Goal: Task Accomplishment & Management: Manage account settings

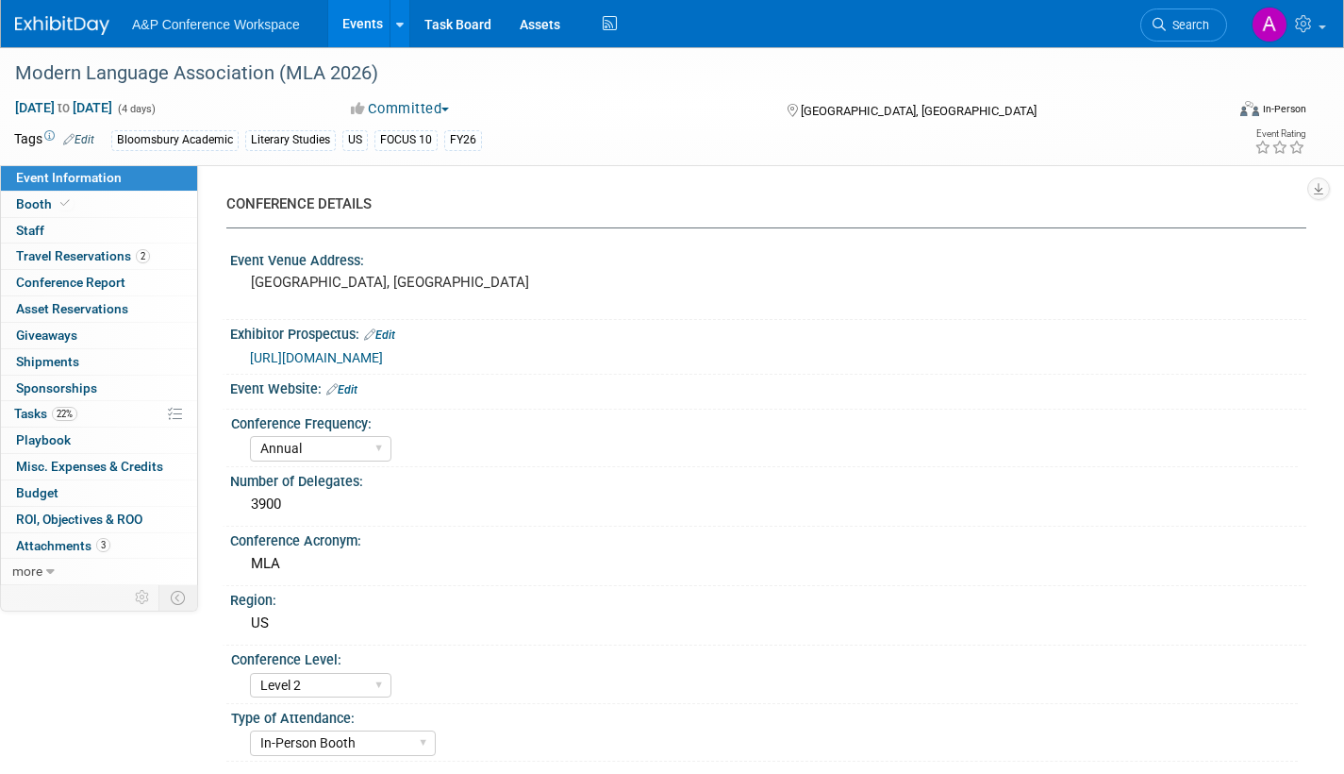
select select "Annual"
select select "Level 2"
select select "In-Person Booth"
select select "Literary Studies"
select select "Bloomsbury Academic"
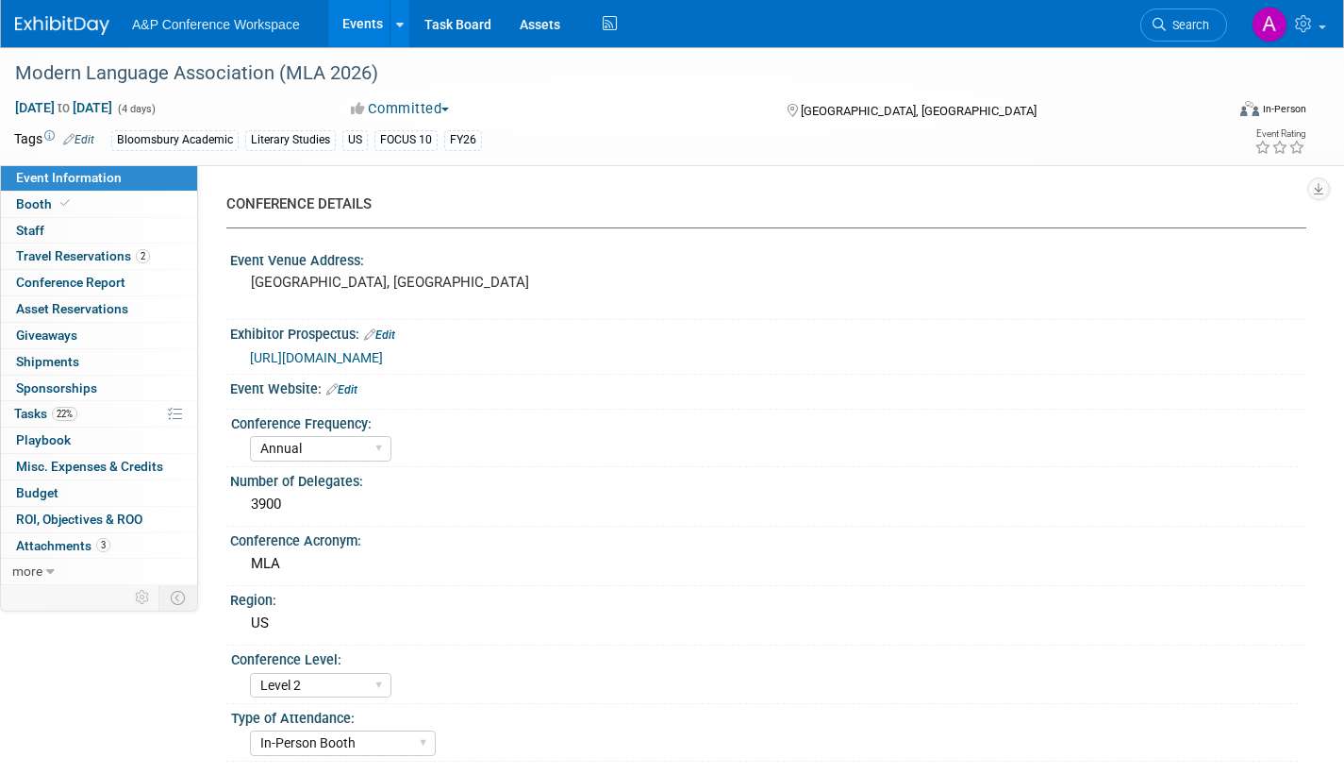
select select "[PERSON_NAME]"
select select "Networking/Commissioning"
click at [29, 409] on span "Tasks 22%" at bounding box center [45, 413] width 63 height 15
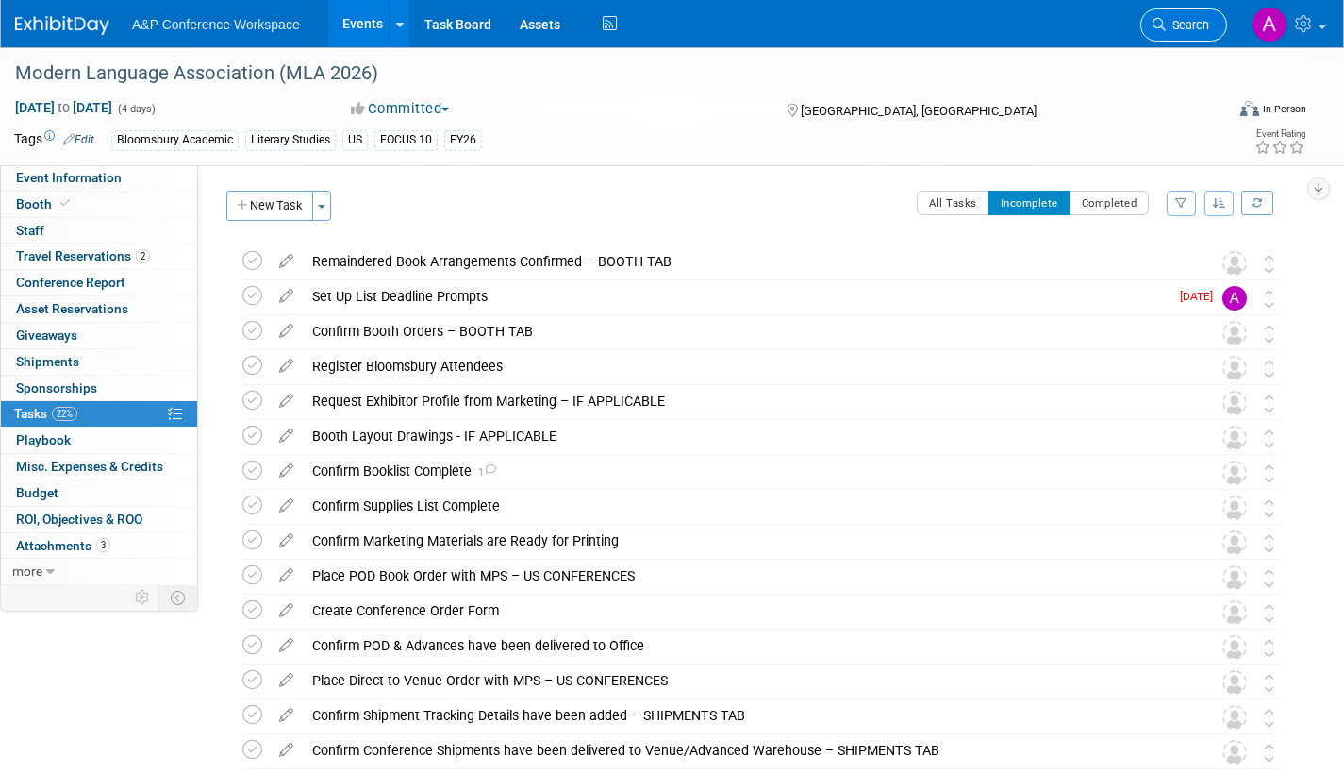
click at [1194, 29] on span "Search" at bounding box center [1187, 25] width 43 height 14
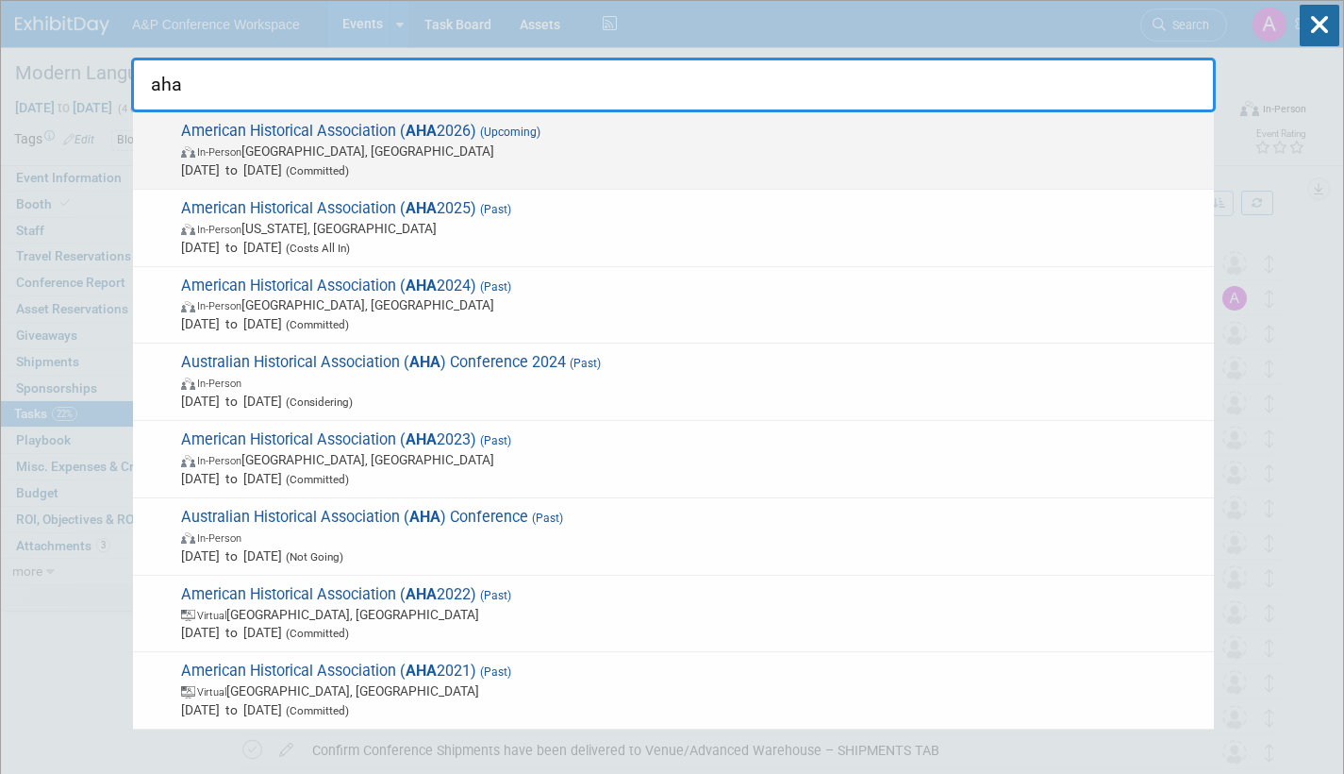
type input "aha"
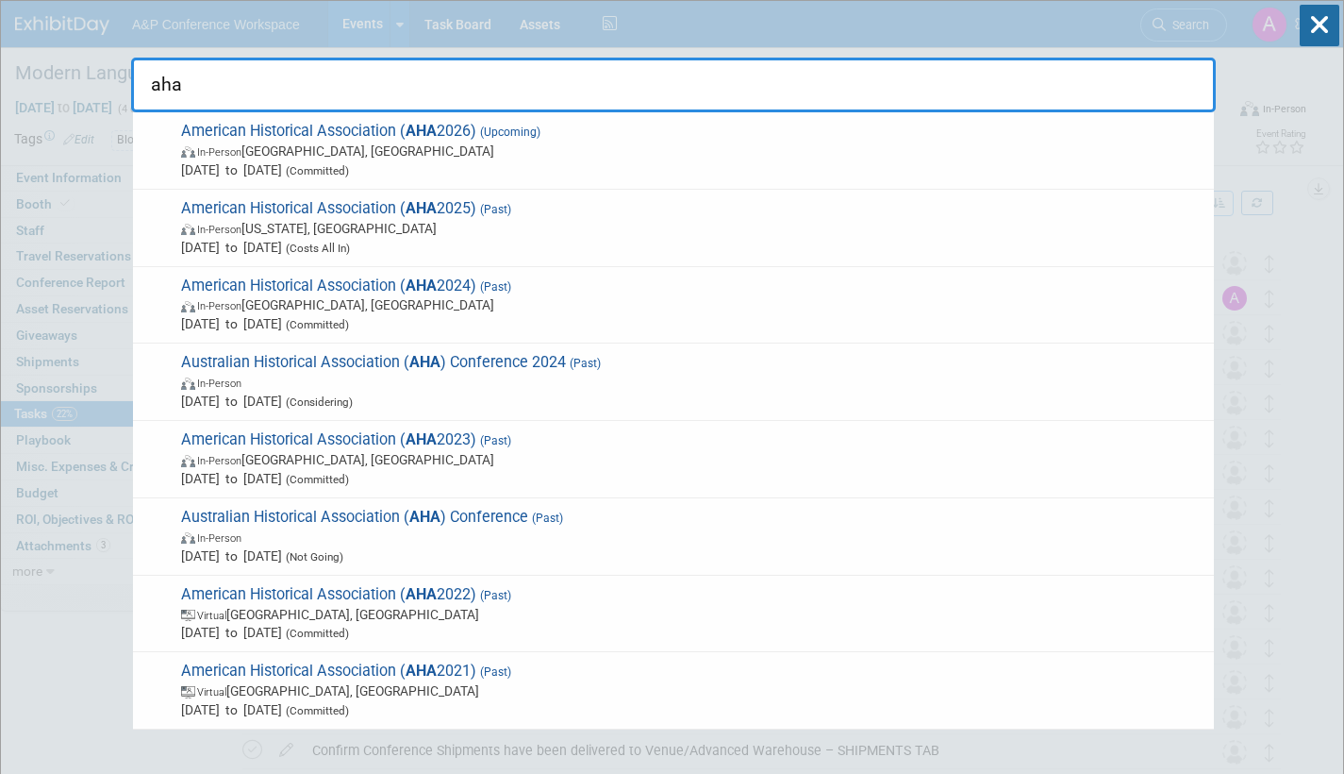
click at [586, 158] on span "In-Person Chicago, IL" at bounding box center [693, 151] width 1024 height 19
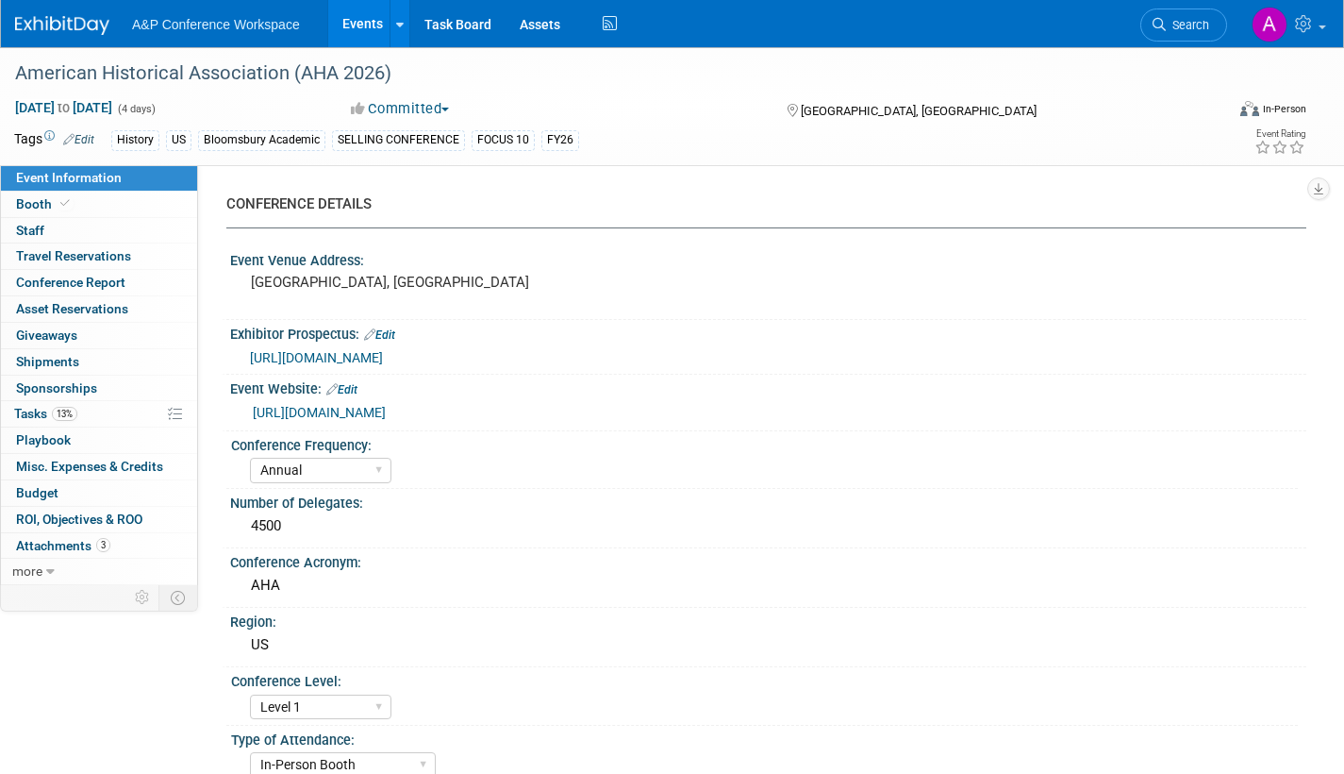
select select "Annual"
select select "Level 1"
select select "In-Person Booth"
select select "History"
select select "Bloomsbury Academic"
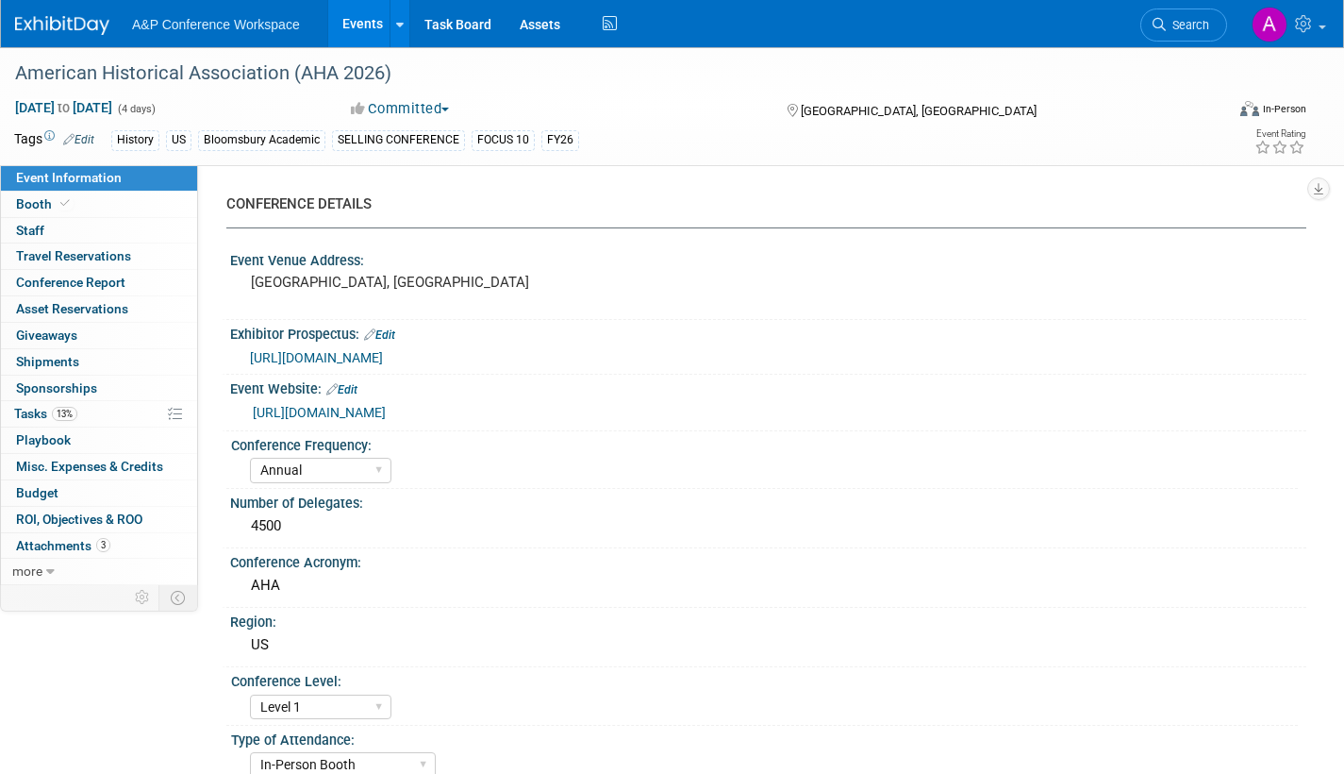
select select "[PERSON_NAME]"
select select "Networking/Commissioning"
click at [30, 411] on span "Tasks 13%" at bounding box center [45, 413] width 63 height 15
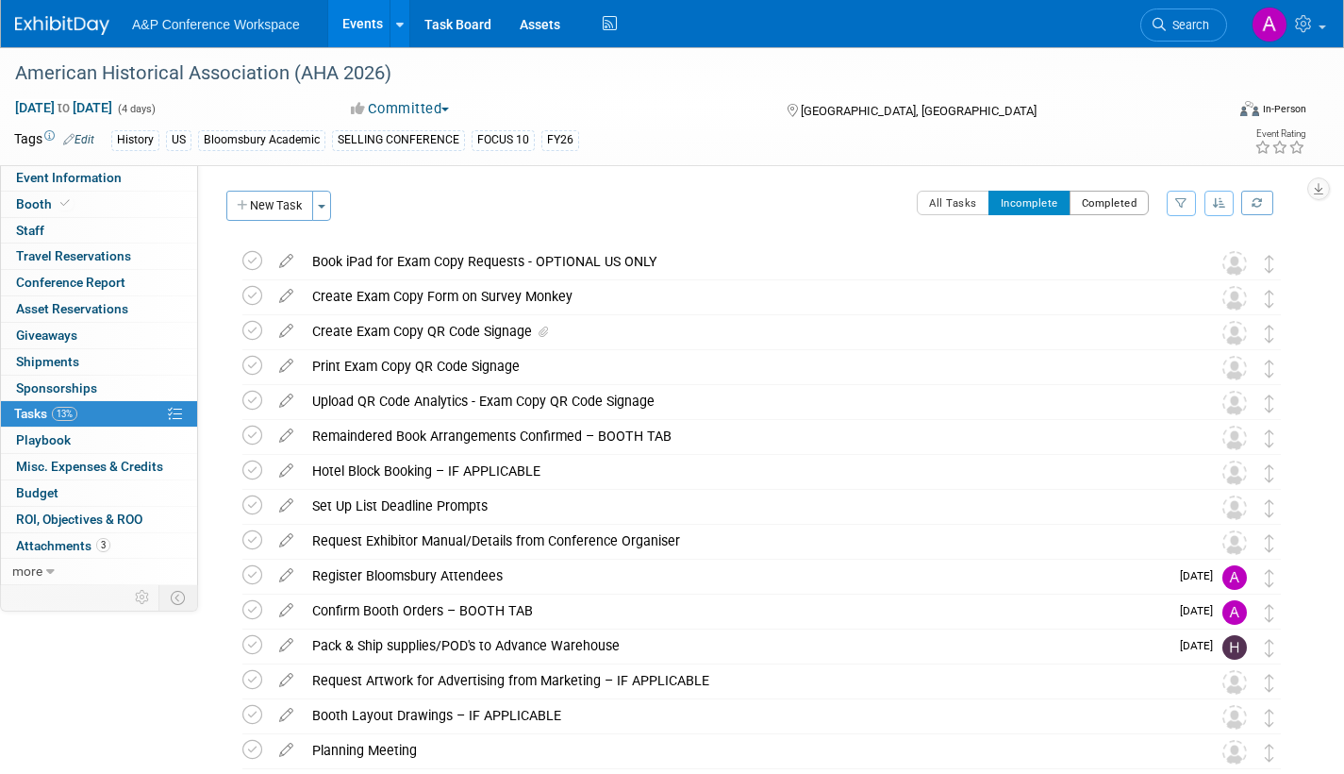
click at [1104, 204] on button "Completed" at bounding box center [1110, 203] width 80 height 25
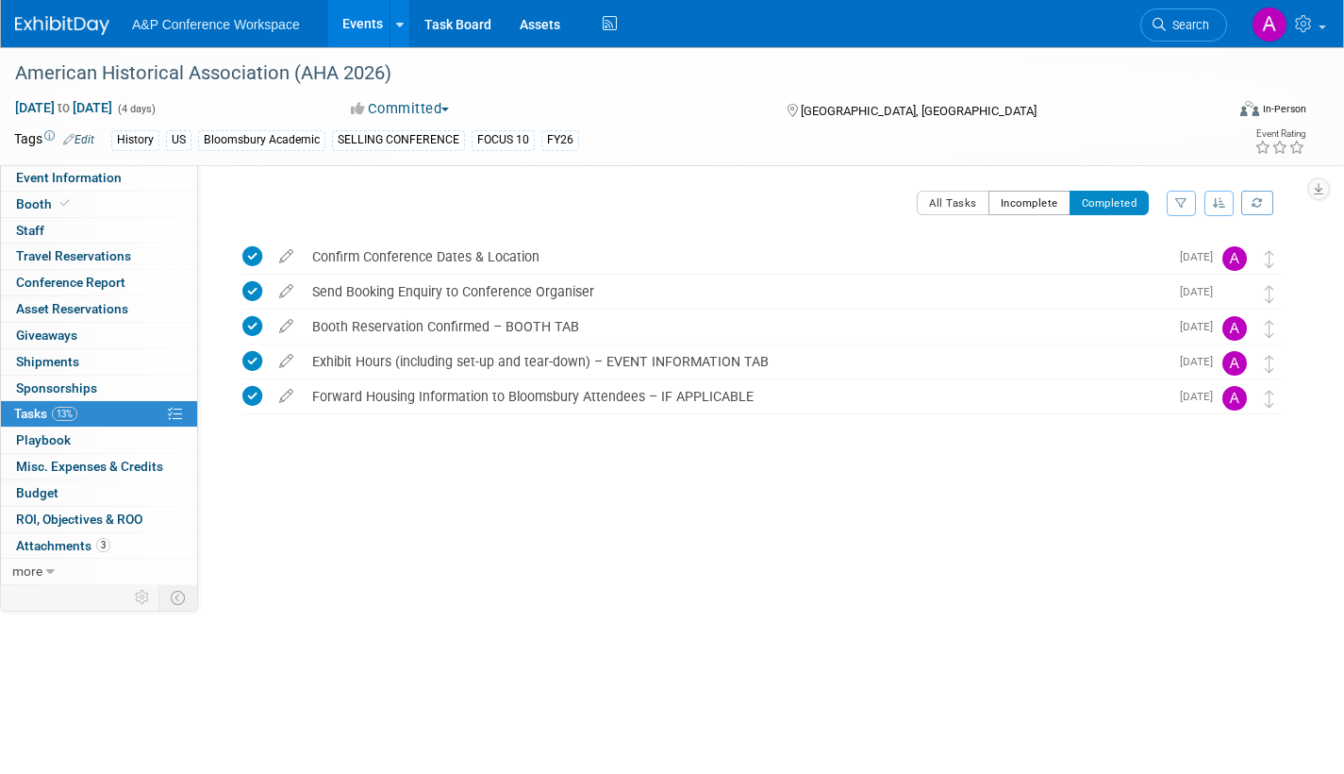
click at [1030, 208] on button "Incomplete" at bounding box center [1030, 203] width 82 height 25
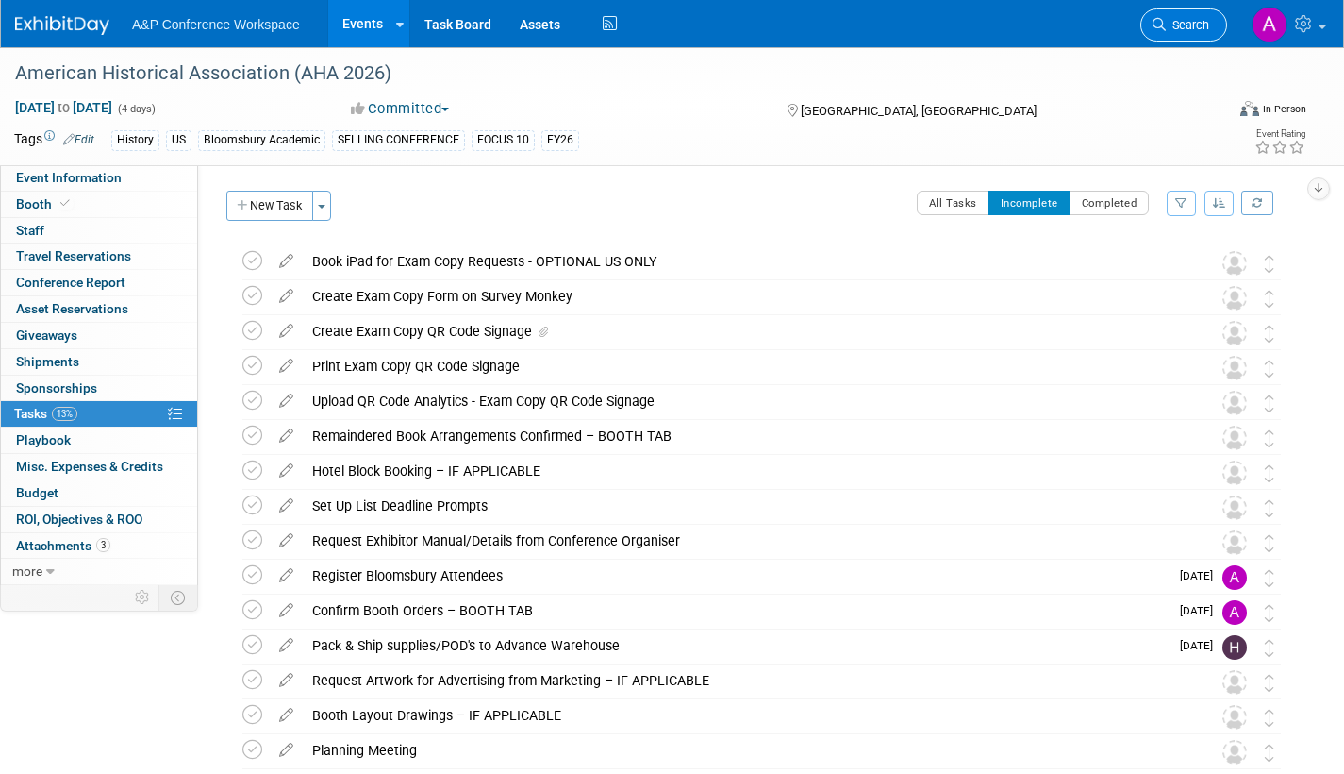
click at [1190, 22] on span "Search" at bounding box center [1187, 25] width 43 height 14
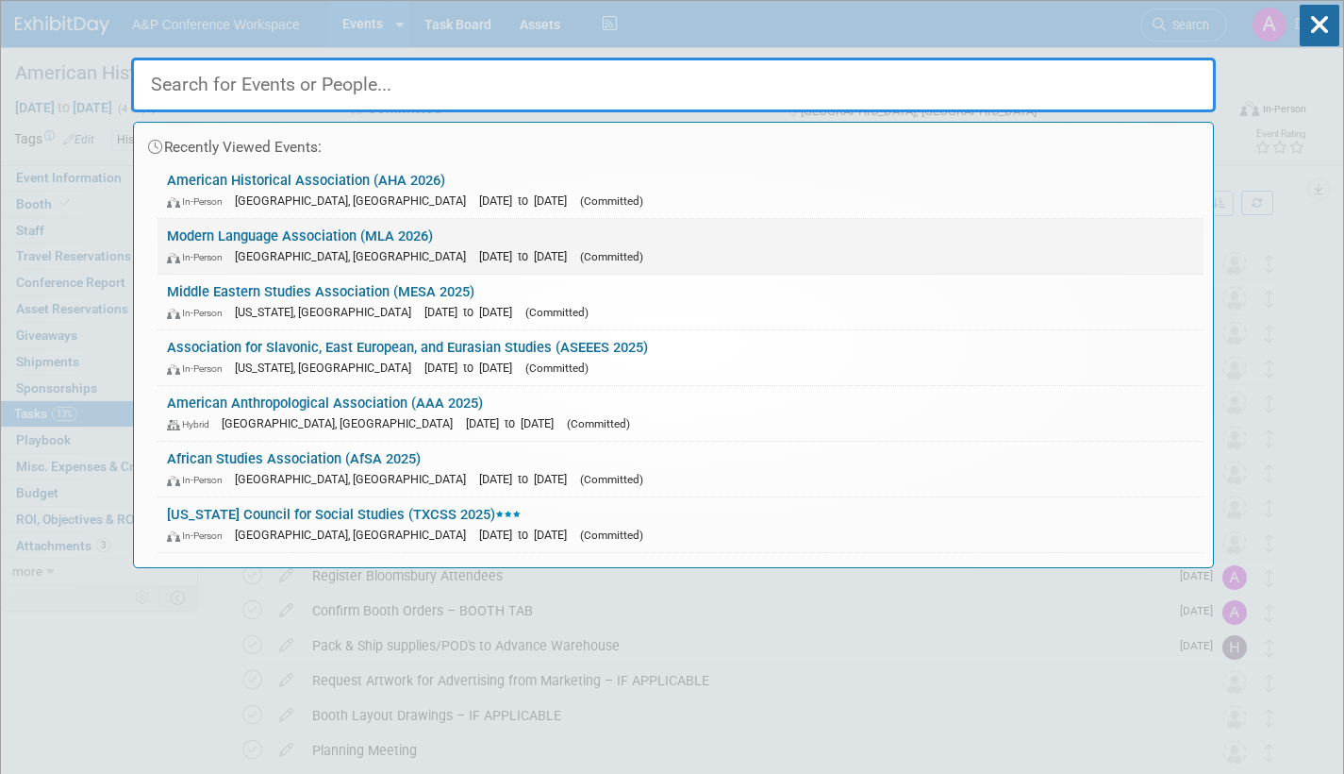
click at [409, 247] on div "In-Person Toronto, Canada Jan 8, 2026 to Jan 11, 2026 (Committed)" at bounding box center [680, 256] width 1027 height 20
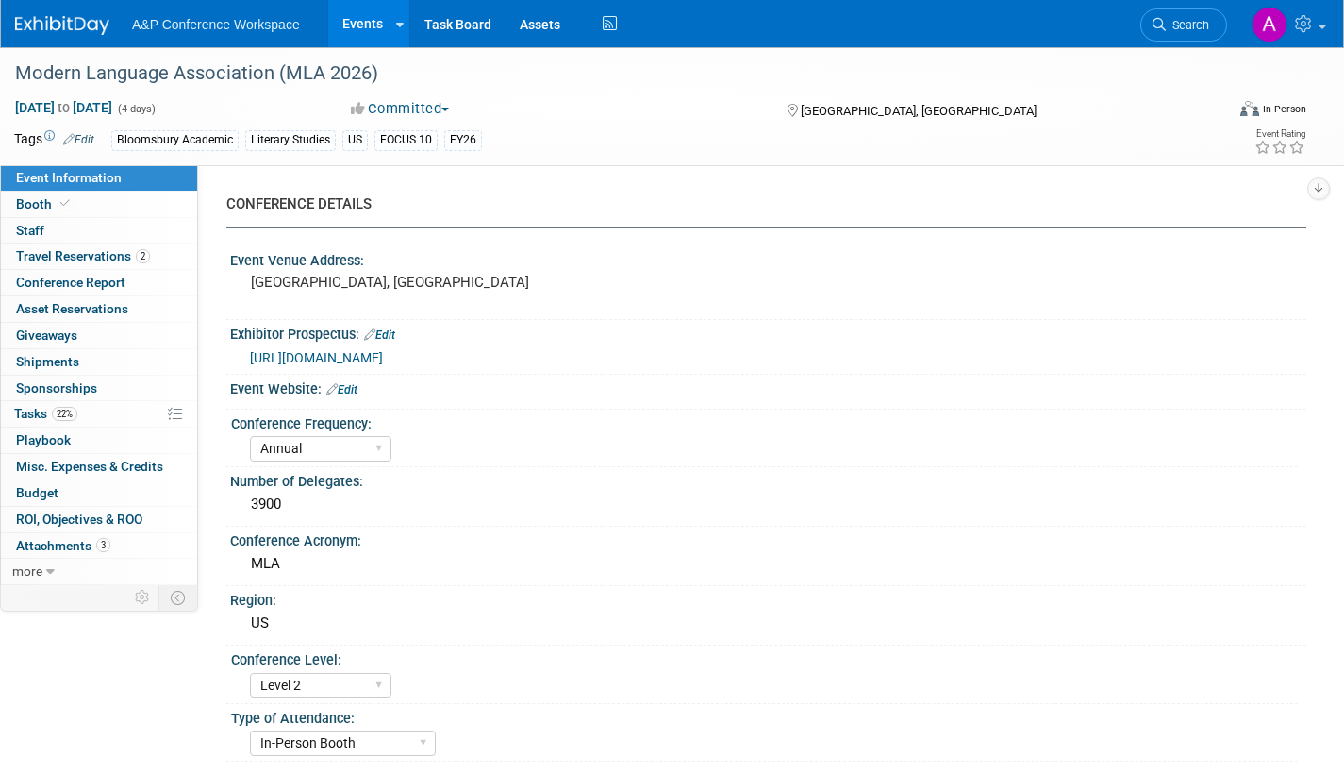
select select "Annual"
select select "Level 2"
select select "In-Person Booth"
select select "Literary Studies"
select select "Bloomsbury Academic"
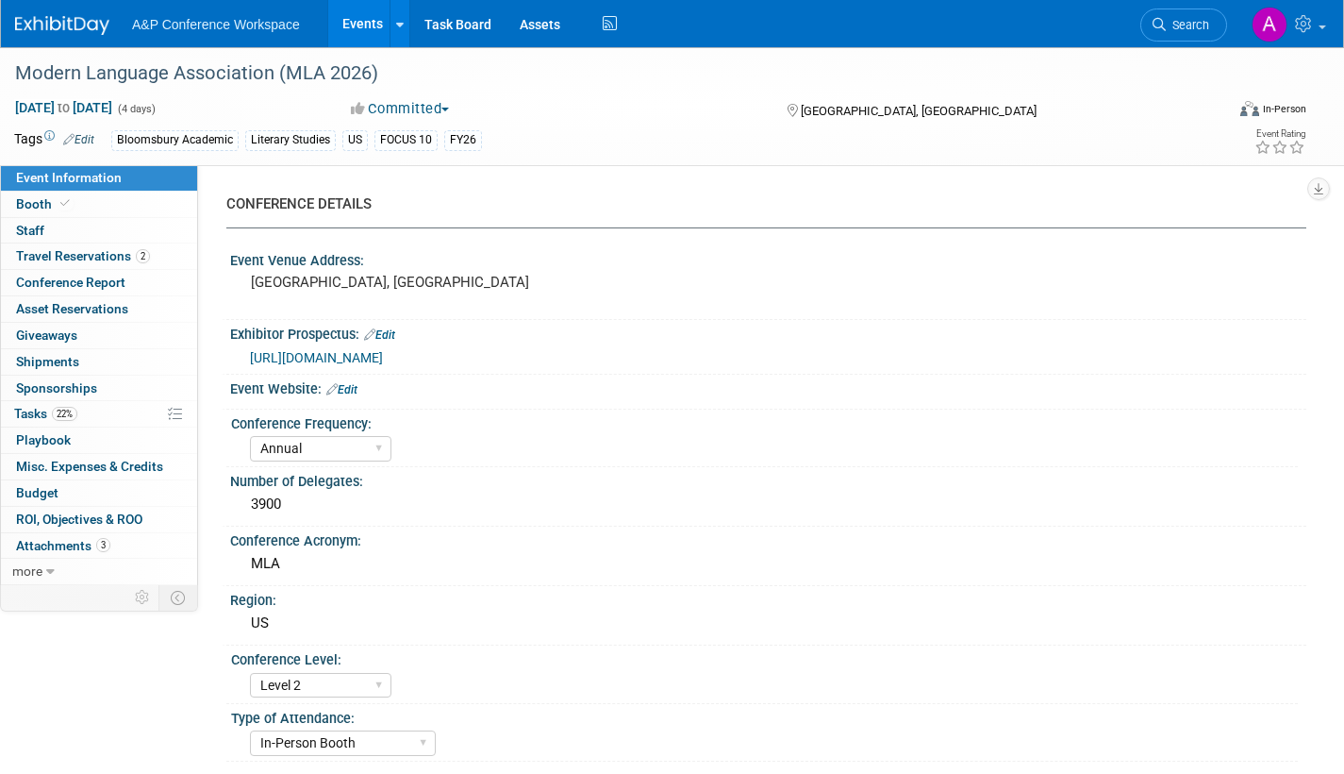
select select "[PERSON_NAME]"
select select "Networking/Commissioning"
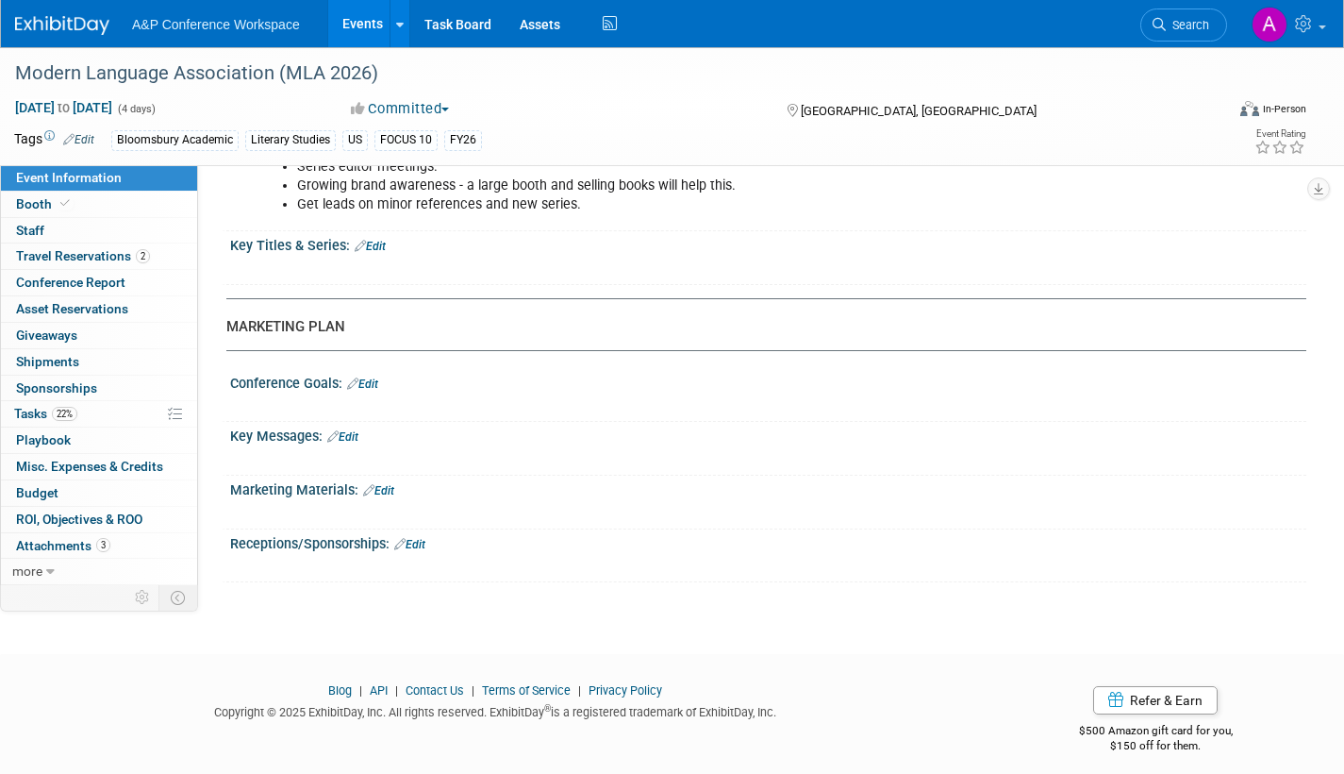
scroll to position [2156, 0]
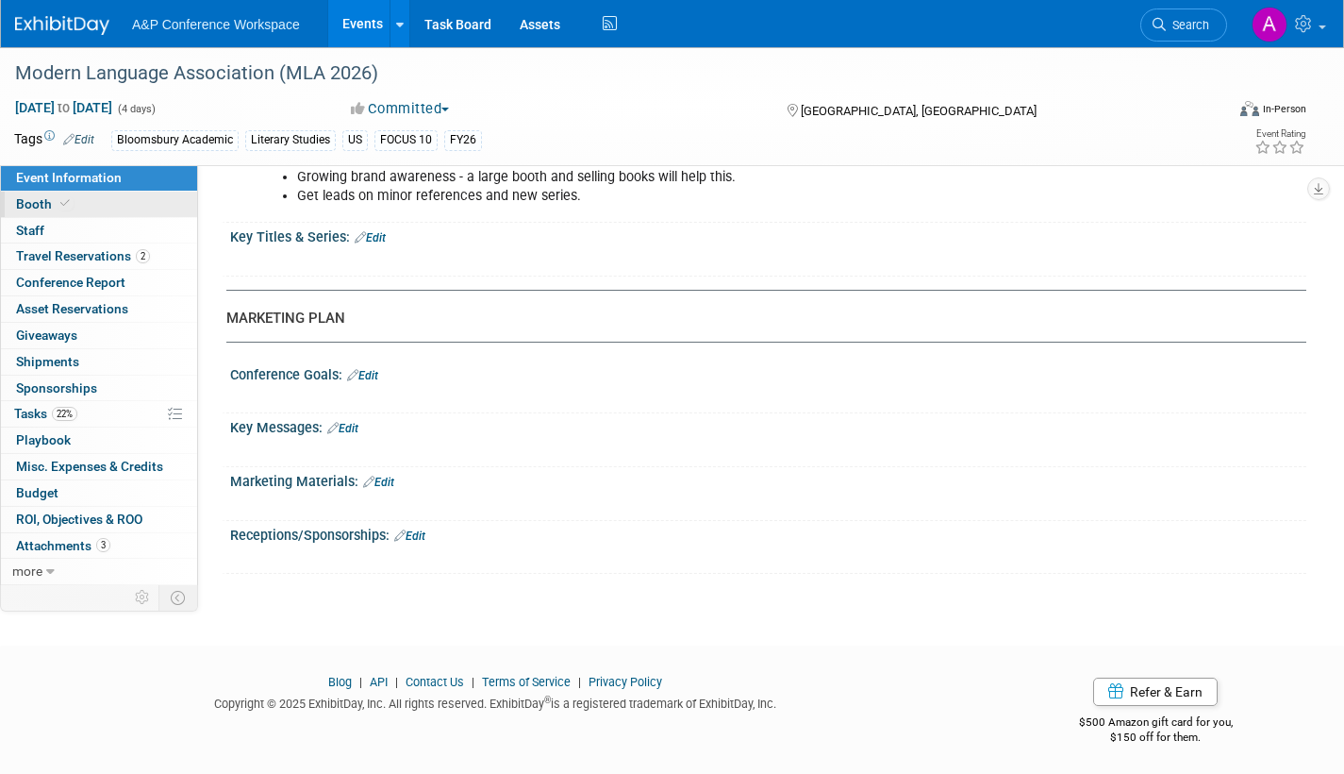
click at [45, 202] on span "Booth" at bounding box center [45, 203] width 58 height 15
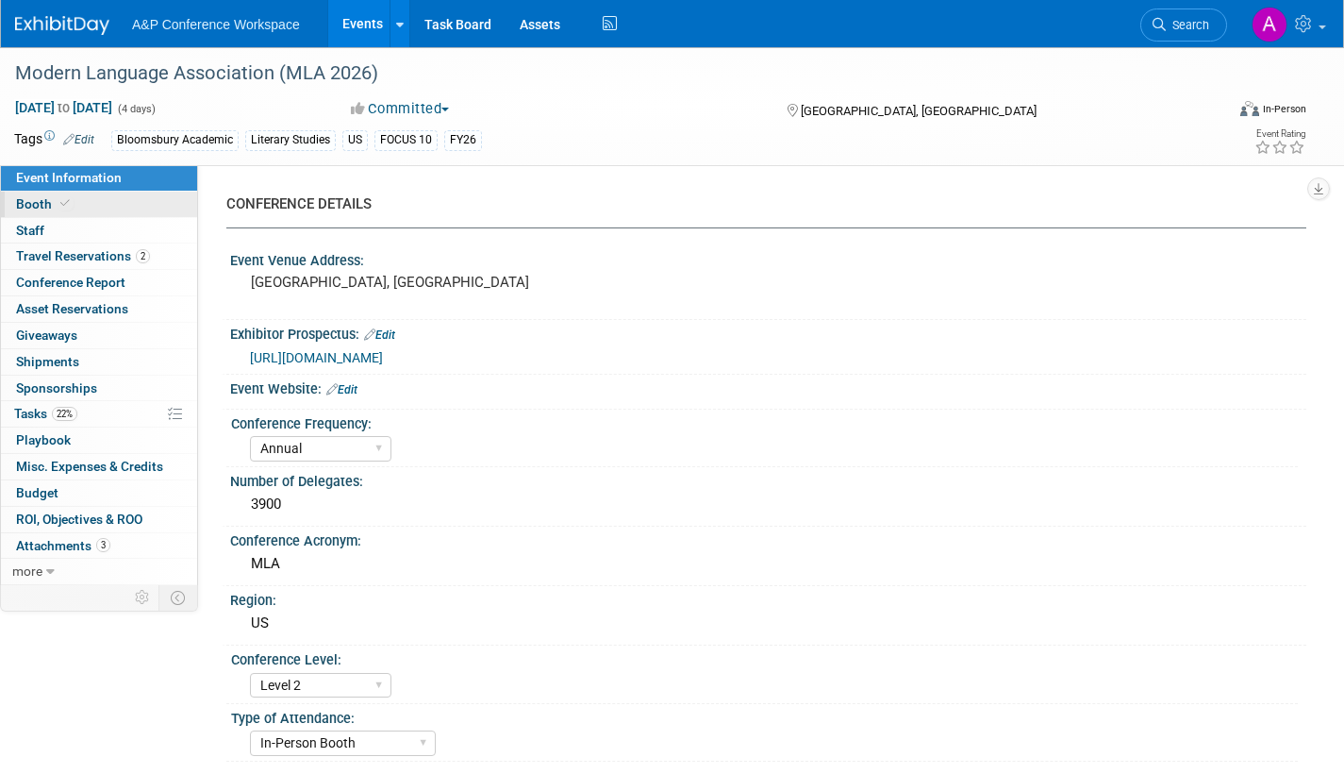
select select "CUAP"
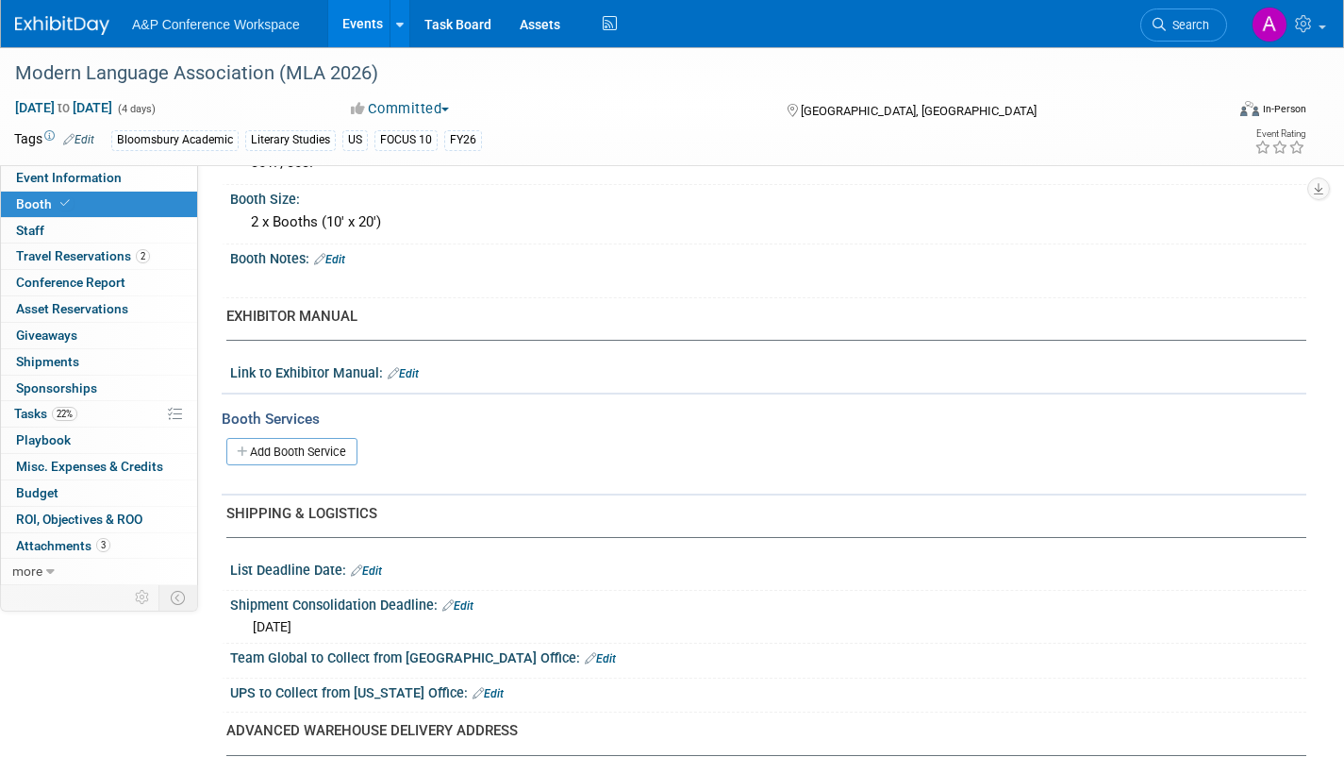
scroll to position [472, 0]
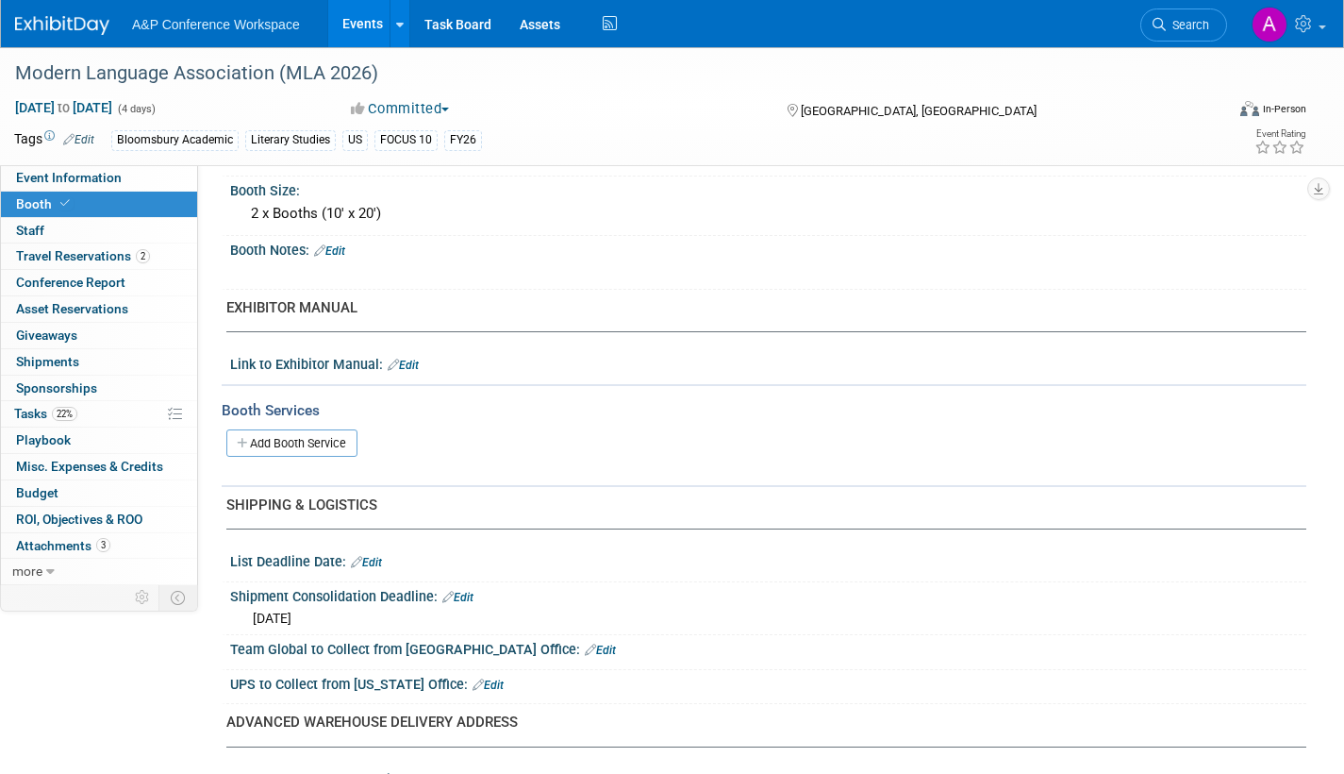
click at [406, 361] on link "Edit" at bounding box center [403, 364] width 31 height 13
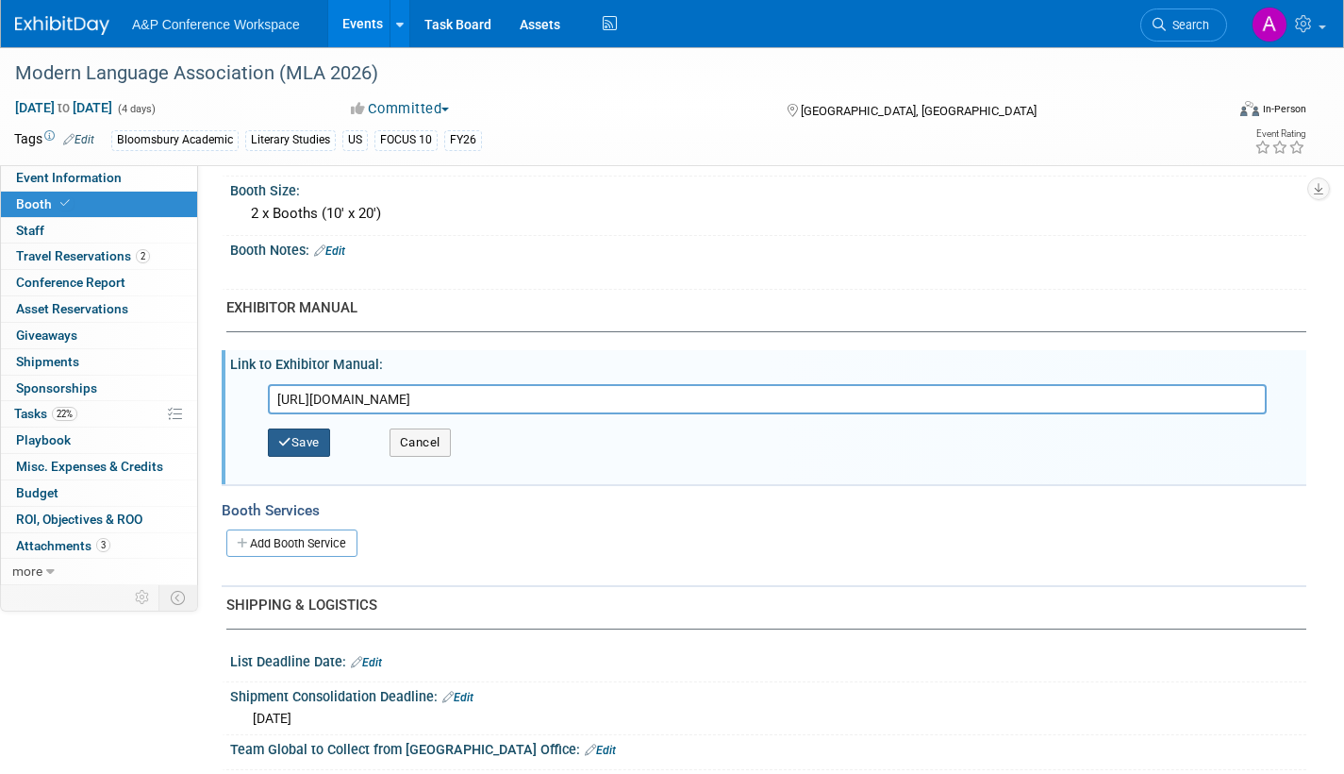
type input "[URL][DOMAIN_NAME]"
click at [308, 432] on button "Save" at bounding box center [299, 442] width 62 height 28
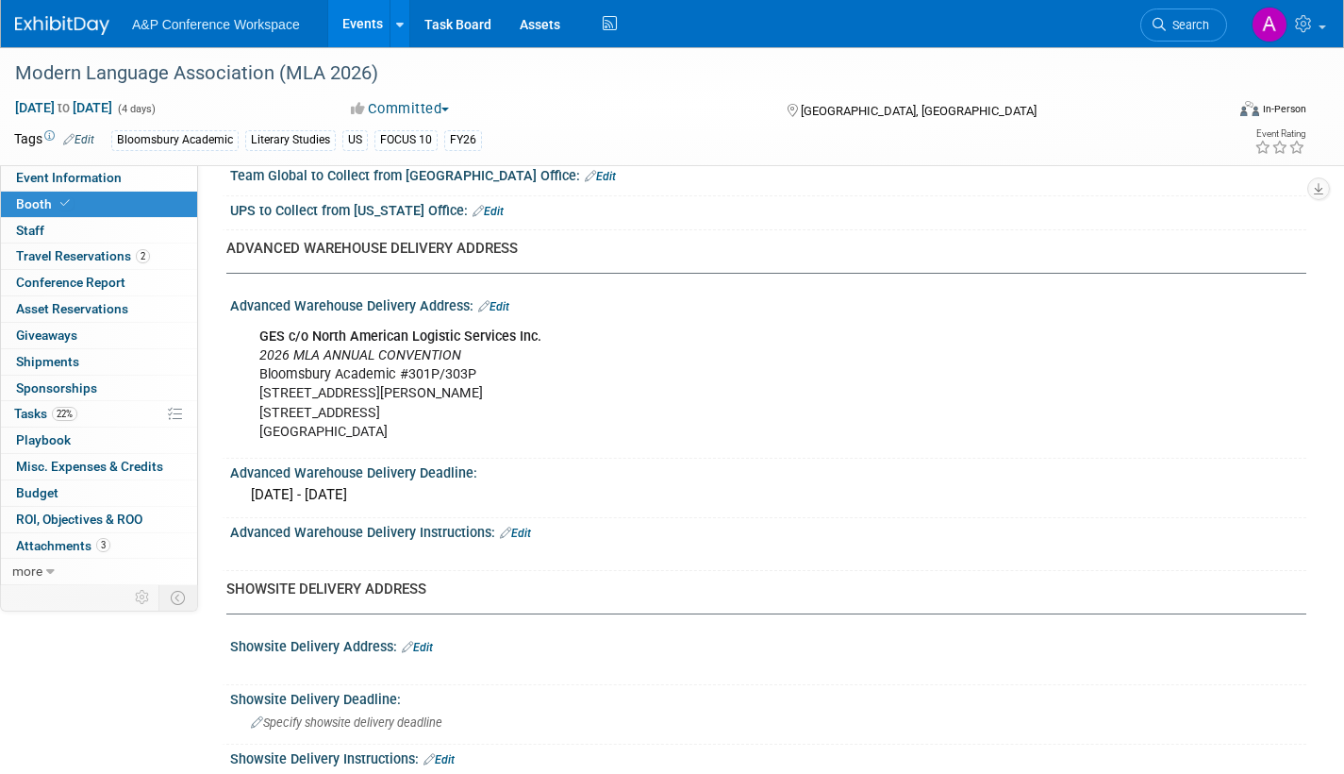
scroll to position [849, 0]
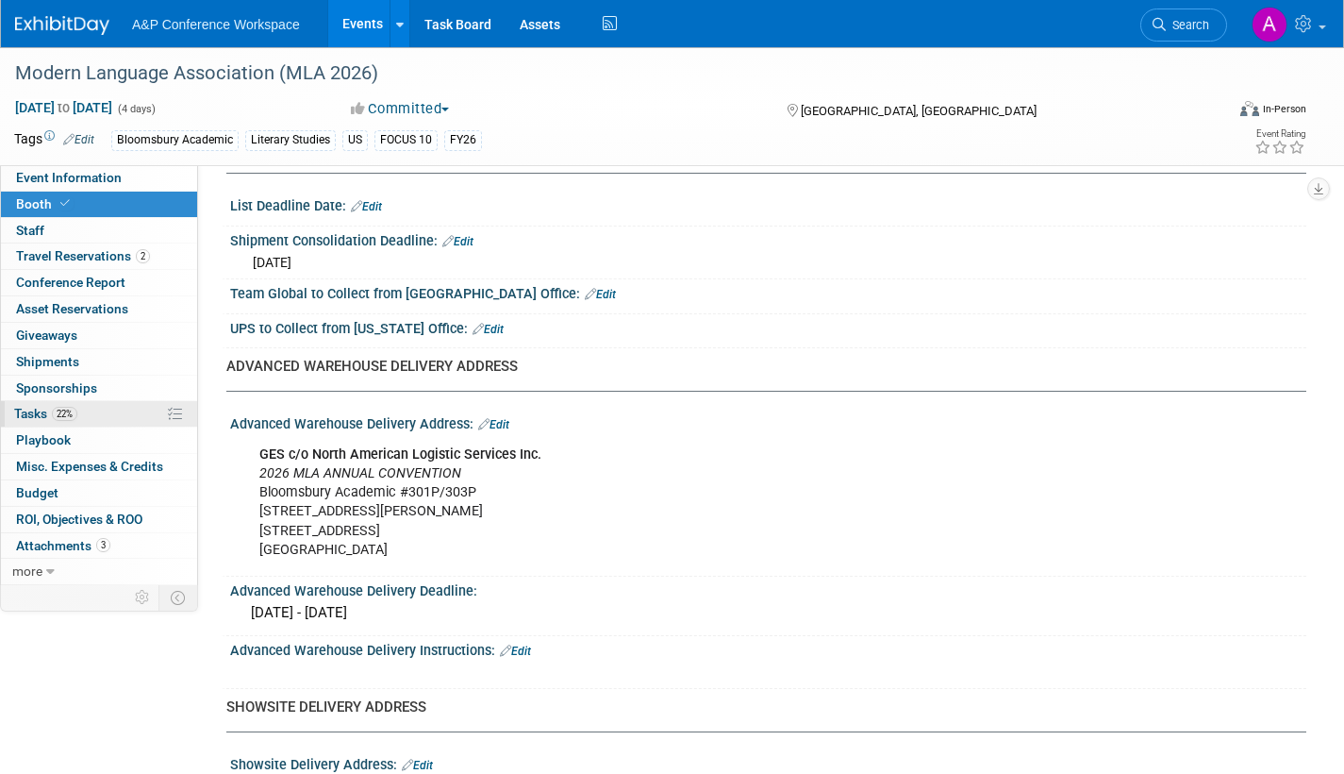
click at [27, 410] on span "Tasks 22%" at bounding box center [45, 413] width 63 height 15
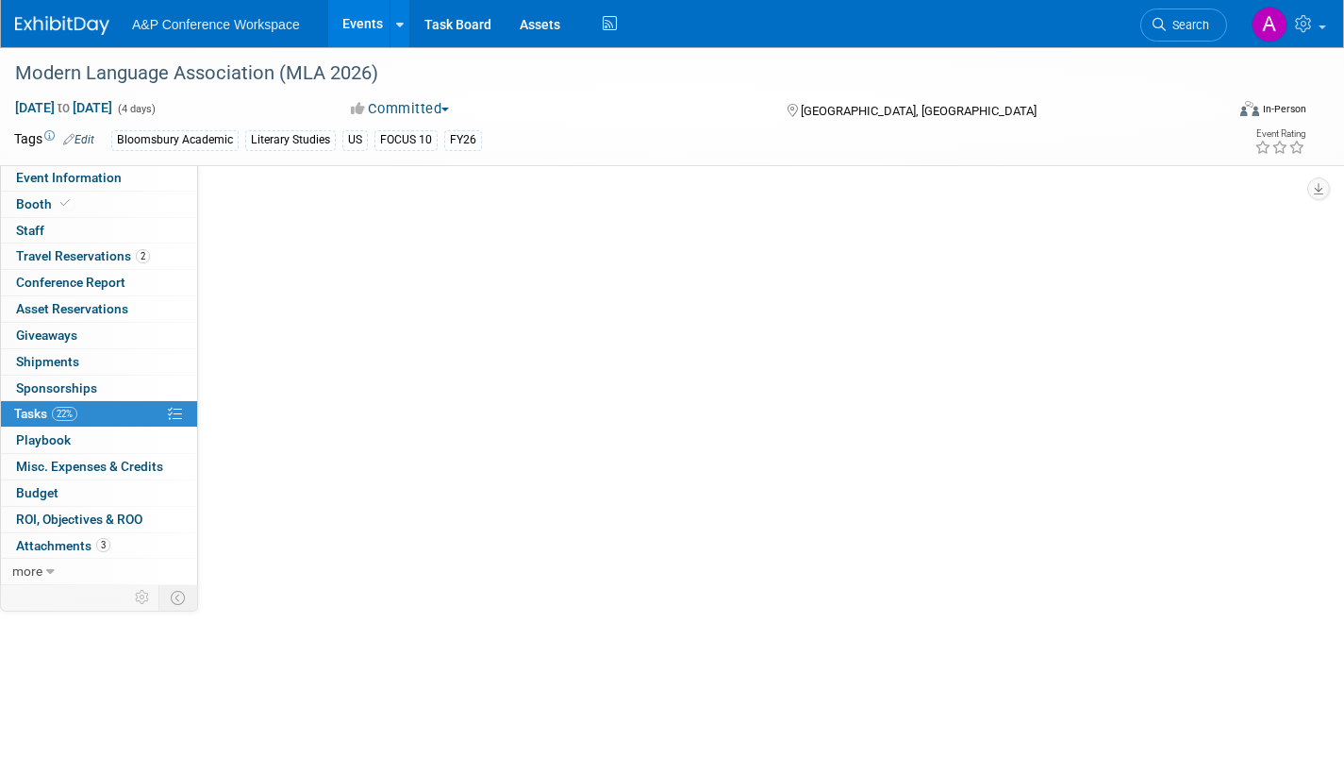
scroll to position [0, 0]
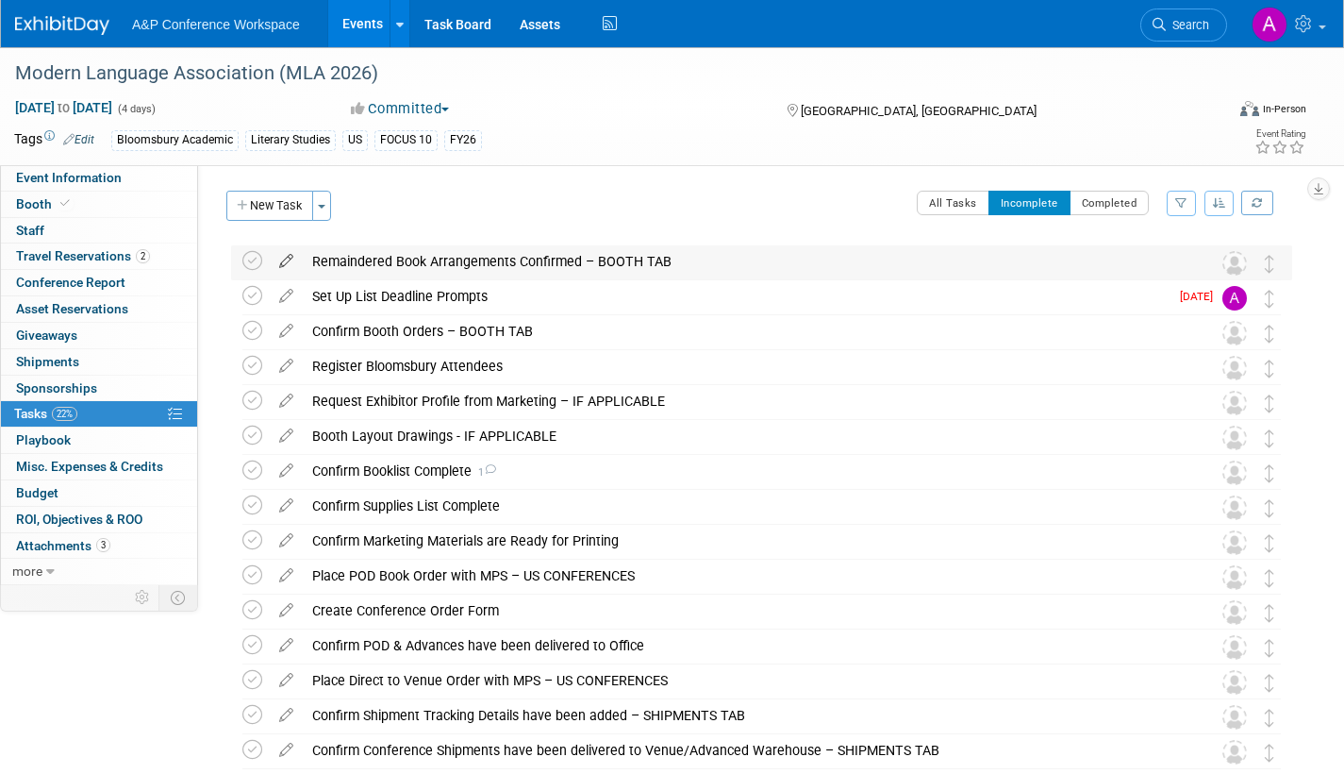
click at [282, 258] on icon at bounding box center [286, 257] width 33 height 24
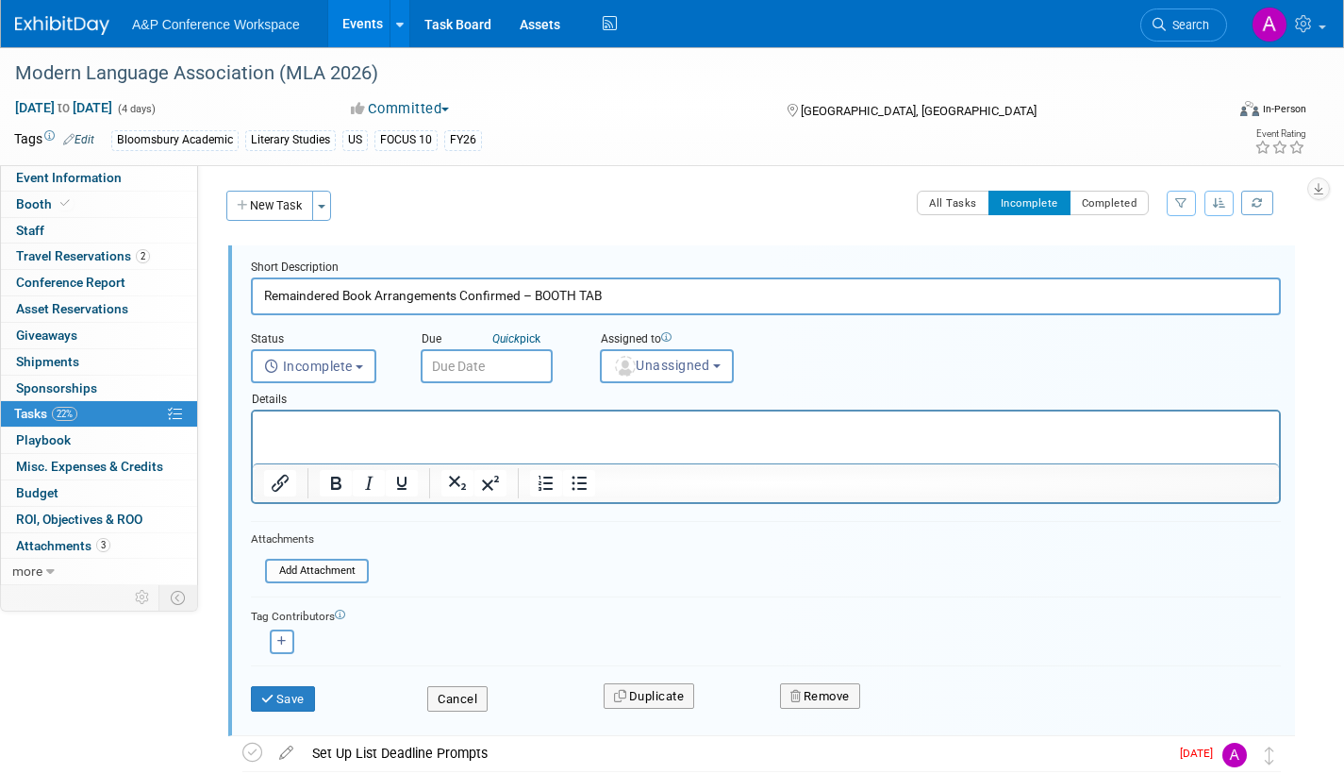
click at [498, 358] on input "text" at bounding box center [487, 366] width 132 height 34
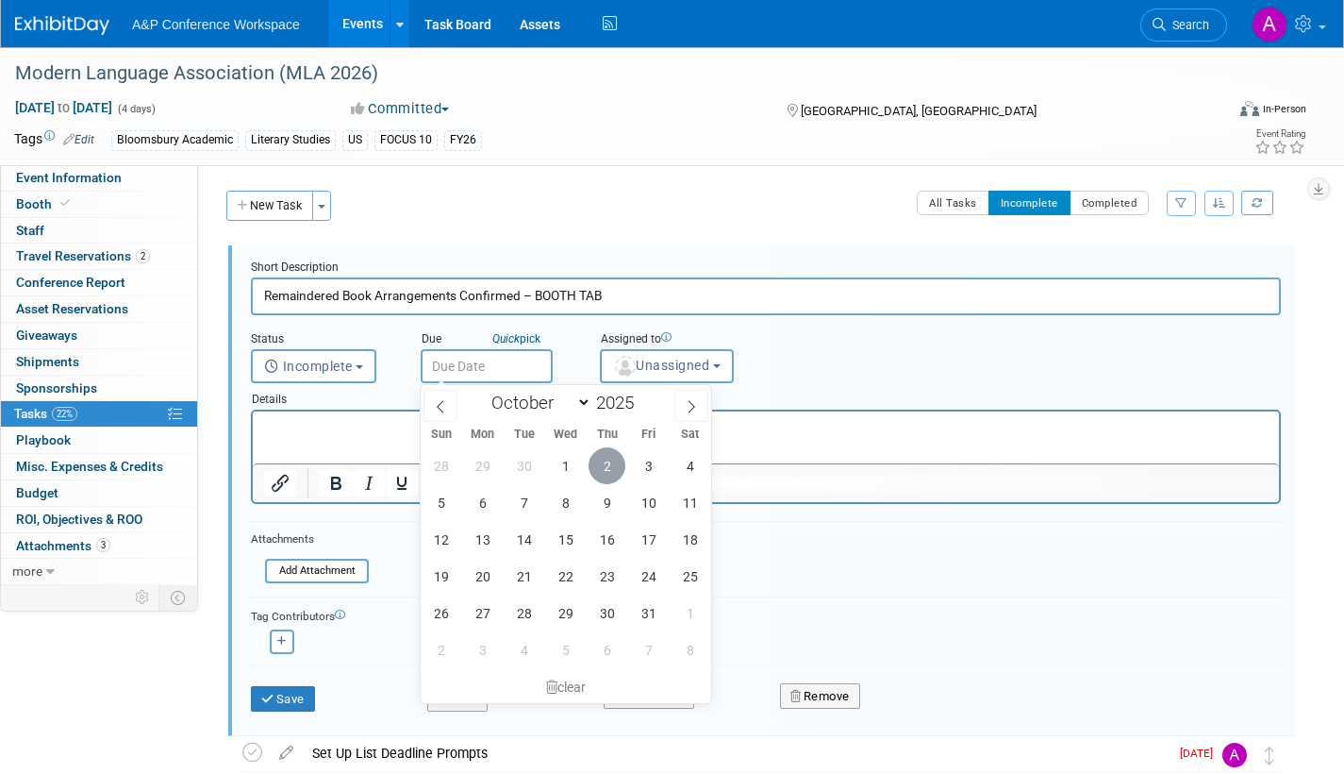
drag, startPoint x: 600, startPoint y: 466, endPoint x: 382, endPoint y: 21, distance: 495.8
click at [600, 466] on span "2" at bounding box center [607, 465] width 37 height 37
type input "Oct 2, 2025"
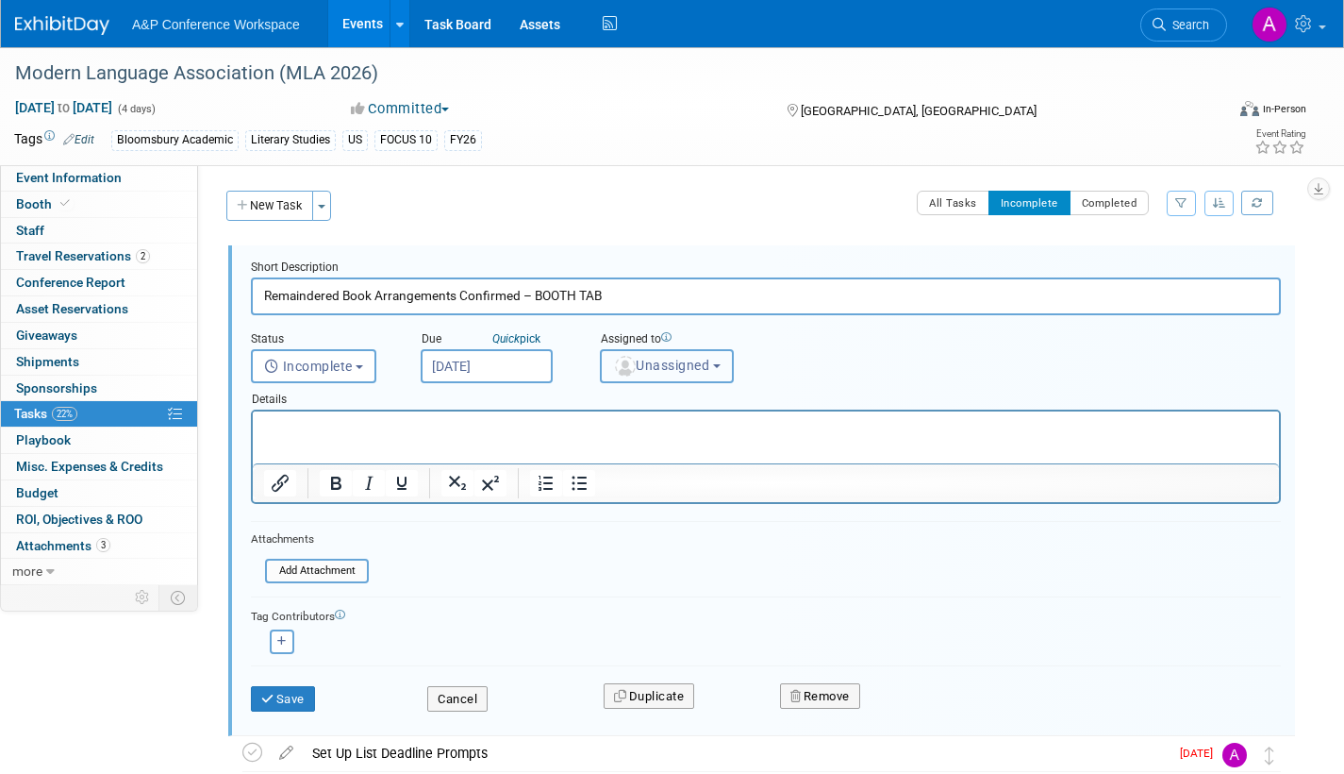
click at [648, 362] on span "Unassigned" at bounding box center [661, 365] width 96 height 15
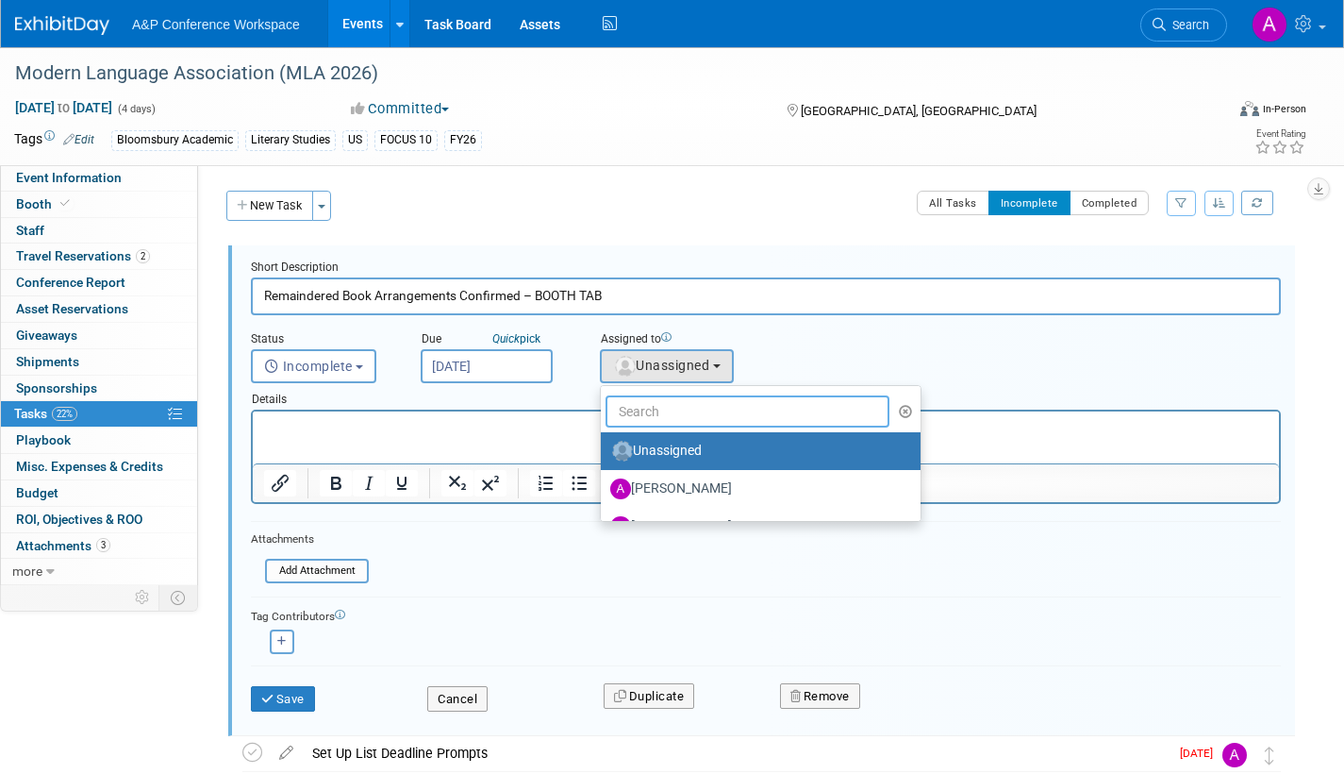
click at [650, 411] on input "text" at bounding box center [748, 411] width 284 height 32
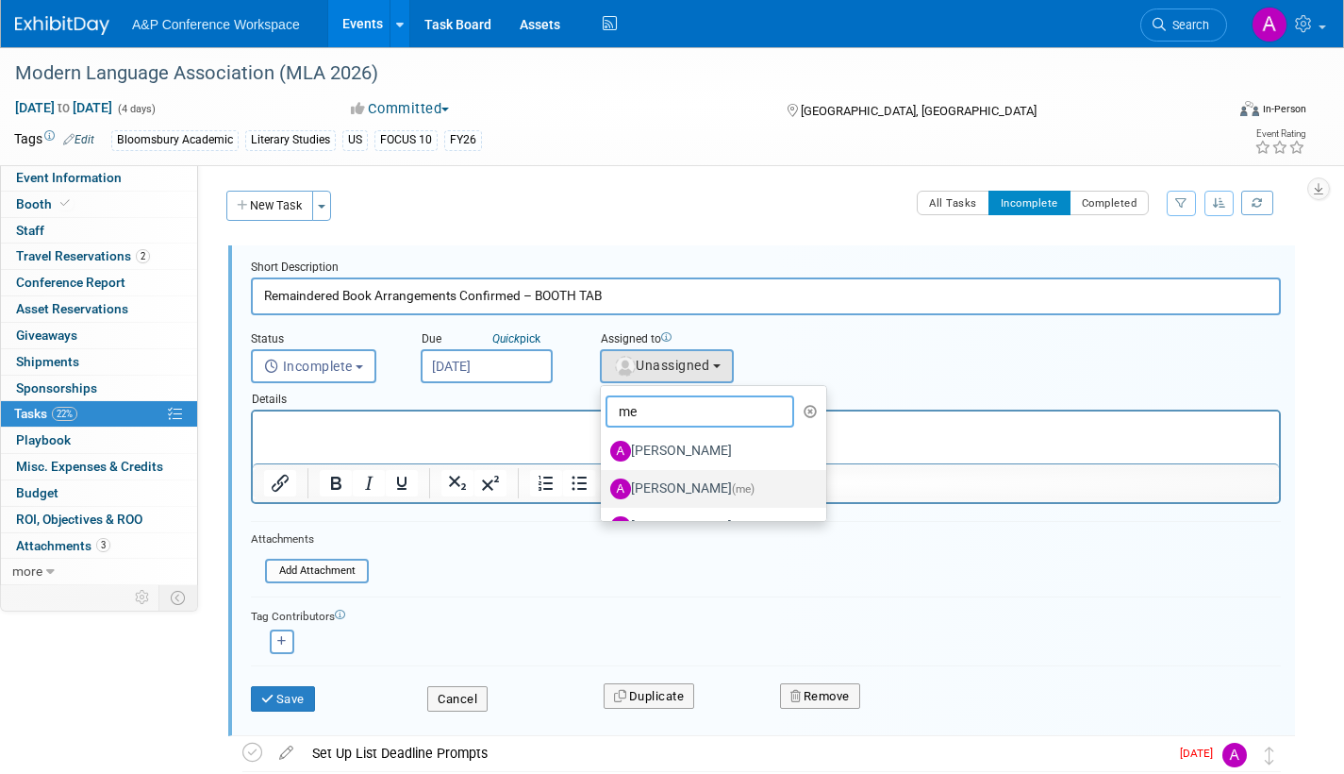
type input "me"
click at [680, 488] on label "Amanda Oney (me)" at bounding box center [708, 489] width 197 height 30
click at [604, 488] on input "Amanda Oney (me)" at bounding box center [598, 486] width 12 height 12
select select "3fc68575-f872-4db6-8d2a-11755123f12c"
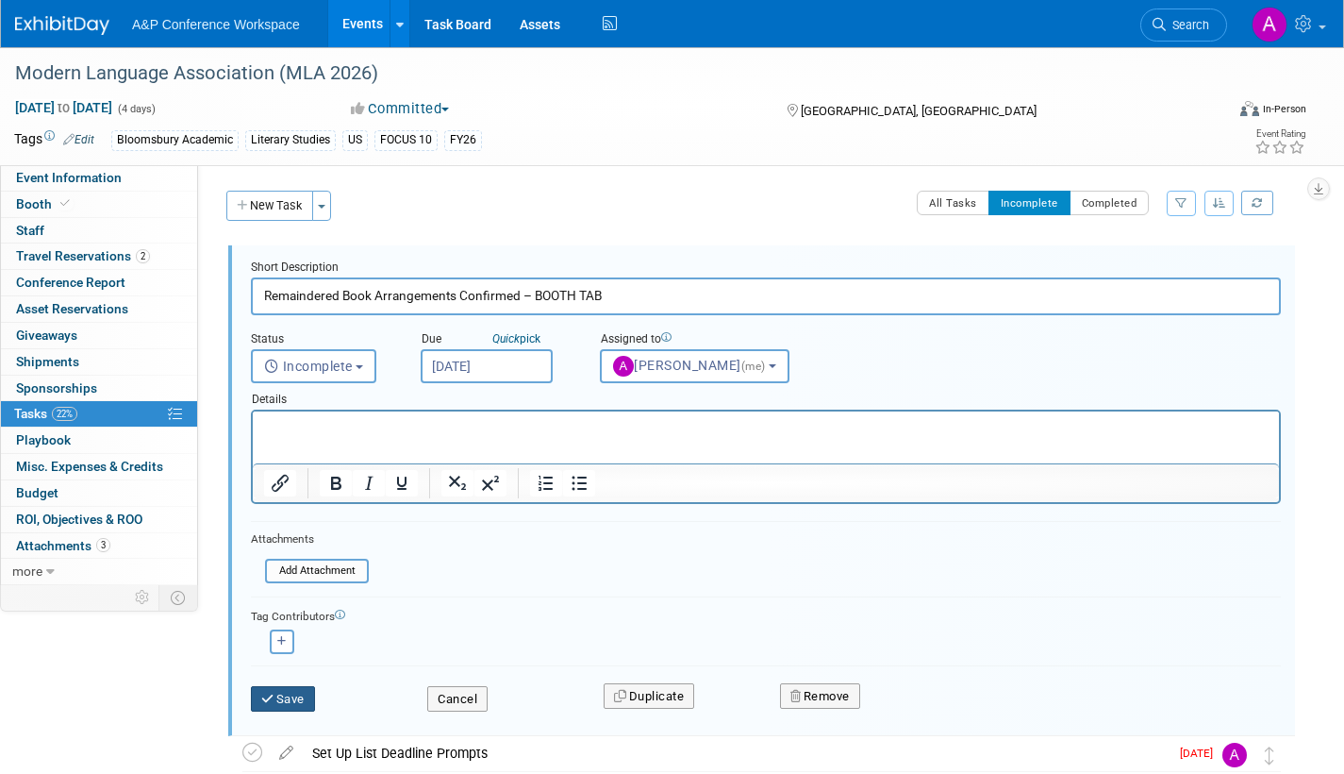
click at [294, 695] on button "Save" at bounding box center [283, 699] width 64 height 26
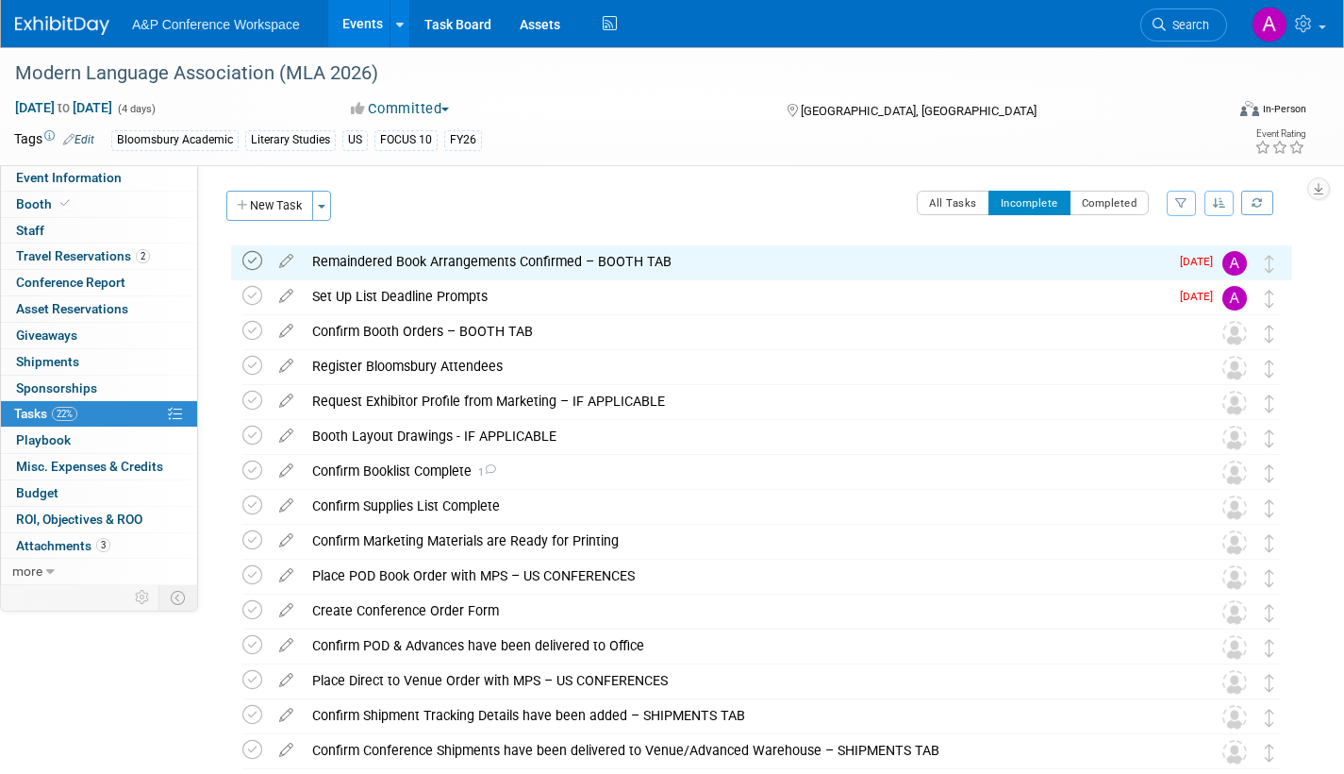
click at [252, 256] on icon at bounding box center [252, 261] width 20 height 20
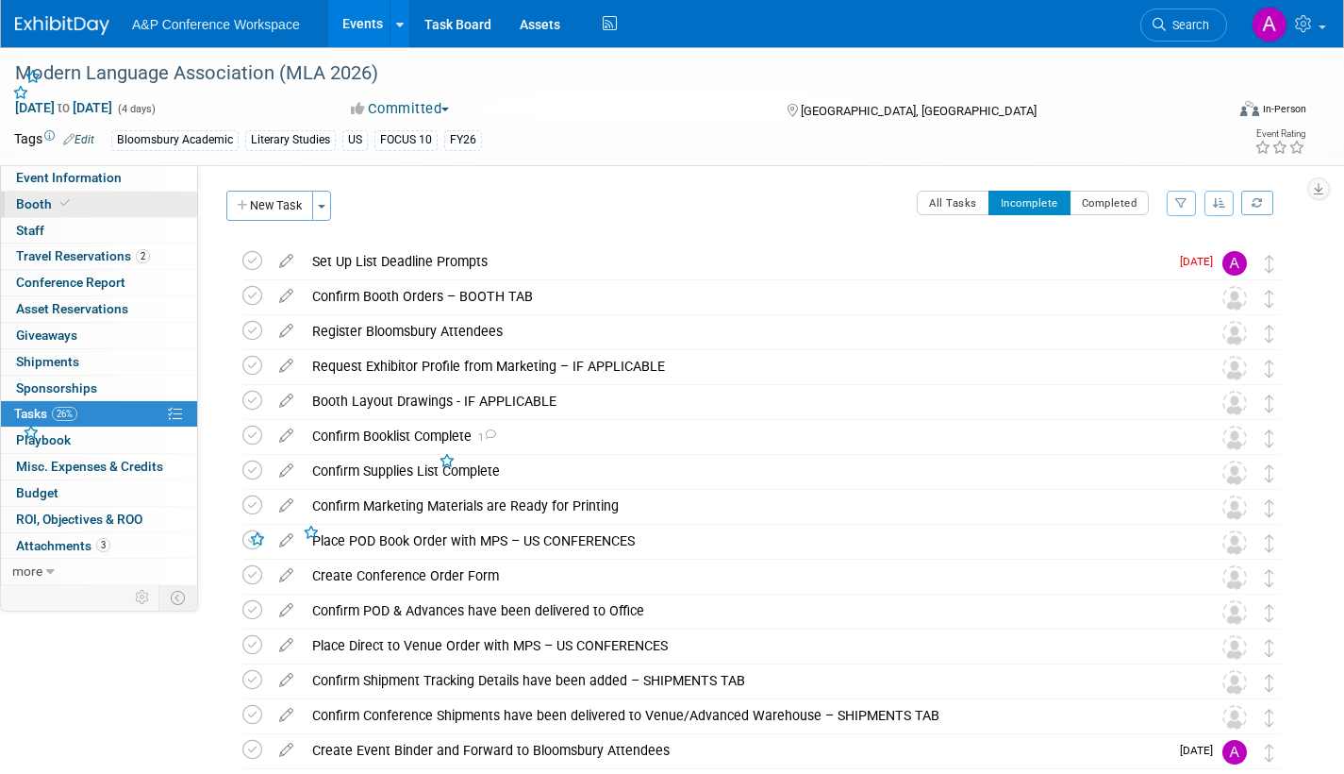
click at [32, 197] on span "Booth" at bounding box center [45, 203] width 58 height 15
select select "CUAP"
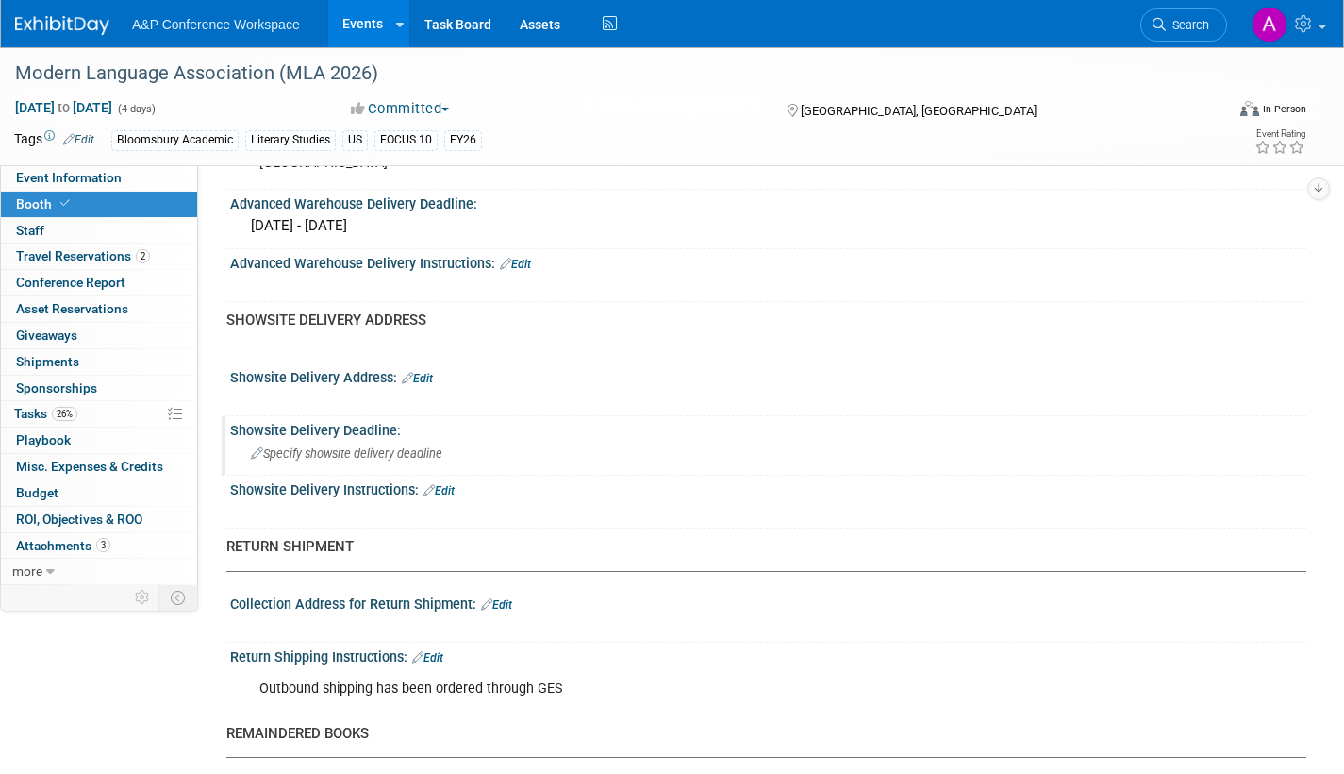
scroll to position [1347, 0]
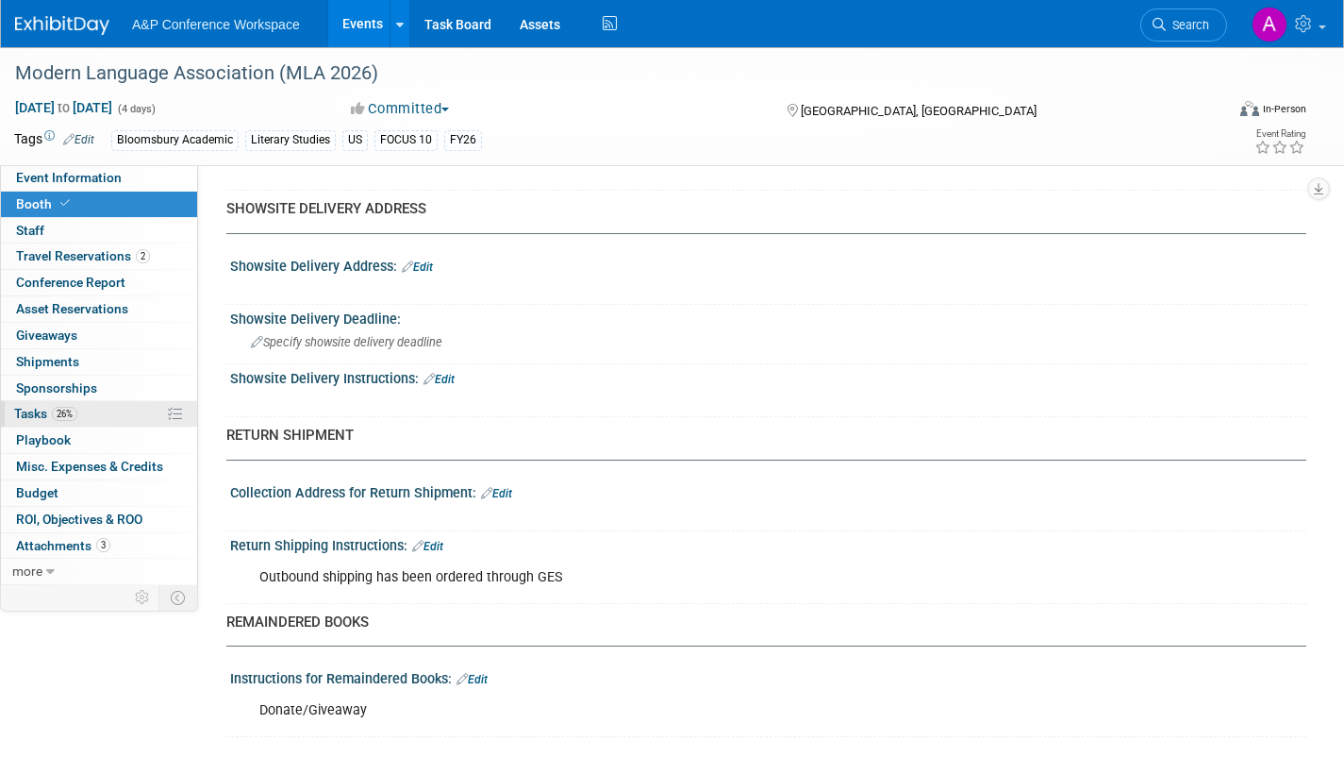
click at [23, 411] on span "Tasks 26%" at bounding box center [45, 413] width 63 height 15
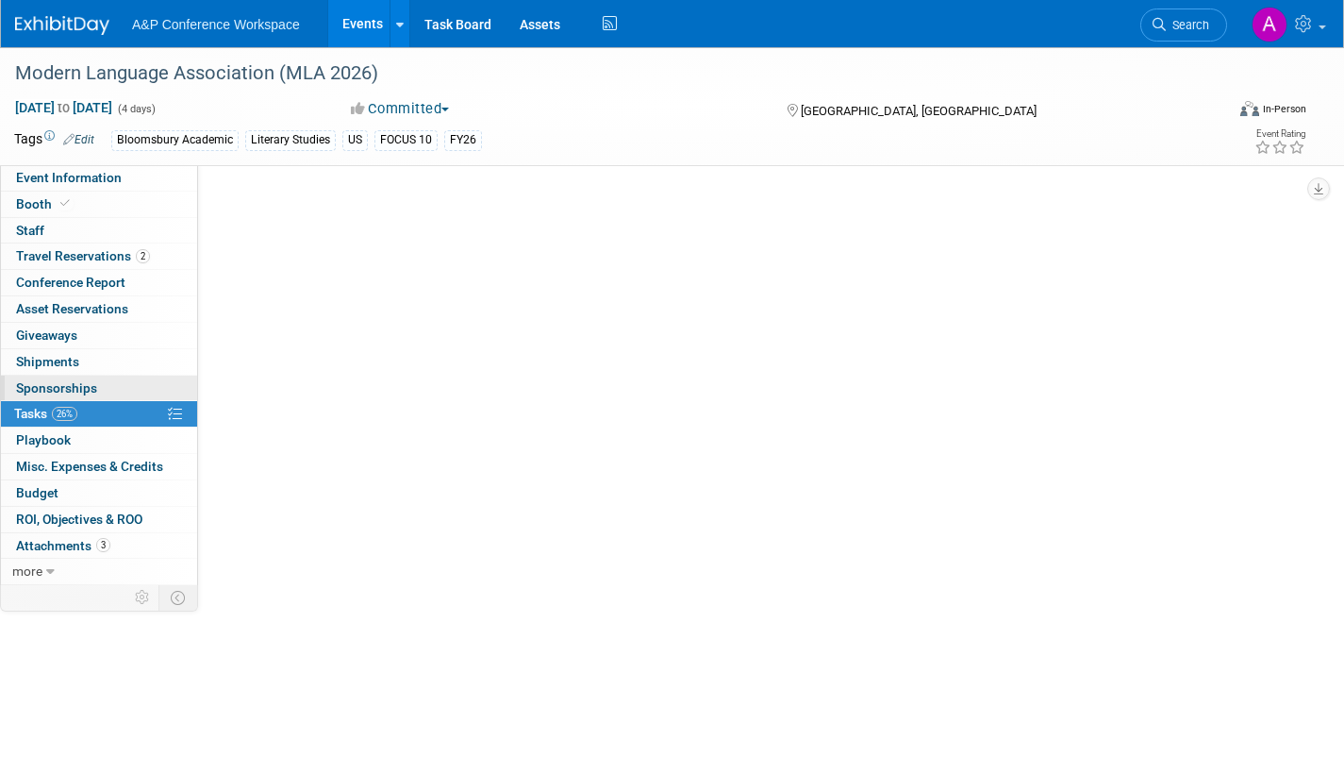
scroll to position [0, 0]
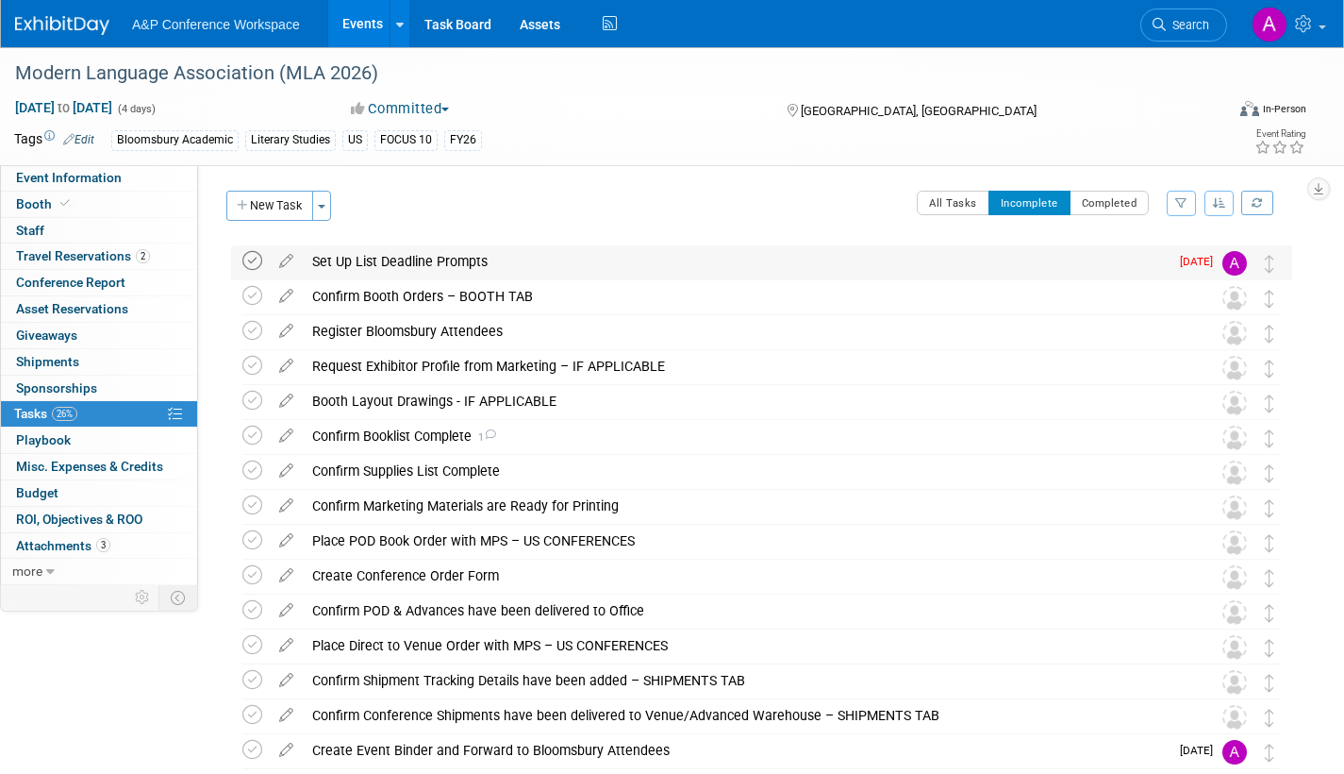
click at [252, 260] on icon at bounding box center [252, 261] width 20 height 20
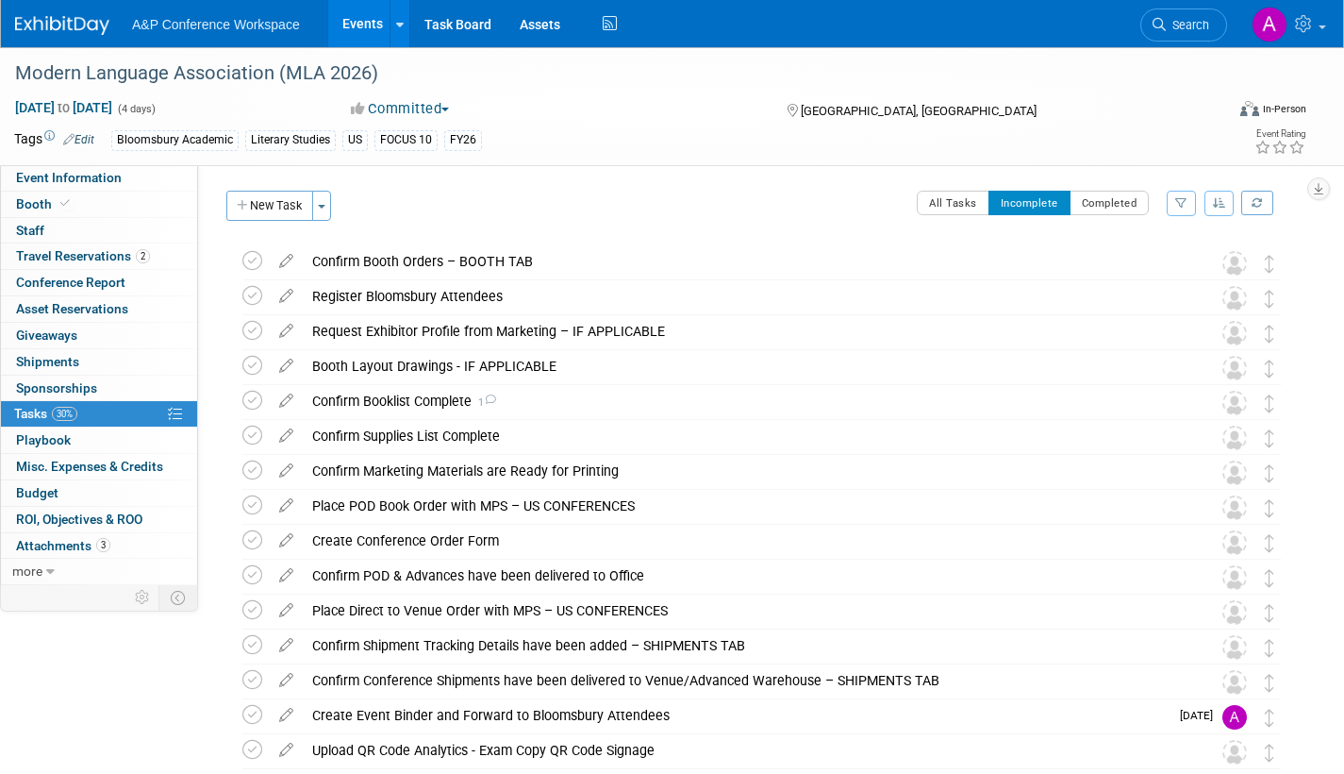
click at [285, 258] on icon at bounding box center [286, 257] width 33 height 24
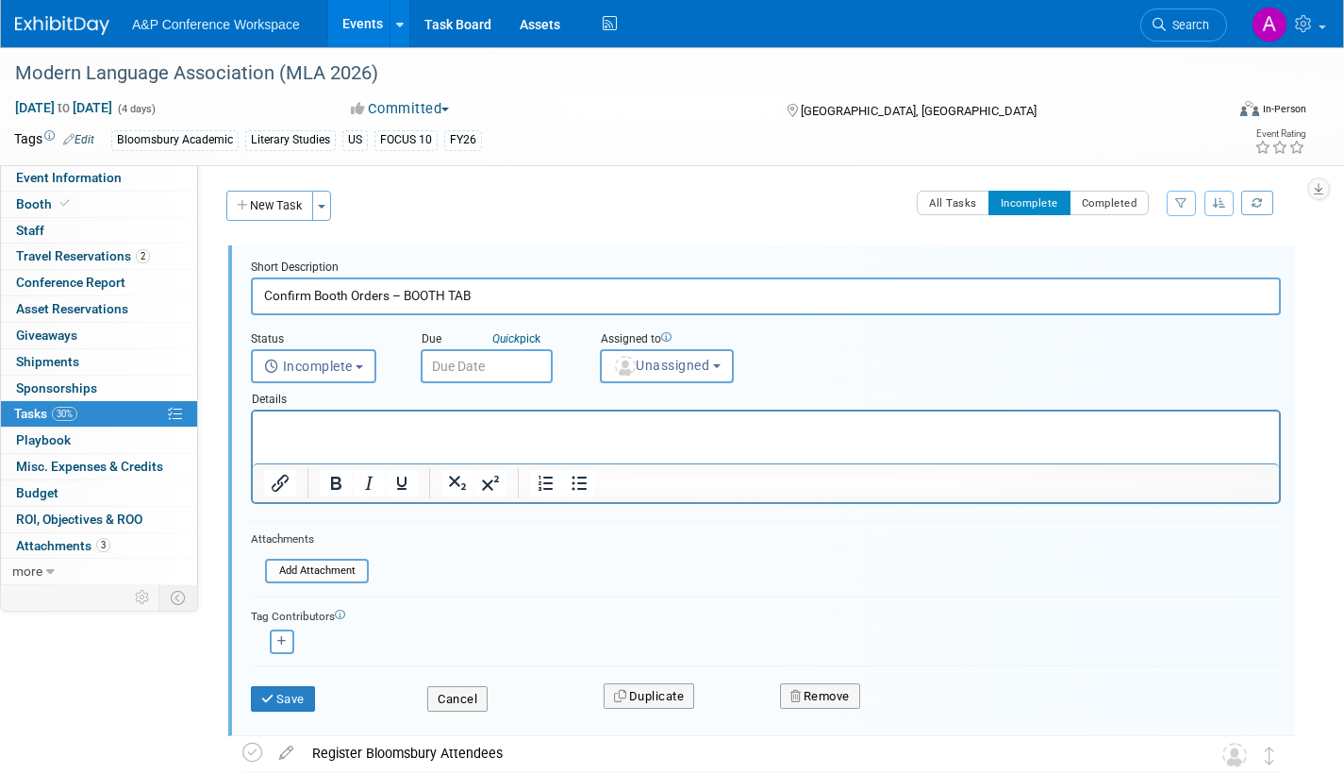
click at [530, 354] on input "text" at bounding box center [487, 366] width 132 height 34
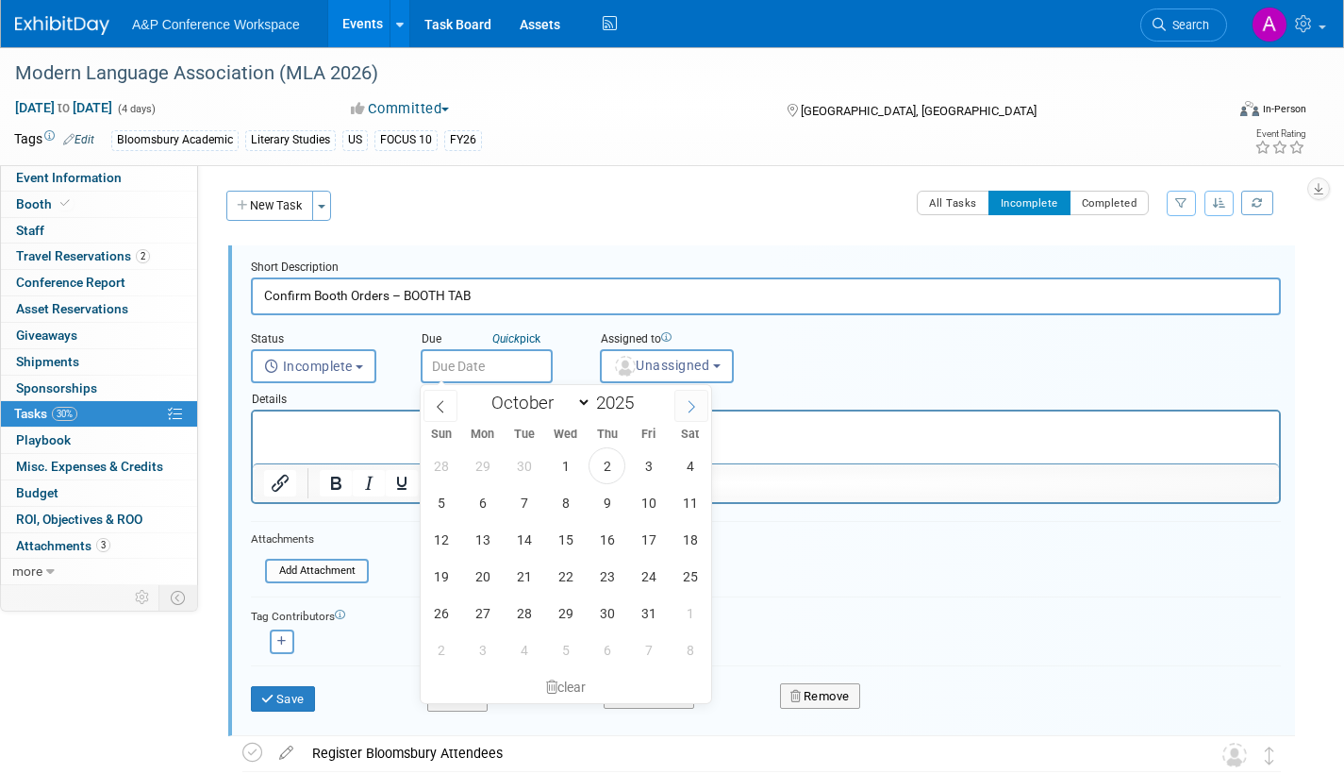
click at [687, 403] on icon at bounding box center [691, 406] width 13 height 13
select select "10"
click at [571, 567] on span "19" at bounding box center [565, 576] width 37 height 37
type input "[DATE]"
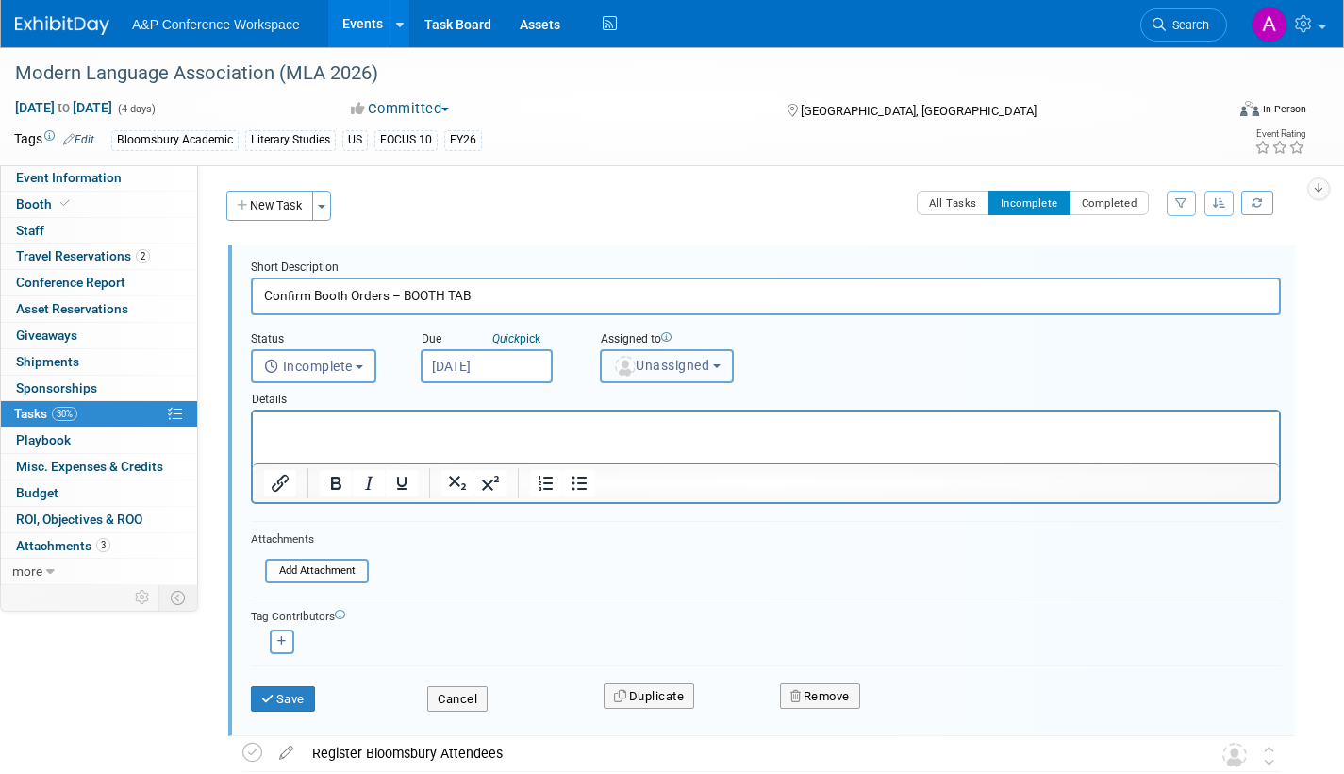
click at [658, 371] on span "Unassigned" at bounding box center [661, 365] width 96 height 15
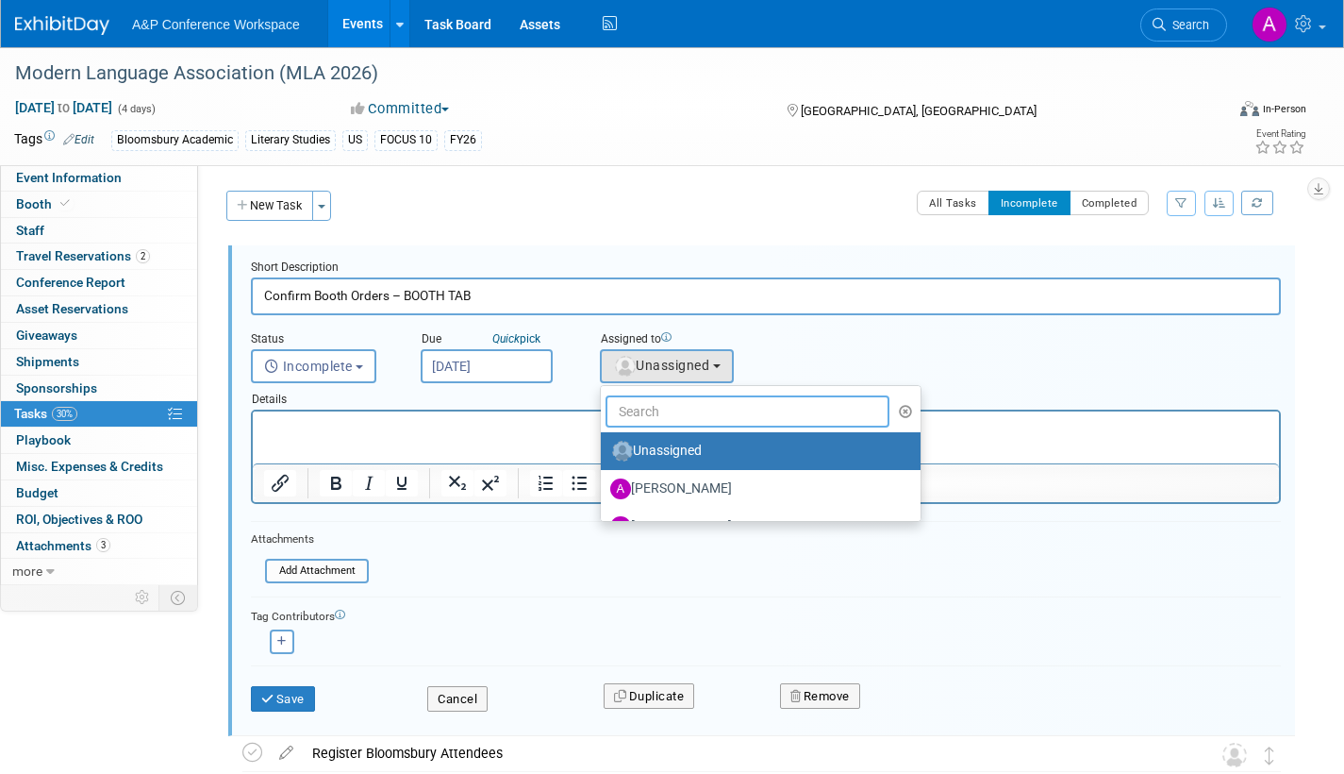
click at [657, 411] on input "text" at bounding box center [748, 411] width 284 height 32
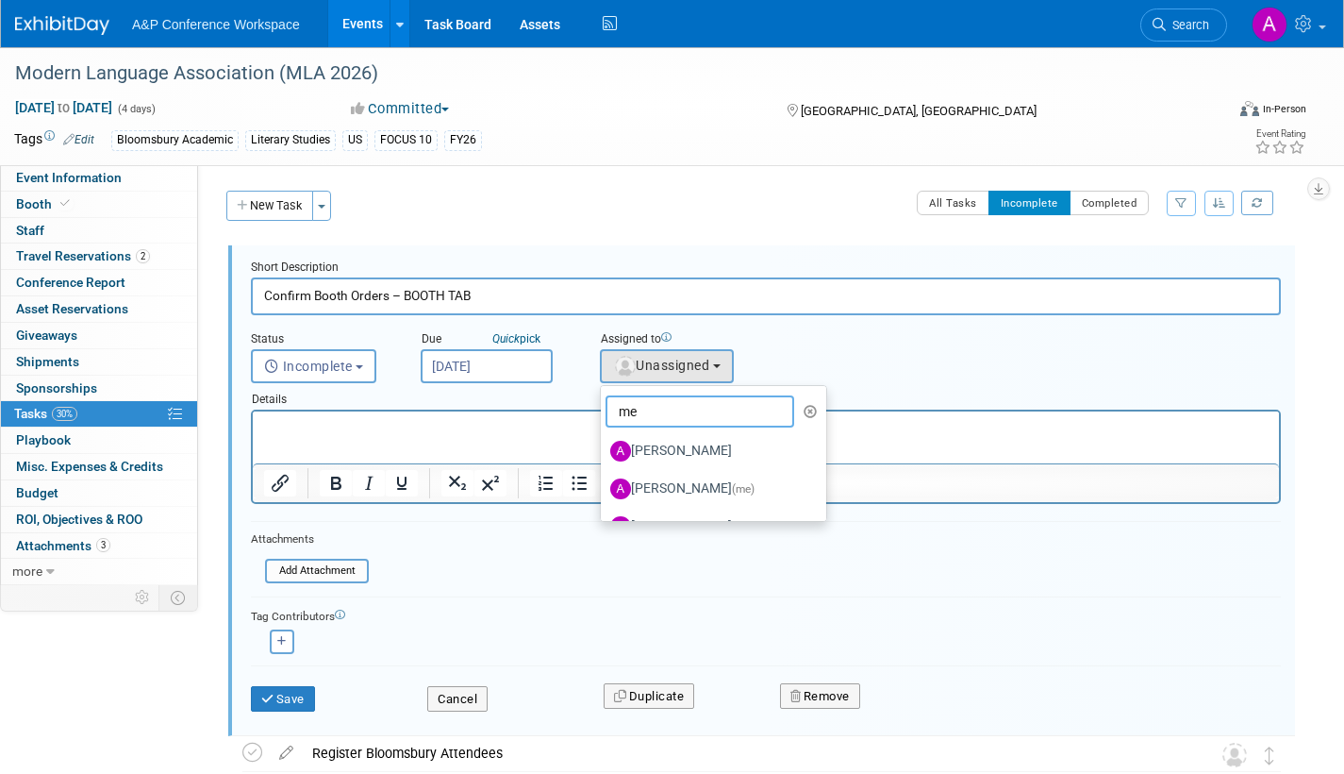
type input "me"
click at [673, 485] on label "Amanda Oney (me)" at bounding box center [708, 489] width 197 height 30
click at [604, 485] on input "Amanda Oney (me)" at bounding box center [598, 486] width 12 height 12
select select "3fc68575-f872-4db6-8d2a-11755123f12c"
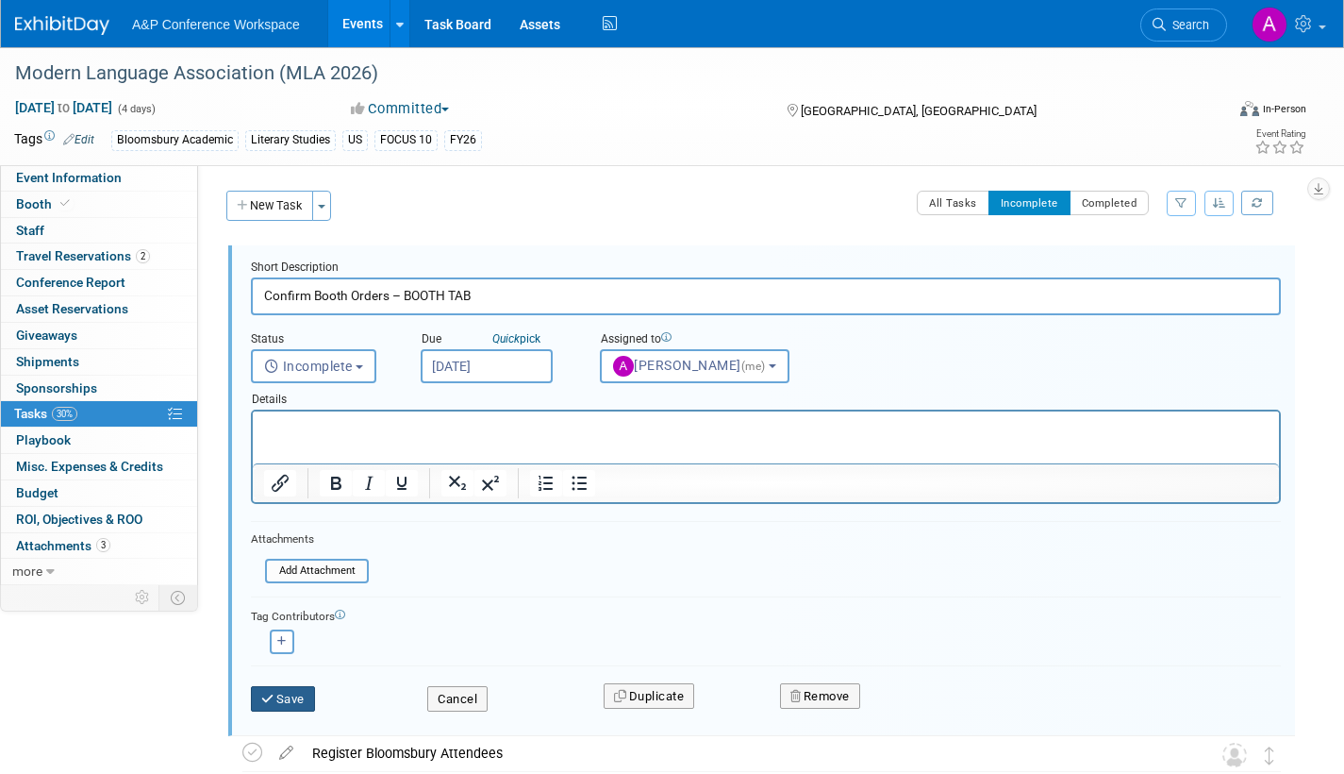
click at [286, 703] on button "Save" at bounding box center [283, 699] width 64 height 26
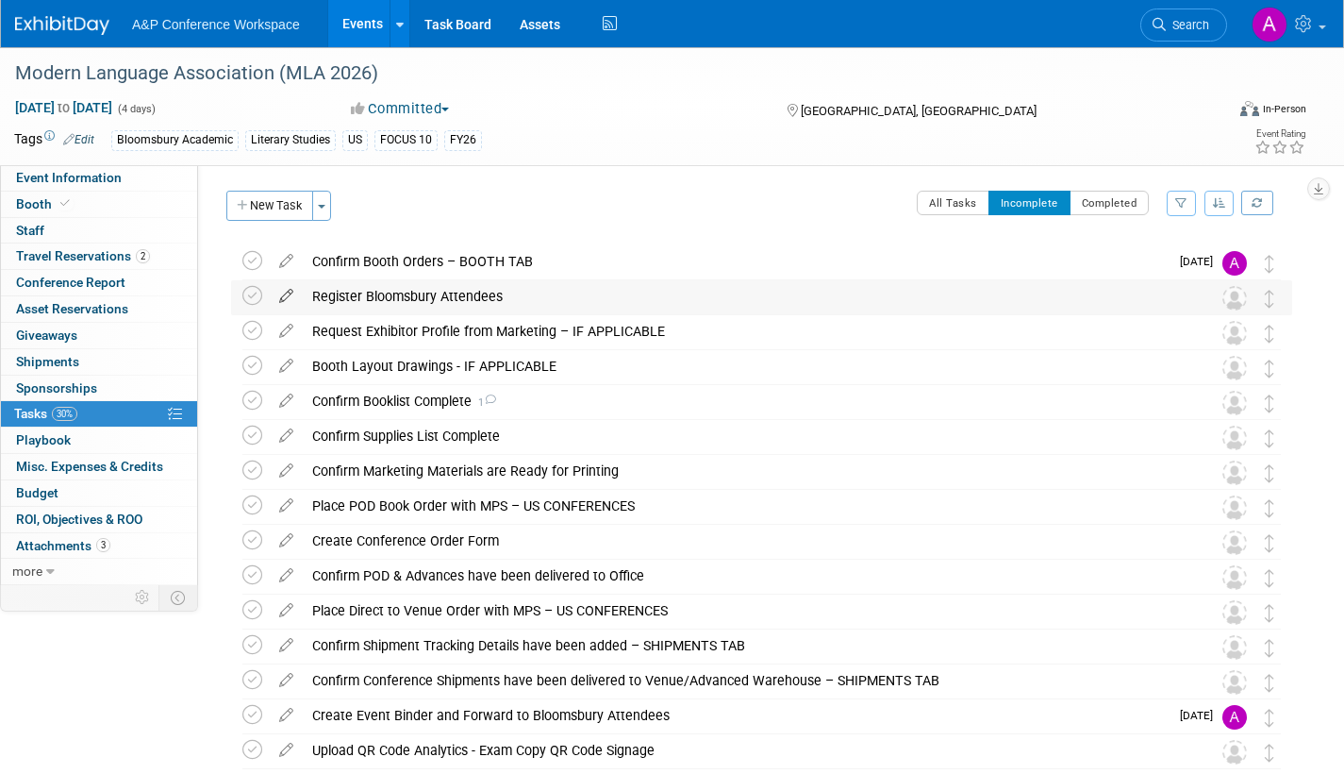
click at [288, 291] on icon at bounding box center [286, 292] width 33 height 24
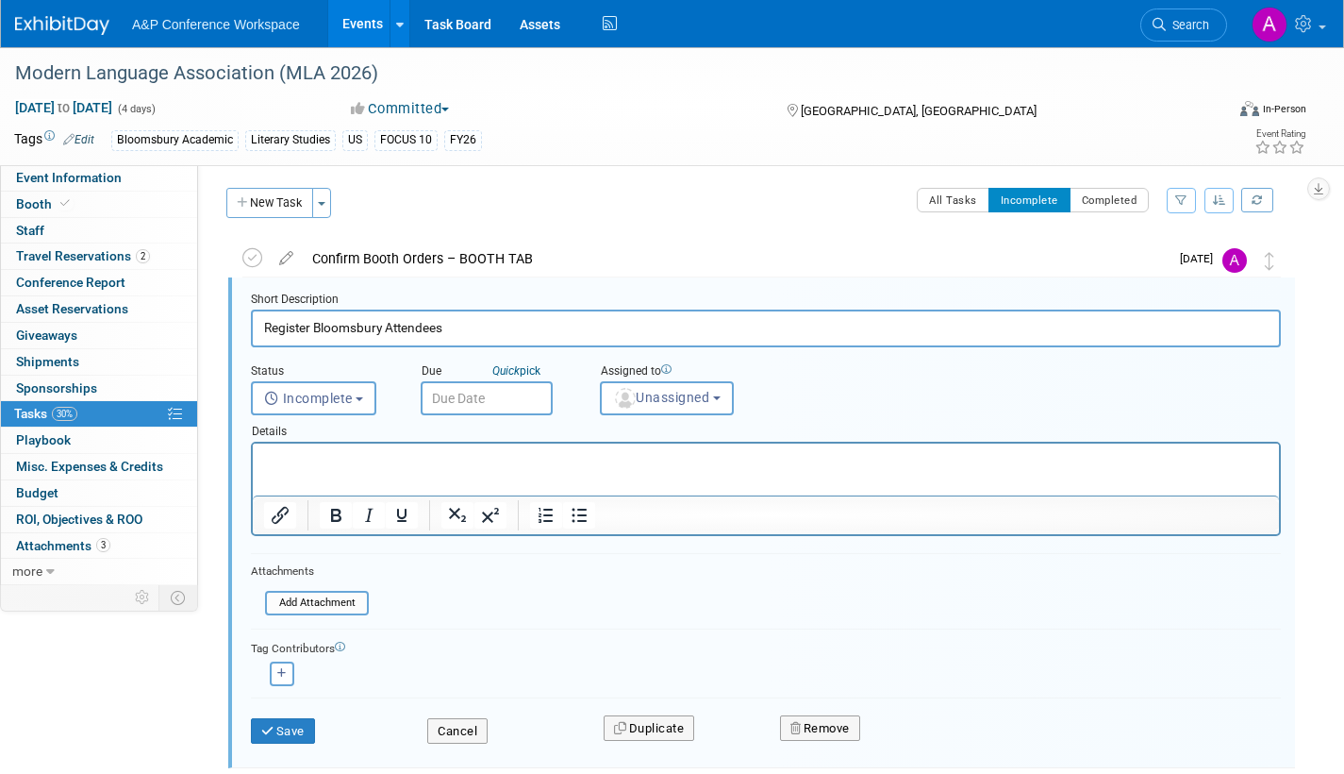
scroll to position [4, 0]
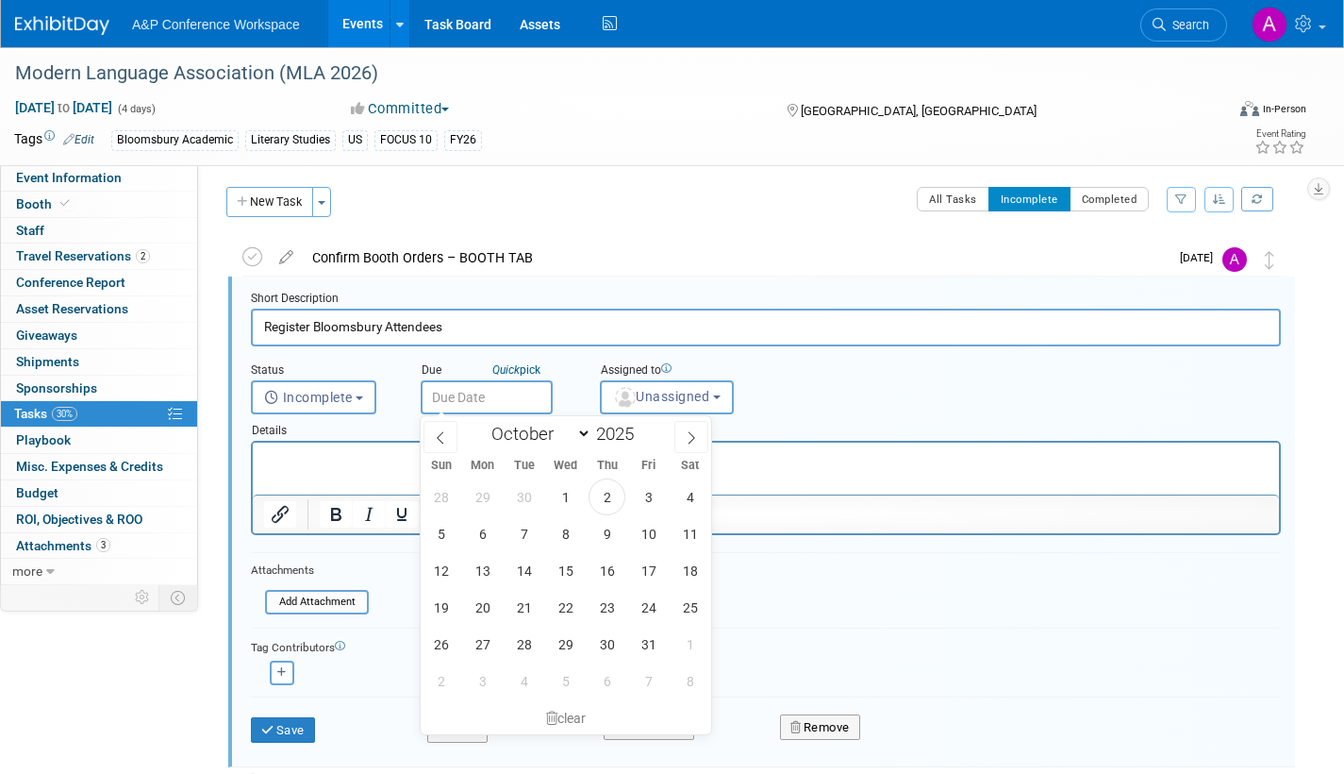
click at [514, 394] on input "text" at bounding box center [487, 397] width 132 height 34
click at [692, 437] on icon at bounding box center [691, 437] width 13 height 13
select select "11"
click at [480, 492] on span "1" at bounding box center [482, 496] width 37 height 37
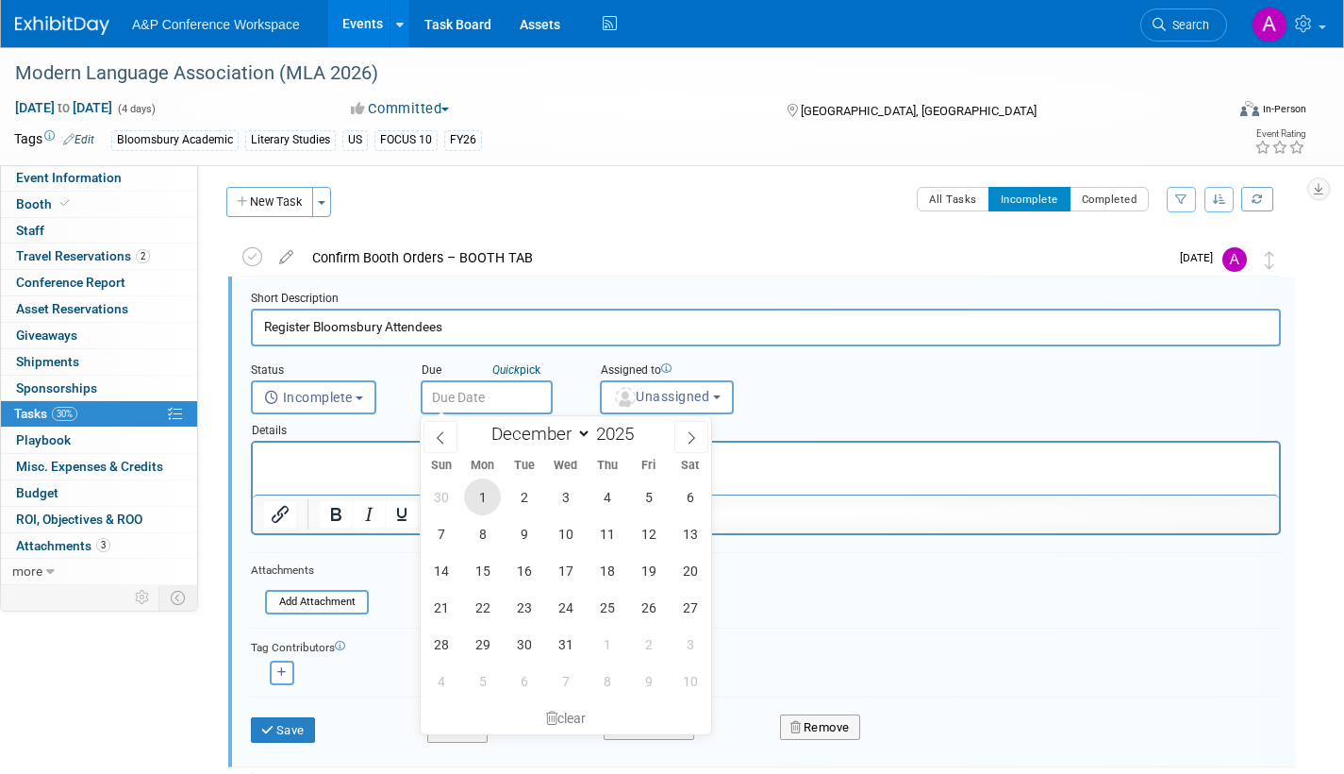
type input "Dec 1, 2025"
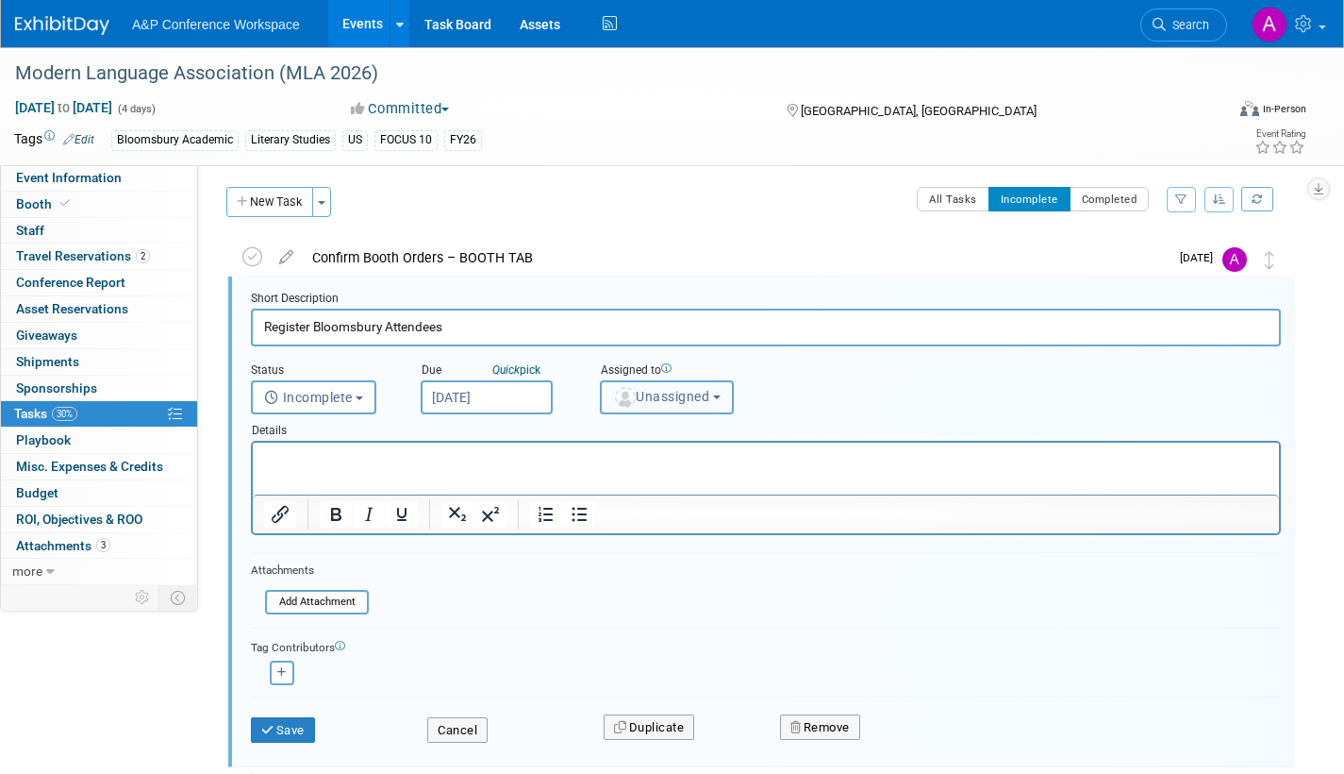
drag, startPoint x: 656, startPoint y: 398, endPoint x: 667, endPoint y: 426, distance: 30.5
click at [657, 398] on span "Unassigned" at bounding box center [661, 396] width 96 height 15
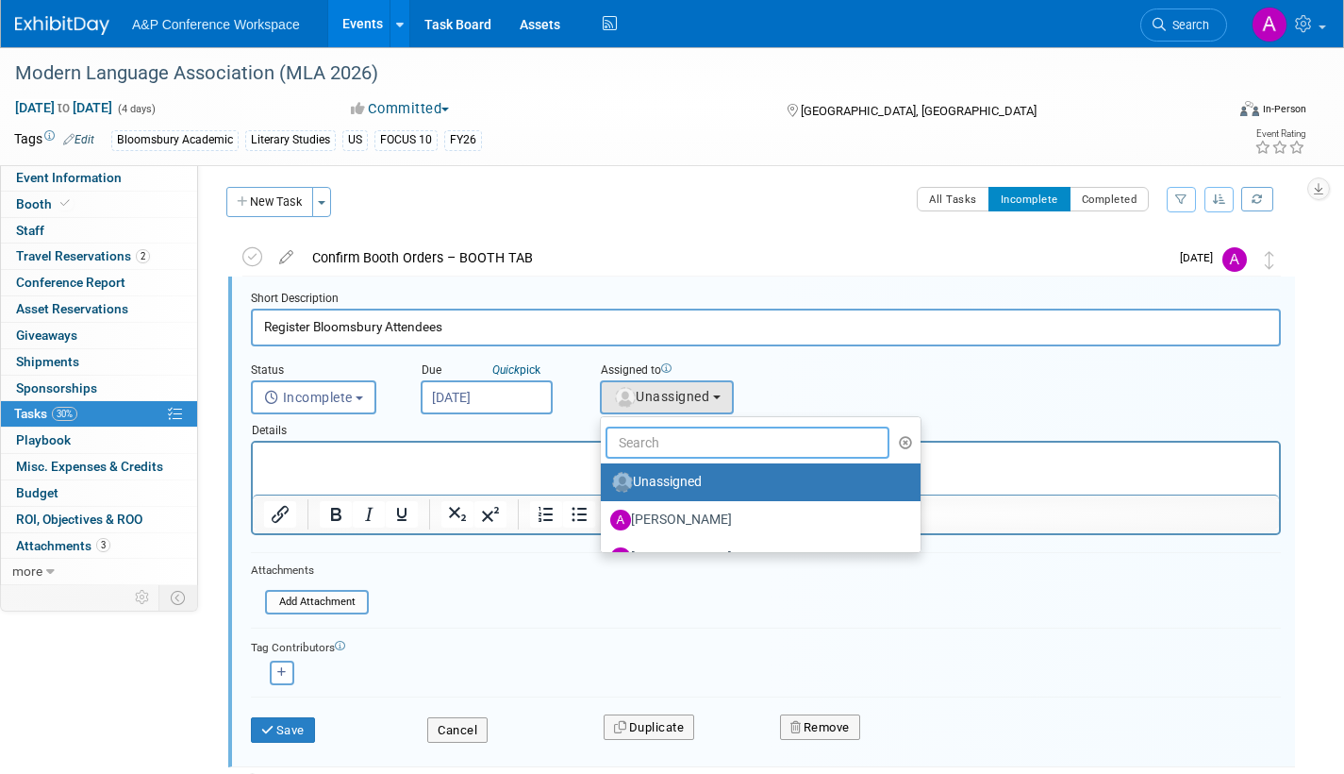
click at [668, 445] on input "text" at bounding box center [748, 442] width 284 height 32
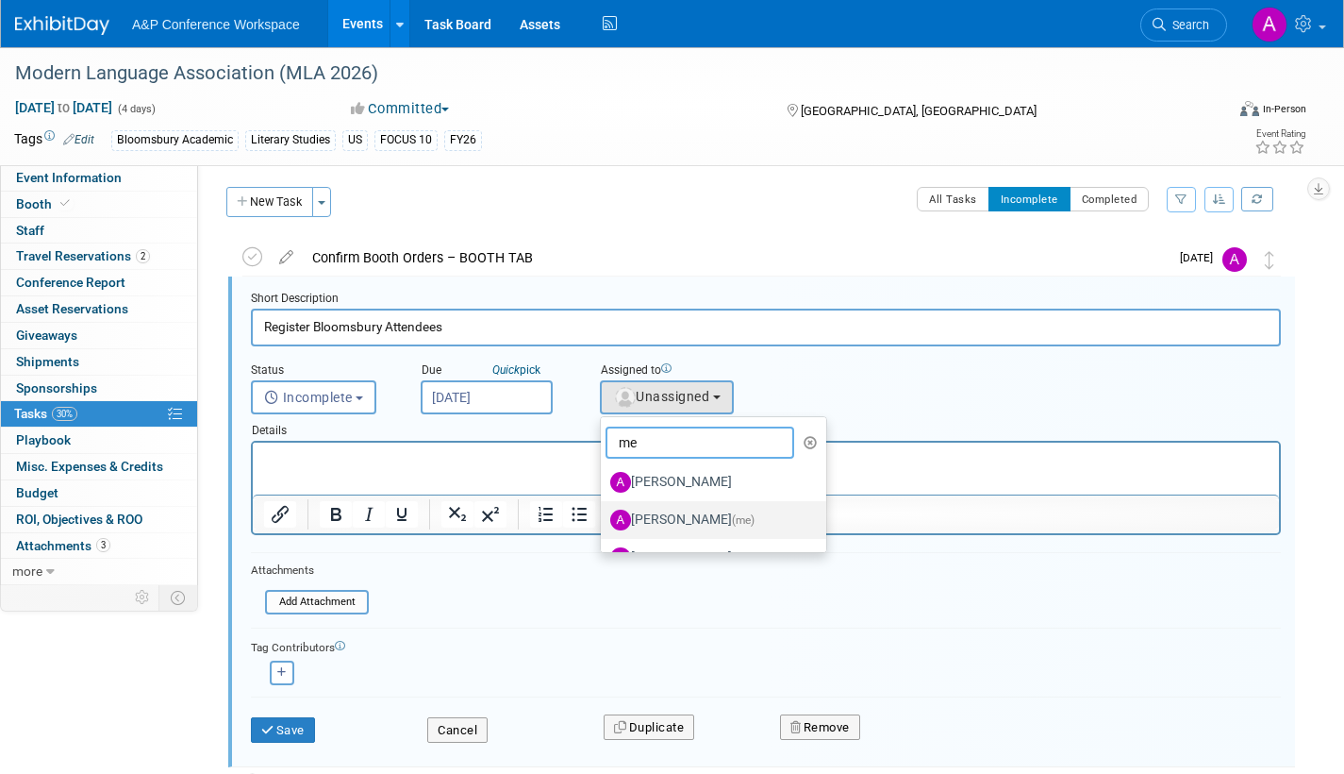
type input "me"
click at [743, 525] on span "(me)" at bounding box center [743, 519] width 23 height 13
click at [604, 524] on input "Amanda Oney (me)" at bounding box center [598, 517] width 12 height 12
select select "3fc68575-f872-4db6-8d2a-11755123f12c"
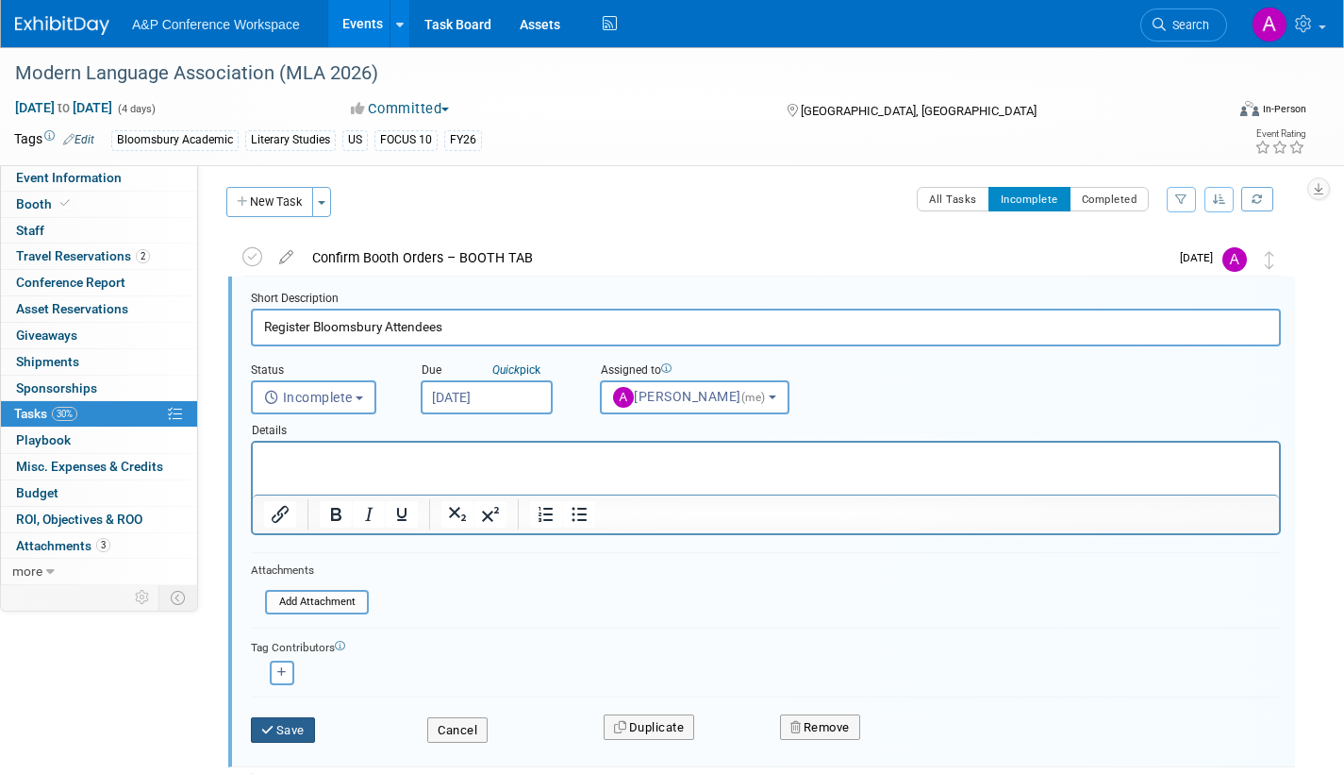
click at [275, 727] on icon "submit" at bounding box center [268, 730] width 15 height 12
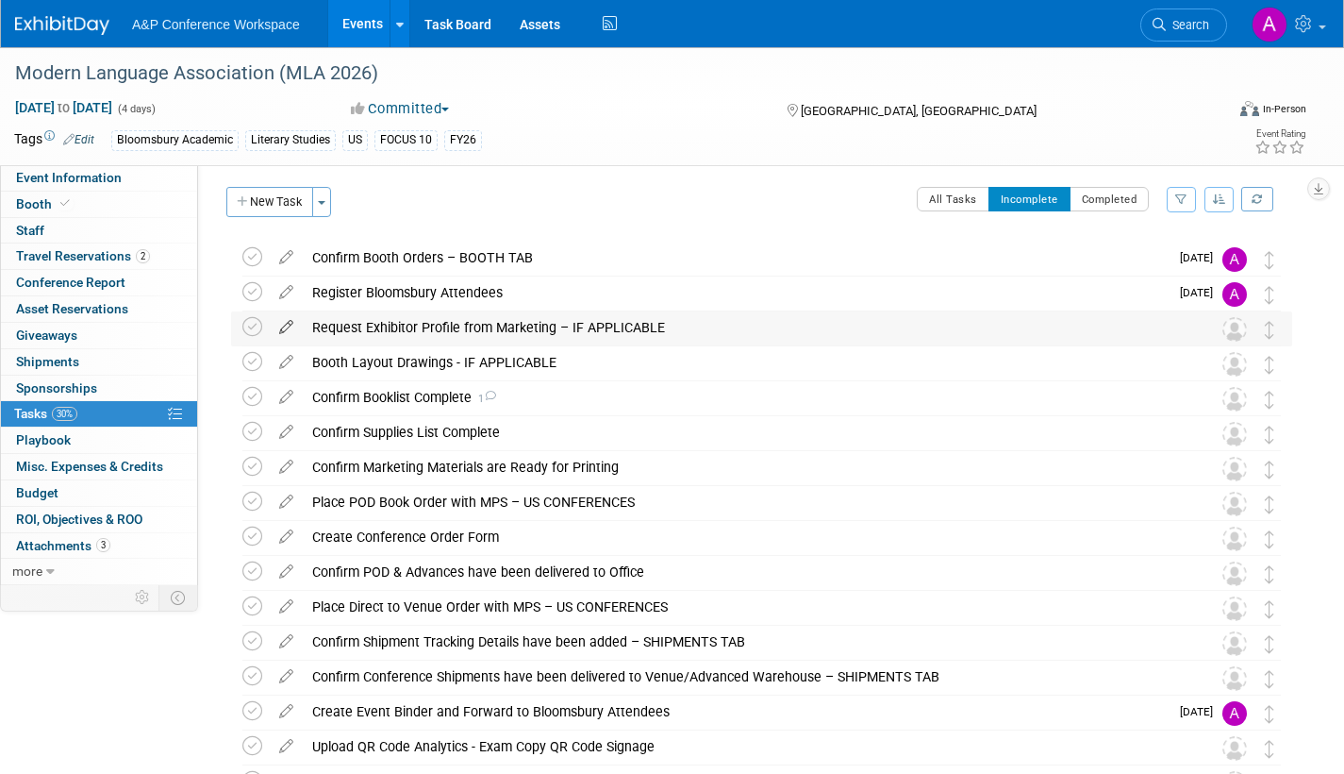
click at [285, 324] on icon at bounding box center [286, 323] width 33 height 24
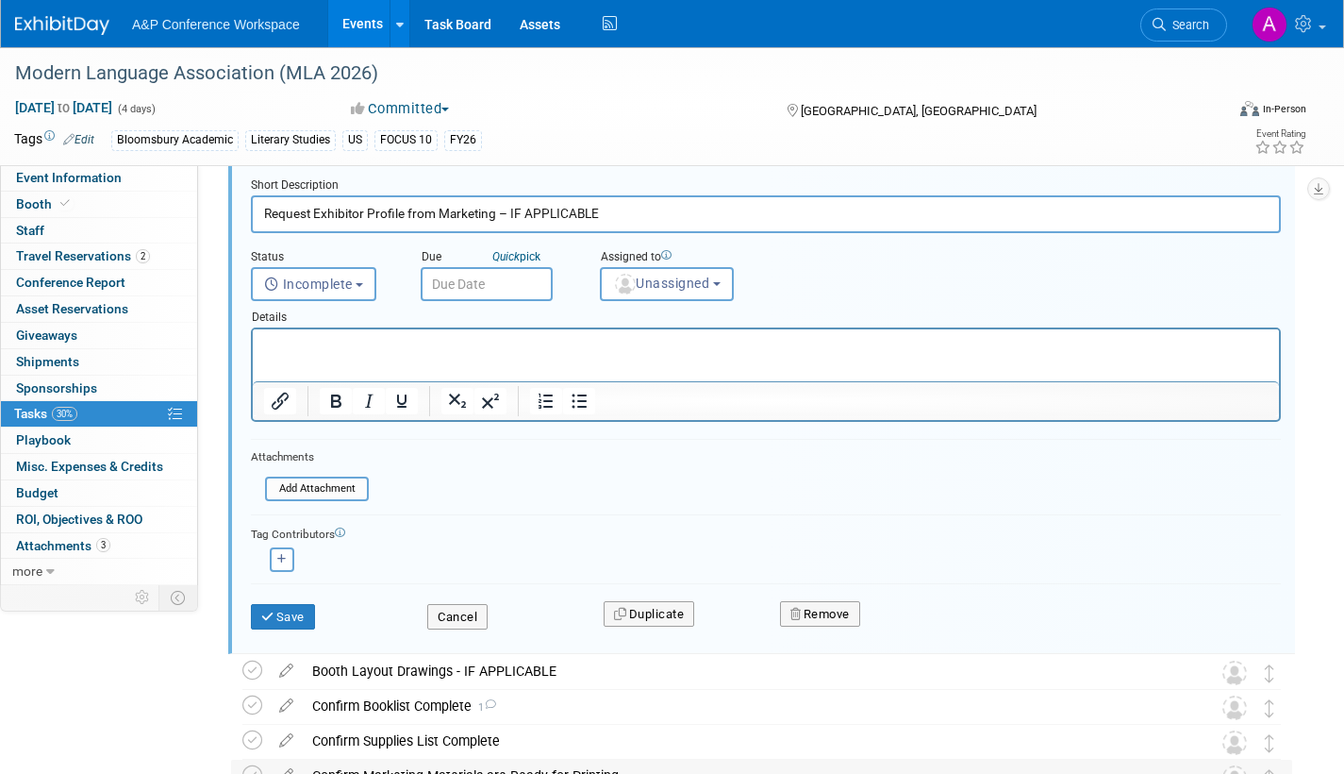
scroll to position [416, 0]
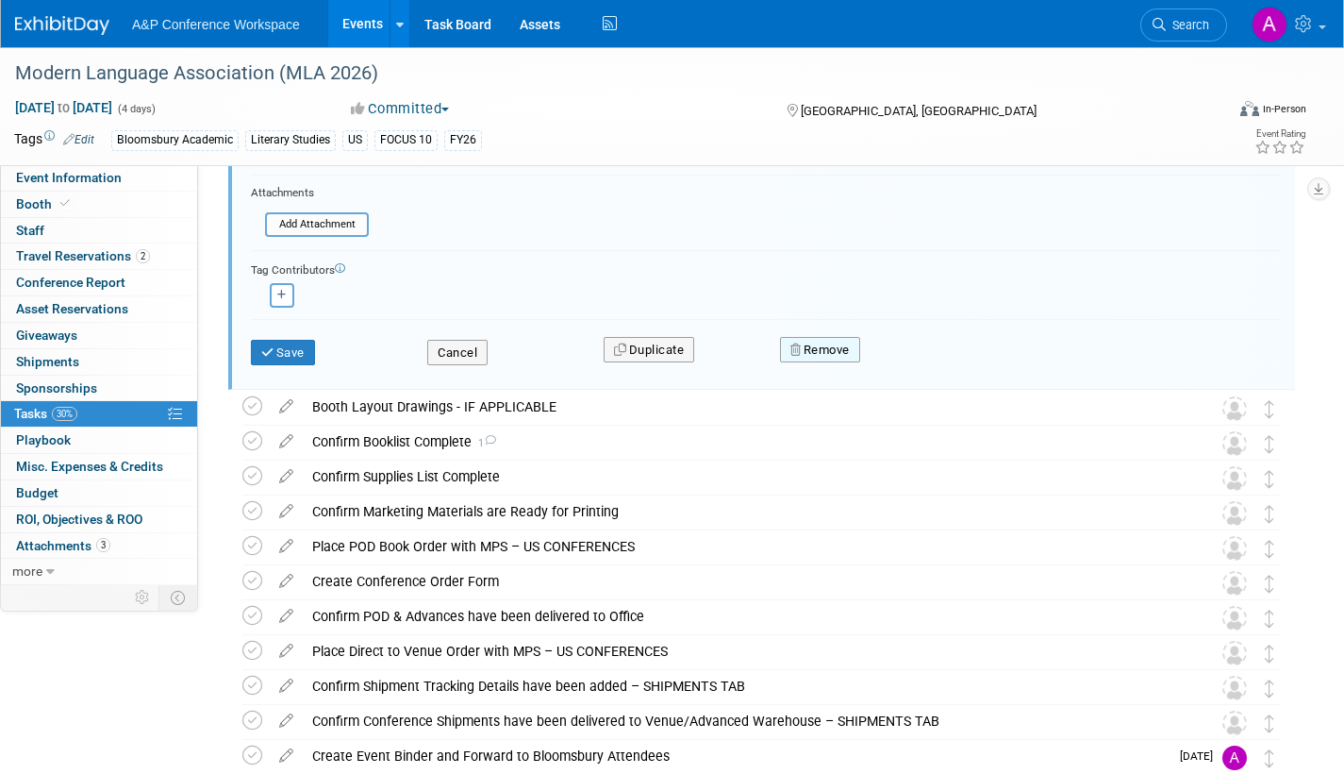
click at [843, 354] on button "Remove" at bounding box center [820, 350] width 80 height 26
click at [928, 370] on link "Yes" at bounding box center [926, 365] width 55 height 30
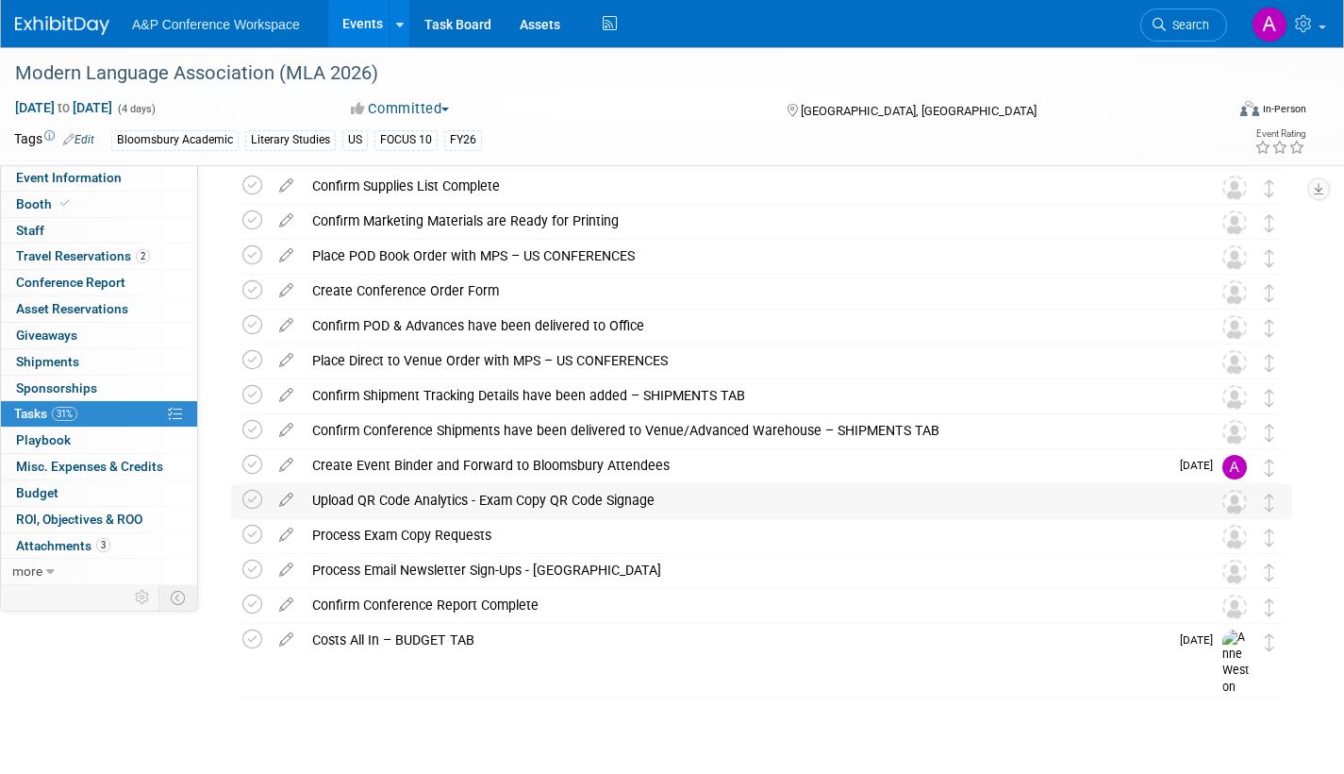
scroll to position [0, 0]
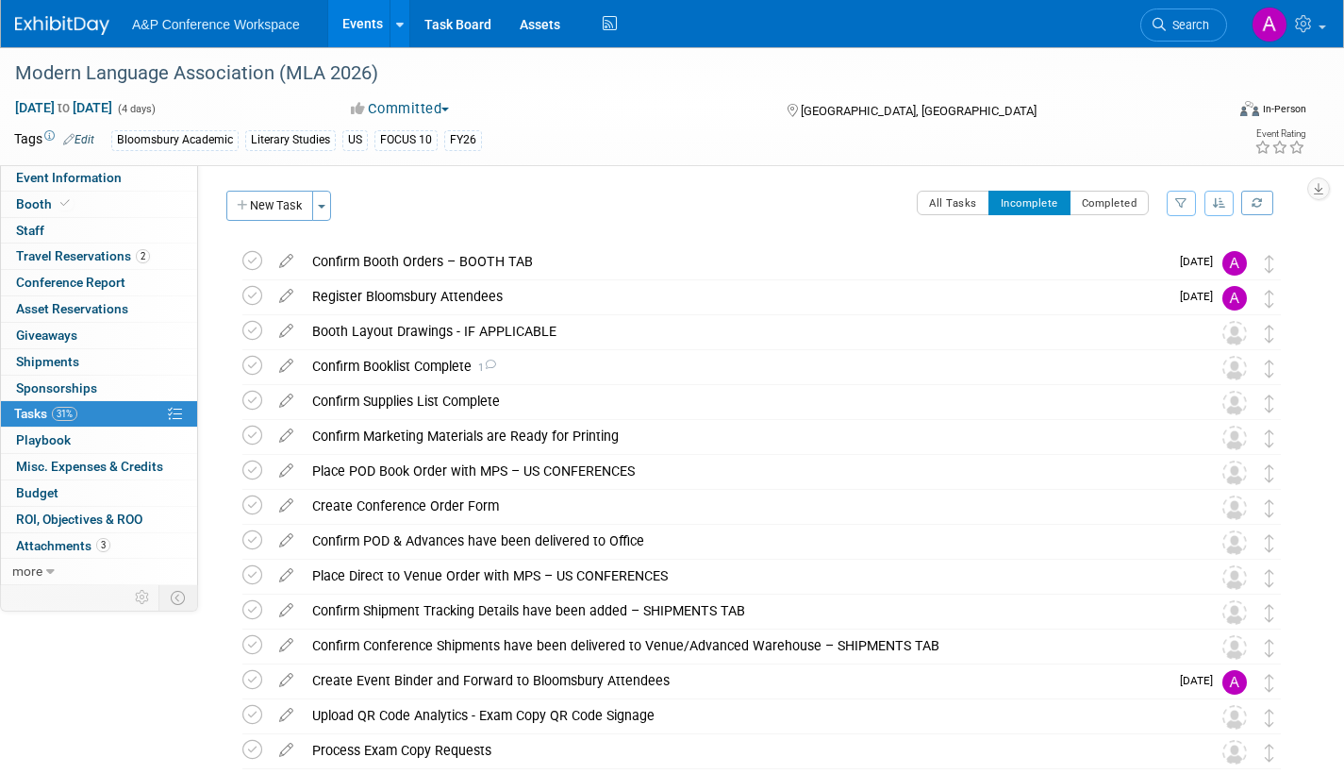
click at [290, 323] on icon at bounding box center [286, 327] width 33 height 24
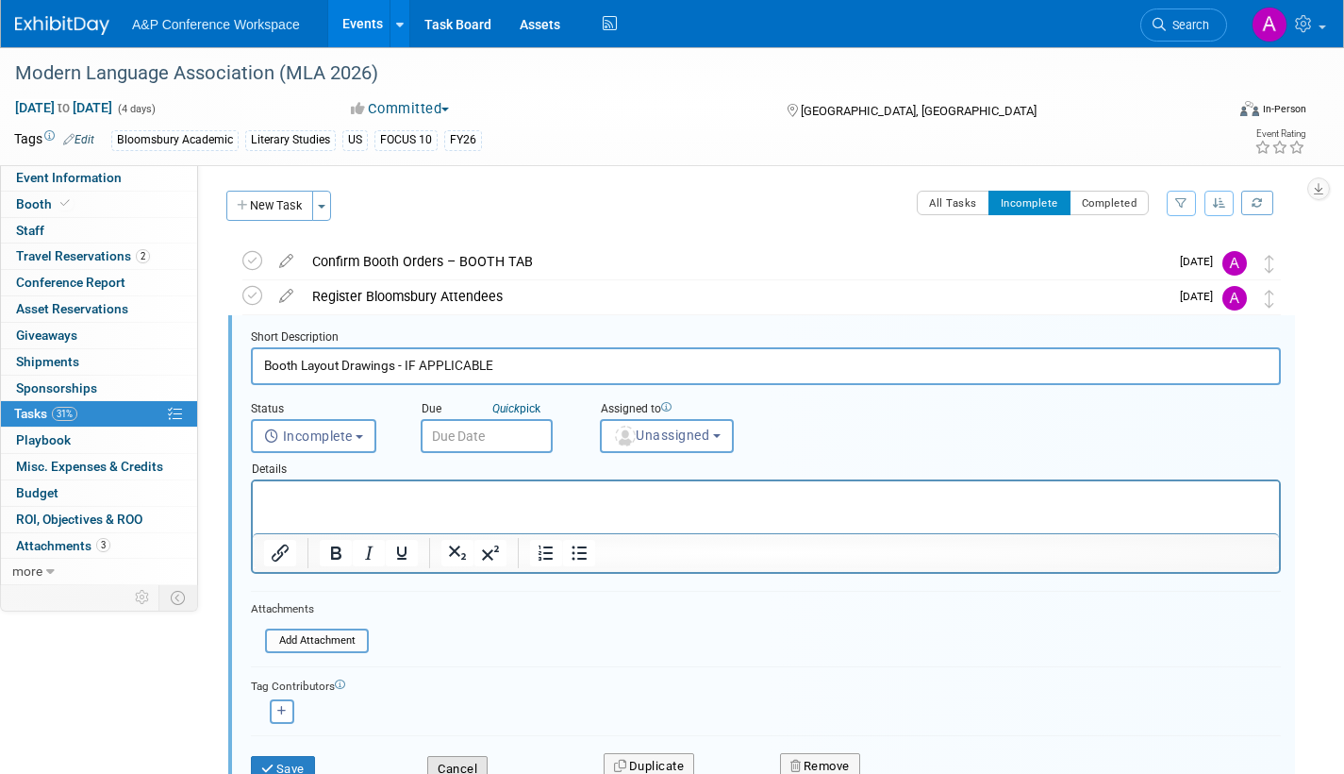
click at [470, 759] on button "Cancel" at bounding box center [457, 769] width 60 height 26
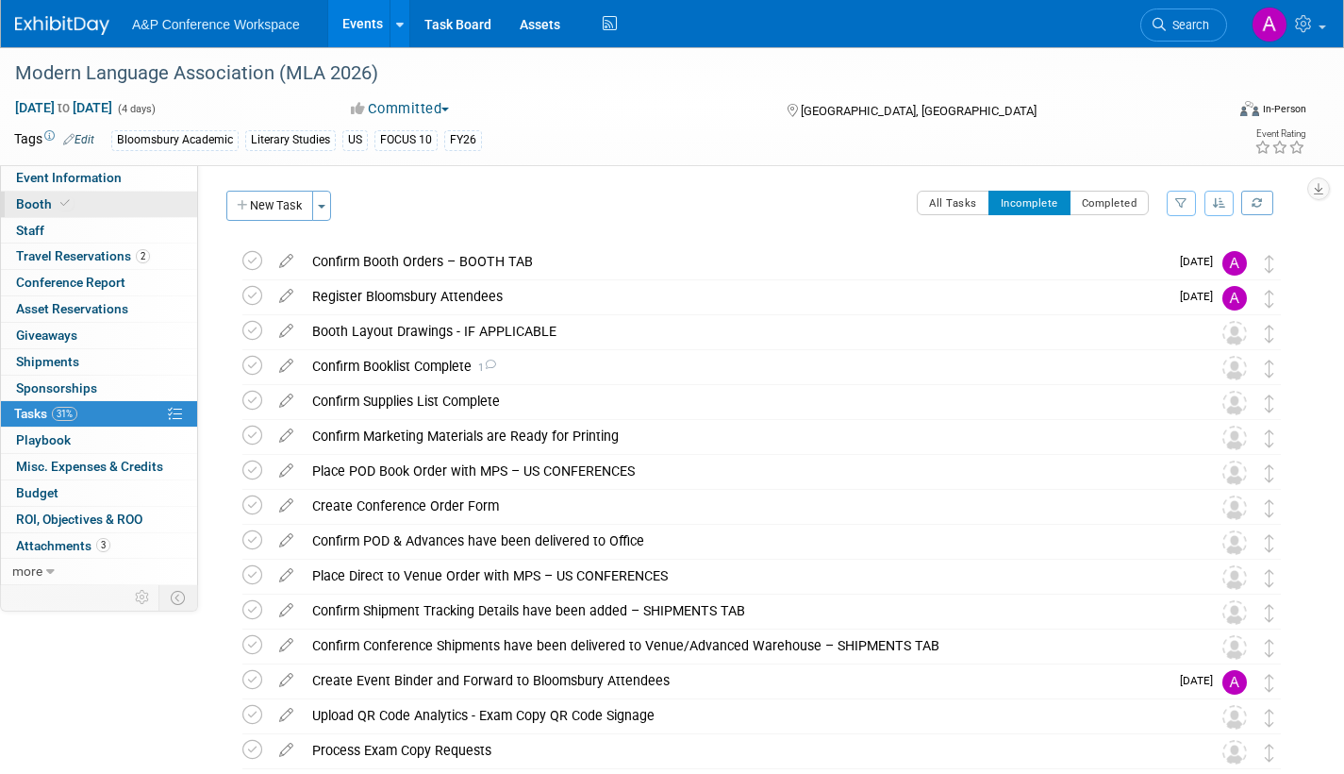
click at [19, 204] on span "Booth" at bounding box center [45, 203] width 58 height 15
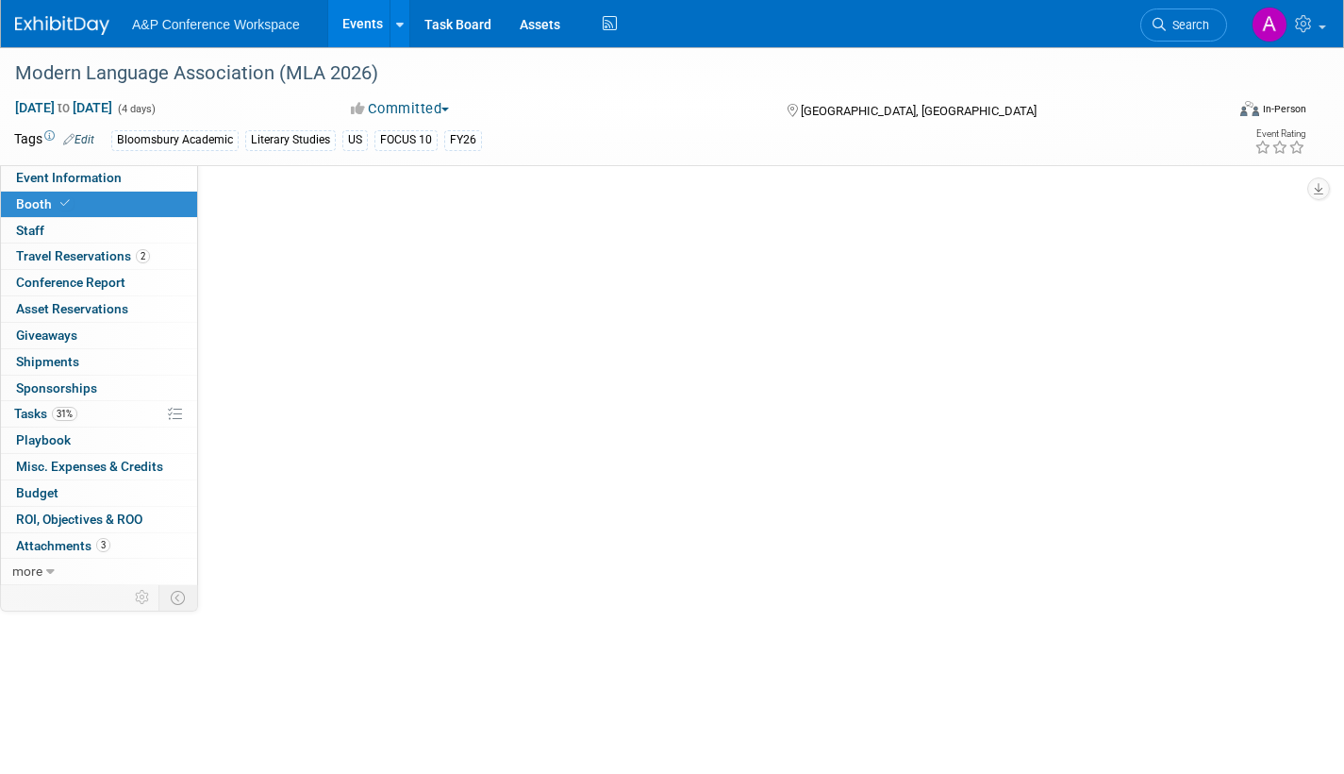
select select "CUAP"
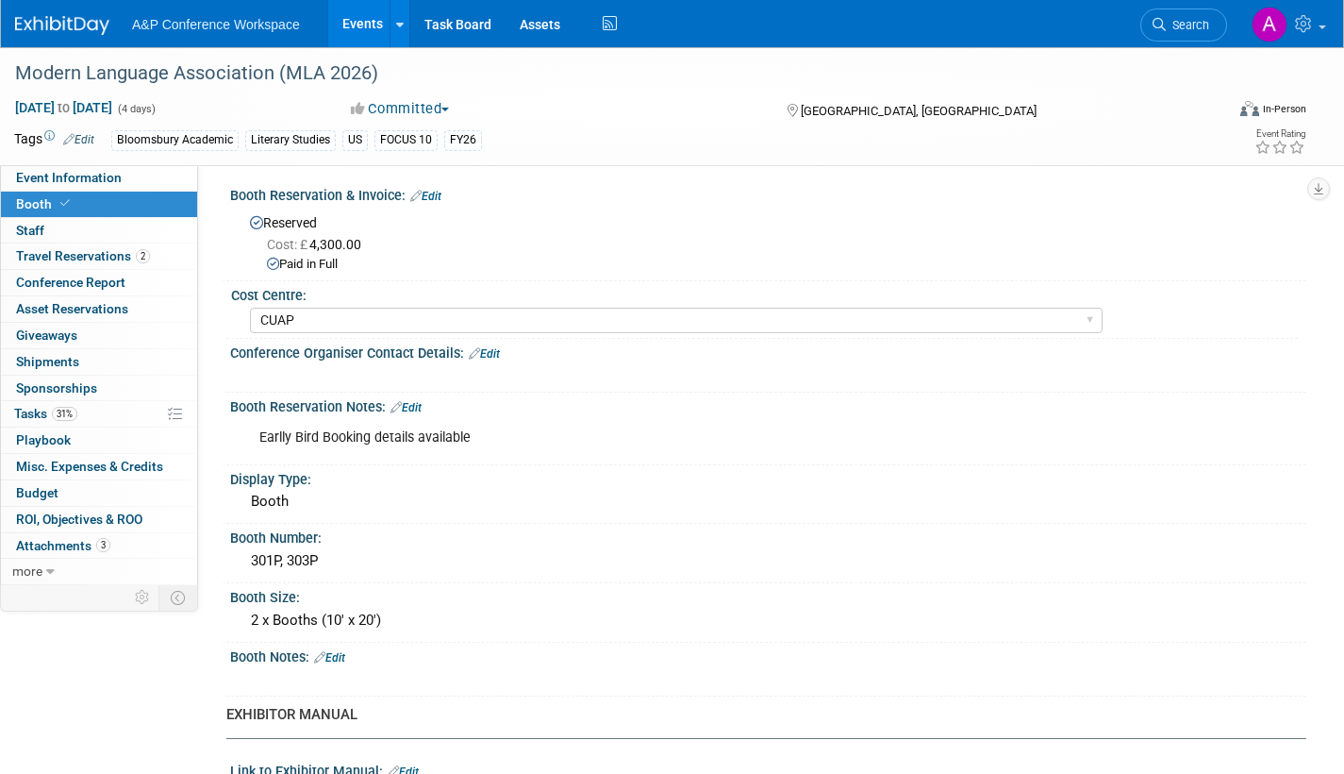
scroll to position [283, 0]
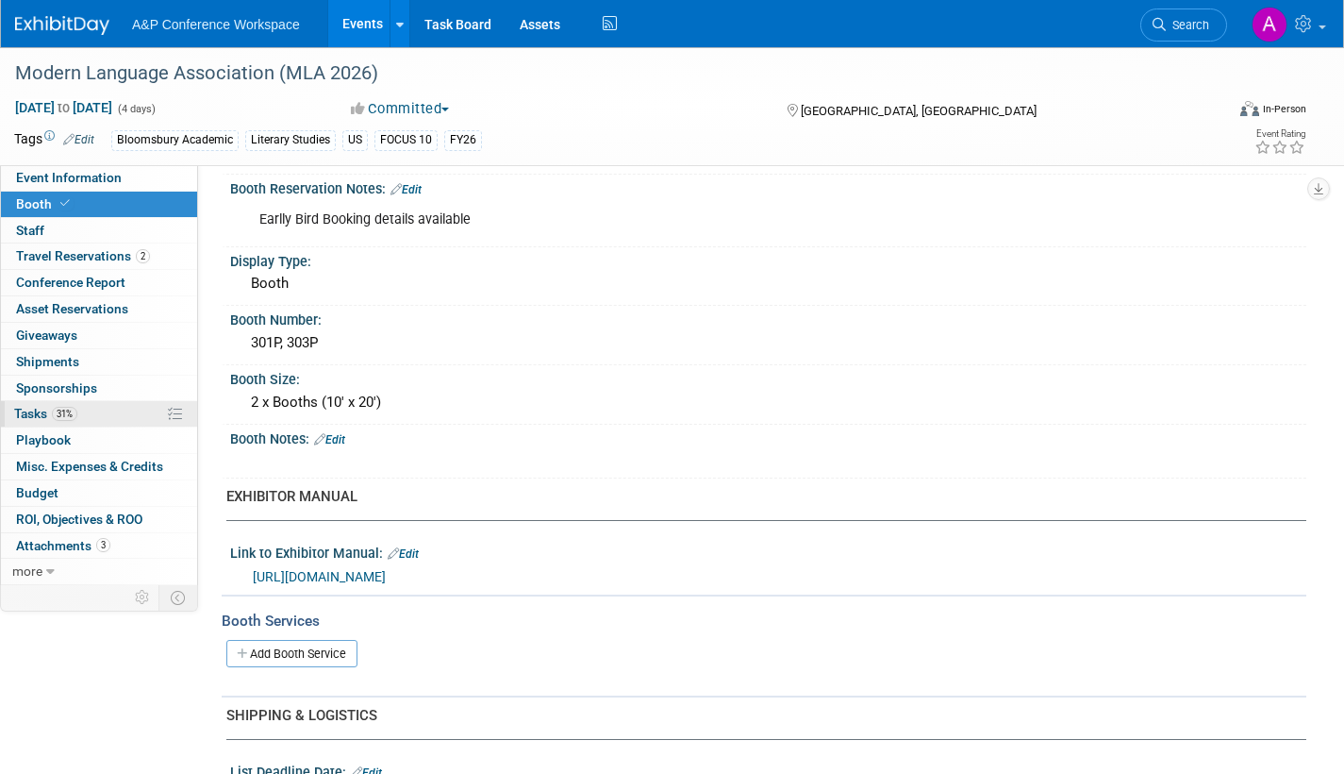
click at [21, 409] on span "Tasks 31%" at bounding box center [45, 413] width 63 height 15
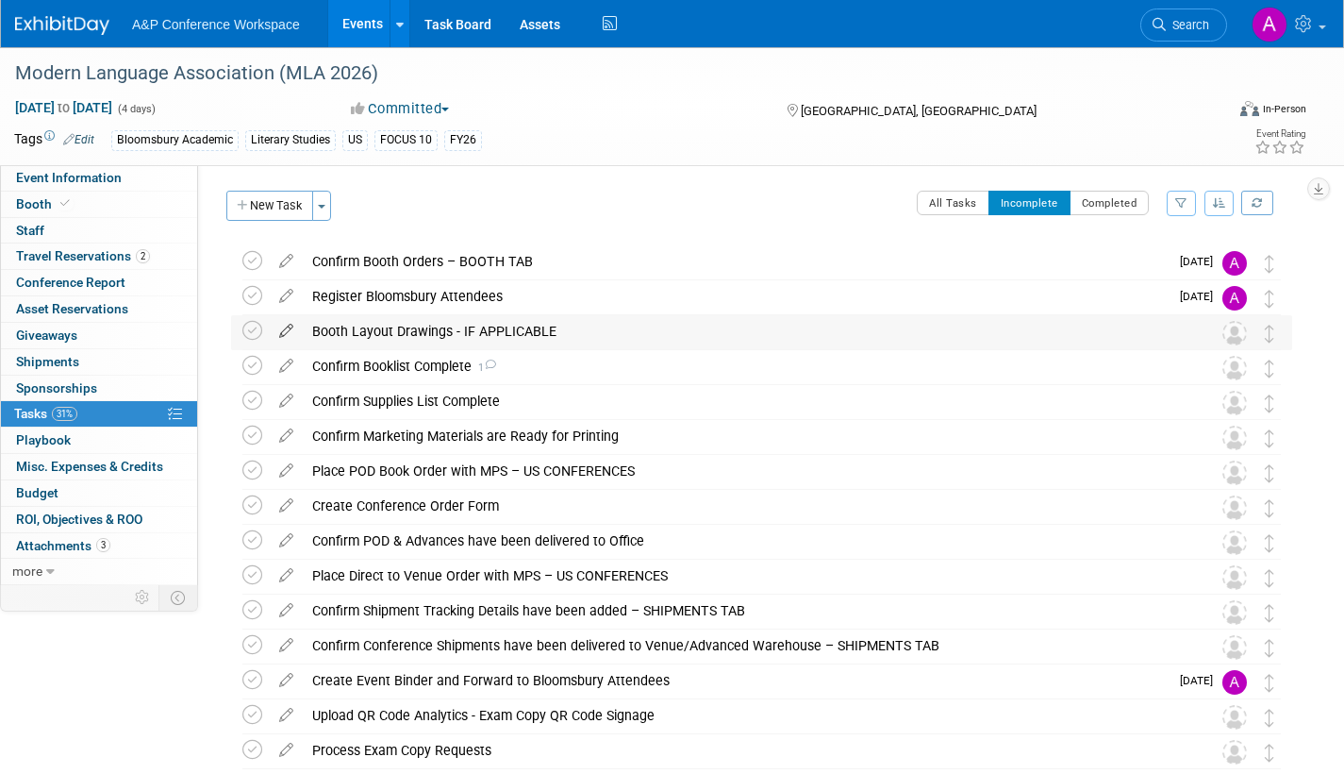
click at [286, 324] on icon at bounding box center [286, 327] width 33 height 24
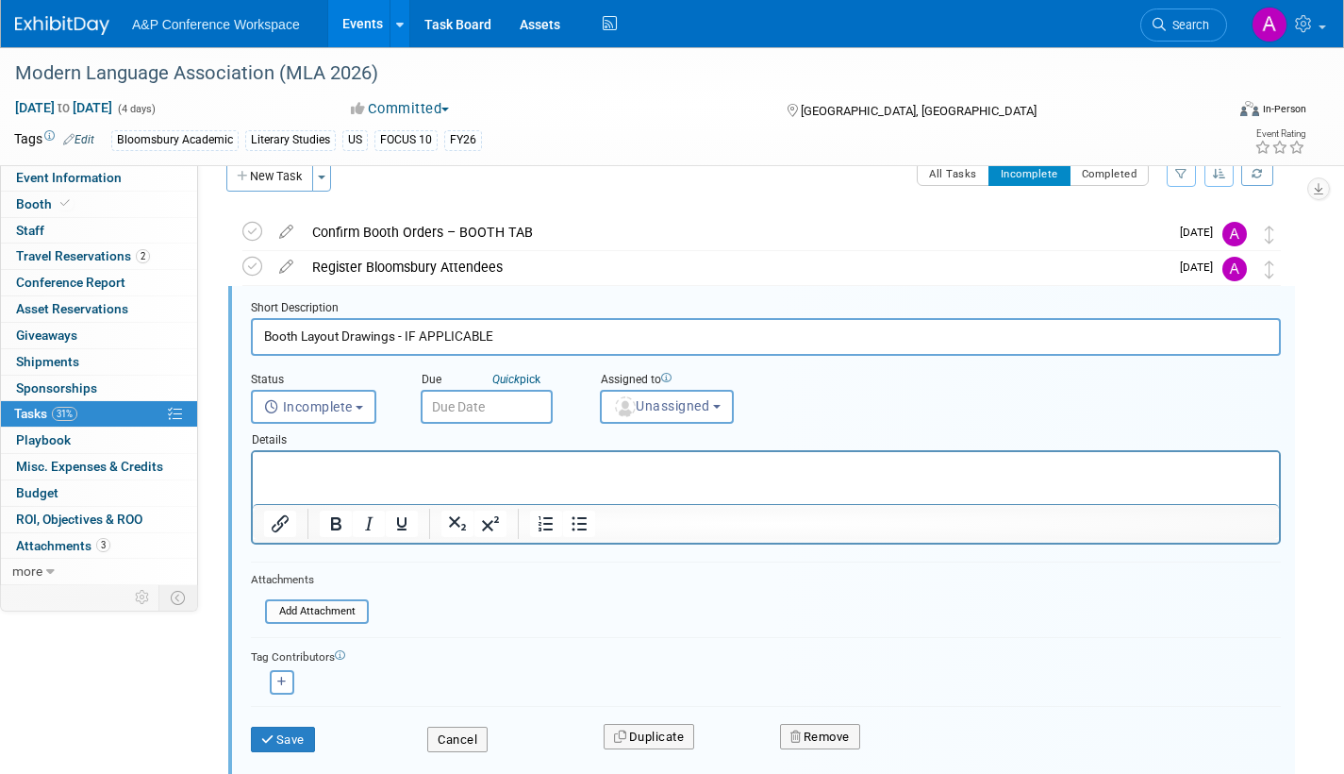
scroll to position [39, 0]
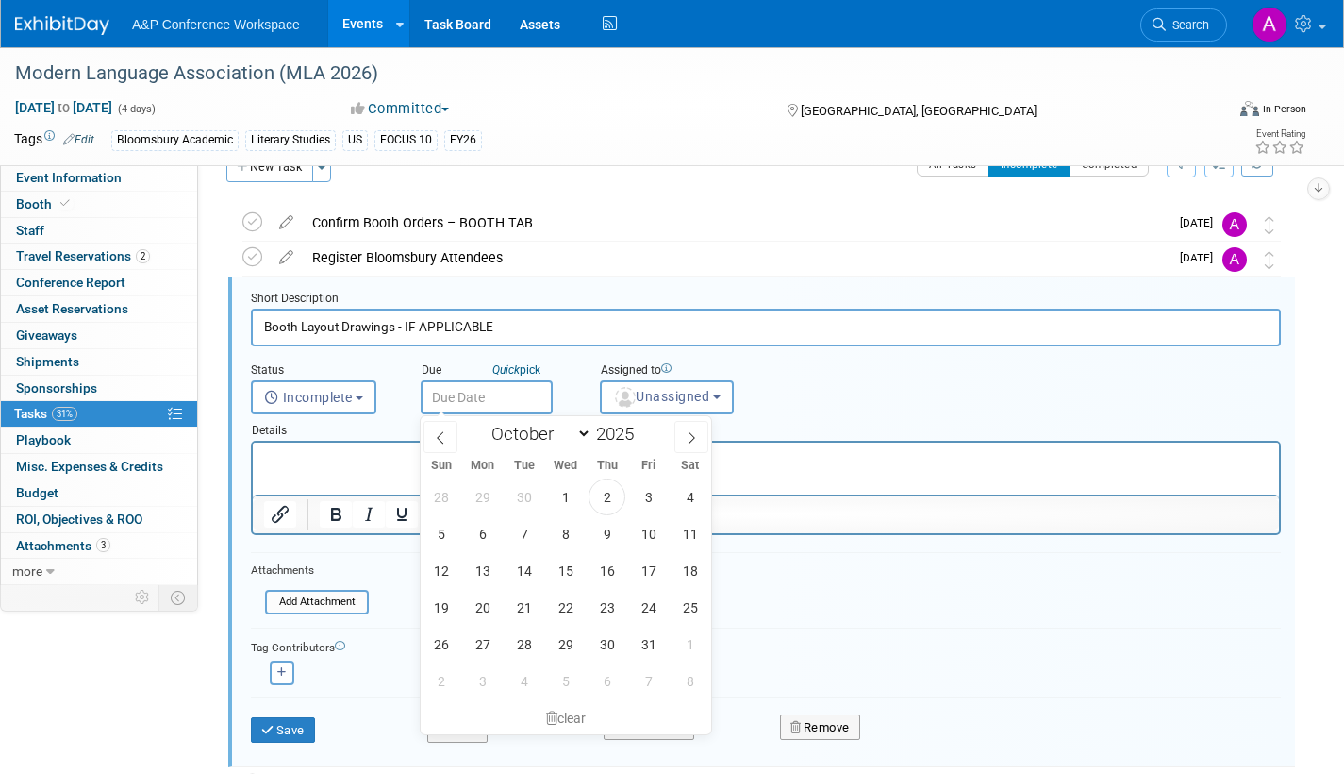
click at [477, 394] on input "text" at bounding box center [487, 397] width 132 height 34
drag, startPoint x: 609, startPoint y: 492, endPoint x: 389, endPoint y: 15, distance: 525.1
click at [609, 492] on span "2" at bounding box center [607, 496] width 37 height 37
type input "Oct 2, 2025"
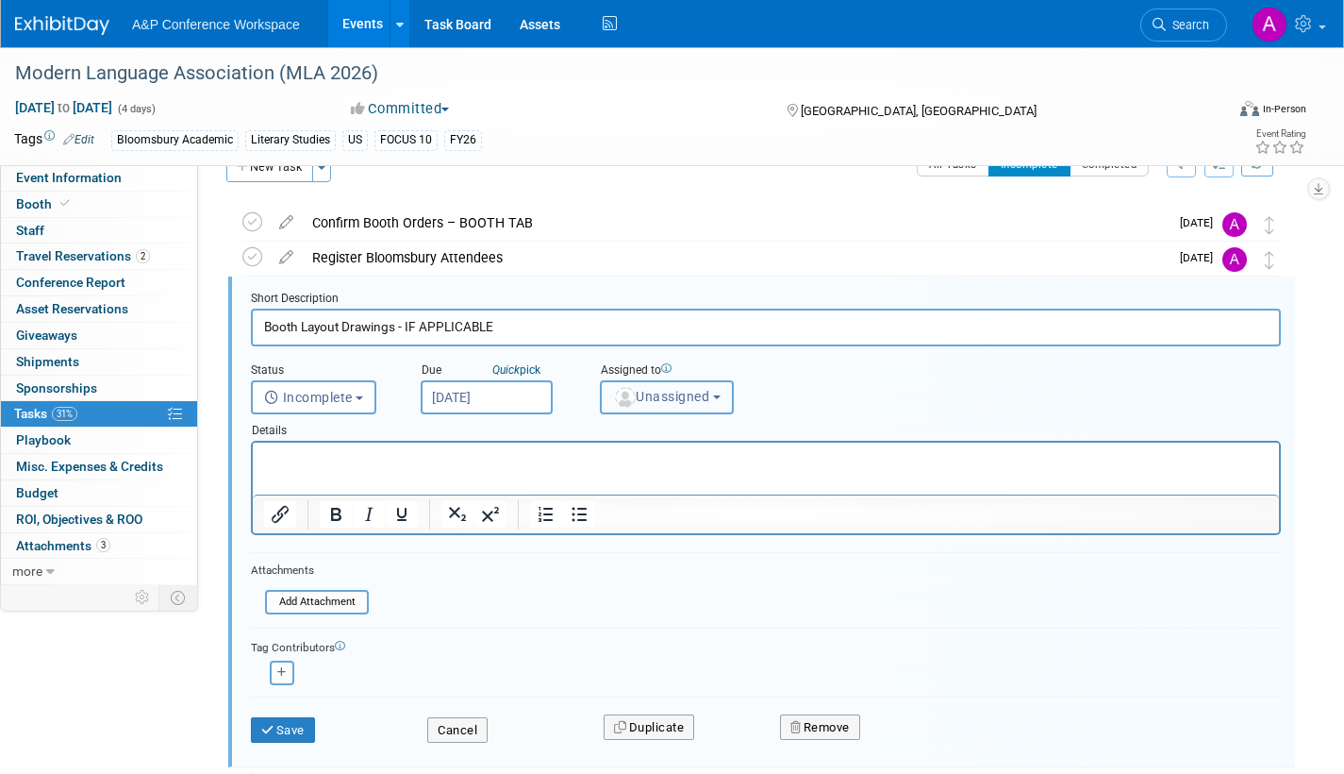
click at [665, 400] on span "Unassigned" at bounding box center [661, 396] width 96 height 15
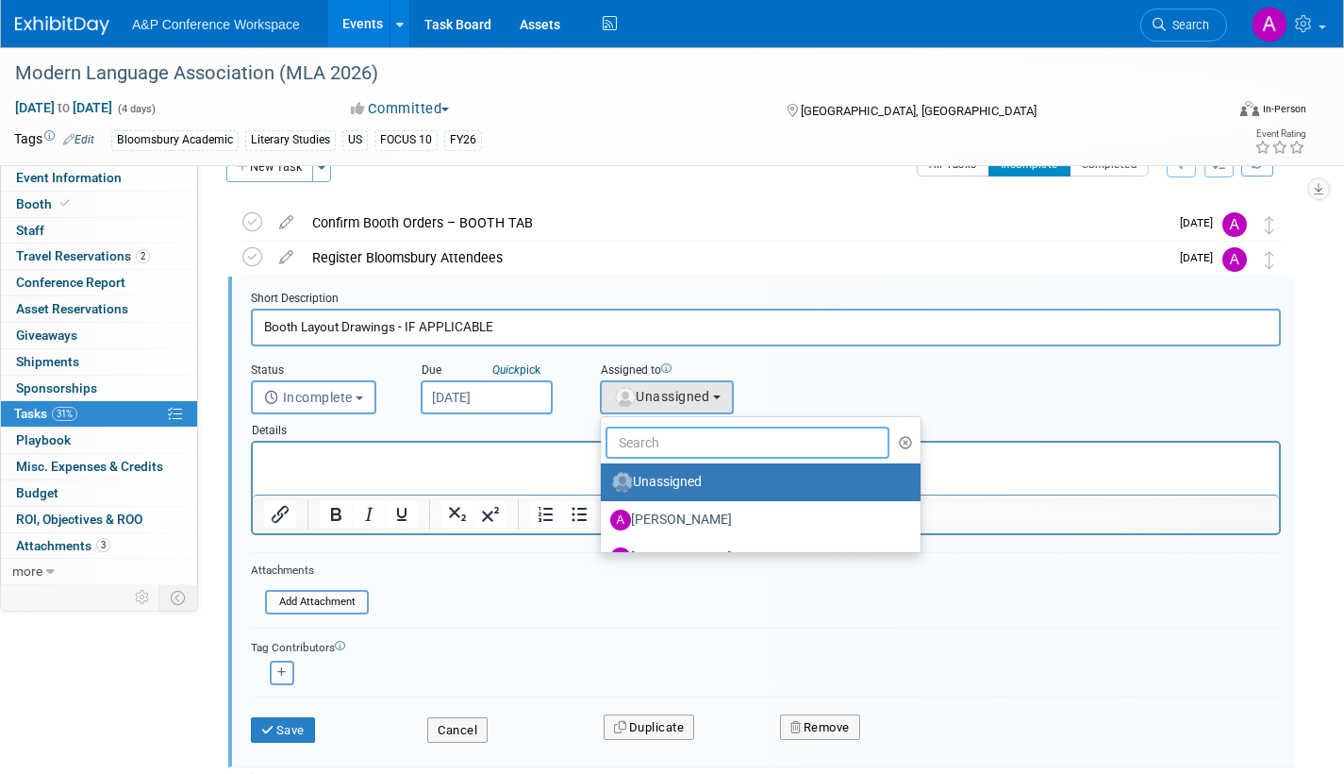
click at [668, 438] on input "text" at bounding box center [748, 442] width 284 height 32
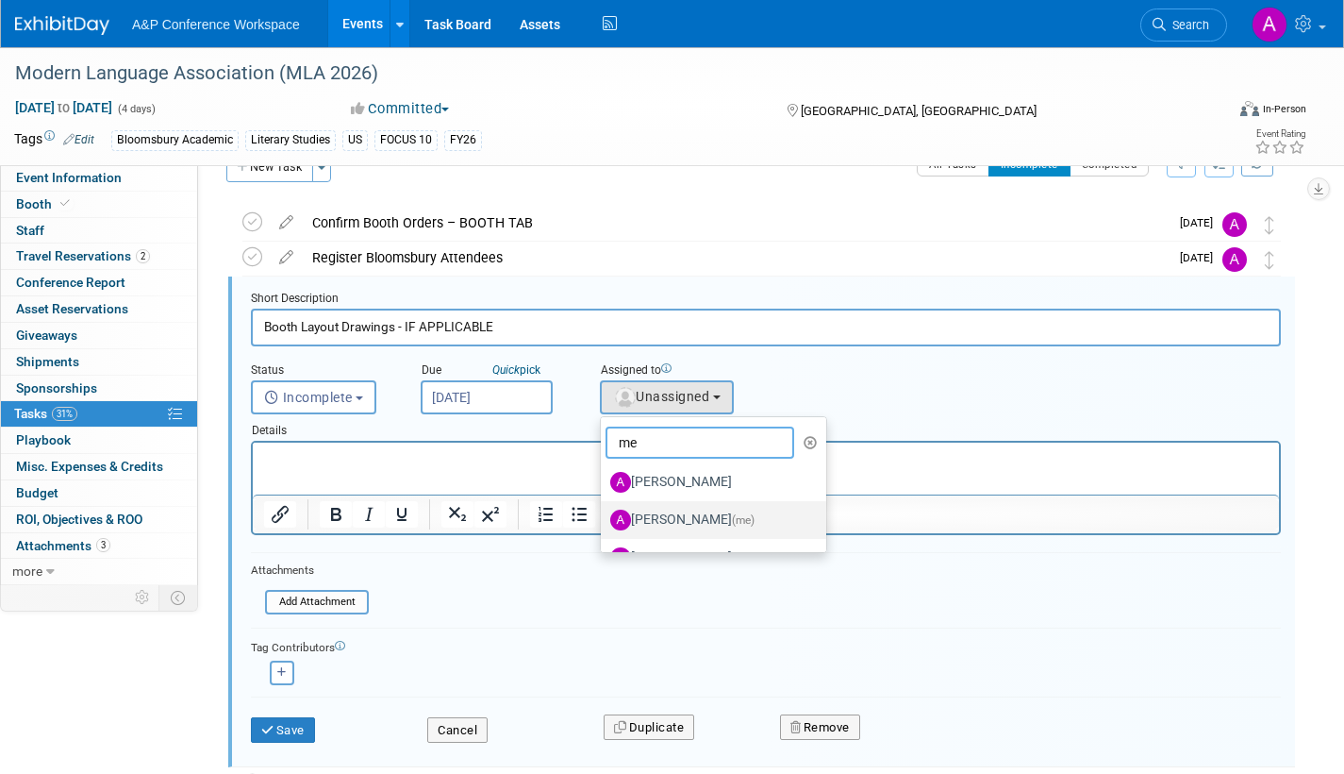
type input "me"
click at [732, 520] on span "(me)" at bounding box center [743, 519] width 23 height 13
click at [604, 520] on input "Amanda Oney (me)" at bounding box center [598, 517] width 12 height 12
select select "3fc68575-f872-4db6-8d2a-11755123f12c"
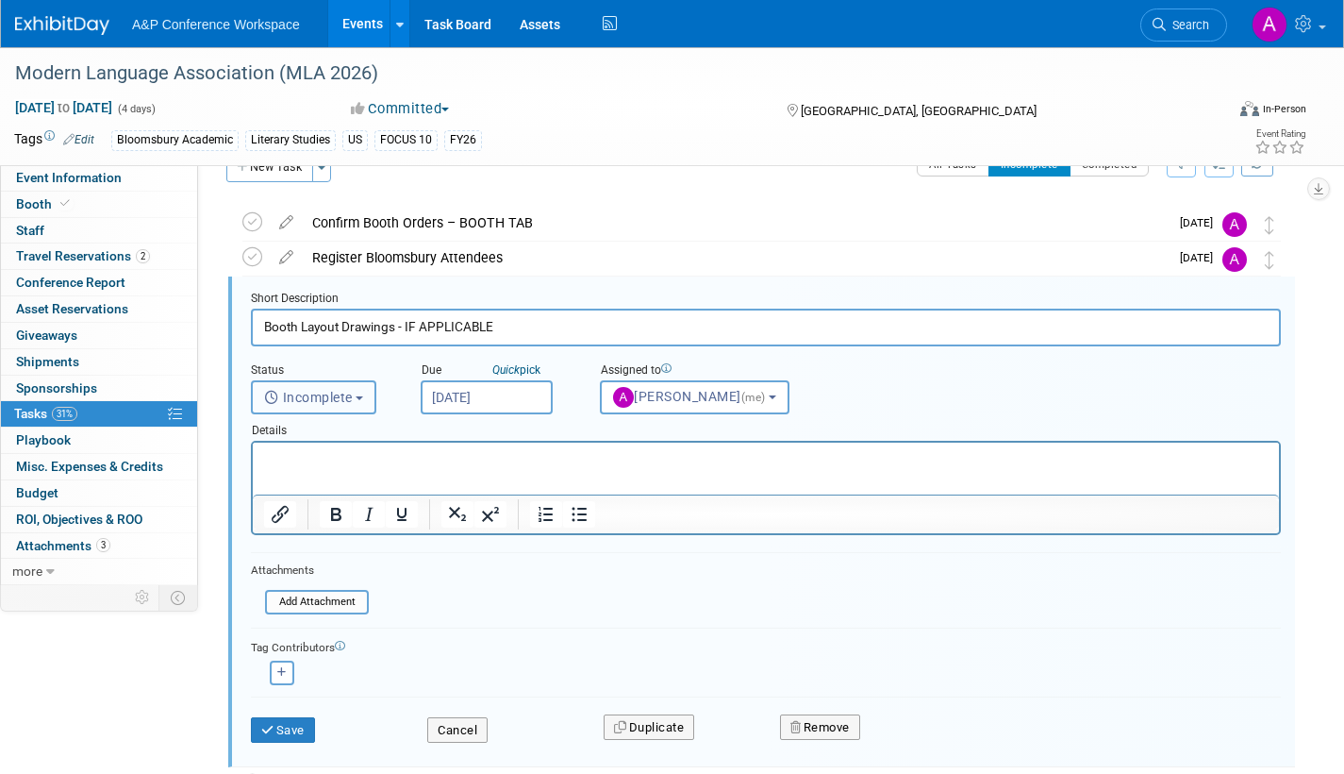
click at [362, 394] on button "Incomplete" at bounding box center [313, 397] width 125 height 34
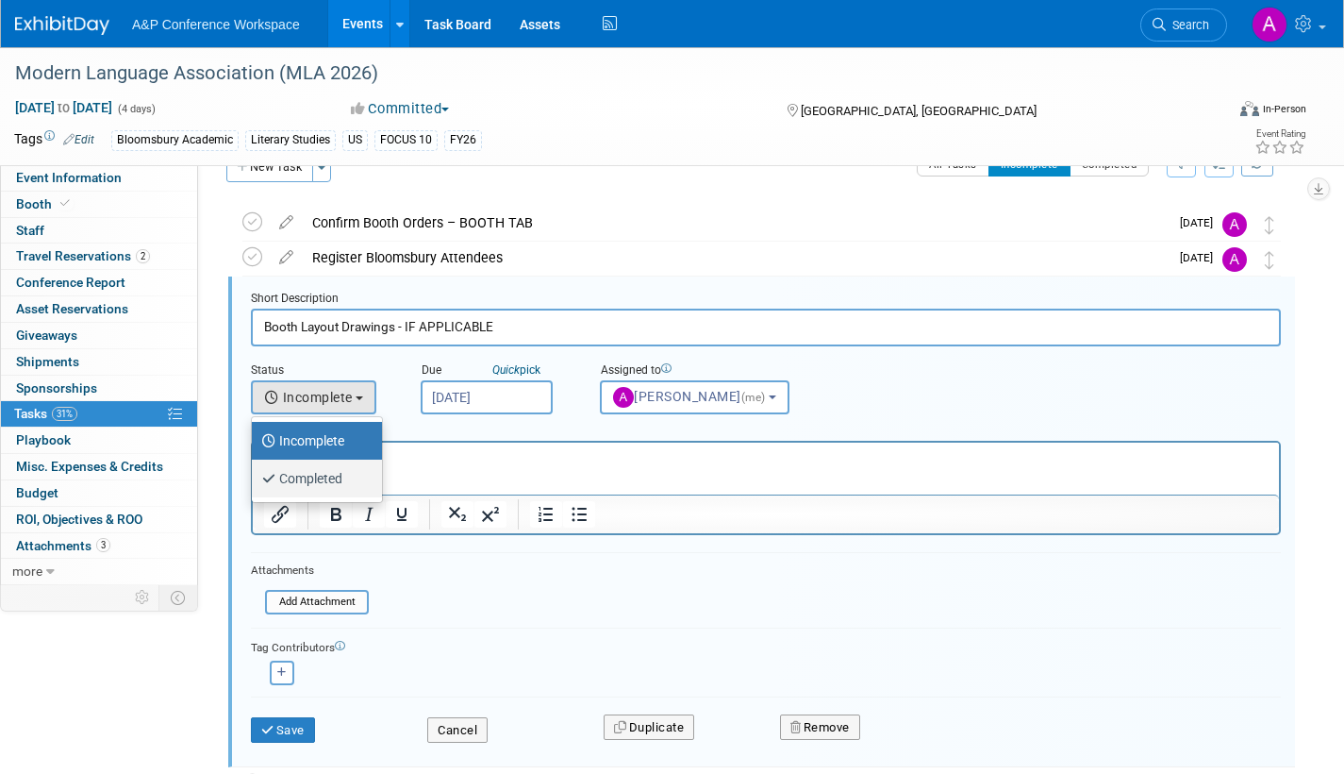
drag, startPoint x: 343, startPoint y: 477, endPoint x: 92, endPoint y: 34, distance: 509.9
click at [343, 477] on label "Completed" at bounding box center [312, 478] width 102 height 30
click at [255, 477] on input "Completed" at bounding box center [248, 476] width 12 height 12
select select "3"
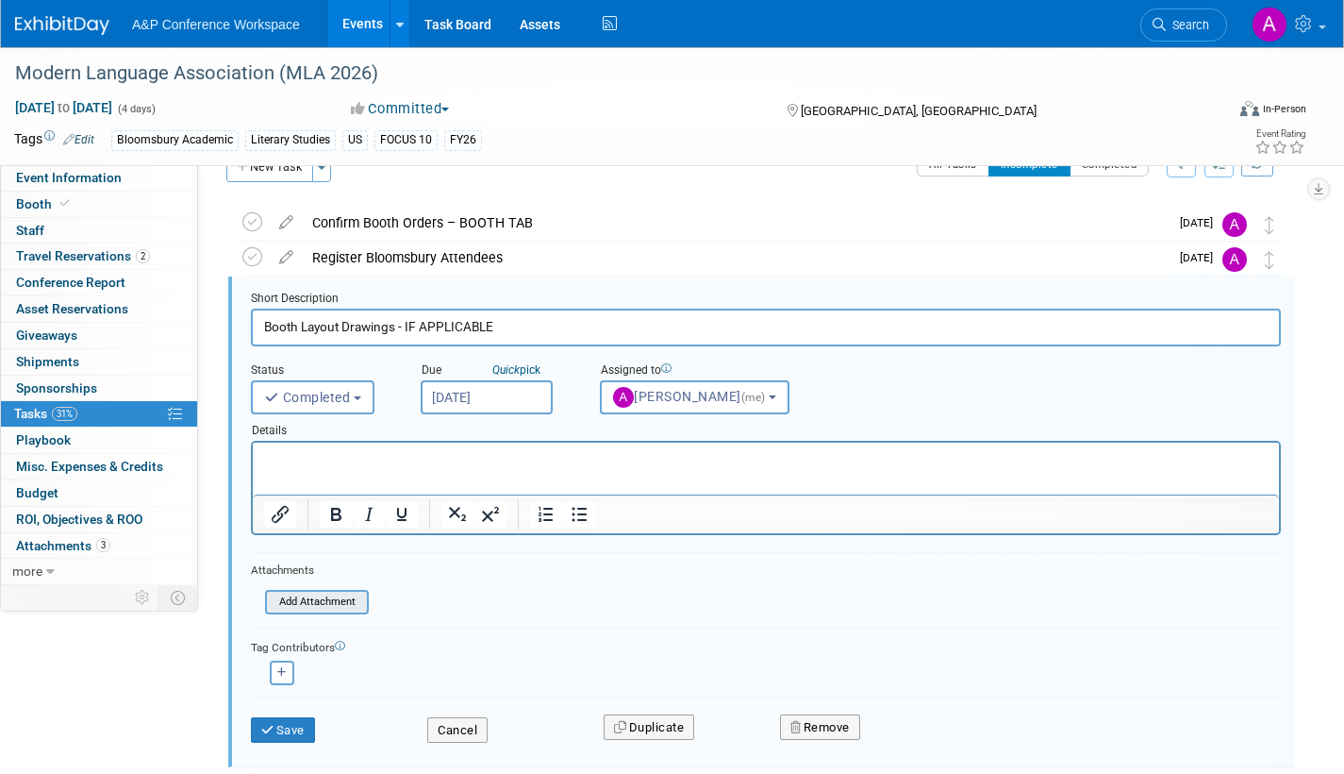
click at [330, 604] on input "file" at bounding box center [271, 602] width 192 height 21
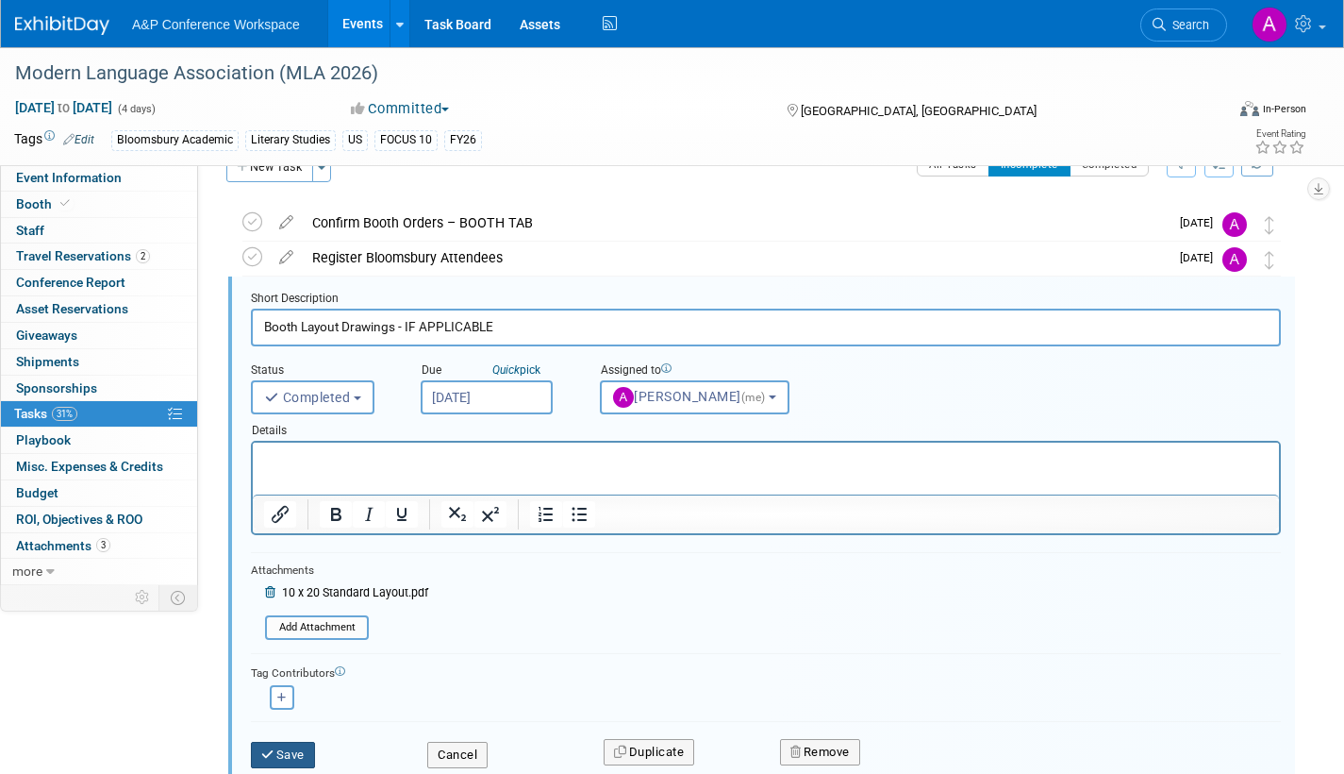
click at [305, 750] on button "Save" at bounding box center [283, 755] width 64 height 26
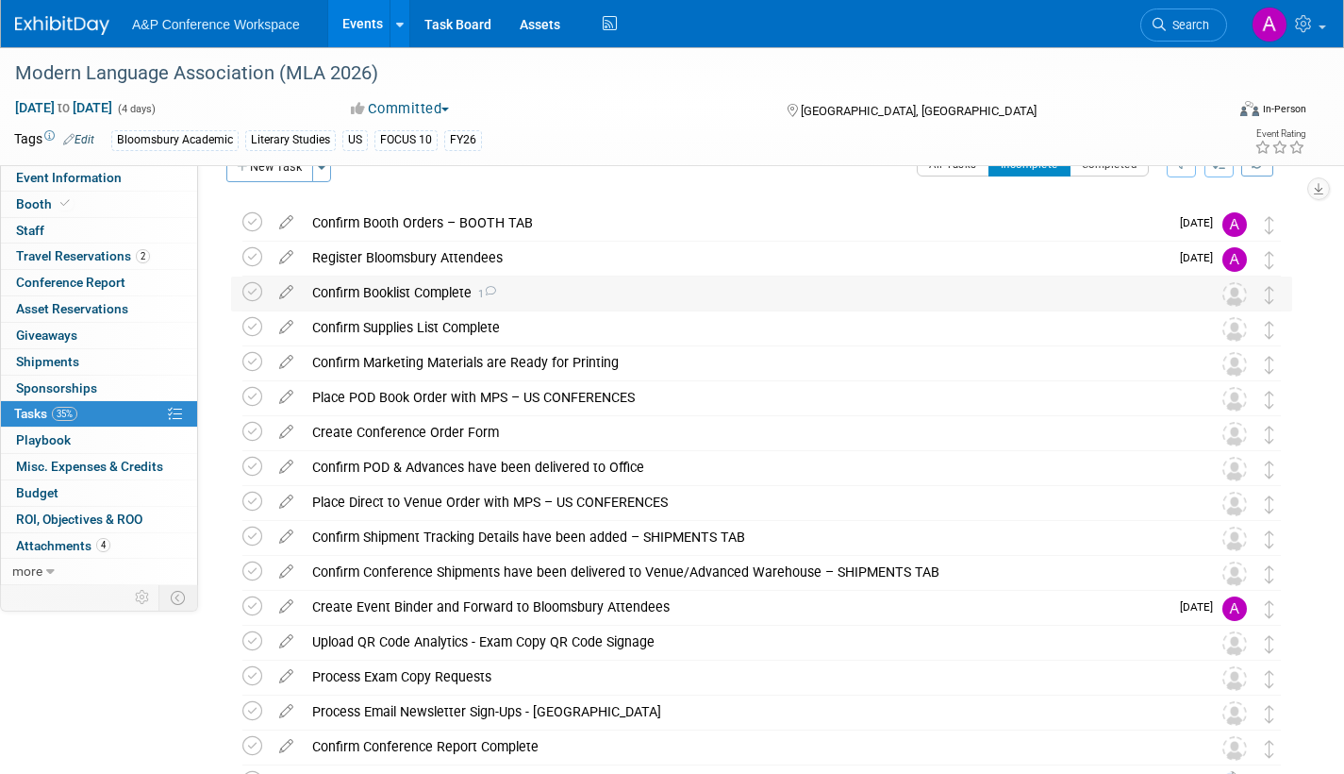
click at [496, 289] on icon at bounding box center [490, 291] width 12 height 10
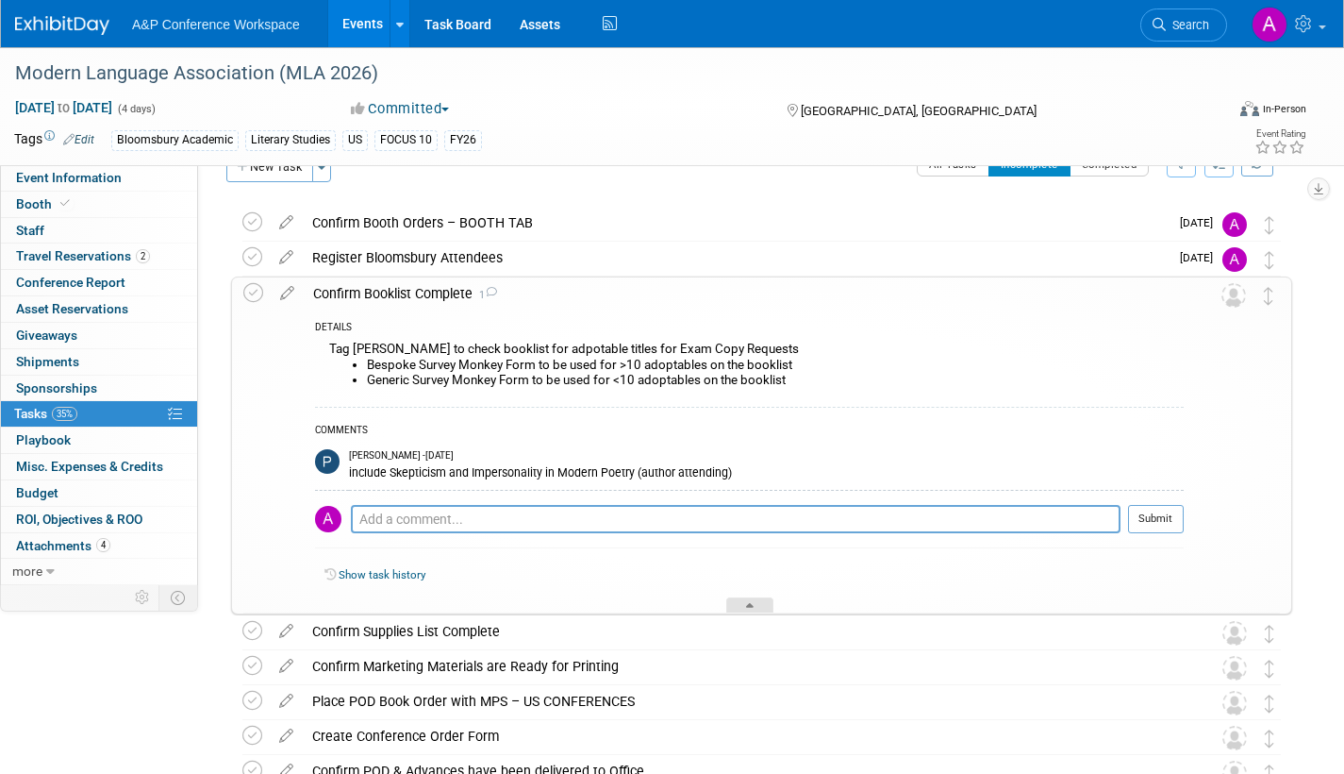
click at [748, 601] on div at bounding box center [749, 605] width 47 height 16
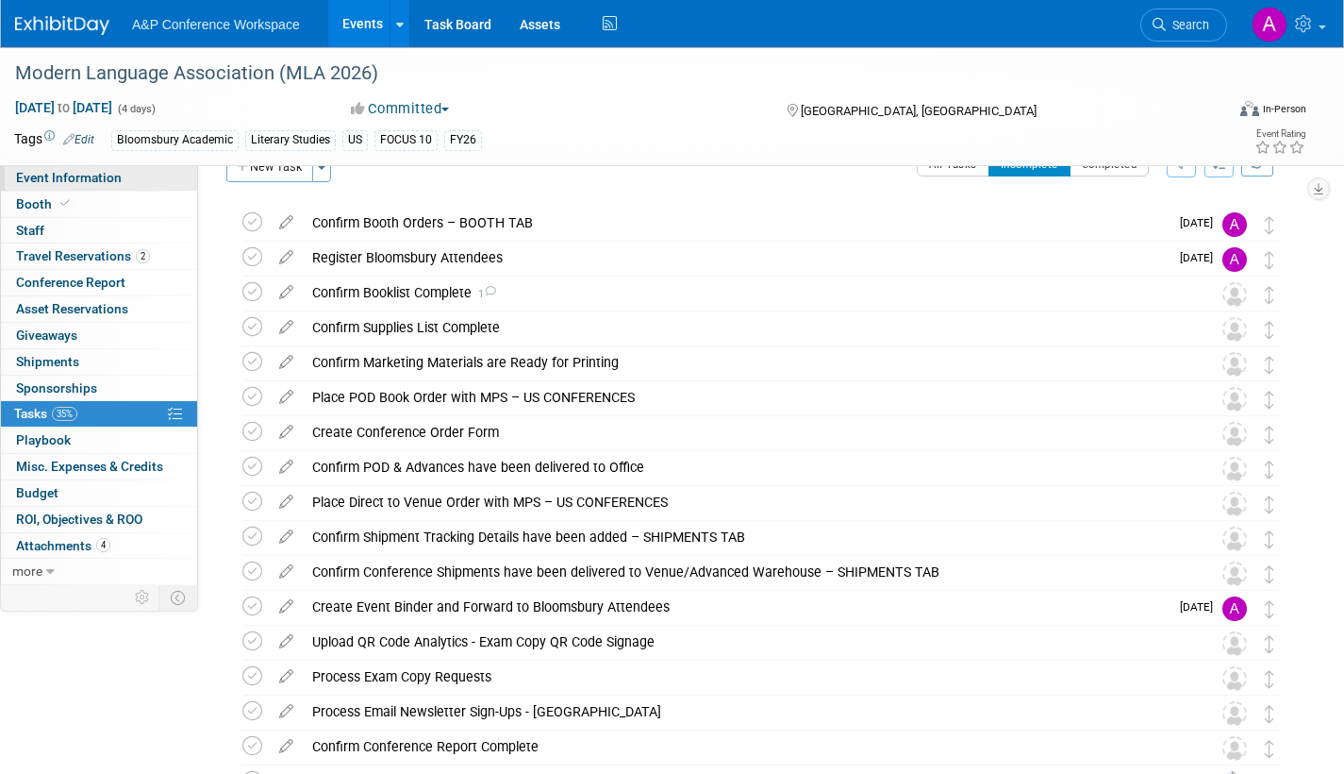
click at [124, 178] on link "Event Information" at bounding box center [99, 177] width 196 height 25
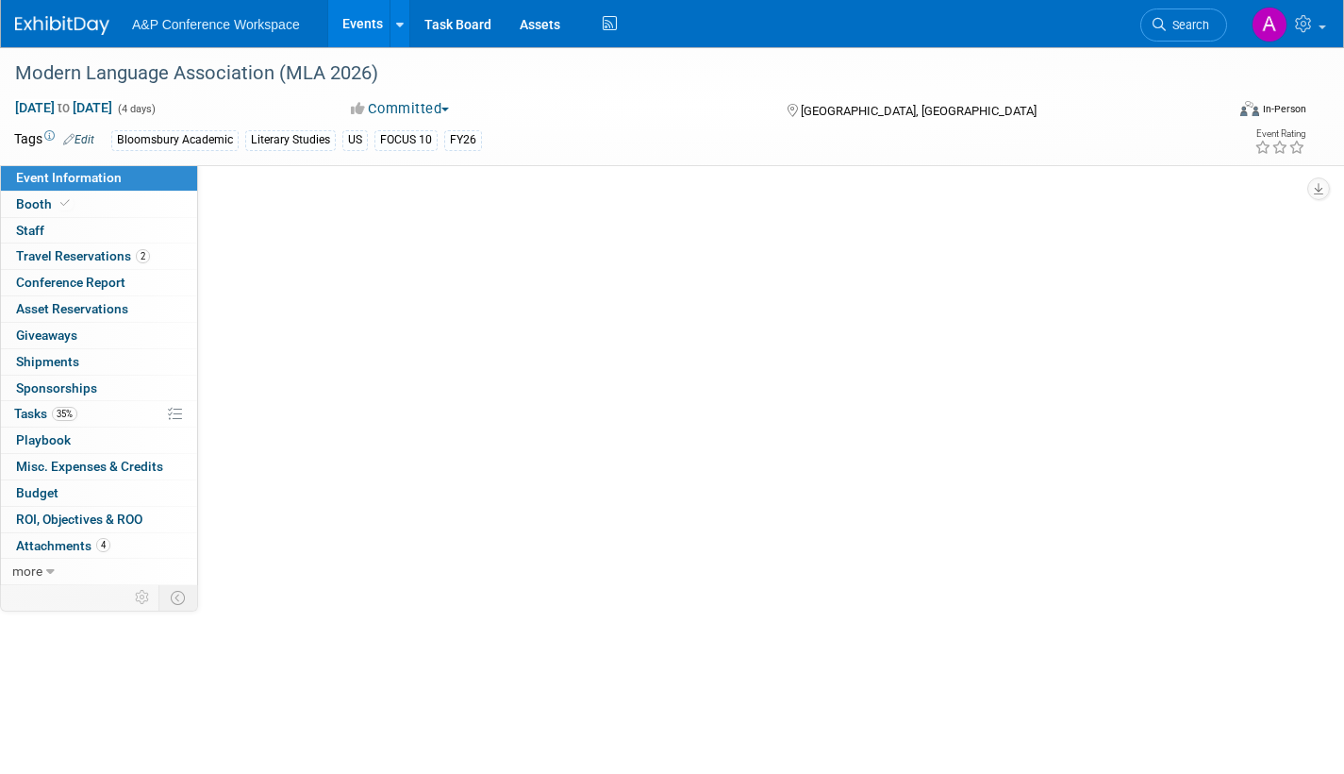
scroll to position [0, 0]
select select "Annual"
select select "Level 2"
select select "In-Person Booth"
select select "Literary Studies"
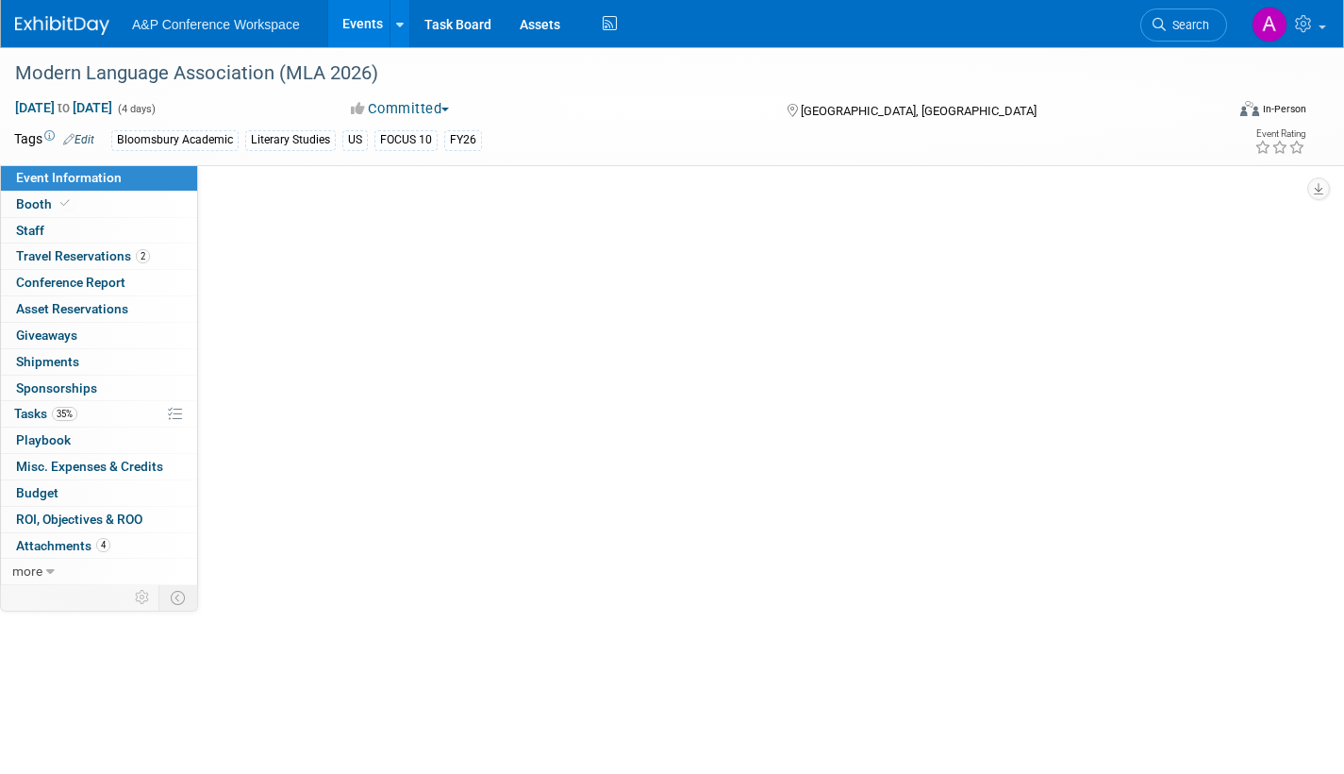
select select "Bloomsbury Academic"
select select "[PERSON_NAME]"
select select "Networking/Commissioning"
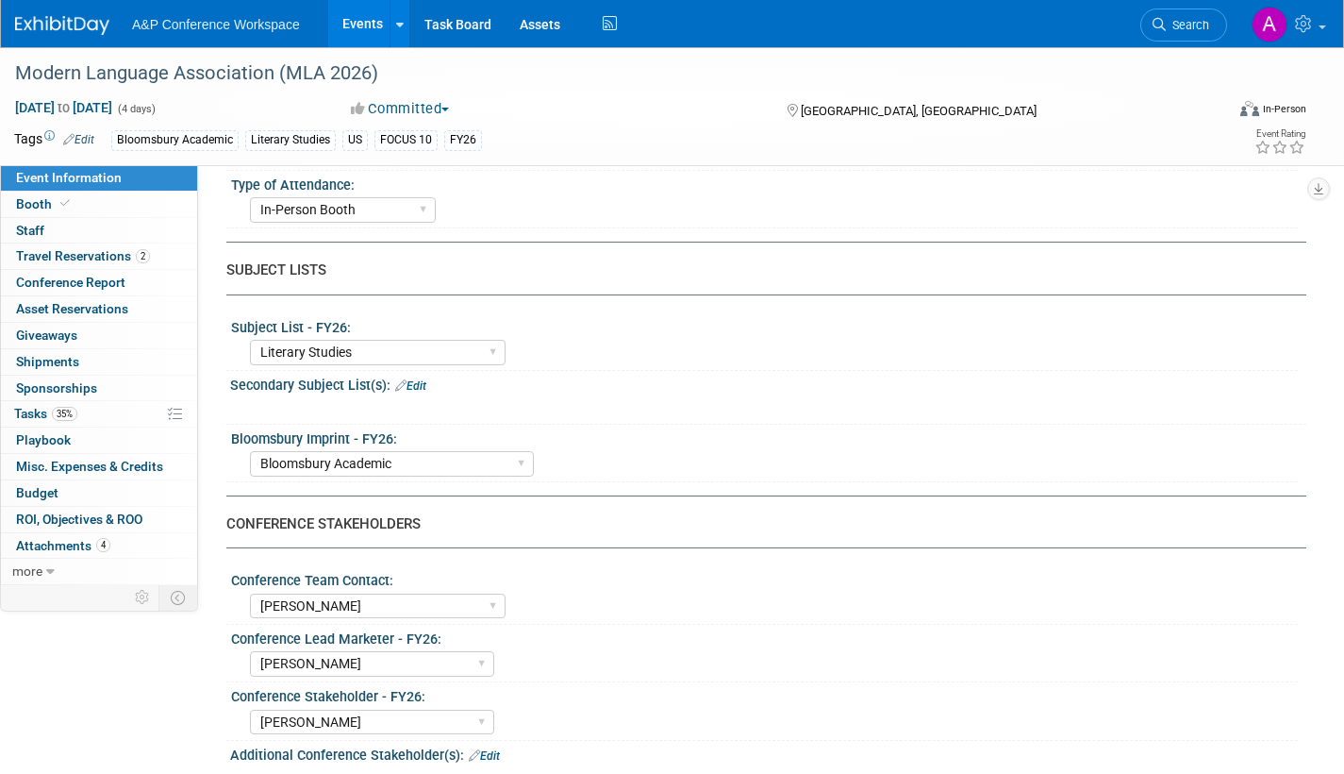
scroll to position [660, 0]
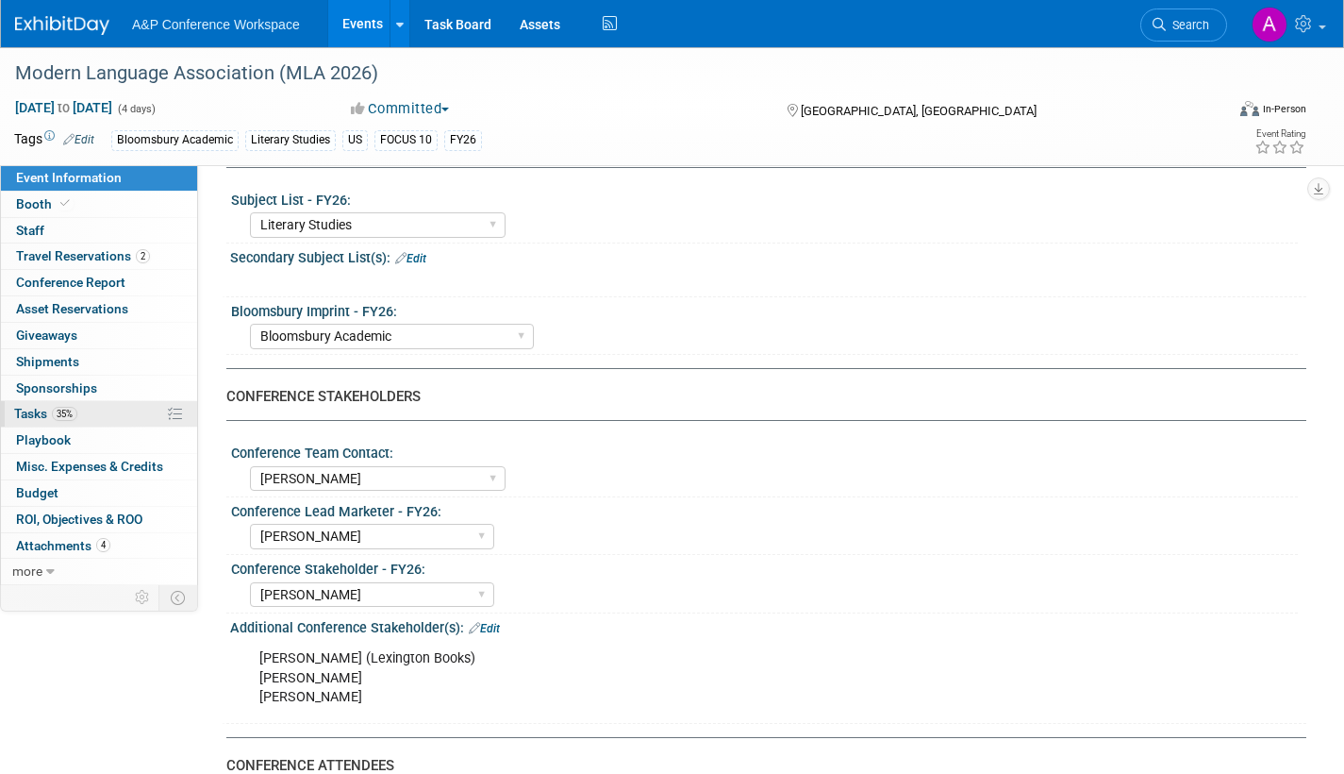
click at [35, 416] on span "Tasks 35%" at bounding box center [45, 413] width 63 height 15
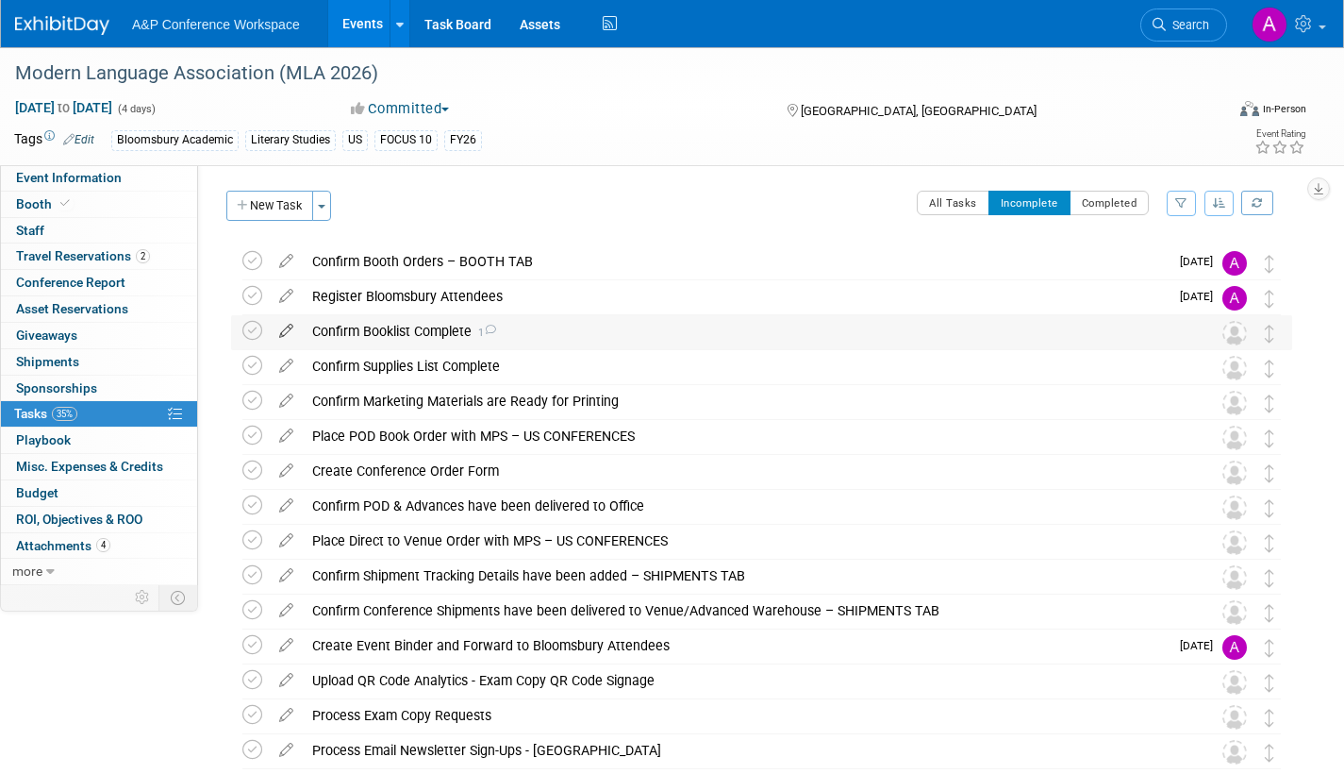
click at [285, 328] on icon at bounding box center [286, 327] width 33 height 24
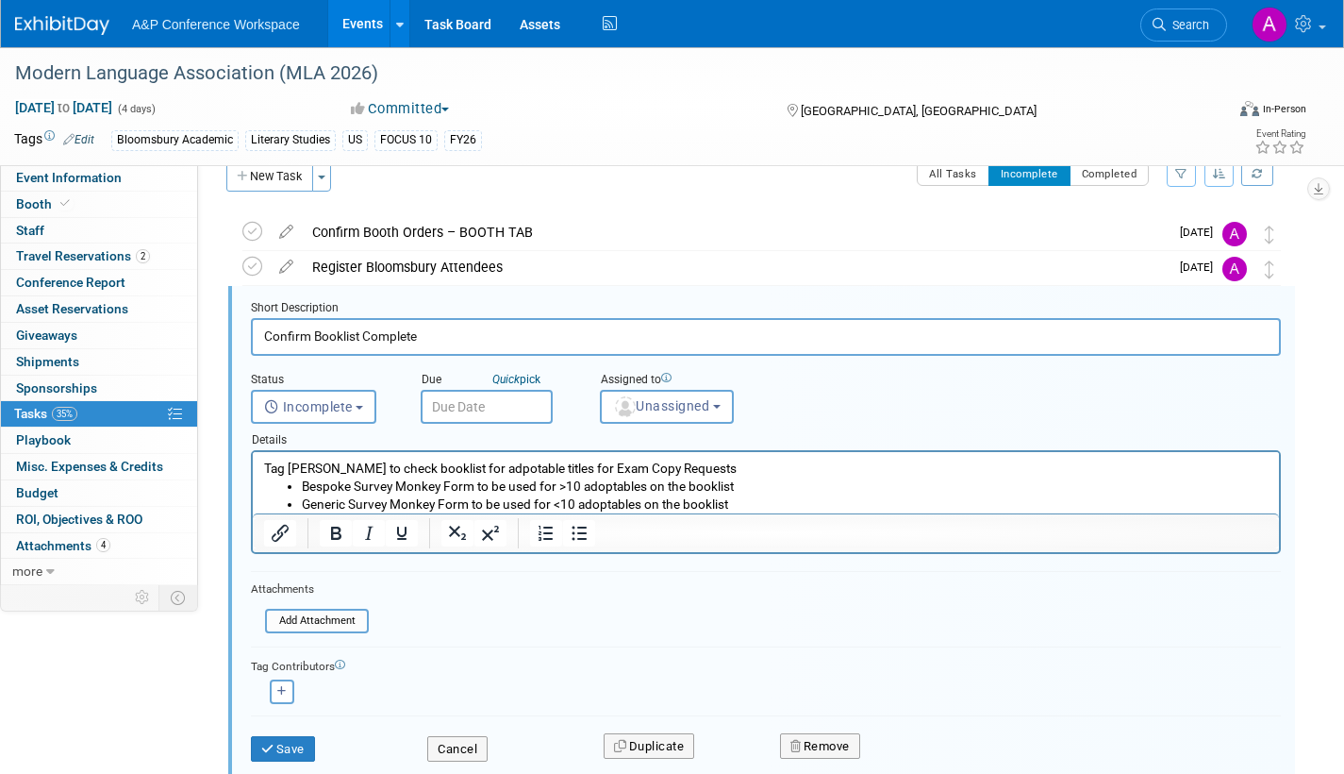
scroll to position [39, 0]
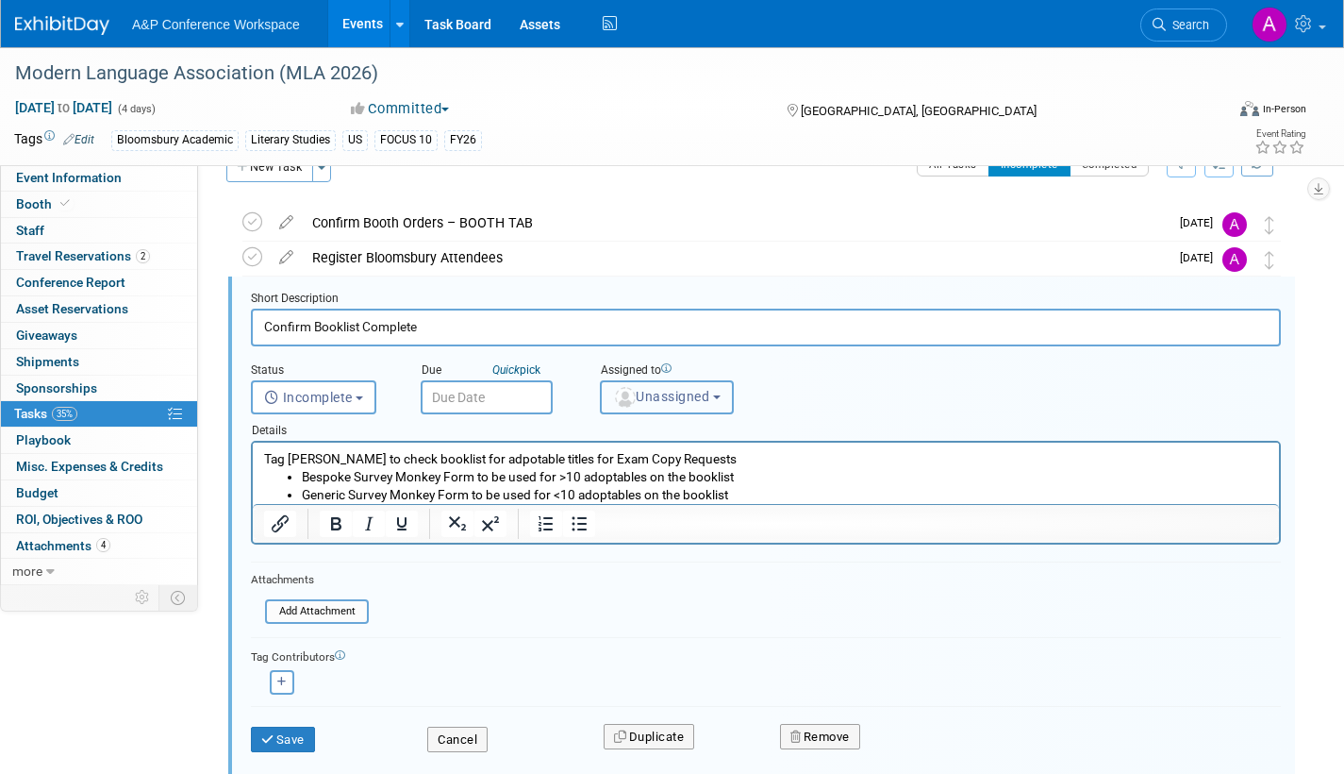
click at [687, 395] on span "Unassigned" at bounding box center [661, 396] width 96 height 15
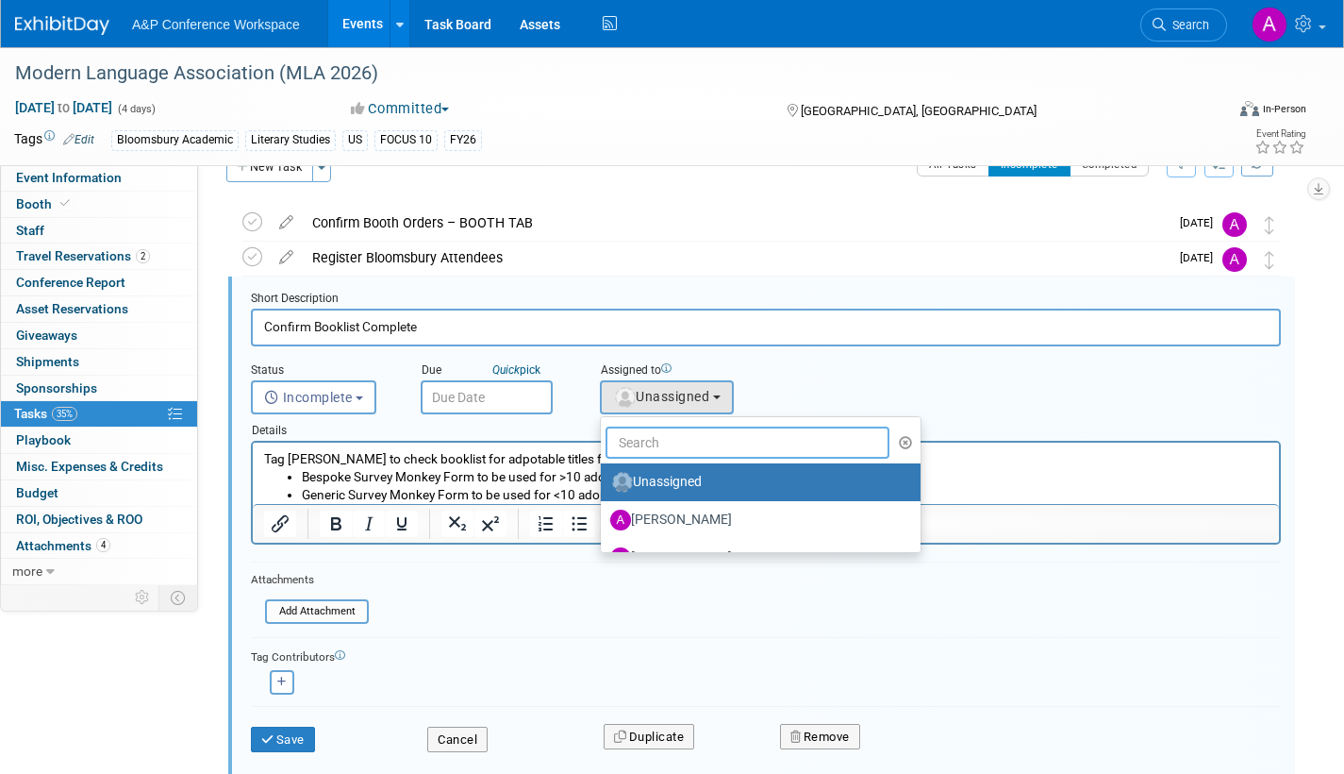
click at [674, 444] on input "text" at bounding box center [748, 442] width 284 height 32
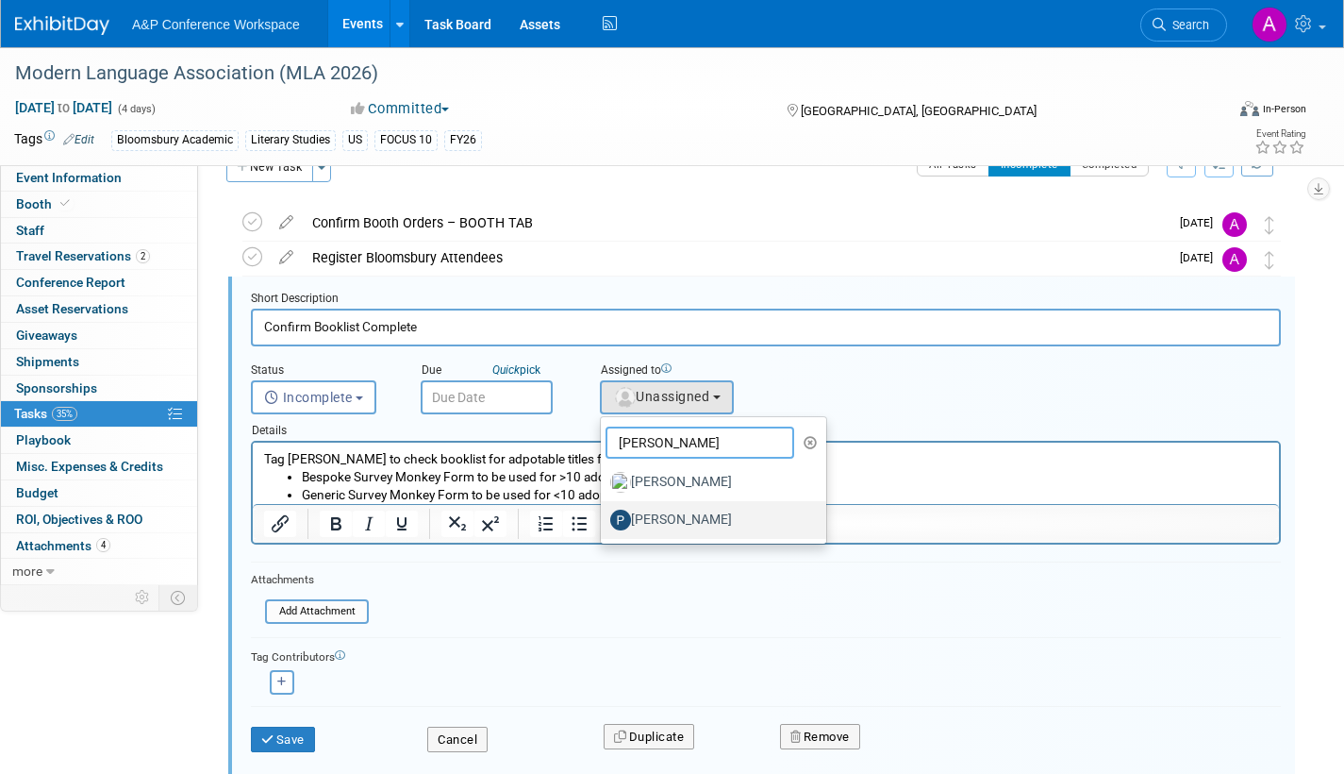
type input "paige"
click at [695, 520] on label "[PERSON_NAME]" at bounding box center [708, 520] width 197 height 30
click at [604, 520] on input "[PERSON_NAME]" at bounding box center [598, 517] width 12 height 12
select select "6cbbb403-c4cb-4691-9596-7ba0b45cfbd6"
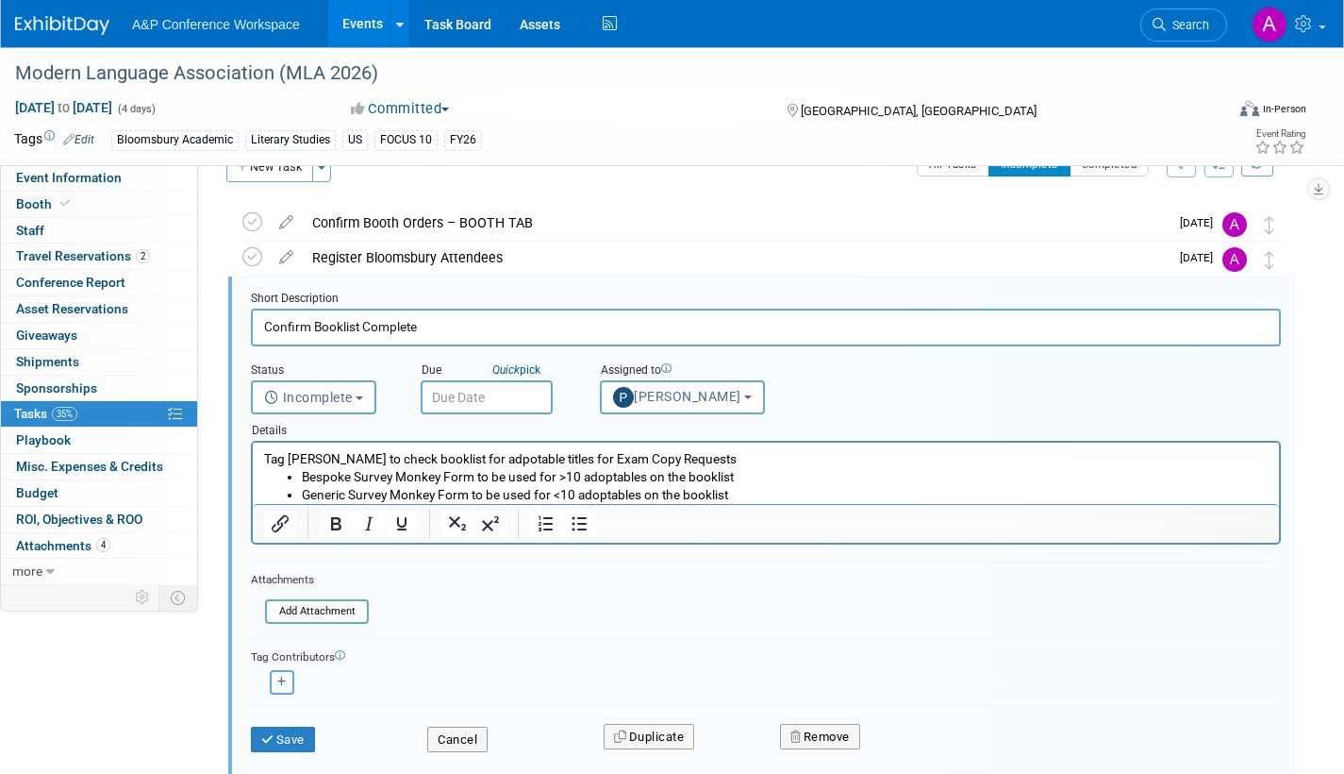
click at [284, 676] on icon "button" at bounding box center [281, 681] width 9 height 10
select select
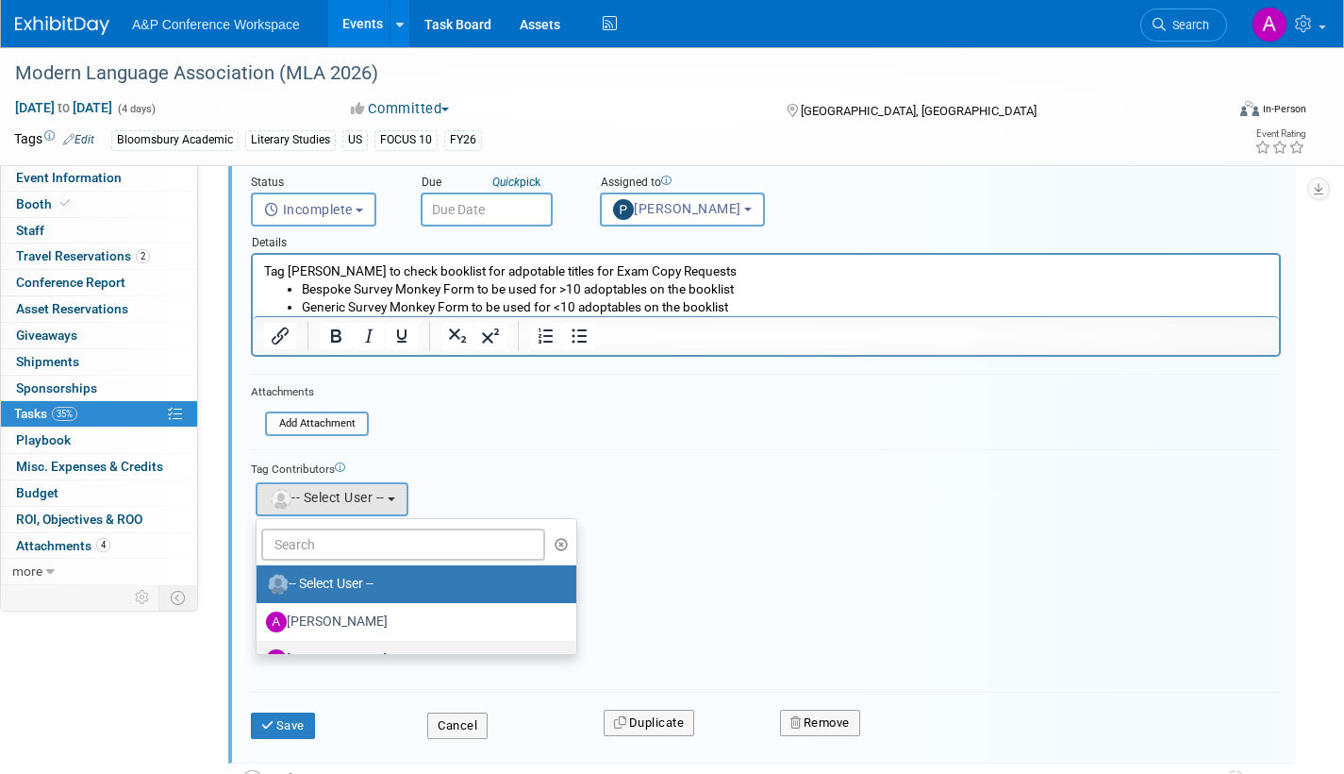
scroll to position [227, 0]
click at [319, 540] on input "text" at bounding box center [403, 543] width 284 height 32
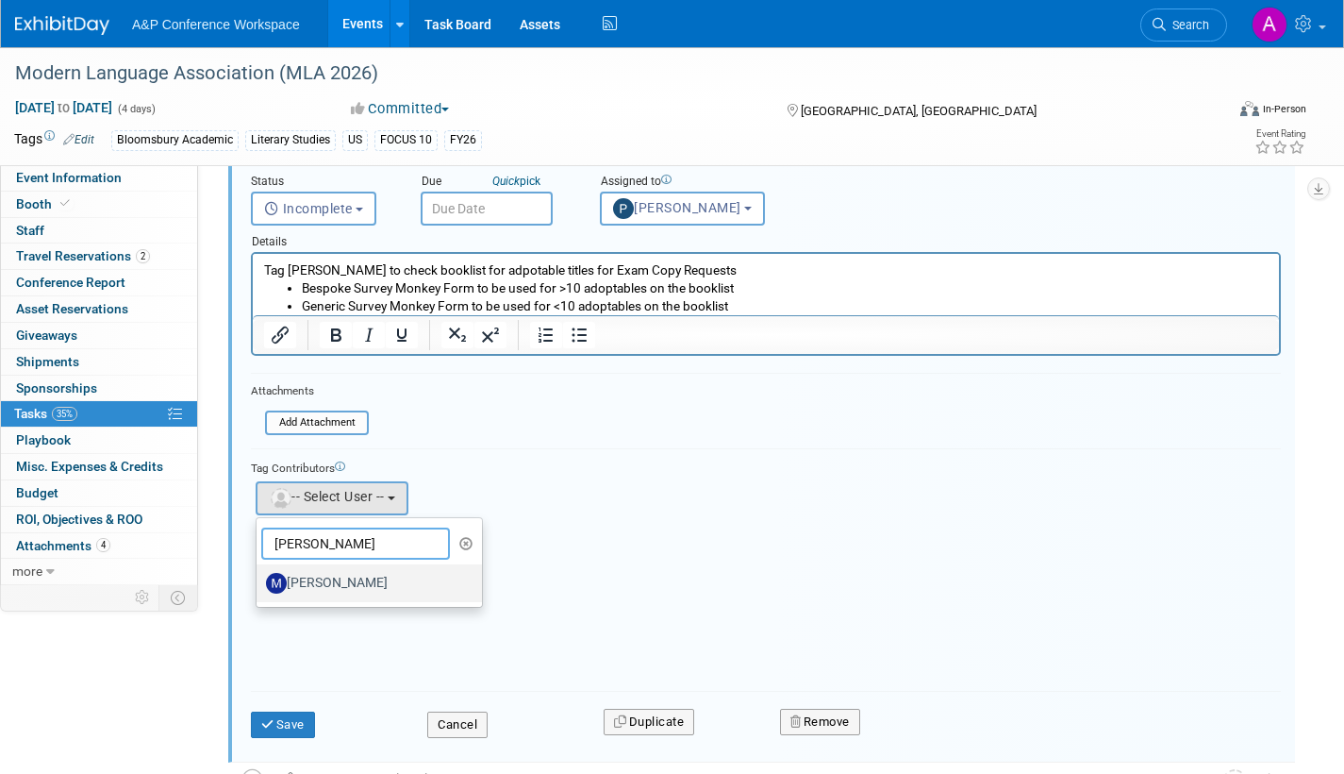
type input "maria r"
click at [352, 585] on label "[PERSON_NAME]" at bounding box center [364, 583] width 197 height 30
click at [259, 585] on input "[PERSON_NAME]" at bounding box center [253, 581] width 12 height 12
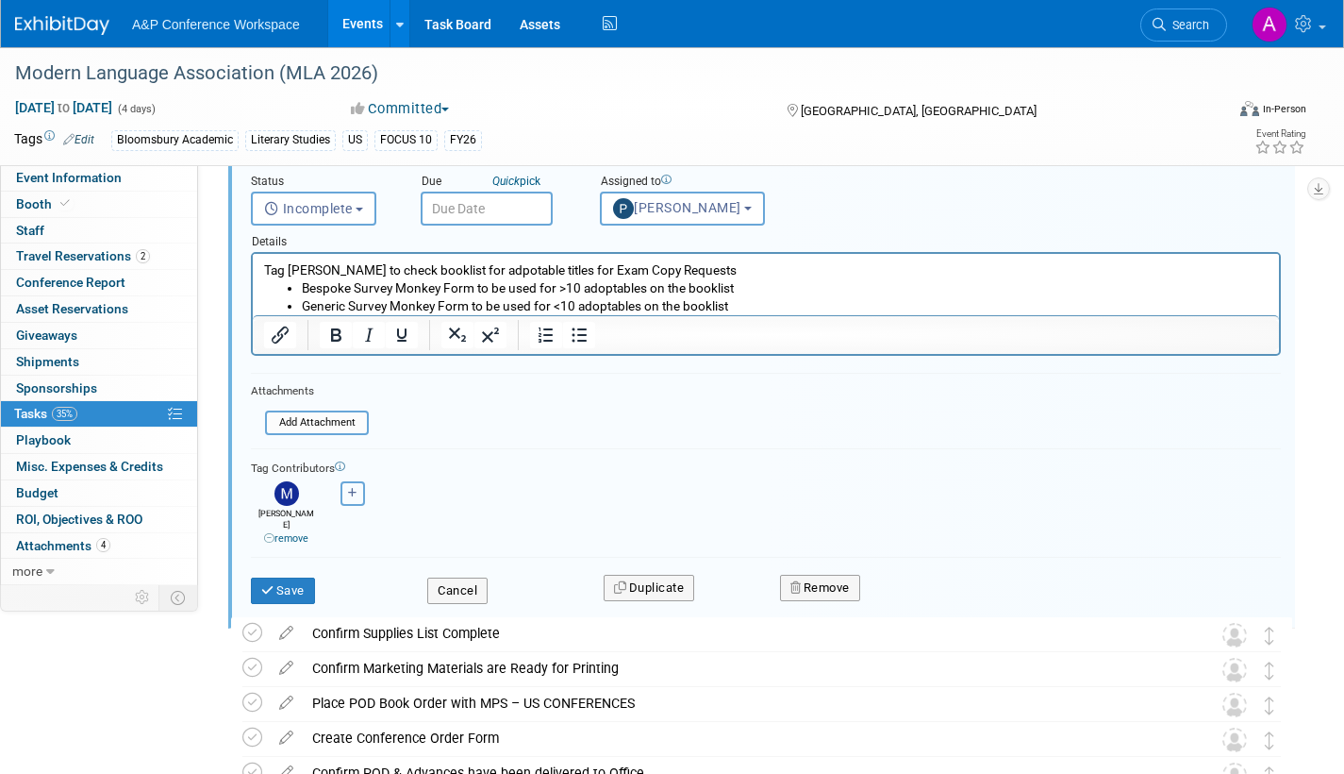
click at [357, 495] on icon "button" at bounding box center [352, 493] width 9 height 10
select select
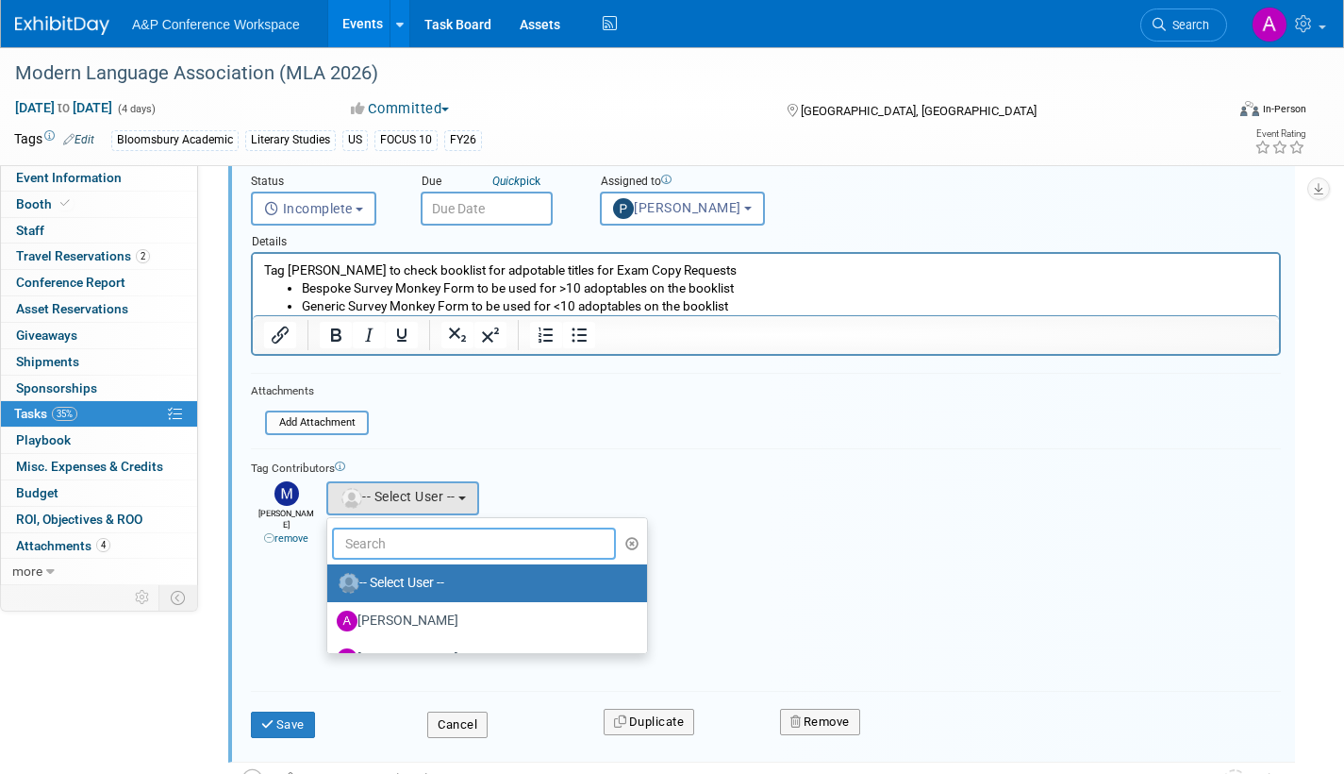
click at [385, 542] on input "text" at bounding box center [474, 543] width 284 height 32
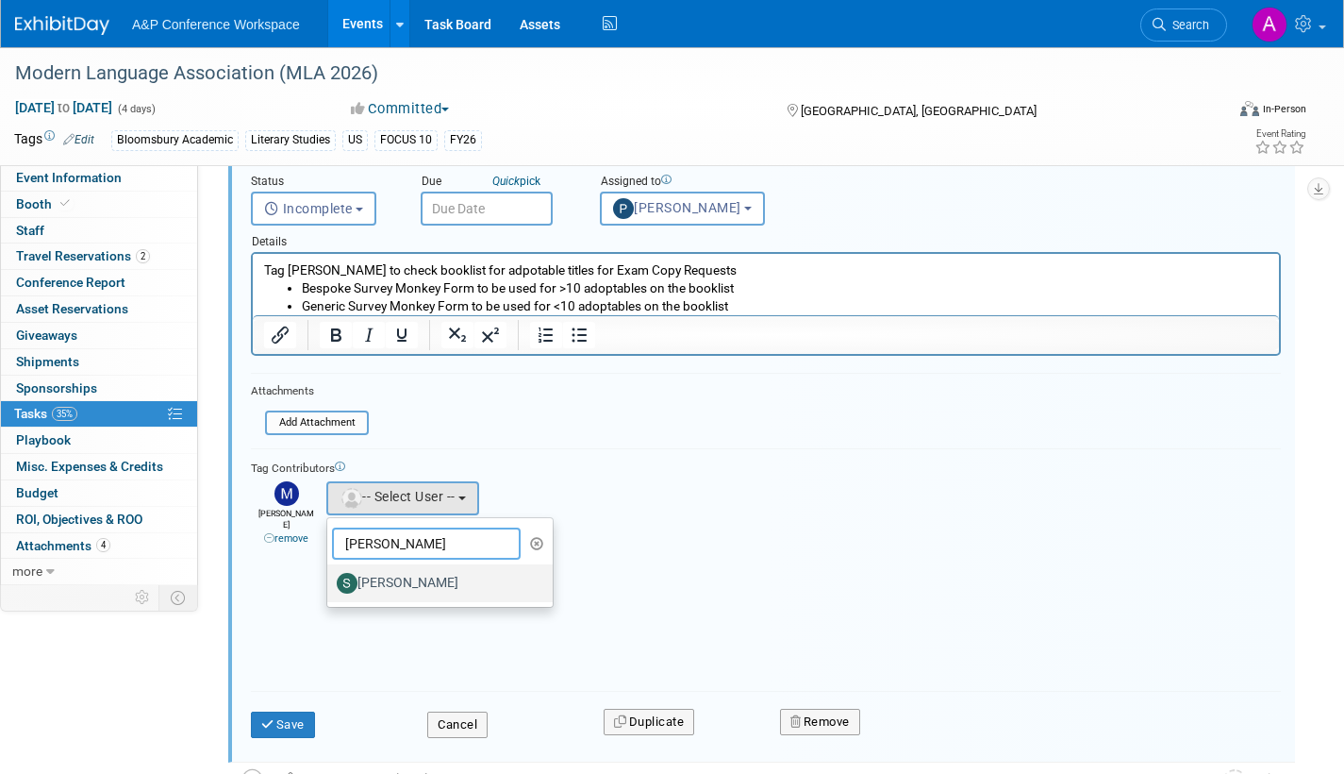
type input "samantha"
click at [393, 576] on label "[PERSON_NAME]" at bounding box center [435, 583] width 197 height 30
click at [330, 576] on input "[PERSON_NAME]" at bounding box center [324, 581] width 12 height 12
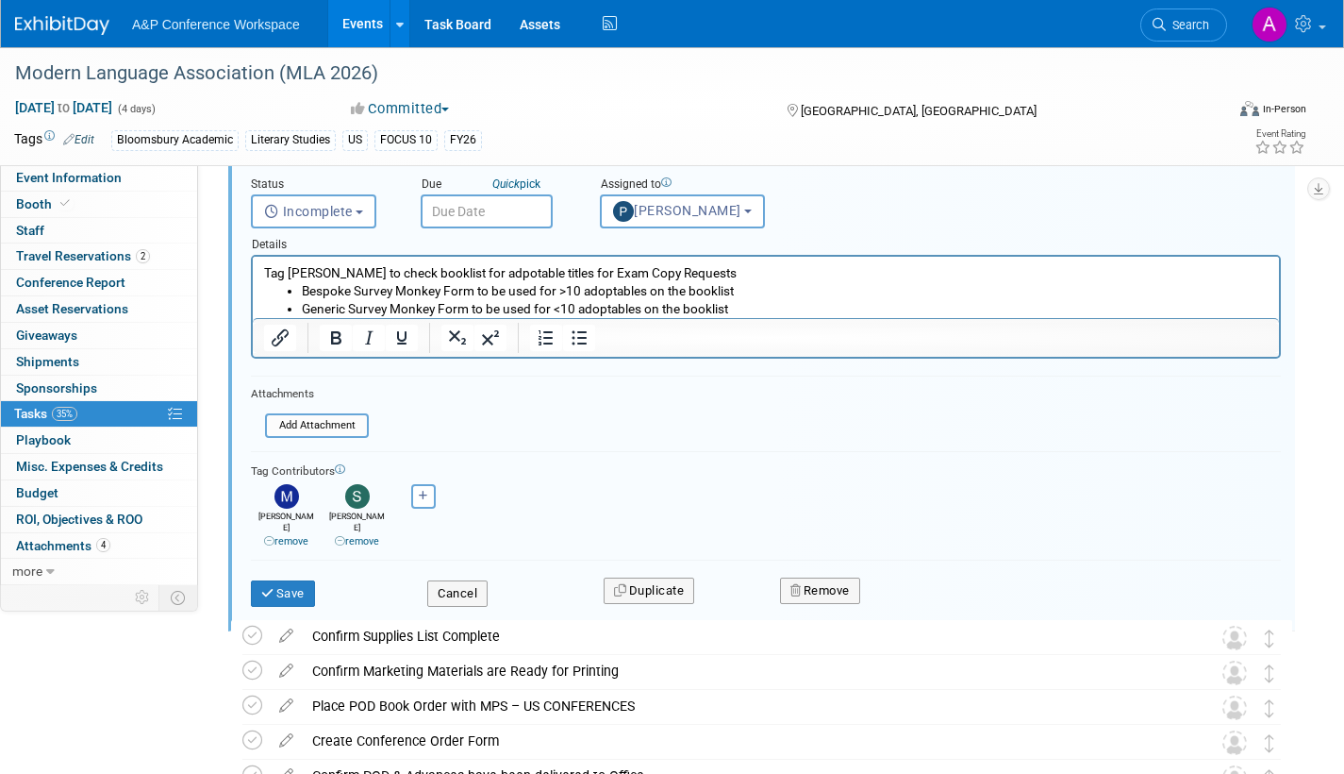
scroll to position [133, 0]
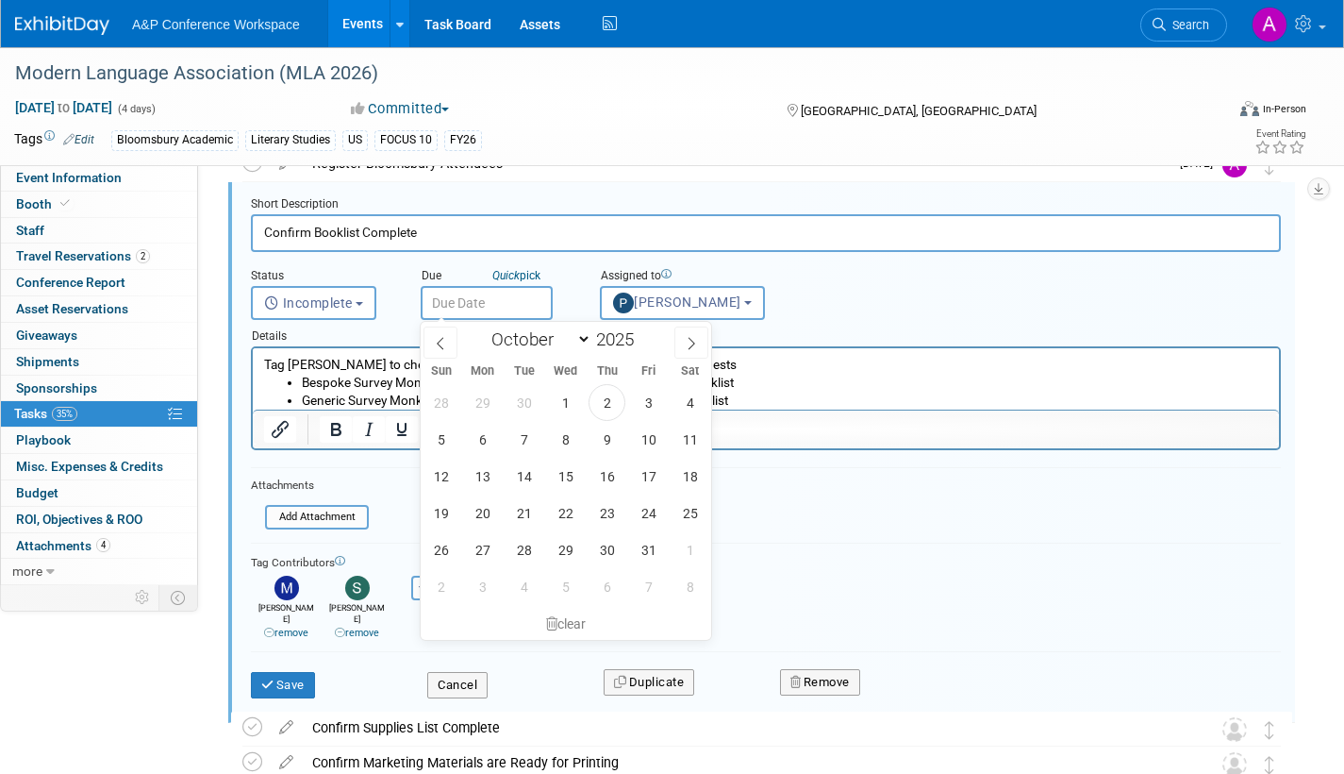
click at [537, 305] on input "text" at bounding box center [487, 303] width 132 height 34
click at [442, 342] on icon at bounding box center [440, 343] width 13 height 13
click at [688, 347] on icon at bounding box center [691, 343] width 13 height 13
select select "10"
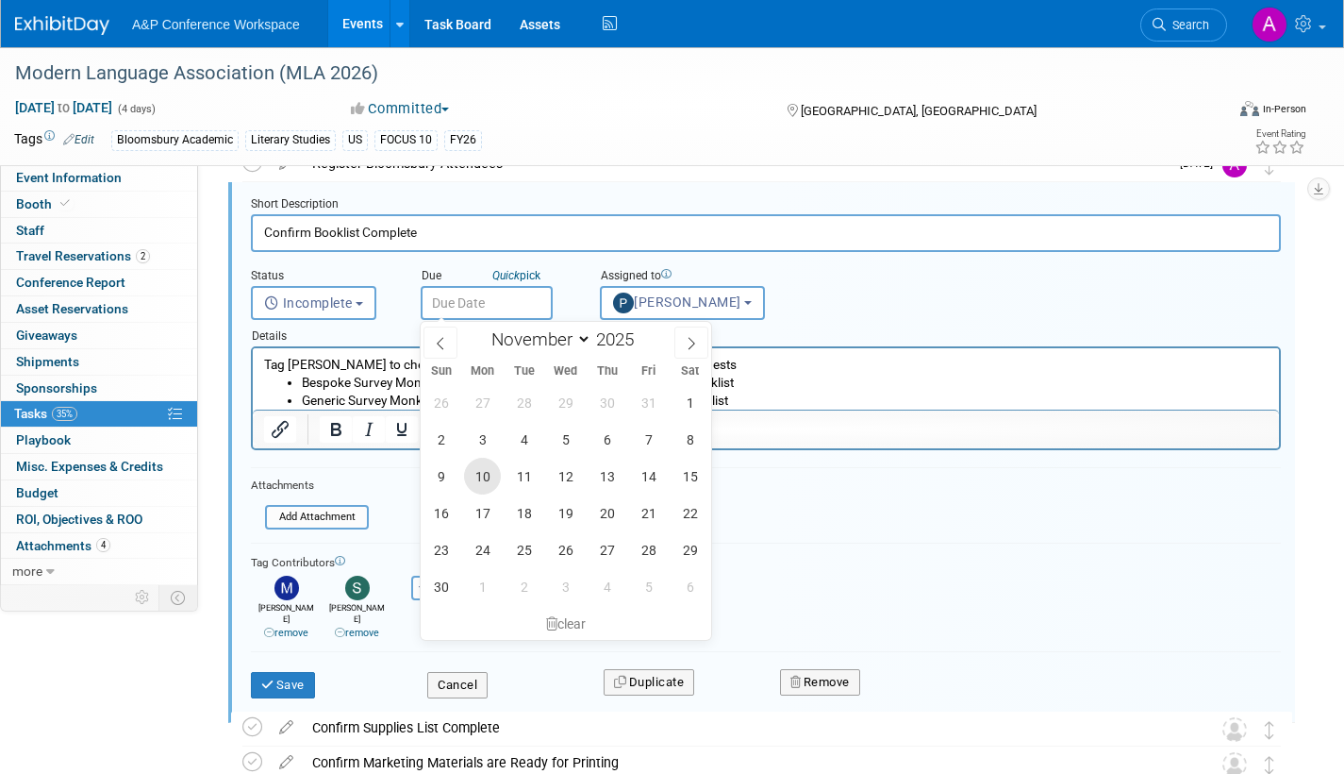
click at [492, 472] on span "10" at bounding box center [482, 476] width 37 height 37
type input "Nov 10, 2025"
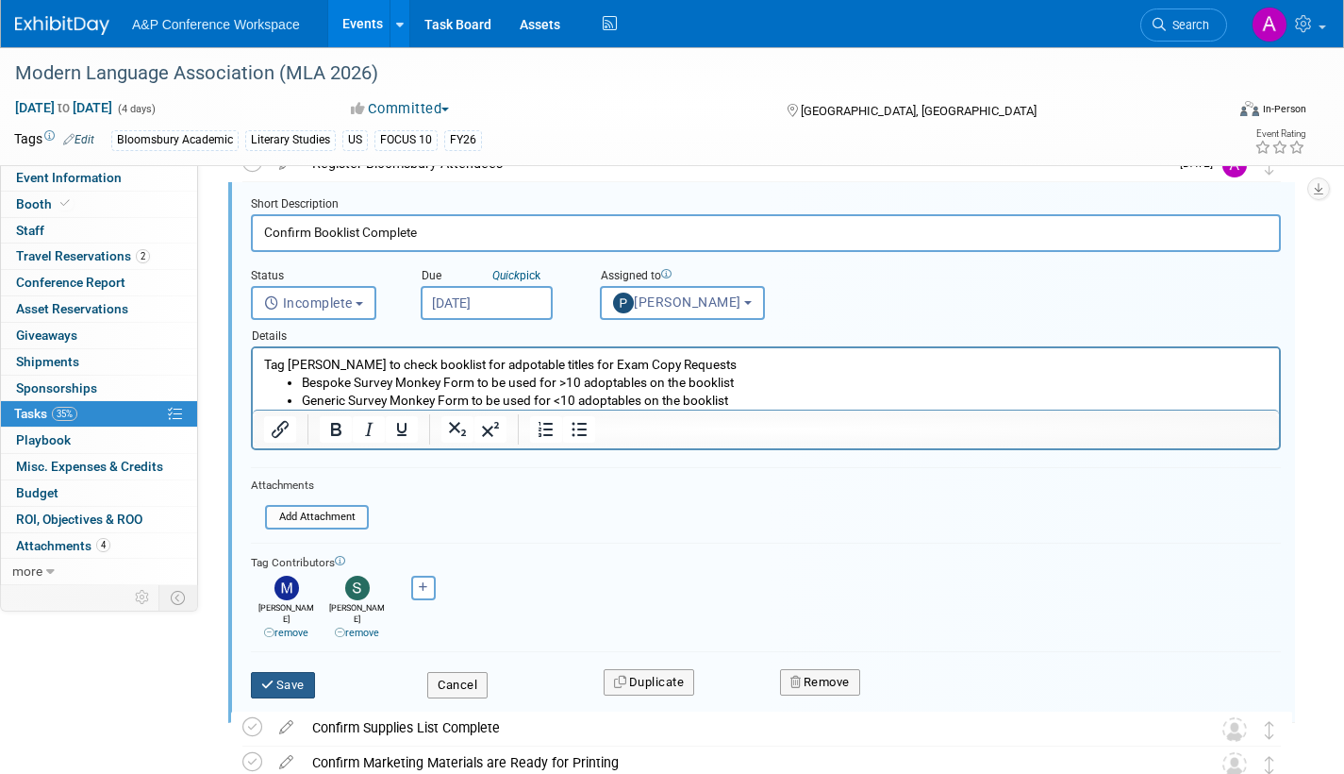
click at [291, 672] on button "Save" at bounding box center [283, 685] width 64 height 26
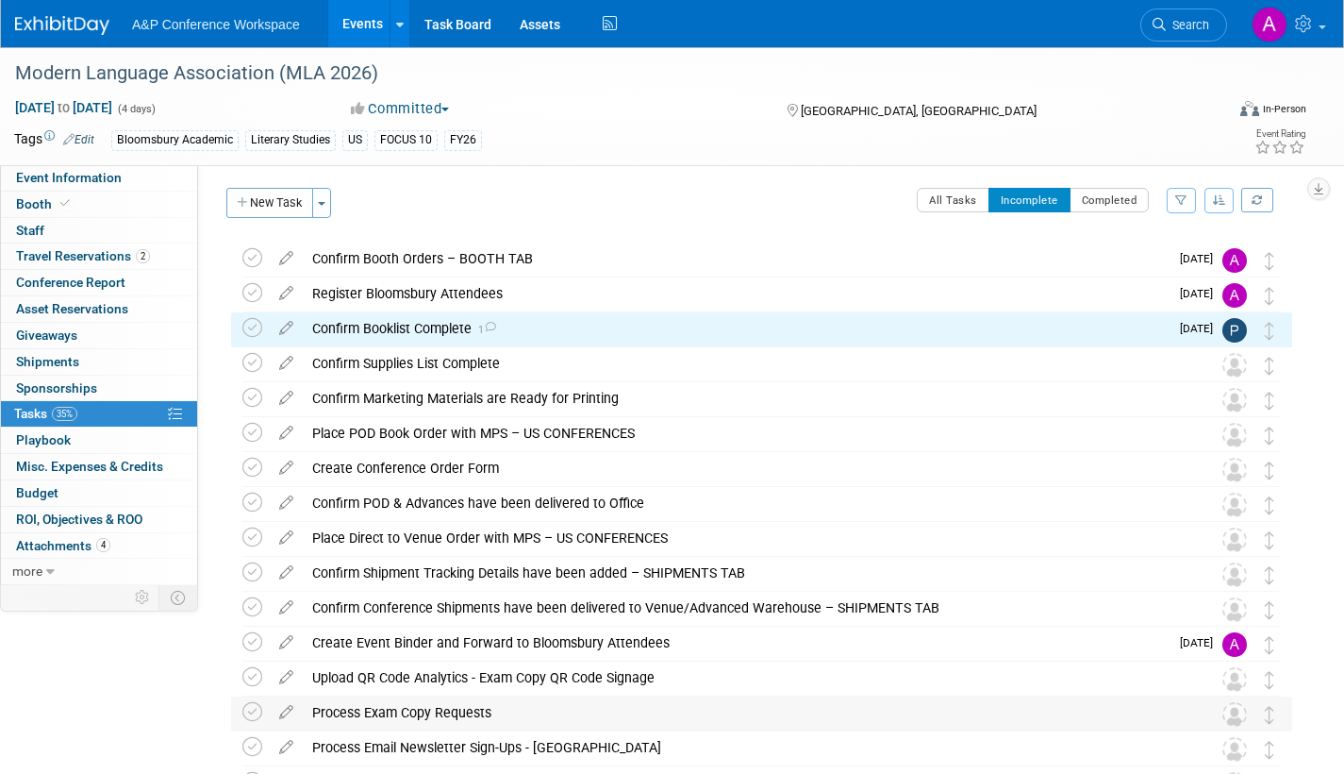
scroll to position [0, 0]
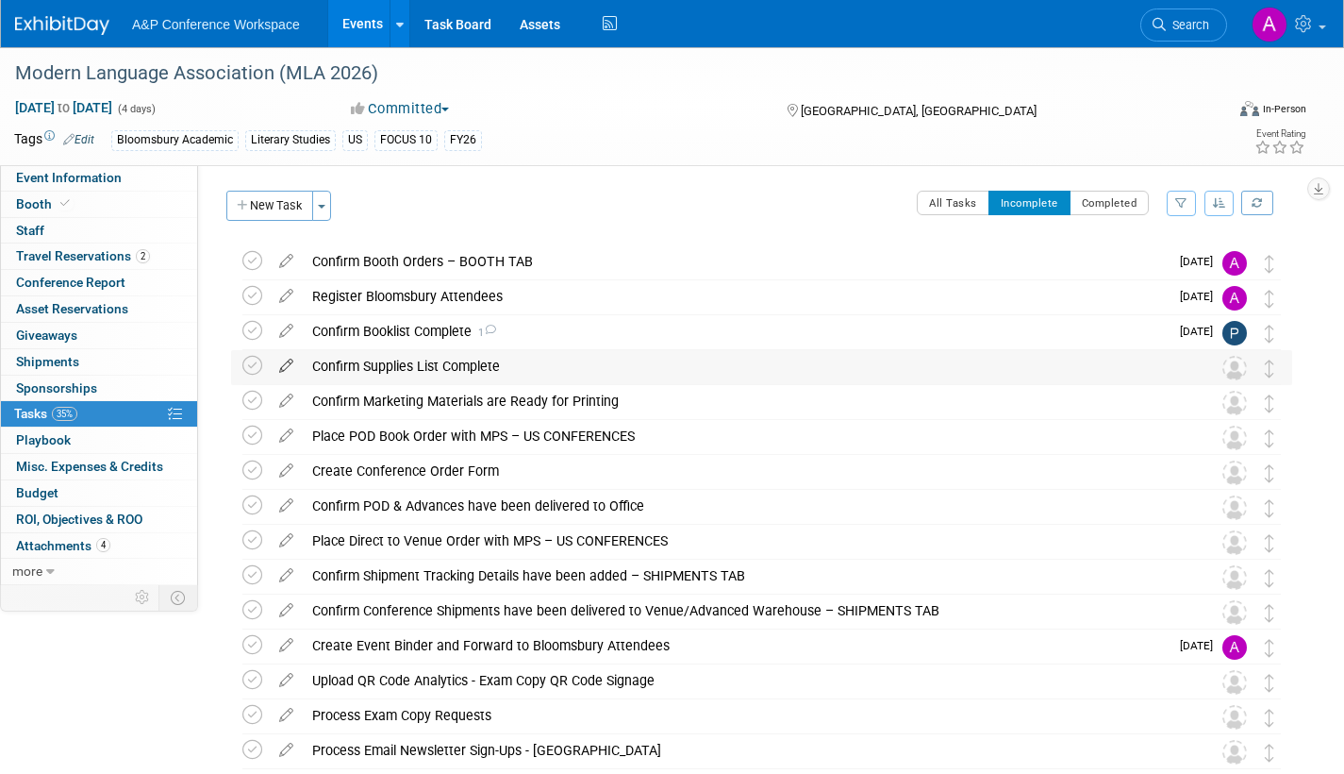
click at [290, 362] on icon at bounding box center [286, 362] width 33 height 24
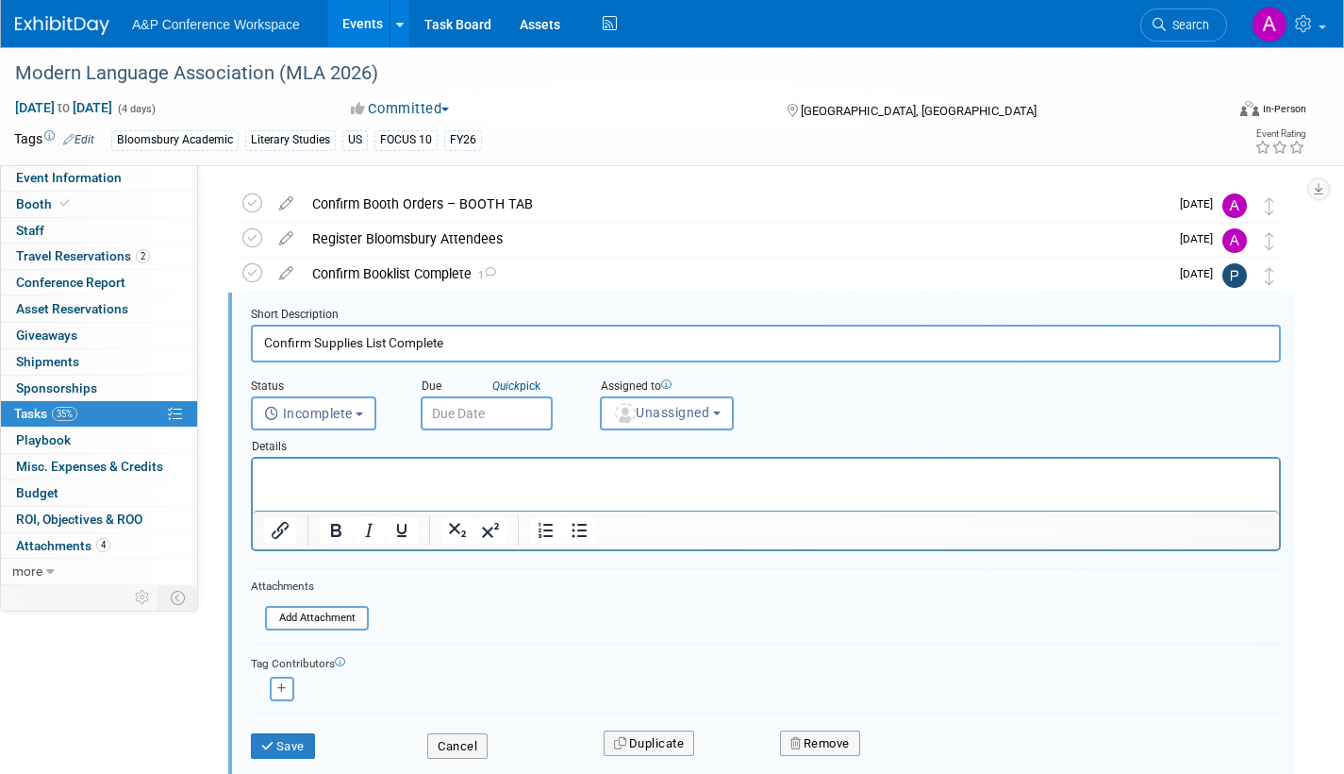
scroll to position [74, 0]
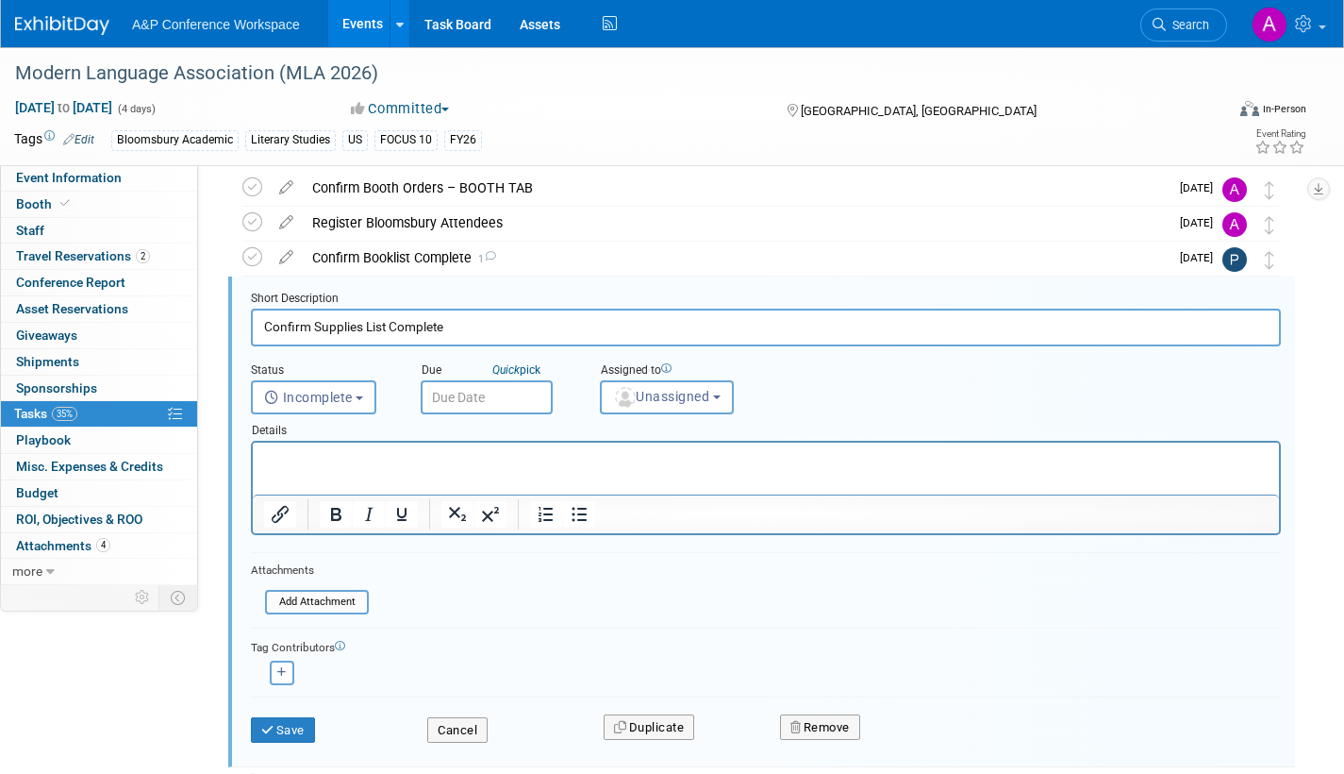
click at [539, 405] on input "text" at bounding box center [487, 397] width 132 height 34
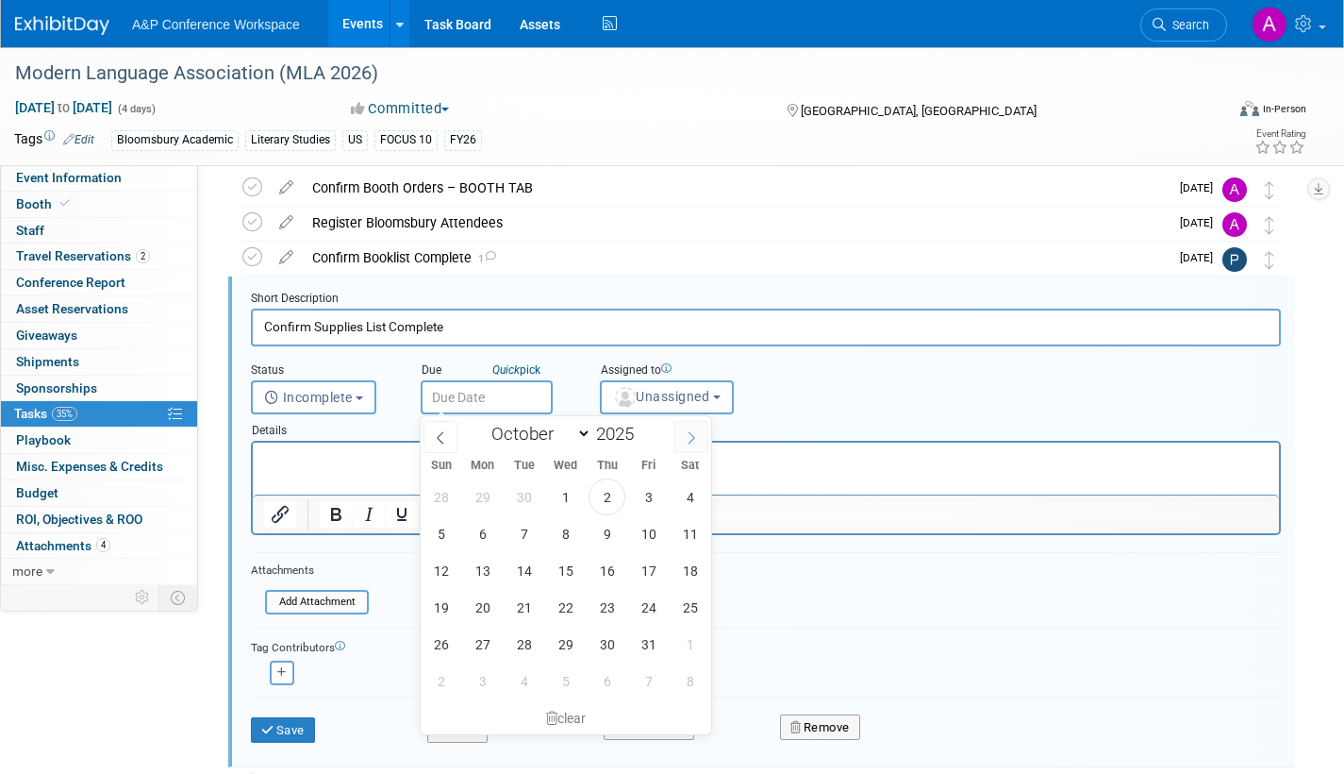
click at [693, 435] on icon at bounding box center [691, 437] width 13 height 13
click at [441, 431] on icon at bounding box center [440, 437] width 13 height 13
select select "10"
click at [485, 565] on span "10" at bounding box center [482, 570] width 37 height 37
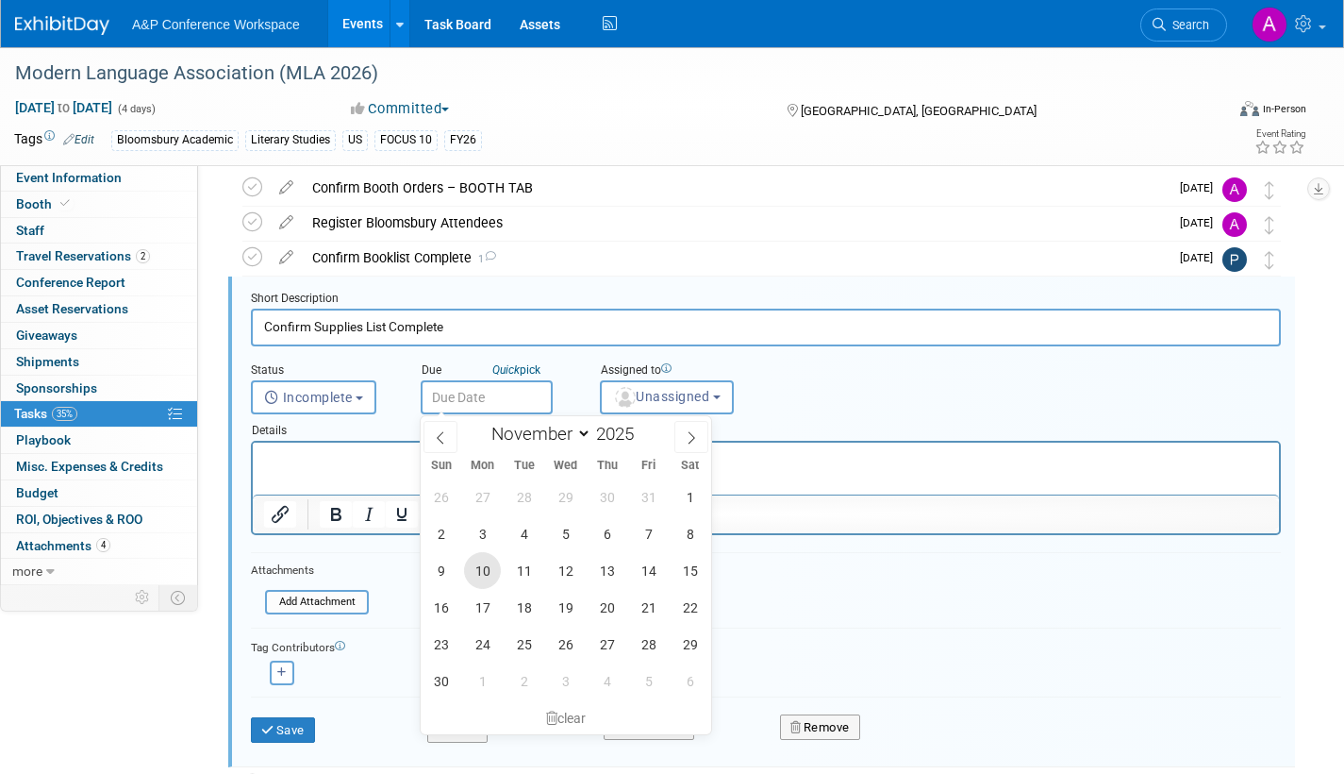
type input "Nov 10, 2025"
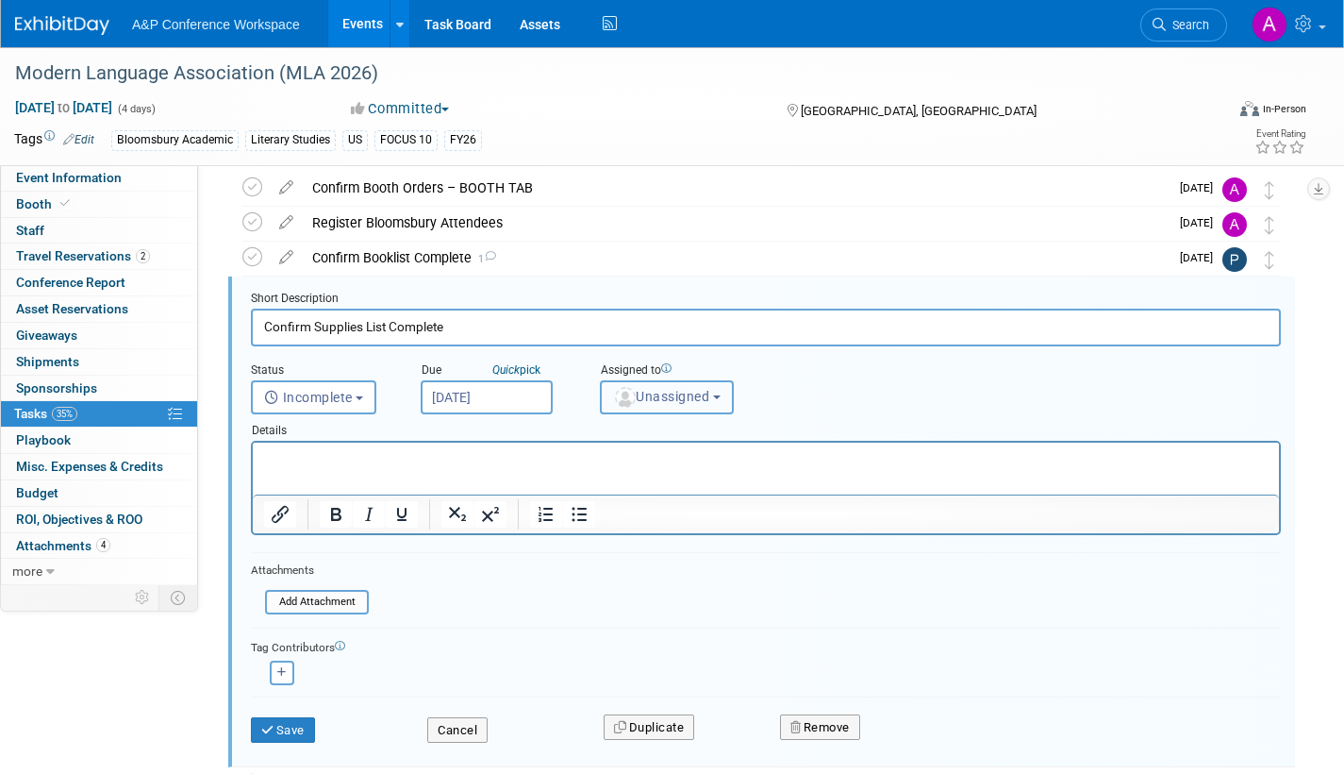
click at [645, 399] on span "Unassigned" at bounding box center [661, 396] width 96 height 15
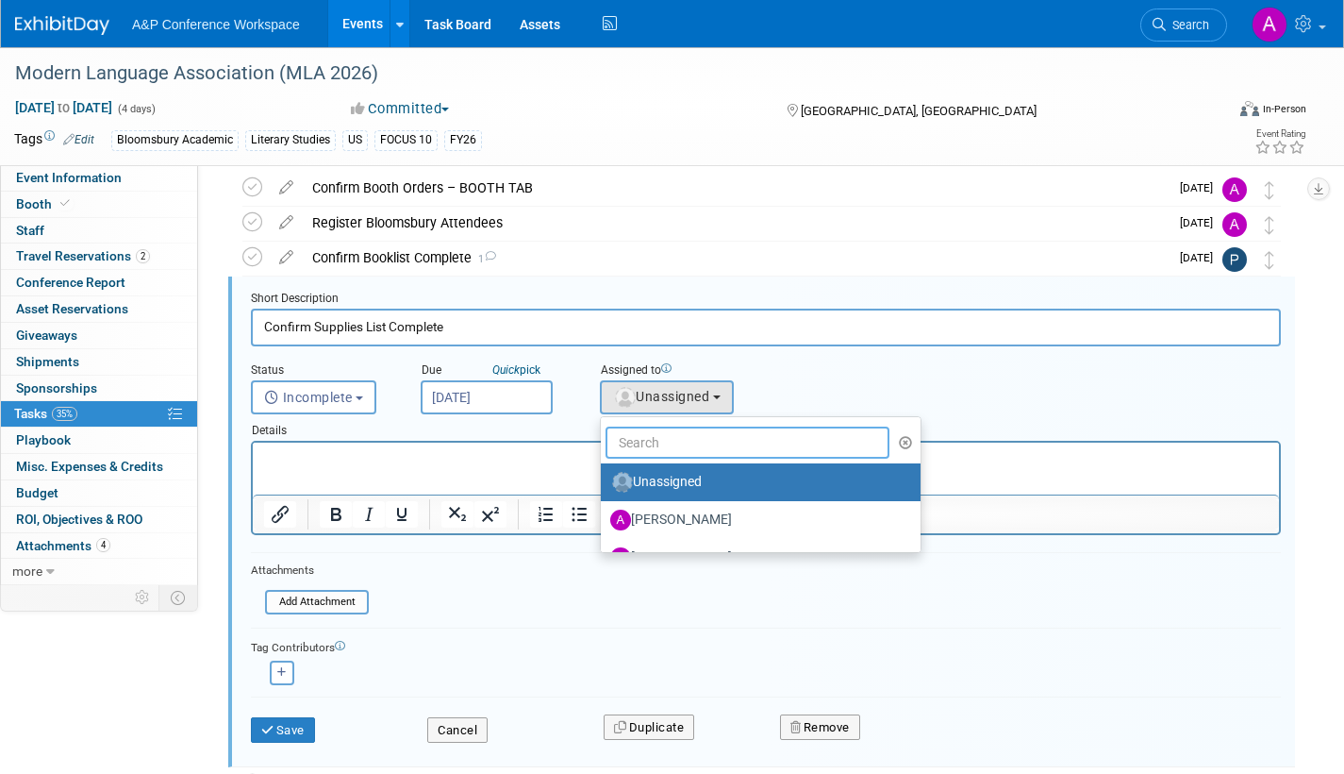
click at [645, 436] on input "text" at bounding box center [748, 442] width 284 height 32
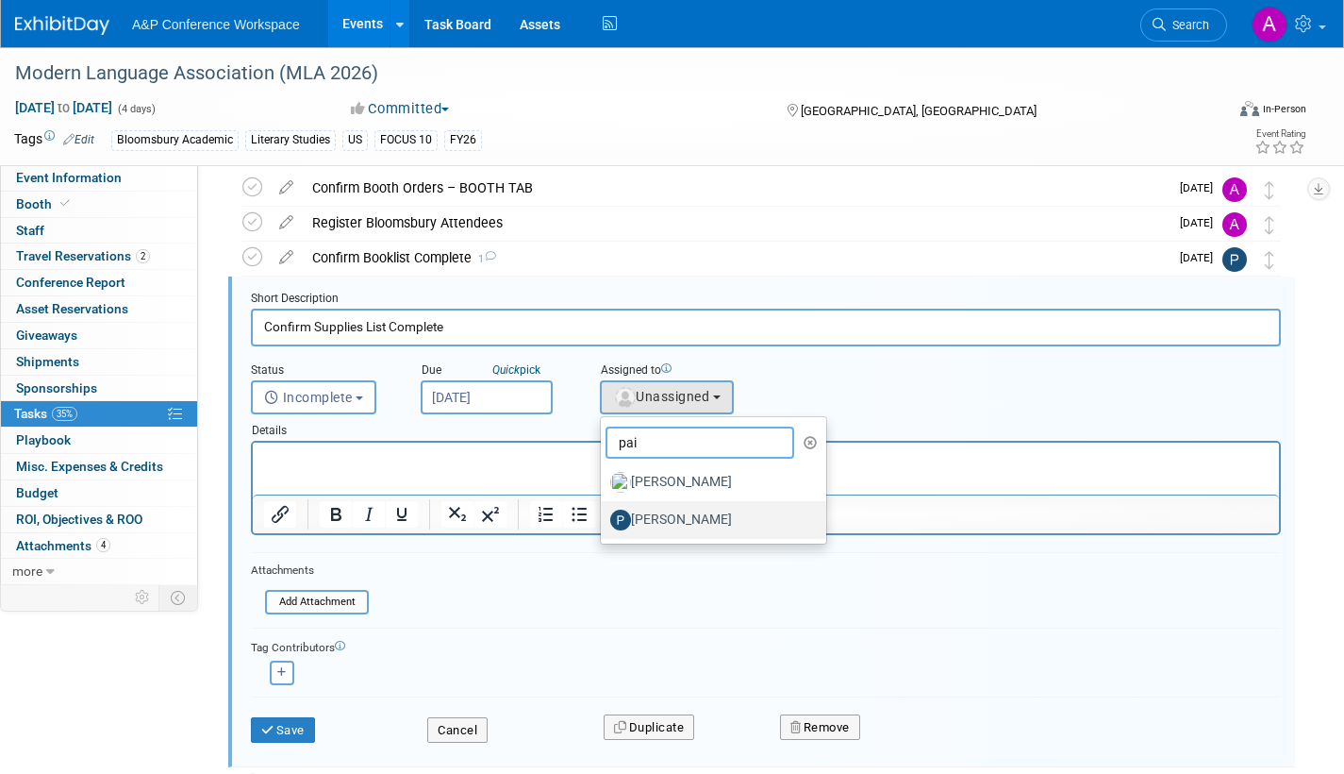
type input "pai"
click at [676, 513] on label "[PERSON_NAME]" at bounding box center [708, 520] width 197 height 30
click at [604, 513] on input "[PERSON_NAME]" at bounding box center [598, 517] width 12 height 12
select select "6cbbb403-c4cb-4691-9596-7ba0b45cfbd6"
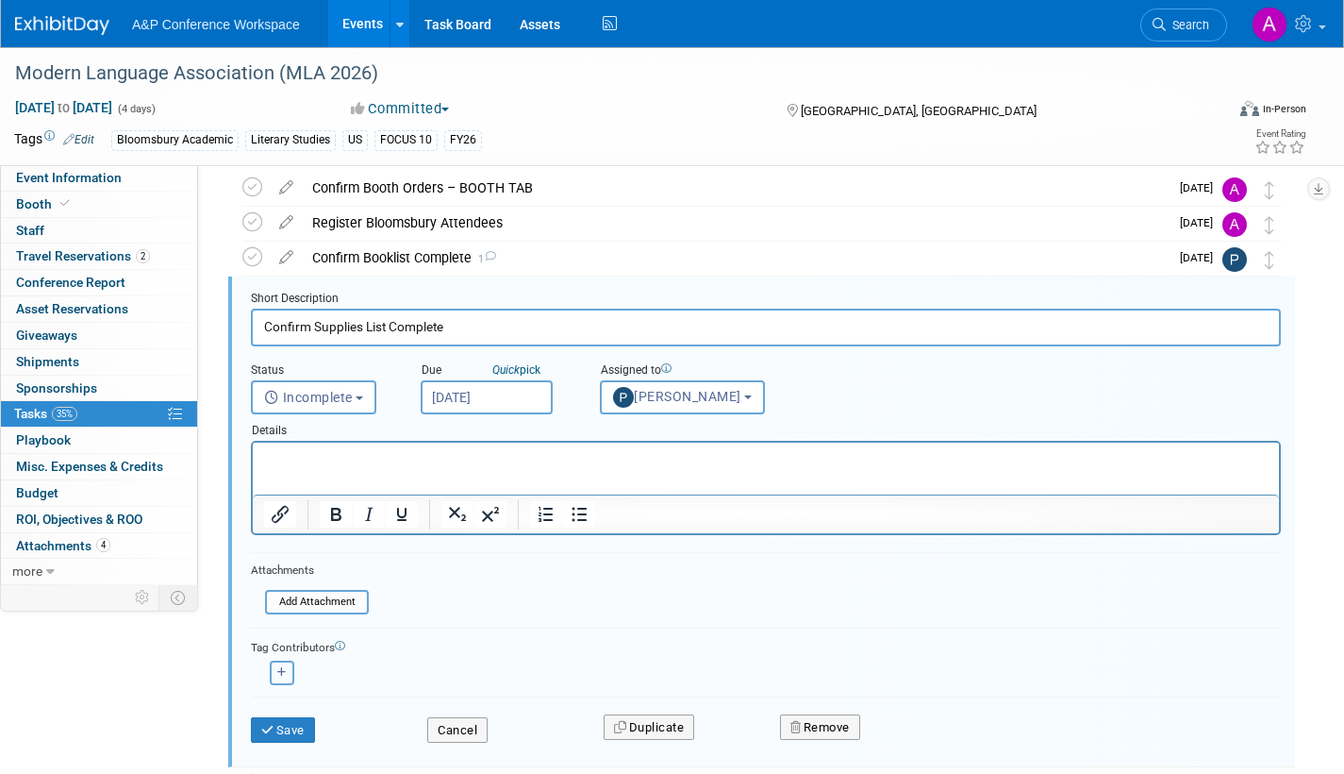
click at [276, 676] on button "button" at bounding box center [282, 672] width 25 height 25
select select
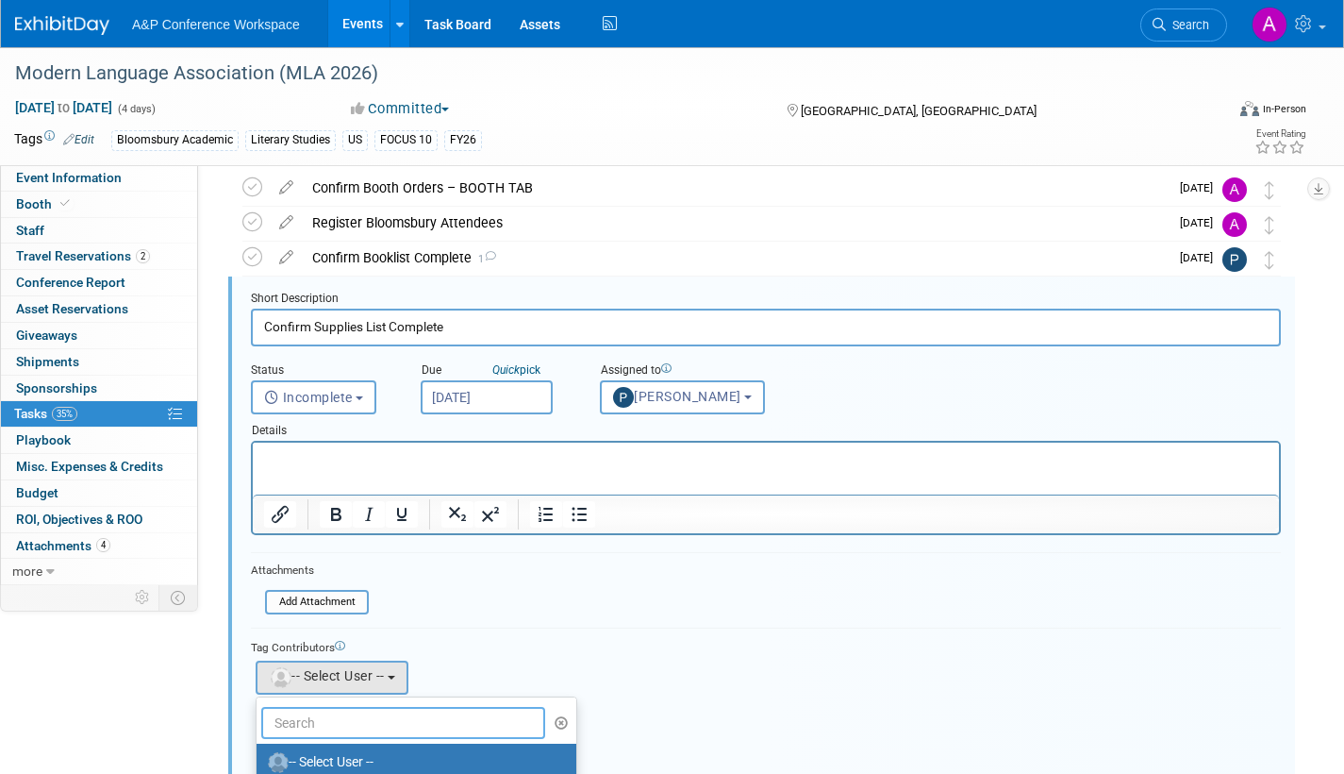
drag, startPoint x: 343, startPoint y: 723, endPoint x: 360, endPoint y: 715, distance: 18.6
click at [343, 724] on input "text" at bounding box center [403, 723] width 284 height 32
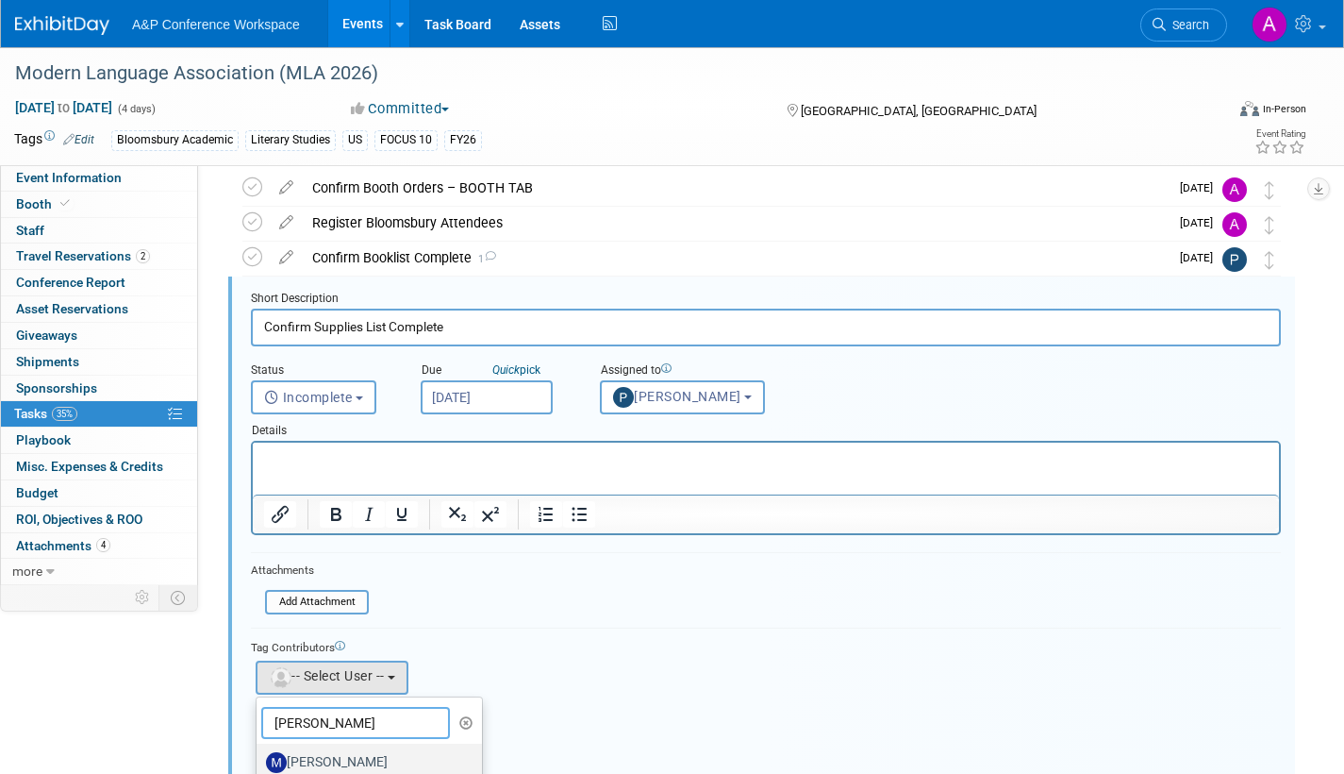
type input "maria r"
click at [365, 755] on label "[PERSON_NAME]" at bounding box center [364, 762] width 197 height 30
click at [259, 755] on input "[PERSON_NAME]" at bounding box center [253, 760] width 12 height 12
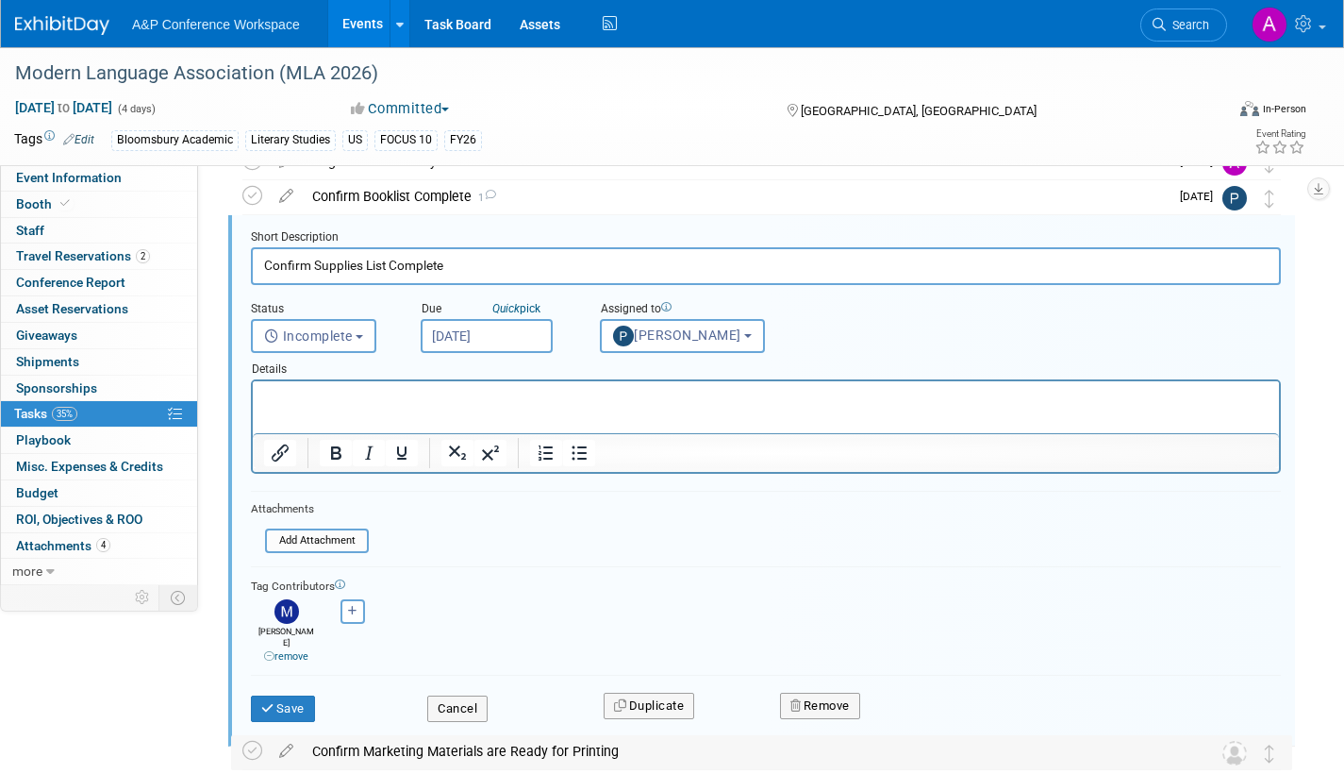
scroll to position [168, 0]
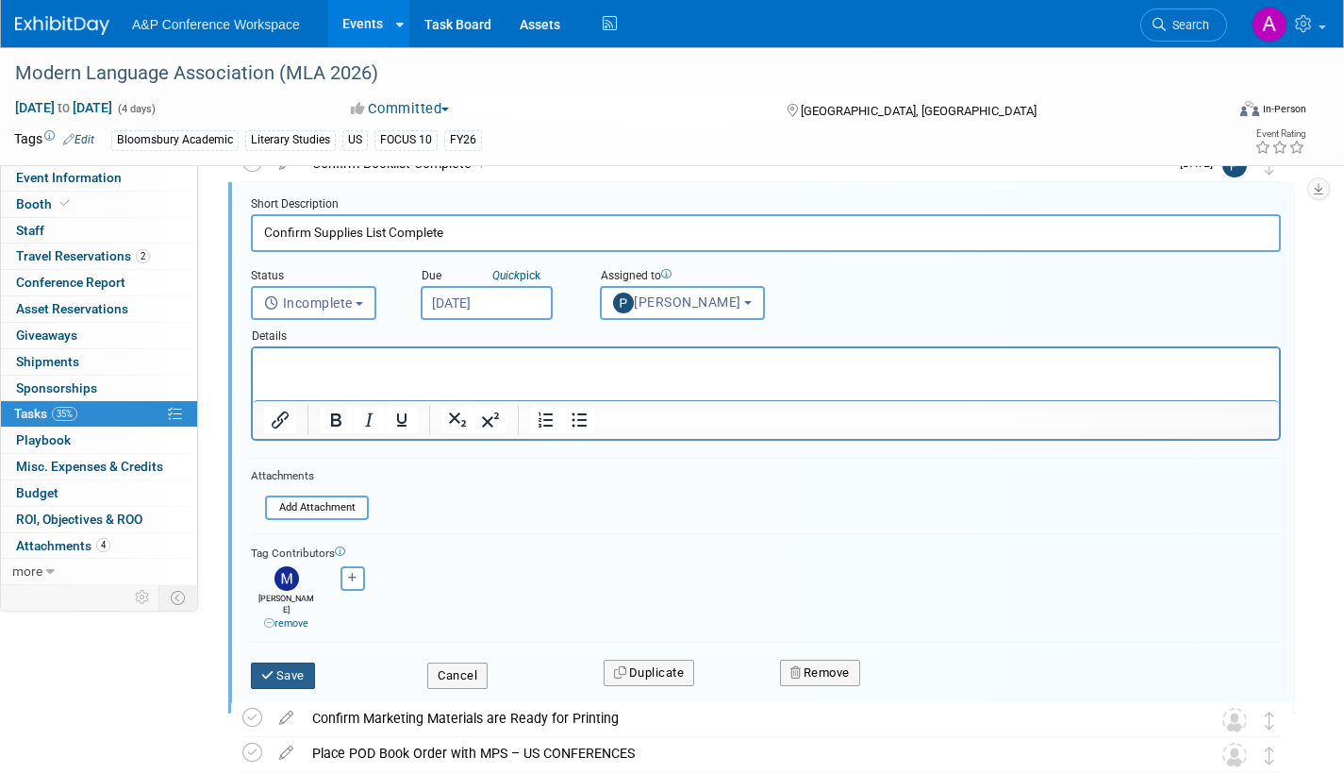
click at [290, 668] on button "Save" at bounding box center [283, 675] width 64 height 26
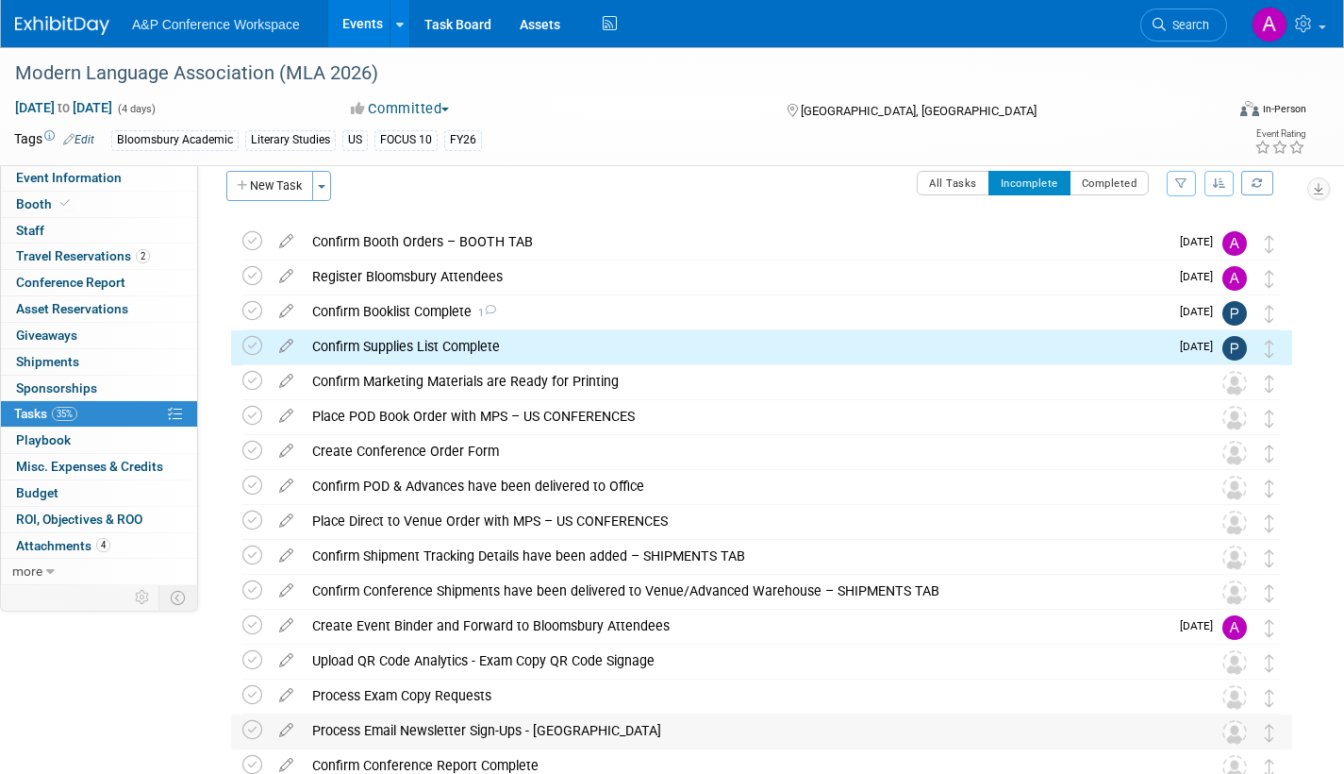
scroll to position [0, 0]
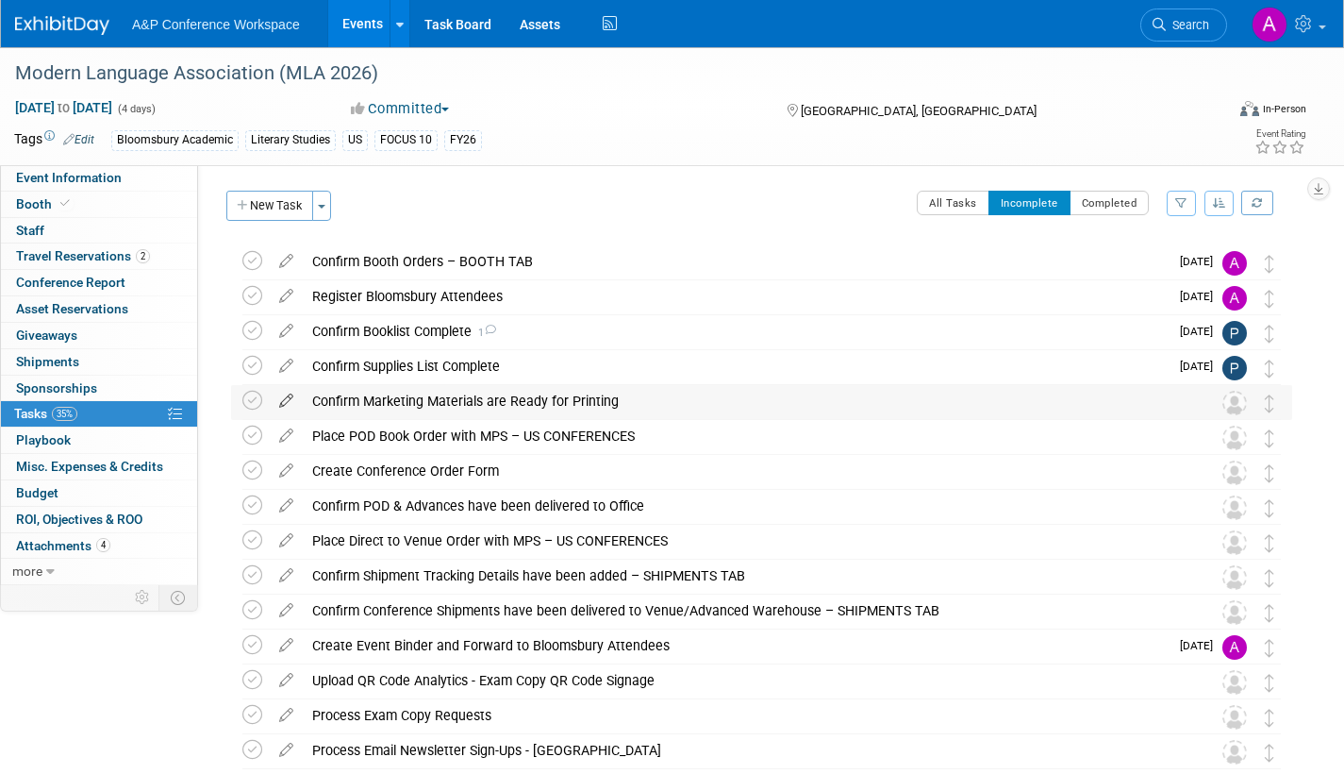
click at [287, 396] on icon at bounding box center [286, 397] width 33 height 24
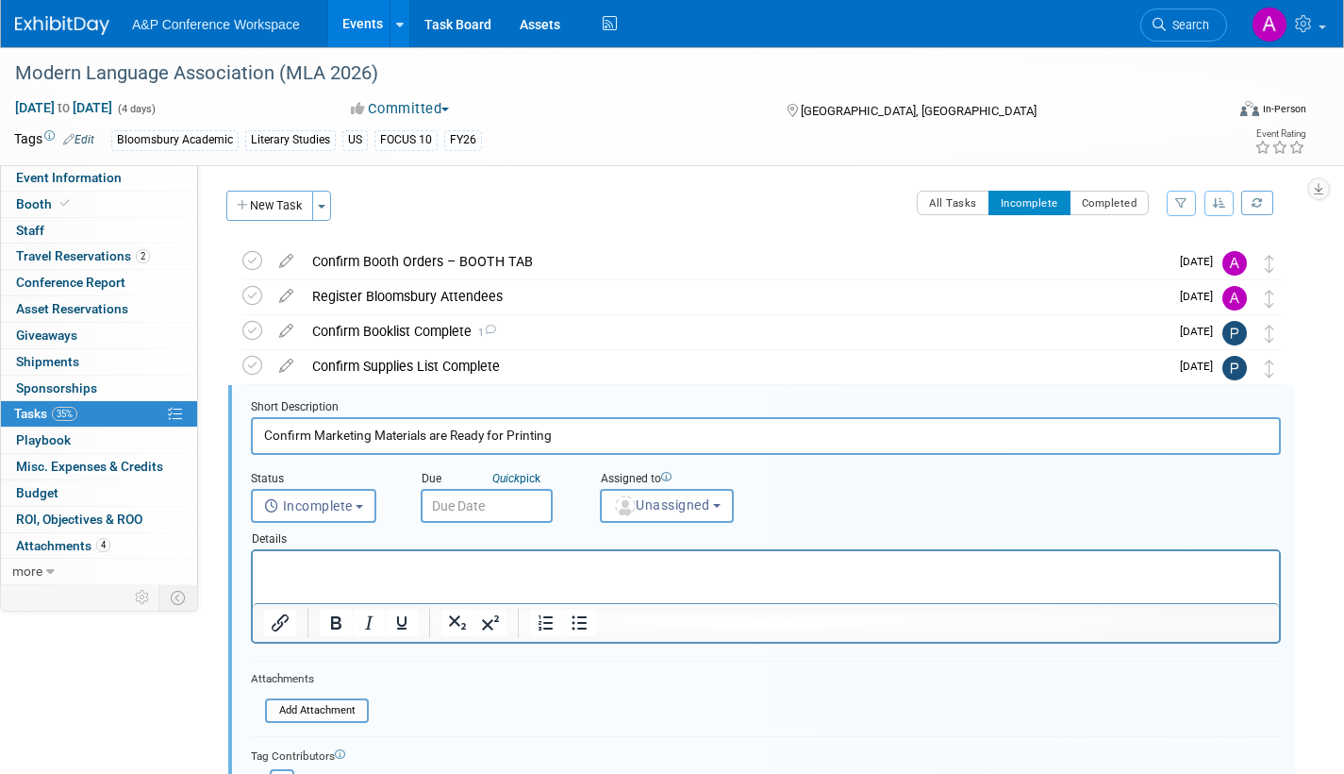
scroll to position [108, 0]
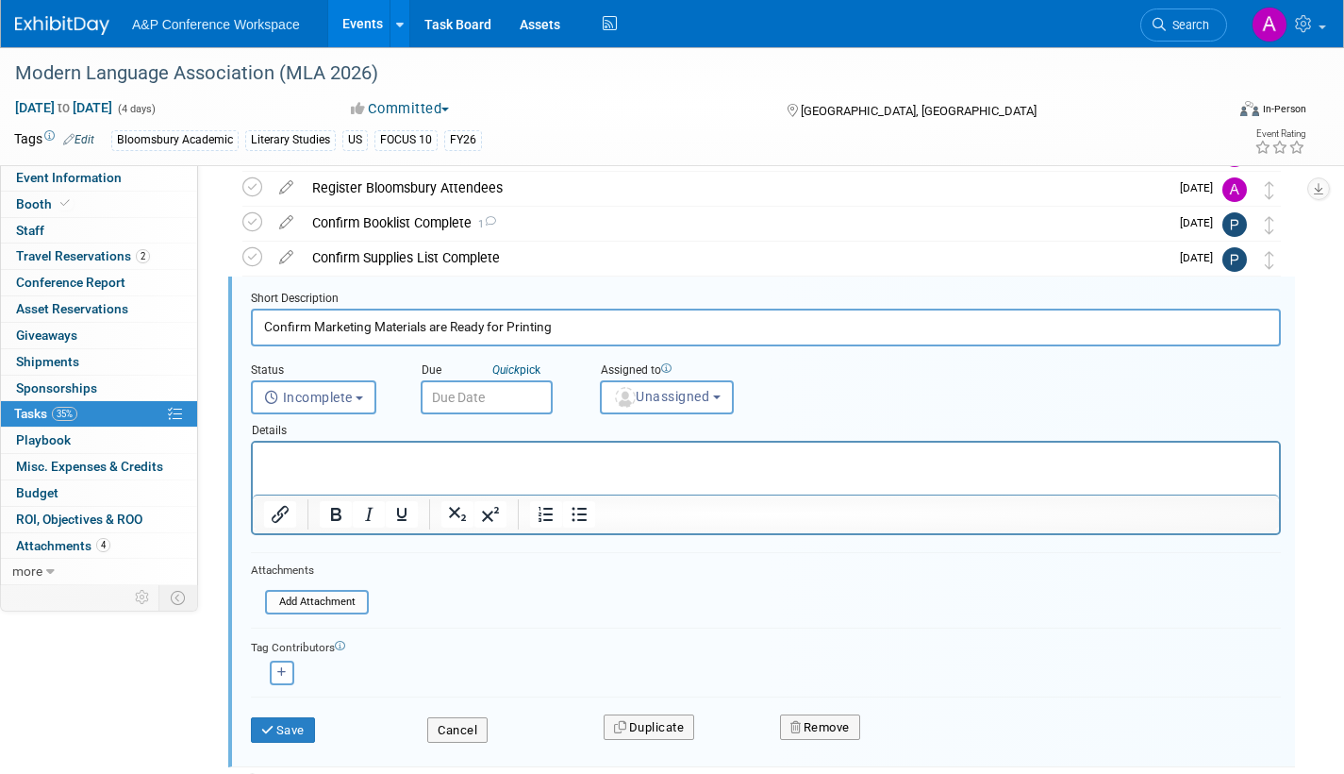
click at [528, 407] on input "text" at bounding box center [487, 397] width 132 height 34
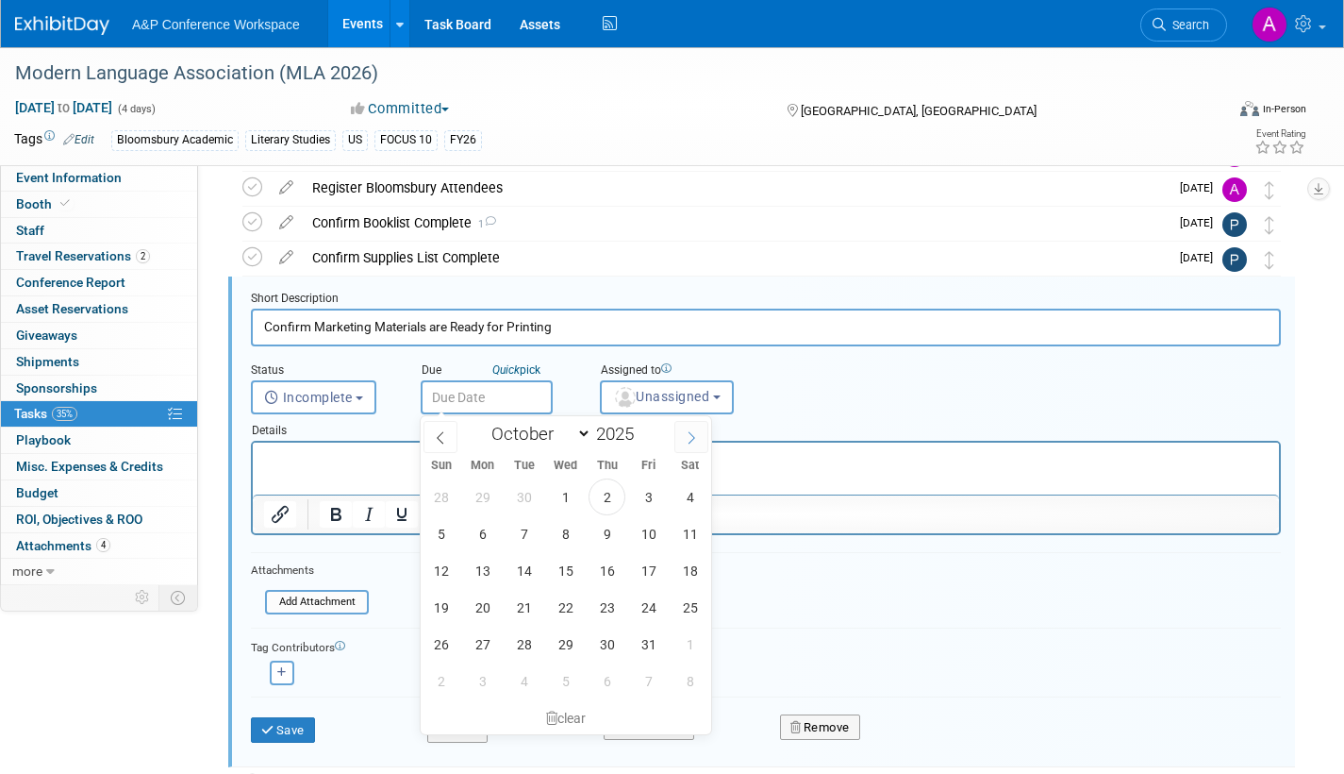
click at [690, 437] on icon at bounding box center [691, 437] width 13 height 13
click at [692, 437] on icon at bounding box center [691, 437] width 13 height 13
select select "11"
click at [483, 492] on span "1" at bounding box center [482, 496] width 37 height 37
type input "Dec 1, 2025"
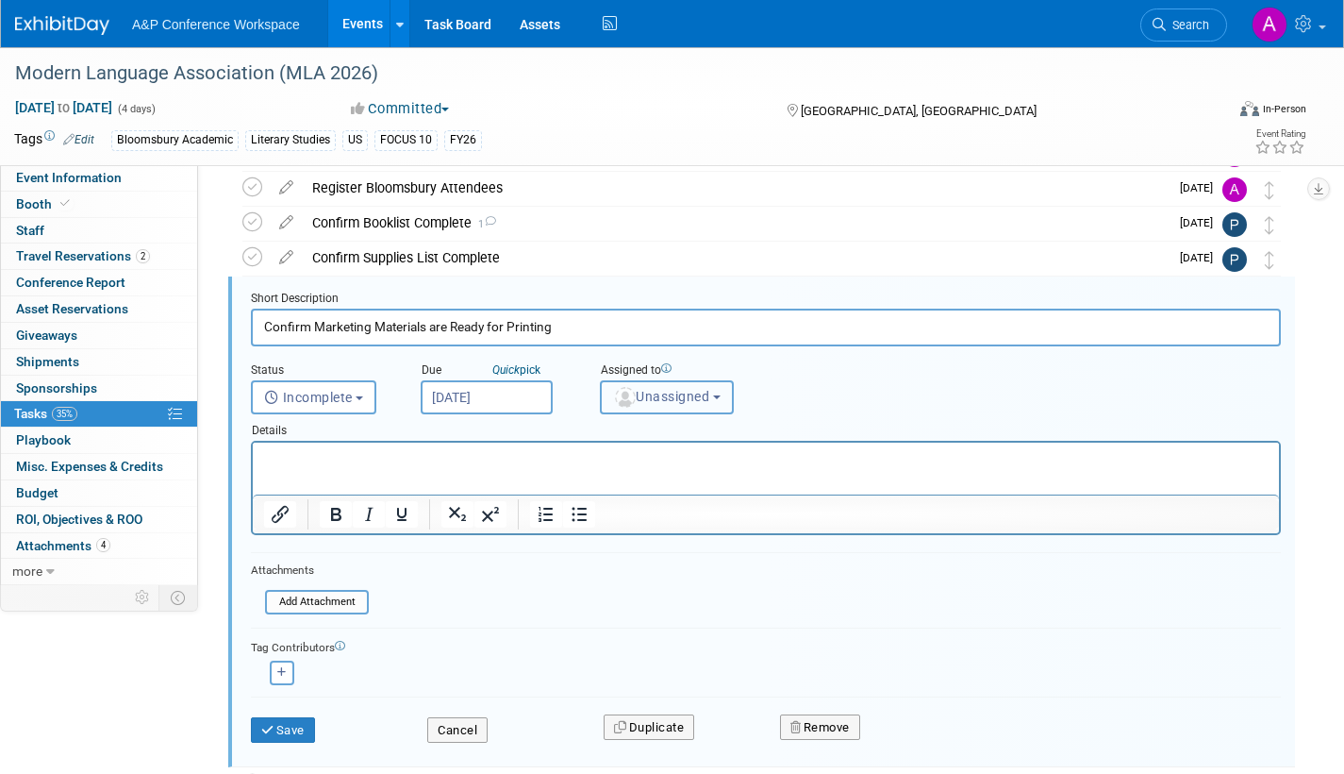
click at [670, 396] on span "Unassigned" at bounding box center [661, 396] width 96 height 15
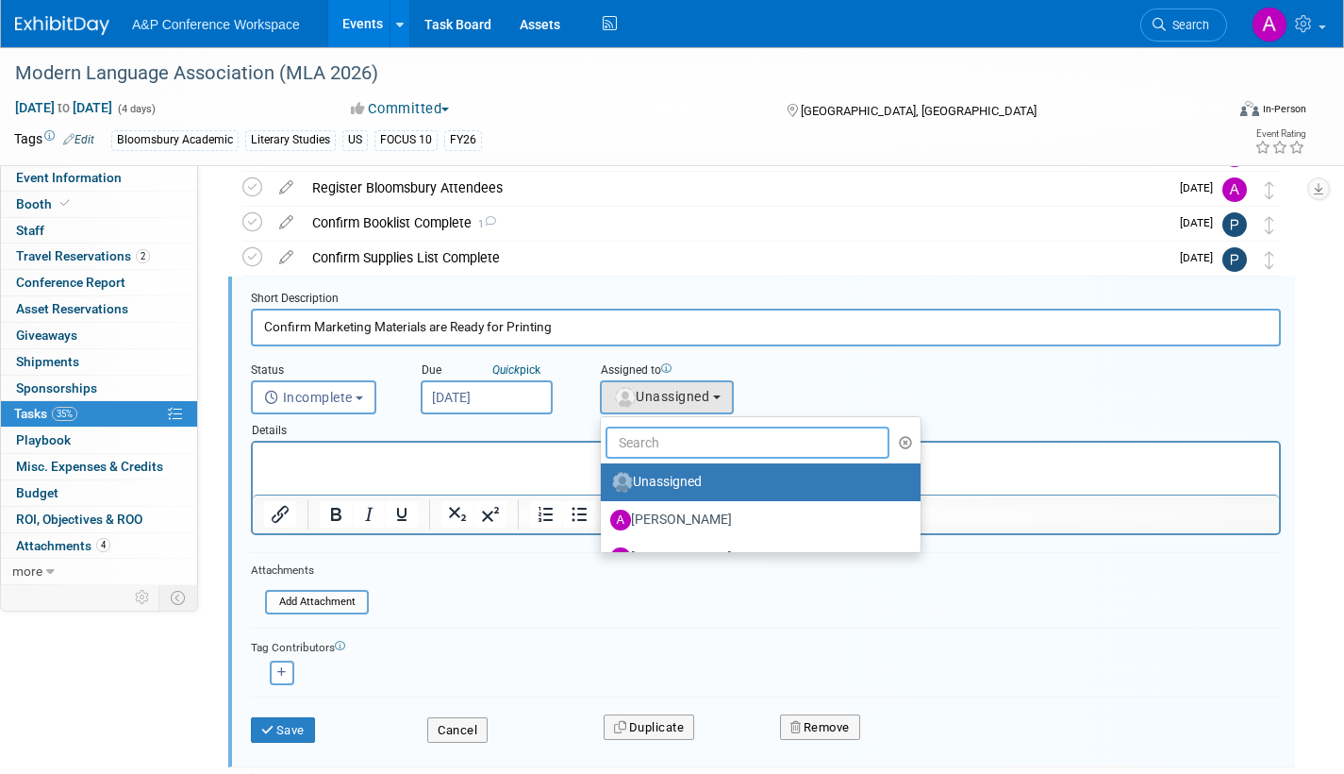
click at [669, 437] on input "text" at bounding box center [748, 442] width 284 height 32
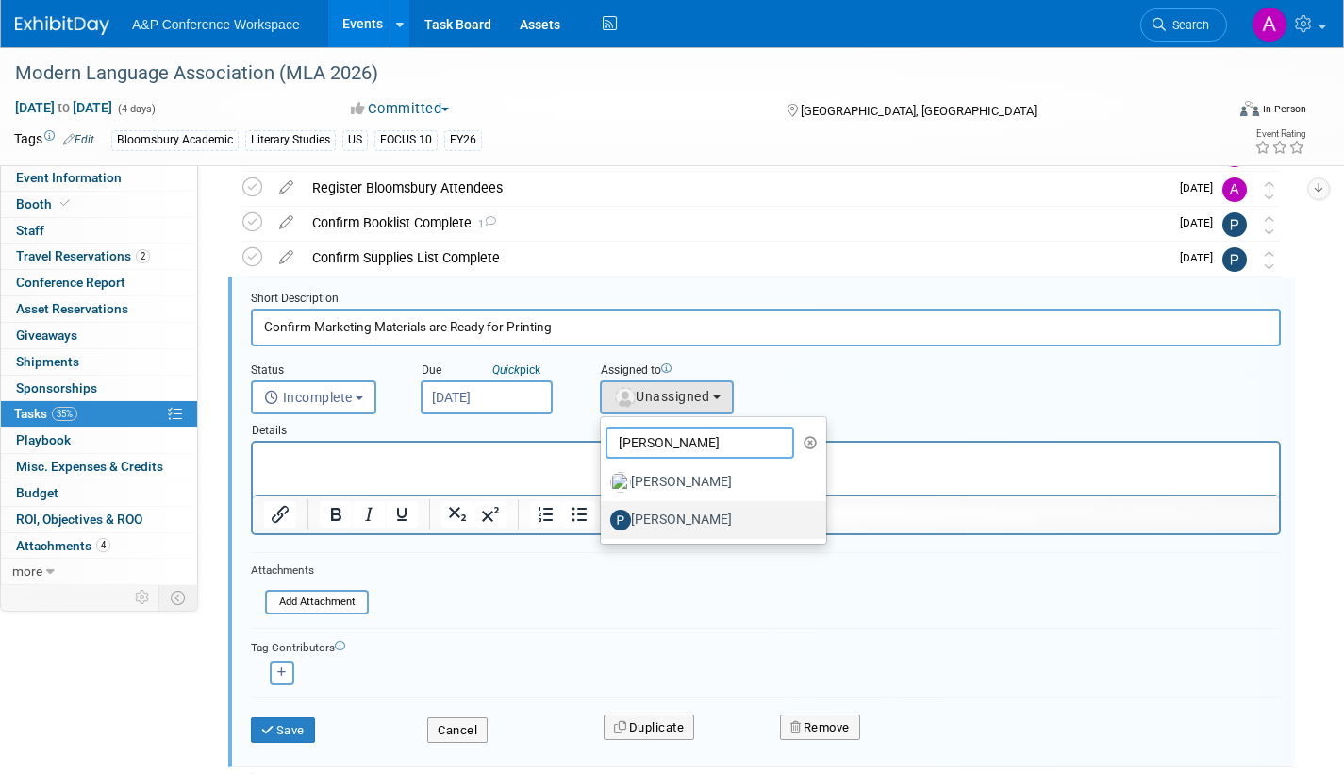
type input "paige"
click at [721, 512] on label "[PERSON_NAME]" at bounding box center [708, 520] width 197 height 30
click at [604, 512] on input "[PERSON_NAME]" at bounding box center [598, 517] width 12 height 12
select select "6cbbb403-c4cb-4691-9596-7ba0b45cfbd6"
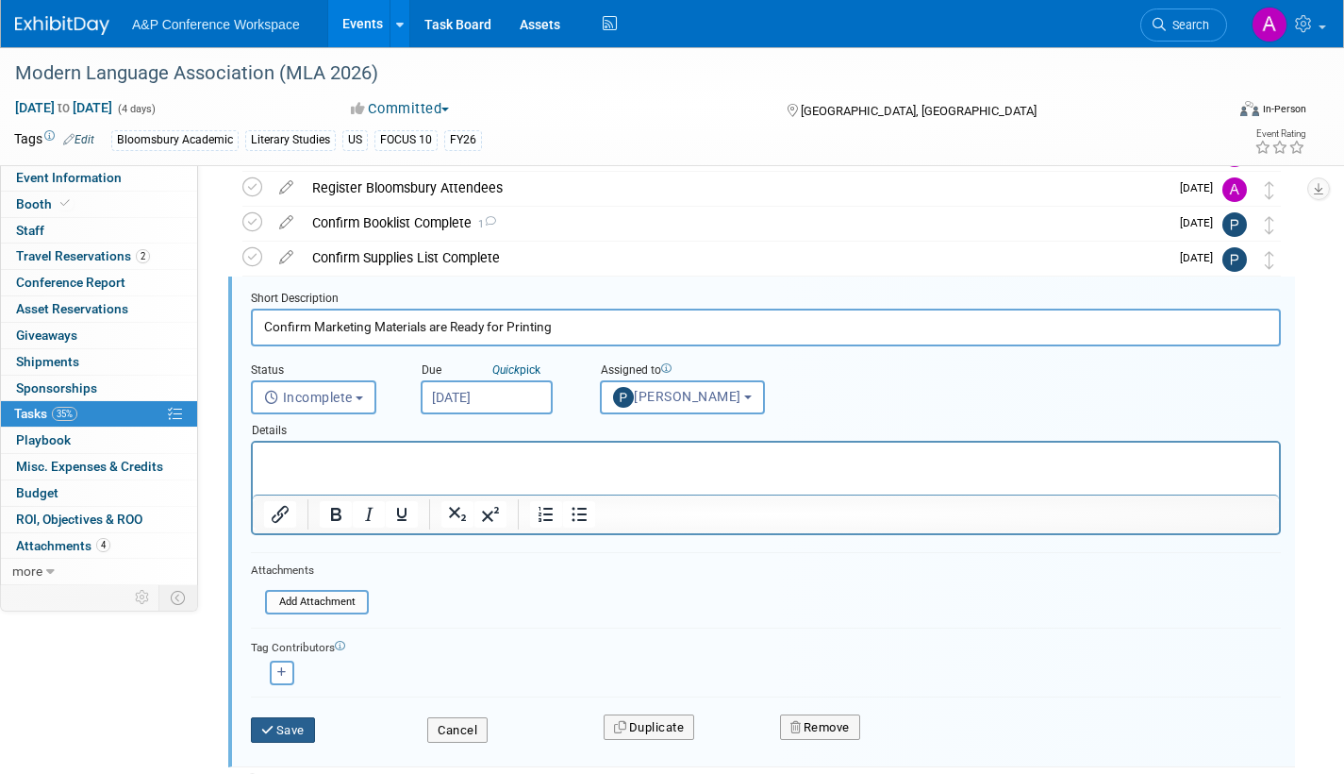
click at [302, 724] on button "Save" at bounding box center [283, 730] width 64 height 26
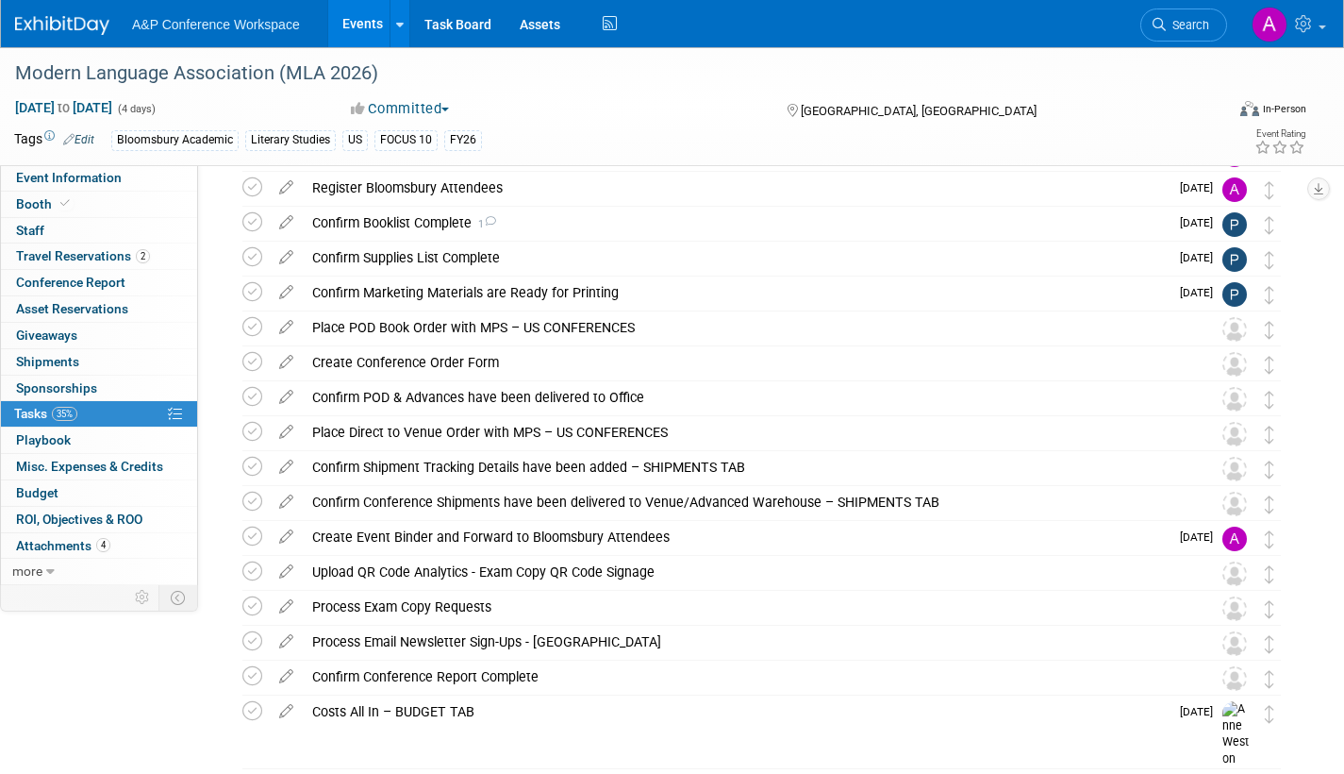
click at [286, 324] on icon at bounding box center [286, 323] width 33 height 24
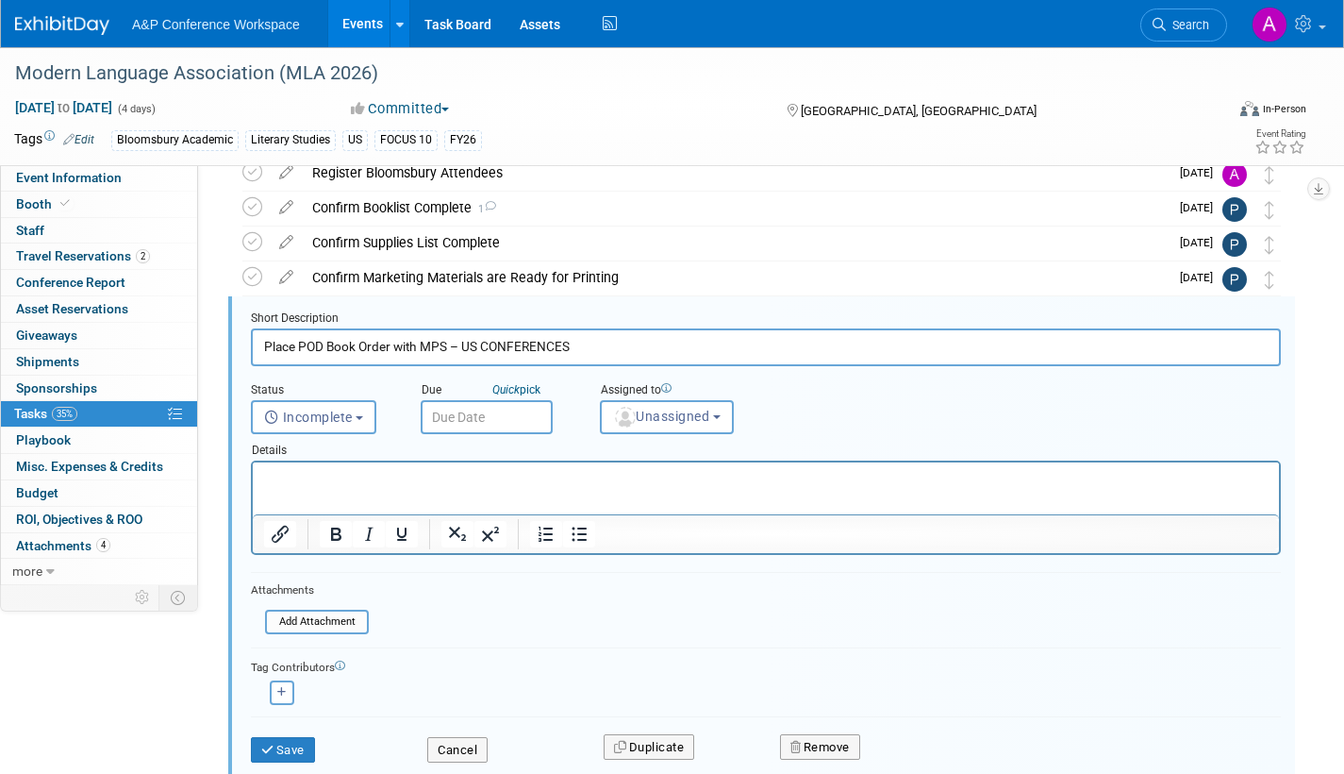
scroll to position [0, 0]
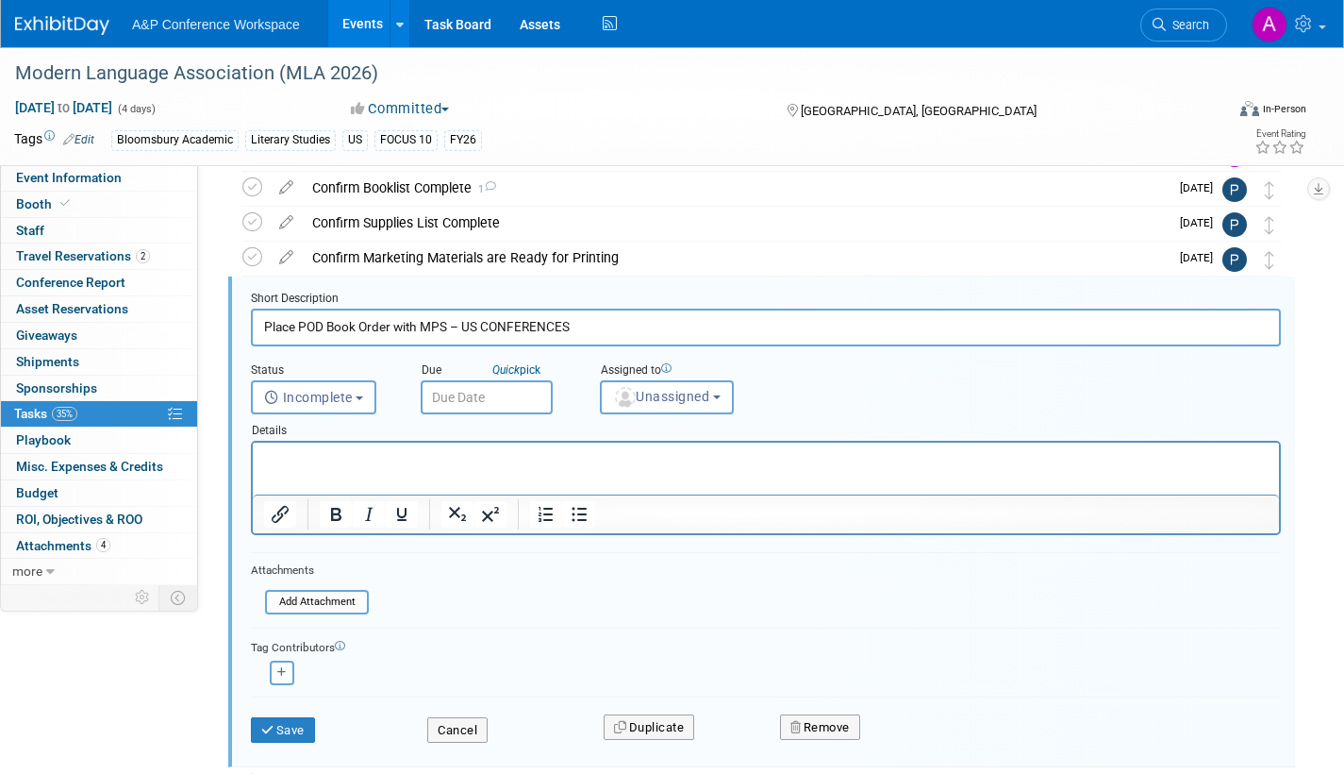
click at [491, 394] on input "text" at bounding box center [487, 397] width 132 height 34
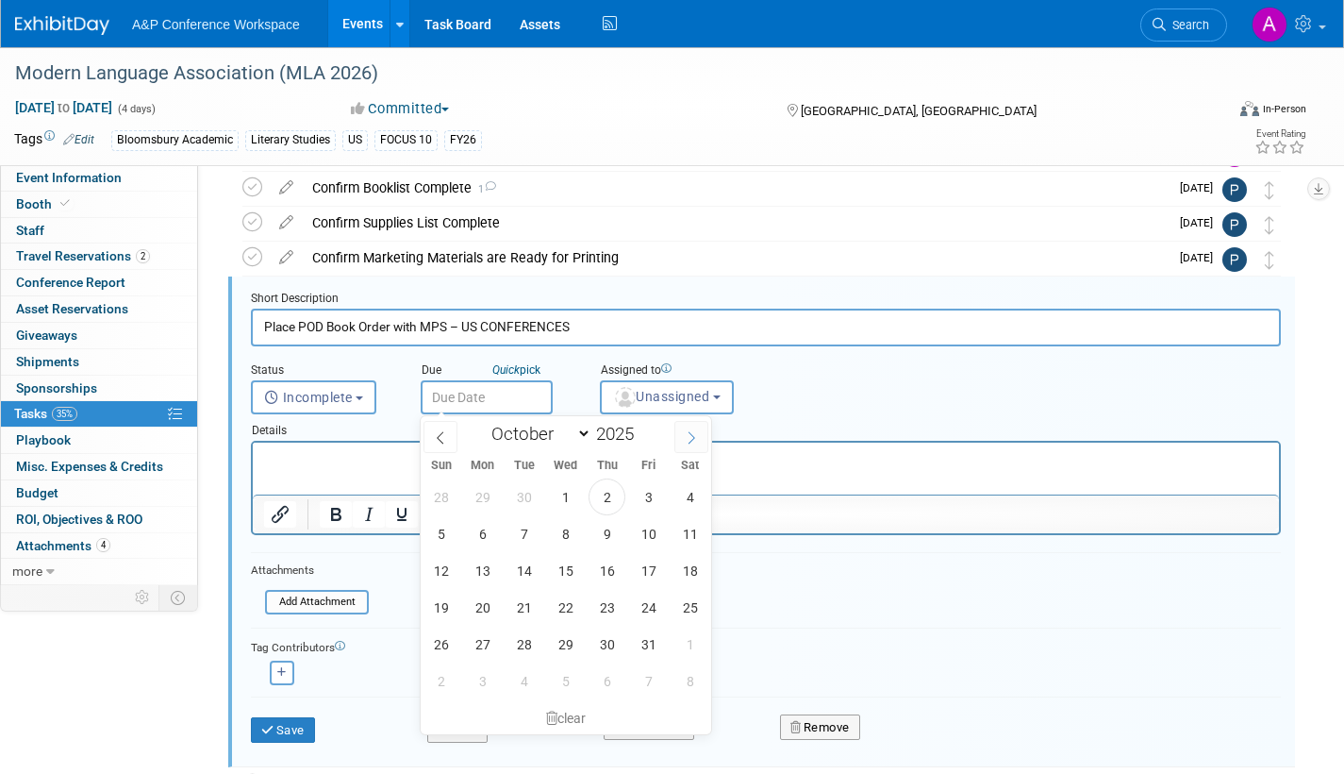
click at [694, 435] on icon at bounding box center [691, 437] width 13 height 13
select select "10"
click at [567, 567] on span "12" at bounding box center [565, 570] width 37 height 37
type input "[DATE]"
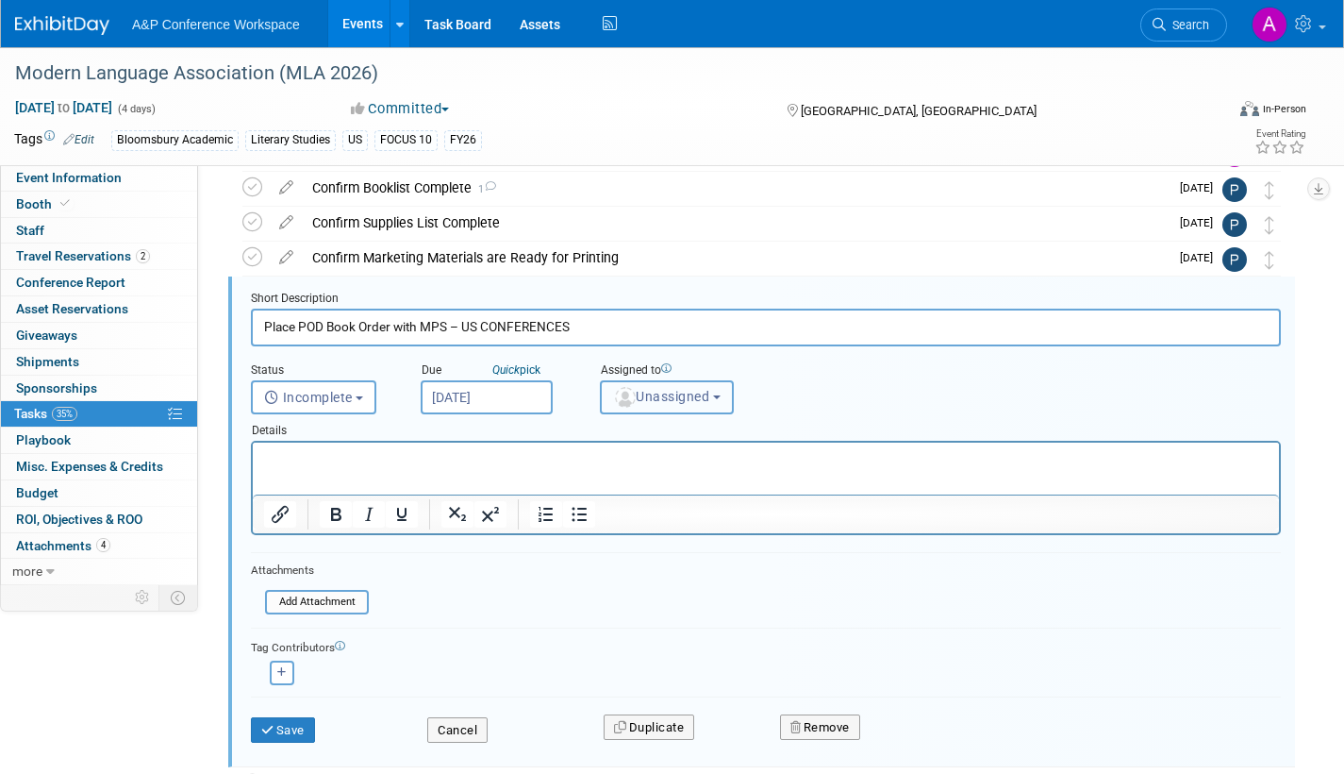
click at [686, 401] on span "Unassigned" at bounding box center [661, 396] width 96 height 15
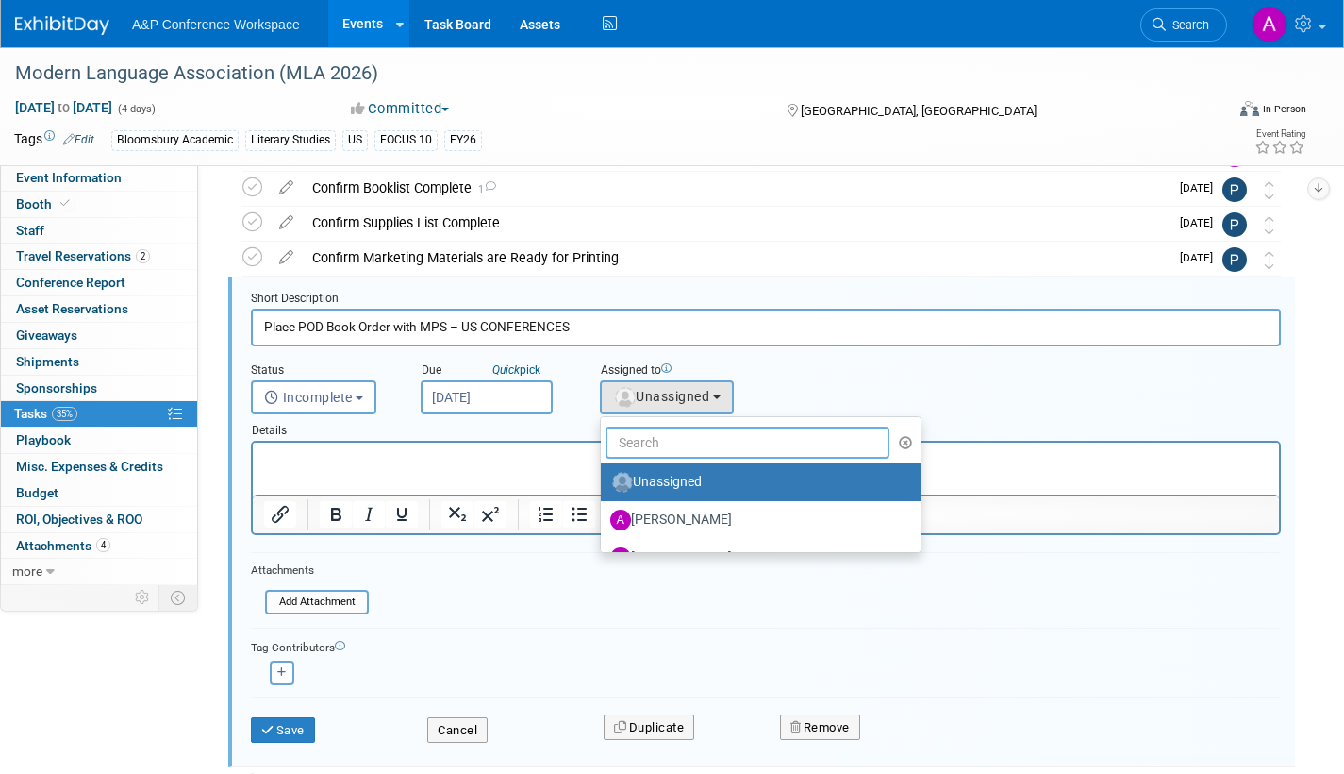
click at [683, 442] on input "text" at bounding box center [748, 442] width 284 height 32
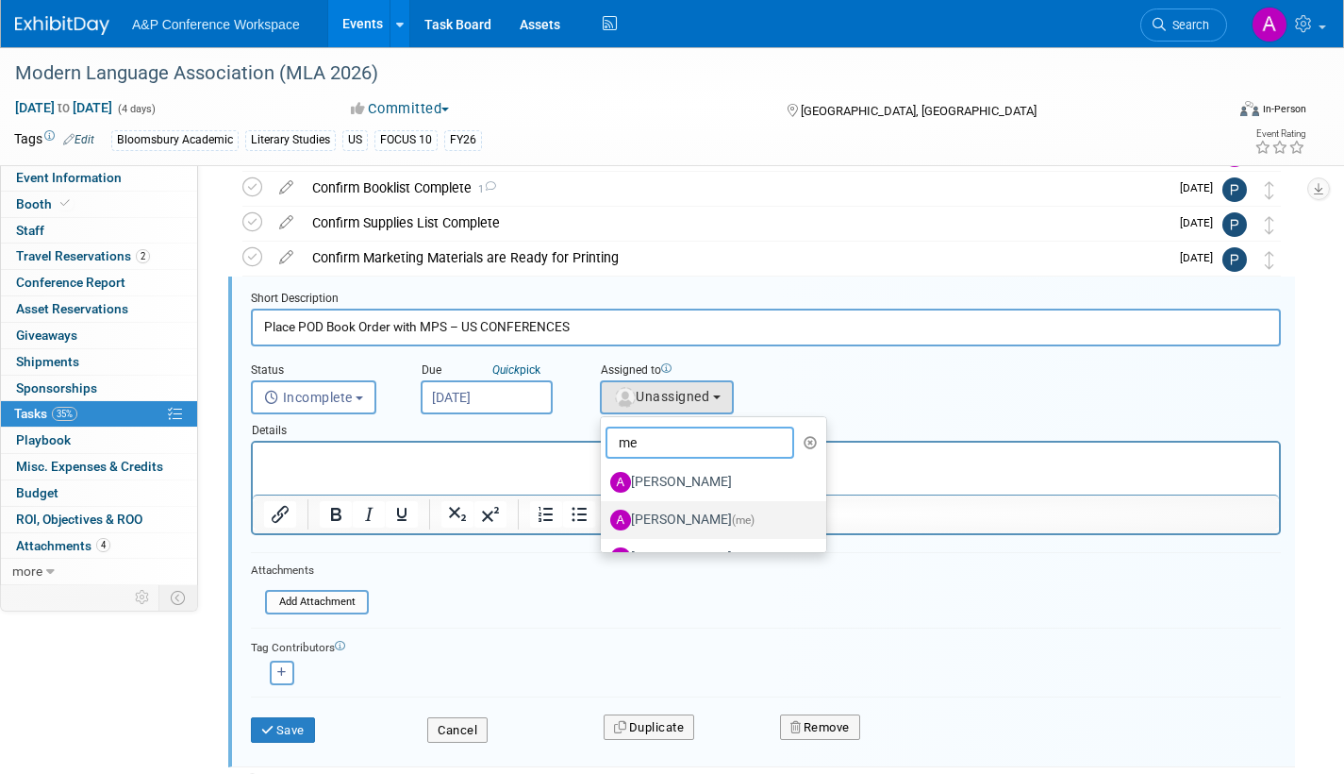
type input "me"
click at [689, 511] on label "[PERSON_NAME] (me)" at bounding box center [708, 520] width 197 height 30
click at [604, 511] on input "[PERSON_NAME] (me)" at bounding box center [598, 517] width 12 height 12
select select "3fc68575-f872-4db6-8d2a-11755123f12c"
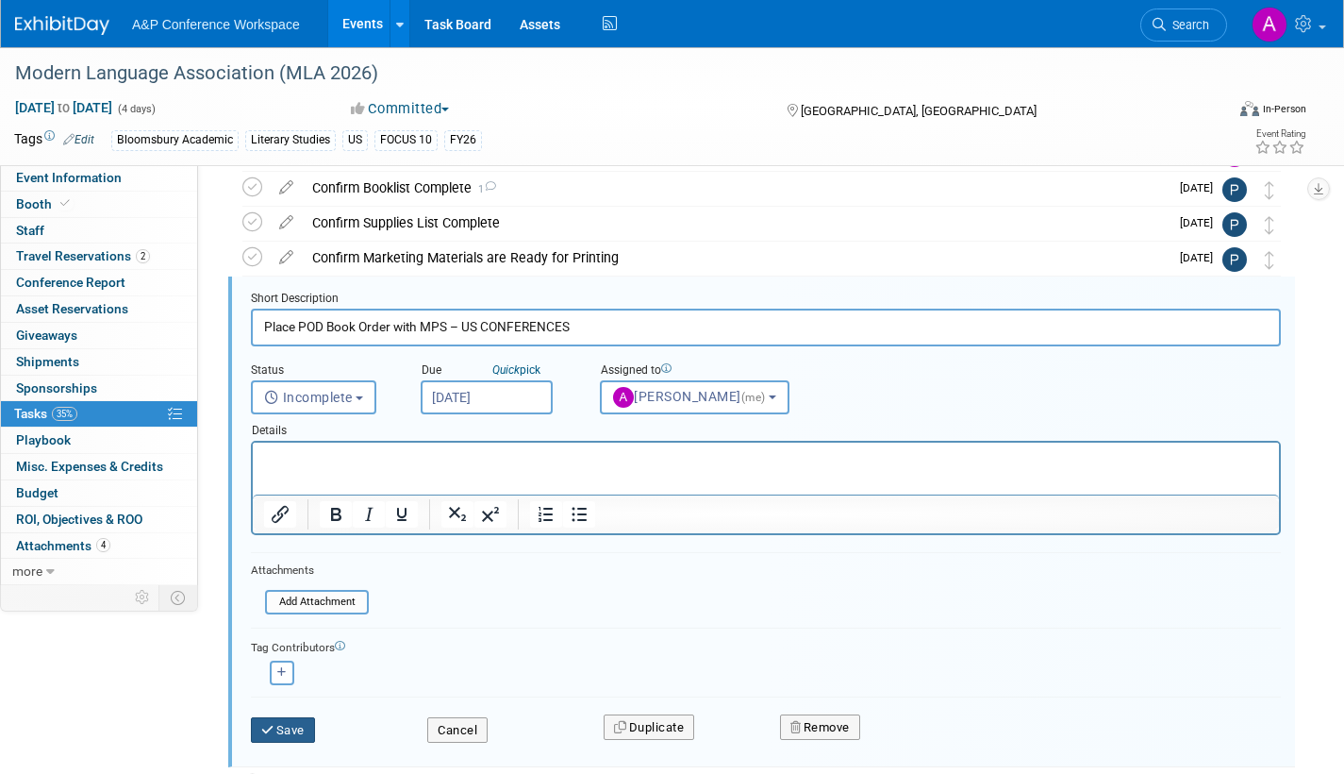
click at [299, 725] on button "Save" at bounding box center [283, 730] width 64 height 26
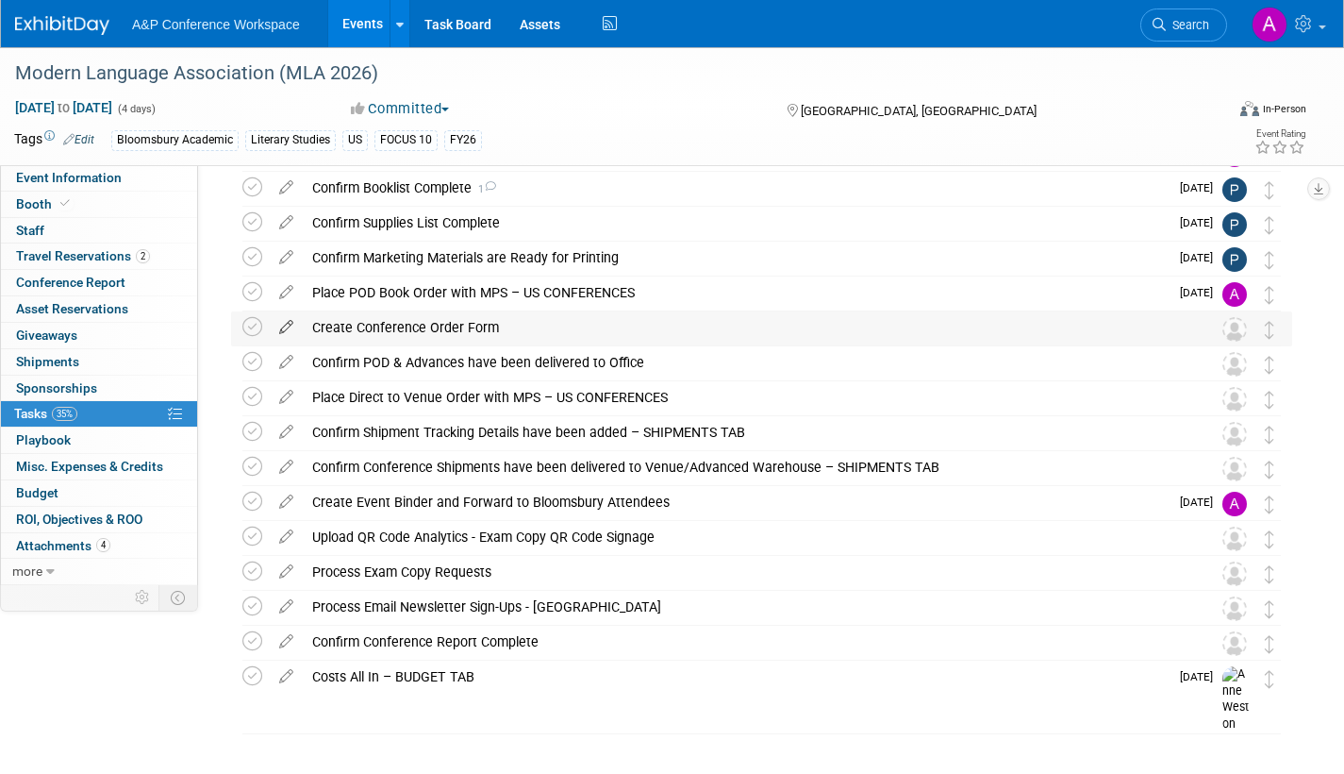
click at [285, 324] on icon at bounding box center [286, 323] width 33 height 24
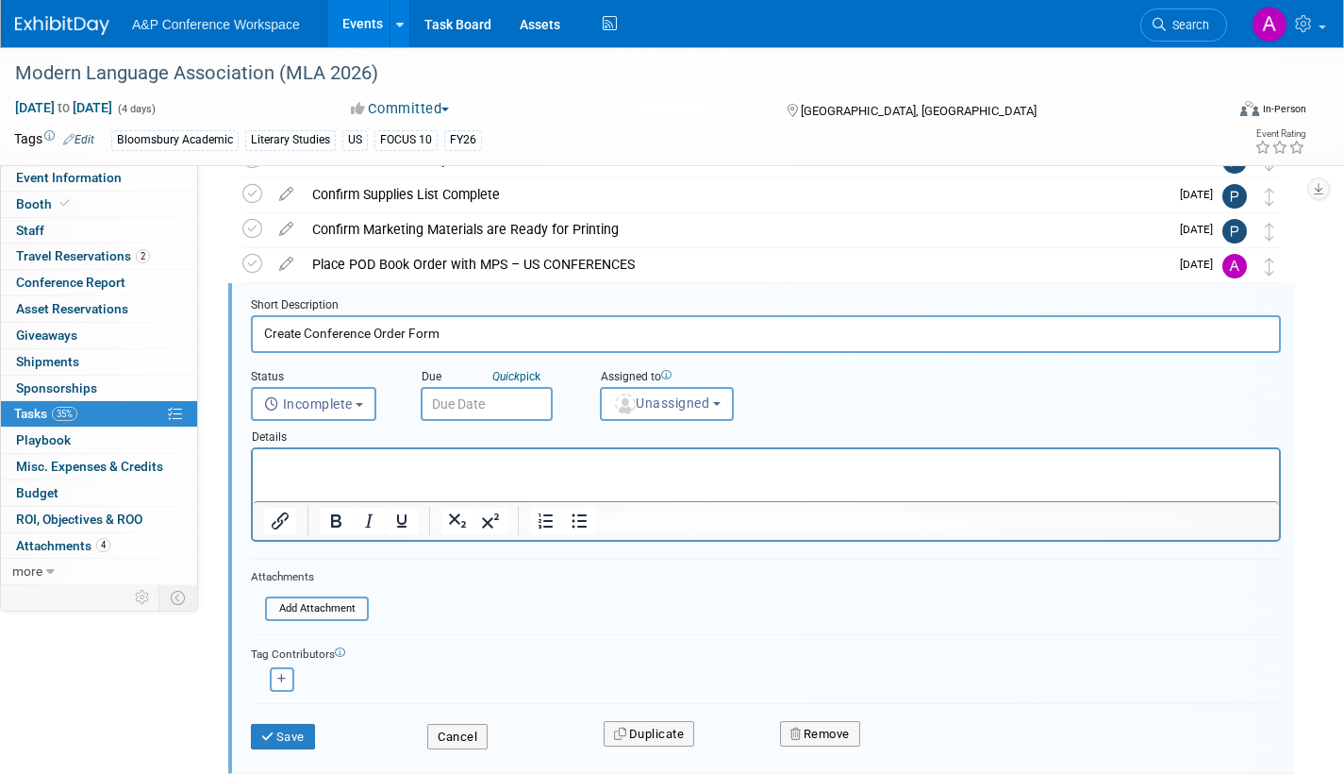
scroll to position [178, 0]
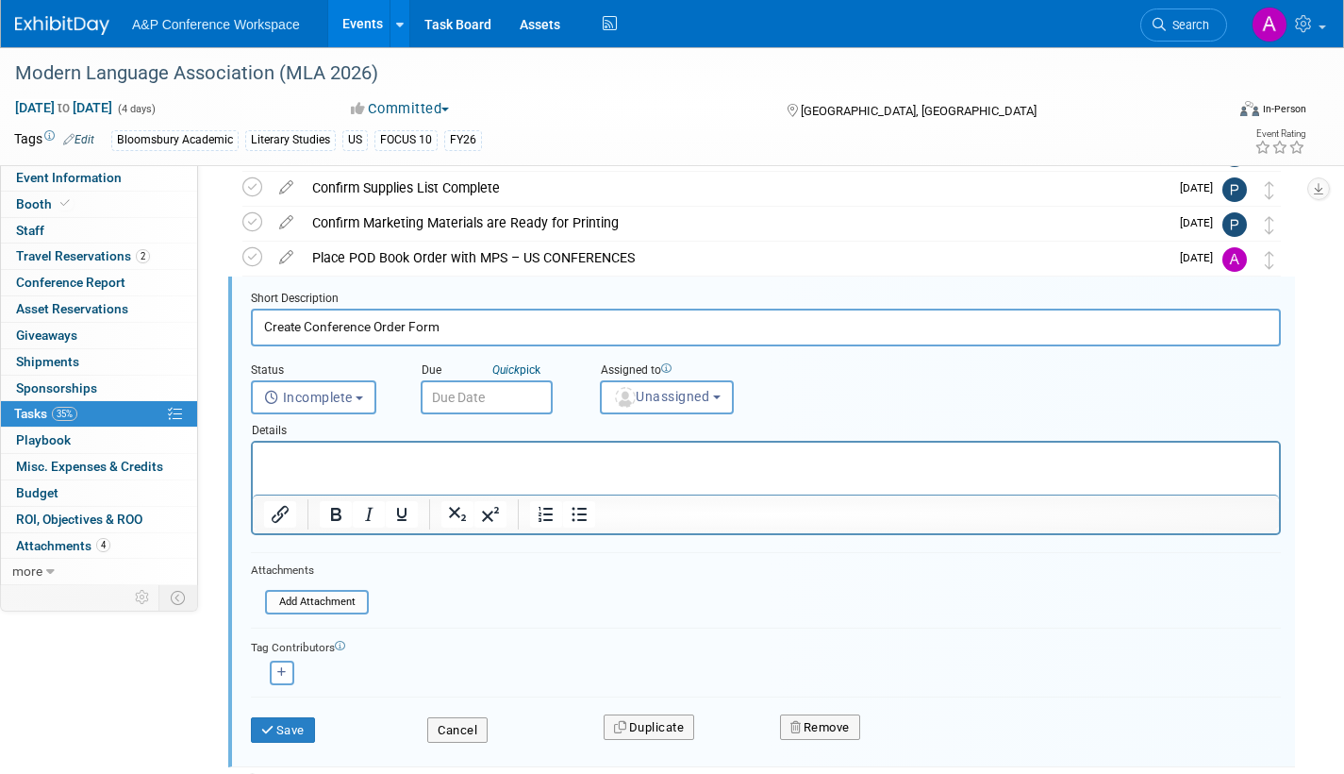
click at [516, 392] on input "text" at bounding box center [487, 397] width 132 height 34
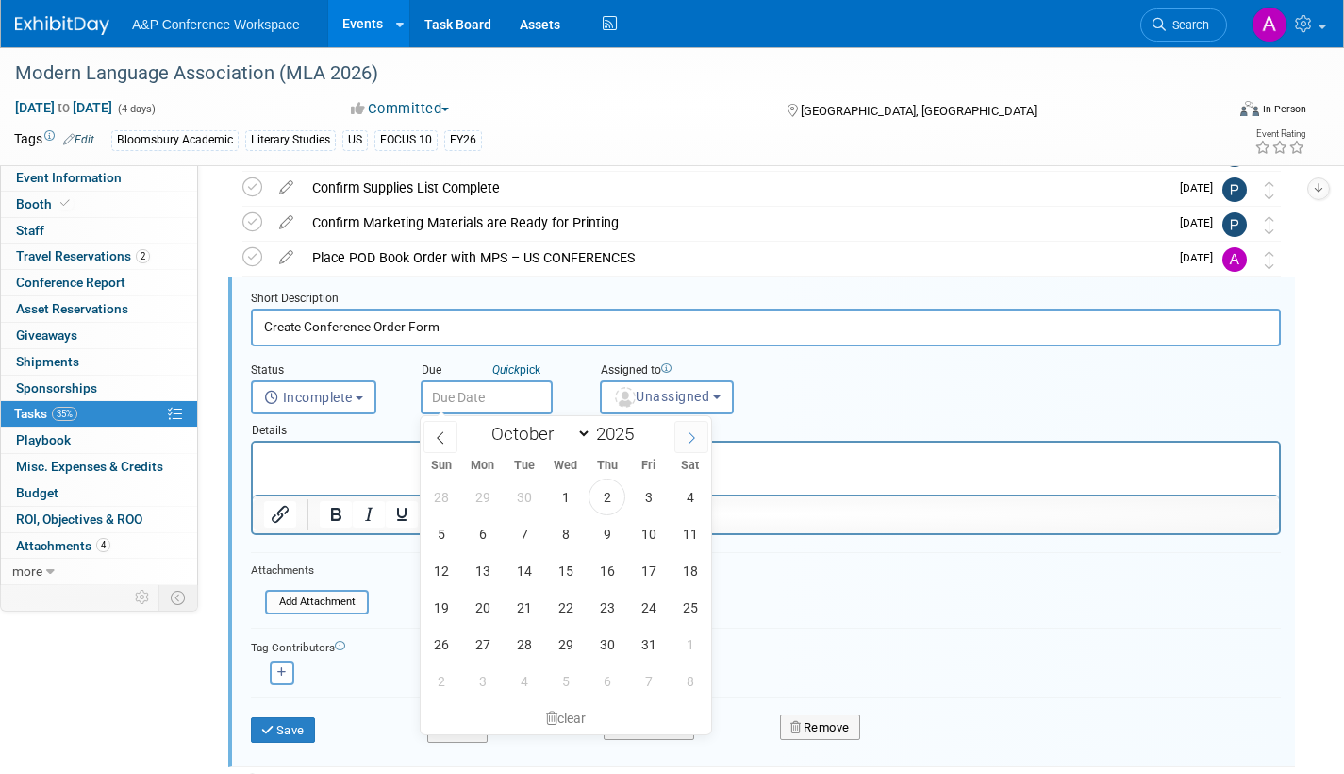
click at [692, 436] on icon at bounding box center [691, 437] width 13 height 13
select select "10"
click at [563, 567] on span "12" at bounding box center [565, 570] width 37 height 37
type input "[DATE]"
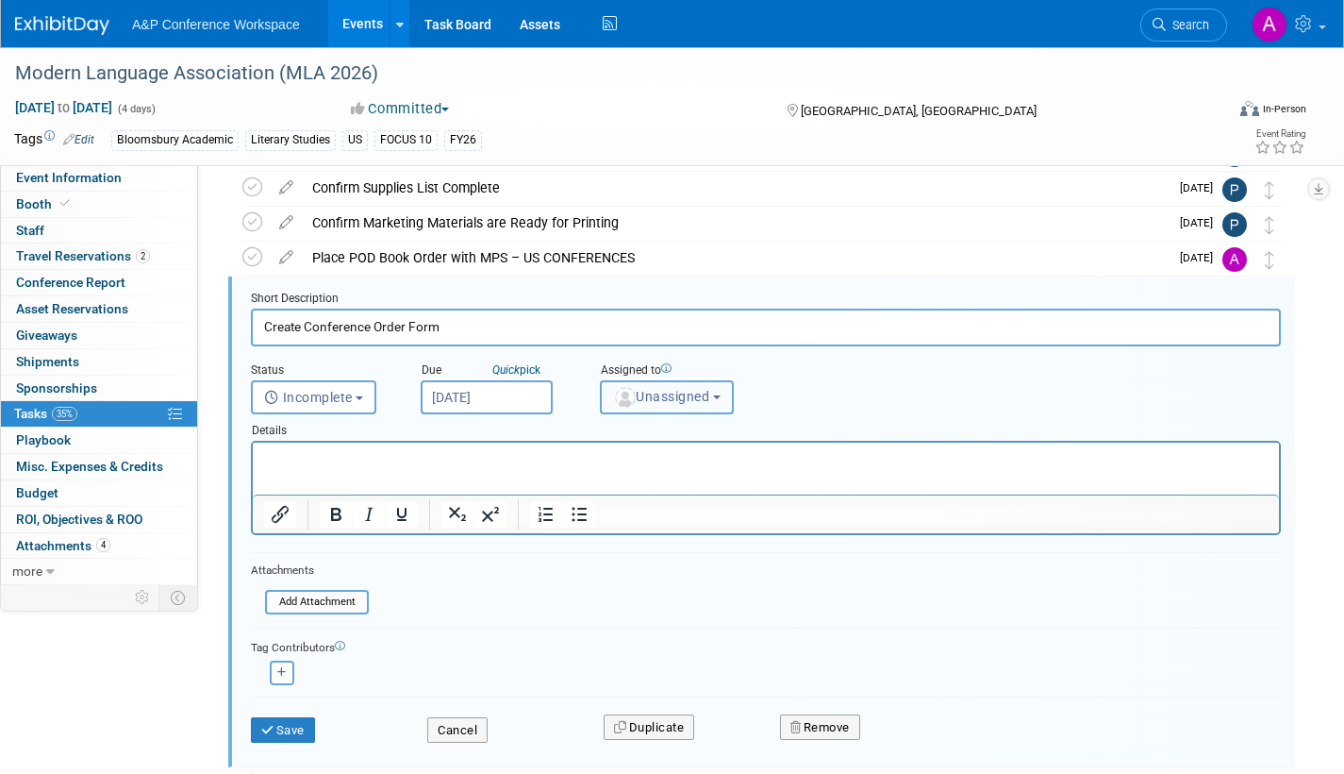
click at [680, 395] on span "Unassigned" at bounding box center [661, 396] width 96 height 15
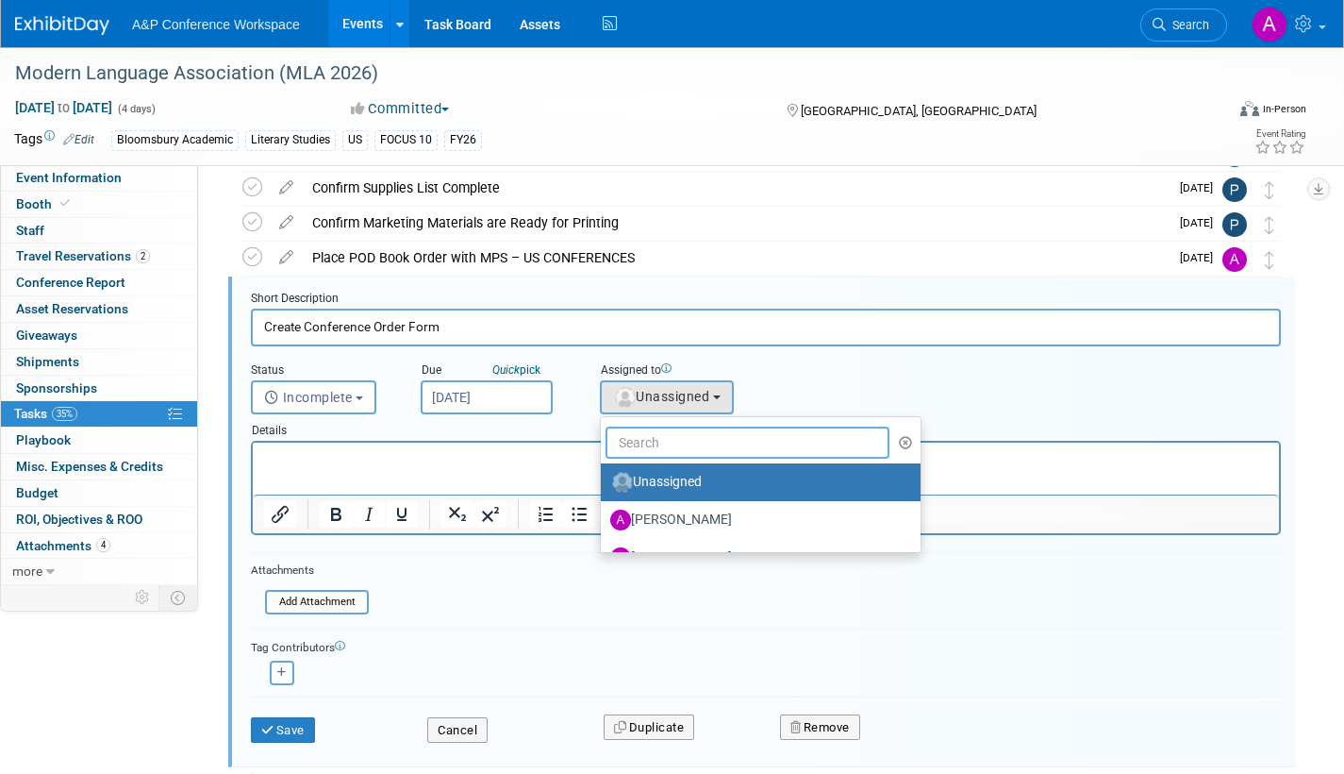
click at [676, 440] on input "text" at bounding box center [748, 442] width 284 height 32
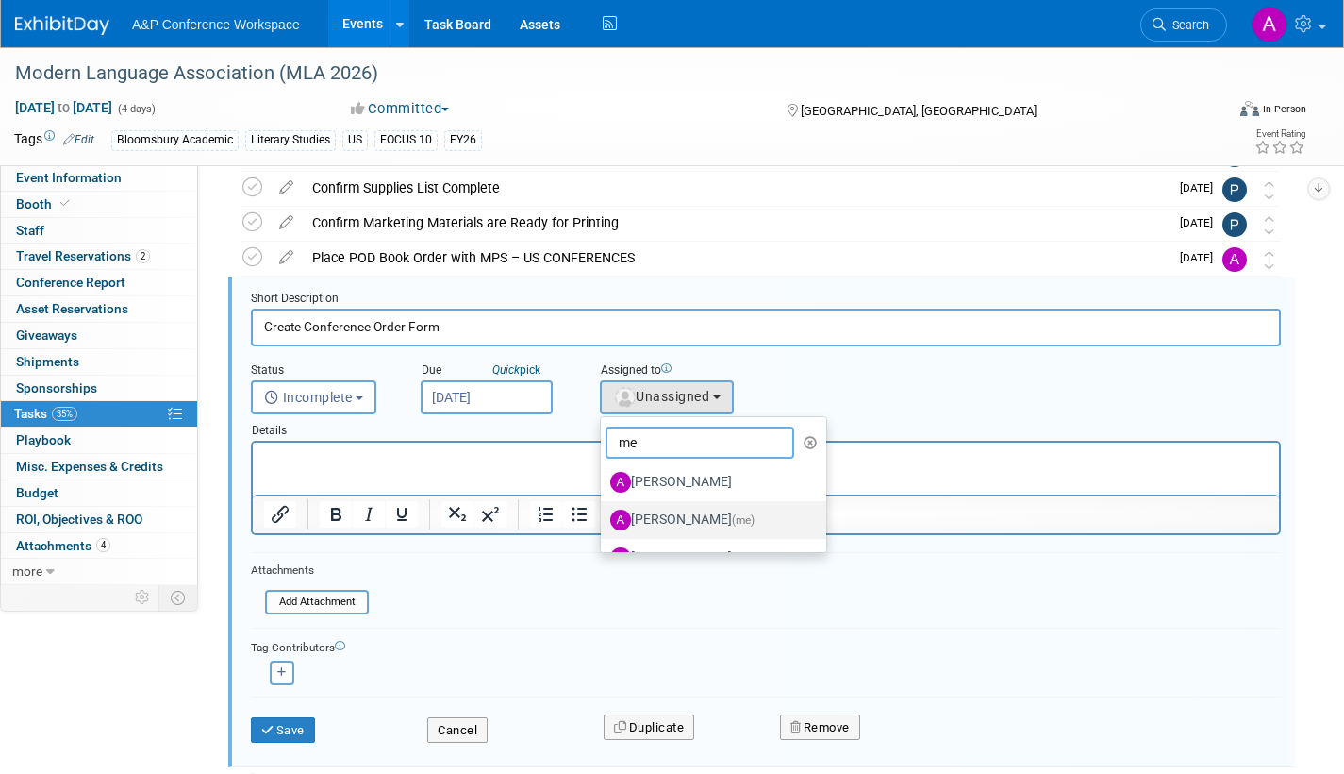
type input "me"
click at [672, 510] on label "[PERSON_NAME] (me)" at bounding box center [708, 520] width 197 height 30
click at [604, 511] on input "[PERSON_NAME] (me)" at bounding box center [598, 517] width 12 height 12
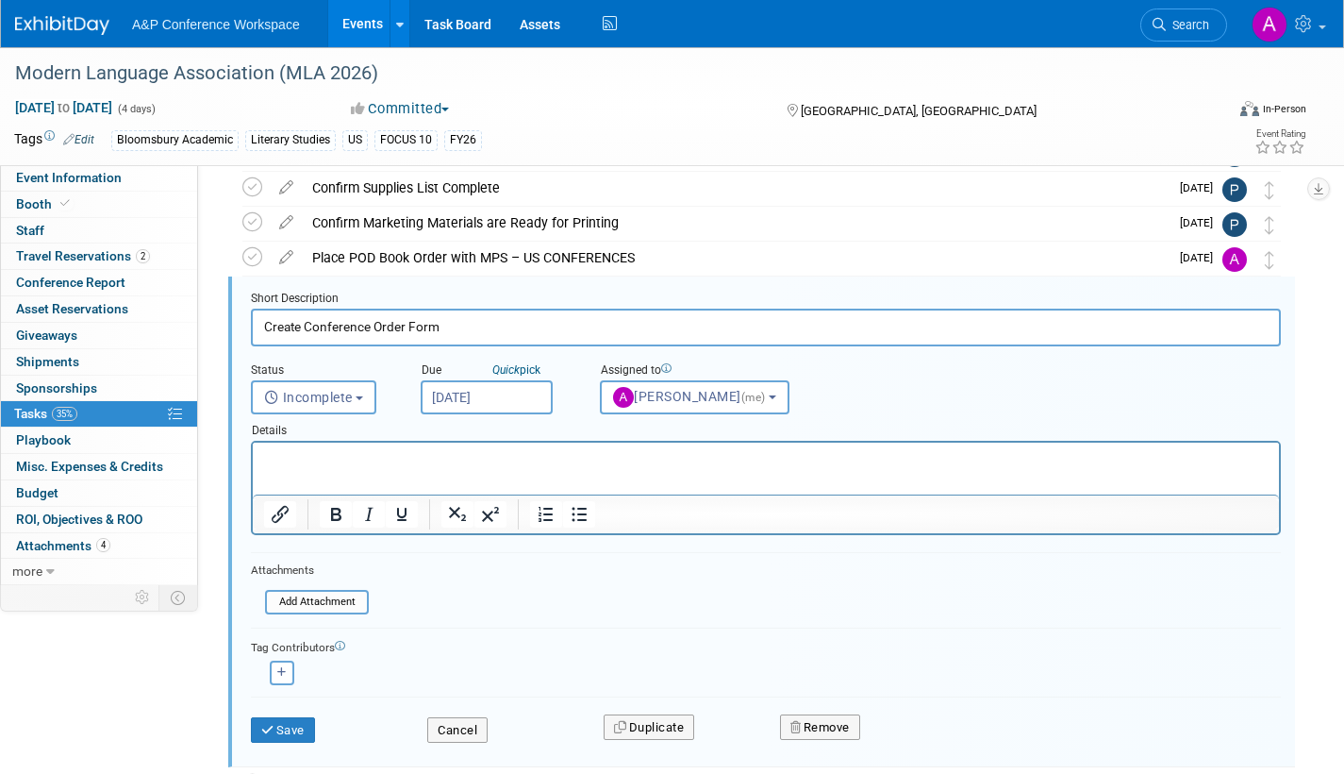
select select "3fc68575-f872-4db6-8d2a-11755123f12c"
click at [288, 724] on button "Save" at bounding box center [283, 730] width 64 height 26
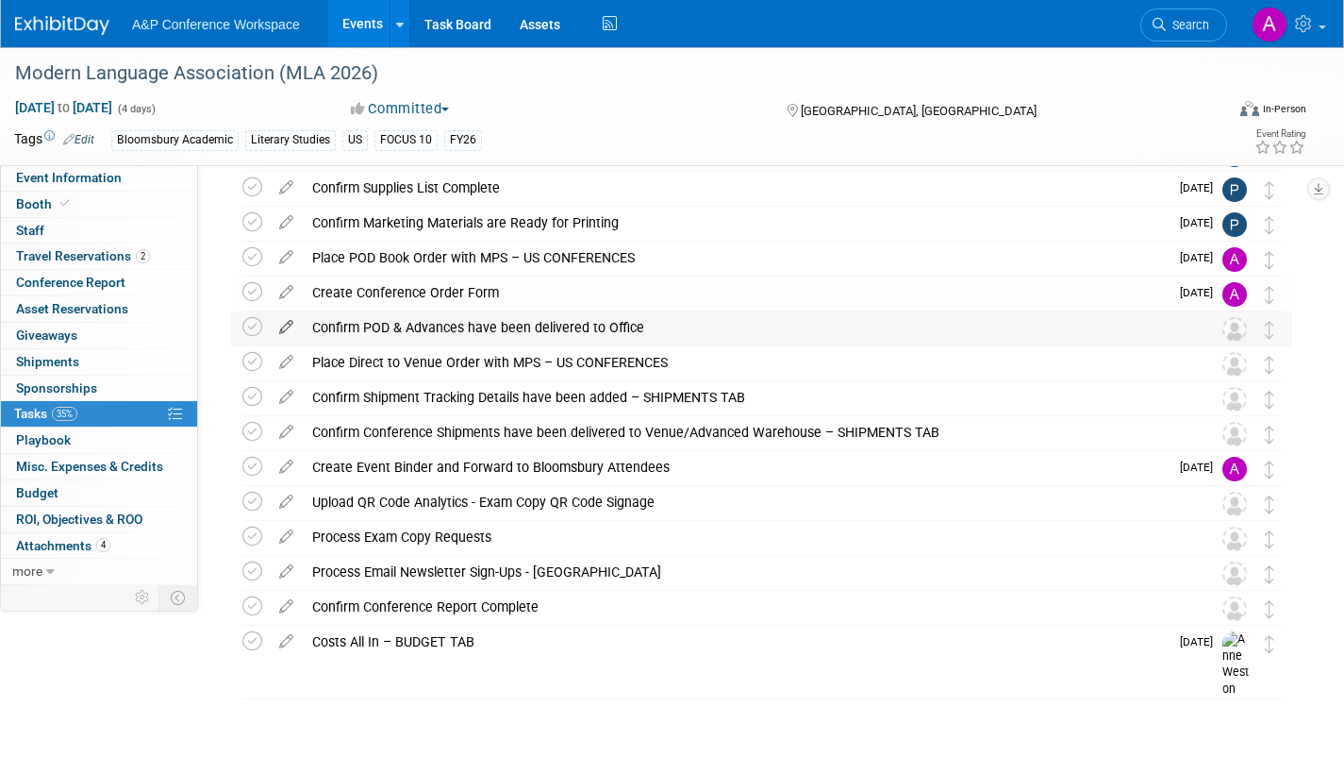
click at [287, 324] on icon at bounding box center [286, 323] width 33 height 24
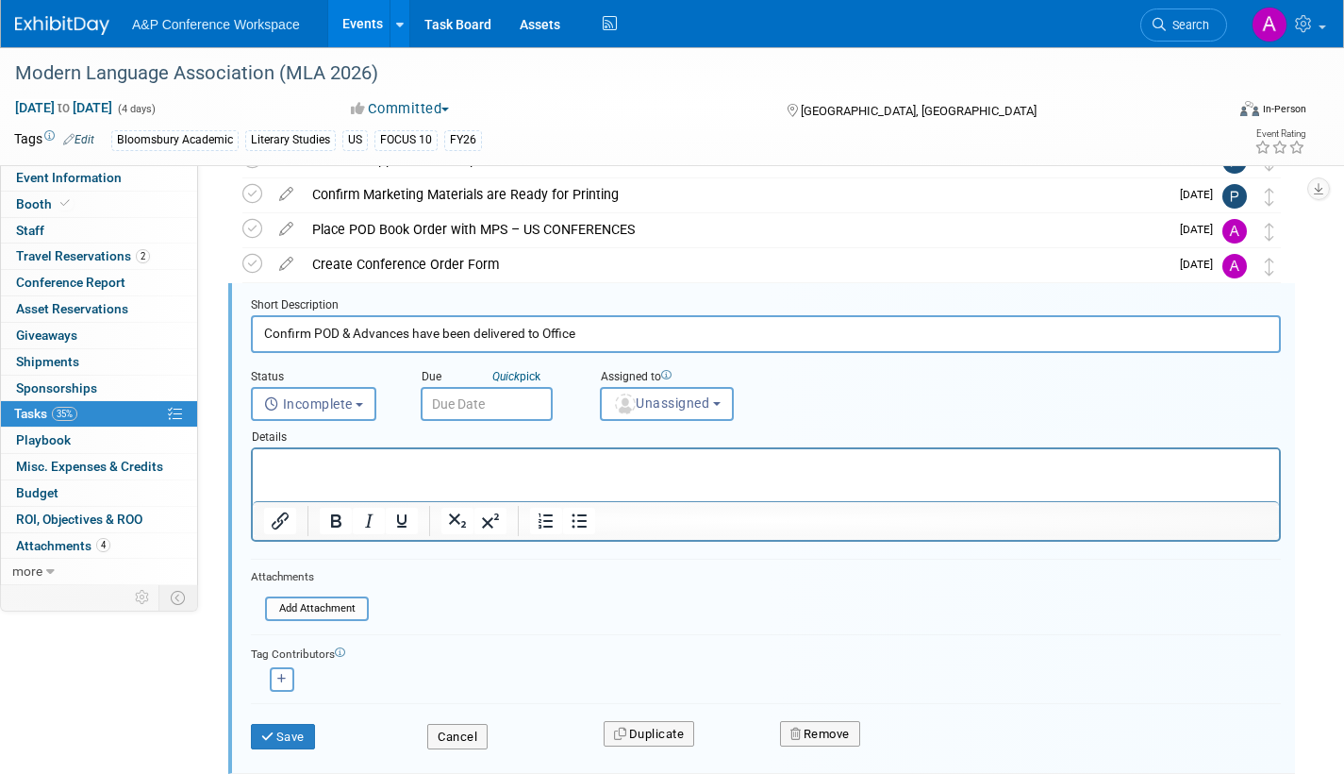
scroll to position [213, 0]
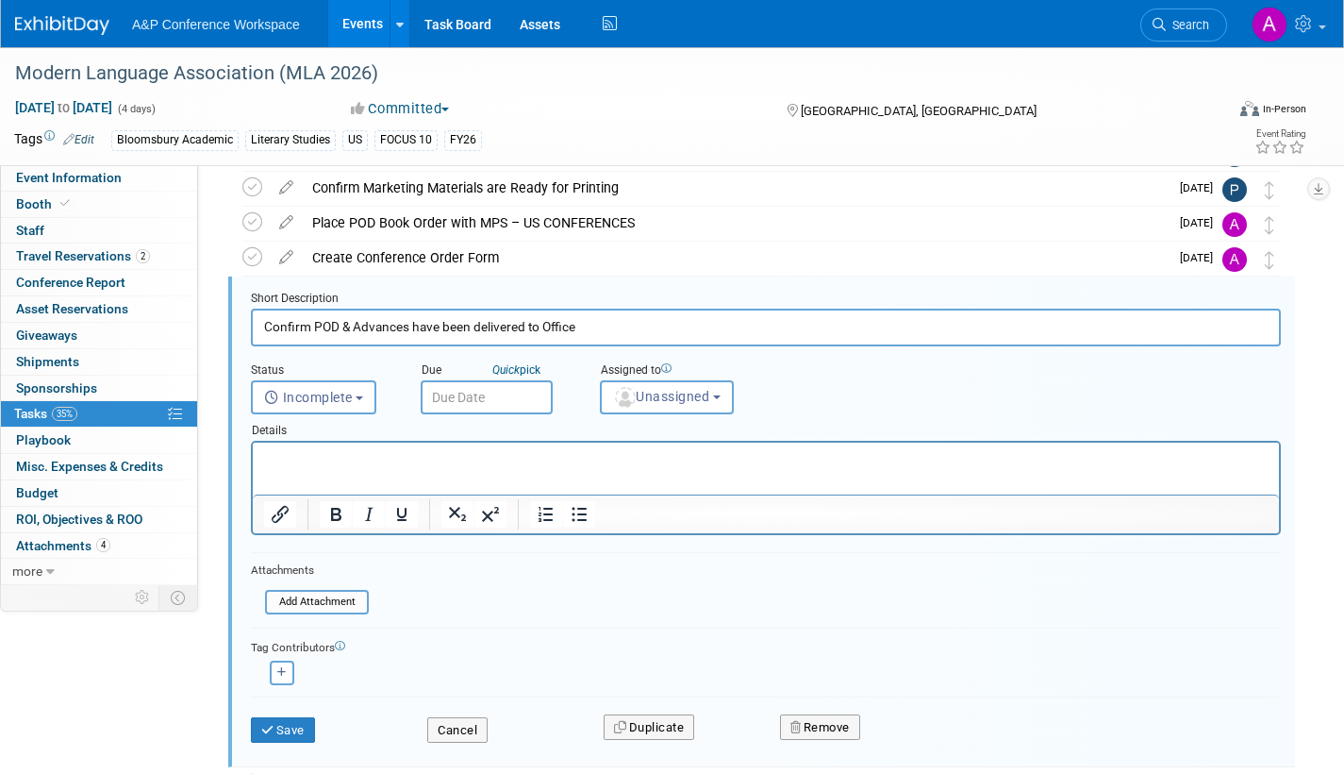
click at [535, 396] on input "text" at bounding box center [487, 397] width 132 height 34
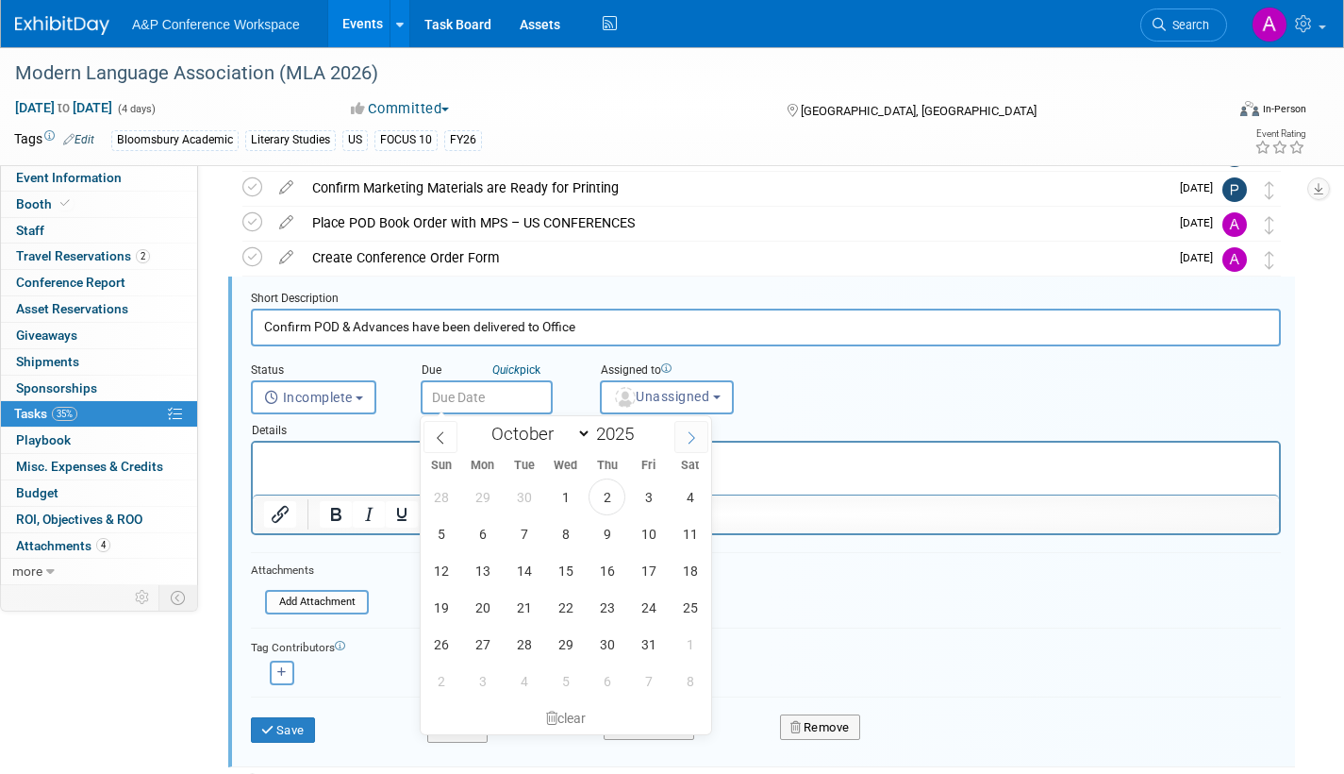
click at [688, 438] on icon at bounding box center [691, 437] width 13 height 13
click at [695, 436] on icon at bounding box center [691, 437] width 13 height 13
select select "11"
click at [486, 494] on span "1" at bounding box center [482, 496] width 37 height 37
type input "Dec 1, 2025"
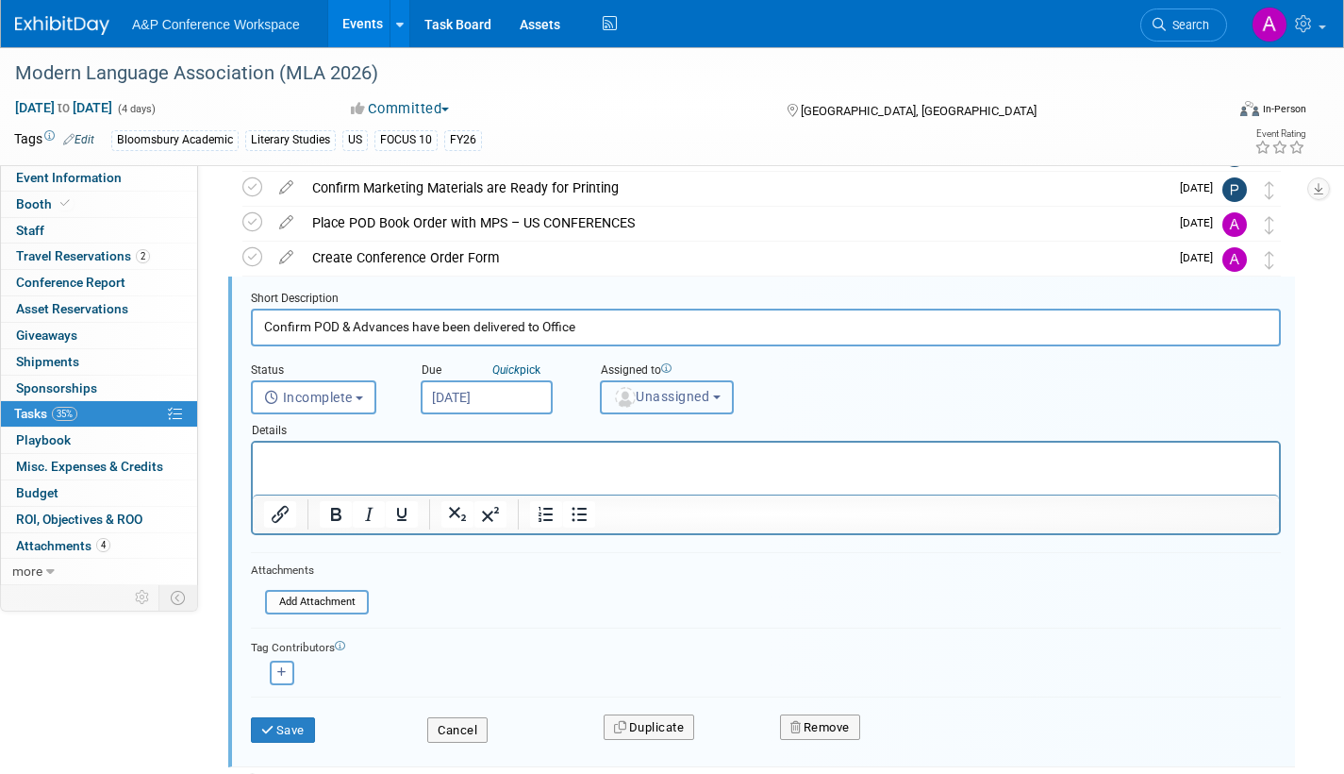
drag, startPoint x: 646, startPoint y: 399, endPoint x: 657, endPoint y: 417, distance: 20.7
click at [647, 399] on span "Unassigned" at bounding box center [661, 396] width 96 height 15
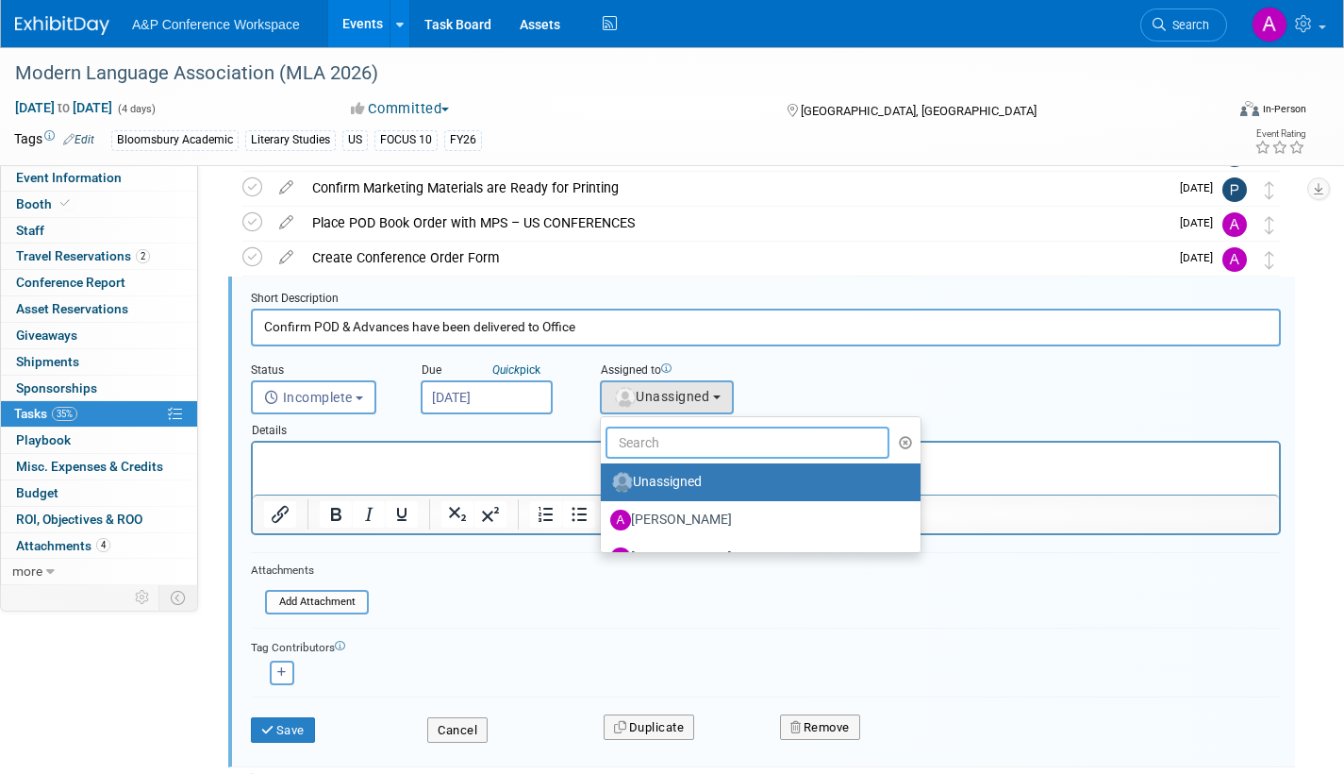
click at [656, 449] on input "text" at bounding box center [748, 442] width 284 height 32
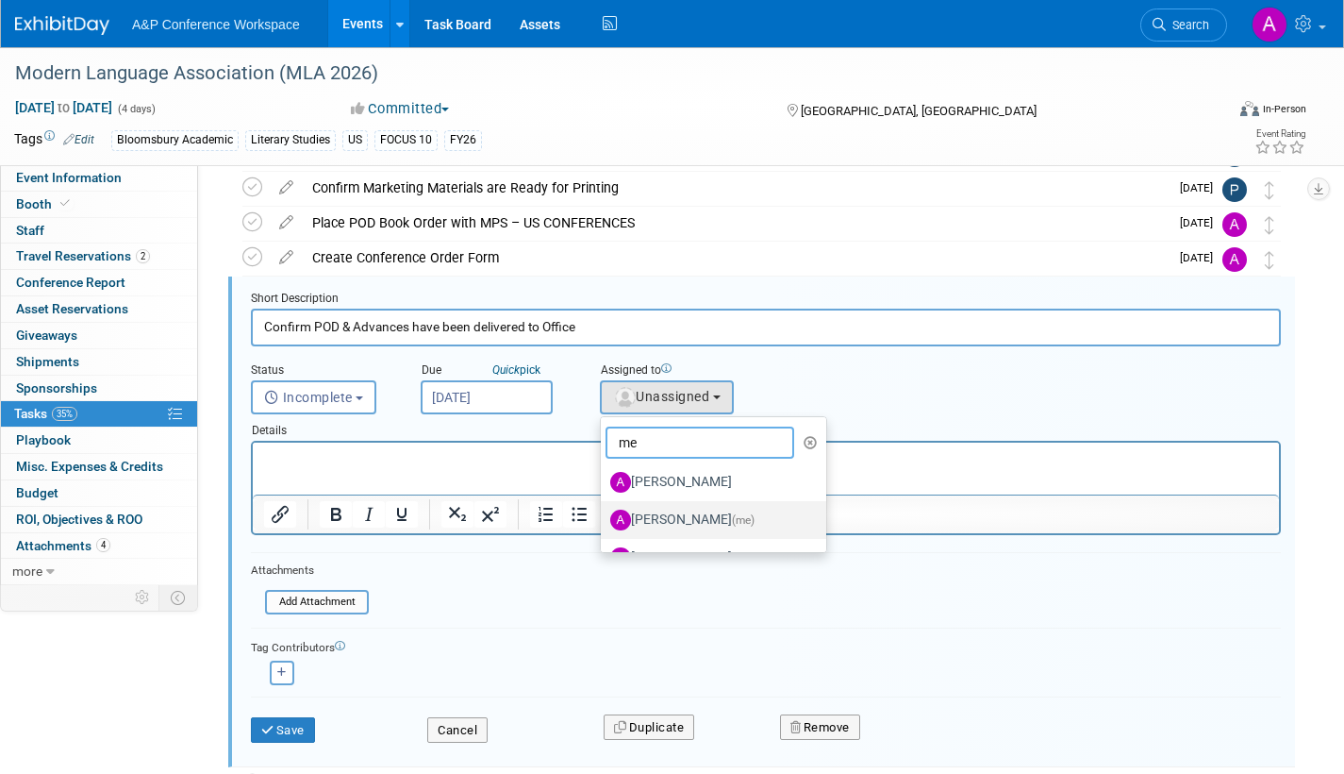
type input "me"
click at [670, 524] on label "[PERSON_NAME] (me)" at bounding box center [708, 520] width 197 height 30
click at [604, 524] on input "[PERSON_NAME] (me)" at bounding box center [598, 517] width 12 height 12
select select "3fc68575-f872-4db6-8d2a-11755123f12c"
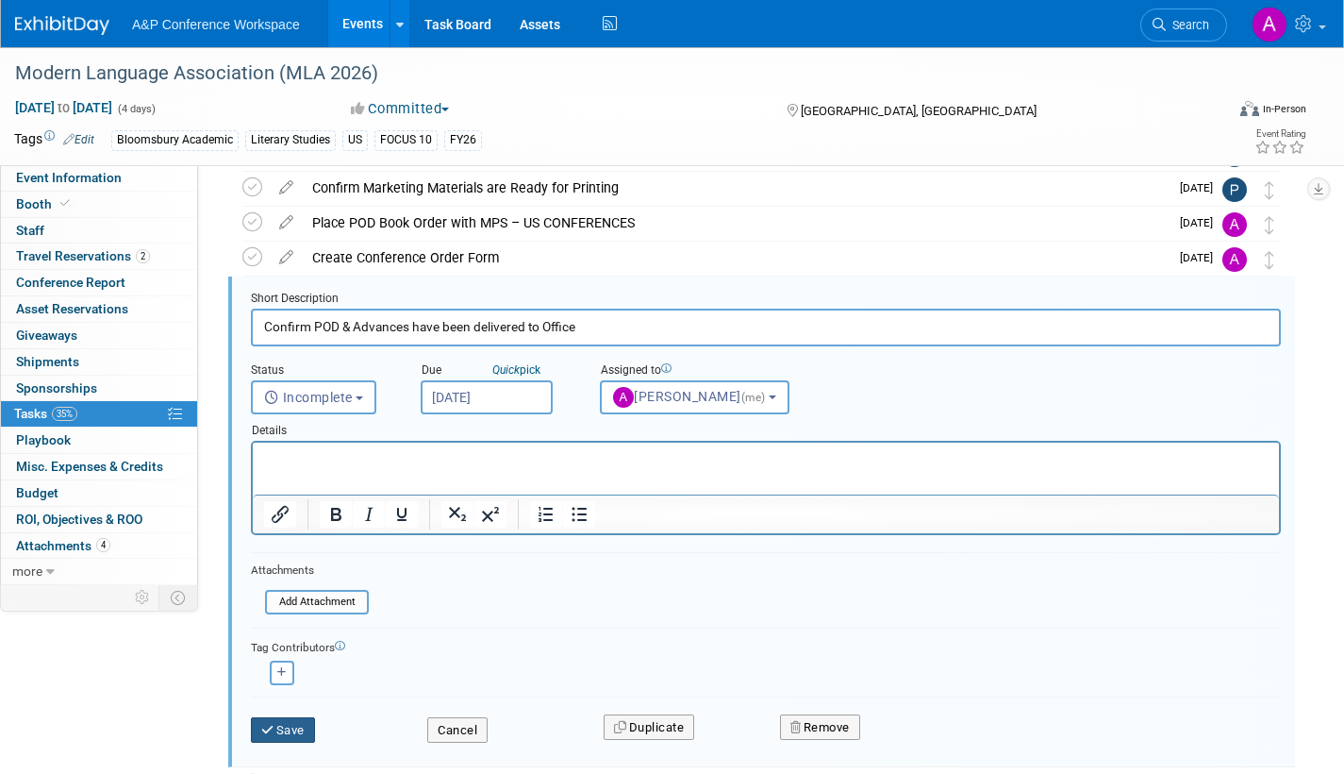
click at [285, 722] on button "Save" at bounding box center [283, 730] width 64 height 26
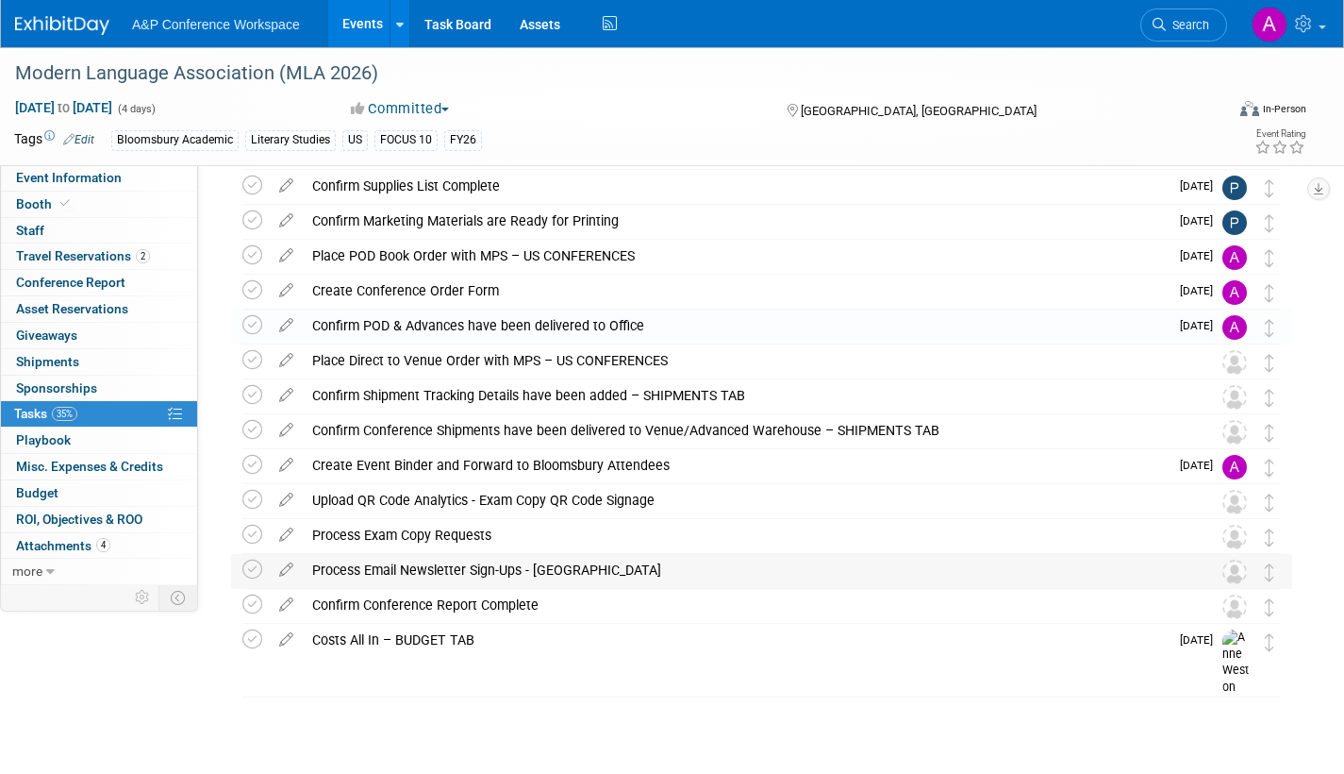
scroll to position [180, 0]
click at [33, 202] on span "Booth" at bounding box center [45, 203] width 58 height 15
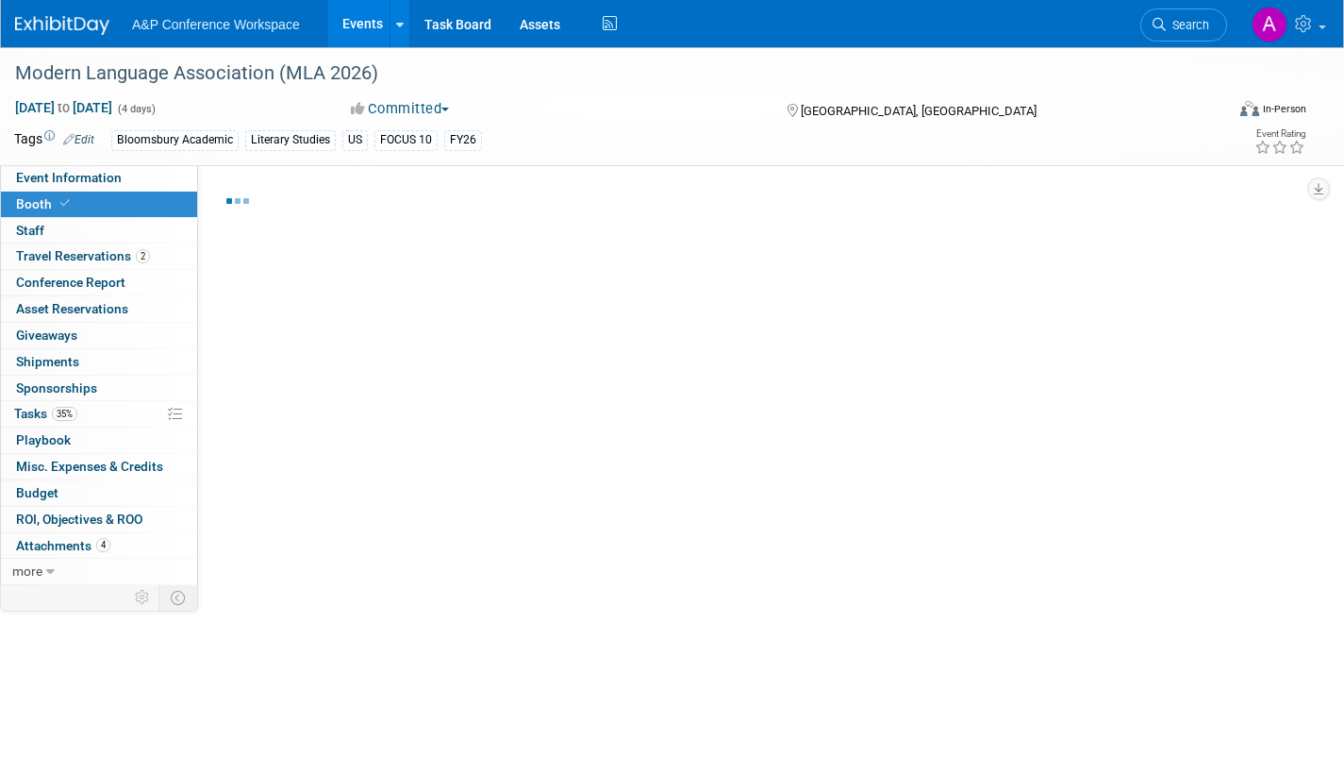
select select "CUAP"
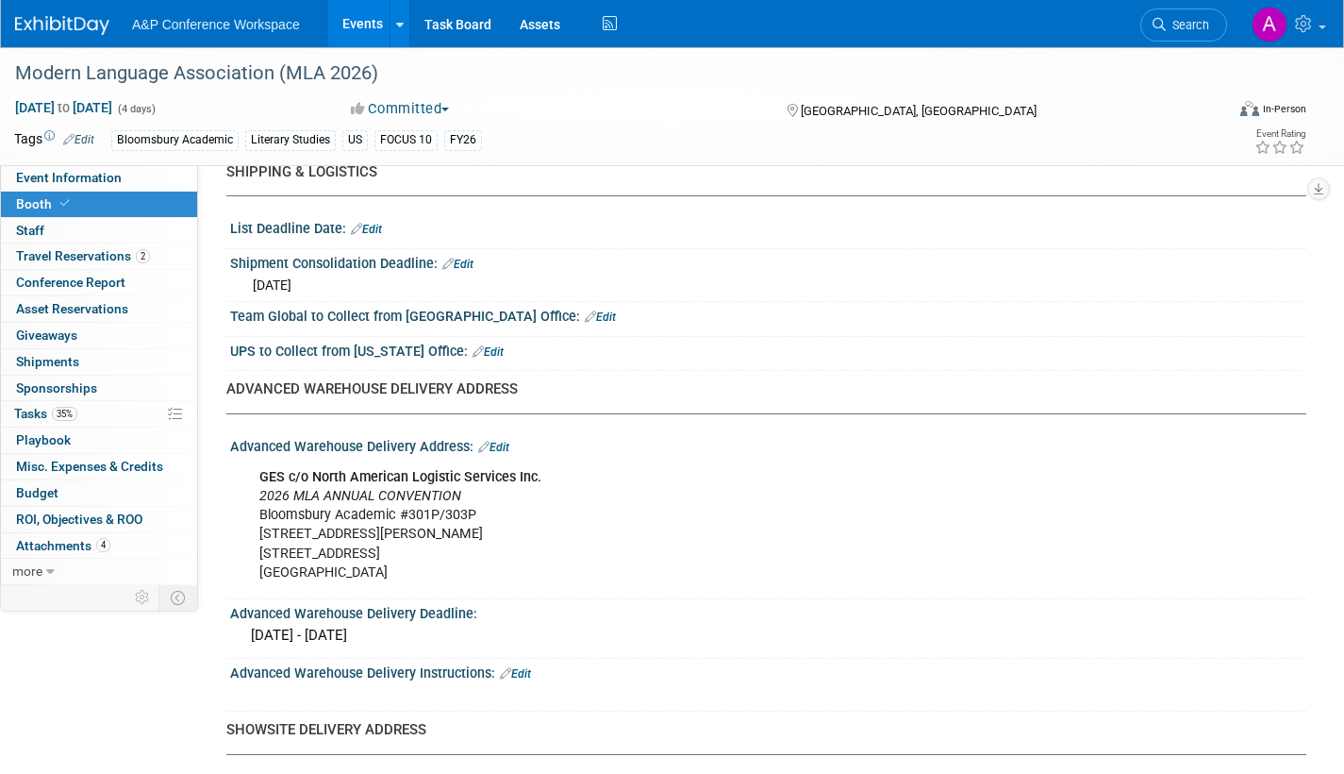
scroll to position [849, 0]
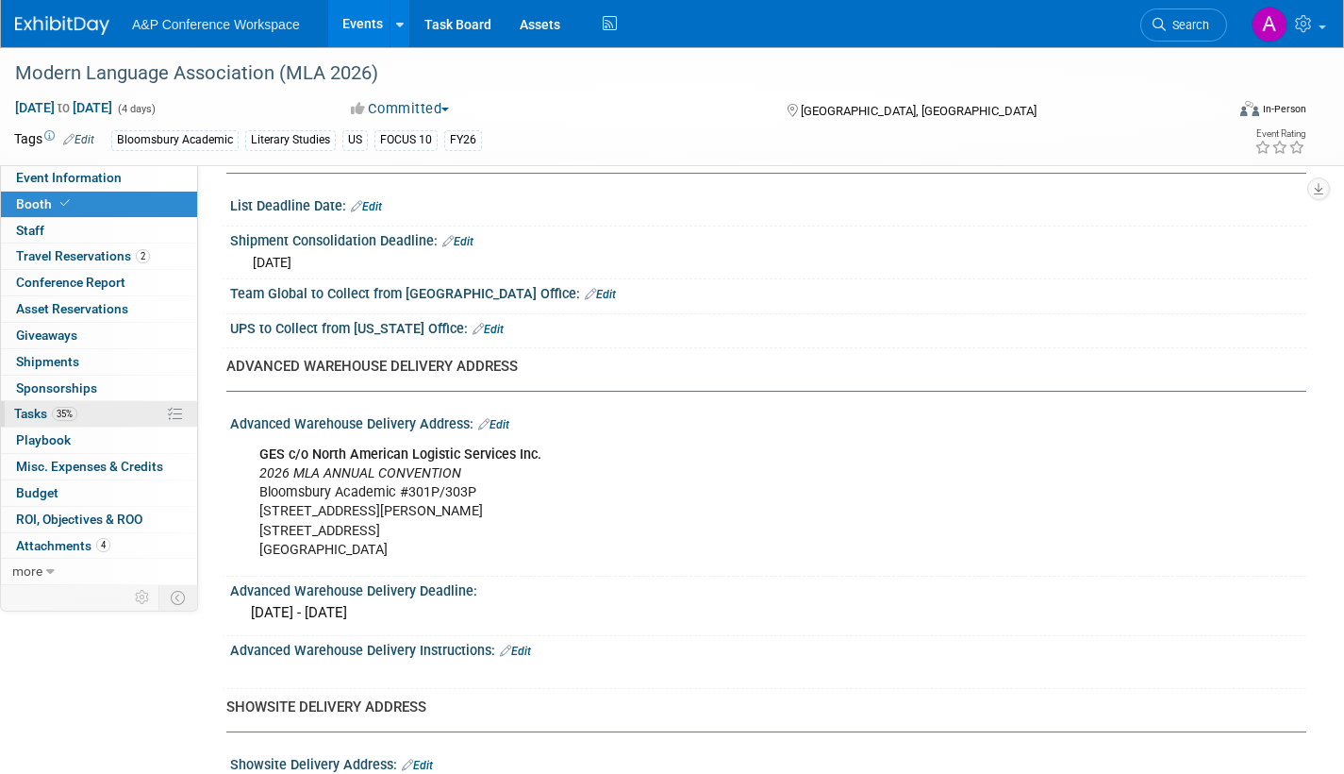
click at [26, 411] on span "Tasks 35%" at bounding box center [45, 413] width 63 height 15
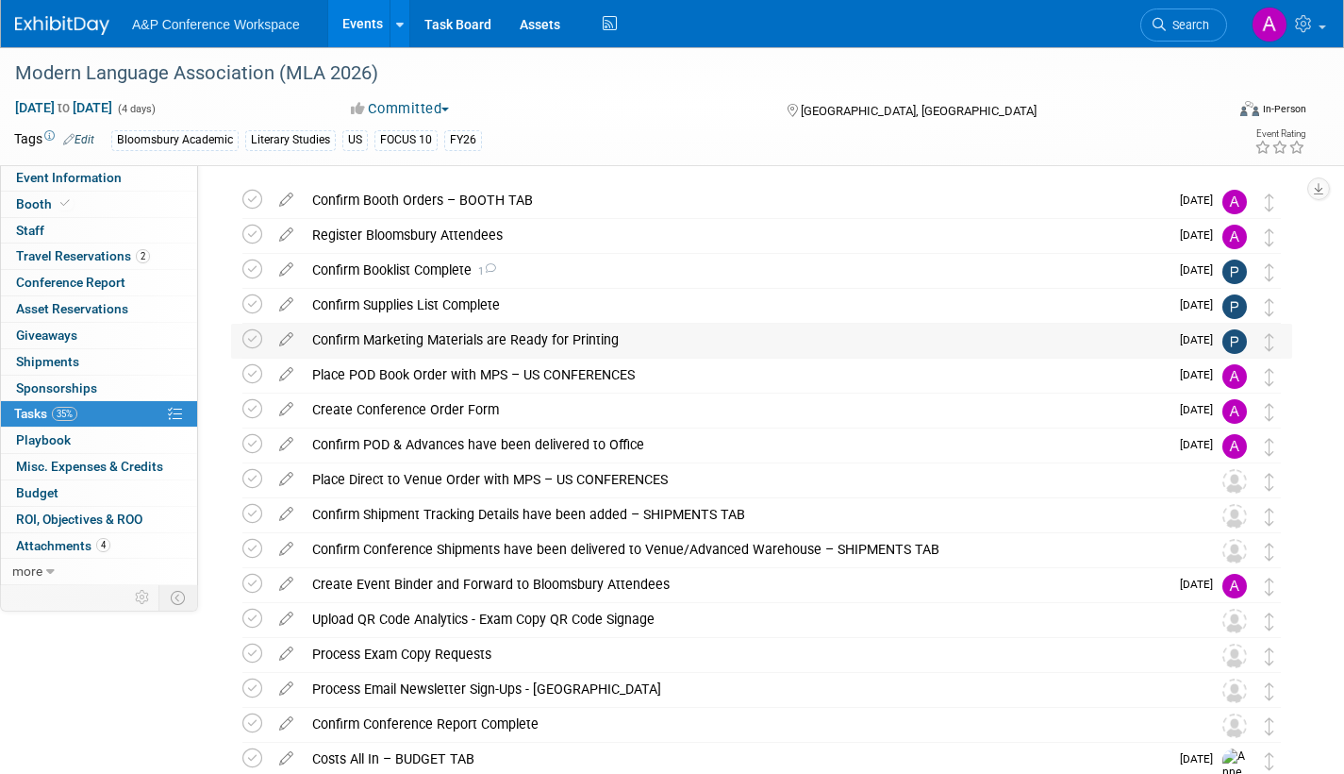
scroll to position [94, 0]
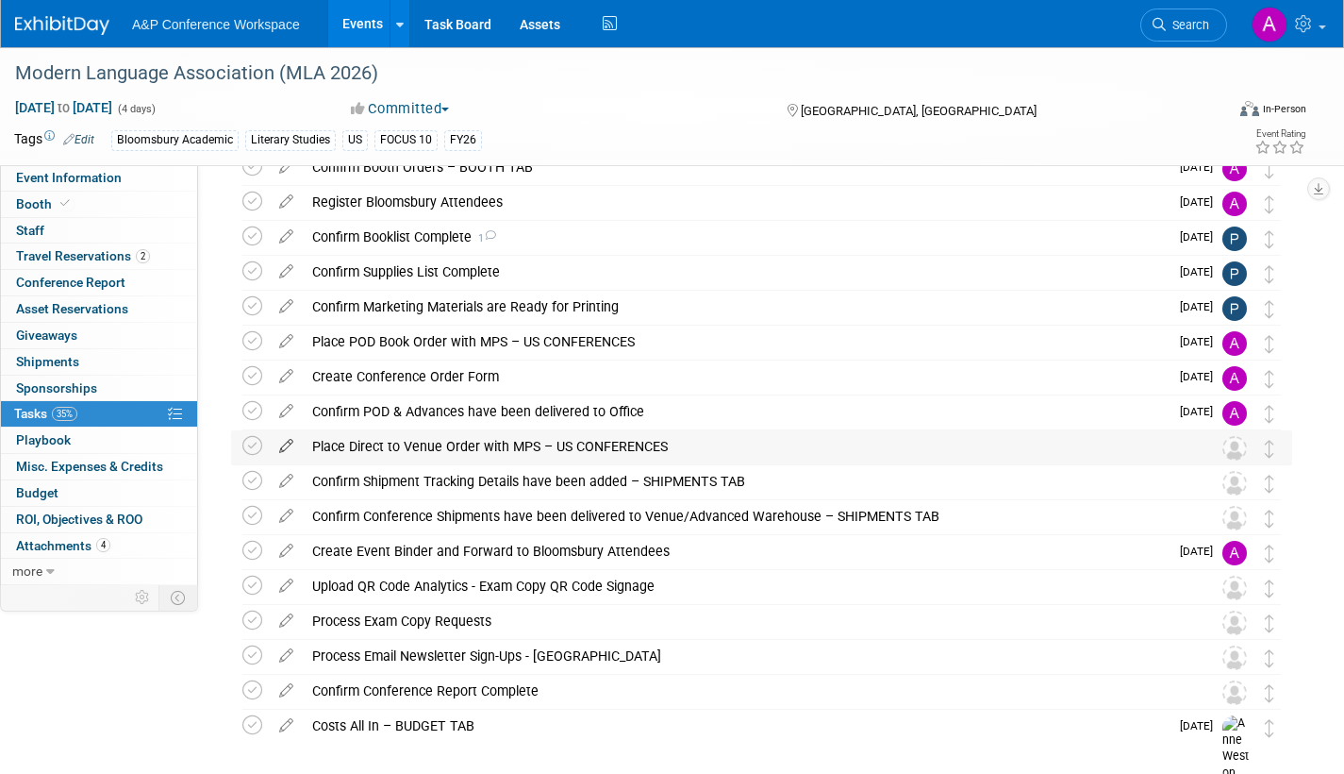
click at [285, 442] on icon at bounding box center [286, 442] width 33 height 24
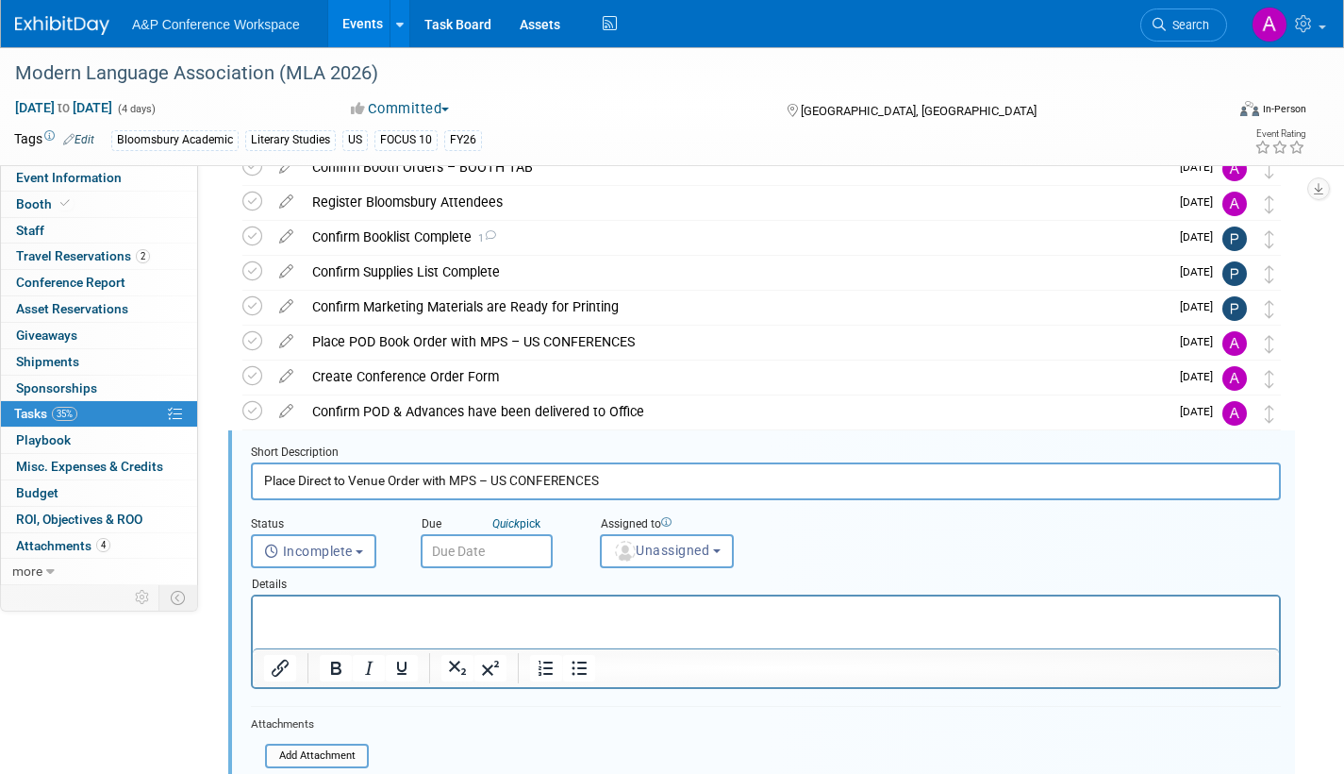
scroll to position [248, 0]
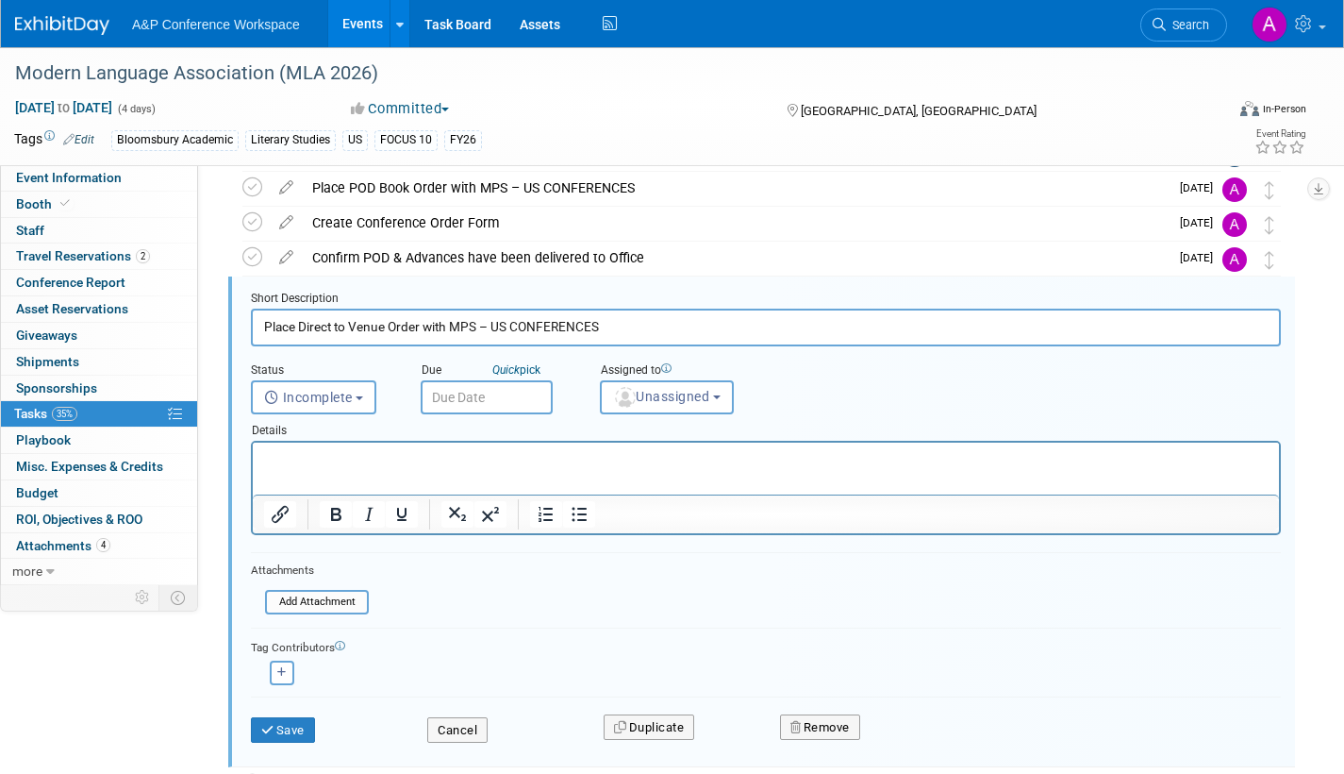
click at [541, 396] on input "text" at bounding box center [487, 397] width 132 height 34
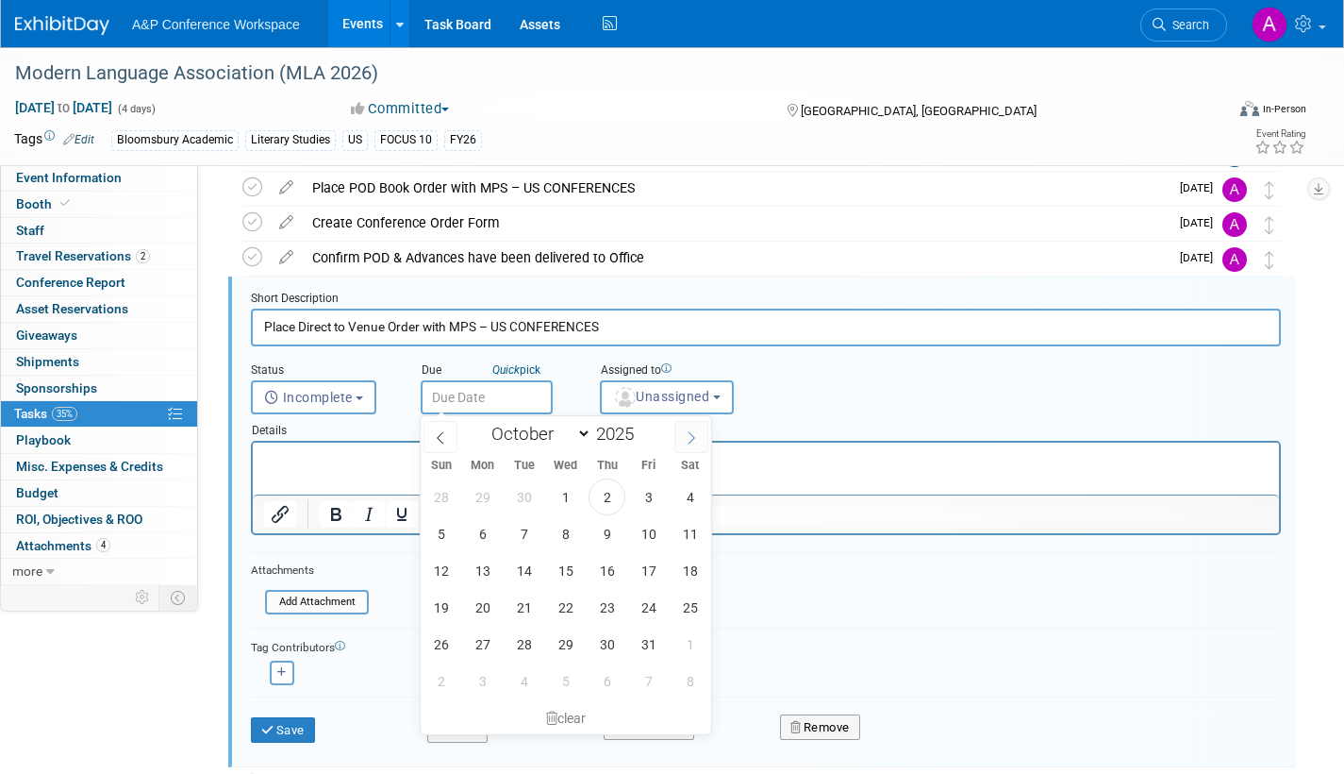
click at [689, 433] on icon at bounding box center [691, 437] width 13 height 13
select select "11"
click at [484, 492] on span "1" at bounding box center [482, 496] width 37 height 37
type input "Dec 1, 2025"
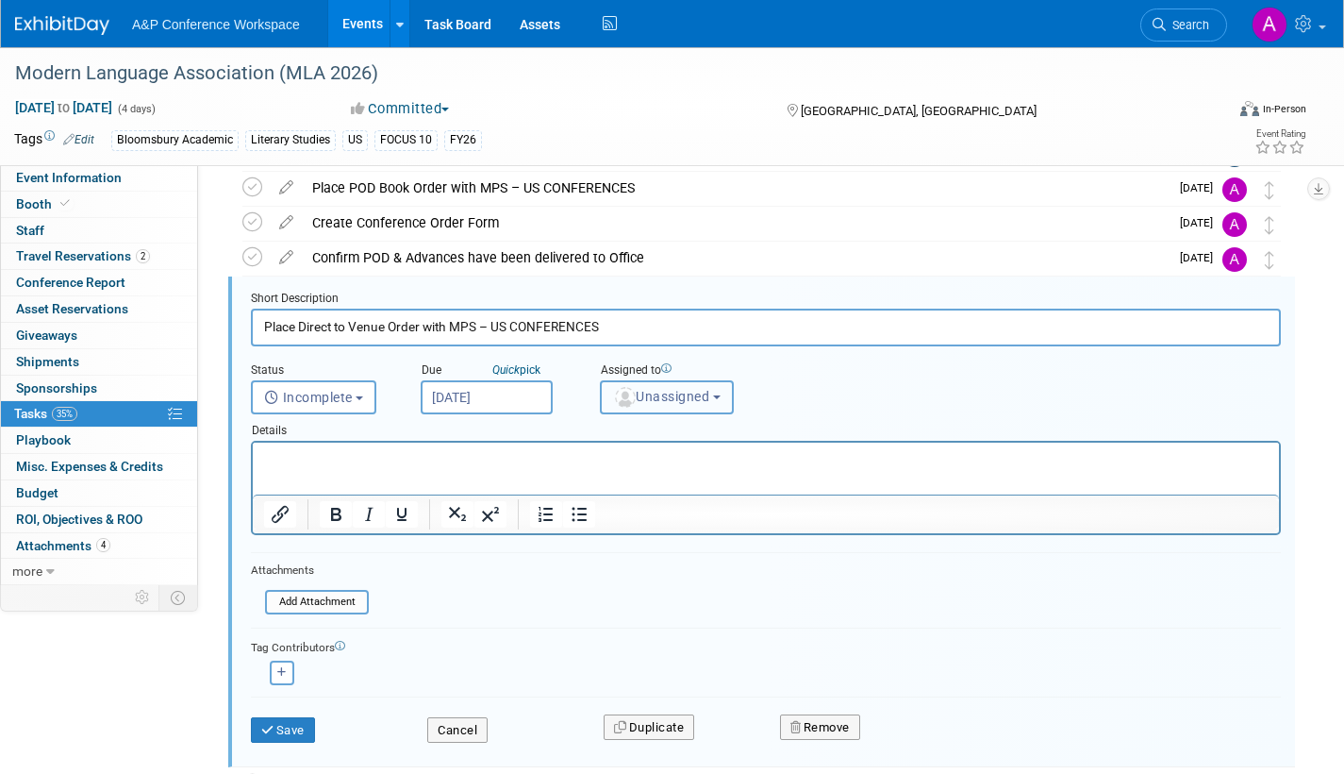
click at [641, 402] on span "Unassigned" at bounding box center [661, 396] width 96 height 15
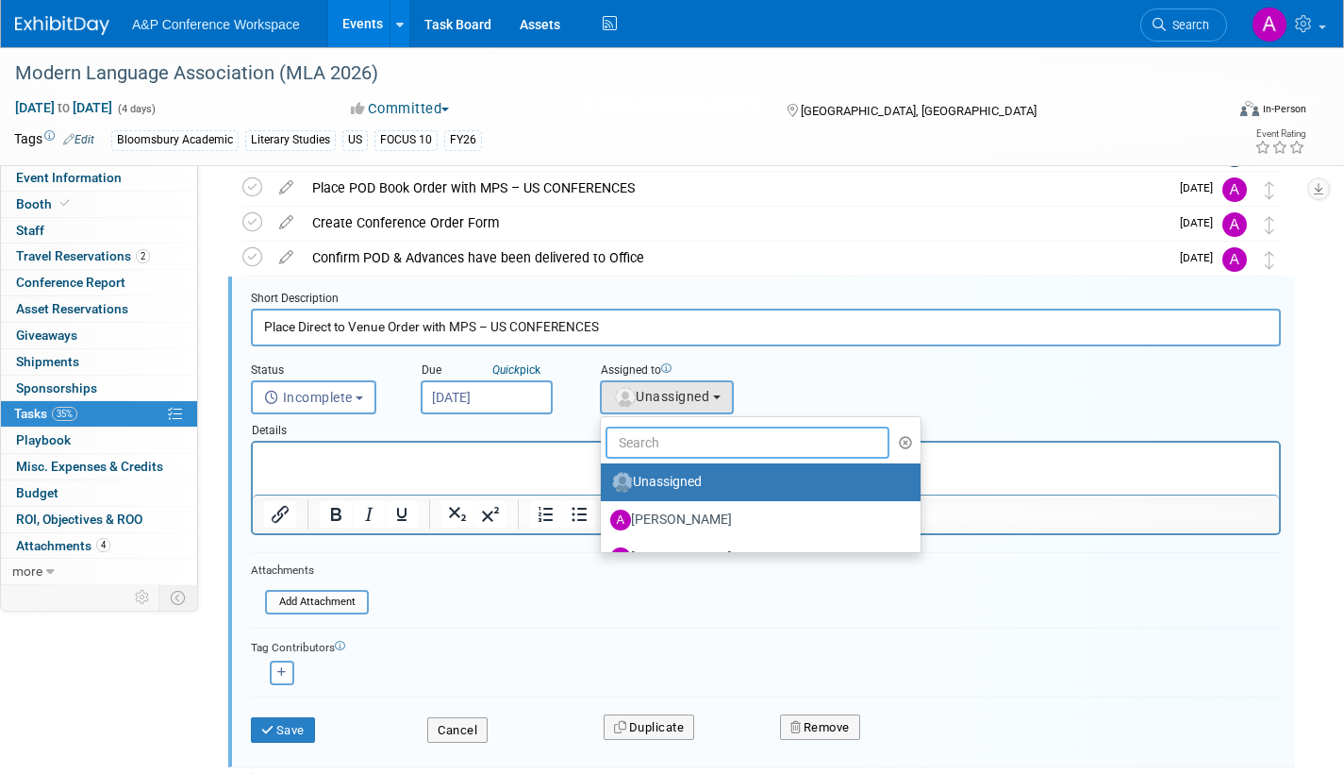
click at [634, 448] on input "text" at bounding box center [748, 442] width 284 height 32
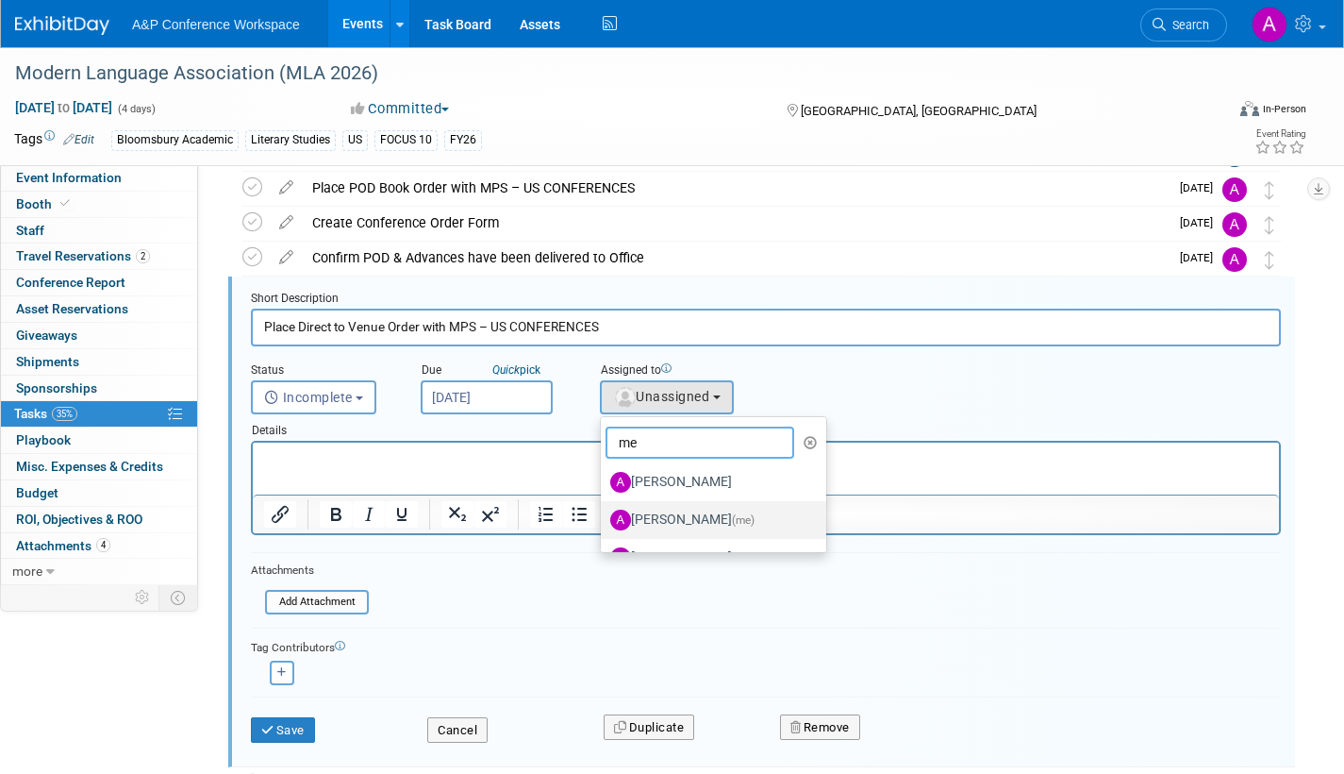
type input "me"
click at [649, 520] on label "[PERSON_NAME] (me)" at bounding box center [708, 520] width 197 height 30
click at [604, 520] on input "[PERSON_NAME] (me)" at bounding box center [598, 517] width 12 height 12
select select "3fc68575-f872-4db6-8d2a-11755123f12c"
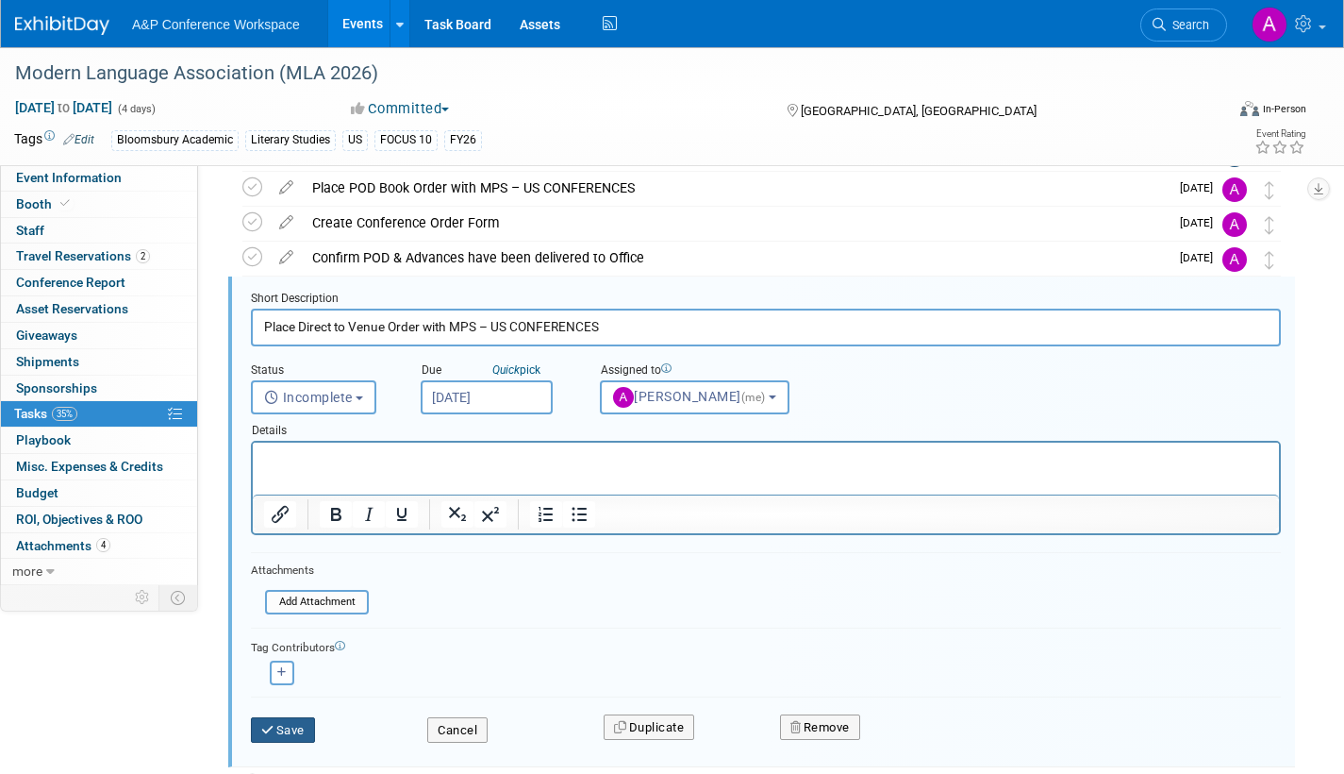
click at [285, 729] on button "Save" at bounding box center [283, 730] width 64 height 26
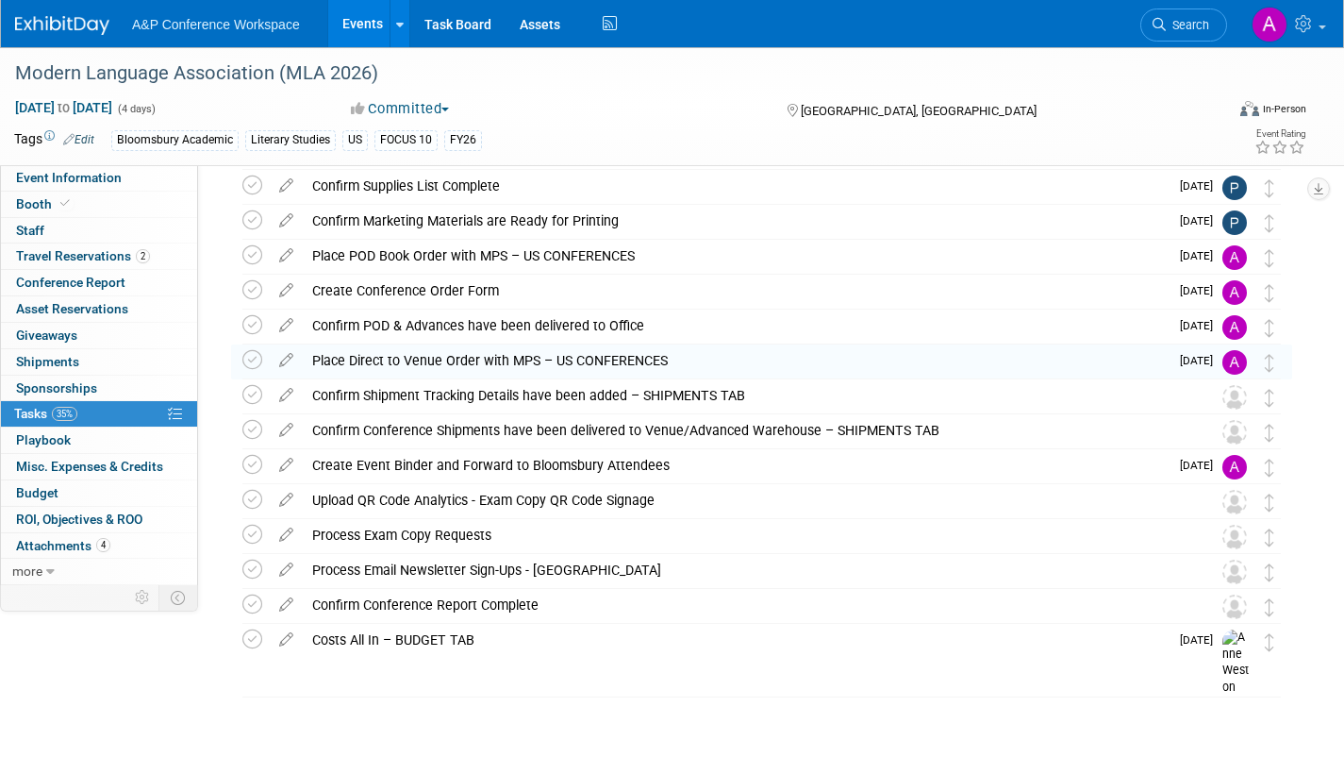
scroll to position [180, 0]
click at [287, 353] on icon at bounding box center [286, 356] width 33 height 24
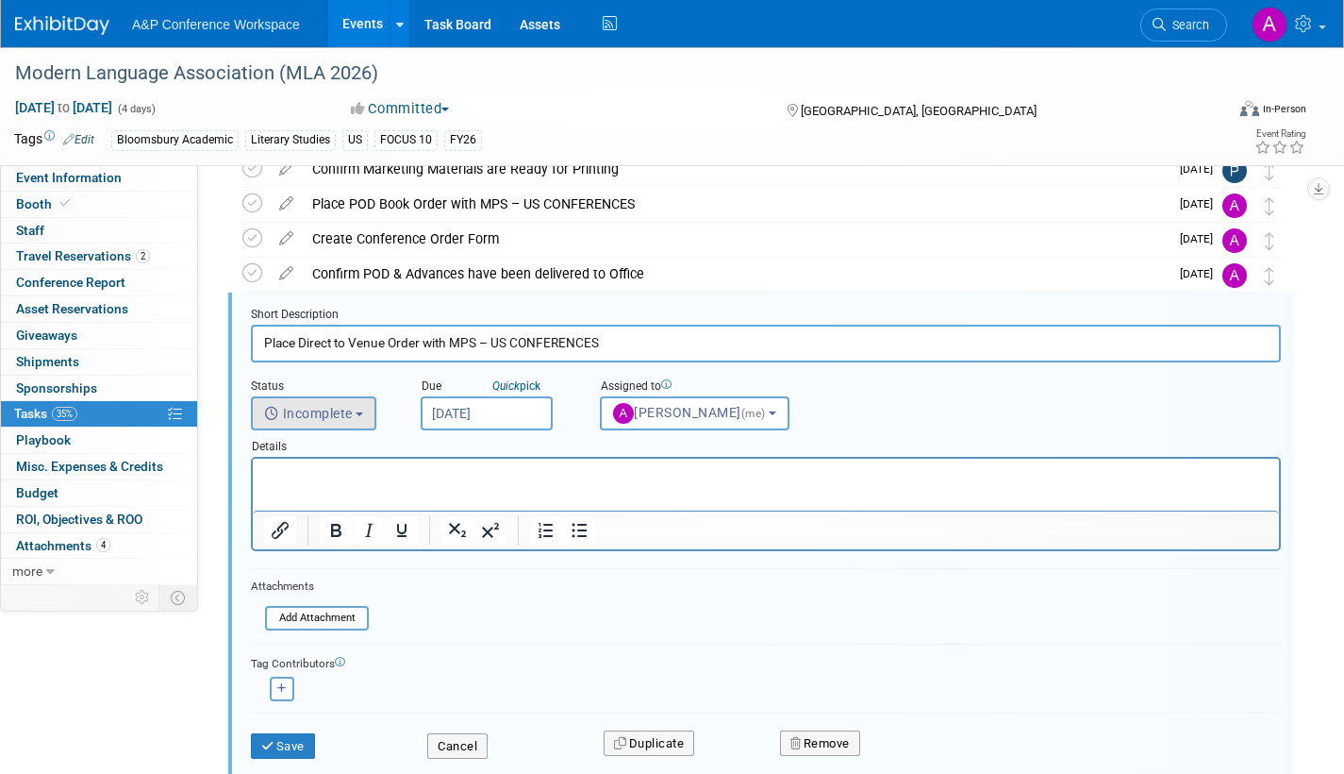
scroll to position [248, 0]
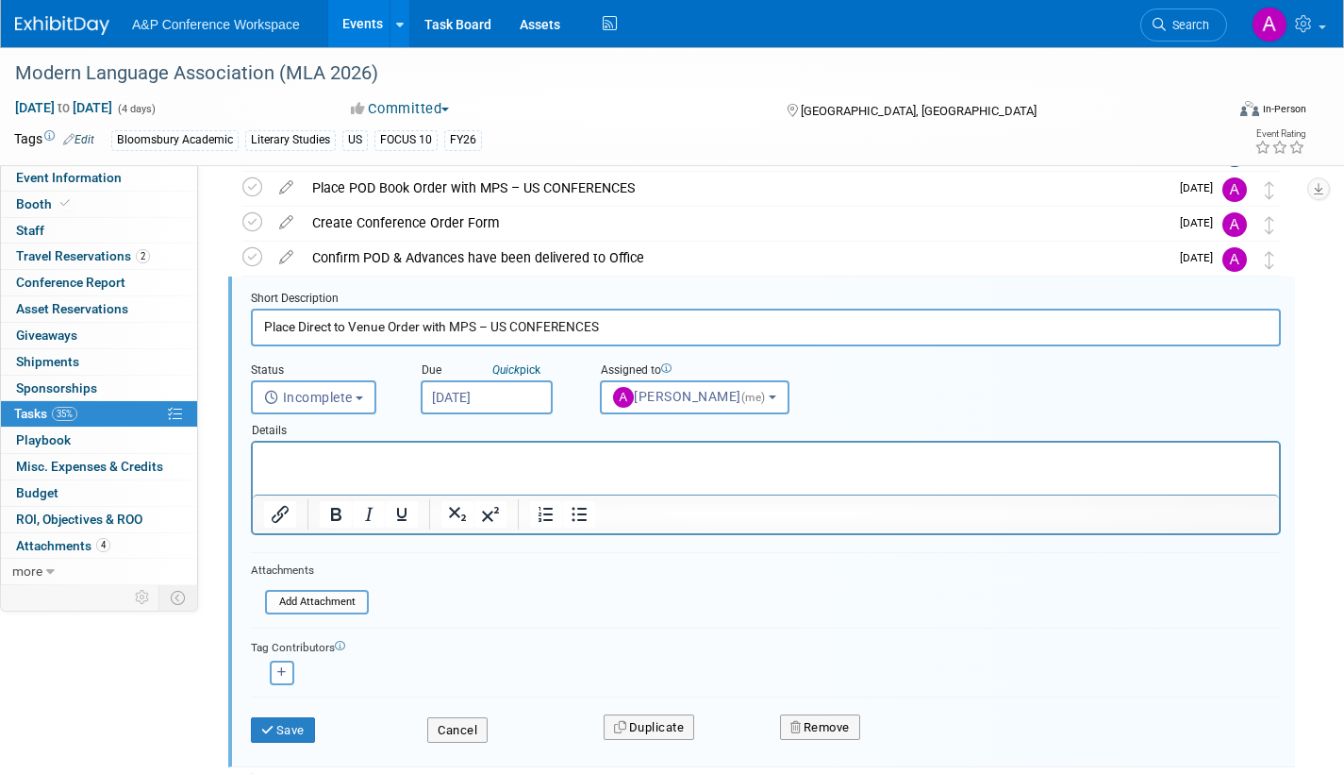
click at [525, 397] on input "Dec 1, 2025" at bounding box center [487, 397] width 132 height 34
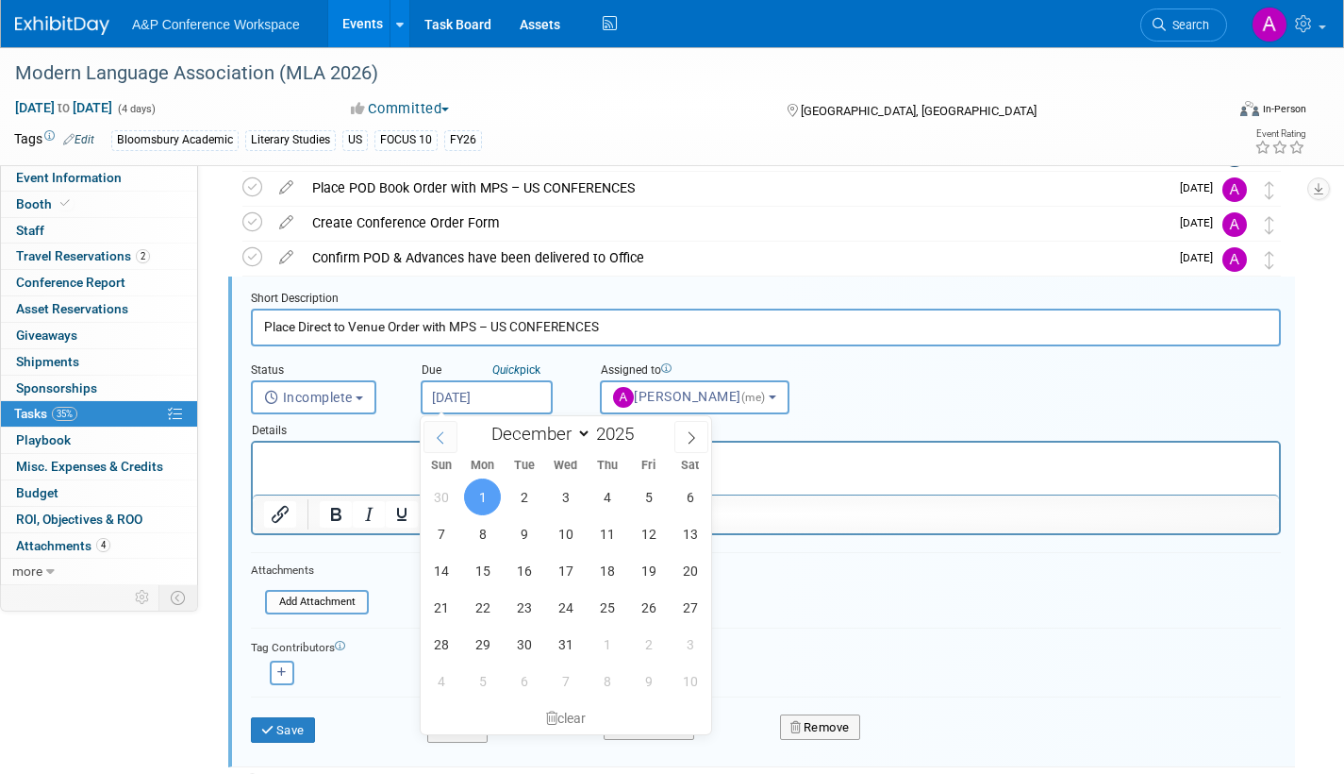
click at [439, 433] on icon at bounding box center [440, 437] width 13 height 13
select select "10"
click at [488, 644] on span "24" at bounding box center [482, 643] width 37 height 37
type input "Nov 24, 2025"
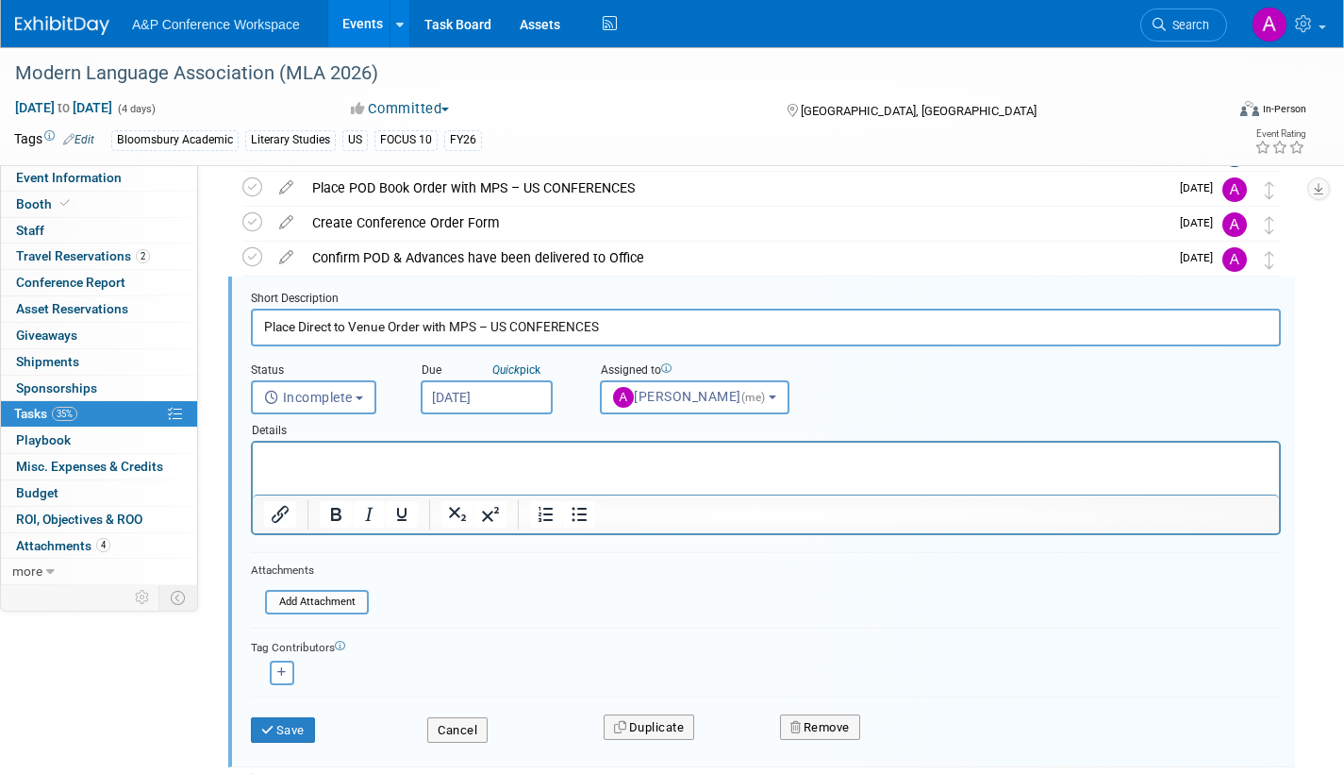
click at [531, 405] on input "Nov 24, 2025" at bounding box center [487, 397] width 132 height 34
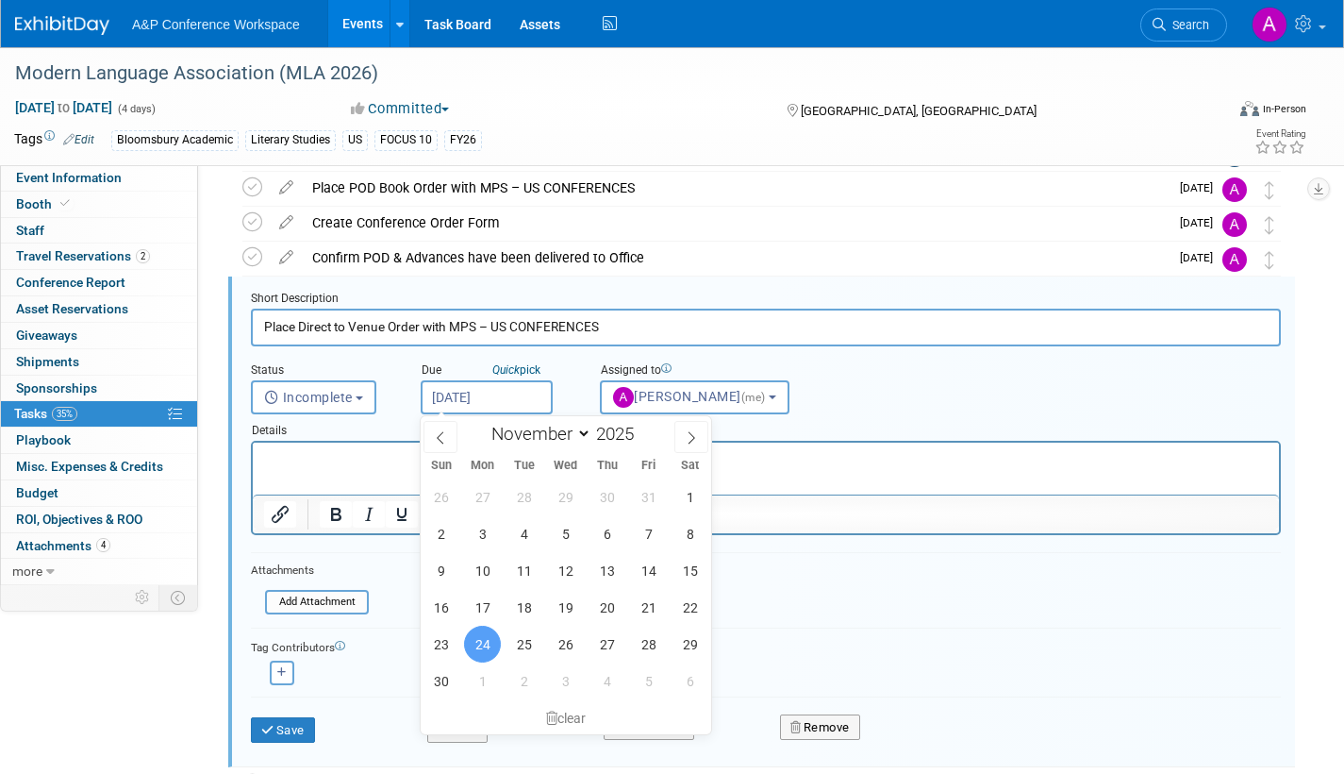
click at [531, 398] on input "Nov 24, 2025" at bounding box center [487, 397] width 132 height 34
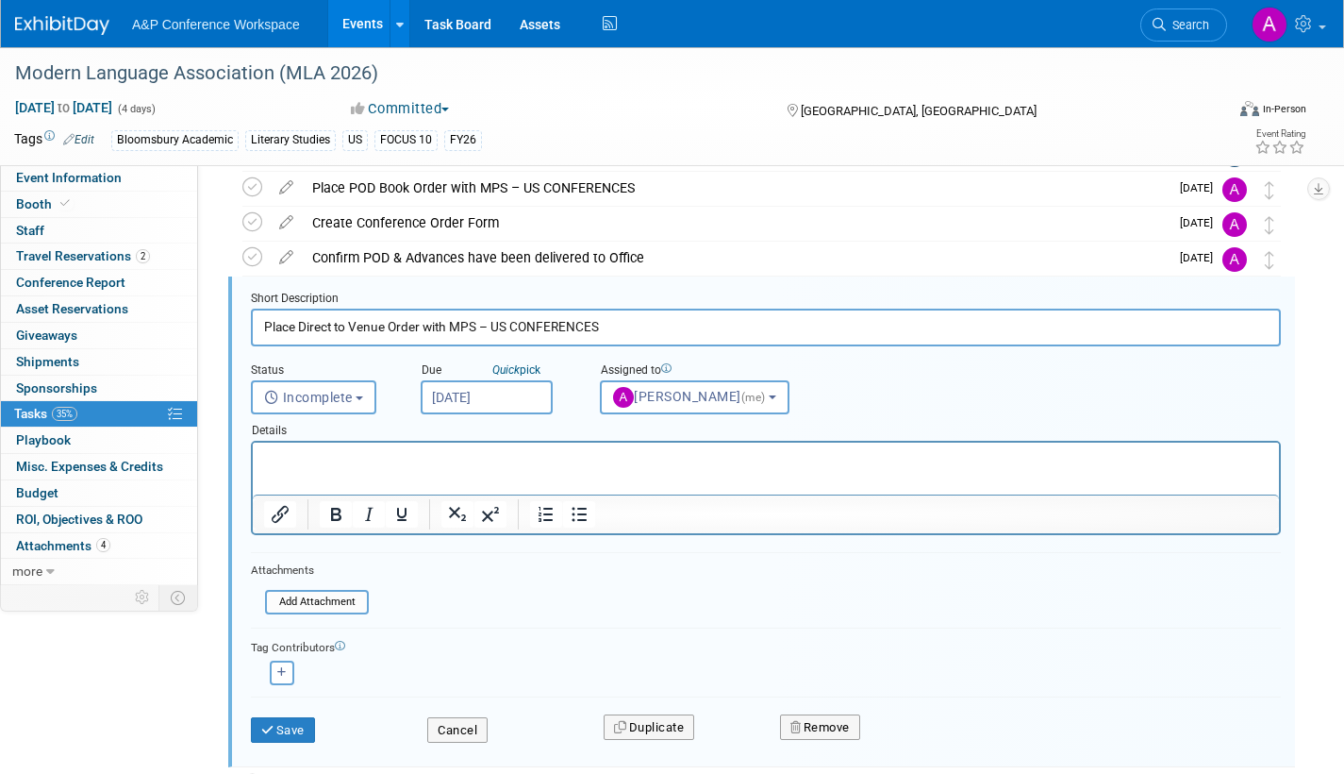
click at [827, 663] on div "Abbie remove Abby remove" at bounding box center [766, 670] width 1030 height 29
click at [311, 723] on button "Save" at bounding box center [283, 730] width 64 height 26
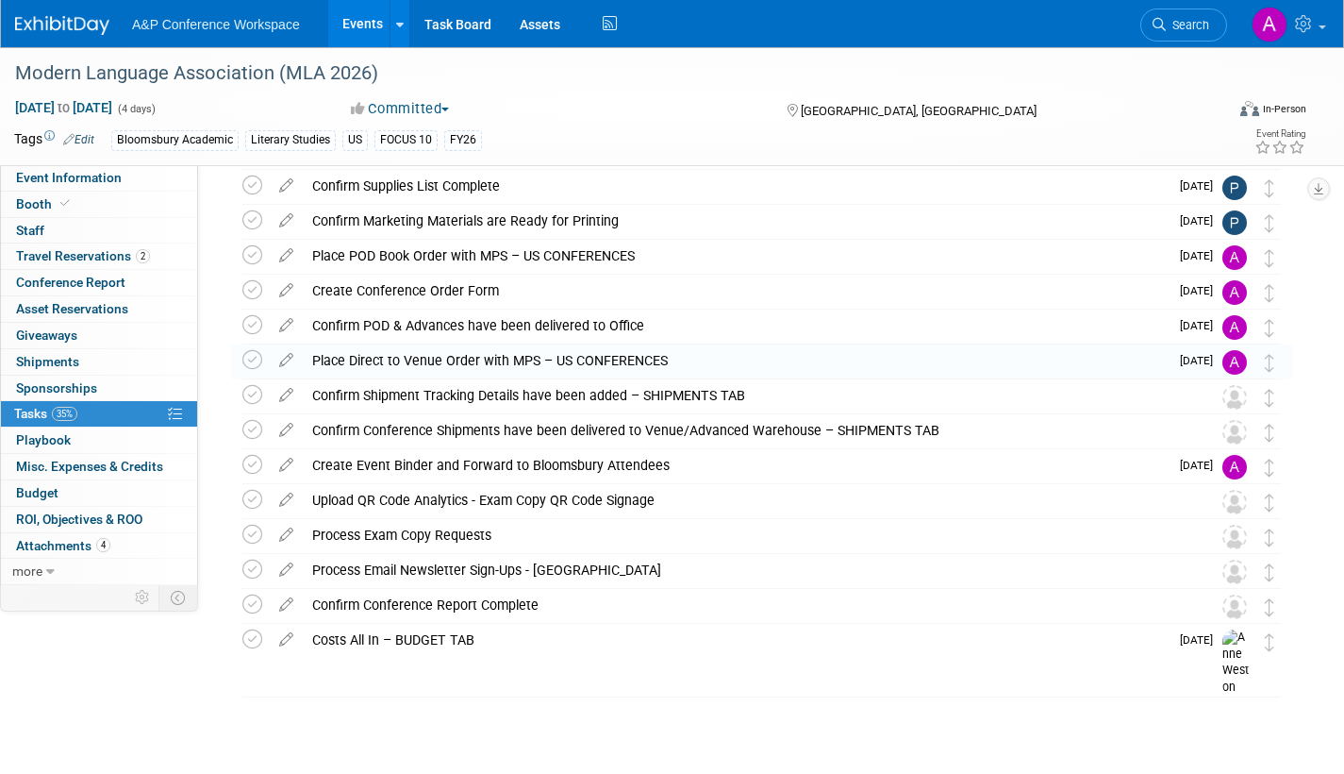
scroll to position [180, 0]
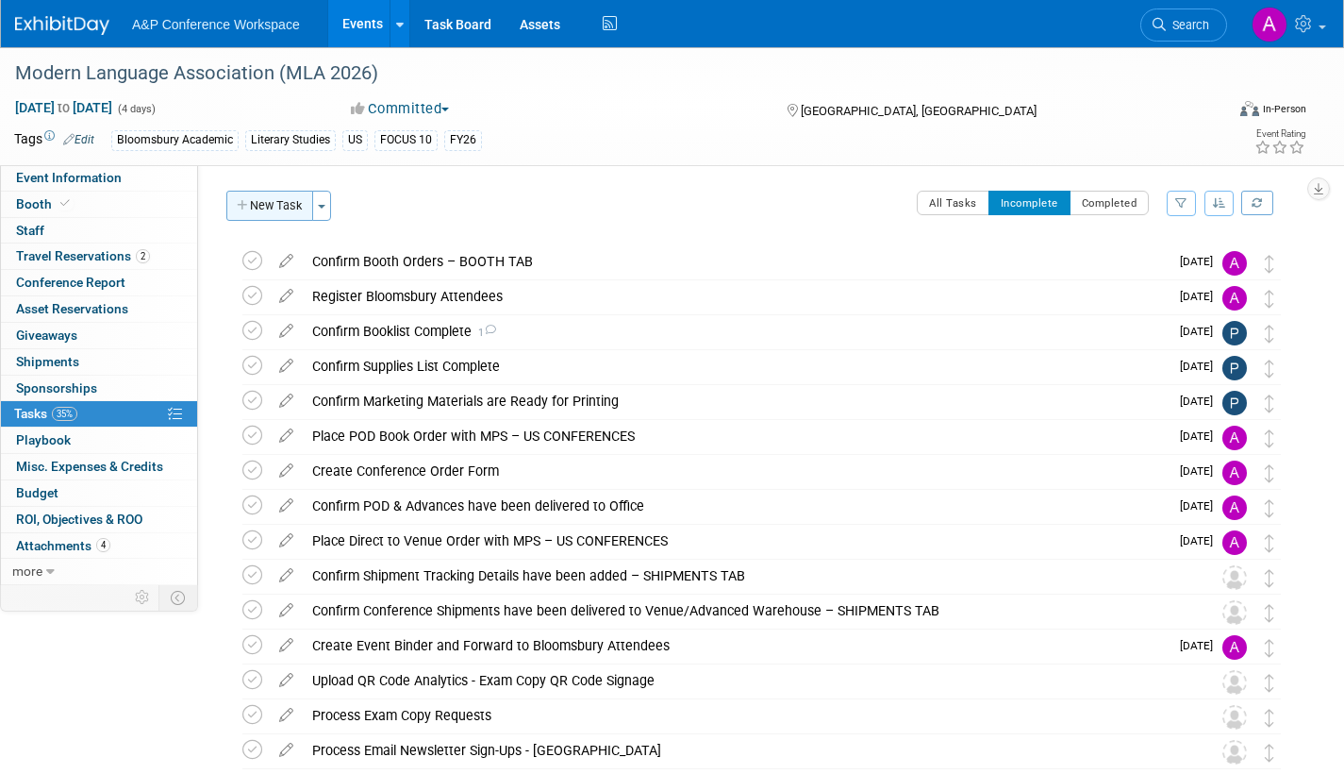
click at [281, 204] on button "New Task" at bounding box center [269, 206] width 87 height 30
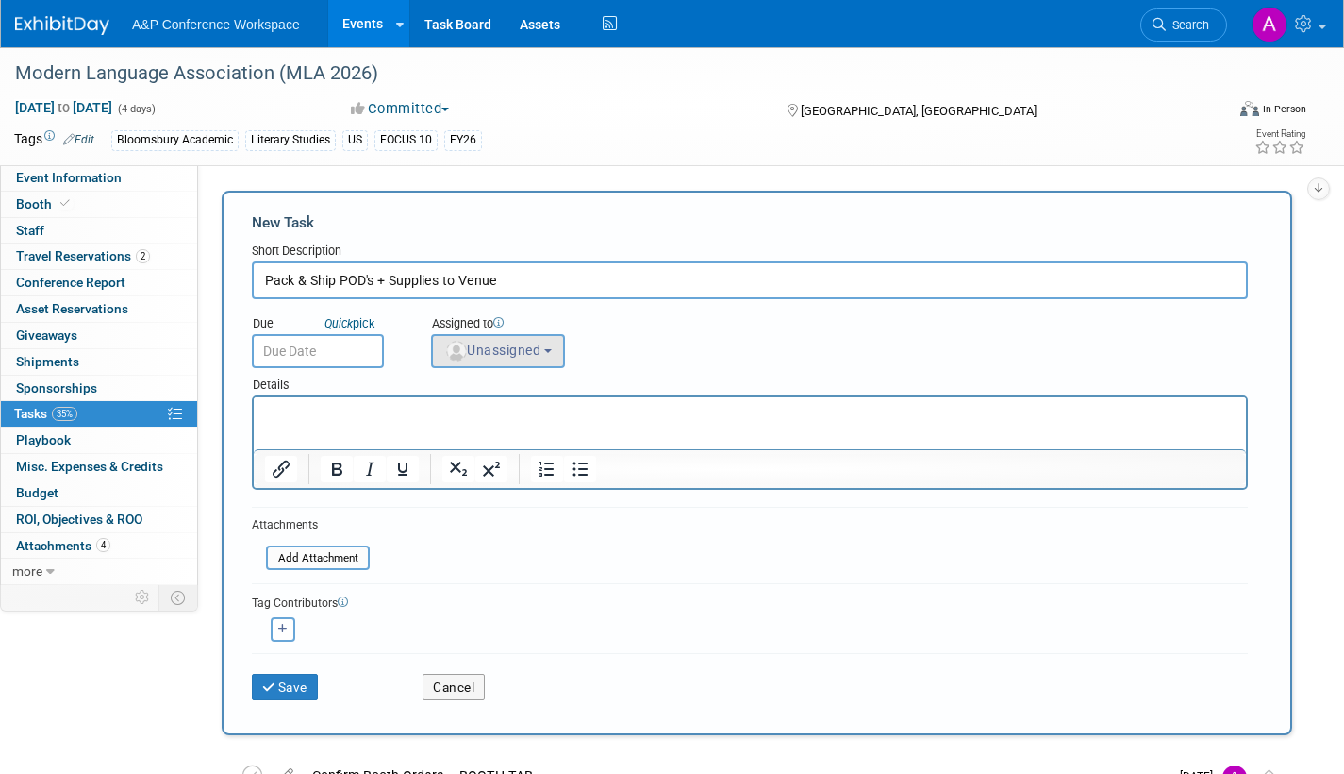
type input "Pack & Ship POD's + Supplies to Venue"
click at [506, 359] on button "Unassigned" at bounding box center [498, 351] width 134 height 34
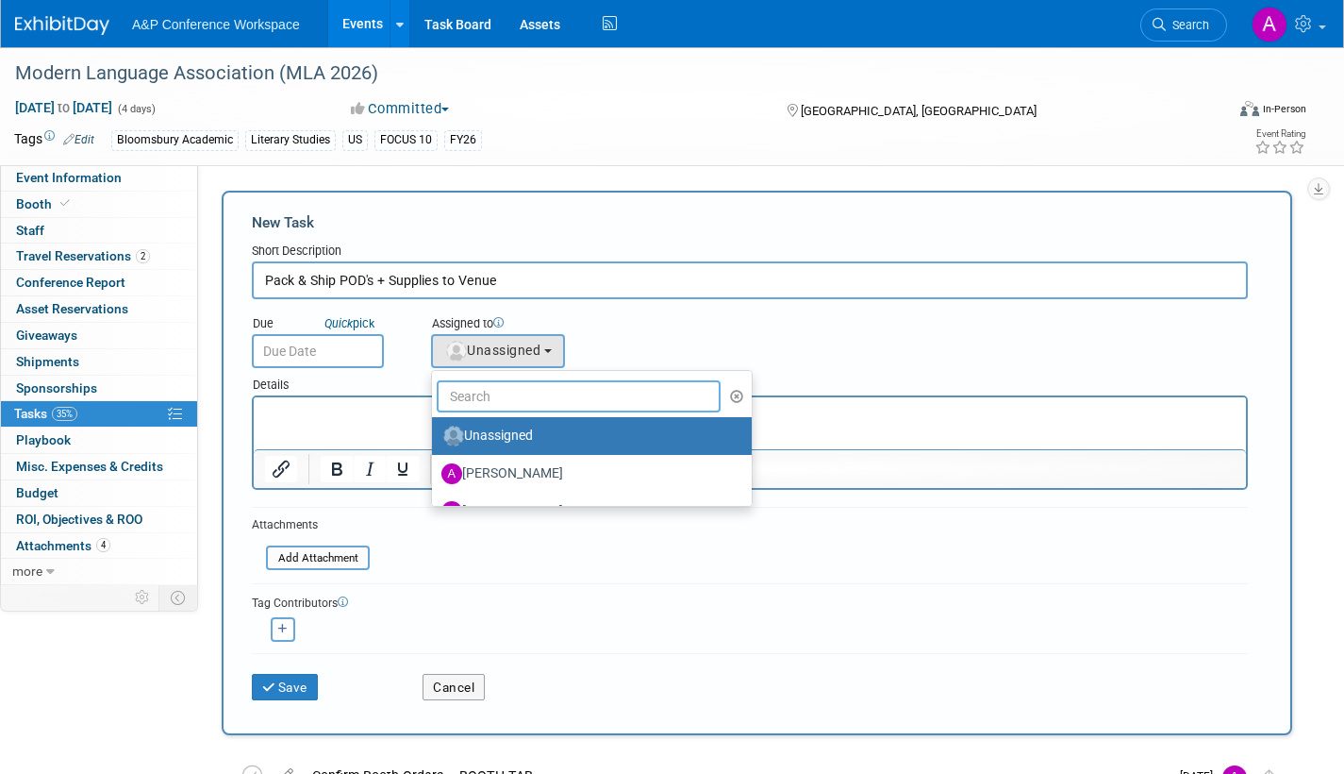
click at [506, 406] on input "text" at bounding box center [579, 396] width 284 height 32
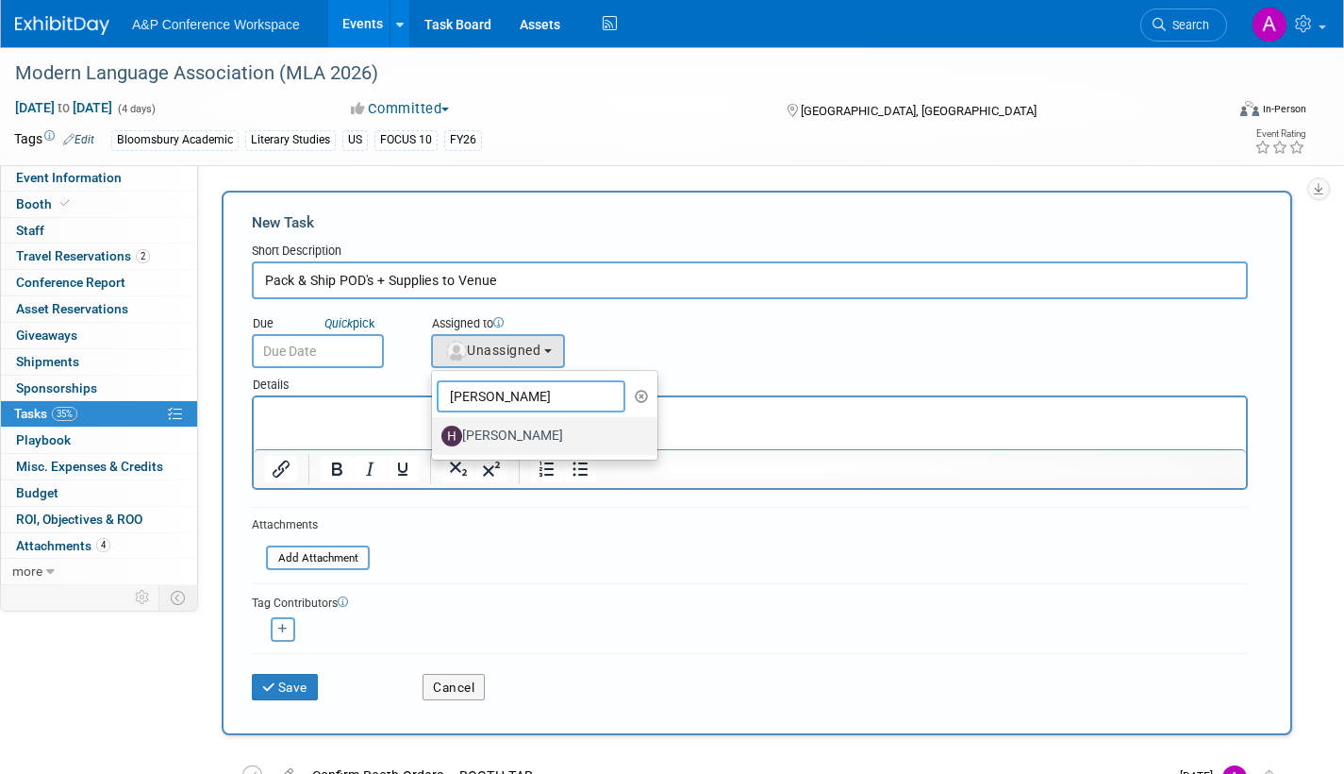
type input "hannah"
click at [514, 438] on label "[PERSON_NAME]" at bounding box center [540, 436] width 197 height 30
click at [435, 438] on input "[PERSON_NAME]" at bounding box center [429, 433] width 12 height 12
select select "f47d5110-dff9-4952-99f5-c640fdae2d00"
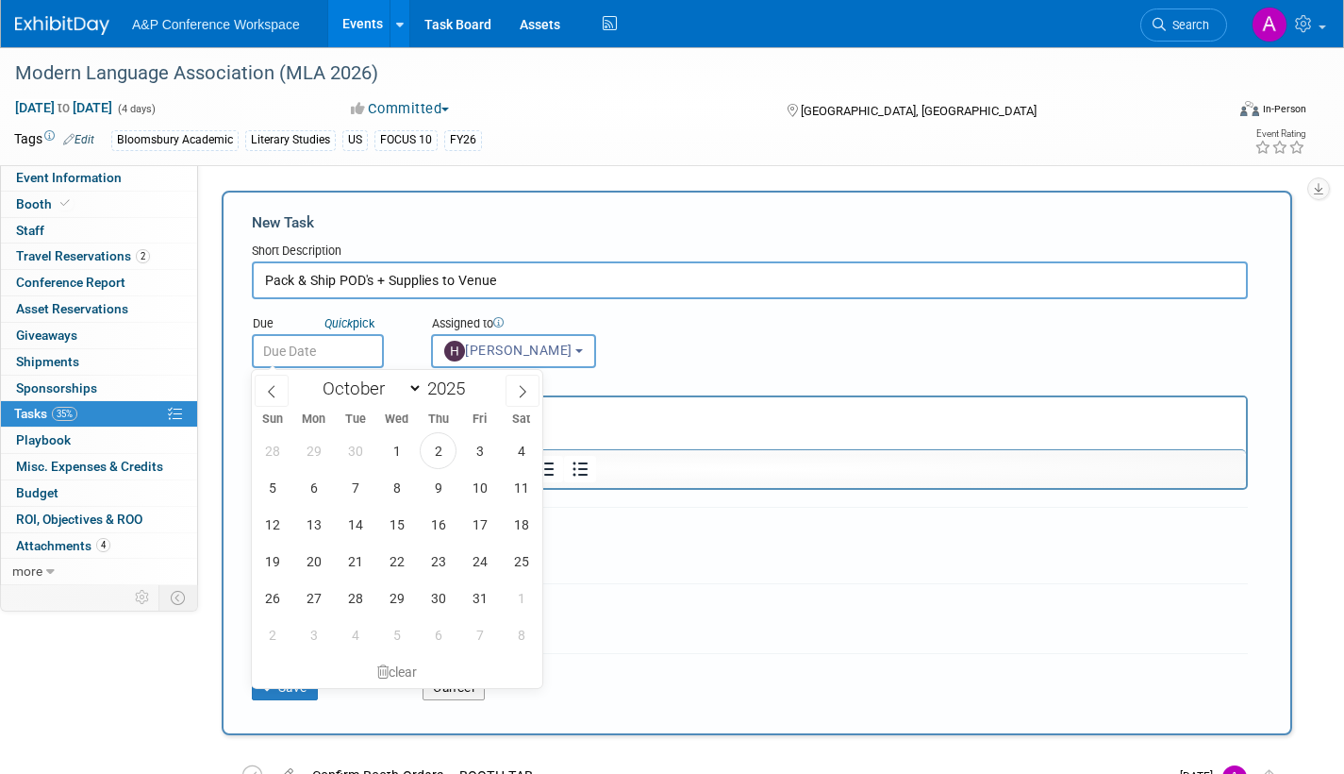
click at [365, 359] on input "text" at bounding box center [318, 351] width 132 height 34
click at [521, 389] on icon at bounding box center [522, 391] width 13 height 13
select select "11"
click at [309, 555] on span "22" at bounding box center [313, 560] width 37 height 37
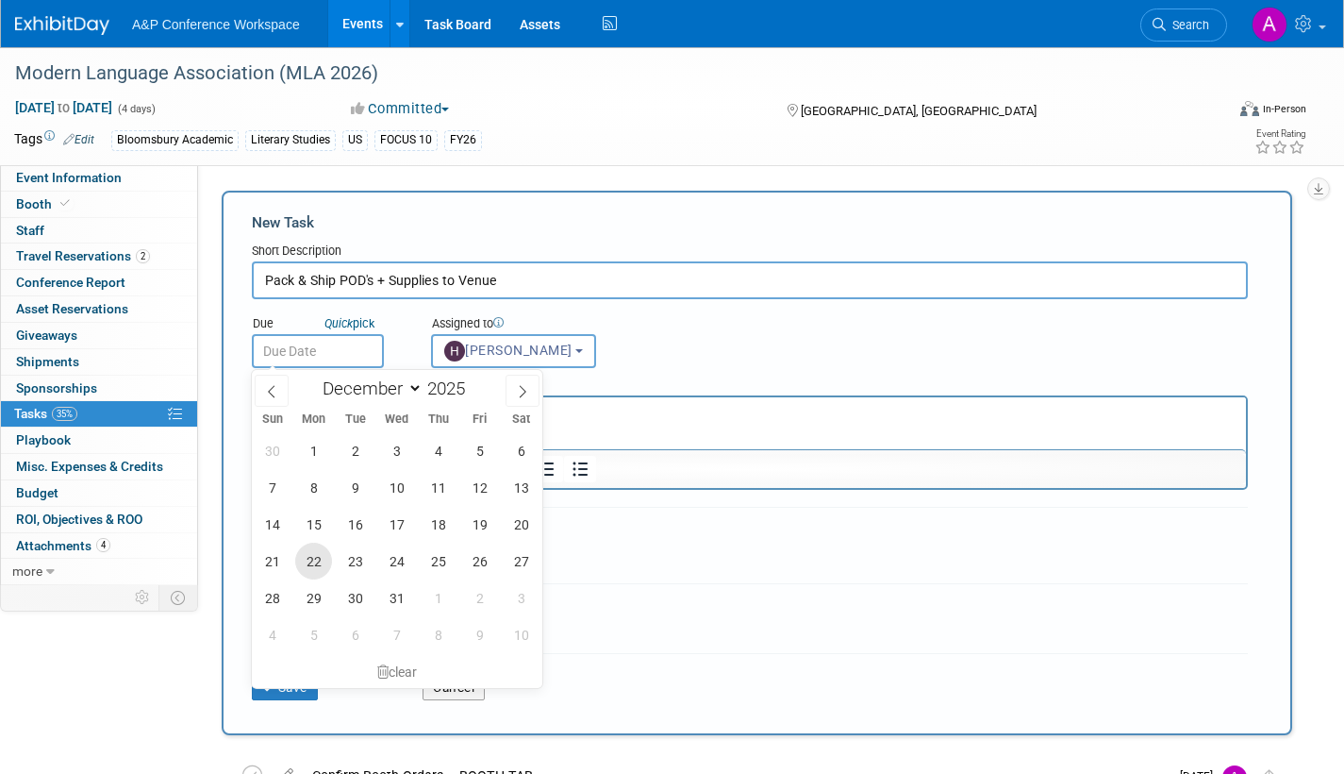
type input "Dec 22, 2025"
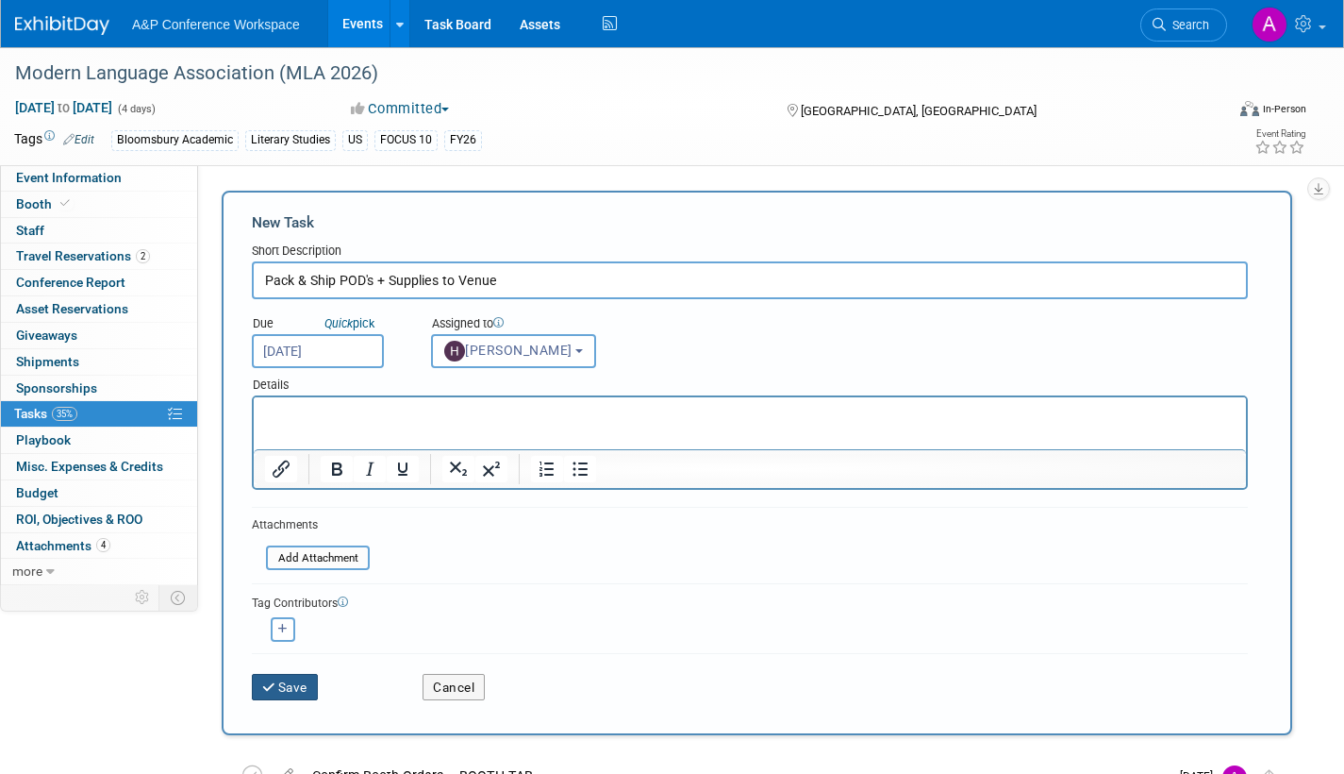
click at [283, 684] on button "Save" at bounding box center [285, 687] width 66 height 26
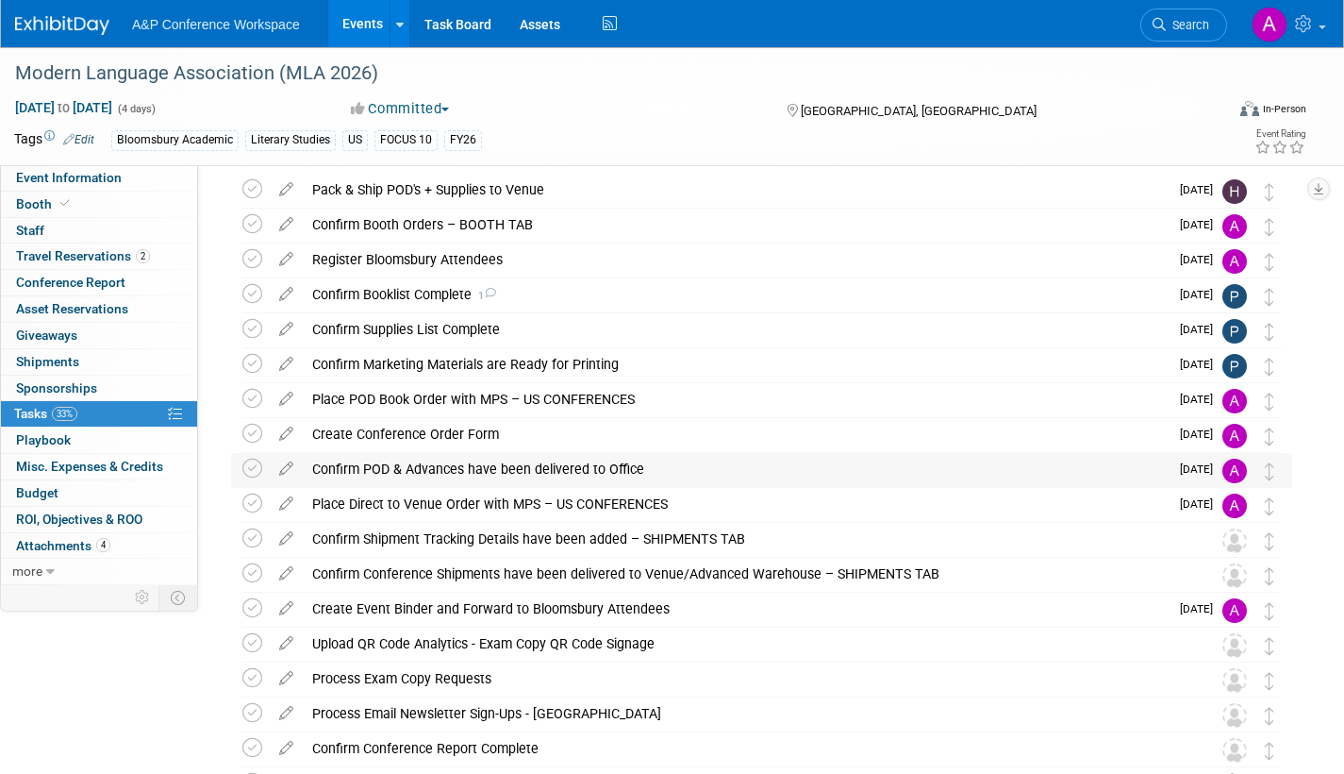
scroll to position [189, 0]
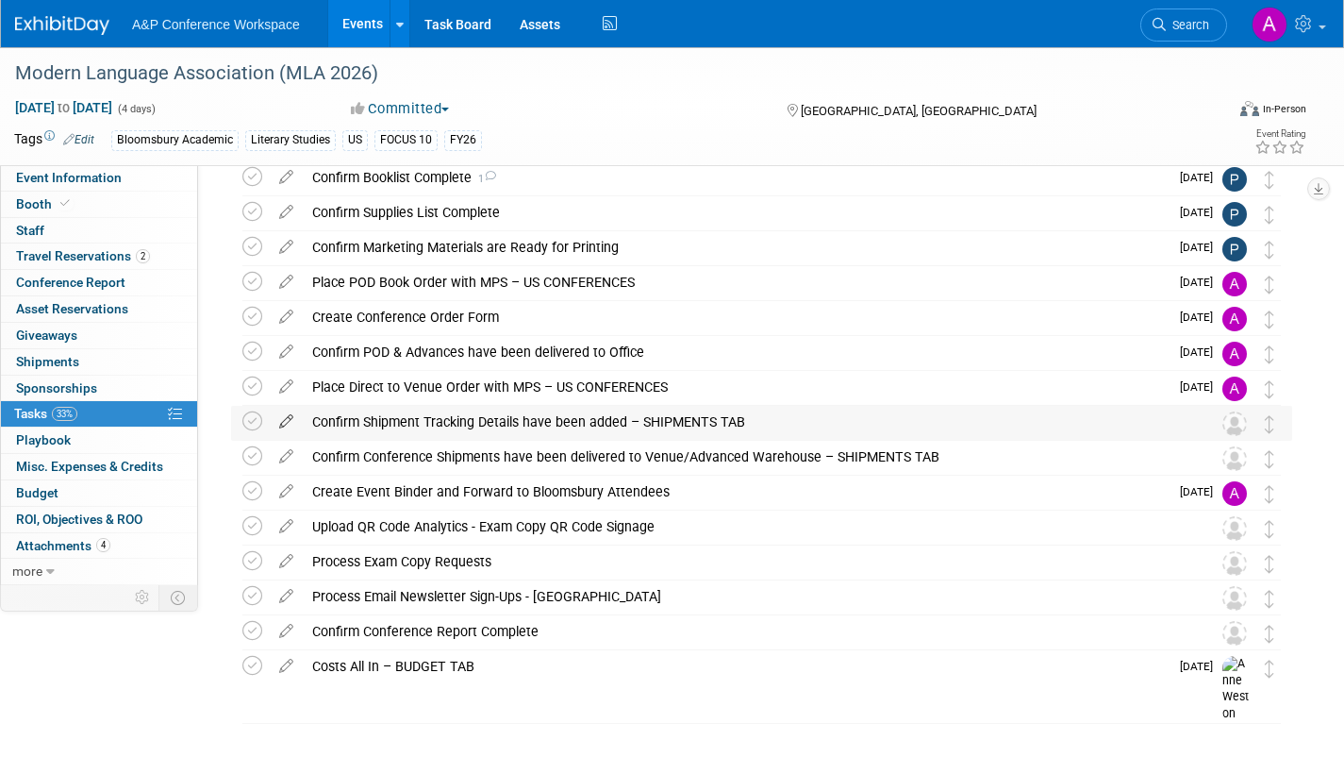
click at [283, 422] on icon at bounding box center [286, 418] width 33 height 24
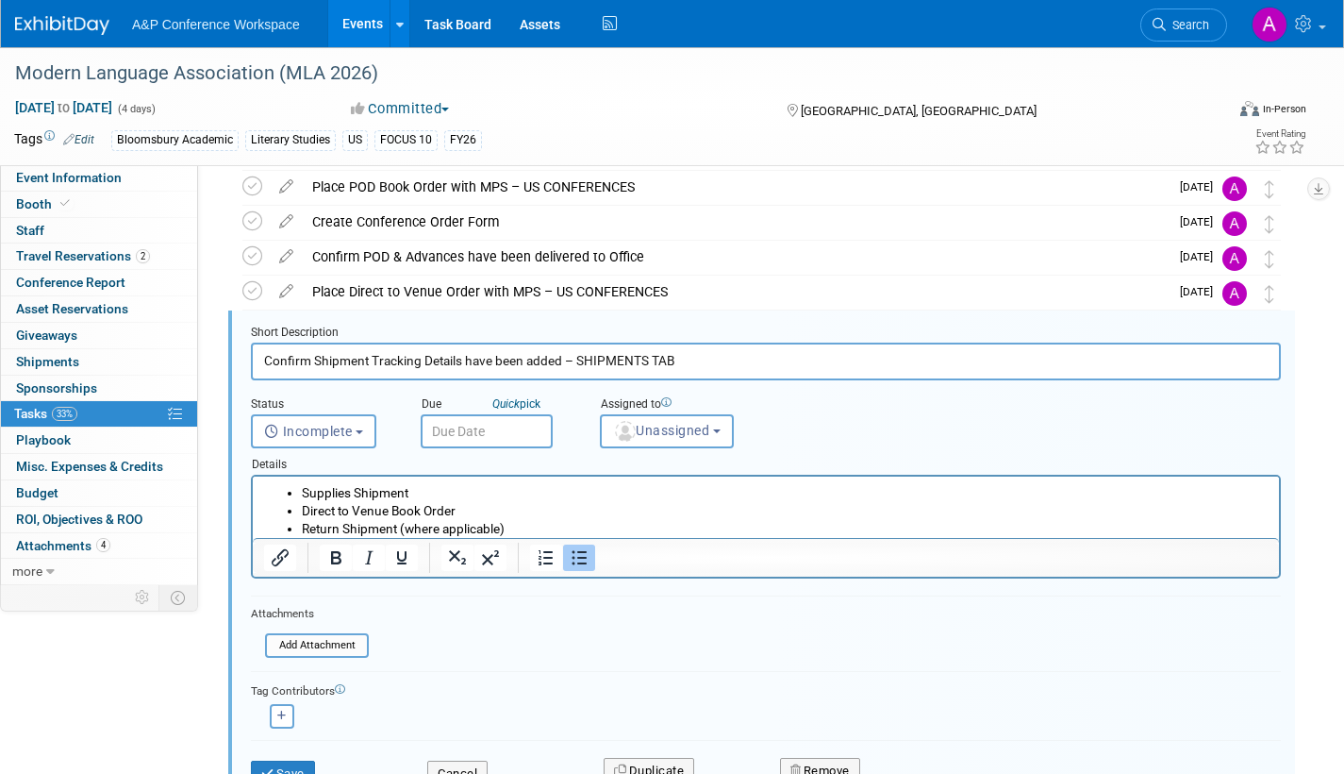
scroll to position [318, 0]
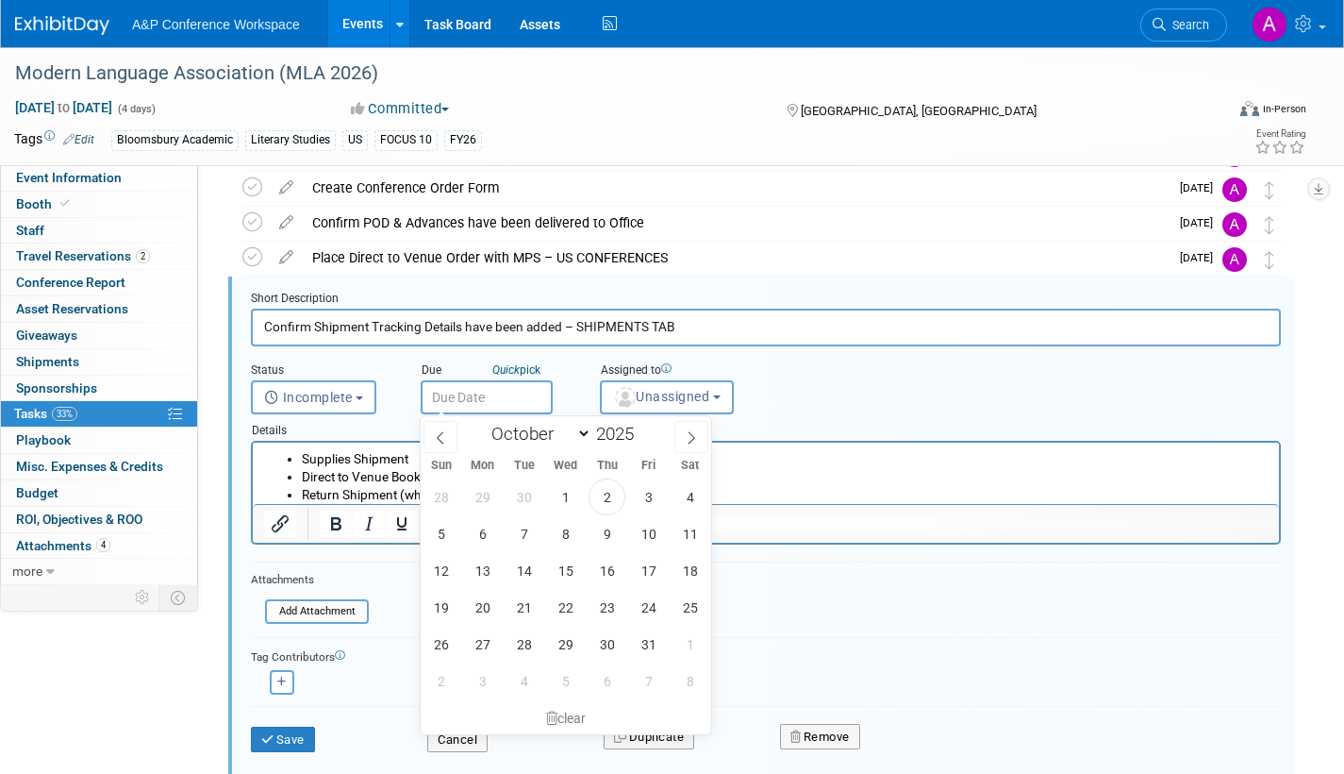
click at [514, 398] on input "text" at bounding box center [487, 397] width 132 height 34
click at [696, 438] on icon at bounding box center [691, 437] width 13 height 13
select select "11"
drag, startPoint x: 479, startPoint y: 602, endPoint x: 527, endPoint y: 567, distance: 59.4
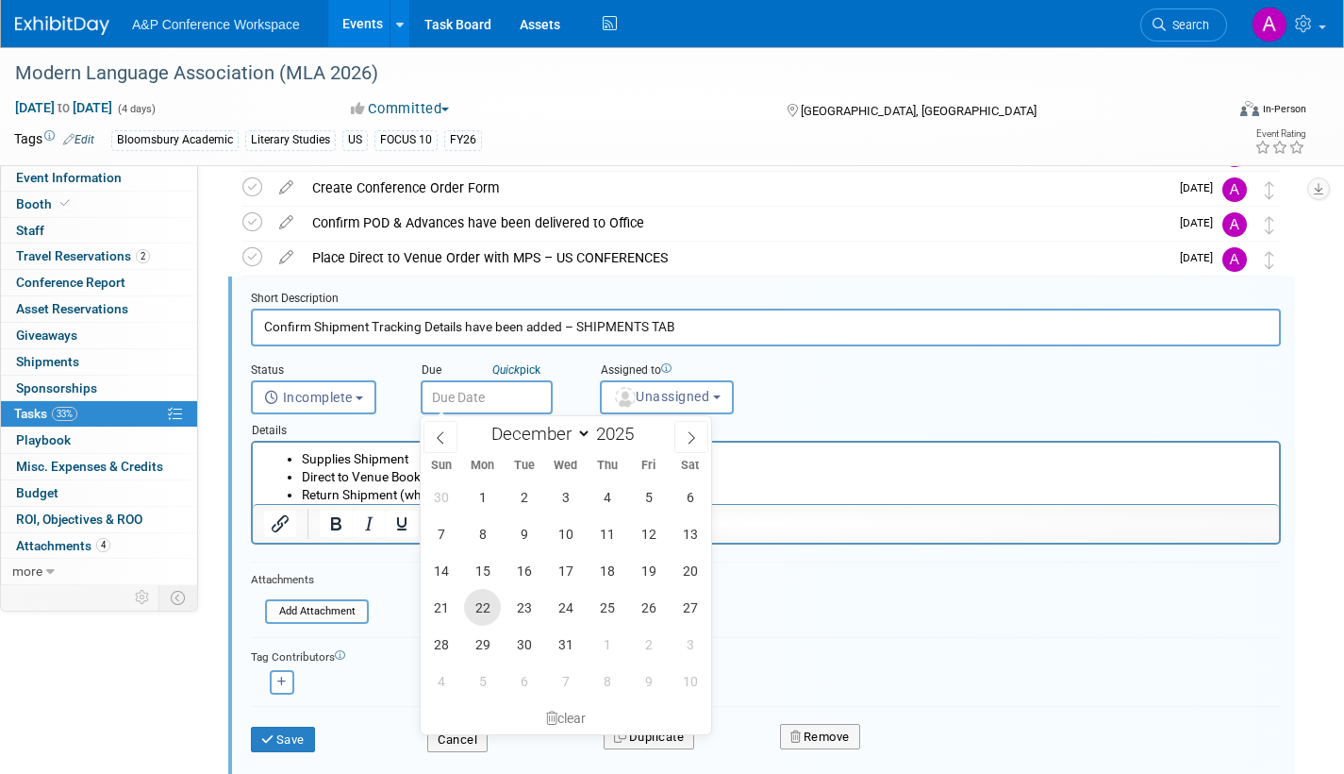
click at [479, 601] on span "22" at bounding box center [482, 607] width 37 height 37
type input "Dec 22, 2025"
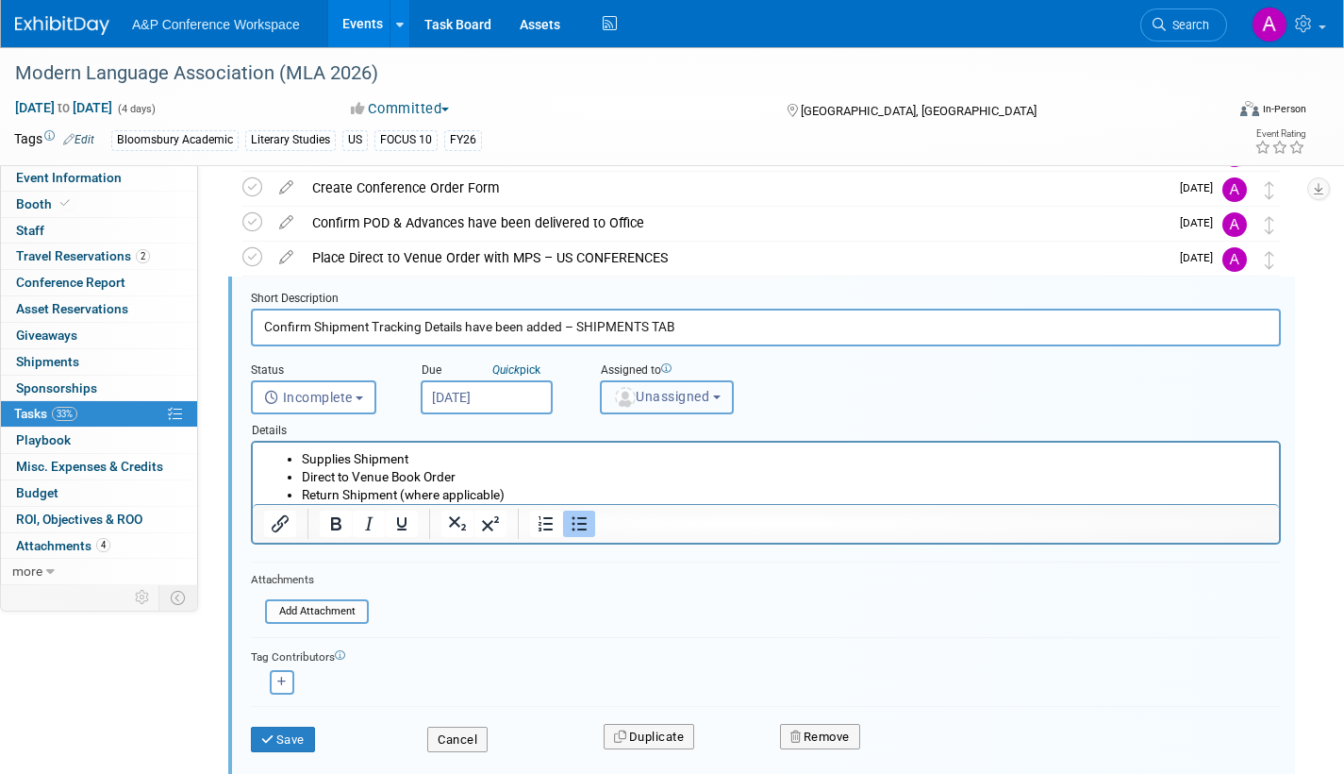
click at [658, 404] on span "Unassigned" at bounding box center [661, 396] width 96 height 15
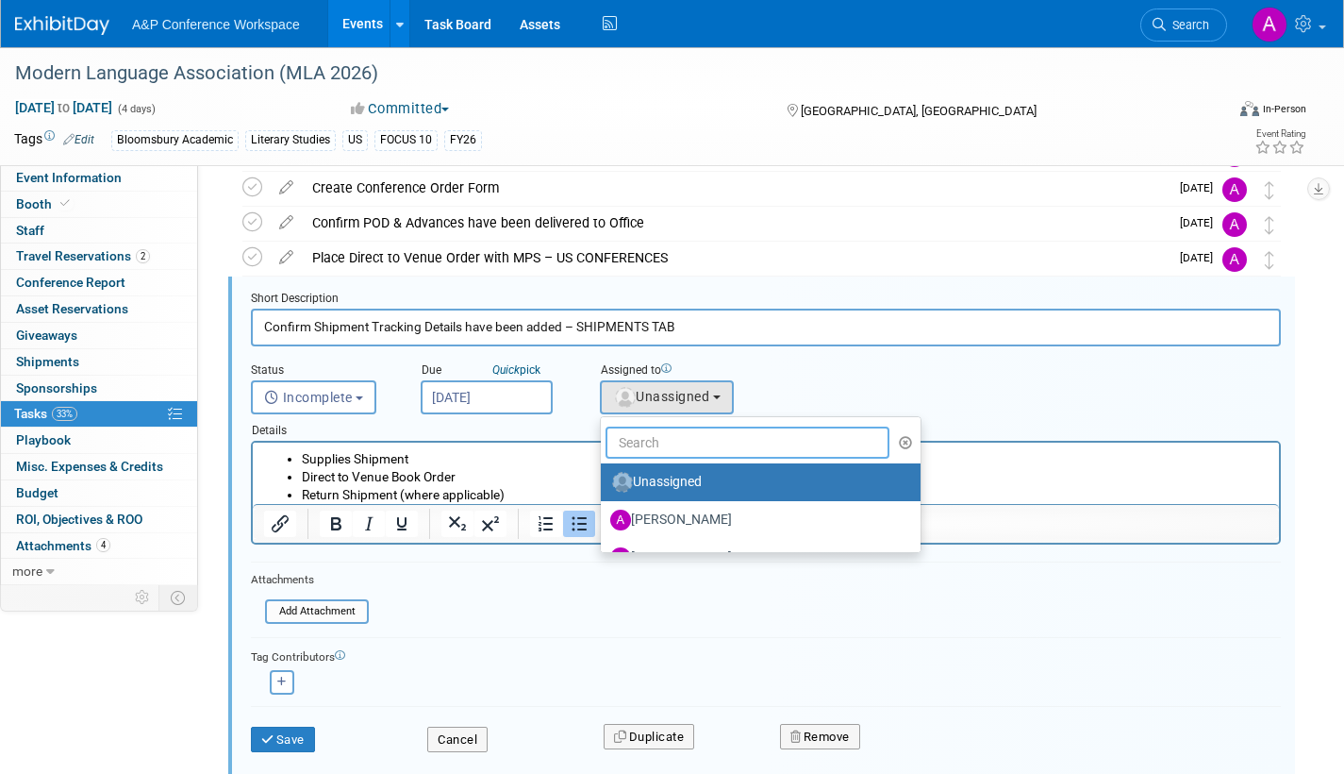
click at [660, 438] on input "text" at bounding box center [748, 442] width 284 height 32
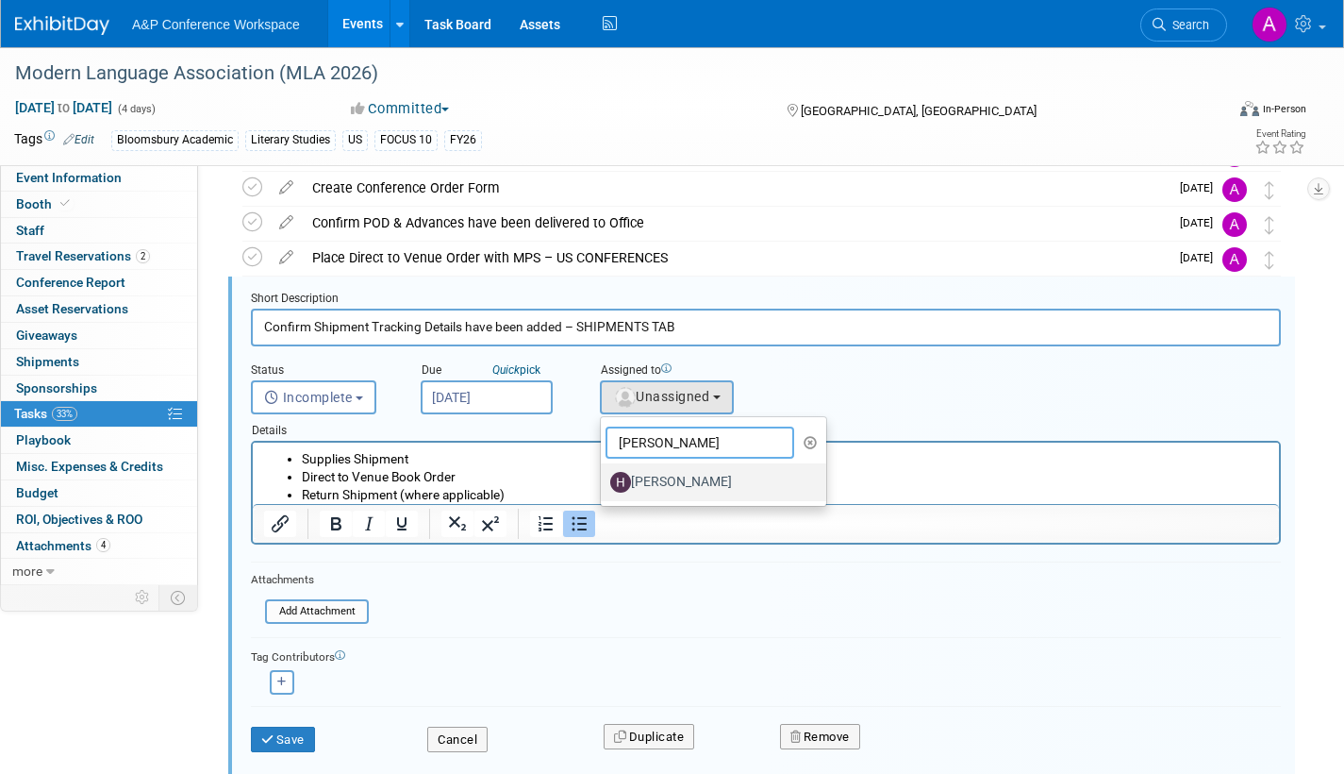
type input "hann"
click at [658, 488] on label "[PERSON_NAME]" at bounding box center [708, 482] width 197 height 30
click at [604, 486] on input "[PERSON_NAME]" at bounding box center [598, 480] width 12 height 12
select select "f47d5110-dff9-4952-99f5-c640fdae2d00"
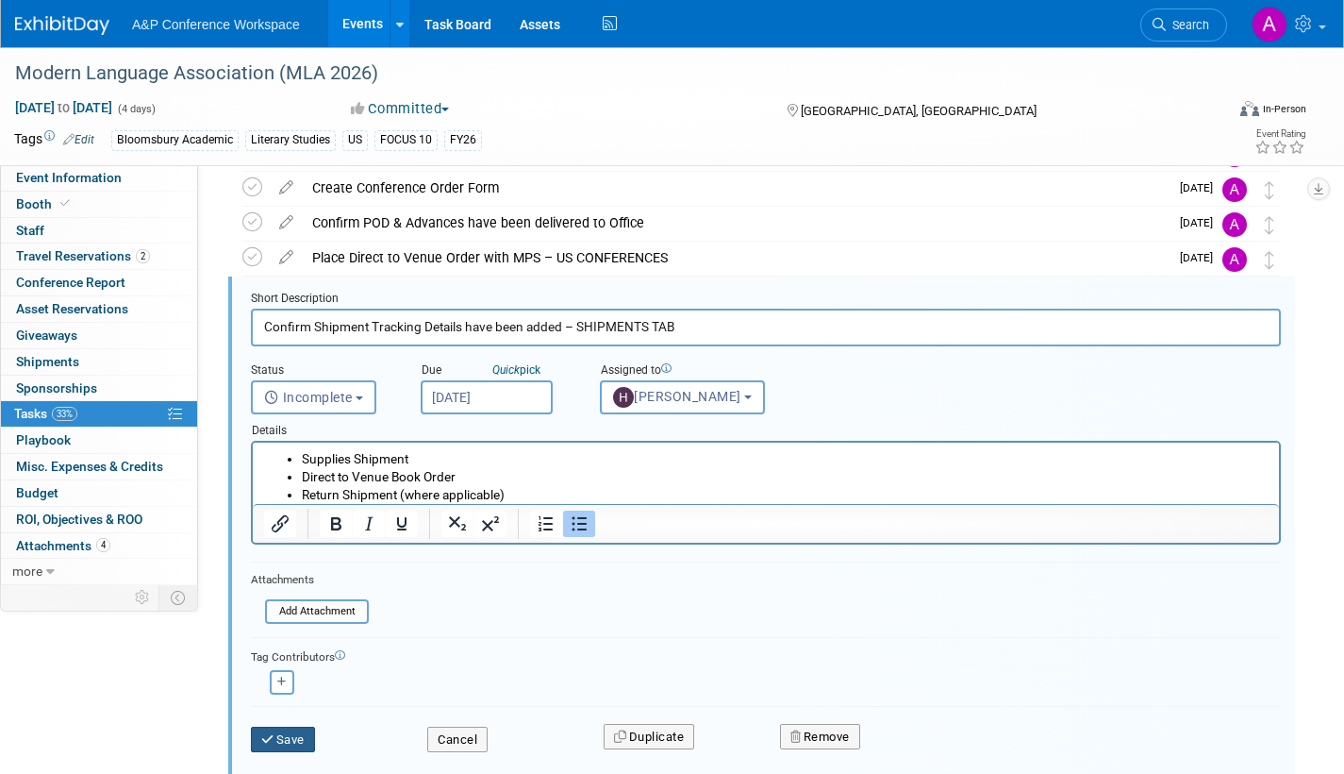
click at [292, 738] on button "Save" at bounding box center [283, 739] width 64 height 26
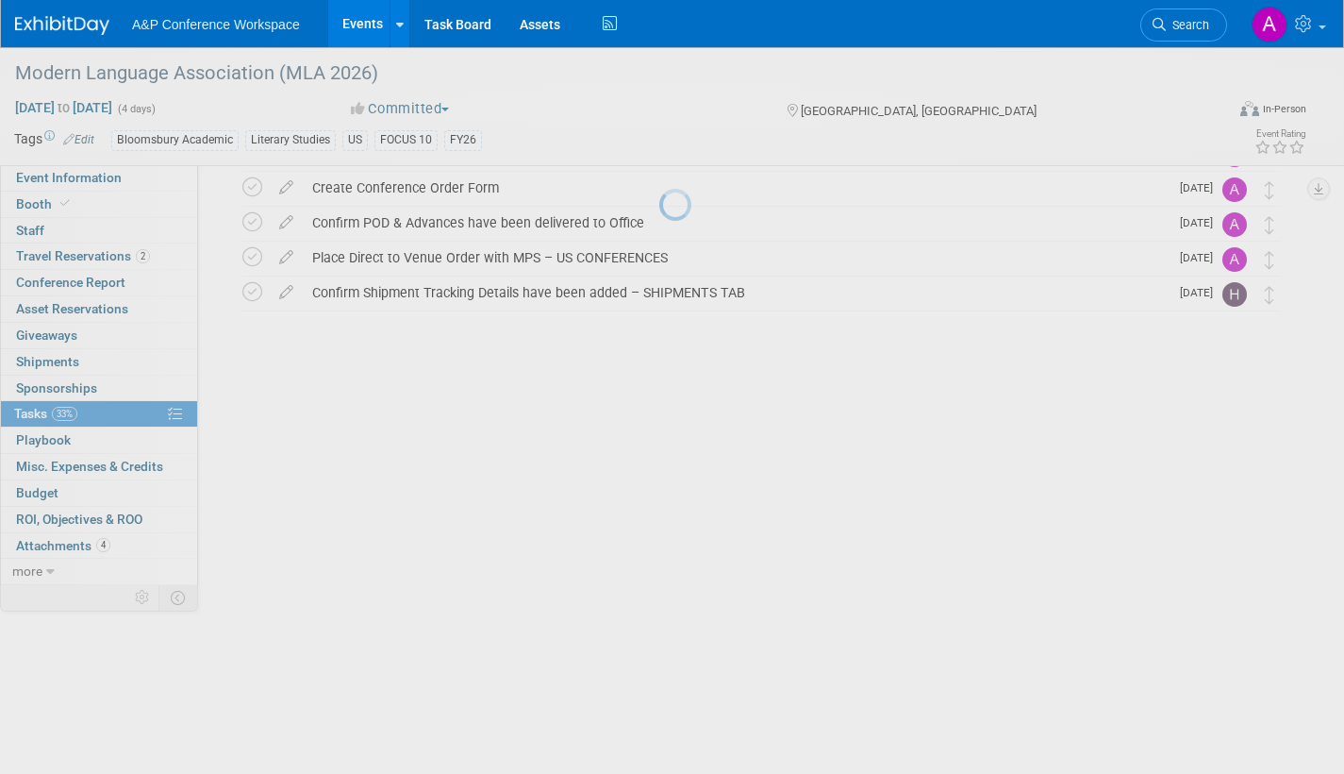
scroll to position [215, 0]
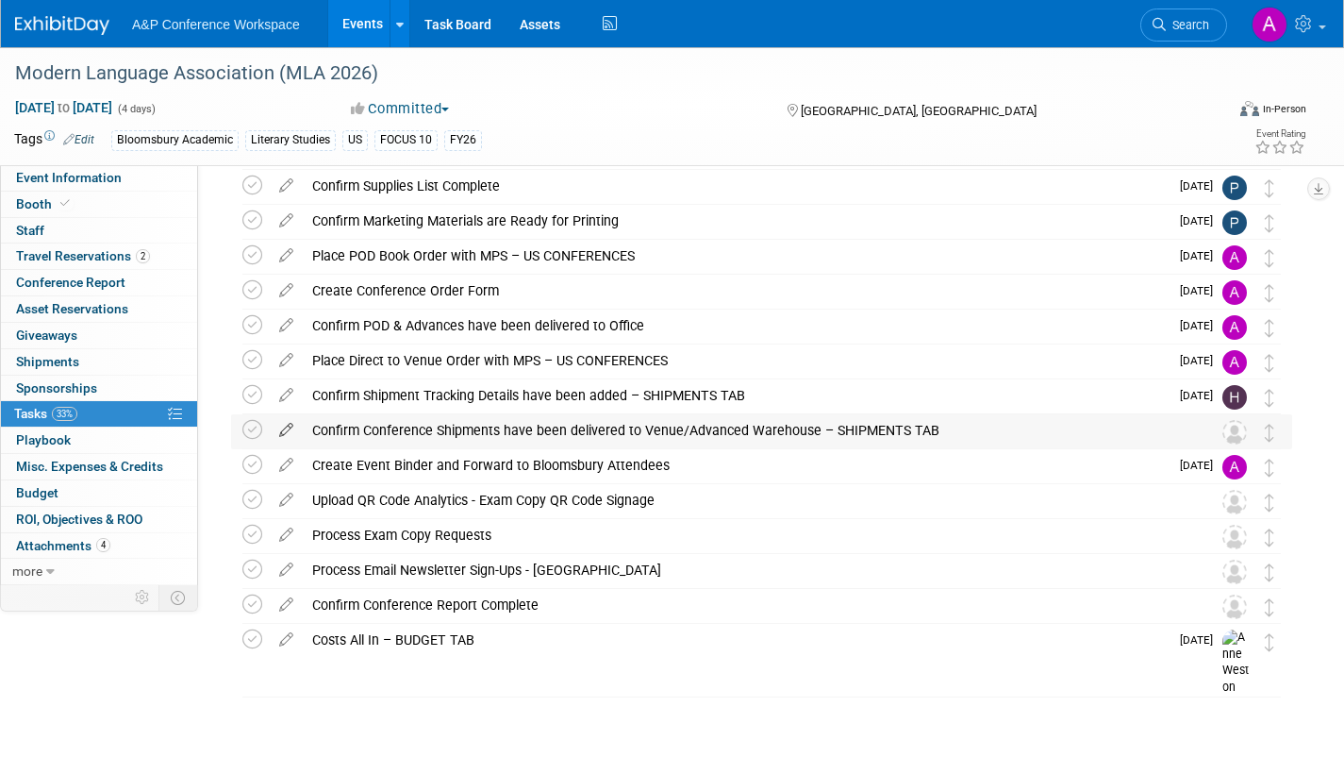
click at [289, 424] on icon at bounding box center [286, 426] width 33 height 24
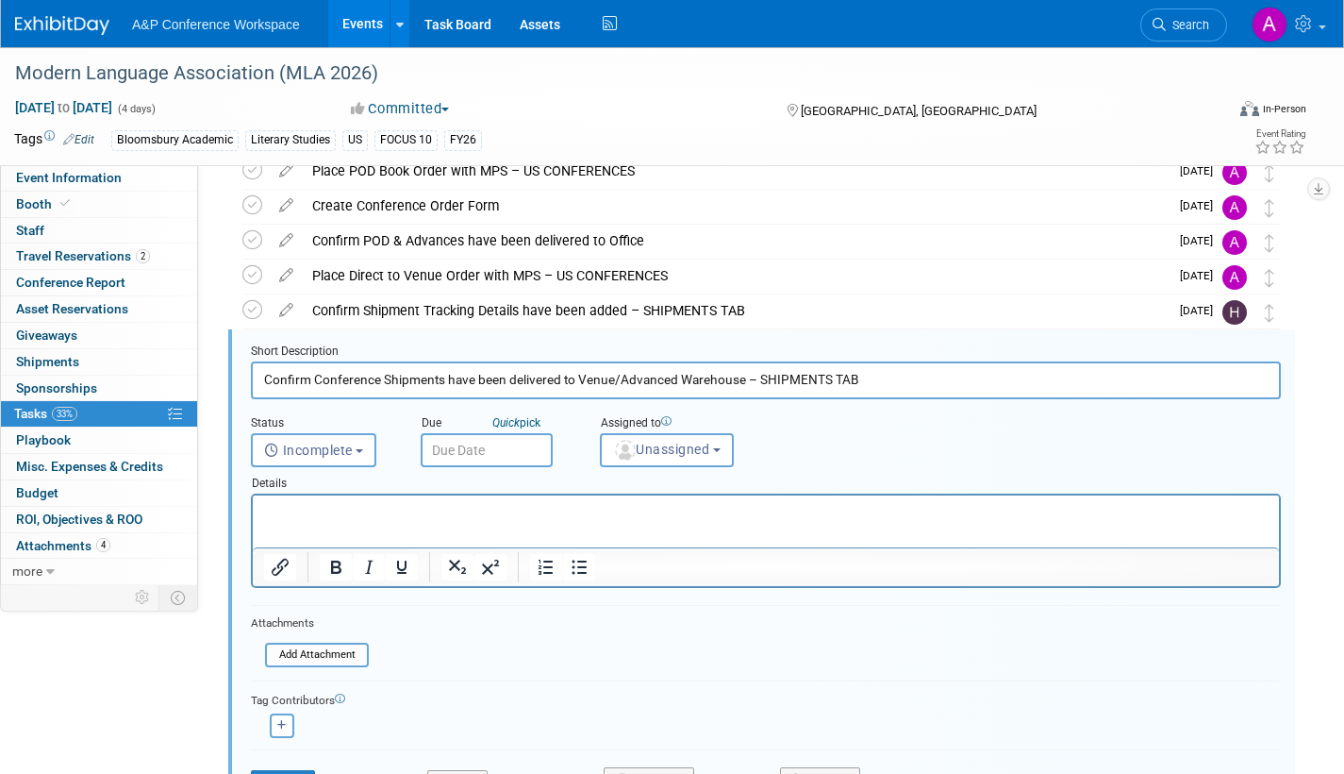
scroll to position [353, 0]
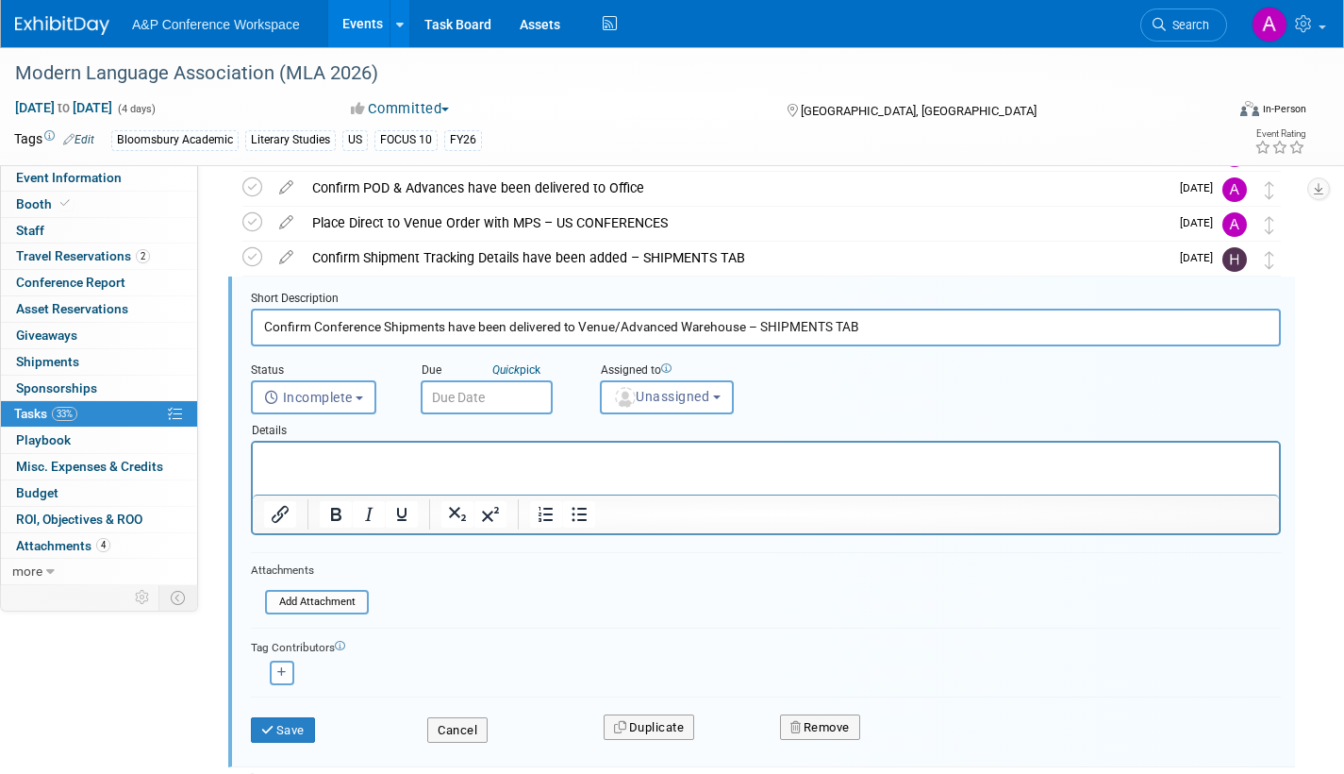
click at [505, 392] on input "text" at bounding box center [487, 397] width 132 height 34
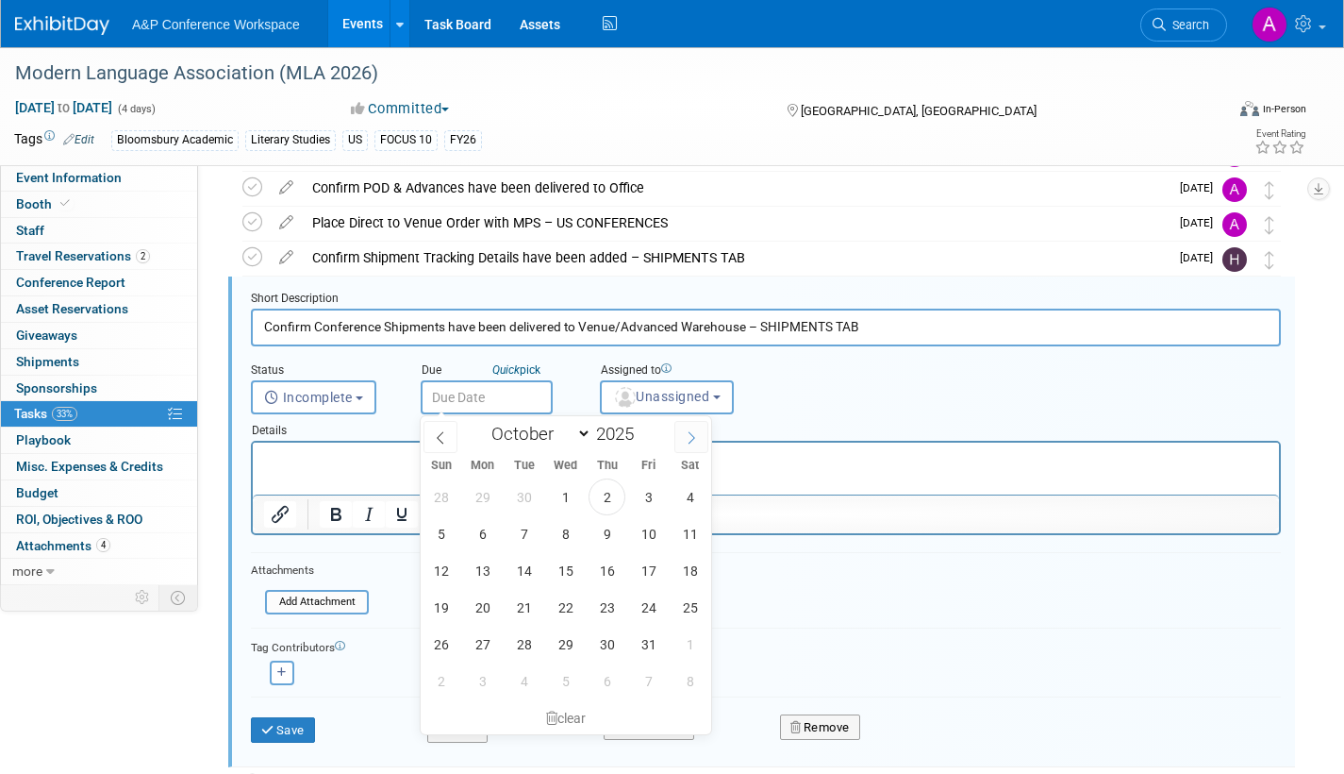
click at [697, 437] on icon at bounding box center [691, 437] width 13 height 13
click at [690, 437] on icon at bounding box center [691, 437] width 13 height 13
select select "11"
click at [522, 603] on span "23" at bounding box center [524, 607] width 37 height 37
type input "Dec 23, 2025"
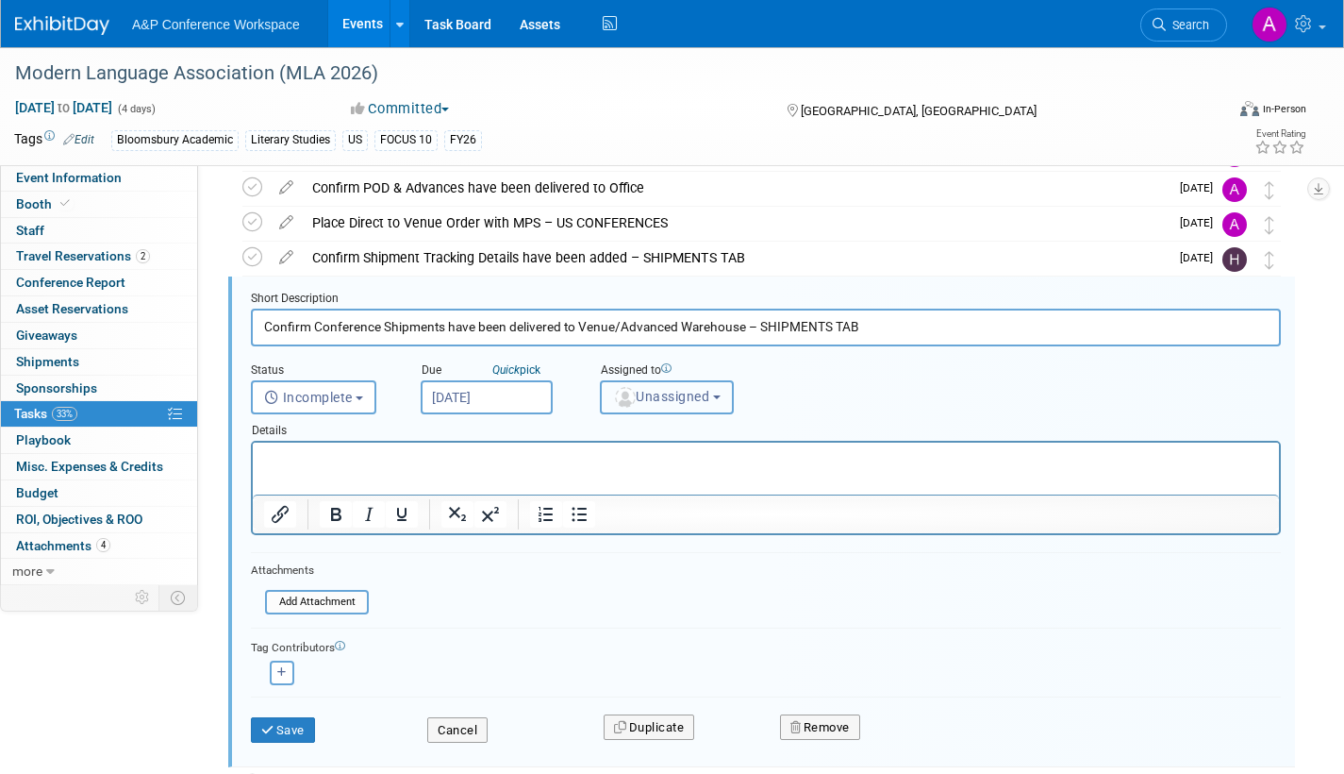
drag, startPoint x: 659, startPoint y: 395, endPoint x: 664, endPoint y: 408, distance: 14.0
click at [660, 395] on span "Unassigned" at bounding box center [661, 396] width 96 height 15
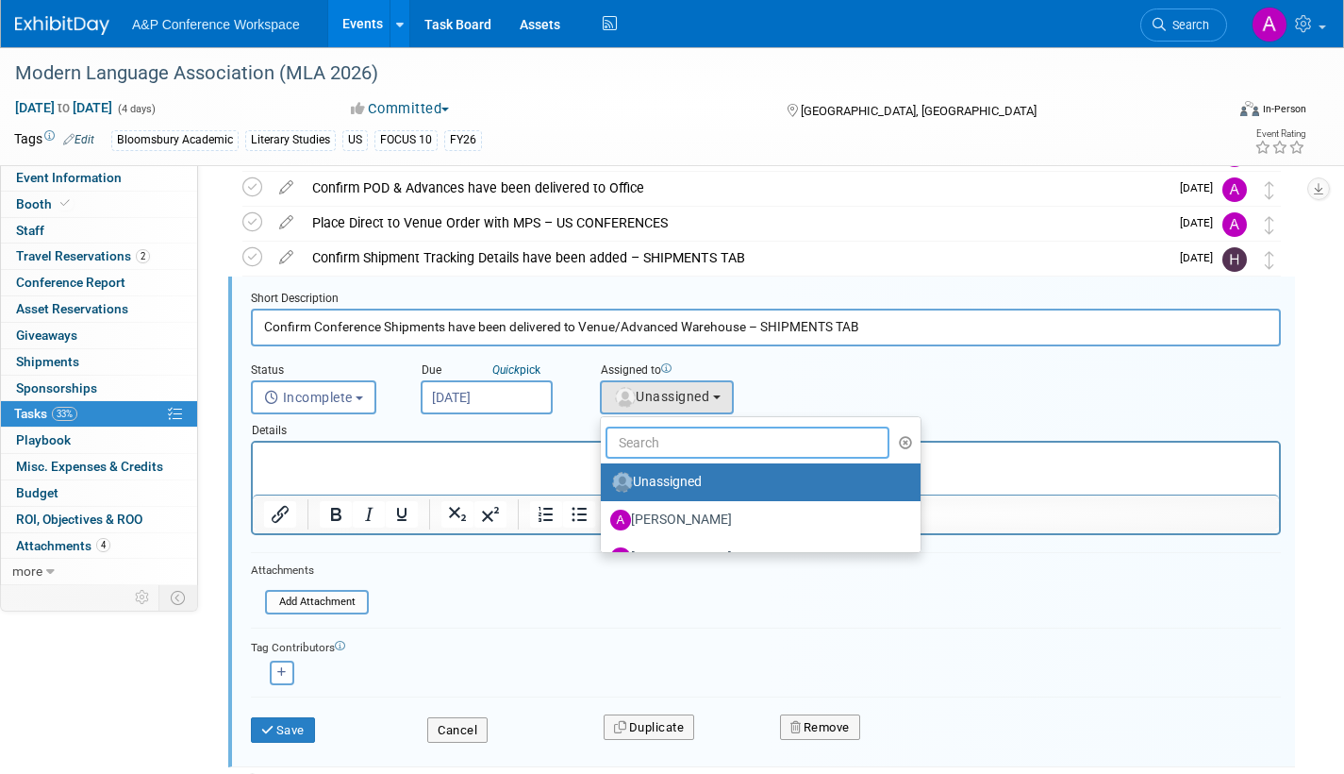
click at [666, 457] on input "text" at bounding box center [748, 442] width 284 height 32
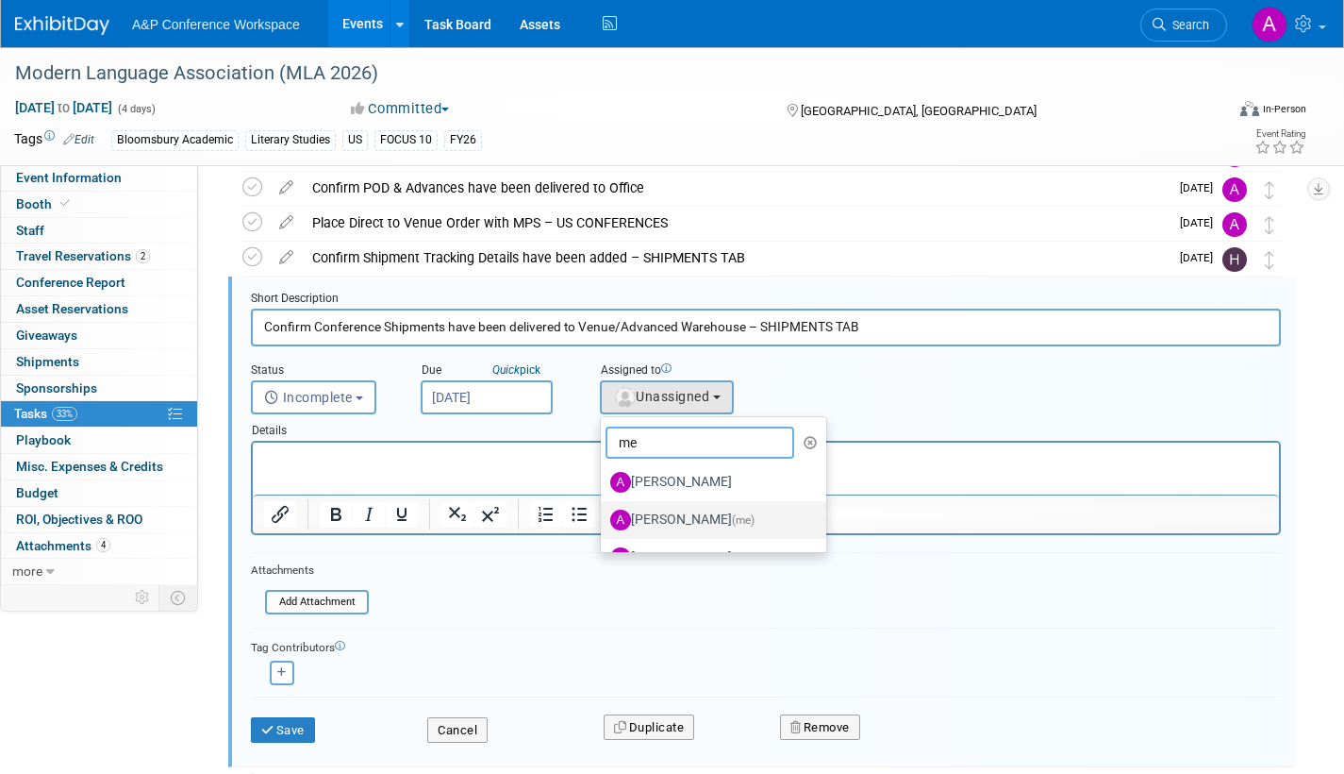
type input "me"
click at [701, 513] on label "Amanda Oney (me)" at bounding box center [708, 520] width 197 height 30
click at [604, 513] on input "Amanda Oney (me)" at bounding box center [598, 517] width 12 height 12
select select "3fc68575-f872-4db6-8d2a-11755123f12c"
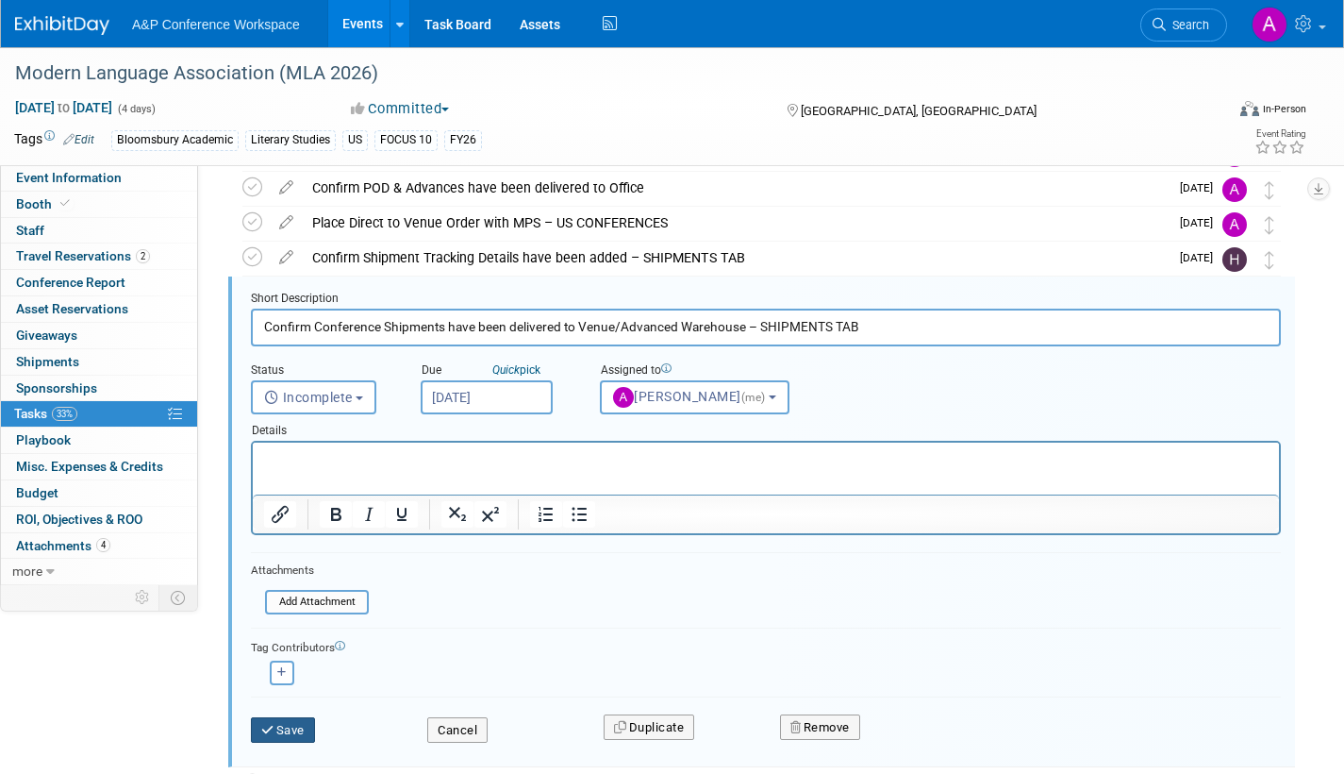
drag, startPoint x: 265, startPoint y: 731, endPoint x: 276, endPoint y: 725, distance: 12.7
click at [266, 731] on icon "submit" at bounding box center [268, 730] width 15 height 12
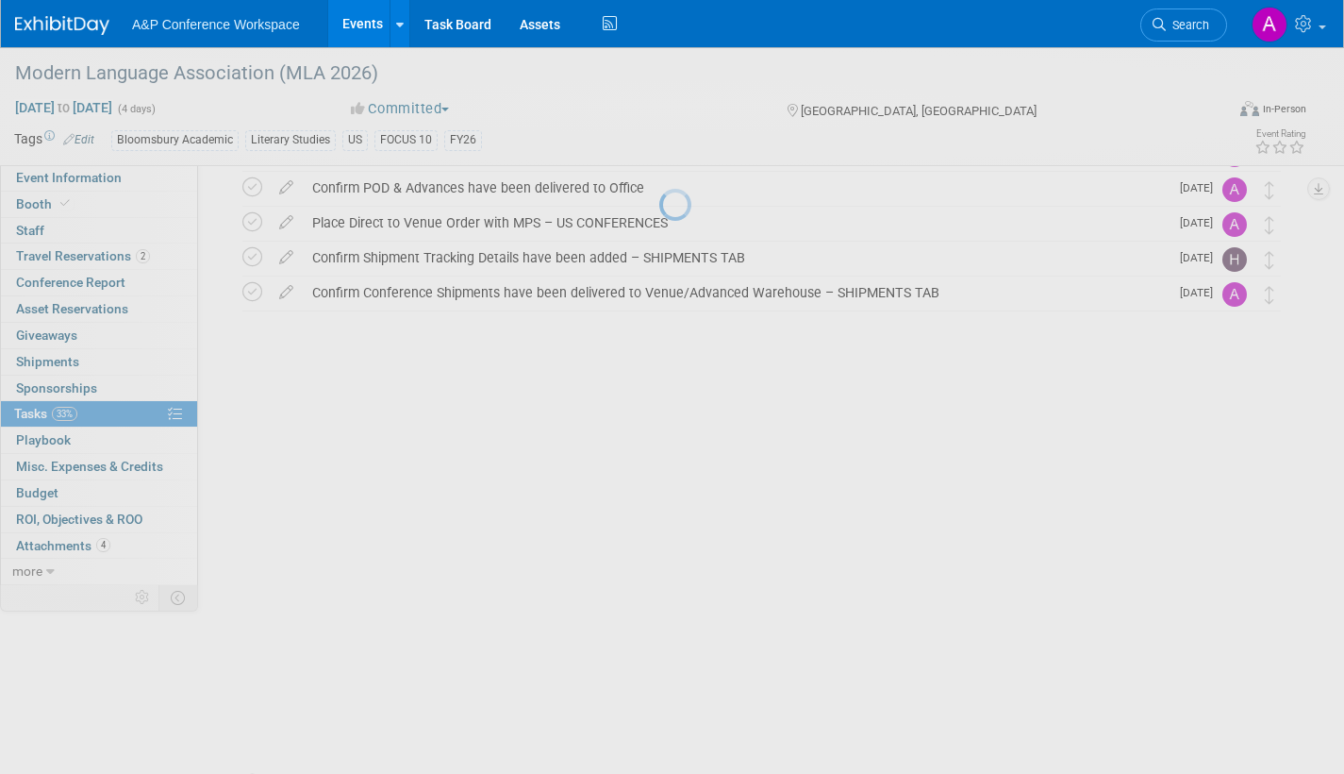
scroll to position [215, 0]
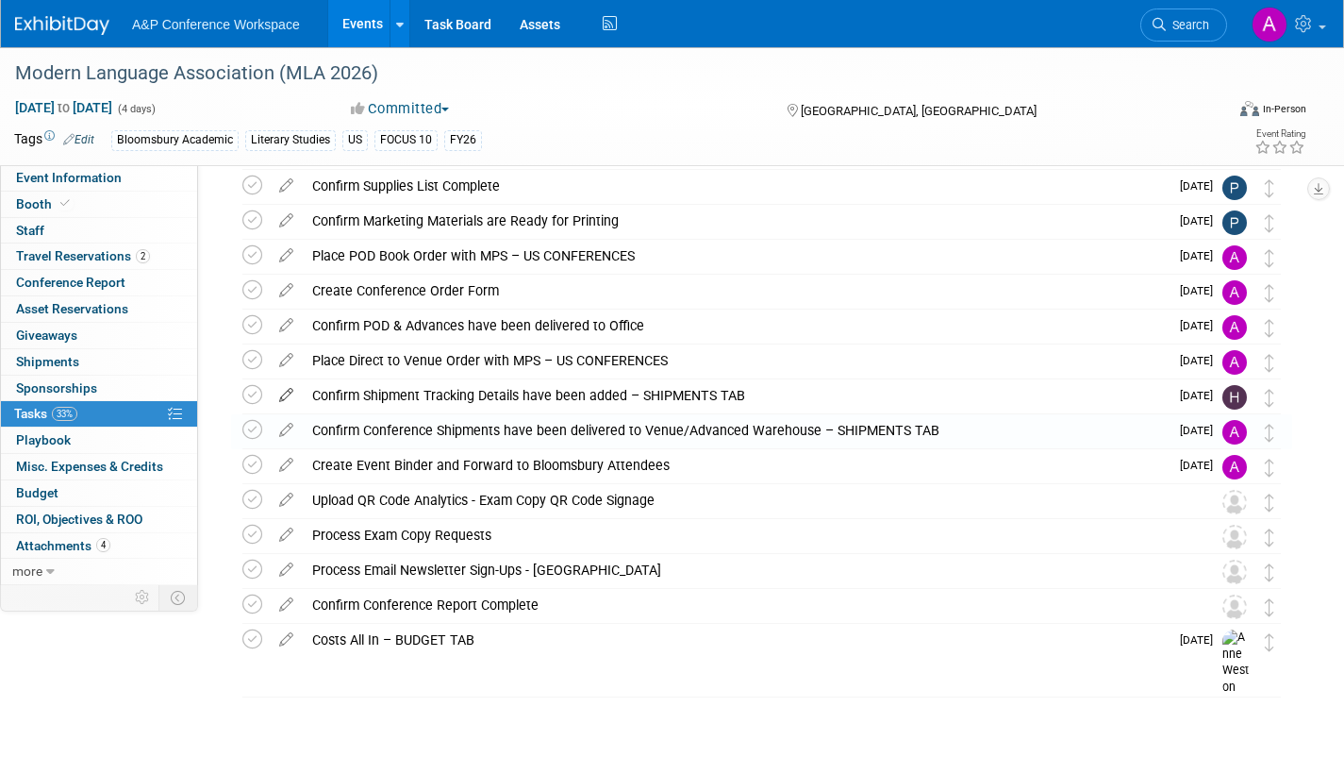
click at [289, 387] on icon at bounding box center [286, 391] width 33 height 24
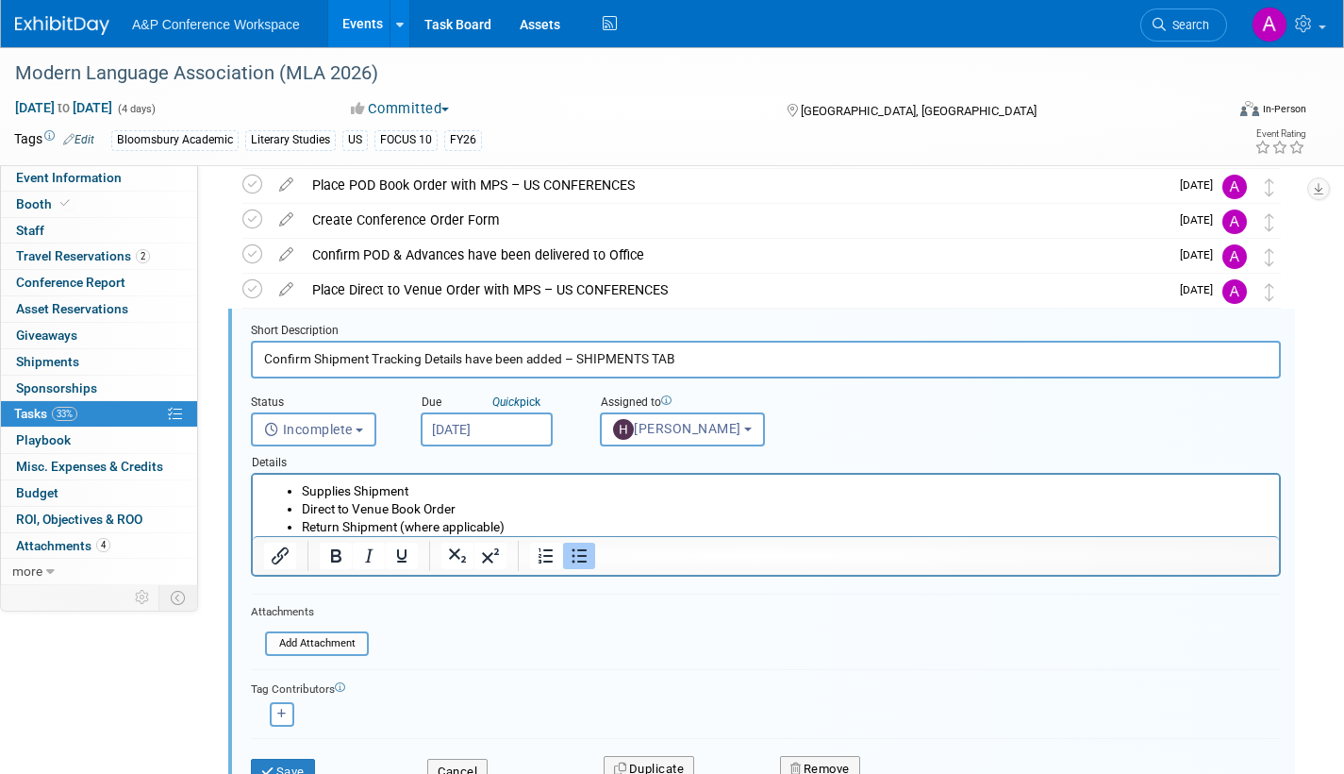
scroll to position [318, 0]
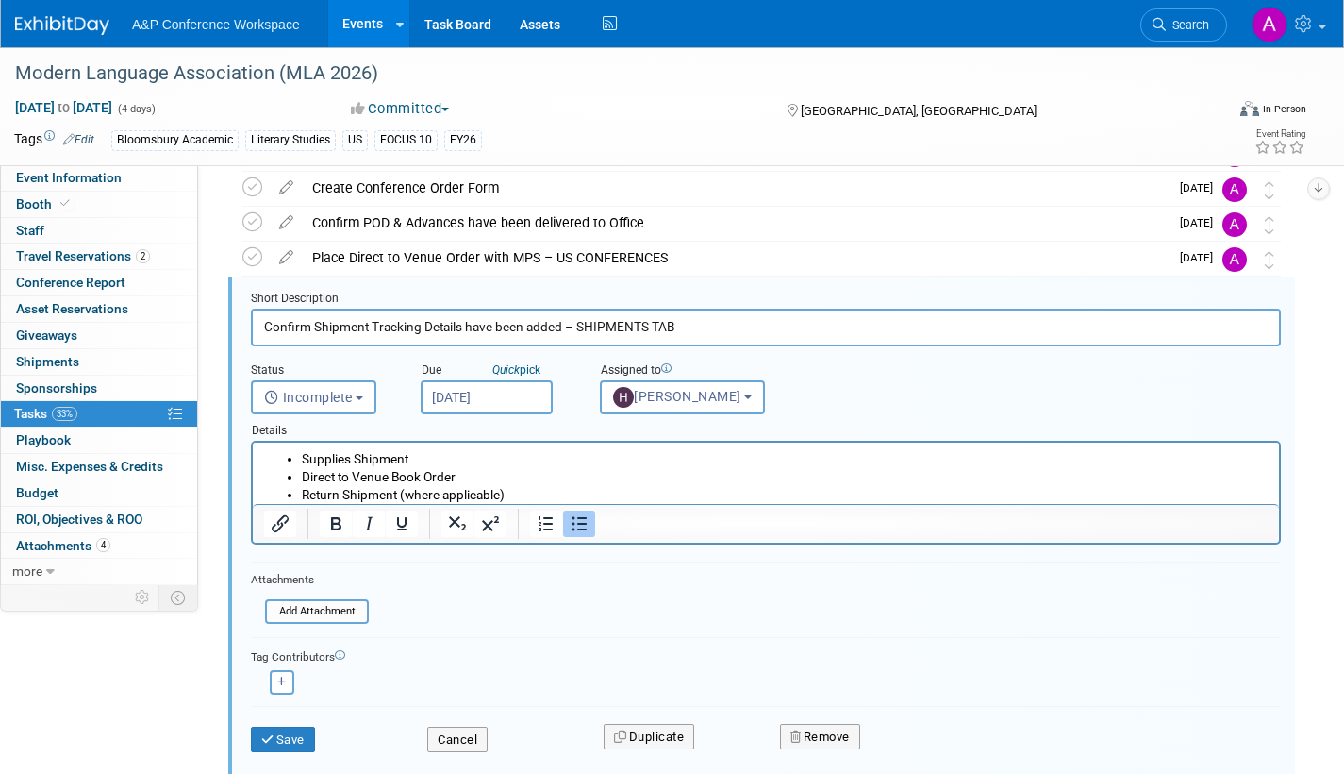
click at [533, 396] on input "Dec 22, 2025" at bounding box center [487, 397] width 132 height 34
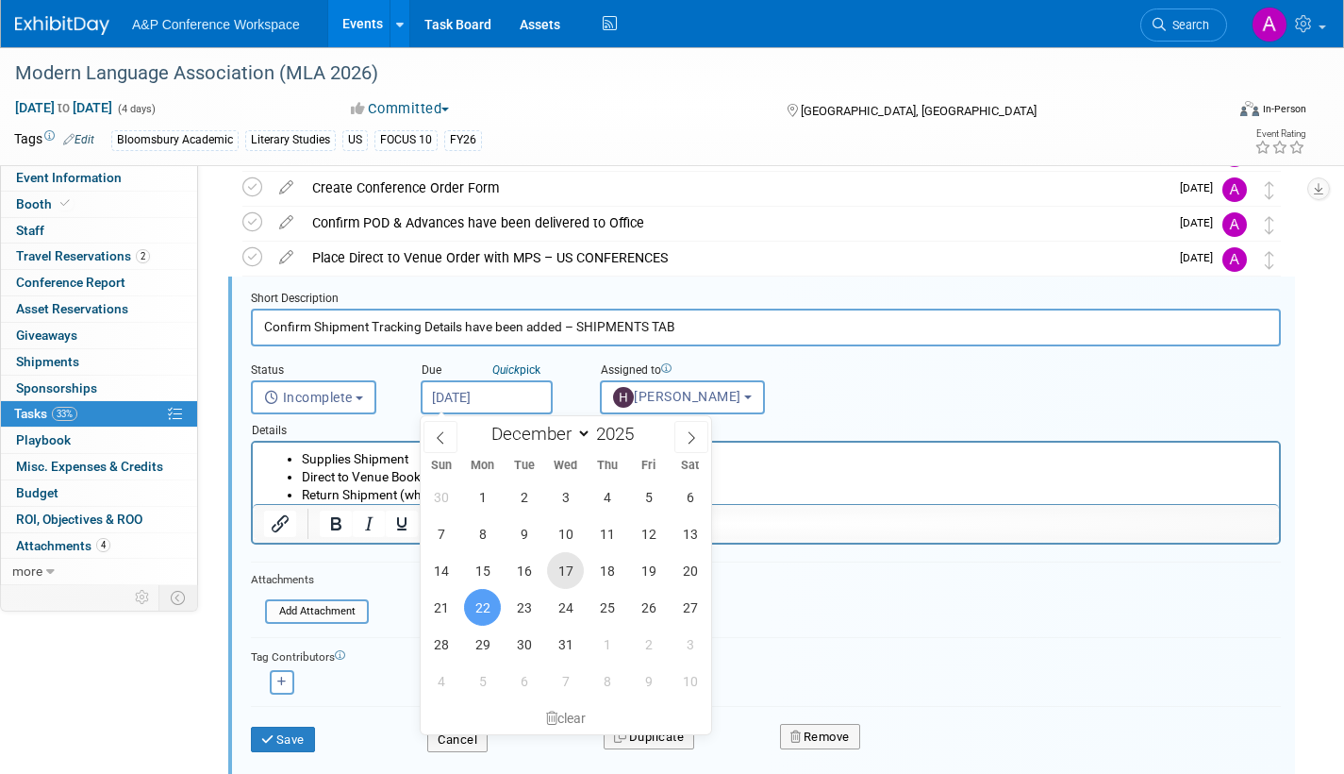
click at [564, 566] on span "17" at bounding box center [565, 570] width 37 height 37
type input "Dec 17, 2025"
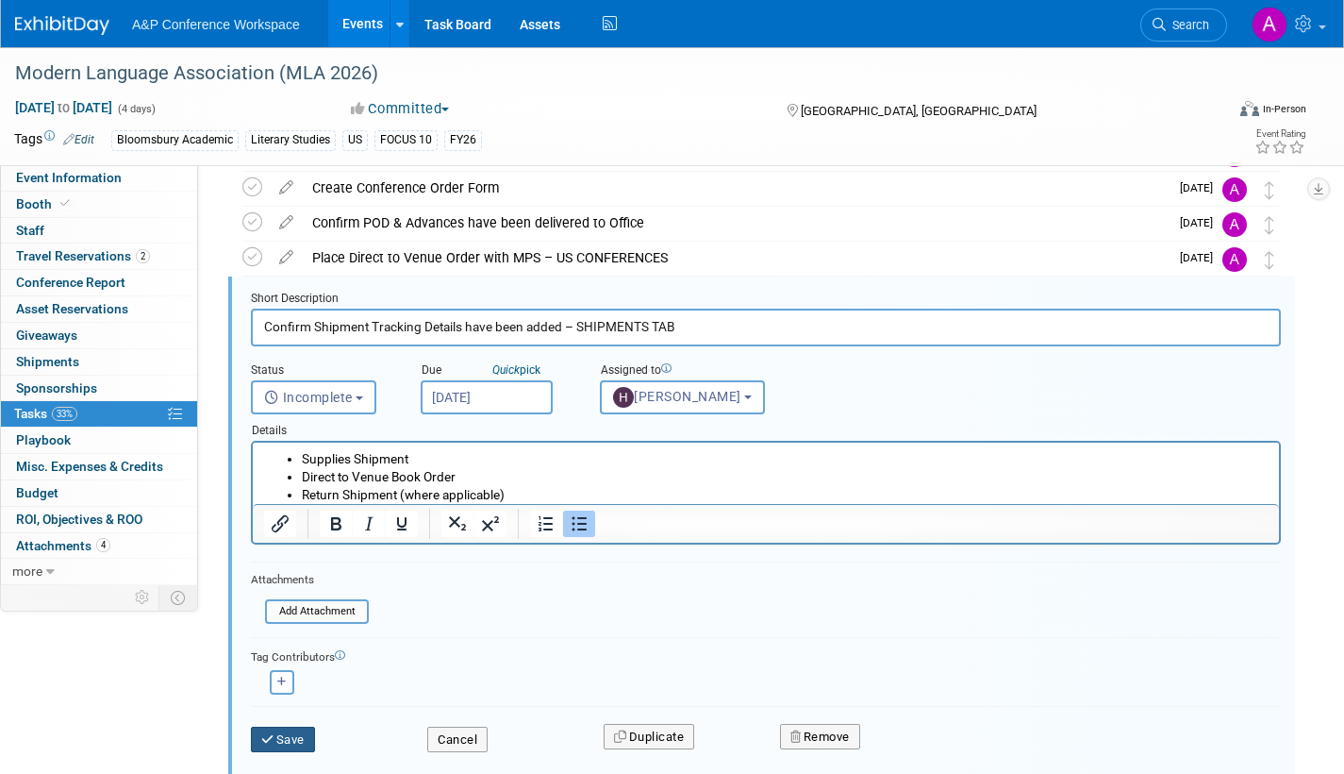
click at [301, 732] on button "Save" at bounding box center [283, 739] width 64 height 26
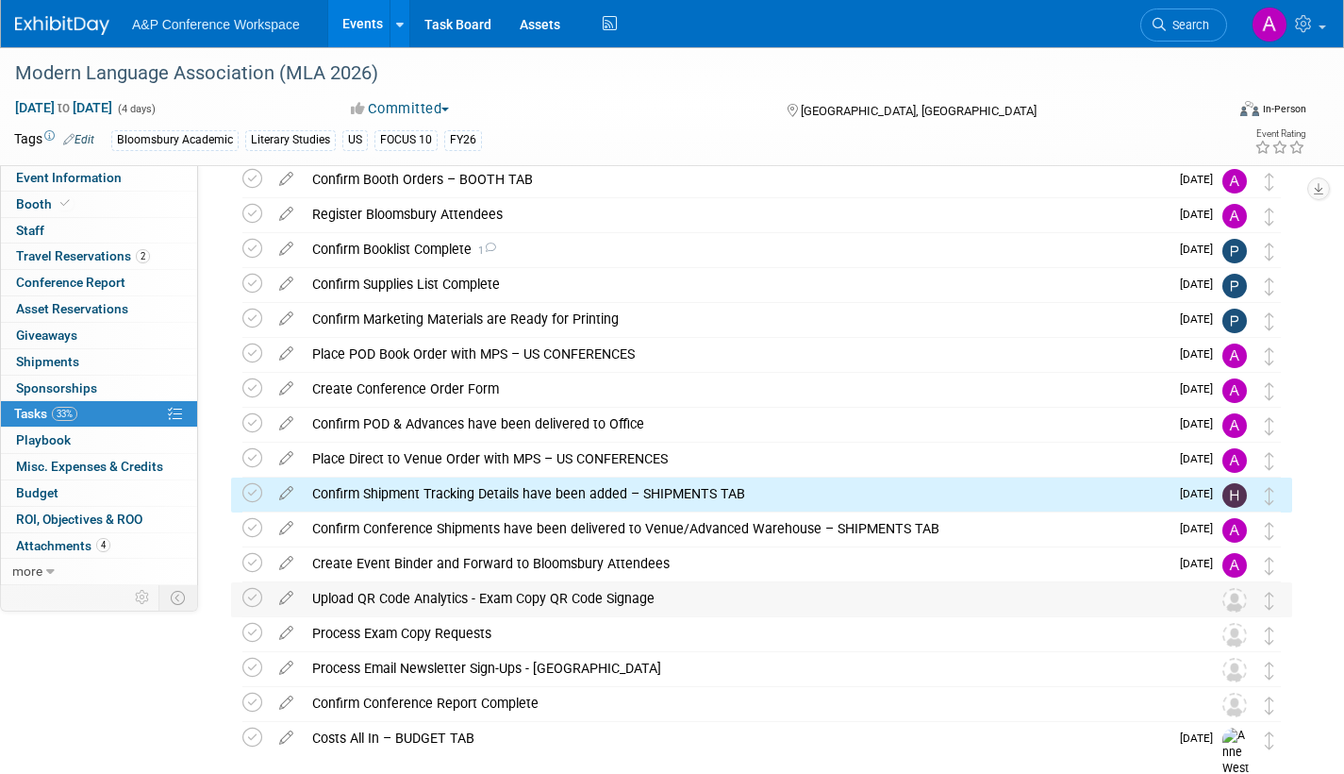
scroll to position [0, 0]
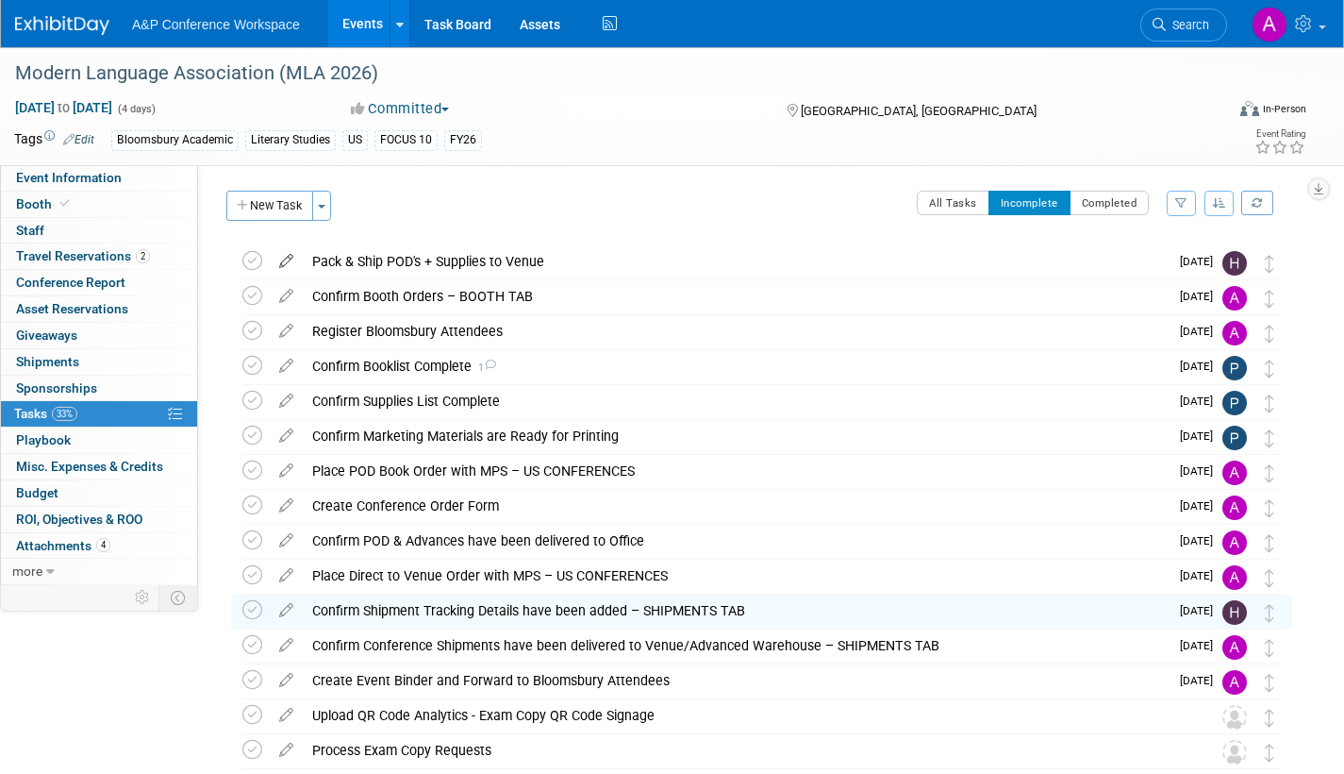
click at [291, 256] on icon at bounding box center [286, 257] width 33 height 24
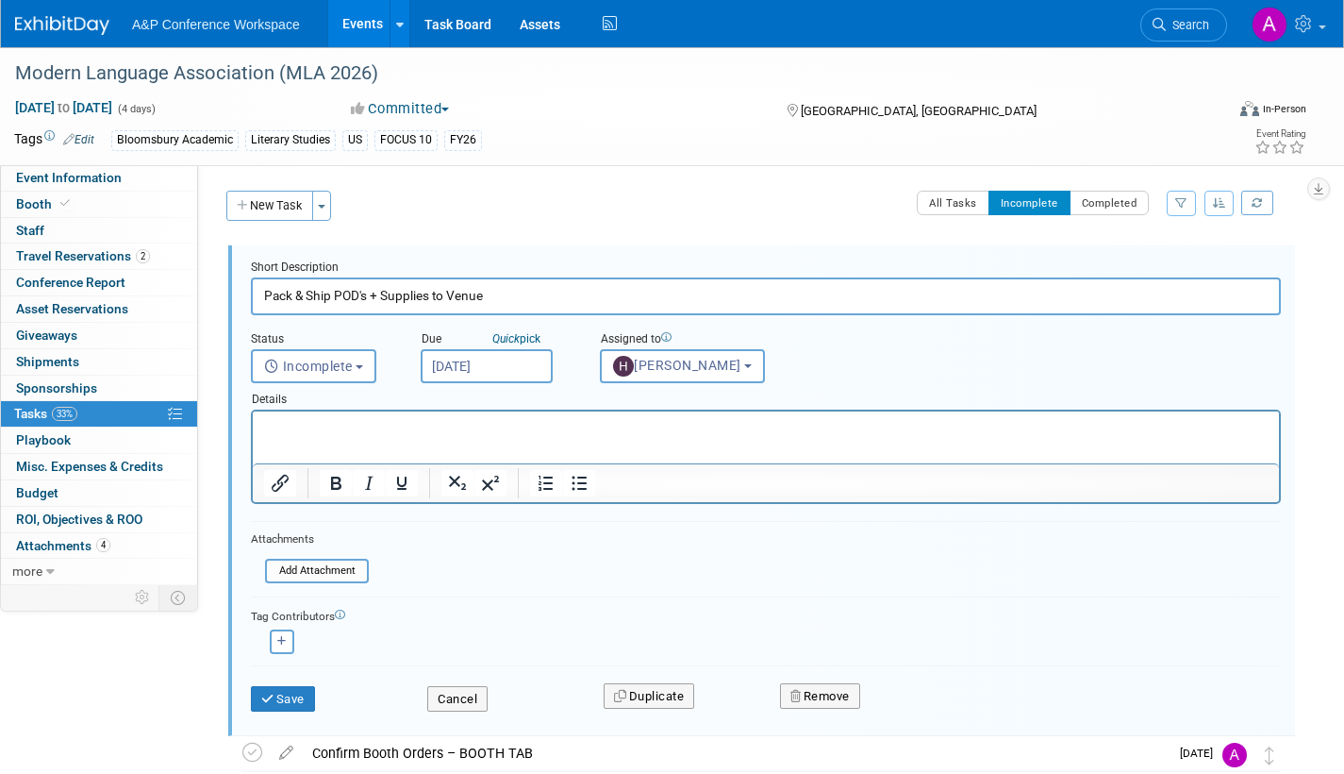
click at [533, 363] on input "Dec 22, 2025" at bounding box center [487, 366] width 132 height 34
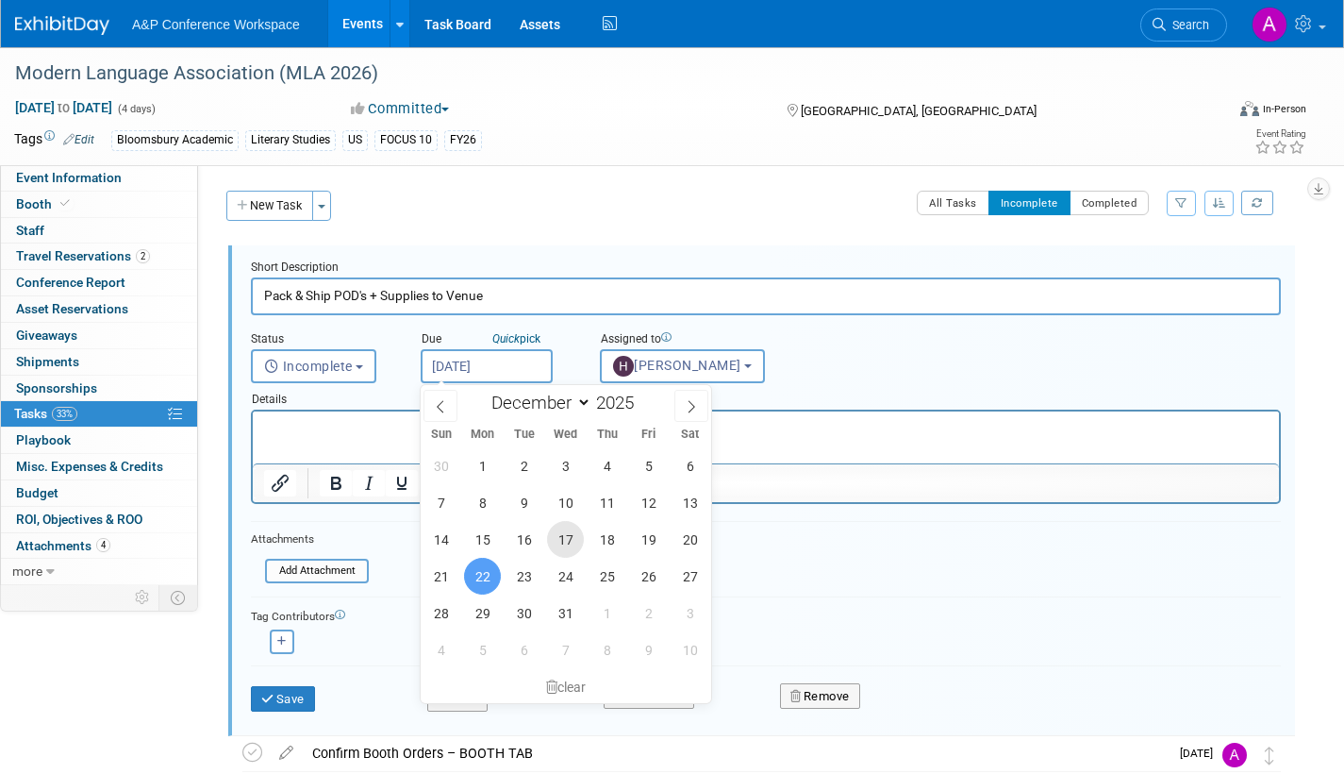
click at [567, 531] on span "17" at bounding box center [565, 539] width 37 height 37
type input "Dec 17, 2025"
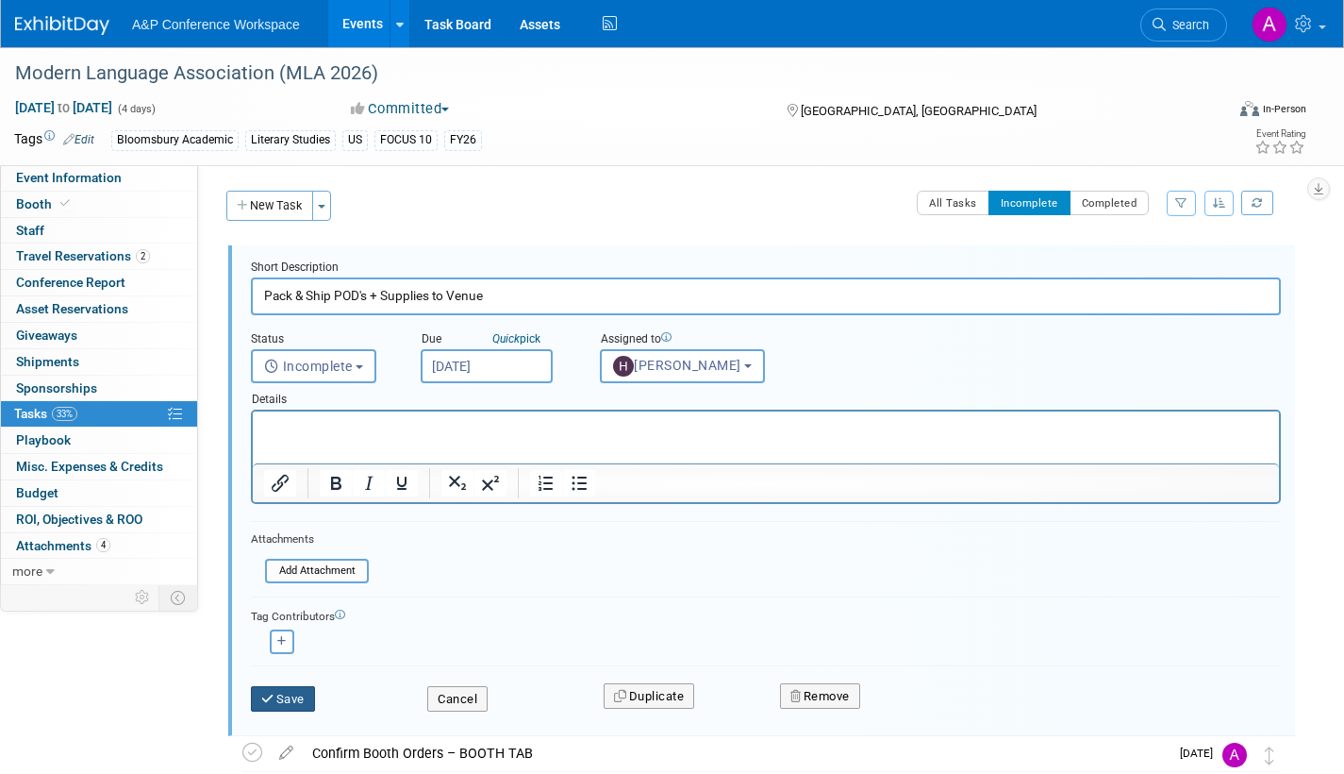
click at [280, 693] on button "Save" at bounding box center [283, 699] width 64 height 26
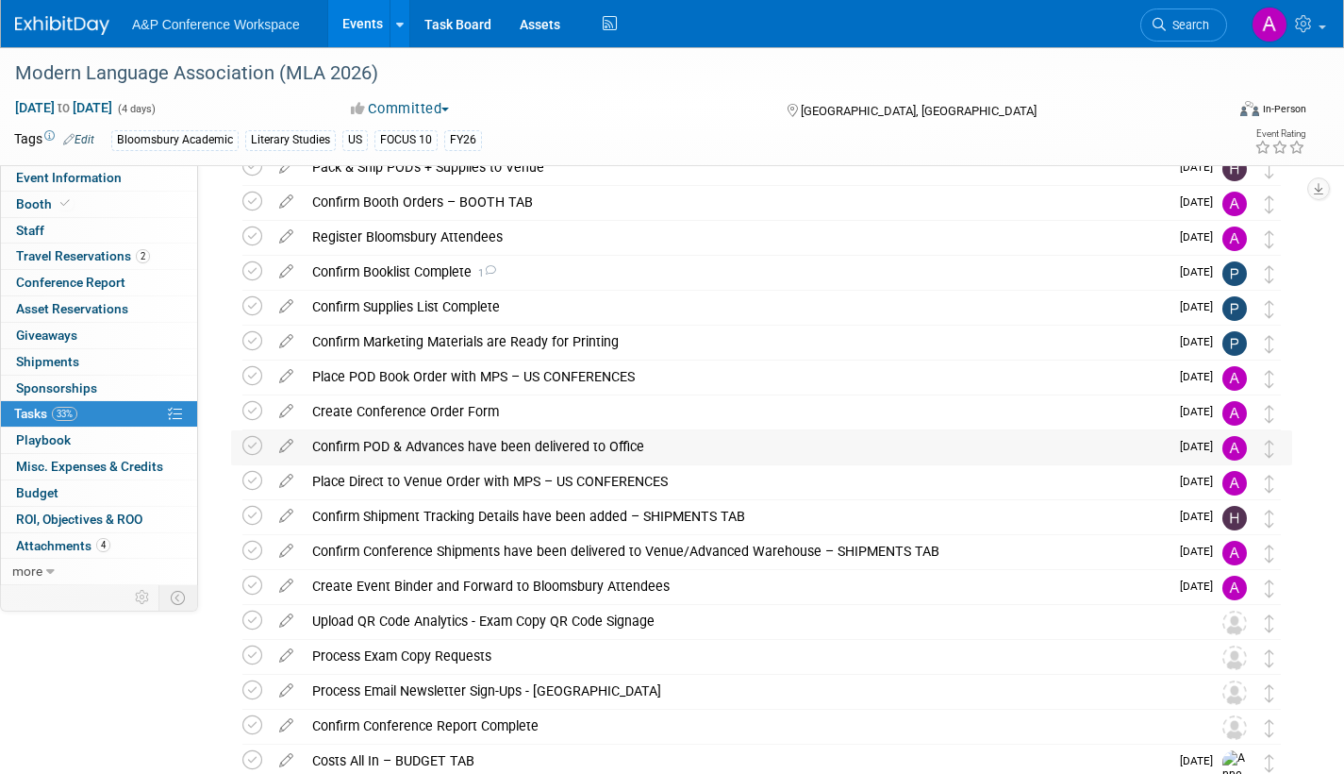
scroll to position [189, 0]
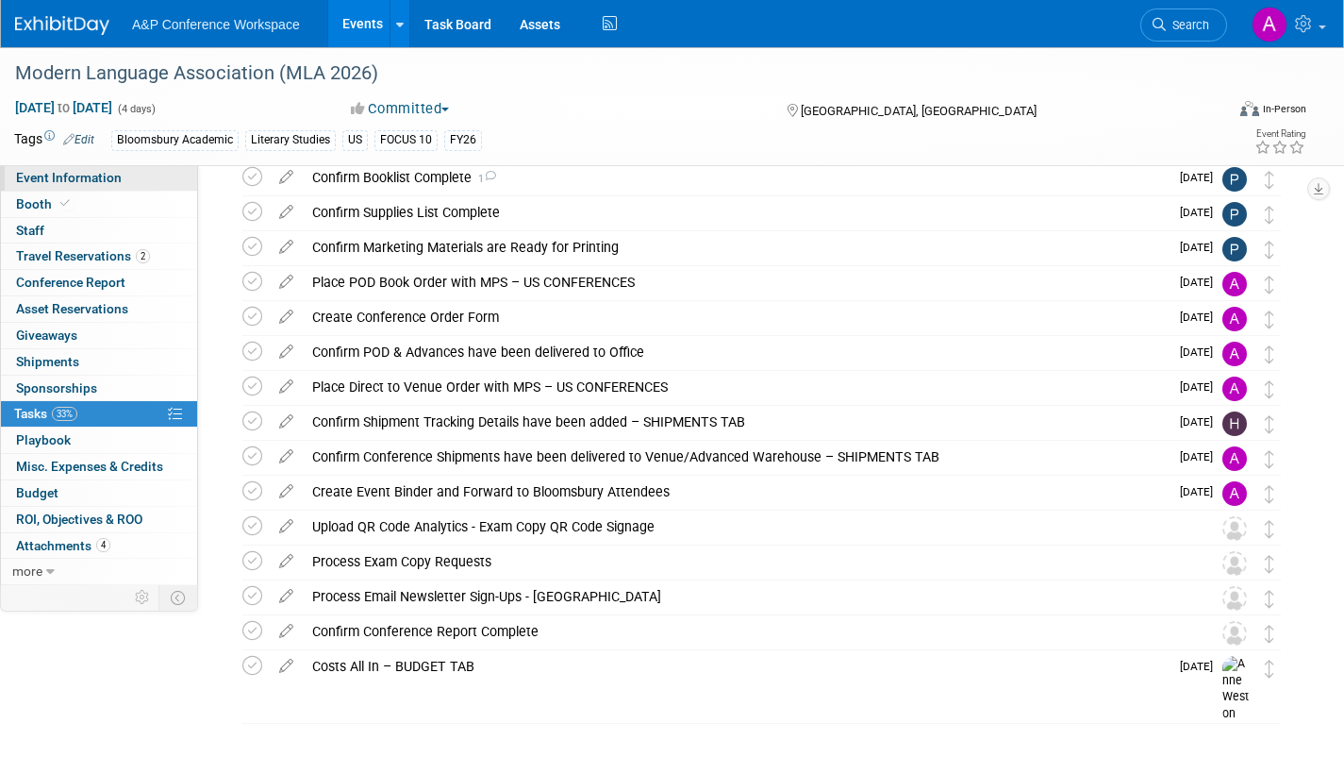
click at [26, 180] on span "Event Information" at bounding box center [69, 177] width 106 height 15
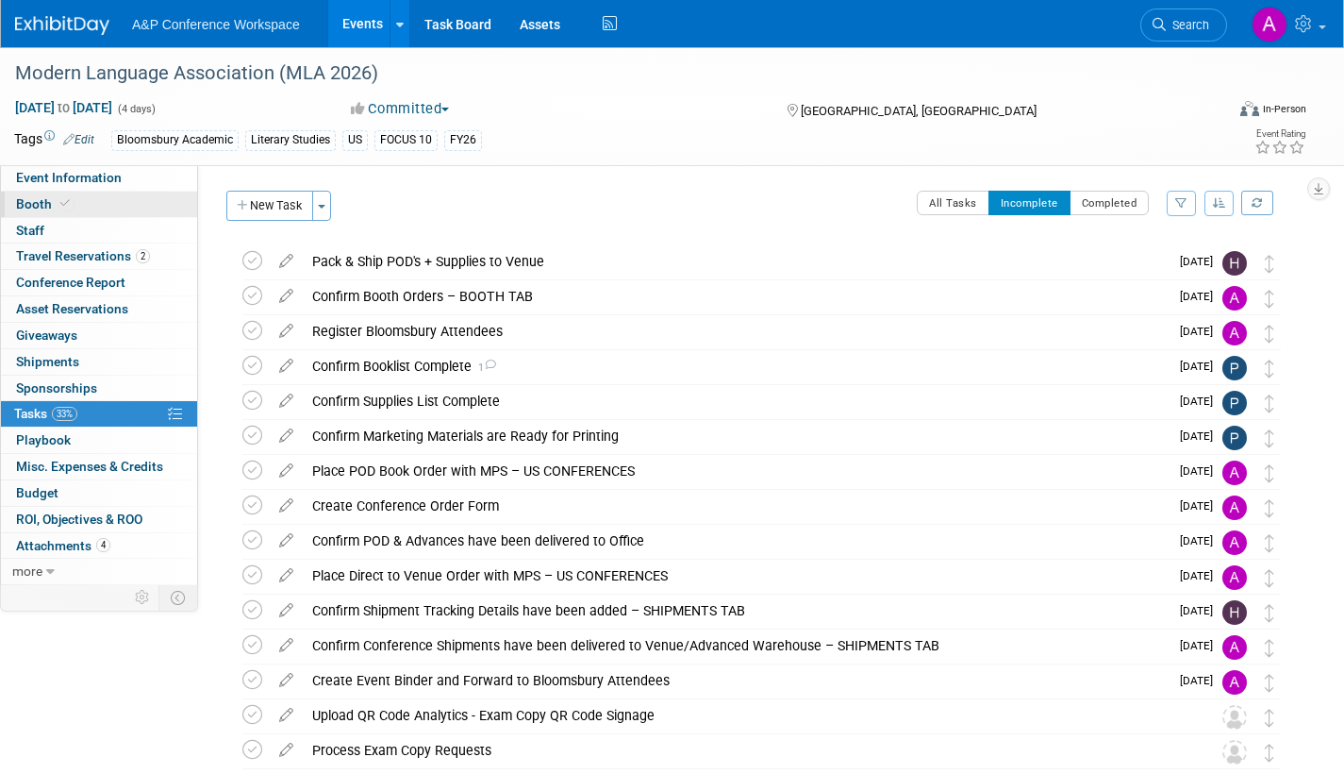
select select "Annual"
select select "Level 2"
select select "In-Person Booth"
select select "Literary Studies"
select select "Bloomsbury Academic"
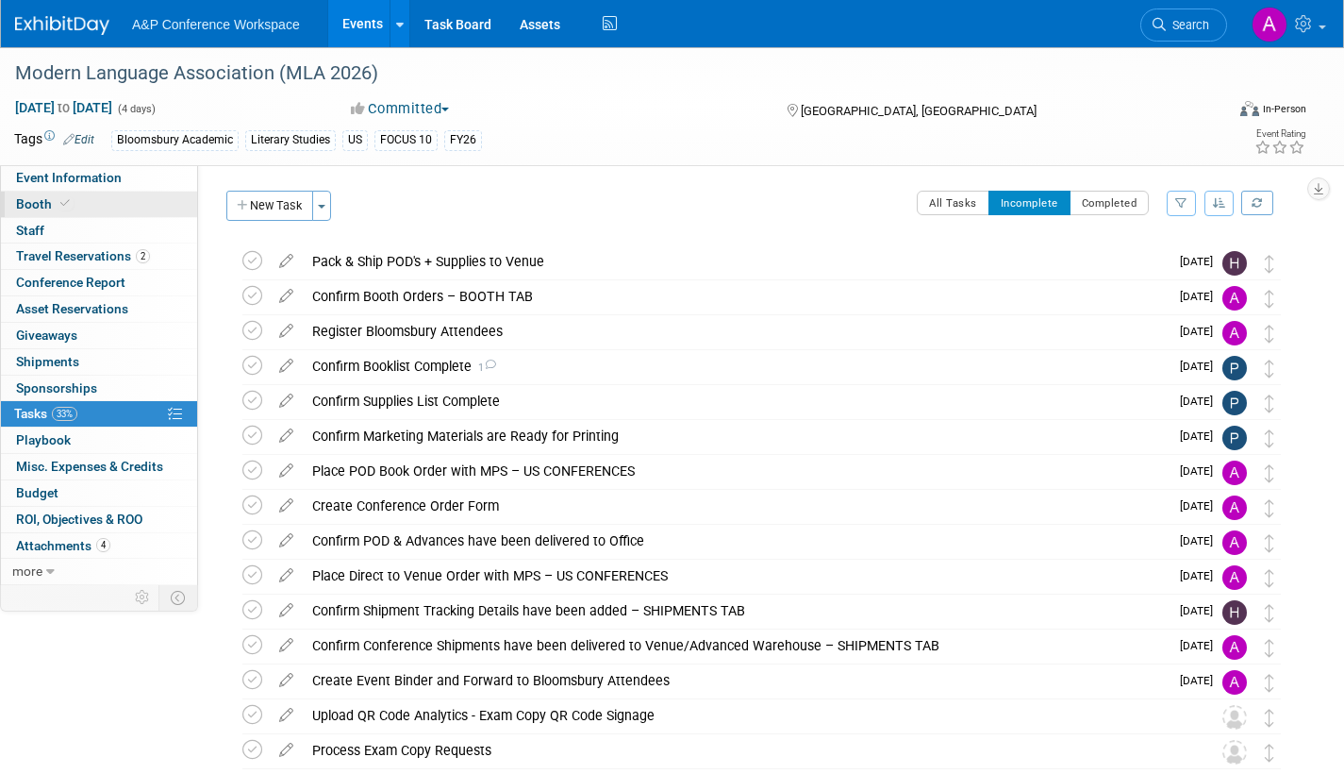
select select "[PERSON_NAME]"
select select "Networking/Commissioning"
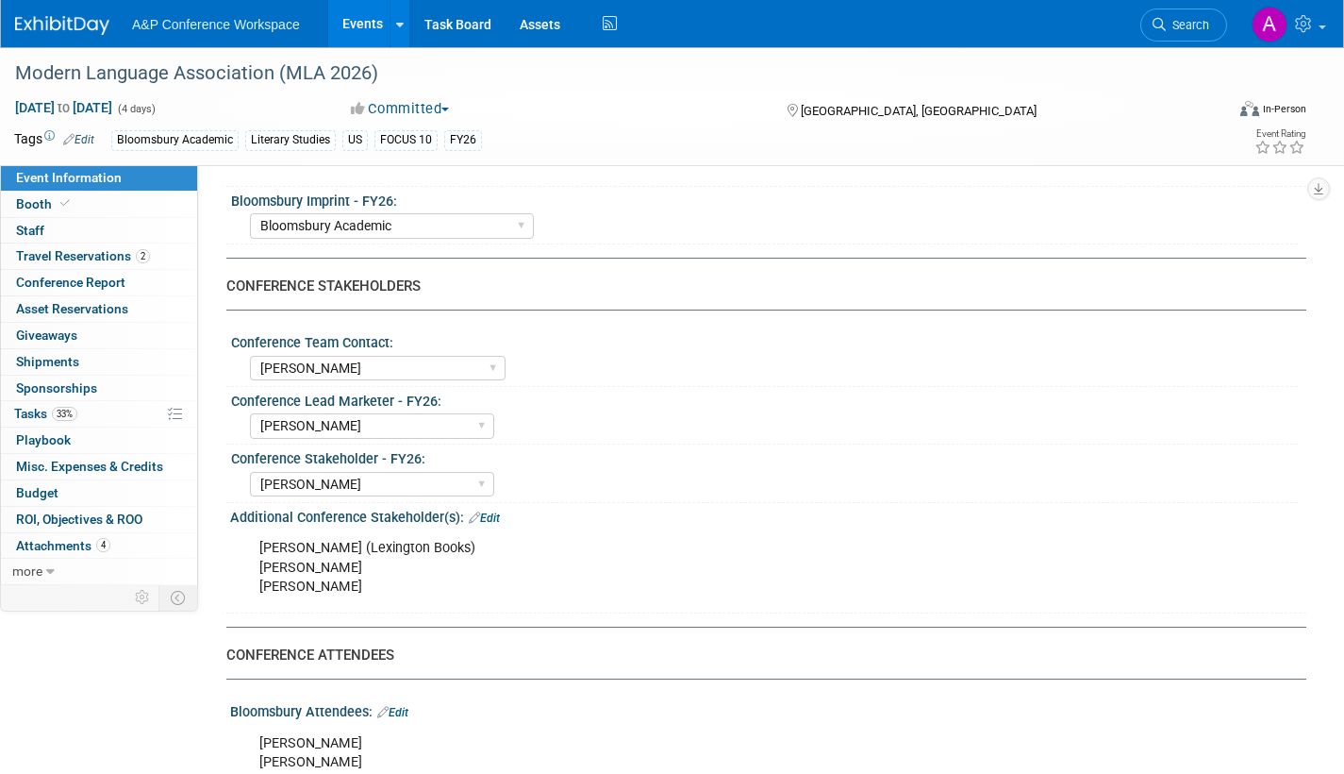
scroll to position [1038, 0]
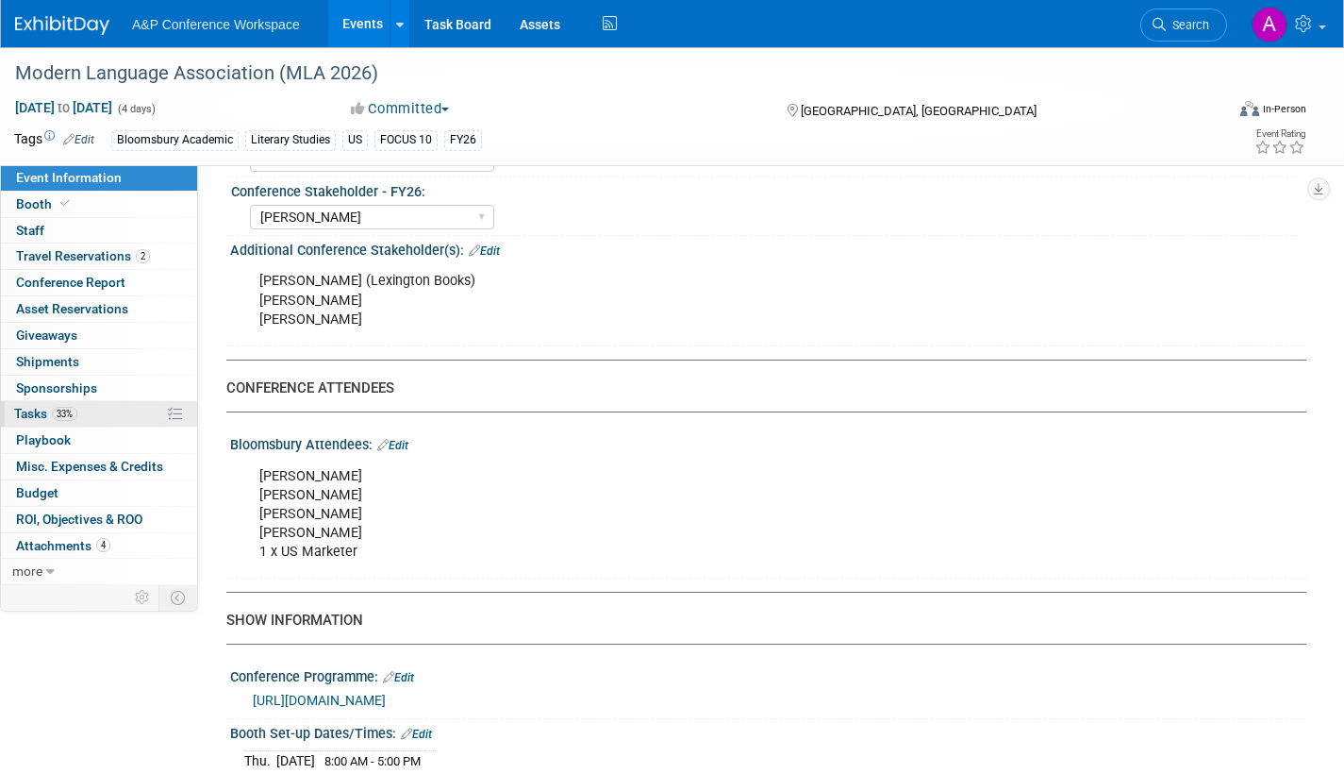
click at [33, 412] on span "Tasks 33%" at bounding box center [45, 413] width 63 height 15
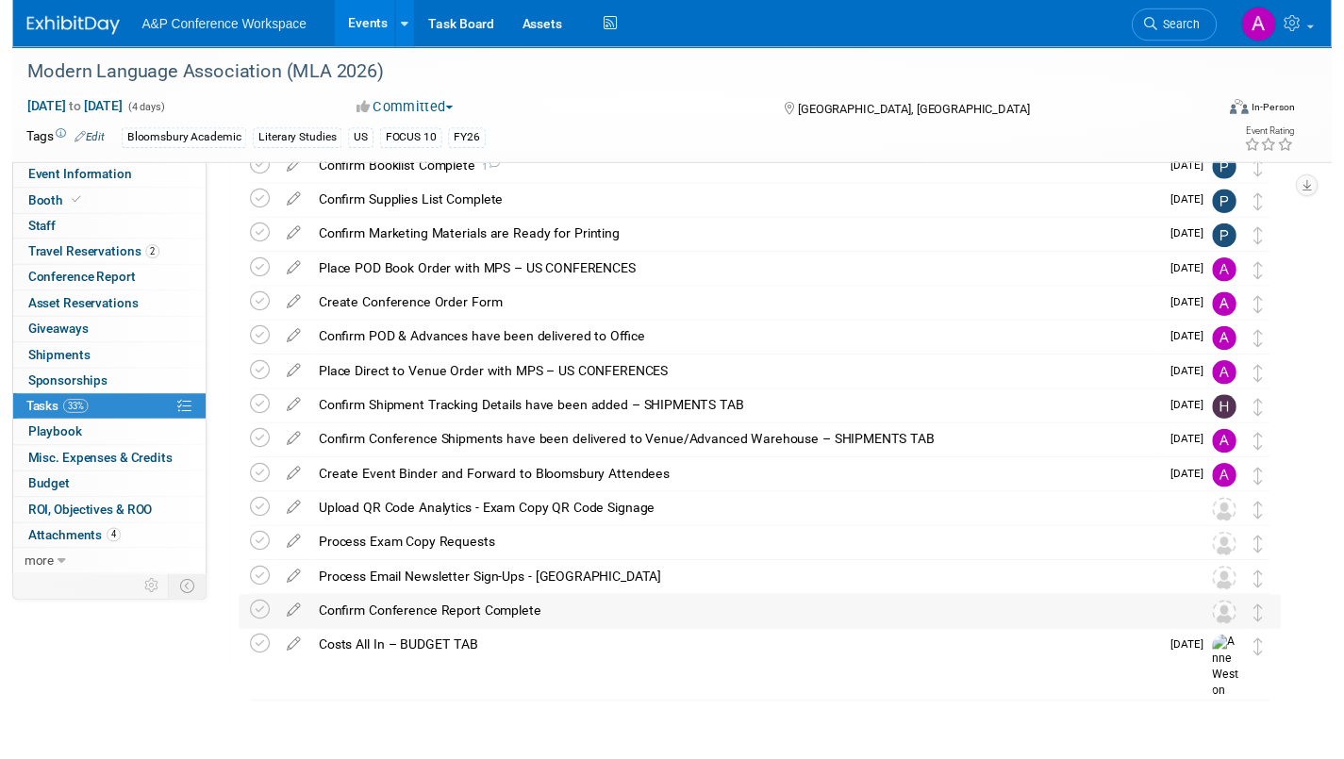
scroll to position [215, 0]
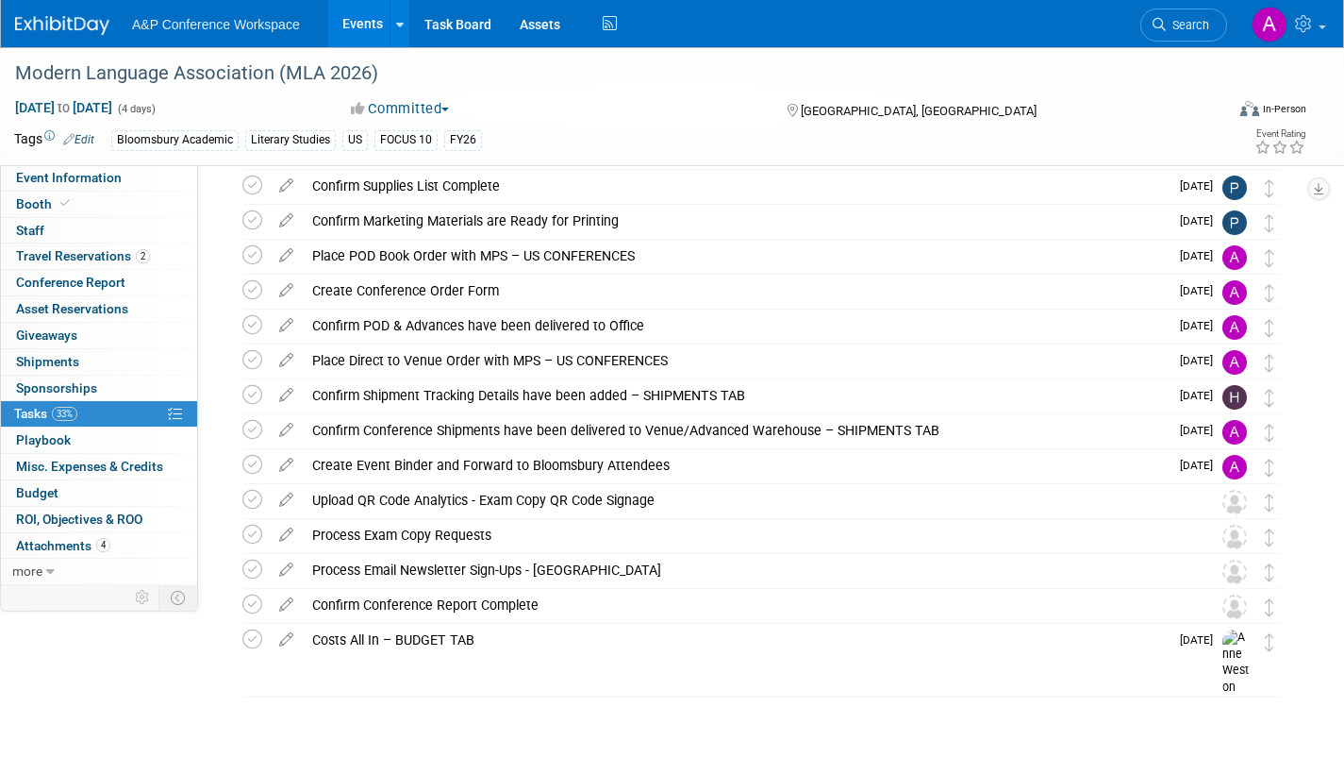
click at [280, 601] on icon at bounding box center [286, 601] width 33 height 24
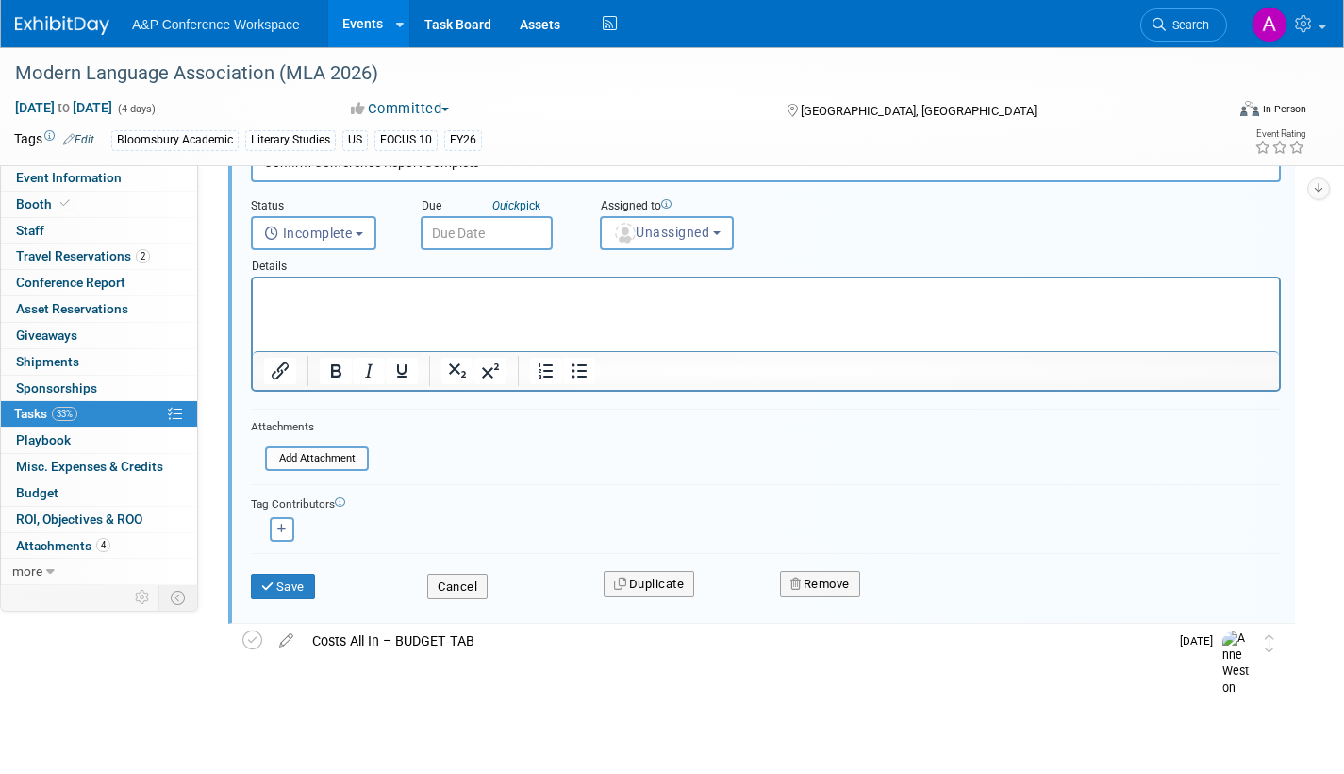
scroll to position [692, 0]
click at [656, 233] on span "Unassigned" at bounding box center [661, 231] width 96 height 15
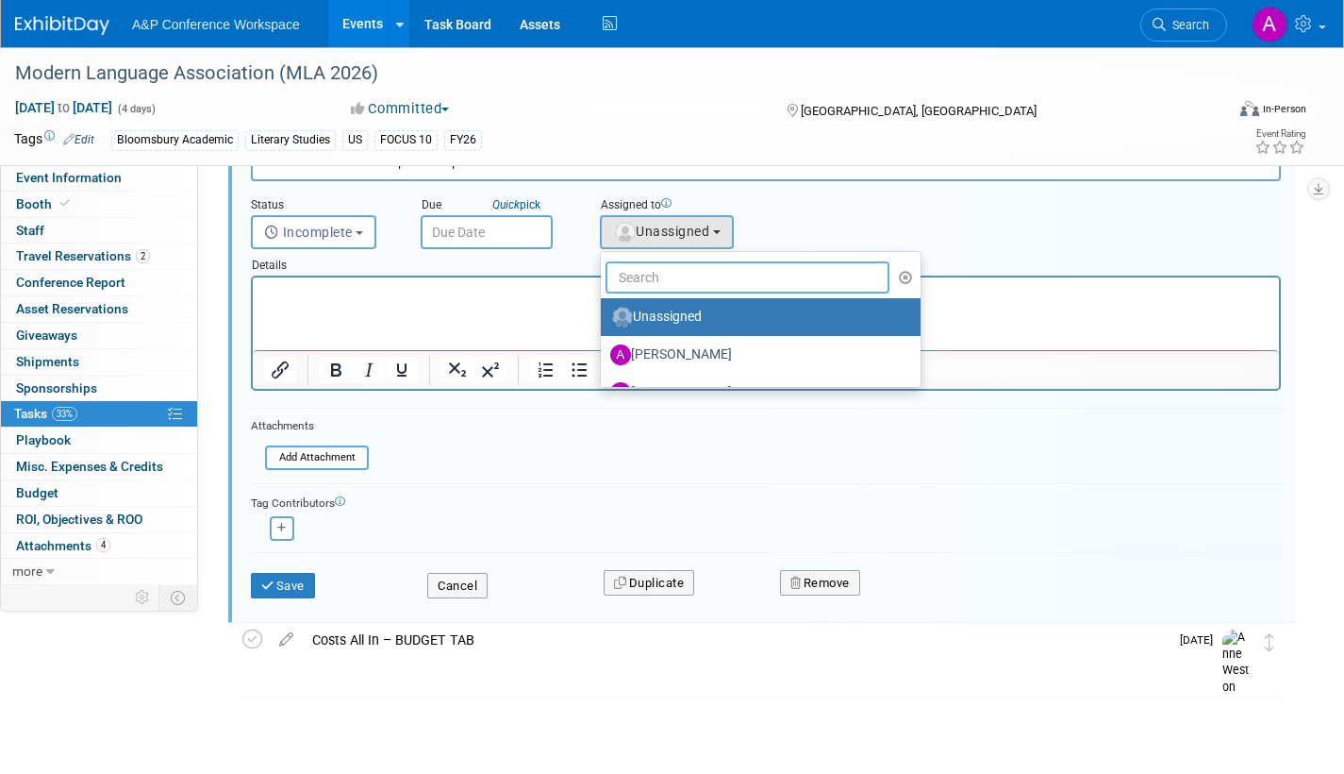
click at [649, 276] on input "text" at bounding box center [748, 277] width 284 height 32
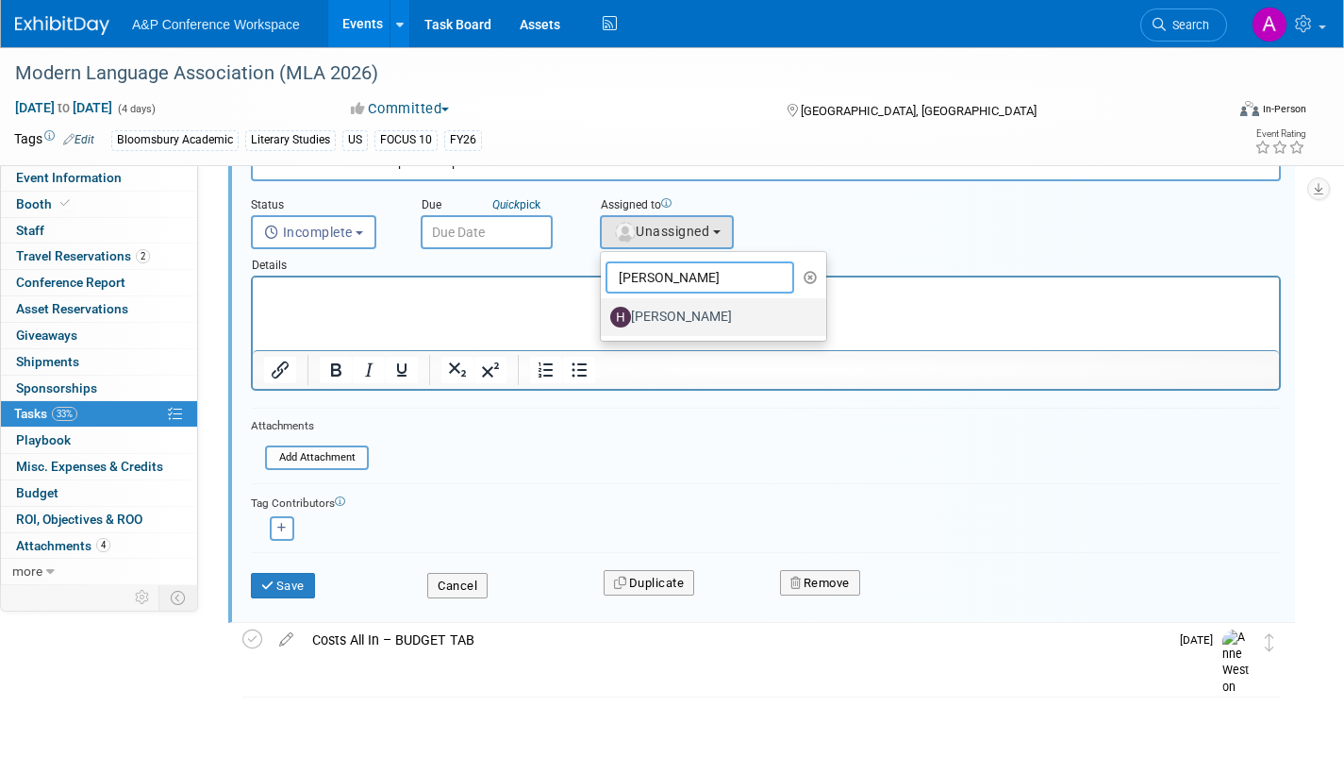
type input "holly"
drag, startPoint x: 669, startPoint y: 316, endPoint x: 414, endPoint y: 39, distance: 376.6
click at [669, 316] on label "[PERSON_NAME]" at bounding box center [708, 317] width 197 height 30
click at [604, 316] on input "[PERSON_NAME]" at bounding box center [598, 314] width 12 height 12
select select "a563156e-7662-4007-8abe-d687bc4fb7b3"
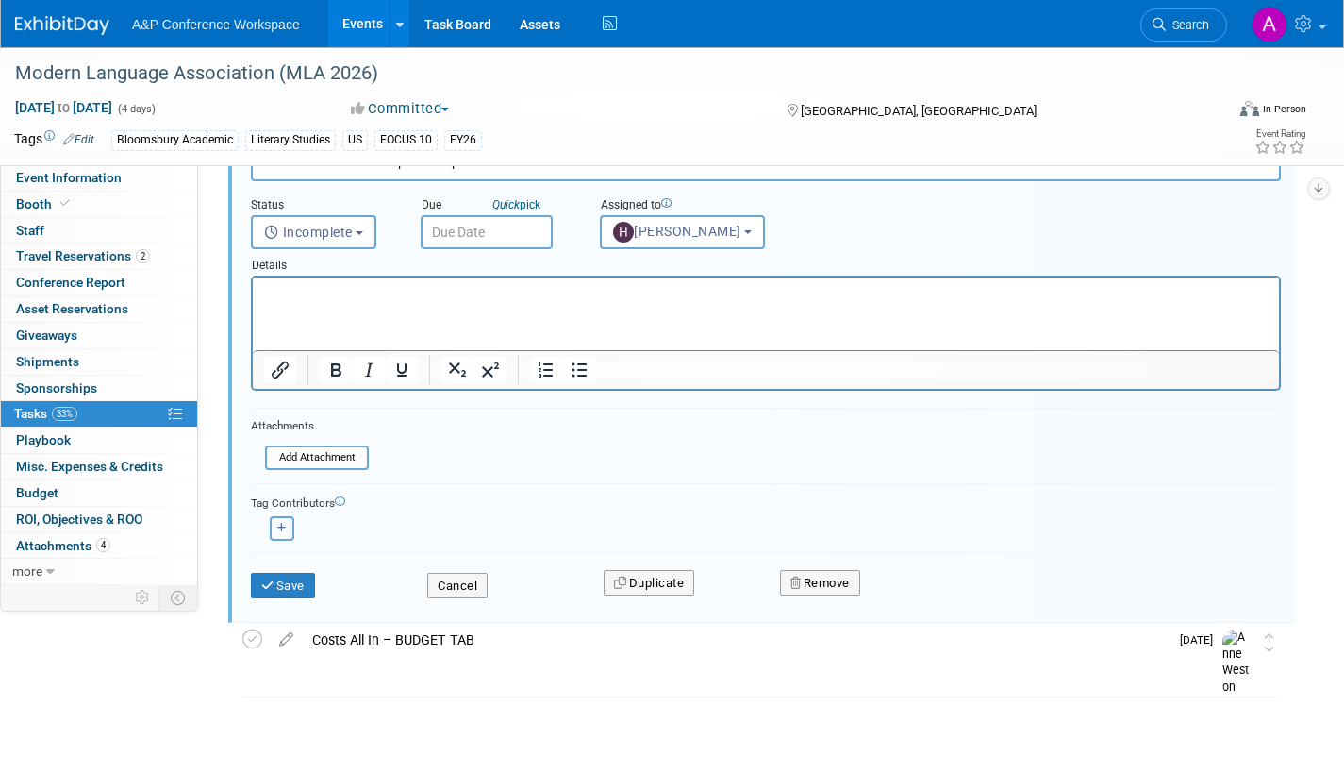
click at [287, 527] on button "button" at bounding box center [282, 528] width 25 height 25
select select
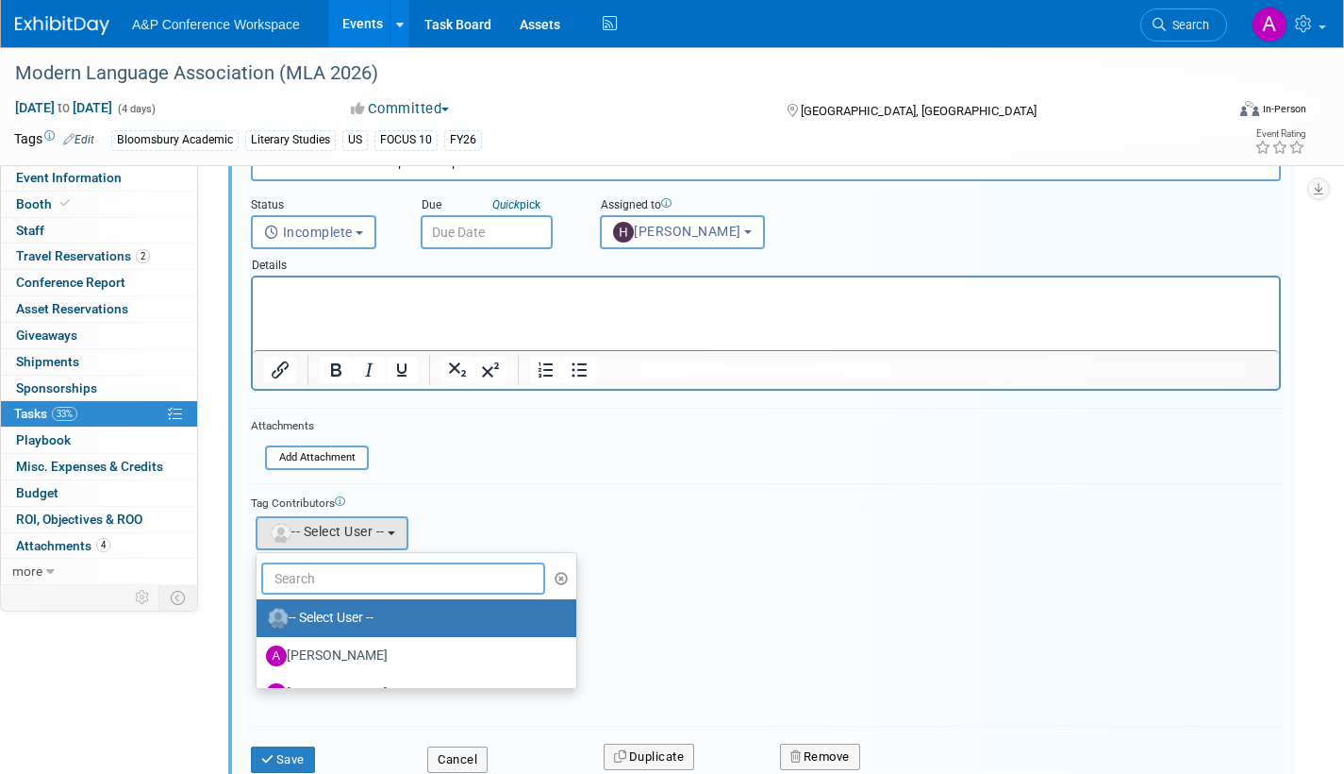
drag, startPoint x: 334, startPoint y: 570, endPoint x: 372, endPoint y: 555, distance: 40.6
click at [335, 570] on input "text" at bounding box center [403, 578] width 284 height 32
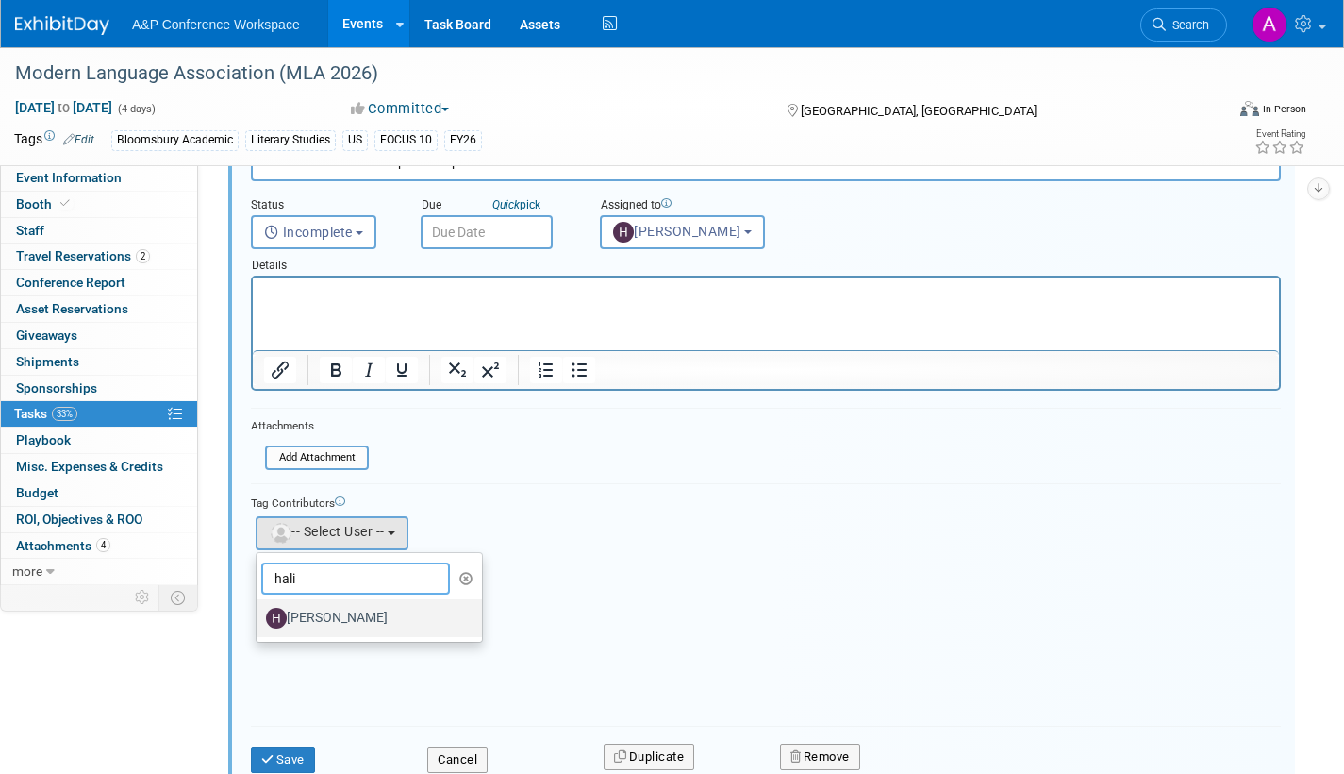
type input "hali"
click at [362, 625] on label "[PERSON_NAME]" at bounding box center [364, 618] width 197 height 30
click at [259, 622] on input "[PERSON_NAME]" at bounding box center [253, 615] width 12 height 12
select select "6967743f-60ff-435d-bf0f-6196eb354ce6"
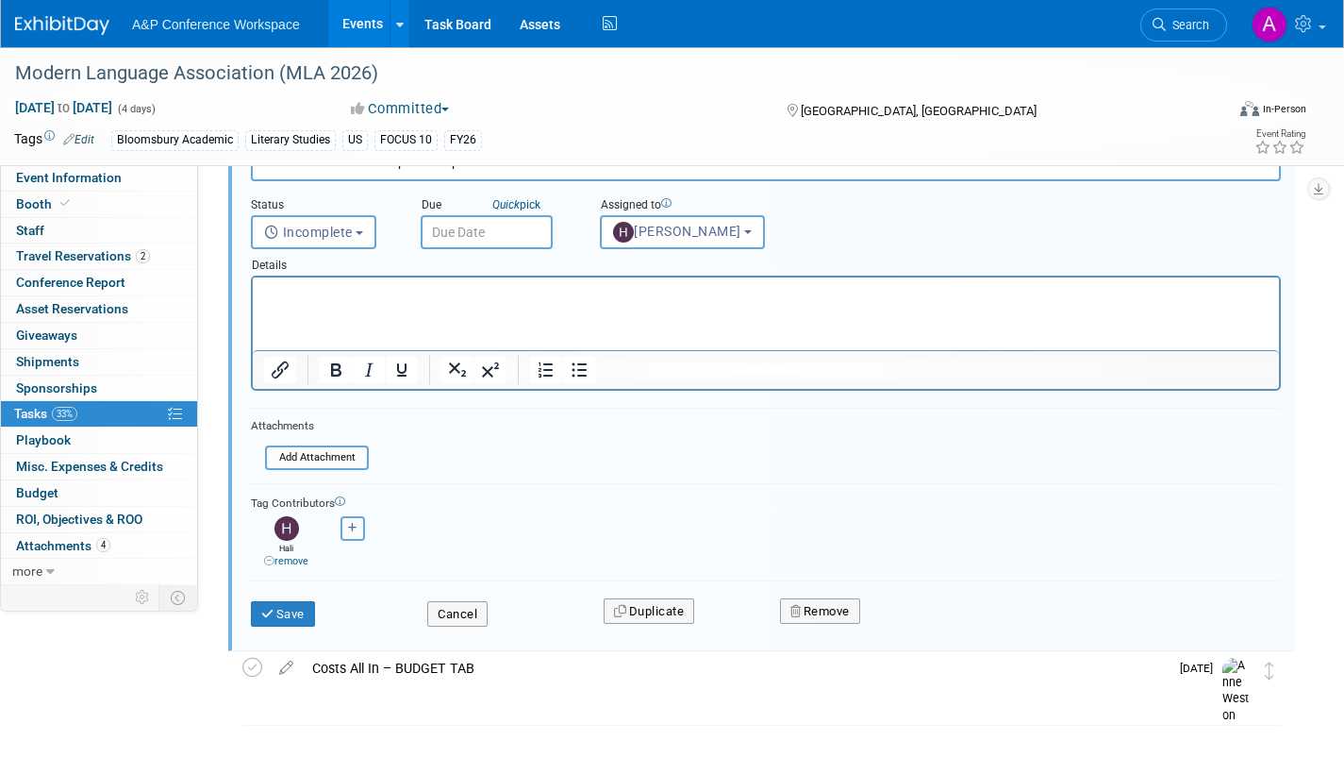
click at [358, 530] on button "button" at bounding box center [353, 528] width 25 height 25
select select
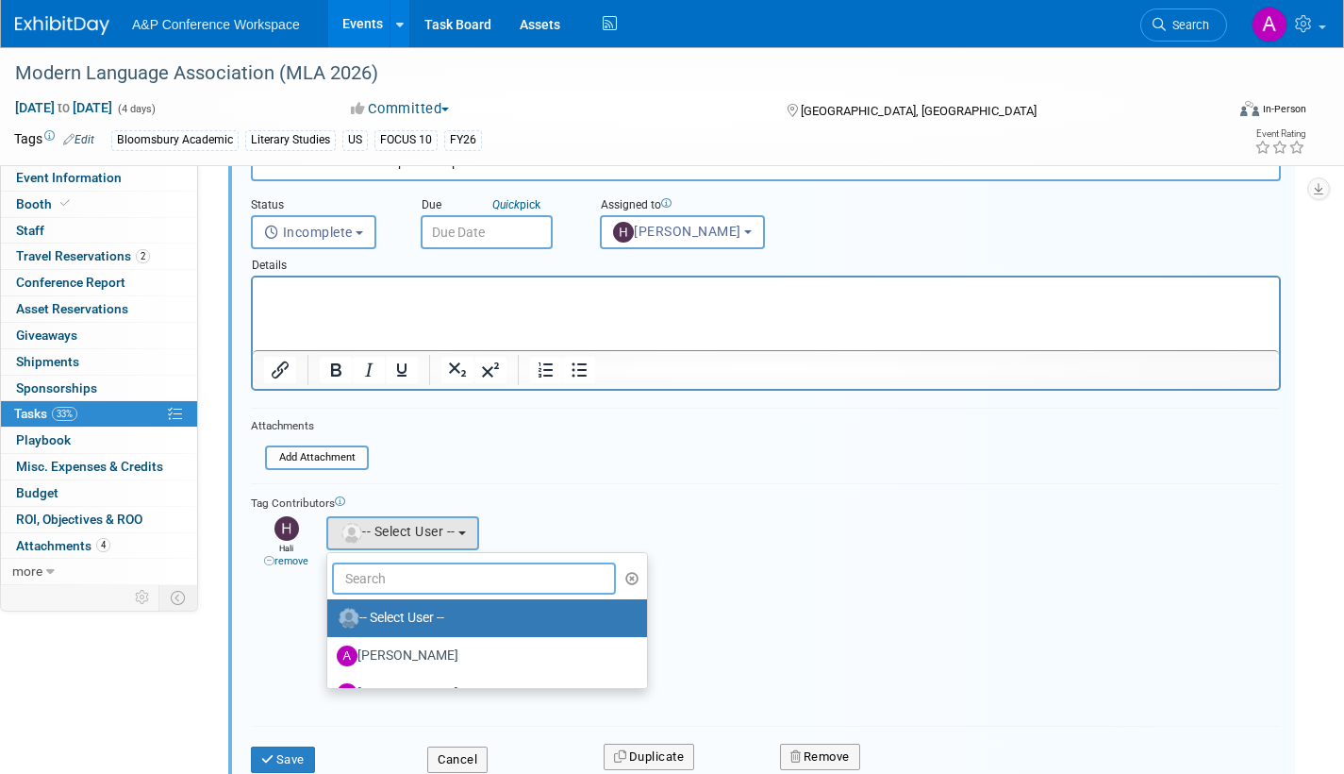
click at [414, 576] on input "text" at bounding box center [474, 578] width 284 height 32
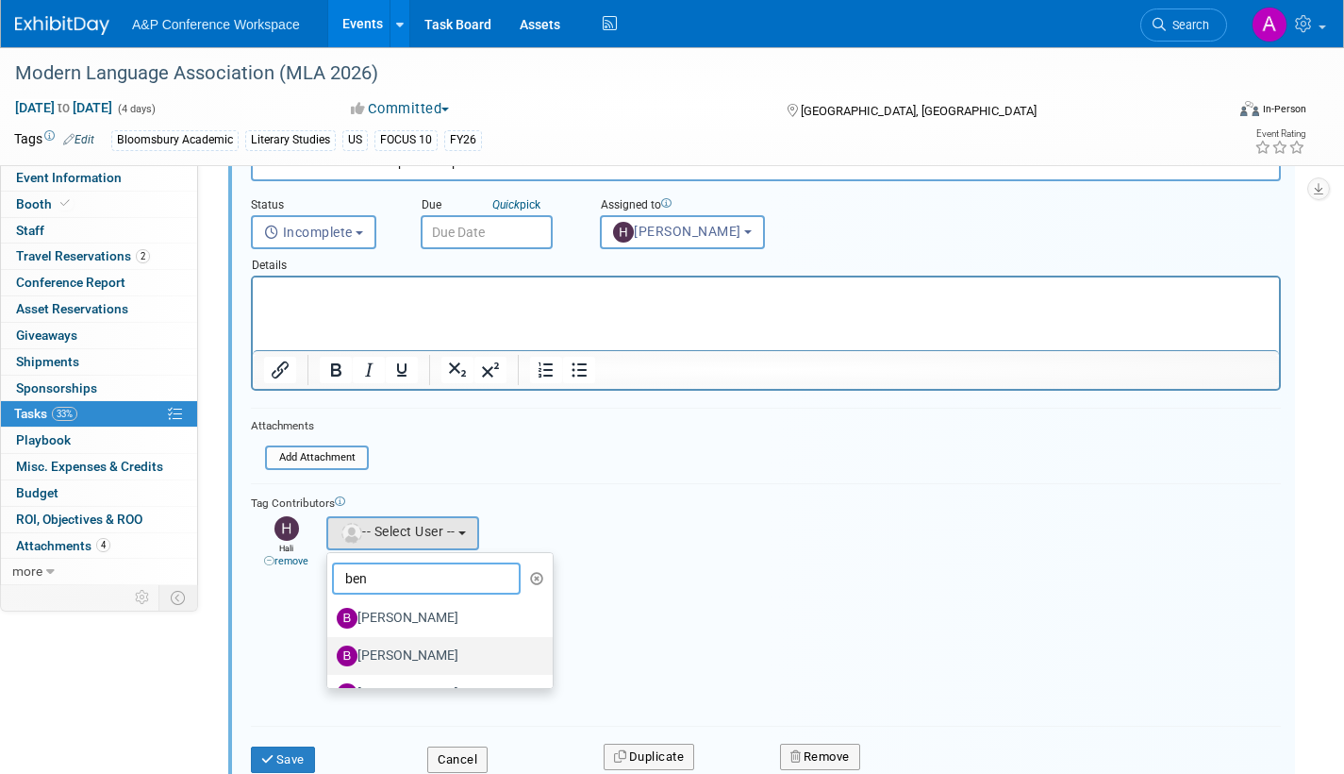
type input "ben"
click at [429, 649] on label "[PERSON_NAME]" at bounding box center [435, 656] width 197 height 30
click at [330, 649] on input "[PERSON_NAME]" at bounding box center [324, 653] width 12 height 12
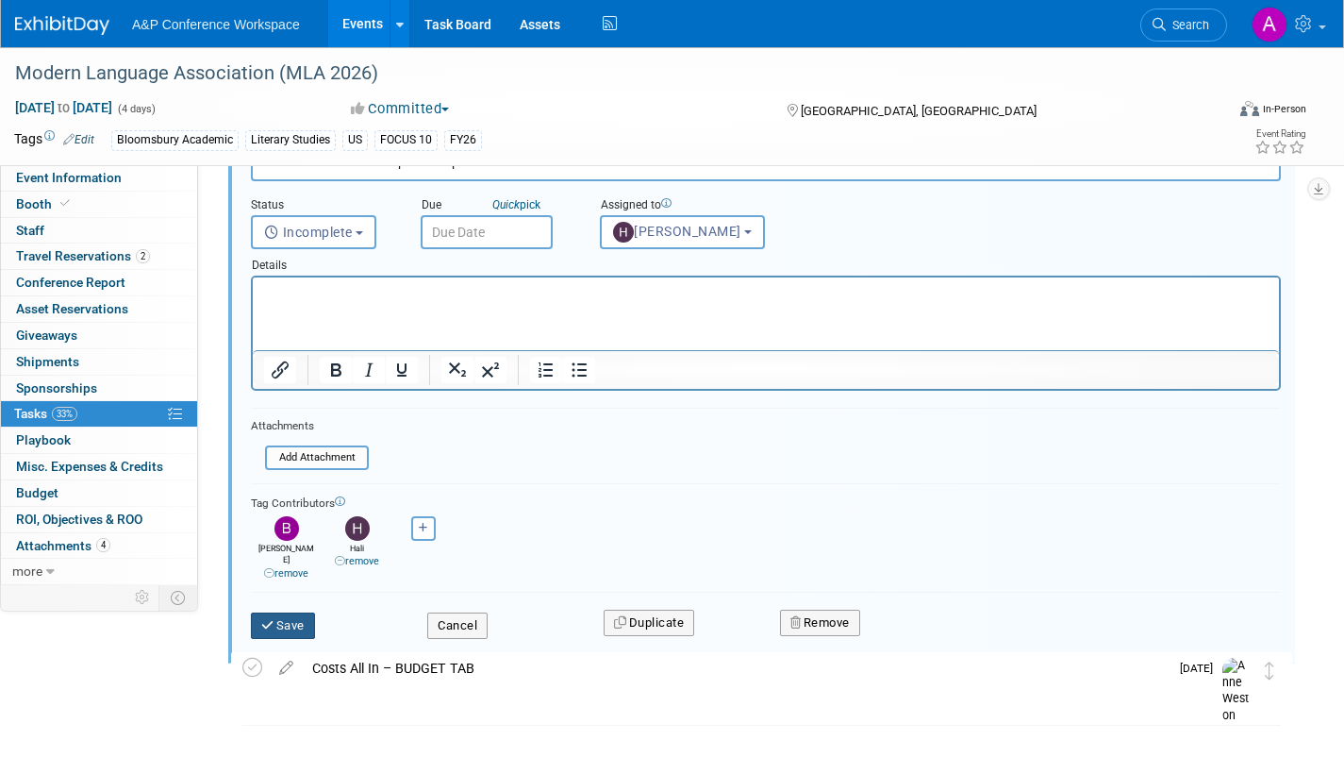
click at [296, 612] on button "Save" at bounding box center [283, 625] width 64 height 26
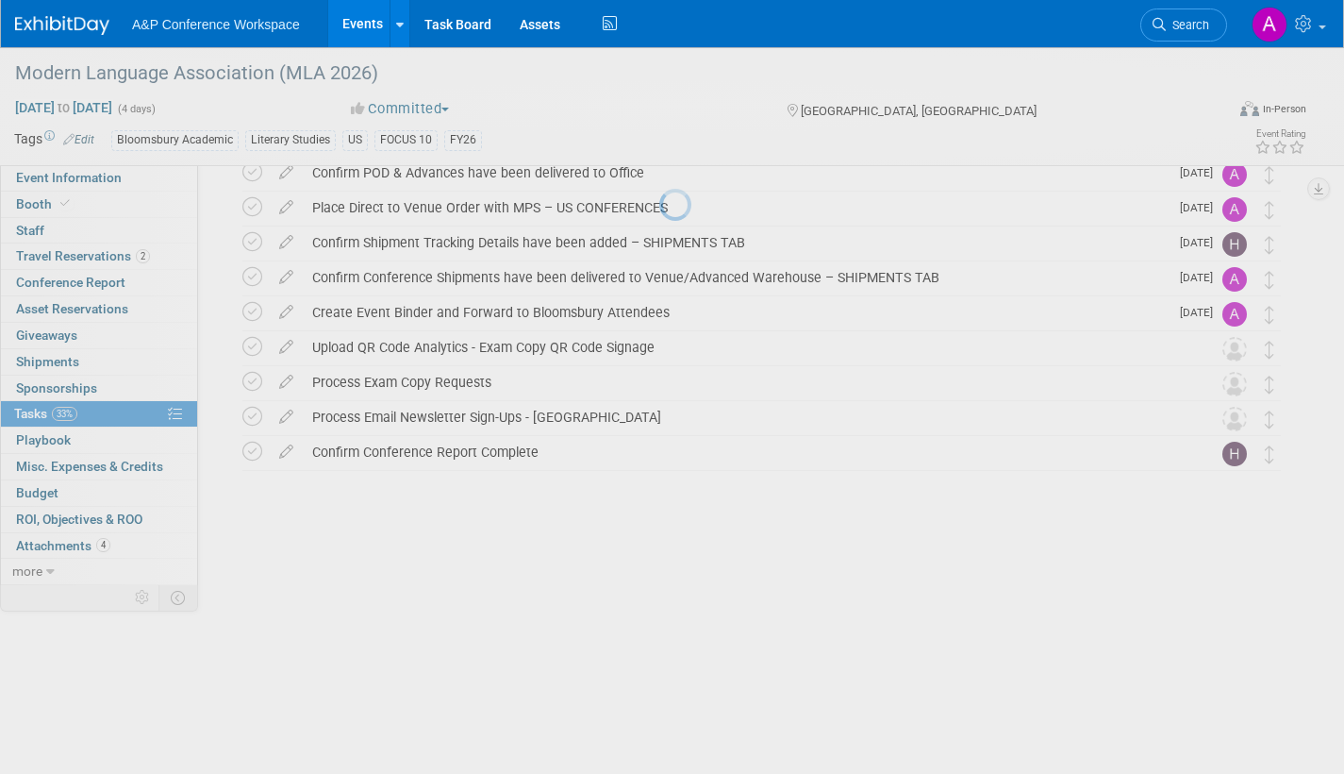
scroll to position [215, 0]
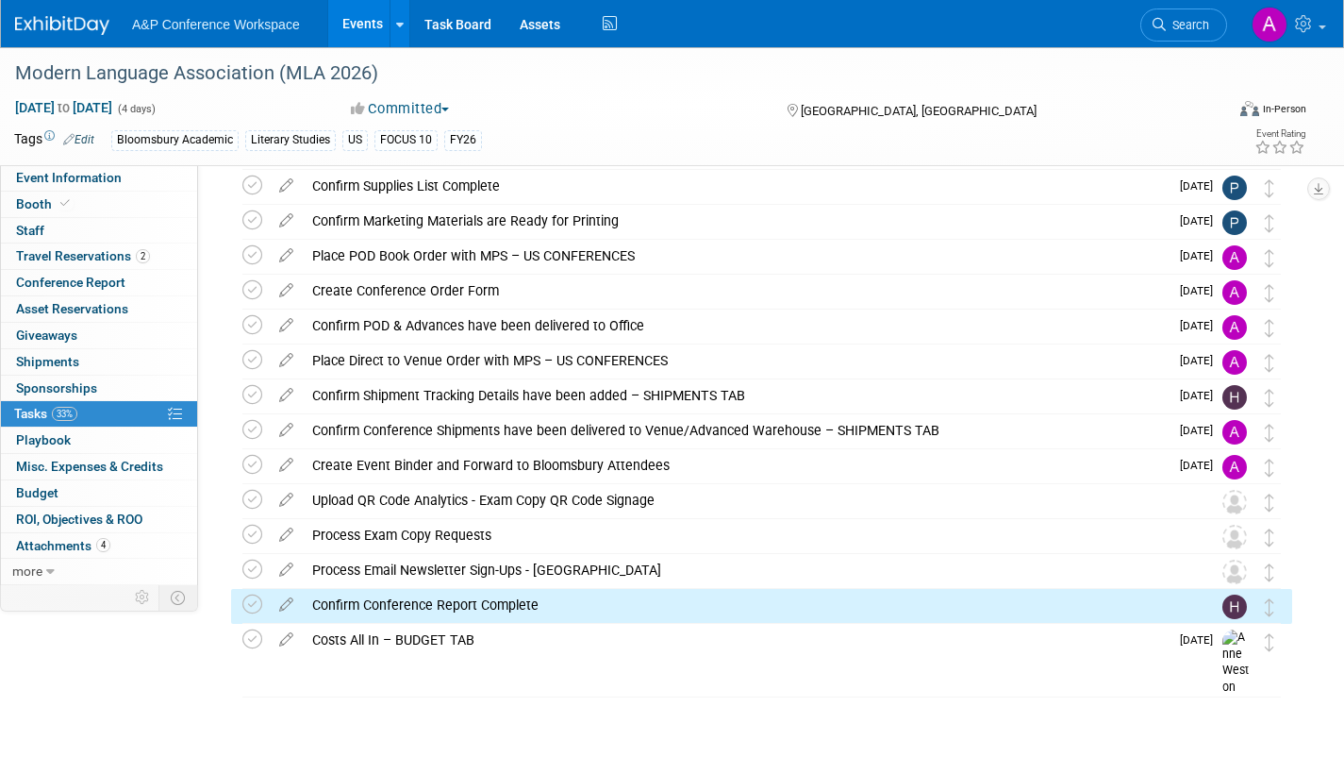
click at [104, 181] on span "Event Information" at bounding box center [69, 177] width 106 height 15
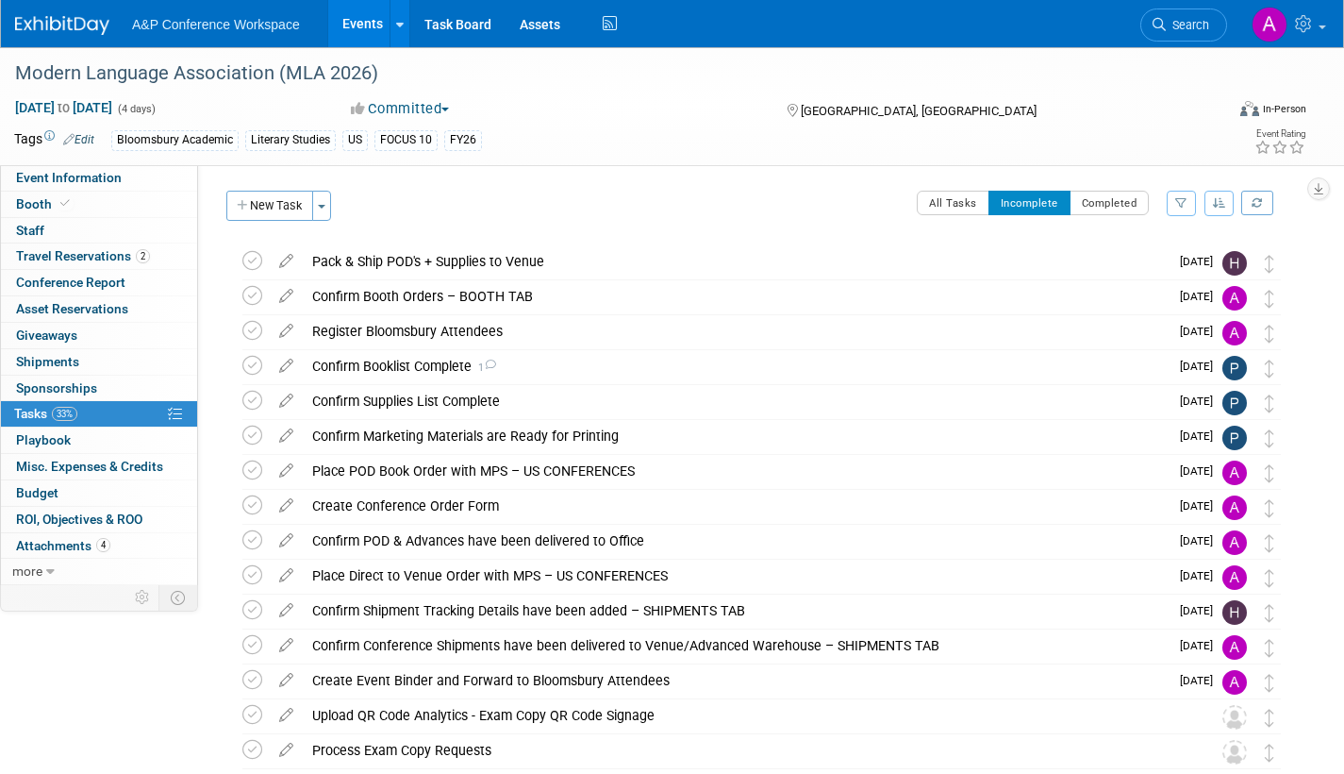
select select "Annual"
select select "Level 2"
select select "In-Person Booth"
select select "Literary Studies"
select select "Bloomsbury Academic"
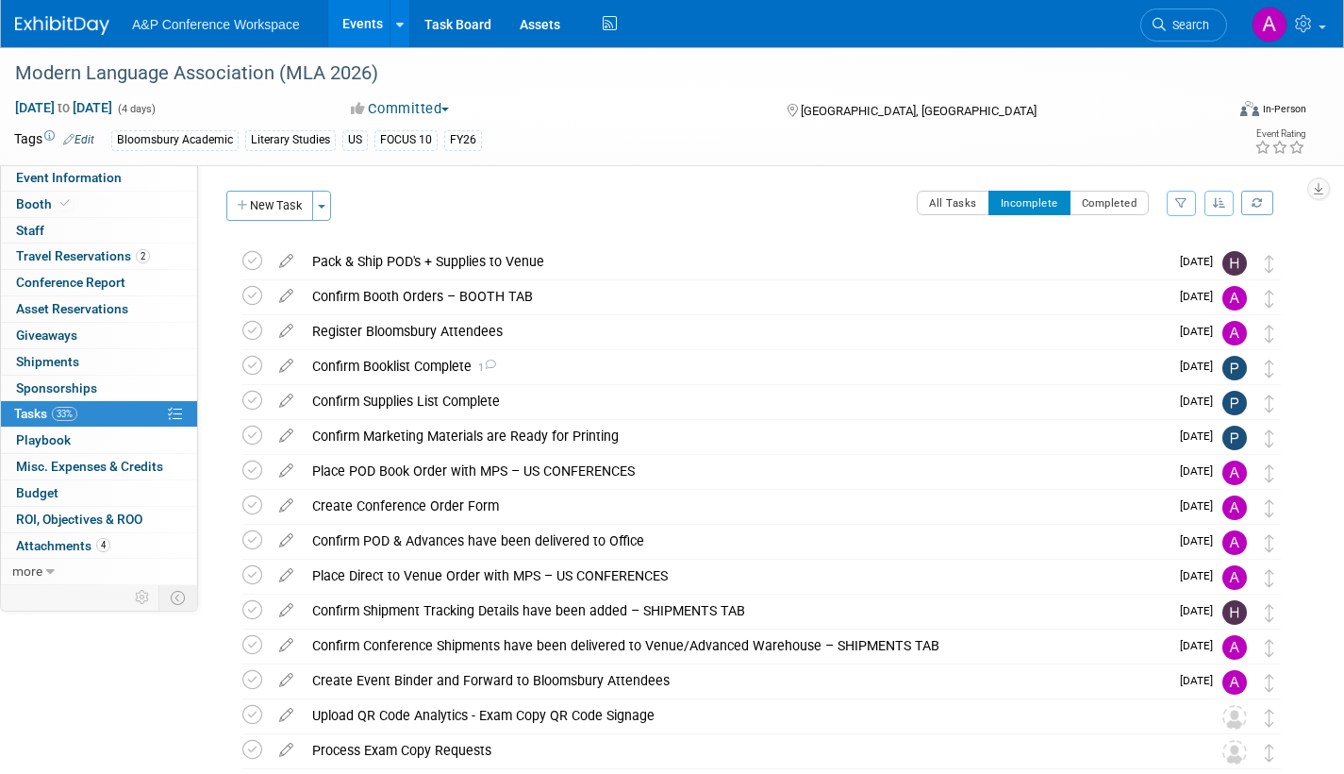
select select "[PERSON_NAME]"
select select "Networking/Commissioning"
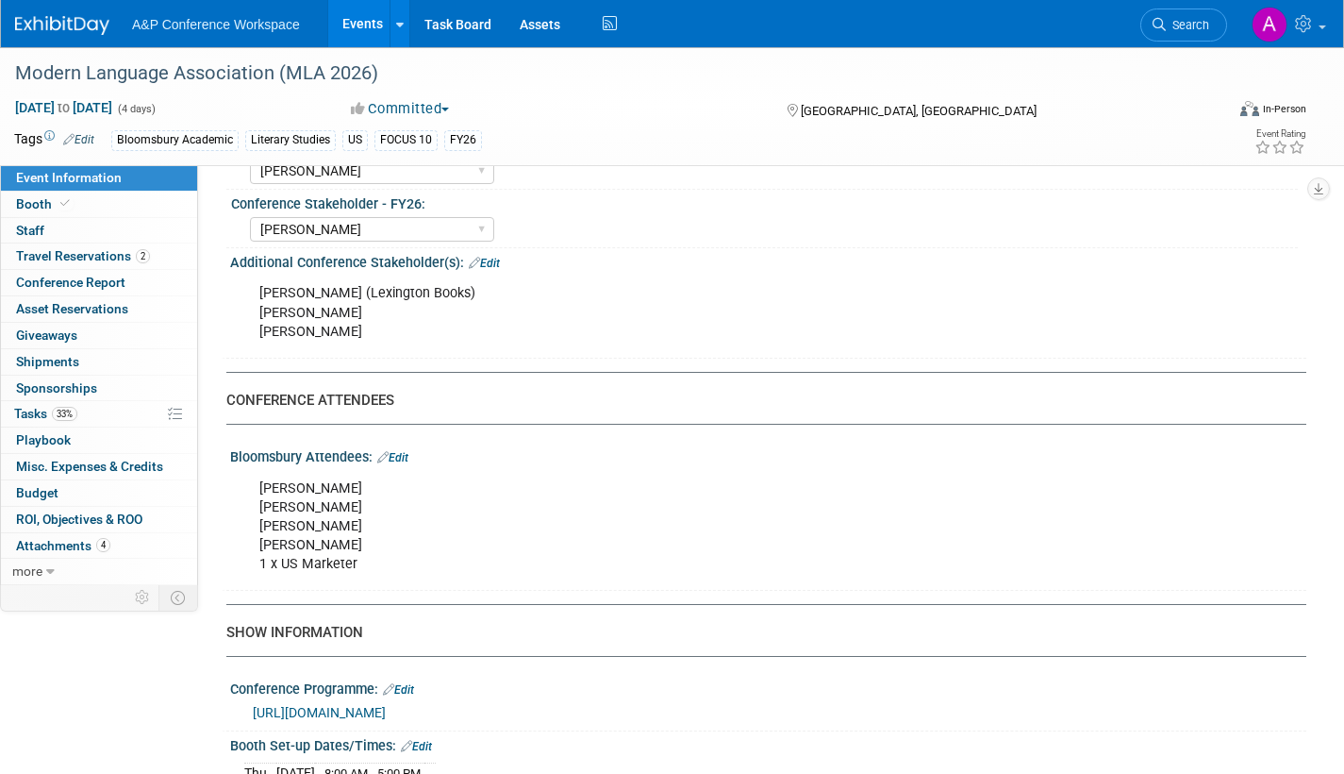
scroll to position [1038, 0]
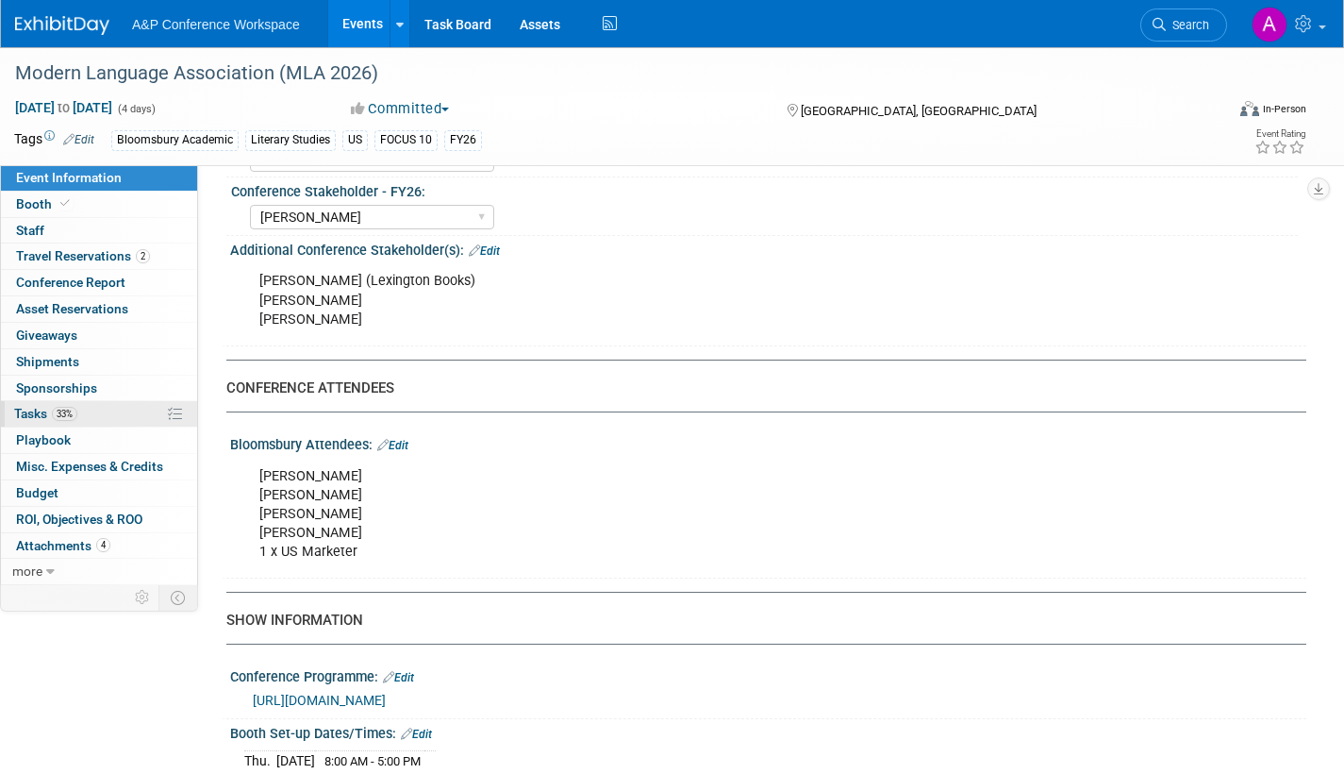
click at [29, 406] on span "Tasks 33%" at bounding box center [45, 413] width 63 height 15
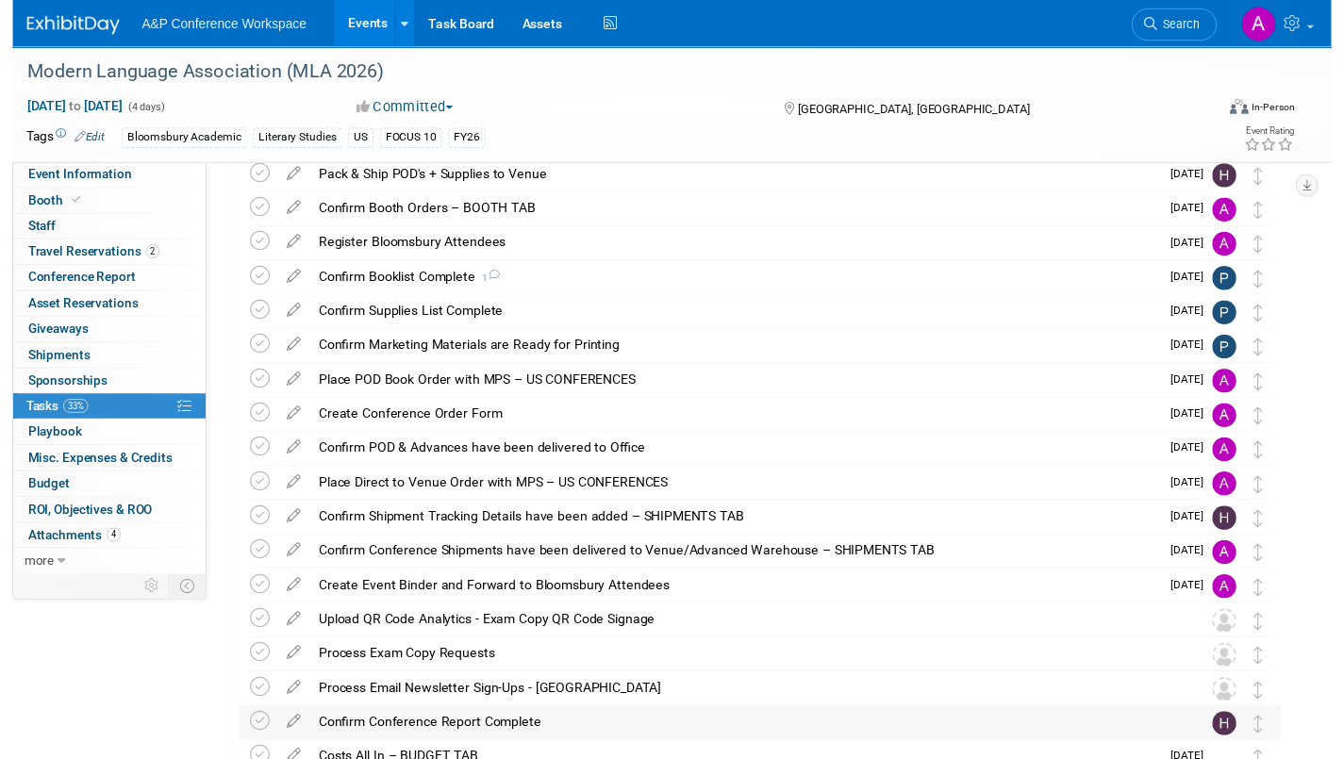
scroll to position [215, 0]
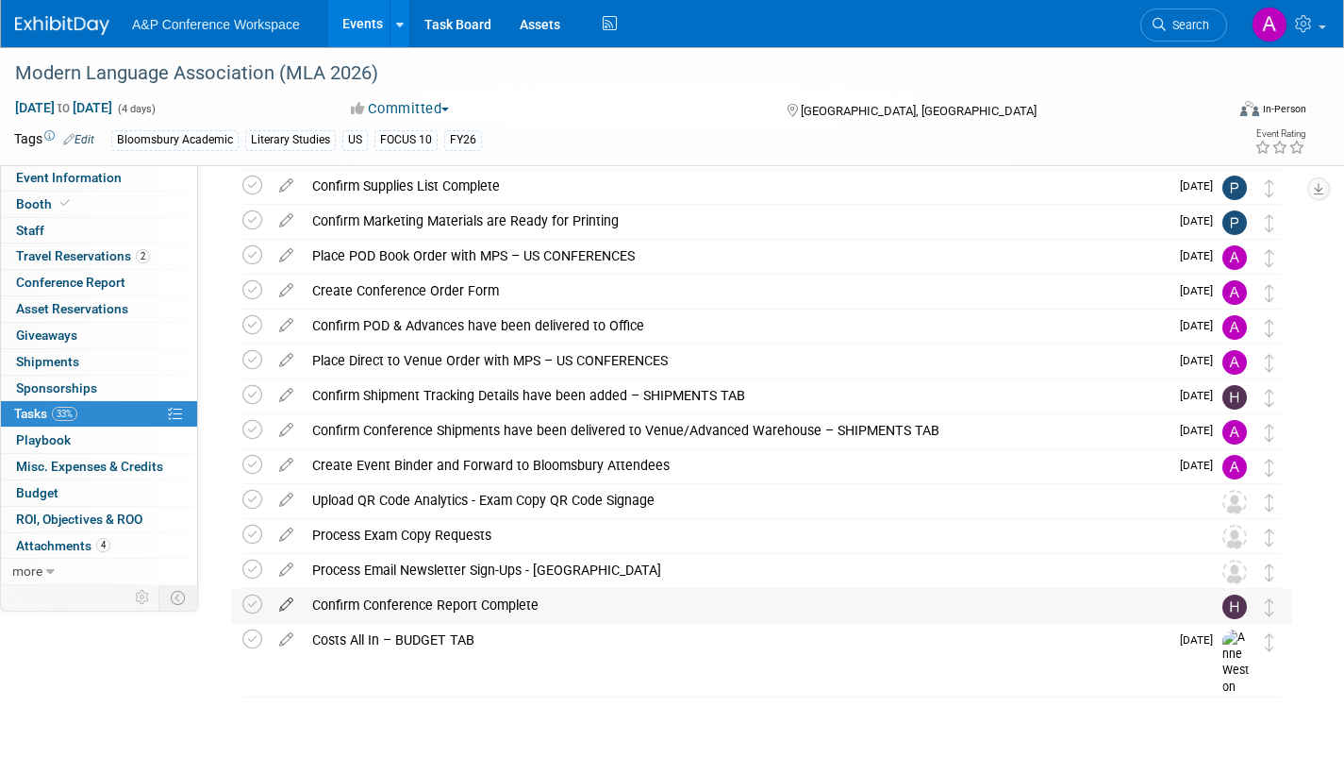
click at [291, 598] on icon at bounding box center [286, 601] width 33 height 24
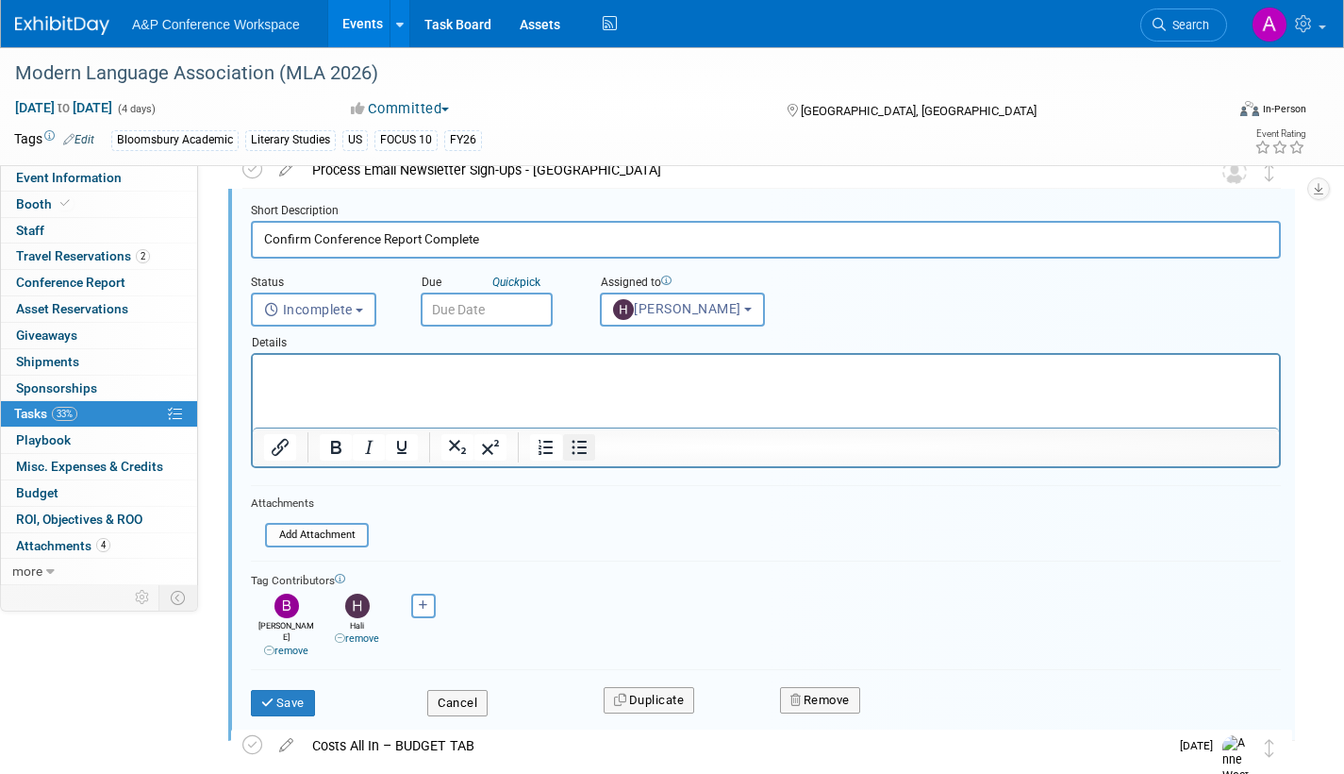
scroll to position [716, 0]
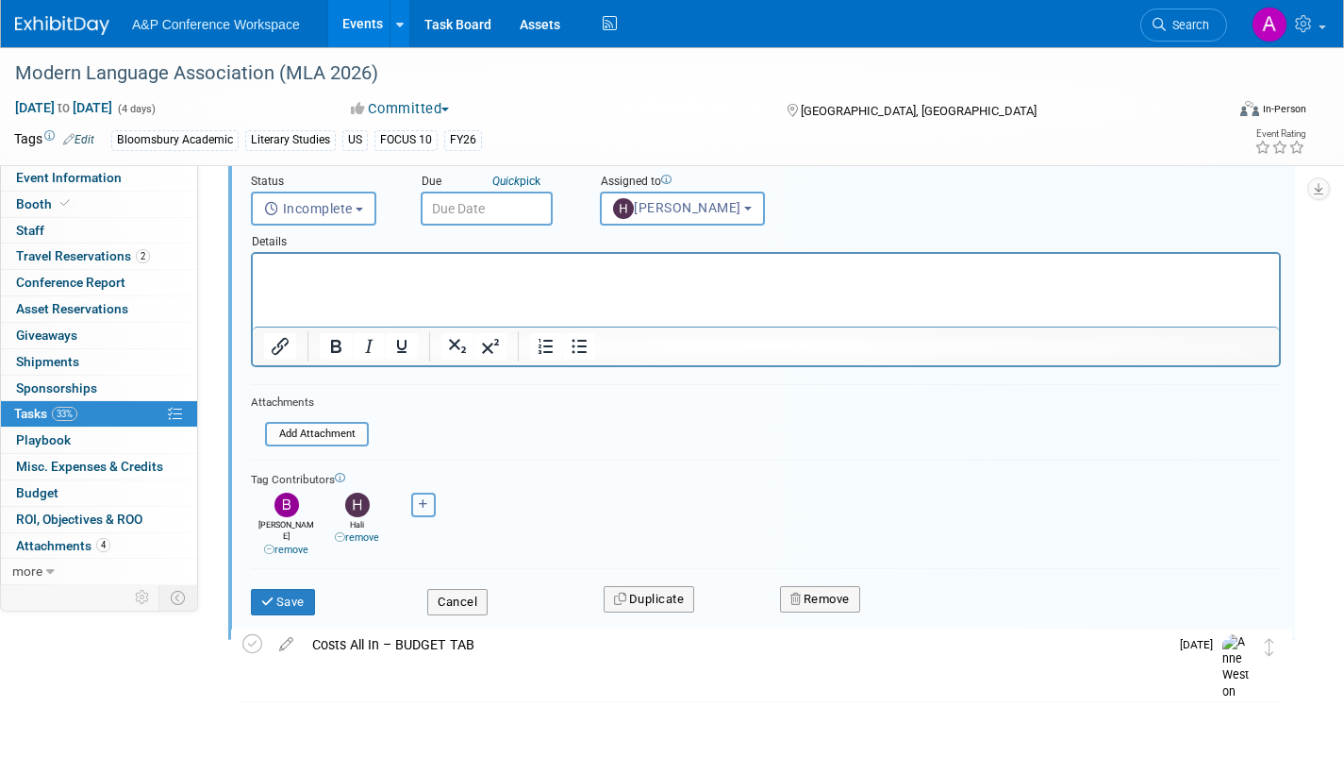
click at [418, 510] on button "button" at bounding box center [423, 504] width 25 height 25
select select
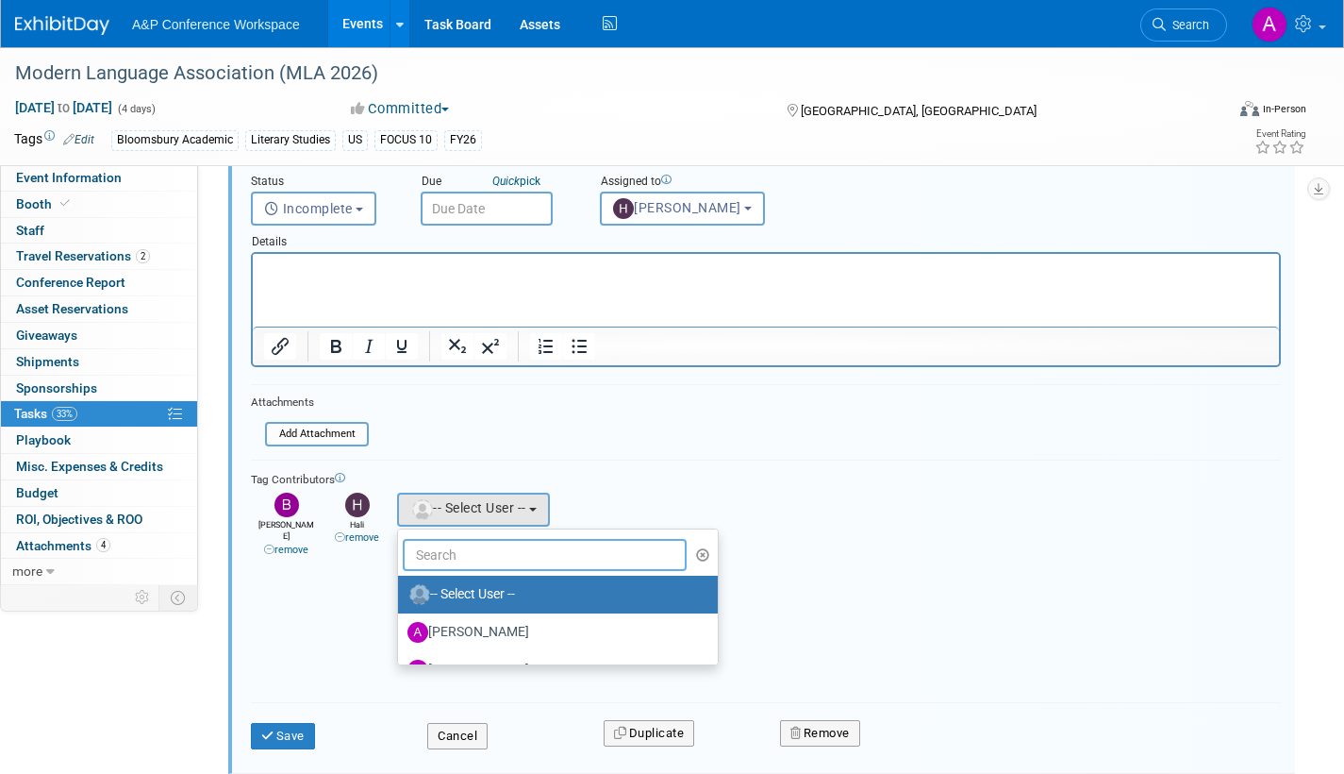
click at [460, 553] on input "text" at bounding box center [545, 555] width 284 height 32
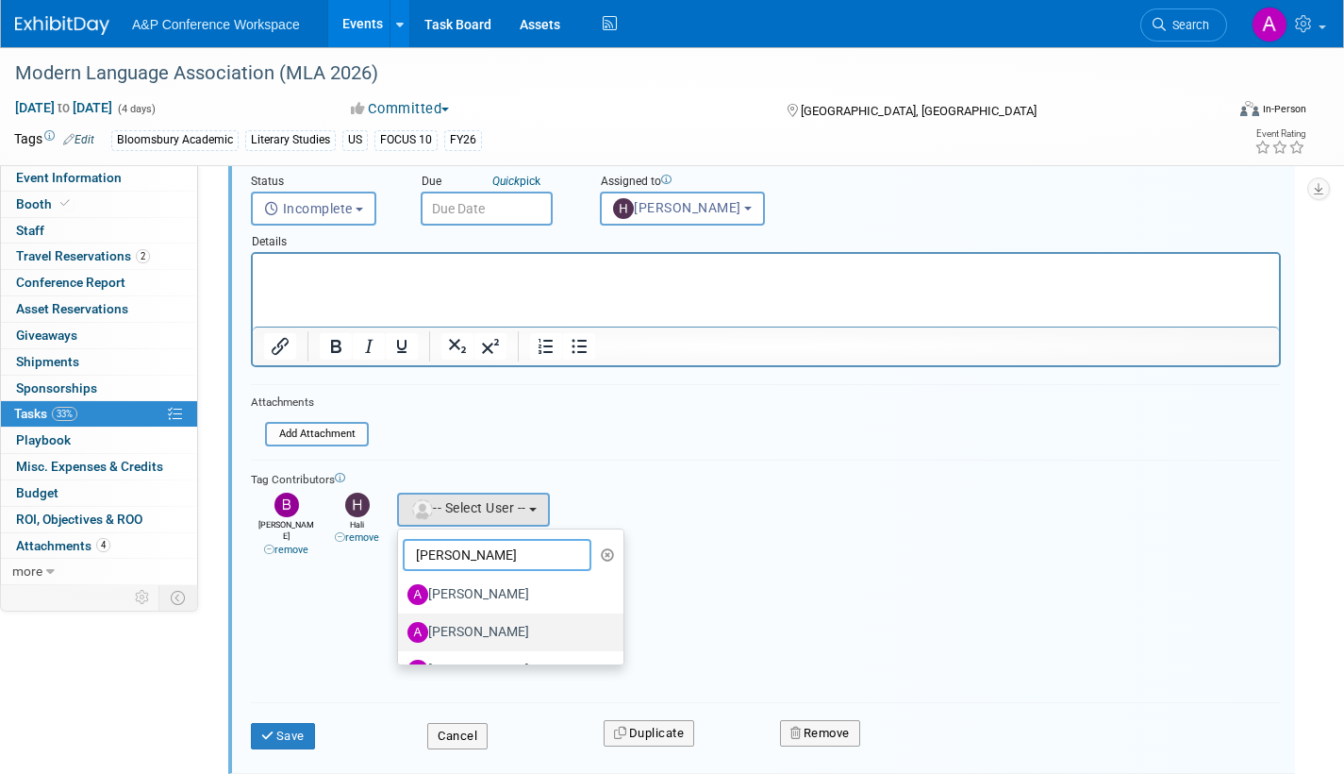
type input "amy"
click at [525, 628] on label "[PERSON_NAME]" at bounding box center [506, 632] width 197 height 30
click at [401, 628] on input "[PERSON_NAME]" at bounding box center [395, 630] width 12 height 12
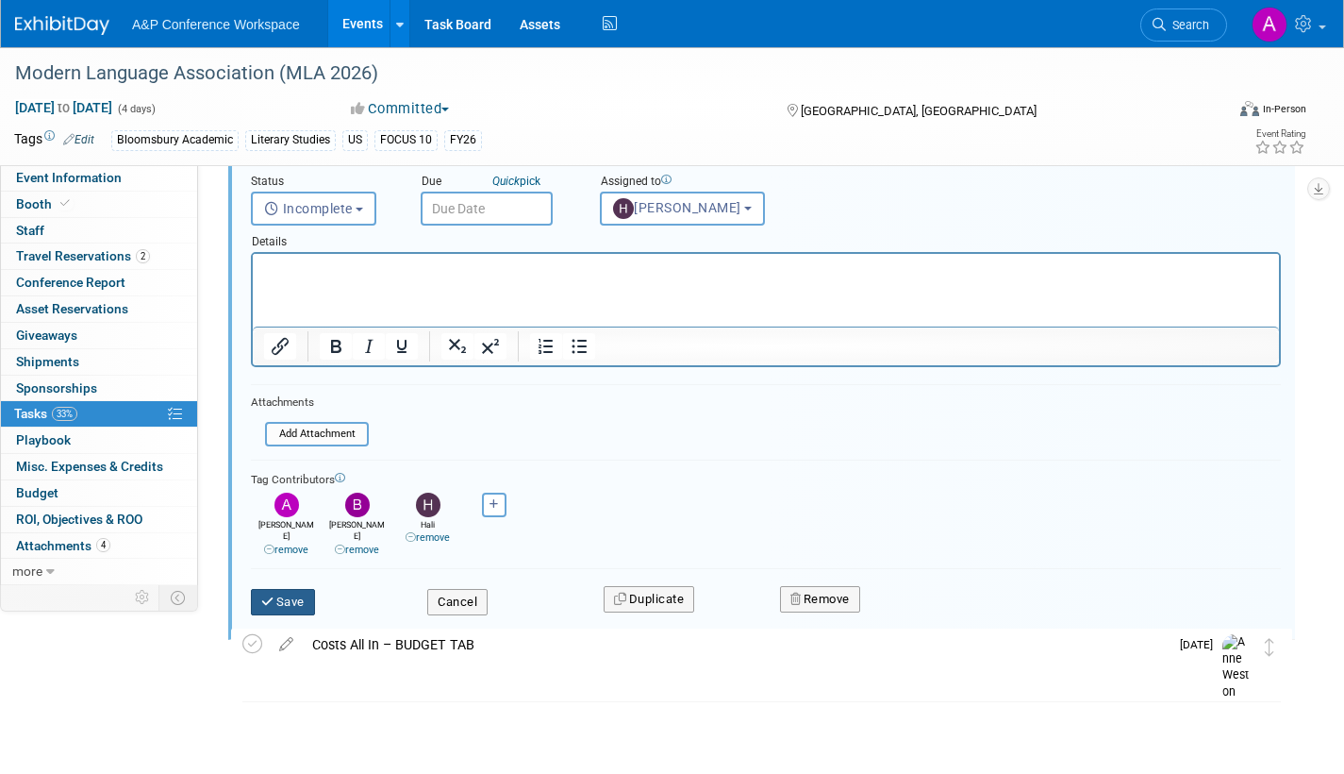
click at [302, 589] on button "Save" at bounding box center [283, 602] width 64 height 26
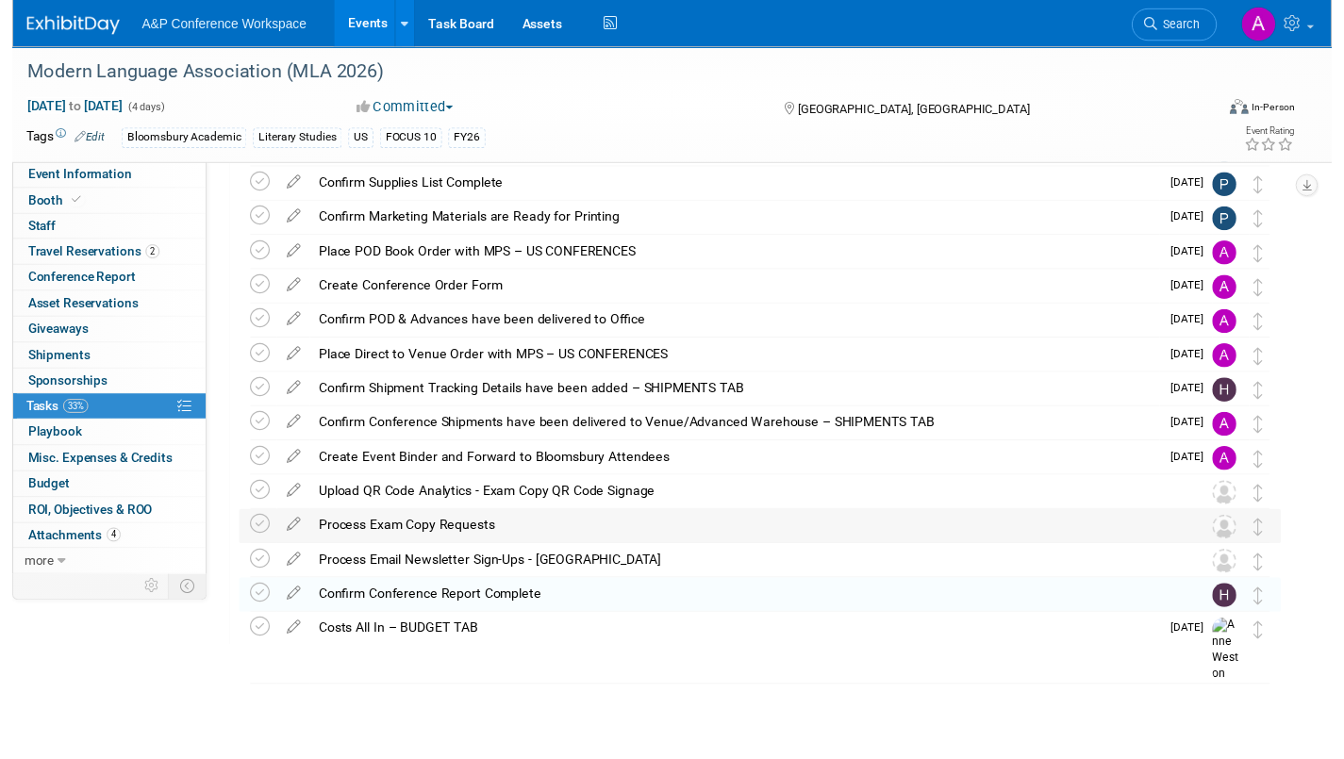
scroll to position [215, 0]
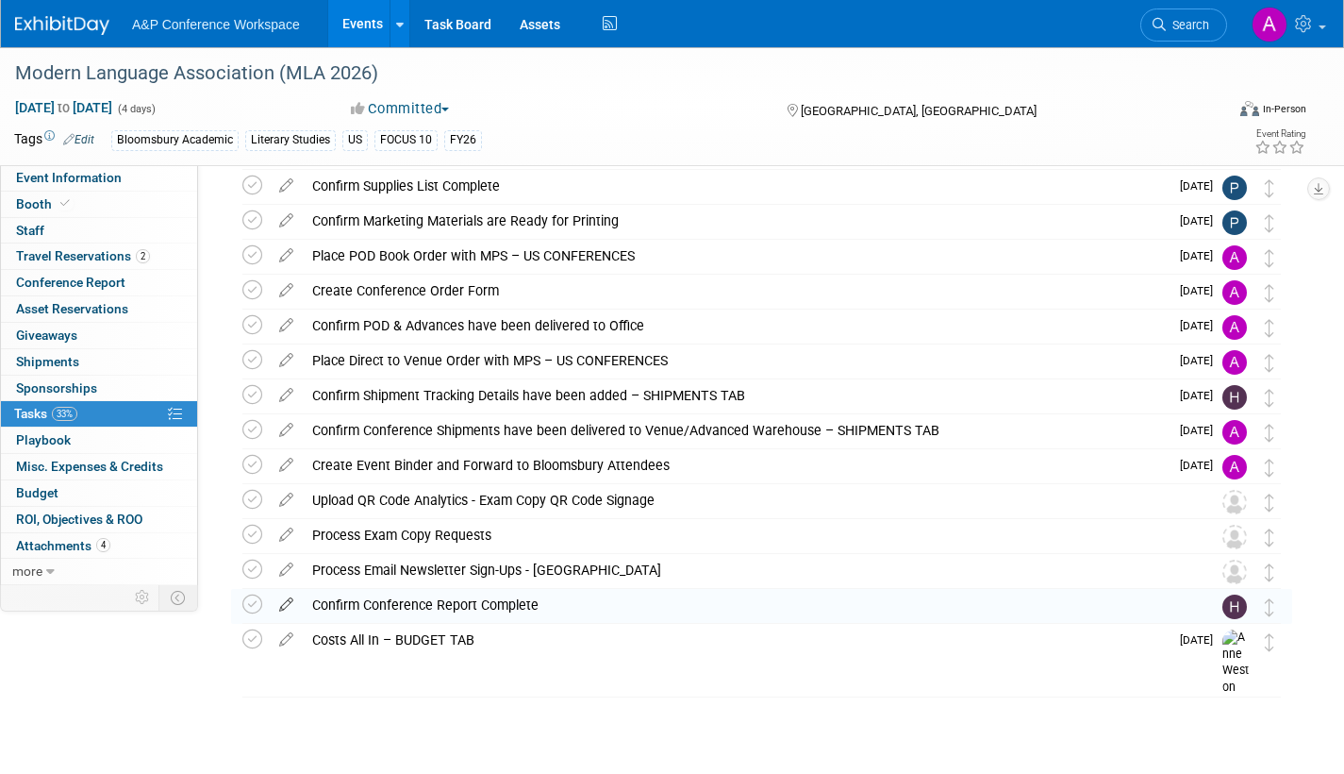
click at [287, 601] on icon at bounding box center [286, 601] width 33 height 24
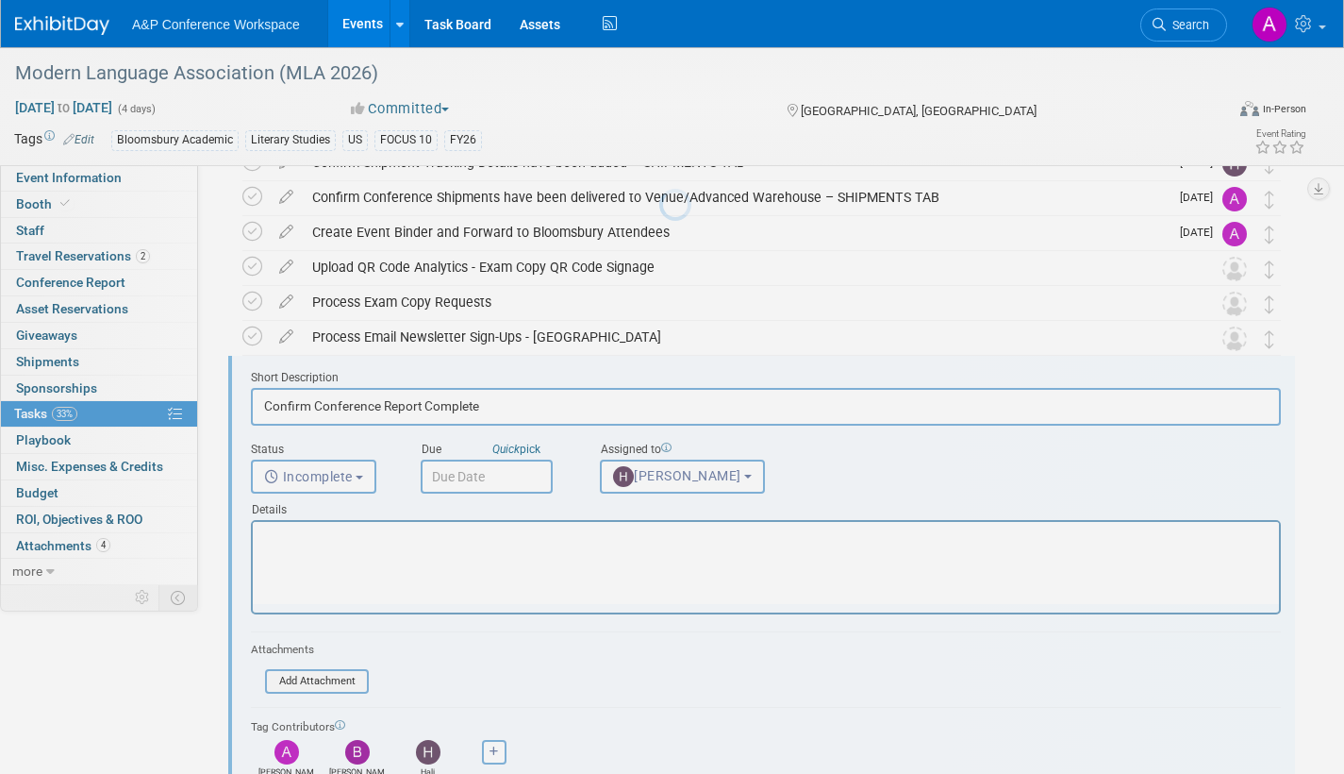
scroll to position [527, 0]
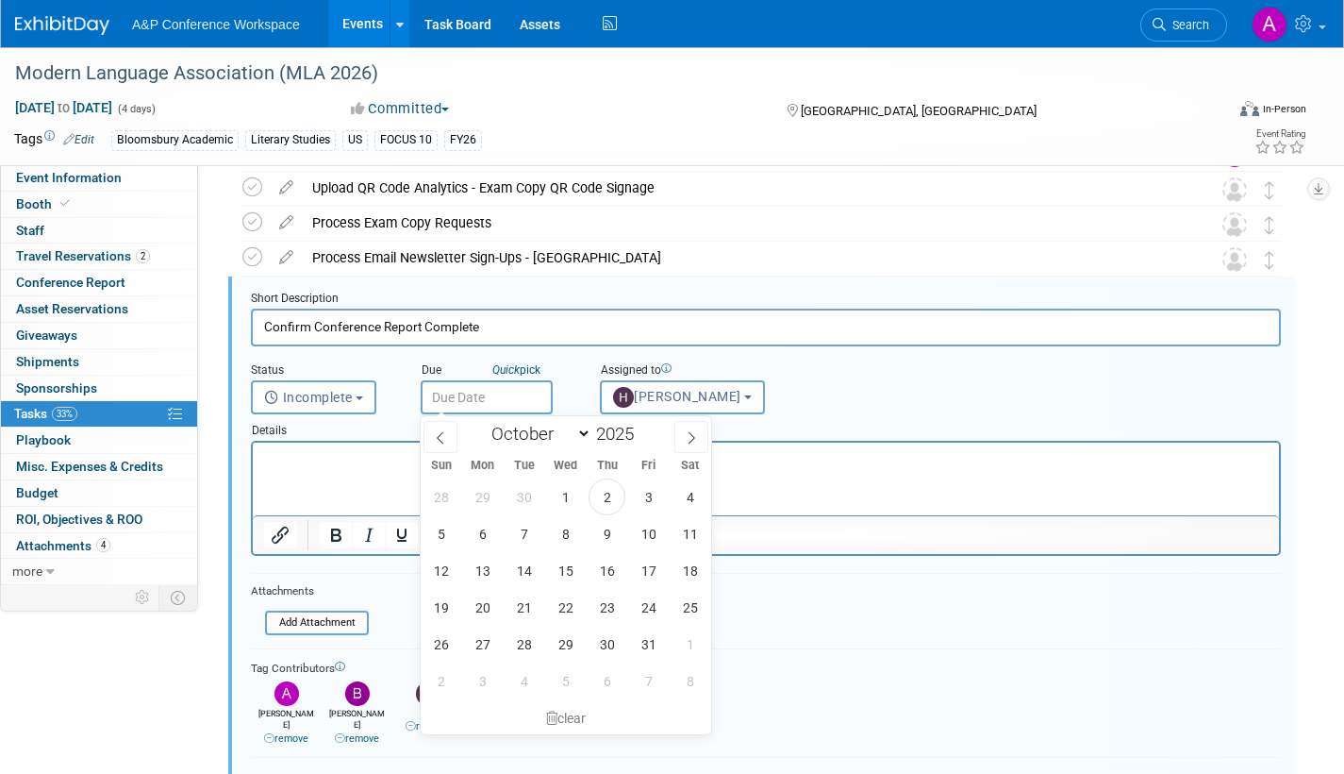
click at [515, 392] on input "text" at bounding box center [487, 397] width 132 height 34
click at [685, 433] on icon at bounding box center [691, 437] width 13 height 13
select select "11"
click at [685, 433] on icon at bounding box center [691, 437] width 13 height 13
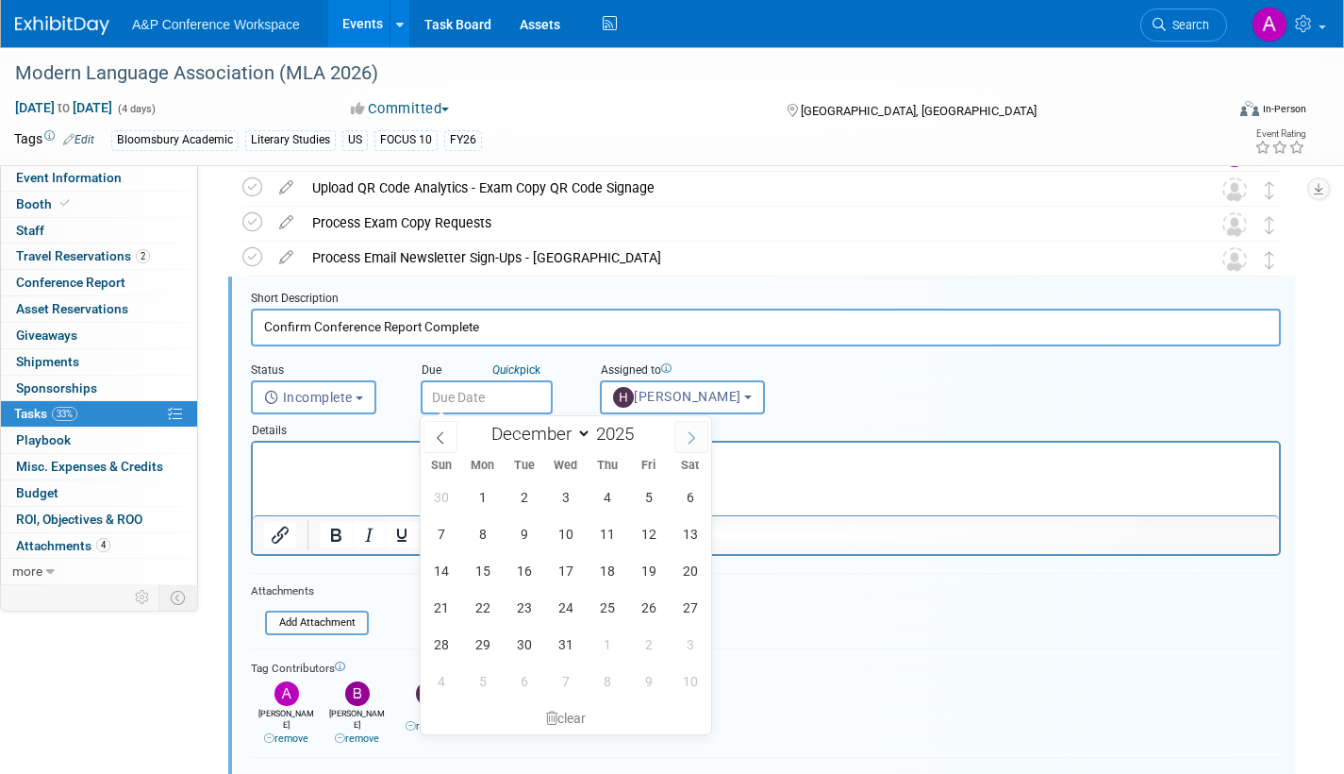
type input "2026"
select select "0"
click at [644, 606] on span "23" at bounding box center [648, 607] width 37 height 37
type input "[DATE]"
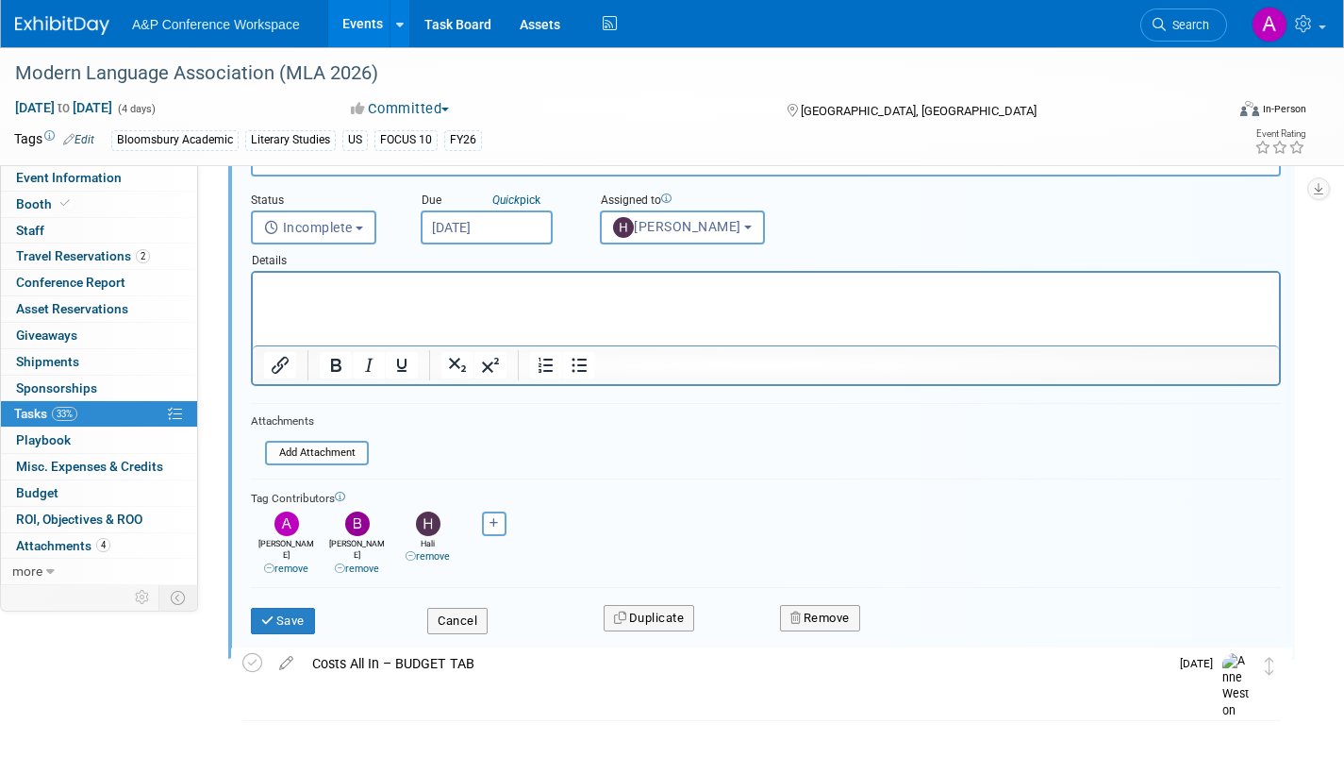
scroll to position [716, 0]
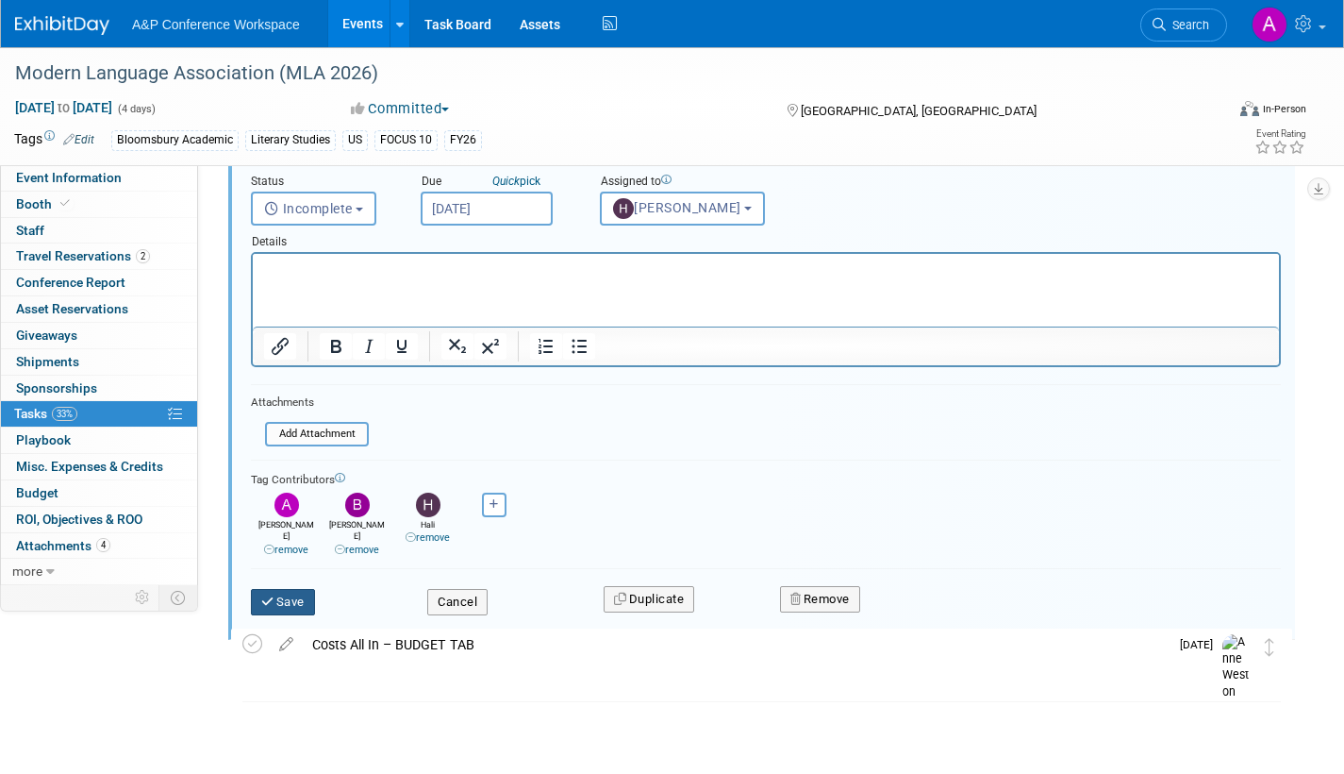
click at [283, 589] on button "Save" at bounding box center [283, 602] width 64 height 26
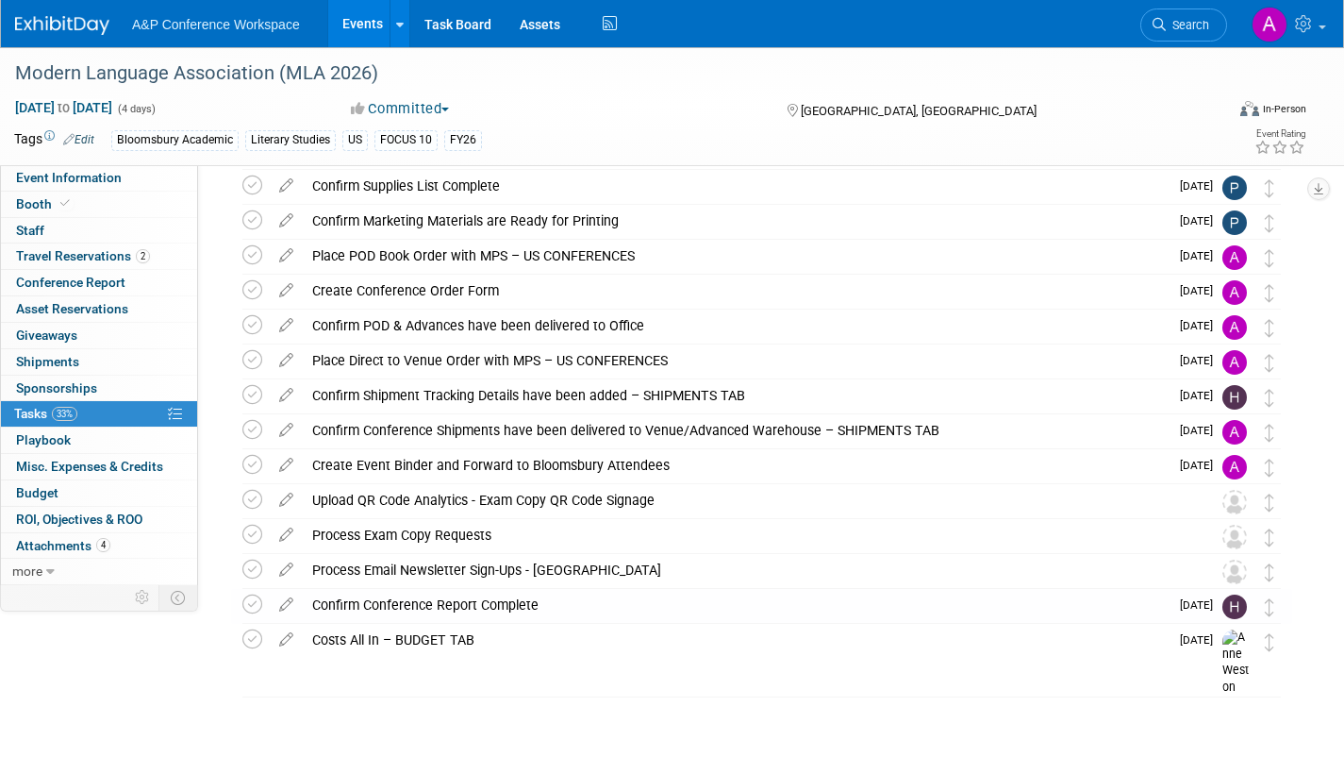
scroll to position [215, 0]
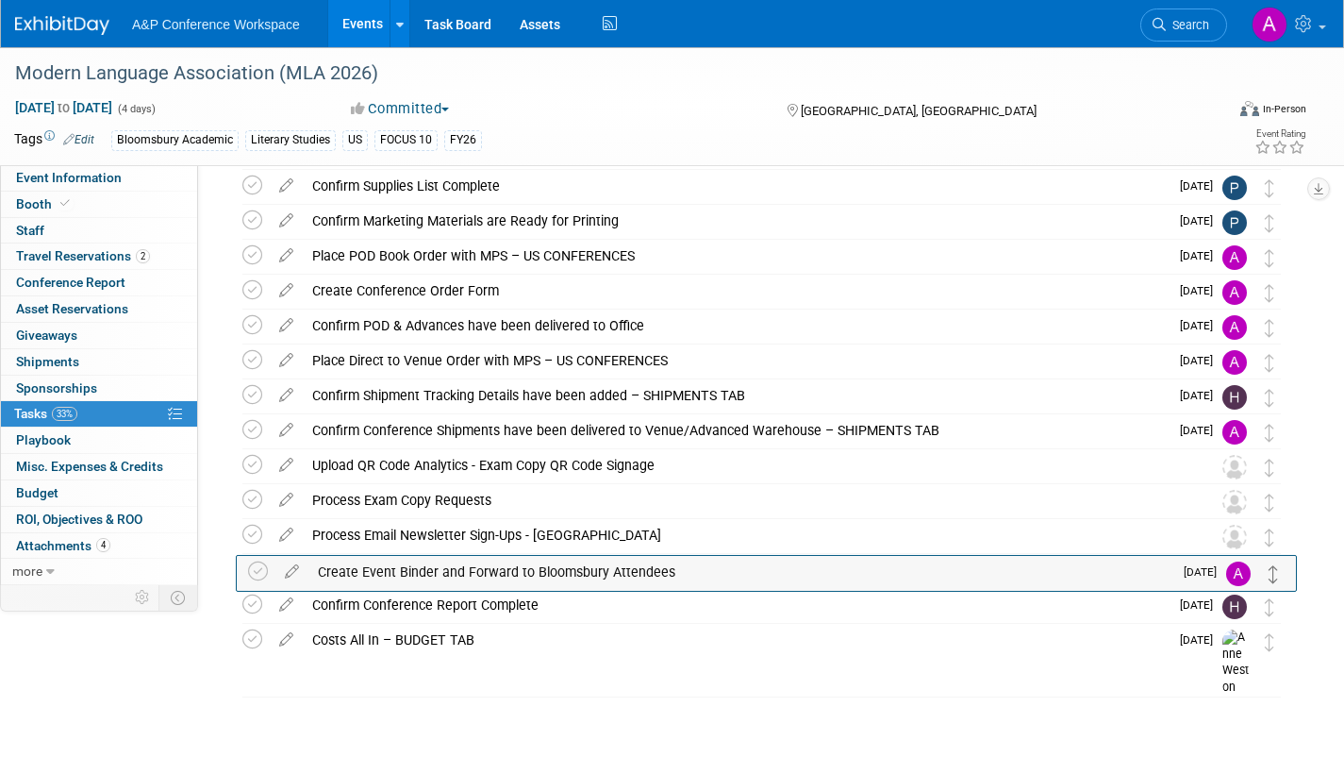
drag, startPoint x: 1270, startPoint y: 464, endPoint x: 1275, endPoint y: 570, distance: 105.8
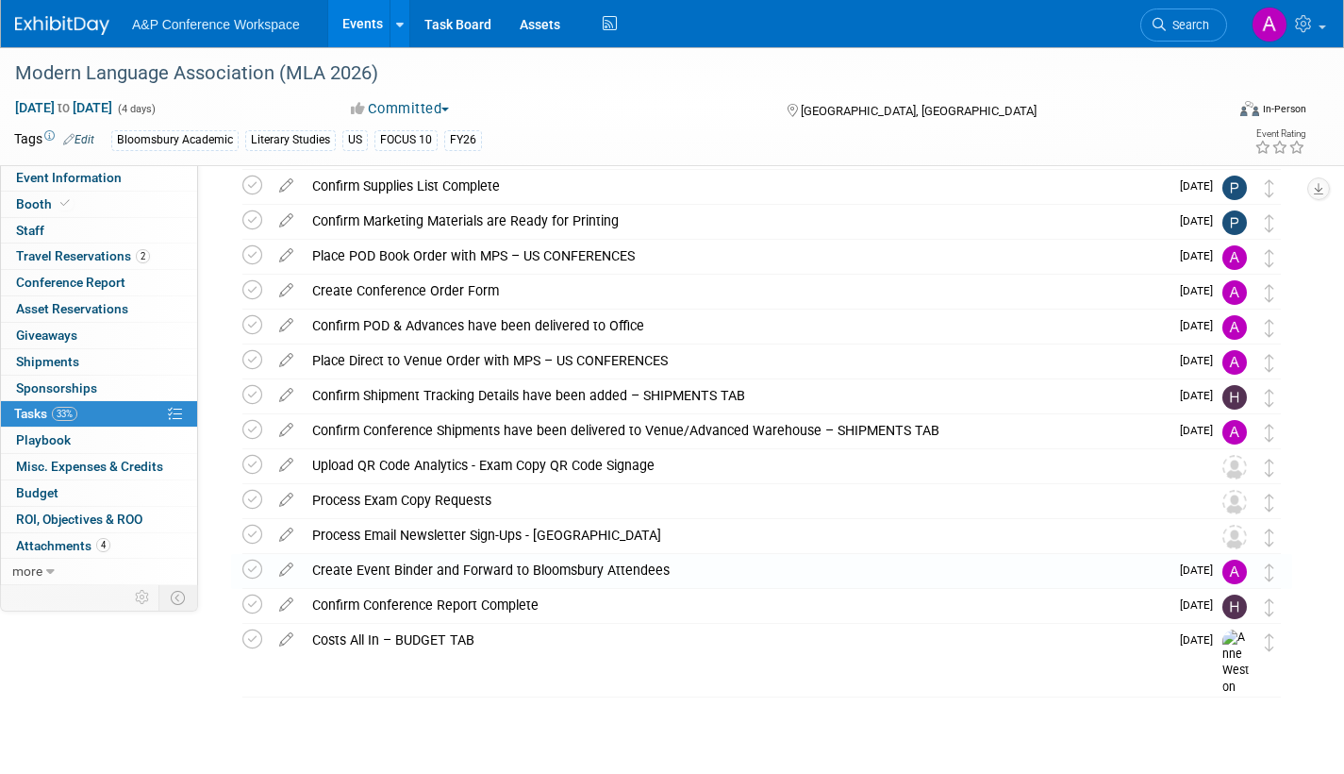
click at [289, 529] on icon at bounding box center [286, 531] width 33 height 24
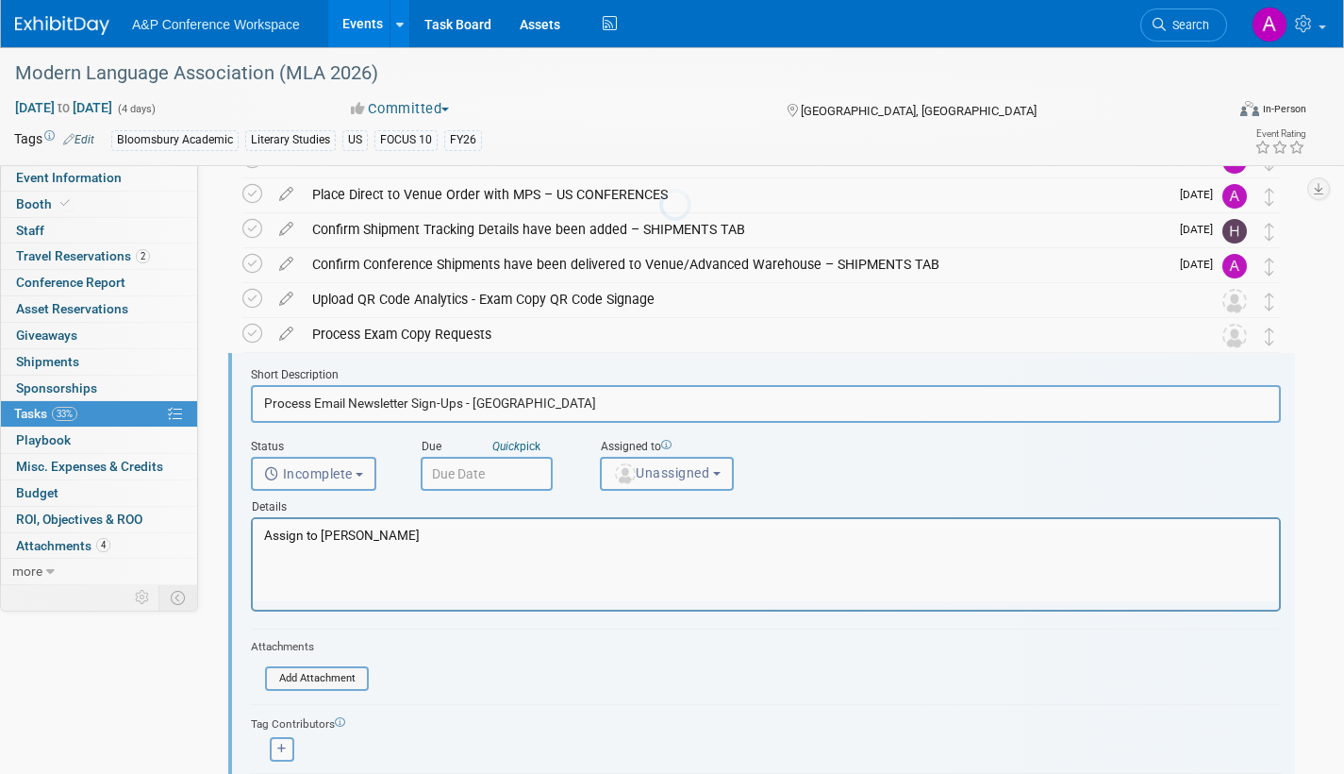
scroll to position [458, 0]
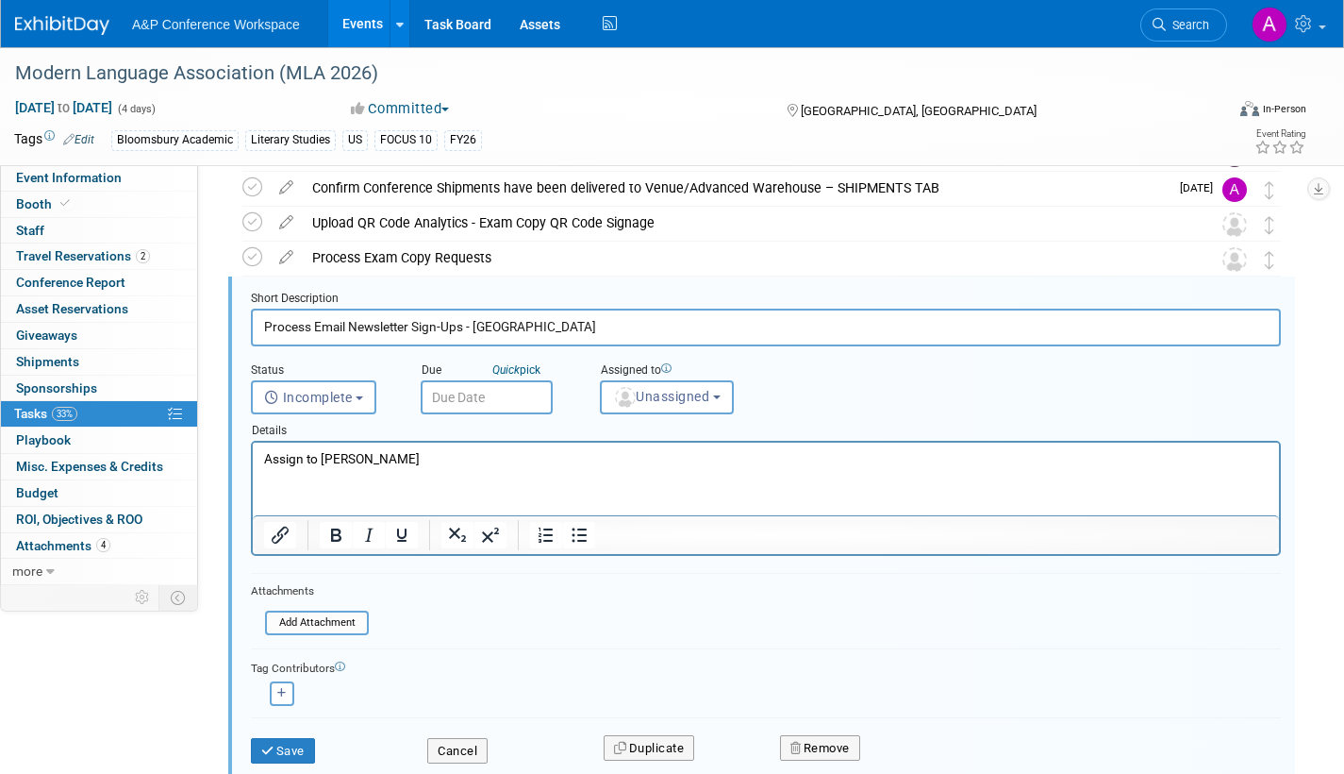
click at [481, 401] on input "text" at bounding box center [487, 397] width 132 height 34
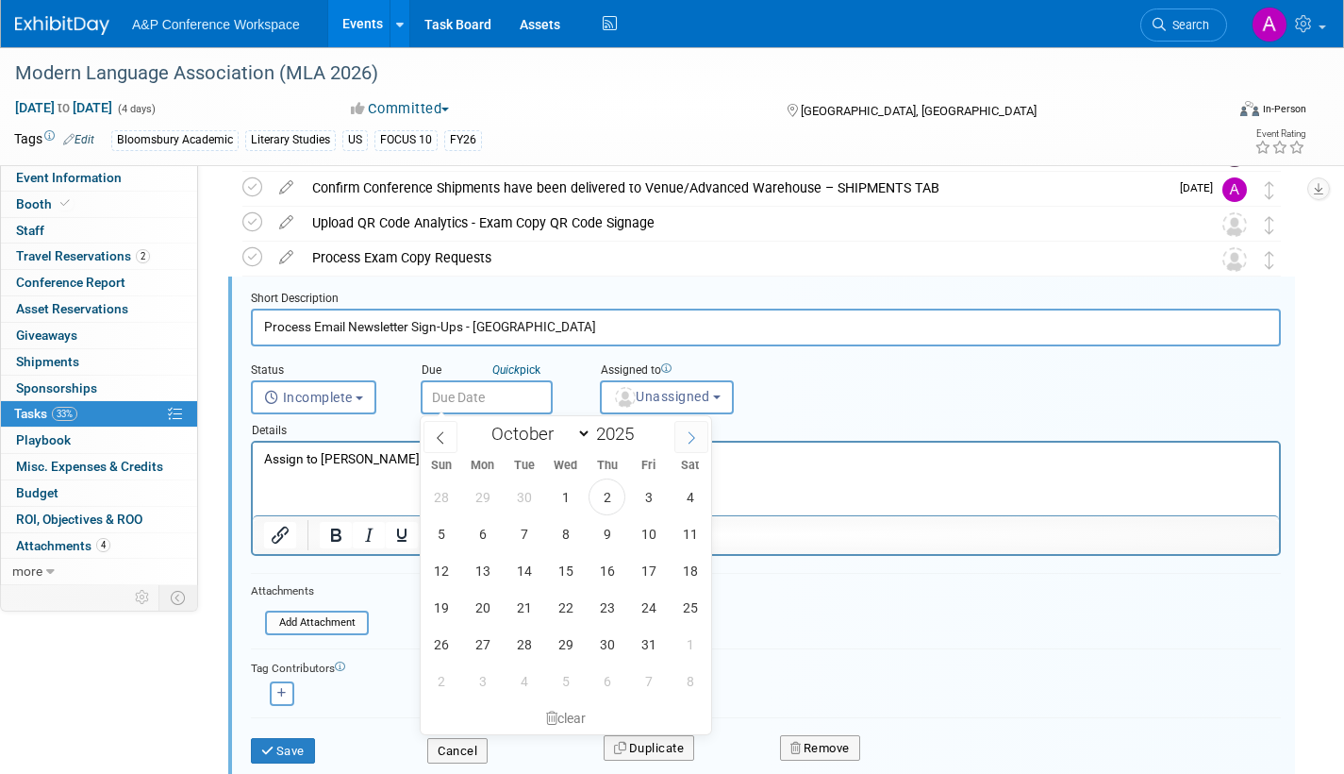
click at [688, 433] on icon at bounding box center [691, 437] width 13 height 13
select select "11"
click at [688, 433] on icon at bounding box center [691, 437] width 13 height 13
type input "2026"
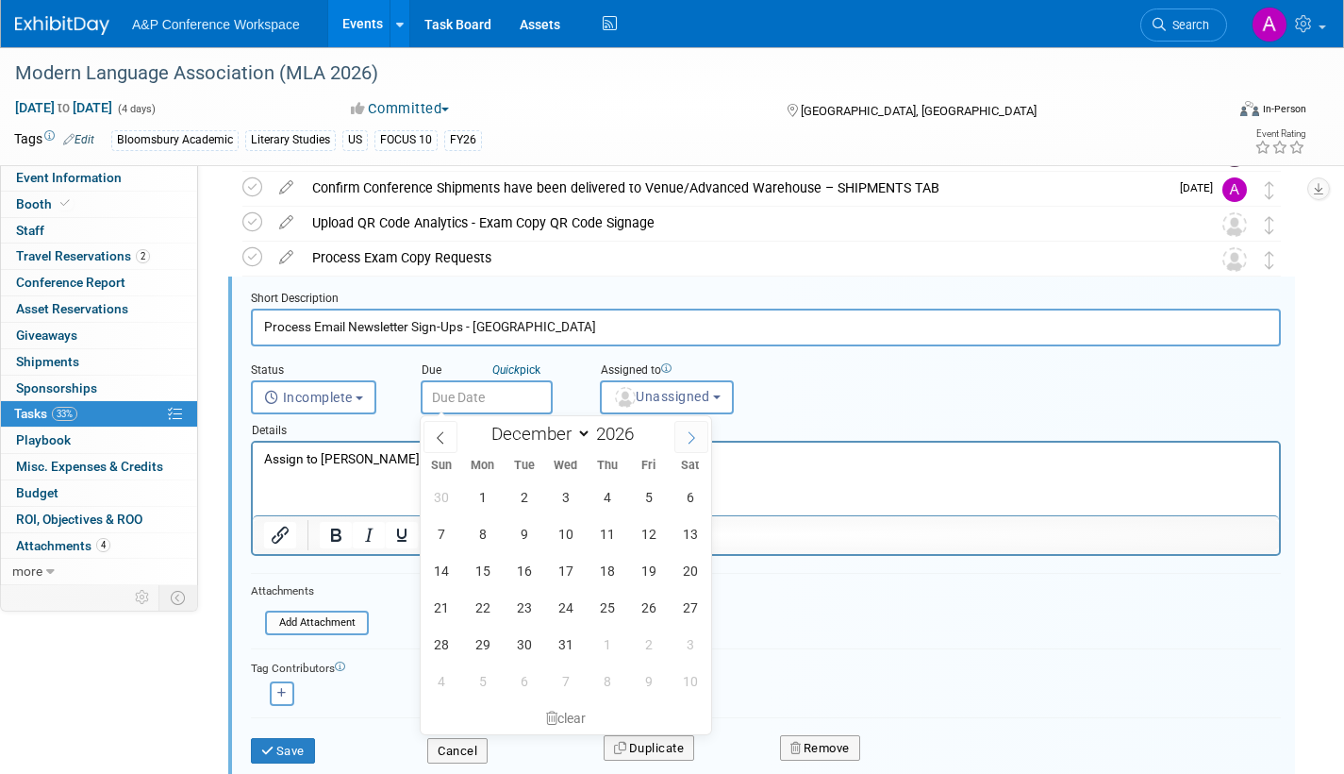
select select "0"
click at [646, 605] on span "23" at bounding box center [648, 607] width 37 height 37
type input "[DATE]"
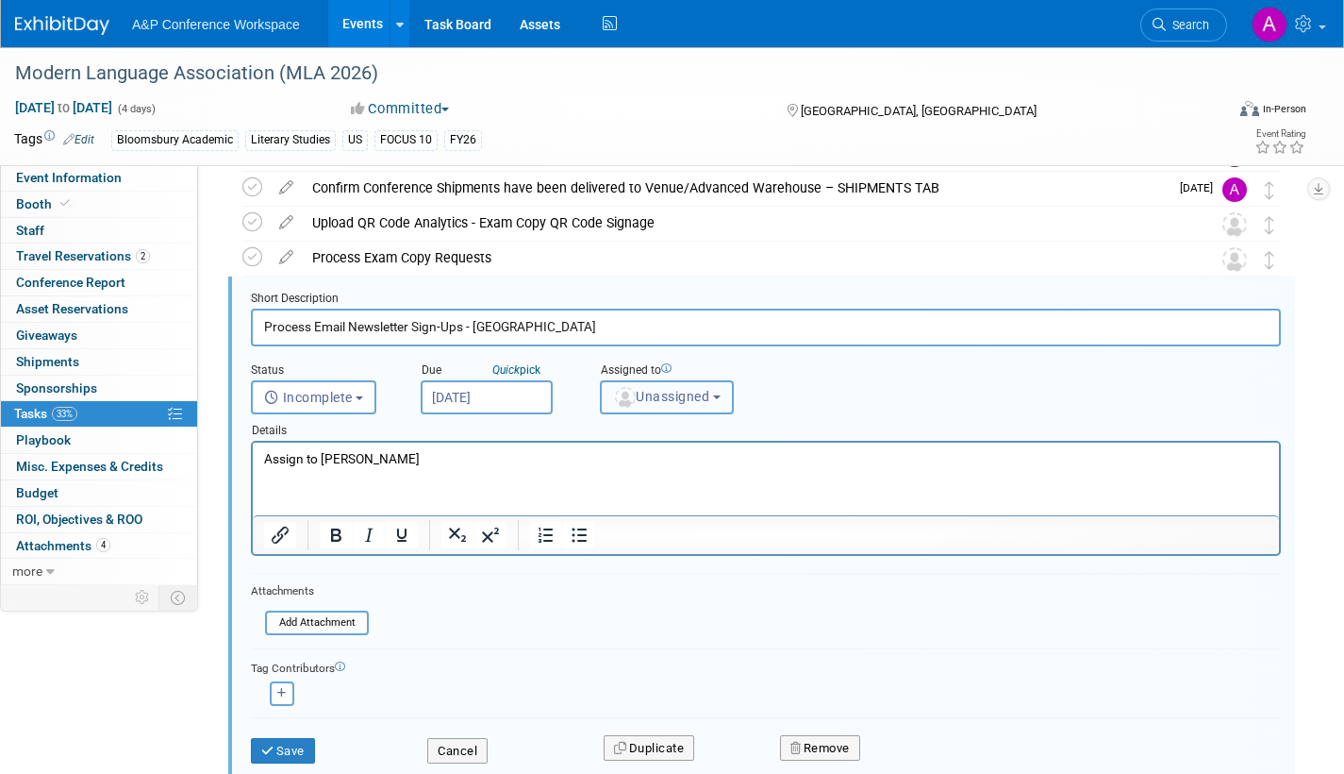
click at [667, 401] on span "Unassigned" at bounding box center [661, 396] width 96 height 15
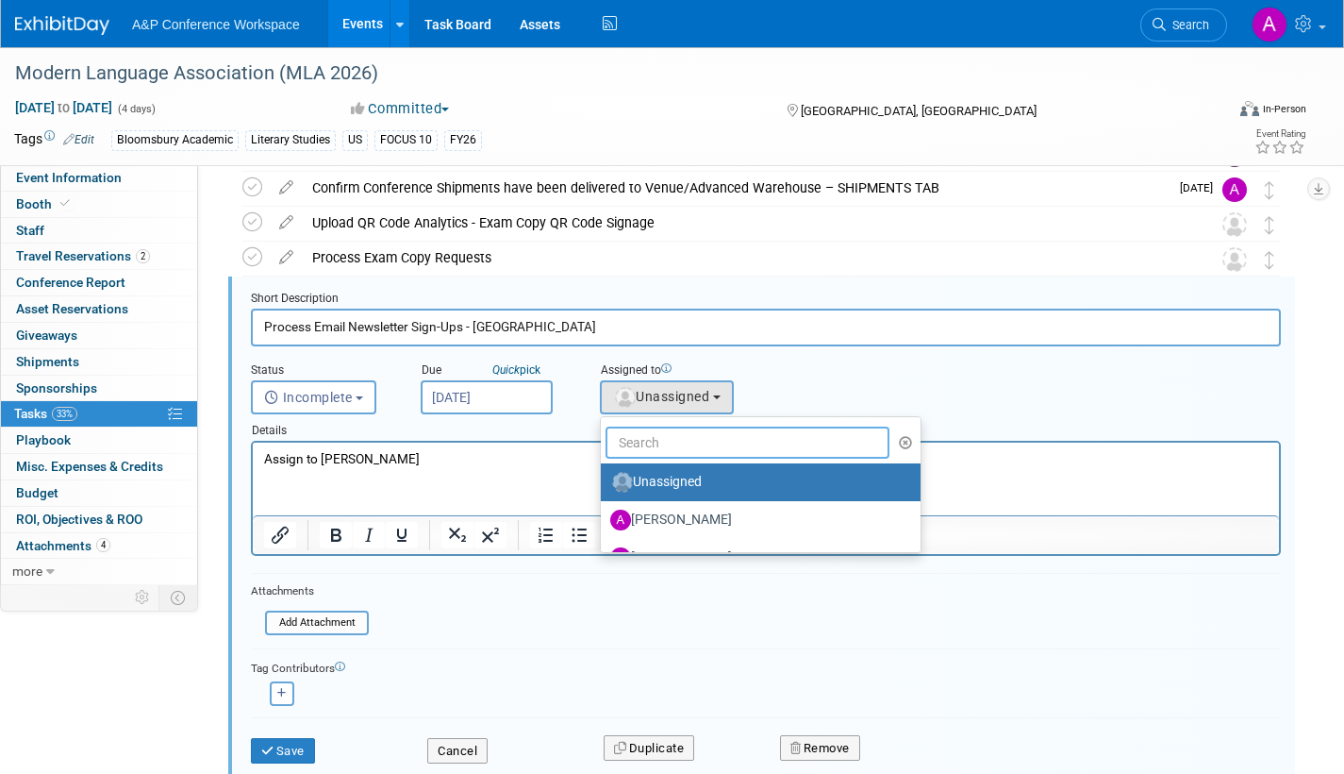
click at [675, 435] on input "text" at bounding box center [748, 442] width 284 height 32
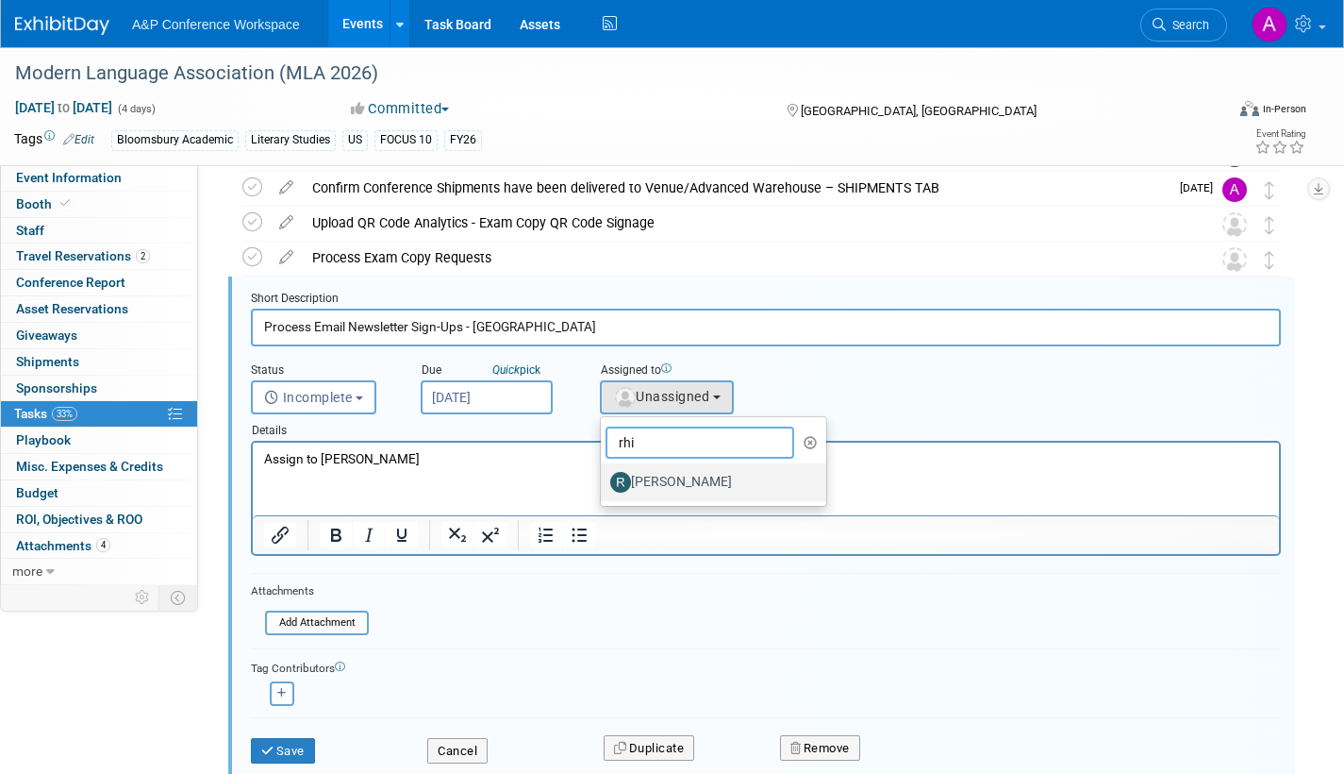
type input "rhi"
click at [663, 478] on label "[PERSON_NAME]" at bounding box center [708, 482] width 197 height 30
click at [604, 478] on input "[PERSON_NAME]" at bounding box center [598, 480] width 12 height 12
select select "dec52f5b-c540-4d49-98a2-0391d72d2273"
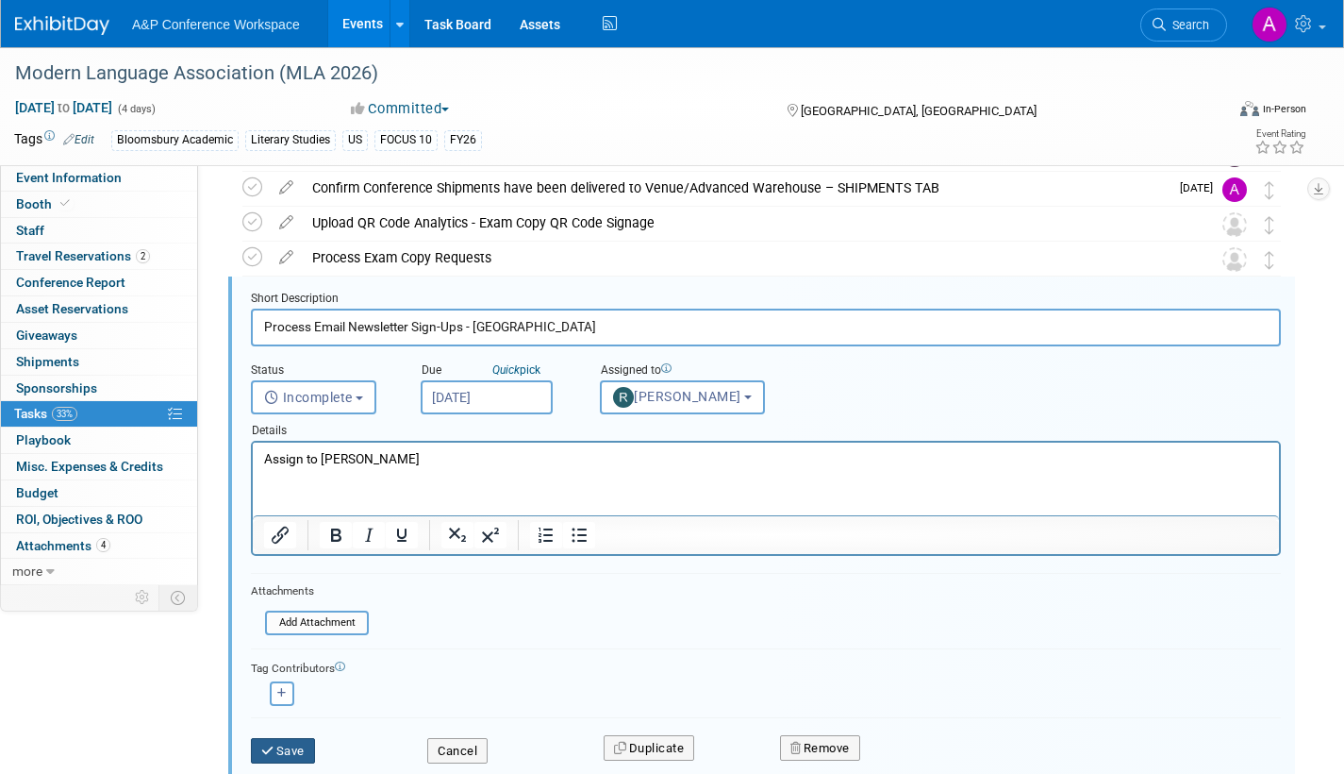
click at [284, 745] on button "Save" at bounding box center [283, 751] width 64 height 26
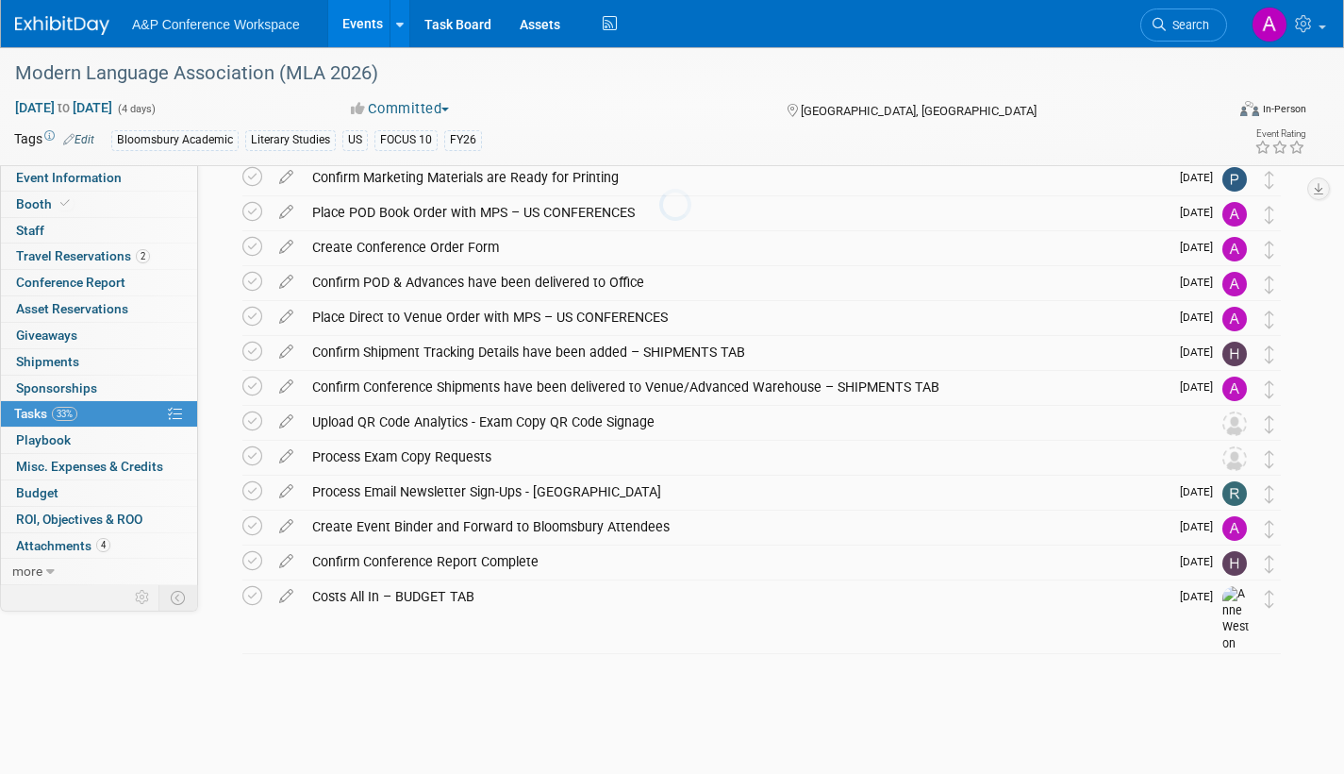
scroll to position [215, 0]
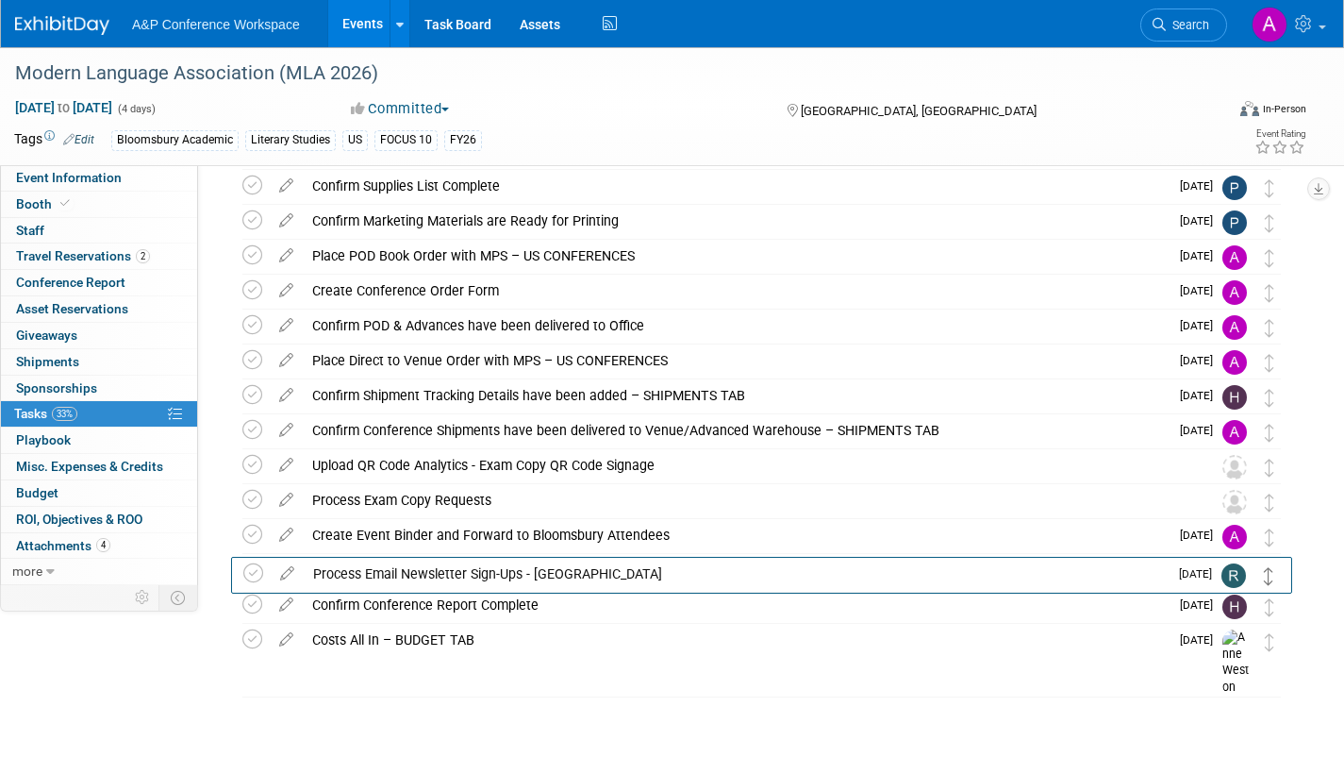
drag, startPoint x: 1272, startPoint y: 537, endPoint x: 1273, endPoint y: 580, distance: 43.4
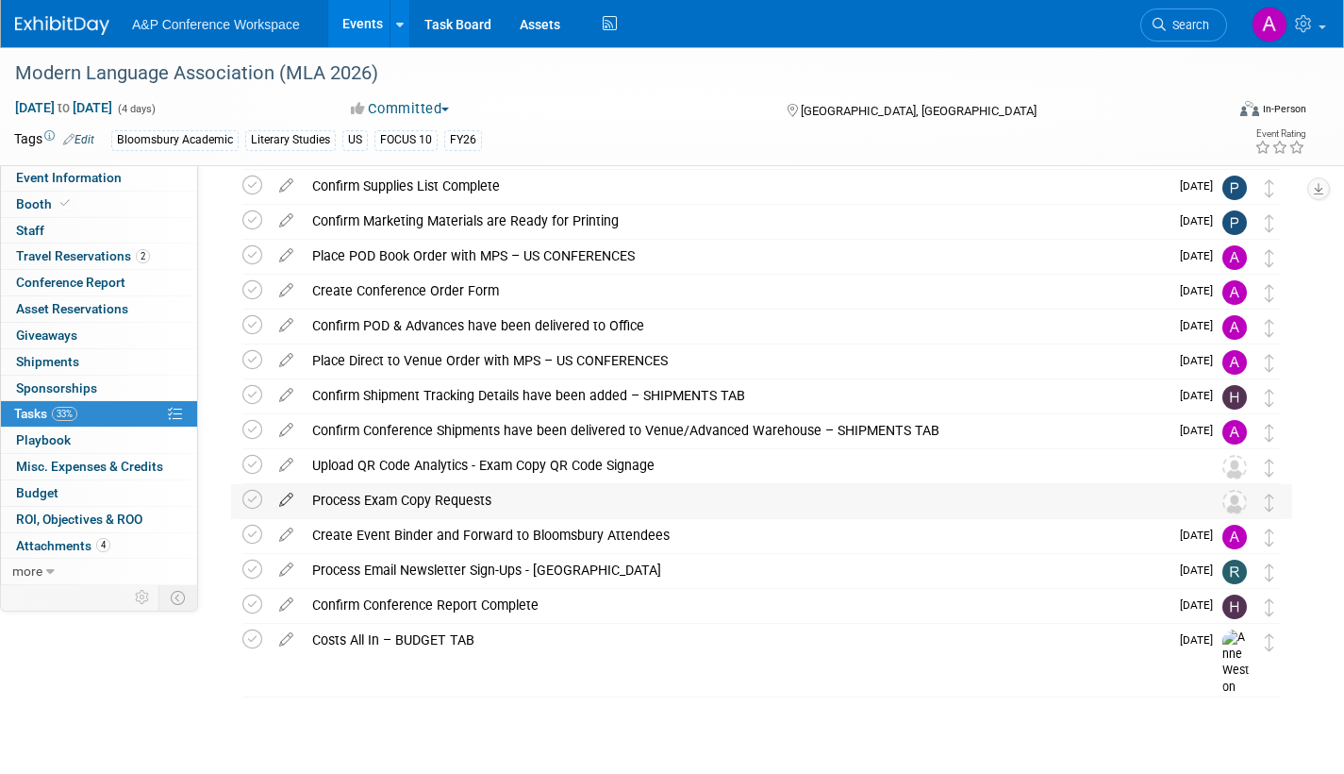
click at [289, 492] on icon at bounding box center [286, 496] width 33 height 24
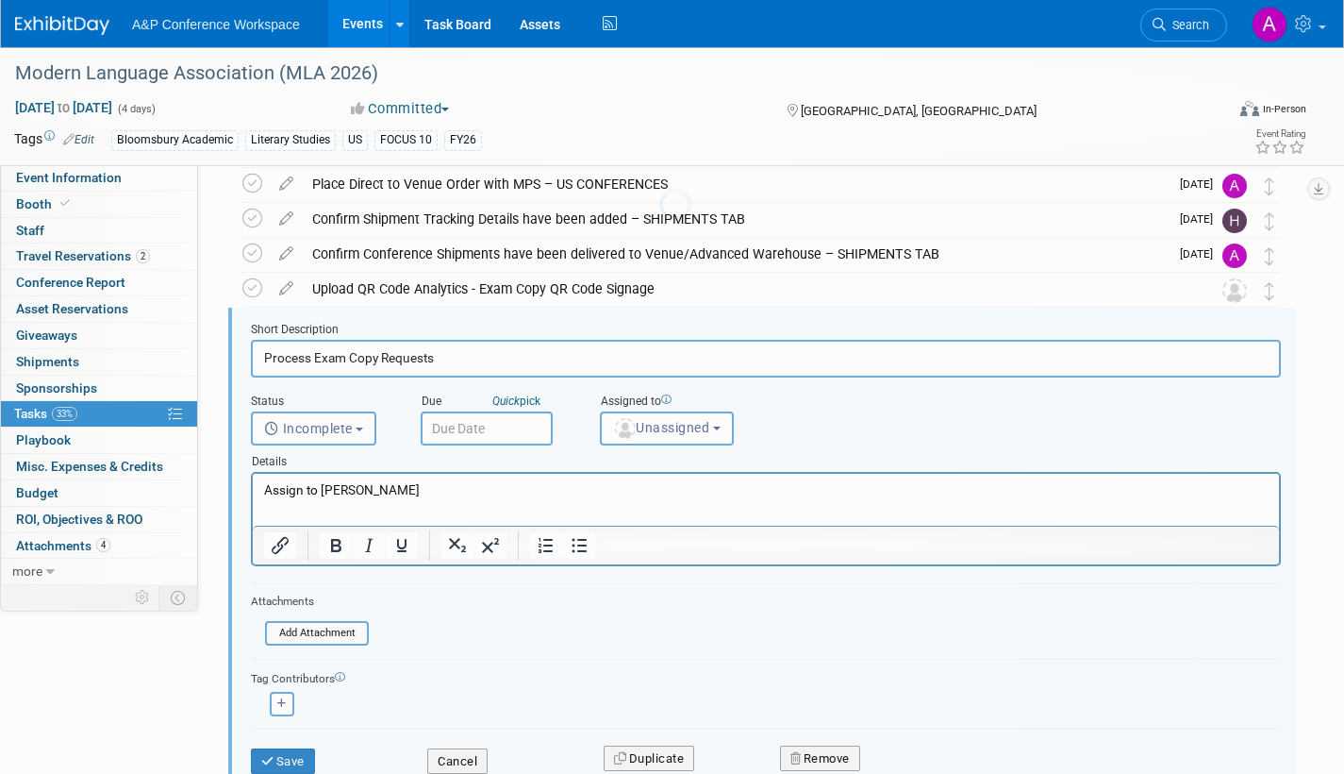
scroll to position [423, 0]
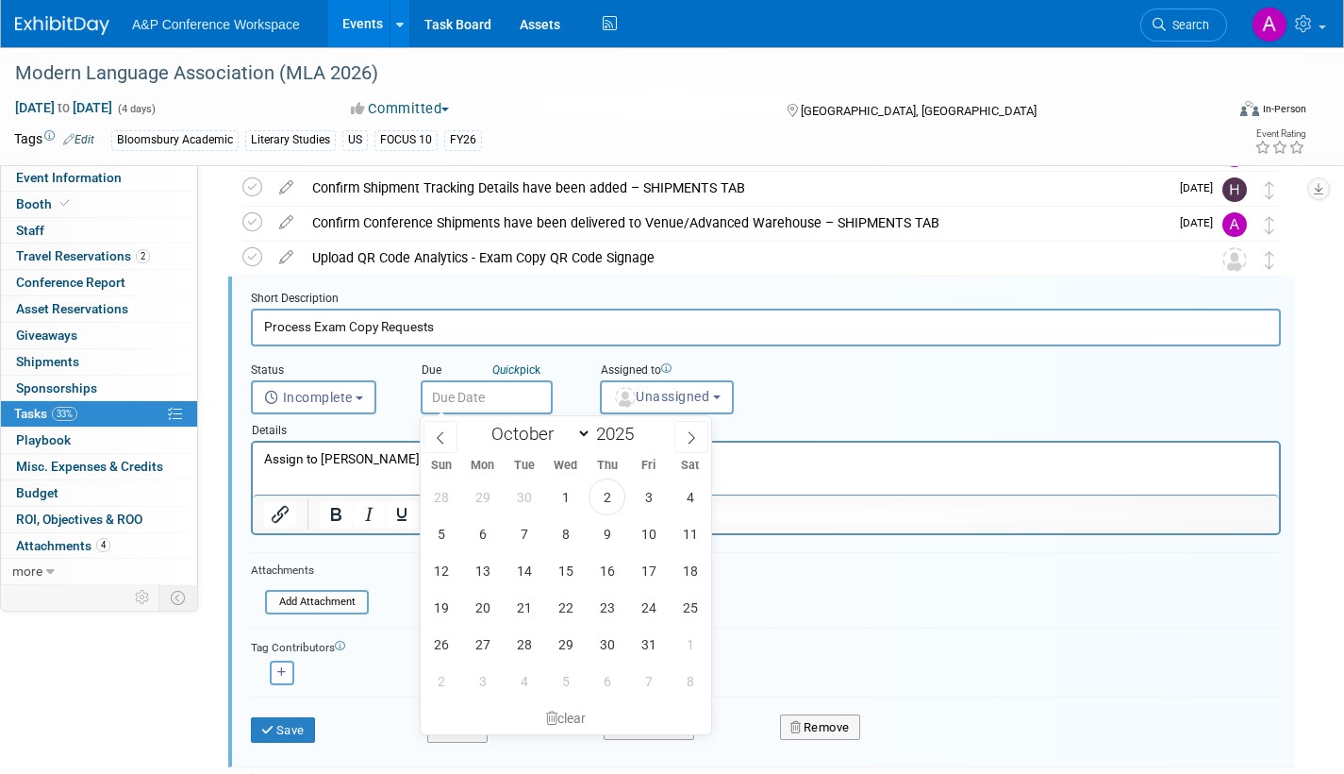
click at [525, 404] on input "text" at bounding box center [487, 397] width 132 height 34
click at [692, 441] on icon at bounding box center [691, 437] width 13 height 13
select select "11"
click at [692, 441] on icon at bounding box center [691, 437] width 13 height 13
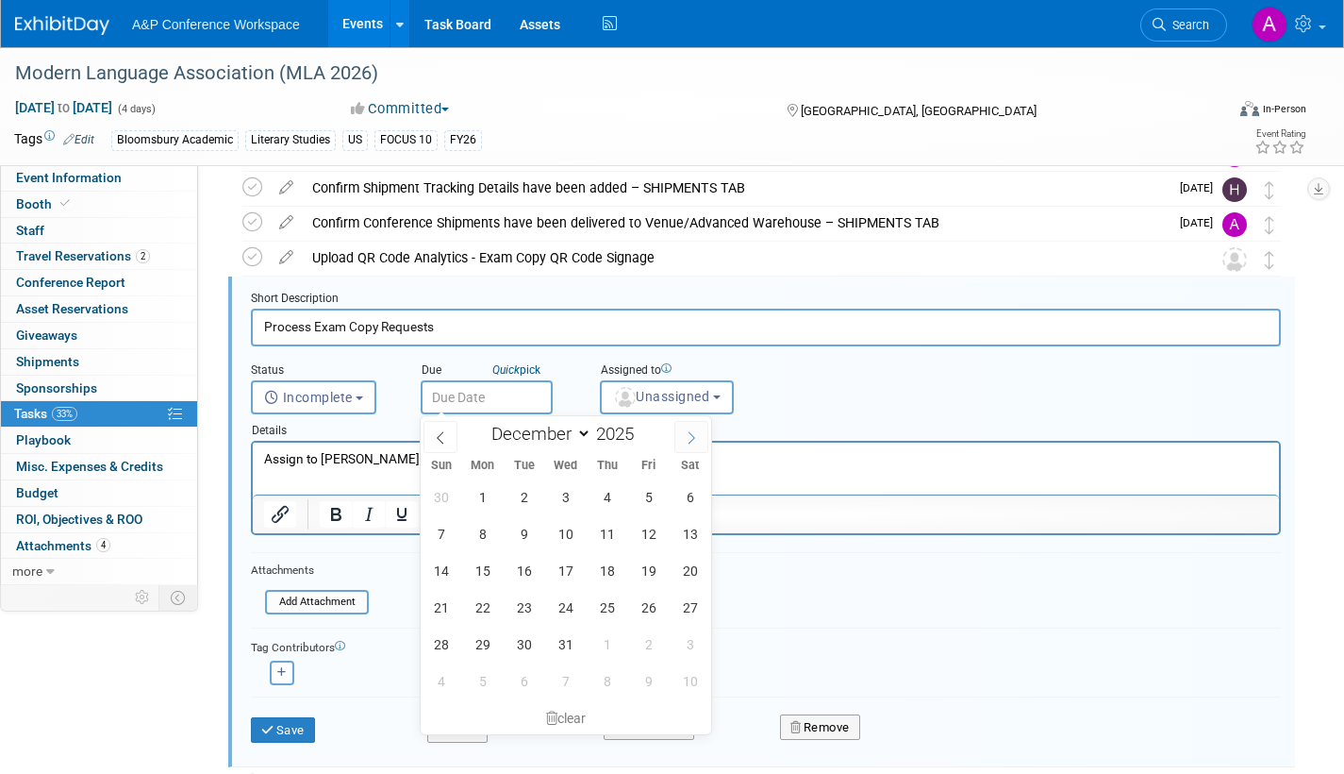
type input "2026"
select select "0"
drag, startPoint x: 651, startPoint y: 609, endPoint x: 659, endPoint y: 590, distance: 21.6
click at [653, 606] on span "23" at bounding box center [648, 607] width 37 height 37
type input "[DATE]"
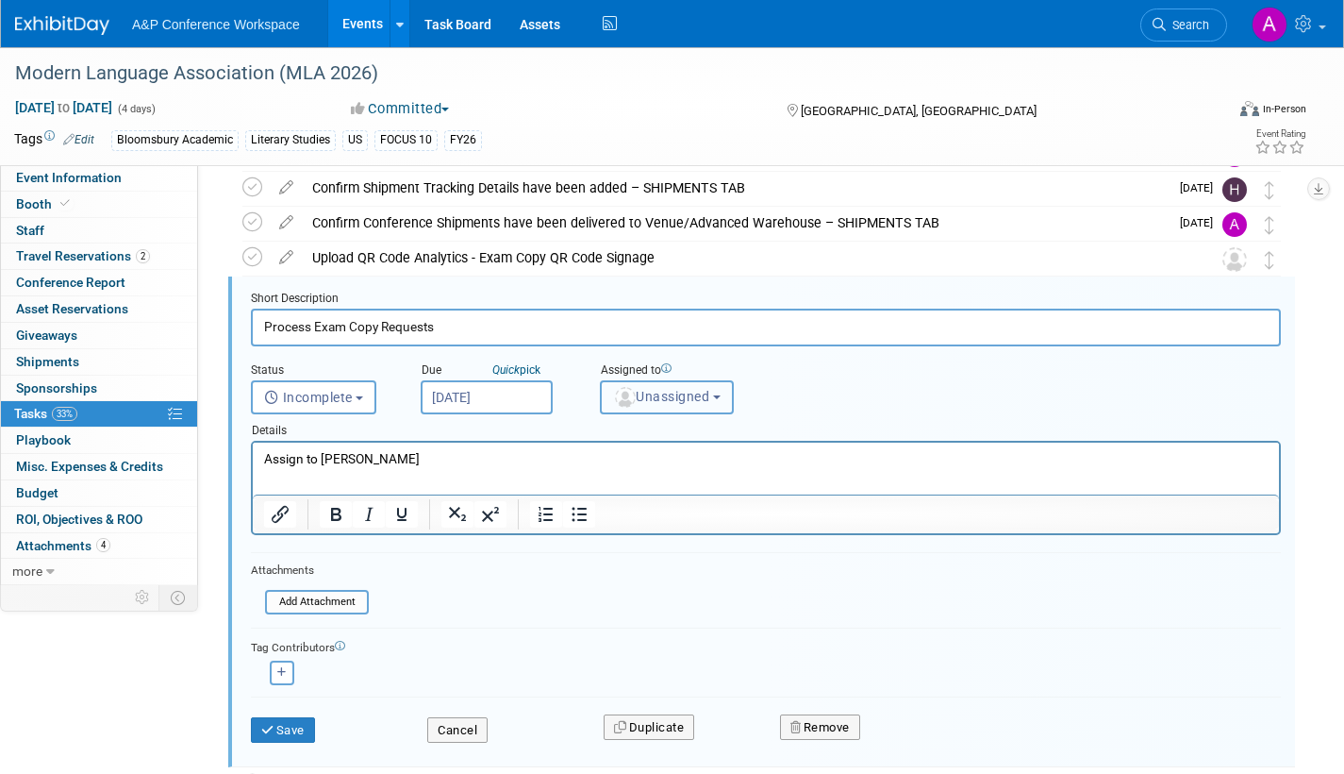
click at [685, 389] on span "Unassigned" at bounding box center [661, 396] width 96 height 15
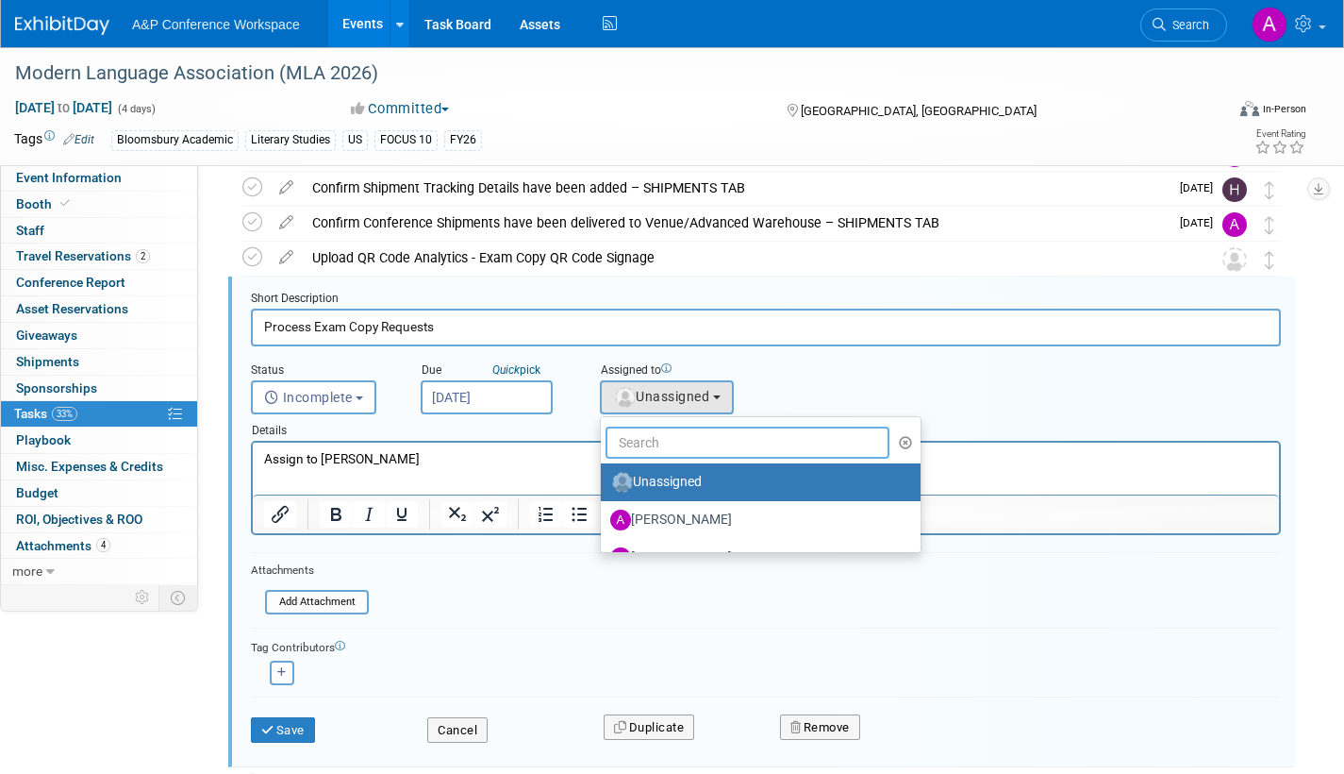
click at [685, 439] on input "text" at bounding box center [748, 442] width 284 height 32
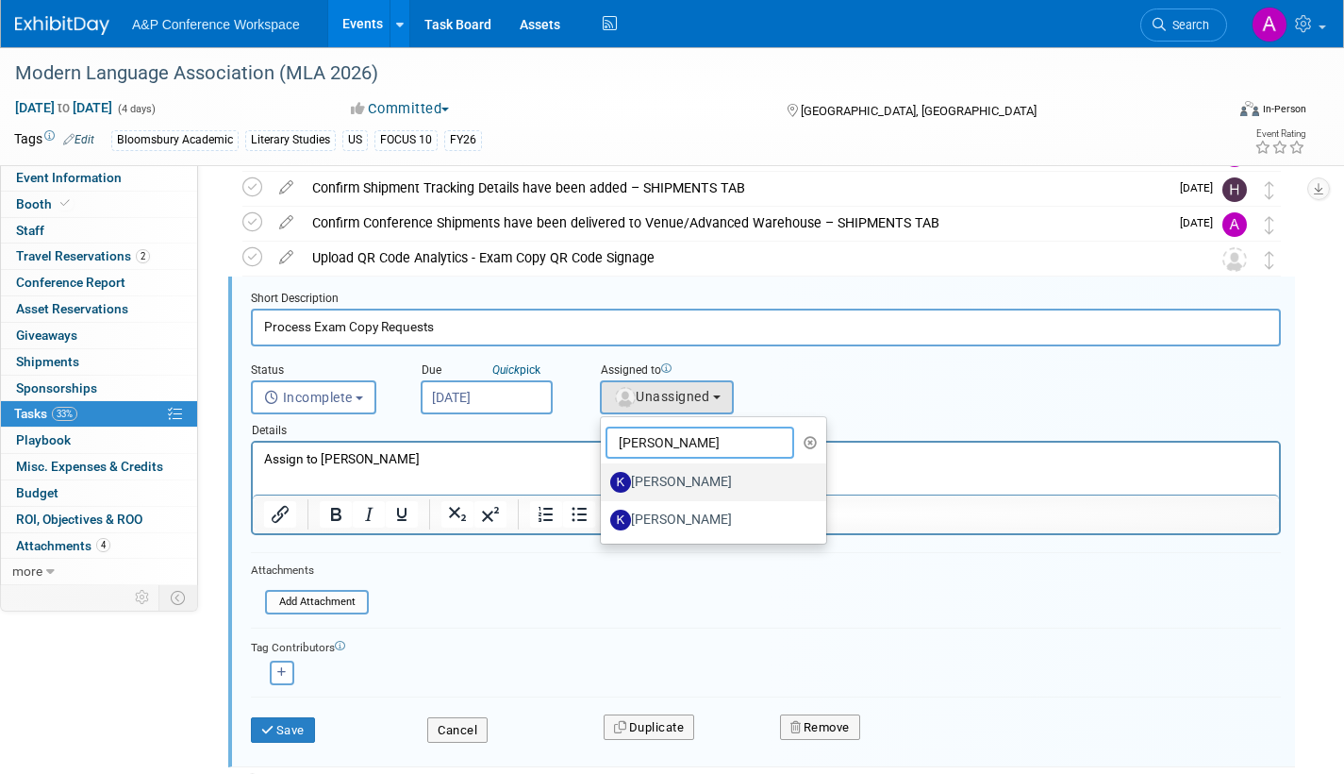
type input "kate"
drag, startPoint x: 689, startPoint y: 481, endPoint x: 423, endPoint y: 47, distance: 509.0
click at [689, 481] on label "[PERSON_NAME]" at bounding box center [708, 482] width 197 height 30
click at [604, 481] on input "[PERSON_NAME]" at bounding box center [598, 480] width 12 height 12
select select "42da1453-af37-4144-8267-4d5776ac68ff"
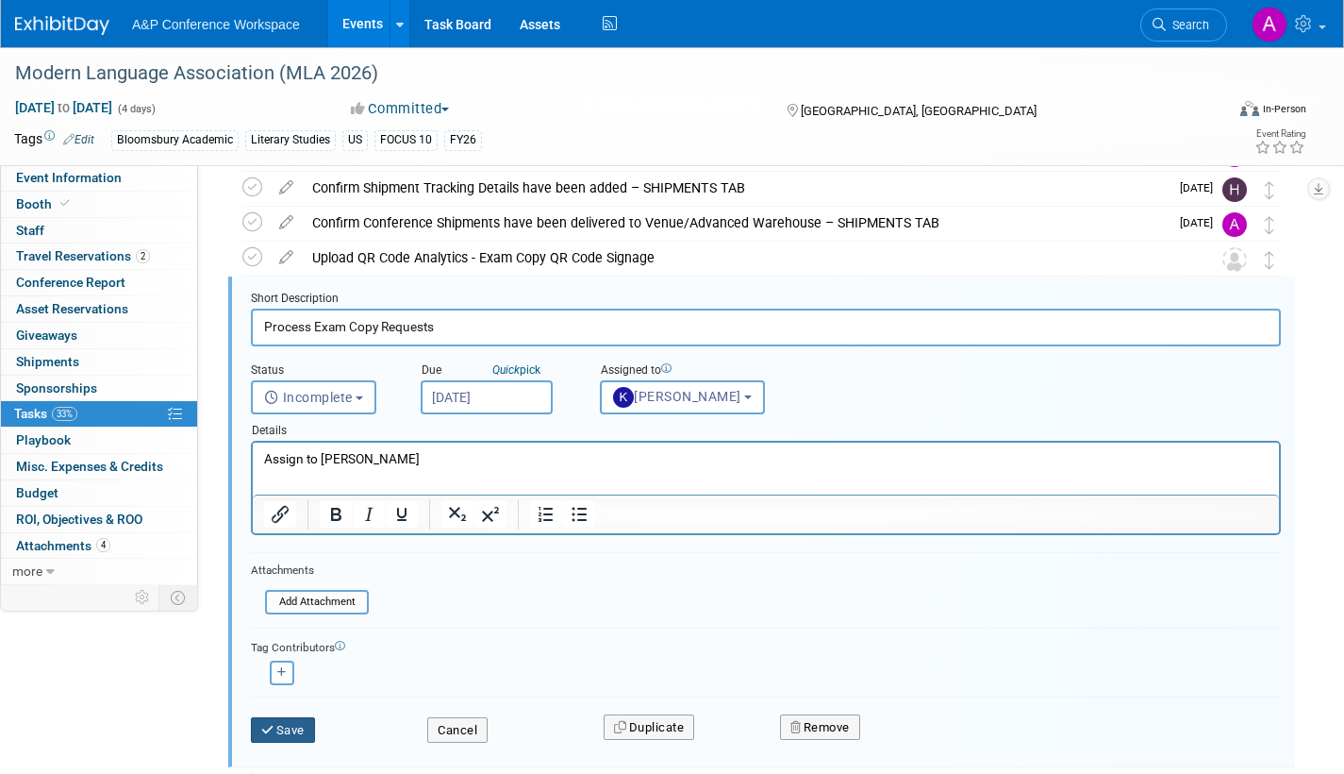
click at [308, 725] on button "Save" at bounding box center [283, 730] width 64 height 26
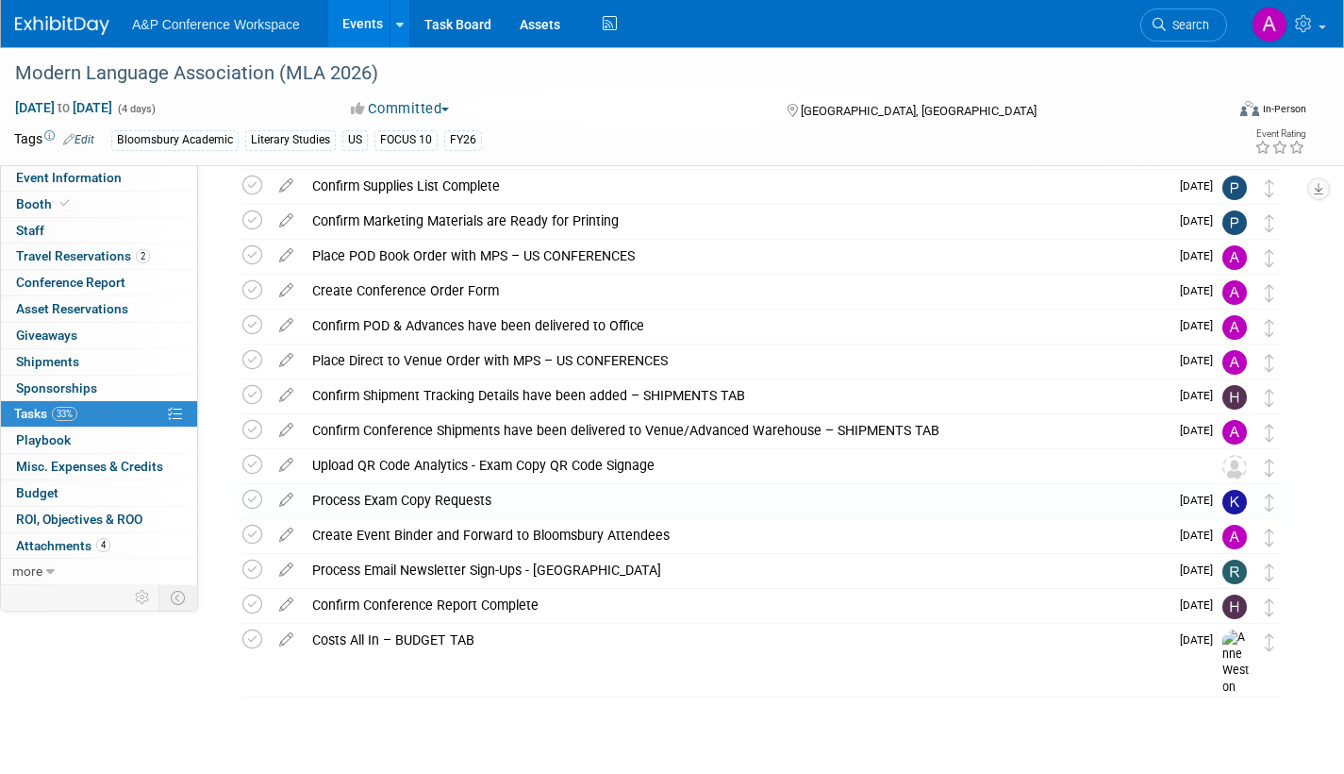
scroll to position [215, 0]
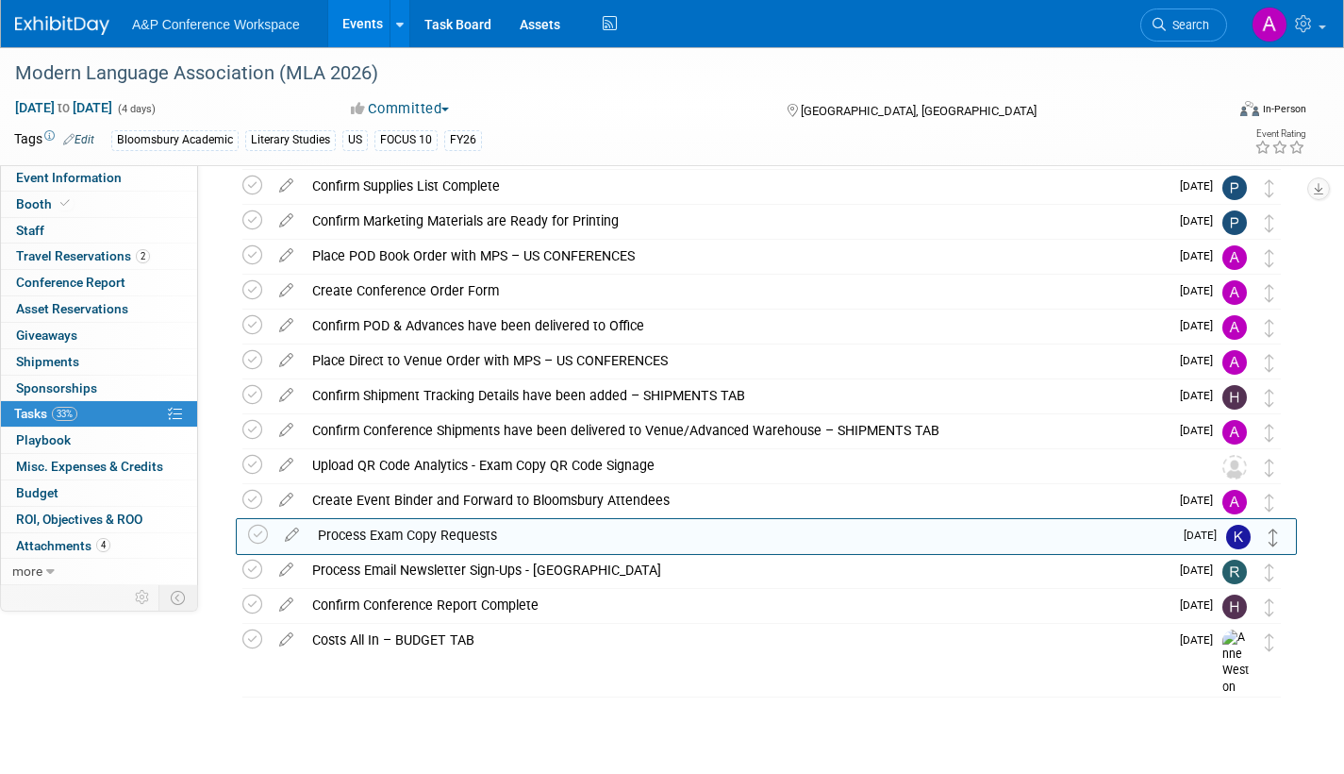
drag, startPoint x: 1270, startPoint y: 508, endPoint x: 1275, endPoint y: 554, distance: 45.5
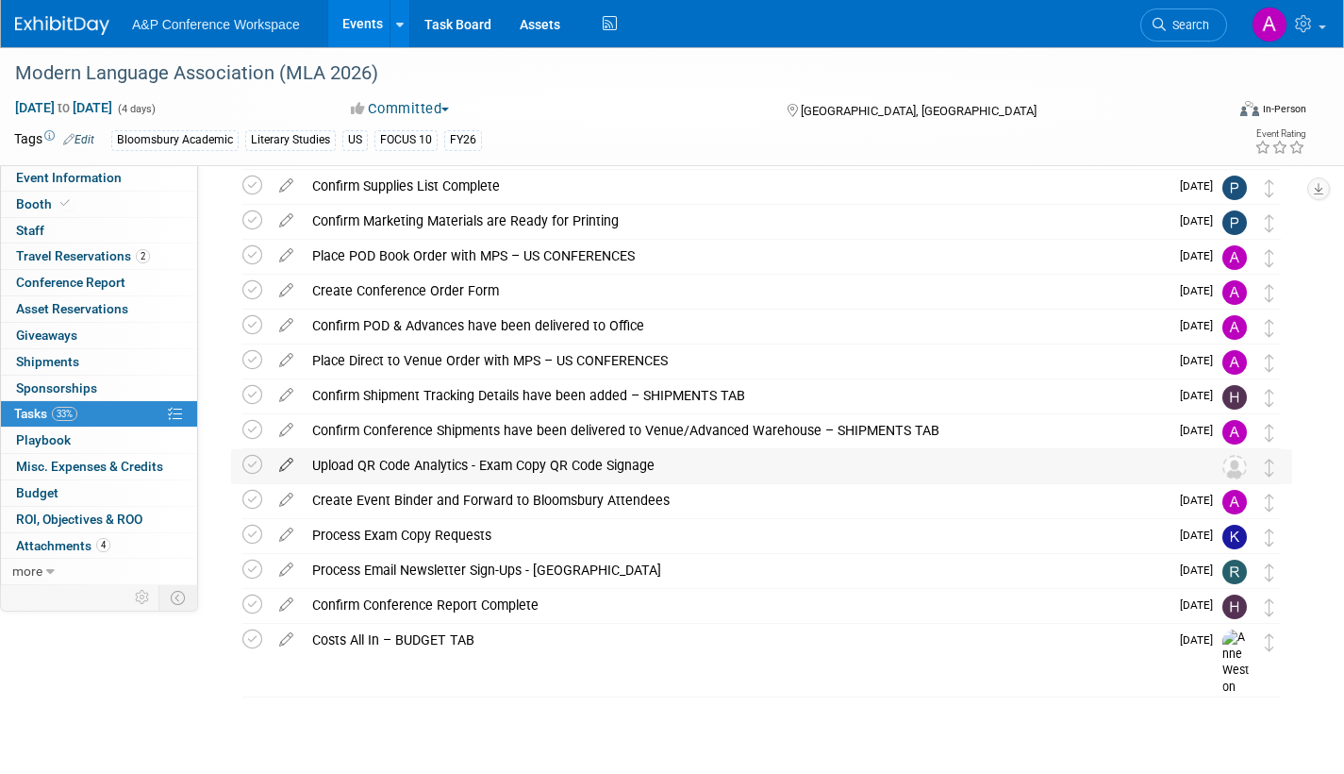
click at [284, 462] on icon at bounding box center [286, 461] width 33 height 24
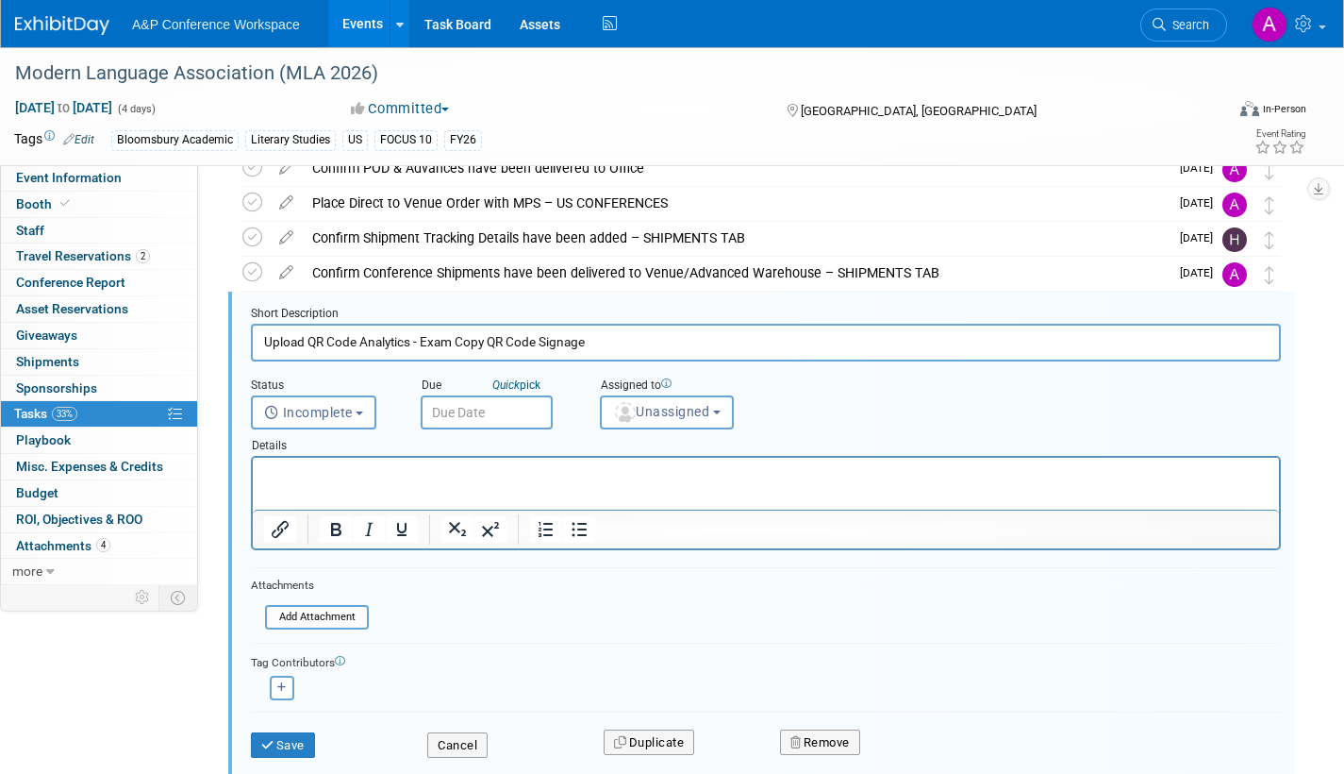
scroll to position [388, 0]
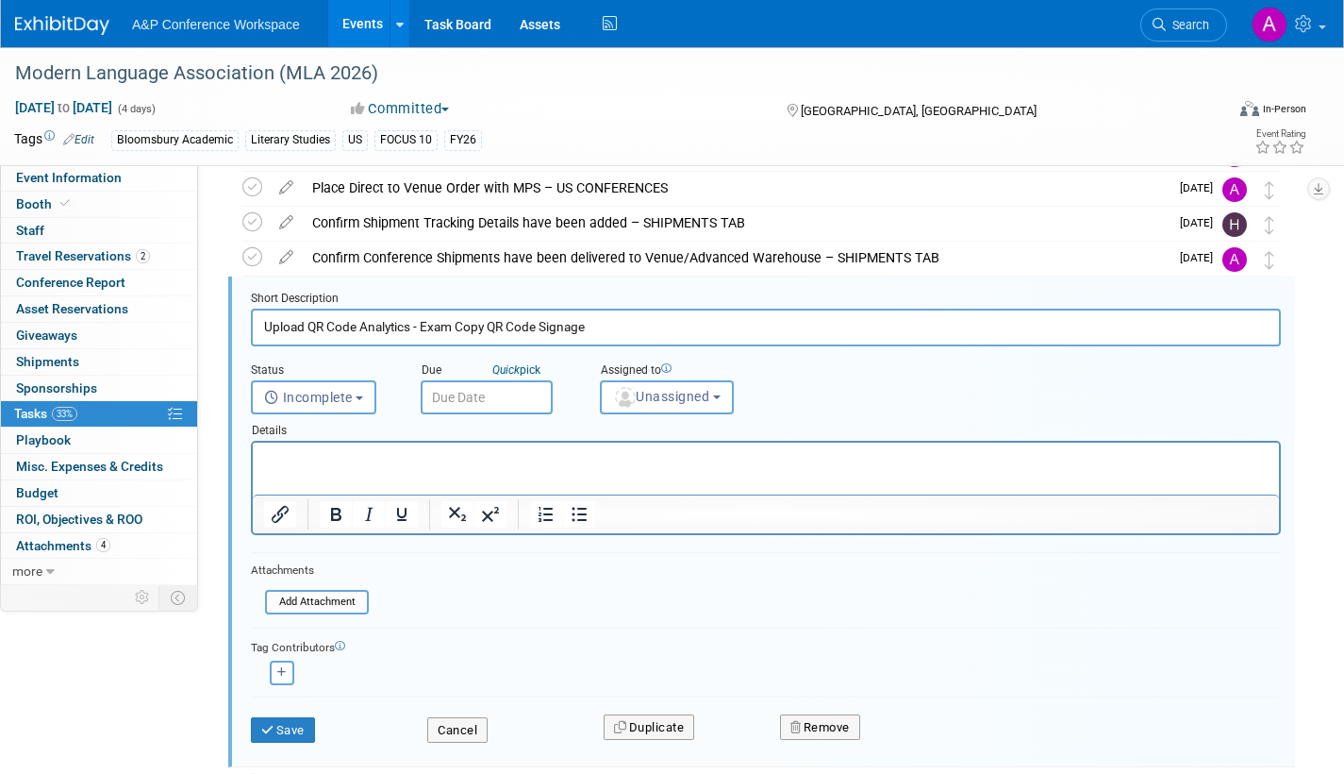
click at [508, 395] on input "text" at bounding box center [487, 397] width 132 height 34
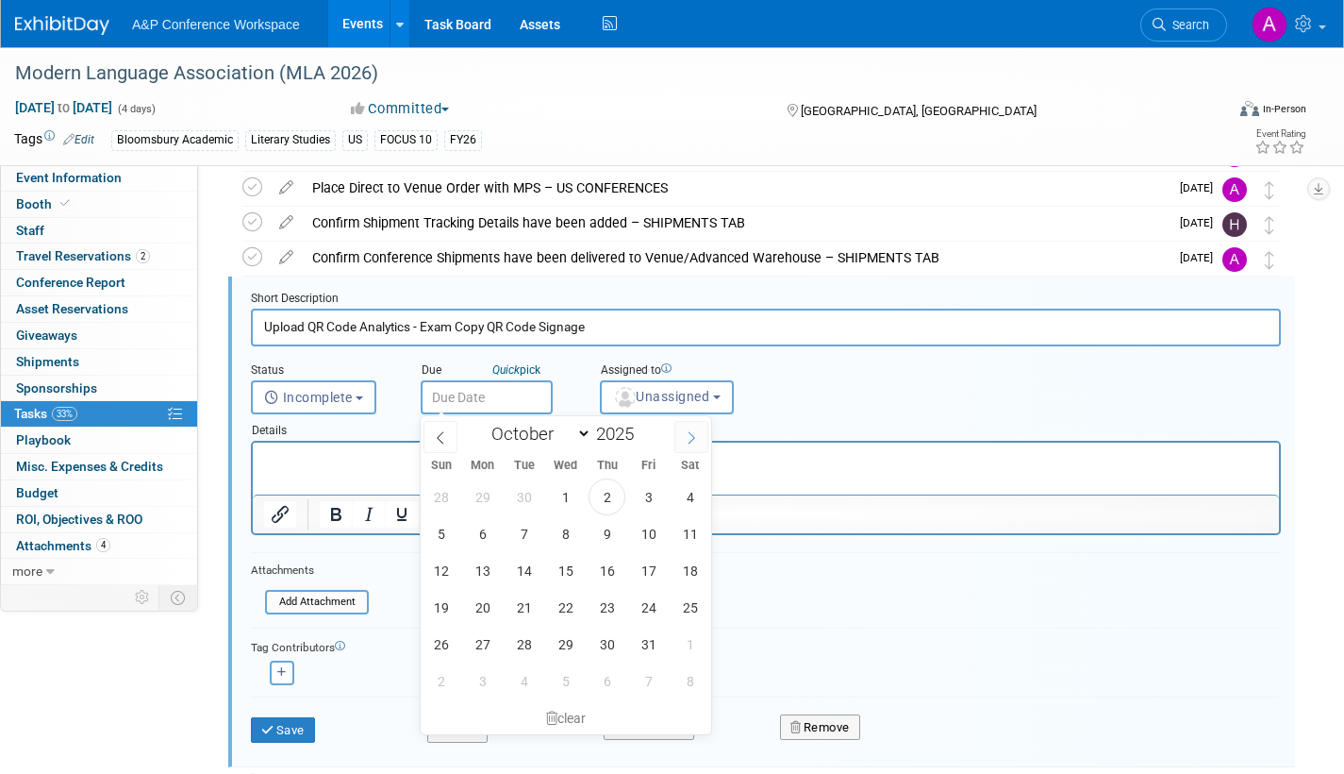
click at [695, 435] on icon at bounding box center [691, 437] width 13 height 13
select select "11"
click at [695, 435] on icon at bounding box center [691, 437] width 13 height 13
type input "2026"
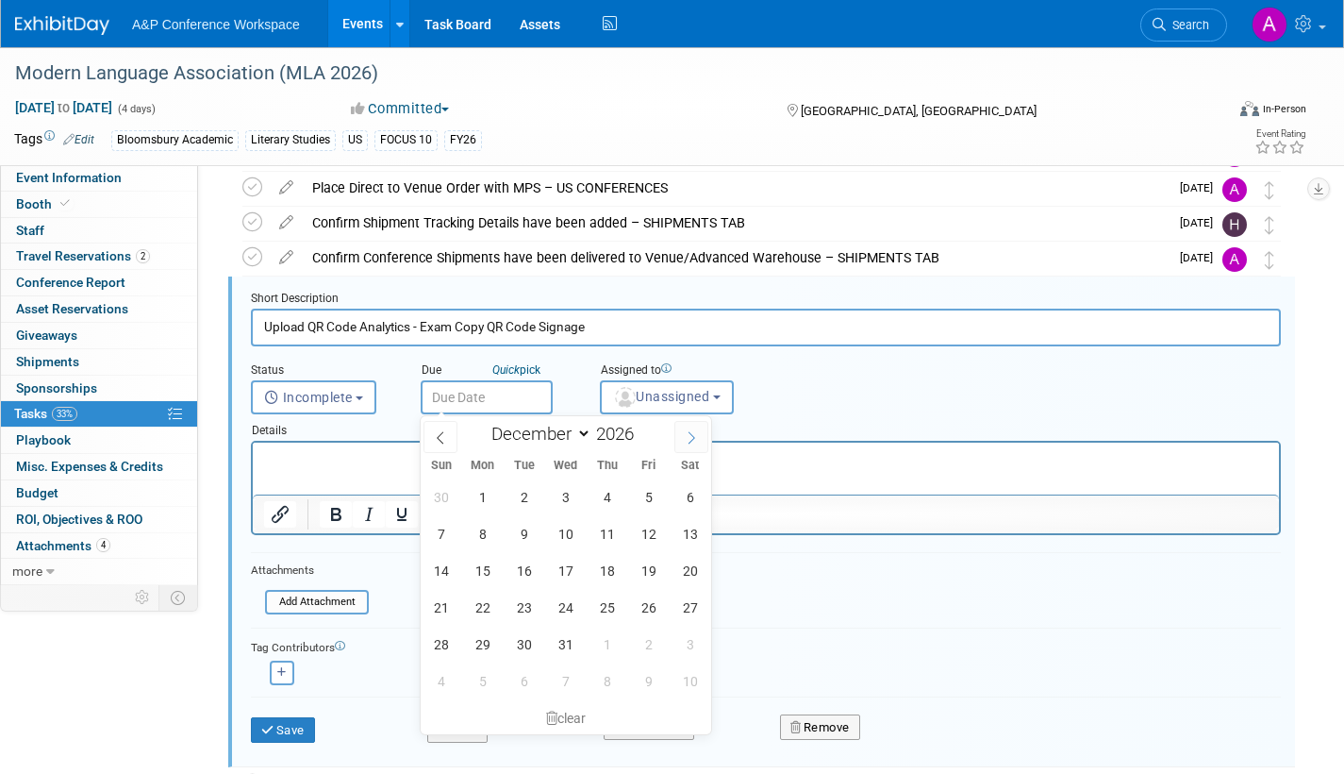
select select "0"
click at [647, 602] on span "23" at bounding box center [648, 607] width 37 height 37
type input "[DATE]"
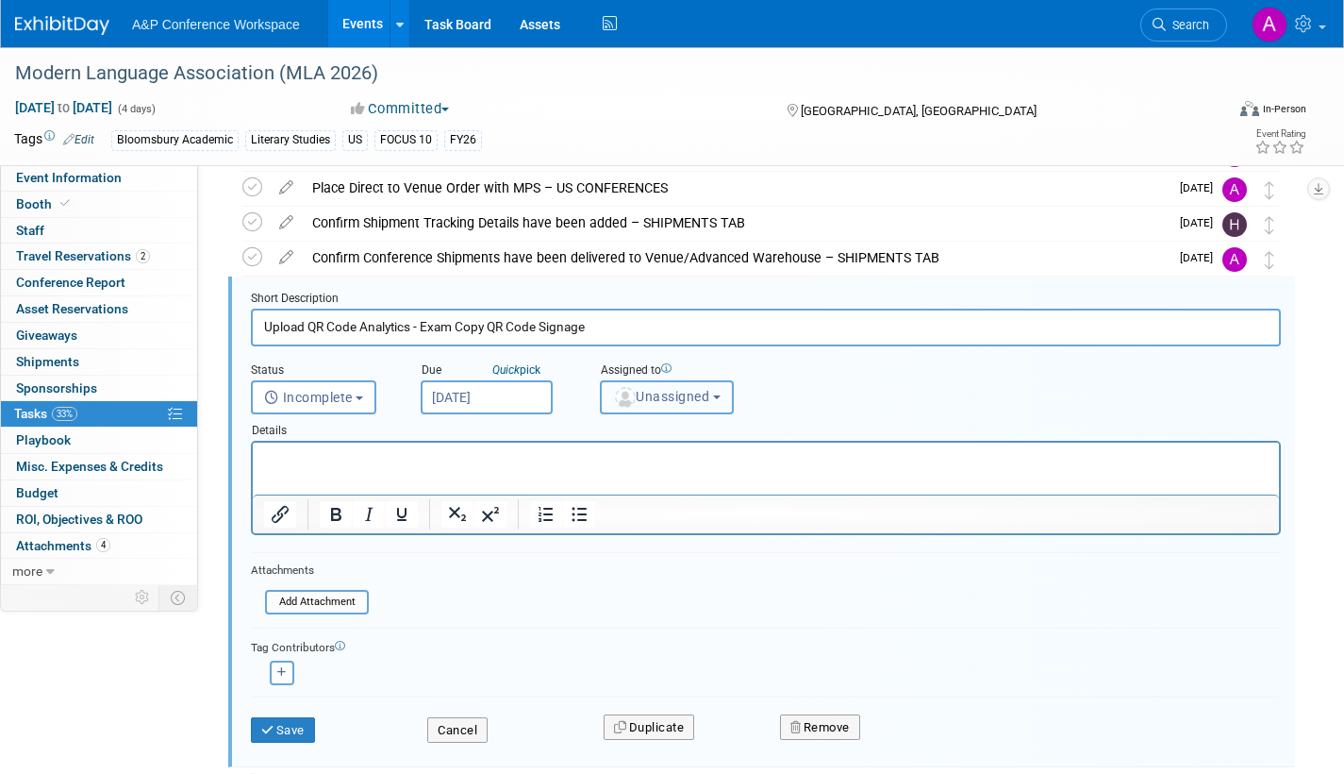
click at [665, 395] on span "Unassigned" at bounding box center [661, 396] width 96 height 15
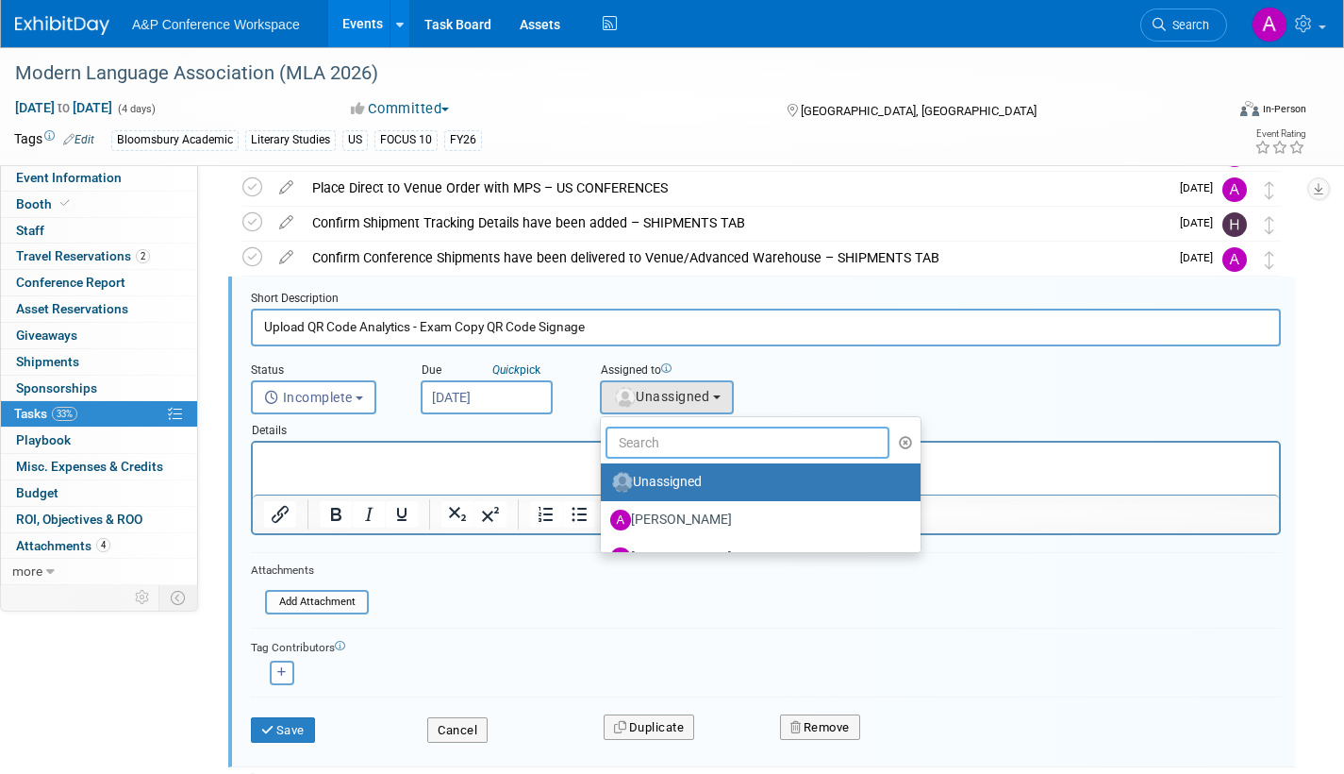
click at [667, 442] on input "text" at bounding box center [748, 442] width 284 height 32
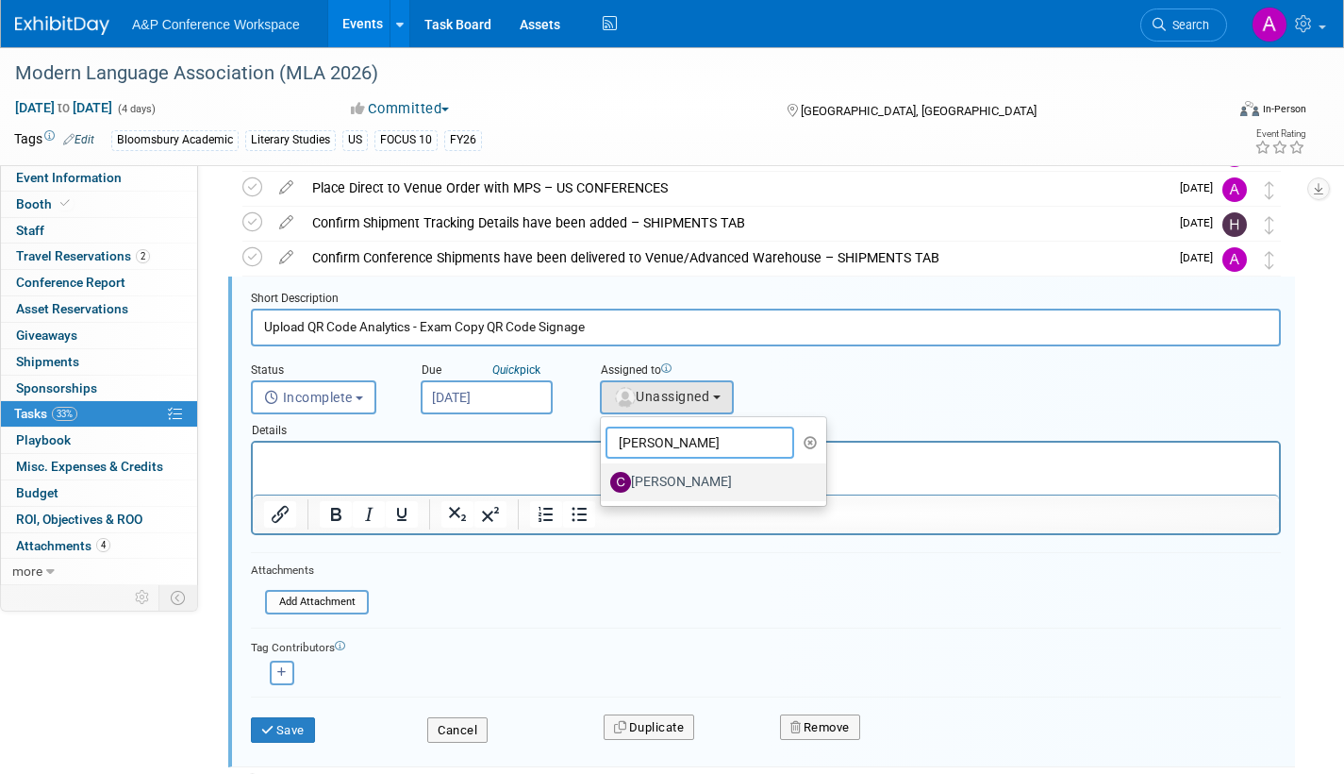
type input "[PERSON_NAME]"
click at [664, 479] on label "[PERSON_NAME]" at bounding box center [708, 482] width 197 height 30
click at [604, 479] on input "[PERSON_NAME]" at bounding box center [598, 480] width 12 height 12
select select "1a58e6ac-2dfa-429d-b54a-9dc2e557f424"
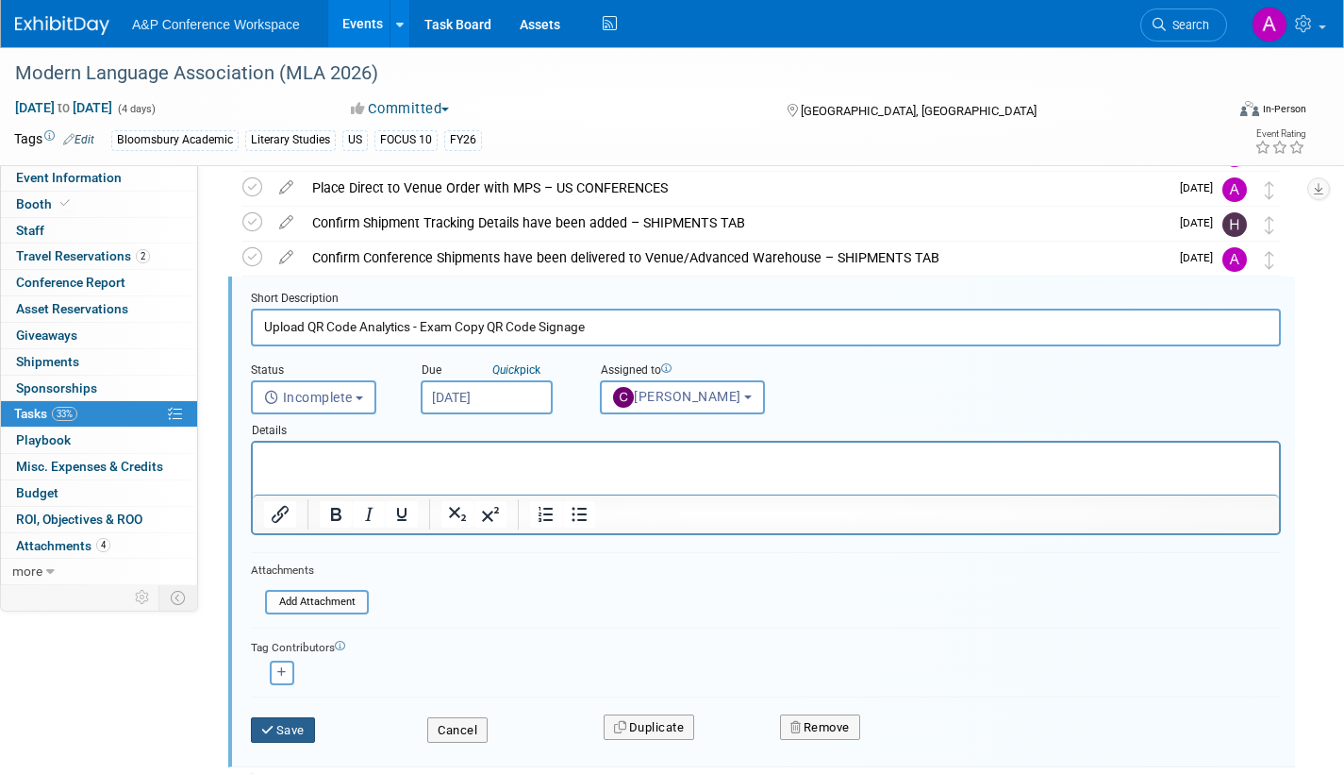
click at [295, 723] on button "Save" at bounding box center [283, 730] width 64 height 26
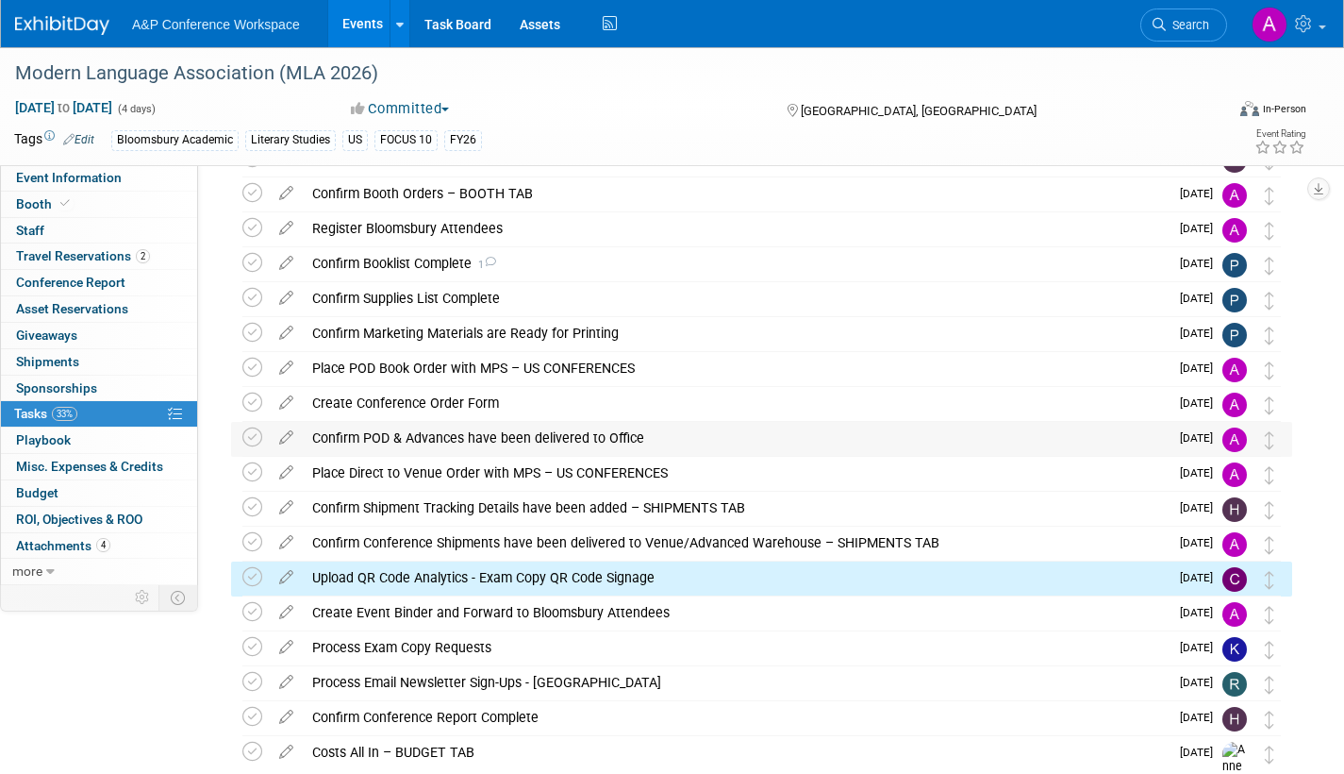
scroll to position [0, 0]
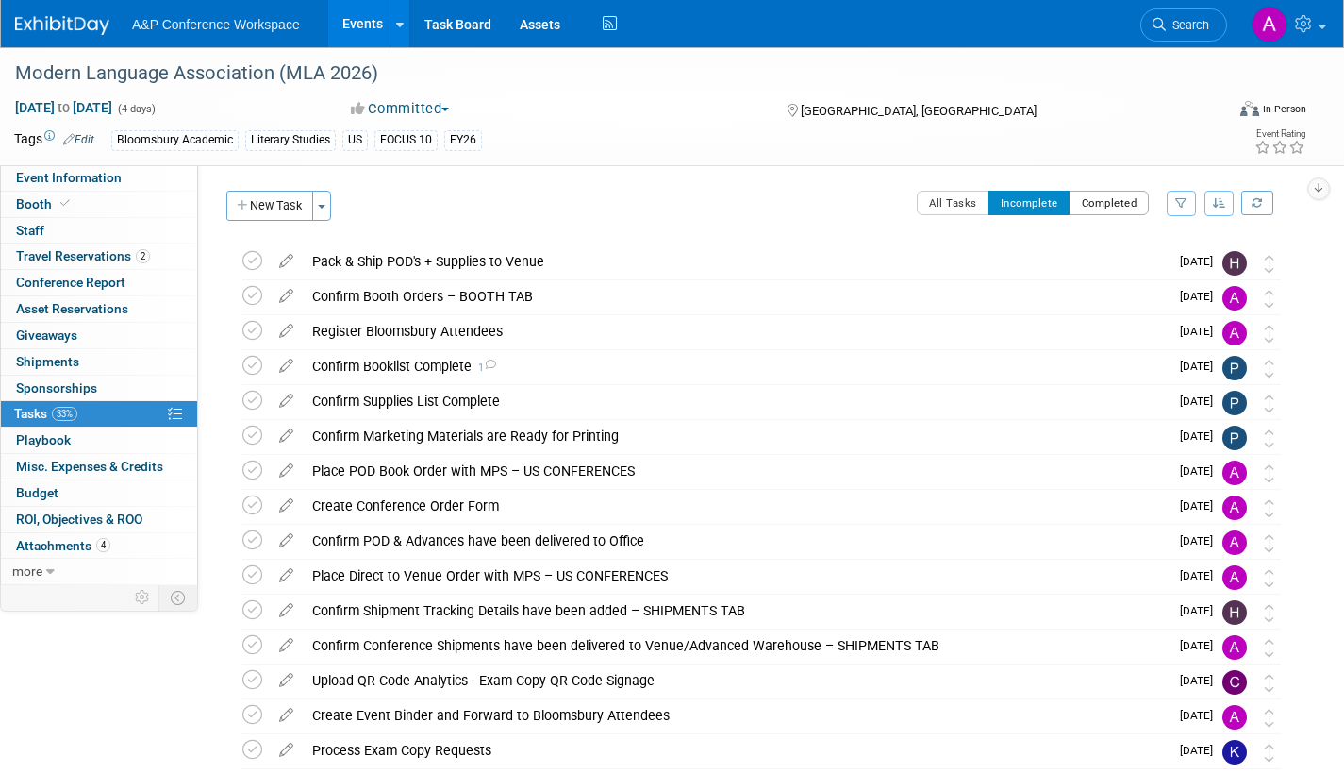
click at [1101, 197] on button "Completed" at bounding box center [1110, 203] width 80 height 25
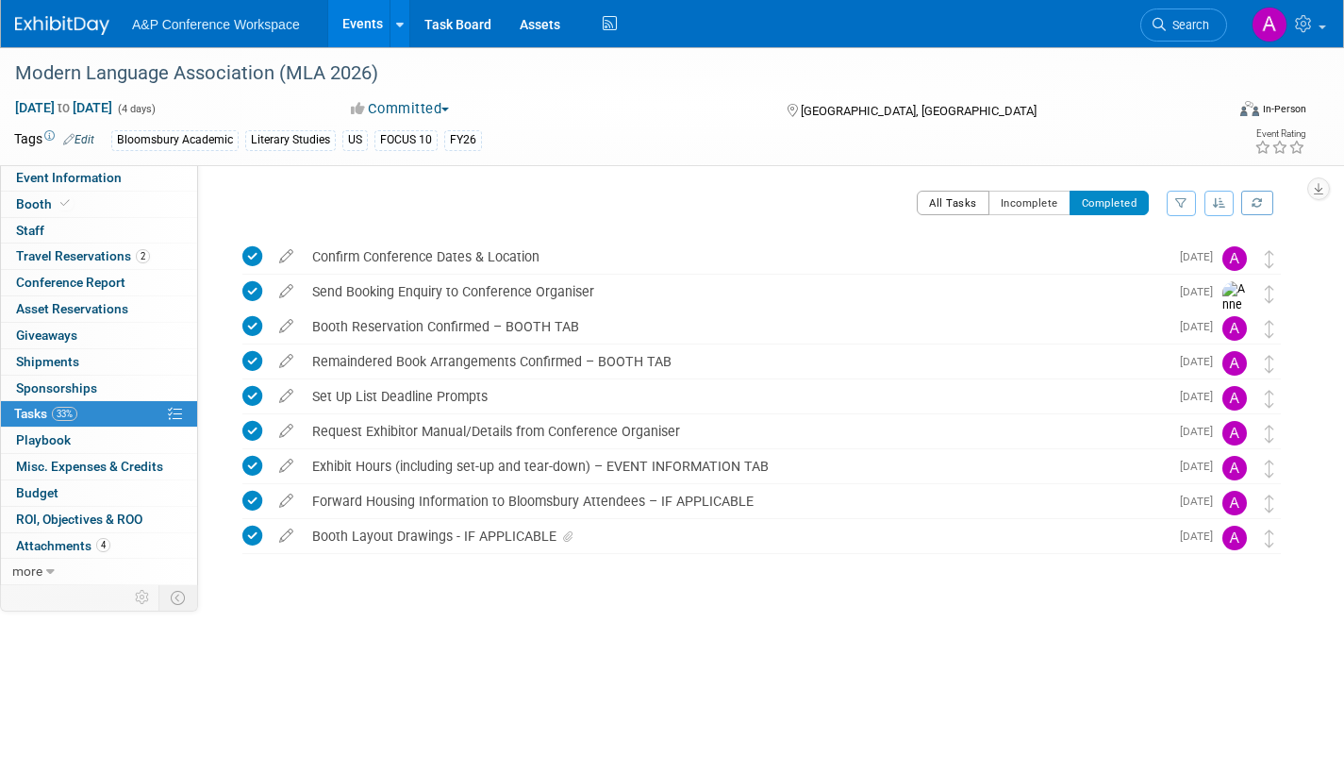
click at [942, 208] on button "All Tasks" at bounding box center [953, 203] width 73 height 25
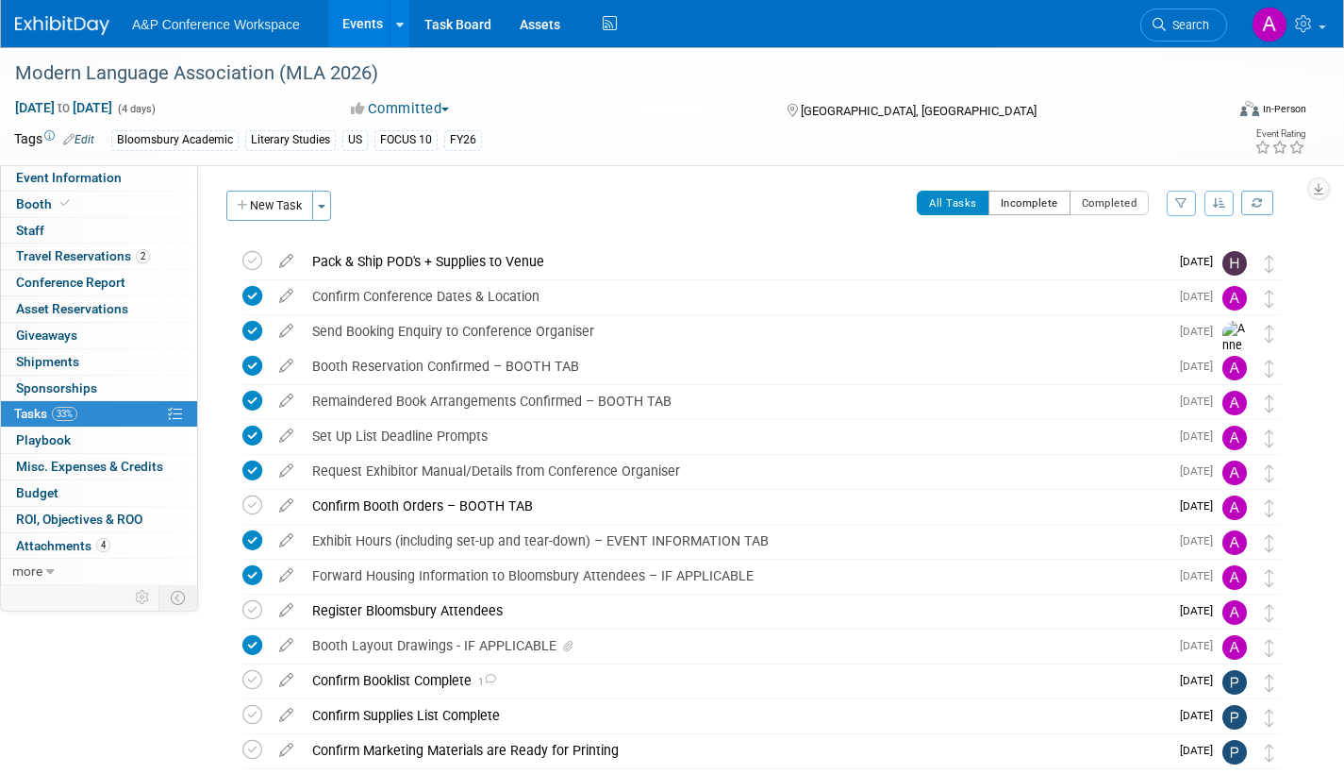
click at [1013, 203] on button "Incomplete" at bounding box center [1030, 203] width 82 height 25
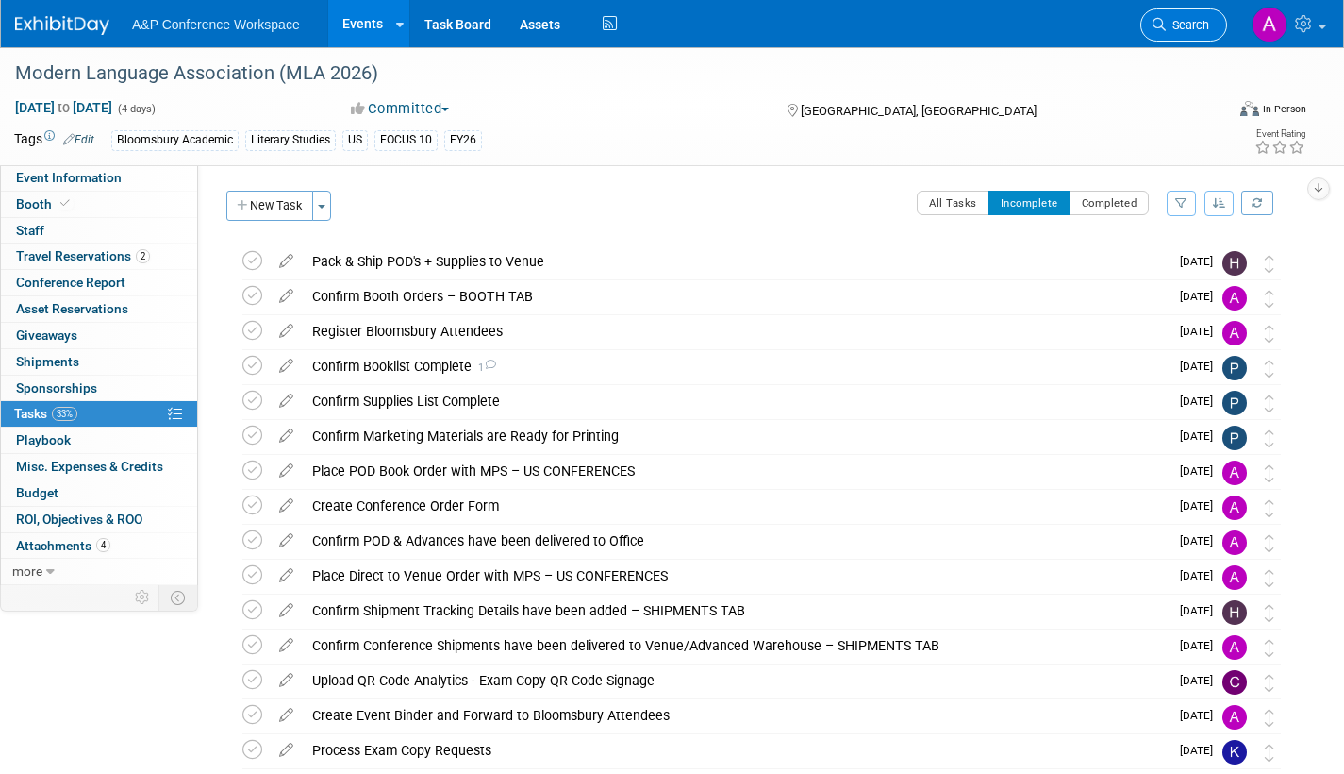
click at [1213, 41] on link "Search" at bounding box center [1184, 24] width 87 height 33
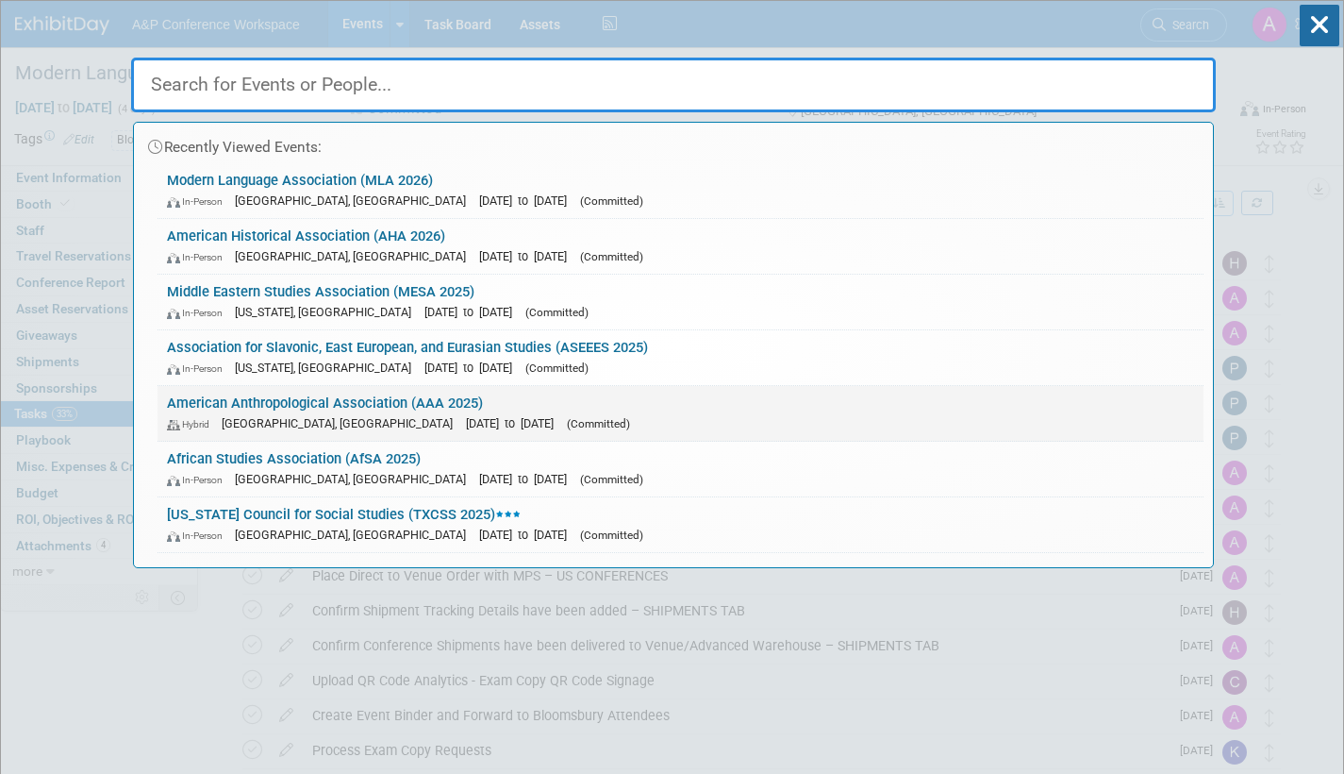
click at [536, 411] on link "American Anthropological Association (AAA 2025) Hybrid New Orleans, LA Nov 20, …" at bounding box center [681, 413] width 1046 height 55
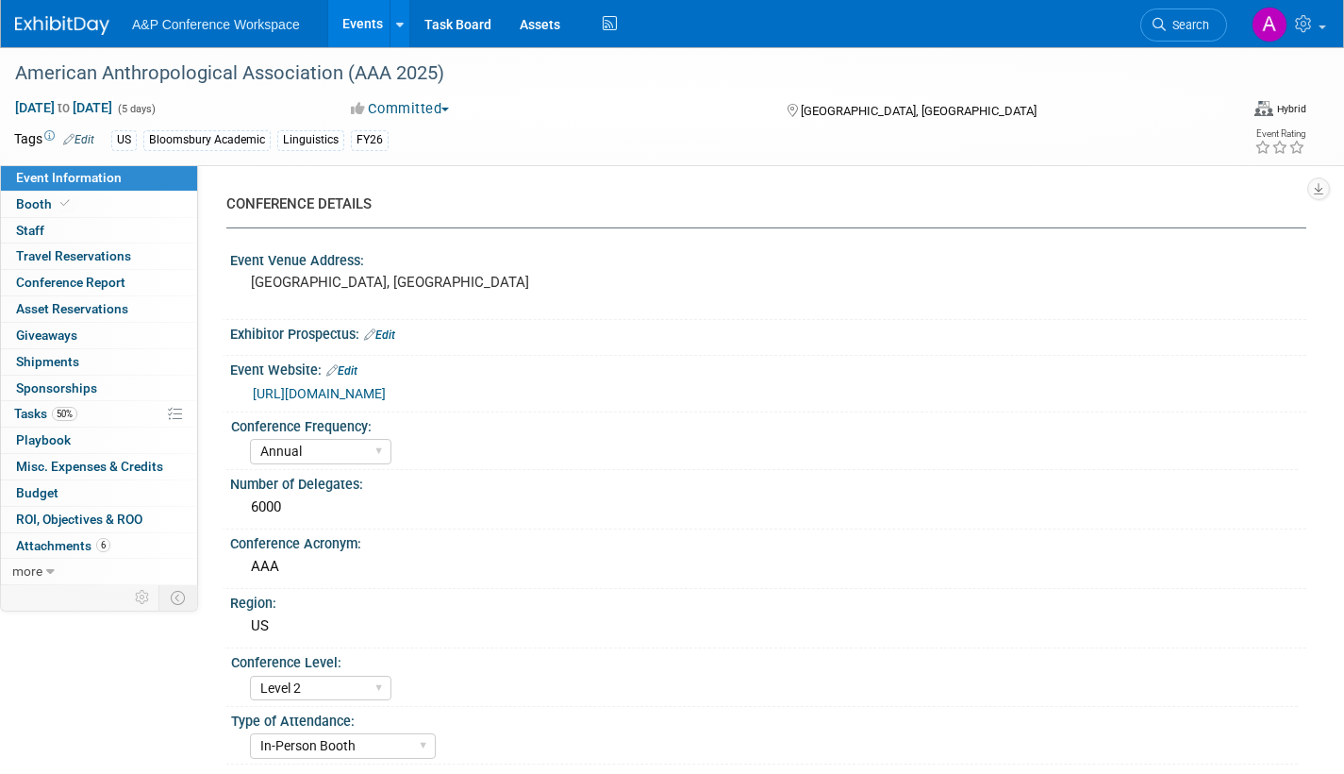
select select "Annual"
select select "Level 2"
select select "In-Person Booth"
select select "Anthropology"
select select "Bloomsbury Academic"
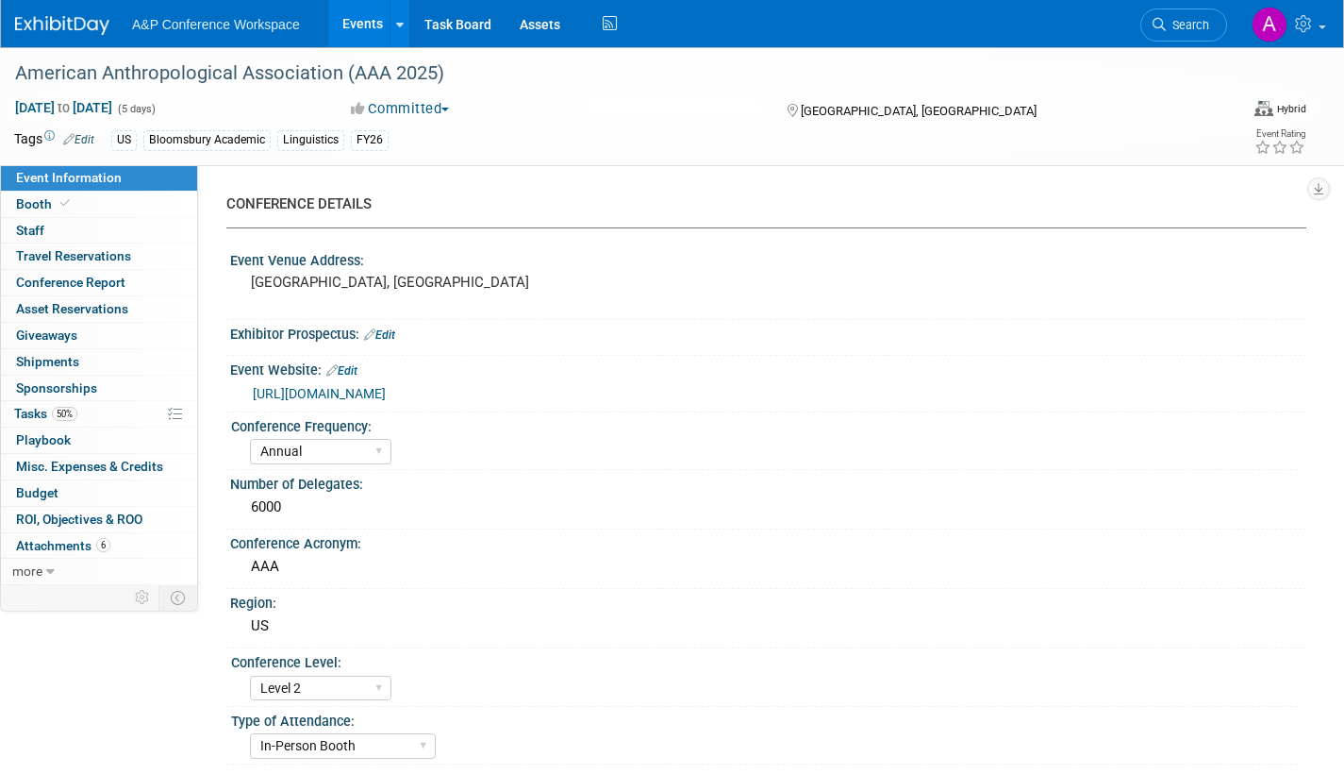
select select "[PERSON_NAME]"
select select "Networking/Commissioning"
click at [38, 410] on span "Tasks 50%" at bounding box center [45, 413] width 63 height 15
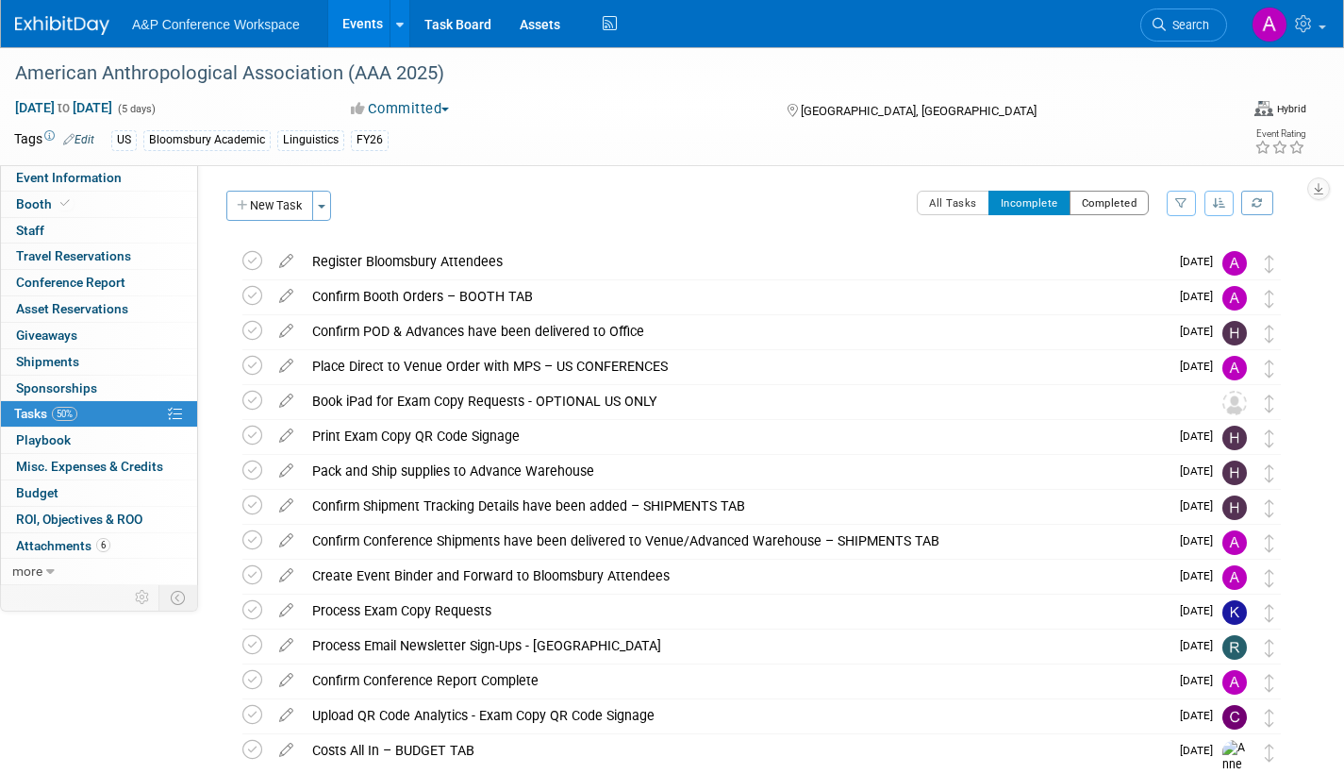
drag, startPoint x: 1132, startPoint y: 200, endPoint x: 1104, endPoint y: 258, distance: 65.0
click at [1132, 201] on button "Completed" at bounding box center [1110, 203] width 80 height 25
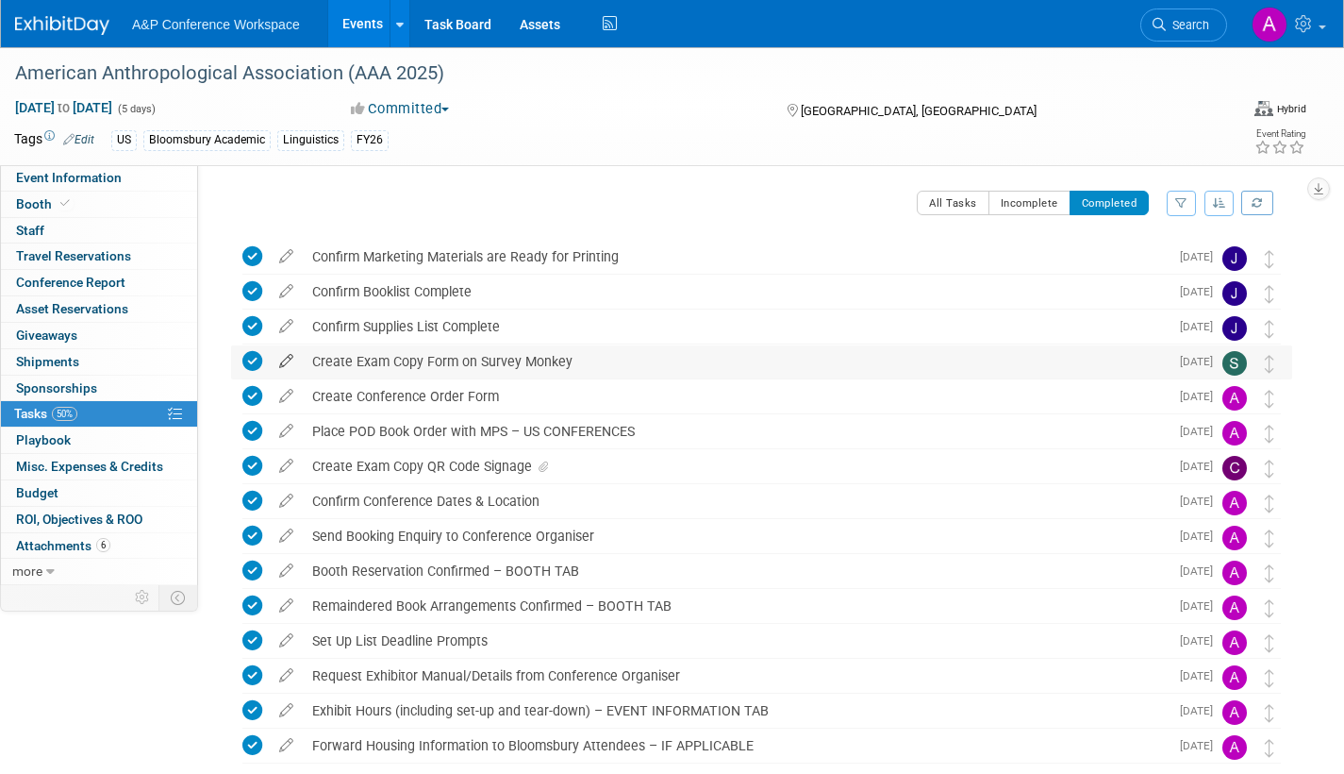
click at [289, 357] on icon at bounding box center [286, 357] width 33 height 24
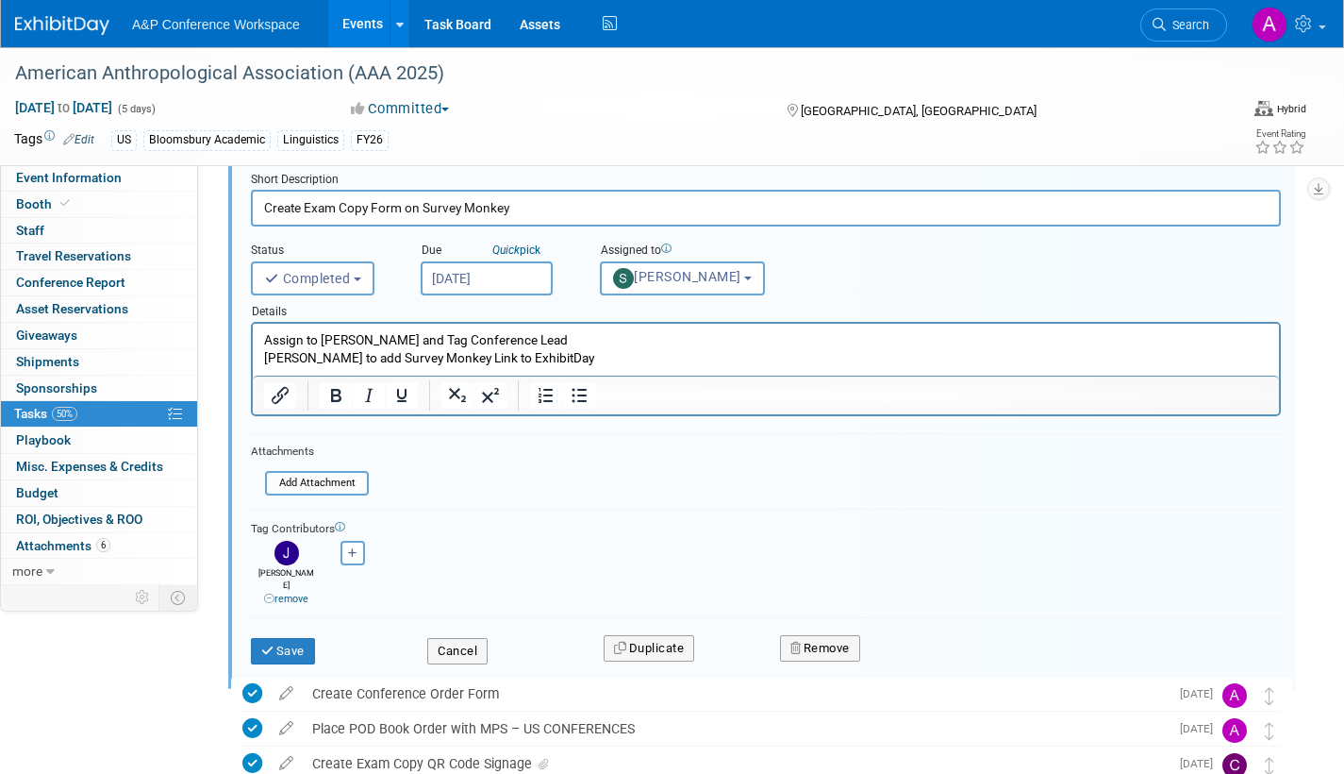
scroll to position [189, 0]
click at [459, 640] on button "Cancel" at bounding box center [457, 650] width 60 height 26
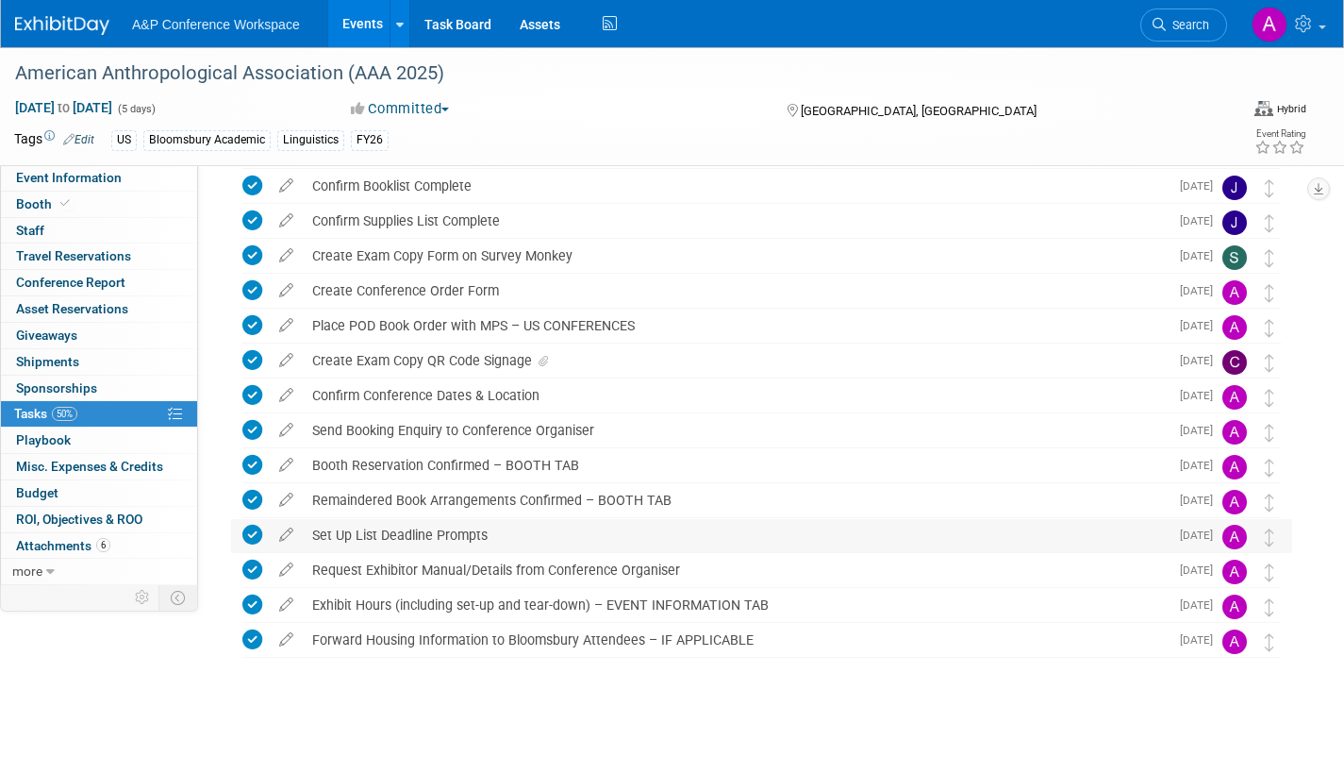
scroll to position [106, 0]
click at [475, 25] on link "Task Board" at bounding box center [457, 23] width 95 height 47
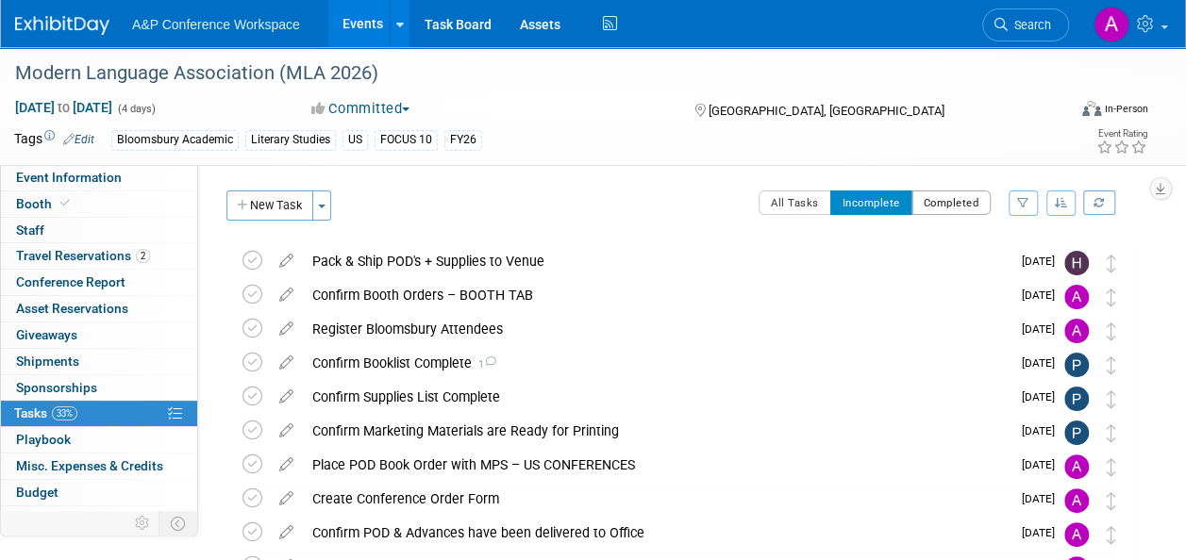
click at [974, 192] on button "Completed" at bounding box center [951, 203] width 80 height 25
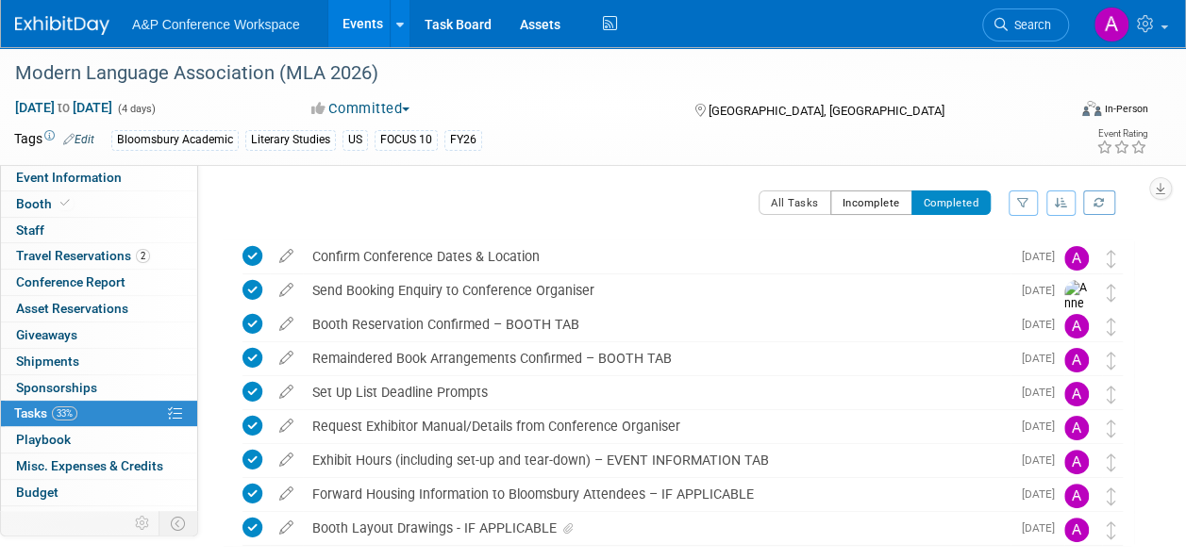
click at [874, 204] on button "Incomplete" at bounding box center [871, 203] width 82 height 25
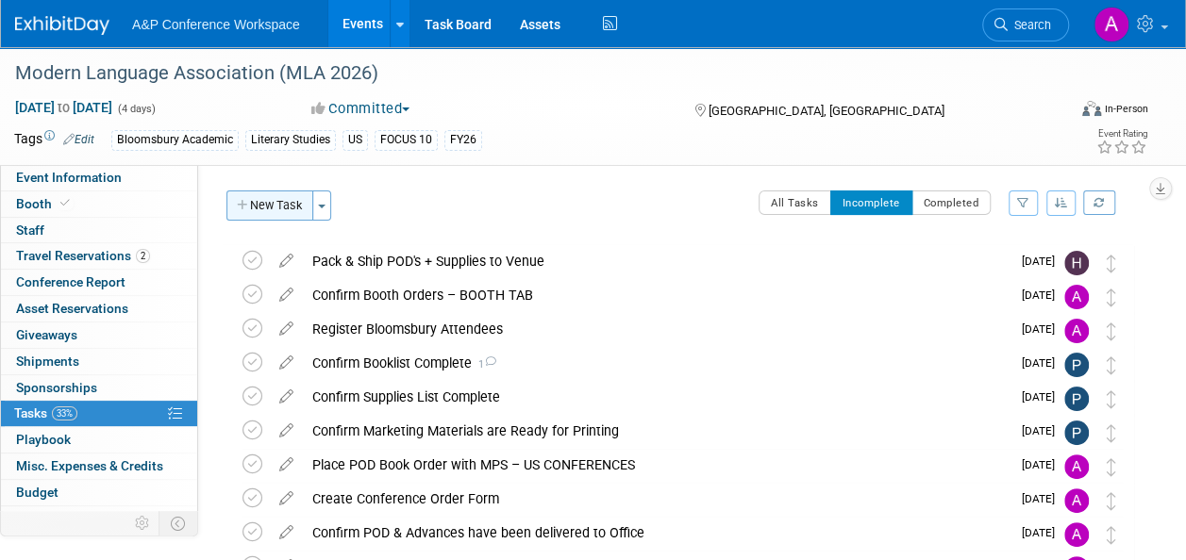
click at [281, 208] on button "New Task" at bounding box center [269, 206] width 87 height 30
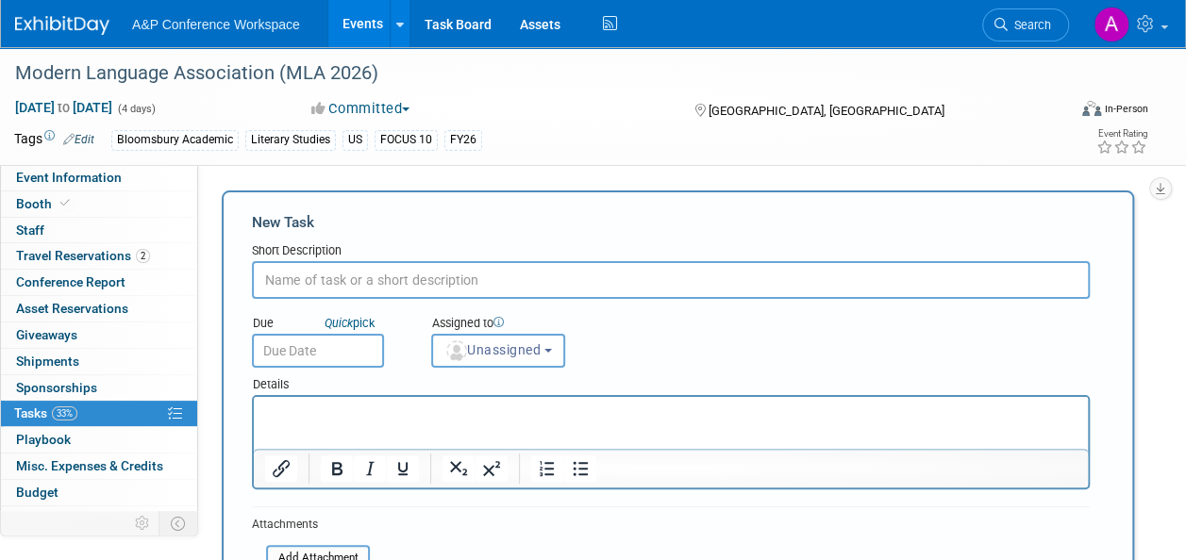
click at [366, 279] on input "text" at bounding box center [671, 280] width 838 height 38
paste input "Create Exam Copy Form on Survey Monkey"
type input "Create Exam Copy Form on Survey Monkey"
click at [342, 413] on p "Rich Text Area. Press ALT-0 for help." at bounding box center [671, 414] width 812 height 19
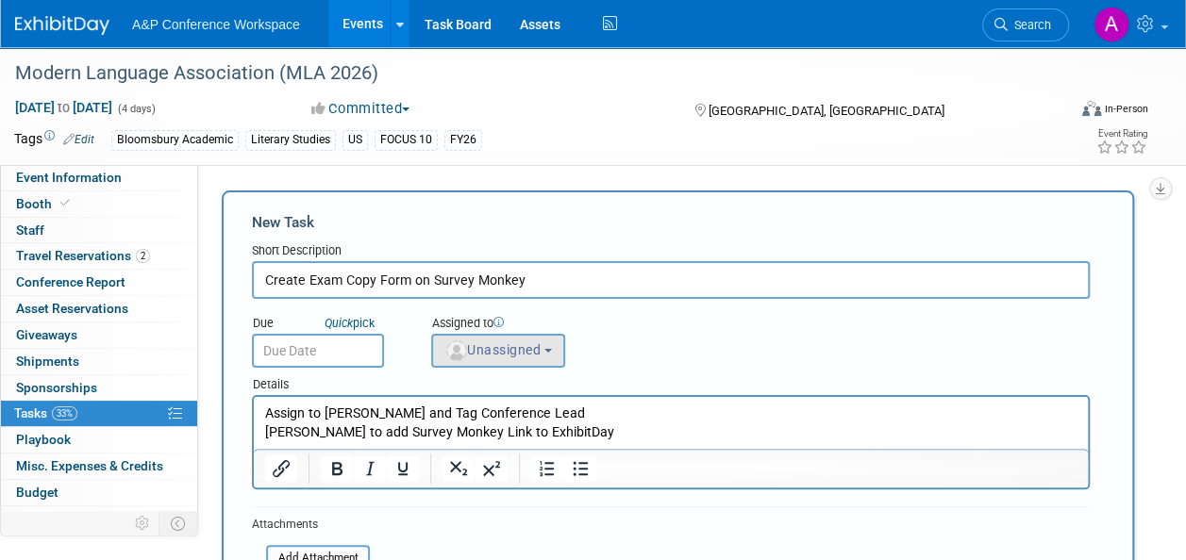
click at [503, 358] on button "Unassigned" at bounding box center [498, 351] width 134 height 34
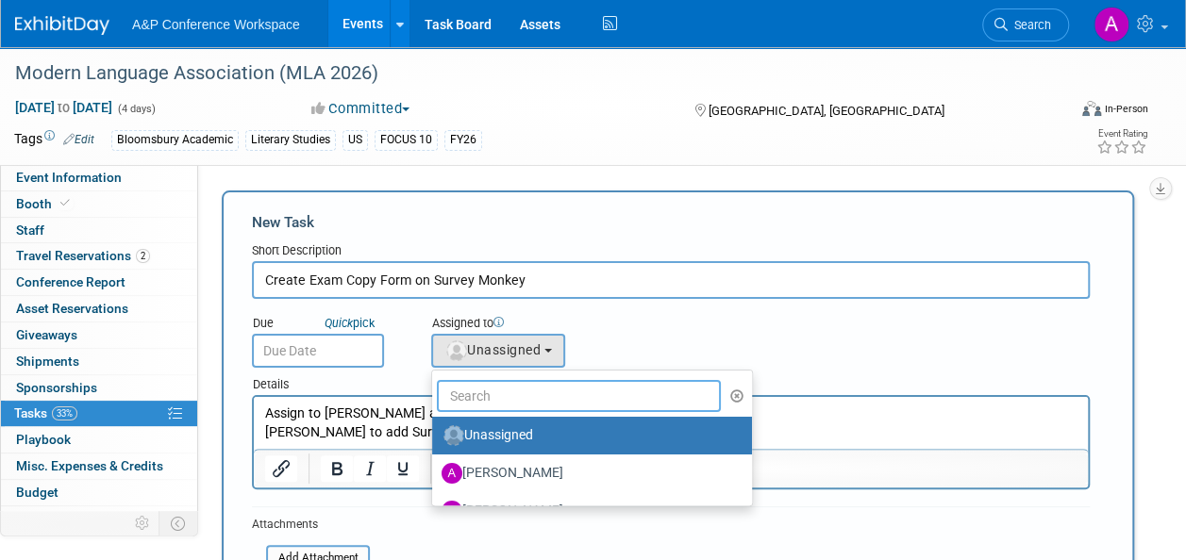
click at [498, 391] on input "text" at bounding box center [579, 396] width 284 height 32
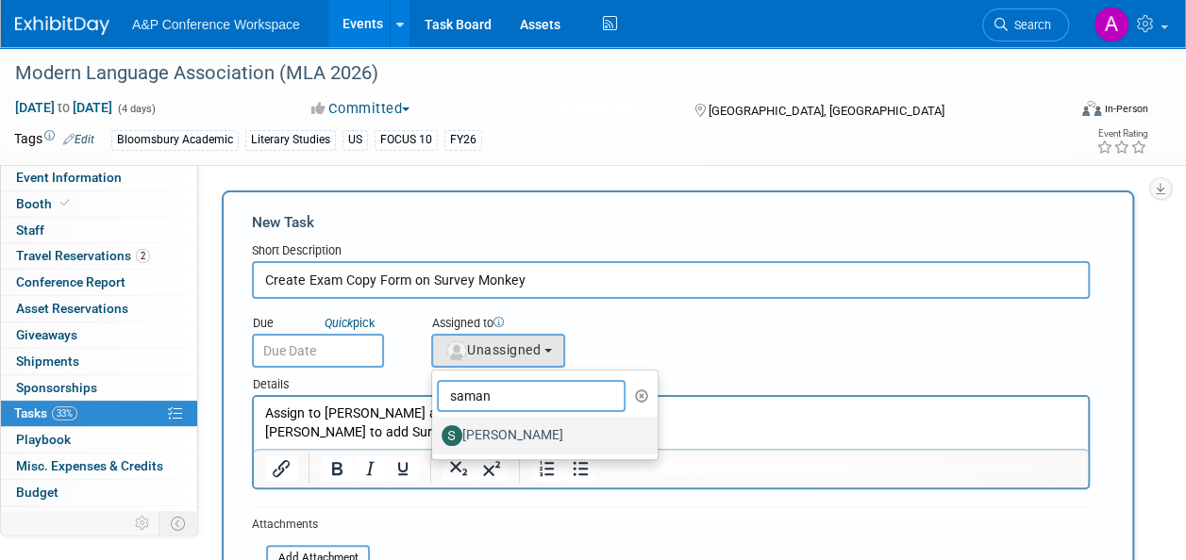
type input "saman"
drag, startPoint x: 502, startPoint y: 425, endPoint x: 251, endPoint y: 20, distance: 476.2
click at [502, 425] on label "[PERSON_NAME]" at bounding box center [540, 436] width 197 height 30
click at [435, 427] on input "[PERSON_NAME]" at bounding box center [429, 433] width 12 height 12
select select "dd475548-7710-49a5-a511-3269a2e33318"
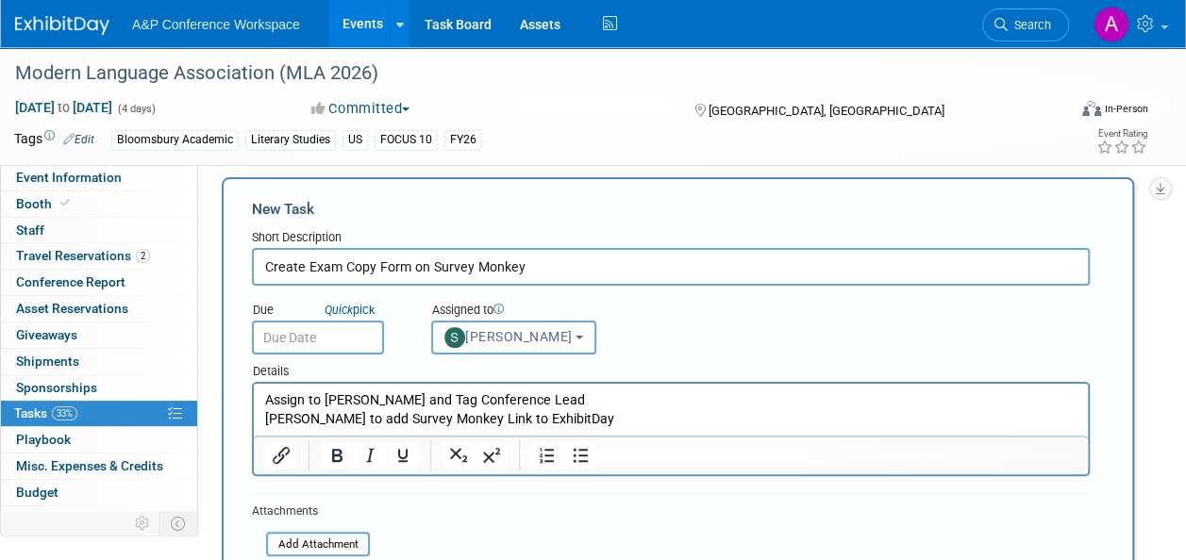
scroll to position [94, 0]
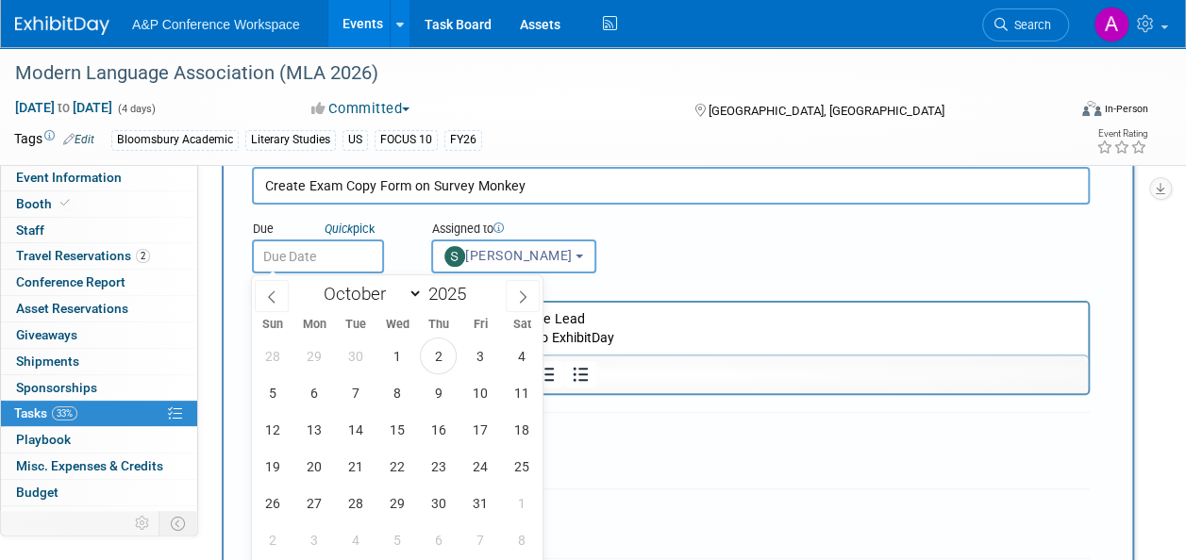
click at [358, 259] on input "text" at bounding box center [318, 257] width 132 height 34
click at [525, 294] on icon at bounding box center [522, 297] width 13 height 13
select select "10"
click at [313, 458] on span "17" at bounding box center [313, 466] width 37 height 37
type input "[DATE]"
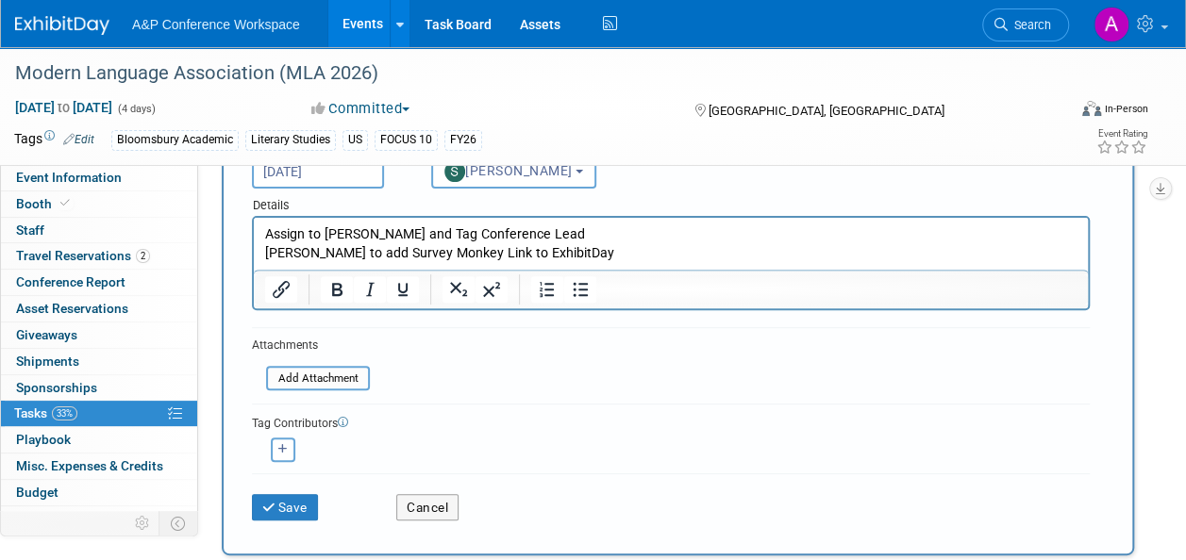
scroll to position [283, 0]
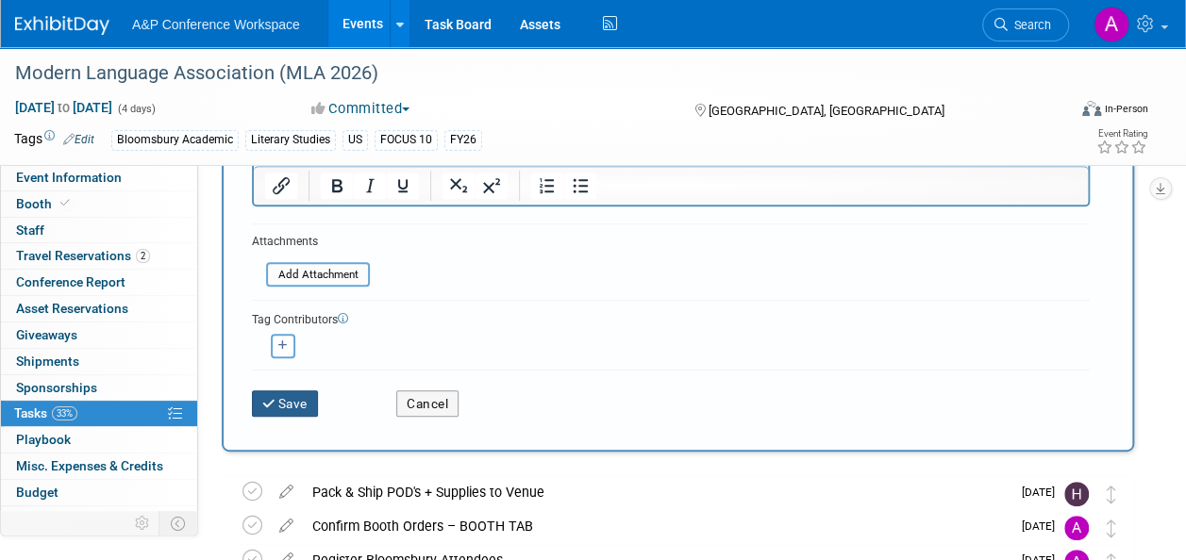
drag, startPoint x: 292, startPoint y: 403, endPoint x: 310, endPoint y: 402, distance: 17.9
click at [292, 402] on button "Save" at bounding box center [285, 404] width 66 height 26
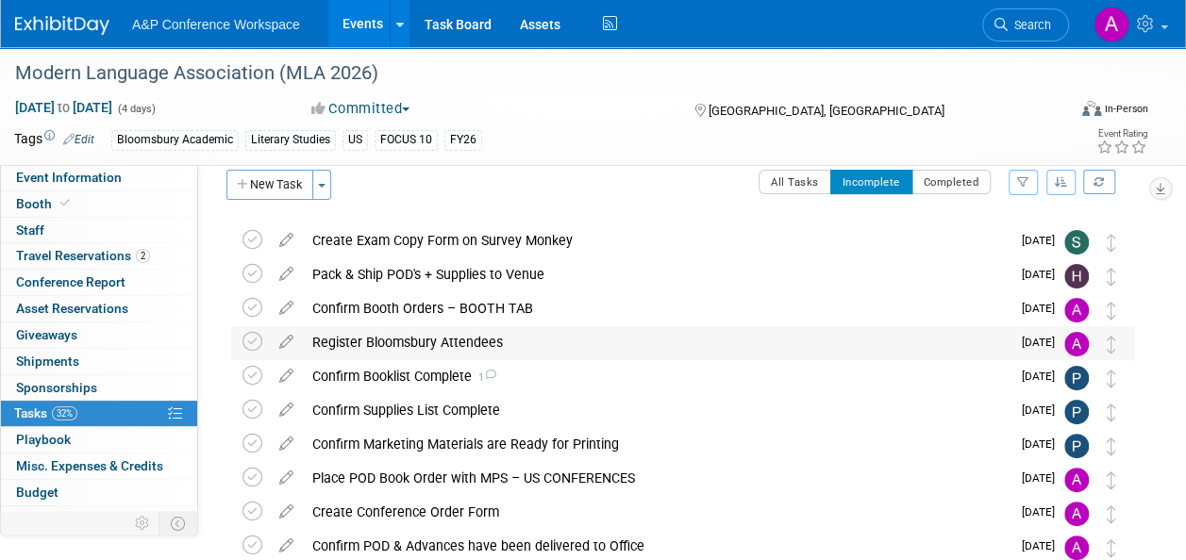
scroll to position [0, 0]
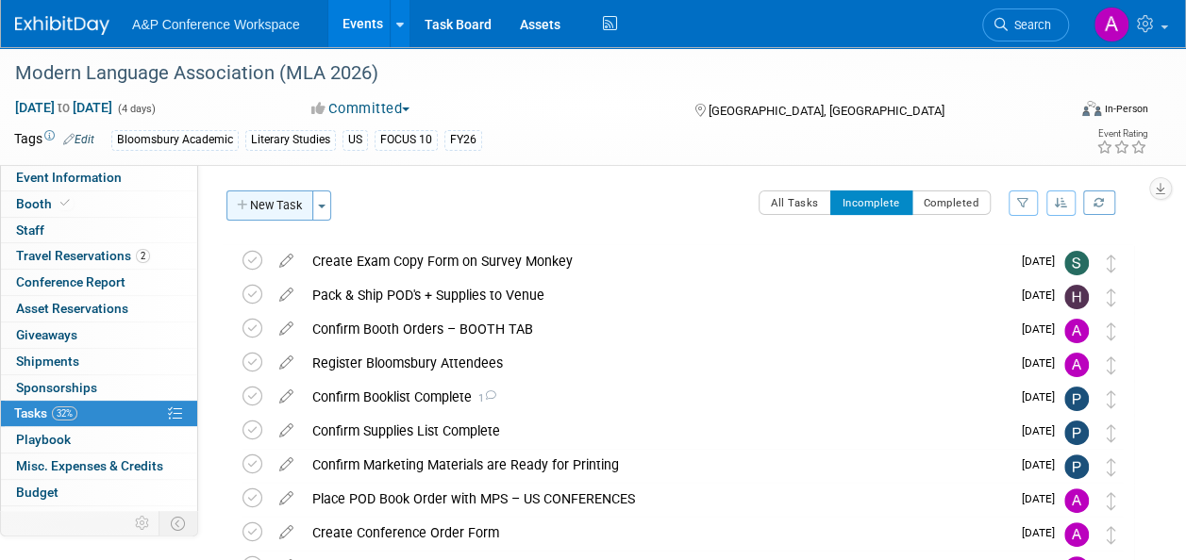
click at [288, 202] on button "New Task" at bounding box center [269, 206] width 87 height 30
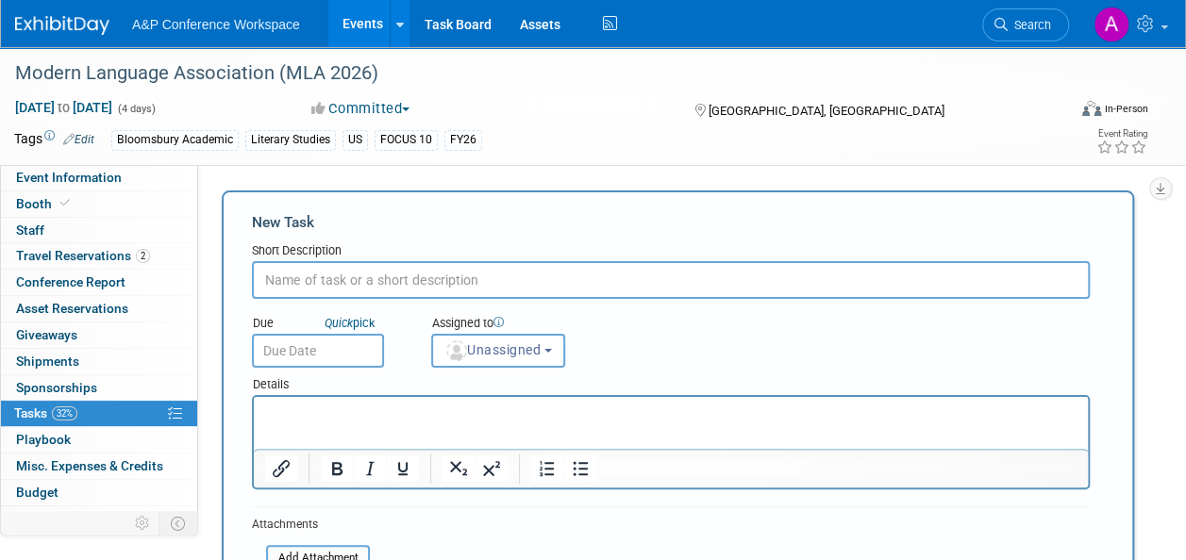
click at [335, 279] on input "text" at bounding box center [671, 280] width 838 height 38
paste input "Create Exam Copy QR Code Signage"
type input "Create Exam Copy QR Code Signage"
click at [311, 403] on html at bounding box center [671, 410] width 834 height 26
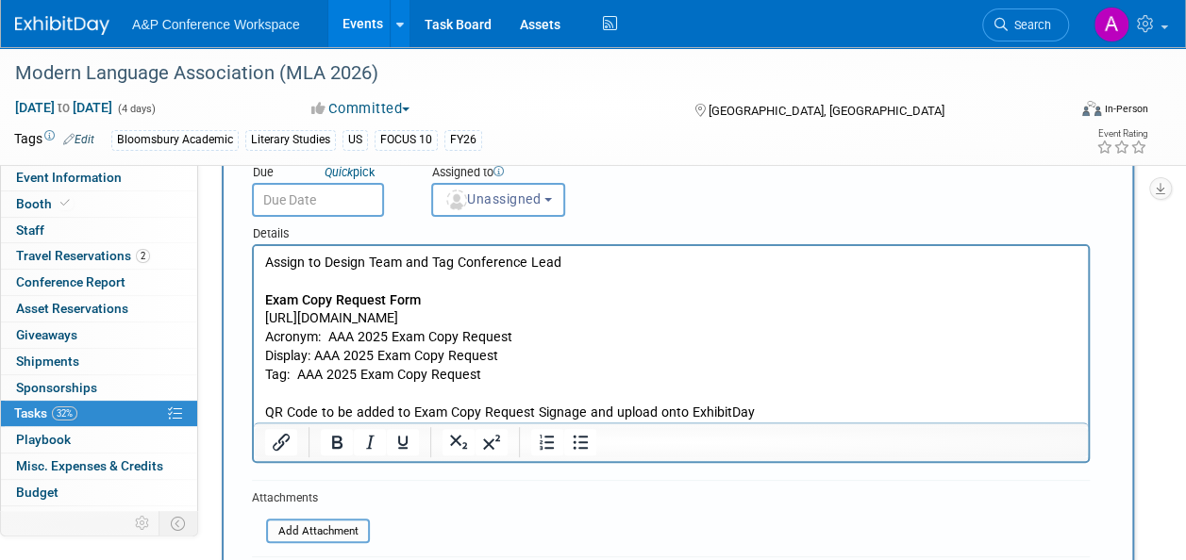
scroll to position [145, 0]
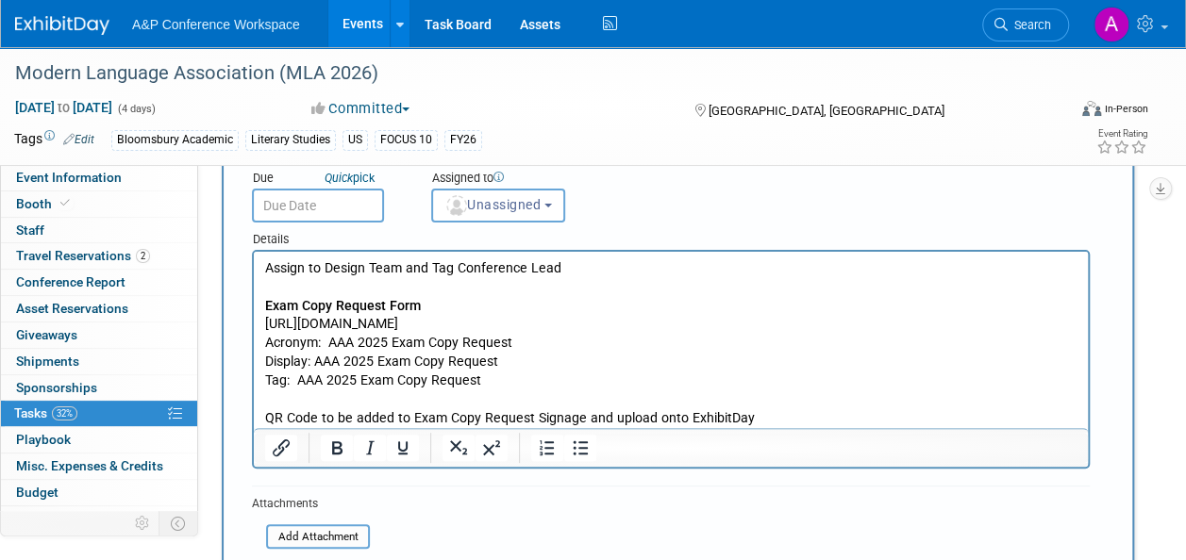
drag, startPoint x: 323, startPoint y: 379, endPoint x: 338, endPoint y: 382, distance: 15.4
click at [324, 380] on p "Assign to Design Team and Tag Conference Lead Exam Copy Request Form https://ww…" at bounding box center [671, 343] width 812 height 168
drag, startPoint x: 357, startPoint y: 378, endPoint x: 387, endPoint y: 376, distance: 30.2
click at [358, 378] on p "Assign to Design Team and Tag Conference Lead Exam Copy Request Form https://ww…" at bounding box center [671, 343] width 812 height 168
click at [340, 363] on p "Assign to Design Team and Tag Conference Lead Exam Copy Request Form https://ww…" at bounding box center [671, 343] width 812 height 168
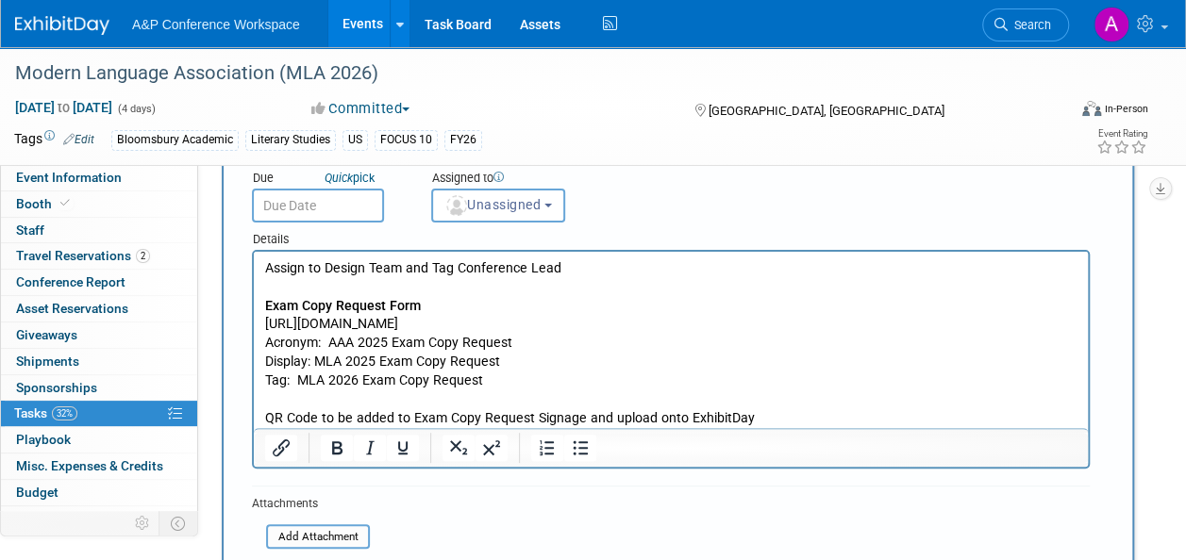
click at [375, 359] on p "Assign to Design Team and Tag Conference Lead Exam Copy Request Form https://ww…" at bounding box center [671, 343] width 812 height 168
click at [387, 341] on p "Assign to Design Team and Tag Conference Lead Exam Copy Request Form https://ww…" at bounding box center [671, 343] width 812 height 168
click at [353, 340] on p "Assign to Design Team and Tag Conference Lead Exam Copy Request Form https://ww…" at bounding box center [671, 343] width 812 height 168
click at [531, 324] on p "Assign to Design Team and Tag Conference Lead Exam Copy Request Form https://ww…" at bounding box center [671, 343] width 812 height 168
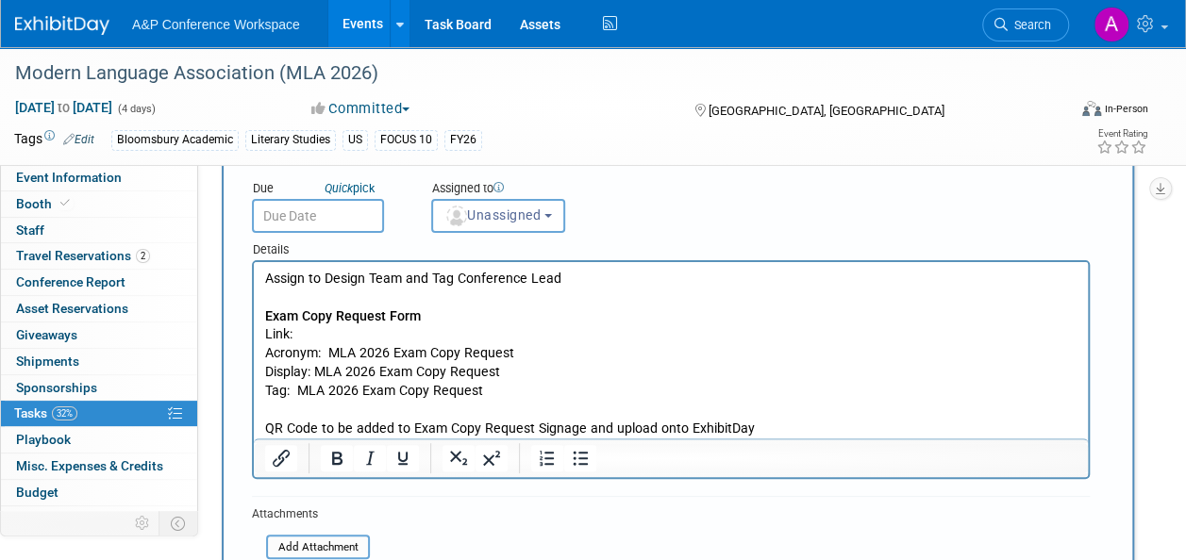
scroll to position [51, 0]
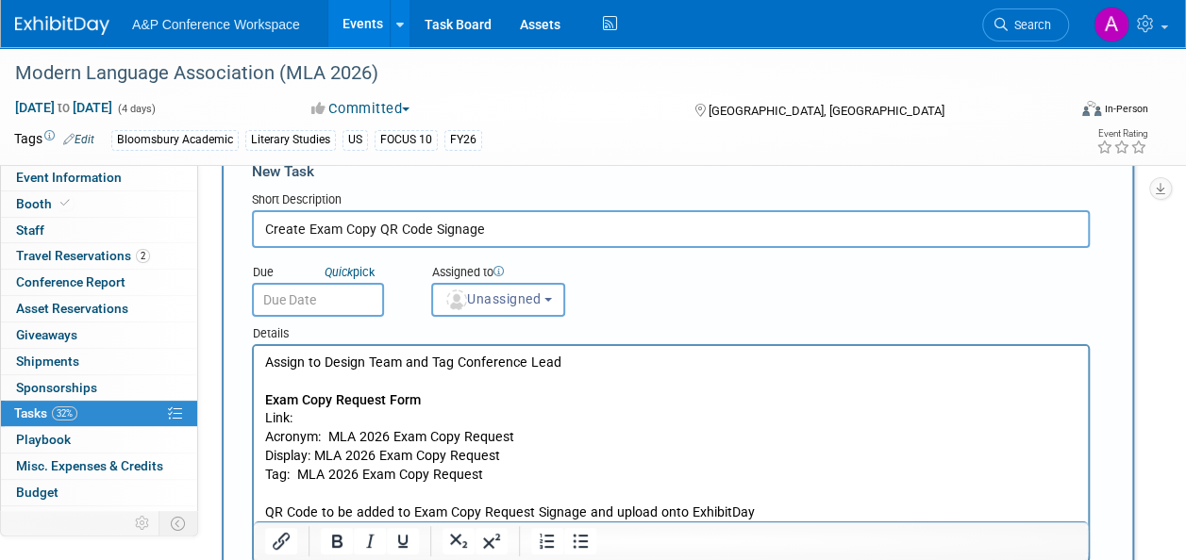
click at [324, 302] on input "text" at bounding box center [318, 300] width 132 height 34
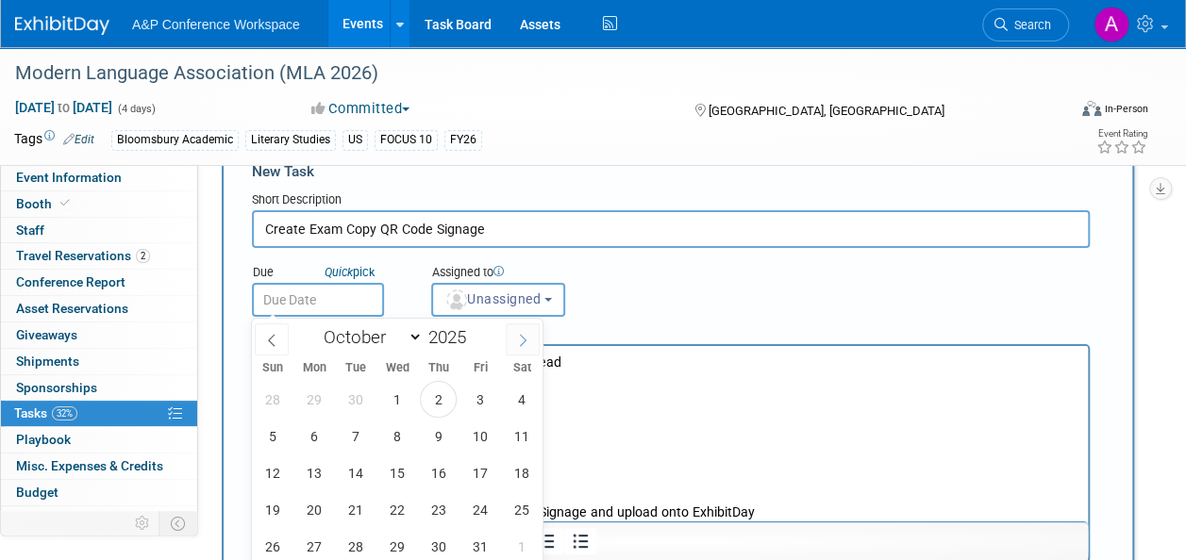
click at [526, 334] on icon at bounding box center [522, 340] width 13 height 13
select select "10"
click at [321, 494] on span "17" at bounding box center [313, 510] width 37 height 37
type input "Nov 17, 2025"
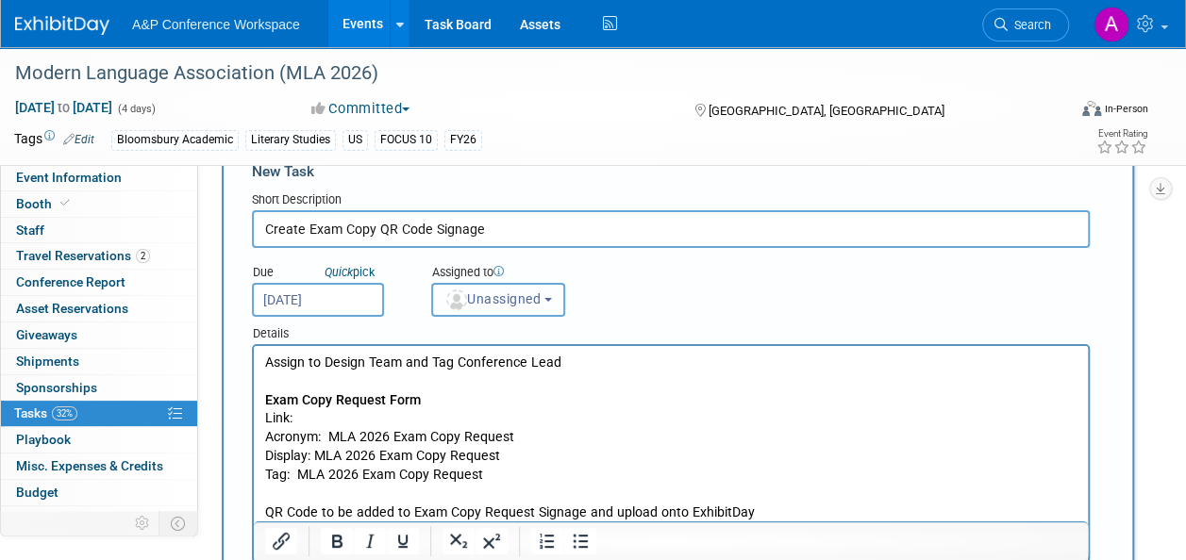
click at [496, 297] on span "Unassigned" at bounding box center [492, 299] width 96 height 15
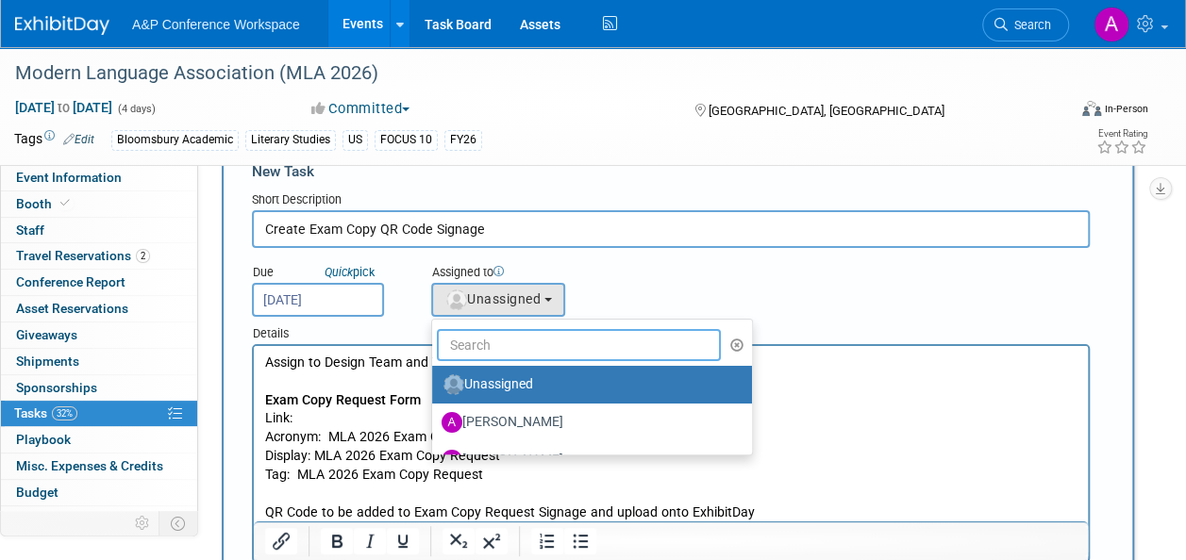
click at [487, 346] on input "text" at bounding box center [579, 345] width 284 height 32
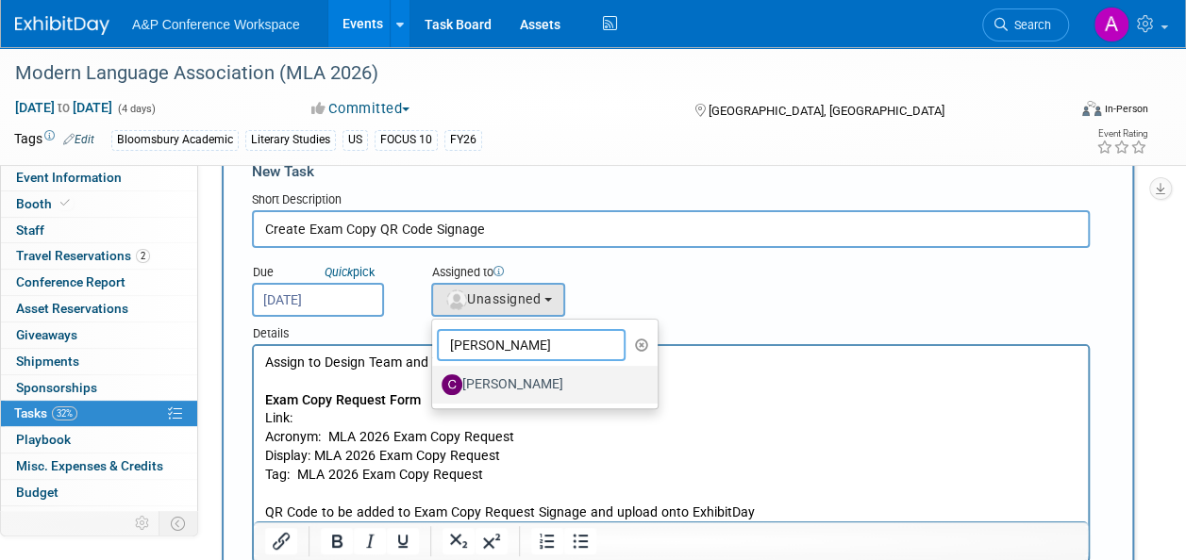
type input "christine"
click at [577, 387] on label "[PERSON_NAME]" at bounding box center [540, 385] width 197 height 30
click at [435, 387] on input "[PERSON_NAME]" at bounding box center [429, 382] width 12 height 12
select select "1a58e6ac-2dfa-429d-b54a-9dc2e557f424"
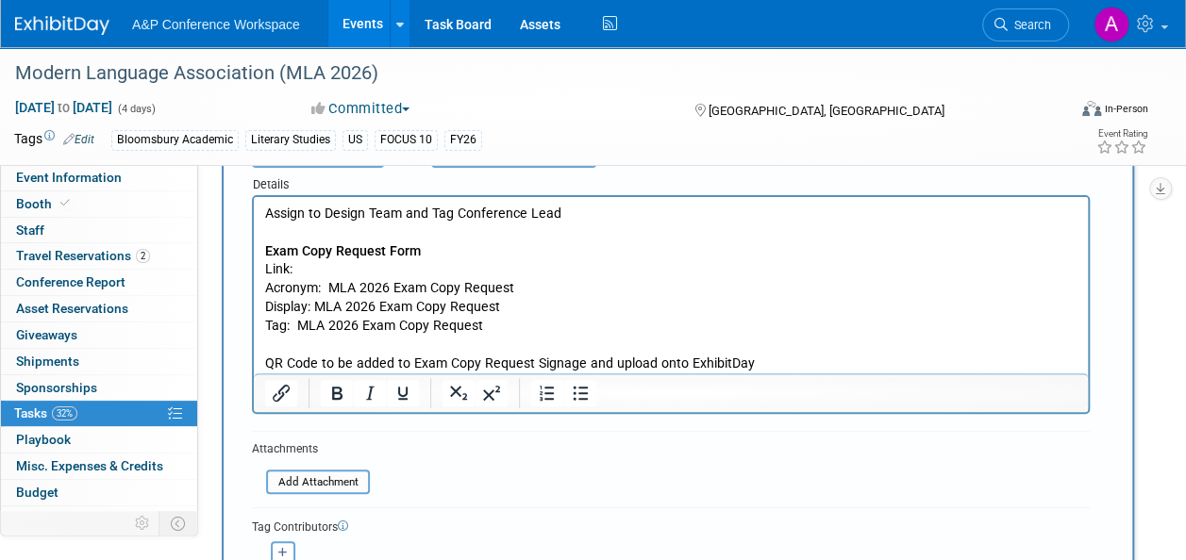
scroll to position [240, 0]
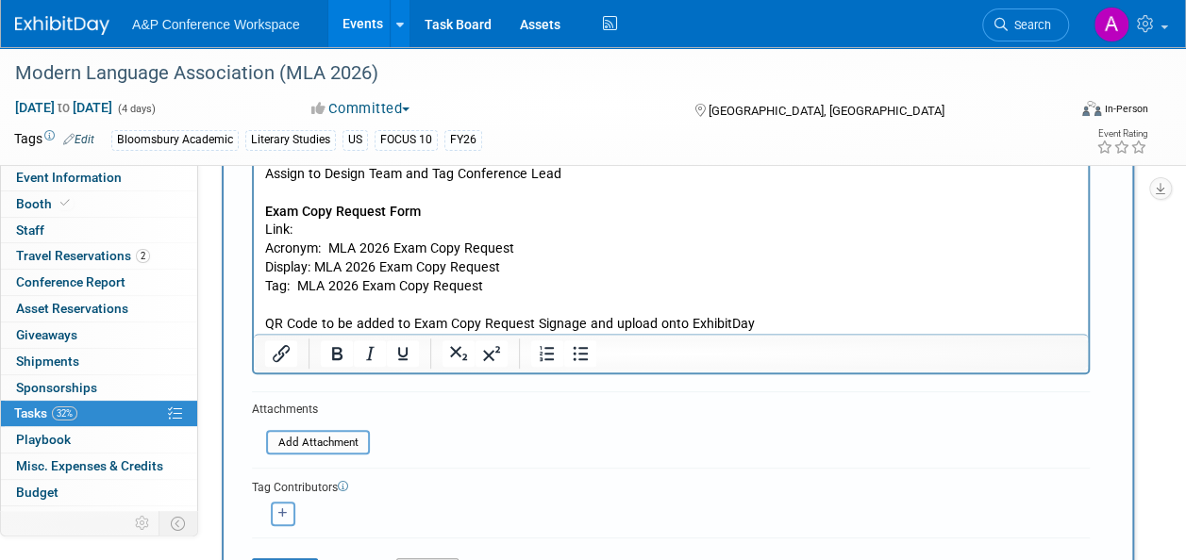
click at [286, 511] on icon "button" at bounding box center [282, 513] width 9 height 10
select select
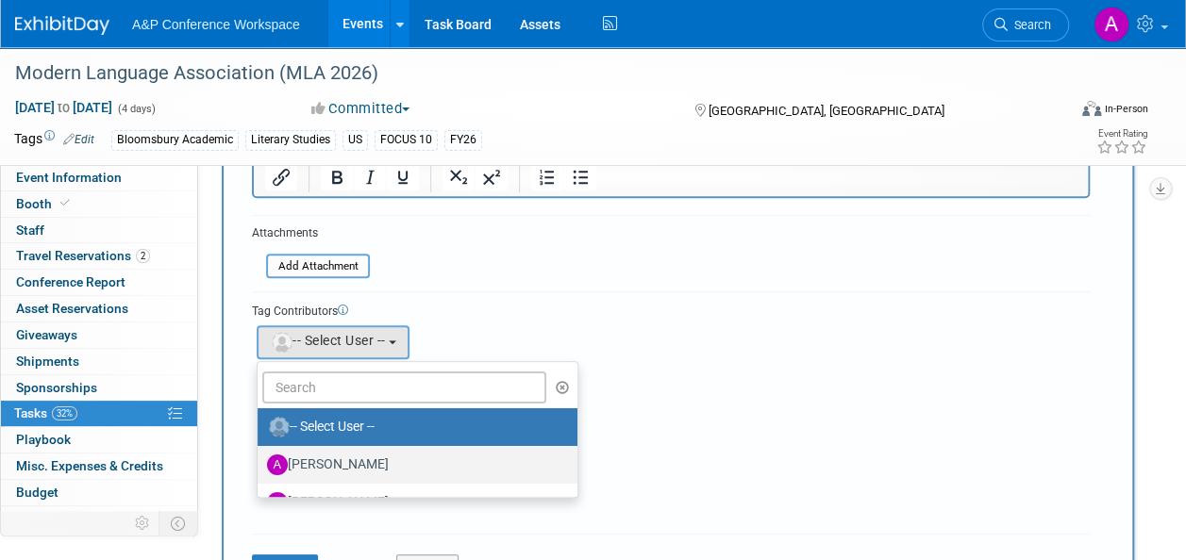
scroll to position [428, 0]
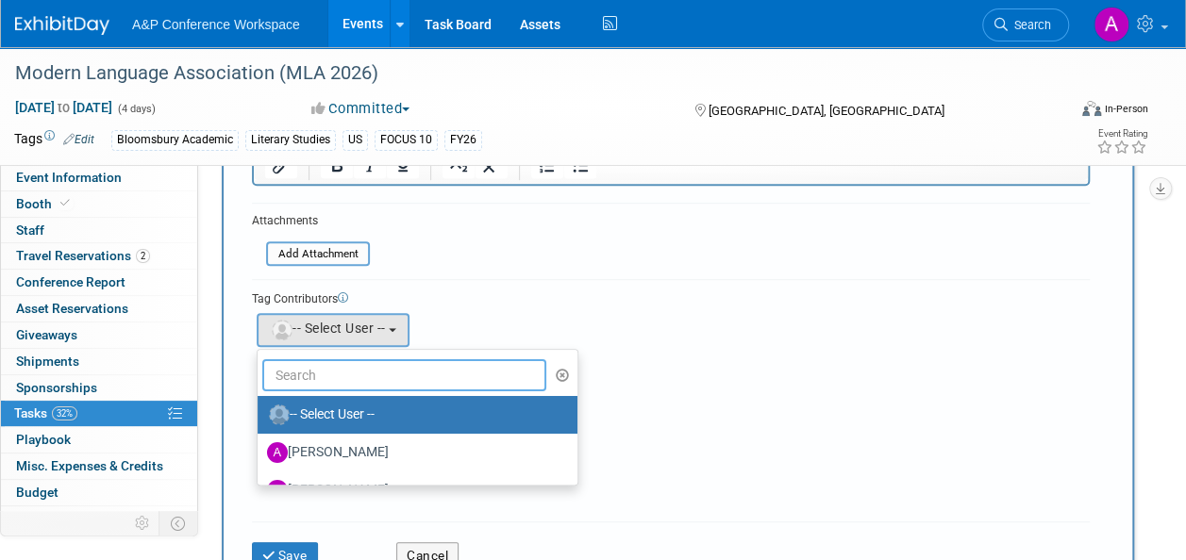
click at [365, 381] on input "text" at bounding box center [404, 375] width 284 height 32
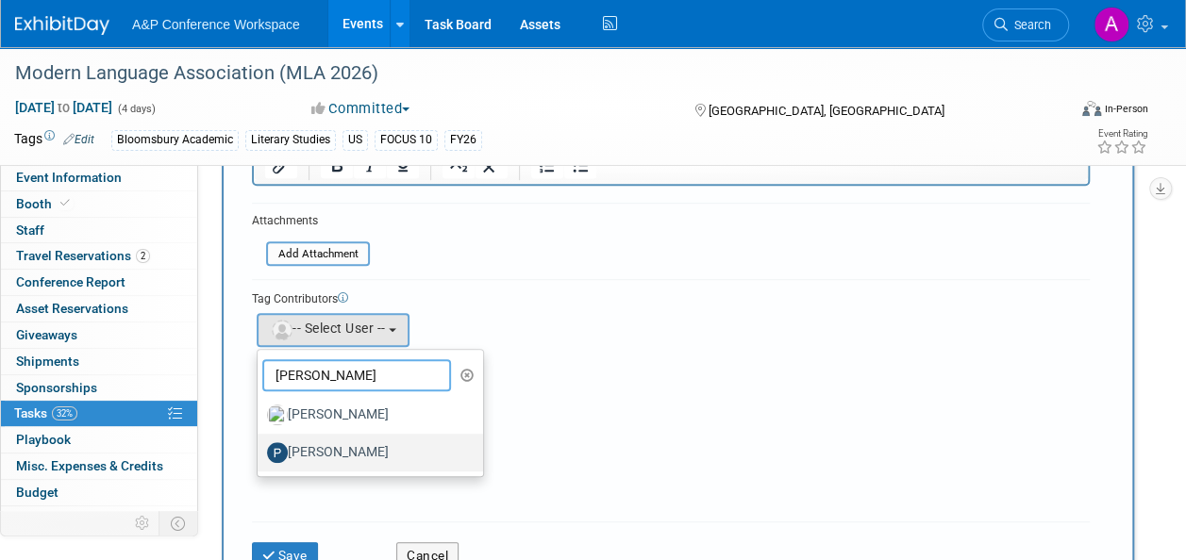
type input "paige"
click at [371, 455] on label "[PERSON_NAME]" at bounding box center [365, 453] width 197 height 30
click at [260, 455] on input "[PERSON_NAME]" at bounding box center [254, 450] width 12 height 12
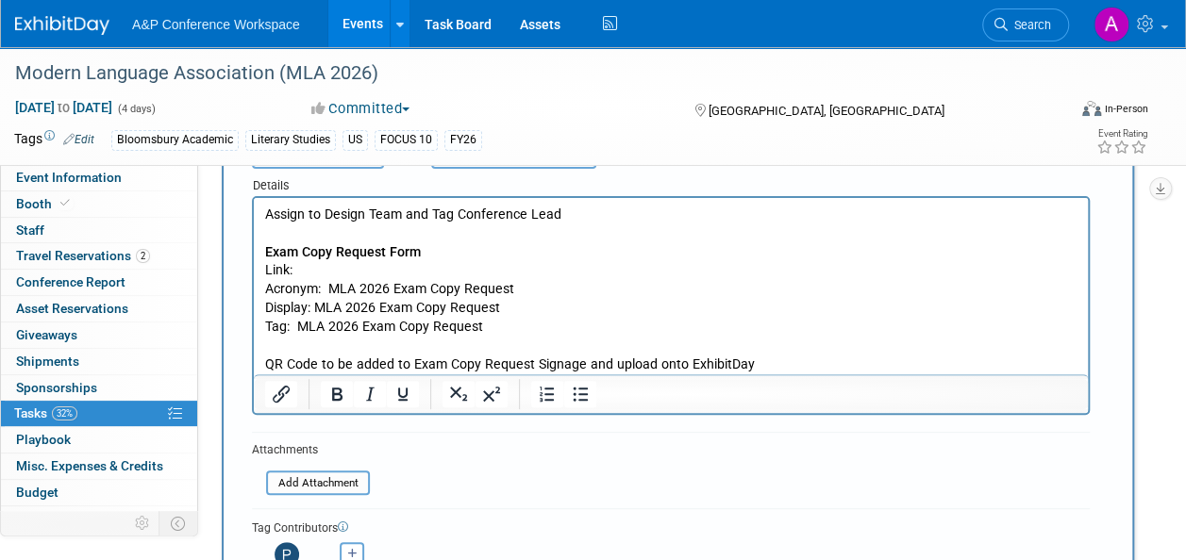
scroll to position [240, 0]
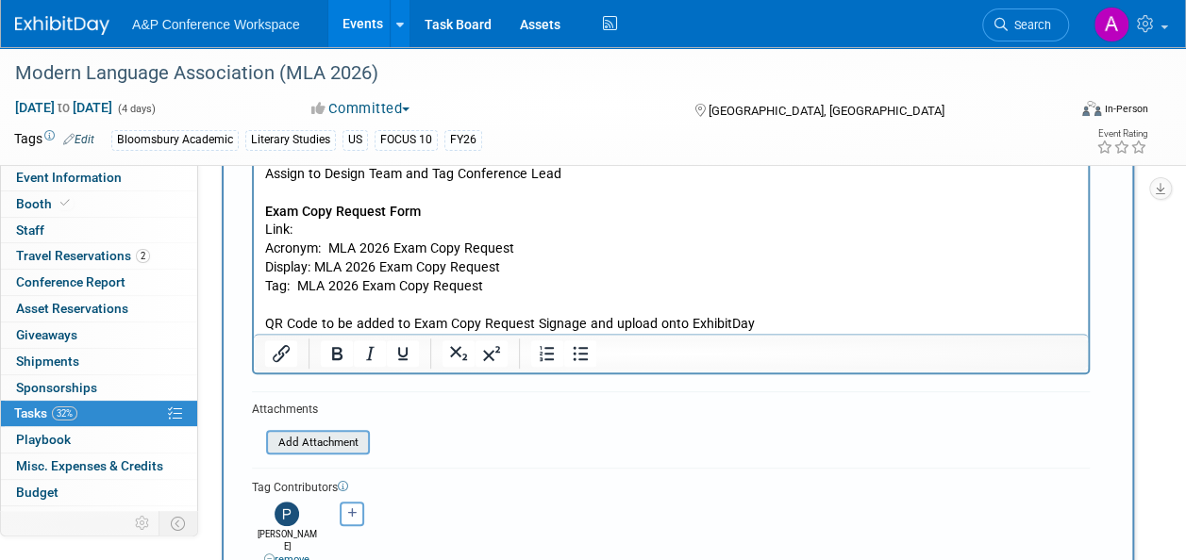
click at [313, 437] on input "file" at bounding box center [255, 443] width 225 height 22
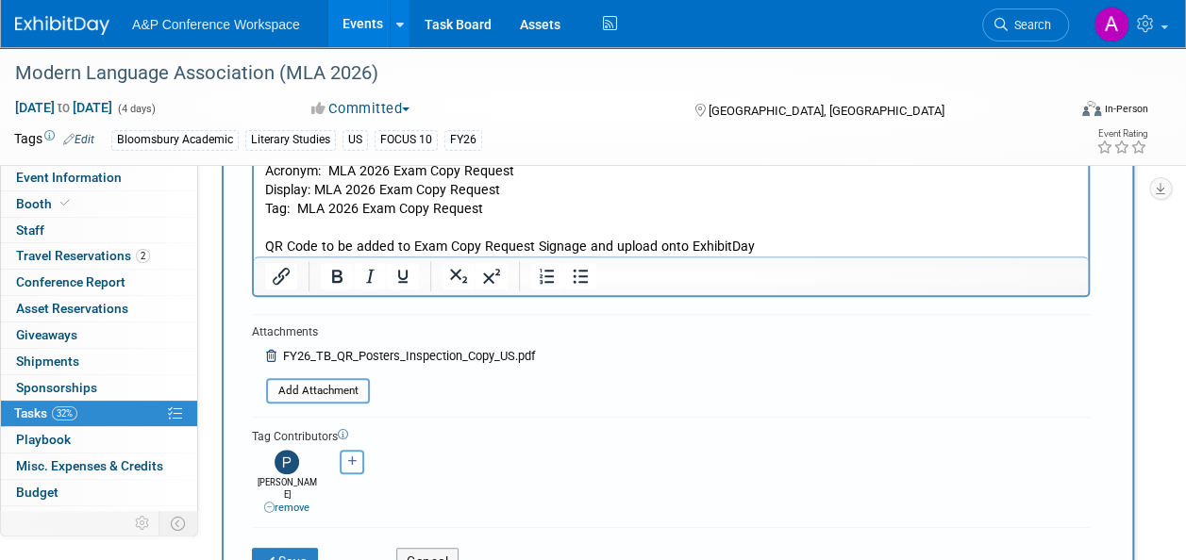
scroll to position [428, 0]
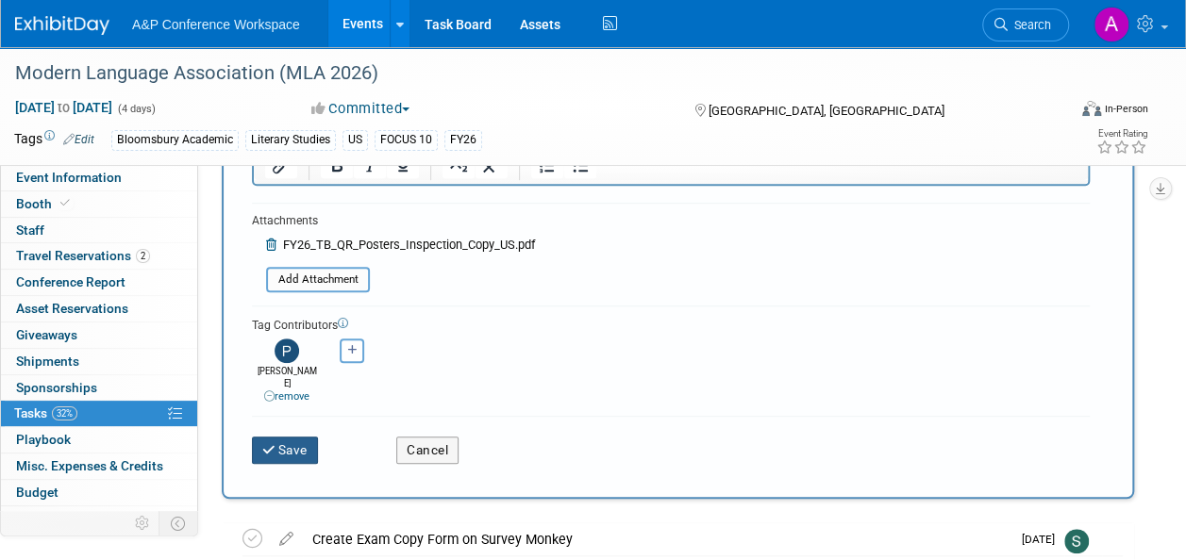
click at [292, 437] on button "Save" at bounding box center [285, 450] width 66 height 26
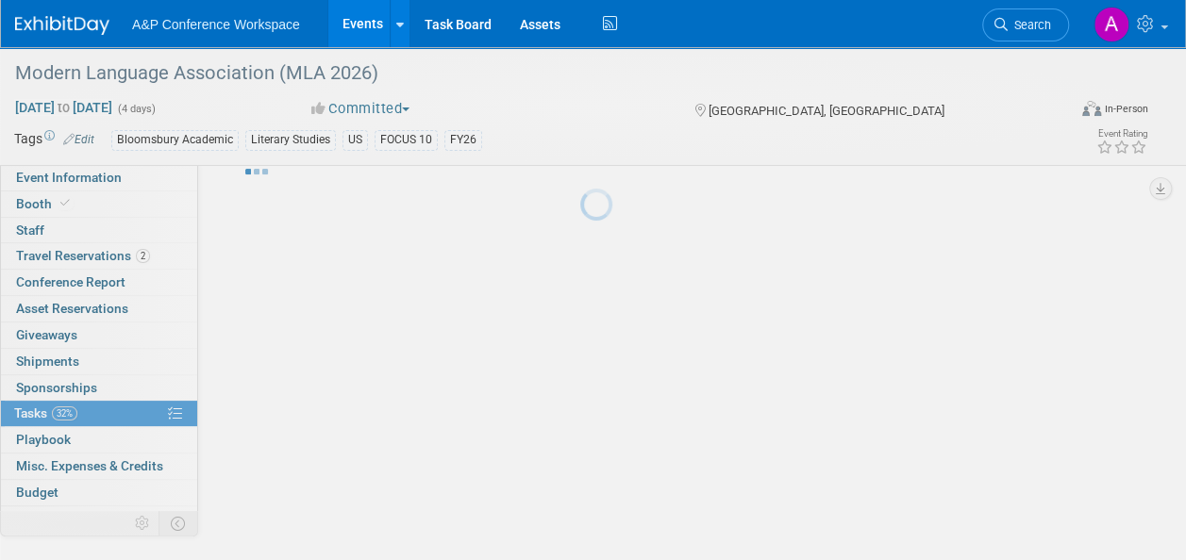
scroll to position [58, 0]
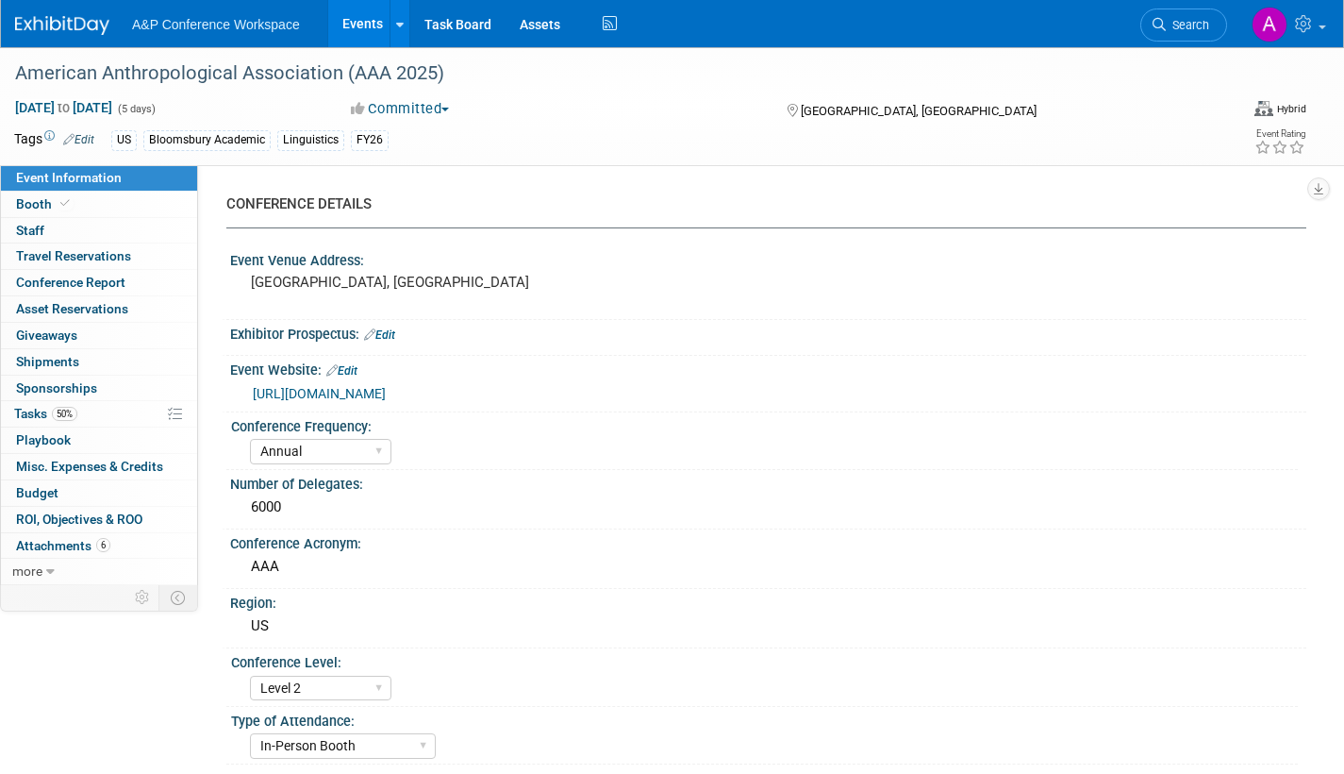
select select "Annual"
select select "Level 2"
select select "In-Person Booth"
select select "Anthropology"
select select "Bloomsbury Academic"
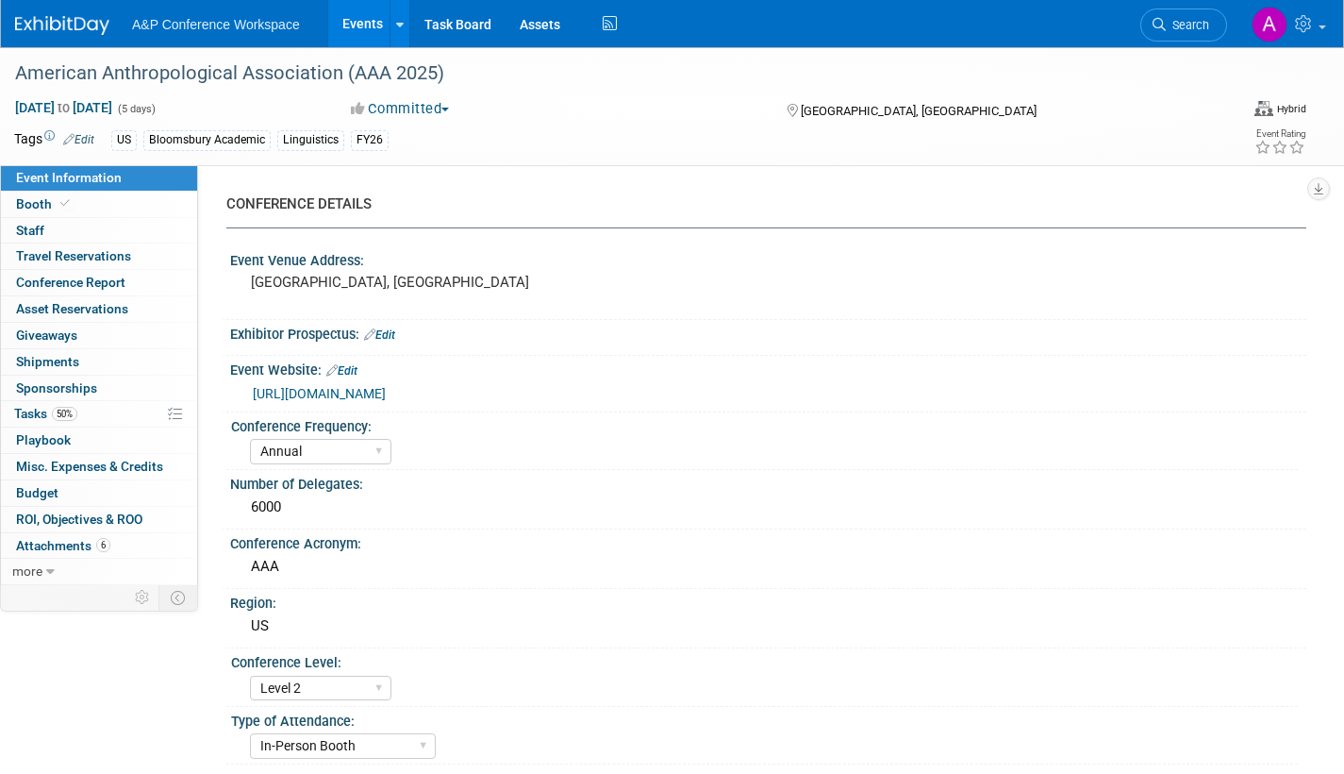
select select "[PERSON_NAME]"
select select "Networking/Commissioning"
drag, startPoint x: 26, startPoint y: 414, endPoint x: 55, endPoint y: 422, distance: 29.3
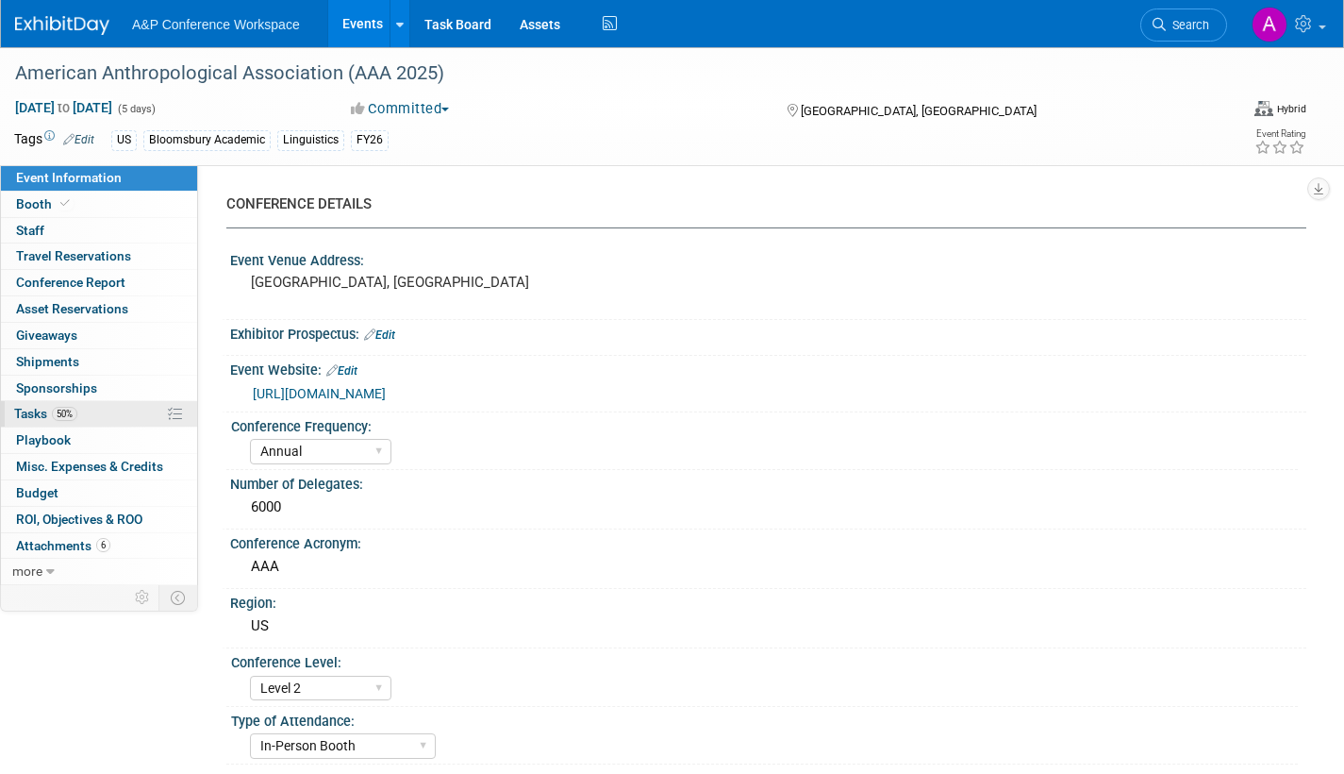
click at [26, 413] on span "Tasks 50%" at bounding box center [45, 413] width 63 height 15
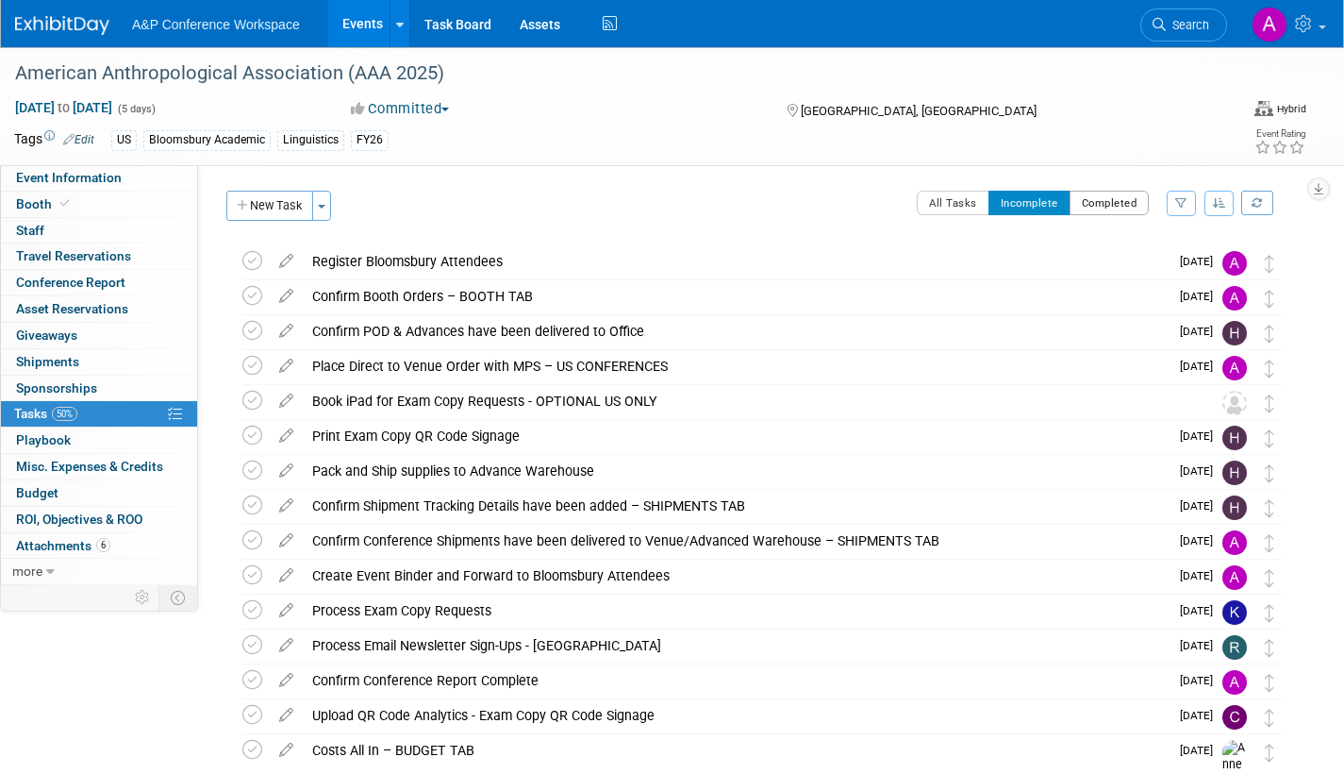
click at [1107, 207] on button "Completed" at bounding box center [1110, 203] width 80 height 25
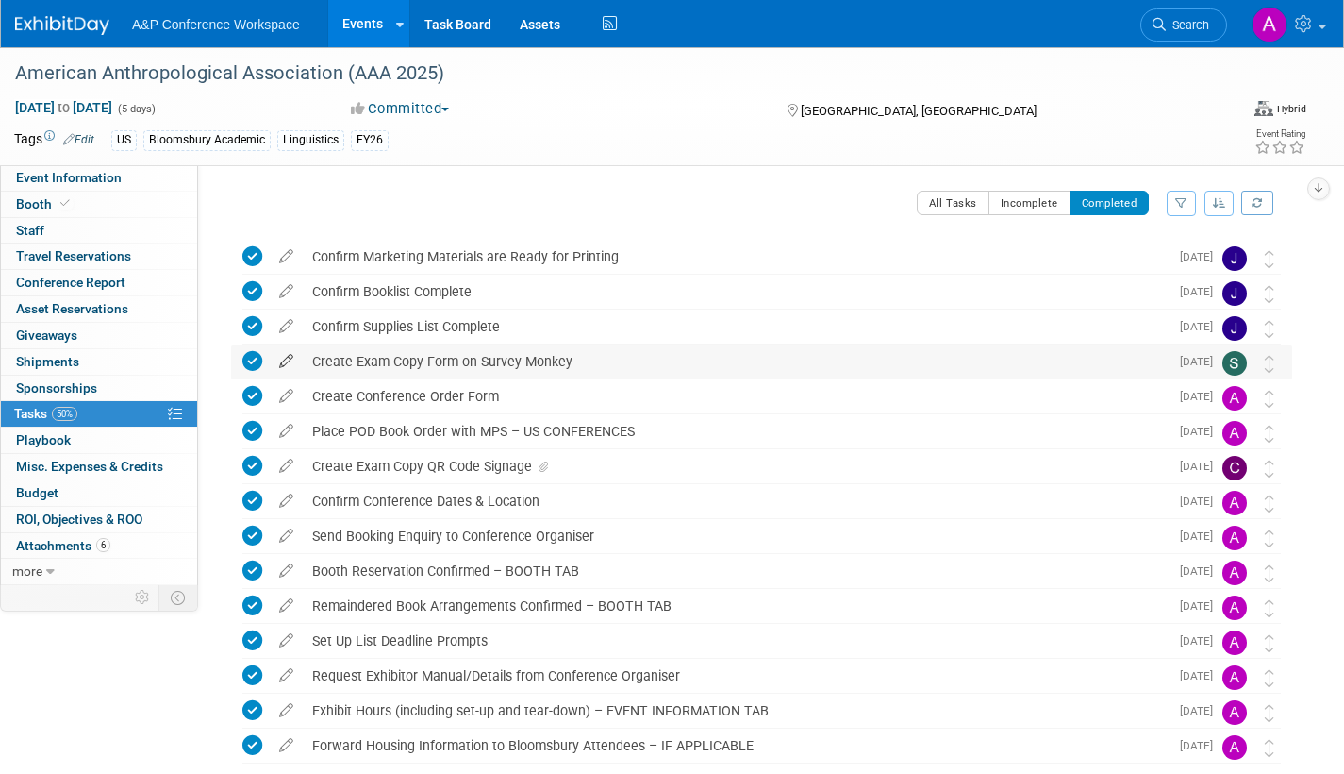
click at [285, 358] on icon at bounding box center [286, 357] width 33 height 24
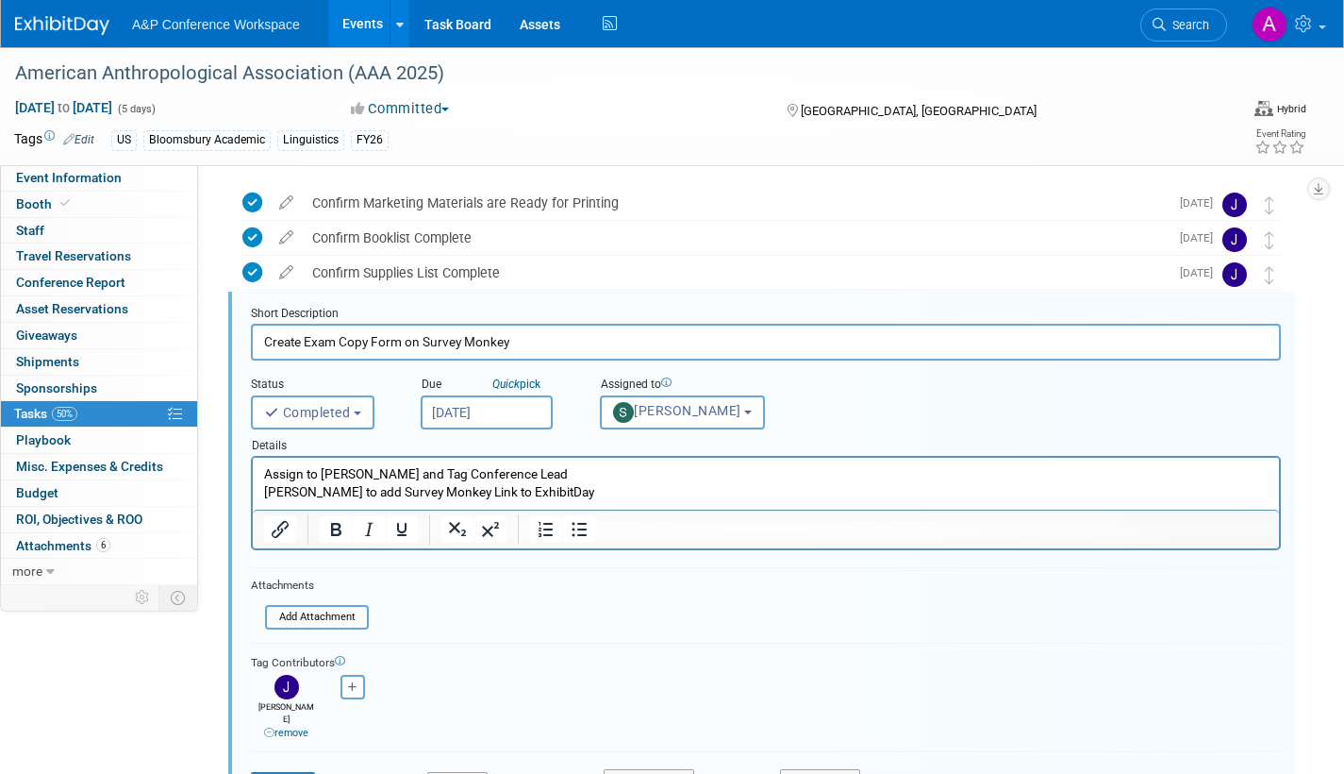
scroll to position [69, 0]
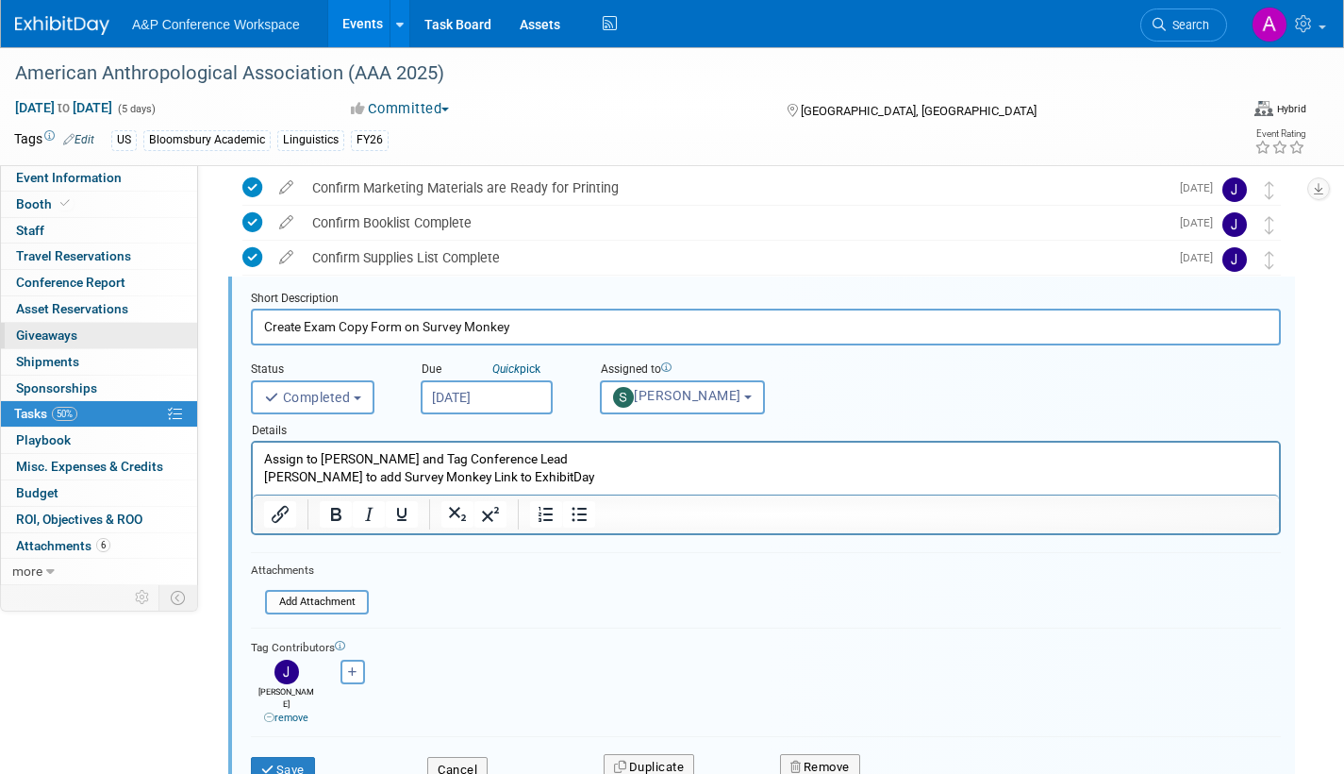
drag, startPoint x: 514, startPoint y: 324, endPoint x: 172, endPoint y: 326, distance: 342.5
click at [172, 326] on div "Event Information Event Info Booth Booth 0 Staff 0 Staff 0 Travel Reservations …" at bounding box center [672, 617] width 1344 height 1279
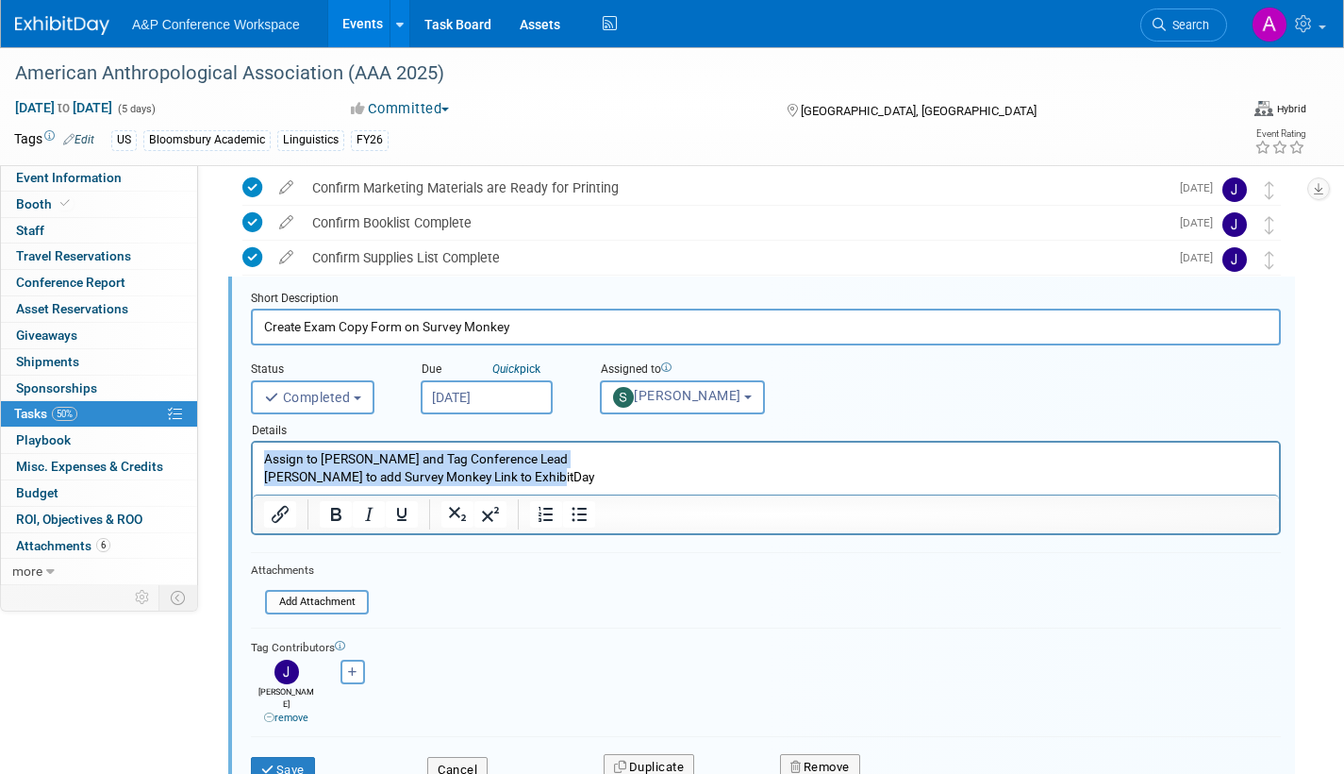
drag, startPoint x: 568, startPoint y: 478, endPoint x: 170, endPoint y: 446, distance: 399.4
click at [253, 446] on html "Assign to [PERSON_NAME] and Tag Conference Lead [PERSON_NAME] to add Survey Mon…" at bounding box center [766, 463] width 1026 height 43
copy p "Assign to [PERSON_NAME] and Tag Conference Lead [PERSON_NAME] to add Survey Mon…"
click at [454, 757] on button "Cancel" at bounding box center [457, 770] width 60 height 26
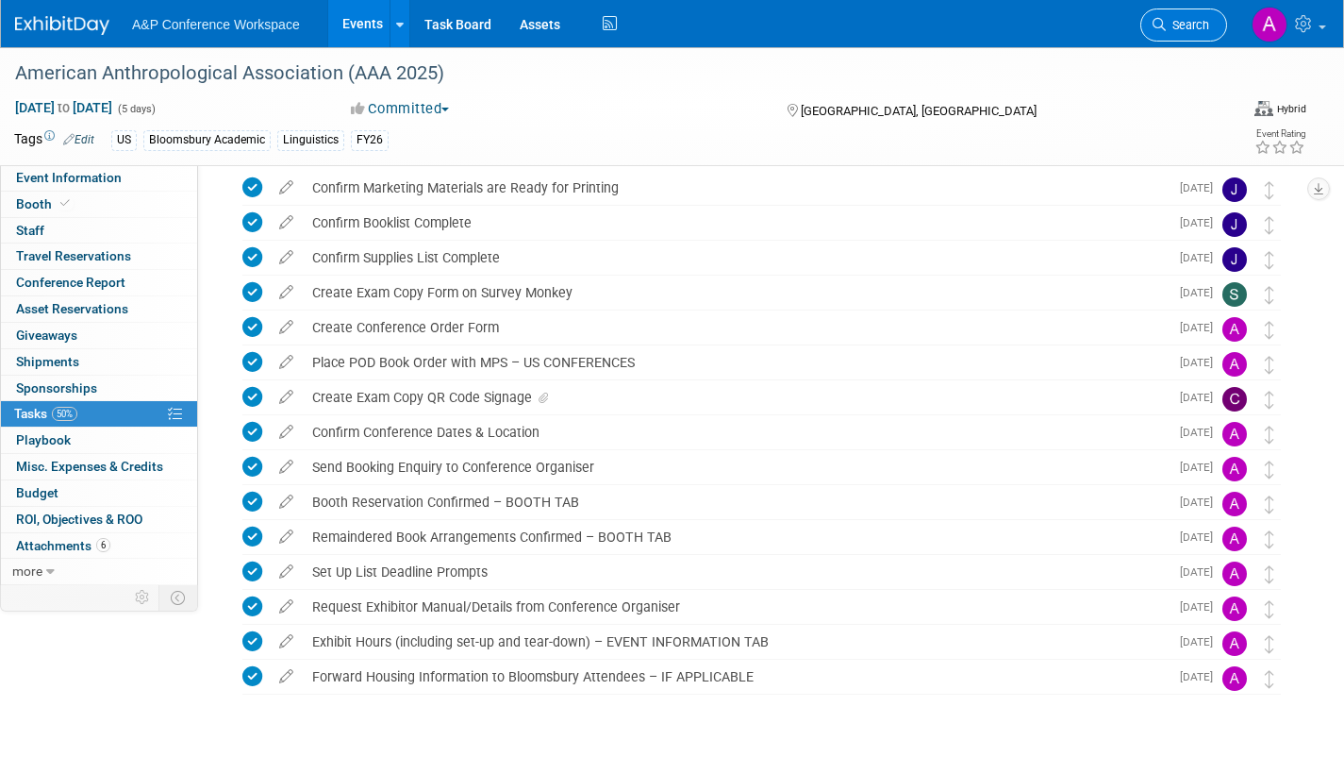
click at [1165, 24] on icon at bounding box center [1159, 24] width 13 height 13
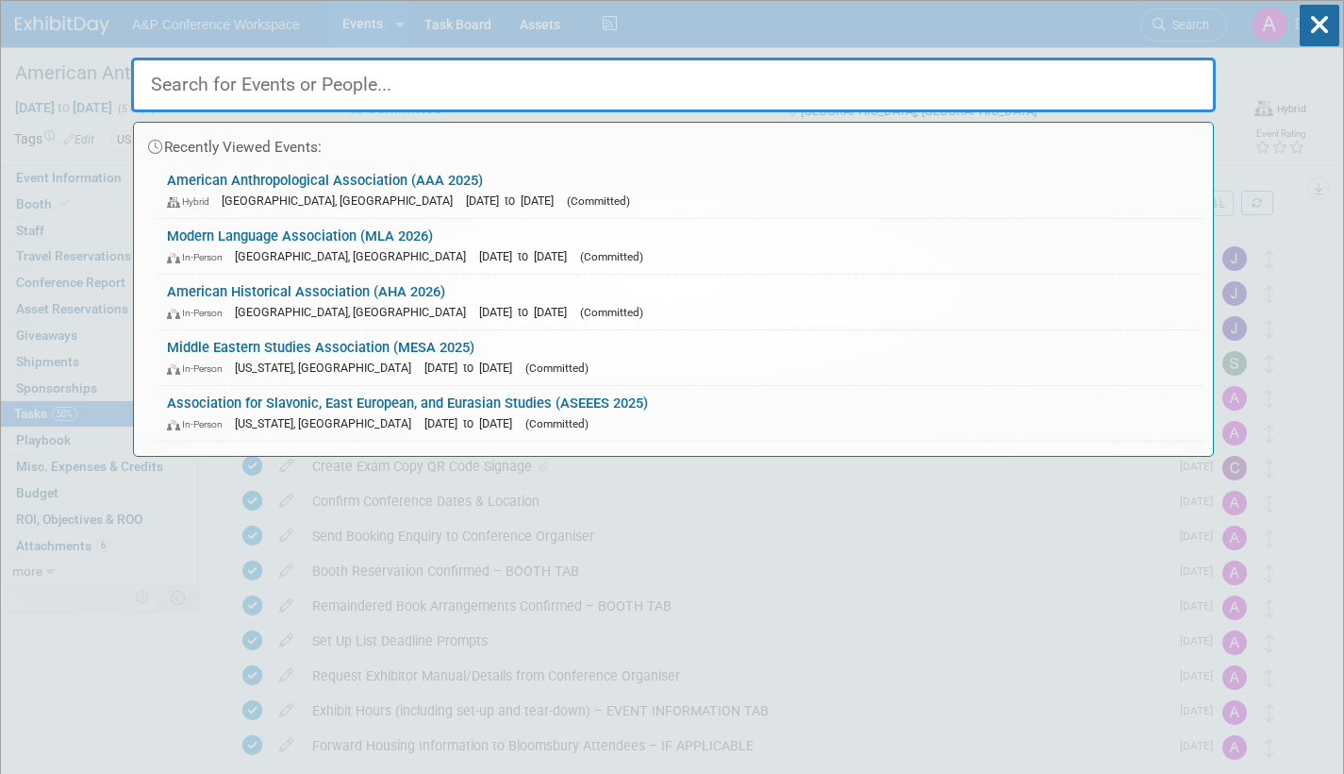
click at [517, 245] on link "Modern Language Association (MLA 2026) In-Person [GEOGRAPHIC_DATA], [GEOGRAPHIC…" at bounding box center [681, 246] width 1046 height 55
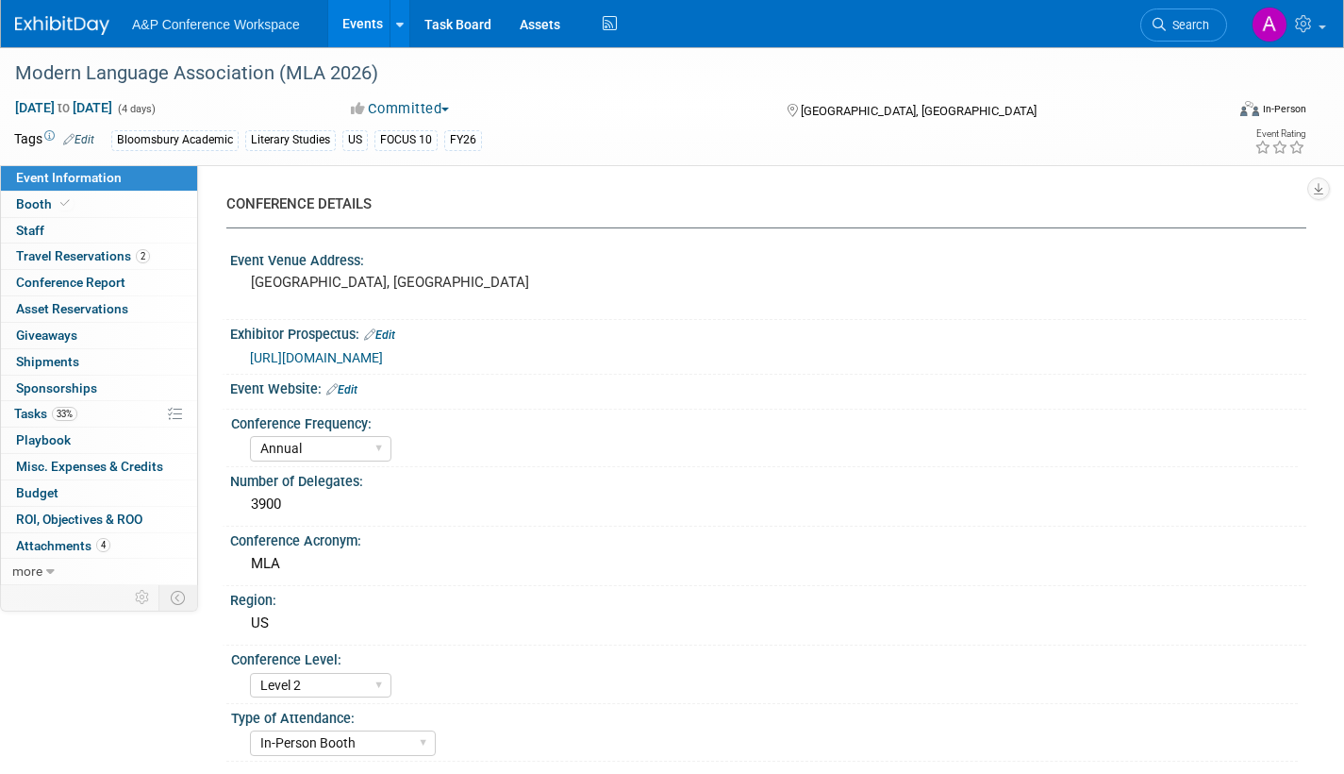
select select "Annual"
select select "Level 2"
select select "In-Person Booth"
select select "Literary Studies"
select select "Bloomsbury Academic"
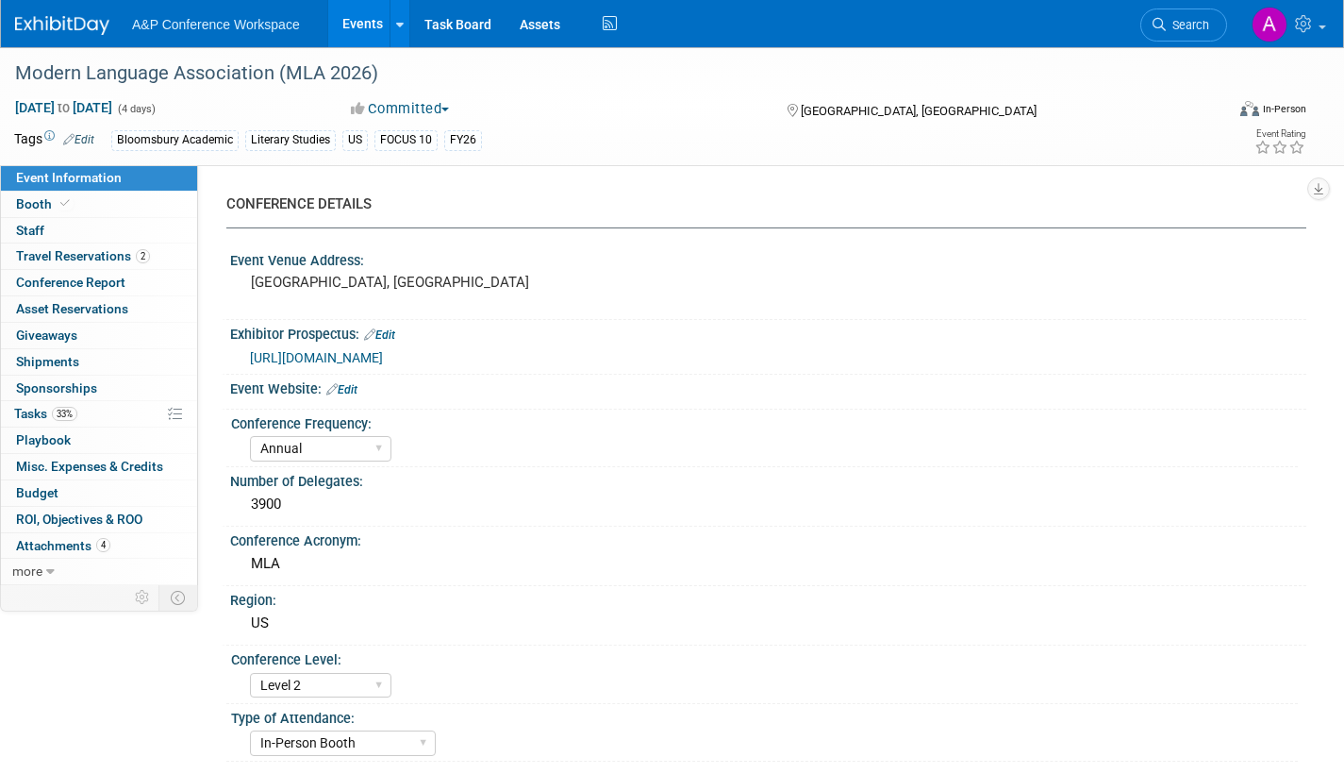
select select "[PERSON_NAME]"
select select "Networking/Commissioning"
click at [11, 411] on link "33% Tasks 33%" at bounding box center [99, 413] width 196 height 25
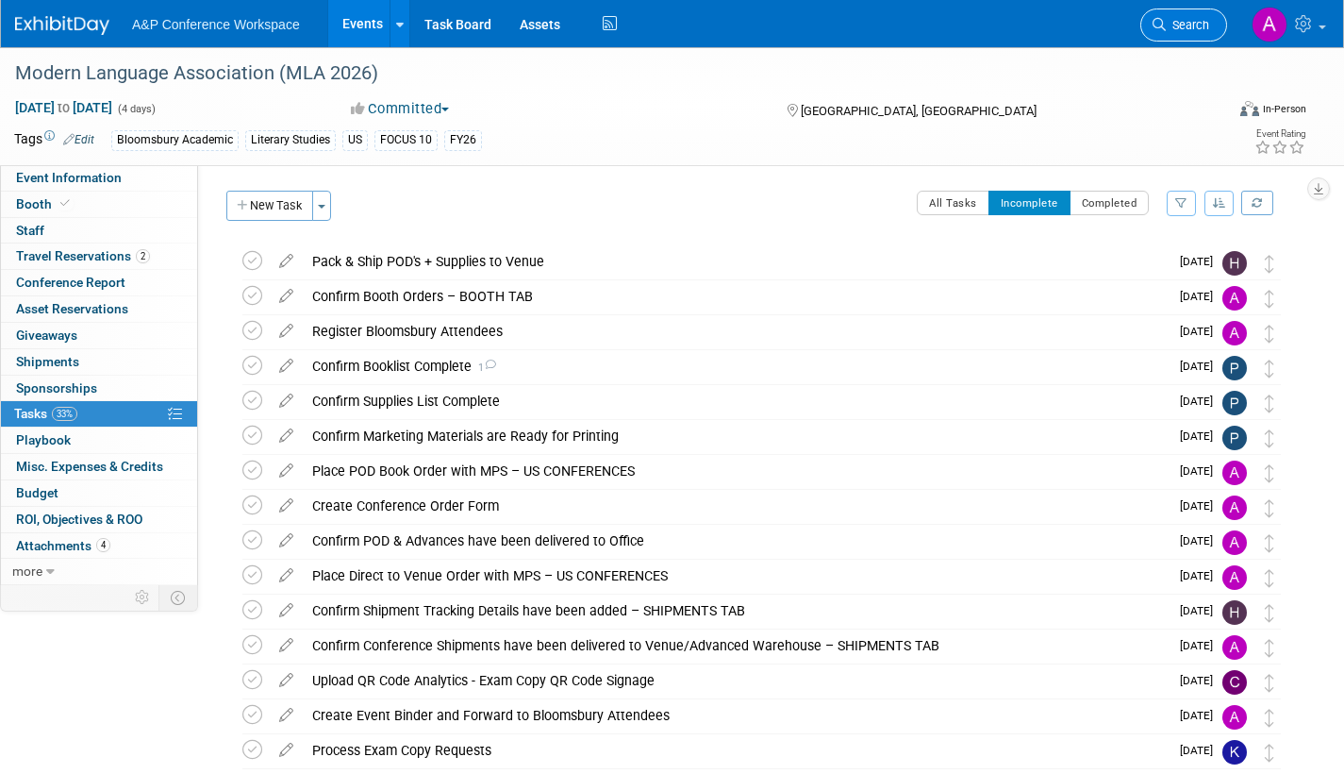
click at [1158, 18] on icon at bounding box center [1159, 24] width 13 height 13
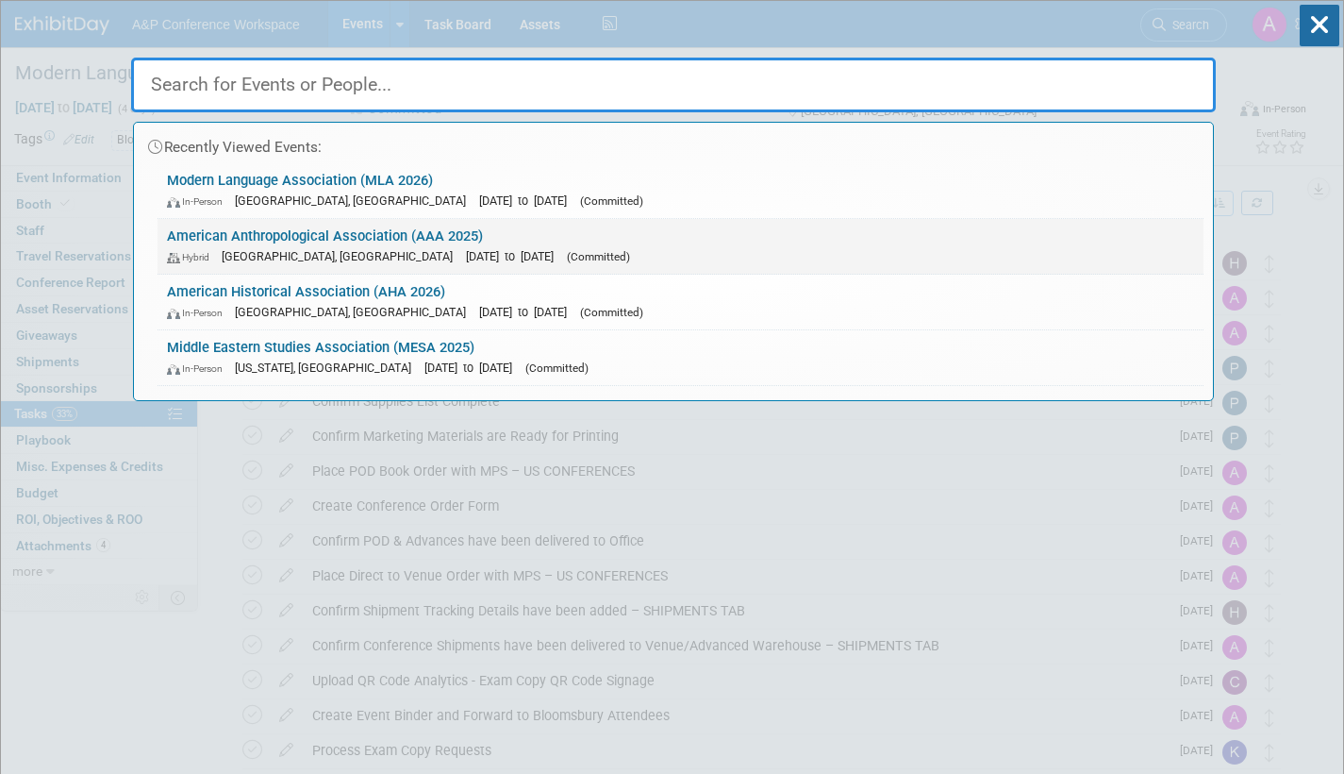
click at [466, 251] on span "[DATE] to [DATE]" at bounding box center [514, 256] width 97 height 14
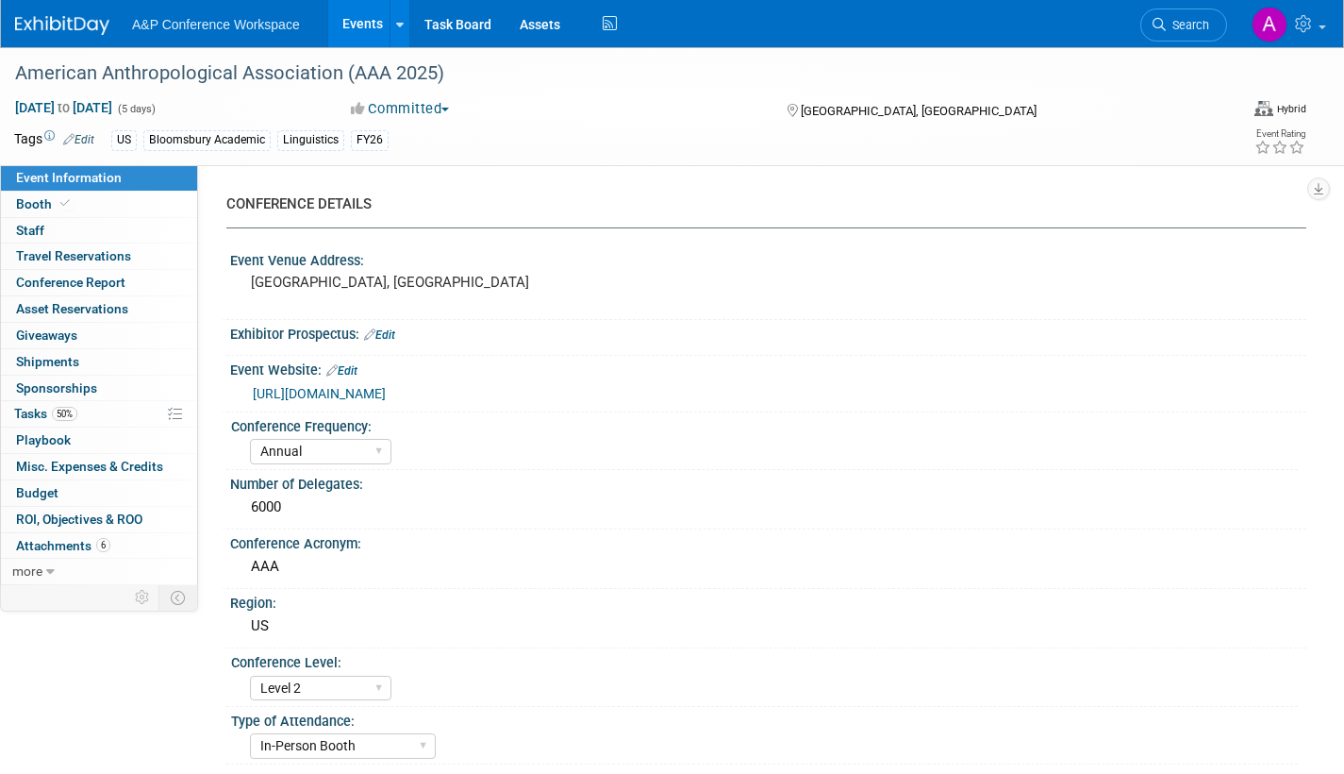
select select "Annual"
select select "Level 2"
select select "In-Person Booth"
select select "Anthropology"
select select "Bloomsbury Academic"
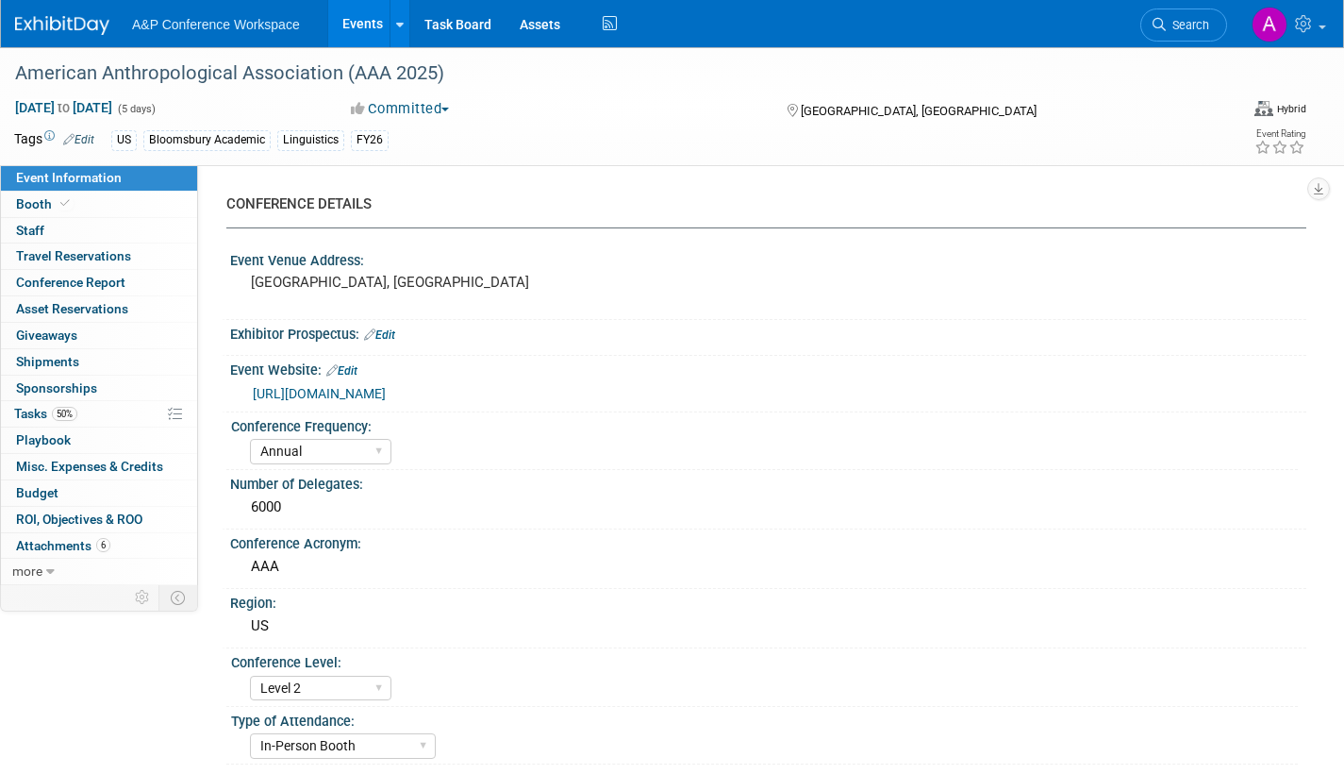
select select "[PERSON_NAME]"
select select "Networking/Commissioning"
click at [21, 414] on span "Tasks 50%" at bounding box center [45, 413] width 63 height 15
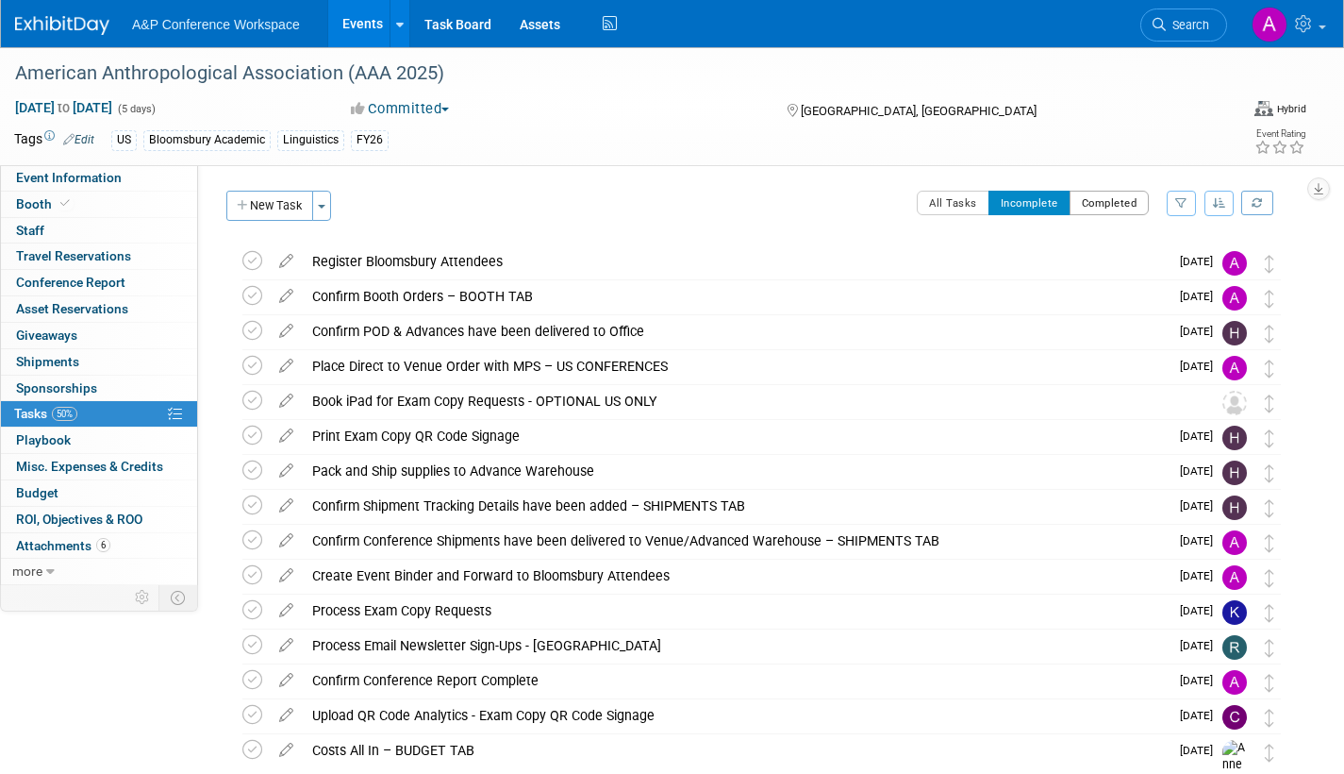
click at [1102, 205] on button "Completed" at bounding box center [1110, 203] width 80 height 25
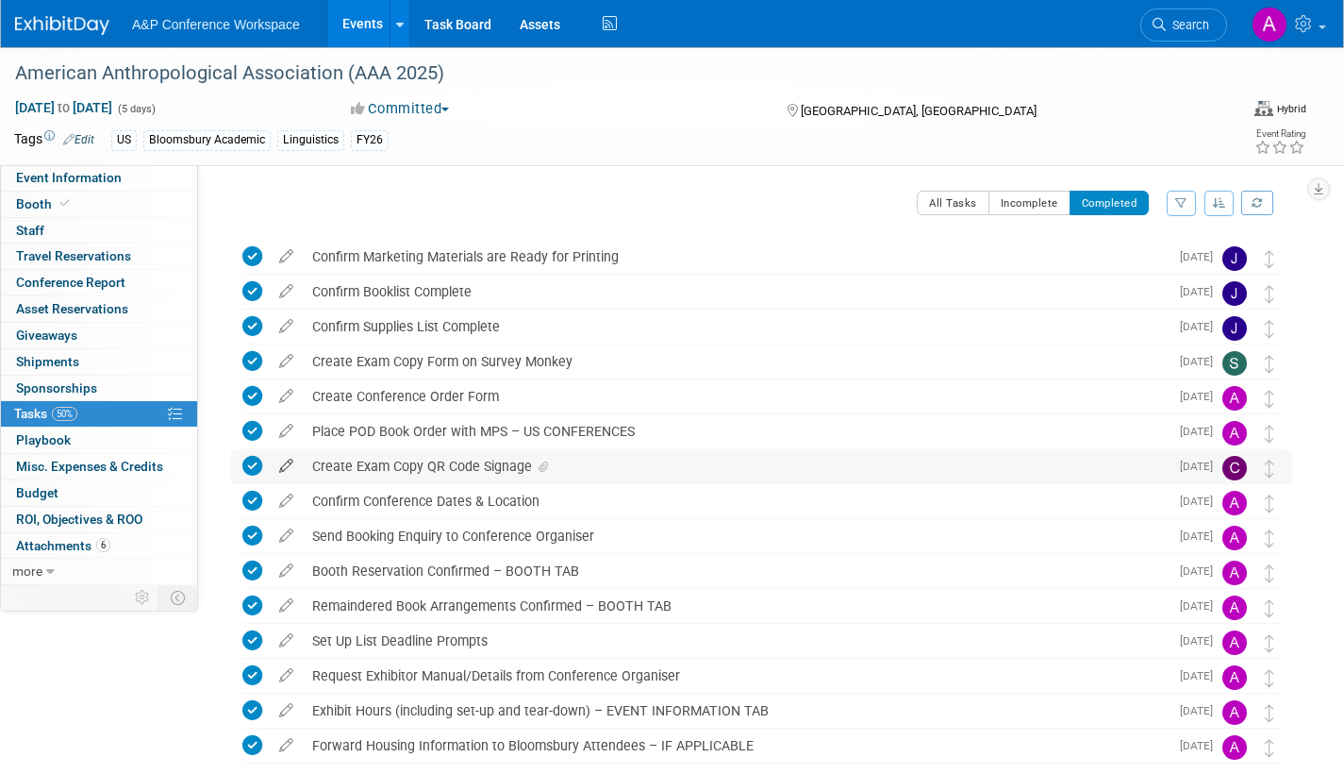
click at [288, 463] on icon at bounding box center [286, 462] width 33 height 24
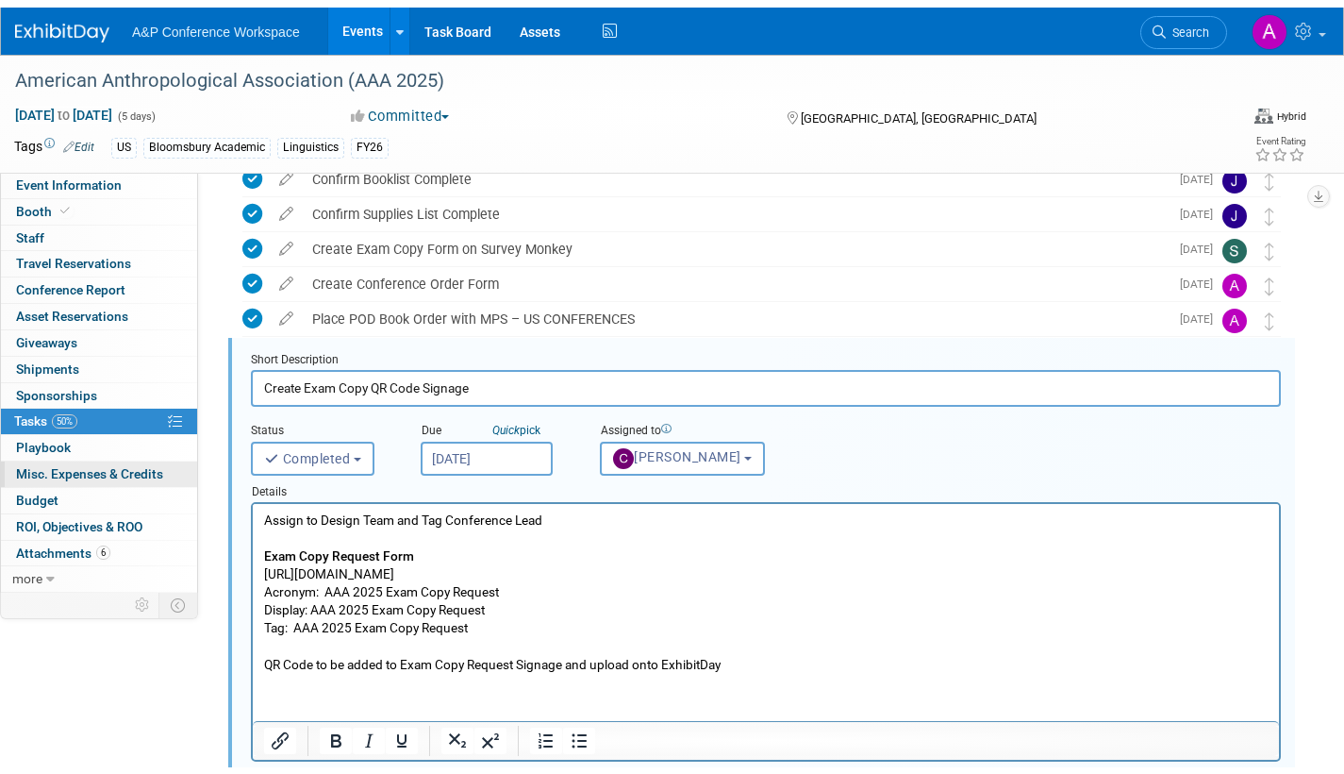
scroll to position [174, 0]
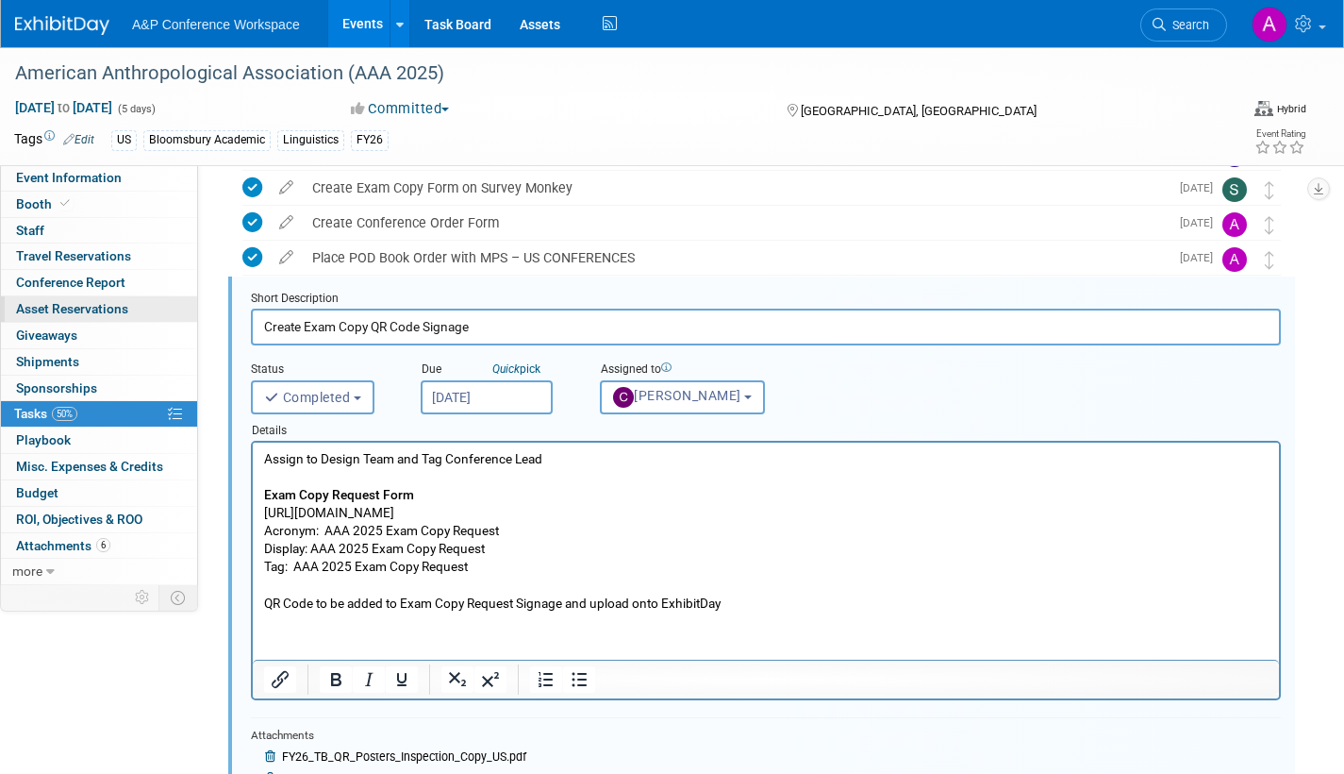
drag, startPoint x: 492, startPoint y: 324, endPoint x: 149, endPoint y: 308, distance: 342.8
click at [149, 308] on div "Event Information Event Info Booth Booth 0 Staff 0 Staff 0 Travel Reservations …" at bounding box center [672, 619] width 1344 height 1490
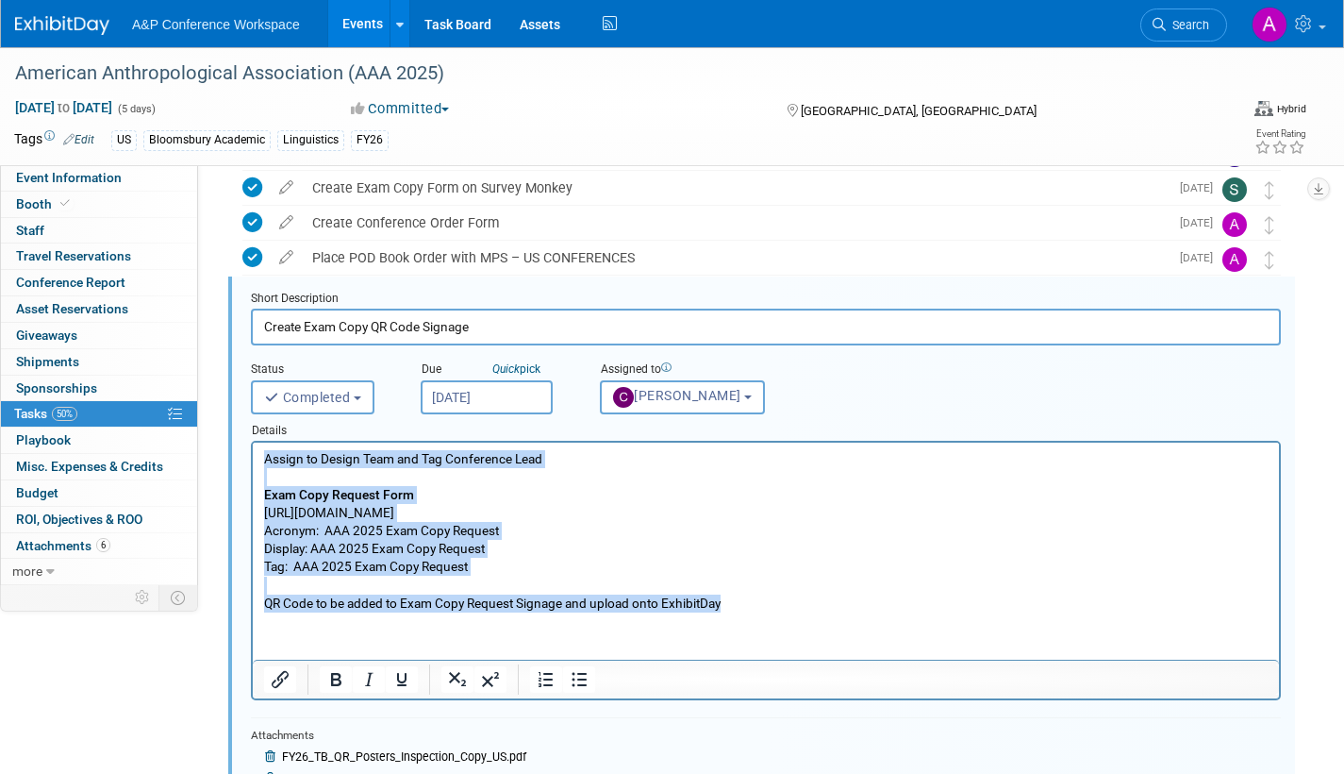
drag, startPoint x: 266, startPoint y: 461, endPoint x: 752, endPoint y: 610, distance: 508.2
click at [752, 610] on p "Assign to Design Team and Tag Conference Lead Exam Copy Request Form [URL][DOMA…" at bounding box center [766, 530] width 1005 height 162
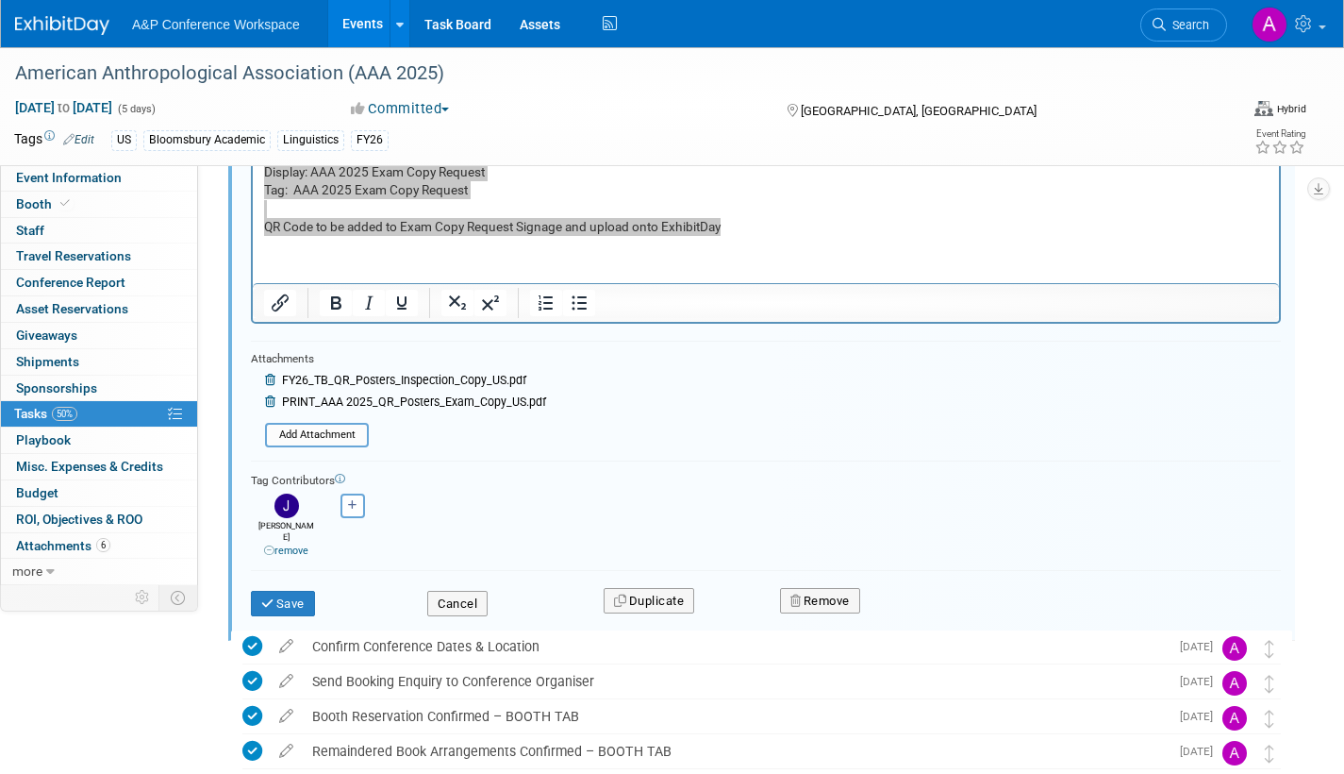
scroll to position [551, 0]
click at [467, 590] on button "Cancel" at bounding box center [457, 603] width 60 height 26
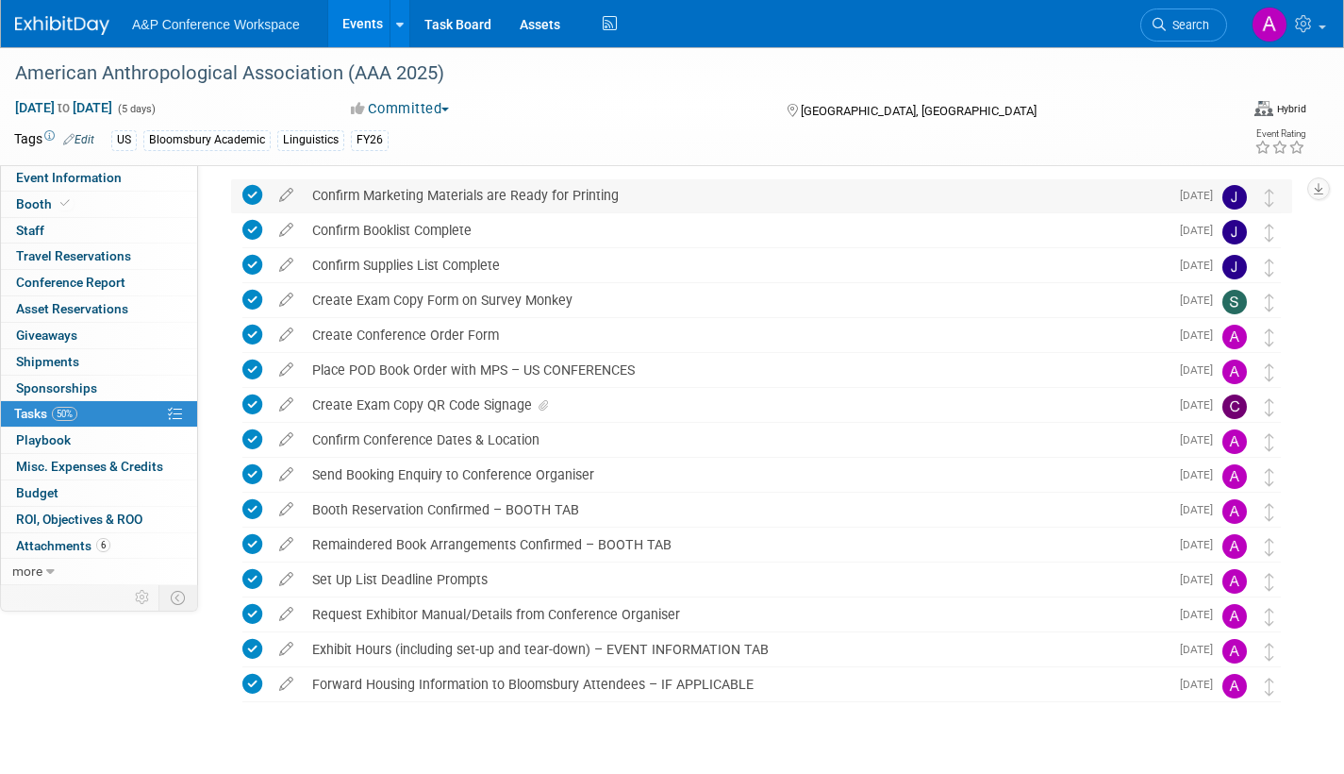
scroll to position [0, 0]
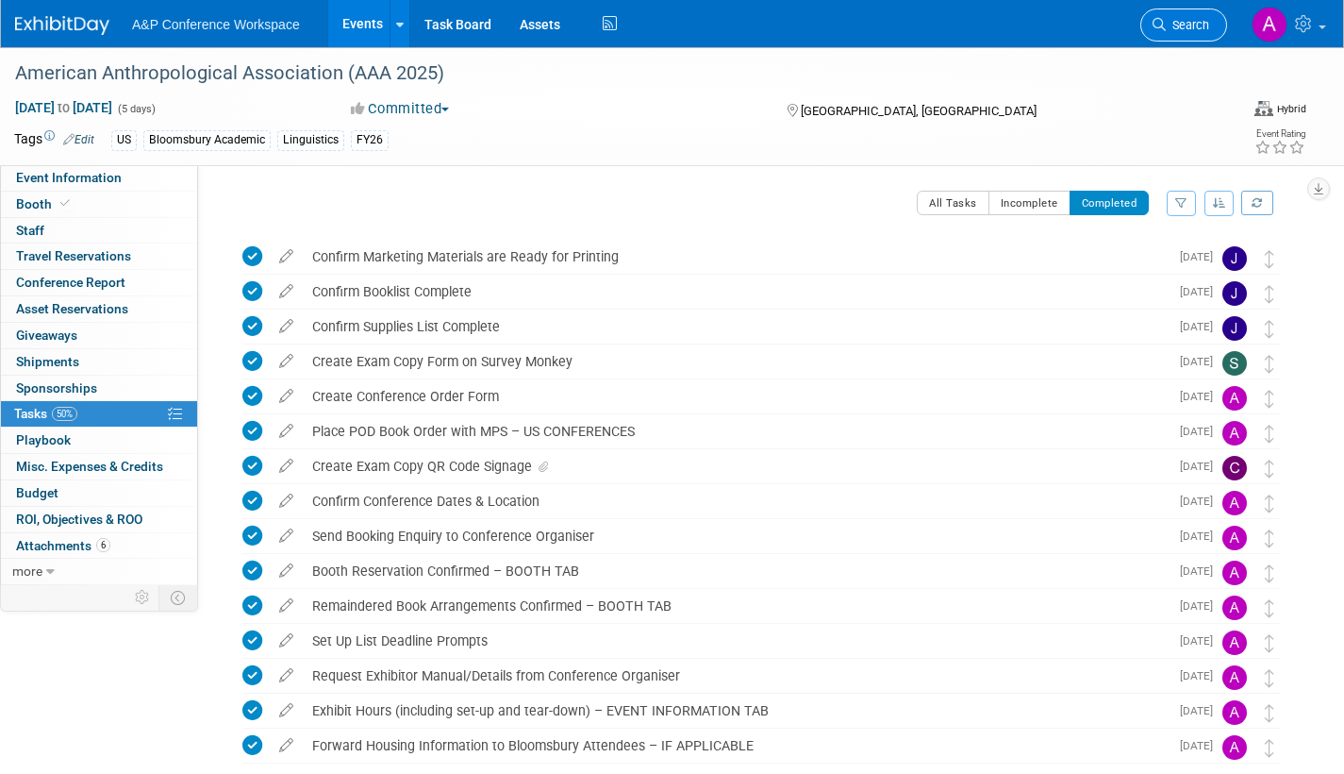
click at [1194, 20] on span "Search" at bounding box center [1187, 25] width 43 height 14
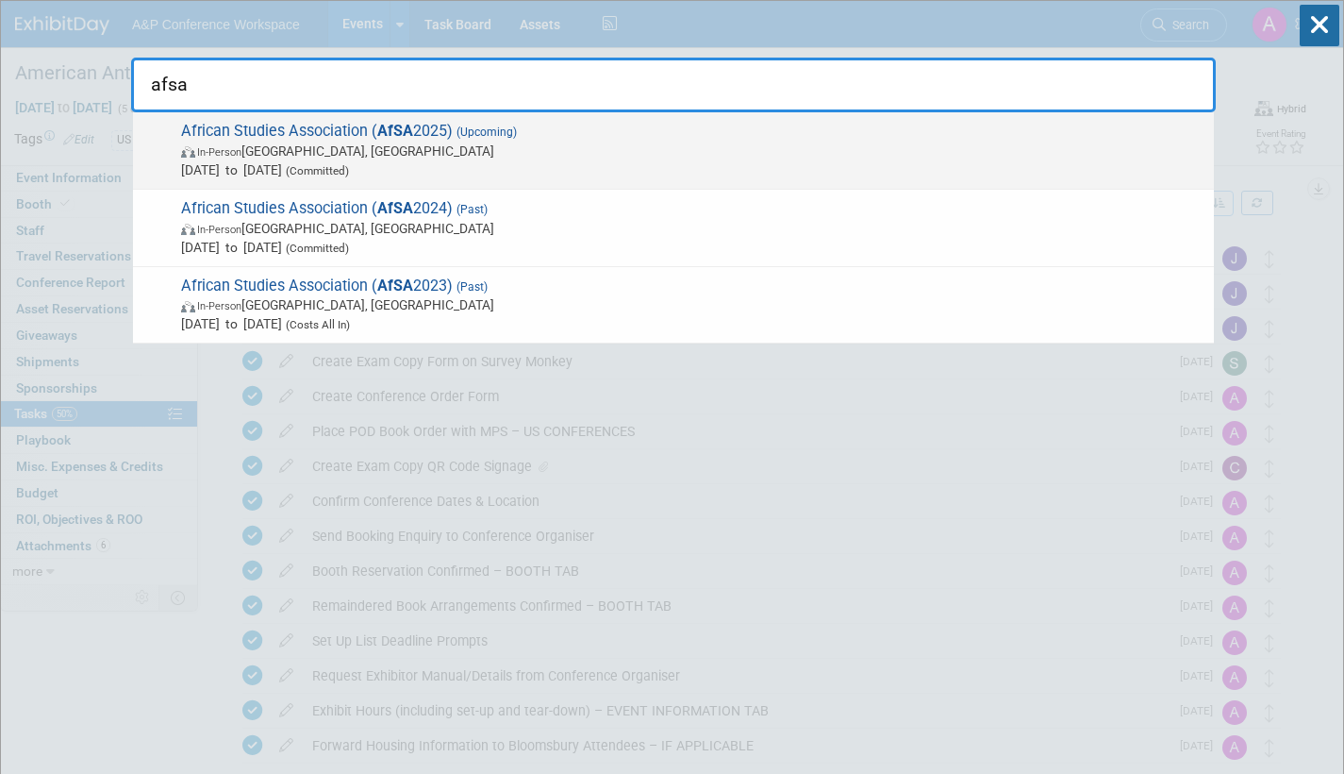
type input "afsa"
click at [492, 165] on span "[DATE] to [DATE] (Committed)" at bounding box center [693, 169] width 1024 height 19
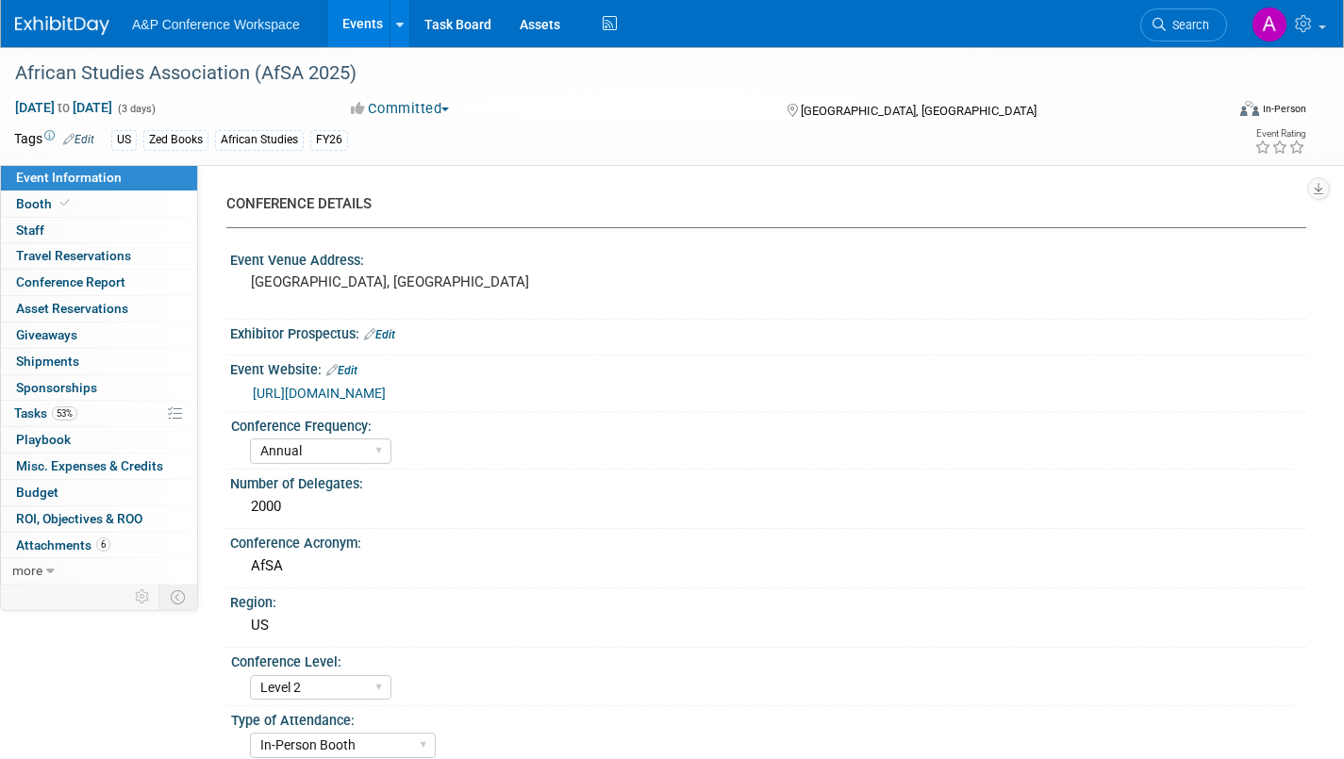
select select "Annual"
select select "Level 2"
select select "In-Person Booth"
select select "African Studies"
select select "Zed Books"
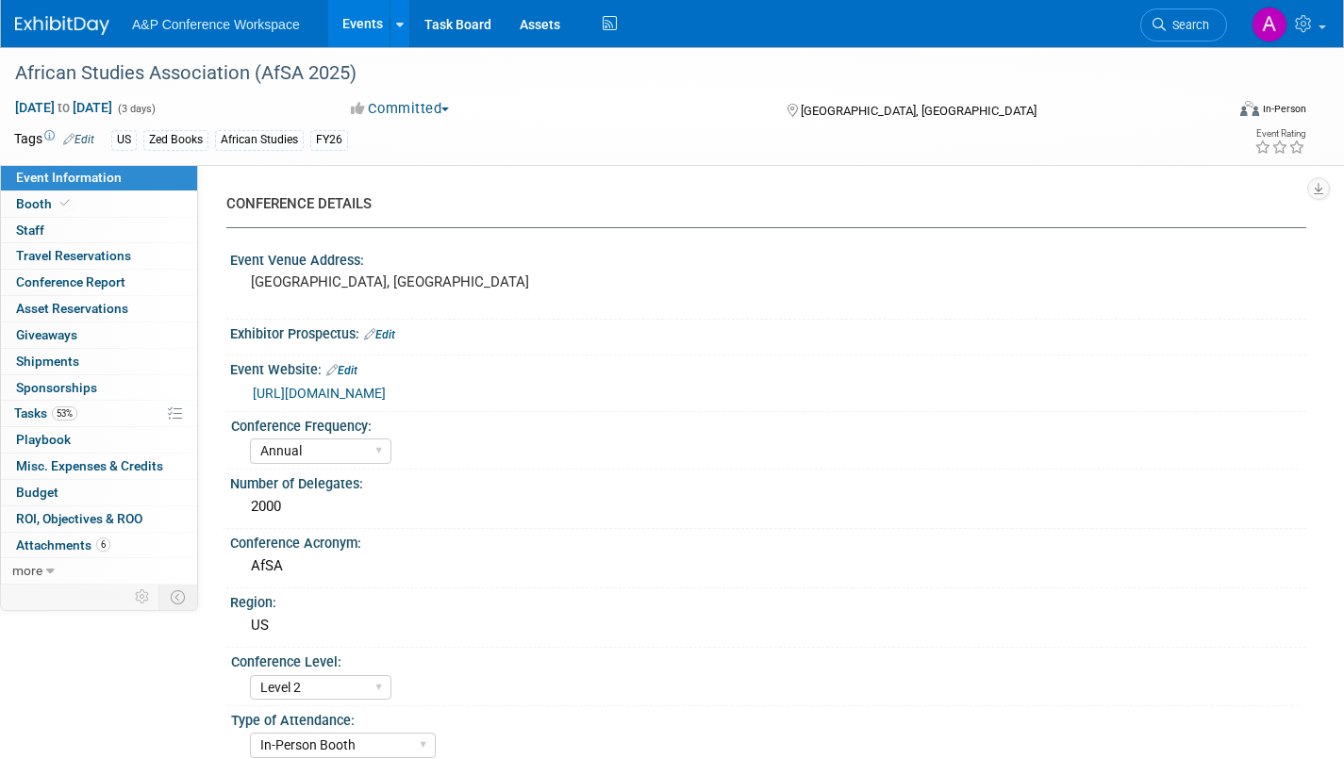
select select "[PERSON_NAME]"
select select "Networking/Commissioning"
click at [40, 417] on span "Tasks 53%" at bounding box center [45, 413] width 63 height 15
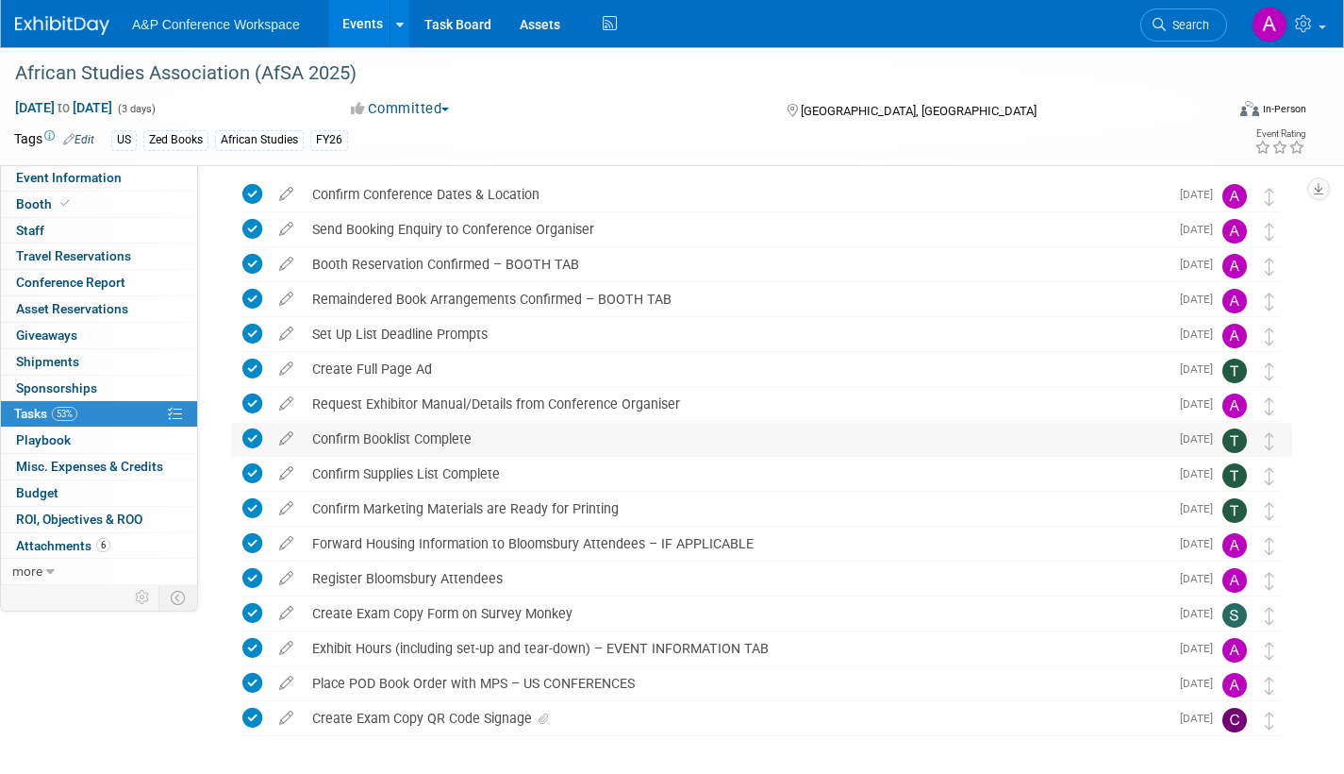
scroll to position [141, 0]
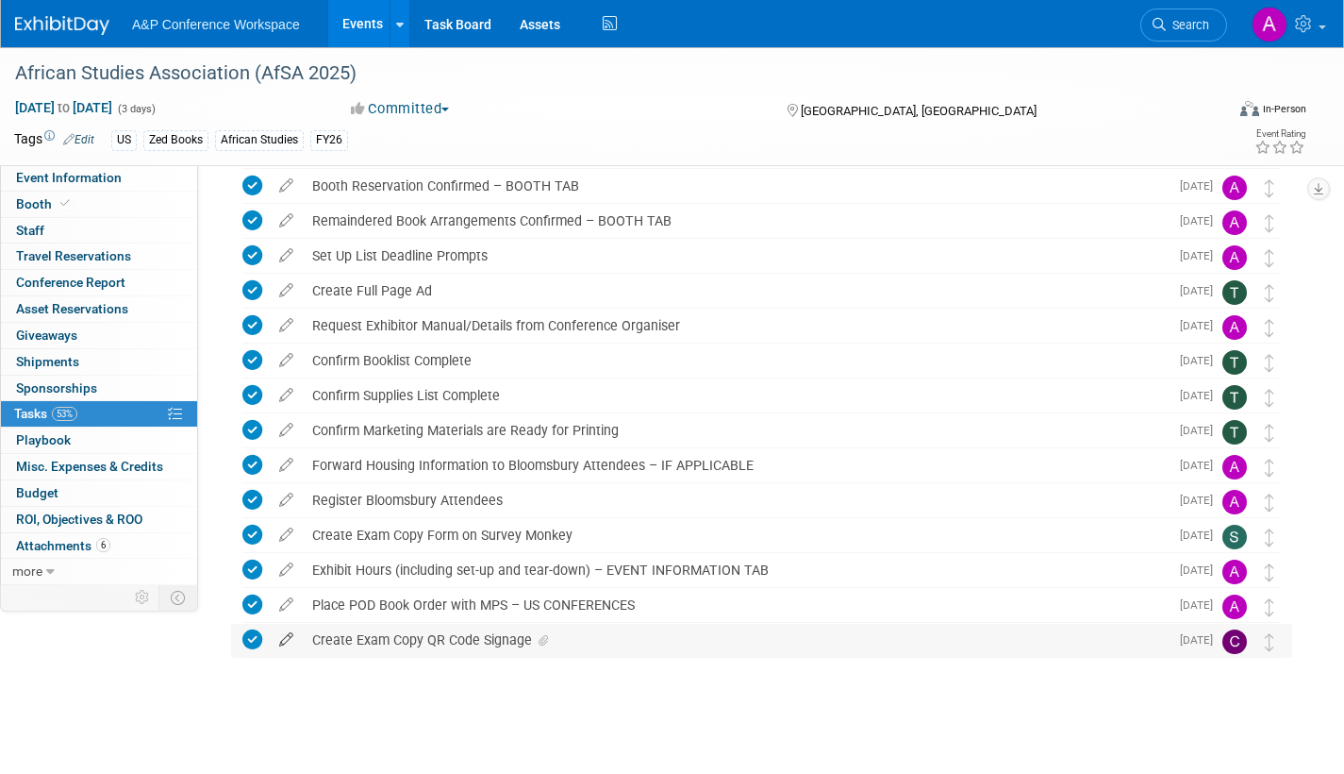
click at [283, 638] on icon at bounding box center [286, 636] width 33 height 24
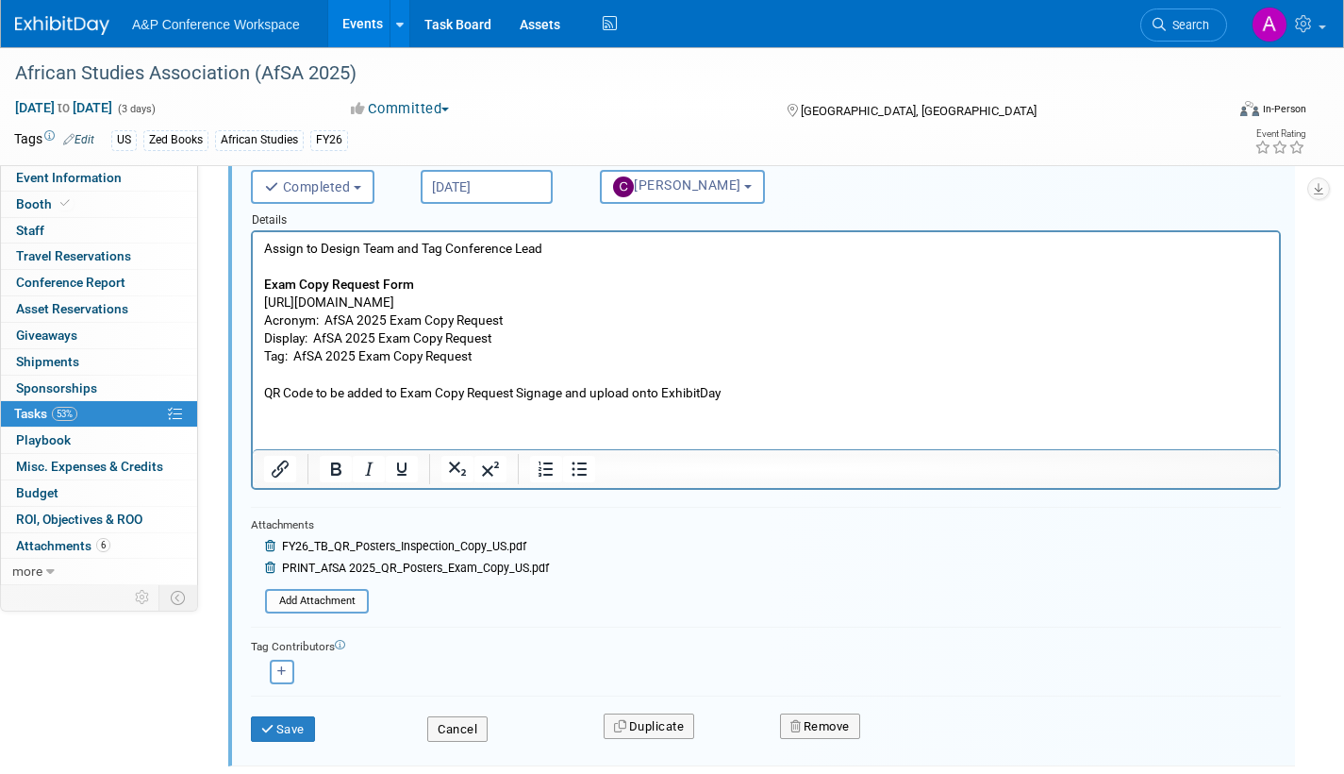
scroll to position [771, 0]
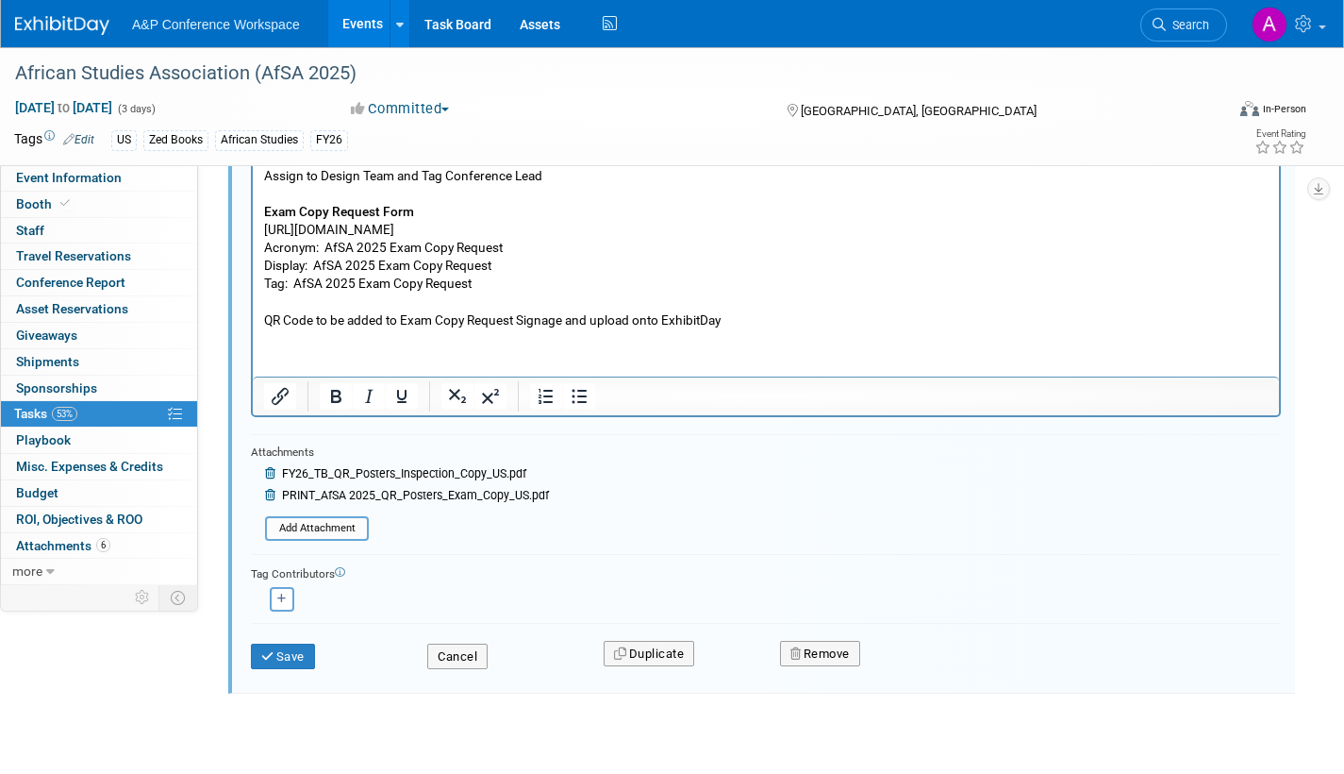
click at [338, 494] on span "PRINT_AfSA 2025_QR_Posters_Exam_Copy_US.pdf" at bounding box center [415, 495] width 267 height 13
click at [463, 655] on button "Cancel" at bounding box center [457, 656] width 60 height 26
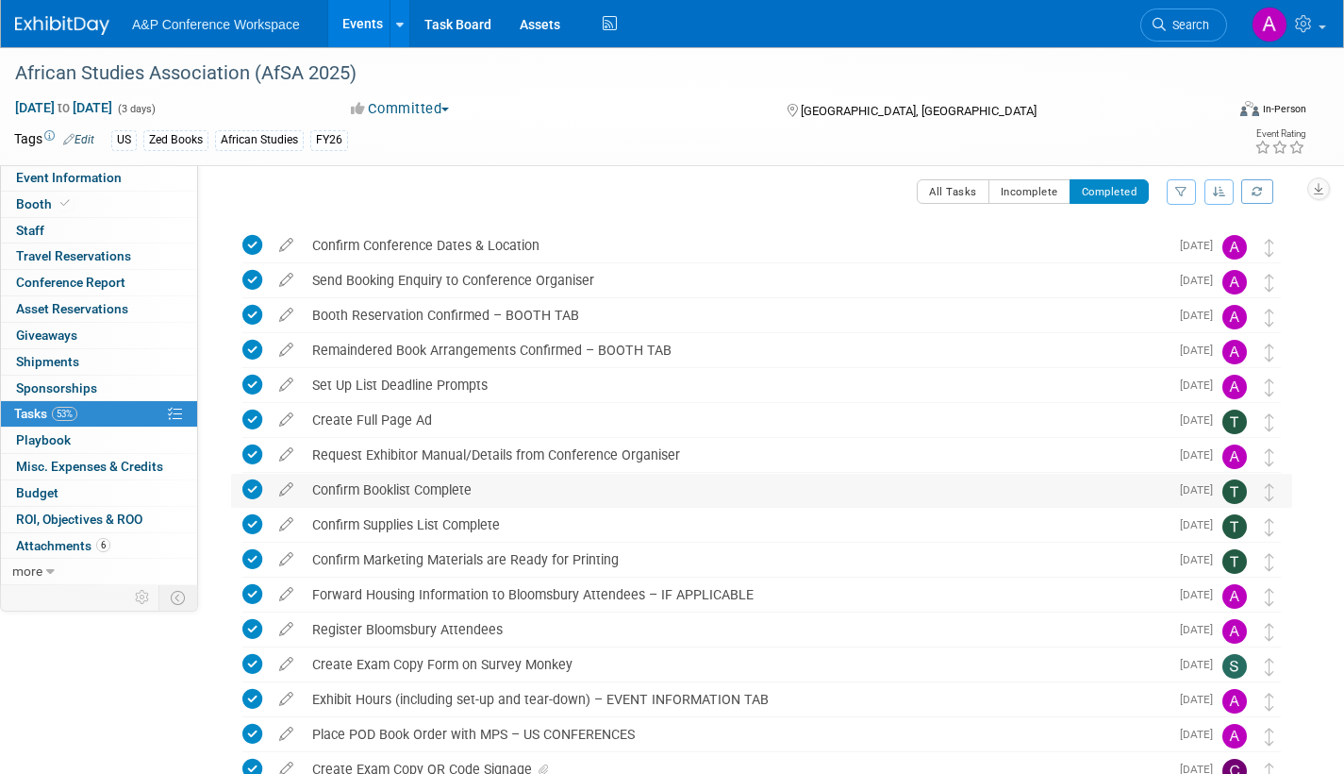
scroll to position [0, 0]
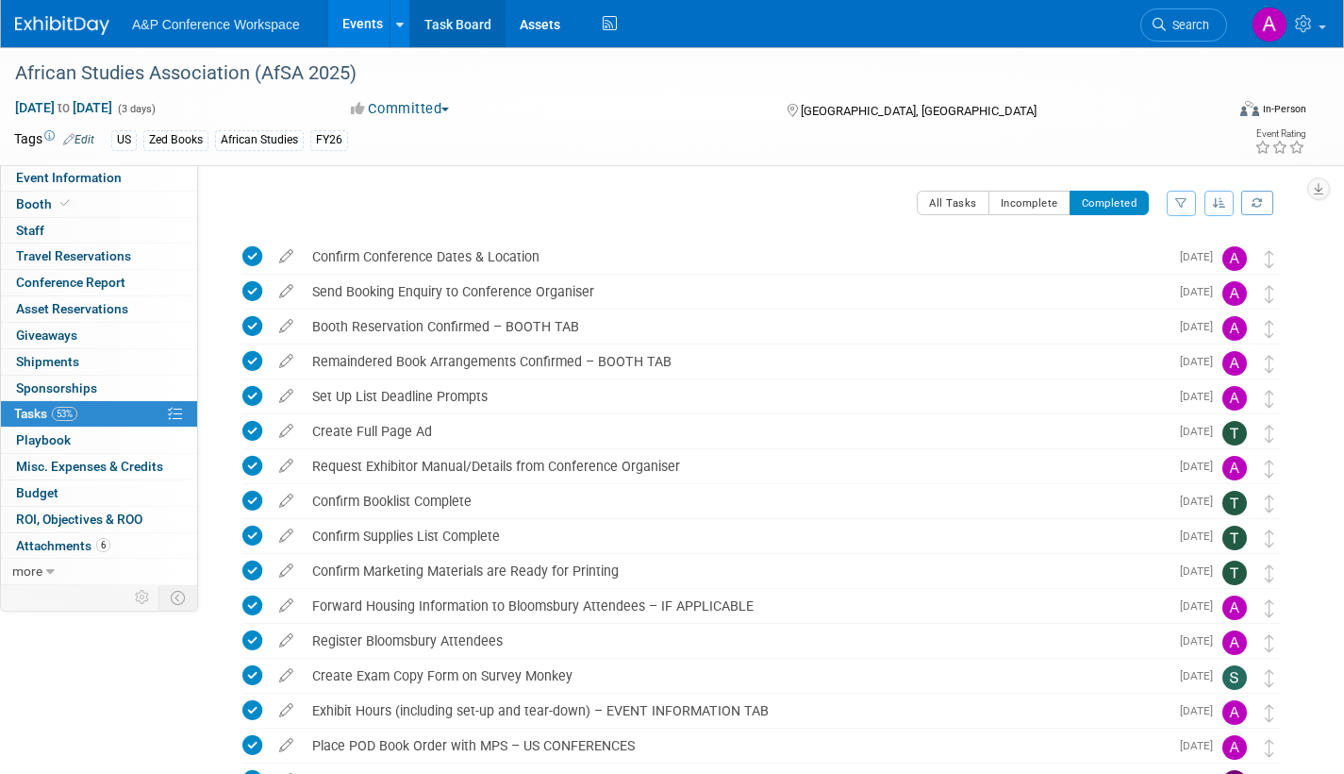
click at [470, 24] on link "Task Board" at bounding box center [457, 23] width 95 height 47
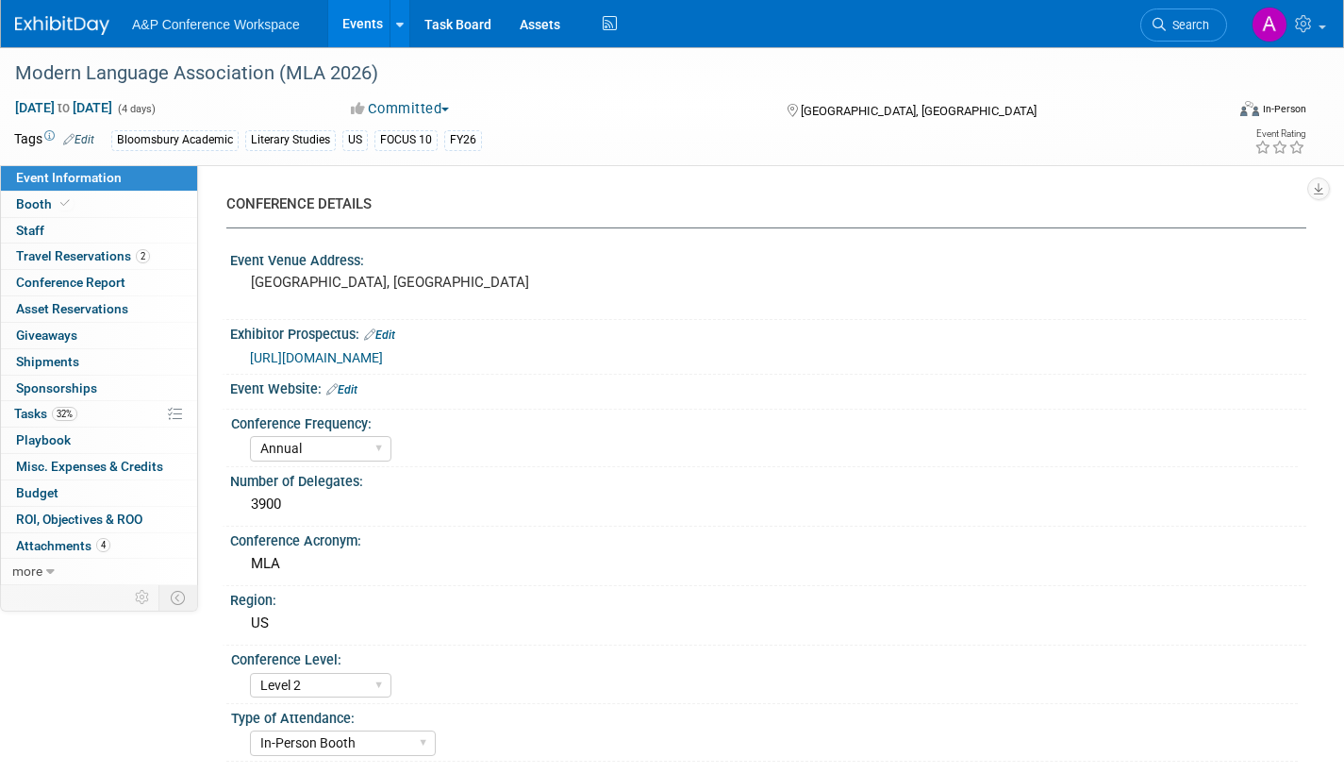
select select "Annual"
select select "Level 2"
select select "In-Person Booth"
select select "Literary Studies"
select select "Bloomsbury Academic"
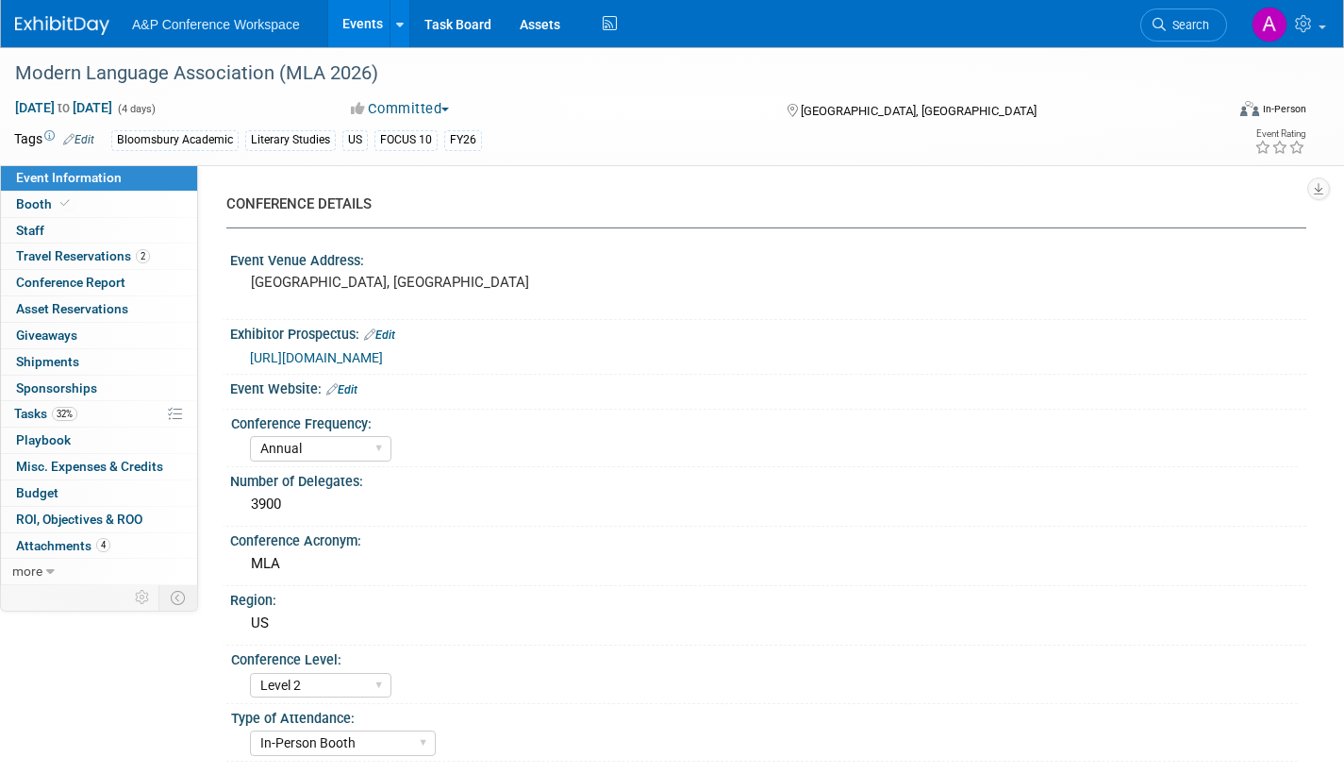
select select "[PERSON_NAME]"
select select "Networking/Commissioning"
click at [26, 414] on span "Tasks 32%" at bounding box center [45, 413] width 63 height 15
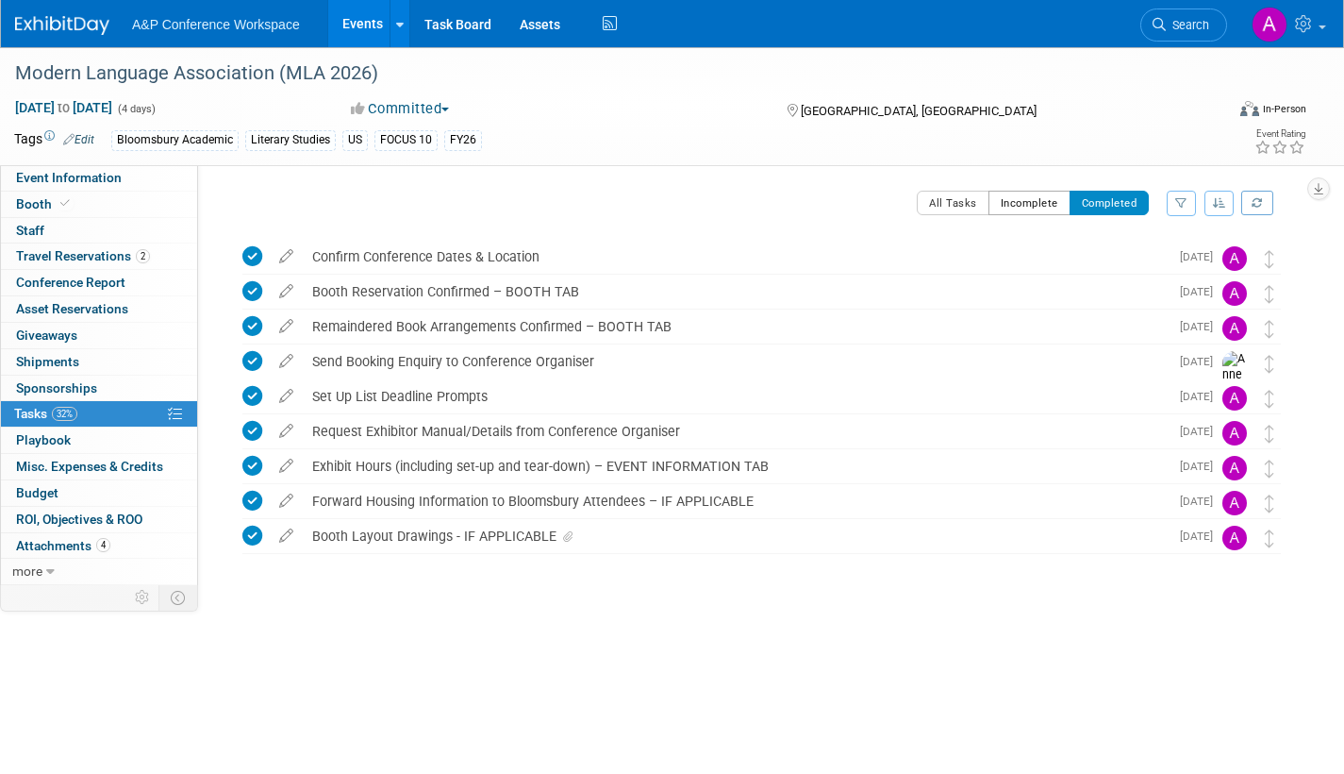
click at [1027, 206] on button "Incomplete" at bounding box center [1030, 203] width 82 height 25
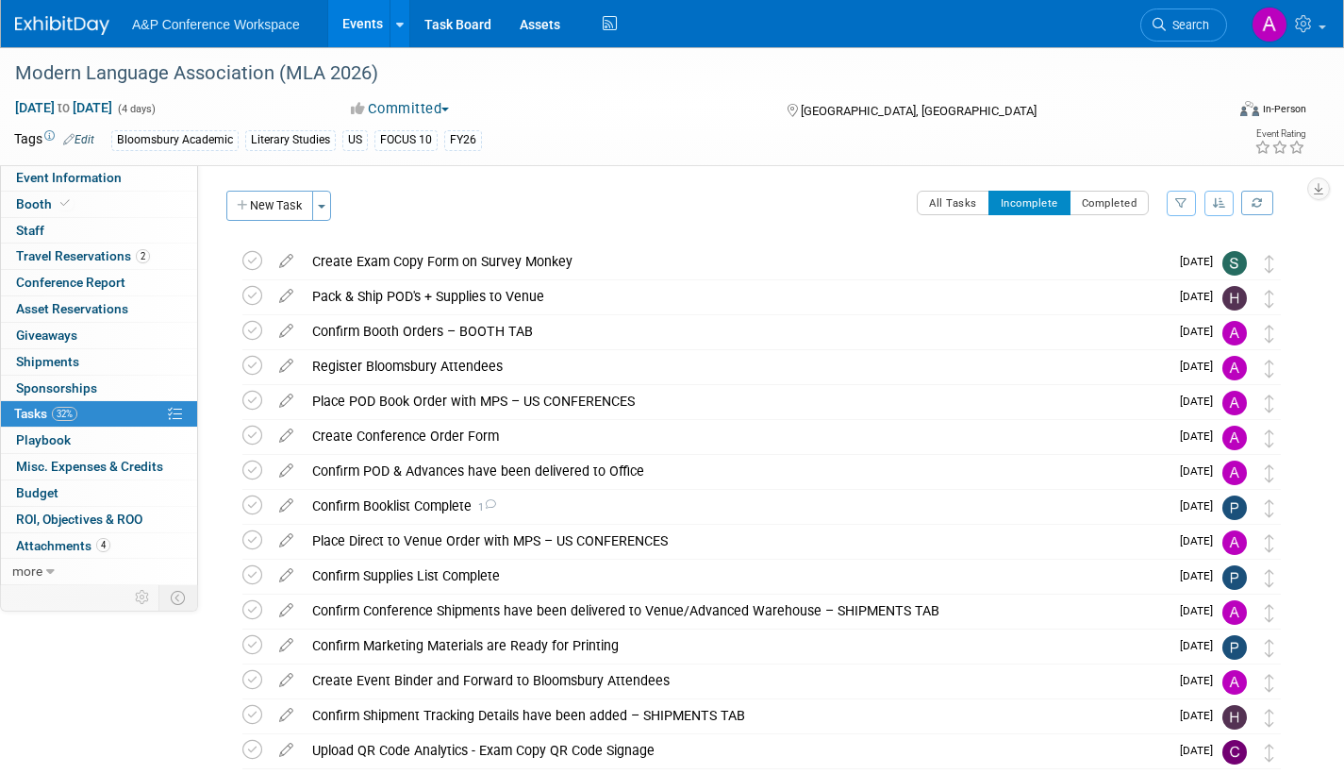
click at [1178, 25] on span "Search" at bounding box center [1187, 25] width 43 height 14
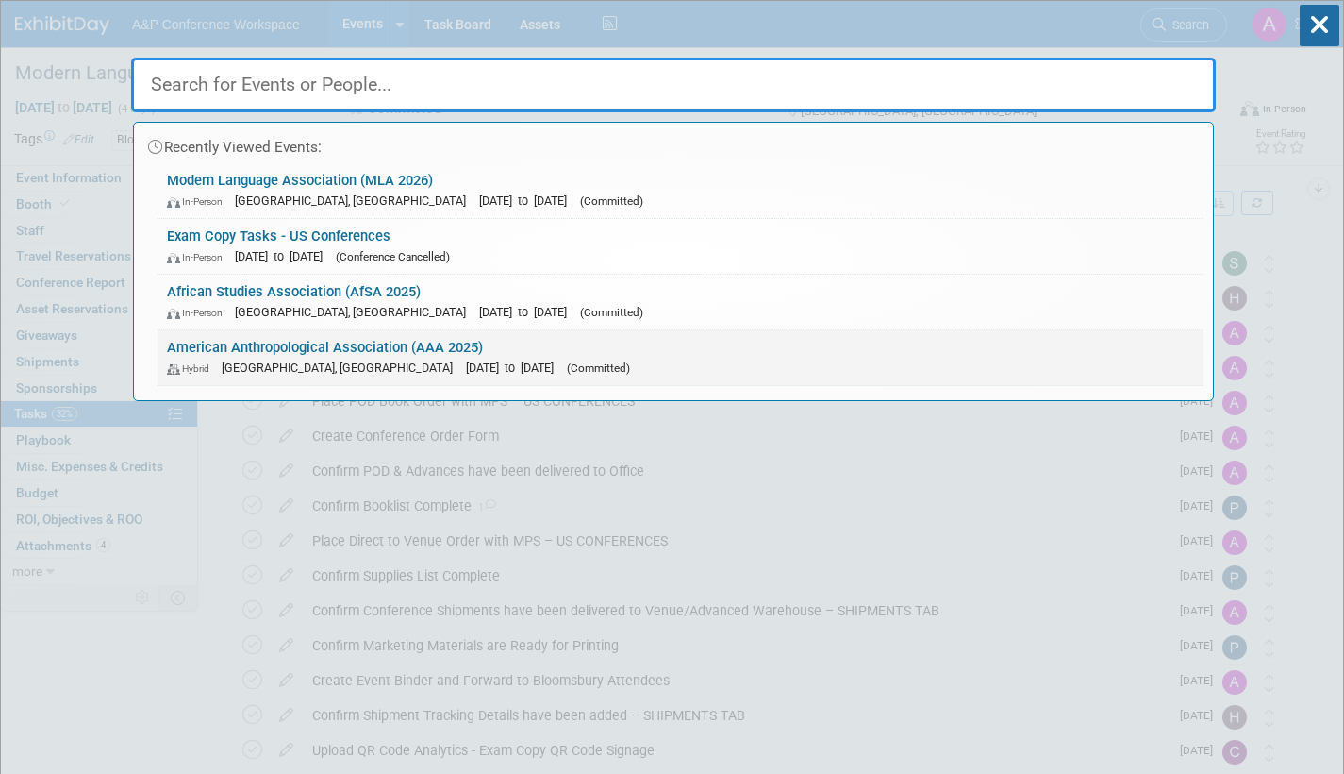
click at [471, 348] on link "American Anthropological Association (AAA 2025) Hybrid [GEOGRAPHIC_DATA], [GEOG…" at bounding box center [681, 357] width 1046 height 55
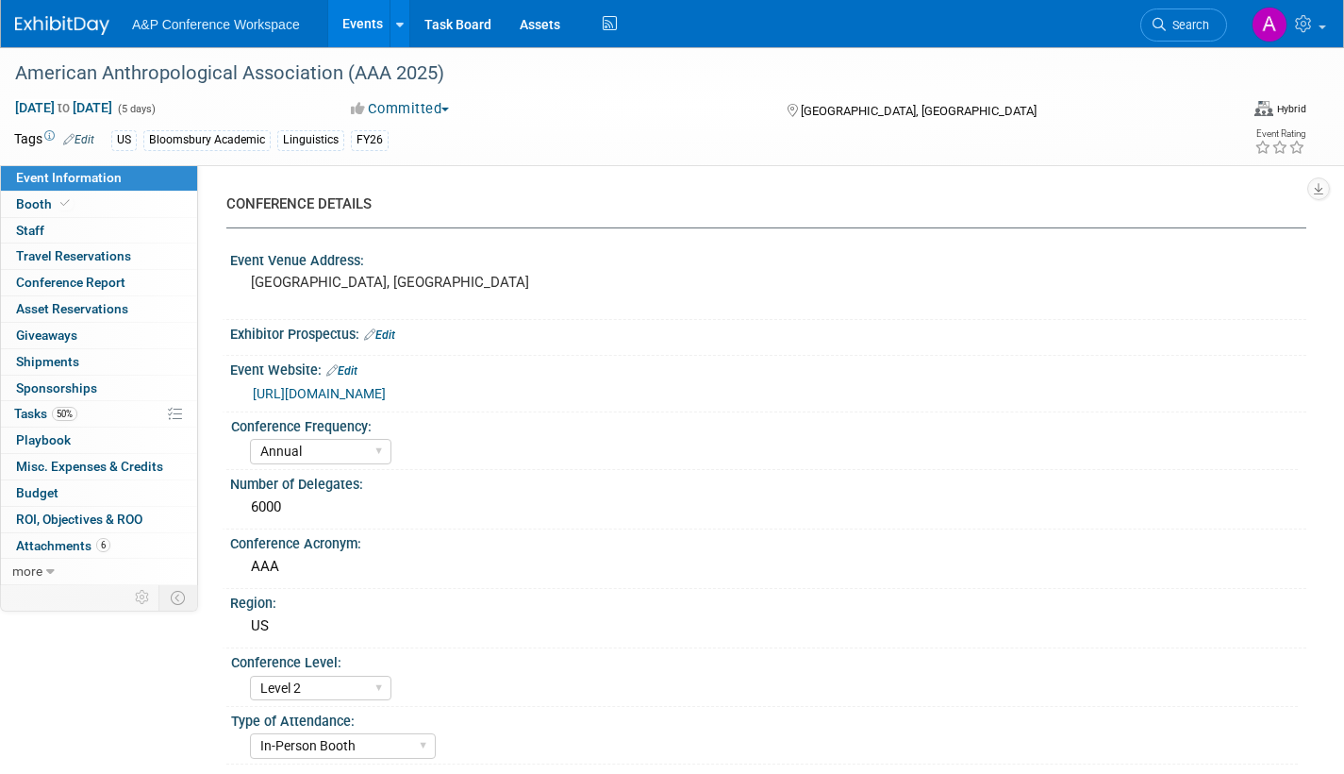
select select "Annual"
select select "Level 2"
select select "In-Person Booth"
select select "Anthropology"
select select "Bloomsbury Academic"
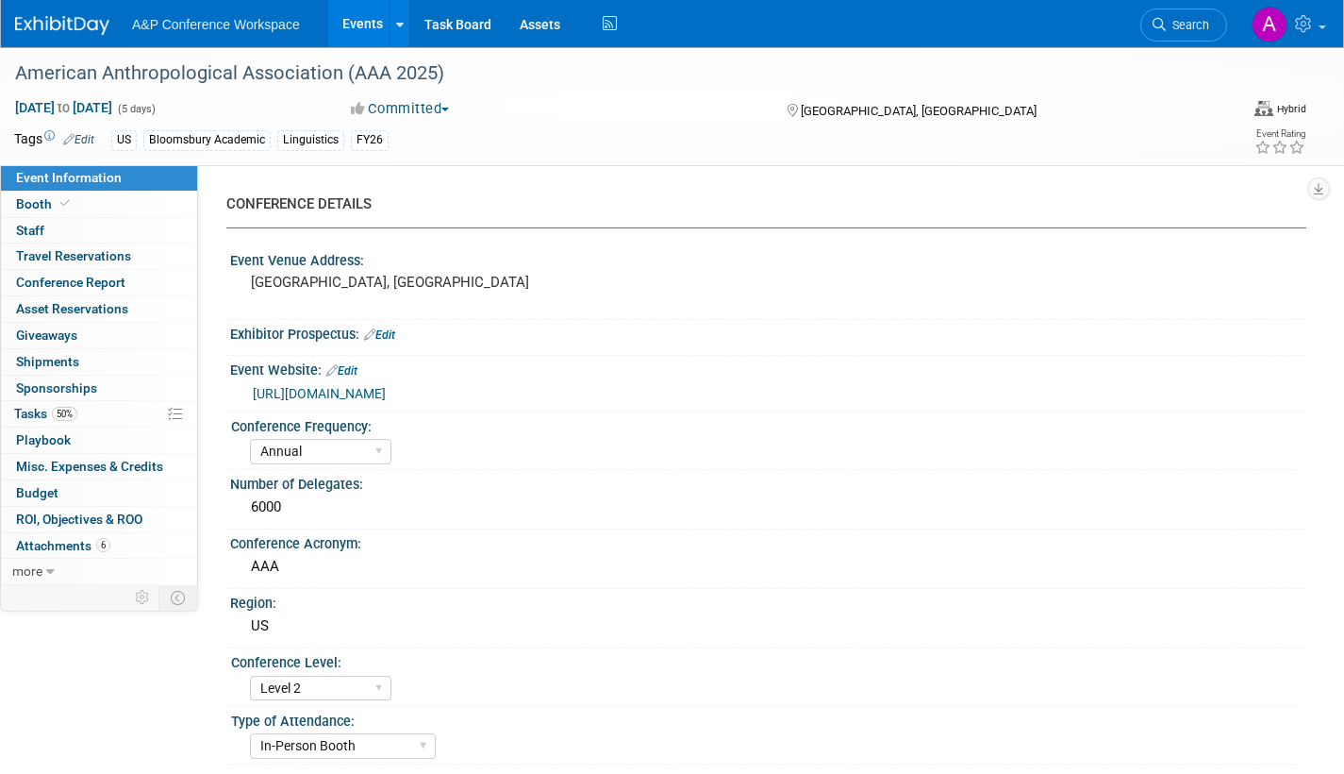
select select "[PERSON_NAME]"
select select "Networking/Commissioning"
drag, startPoint x: 45, startPoint y: 543, endPoint x: 187, endPoint y: 592, distance: 149.8
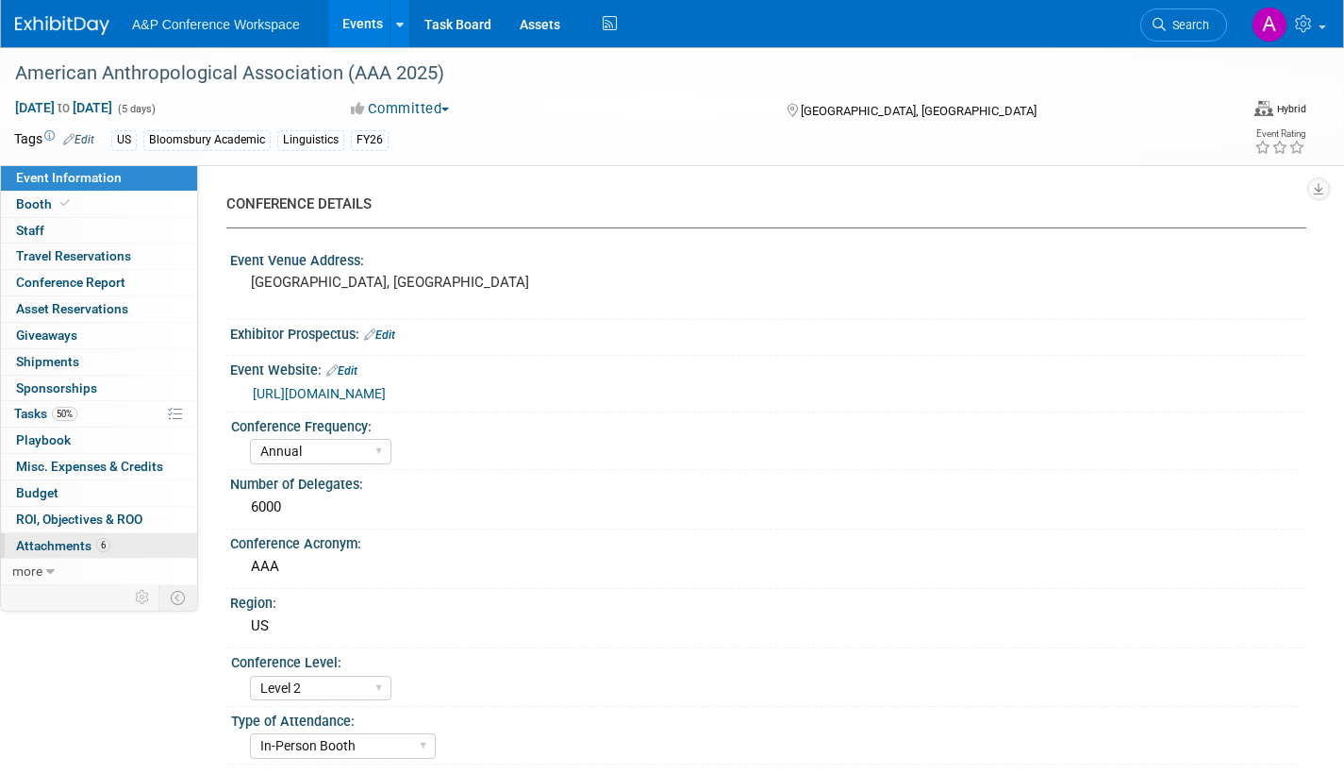
click at [45, 542] on span "Attachments 6" at bounding box center [63, 545] width 94 height 15
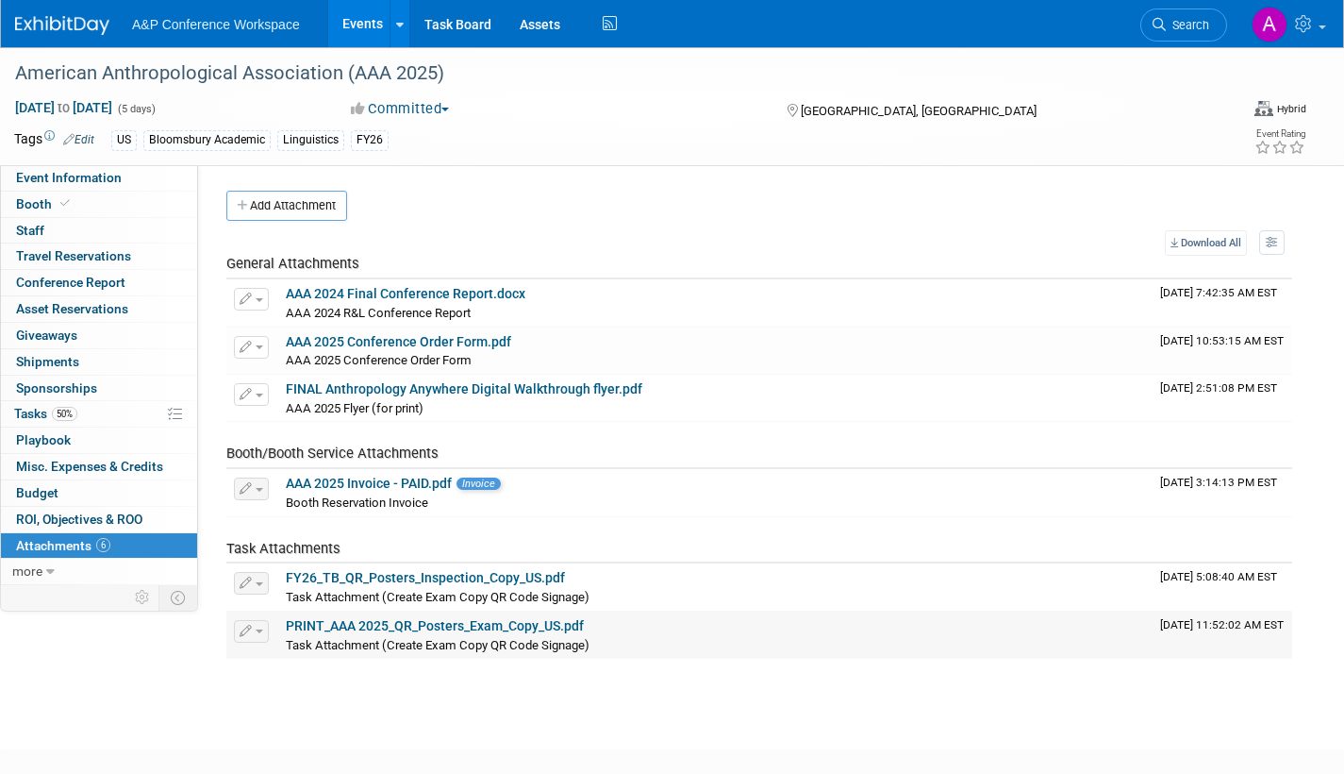
click at [360, 624] on link "PRINT_AAA 2025_QR_Posters_Exam_Copy_US.pdf" at bounding box center [435, 625] width 298 height 15
click at [437, 579] on link "FY26_TB_QR_Posters_Inspection_Copy_US.pdf" at bounding box center [425, 577] width 279 height 15
click at [700, 390] on div "FINAL Anthropology Anywhere Digital Walkthrough flyer.pdf" at bounding box center [715, 389] width 859 height 17
click at [1164, 28] on icon at bounding box center [1159, 24] width 13 height 13
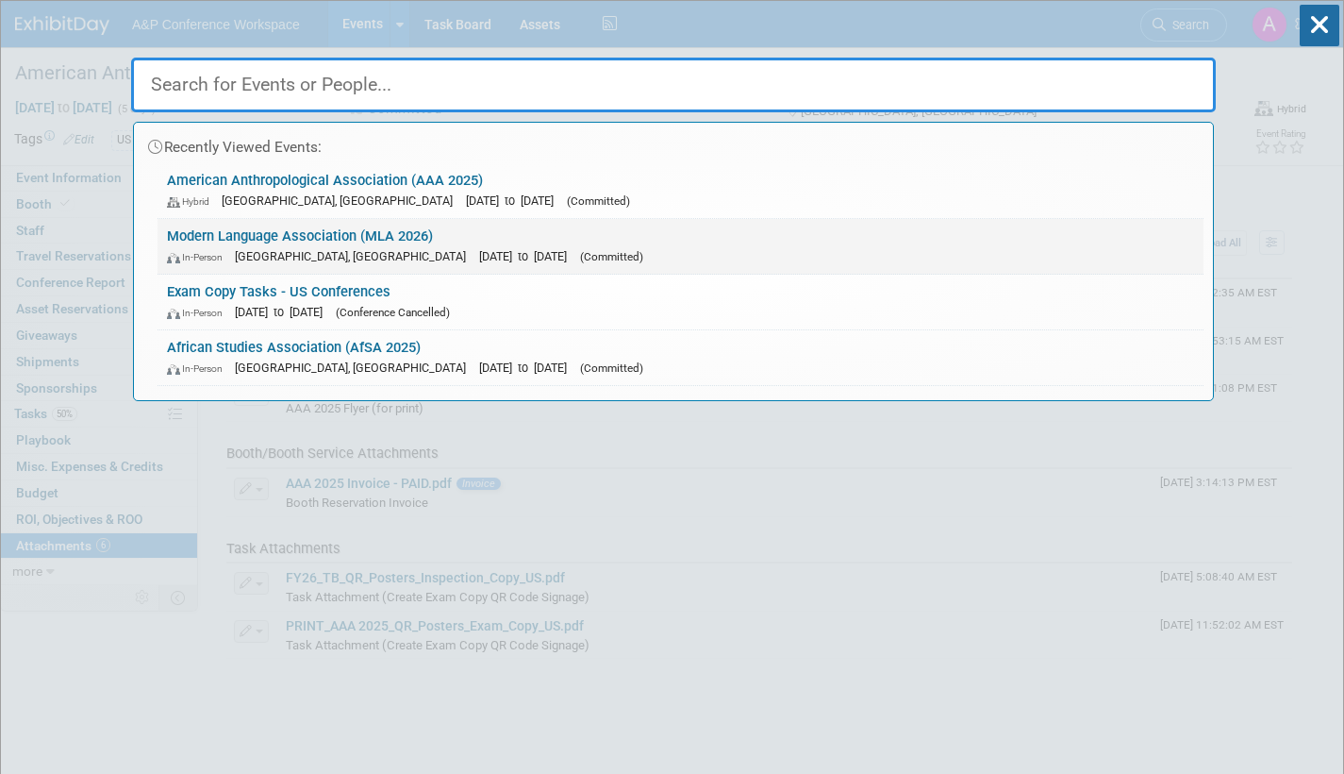
click at [484, 250] on span "[DATE] to [DATE]" at bounding box center [527, 256] width 97 height 14
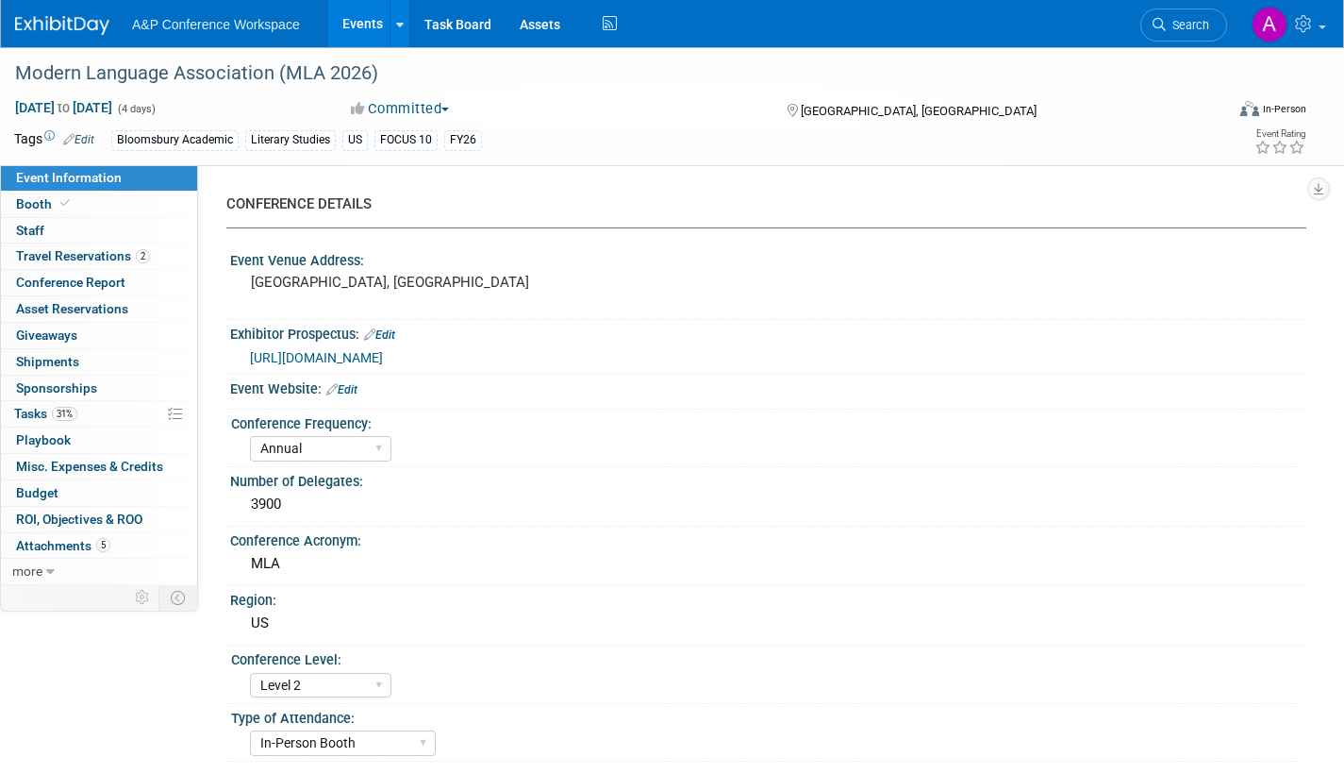
select select "Annual"
select select "Level 2"
select select "In-Person Booth"
select select "Literary Studies"
select select "Bloomsbury Academic"
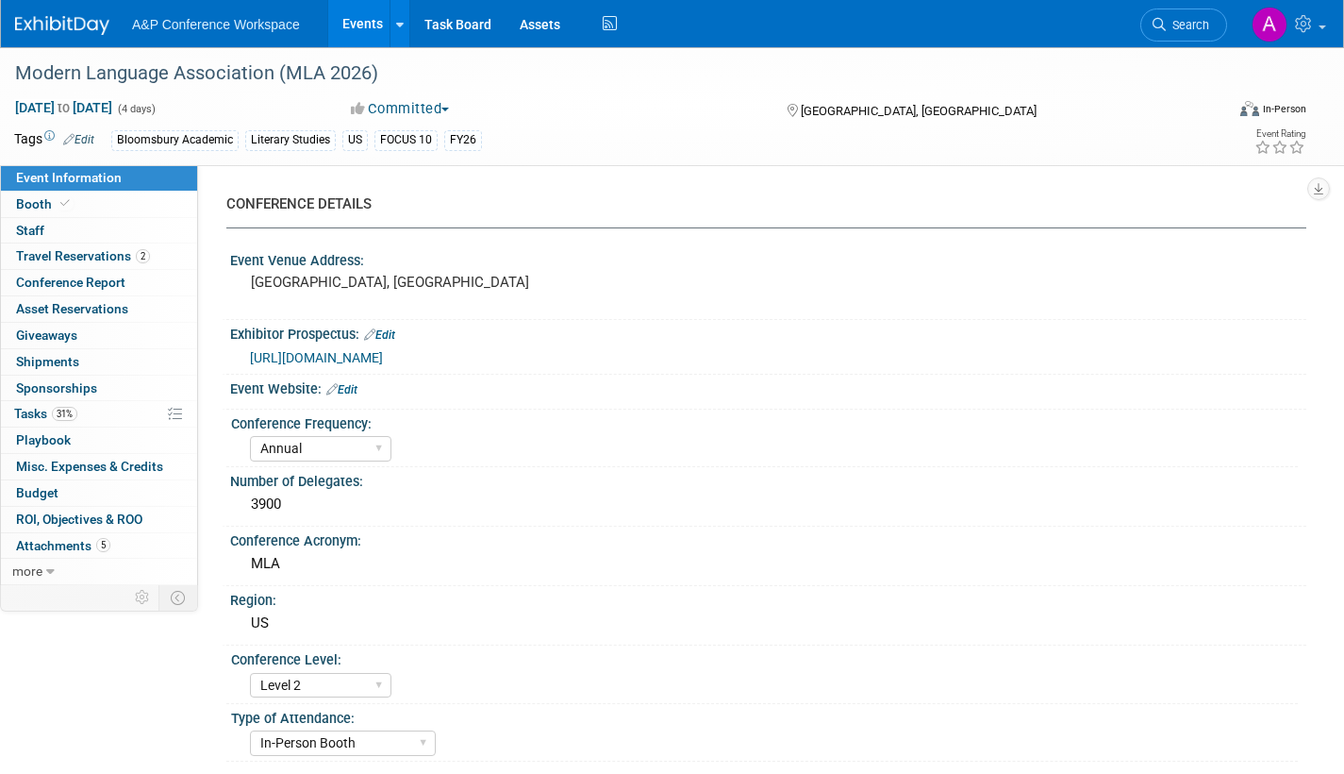
select select "[PERSON_NAME]"
select select "Networking/Commissioning"
click at [20, 409] on span "Tasks 31%" at bounding box center [45, 413] width 63 height 15
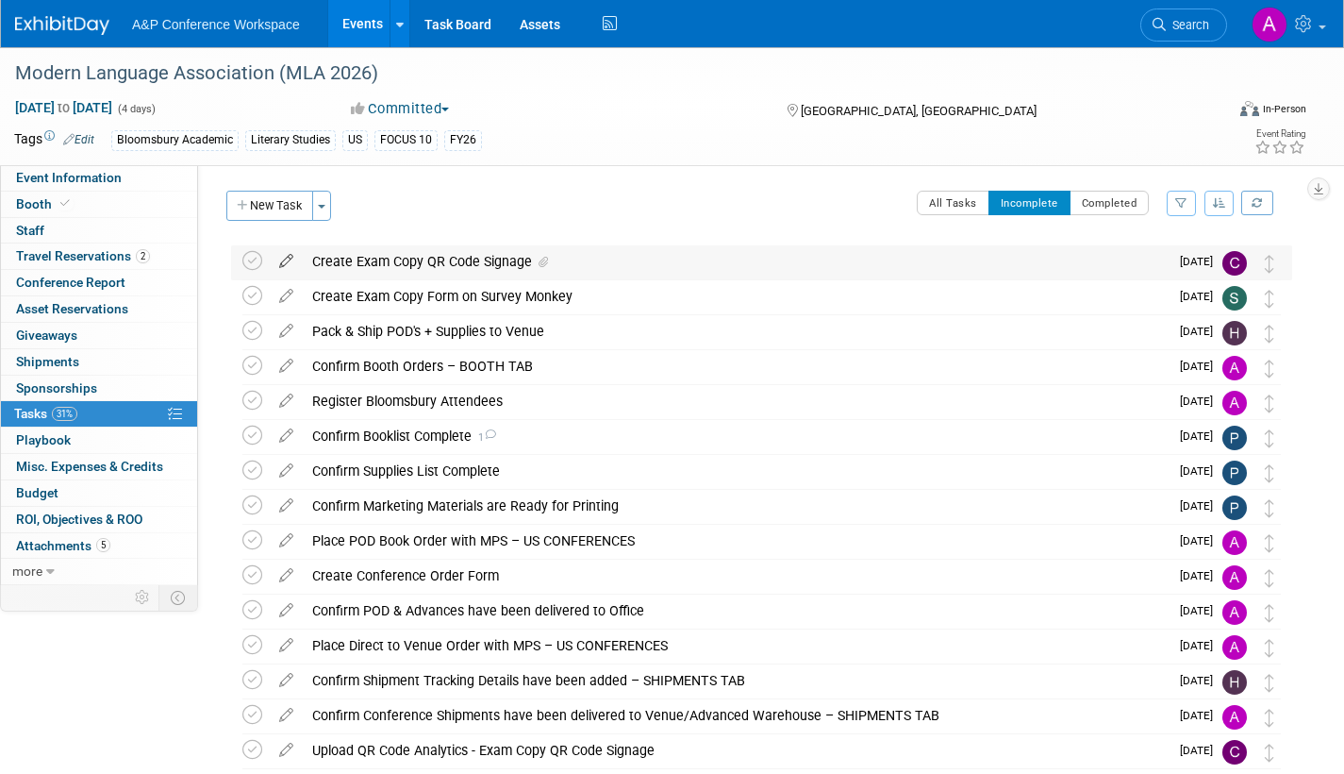
click at [288, 258] on icon at bounding box center [286, 257] width 33 height 24
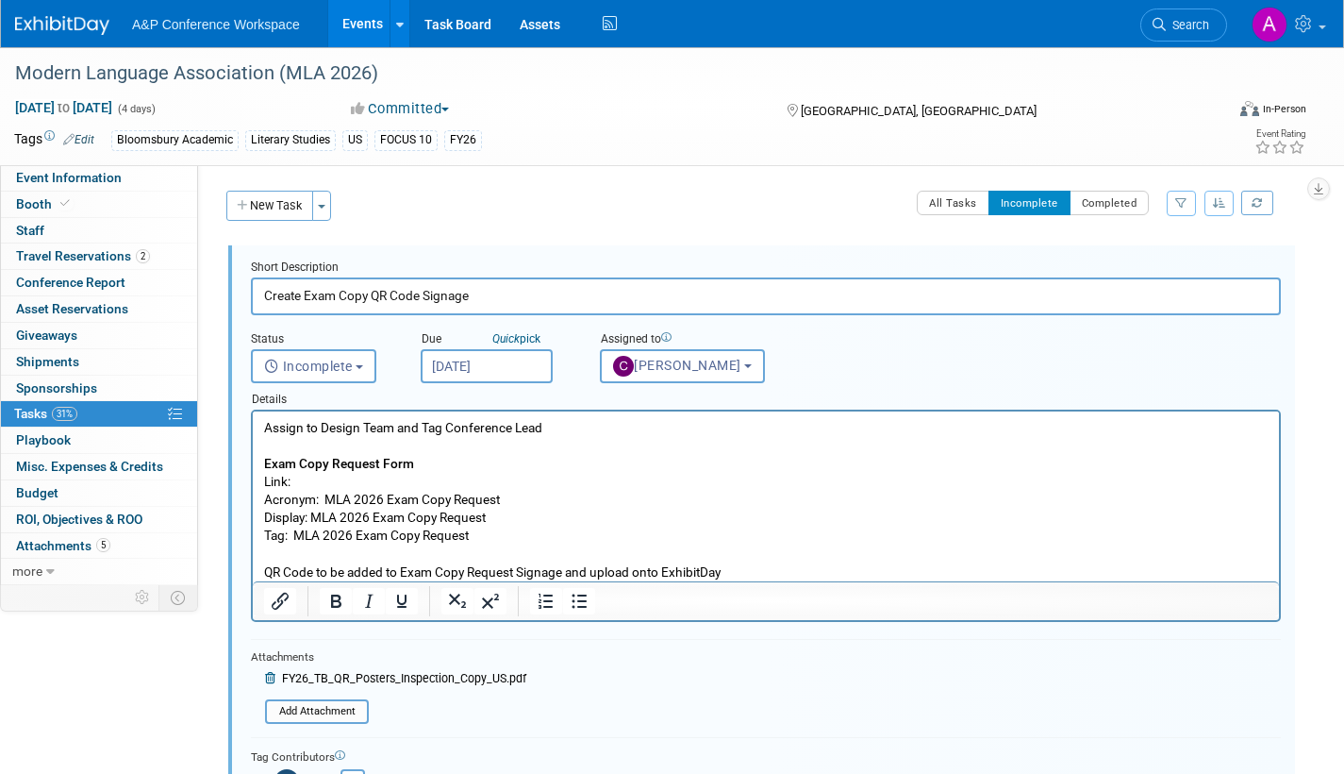
click at [536, 370] on input "[DATE]" at bounding box center [487, 366] width 132 height 34
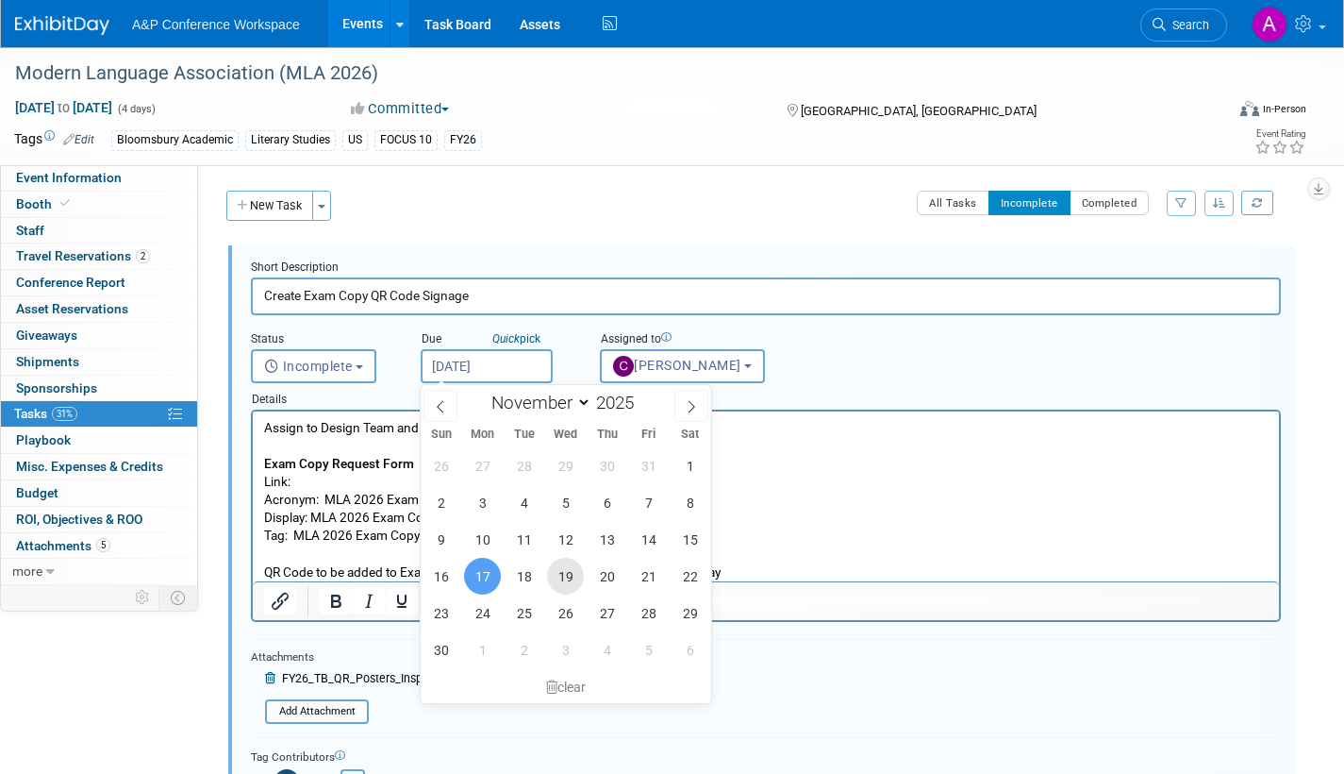
click at [566, 574] on span "19" at bounding box center [565, 576] width 37 height 37
type input "[DATE]"
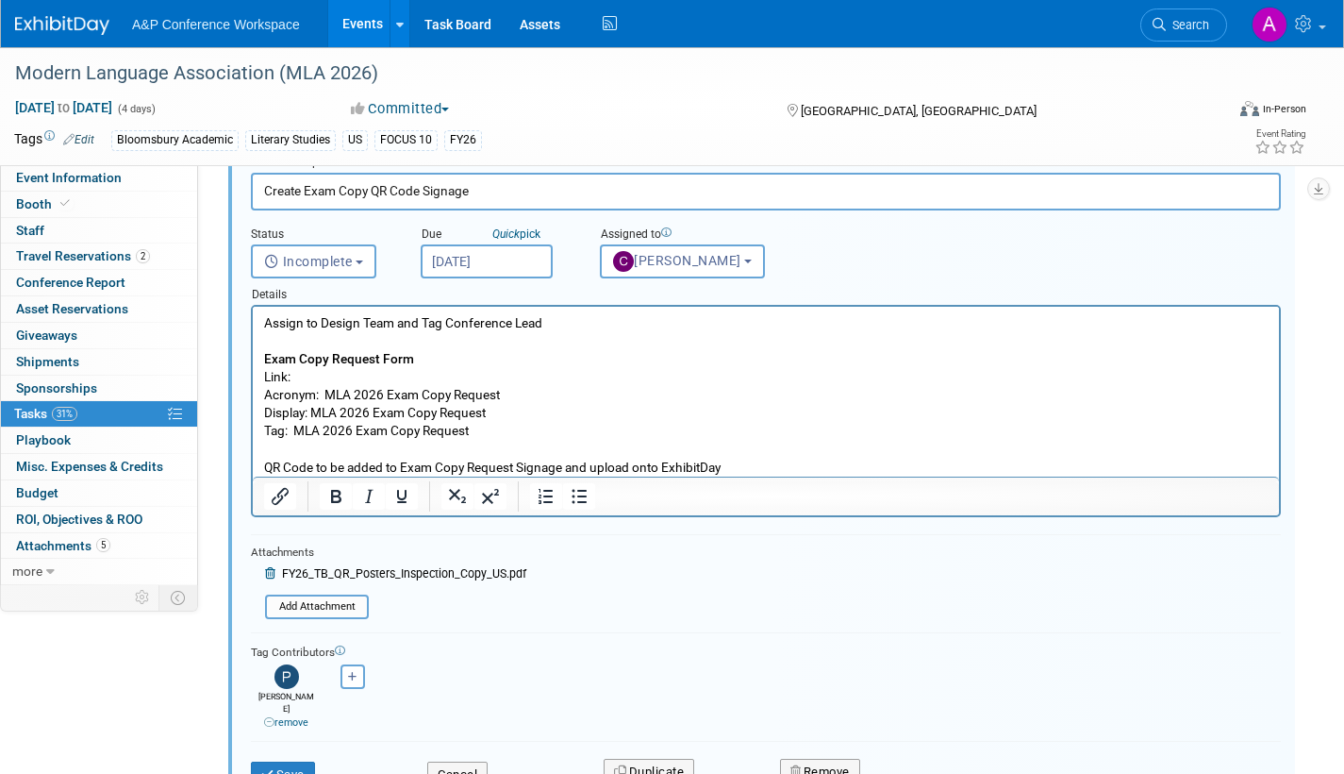
scroll to position [283, 0]
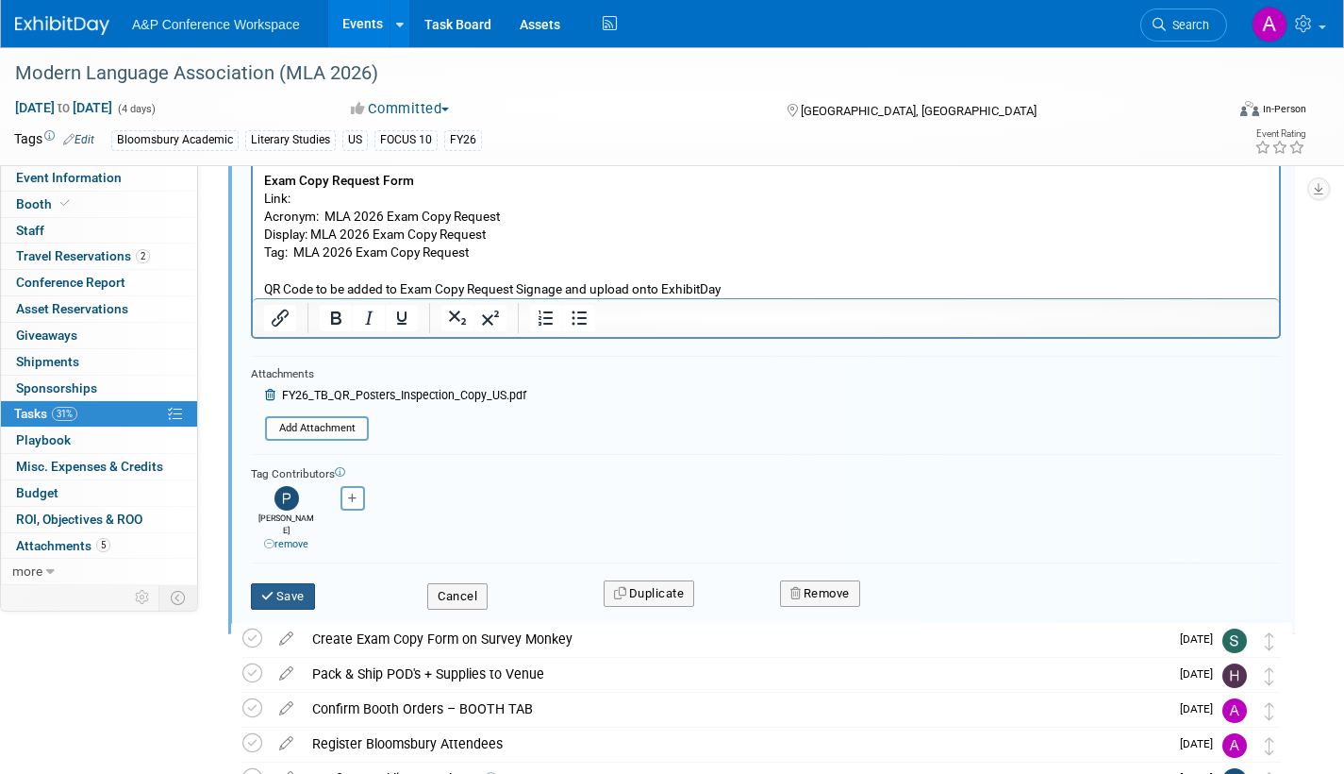
click at [289, 585] on button "Save" at bounding box center [283, 596] width 64 height 26
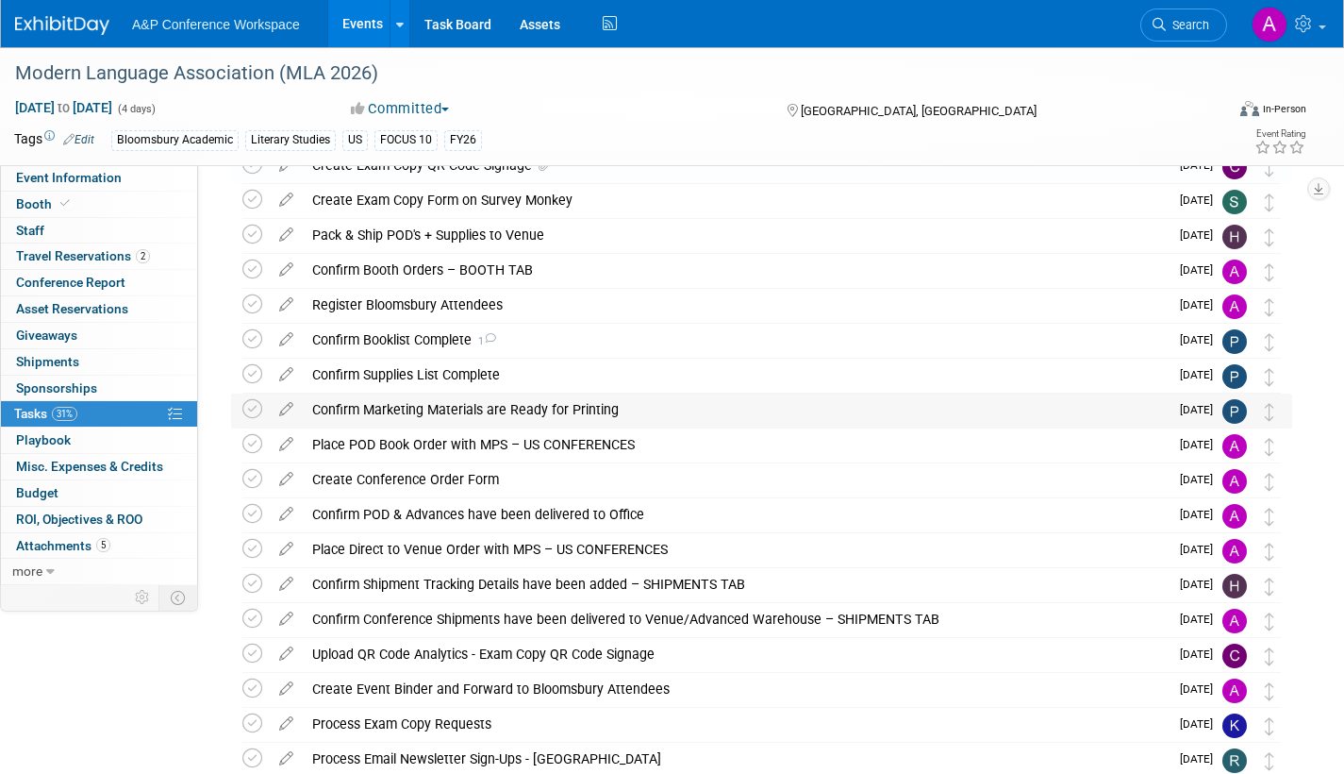
scroll to position [189, 0]
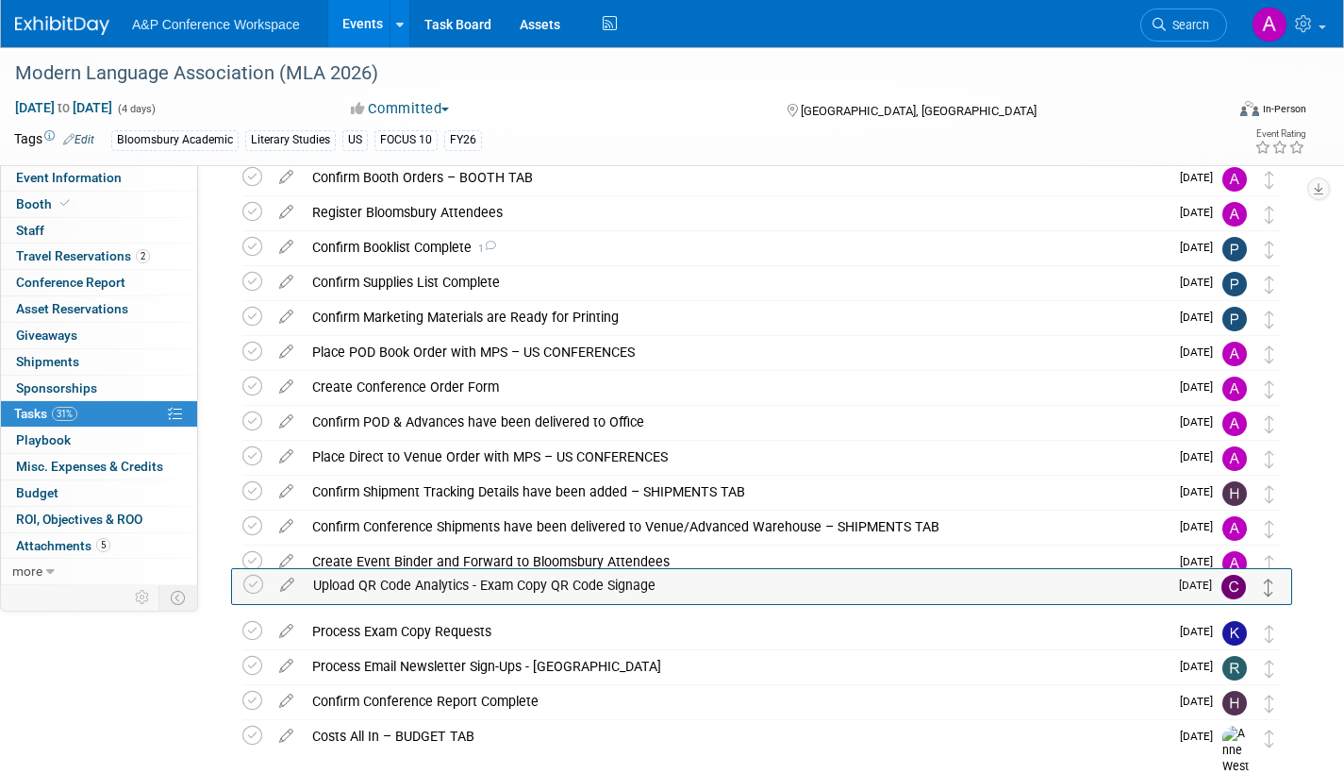
drag, startPoint x: 1272, startPoint y: 571, endPoint x: 1271, endPoint y: 600, distance: 29.3
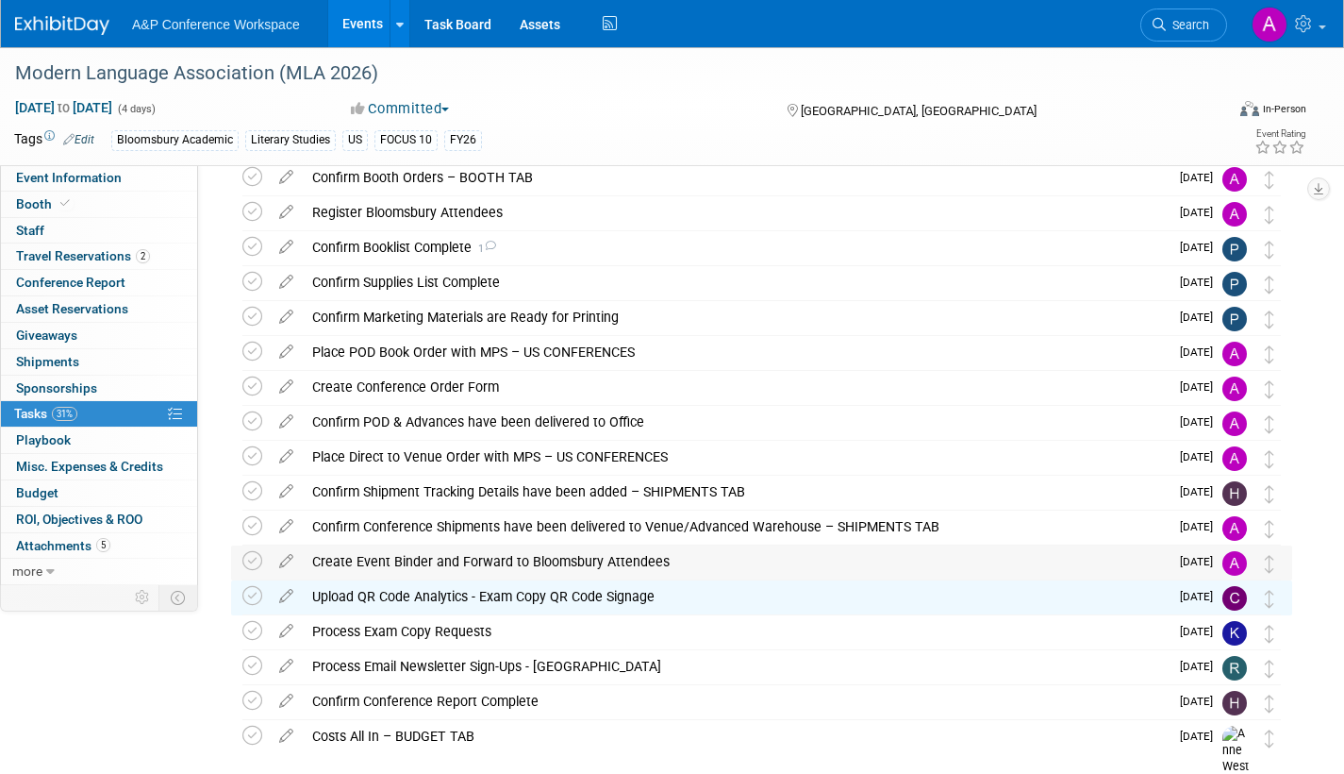
scroll to position [94, 0]
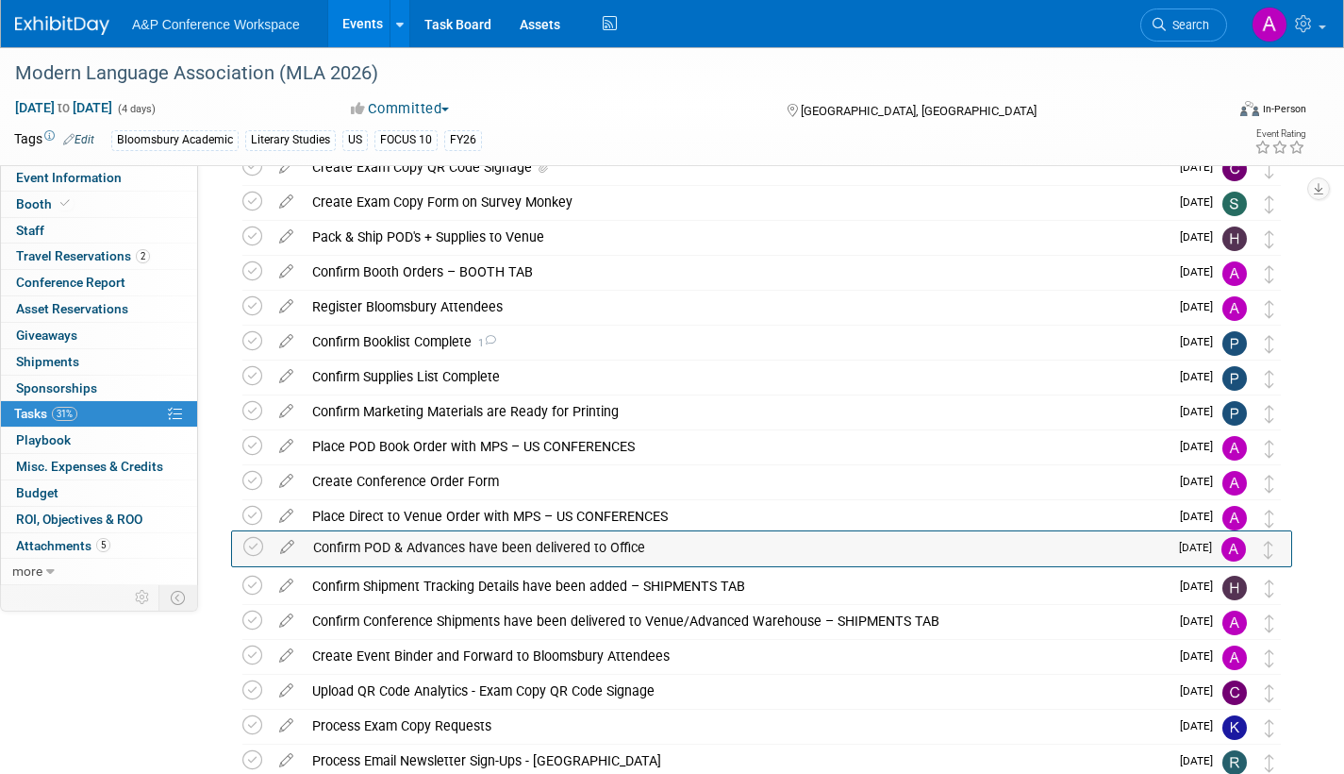
drag, startPoint x: 1275, startPoint y: 525, endPoint x: 1275, endPoint y: 555, distance: 30.2
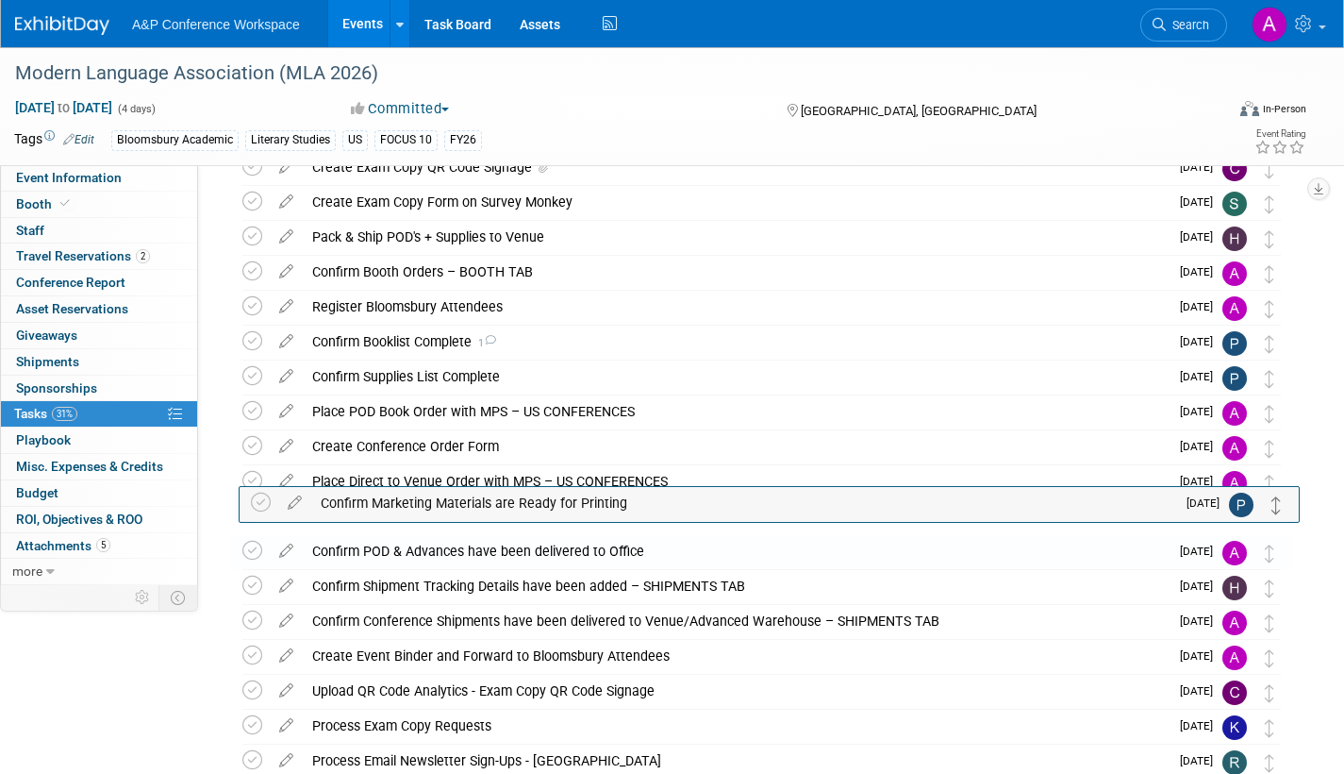
drag, startPoint x: 1272, startPoint y: 416, endPoint x: 1276, endPoint y: 519, distance: 102.9
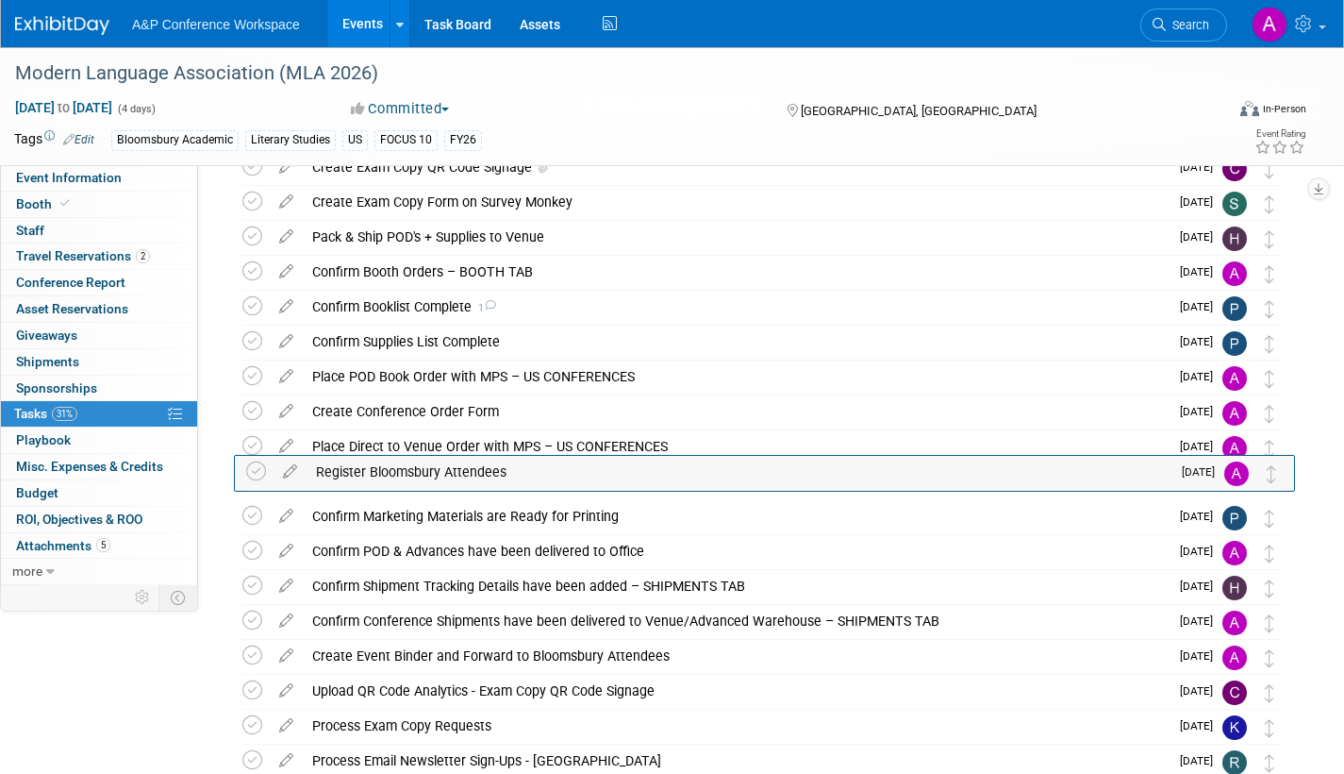
drag, startPoint x: 1274, startPoint y: 317, endPoint x: 1276, endPoint y: 486, distance: 168.9
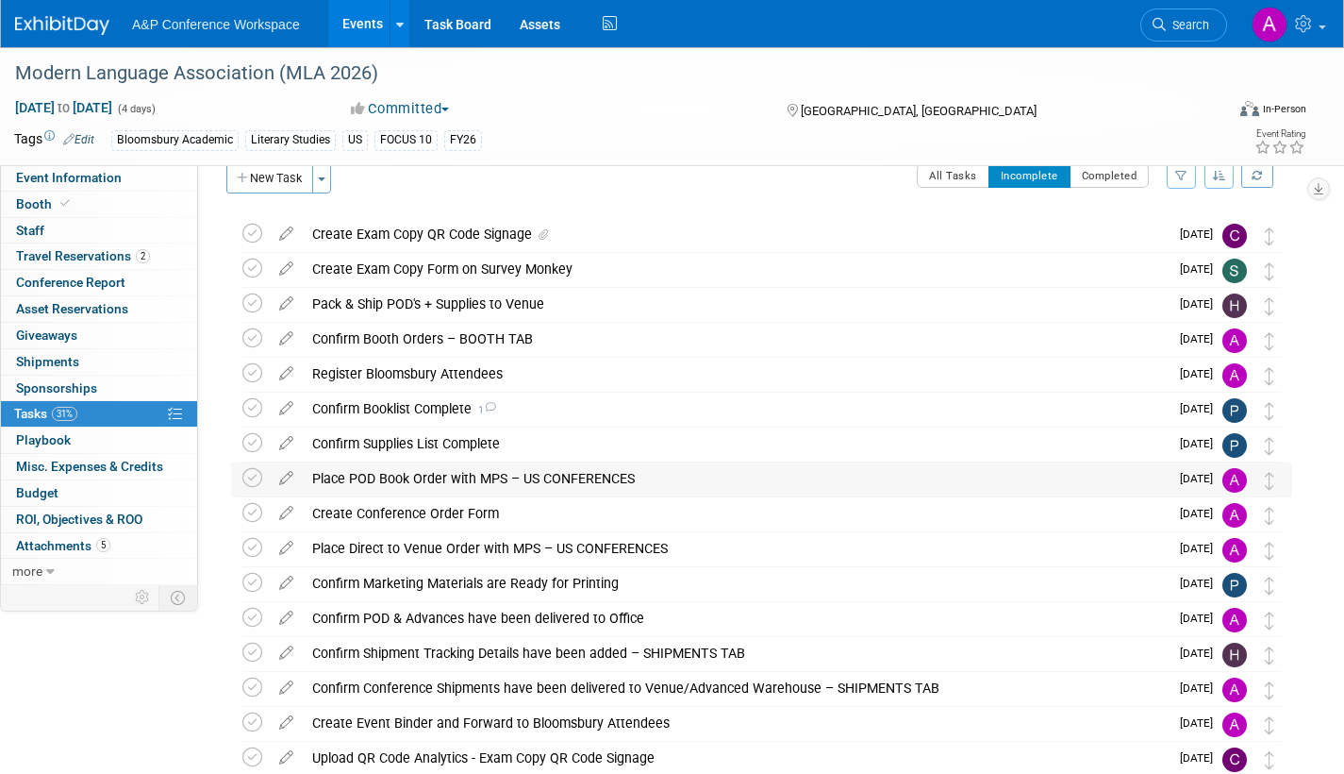
scroll to position [0, 0]
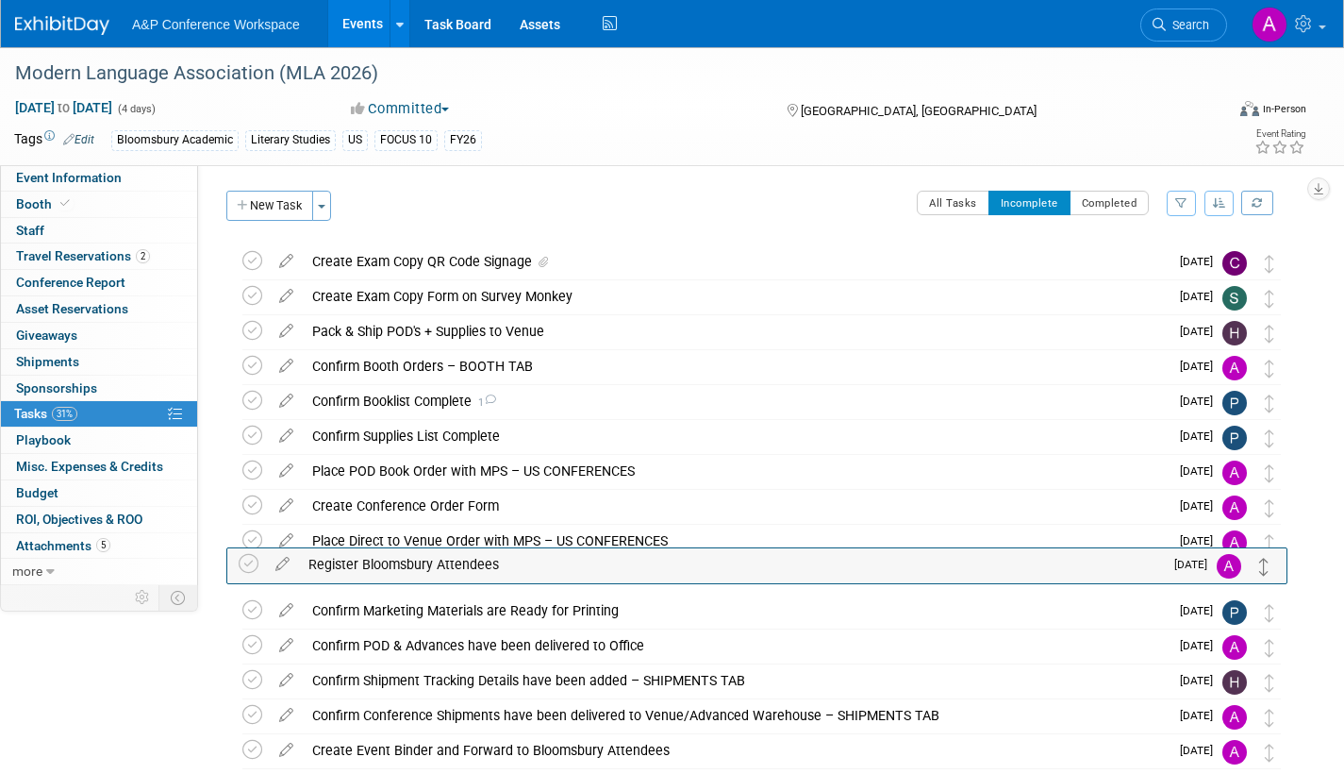
drag, startPoint x: 1268, startPoint y: 410, endPoint x: 1263, endPoint y: 573, distance: 162.3
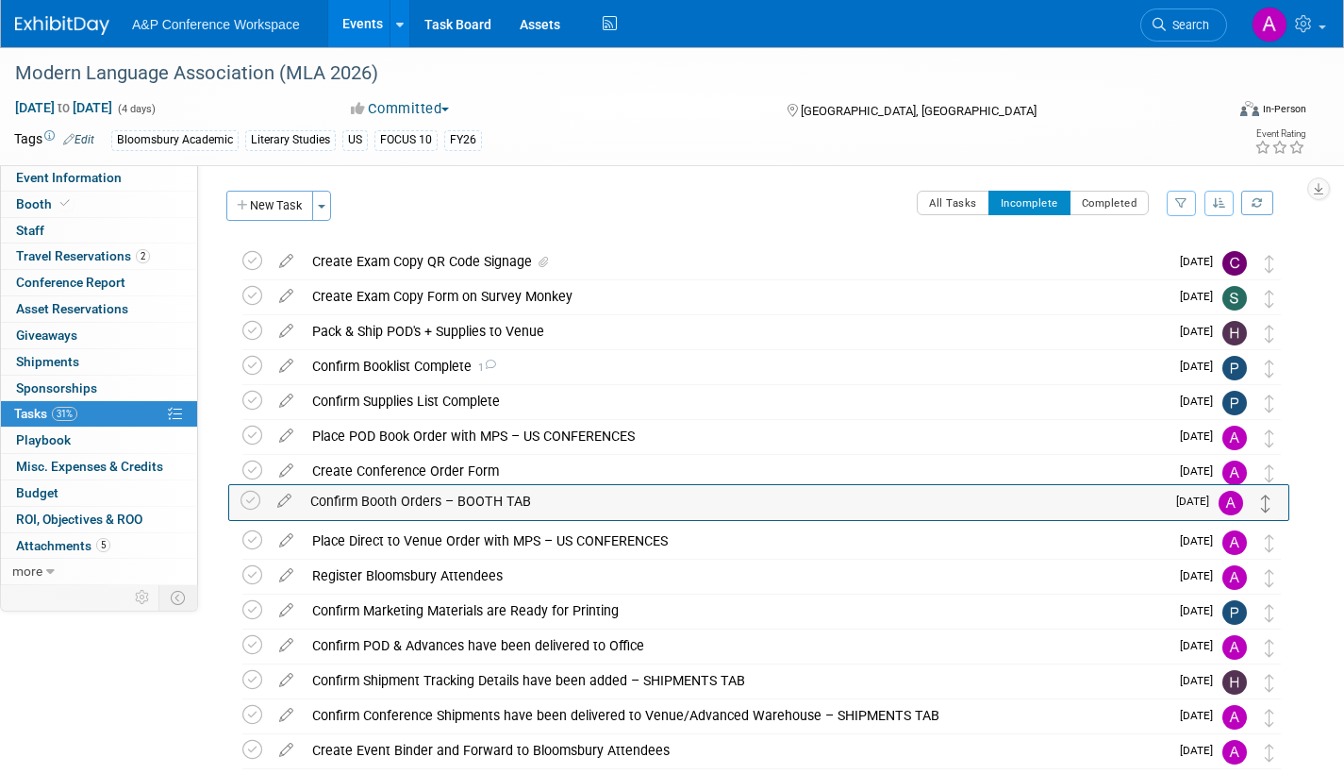
drag, startPoint x: 1272, startPoint y: 372, endPoint x: 1269, endPoint y: 506, distance: 134.0
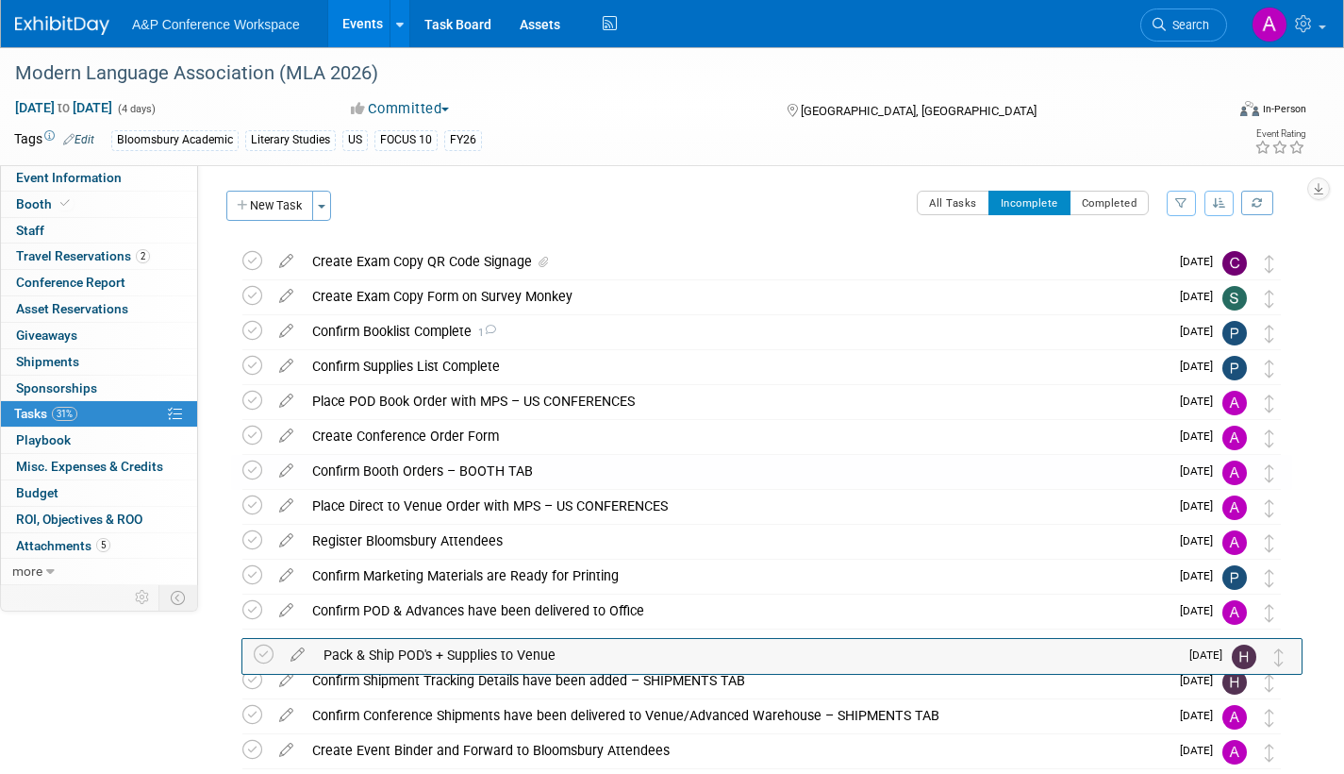
drag, startPoint x: 1274, startPoint y: 342, endPoint x: 1283, endPoint y: 663, distance: 321.8
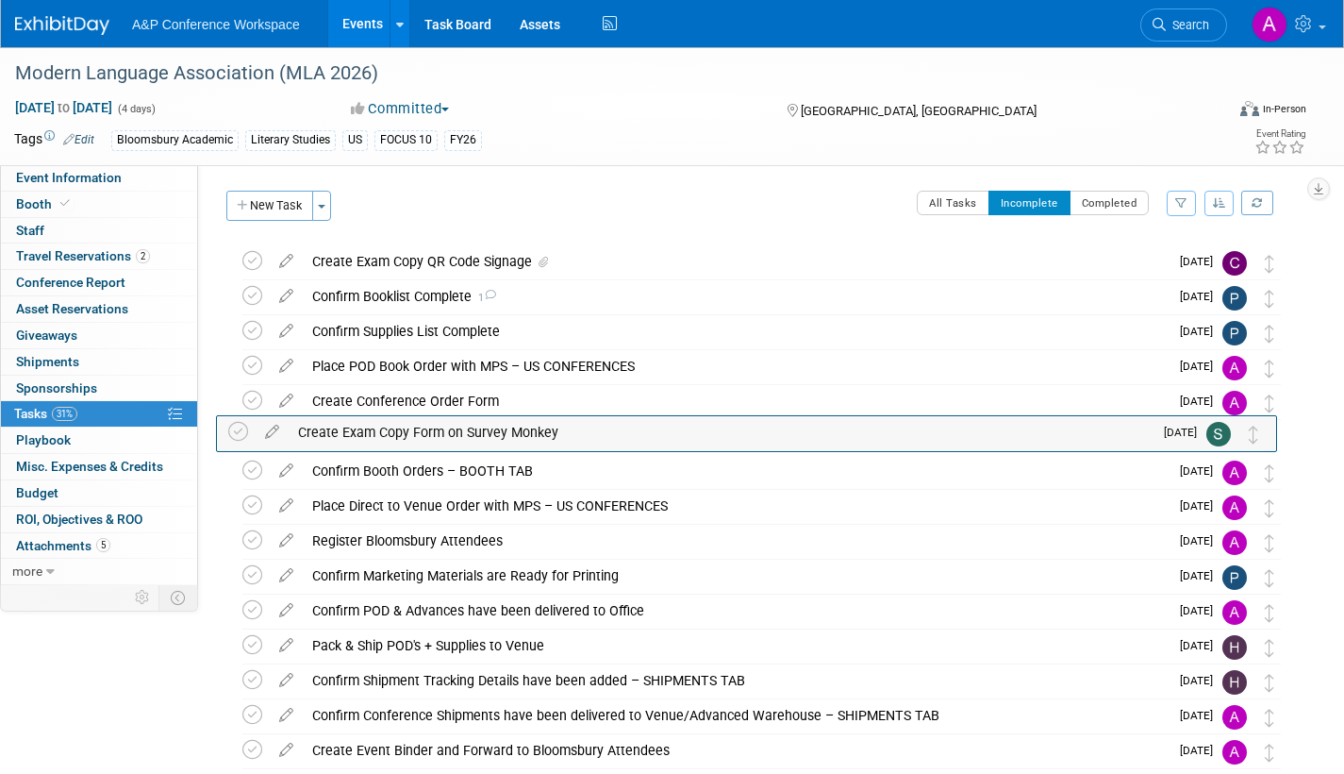
drag, startPoint x: 1274, startPoint y: 307, endPoint x: 1258, endPoint y: 442, distance: 135.7
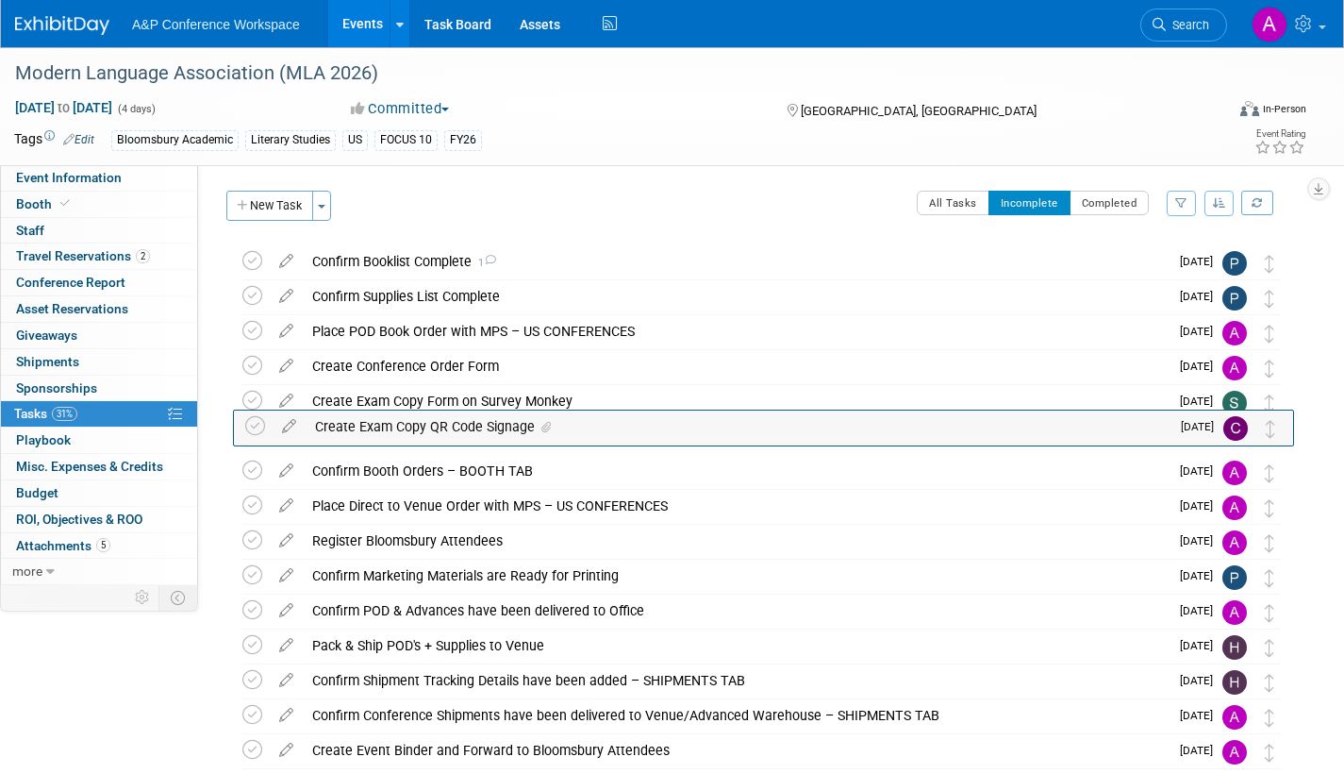
drag, startPoint x: 1275, startPoint y: 271, endPoint x: 1275, endPoint y: 442, distance: 171.7
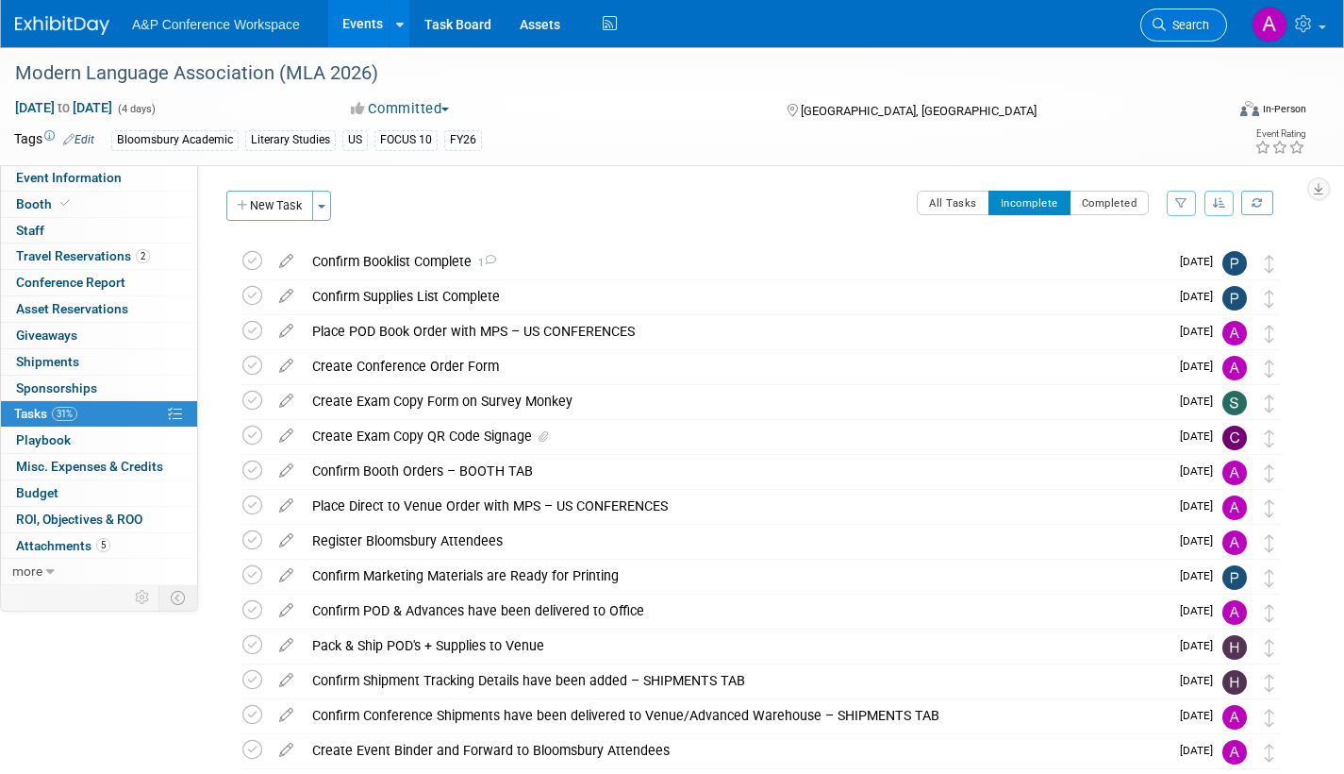
click at [1197, 31] on span "Search" at bounding box center [1187, 25] width 43 height 14
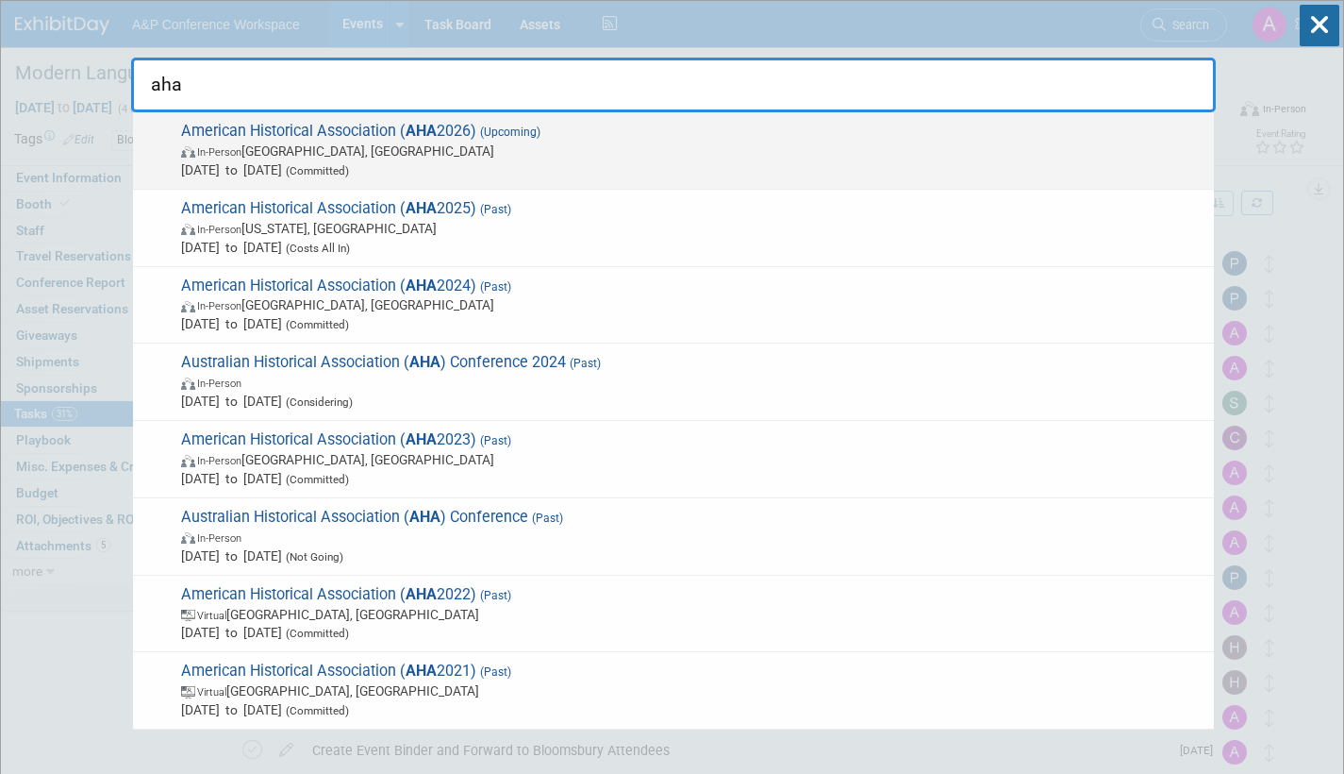
type input "aha"
click at [541, 155] on span "In-Person Chicago, IL" at bounding box center [693, 151] width 1024 height 19
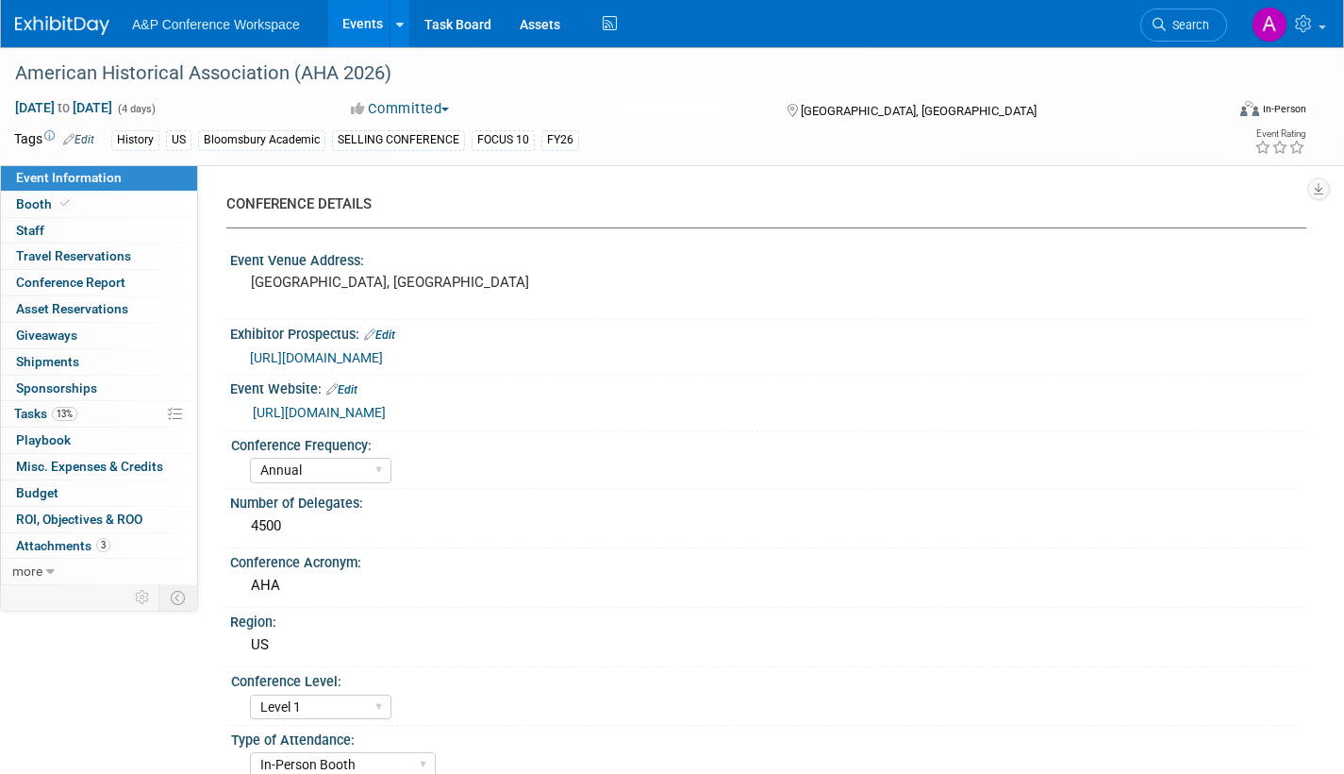
select select "Annual"
select select "Level 1"
select select "In-Person Booth"
select select "History"
select select "Bloomsbury Academic"
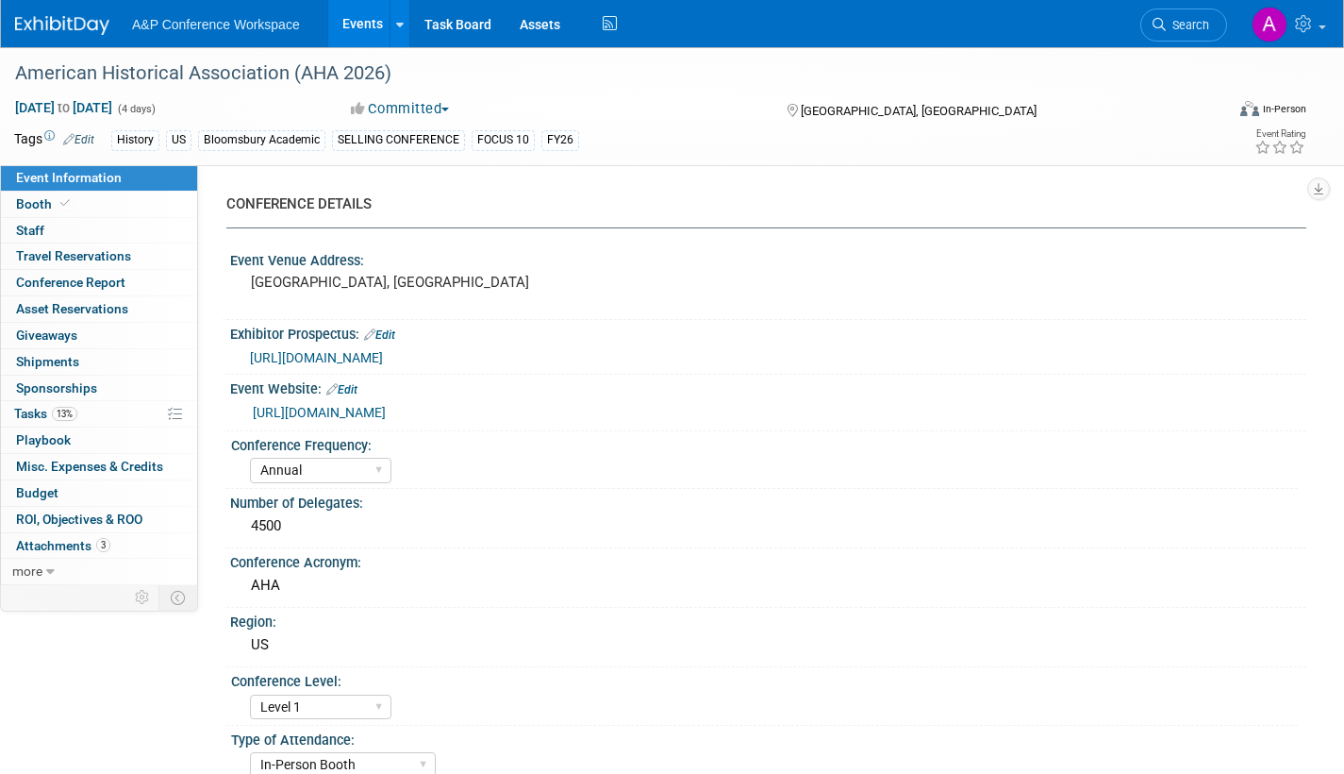
select select "[PERSON_NAME]"
select select "Networking/Commissioning"
click at [30, 411] on span "Tasks 13%" at bounding box center [45, 413] width 63 height 15
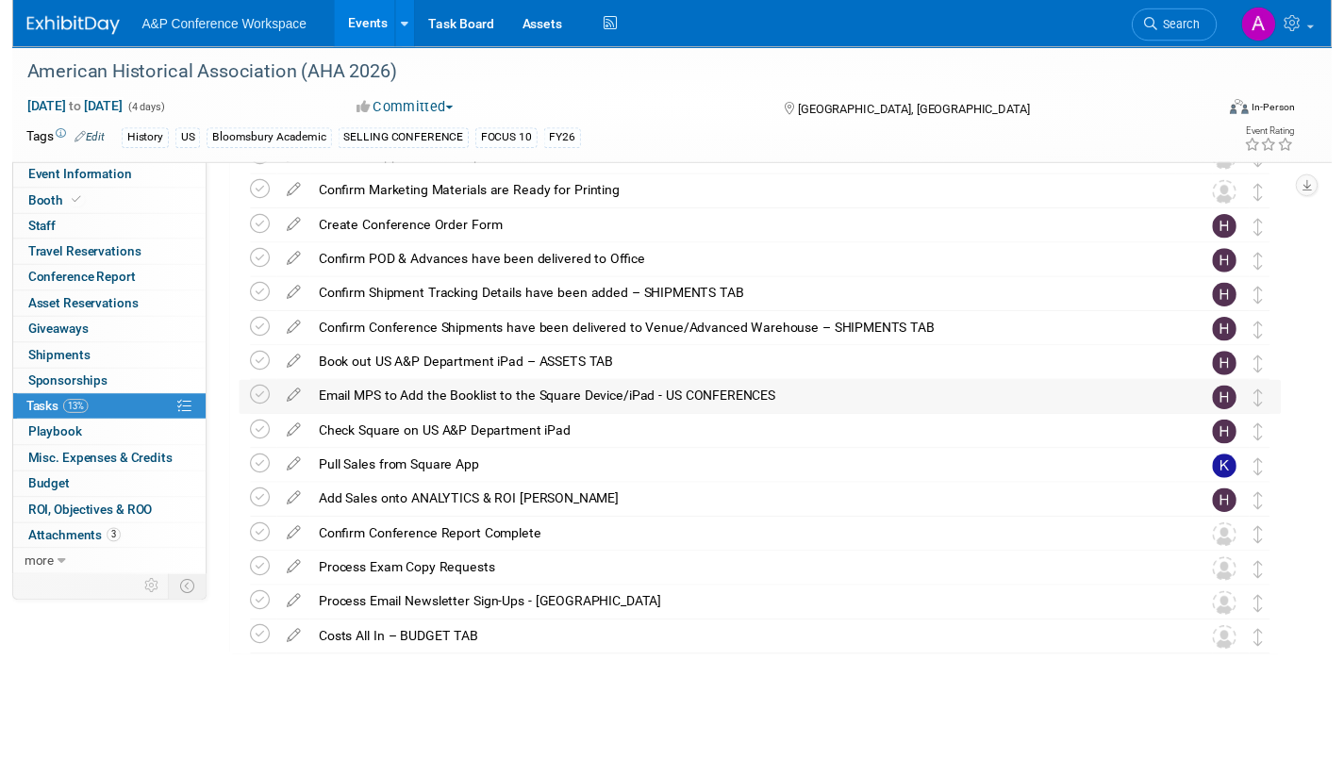
scroll to position [774, 0]
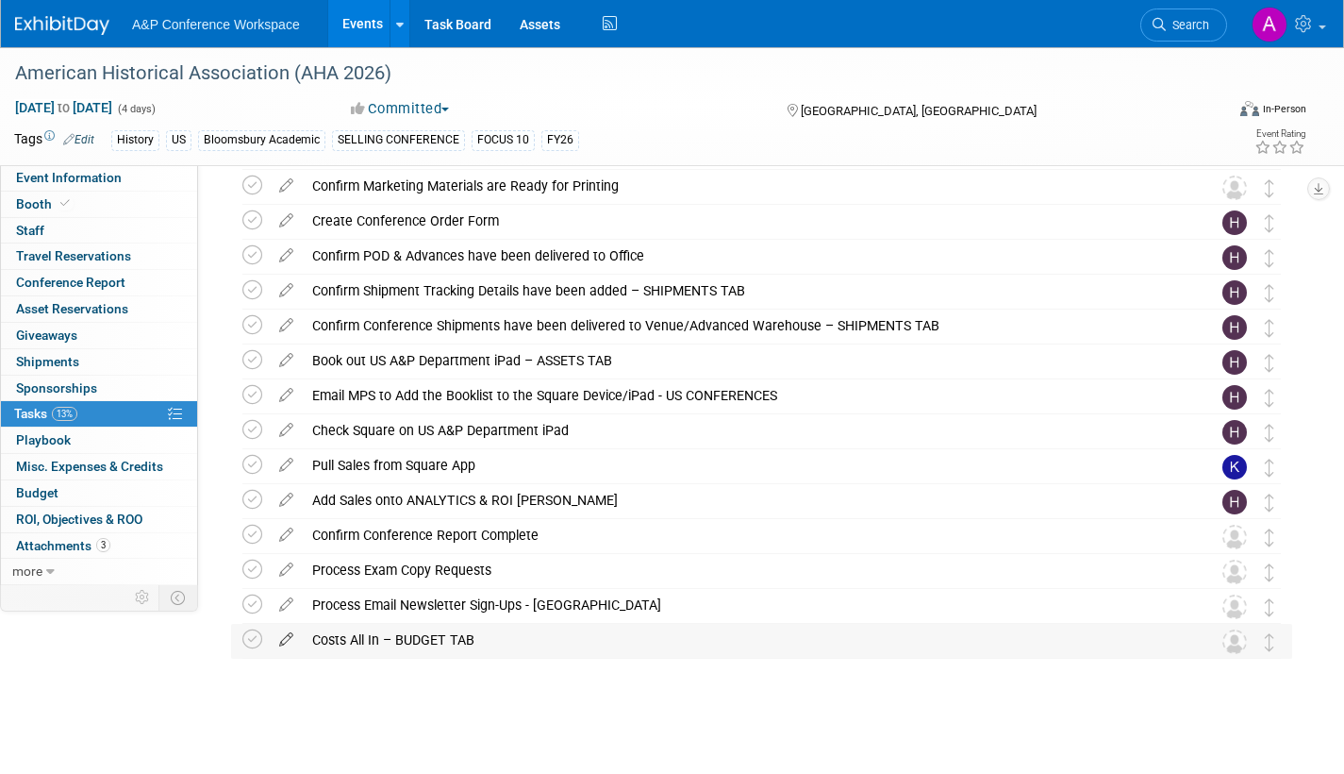
click at [283, 642] on icon at bounding box center [286, 636] width 33 height 24
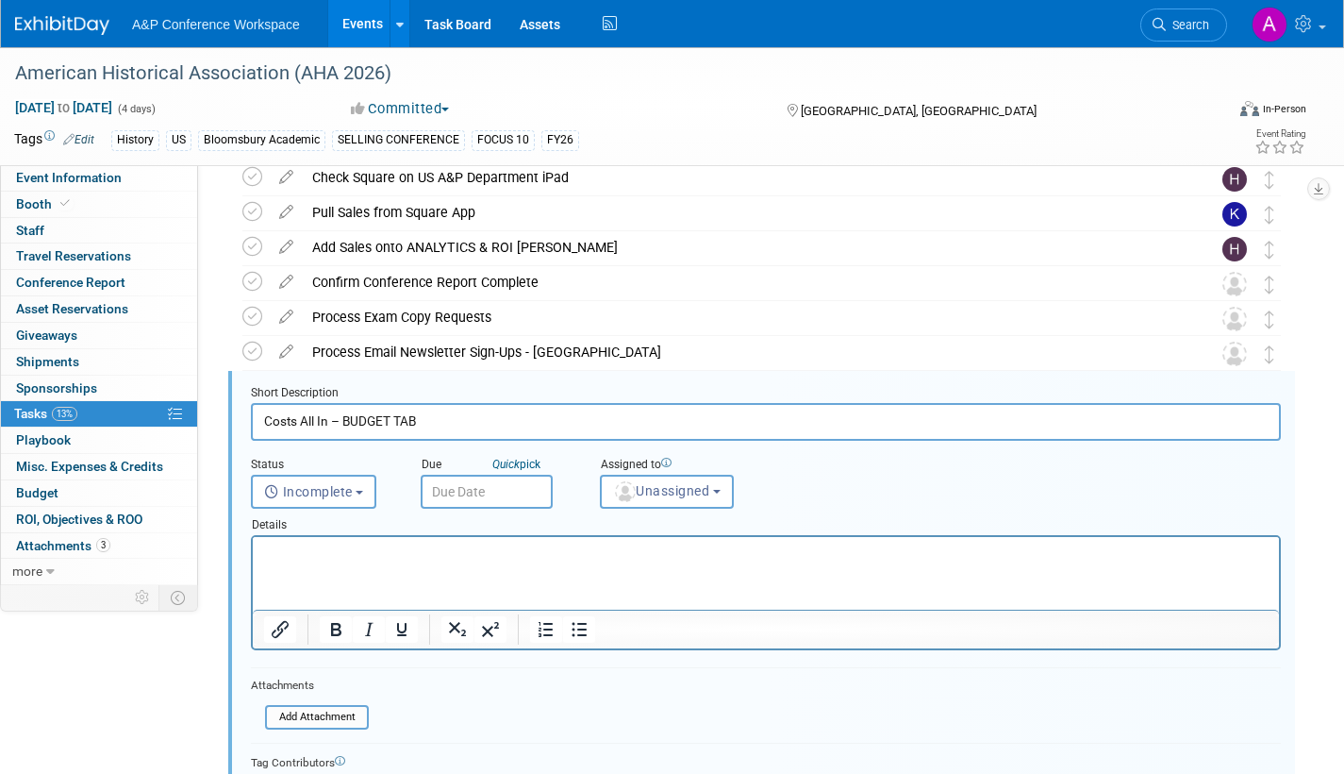
scroll to position [1121, 0]
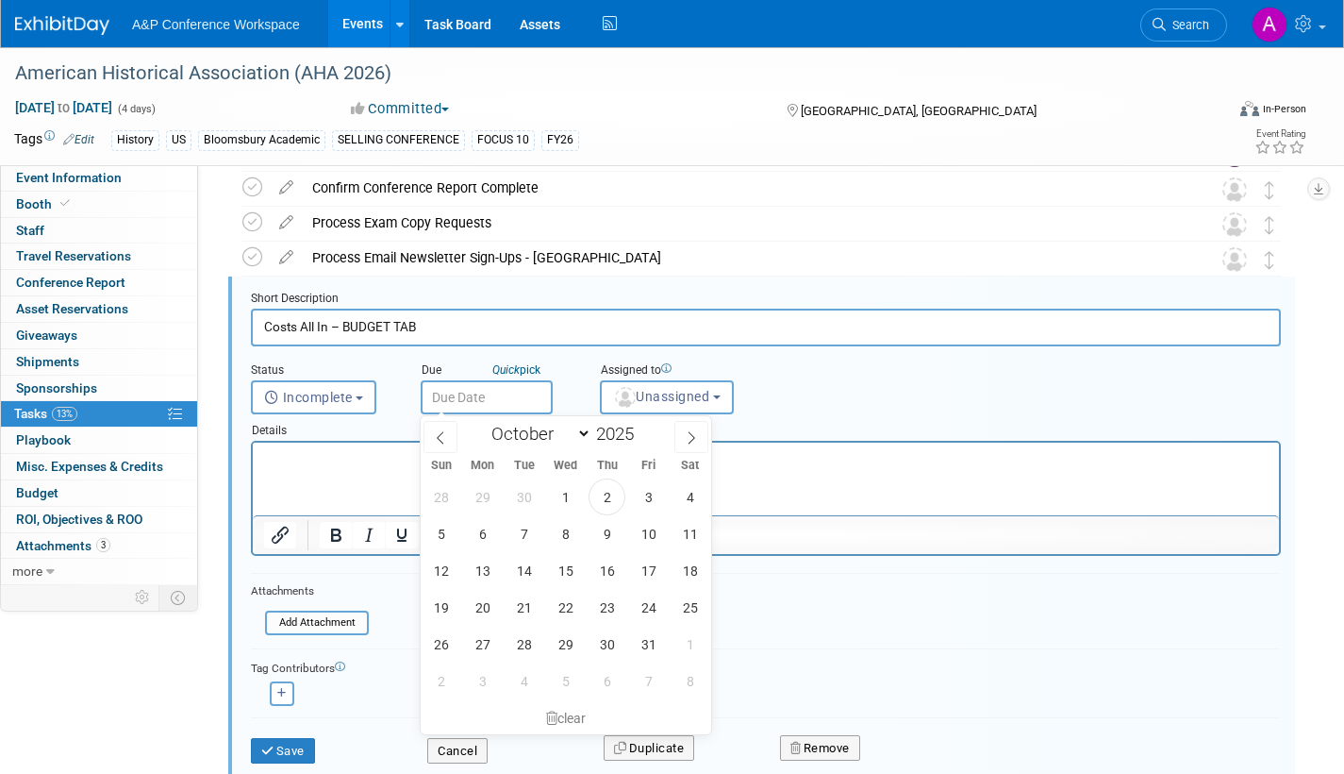
click at [508, 398] on input "text" at bounding box center [487, 397] width 132 height 34
click at [695, 435] on icon at bounding box center [691, 437] width 13 height 13
click at [695, 437] on icon at bounding box center [691, 437] width 13 height 13
select select "11"
click at [695, 437] on icon at bounding box center [691, 437] width 13 height 13
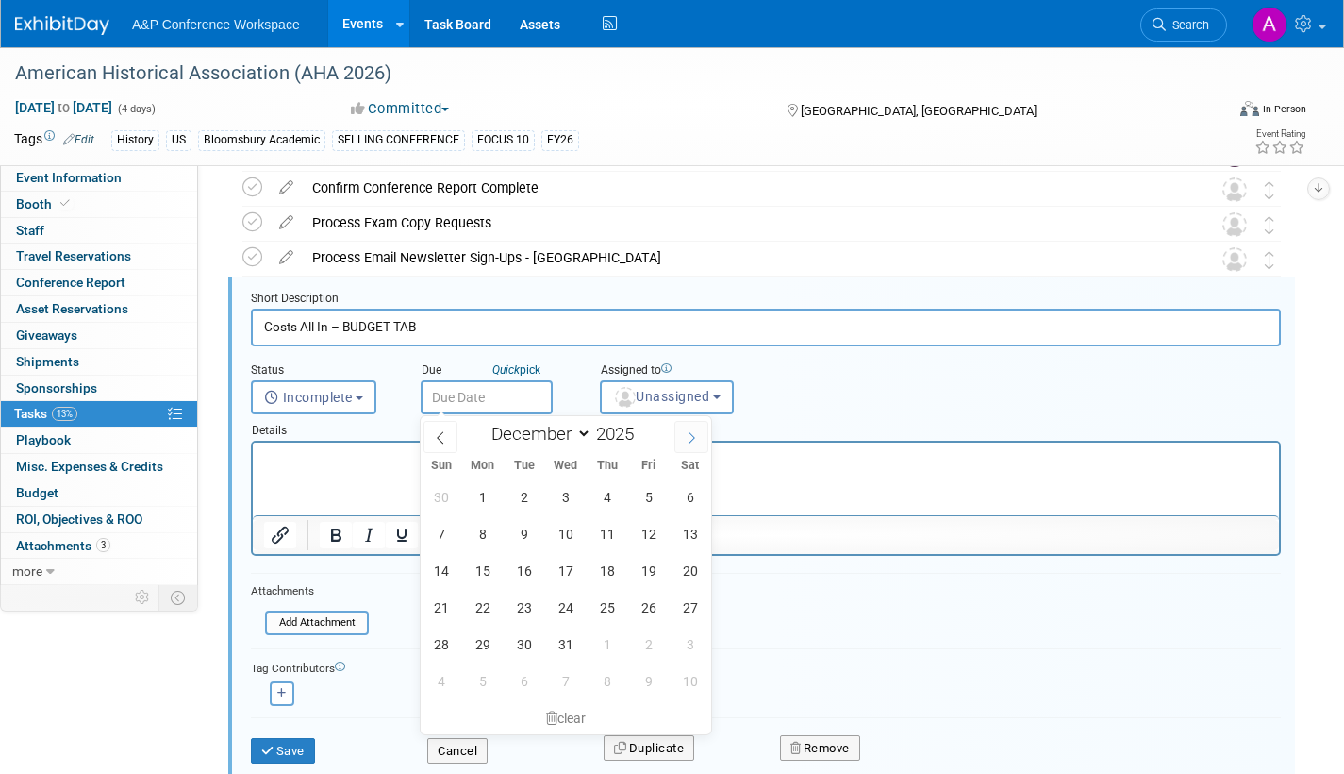
type input "2026"
select select "0"
click at [651, 640] on span "30" at bounding box center [648, 643] width 37 height 37
type input "[DATE]"
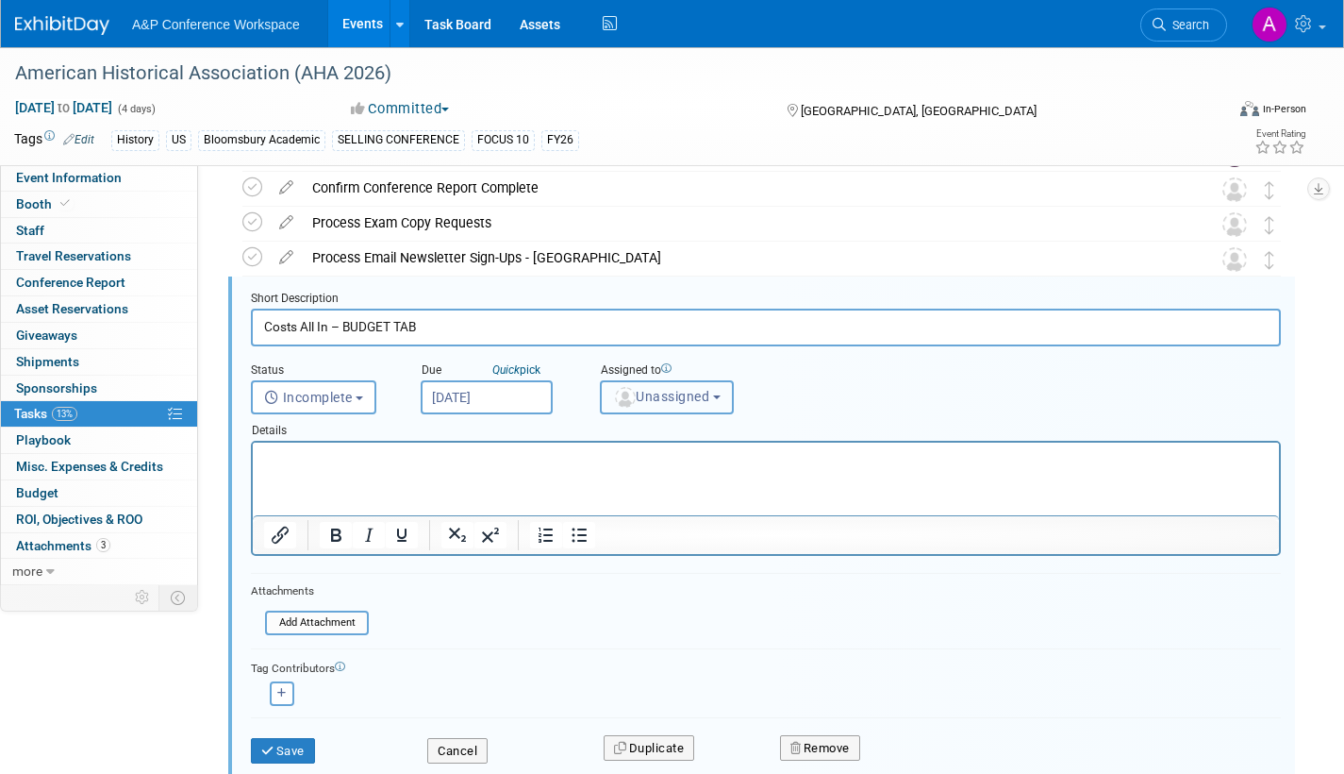
click at [693, 397] on span "Unassigned" at bounding box center [661, 396] width 96 height 15
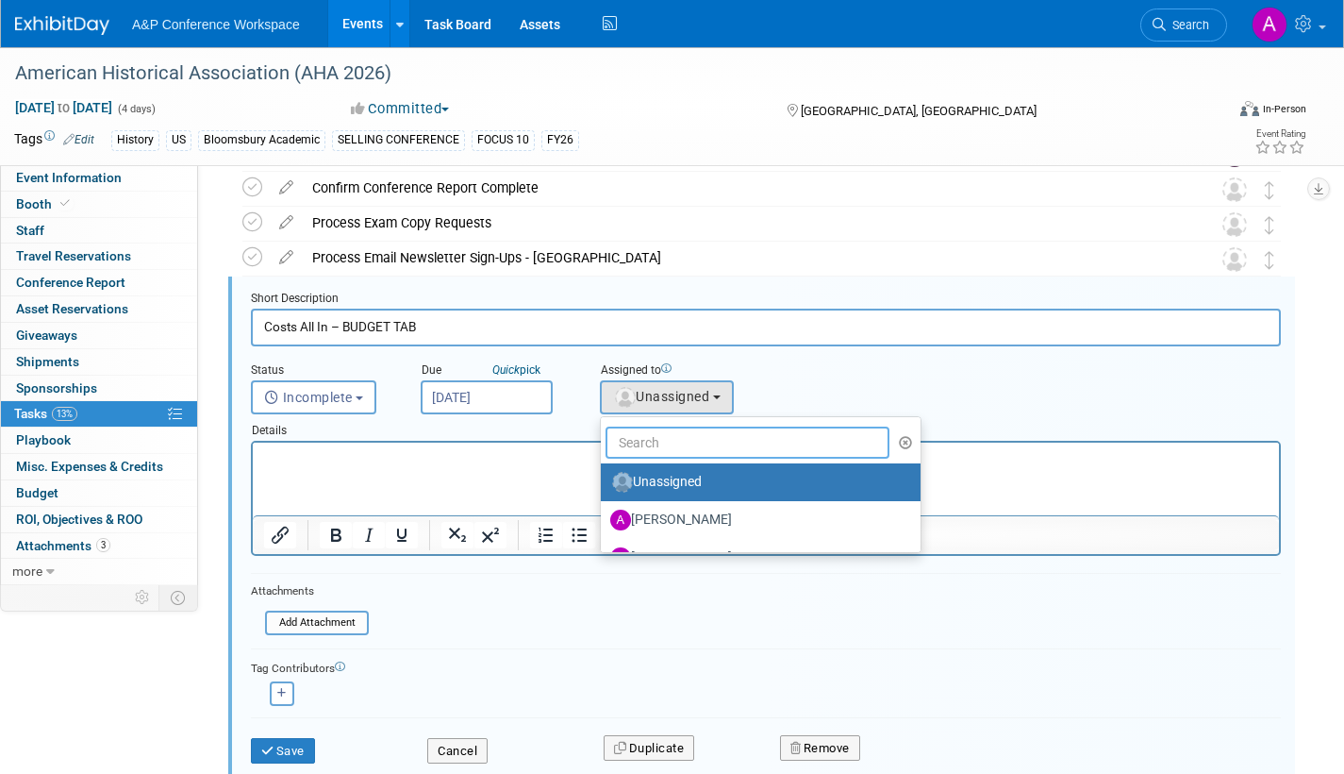
click at [673, 453] on input "text" at bounding box center [748, 442] width 284 height 32
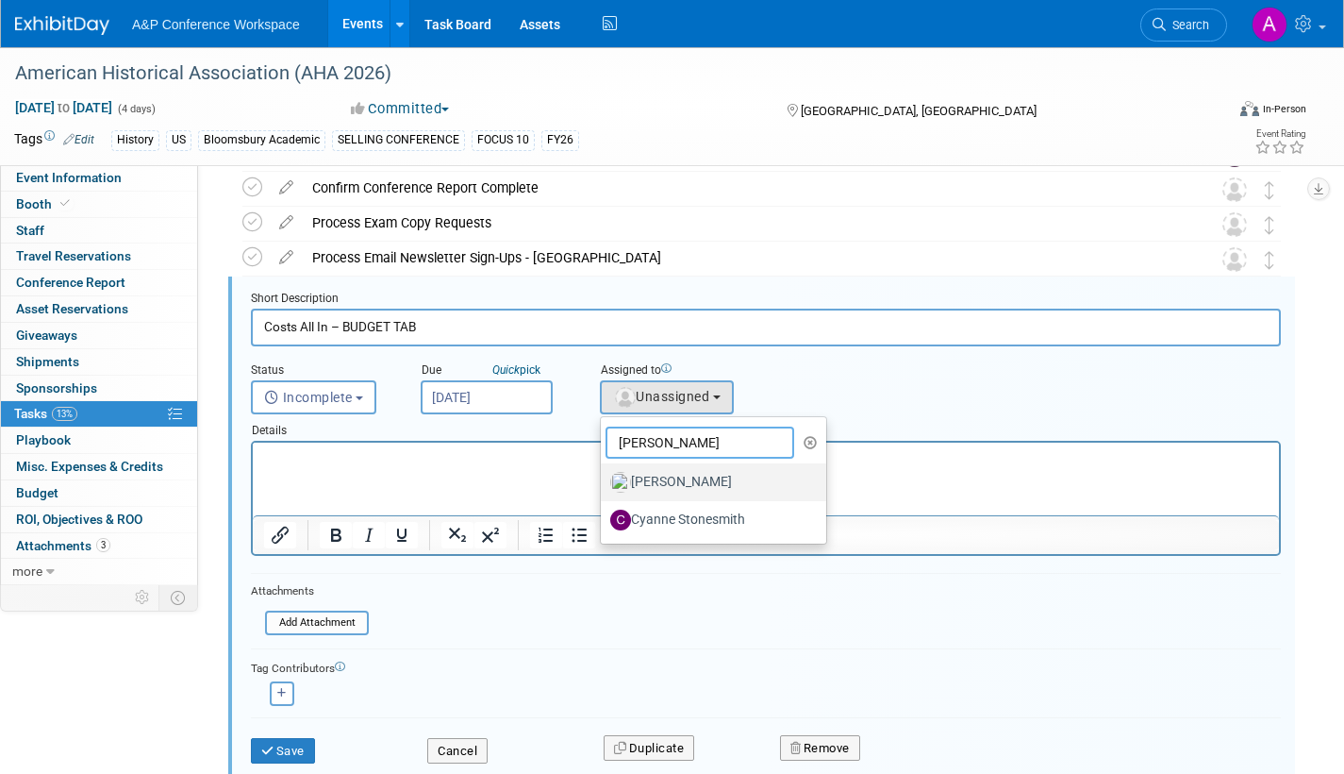
type input "anne"
click at [684, 478] on label "[PERSON_NAME]" at bounding box center [708, 482] width 197 height 30
click at [604, 478] on input "[PERSON_NAME]" at bounding box center [598, 480] width 12 height 12
select select "c29719a7-47ff-44fe-b37a-21211f595519"
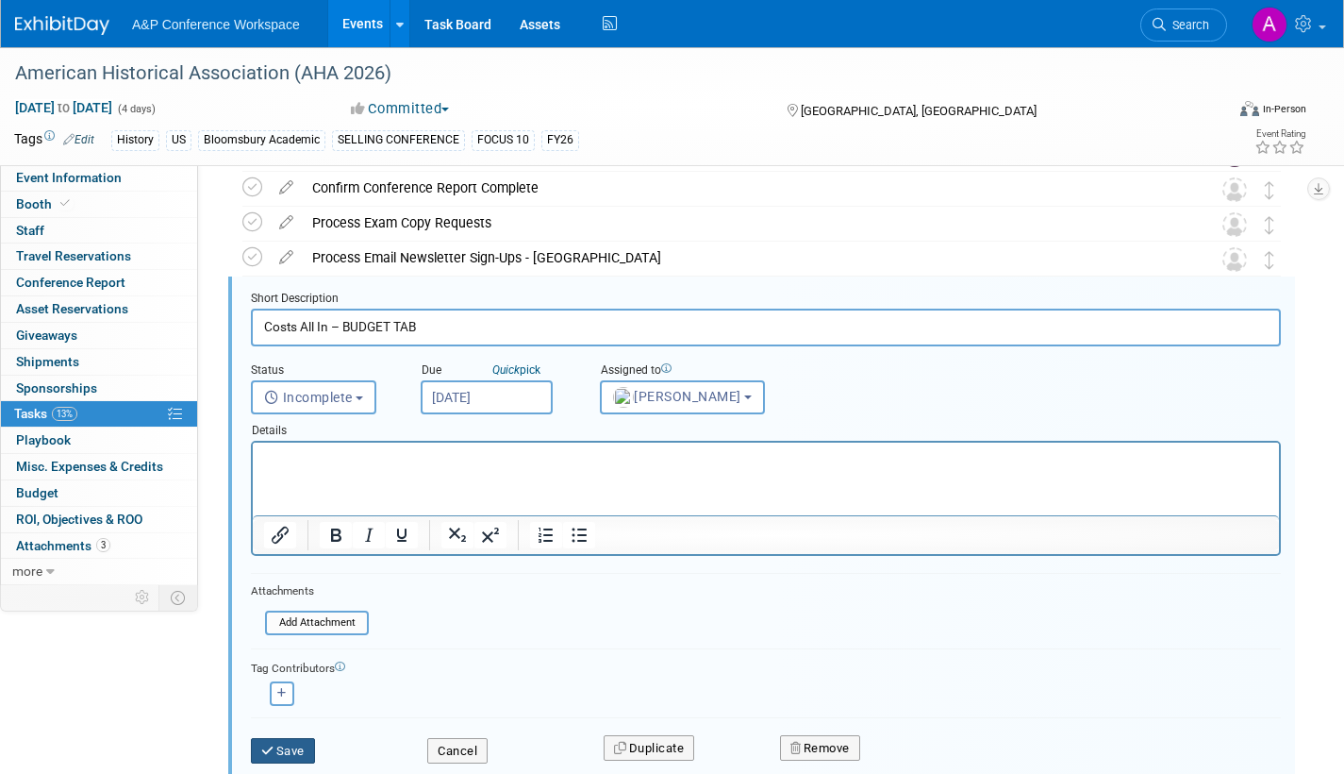
drag, startPoint x: 288, startPoint y: 740, endPoint x: 368, endPoint y: 726, distance: 81.3
click at [290, 740] on button "Save" at bounding box center [283, 751] width 64 height 26
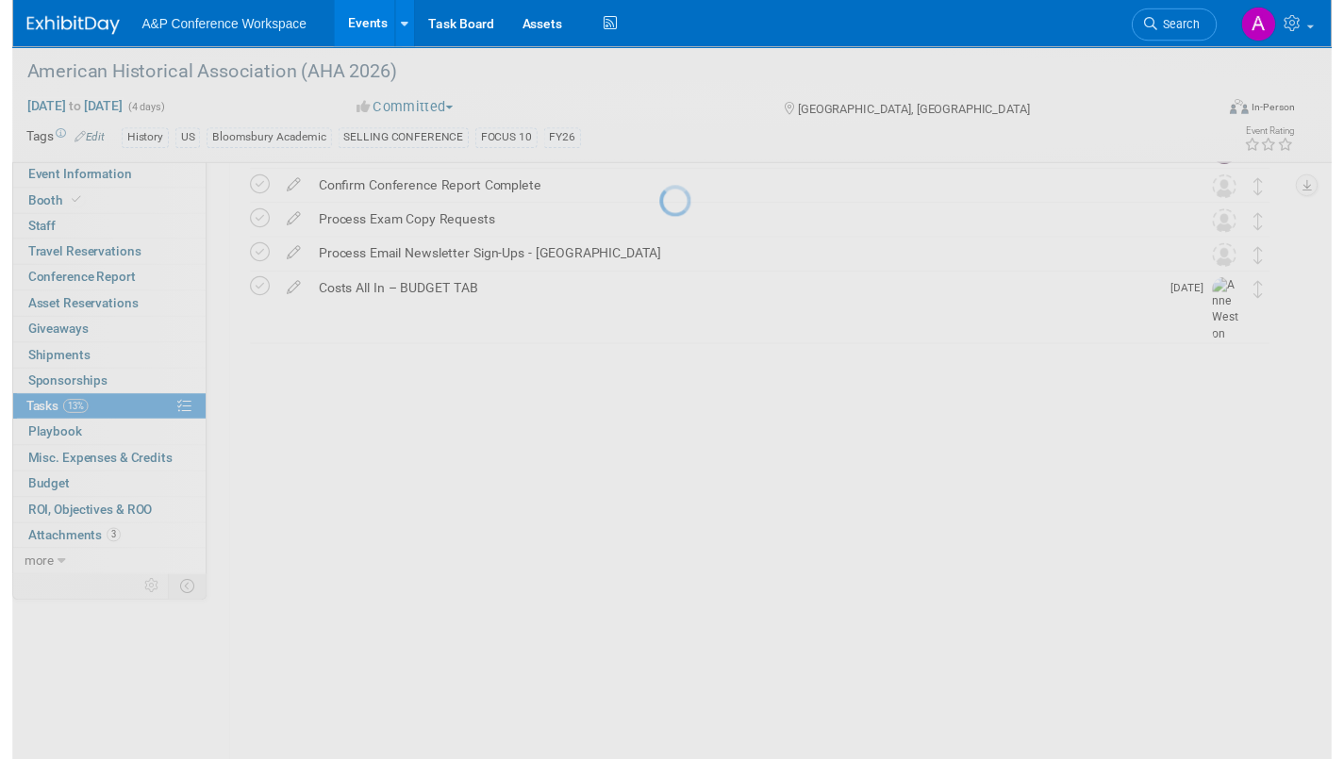
scroll to position [774, 0]
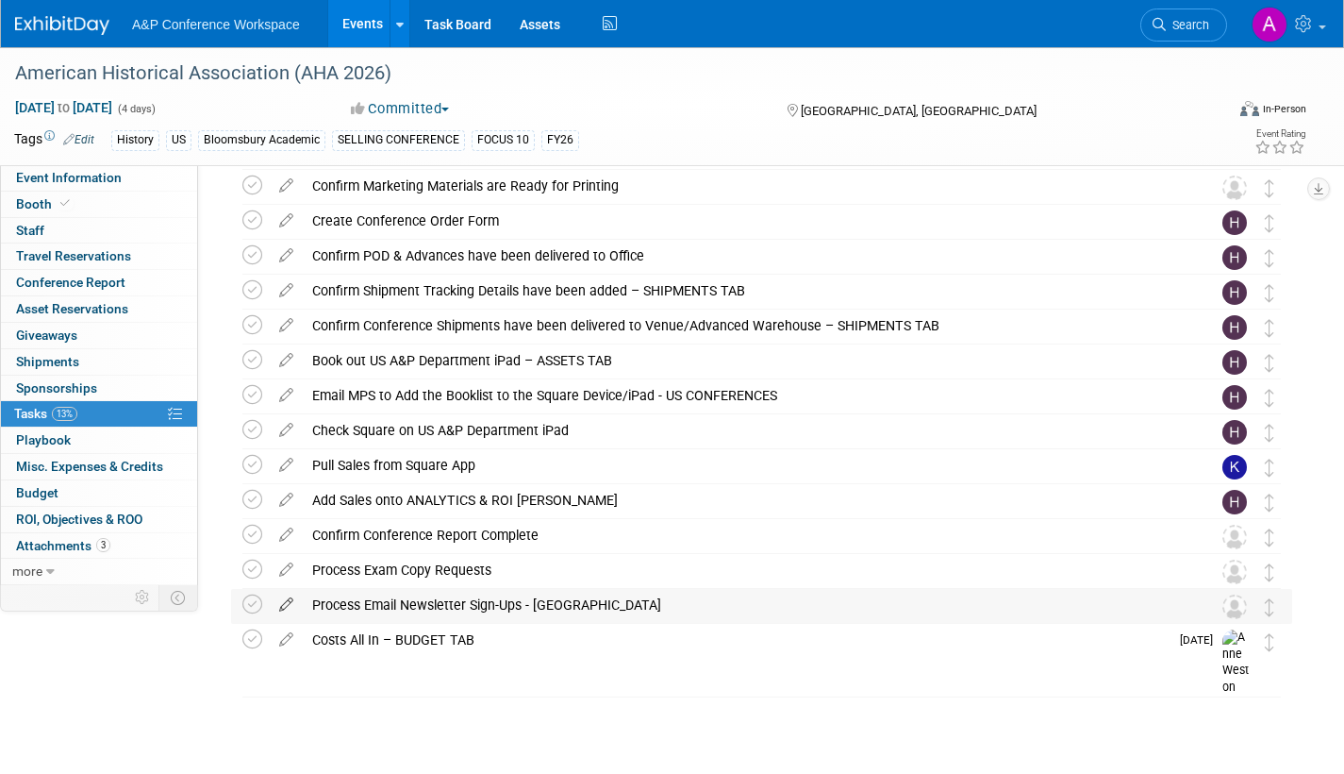
click at [288, 602] on icon at bounding box center [286, 601] width 33 height 24
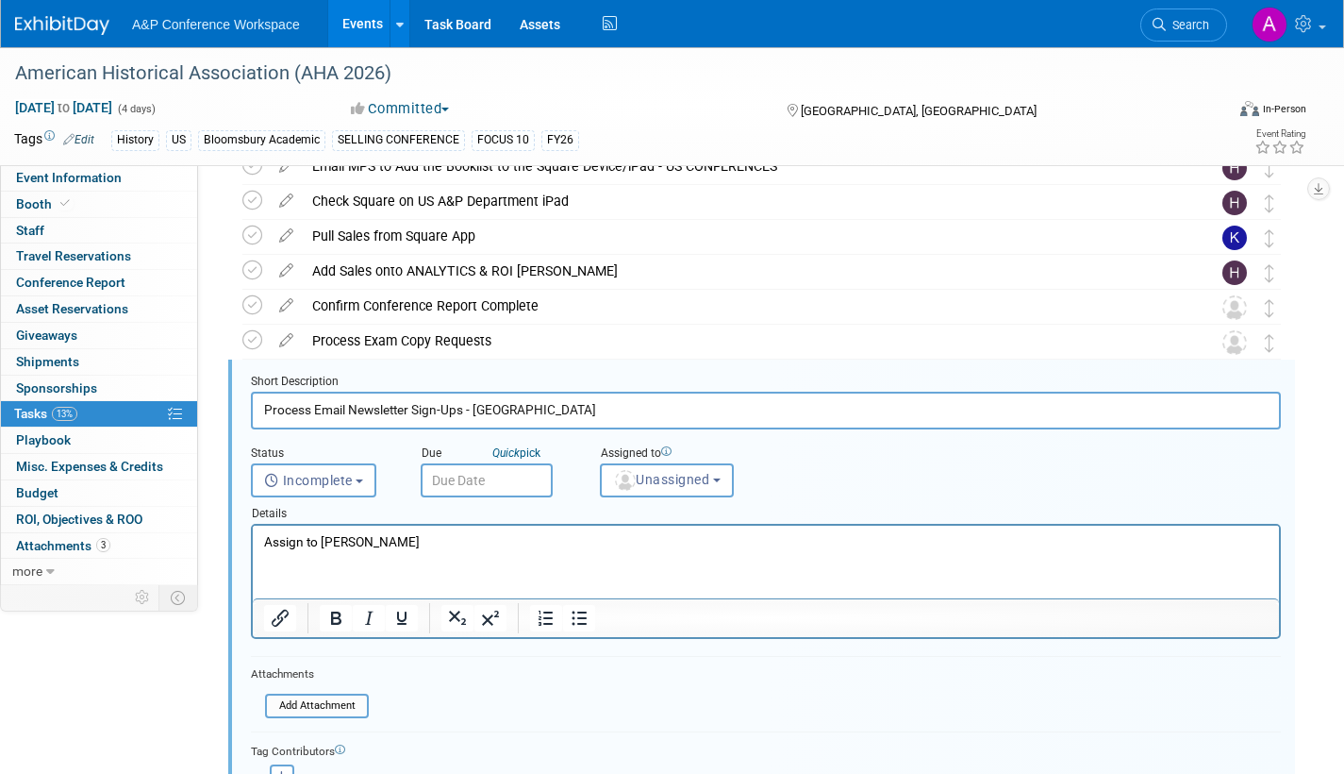
scroll to position [1086, 0]
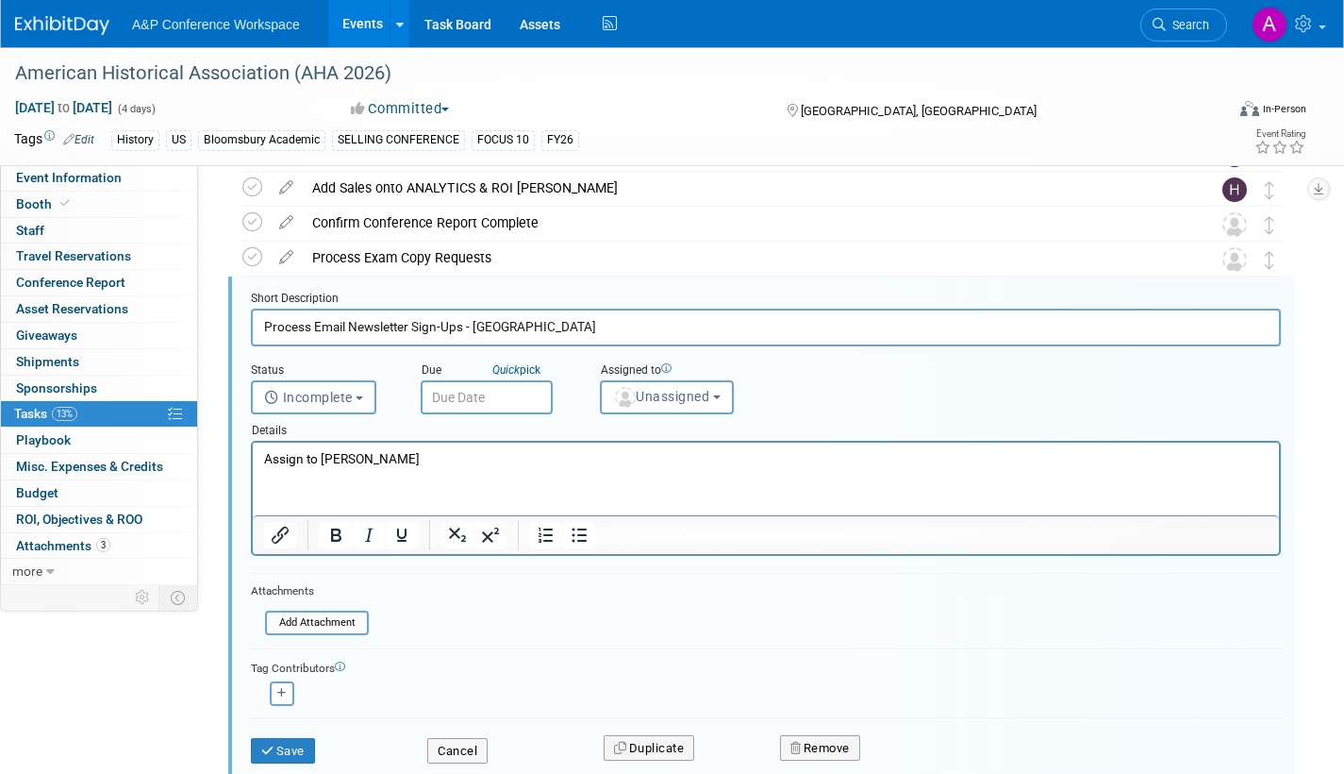
click at [528, 402] on input "text" at bounding box center [487, 397] width 132 height 34
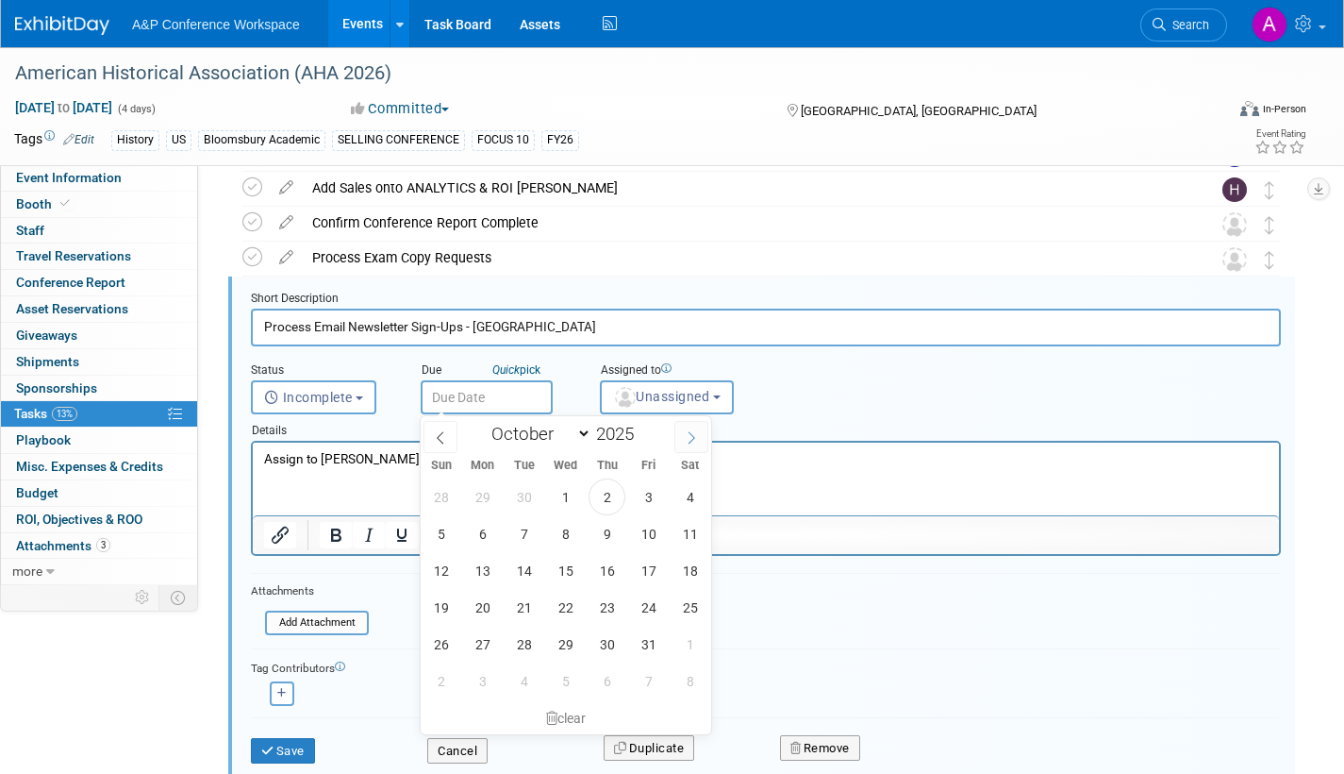
click at [686, 437] on icon at bounding box center [691, 437] width 13 height 13
select select "11"
click at [689, 438] on icon at bounding box center [691, 437] width 13 height 13
type input "2026"
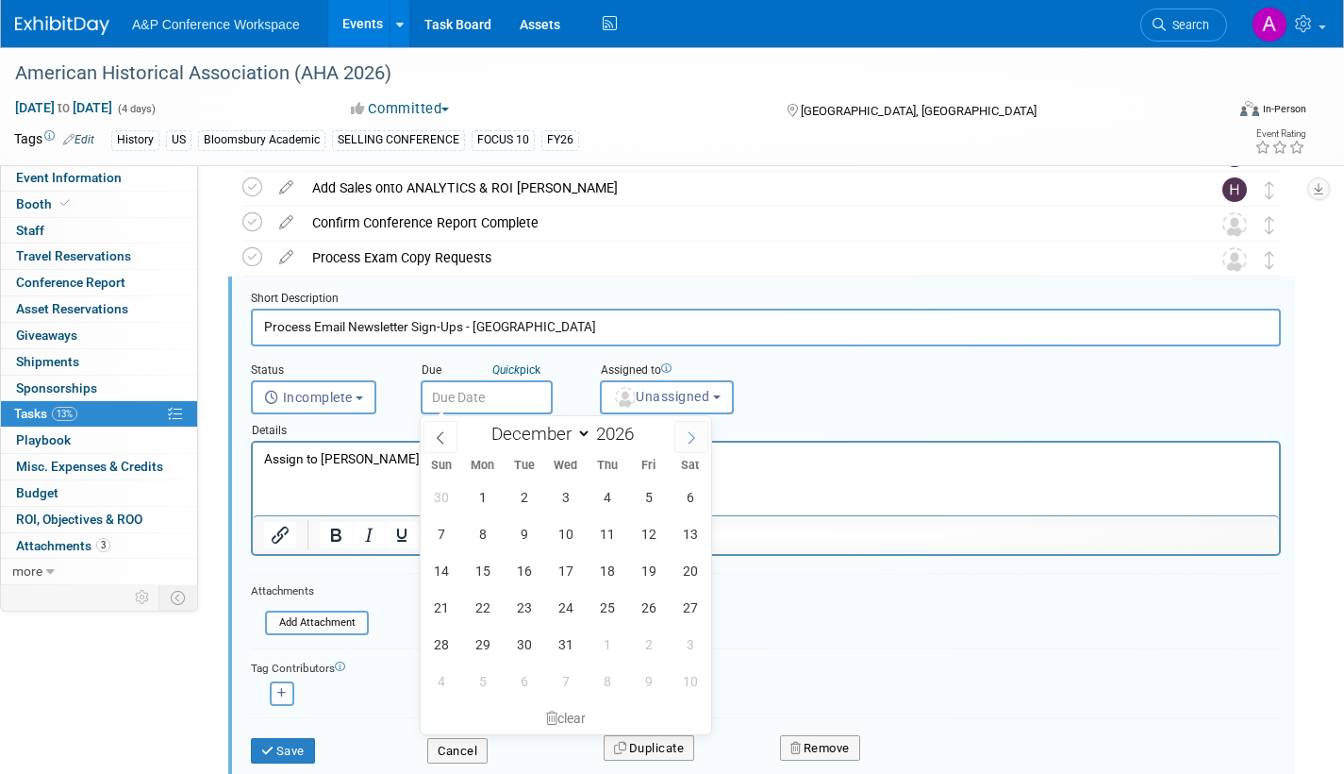
select select "0"
click at [646, 603] on span "23" at bounding box center [648, 607] width 37 height 37
type input "Jan 23, 2026"
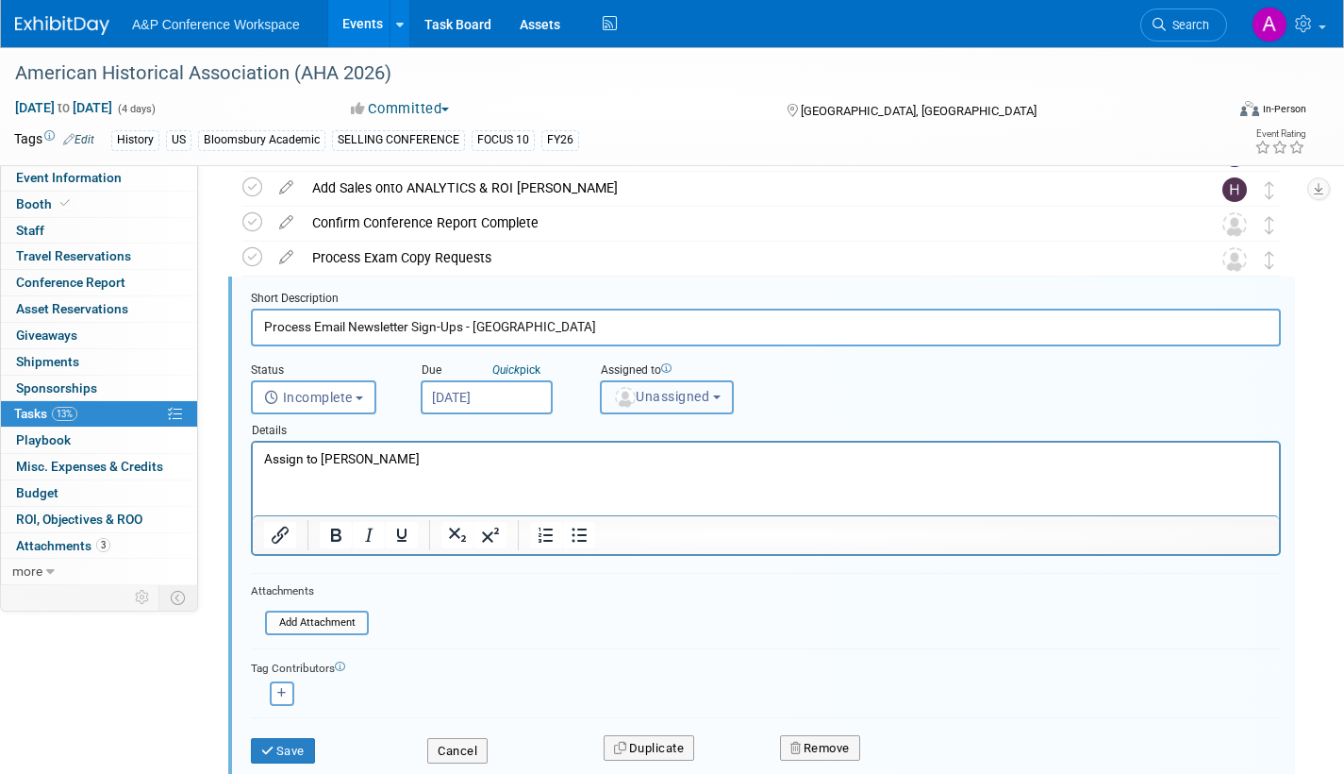
click at [683, 404] on span "Unassigned" at bounding box center [661, 396] width 96 height 15
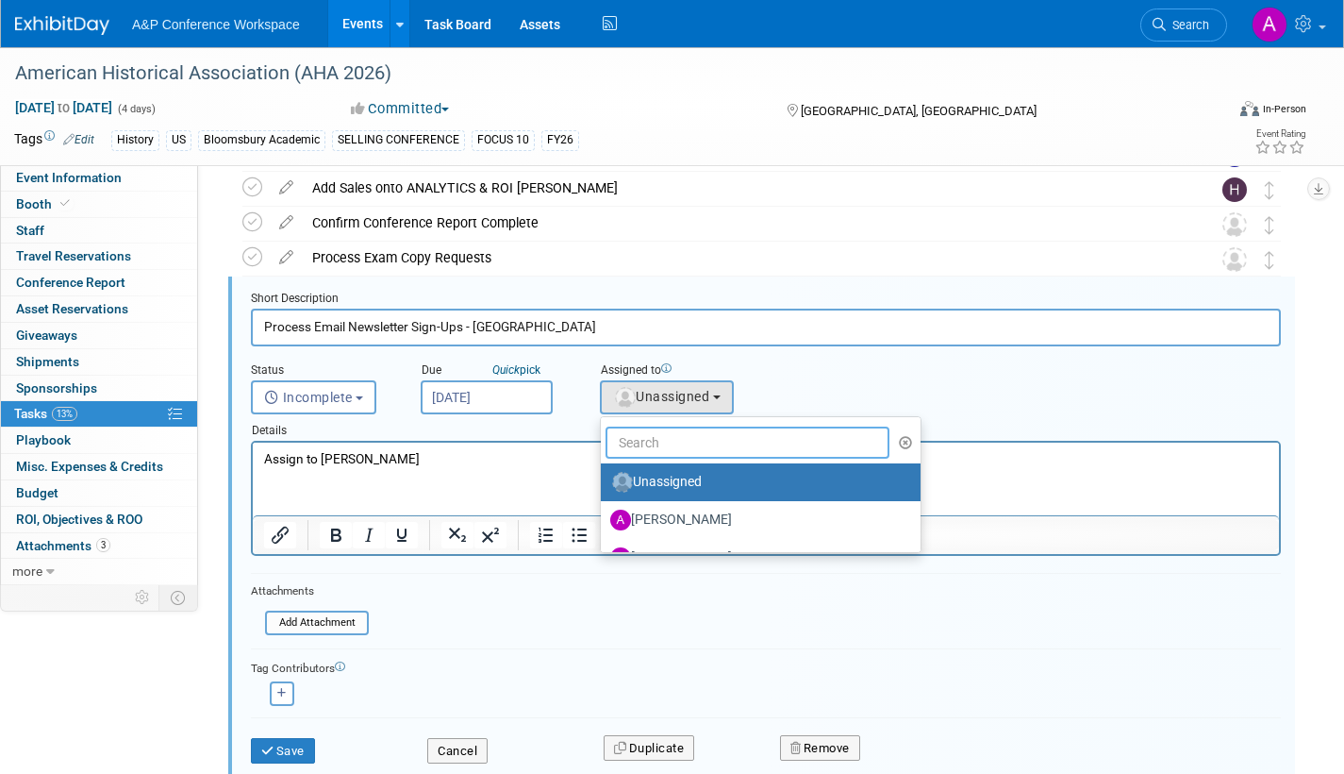
click at [684, 445] on input "text" at bounding box center [748, 442] width 284 height 32
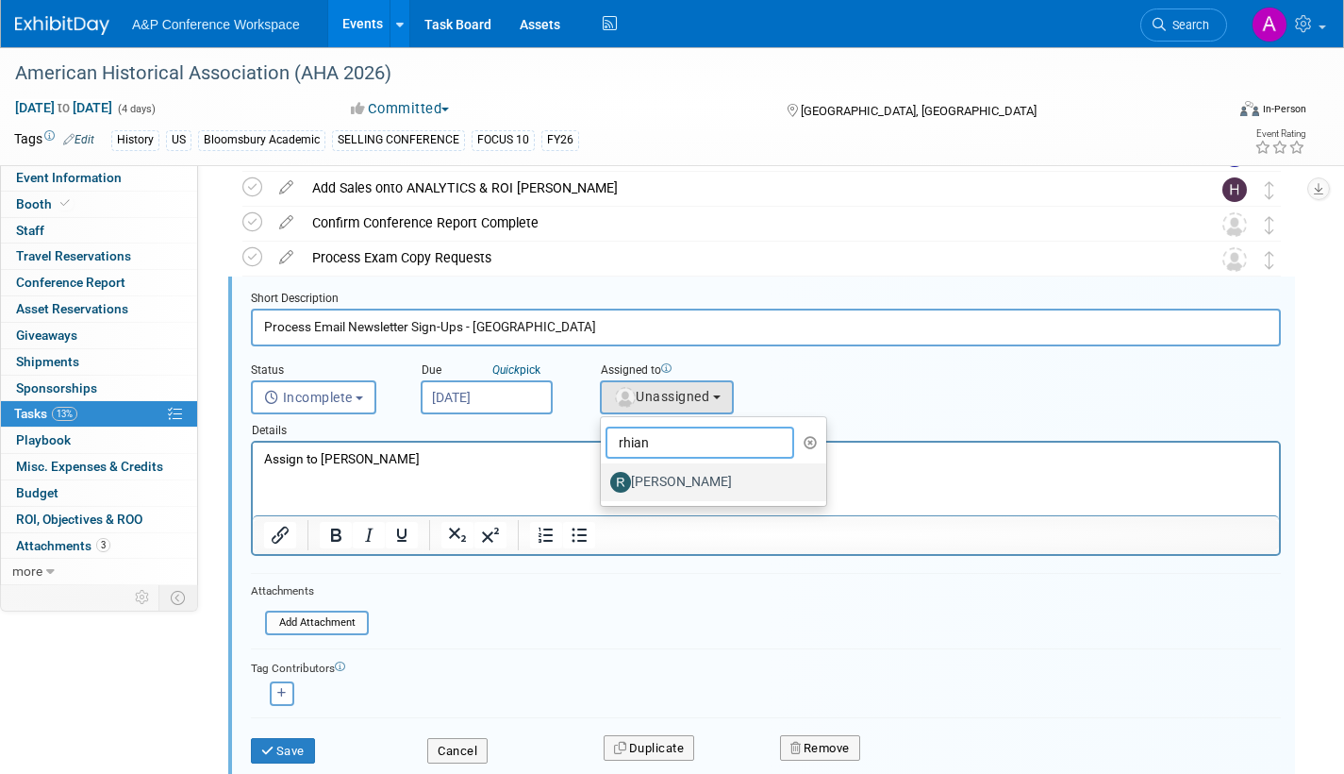
type input "rhian"
click at [688, 479] on label "[PERSON_NAME]" at bounding box center [708, 482] width 197 height 30
click at [604, 479] on input "[PERSON_NAME]" at bounding box center [598, 480] width 12 height 12
select select "dec52f5b-c540-4d49-98a2-0391d72d2273"
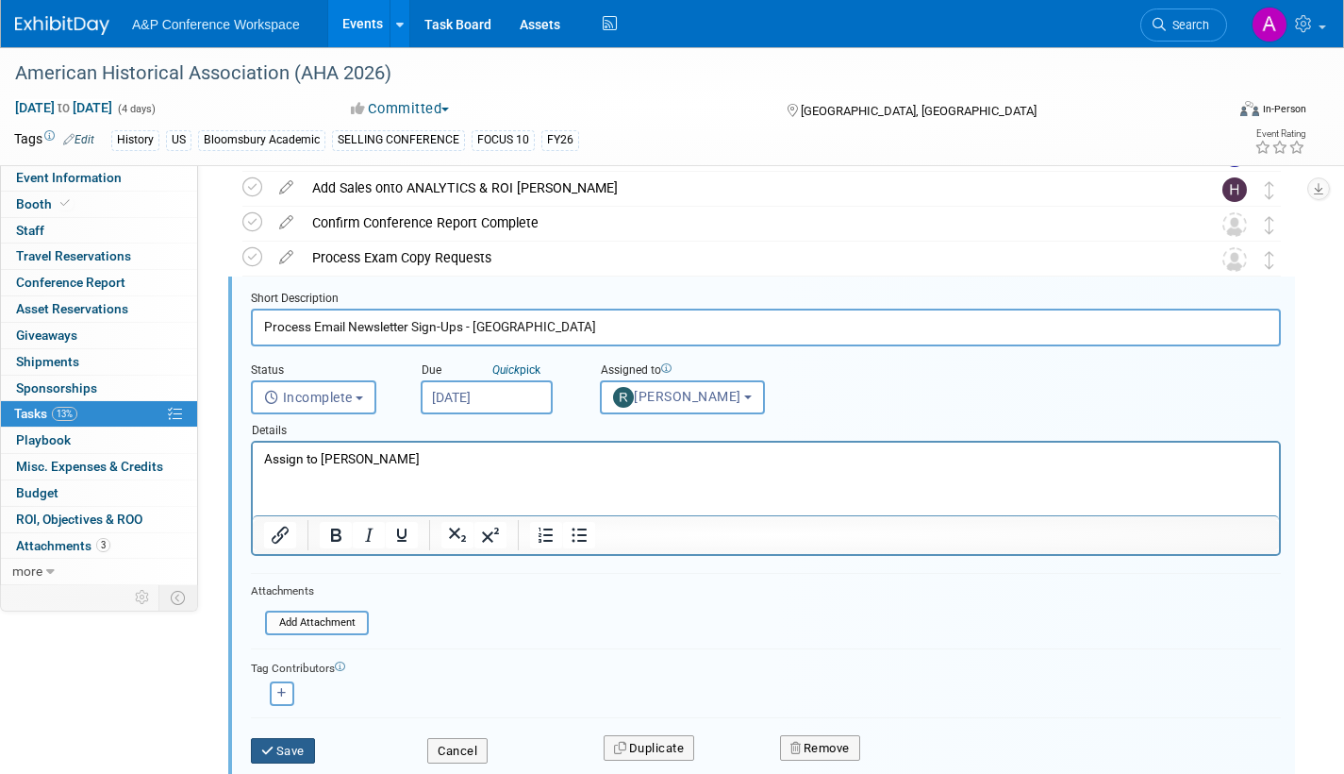
click at [288, 742] on button "Save" at bounding box center [283, 751] width 64 height 26
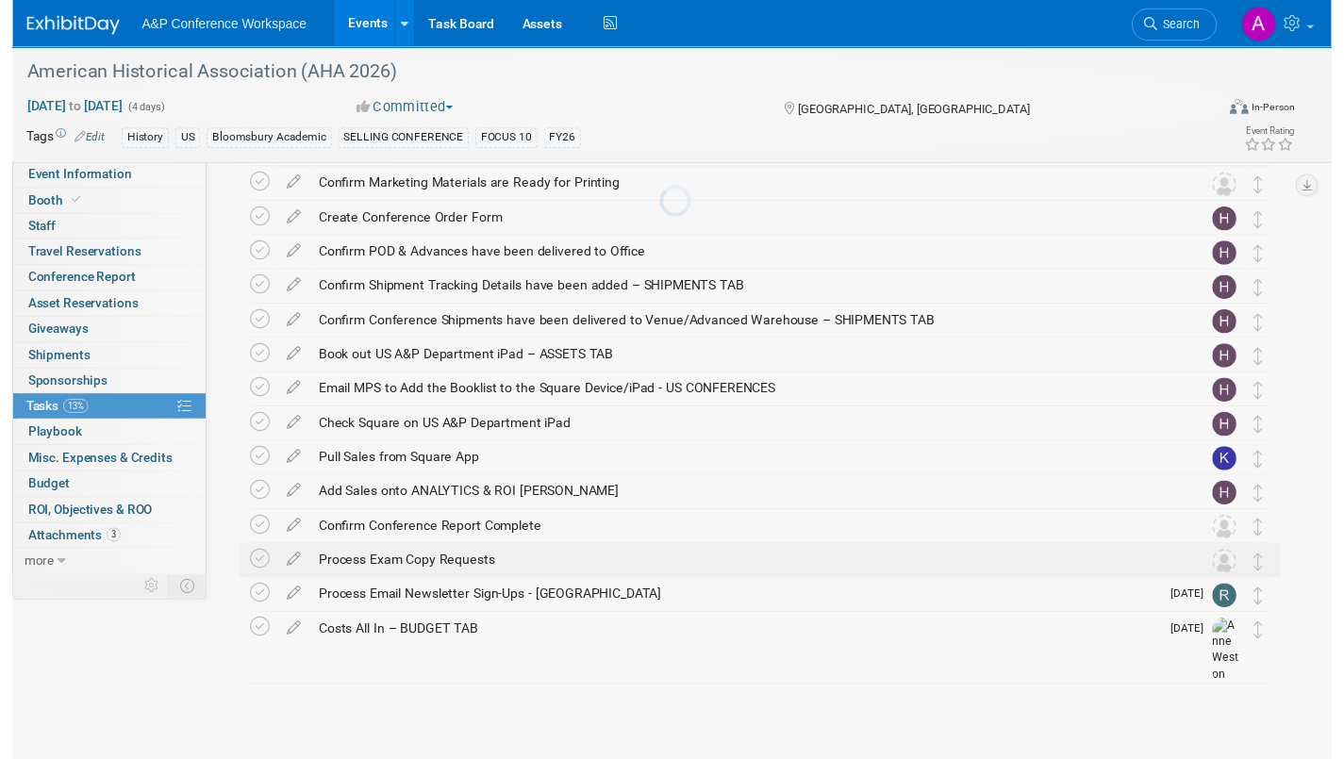
scroll to position [774, 0]
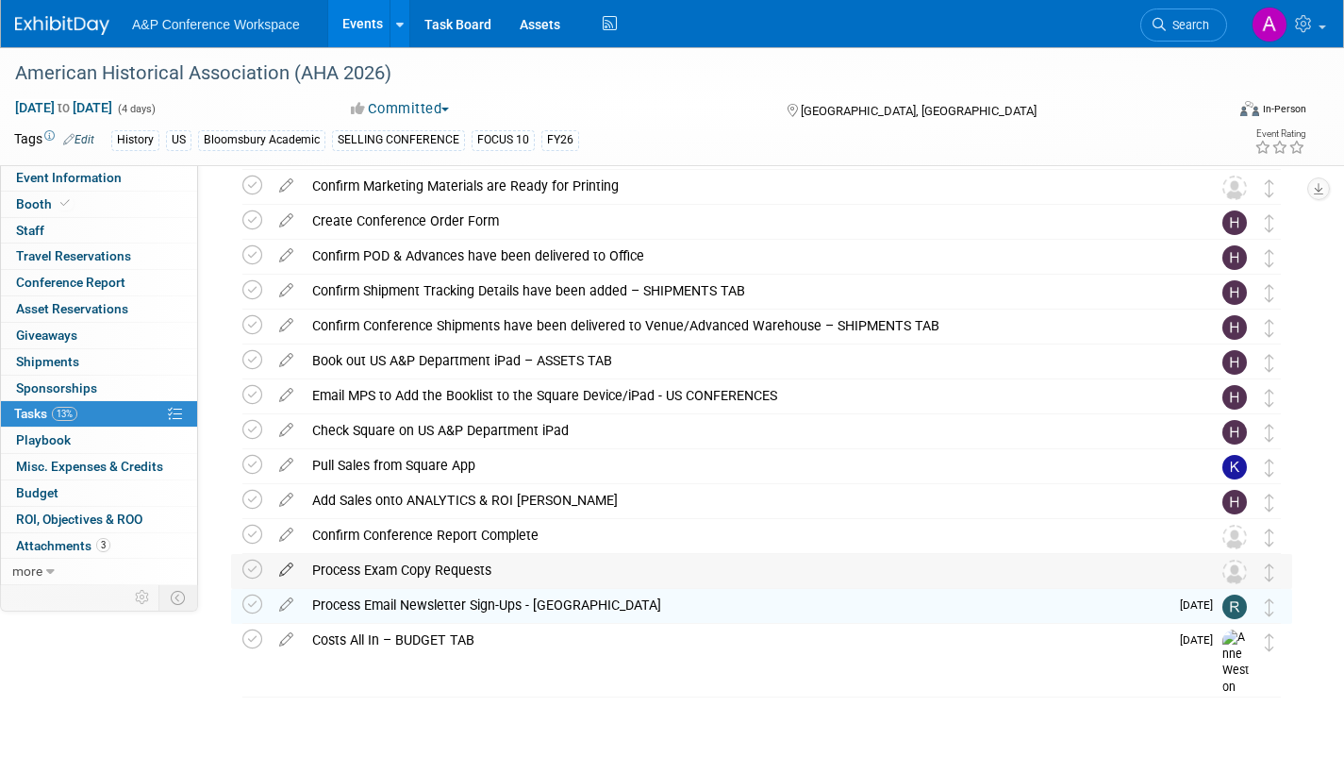
click at [288, 566] on icon at bounding box center [286, 566] width 33 height 24
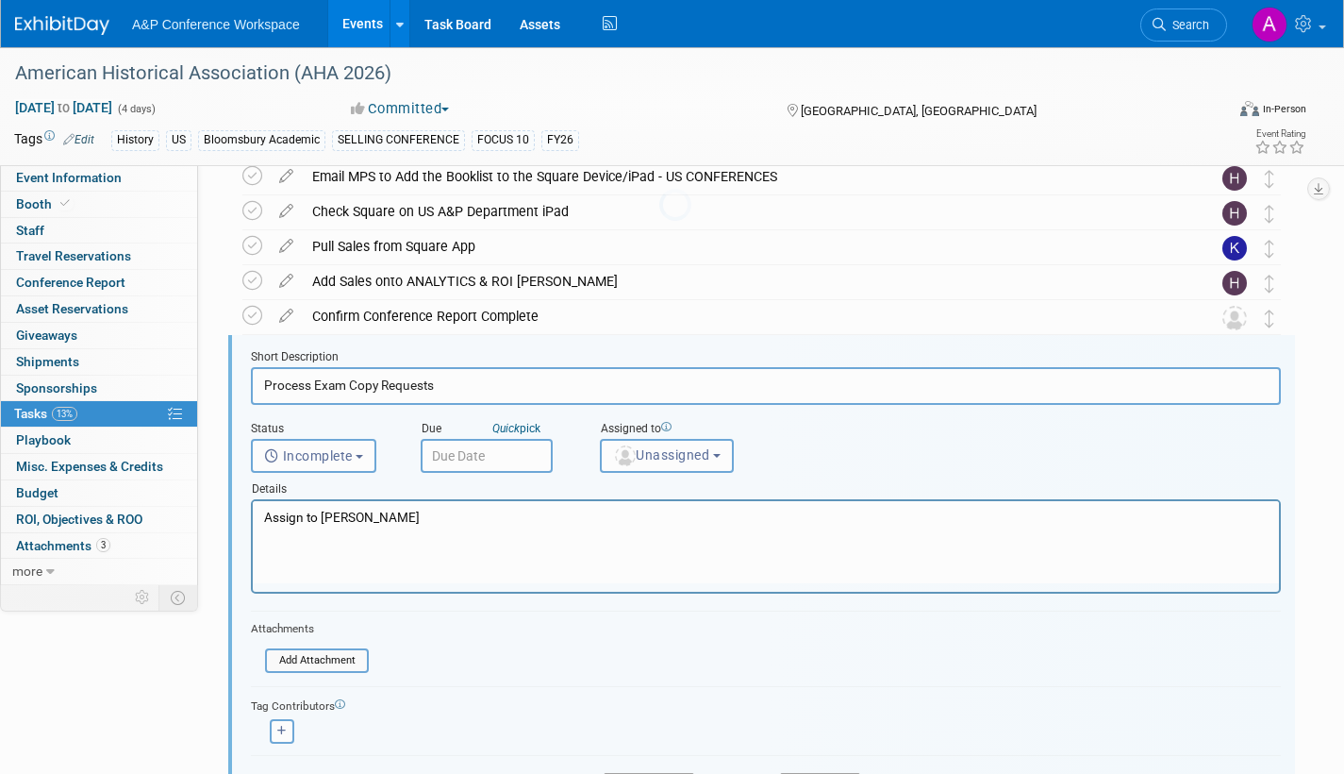
scroll to position [1051, 0]
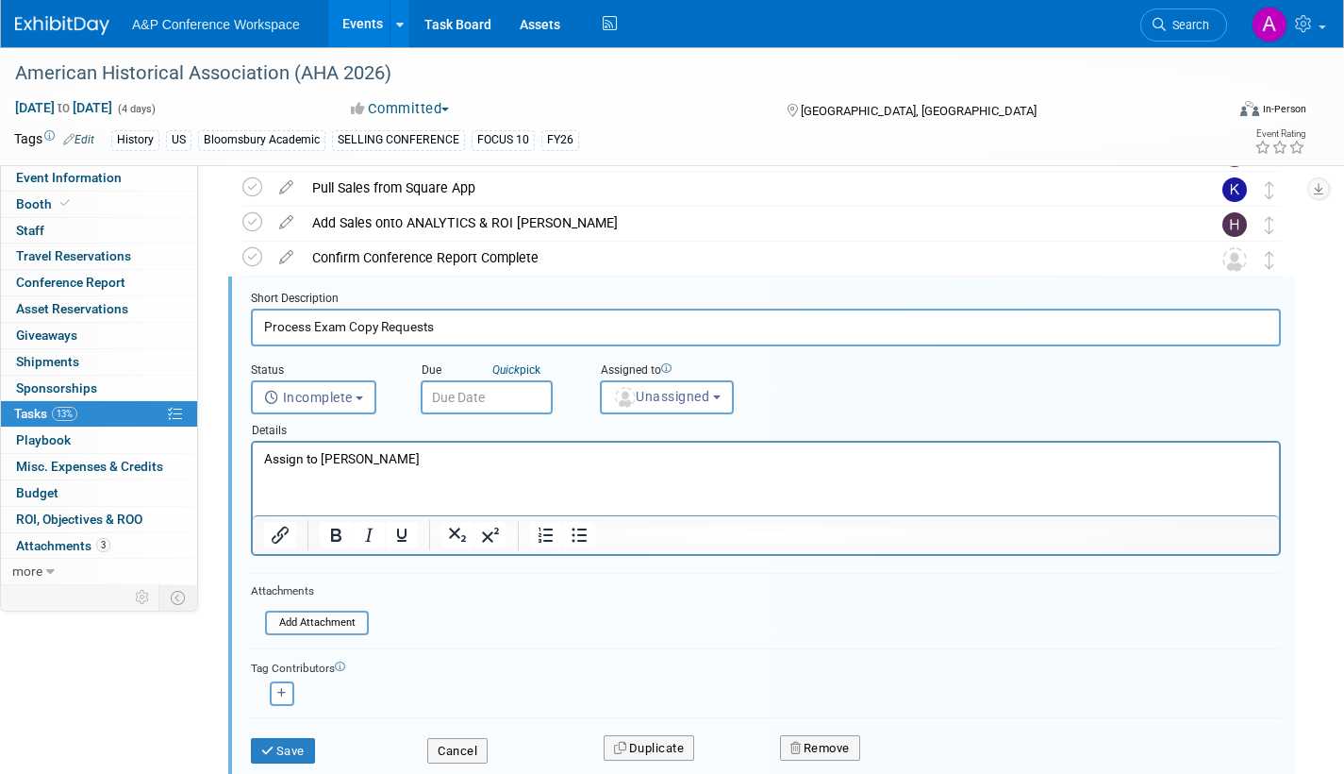
click at [500, 403] on input "text" at bounding box center [487, 397] width 132 height 34
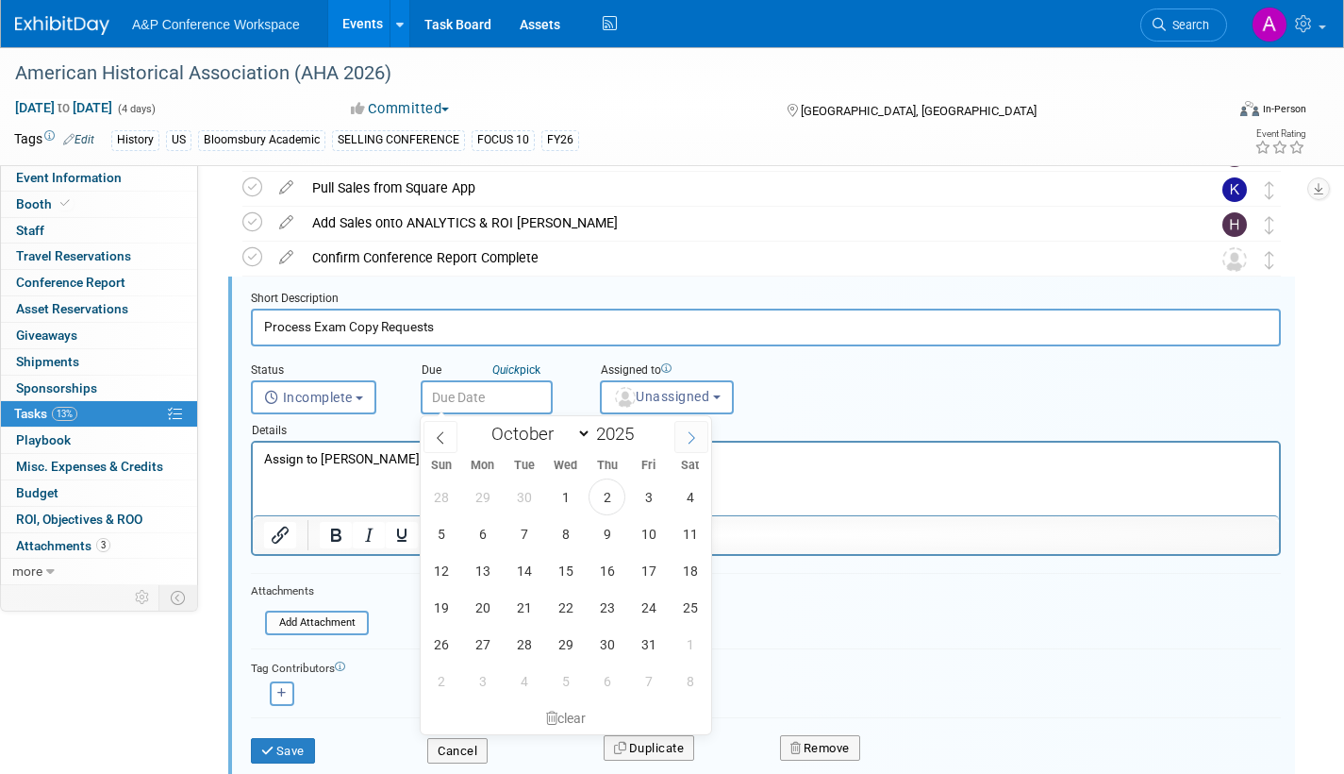
click at [692, 442] on icon at bounding box center [691, 437] width 13 height 13
click at [692, 441] on icon at bounding box center [691, 437] width 13 height 13
select select "11"
click at [692, 436] on icon at bounding box center [691, 437] width 13 height 13
type input "2026"
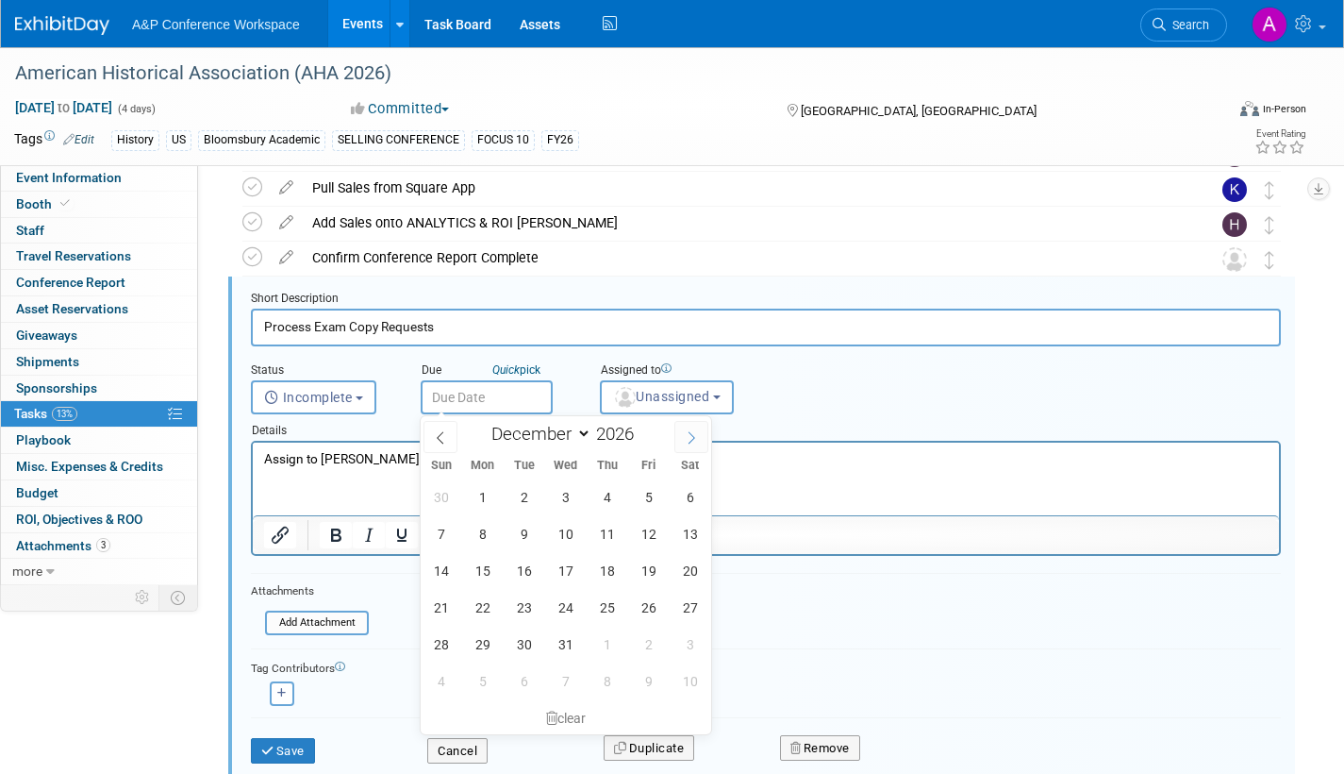
select select "0"
click at [482, 637] on span "26" at bounding box center [482, 643] width 37 height 37
type input "Jan 26, 2026"
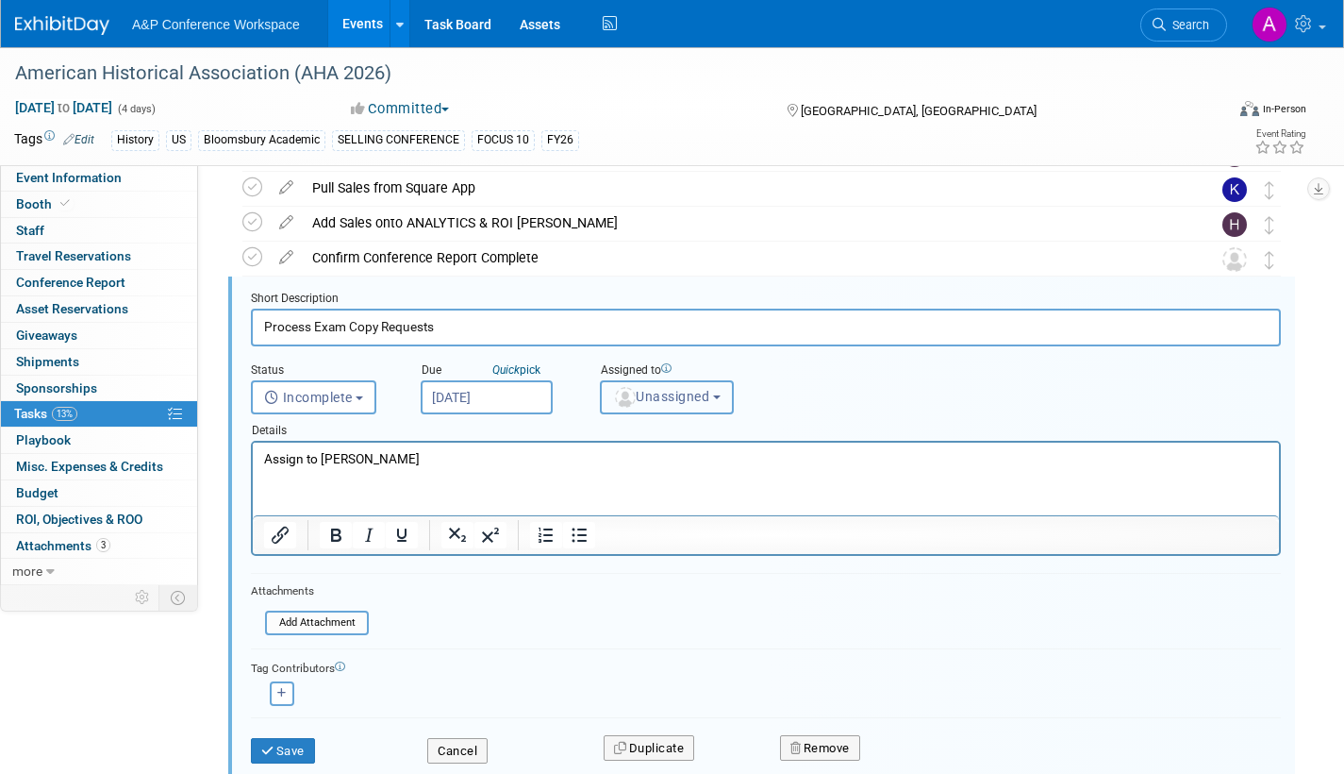
click at [655, 398] on span "Unassigned" at bounding box center [661, 396] width 96 height 15
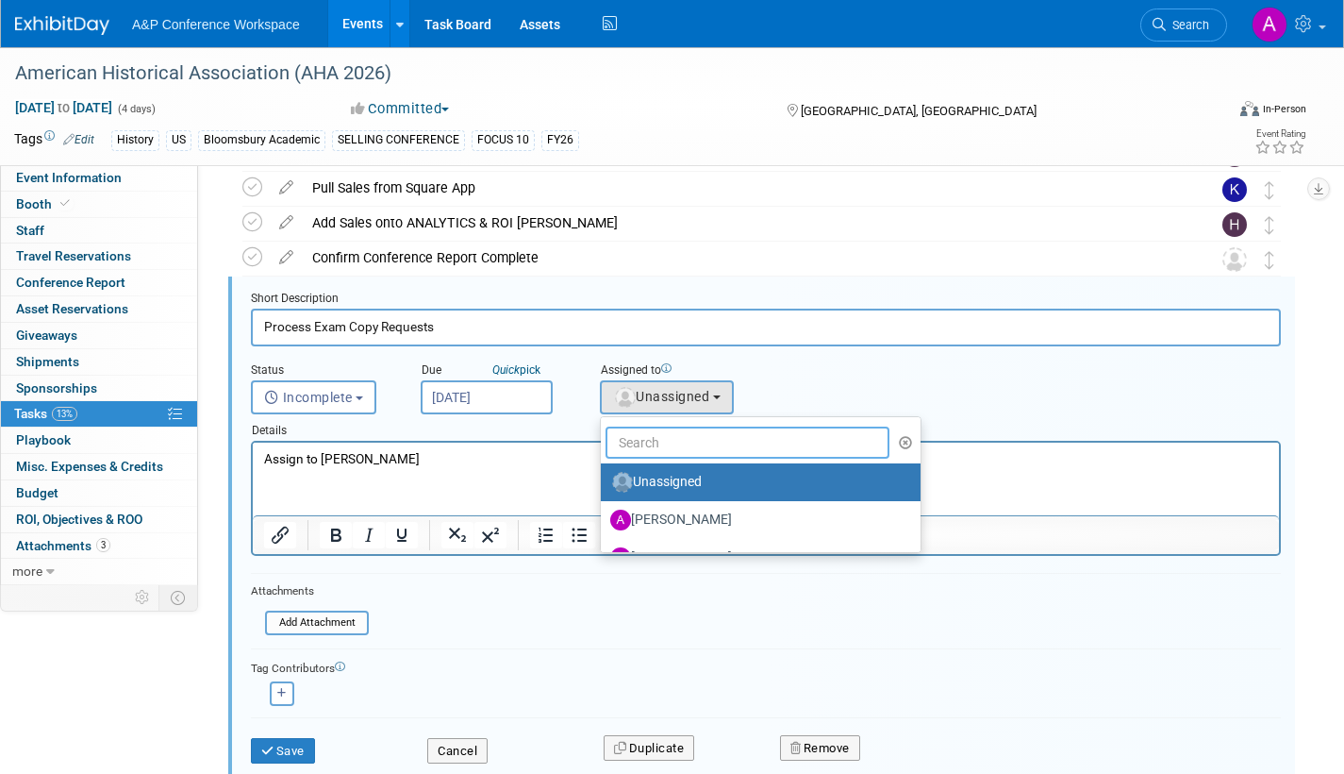
click at [655, 439] on input "text" at bounding box center [748, 442] width 284 height 32
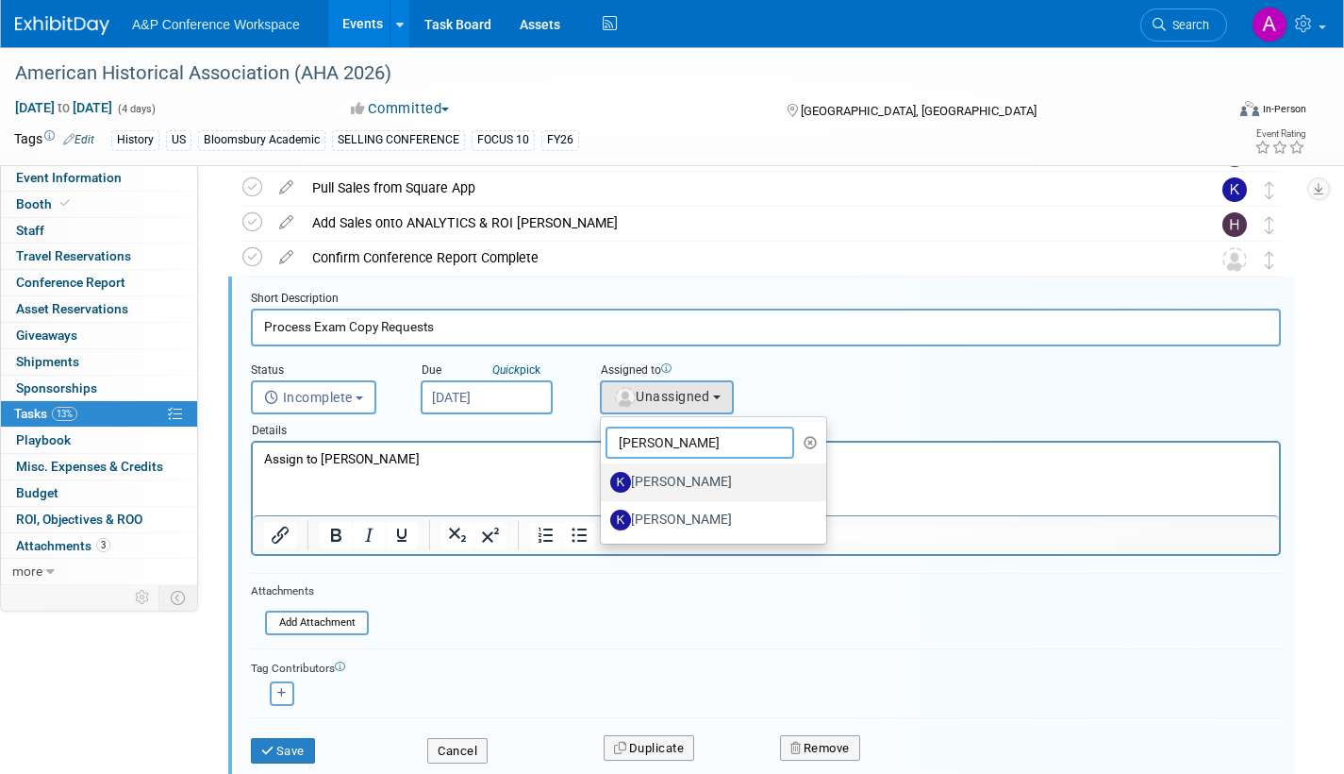
type input "kate"
drag, startPoint x: 654, startPoint y: 480, endPoint x: 342, endPoint y: 688, distance: 374.9
click at [654, 484] on label "[PERSON_NAME]" at bounding box center [708, 482] width 197 height 30
click at [604, 484] on input "[PERSON_NAME]" at bounding box center [598, 480] width 12 height 12
select select "42da1453-af37-4144-8267-4d5776ac68ff"
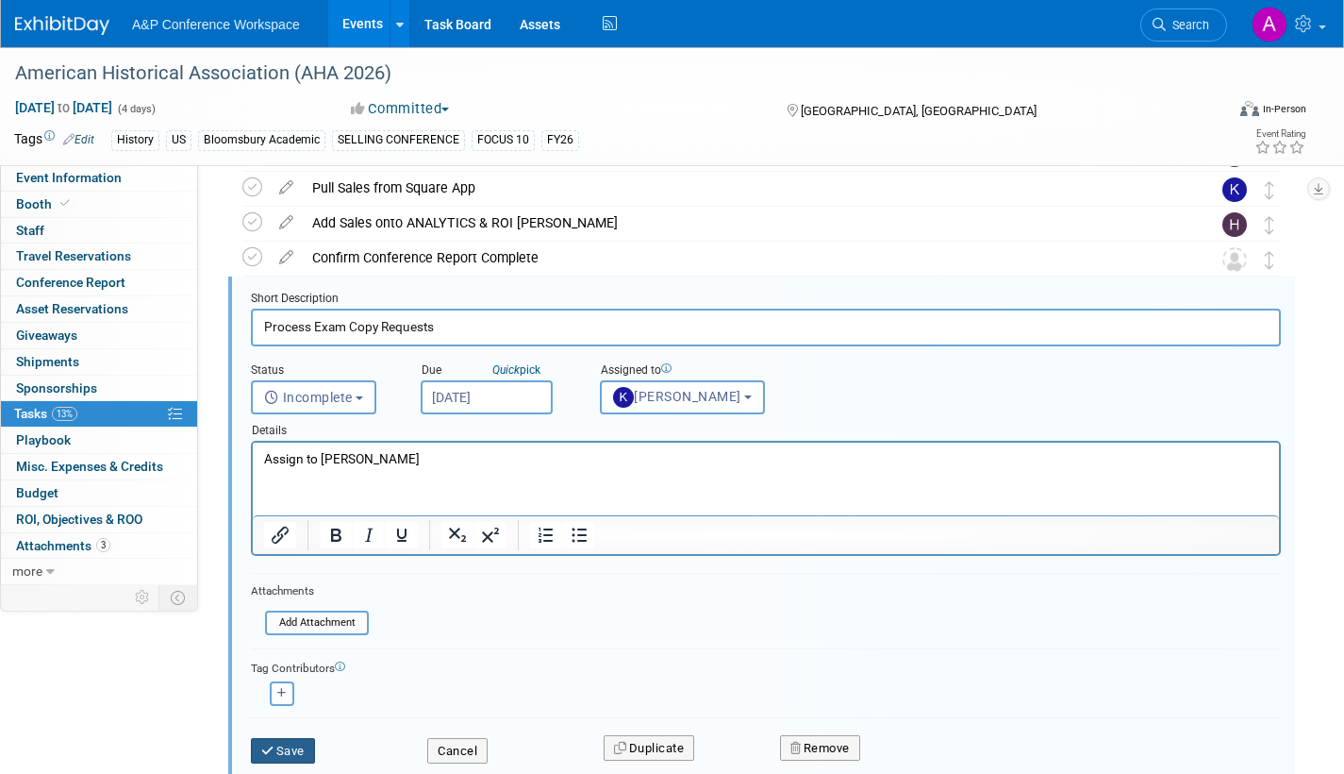
click at [285, 747] on button "Save" at bounding box center [283, 751] width 64 height 26
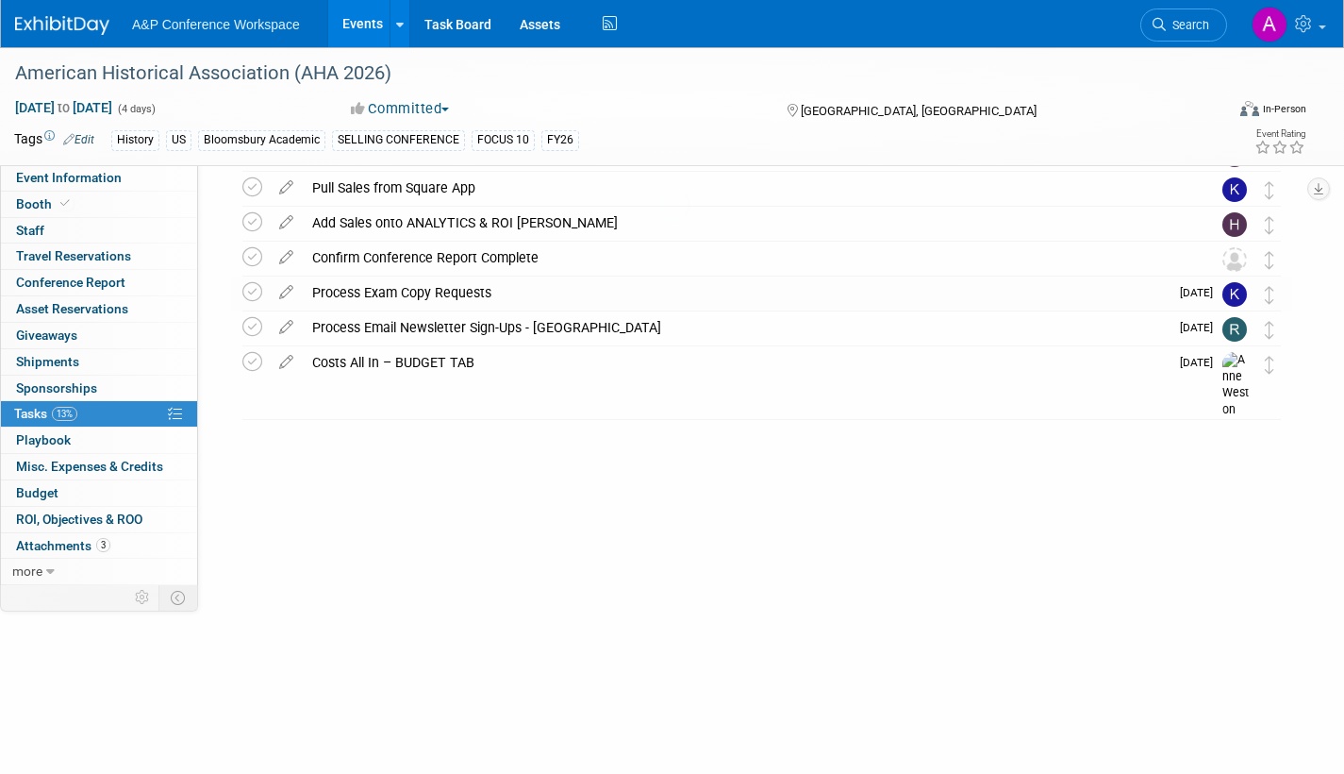
scroll to position [774, 0]
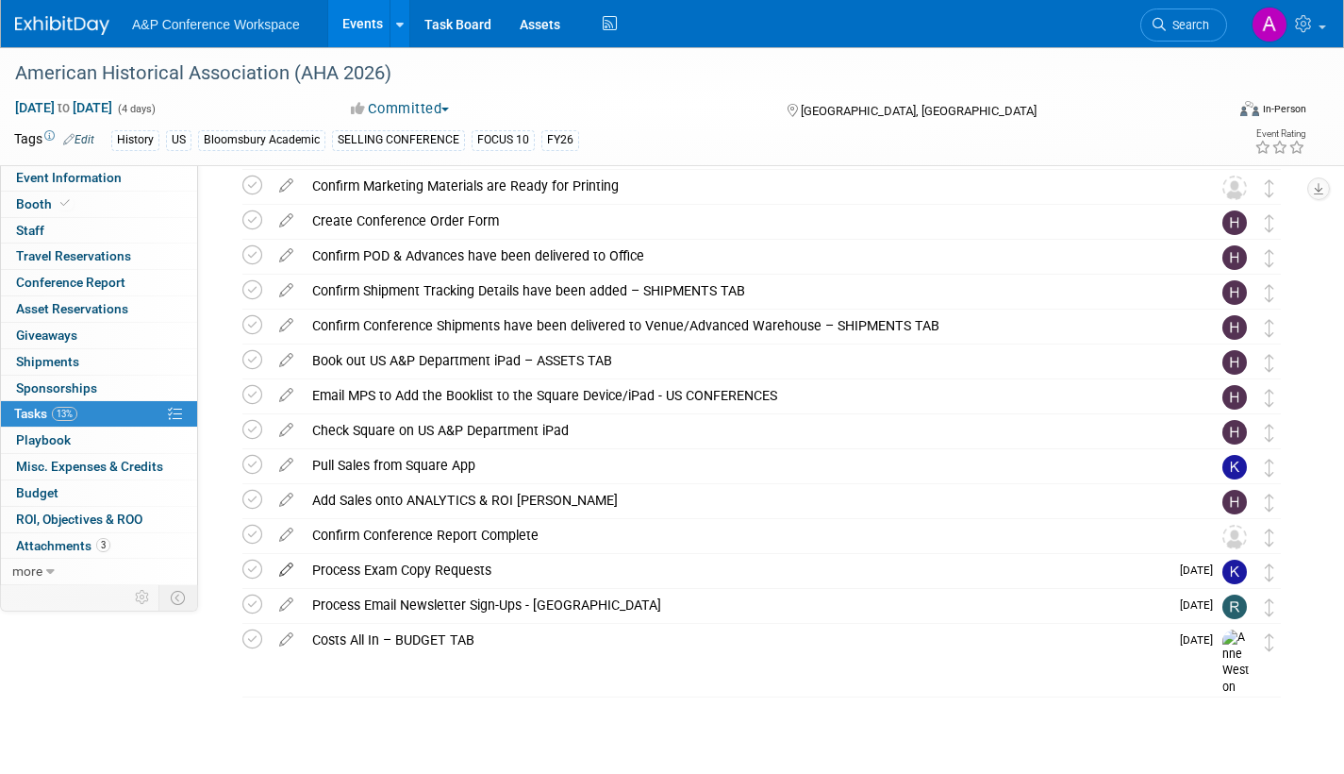
click at [284, 564] on icon at bounding box center [286, 566] width 33 height 24
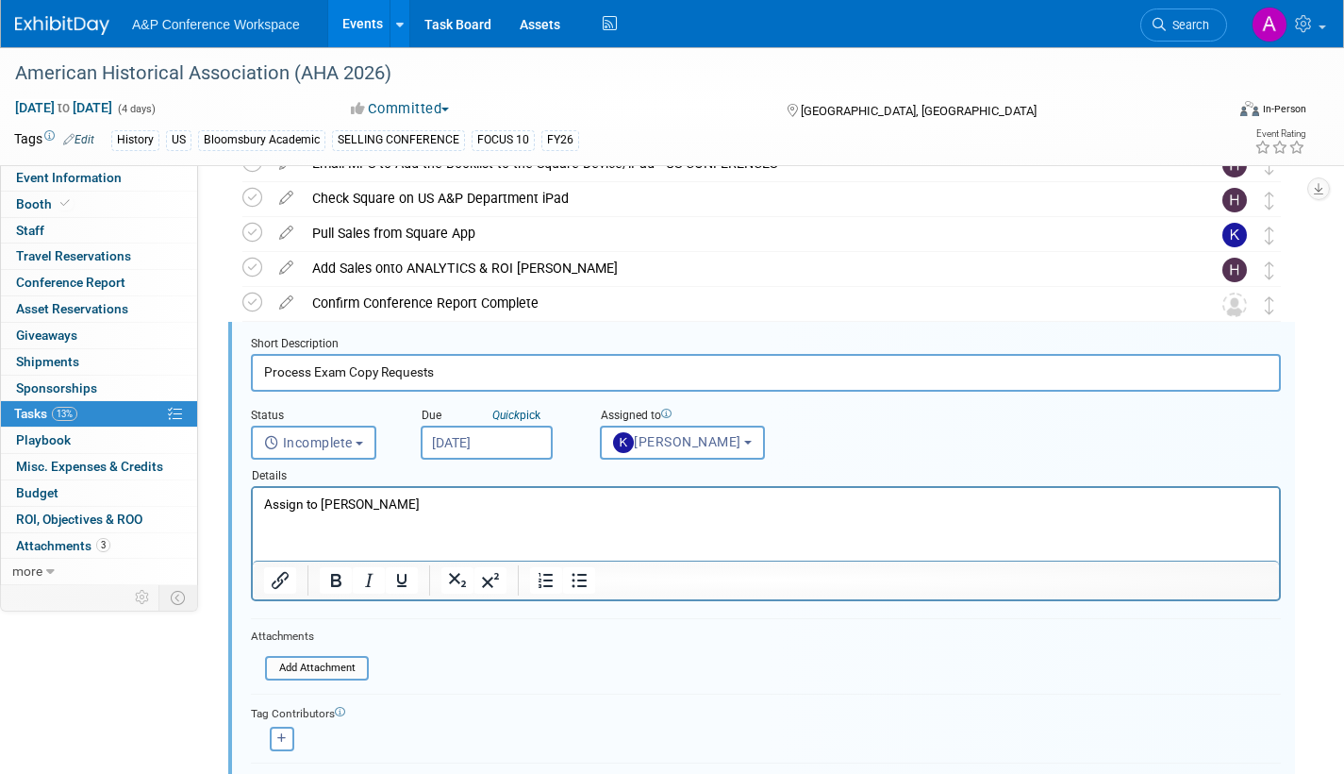
scroll to position [1051, 0]
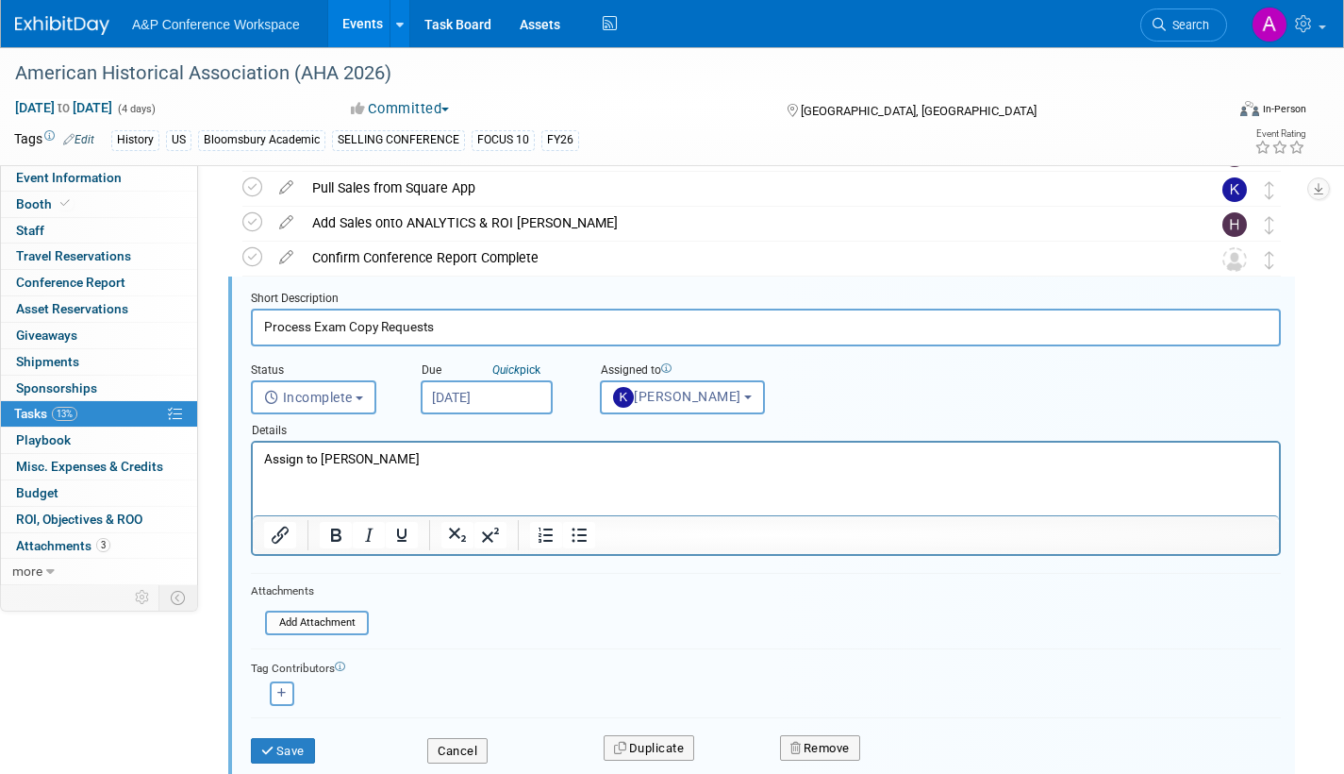
click at [518, 403] on input "Jan 26, 2026" at bounding box center [487, 397] width 132 height 34
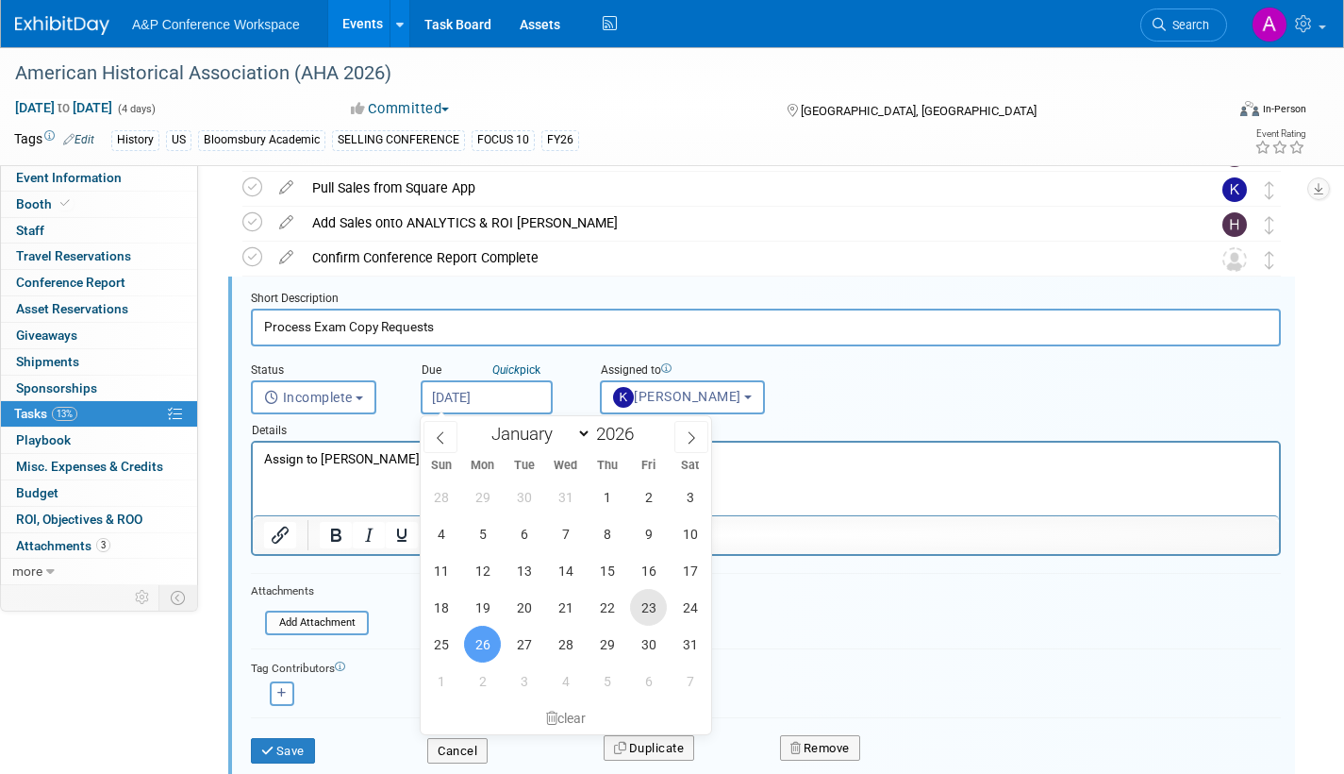
click at [654, 608] on span "23" at bounding box center [648, 607] width 37 height 37
type input "[DATE]"
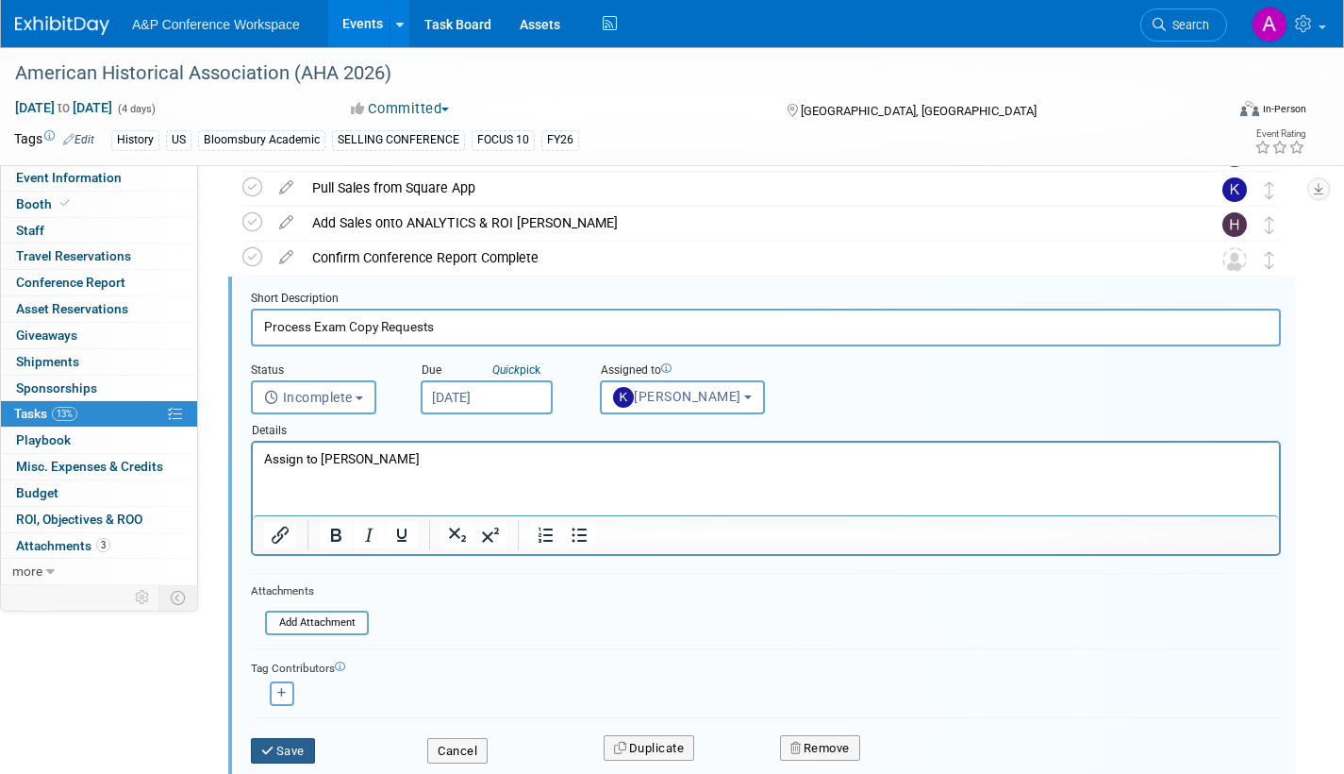
click at [311, 744] on button "Save" at bounding box center [283, 751] width 64 height 26
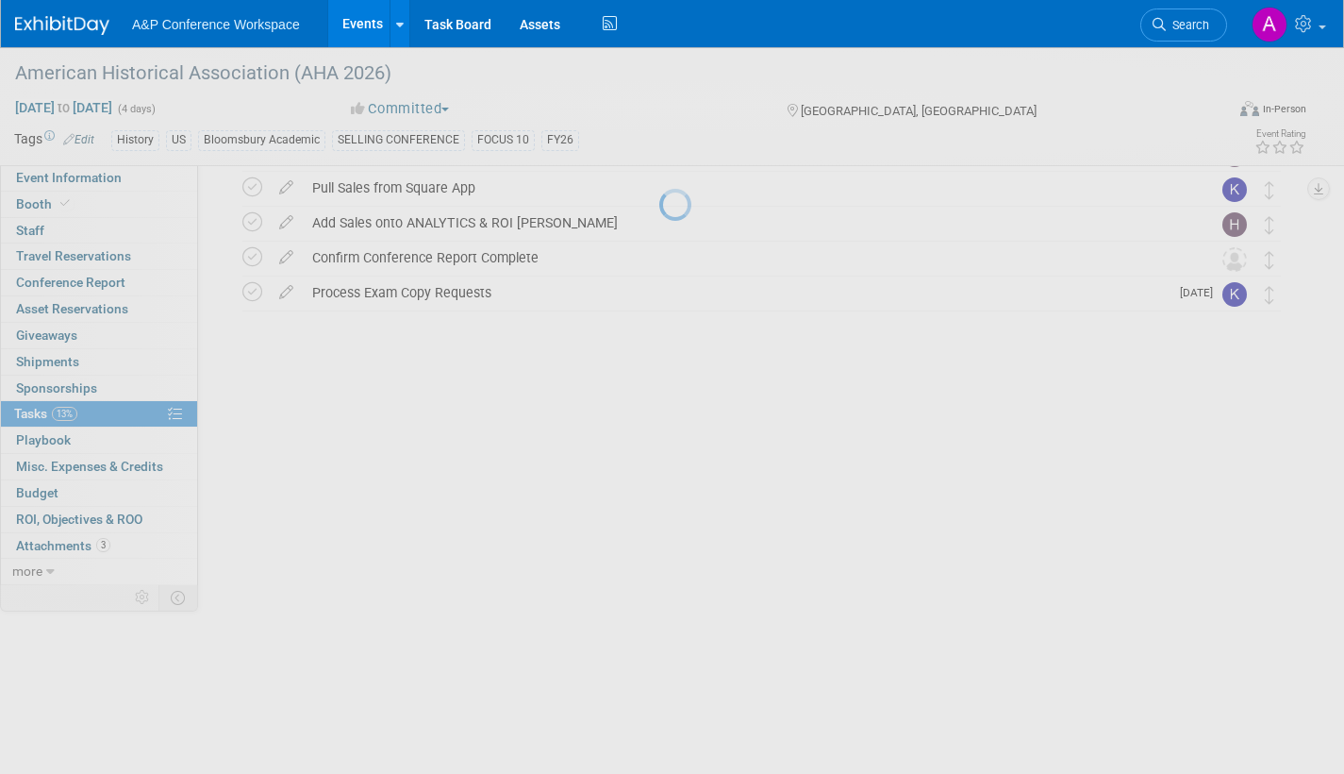
scroll to position [774, 0]
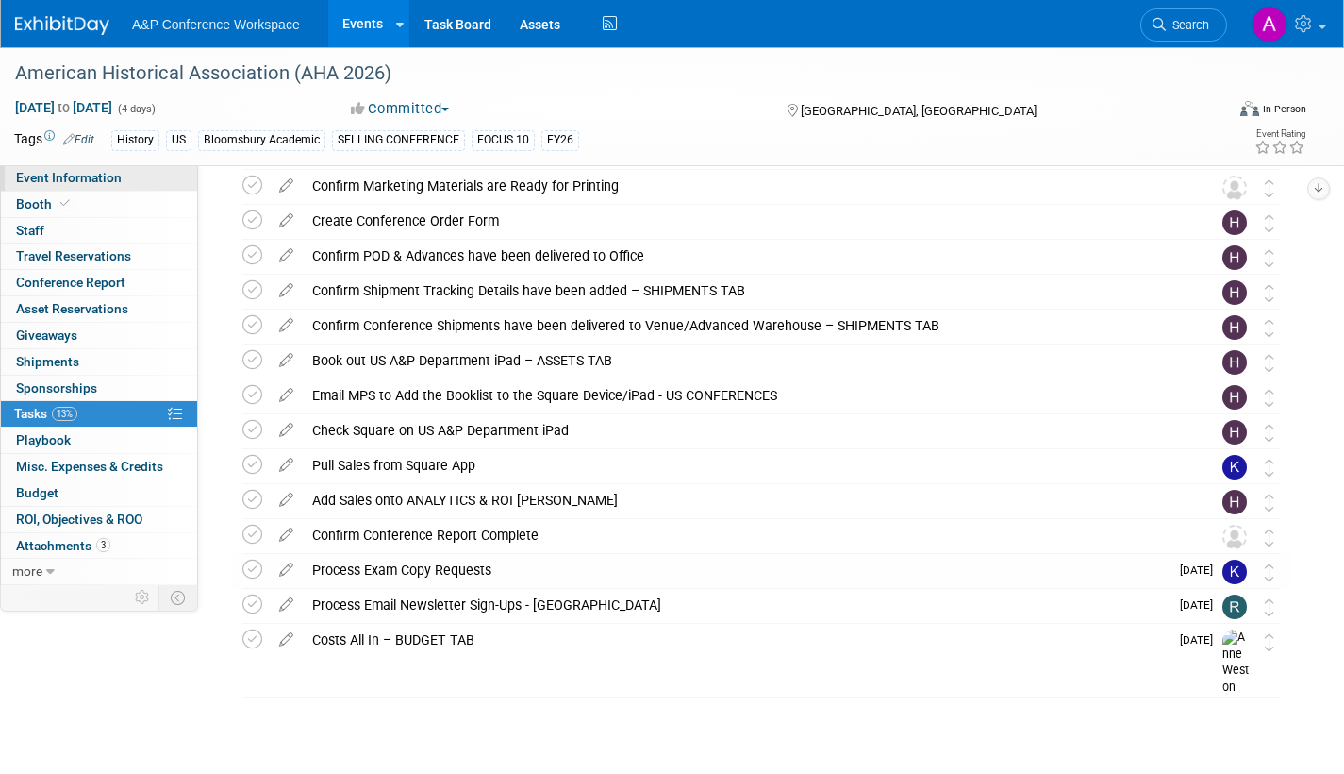
click at [108, 174] on span "Event Information" at bounding box center [69, 177] width 106 height 15
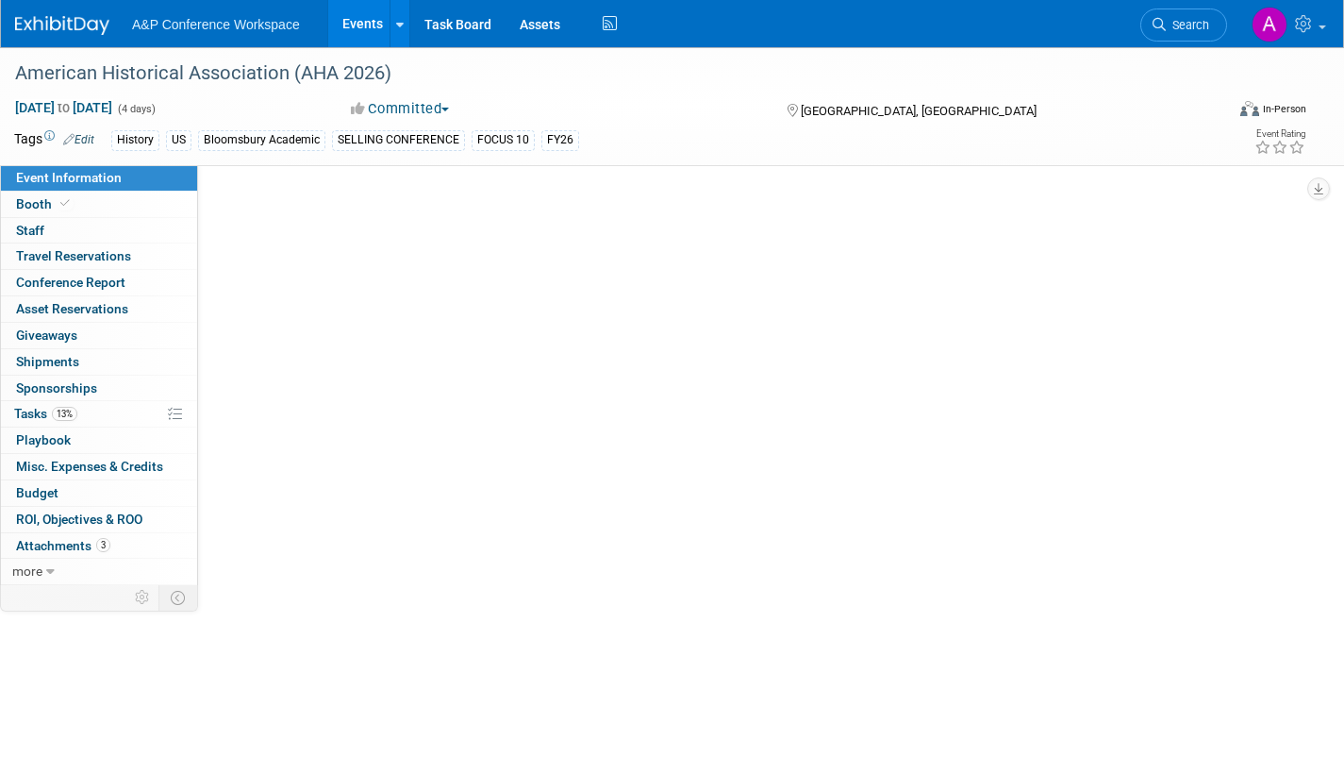
scroll to position [0, 0]
select select "Annual"
select select "Level 1"
select select "In-Person Booth"
select select "History"
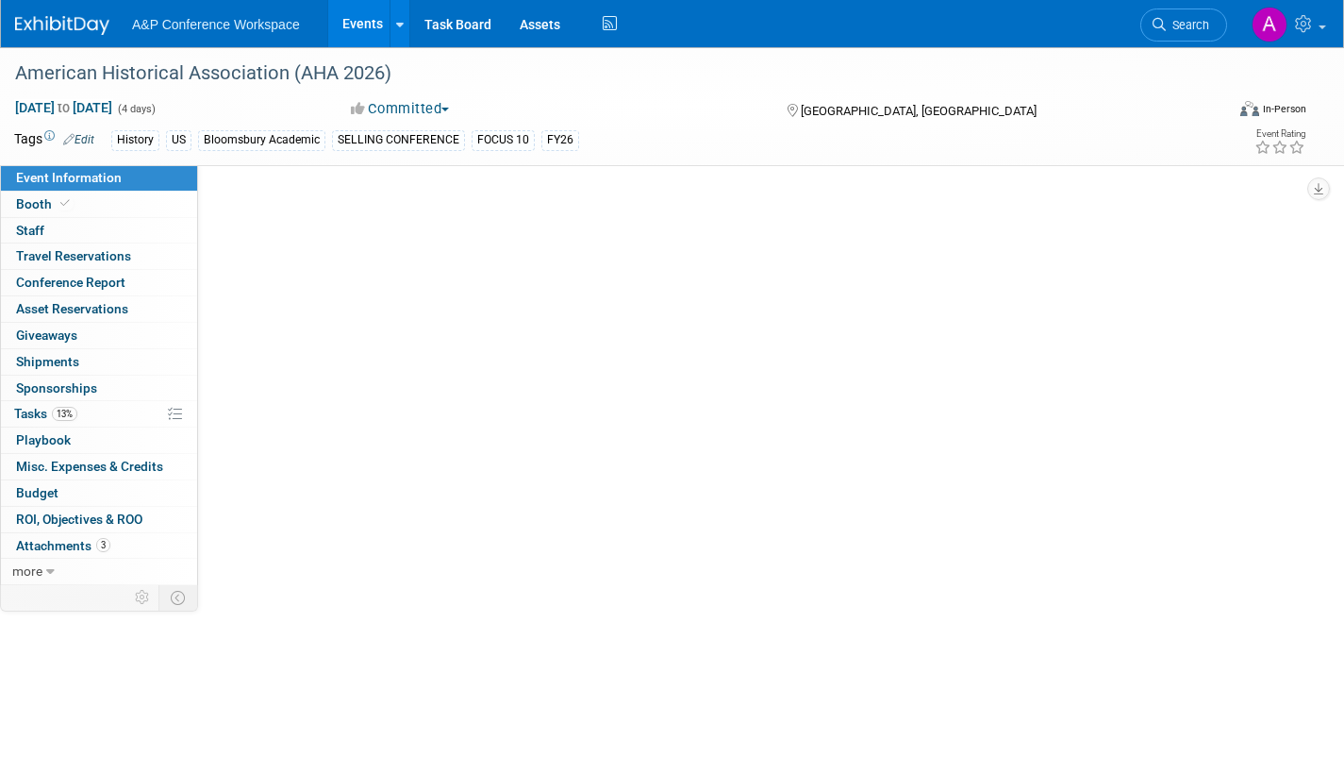
select select "Bloomsbury Academic"
select select "[PERSON_NAME]"
select select "Networking/Commissioning"
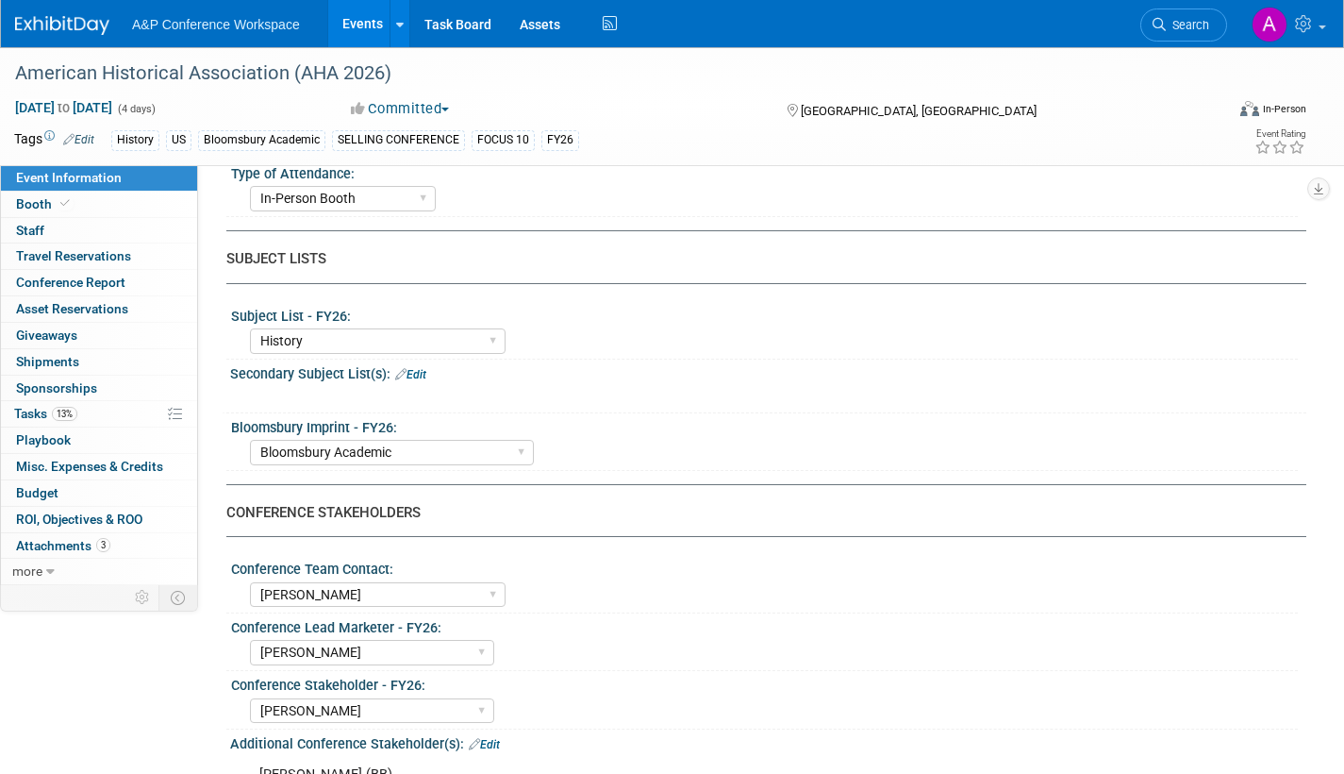
scroll to position [1038, 0]
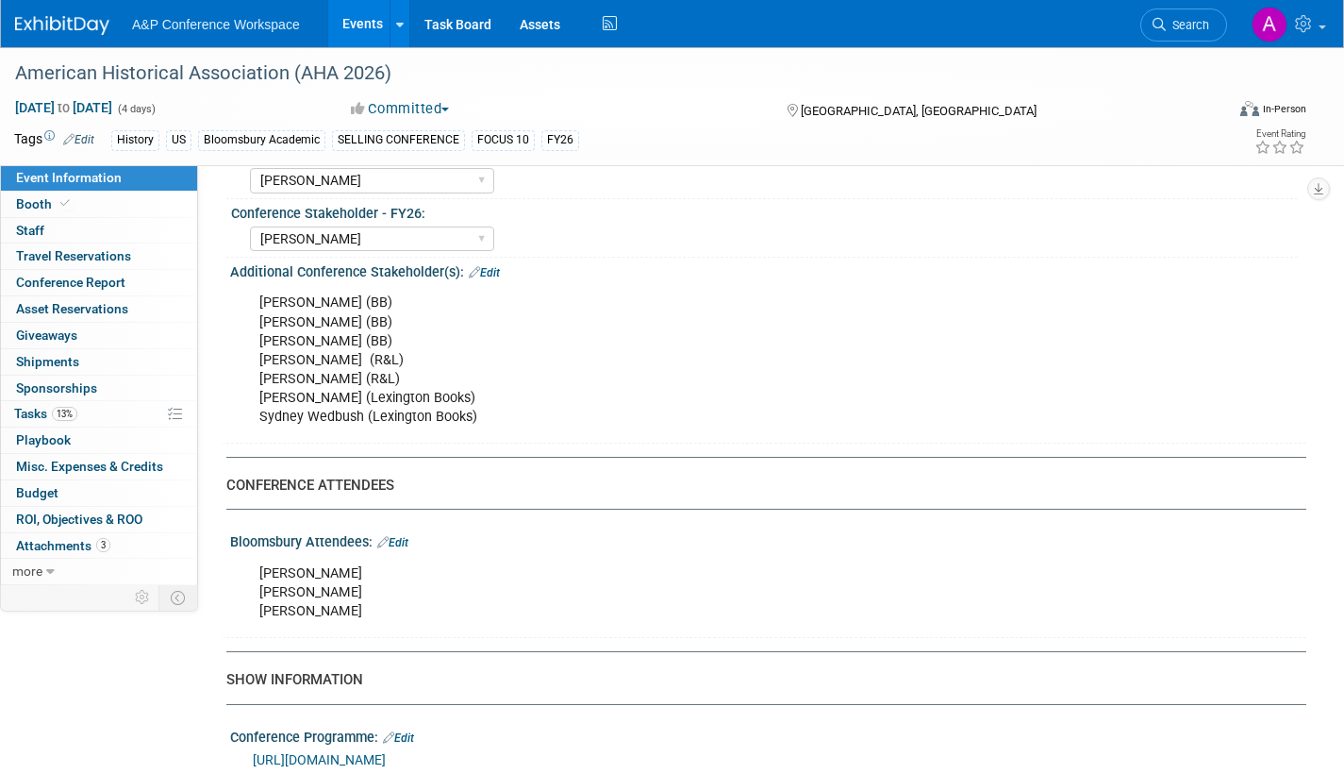
click at [413, 539] on div "Bloomsbury Attendees: Edit" at bounding box center [768, 539] width 1076 height 25
click at [404, 541] on link "Edit" at bounding box center [392, 542] width 31 height 13
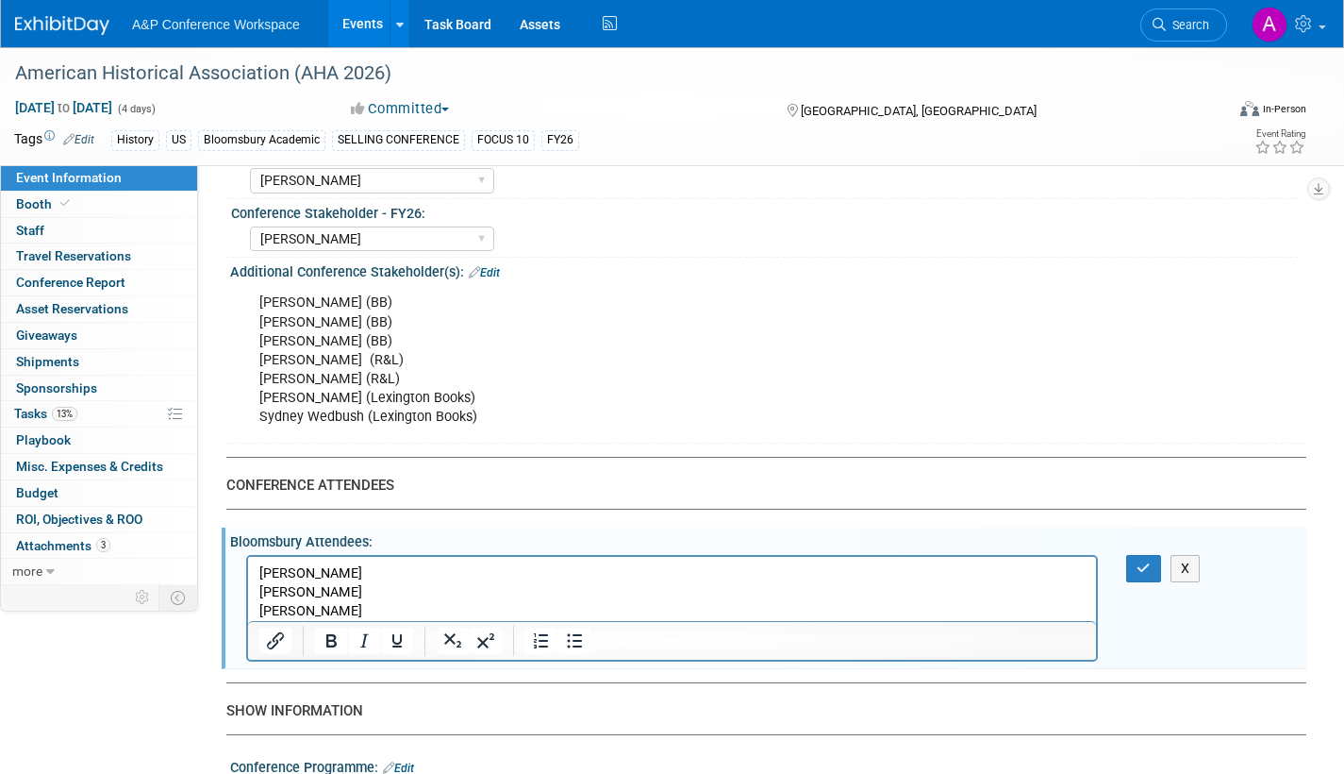
scroll to position [0, 0]
click at [343, 589] on p "Maddie Smith Ashley Dodge Joe Kreuser" at bounding box center [672, 591] width 826 height 57
click at [361, 588] on p "Maddie Smith Ashley Dodge Joe Kreuser" at bounding box center [672, 591] width 826 height 57
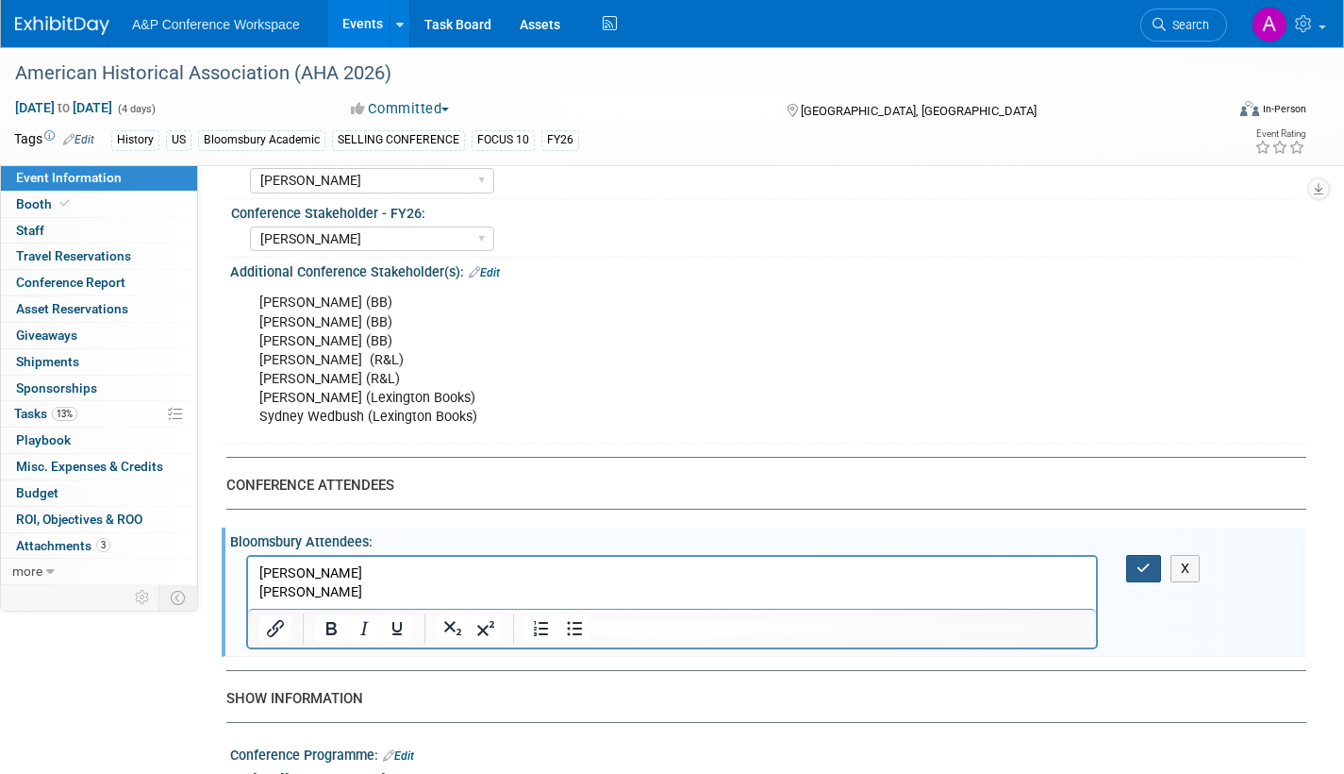
click at [1135, 572] on button "button" at bounding box center [1143, 568] width 35 height 27
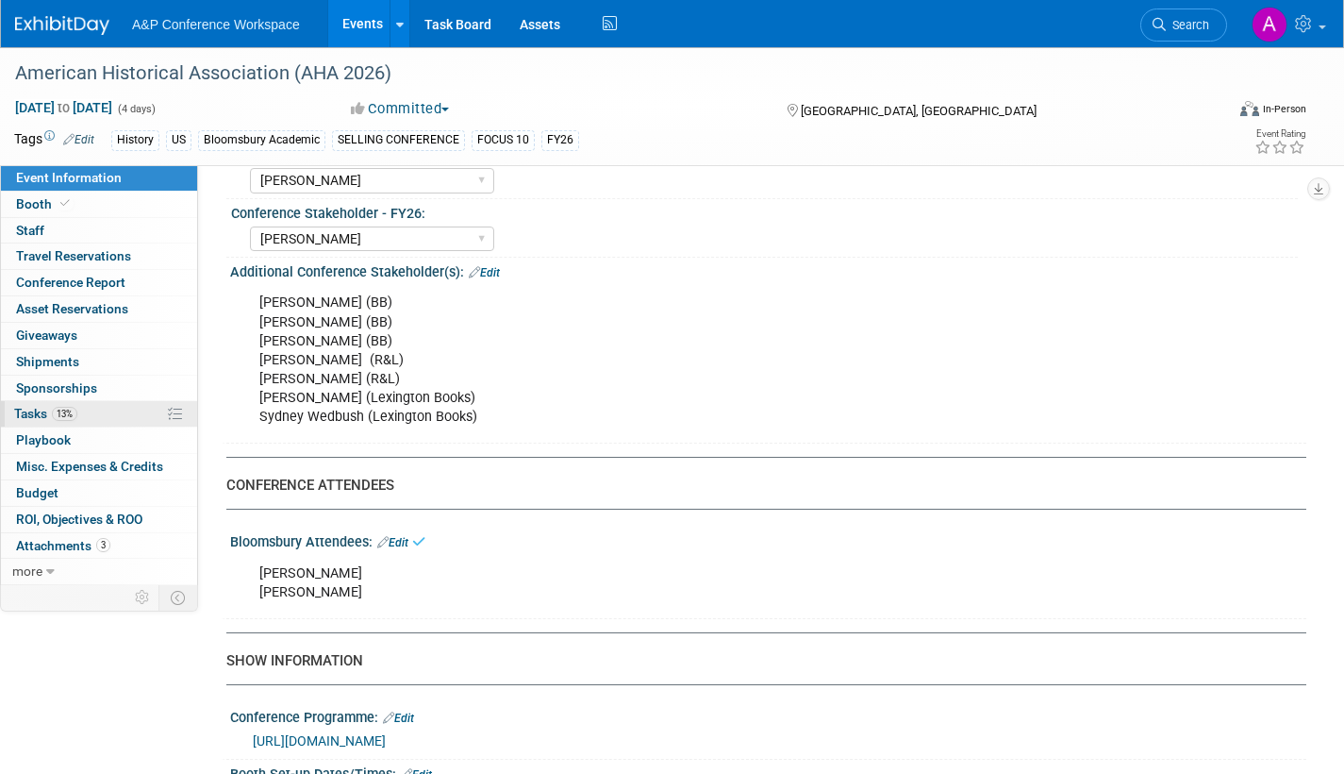
click at [19, 414] on span "Tasks 13%" at bounding box center [45, 413] width 63 height 15
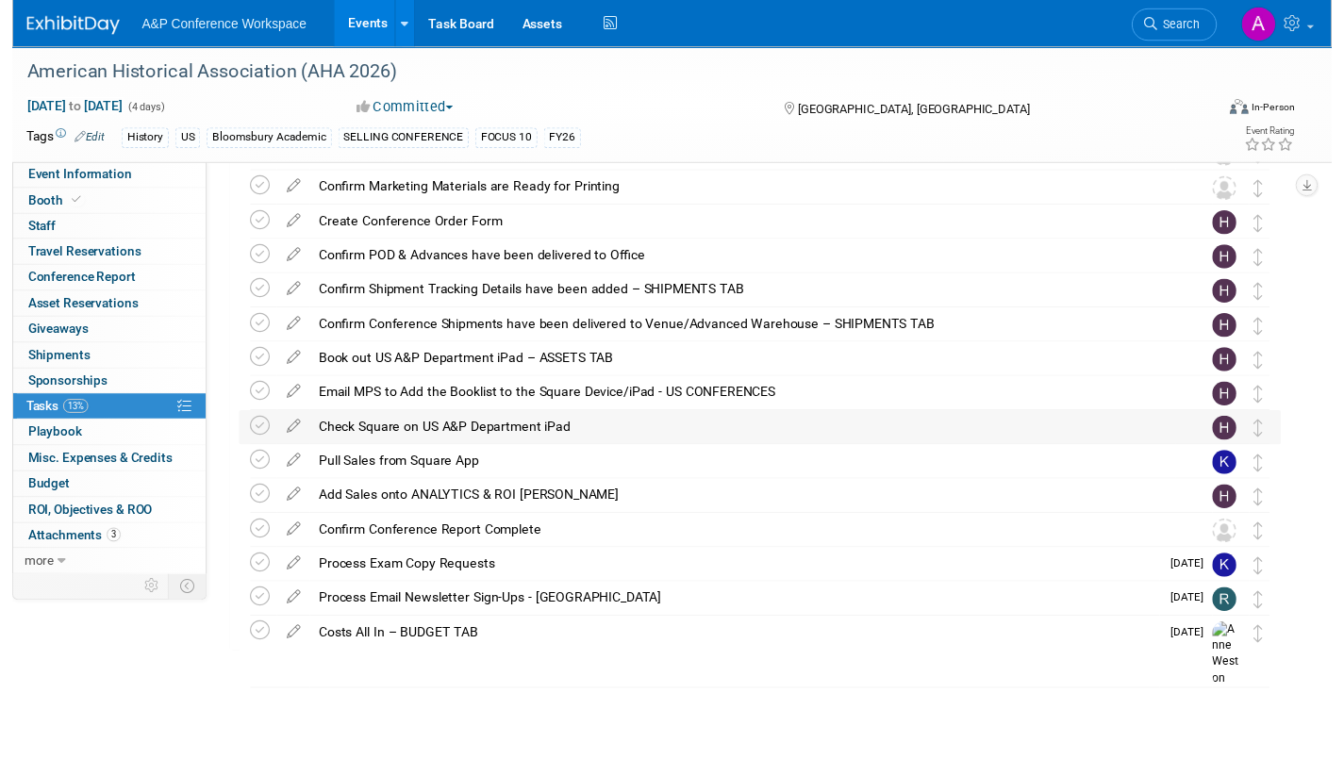
scroll to position [774, 0]
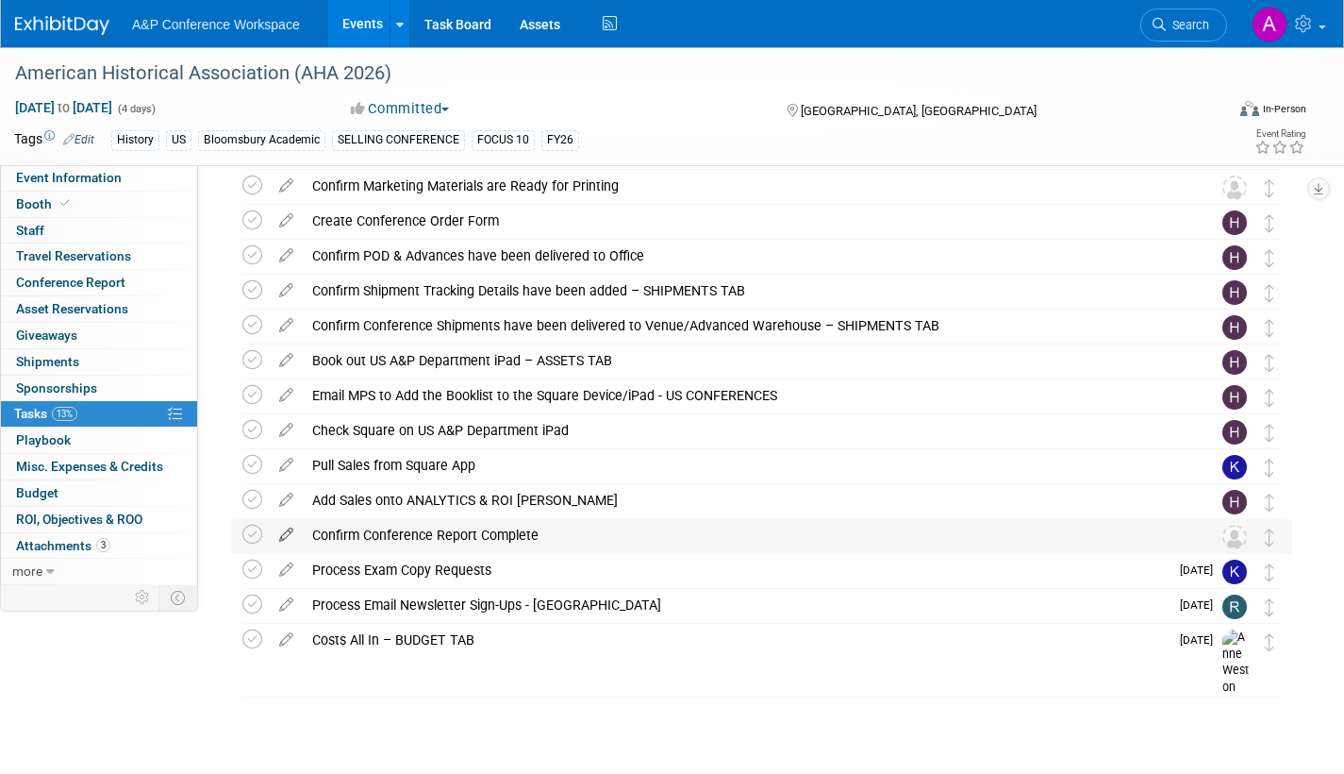
click at [292, 530] on icon at bounding box center [286, 531] width 33 height 24
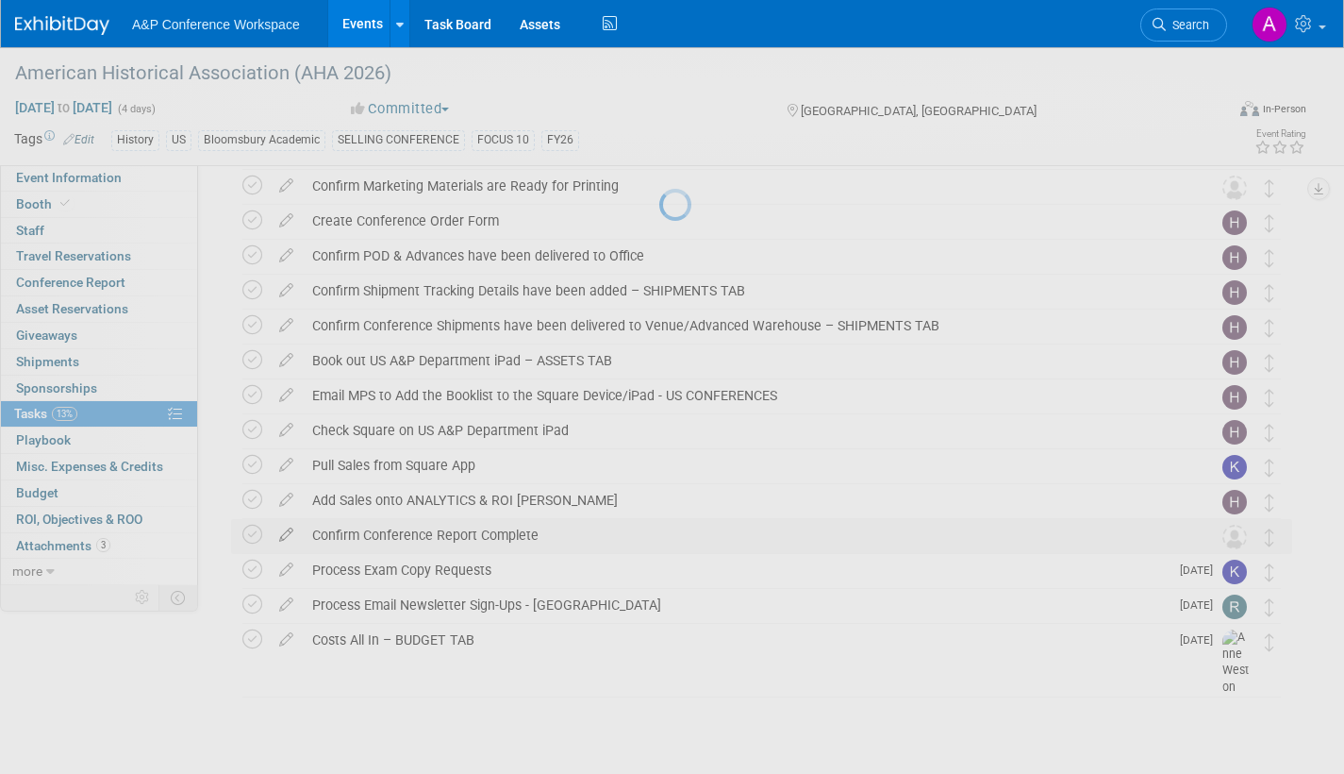
select select "70502f5a-e233-48a7-af51-1db25fd93eb2"
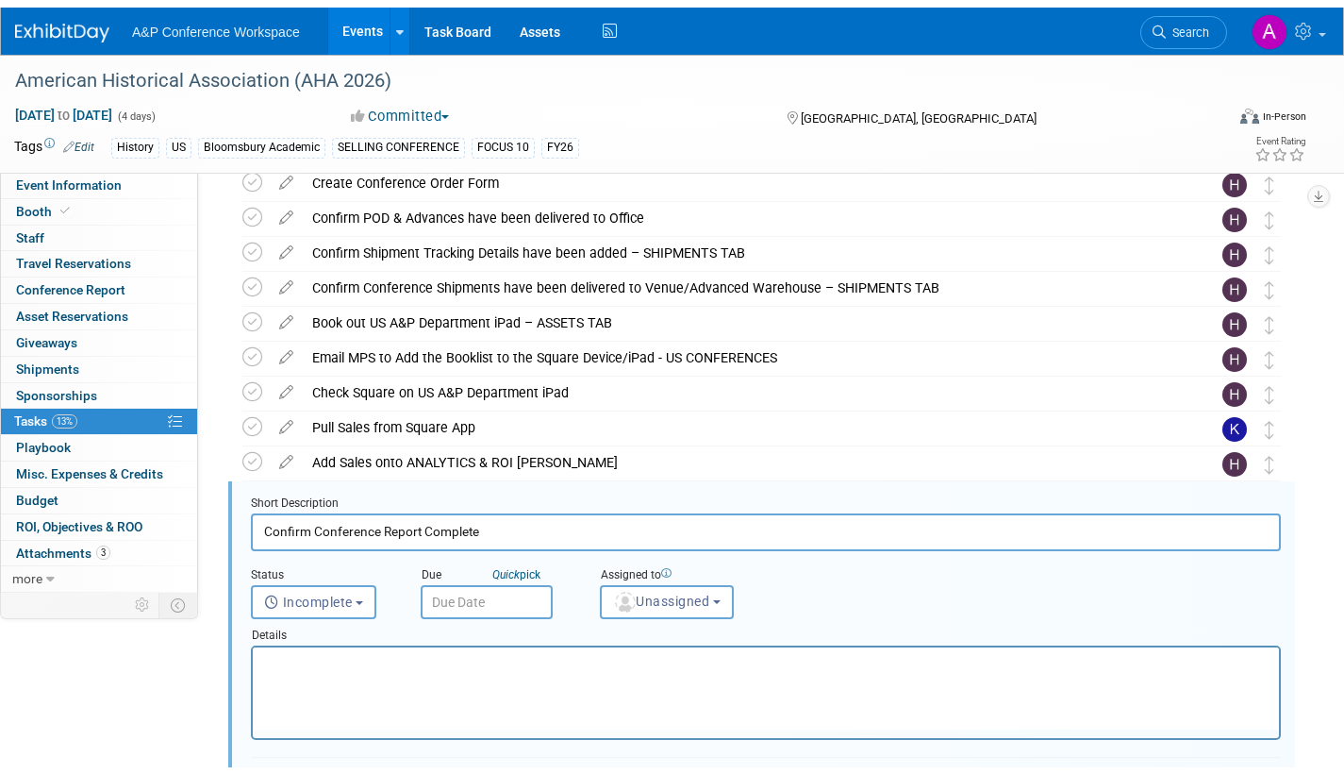
scroll to position [1016, 0]
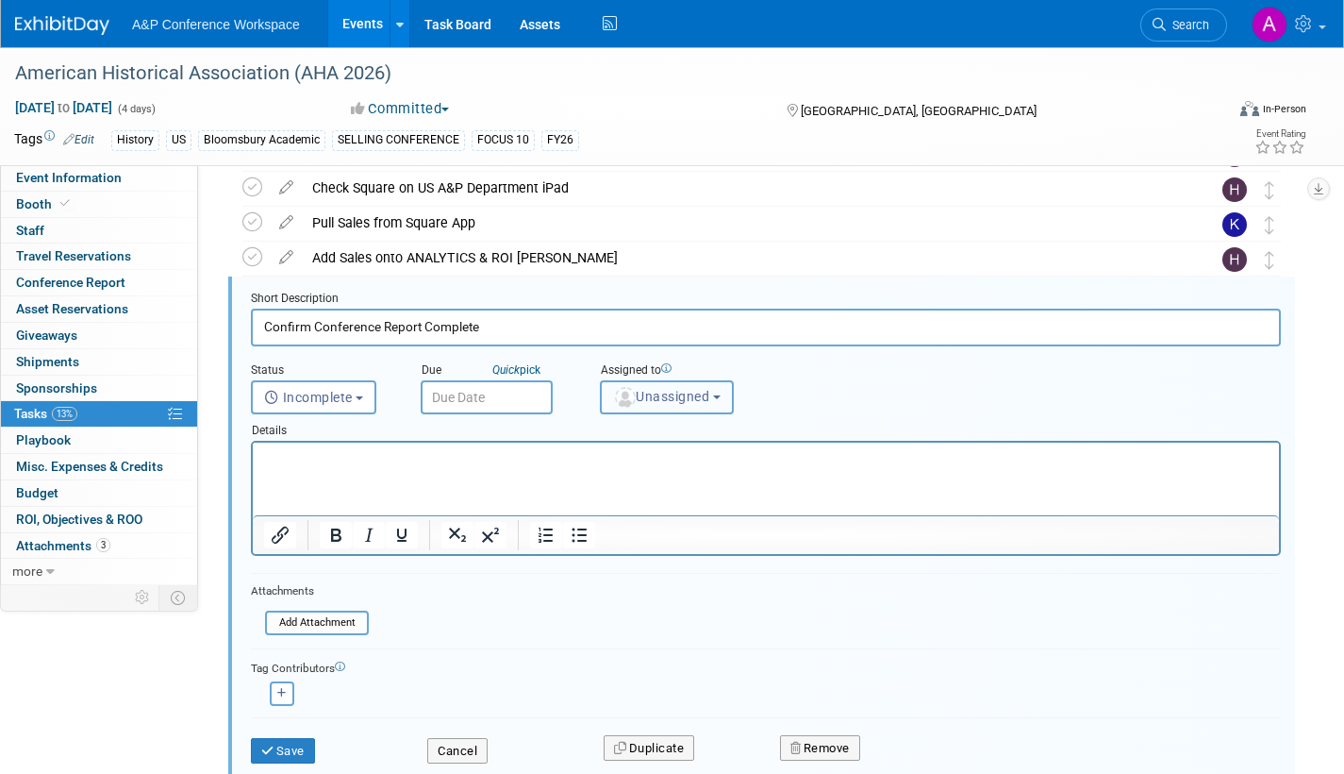
click at [689, 389] on span "Unassigned" at bounding box center [661, 396] width 96 height 15
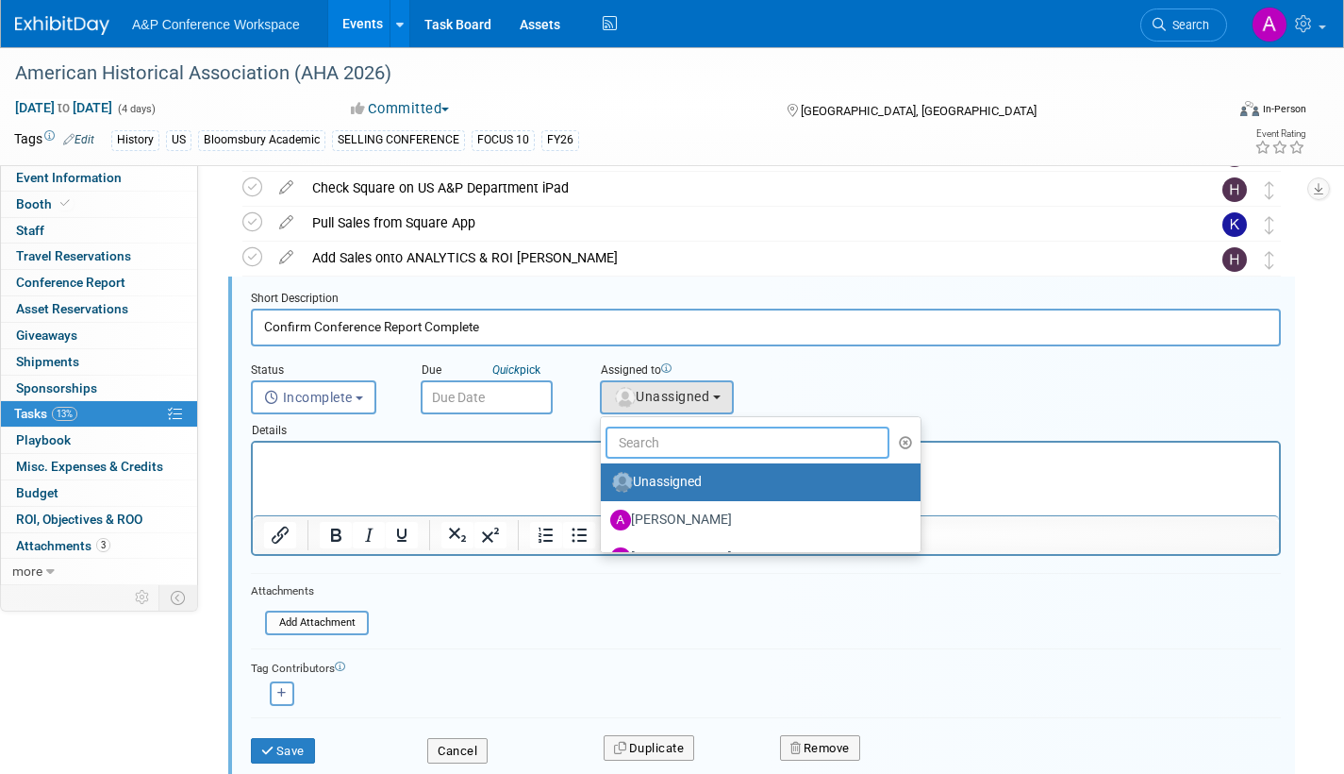
click at [670, 450] on input "text" at bounding box center [748, 442] width 284 height 32
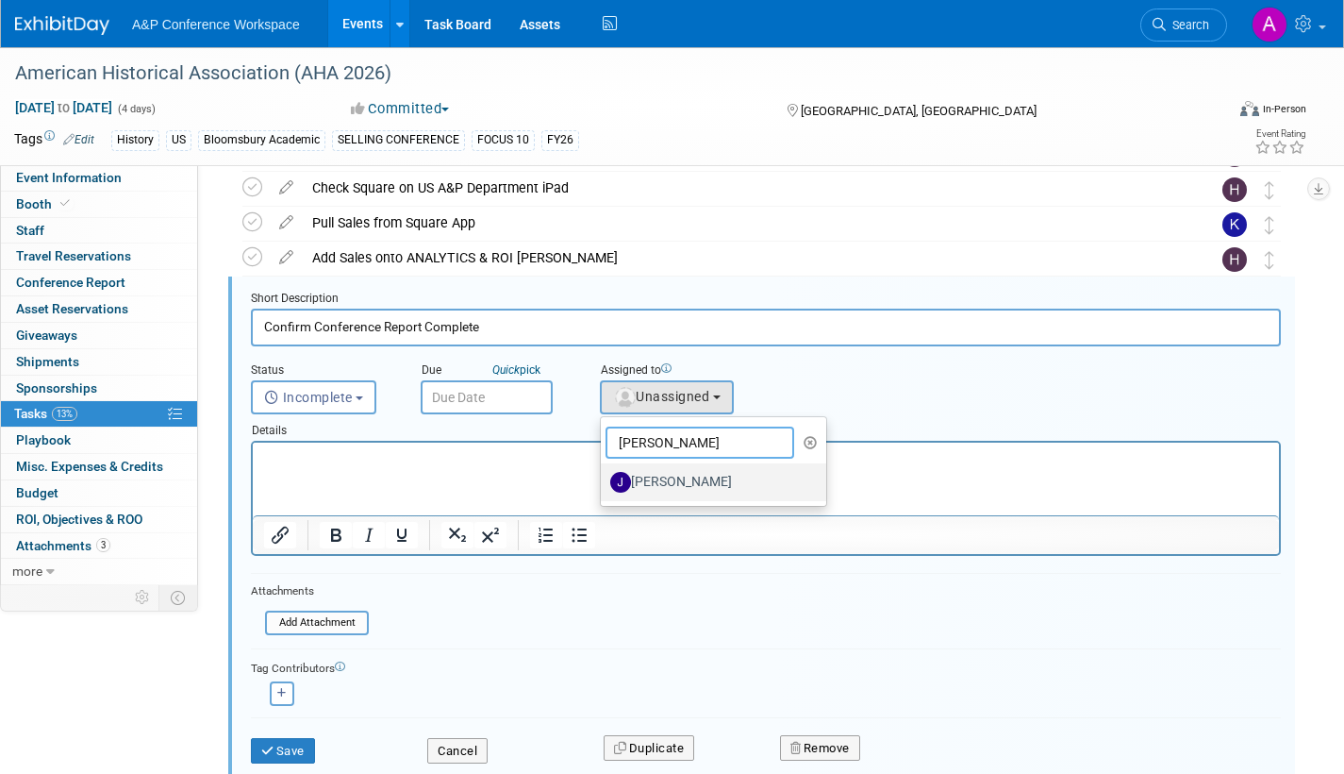
type input "joe"
click at [675, 483] on label "[PERSON_NAME]" at bounding box center [708, 482] width 197 height 30
click at [604, 483] on input "[PERSON_NAME]" at bounding box center [598, 480] width 12 height 12
select select "a498d096-d0cd-42f1-b26a-0242673173b8"
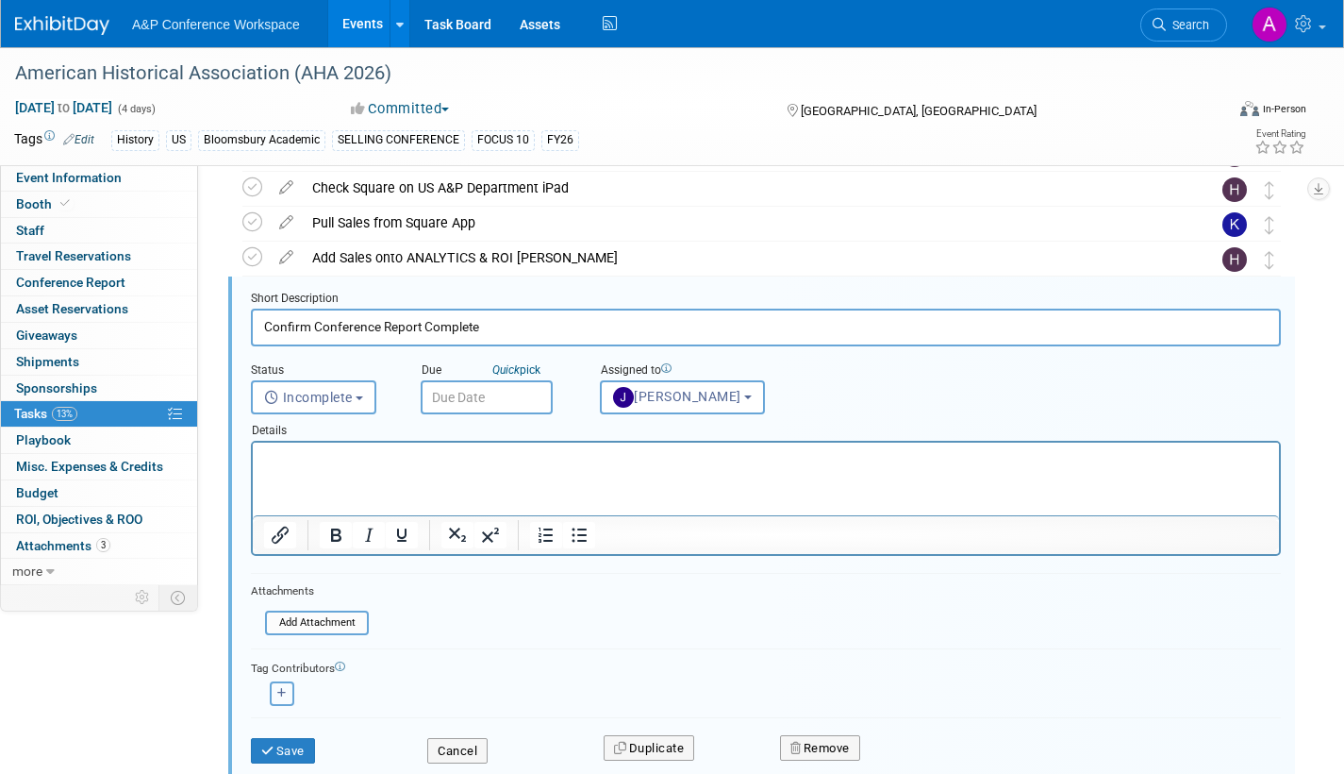
click at [282, 699] on button "button" at bounding box center [282, 693] width 25 height 25
select select
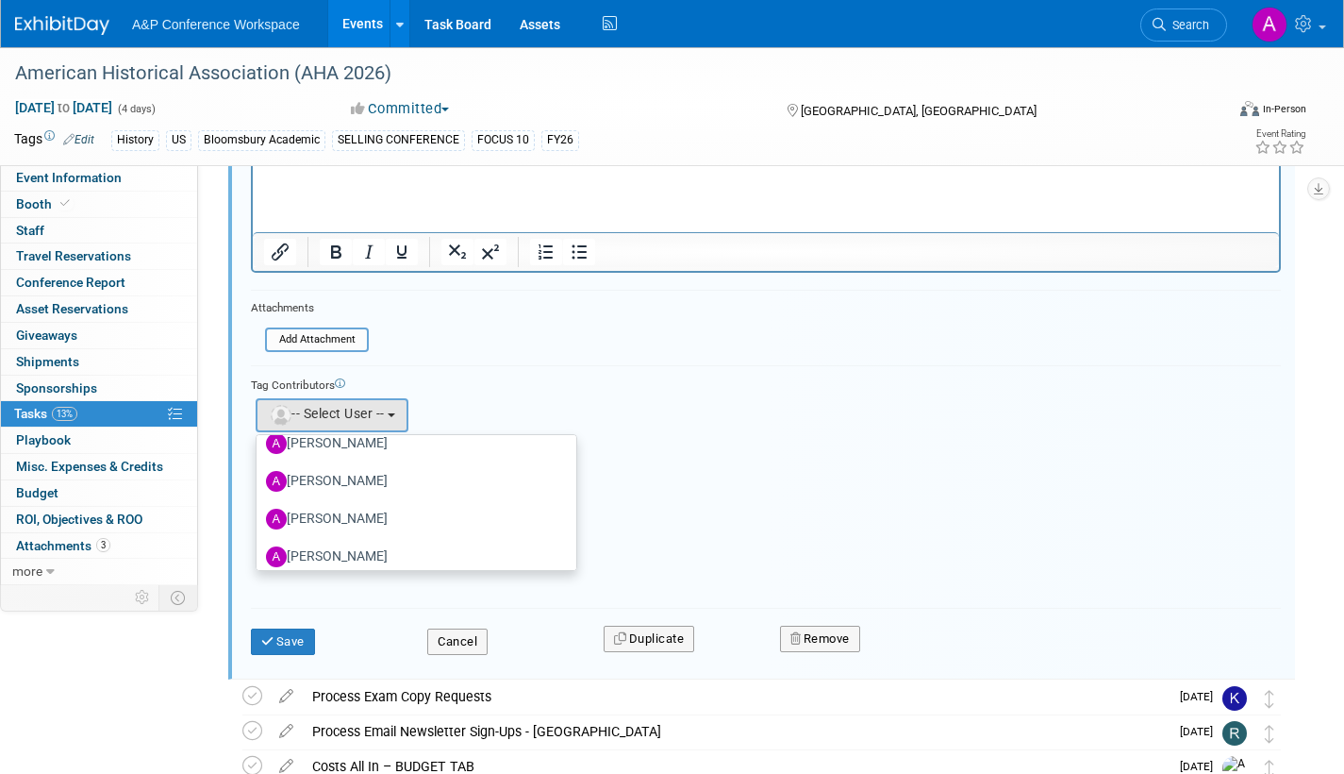
scroll to position [0, 0]
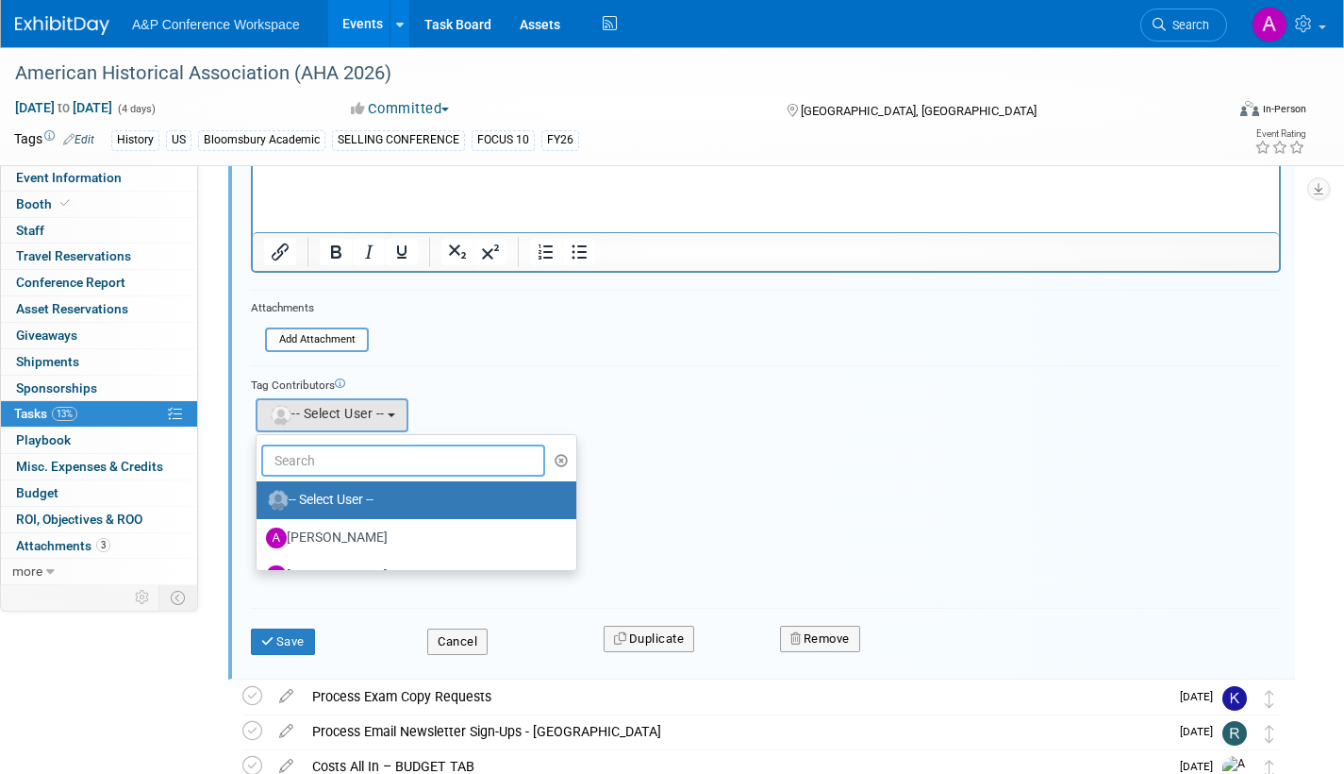
click at [340, 460] on input "text" at bounding box center [403, 460] width 284 height 32
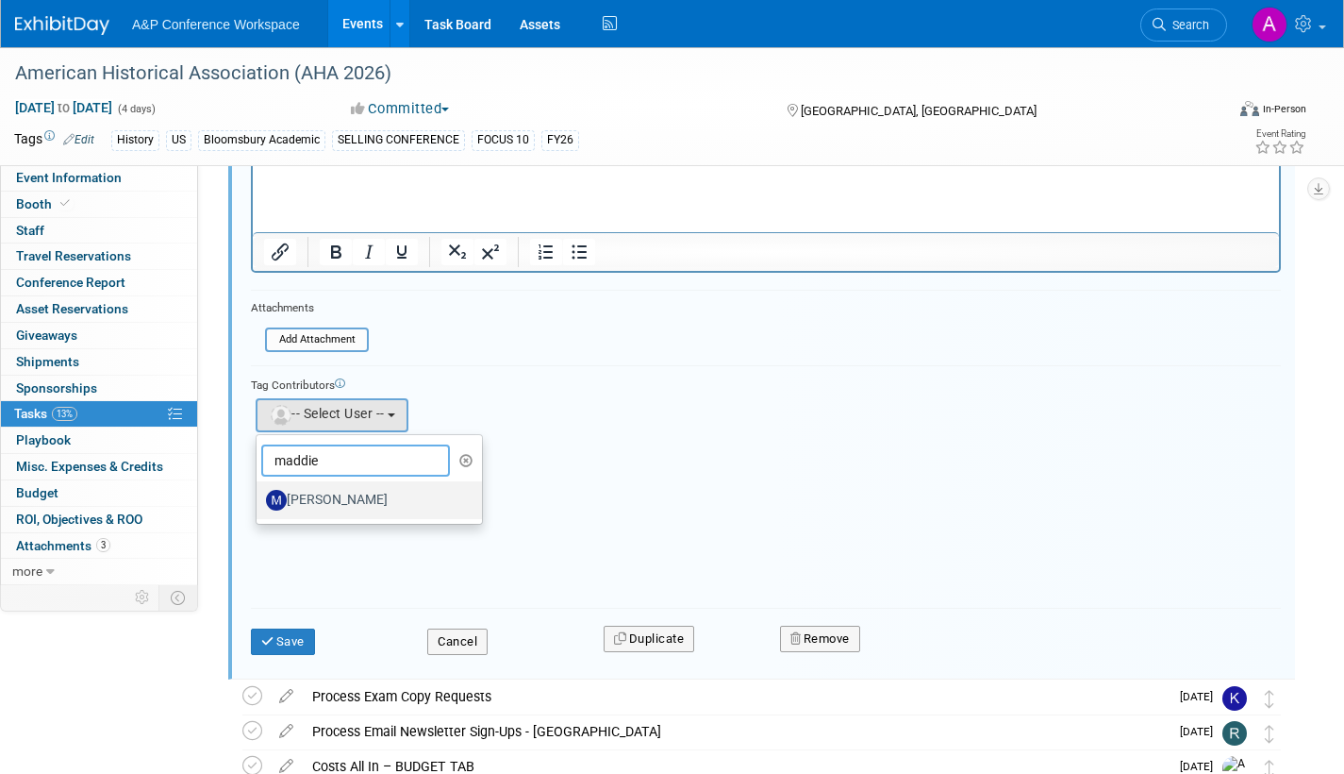
type input "maddie"
drag, startPoint x: 354, startPoint y: 492, endPoint x: 335, endPoint y: 561, distance: 71.4
click at [354, 493] on label "[PERSON_NAME]" at bounding box center [364, 500] width 197 height 30
click at [259, 493] on input "[PERSON_NAME]" at bounding box center [253, 498] width 12 height 12
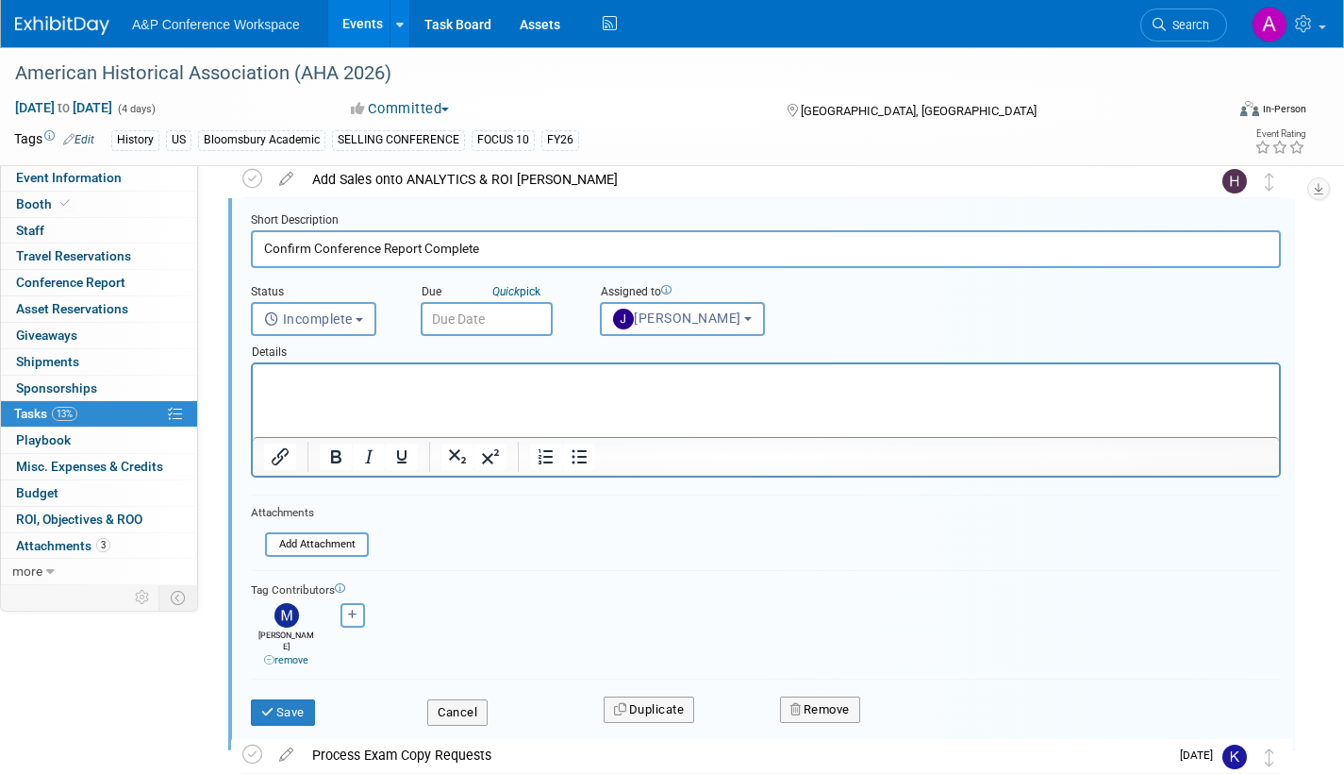
scroll to position [1091, 0]
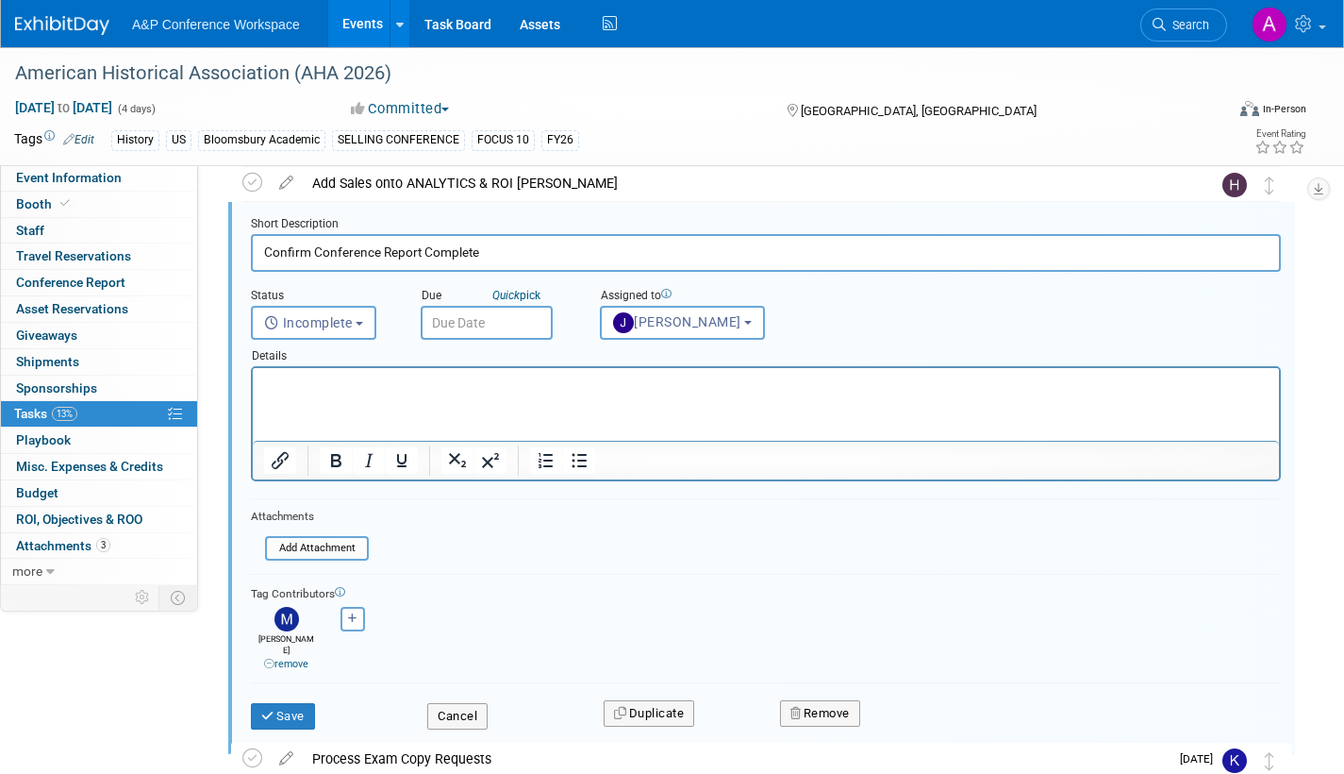
click at [531, 325] on input "text" at bounding box center [487, 323] width 132 height 34
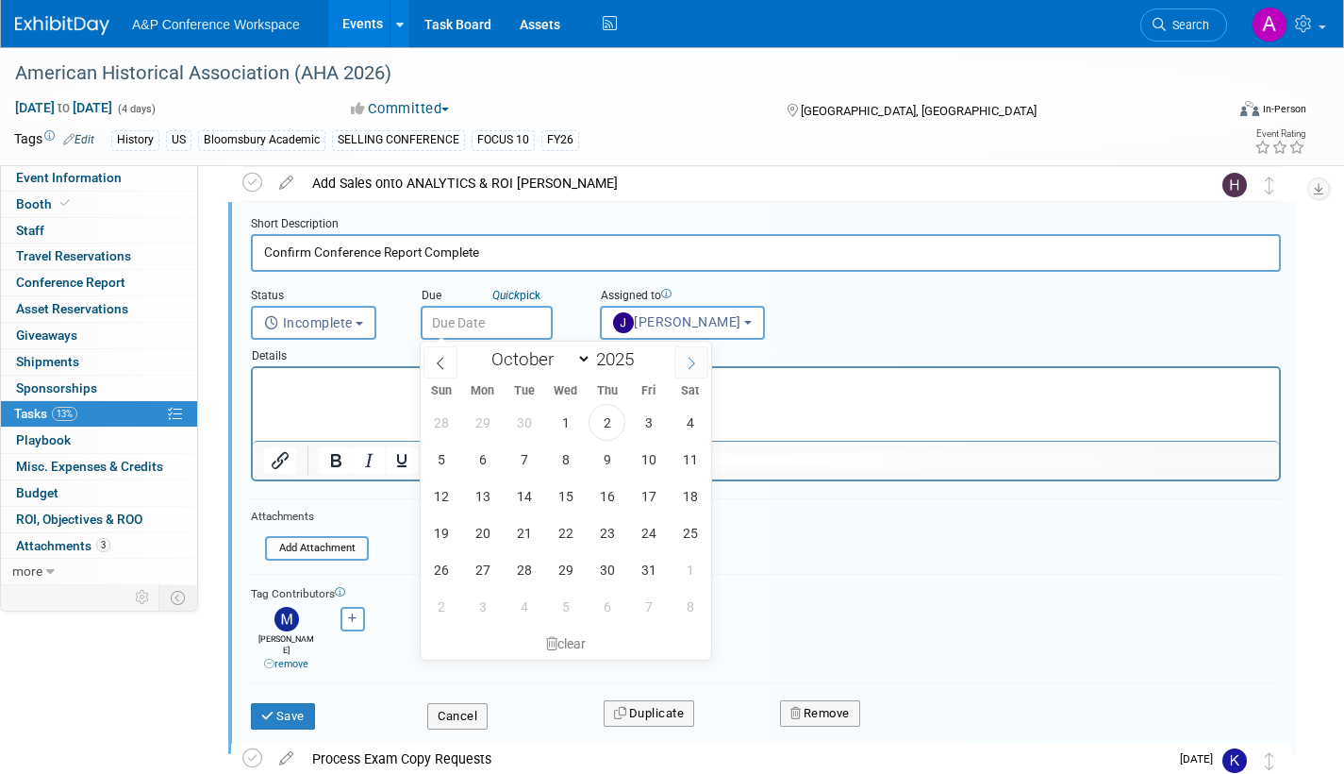
click at [683, 366] on span at bounding box center [692, 362] width 34 height 32
select select "11"
click at [686, 365] on icon at bounding box center [691, 363] width 13 height 13
type input "2026"
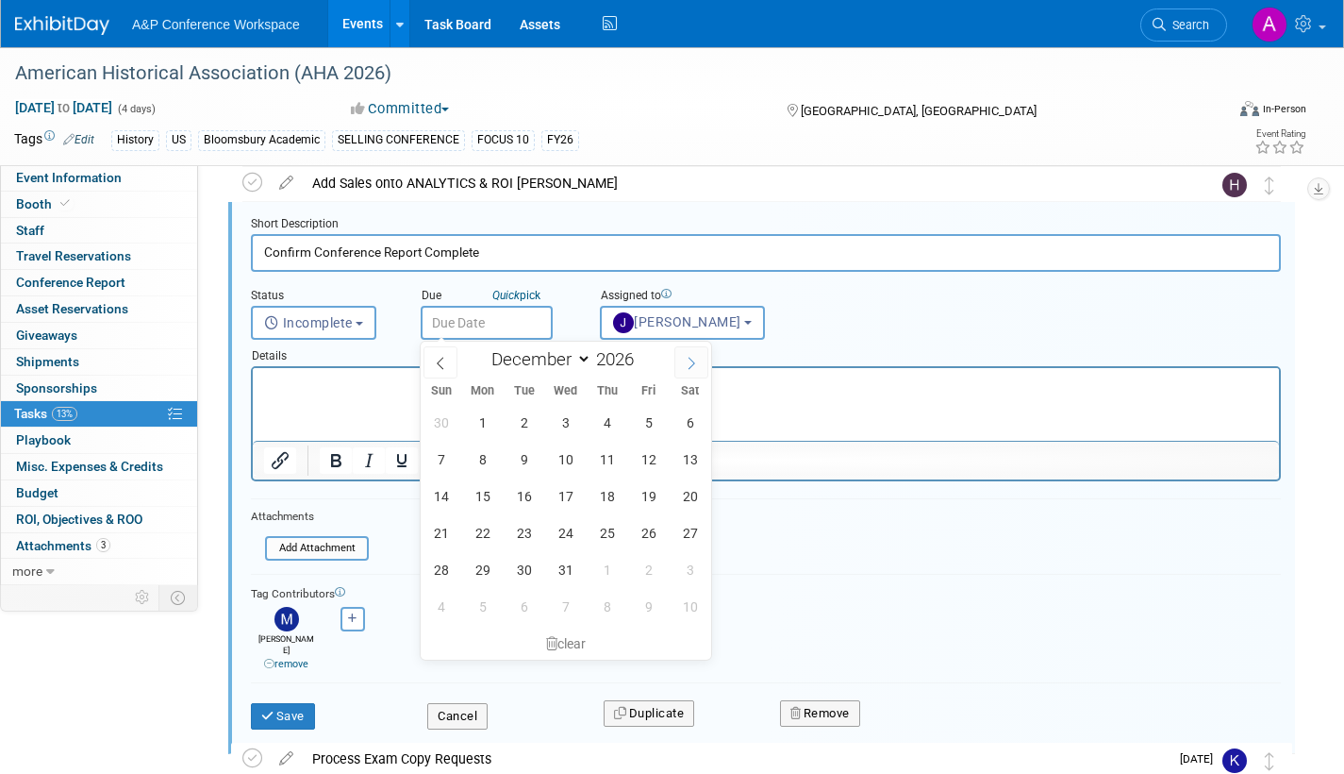
select select "0"
click at [645, 534] on span "23" at bounding box center [648, 532] width 37 height 37
type input "[DATE]"
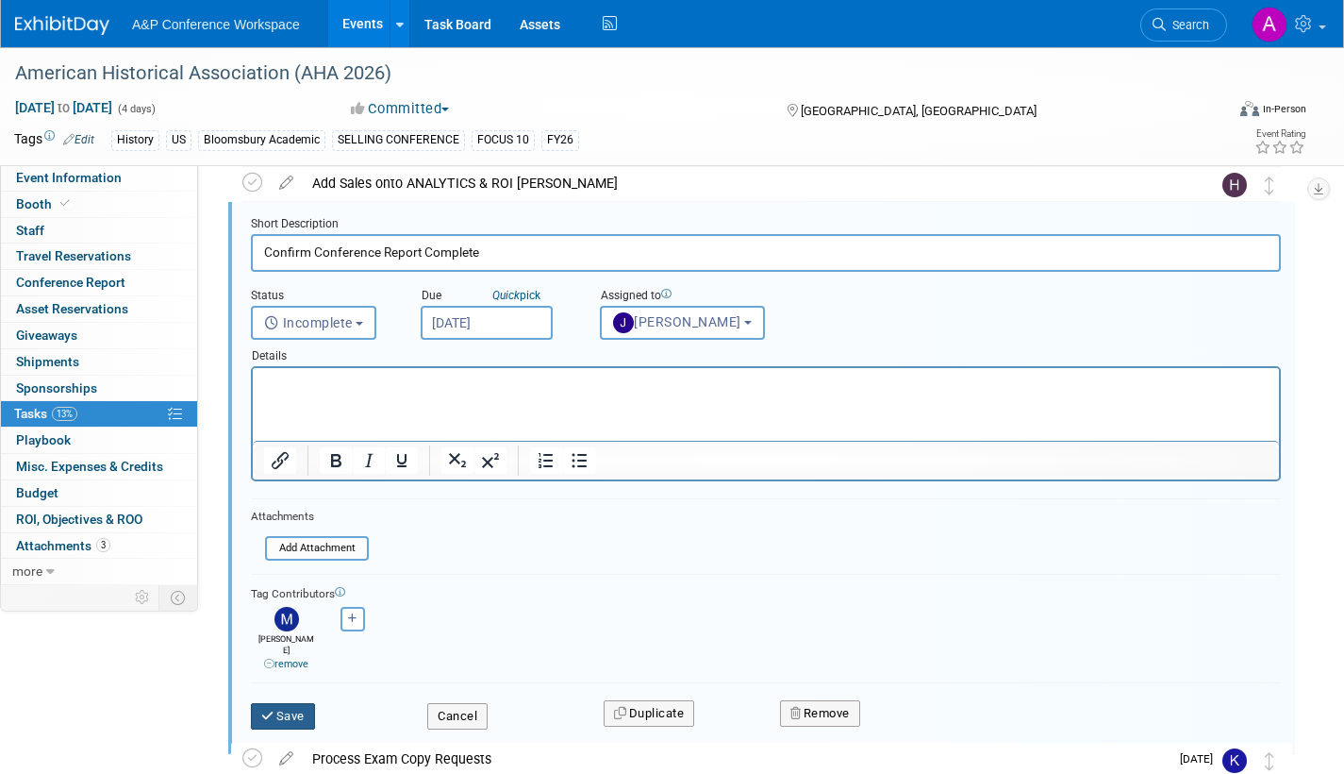
click at [302, 703] on button "Save" at bounding box center [283, 716] width 64 height 26
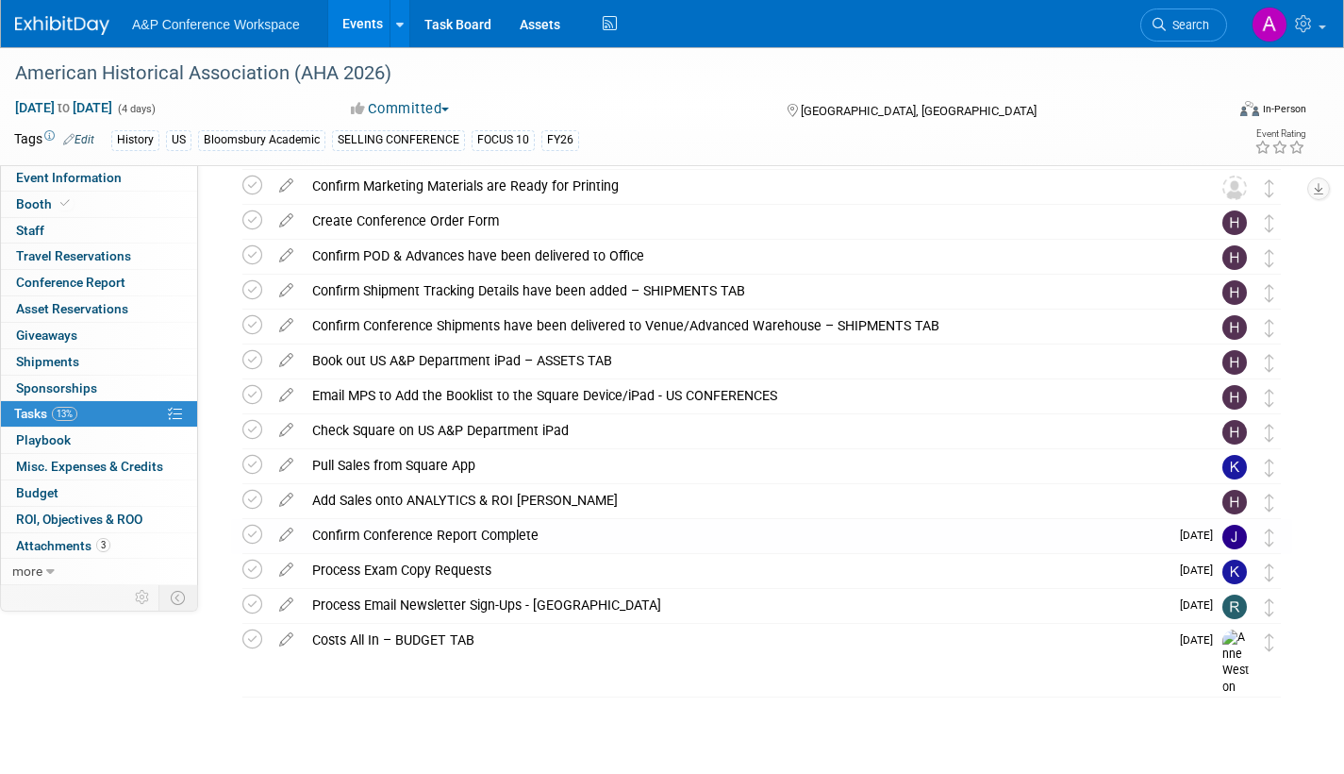
scroll to position [774, 0]
click at [1193, 25] on span "Search" at bounding box center [1187, 25] width 43 height 14
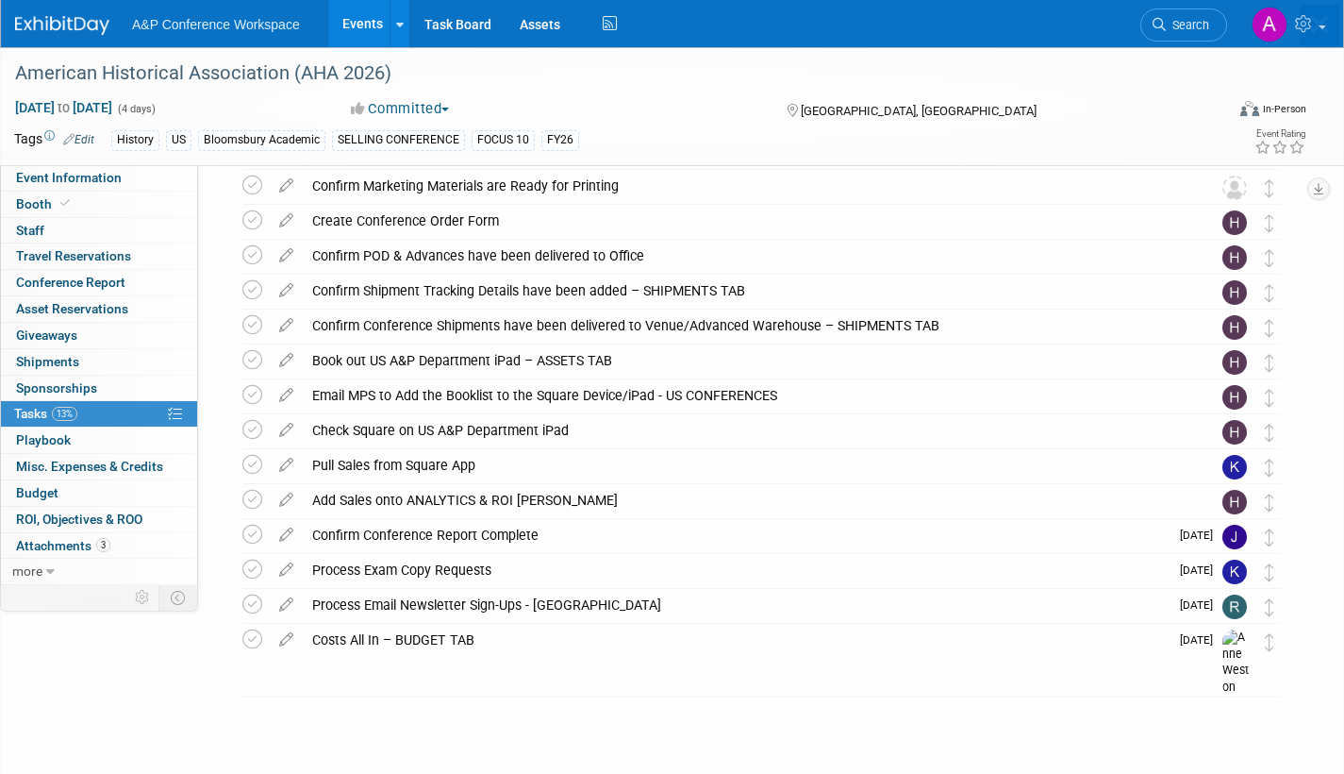
scroll to position [0, 0]
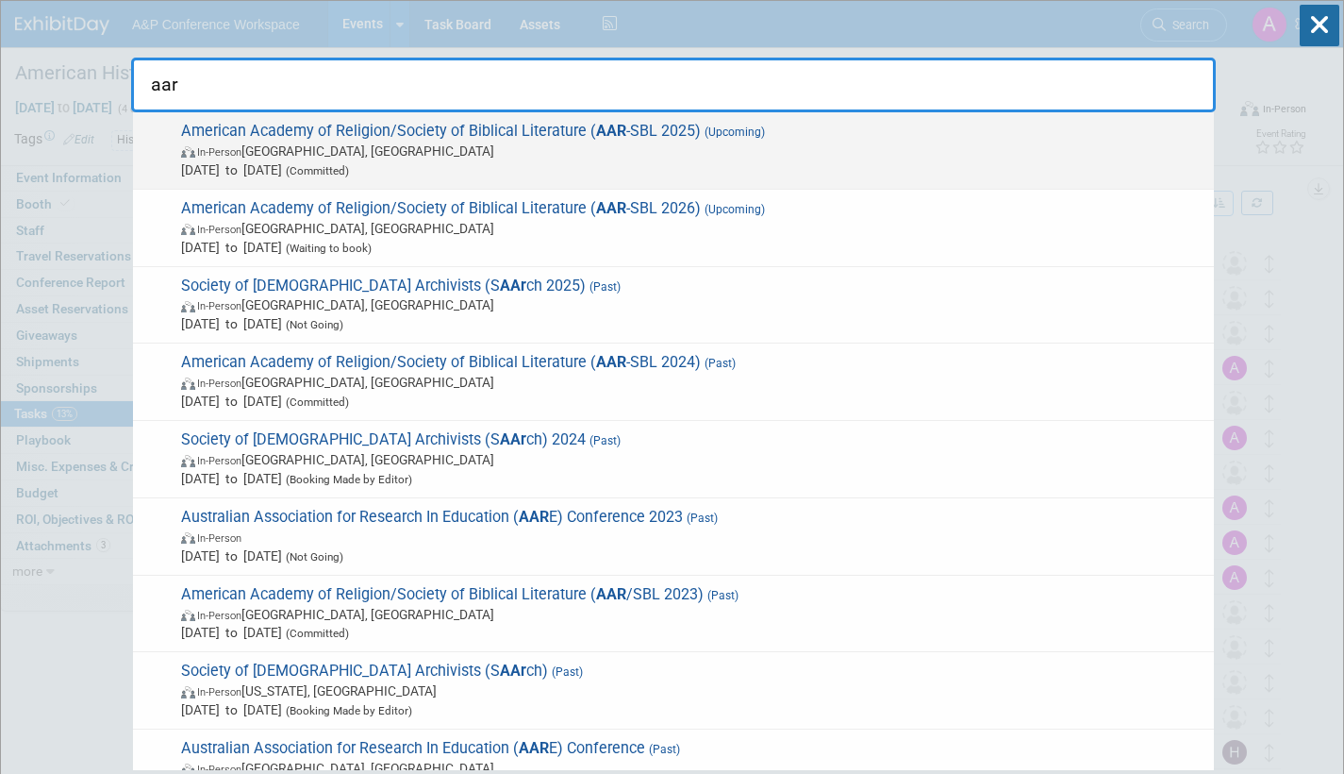
type input "aar"
click at [509, 167] on span "Nov 22, 2025 to Nov 25, 2025 (Committed)" at bounding box center [693, 169] width 1024 height 19
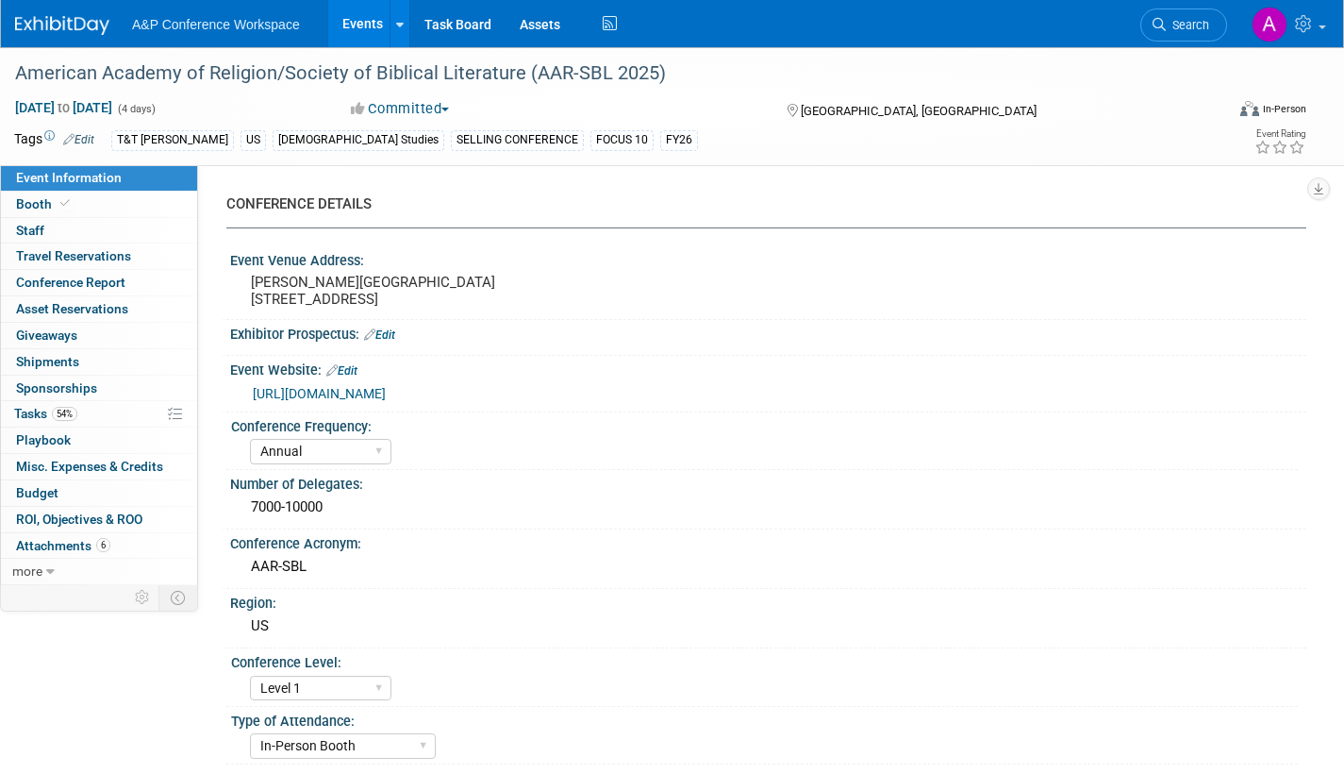
select select "Annual"
select select "Level 1"
select select "In-Person Booth"
select select "[DEMOGRAPHIC_DATA] Studies"
select select "T&T [PERSON_NAME]"
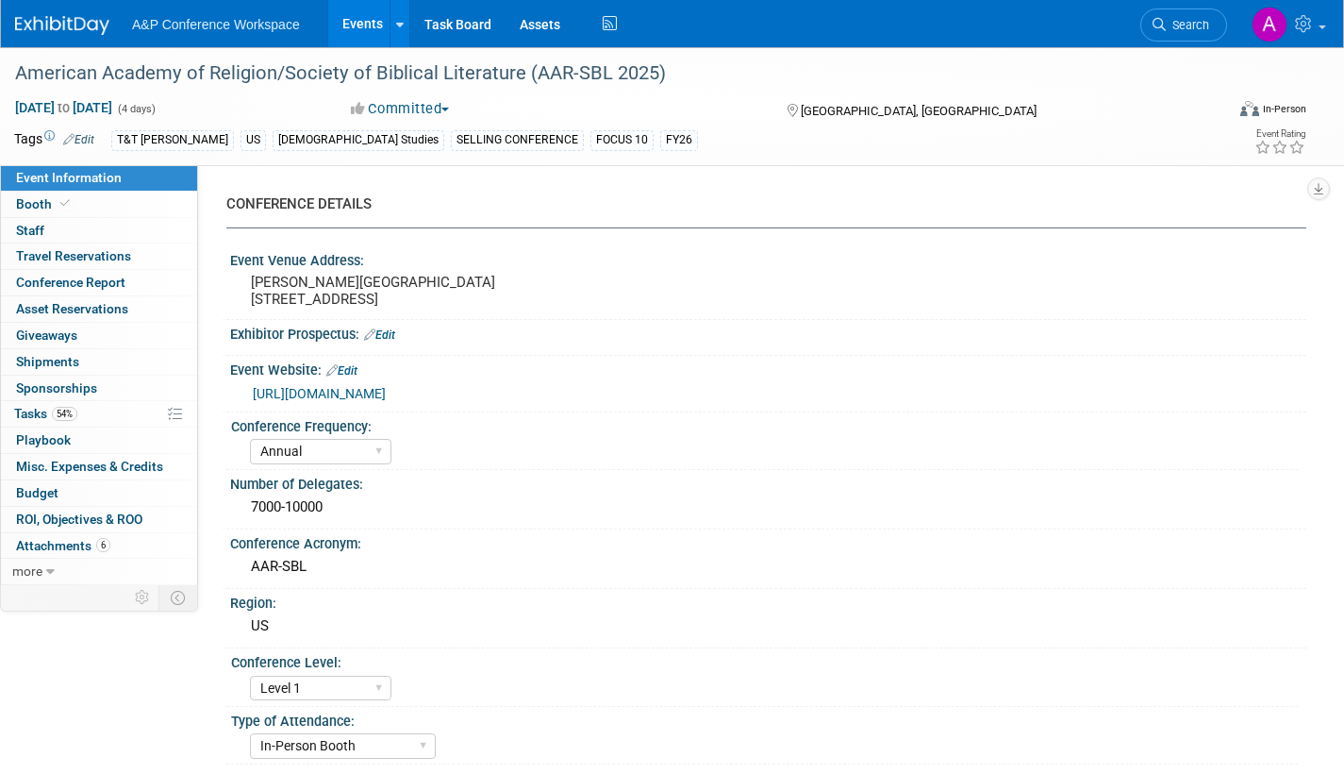
select select "[PERSON_NAME]"
select select "Networking/Commissioning"
click at [37, 414] on span "Tasks 54%" at bounding box center [45, 413] width 63 height 15
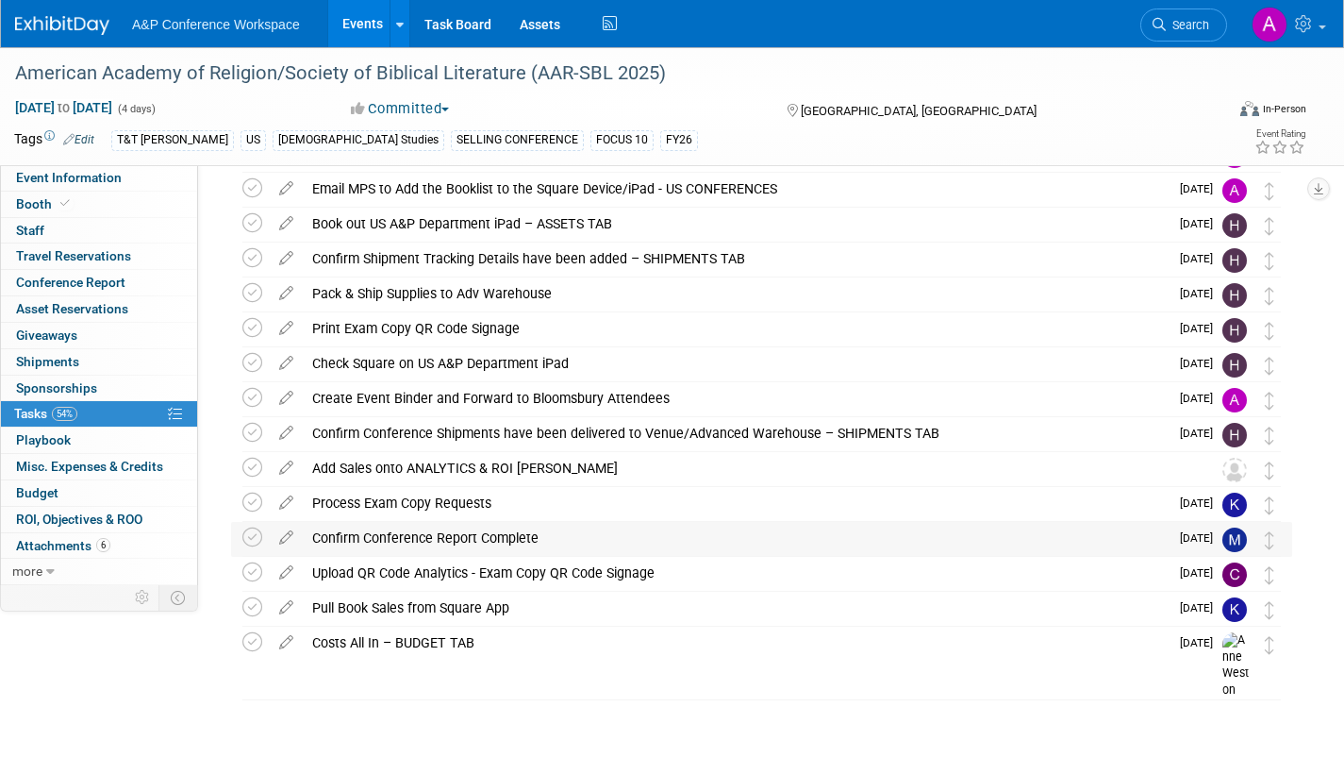
scroll to position [145, 0]
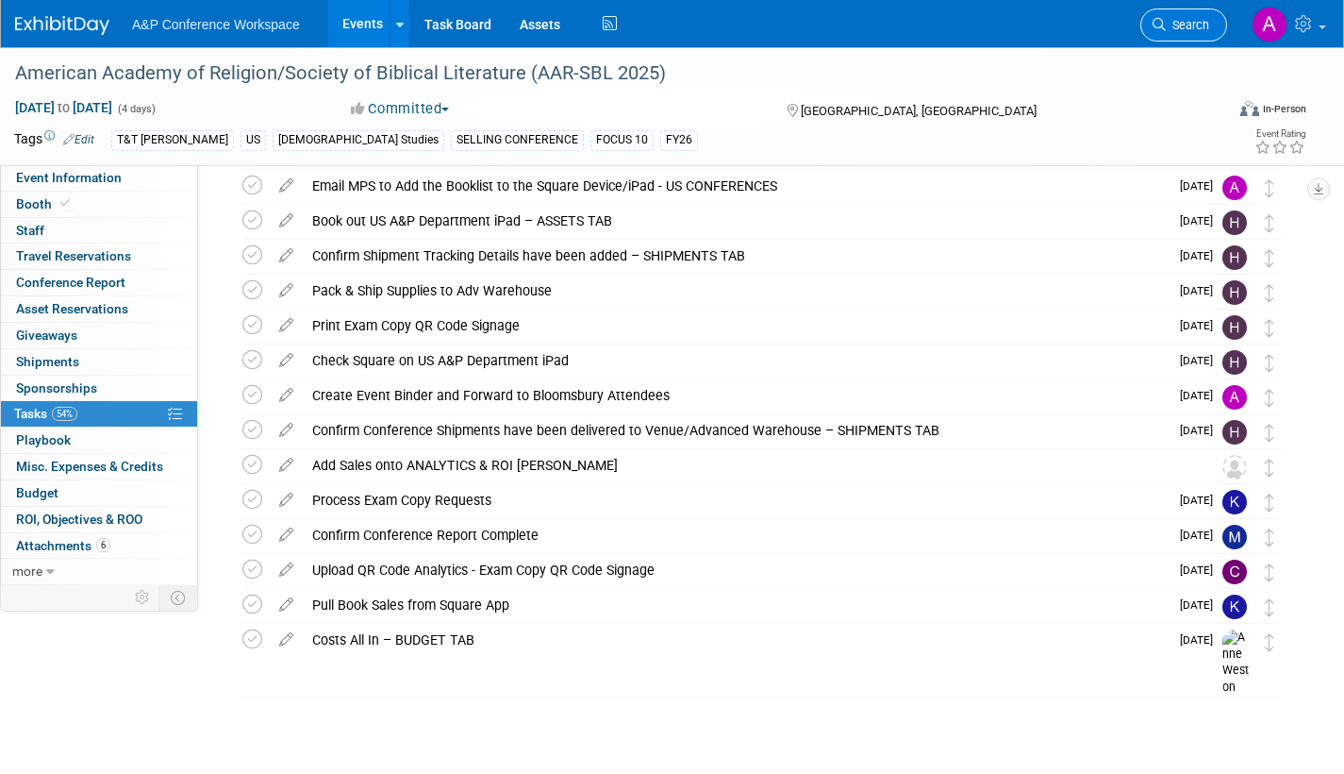
click at [1187, 30] on span "Search" at bounding box center [1187, 25] width 43 height 14
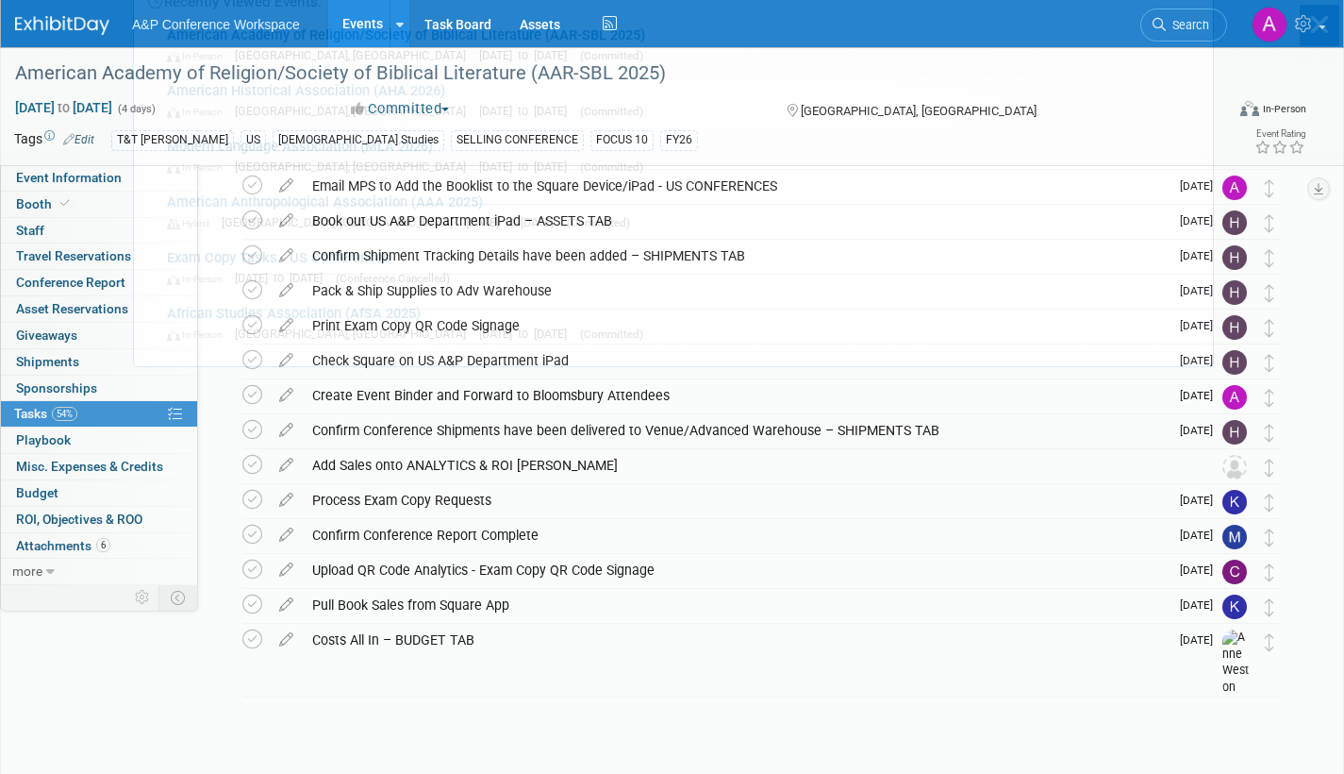
scroll to position [0, 0]
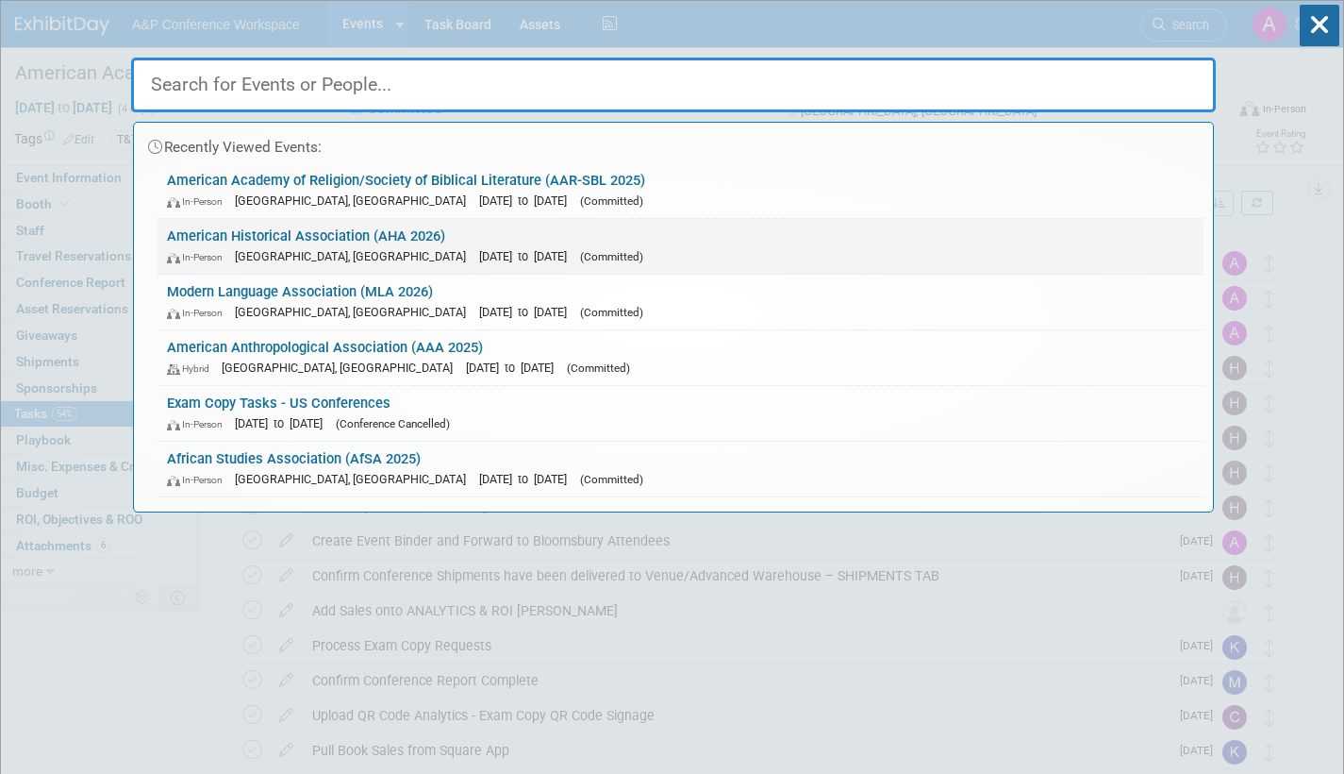
click at [475, 238] on link "American Historical Association (AHA 2026) In-Person [GEOGRAPHIC_DATA], [GEOGRA…" at bounding box center [681, 246] width 1046 height 55
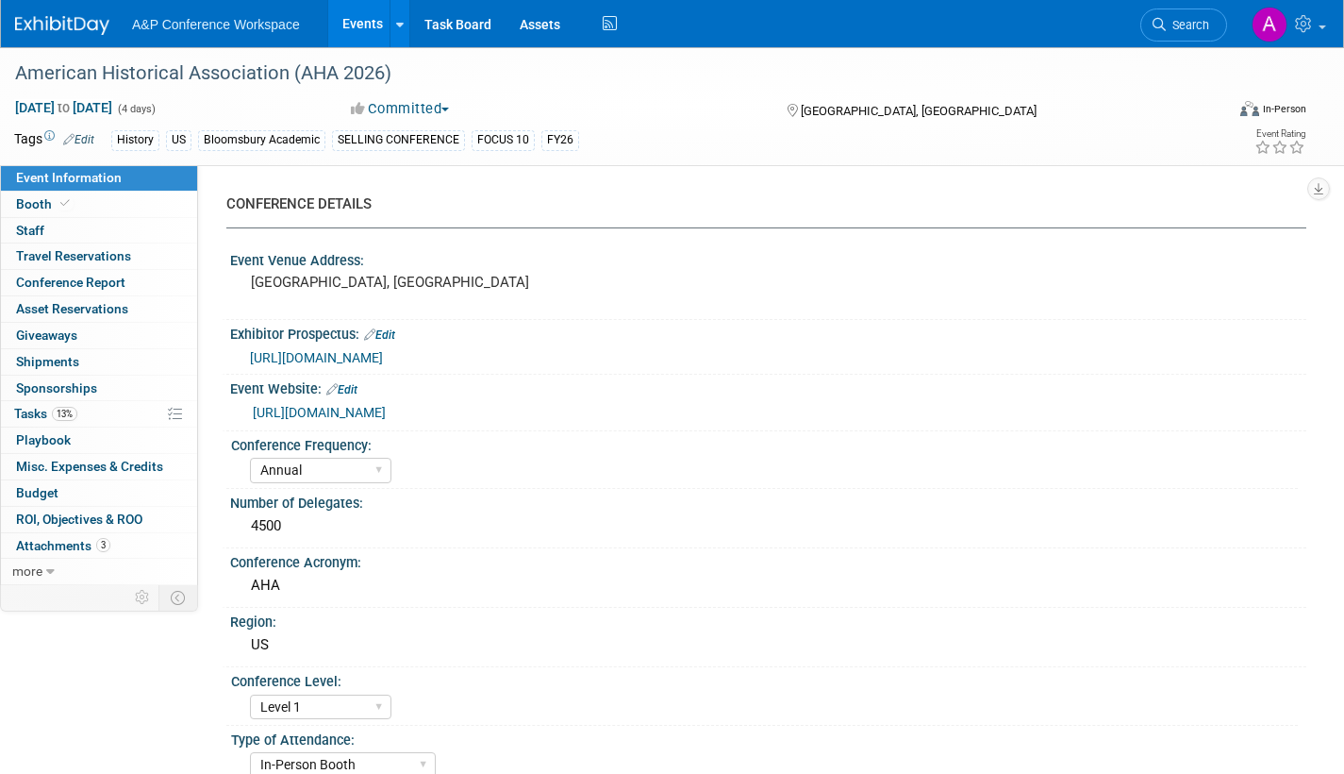
select select "Annual"
select select "Level 1"
select select "In-Person Booth"
select select "History"
select select "Bloomsbury Academic"
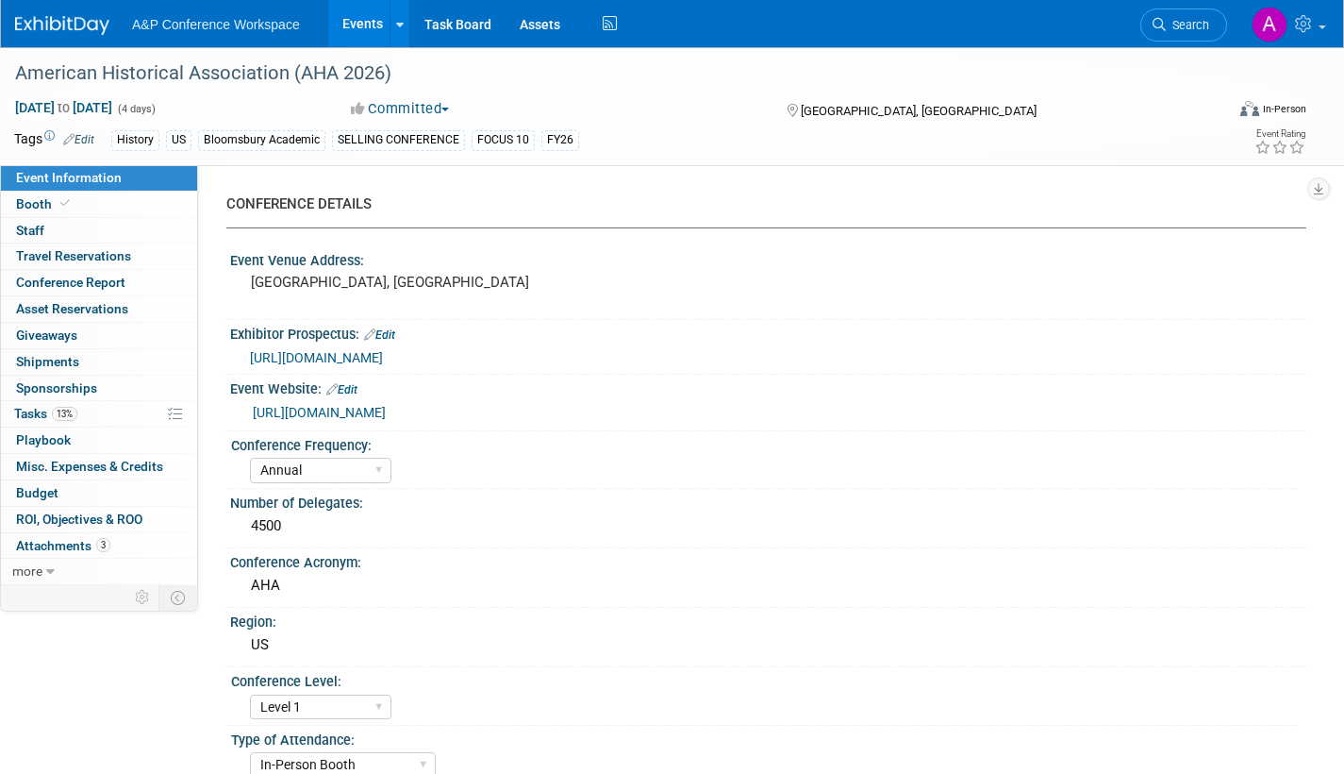
select select "[PERSON_NAME]"
select select "Networking/Commissioning"
click at [30, 412] on span "Tasks 13%" at bounding box center [45, 413] width 63 height 15
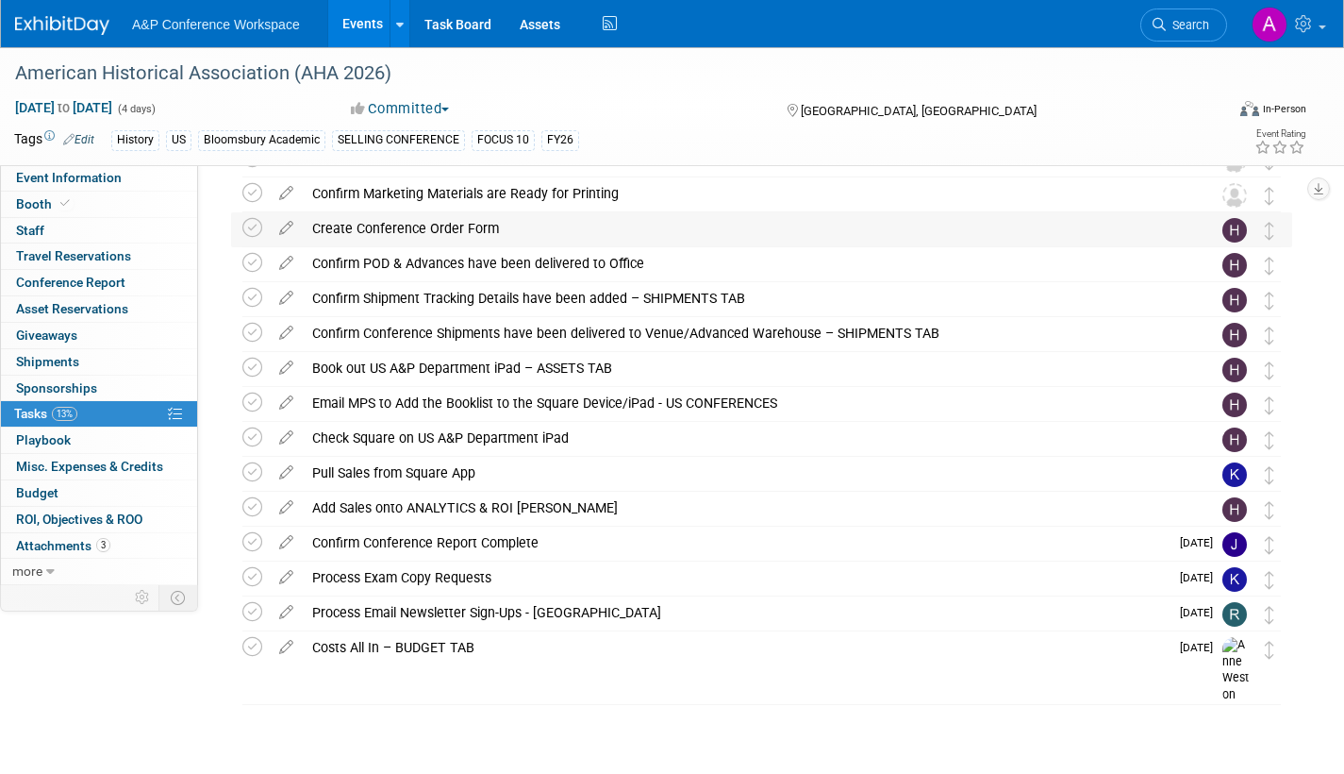
scroll to position [774, 0]
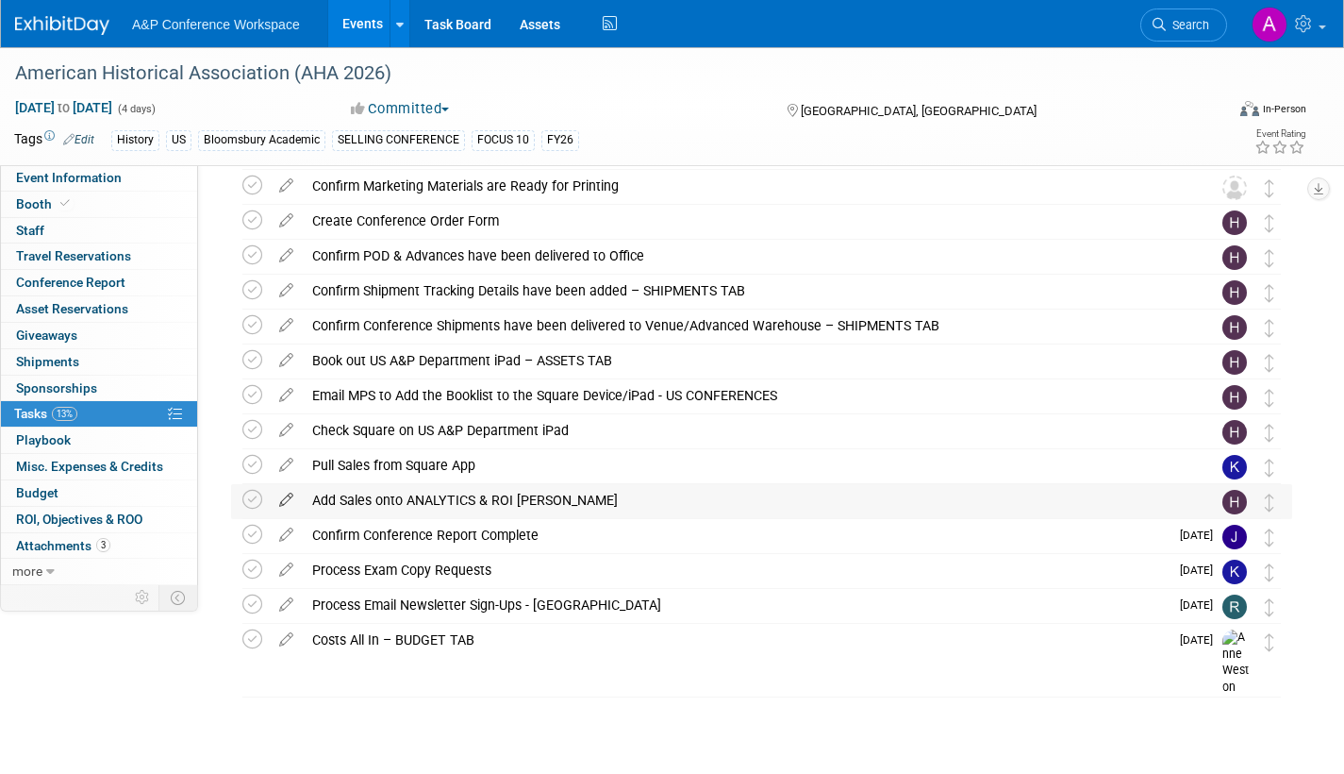
click at [289, 495] on icon at bounding box center [286, 496] width 33 height 24
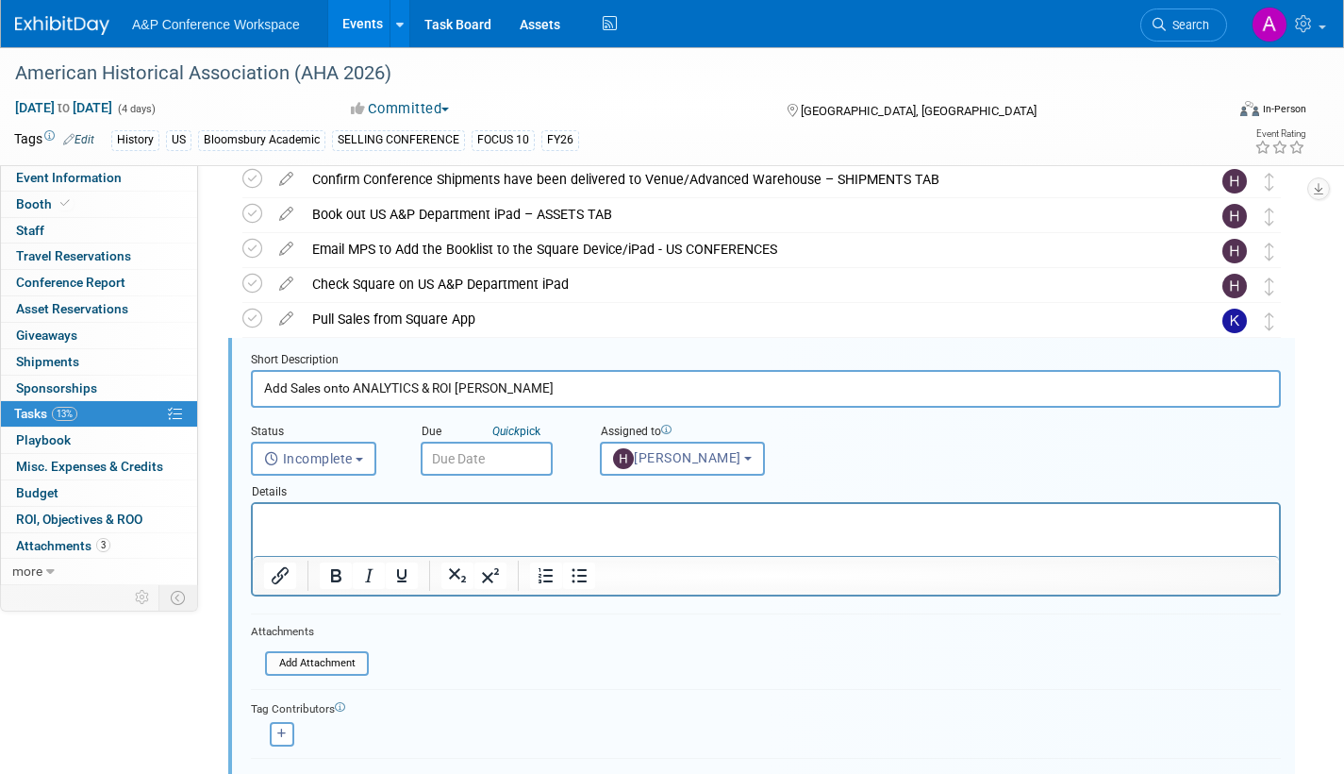
scroll to position [981, 0]
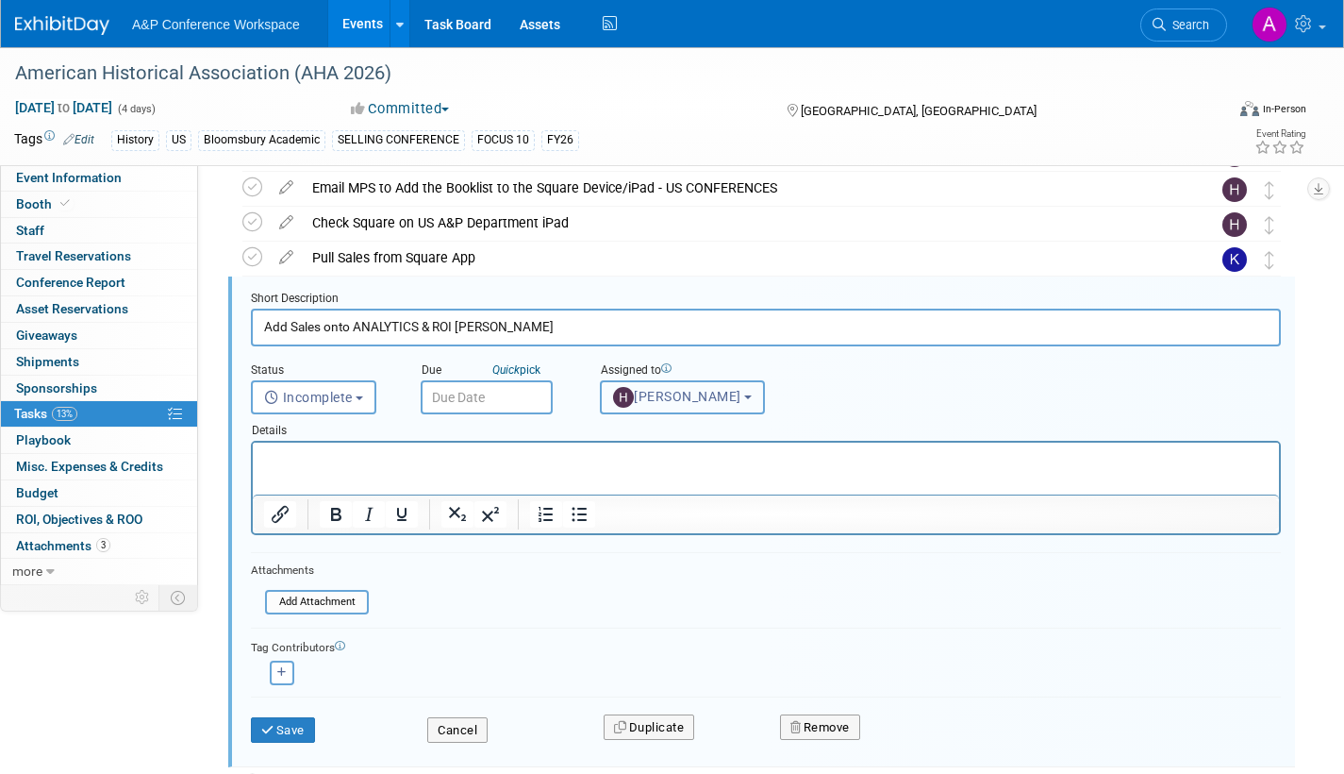
click at [681, 409] on button "[PERSON_NAME]" at bounding box center [682, 397] width 165 height 34
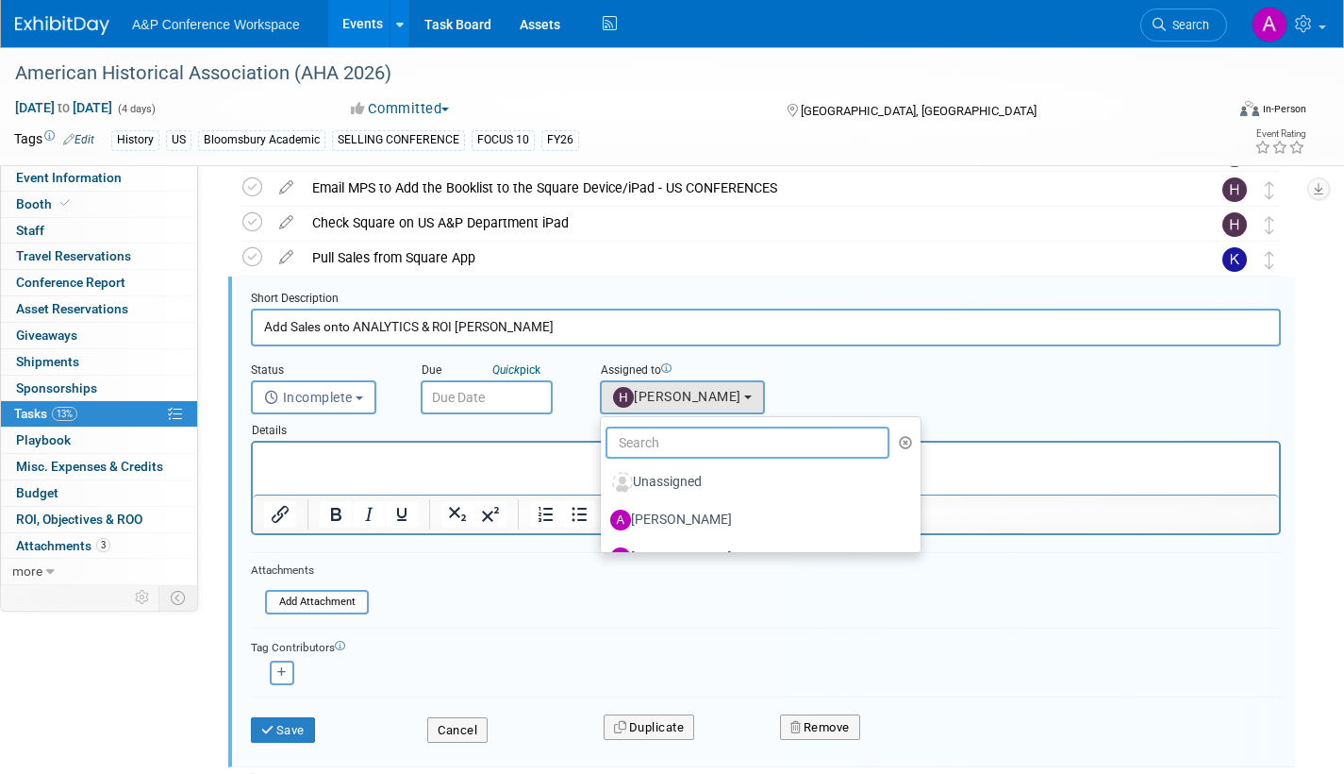
click at [723, 443] on input "text" at bounding box center [748, 442] width 284 height 32
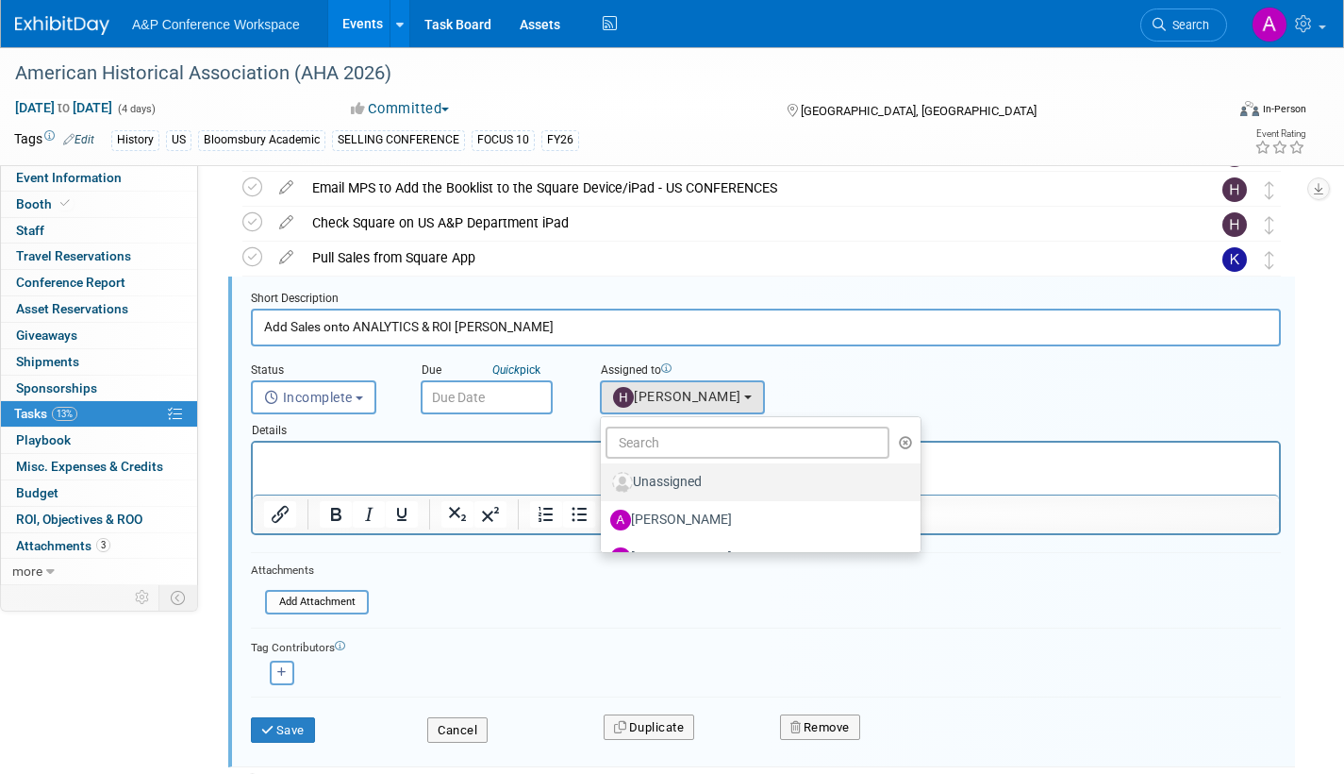
click at [686, 485] on label "Unassigned" at bounding box center [756, 482] width 292 height 30
click at [604, 485] on input "Unassigned" at bounding box center [598, 480] width 12 height 12
select select
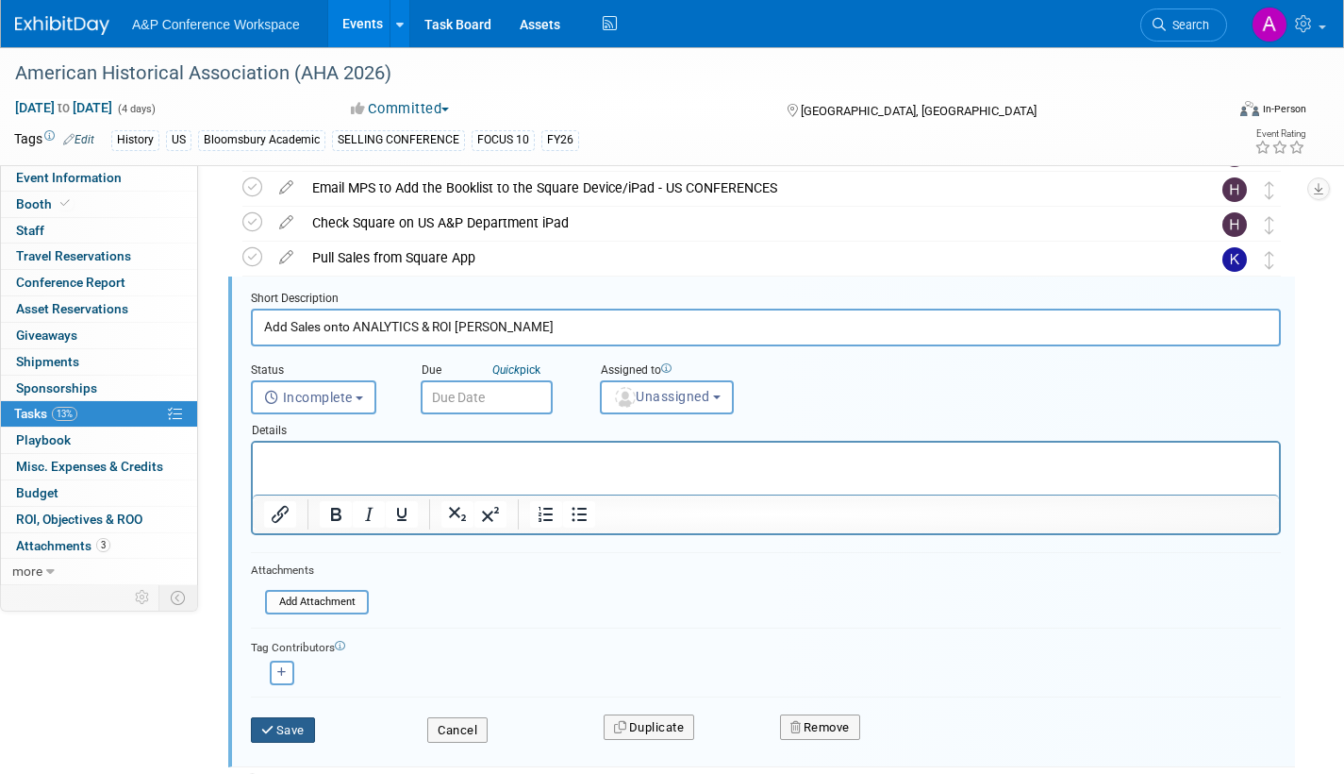
click at [306, 721] on button "Save" at bounding box center [283, 730] width 64 height 26
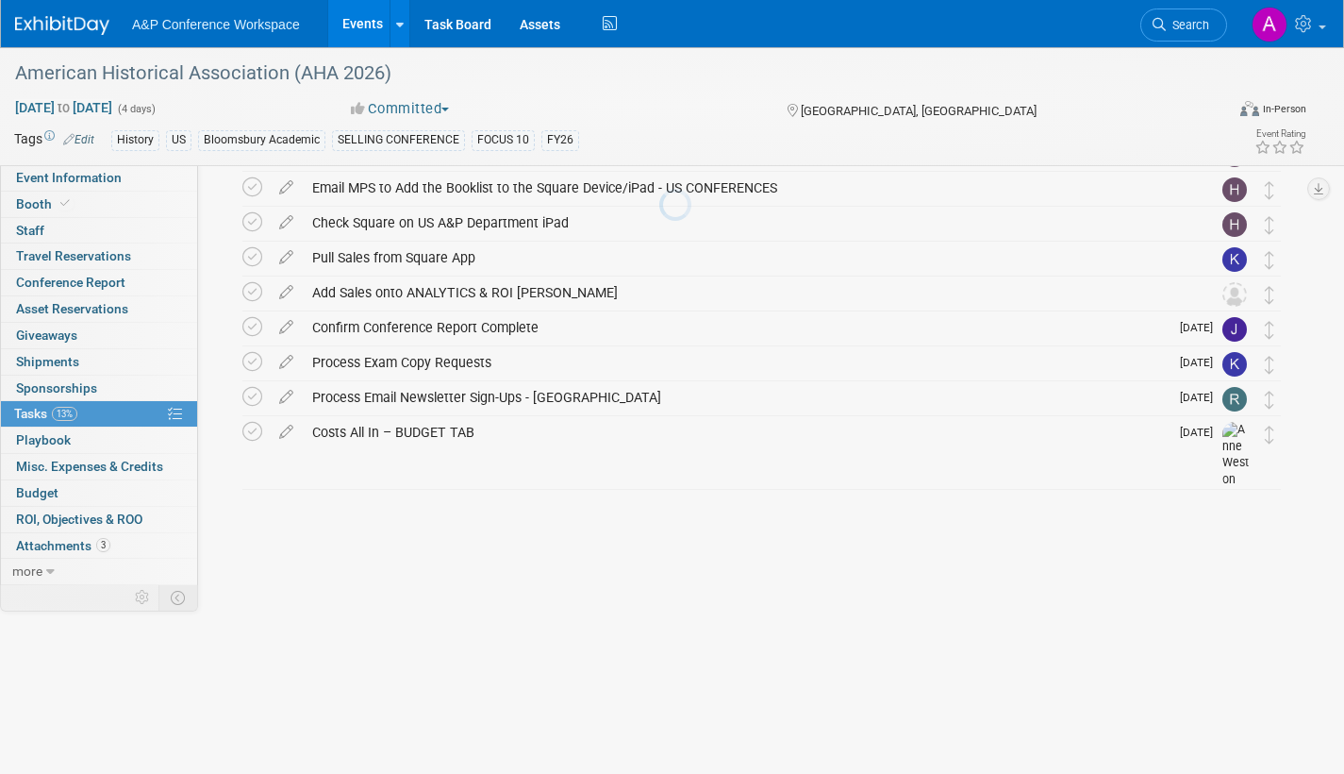
scroll to position [774, 0]
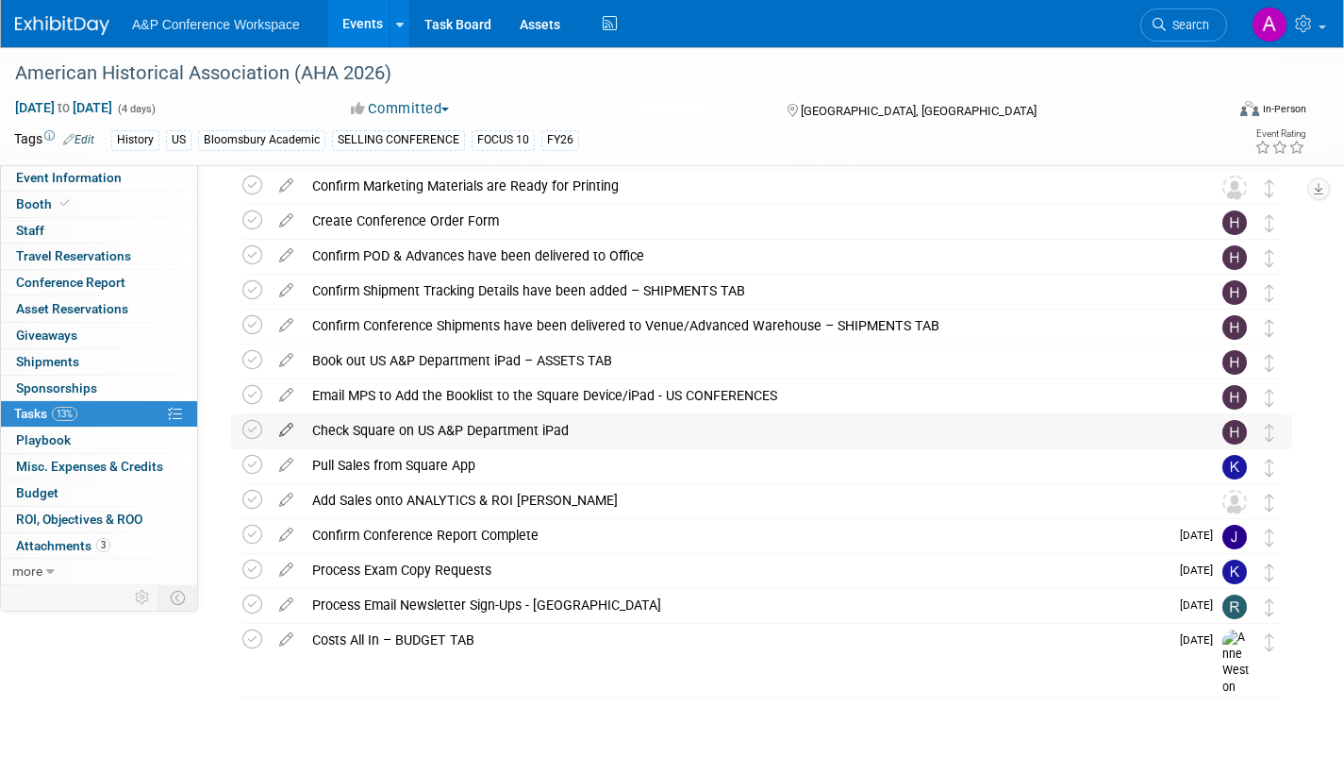
click at [283, 425] on icon at bounding box center [286, 426] width 33 height 24
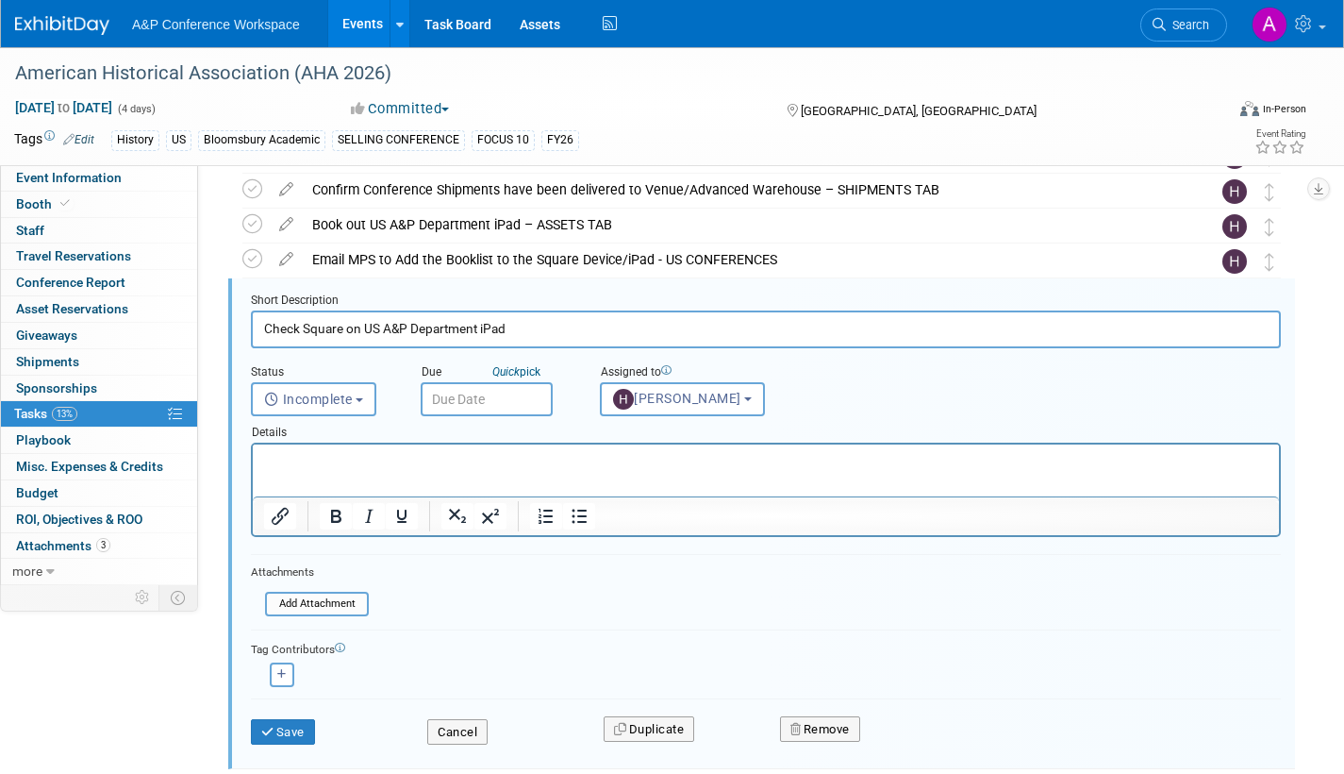
scroll to position [911, 0]
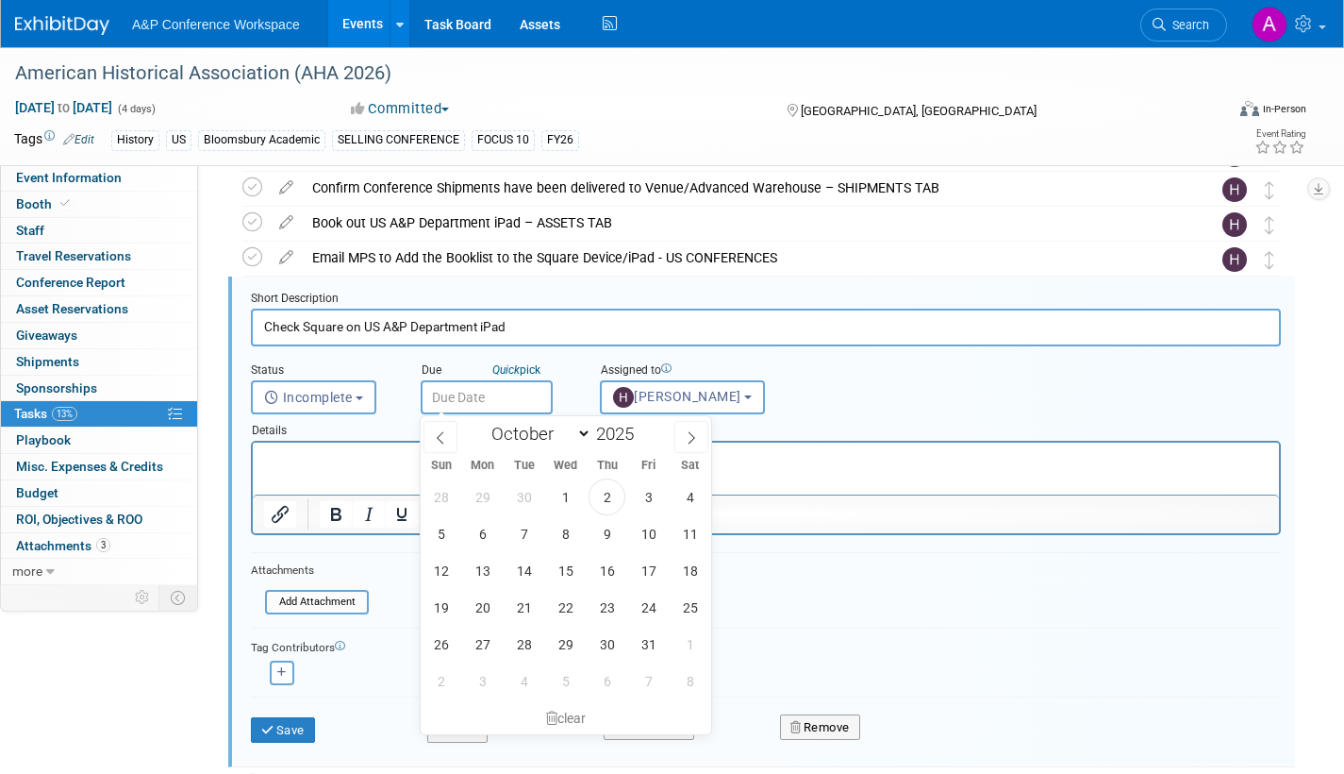
click at [513, 407] on input "text" at bounding box center [487, 397] width 132 height 34
click at [692, 434] on icon at bounding box center [692, 437] width 7 height 12
select select "11"
click at [692, 434] on icon at bounding box center [692, 437] width 7 height 12
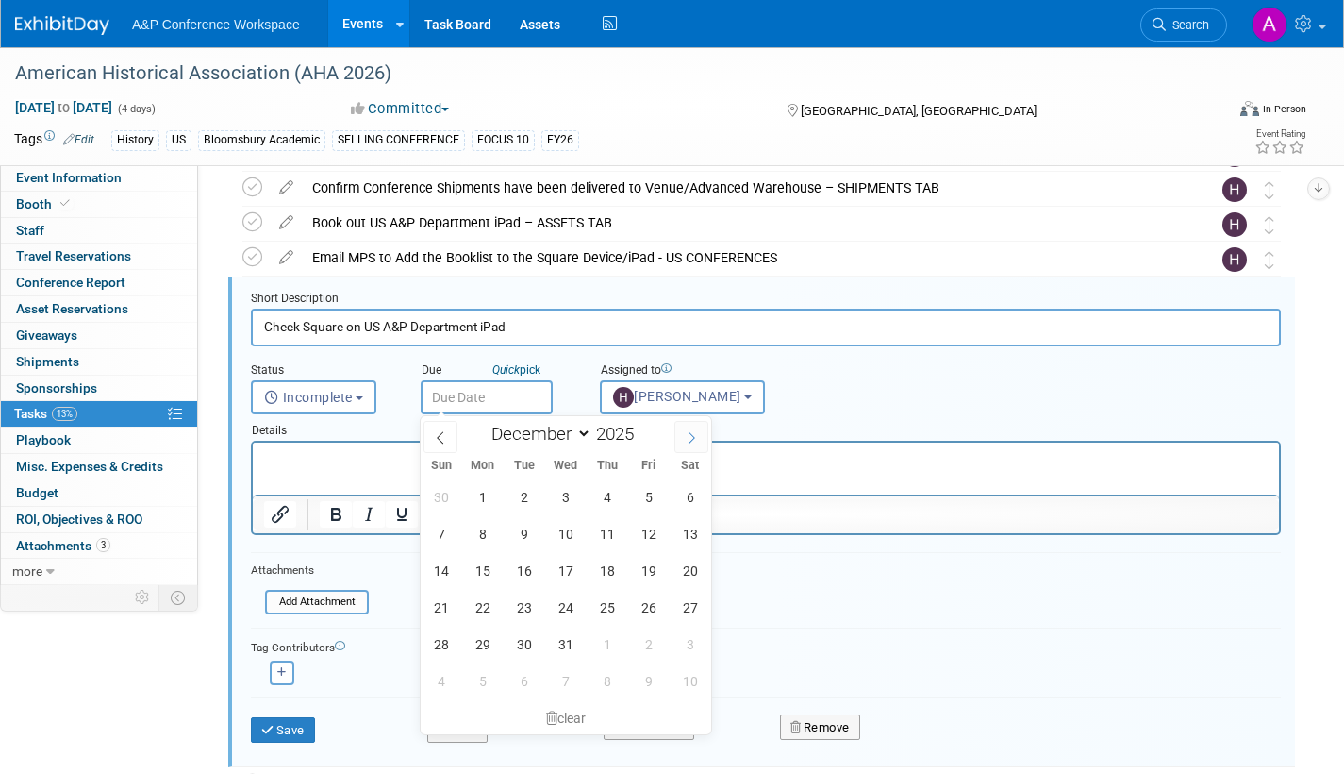
type input "2026"
select select "0"
click at [606, 489] on span "1" at bounding box center [607, 496] width 37 height 37
type input "[DATE]"
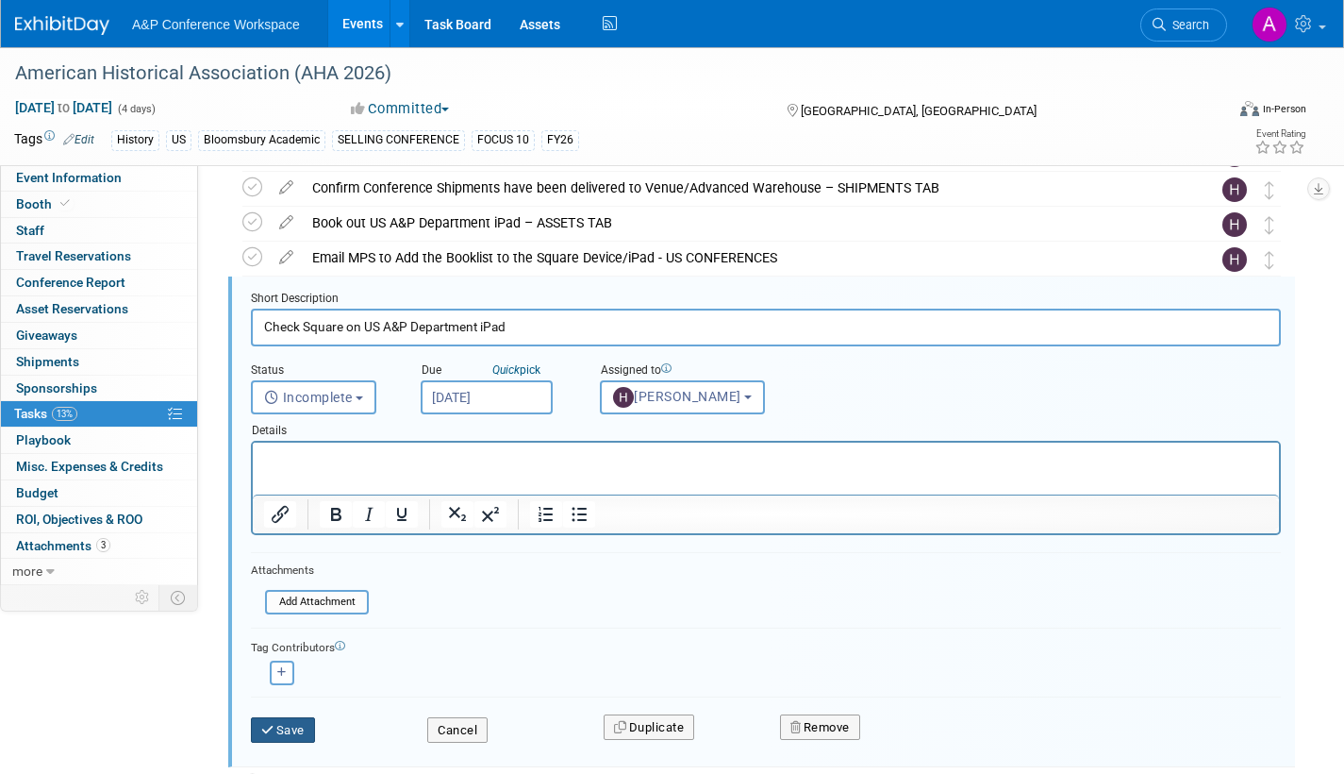
click at [303, 727] on button "Save" at bounding box center [283, 730] width 64 height 26
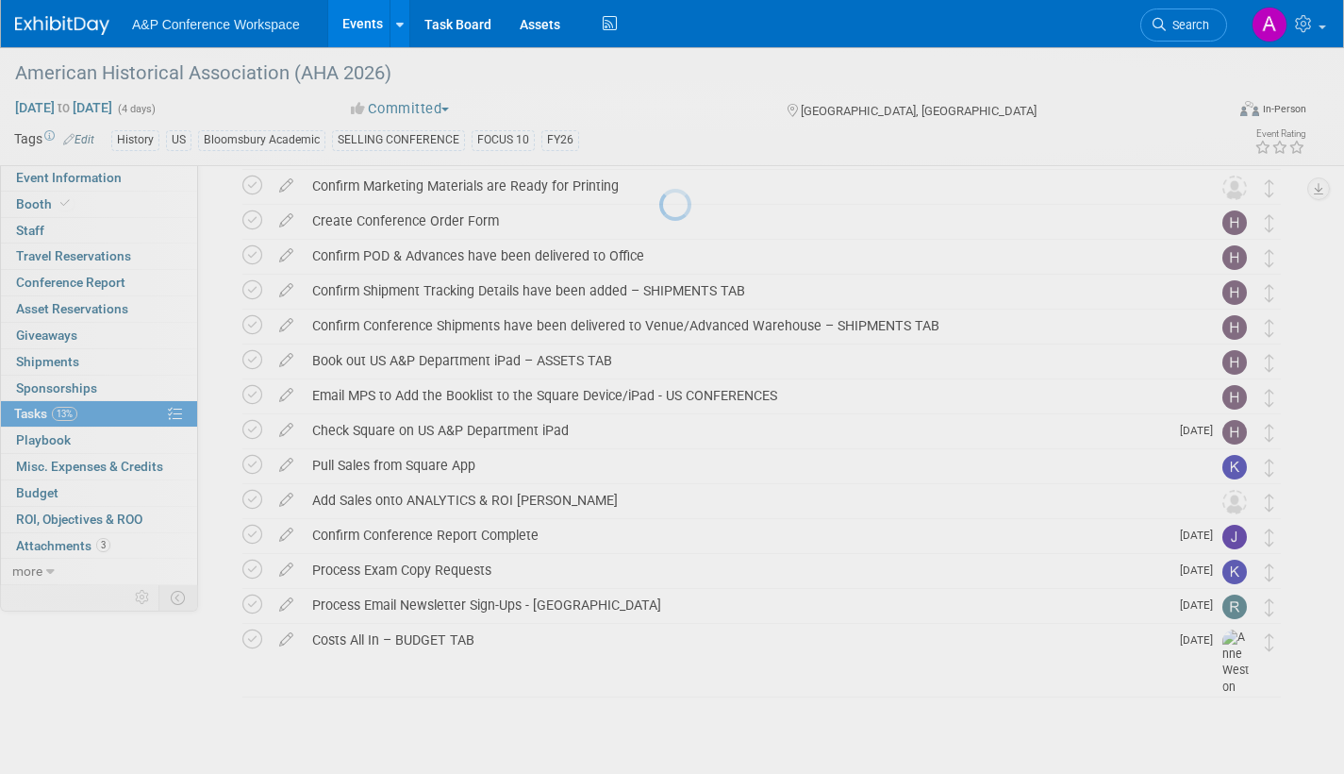
scroll to position [774, 0]
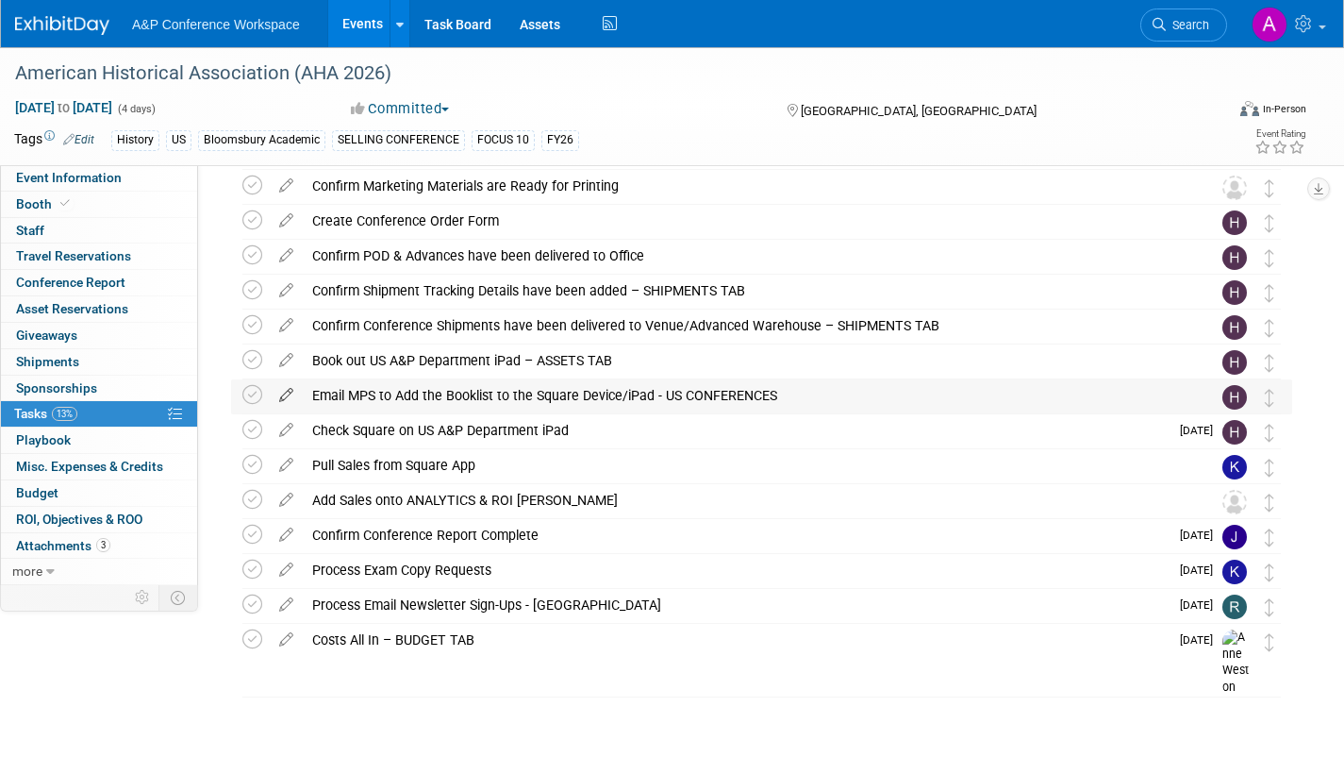
click at [291, 393] on icon at bounding box center [286, 391] width 33 height 24
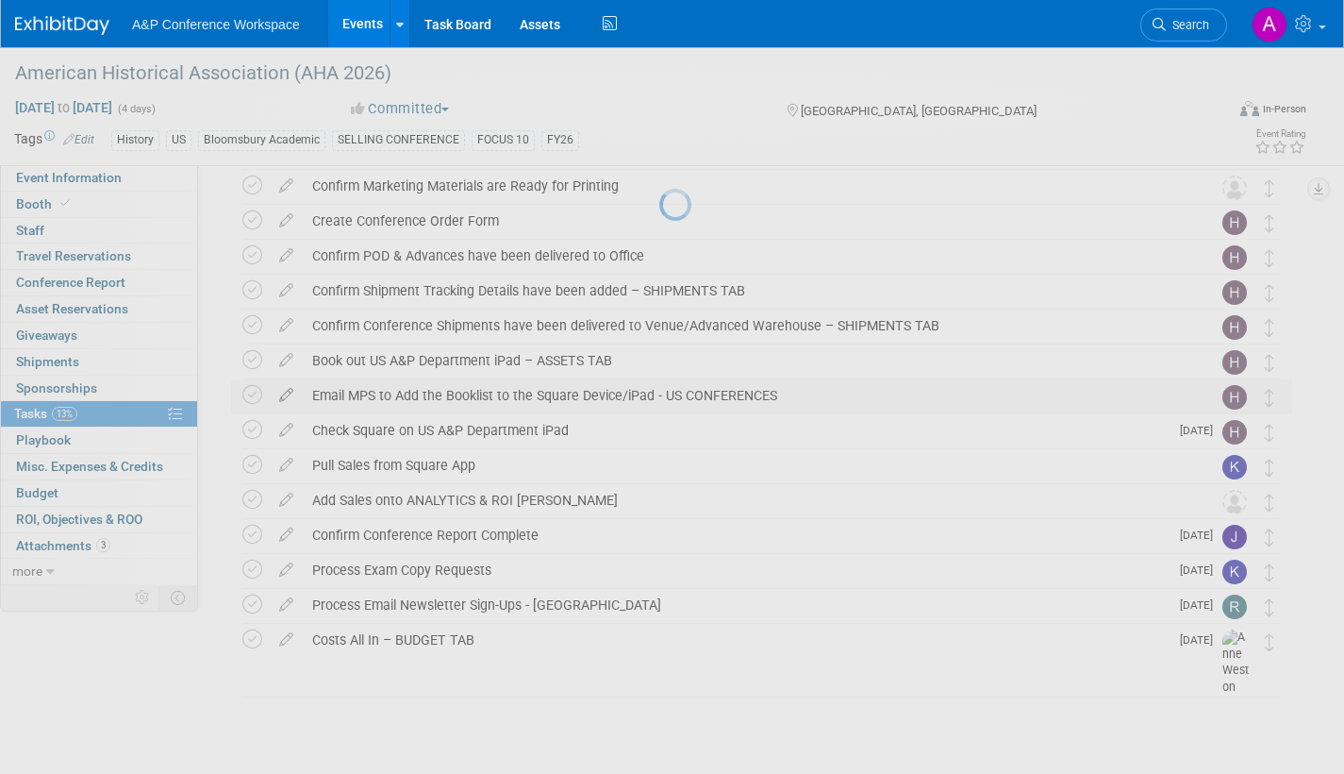
select select "9"
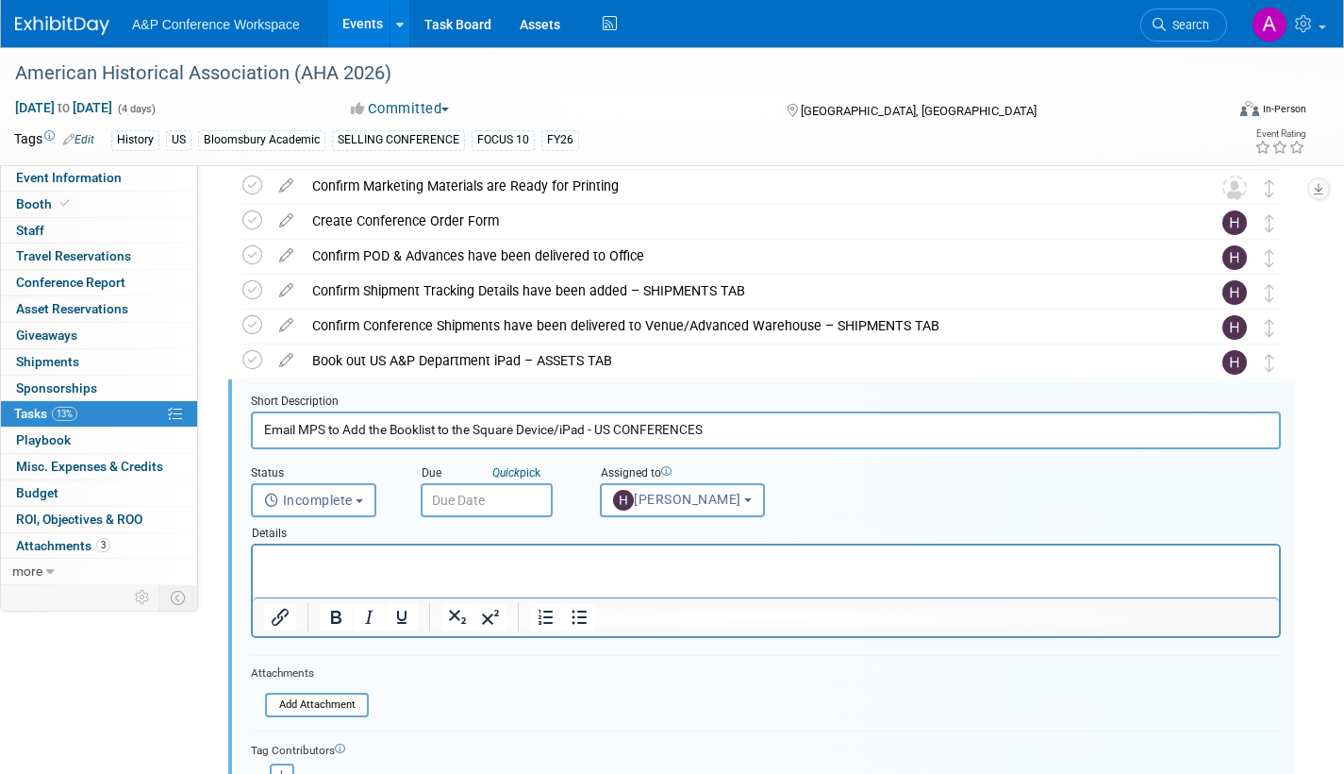
scroll to position [876, 0]
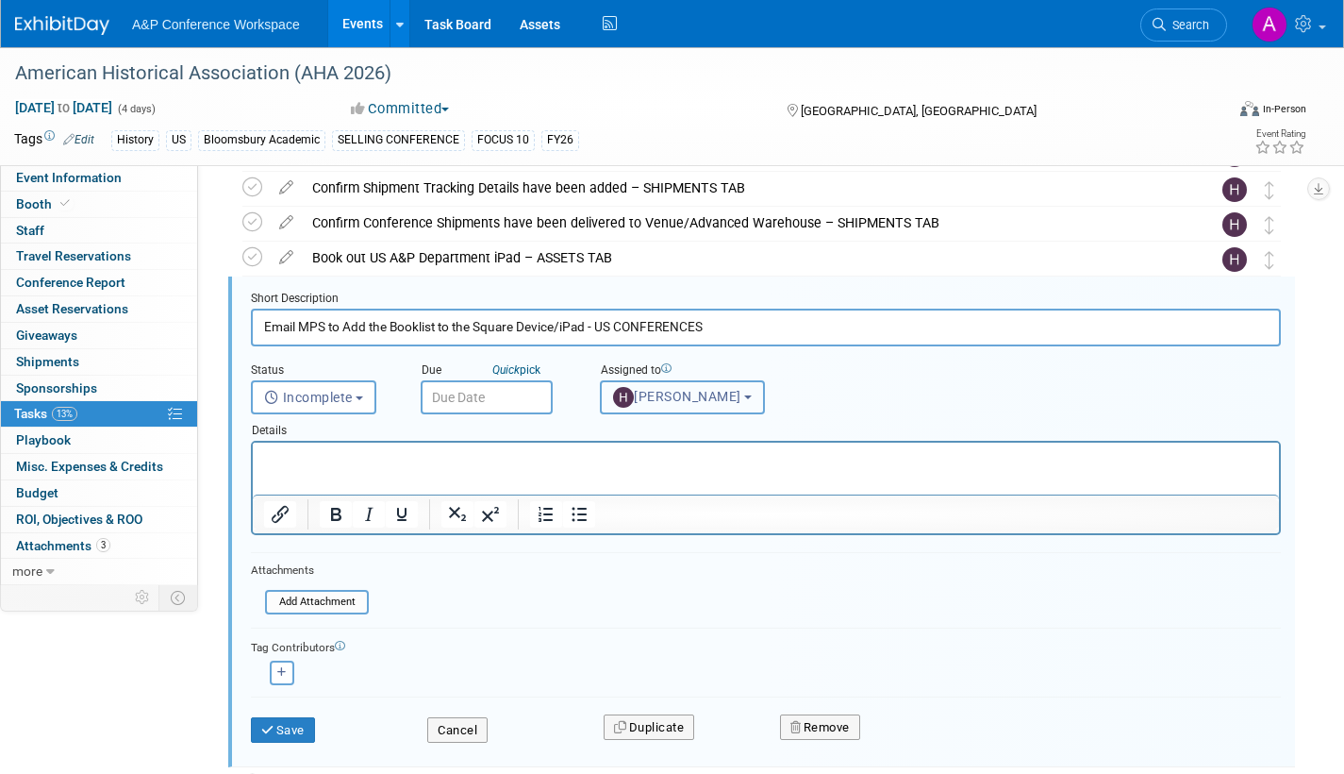
click at [657, 401] on span "[PERSON_NAME]" at bounding box center [677, 396] width 128 height 15
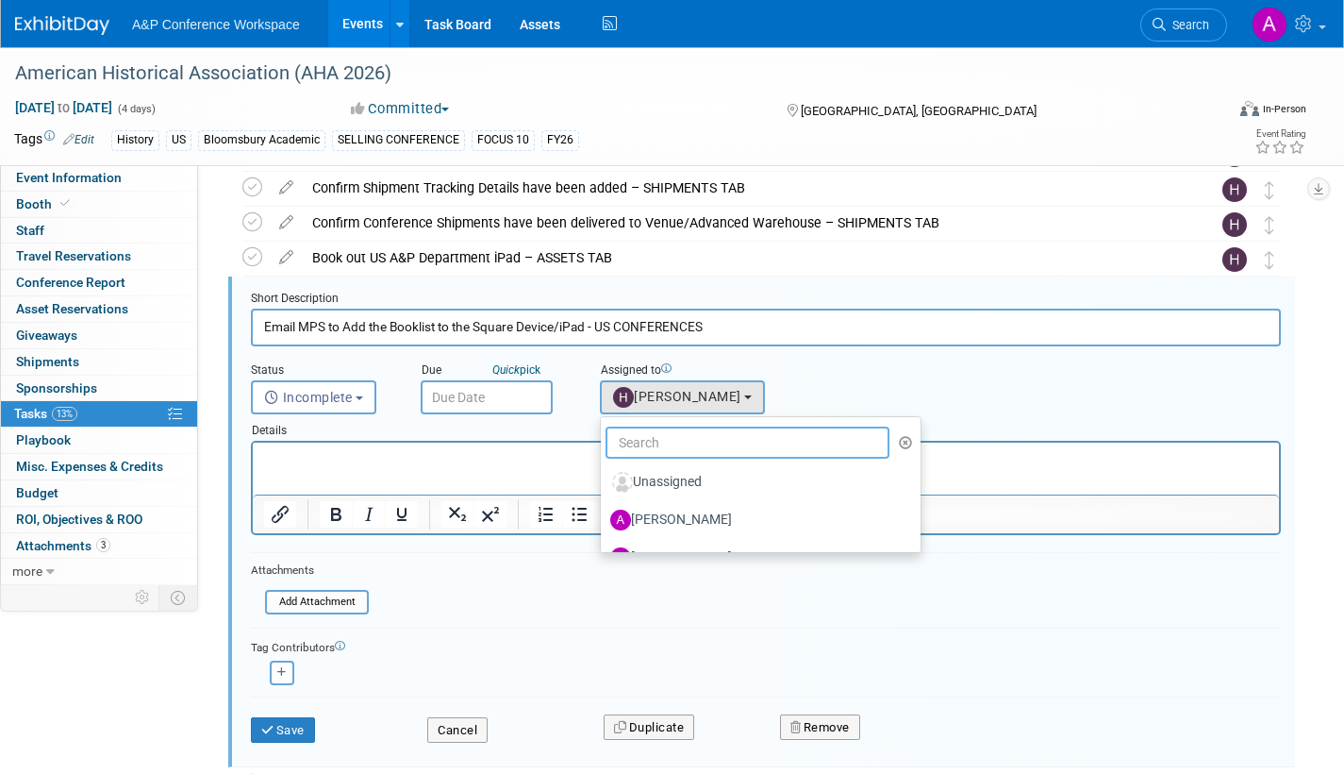
click at [662, 447] on input "text" at bounding box center [748, 442] width 284 height 32
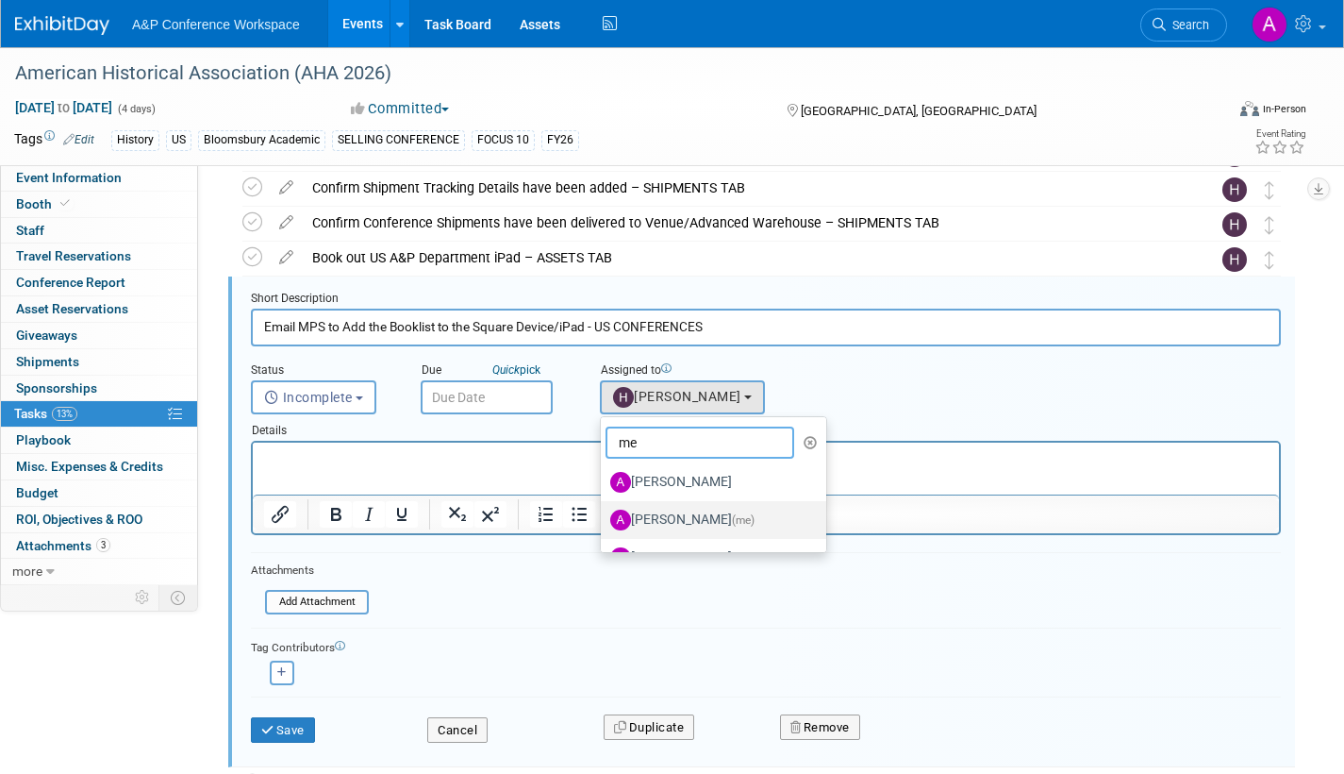
type input "me"
click at [651, 515] on label "[PERSON_NAME] (me)" at bounding box center [708, 520] width 197 height 30
click at [604, 515] on input "[PERSON_NAME] (me)" at bounding box center [598, 517] width 12 height 12
select select "3fc68575-f872-4db6-8d2a-11755123f12c"
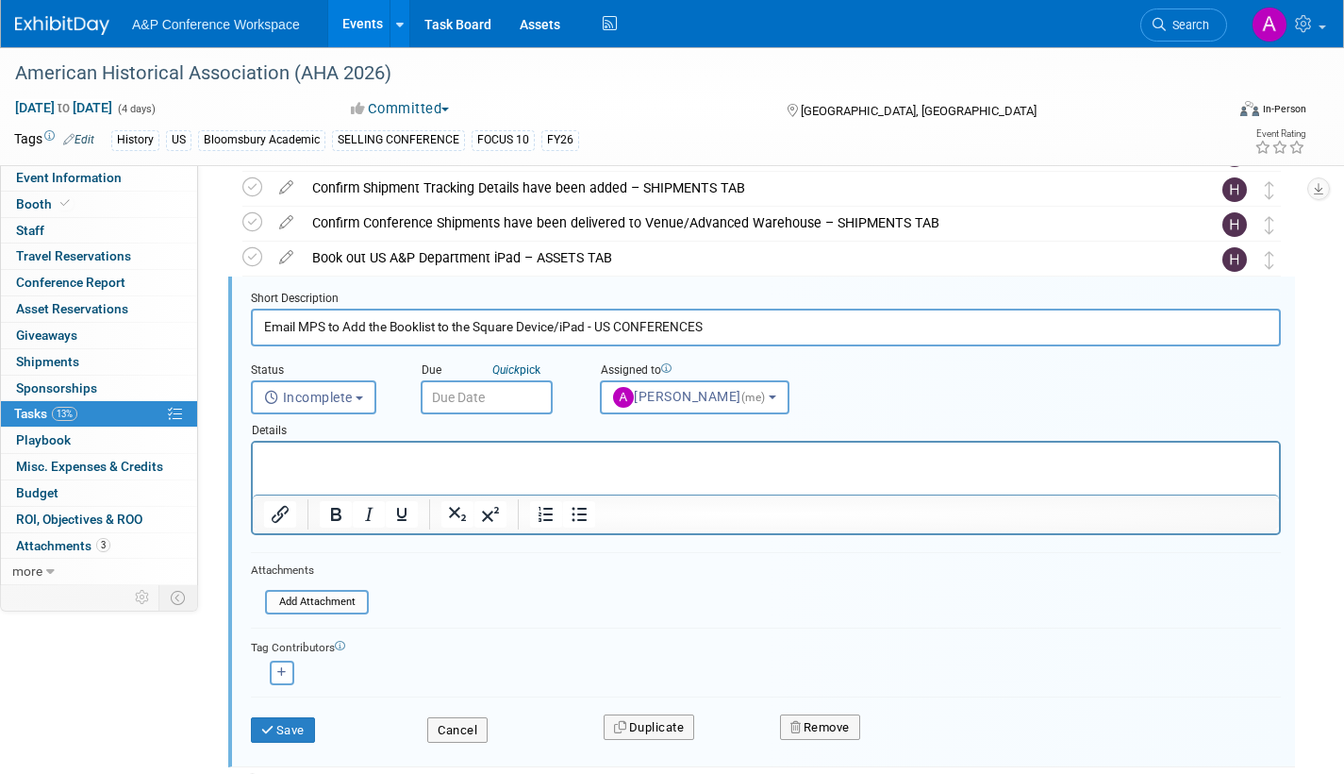
click at [525, 395] on input "text" at bounding box center [487, 397] width 132 height 34
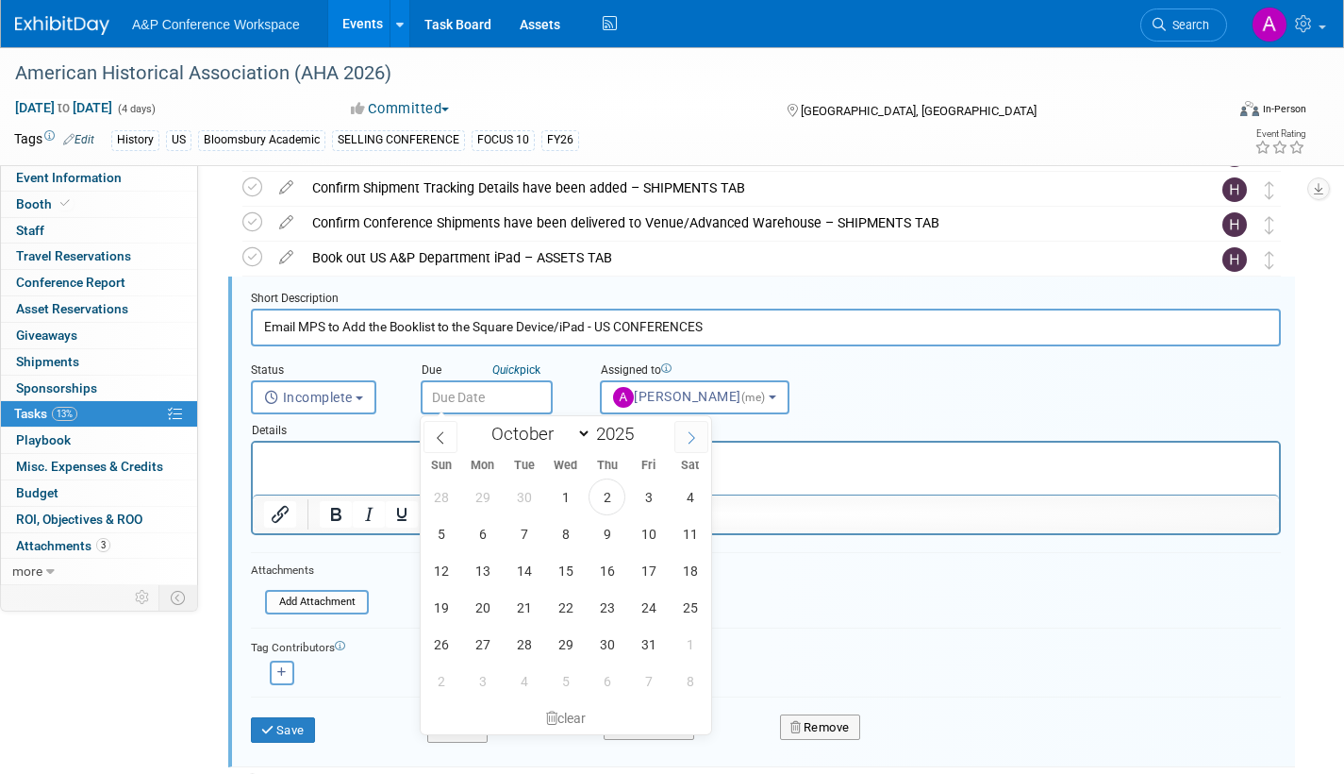
click at [681, 437] on span at bounding box center [692, 437] width 34 height 32
select select "11"
click at [482, 609] on span "22" at bounding box center [482, 607] width 37 height 37
type input "[DATE]"
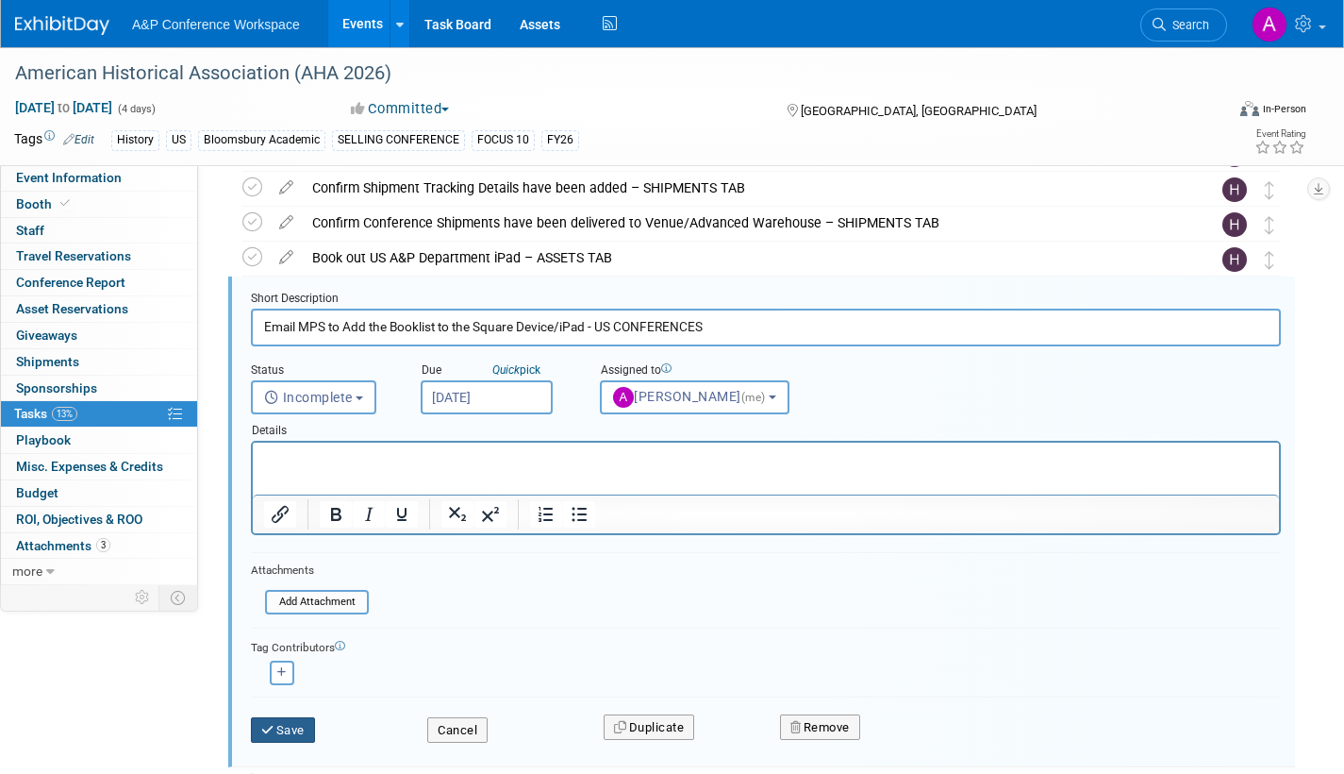
click at [279, 739] on button "Save" at bounding box center [283, 730] width 64 height 26
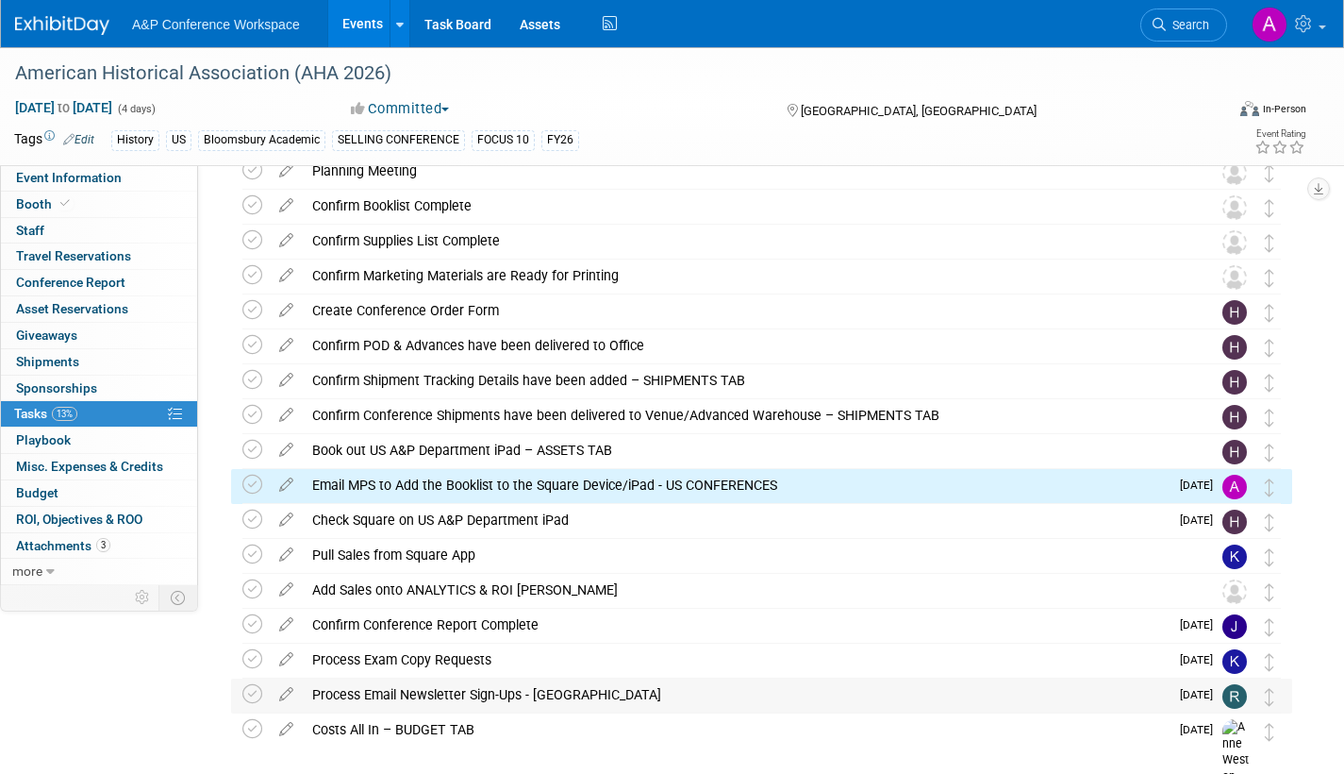
scroll to position [679, 0]
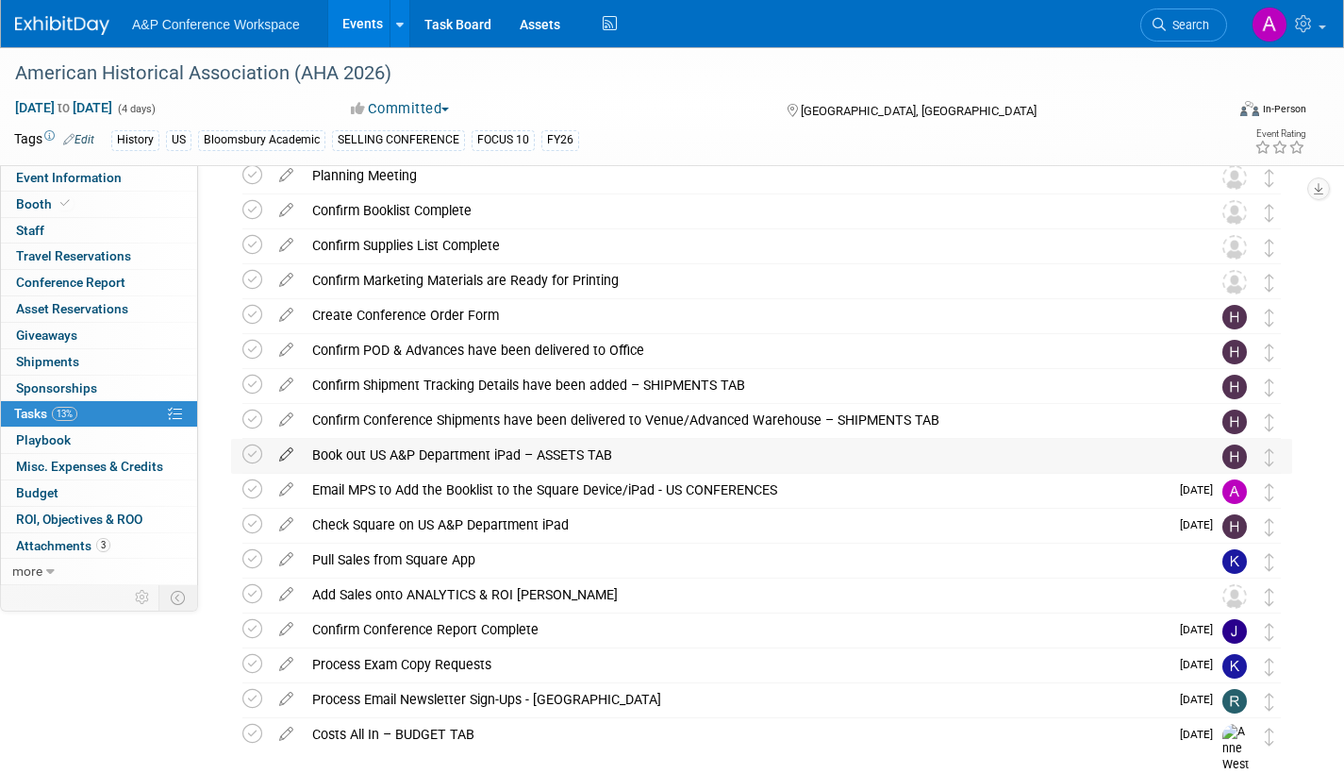
click at [286, 454] on icon at bounding box center [286, 451] width 33 height 24
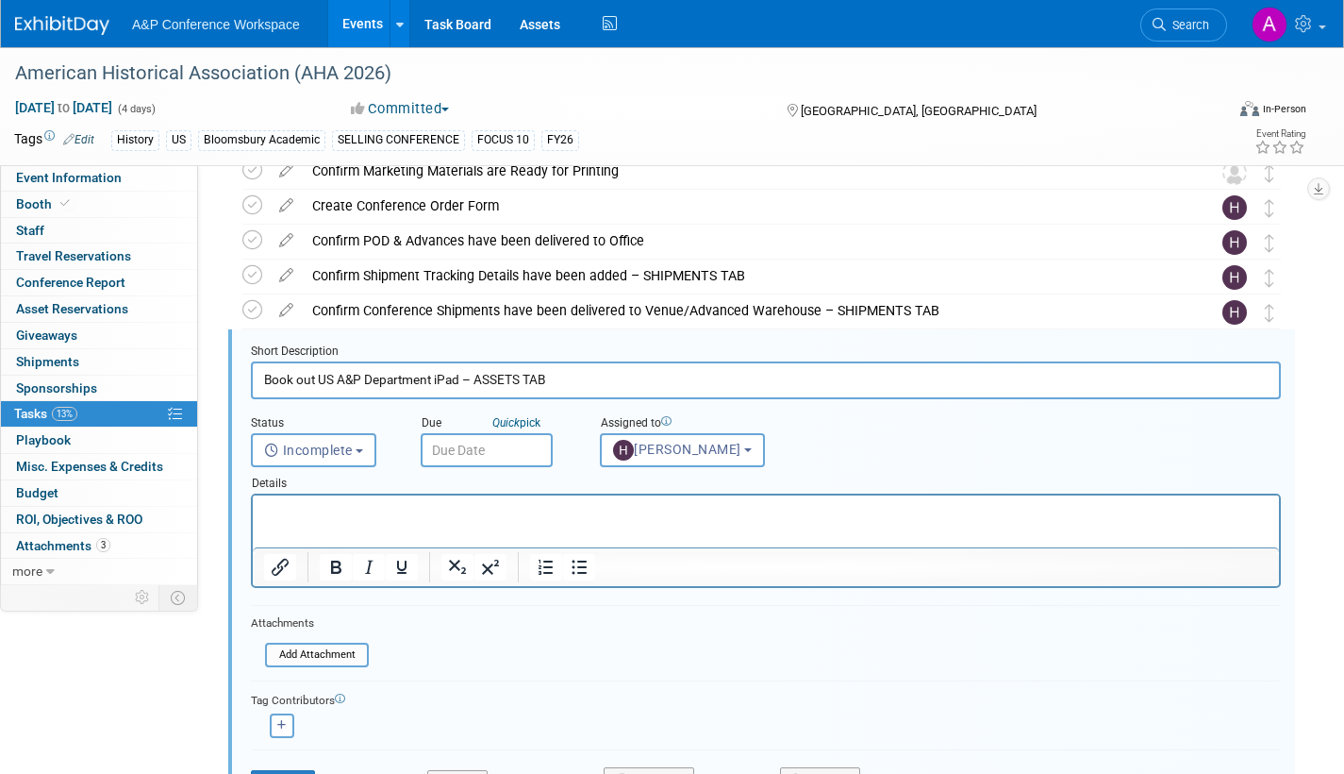
scroll to position [842, 0]
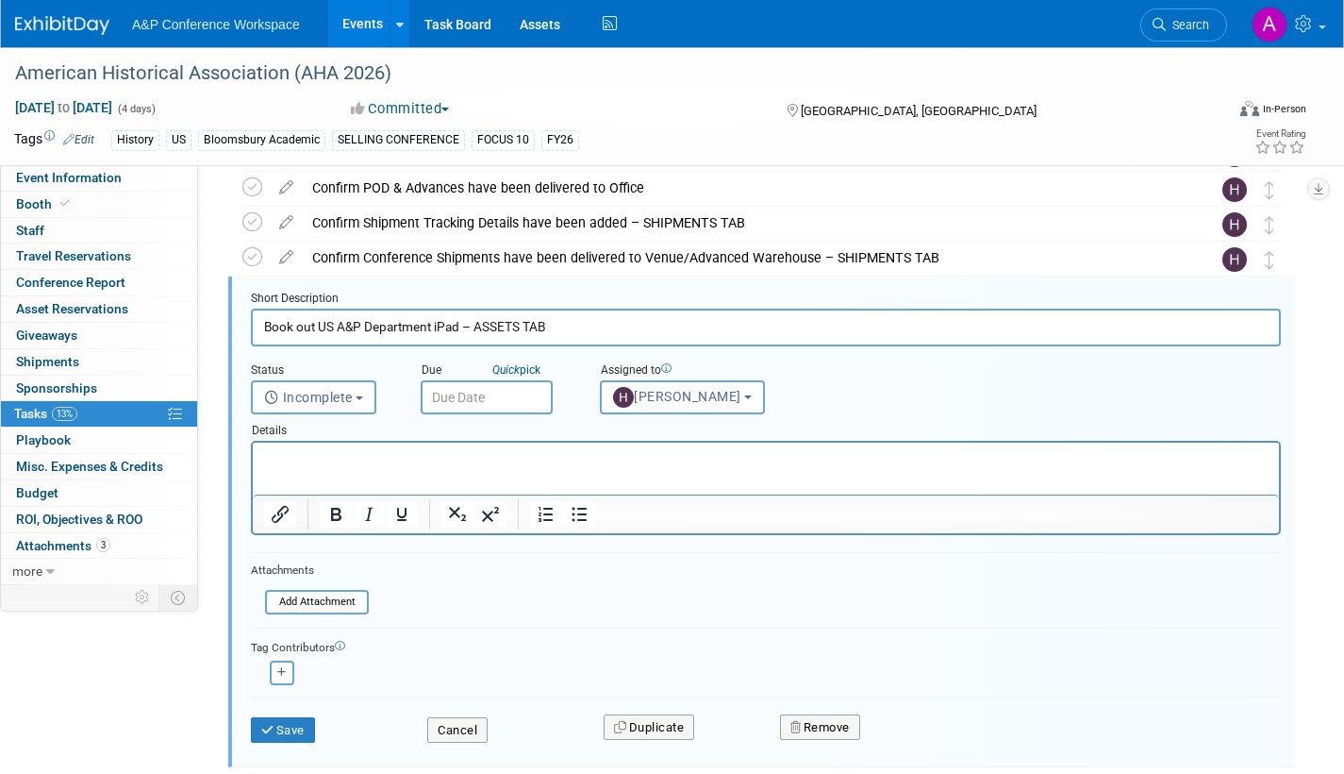
click at [523, 404] on input "text" at bounding box center [487, 397] width 132 height 34
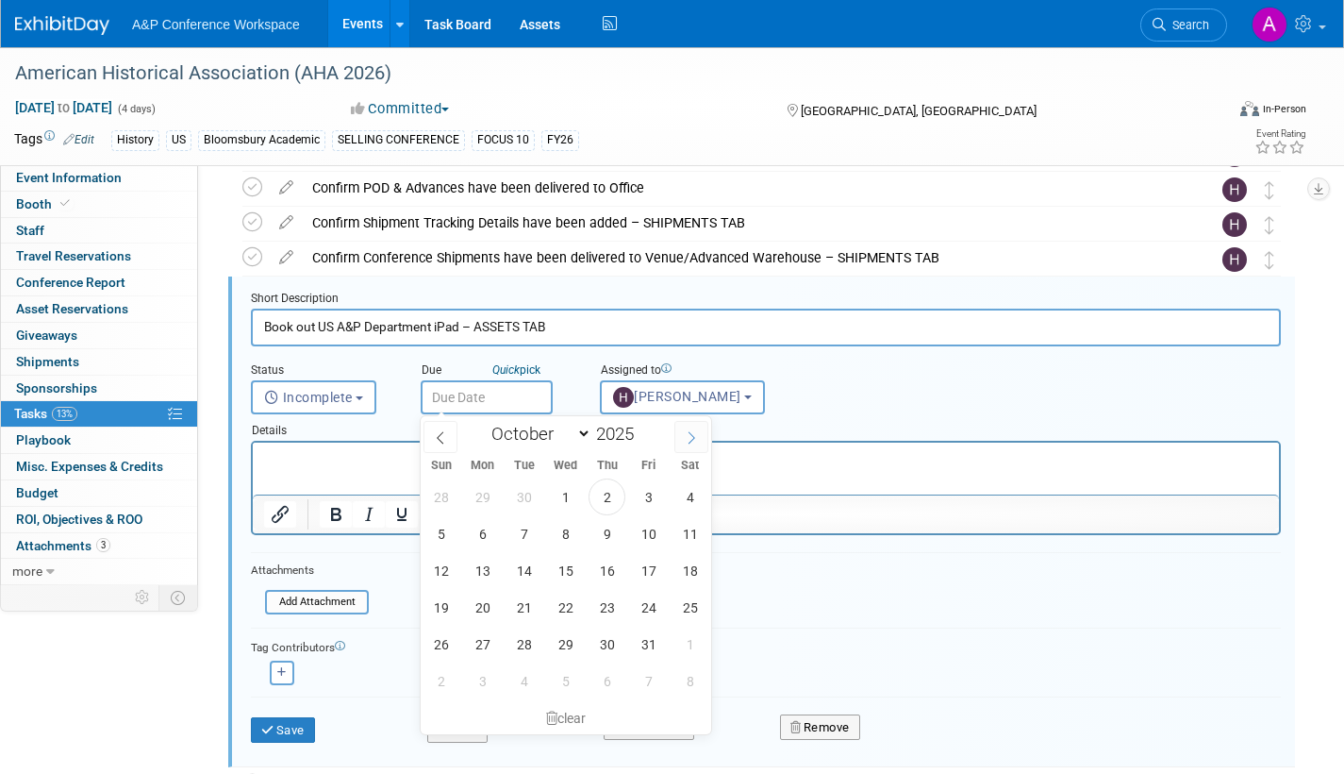
click at [685, 438] on icon at bounding box center [691, 437] width 13 height 13
select select "11"
click at [488, 606] on span "22" at bounding box center [482, 607] width 37 height 37
type input "Dec 22, 2025"
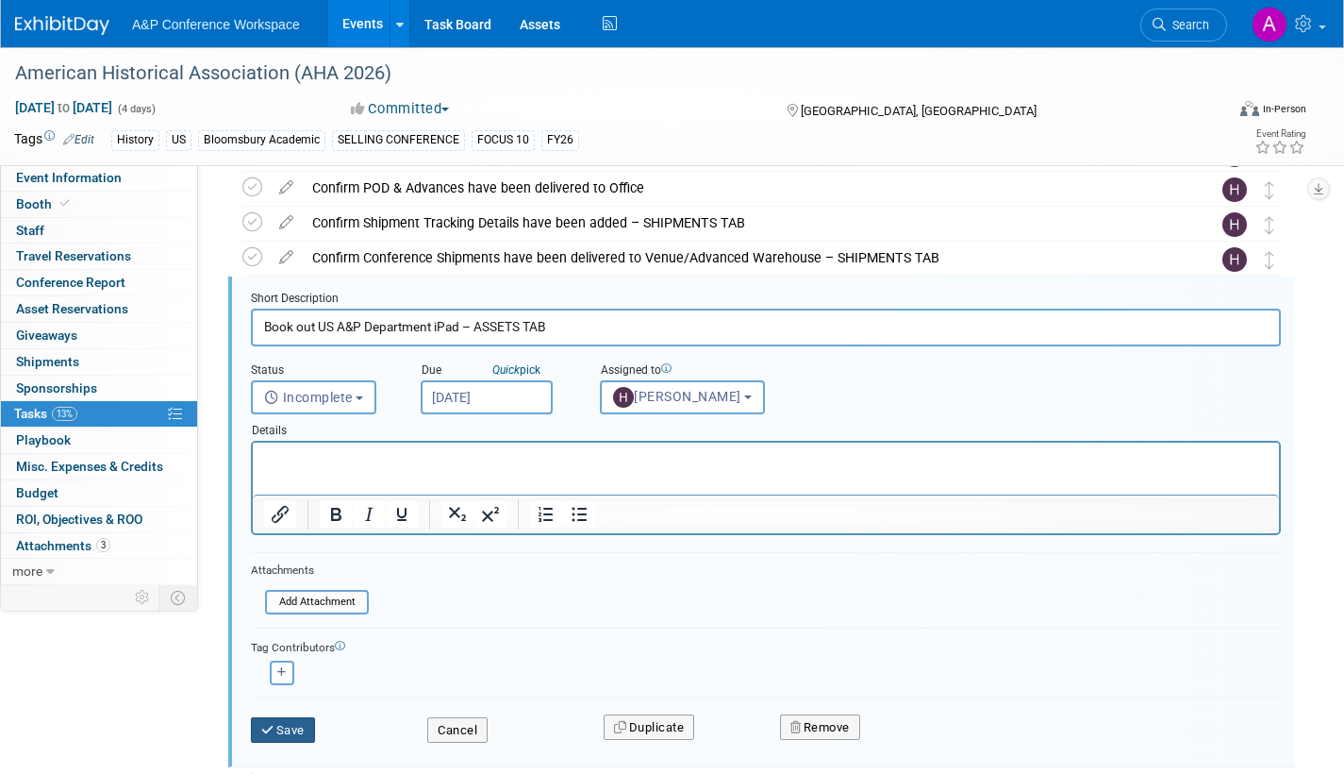
click at [303, 727] on button "Save" at bounding box center [283, 730] width 64 height 26
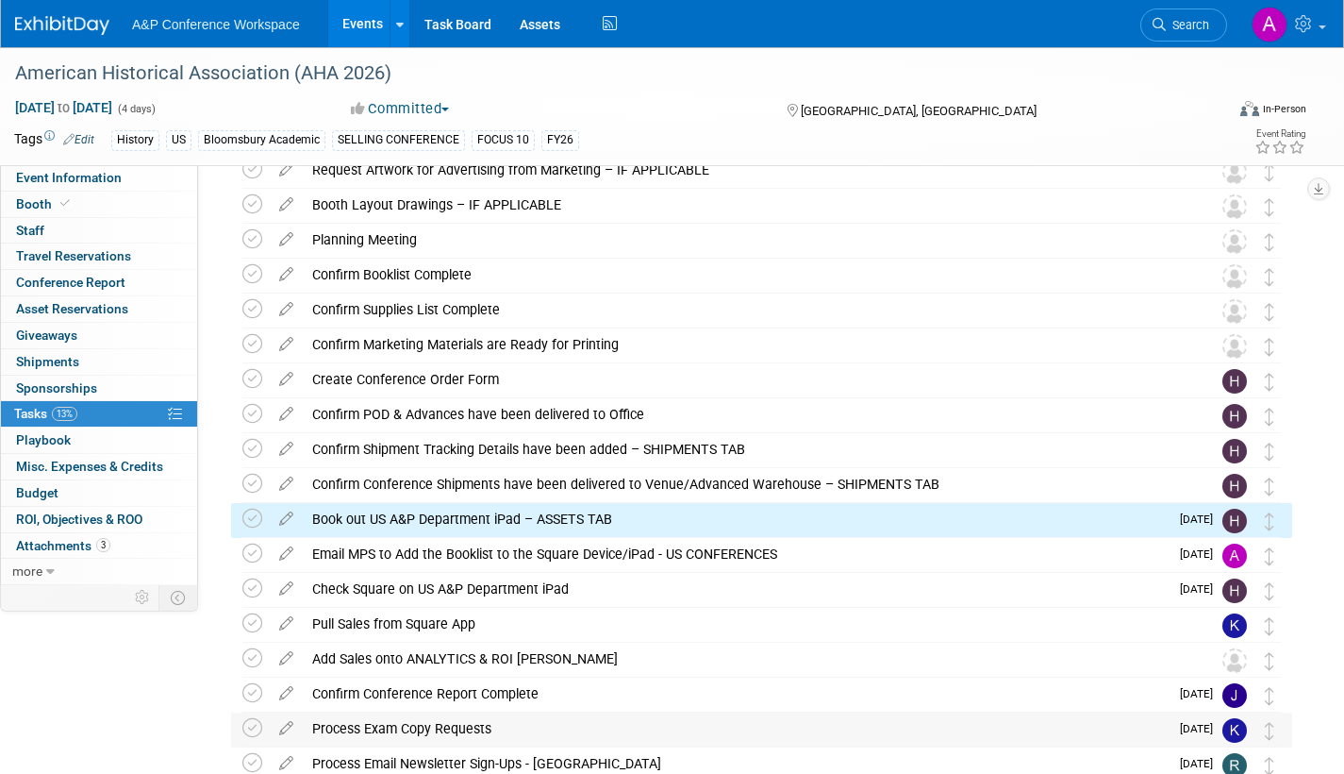
scroll to position [491, 0]
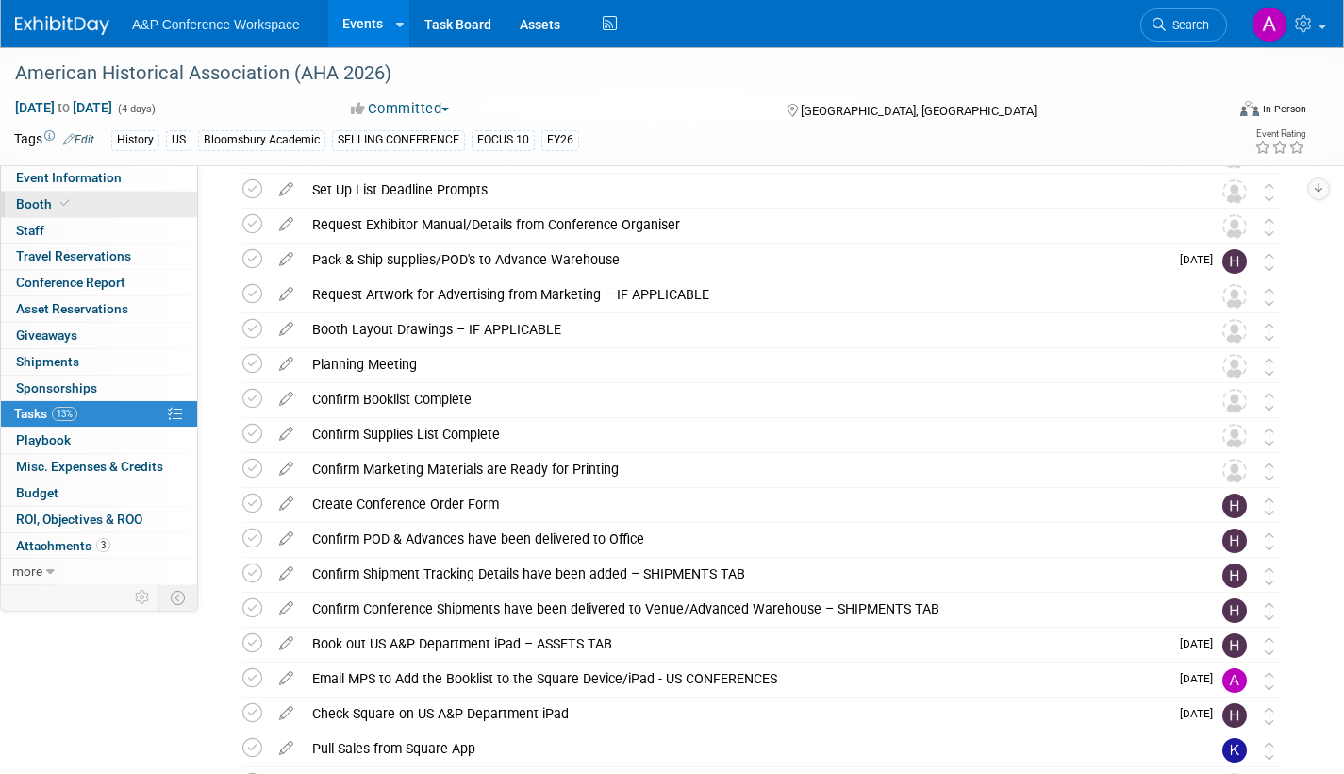
click at [45, 201] on span "Booth" at bounding box center [45, 203] width 58 height 15
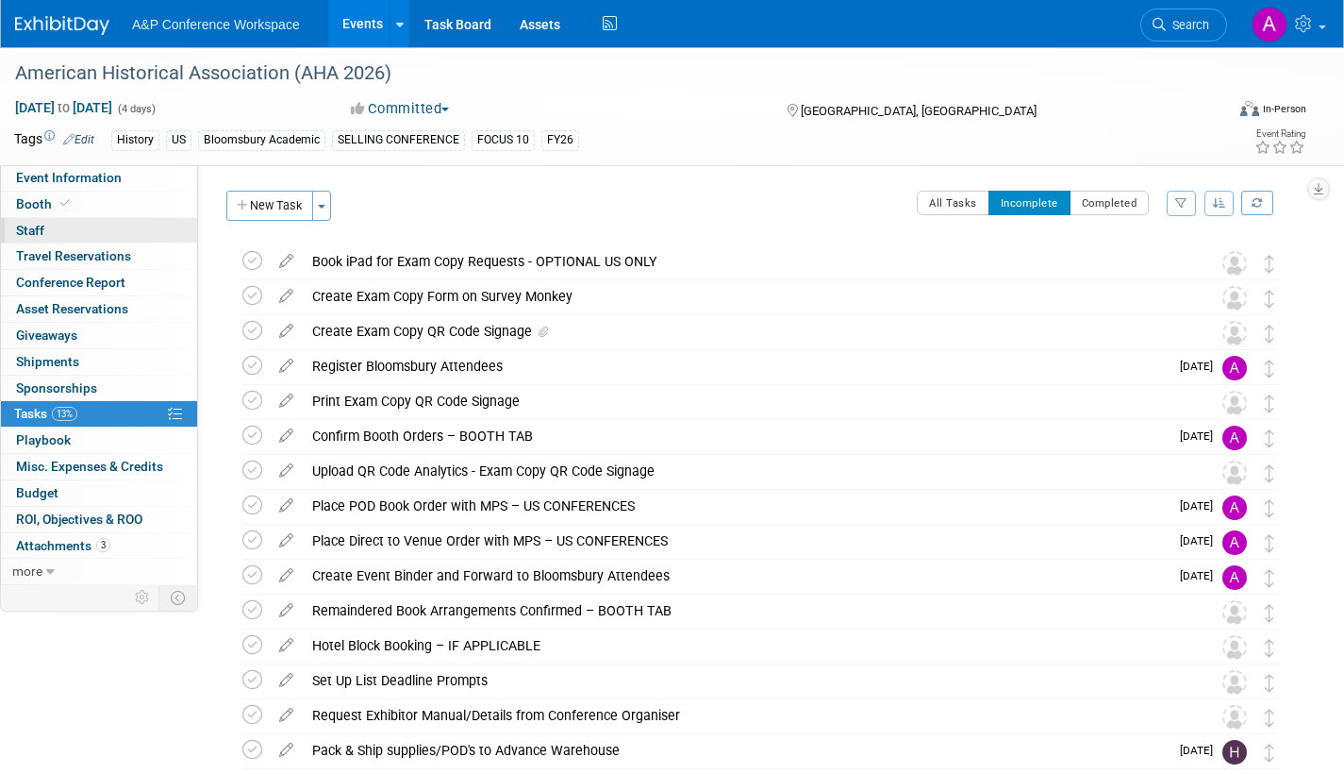
select select "CUAP"
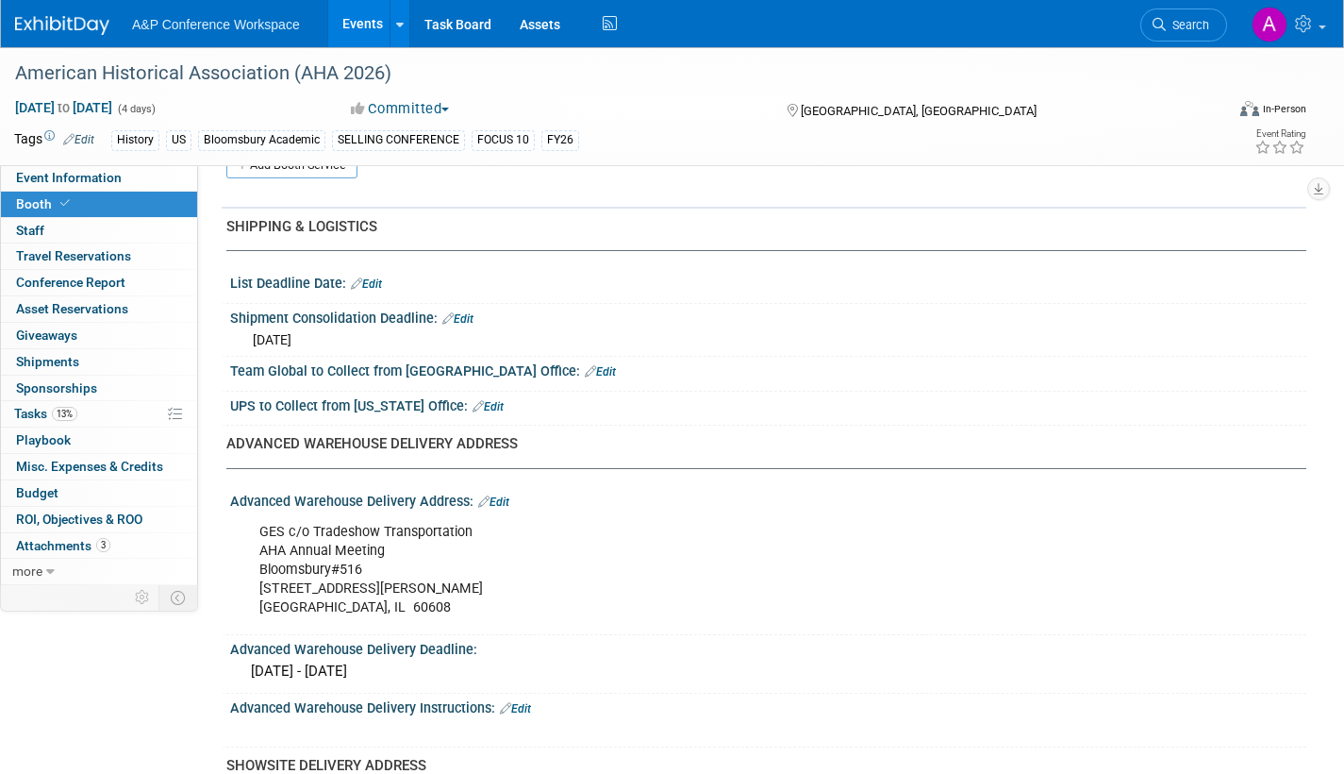
scroll to position [849, 0]
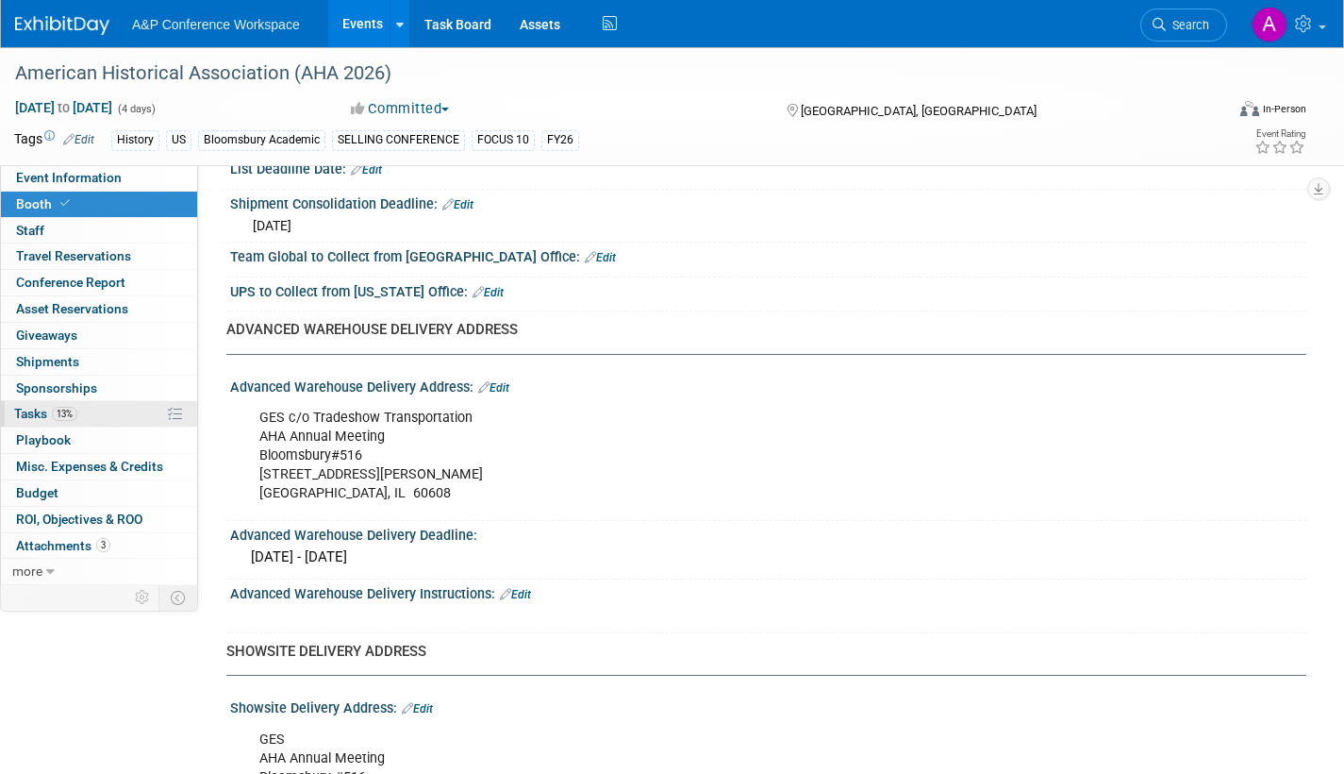
click at [30, 408] on span "Tasks 13%" at bounding box center [45, 413] width 63 height 15
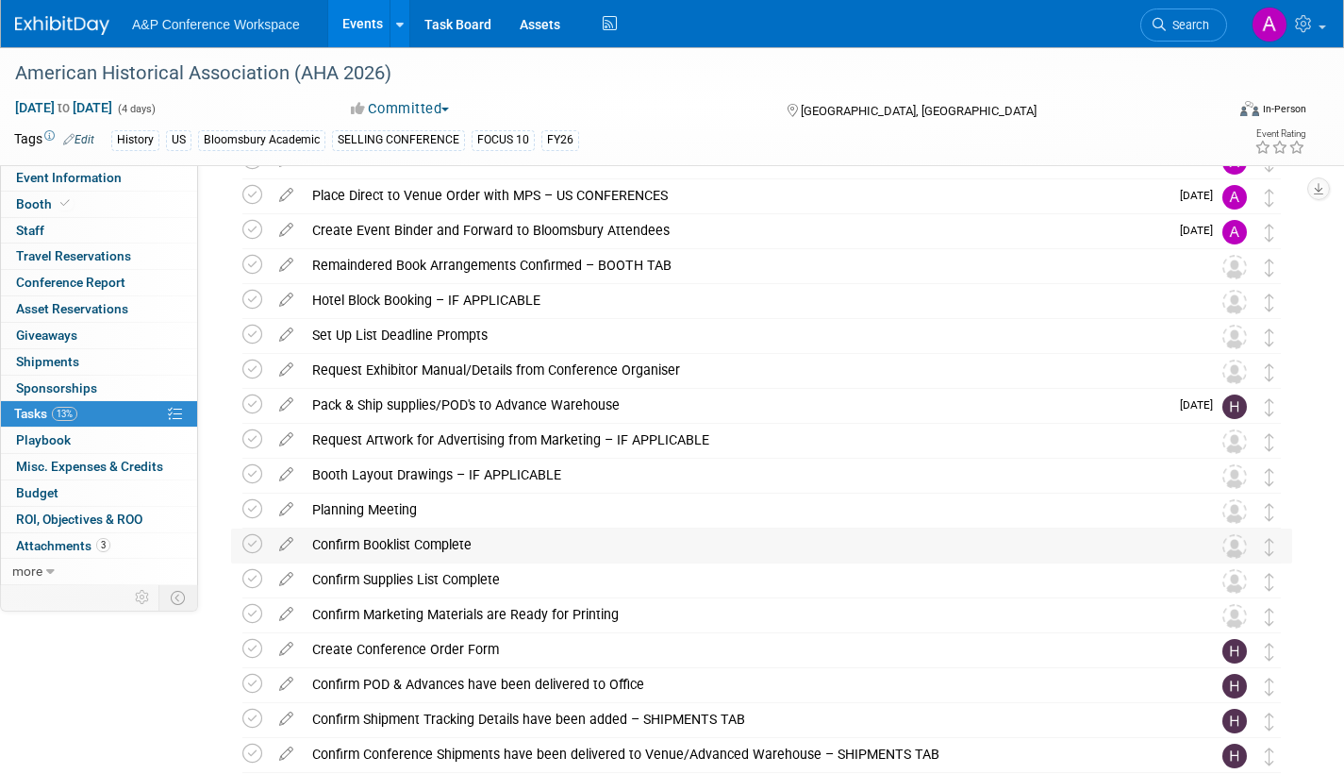
scroll to position [566, 0]
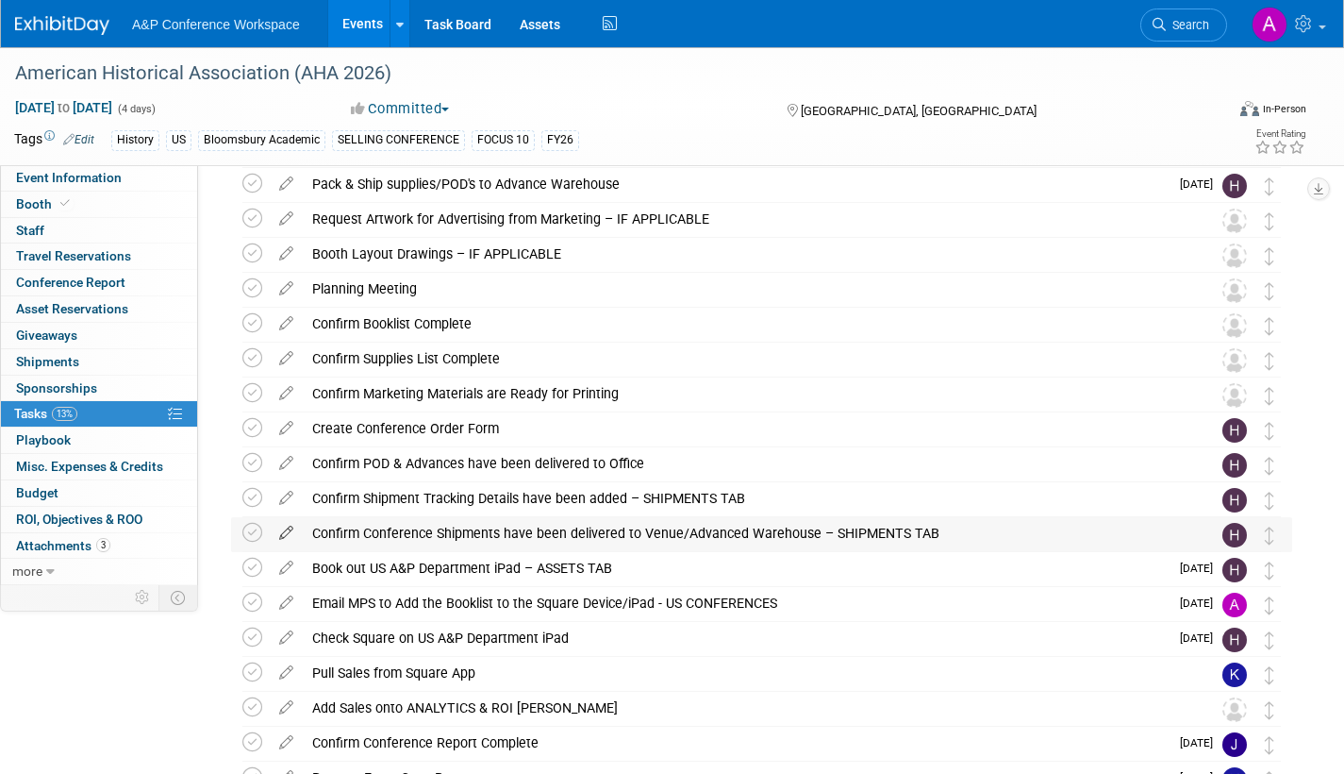
click at [287, 523] on icon at bounding box center [286, 529] width 33 height 24
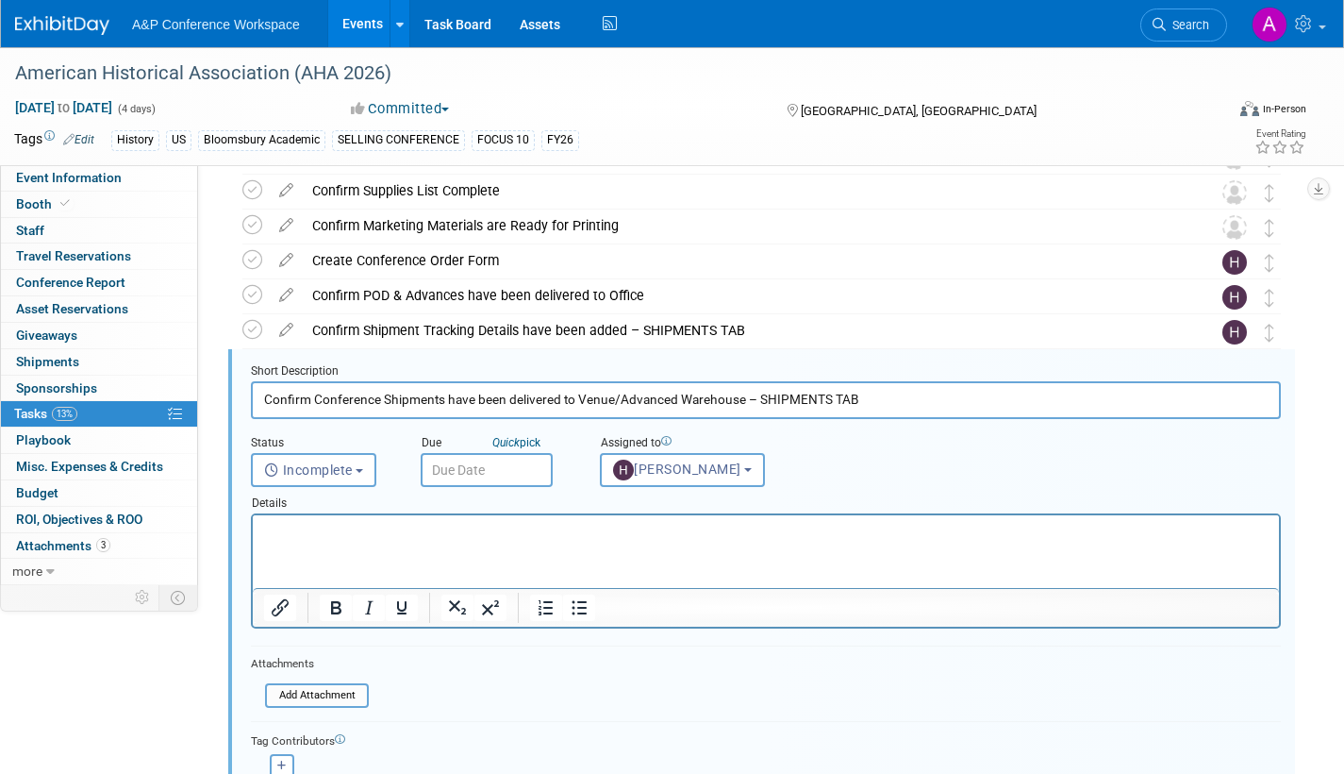
scroll to position [807, 0]
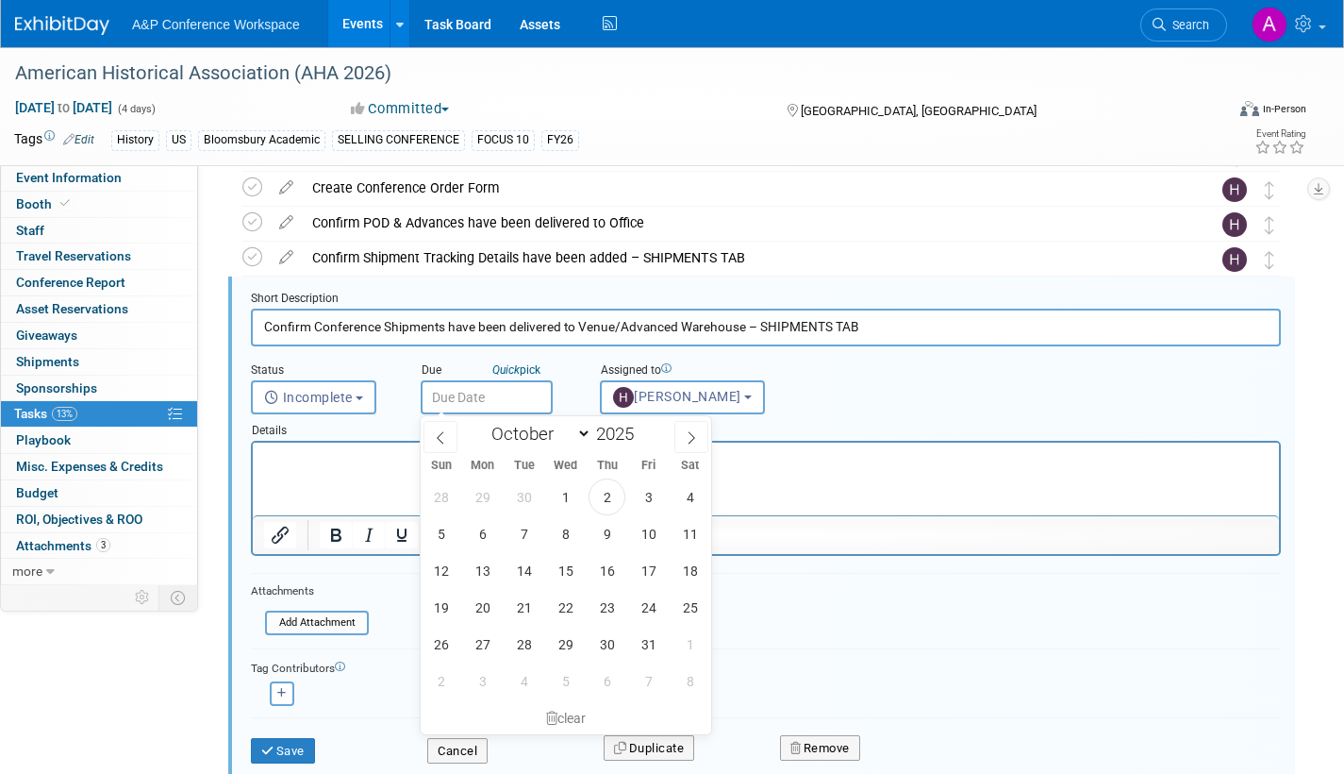
click at [515, 404] on input "text" at bounding box center [487, 397] width 132 height 34
click at [693, 432] on icon at bounding box center [691, 437] width 13 height 13
select select "11"
click at [477, 565] on span "15" at bounding box center [482, 570] width 37 height 37
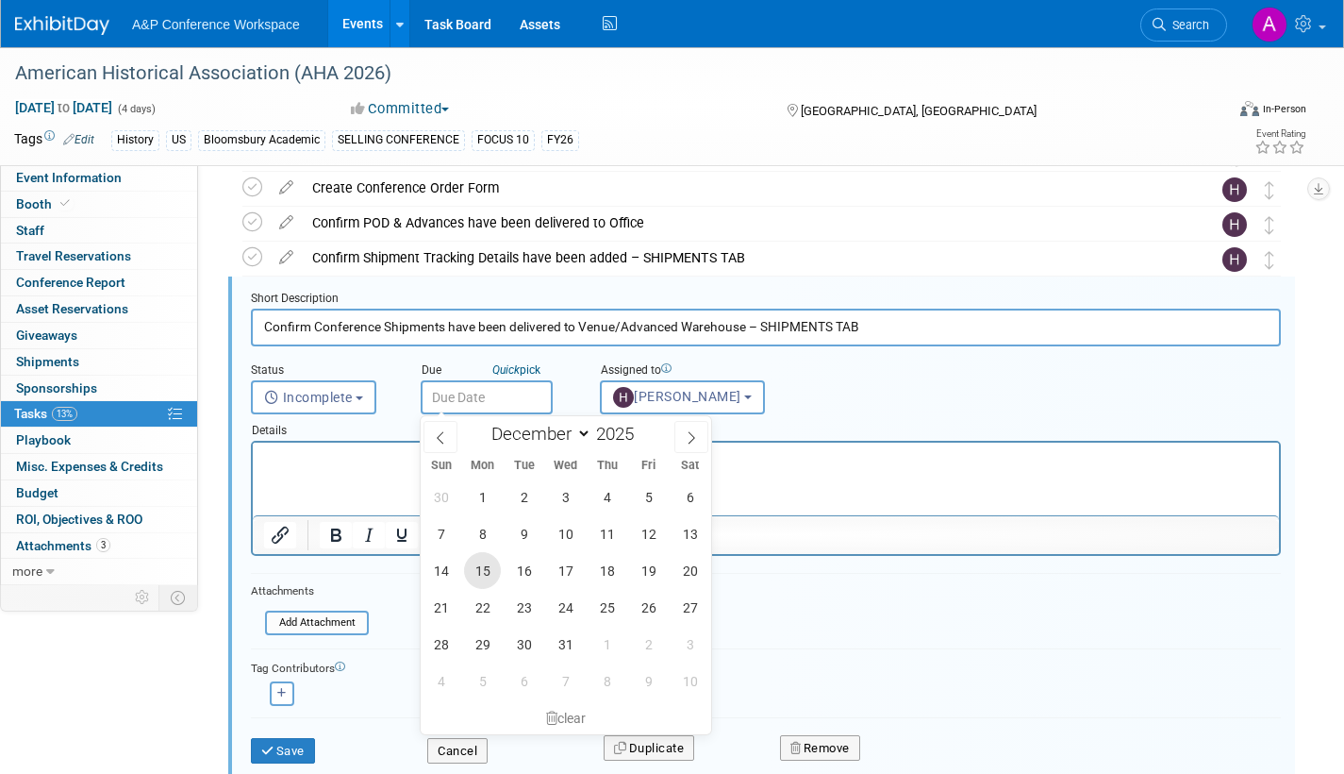
type input "Dec 15, 2025"
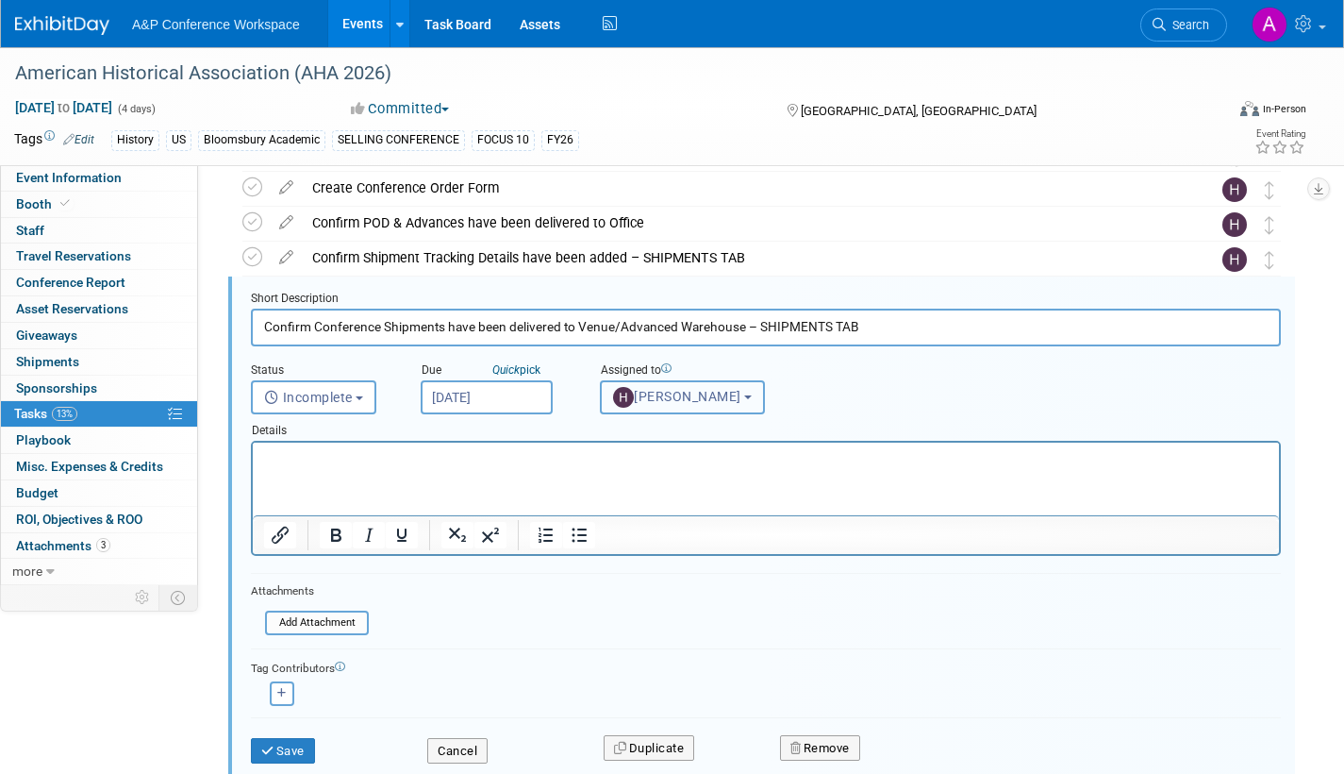
click at [660, 405] on button "[PERSON_NAME]" at bounding box center [682, 397] width 165 height 34
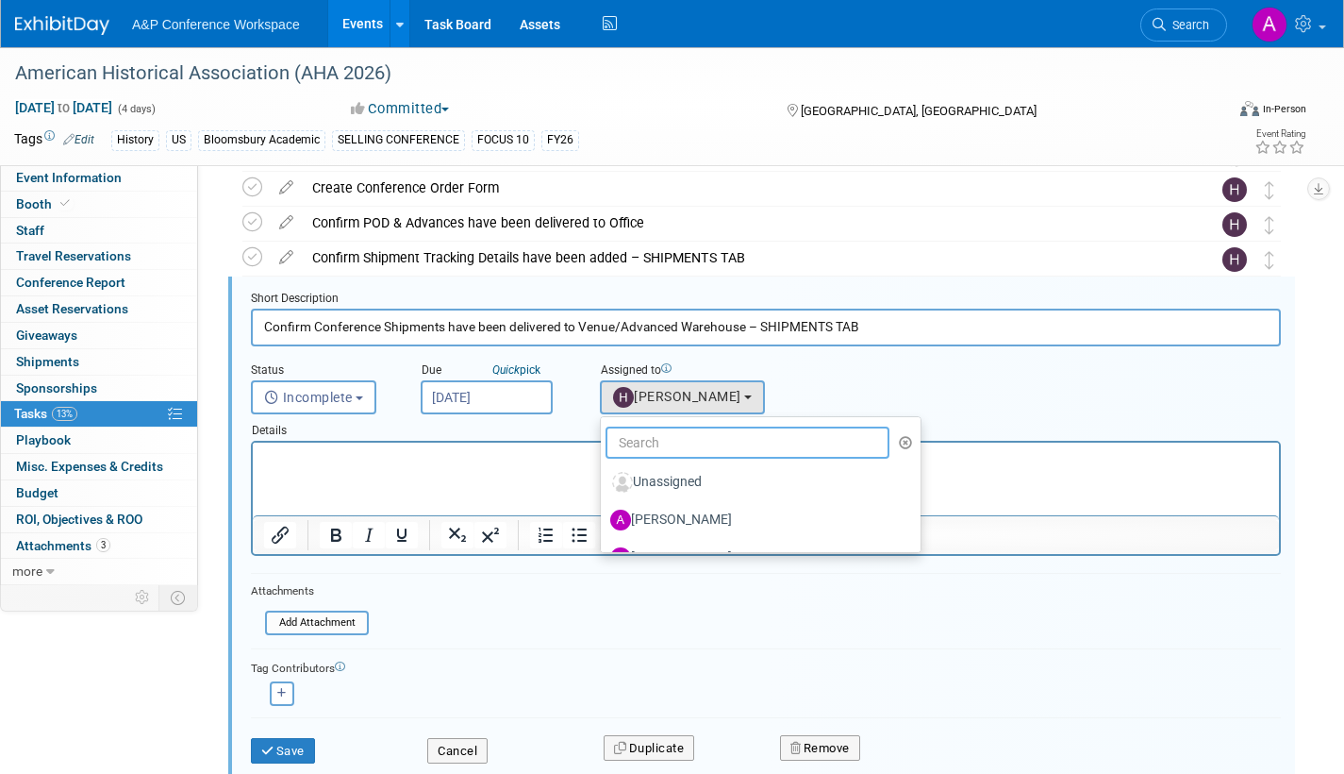
click at [661, 442] on input "text" at bounding box center [748, 442] width 284 height 32
type input "me"
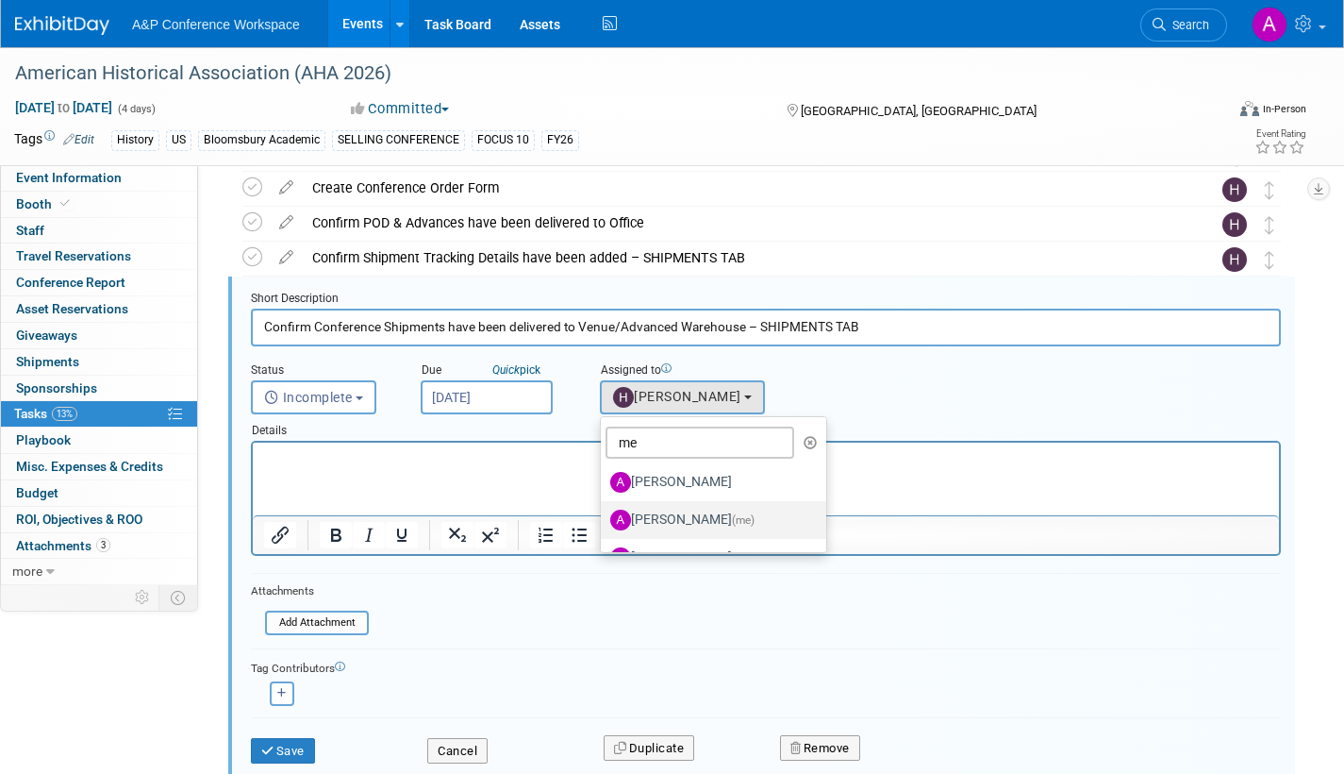
click at [664, 518] on label "[PERSON_NAME] (me)" at bounding box center [708, 520] width 197 height 30
click at [604, 518] on input "[PERSON_NAME] (me)" at bounding box center [598, 517] width 12 height 12
select select "3fc68575-f872-4db6-8d2a-11755123f12c"
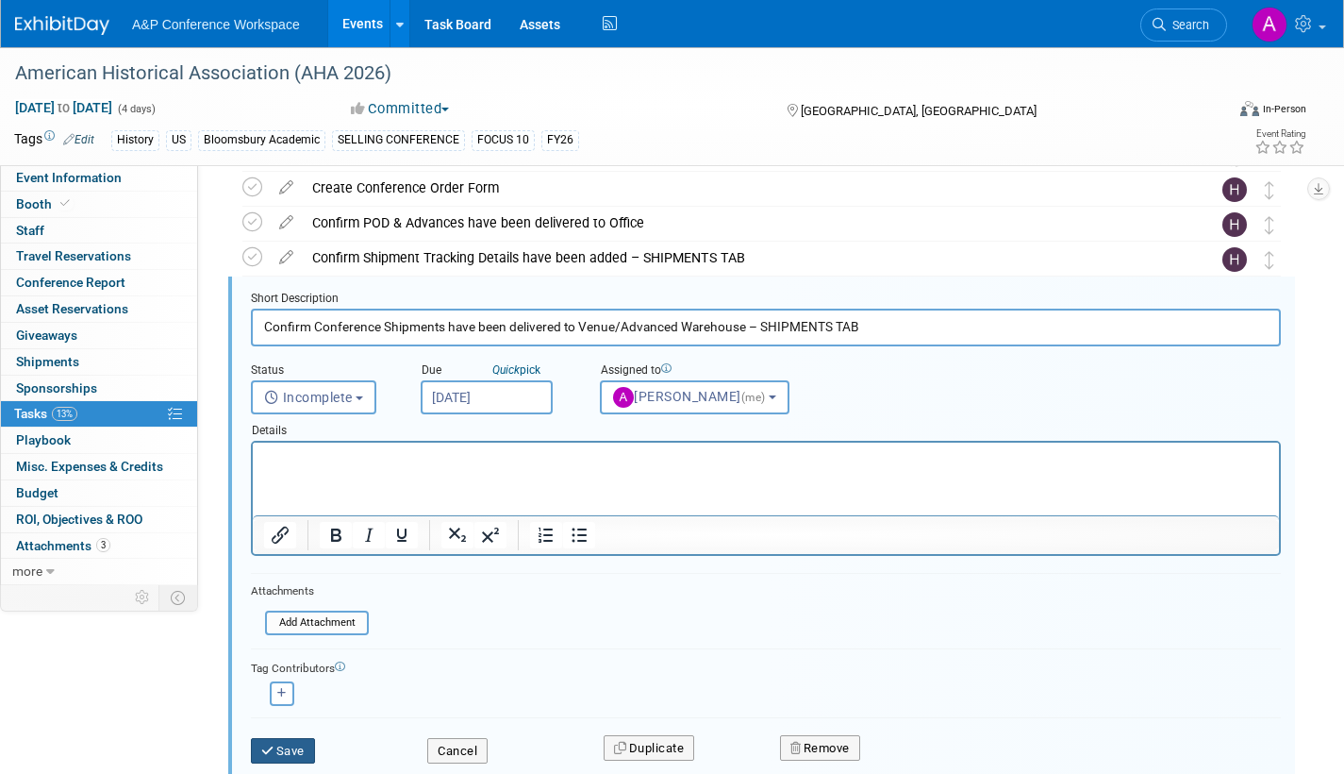
click at [288, 743] on button "Save" at bounding box center [283, 751] width 64 height 26
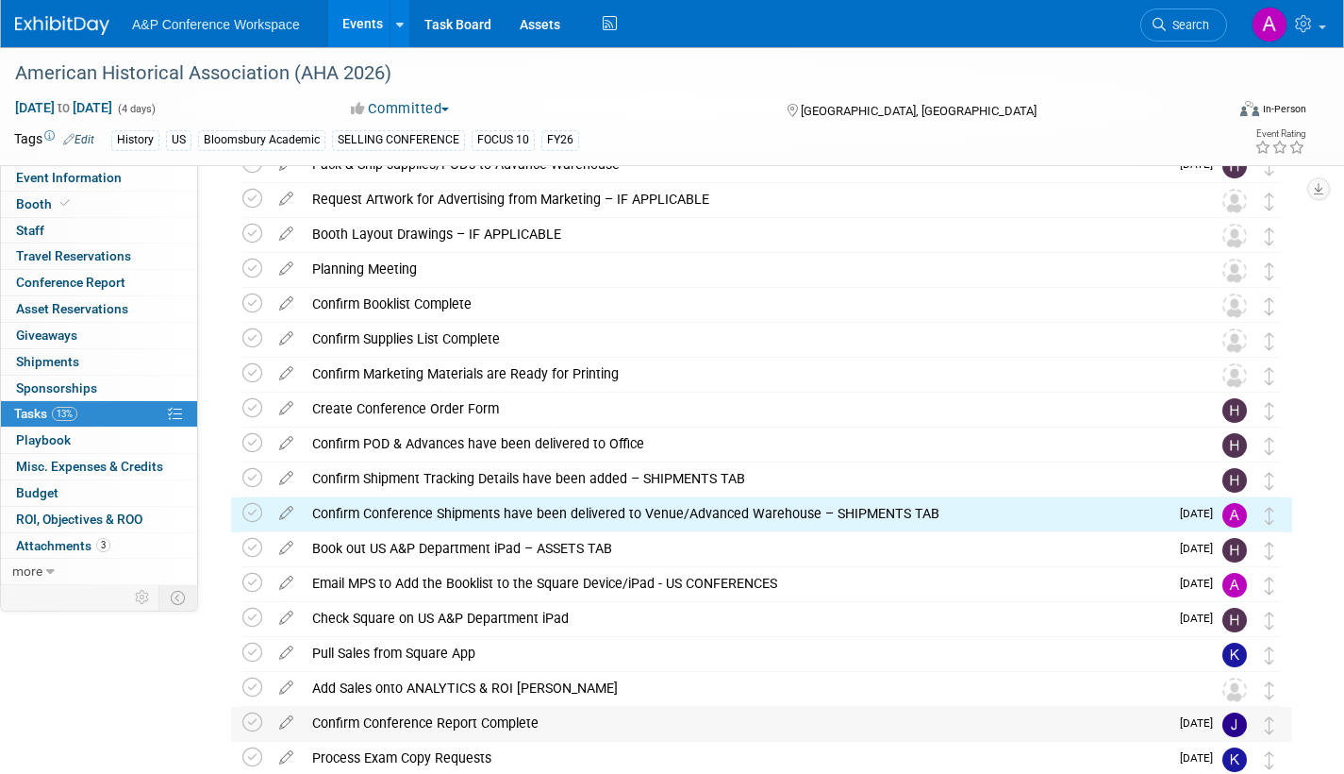
scroll to position [585, 0]
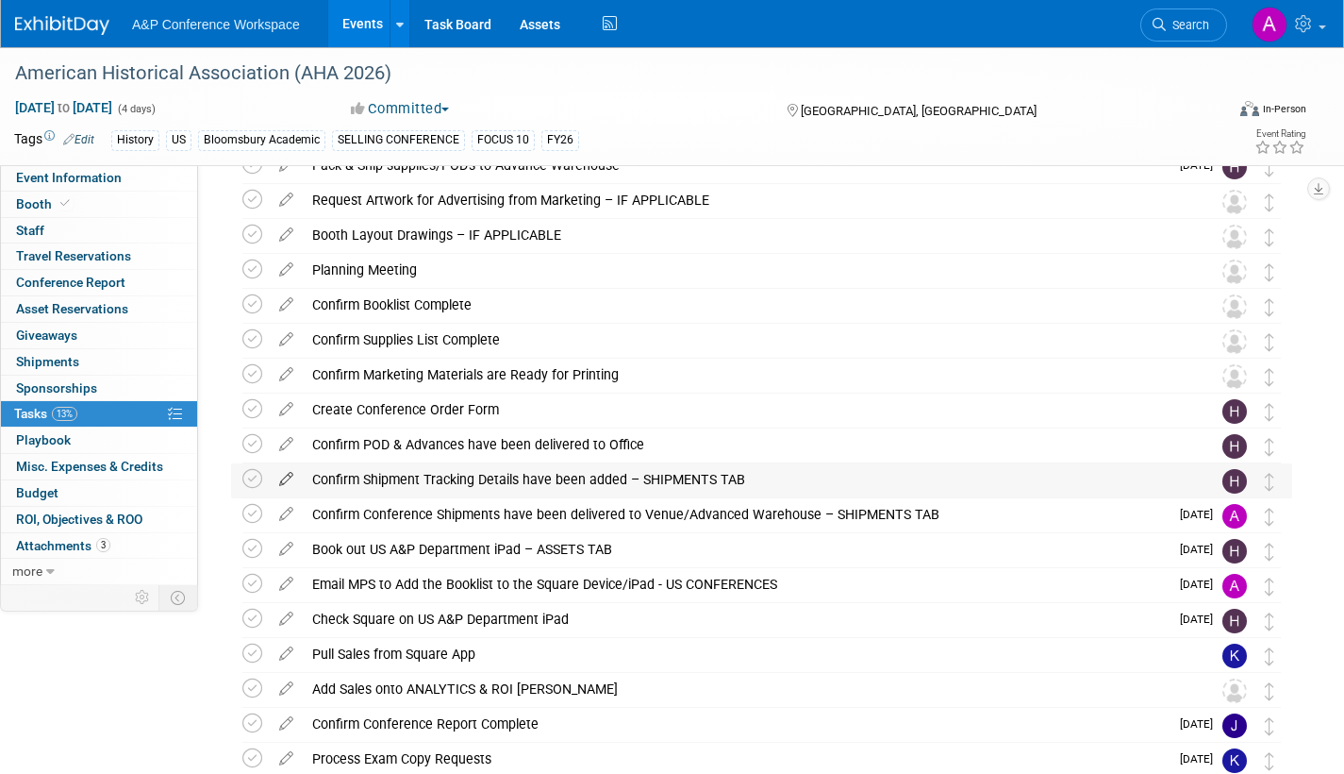
click at [282, 476] on icon at bounding box center [286, 475] width 33 height 24
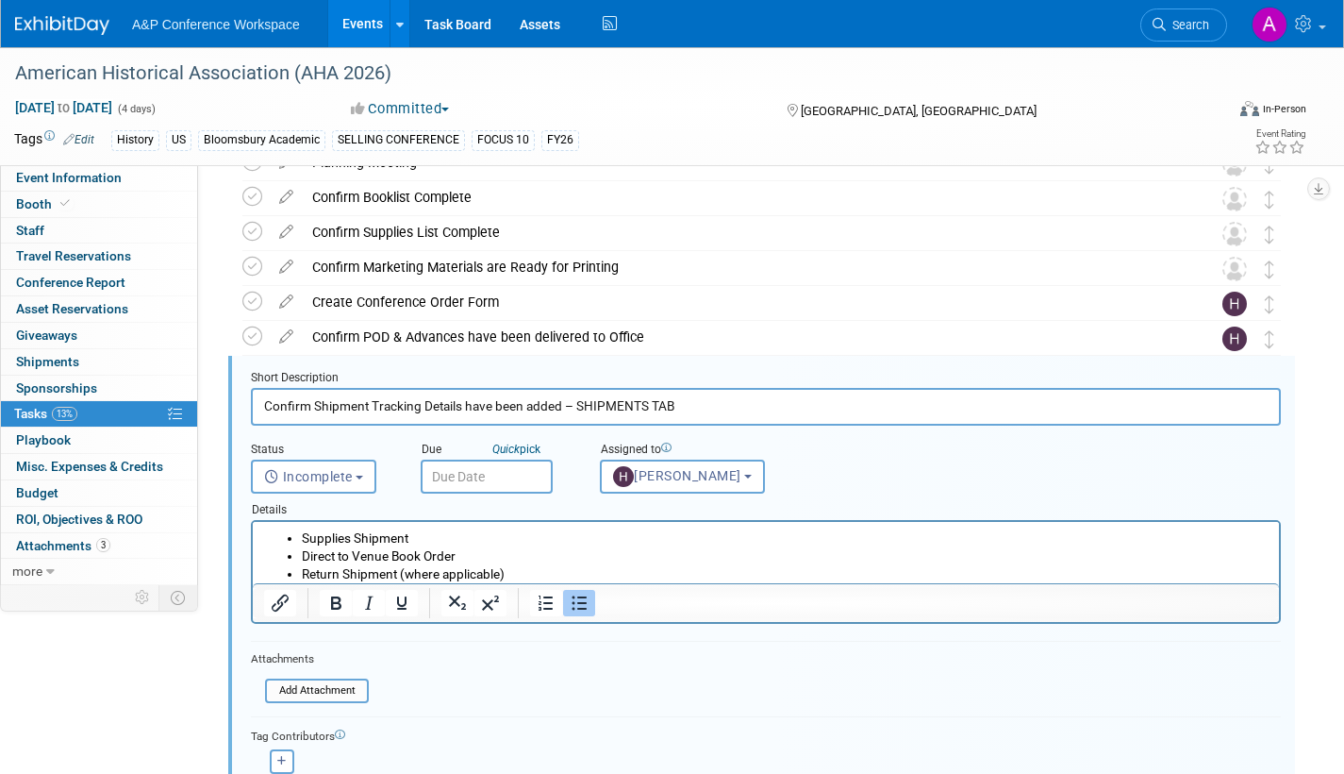
scroll to position [772, 0]
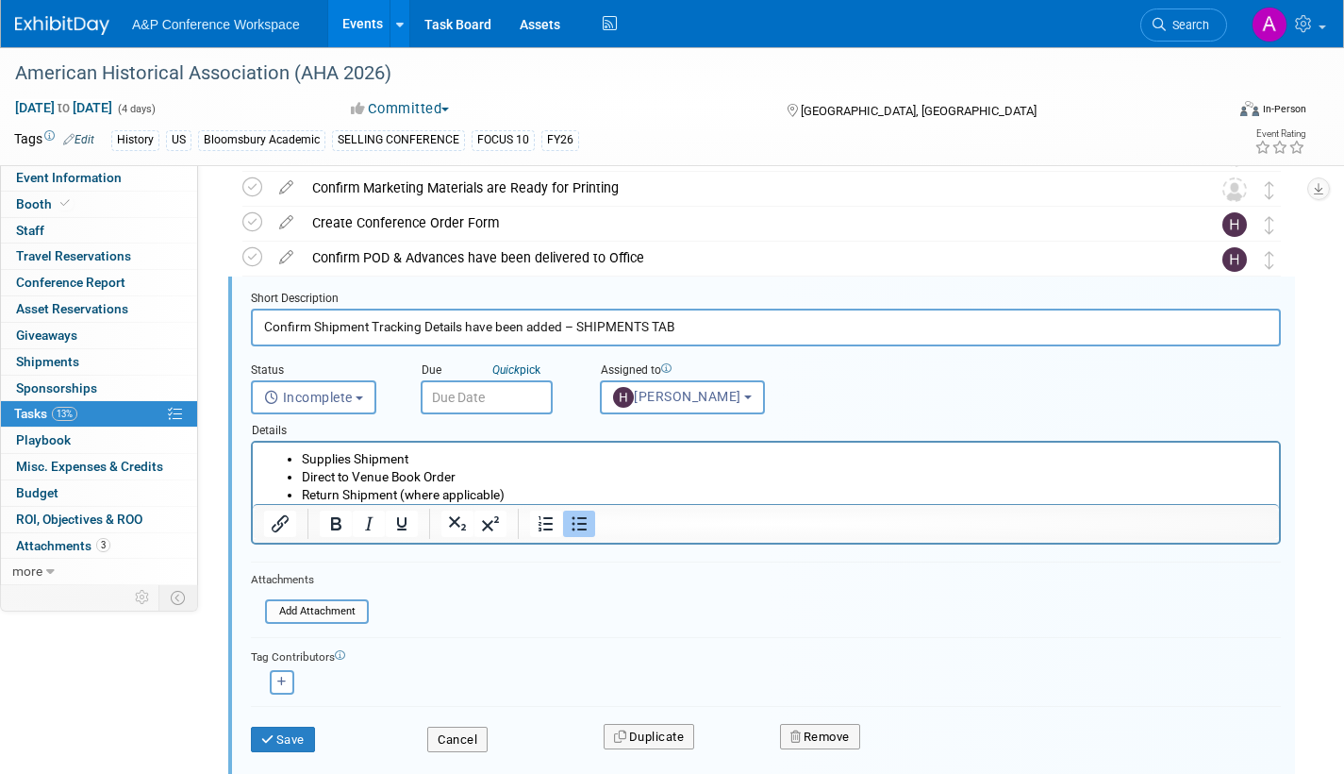
click at [522, 402] on input "text" at bounding box center [487, 397] width 132 height 34
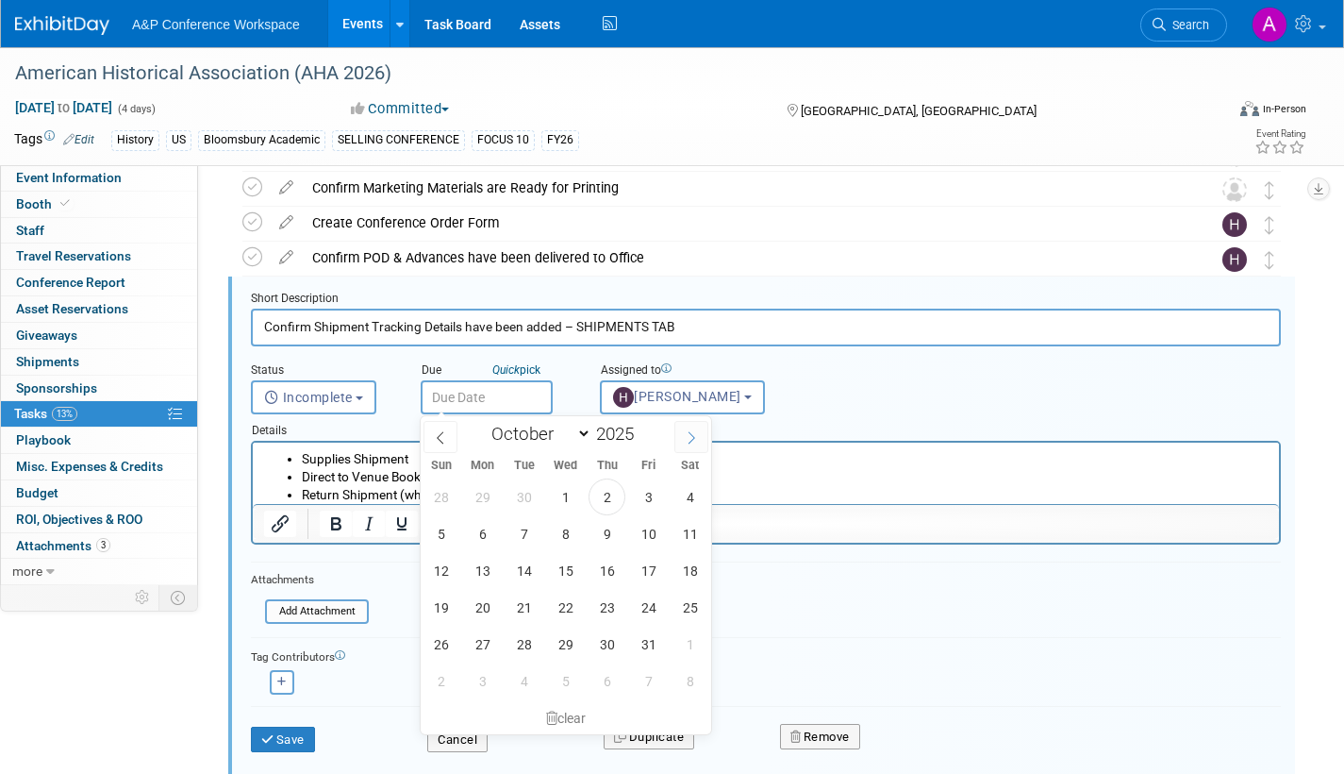
click at [692, 437] on icon at bounding box center [691, 437] width 13 height 13
select select "11"
click at [568, 527] on span "10" at bounding box center [565, 533] width 37 height 37
type input "Dec 10, 2025"
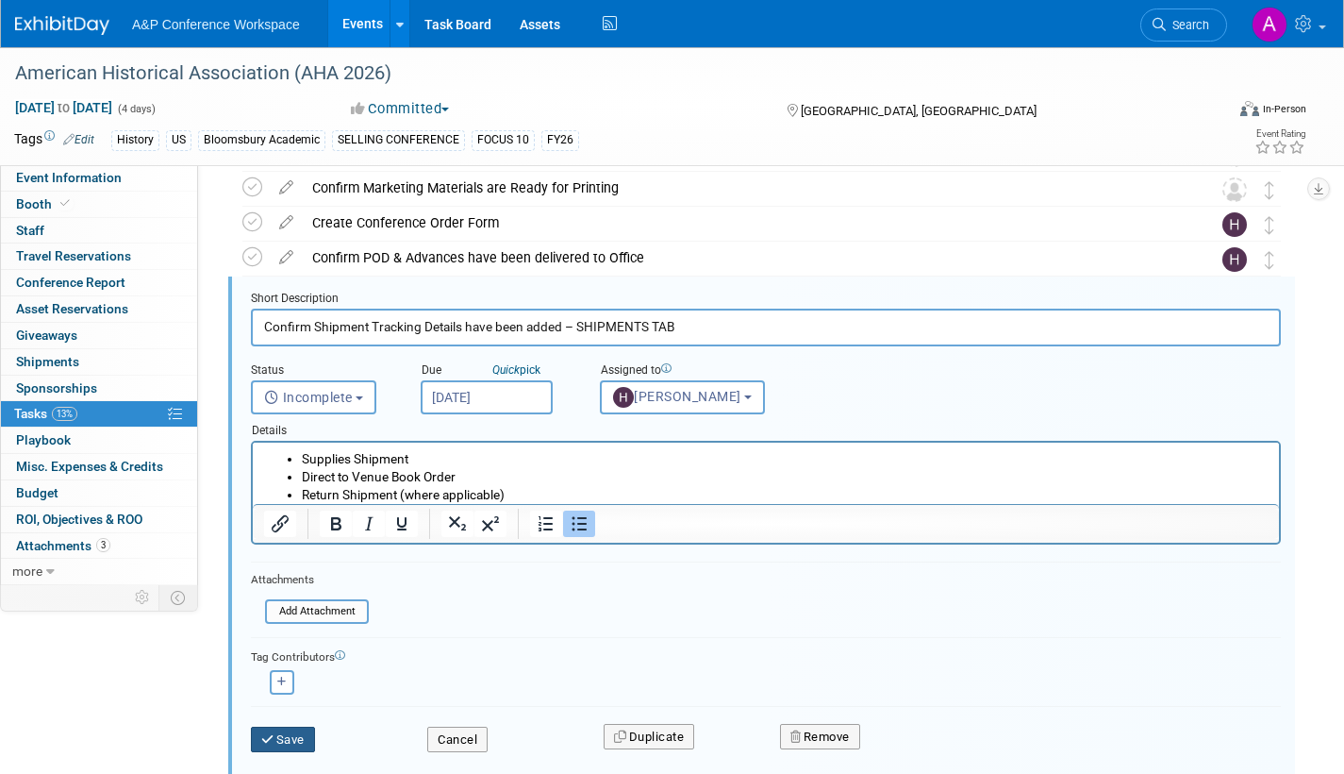
click at [306, 733] on button "Save" at bounding box center [283, 739] width 64 height 26
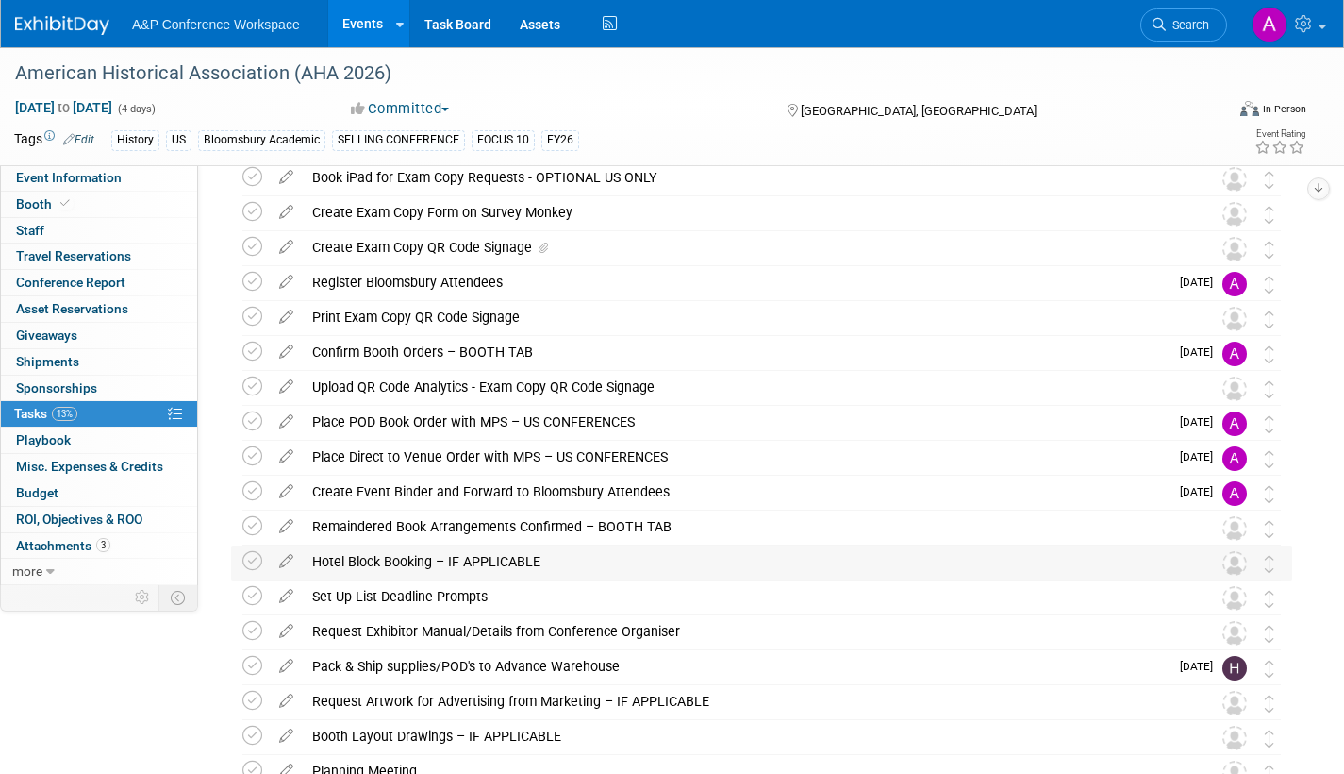
scroll to position [0, 0]
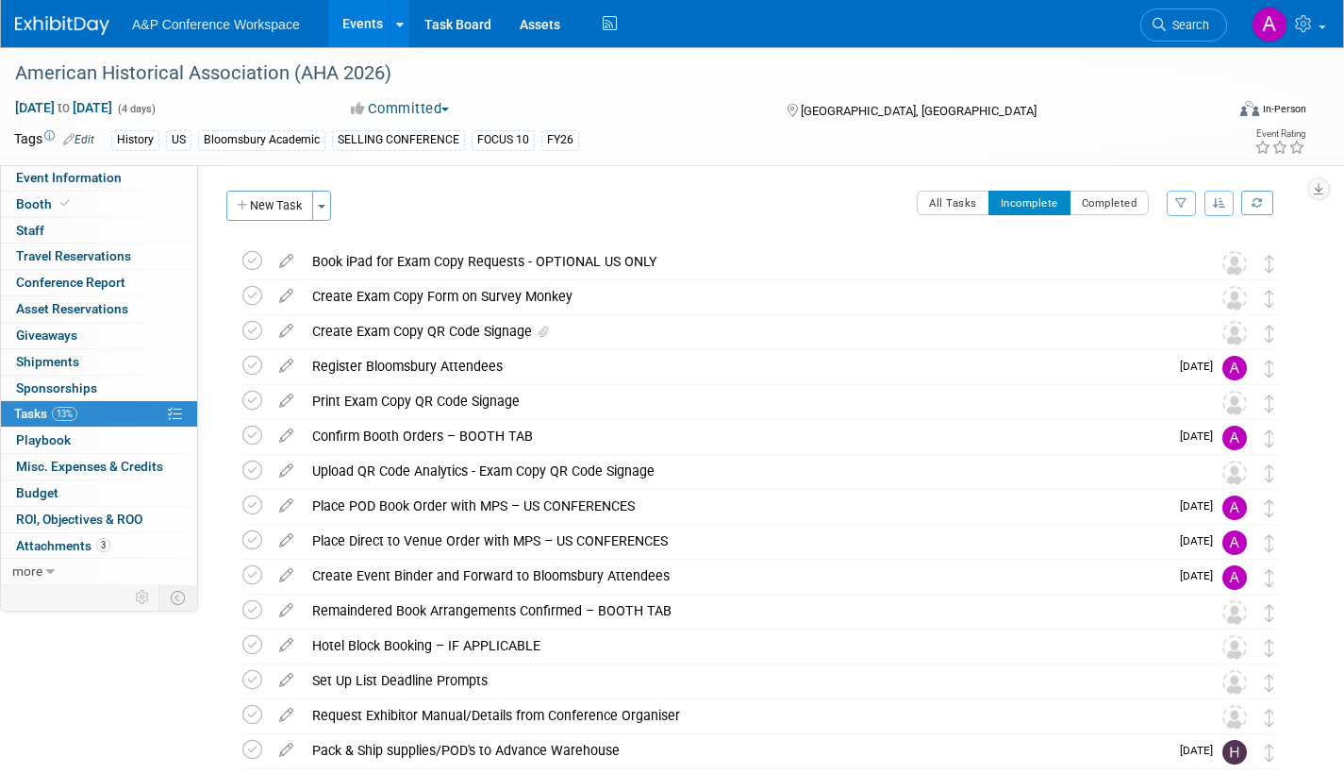
click at [252, 208] on button "New Task" at bounding box center [269, 206] width 87 height 30
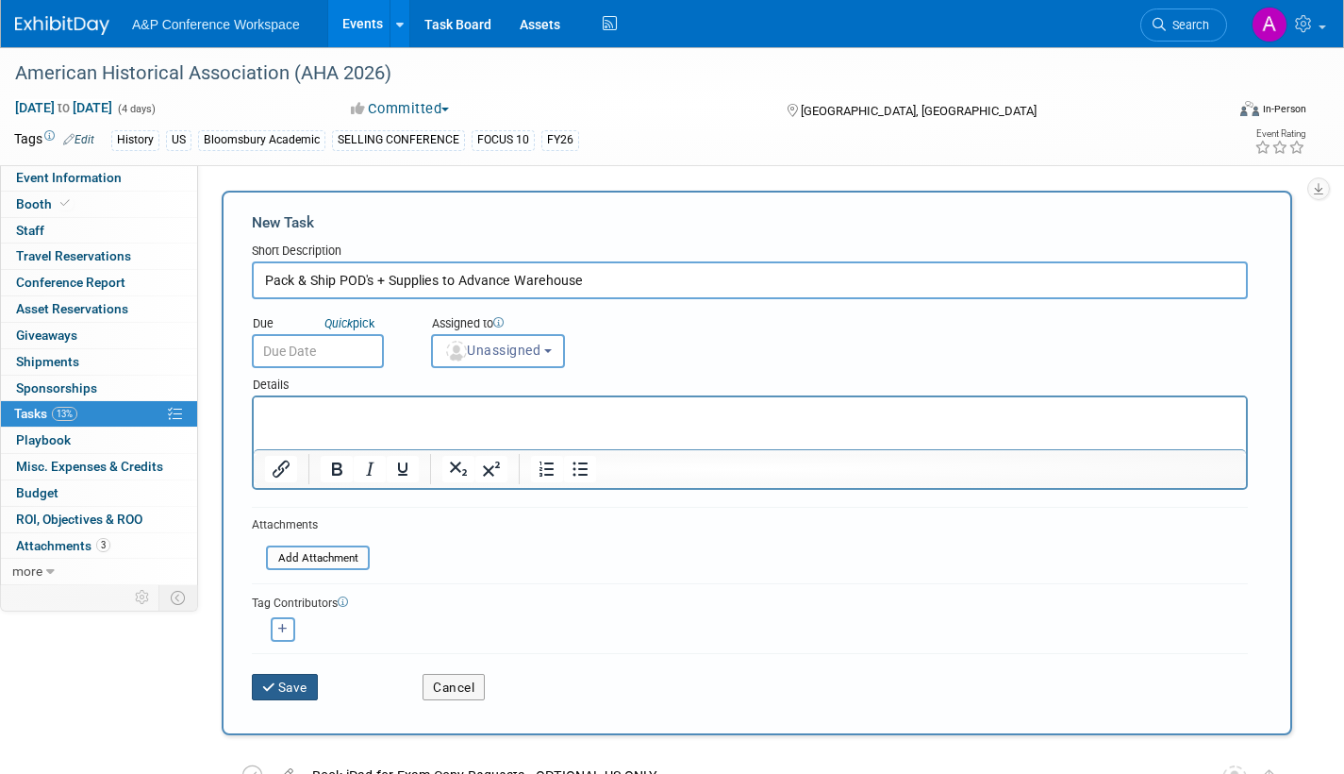
type input "Pack & Ship POD's + Supplies to Advance Warehouse"
click at [295, 686] on button "Save" at bounding box center [285, 687] width 66 height 26
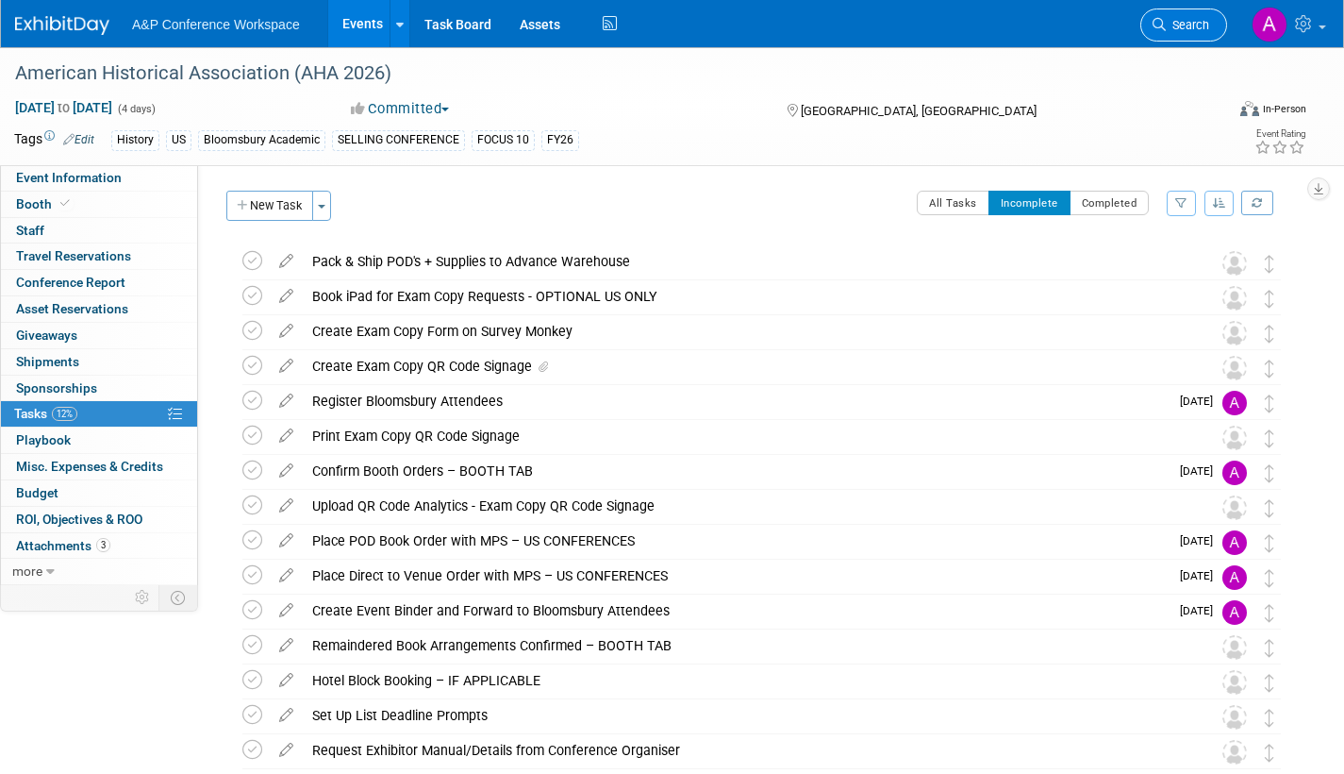
click at [1184, 25] on span "Search" at bounding box center [1187, 25] width 43 height 14
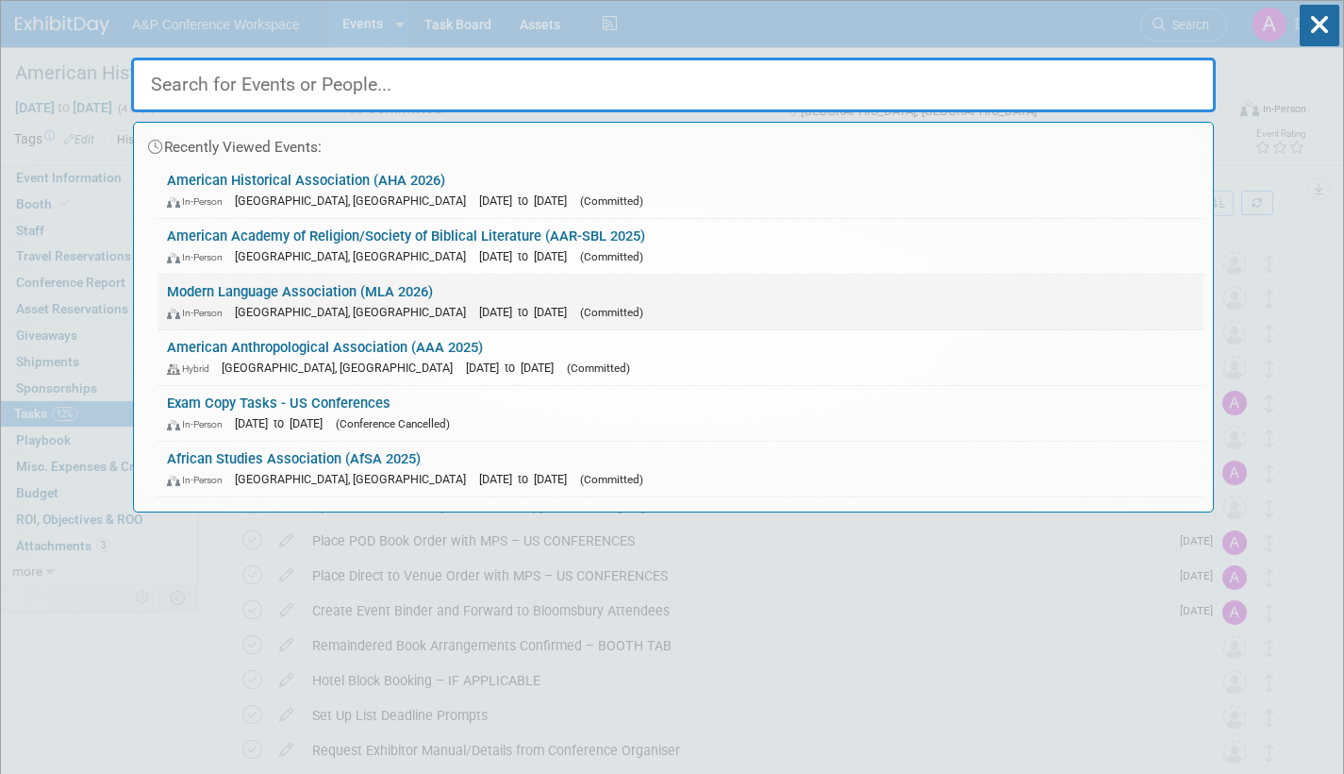
click at [600, 295] on link "Modern Language Association (MLA 2026) In-Person Toronto, Canada Jan 8, 2026 to…" at bounding box center [681, 302] width 1046 height 55
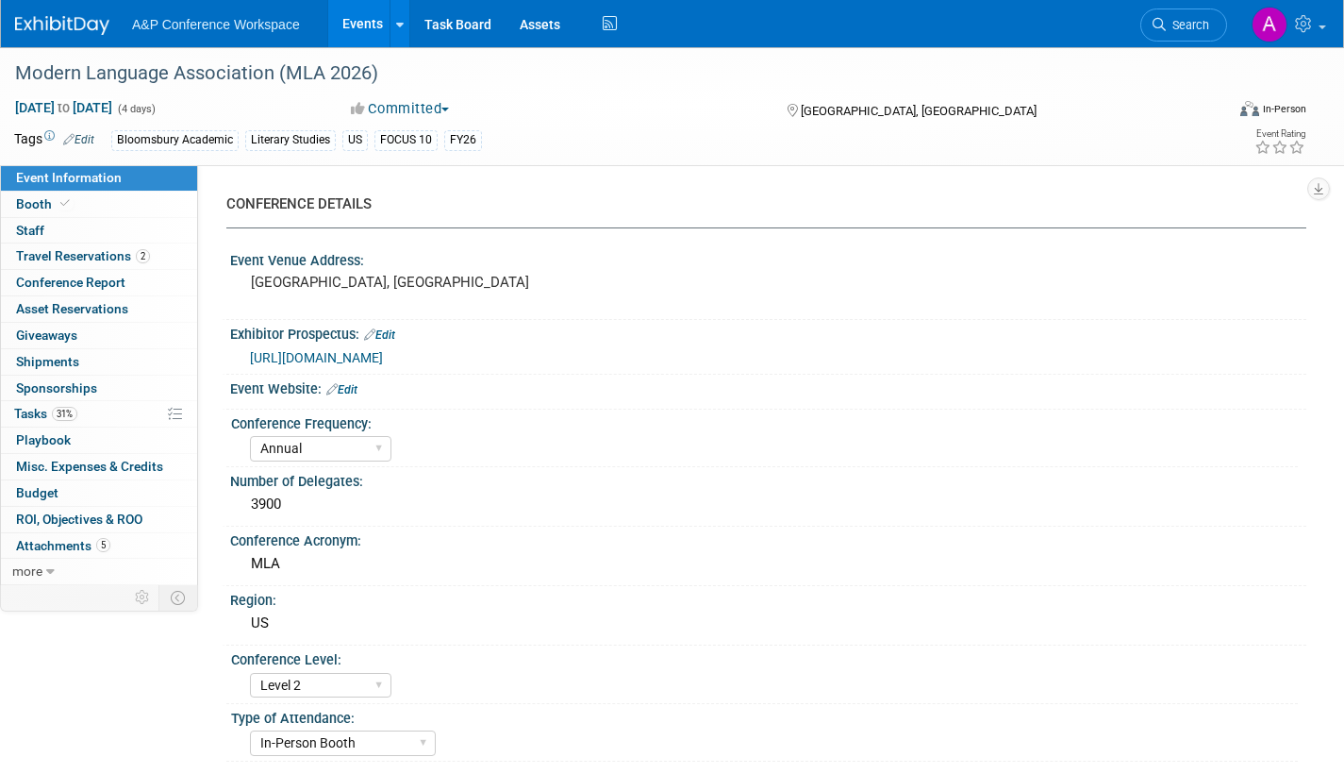
select select "Annual"
select select "Level 2"
select select "In-Person Booth"
select select "Literary Studies"
select select "Bloomsbury Academic"
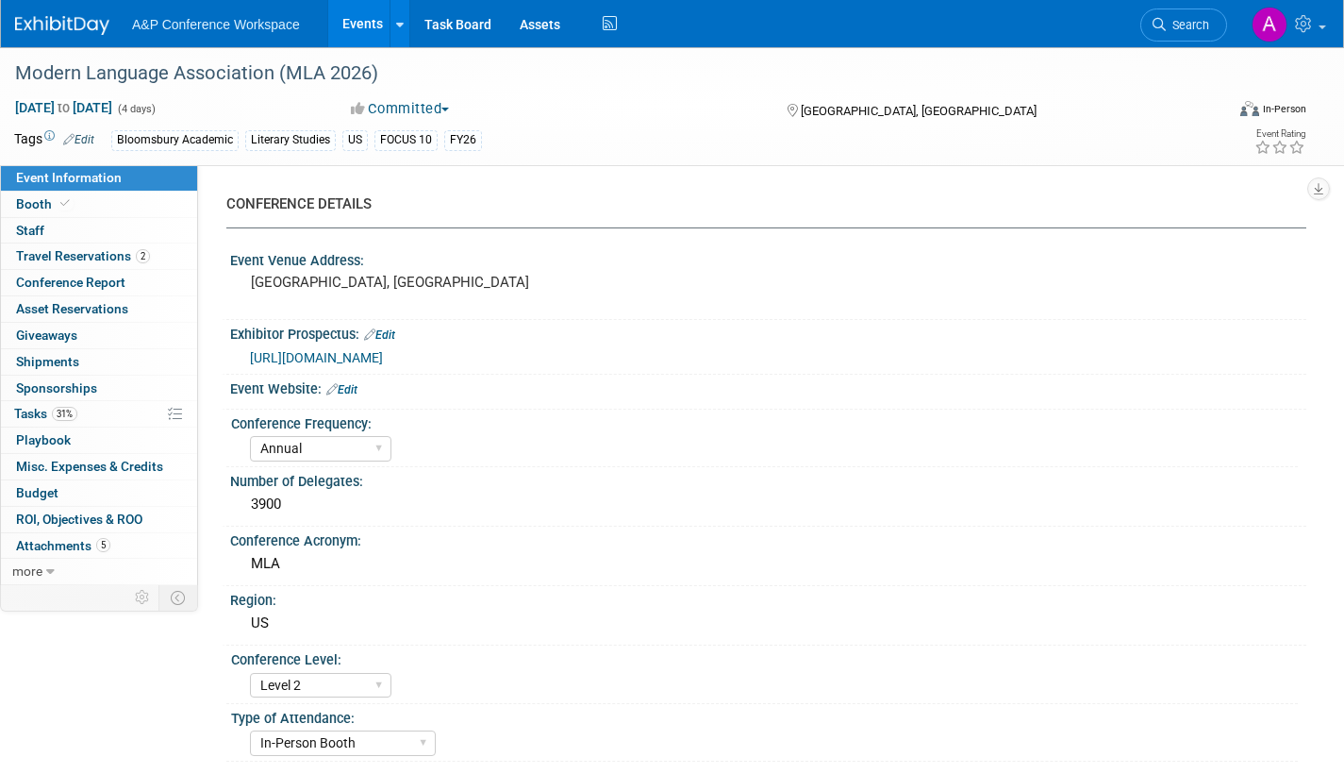
select select "[PERSON_NAME]"
select select "Networking/Commissioning"
click at [25, 408] on span "Tasks 31%" at bounding box center [45, 413] width 63 height 15
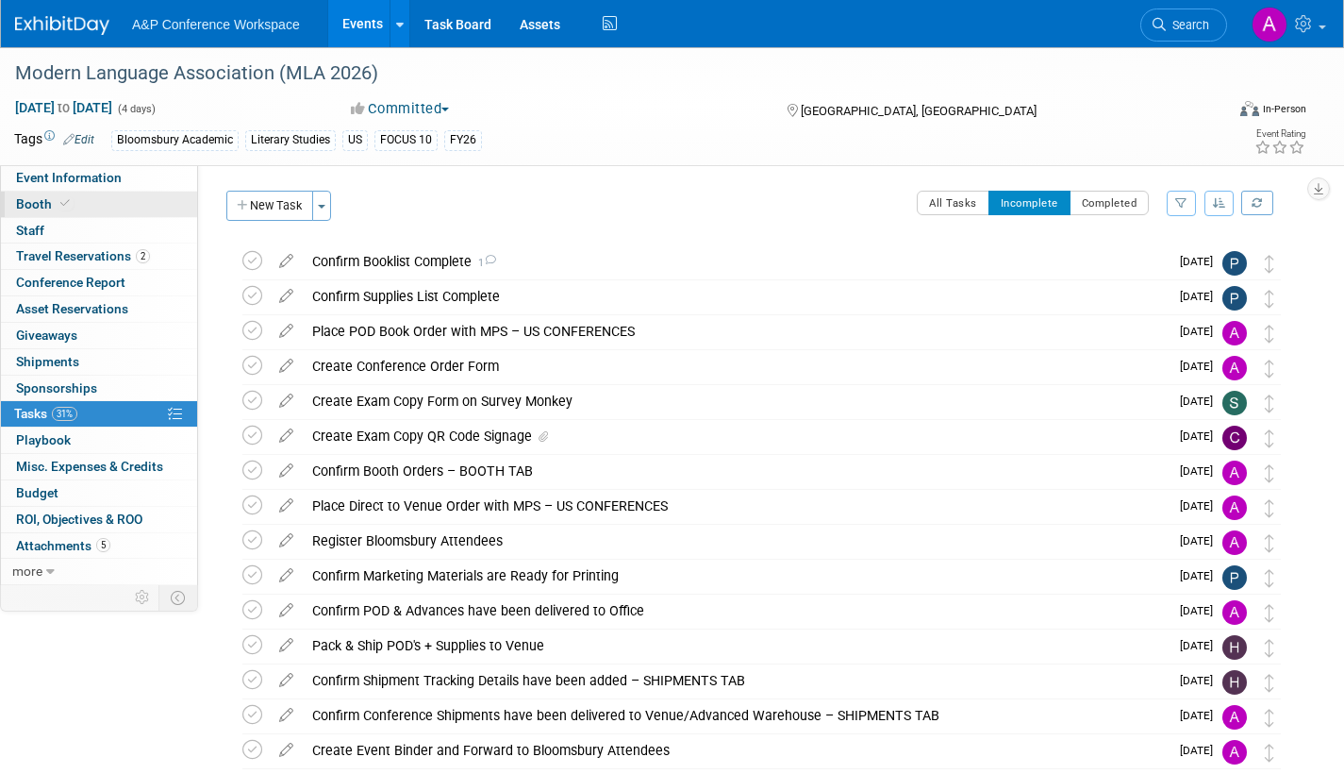
click at [32, 205] on span "Booth" at bounding box center [45, 203] width 58 height 15
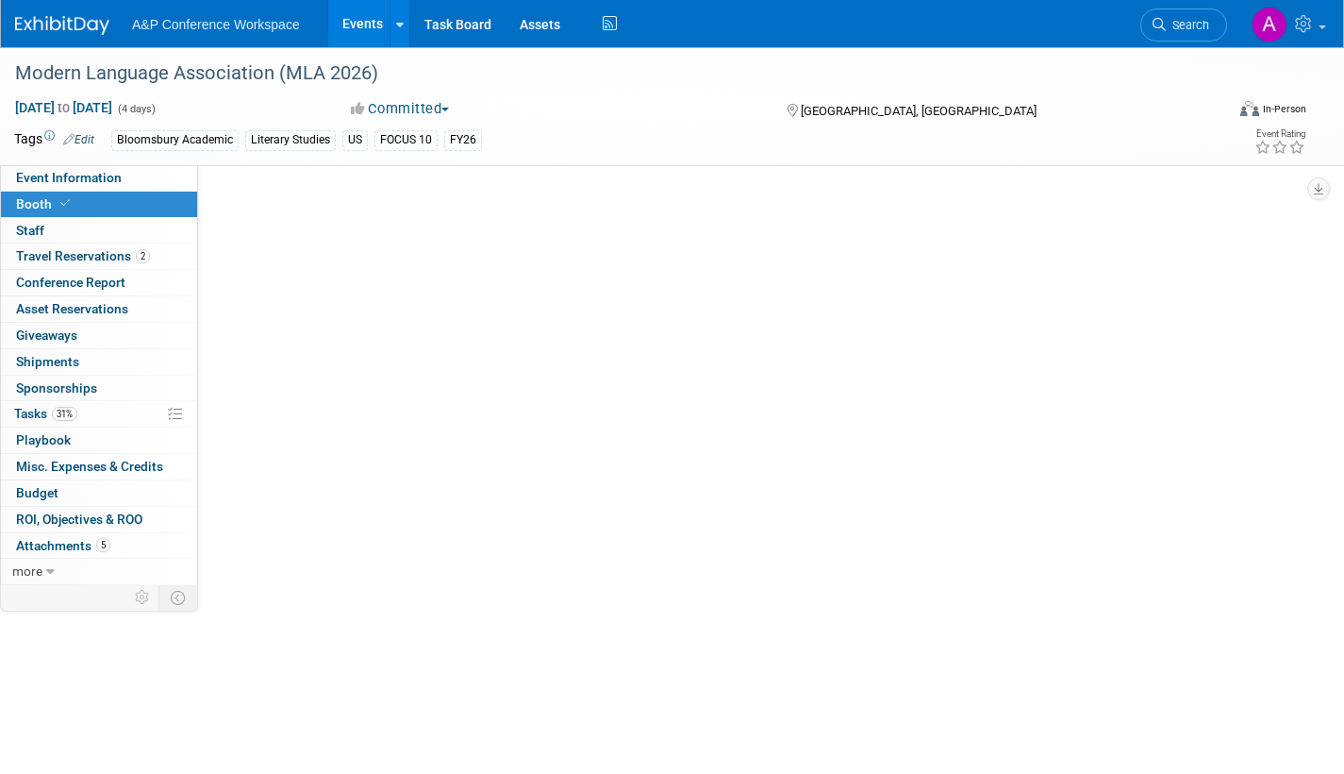
select select "CUAP"
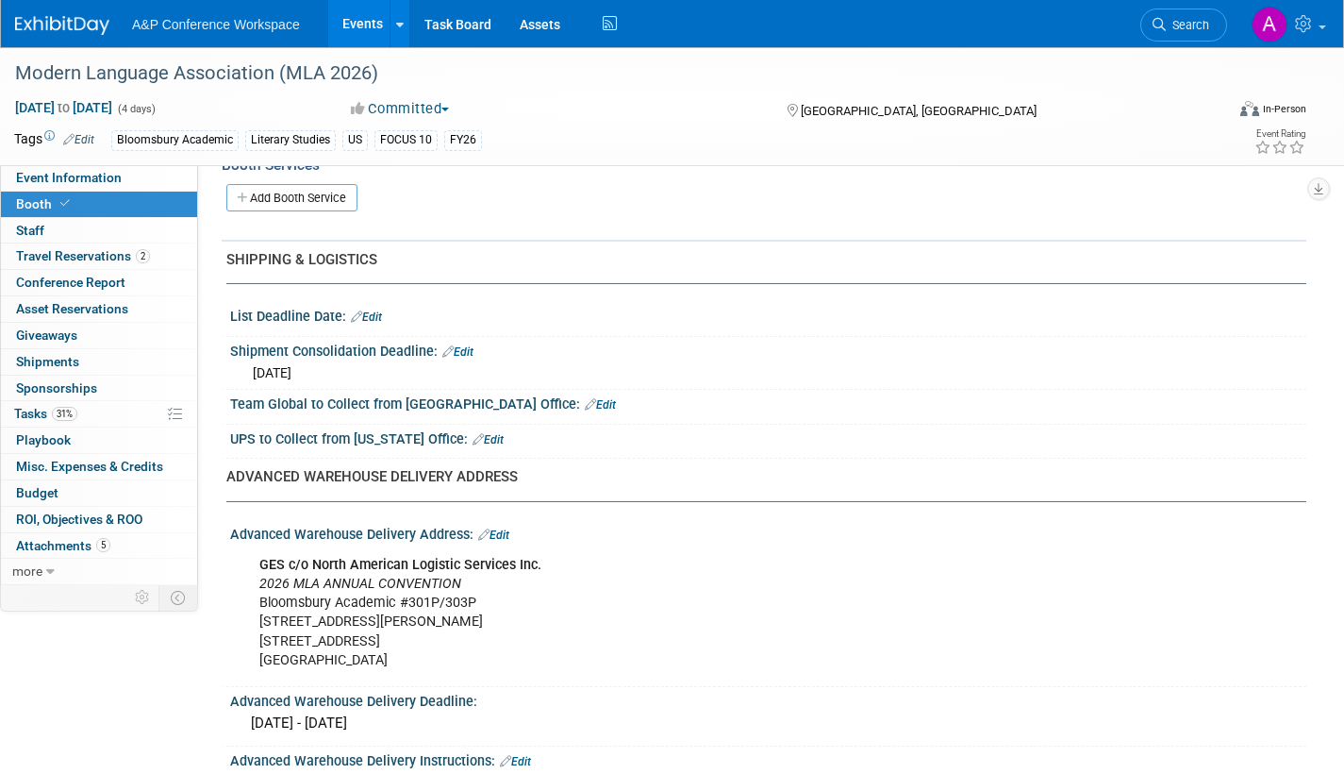
scroll to position [1038, 0]
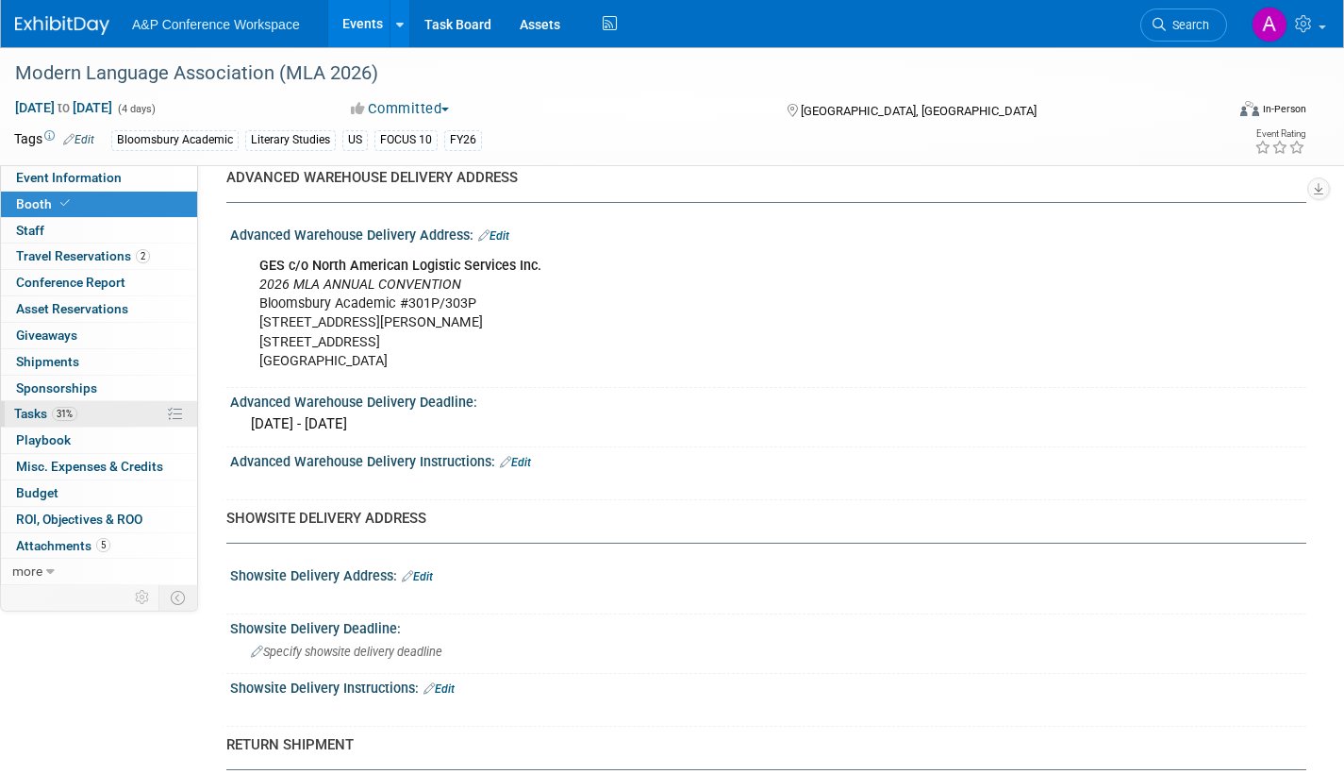
click at [38, 413] on span "Tasks 31%" at bounding box center [45, 413] width 63 height 15
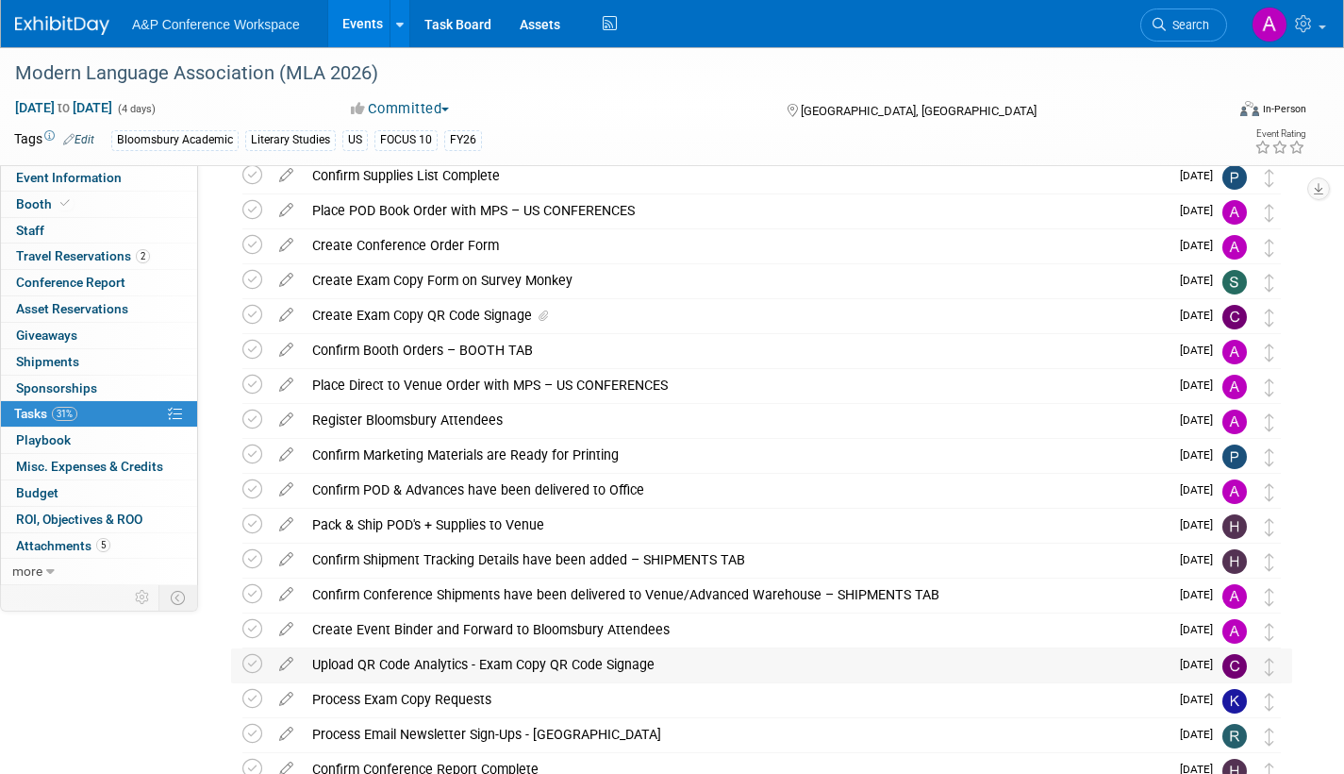
scroll to position [283, 0]
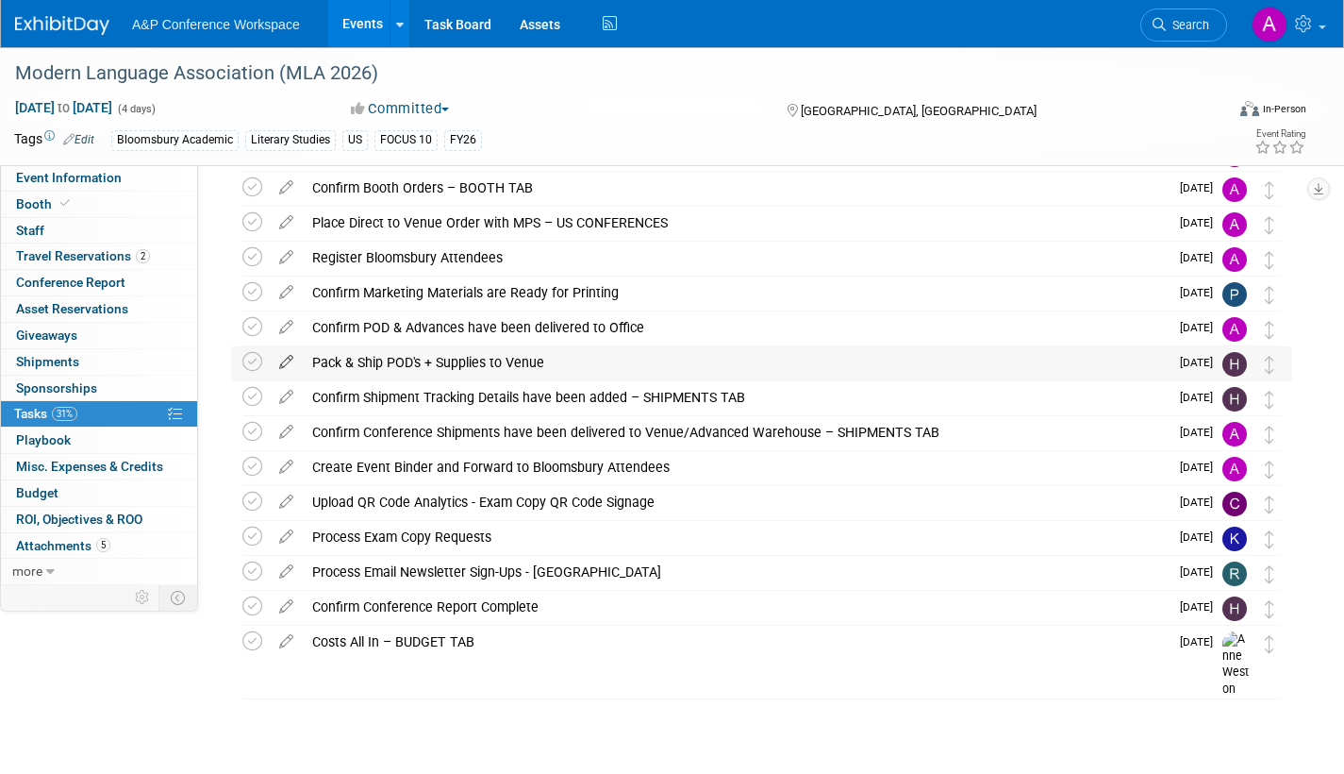
click at [282, 361] on icon at bounding box center [286, 358] width 33 height 24
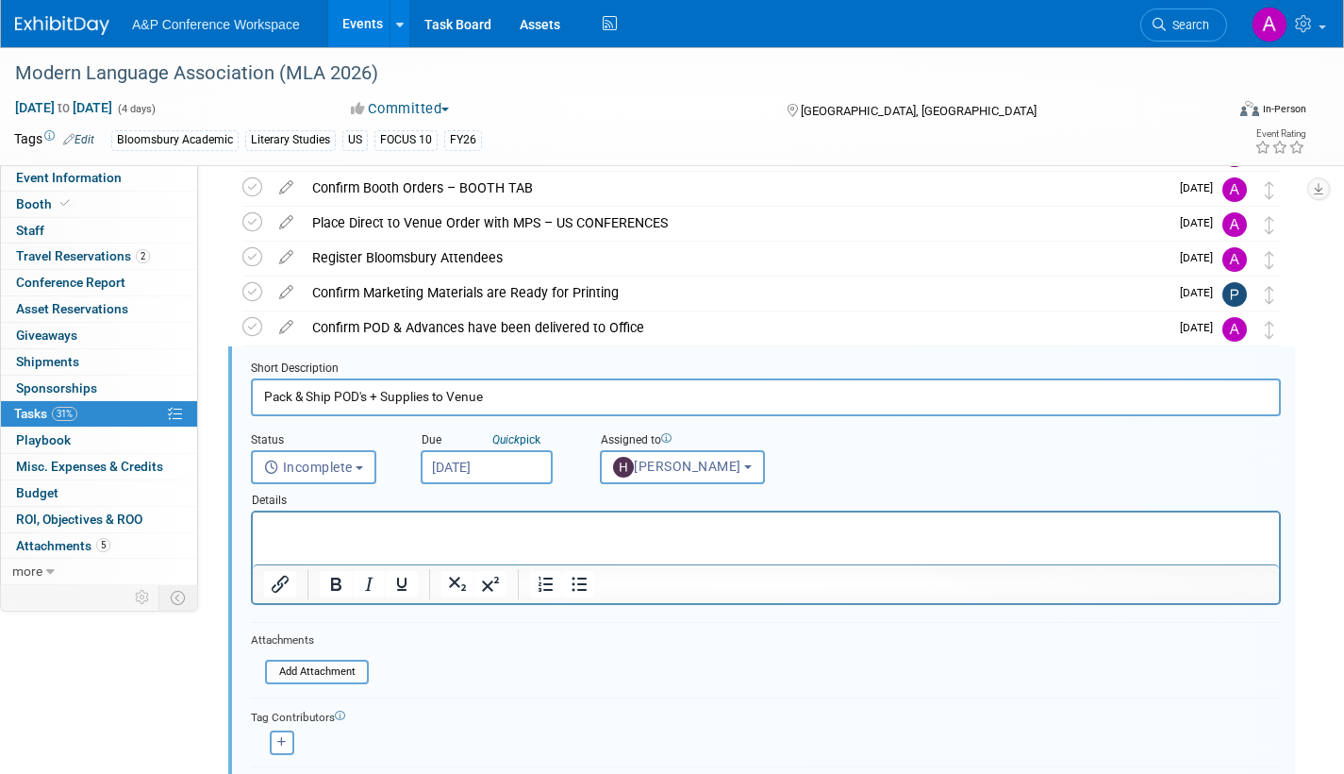
scroll to position [353, 0]
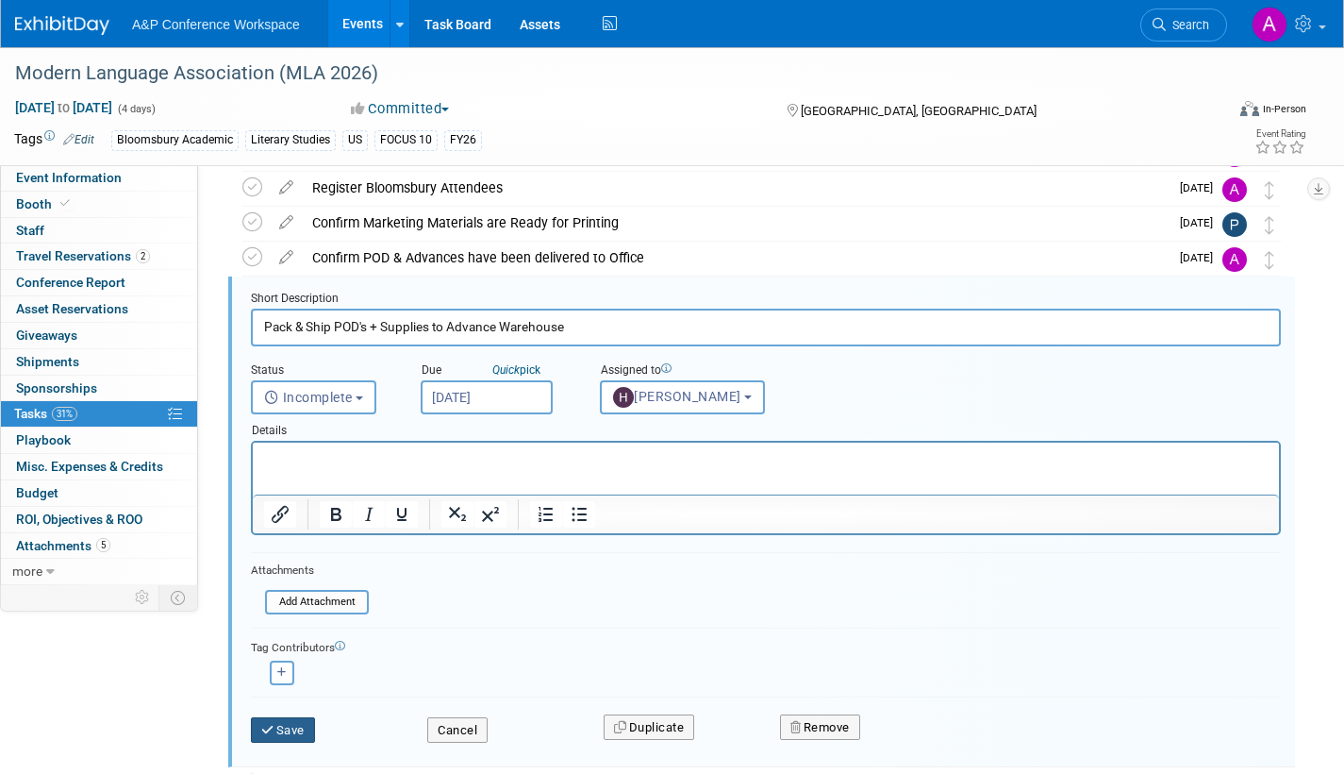
type input "Pack & Ship POD's + Supplies to Advance Warehouse"
click at [296, 730] on button "Save" at bounding box center [283, 730] width 64 height 26
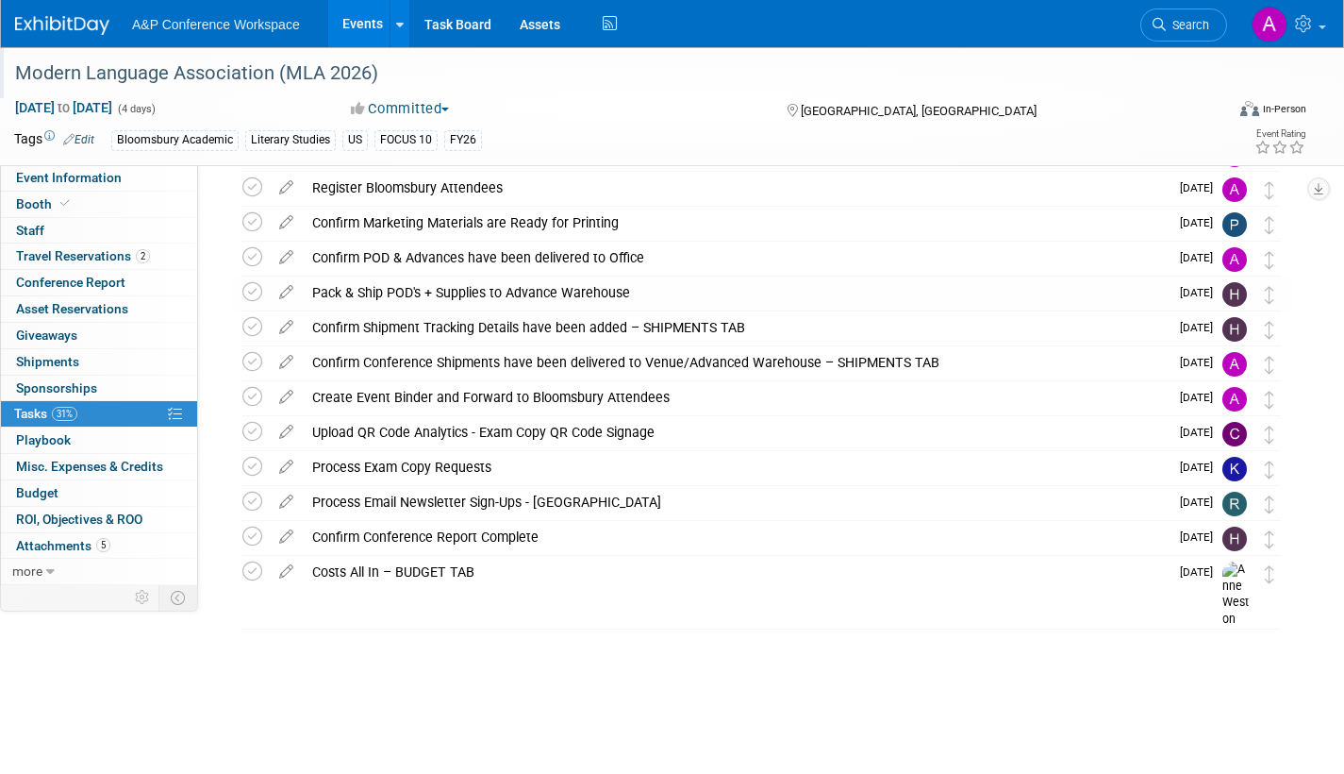
scroll to position [285, 0]
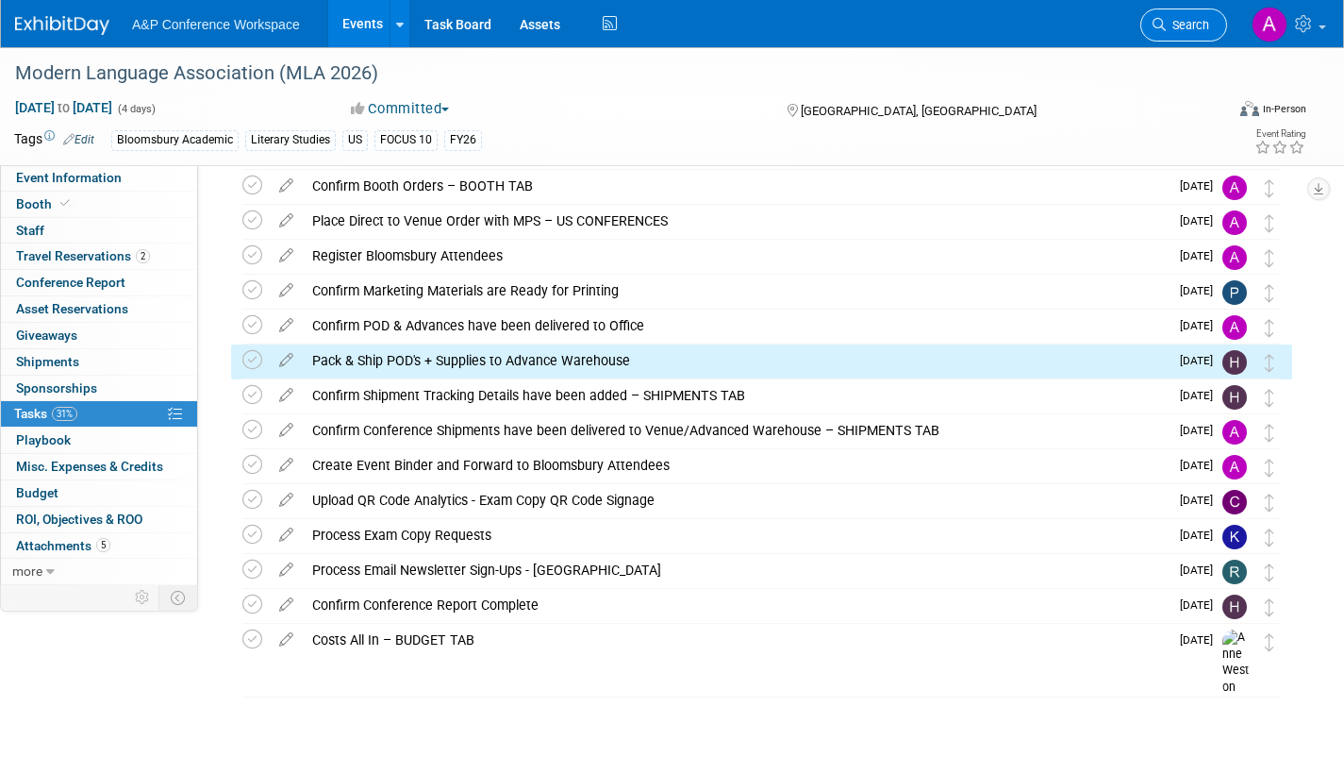
click at [1190, 26] on span "Search" at bounding box center [1187, 25] width 43 height 14
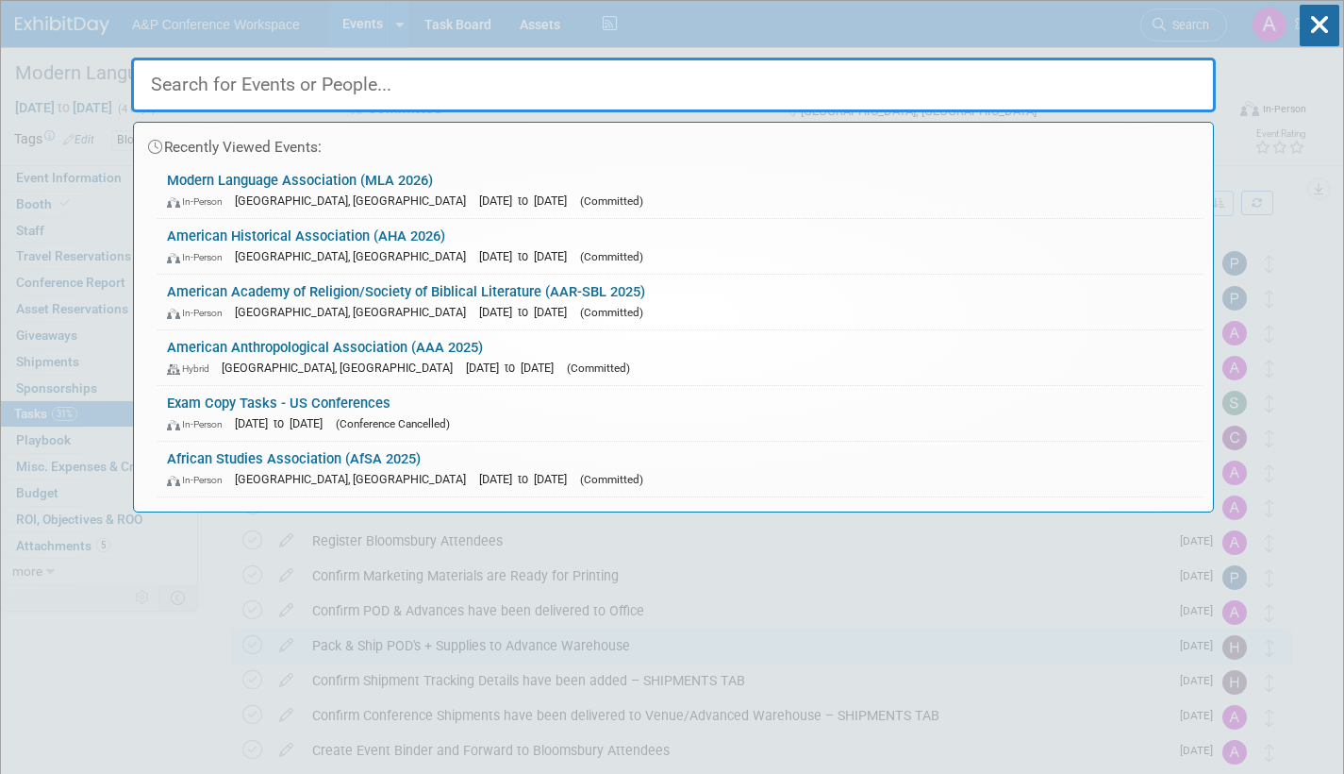
click at [479, 258] on span "[DATE] to [DATE]" at bounding box center [527, 256] width 97 height 14
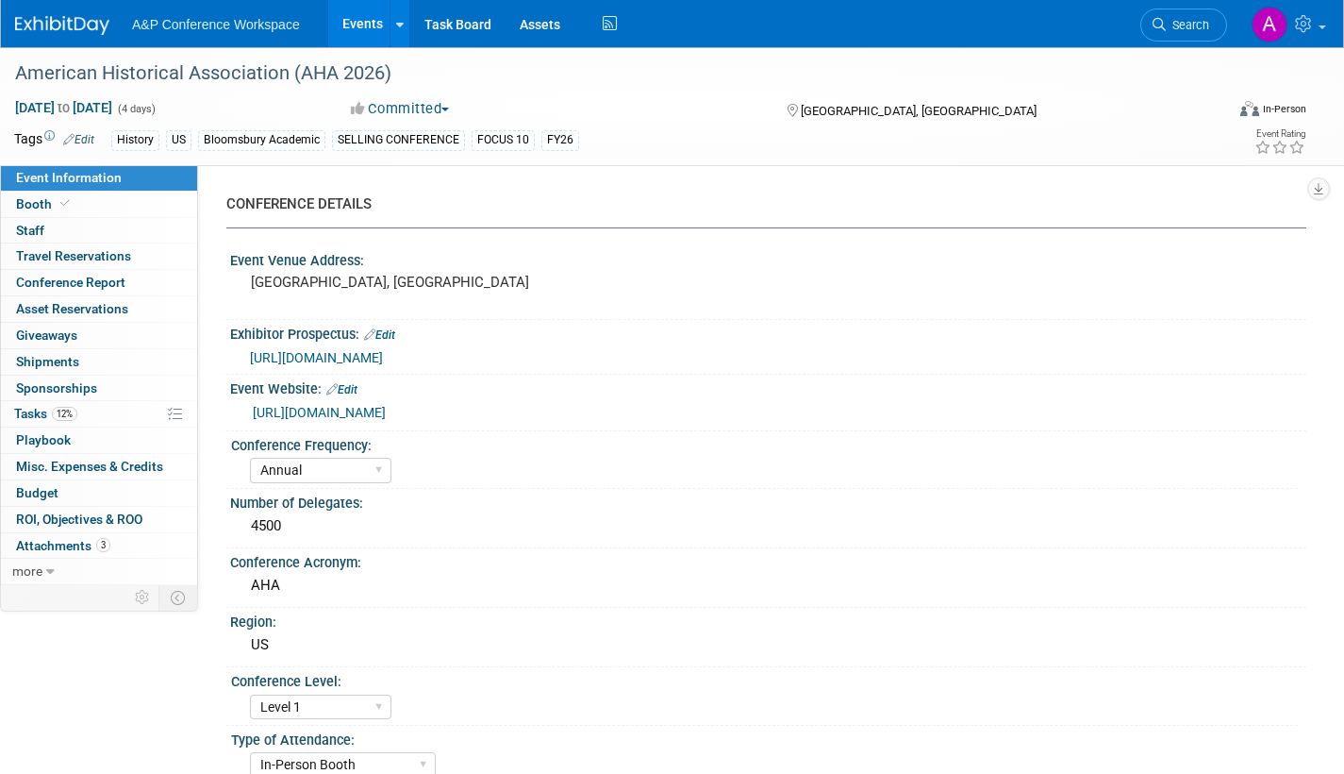
select select "Annual"
select select "Level 1"
select select "In-Person Booth"
select select "History"
select select "Bloomsbury Academic"
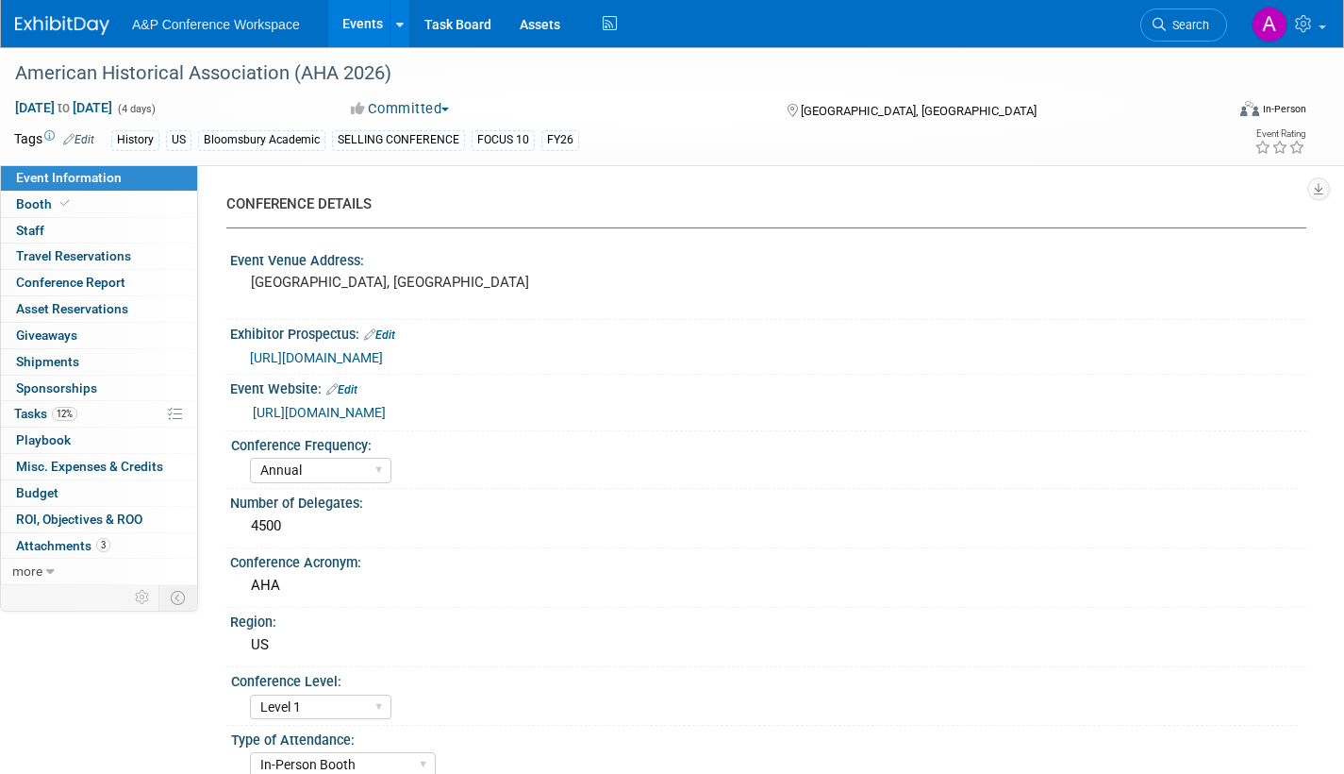
select select "[PERSON_NAME]"
select select "Networking/Commissioning"
click at [32, 406] on span "Tasks 12%" at bounding box center [45, 413] width 63 height 15
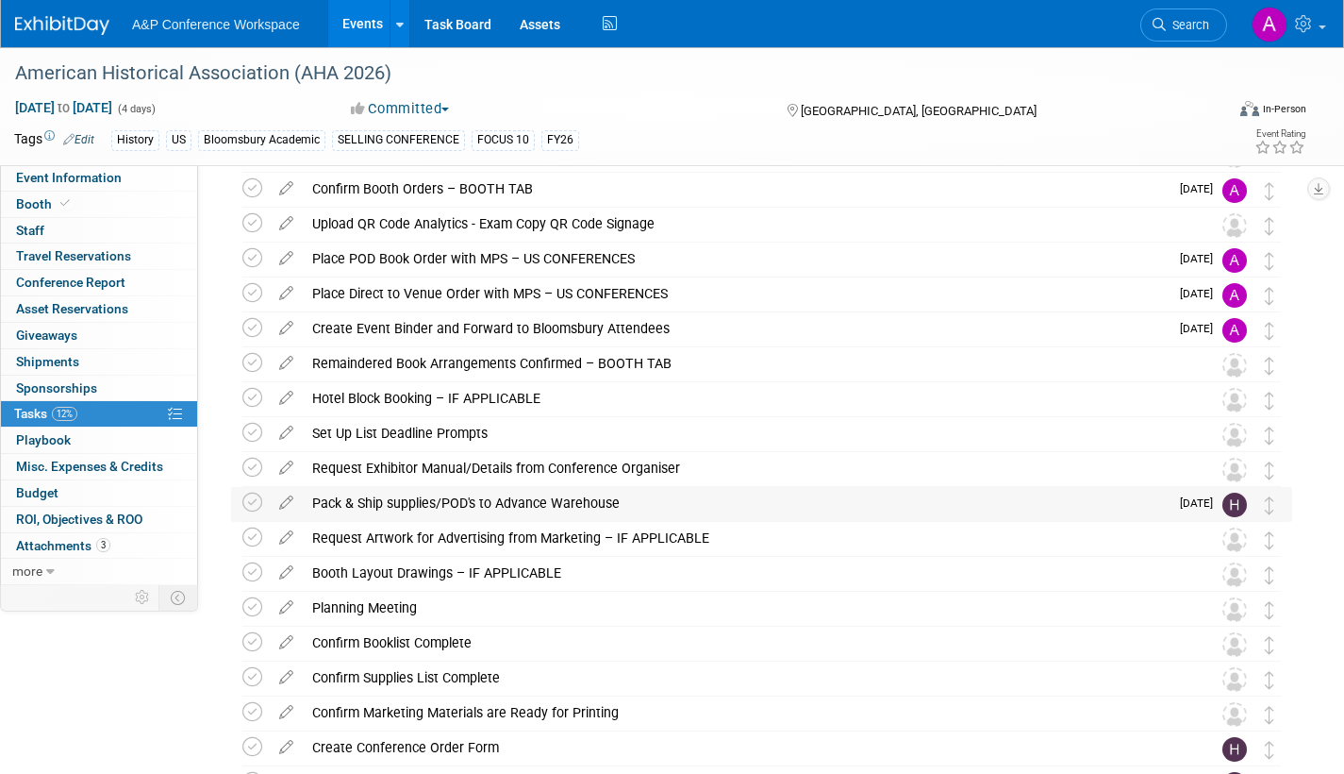
scroll to position [283, 0]
click at [286, 467] on icon at bounding box center [286, 463] width 33 height 24
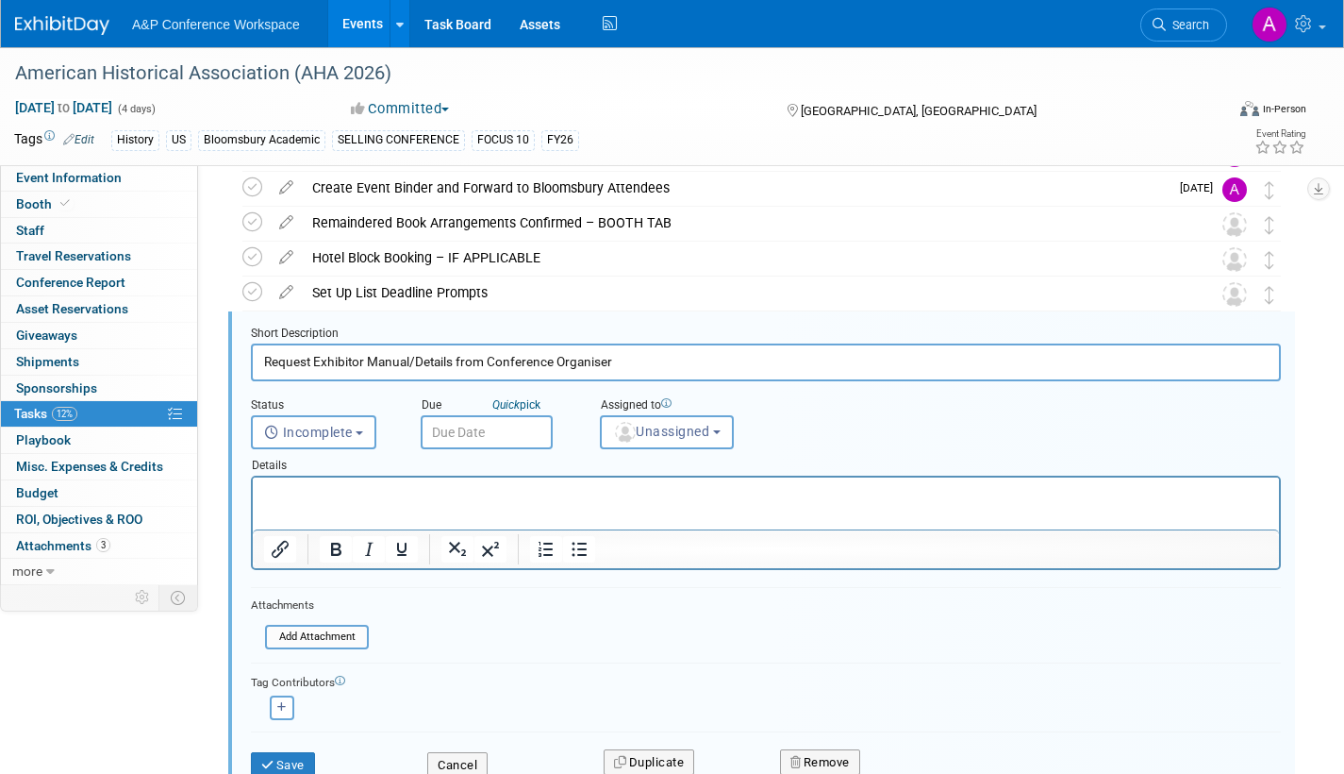
scroll to position [458, 0]
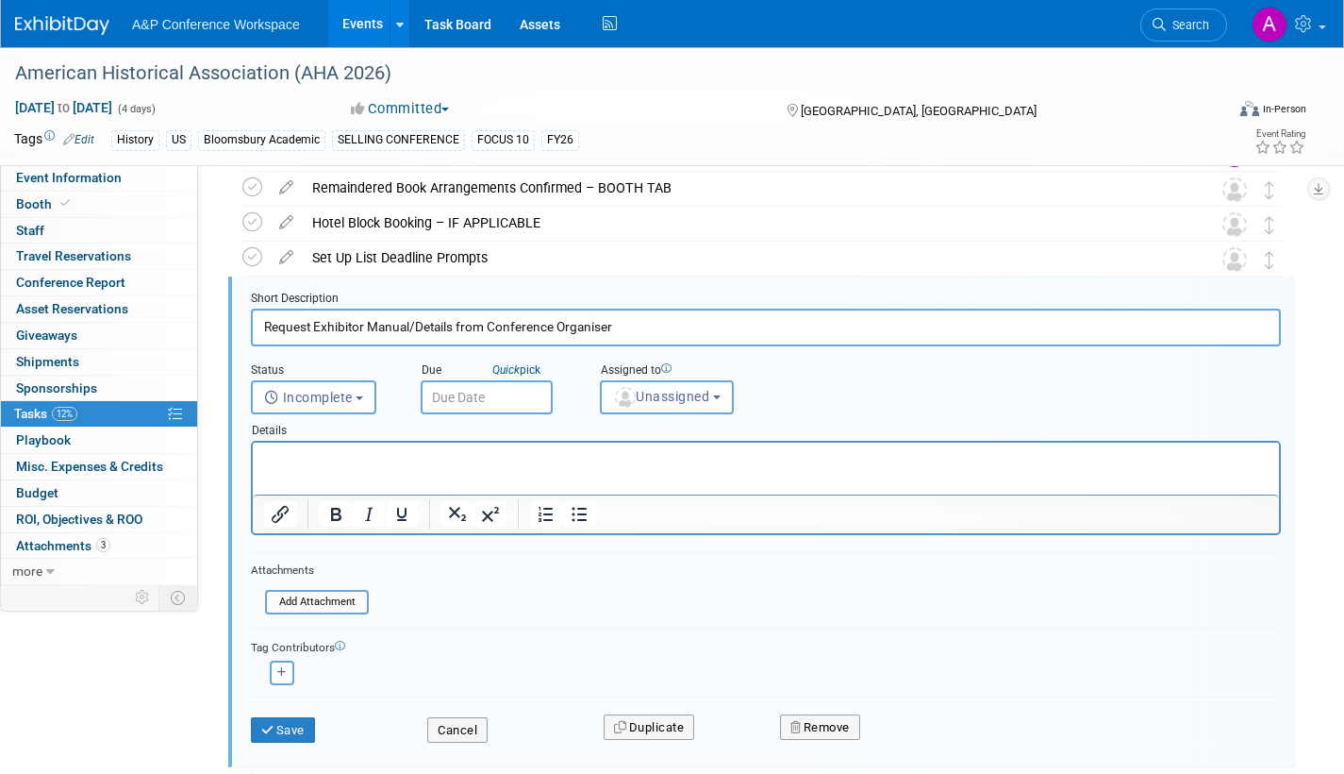
click at [533, 386] on input "text" at bounding box center [487, 397] width 132 height 34
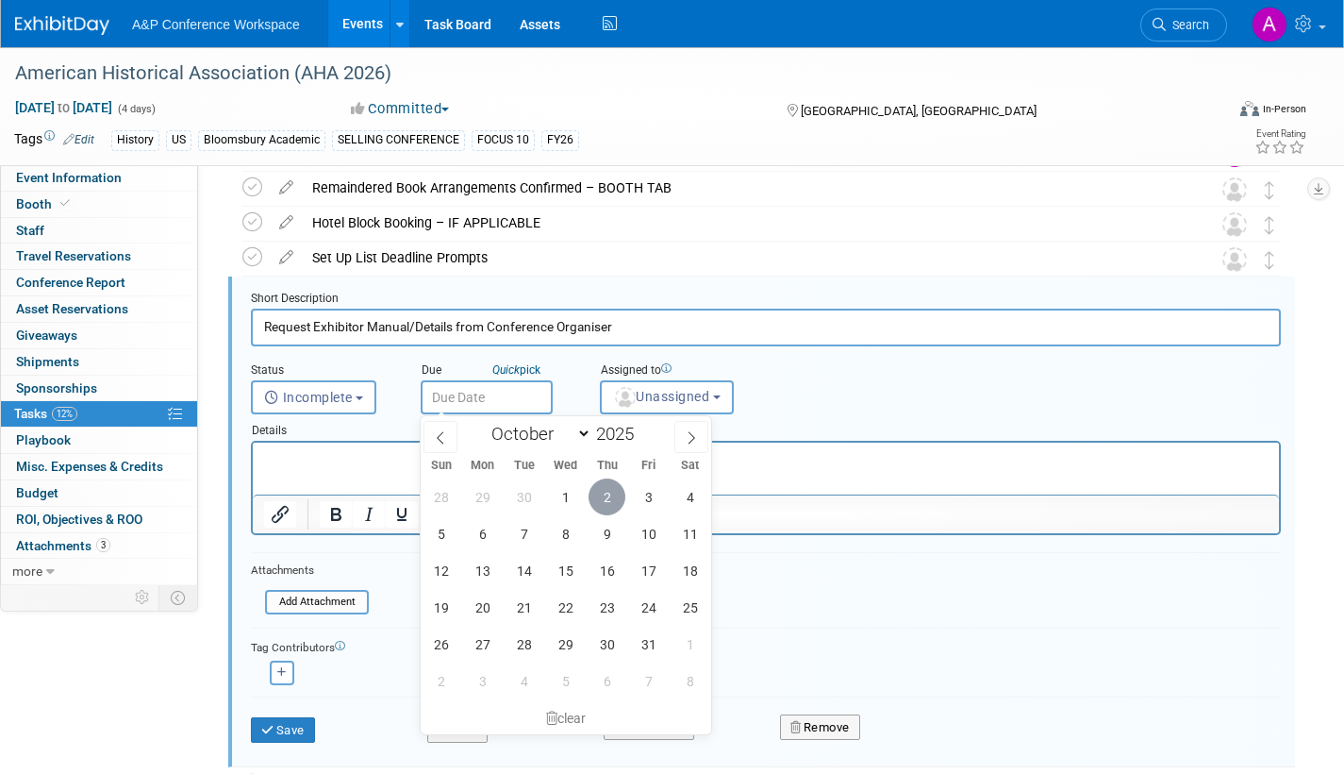
drag, startPoint x: 608, startPoint y: 491, endPoint x: 657, endPoint y: 422, distance: 84.6
click at [608, 489] on span "2" at bounding box center [607, 496] width 37 height 37
type input "Oct 2, 2025"
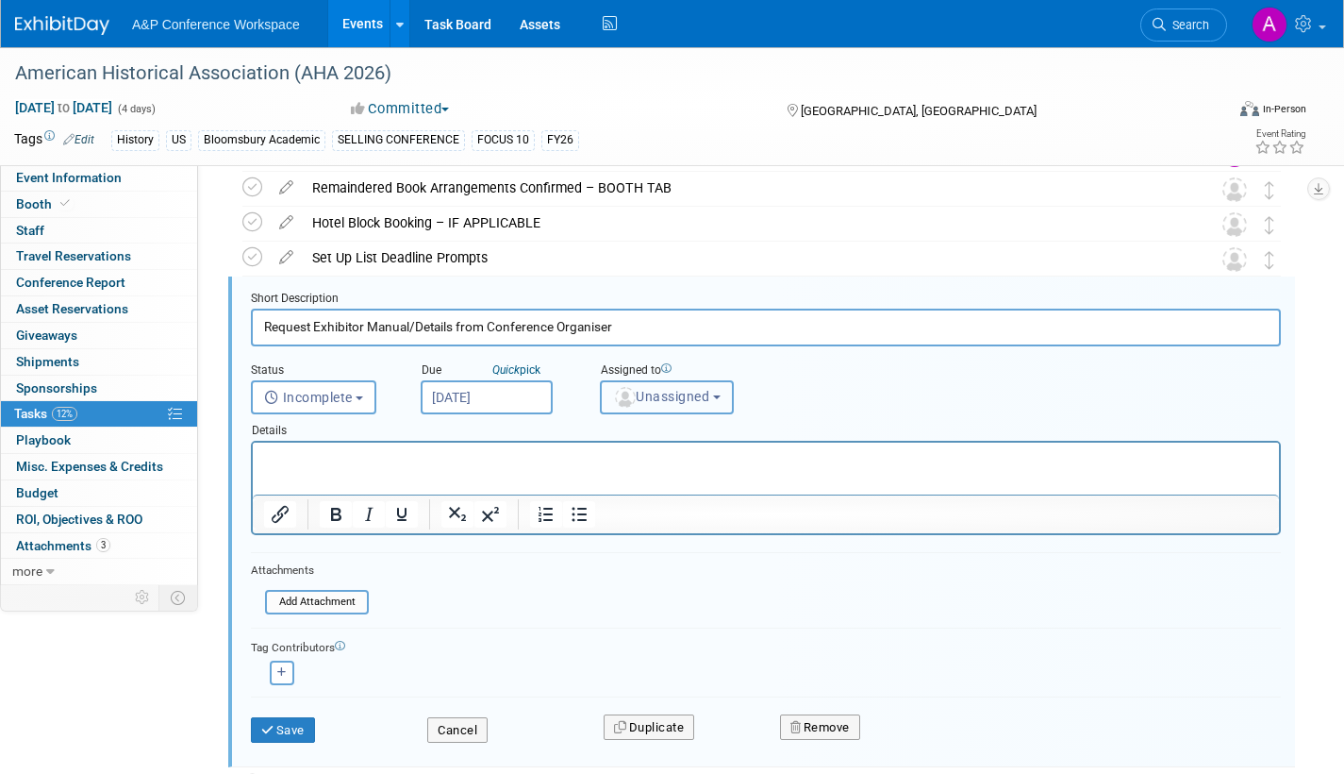
click at [667, 390] on span "Unassigned" at bounding box center [661, 396] width 96 height 15
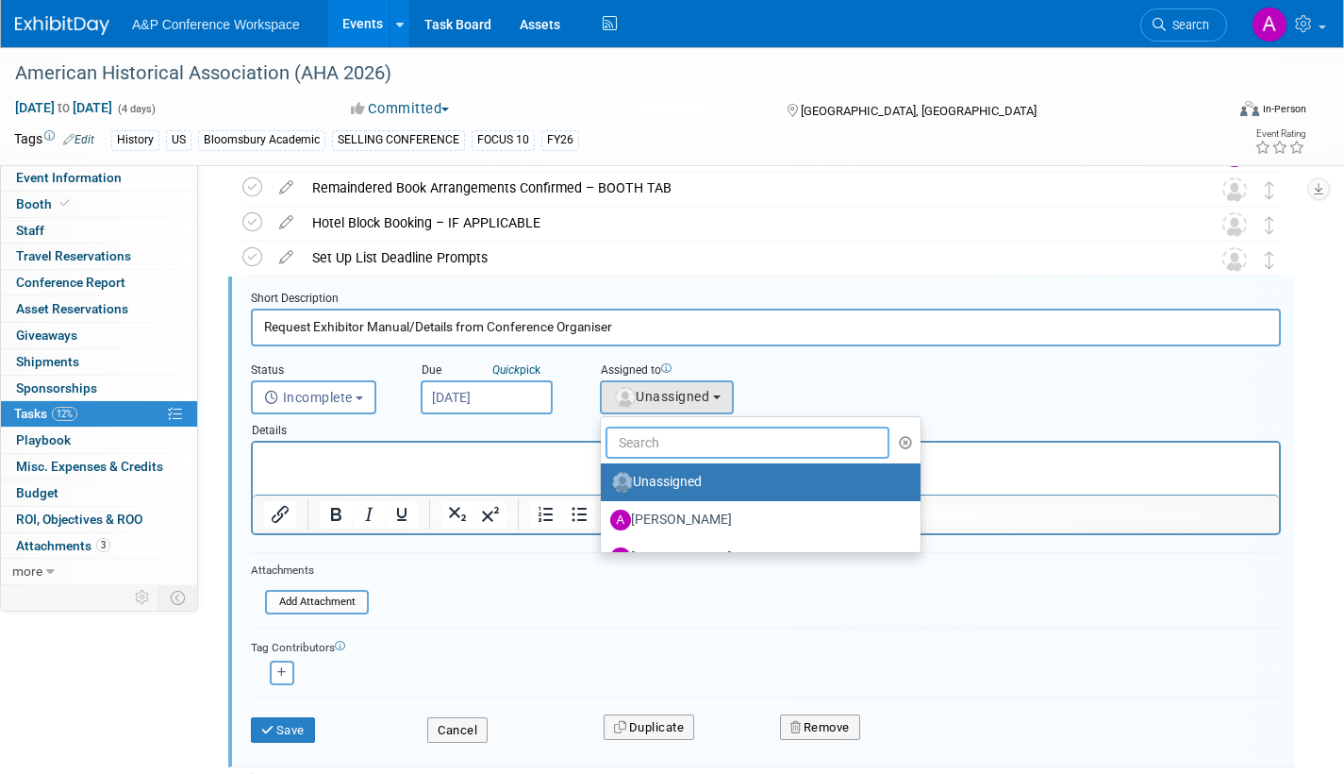
click at [668, 451] on input "text" at bounding box center [748, 442] width 284 height 32
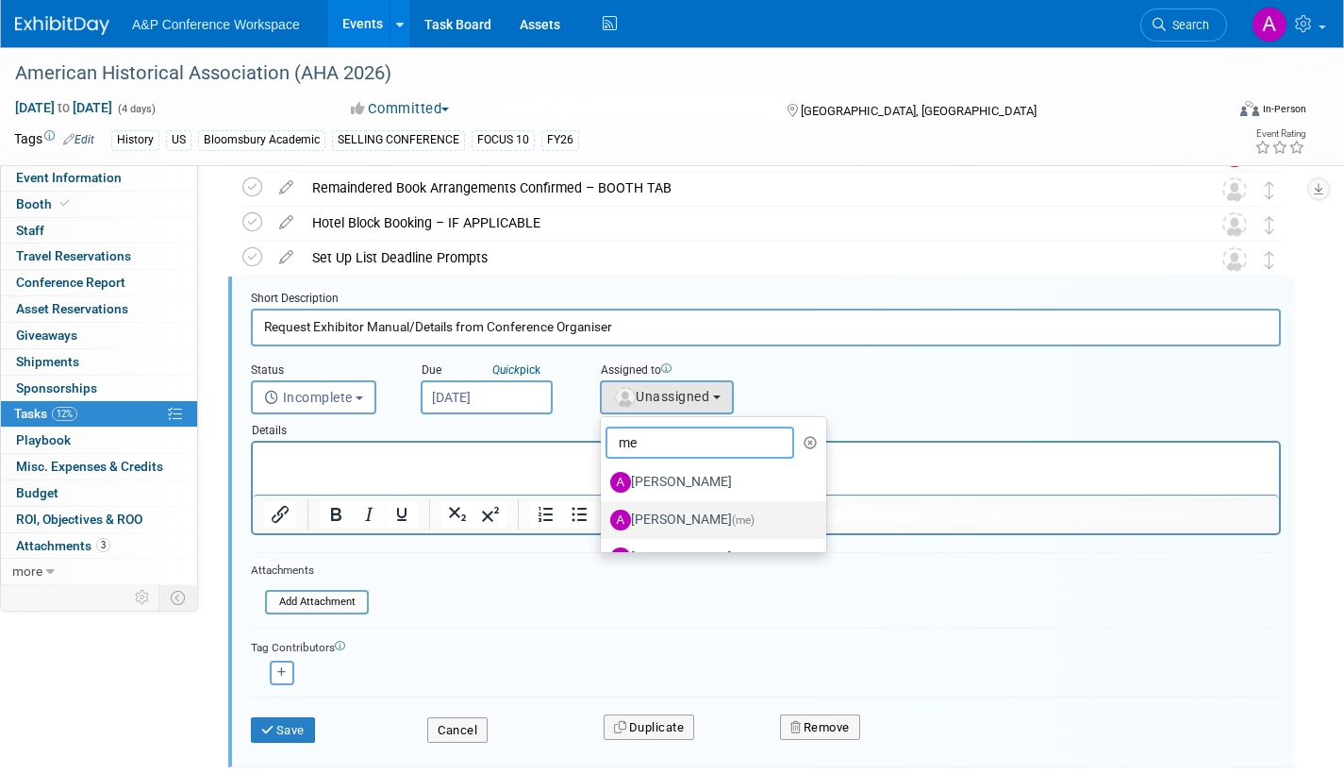
type input "me"
drag, startPoint x: 675, startPoint y: 514, endPoint x: 512, endPoint y: 502, distance: 163.7
click at [675, 516] on label "[PERSON_NAME] (me)" at bounding box center [708, 520] width 197 height 30
click at [604, 516] on input "[PERSON_NAME] (me)" at bounding box center [598, 517] width 12 height 12
select select "3fc68575-f872-4db6-8d2a-11755123f12c"
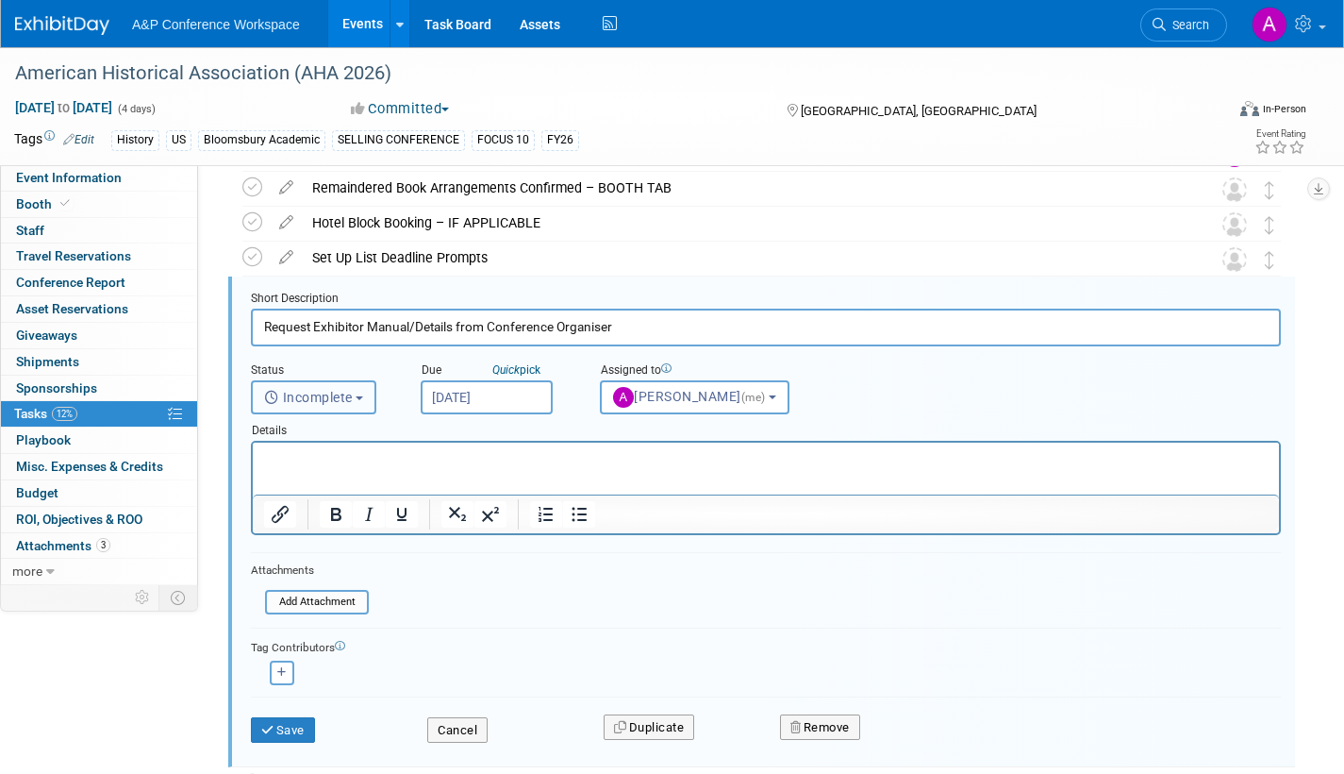
click at [353, 402] on span "Incomplete" at bounding box center [308, 397] width 89 height 15
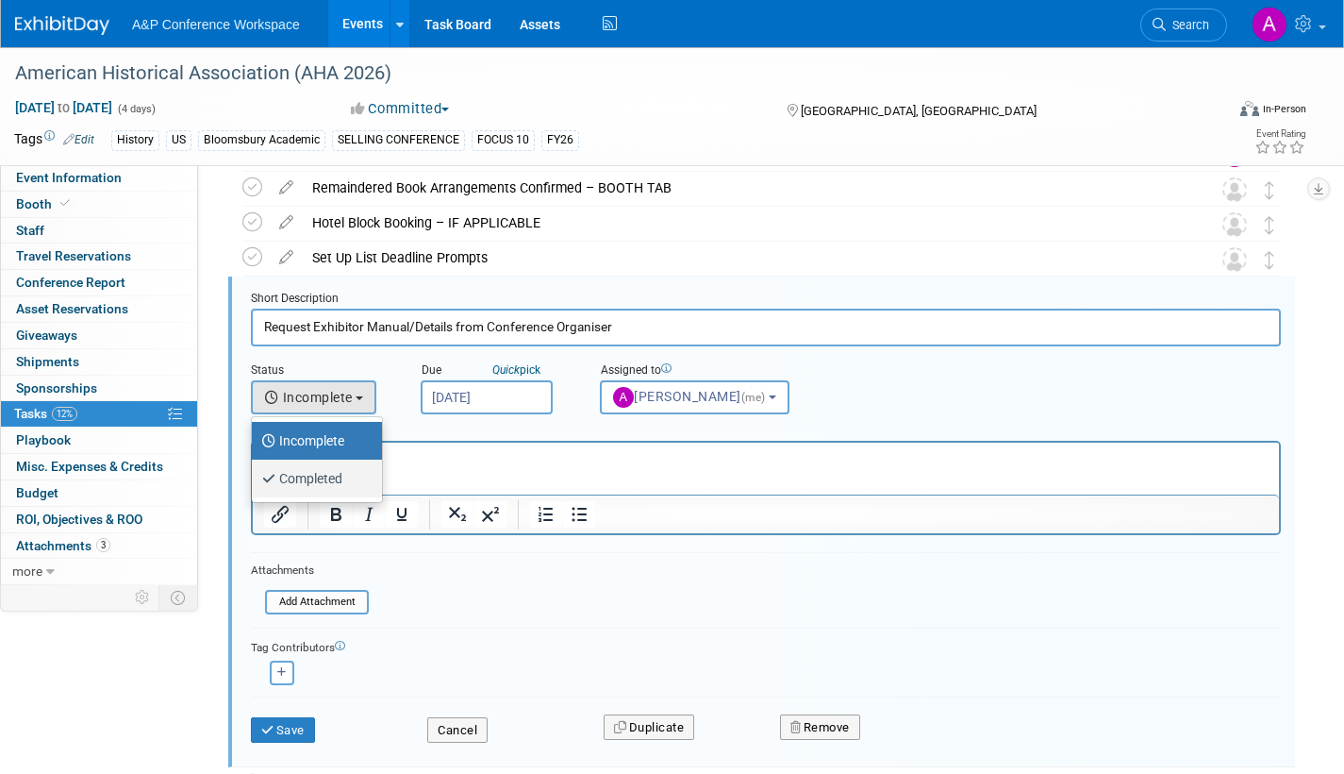
click at [326, 477] on label "Completed" at bounding box center [312, 478] width 102 height 30
click at [255, 477] on input "Completed" at bounding box center [248, 476] width 12 height 12
select select "3"
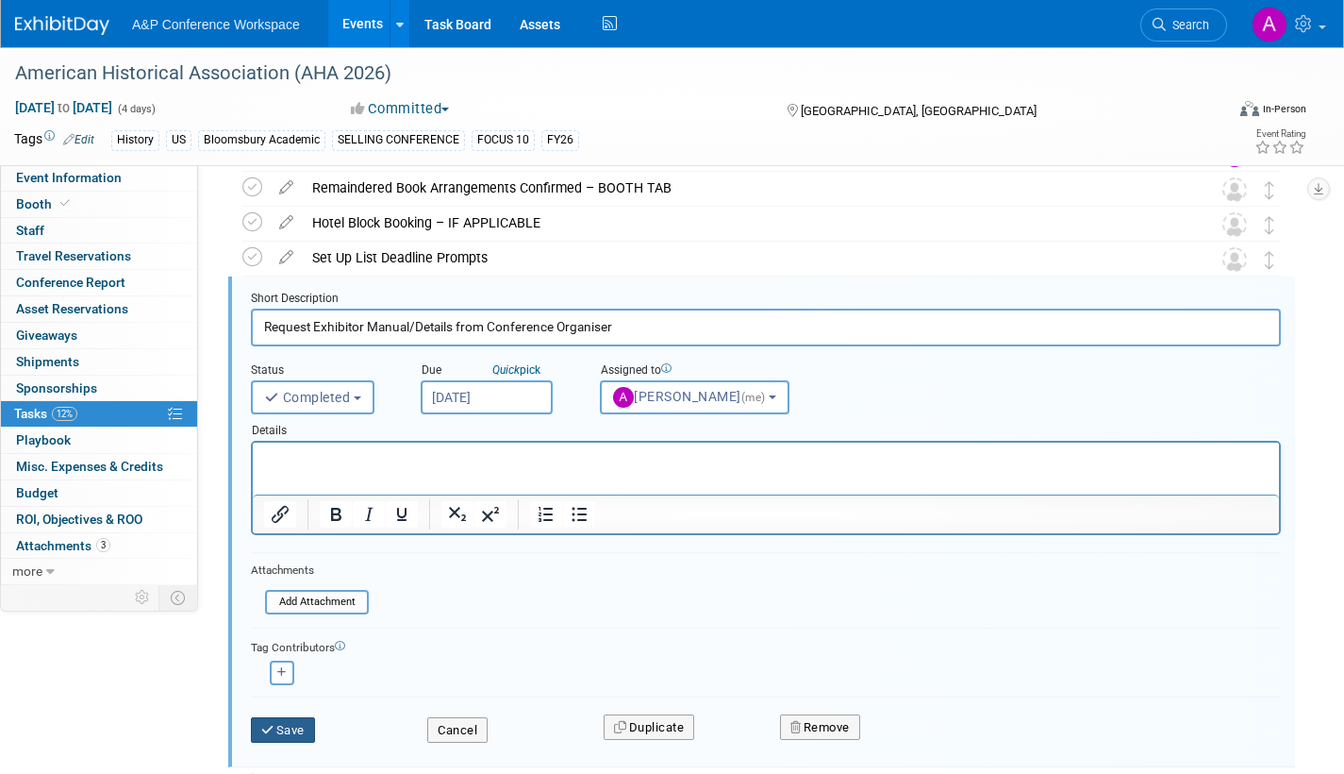
click at [306, 725] on button "Save" at bounding box center [283, 730] width 64 height 26
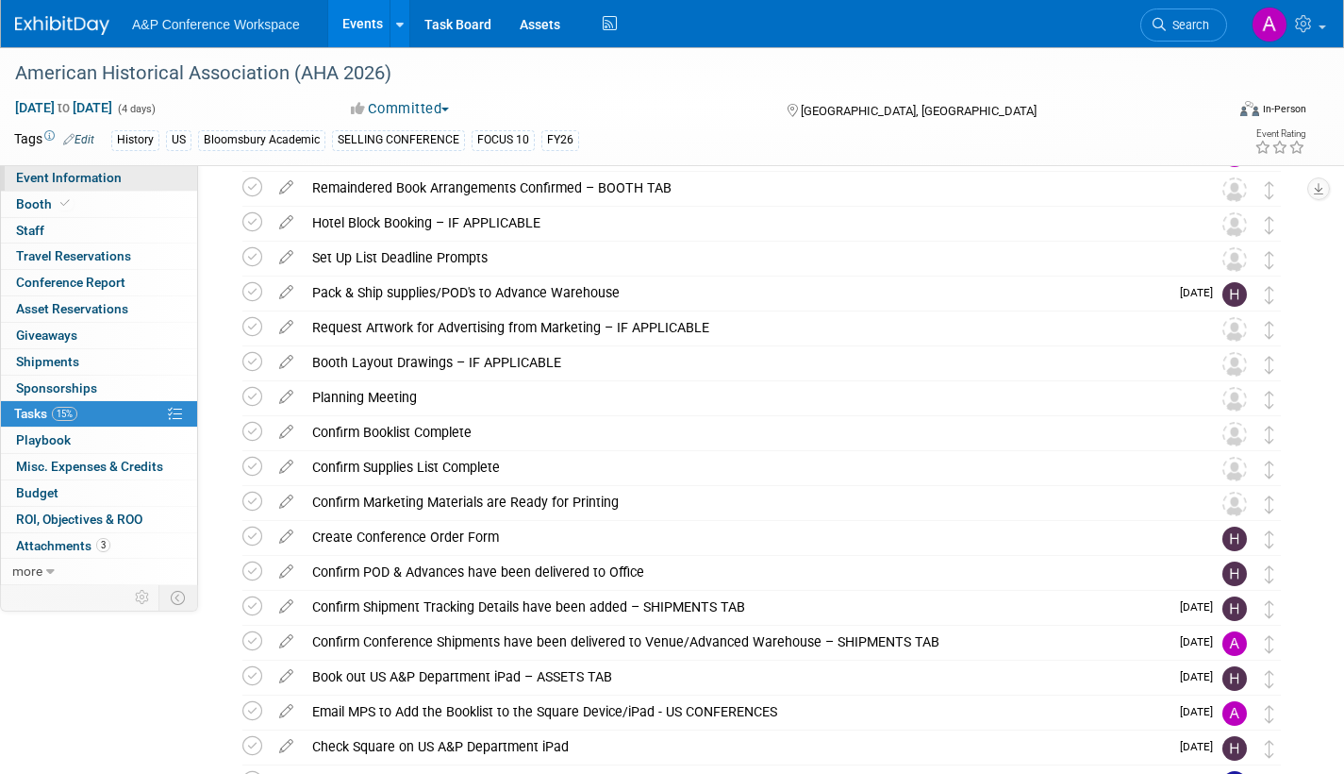
click at [72, 175] on span "Event Information" at bounding box center [69, 177] width 106 height 15
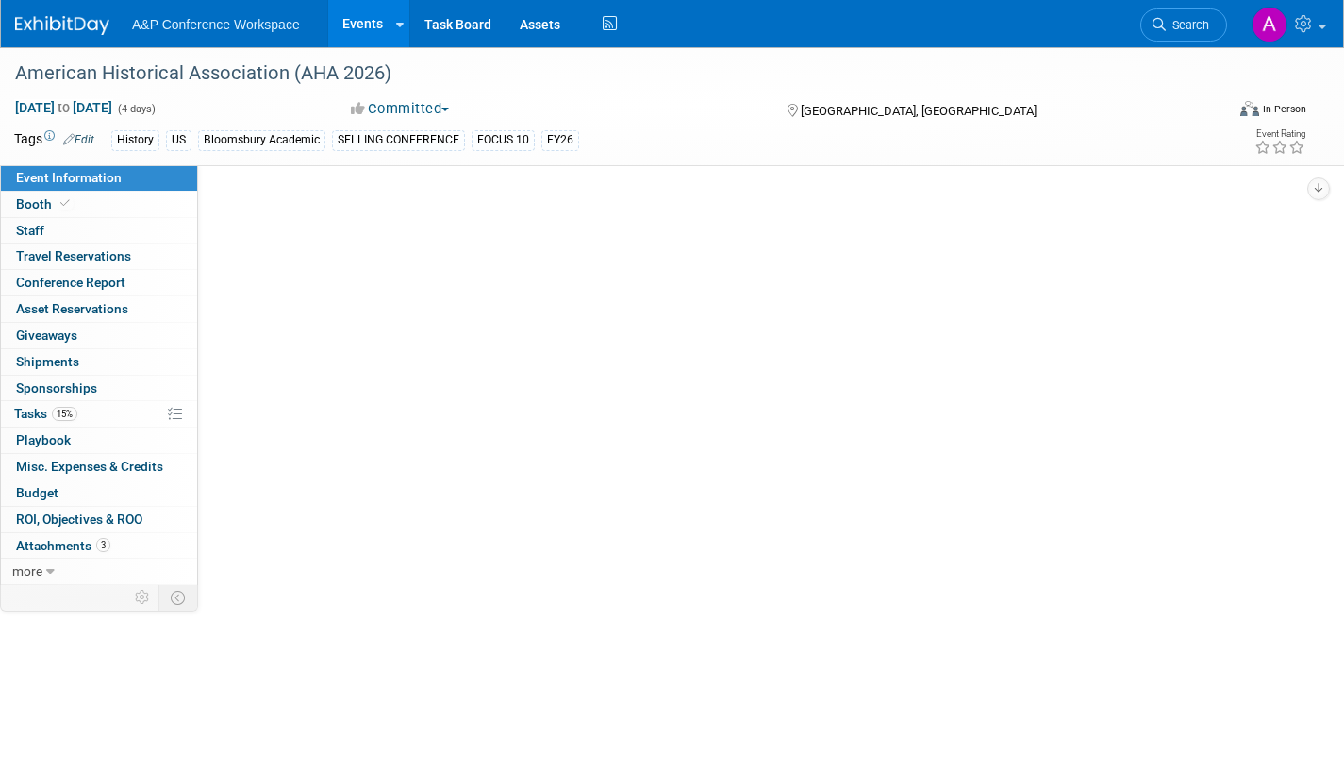
scroll to position [0, 0]
select select "Annual"
select select "Level 1"
select select "In-Person Booth"
select select "History"
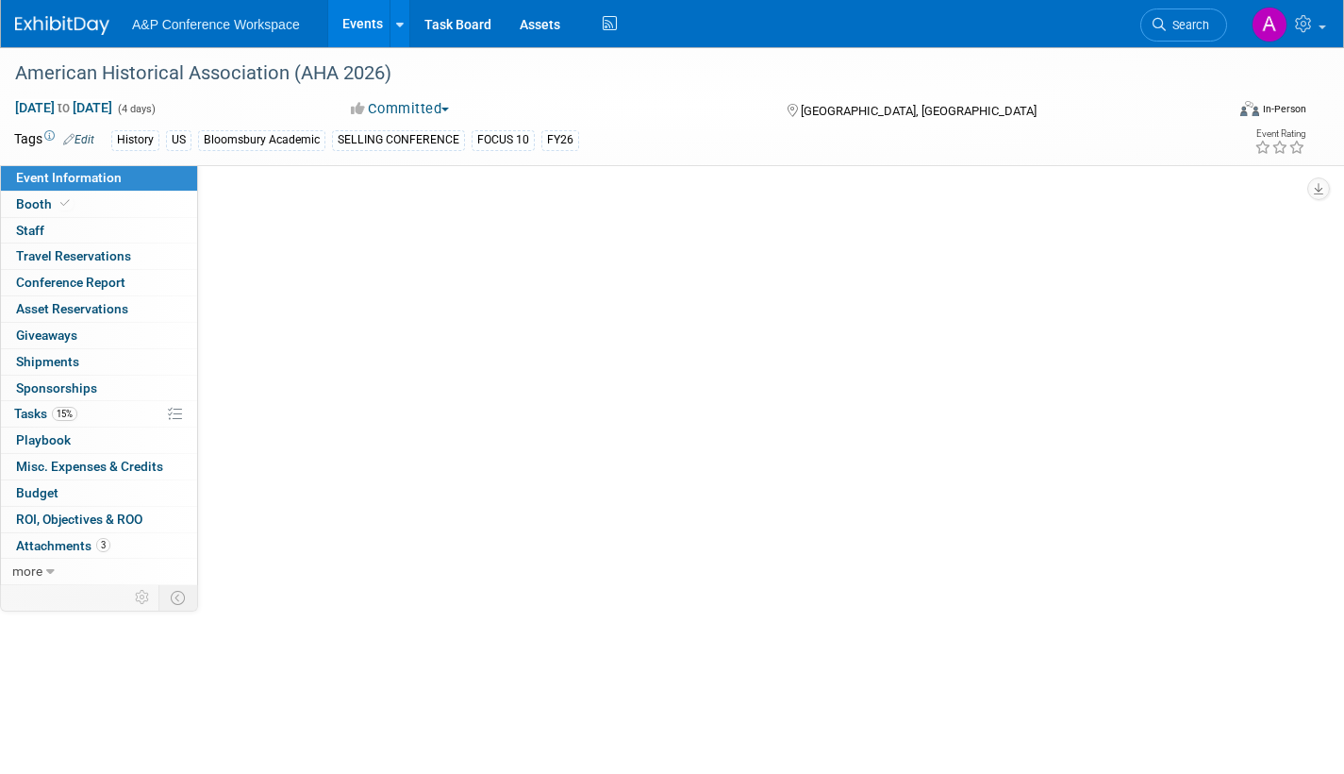
select select "Bloomsbury Academic"
select select "[PERSON_NAME]"
select select "Networking/Commissioning"
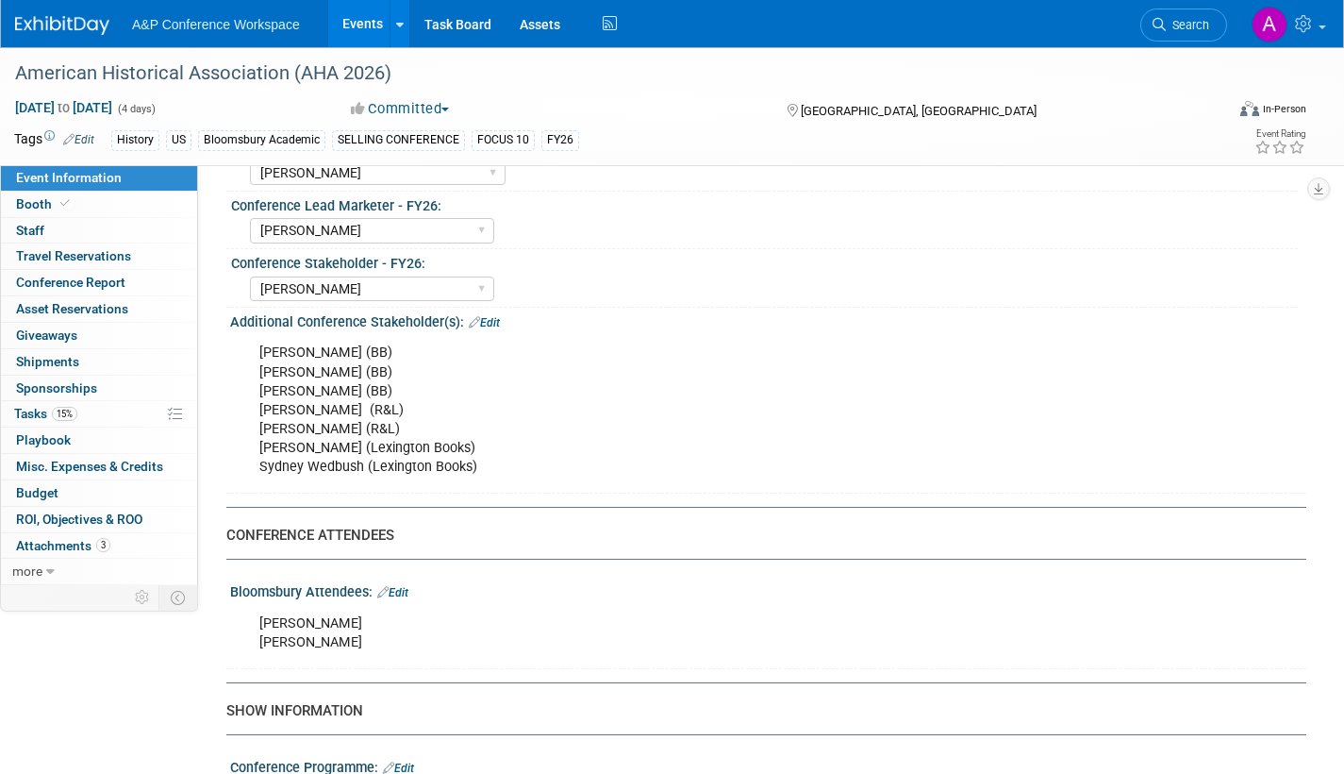
scroll to position [1226, 0]
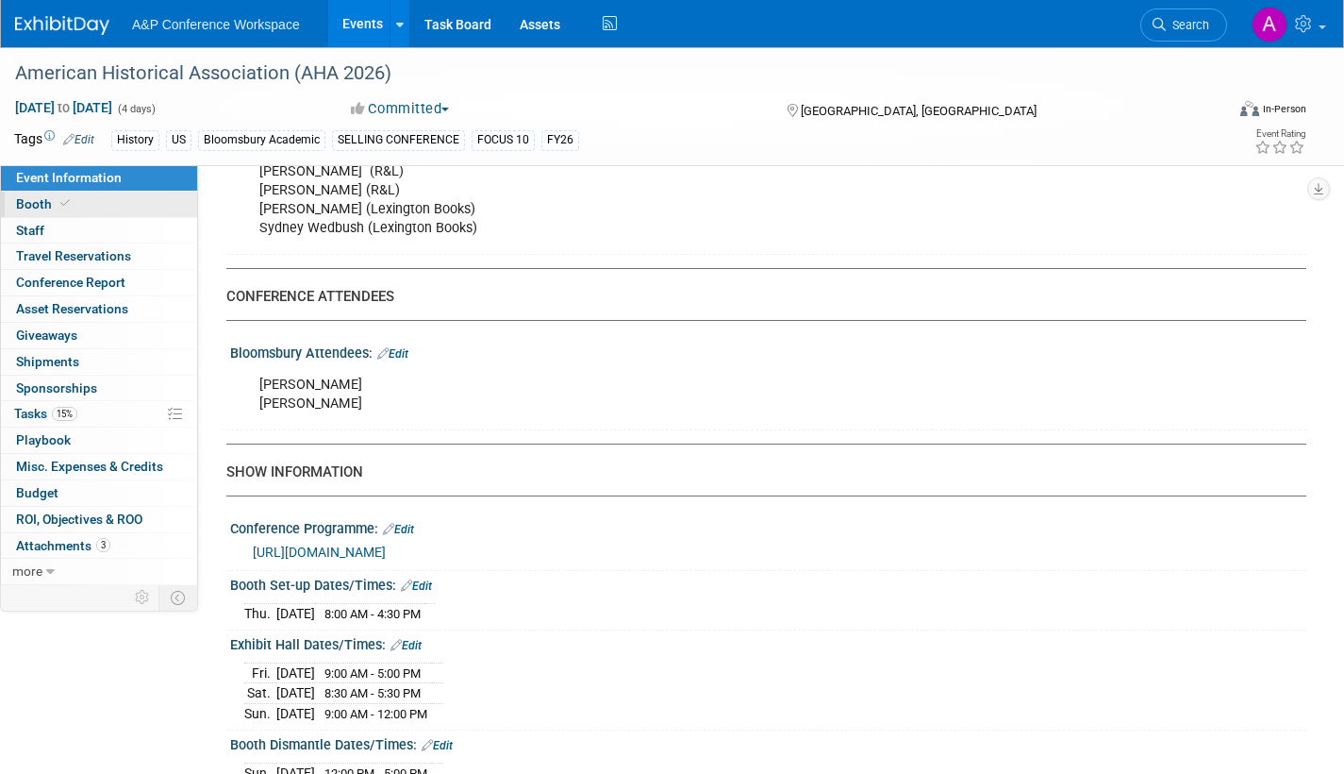
click at [30, 203] on span "Booth" at bounding box center [45, 203] width 58 height 15
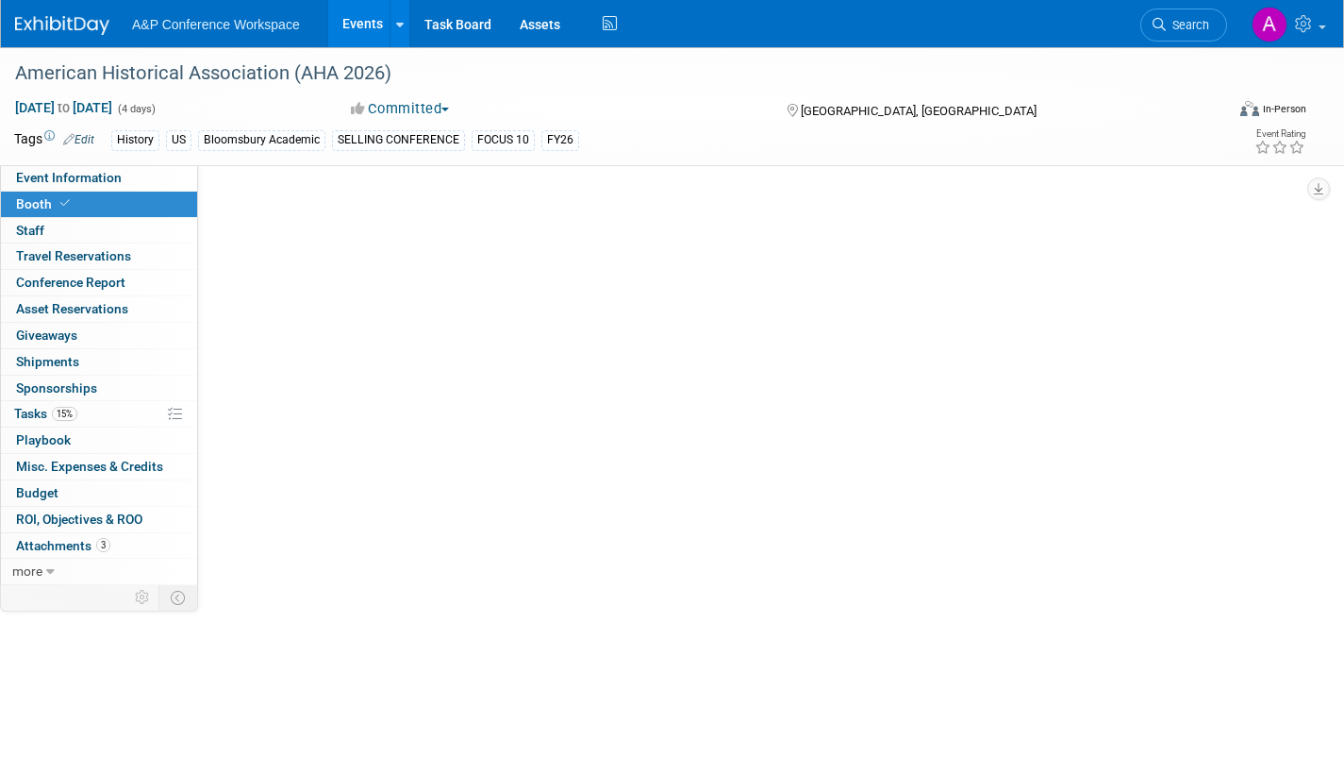
scroll to position [0, 0]
select select "CUAP"
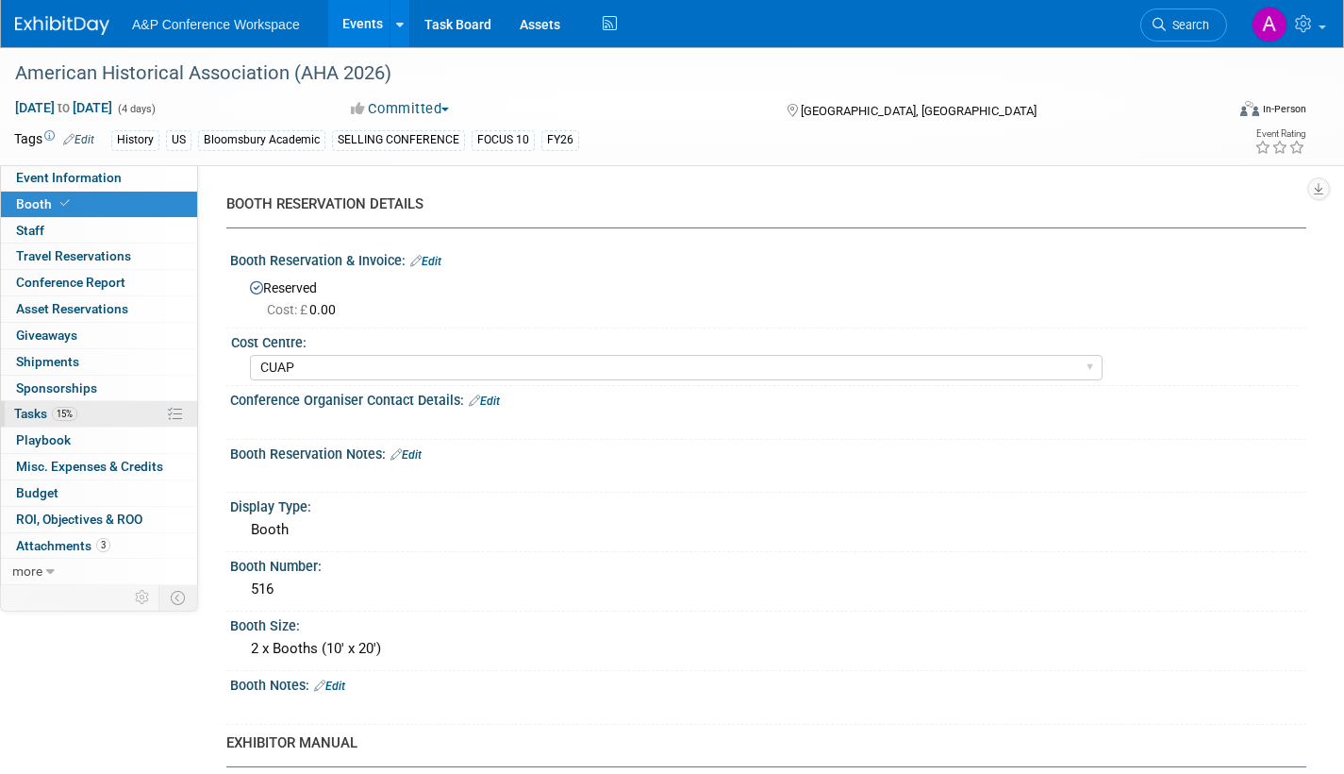
click at [26, 405] on link "15% Tasks 15%" at bounding box center [99, 413] width 196 height 25
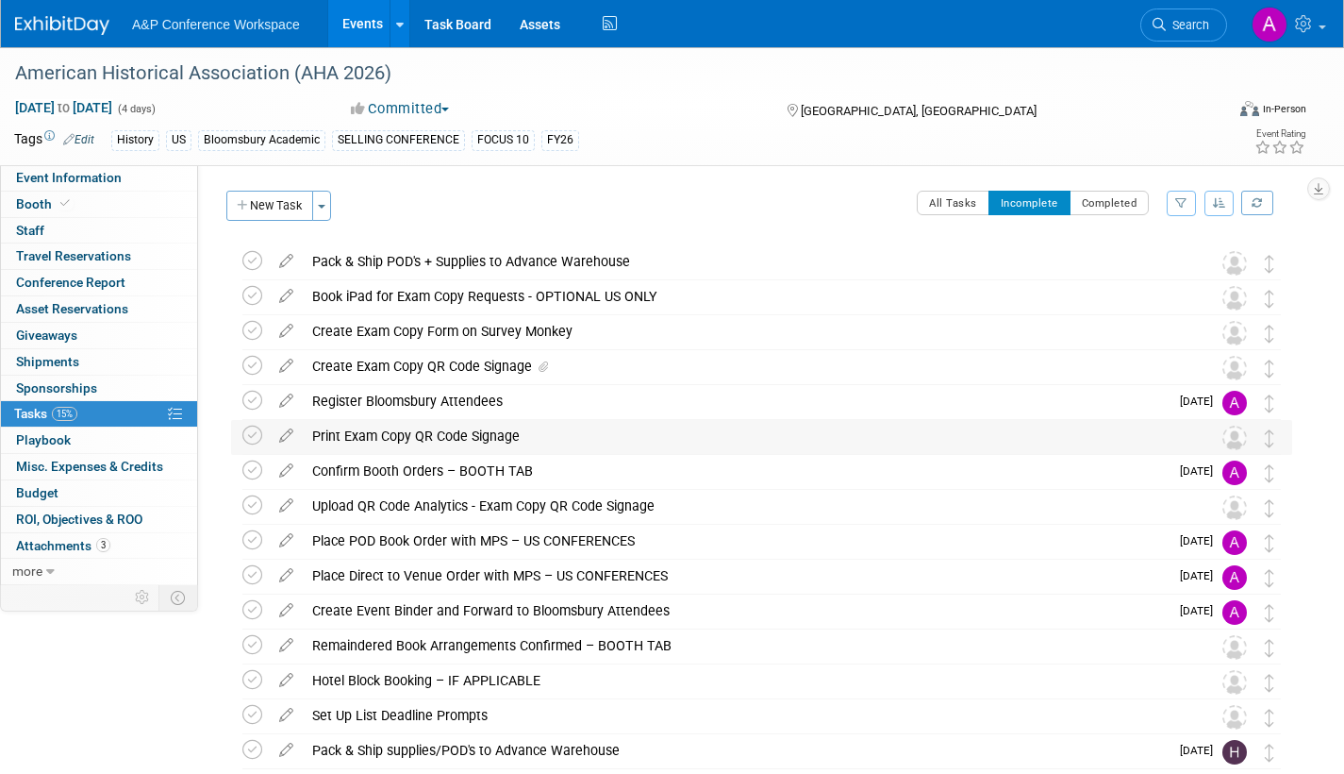
scroll to position [283, 0]
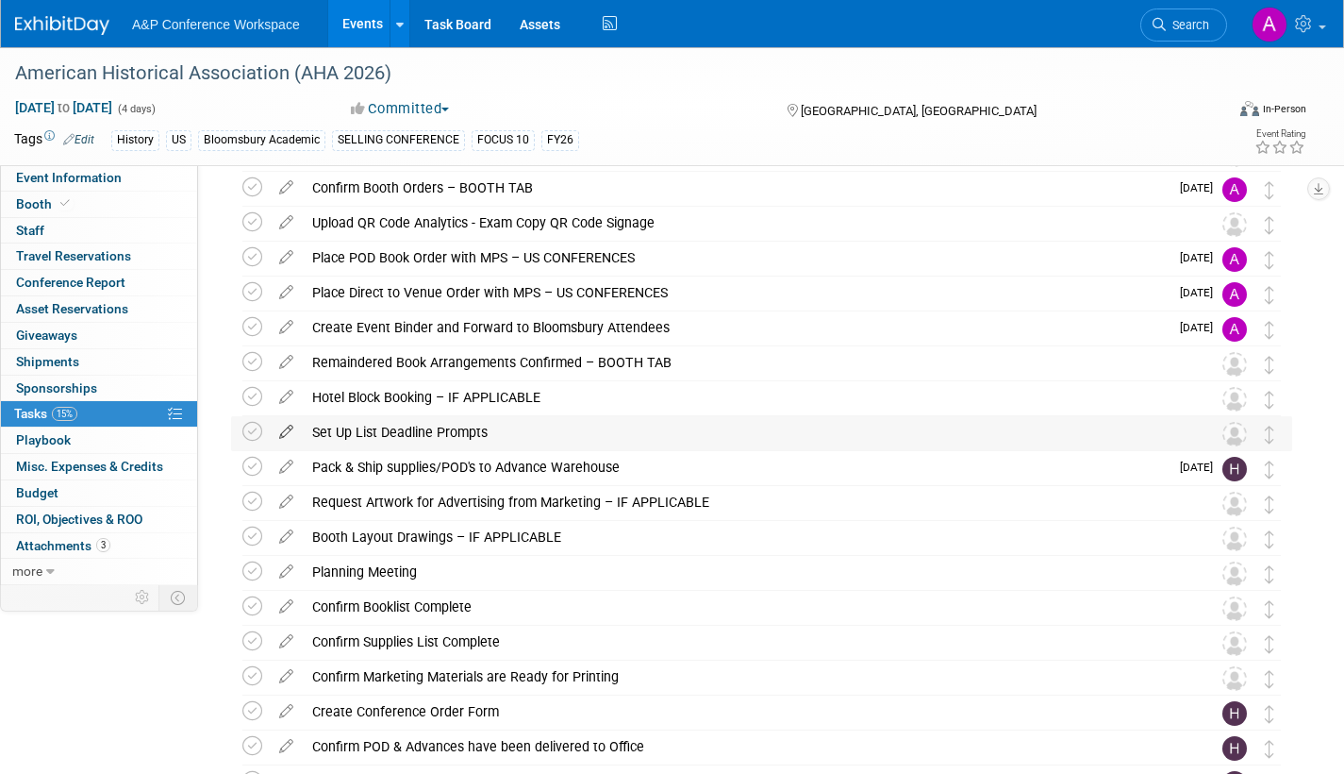
click at [288, 426] on icon at bounding box center [286, 428] width 33 height 24
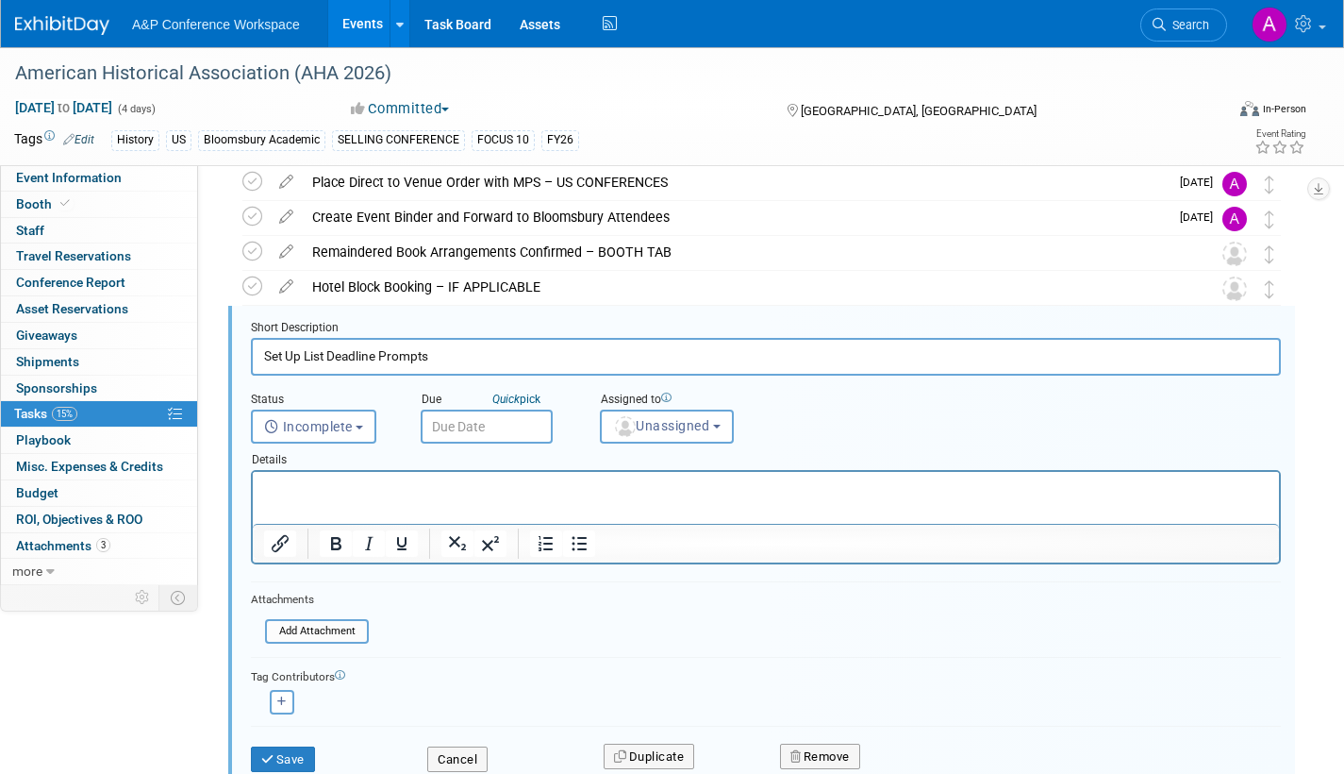
scroll to position [423, 0]
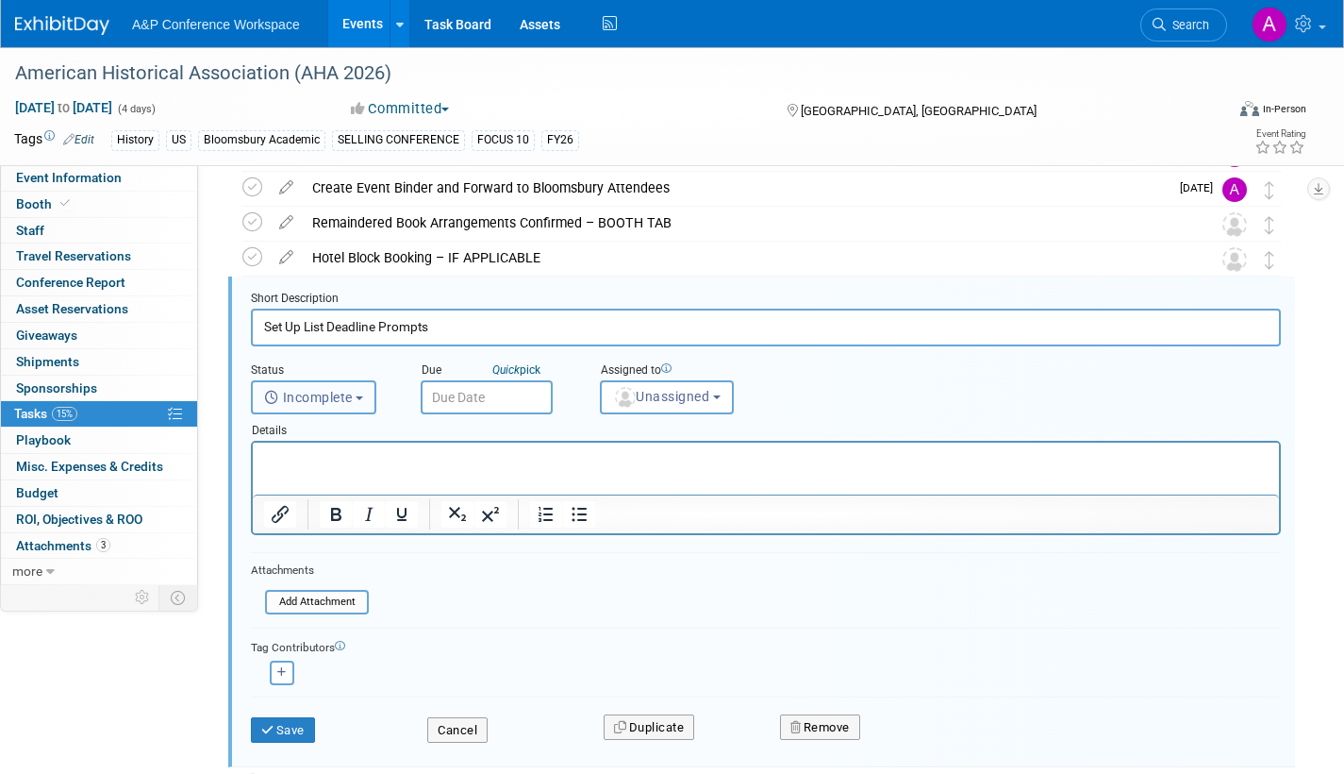
click at [352, 401] on span "Incomplete" at bounding box center [308, 397] width 89 height 15
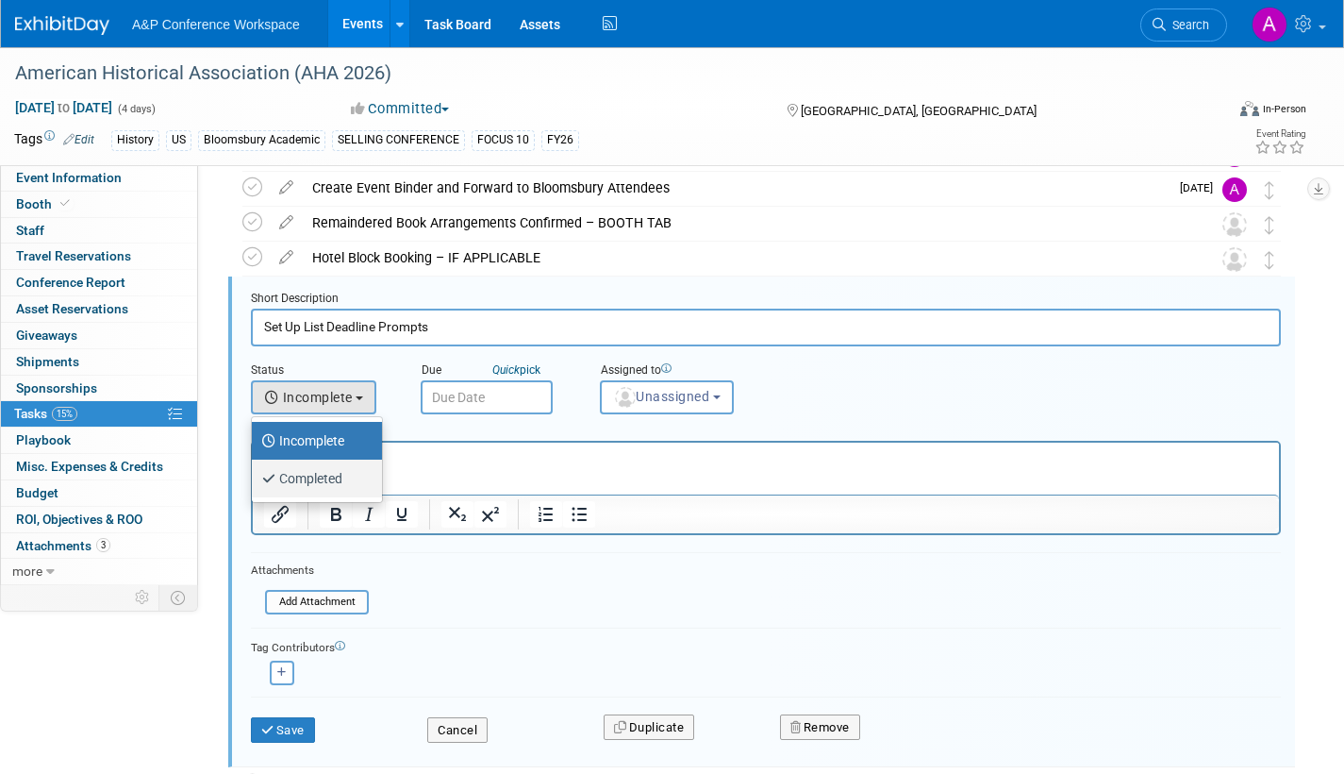
click at [339, 480] on label "Completed" at bounding box center [312, 478] width 102 height 30
click at [255, 480] on input "Completed" at bounding box center [248, 476] width 12 height 12
select select "3"
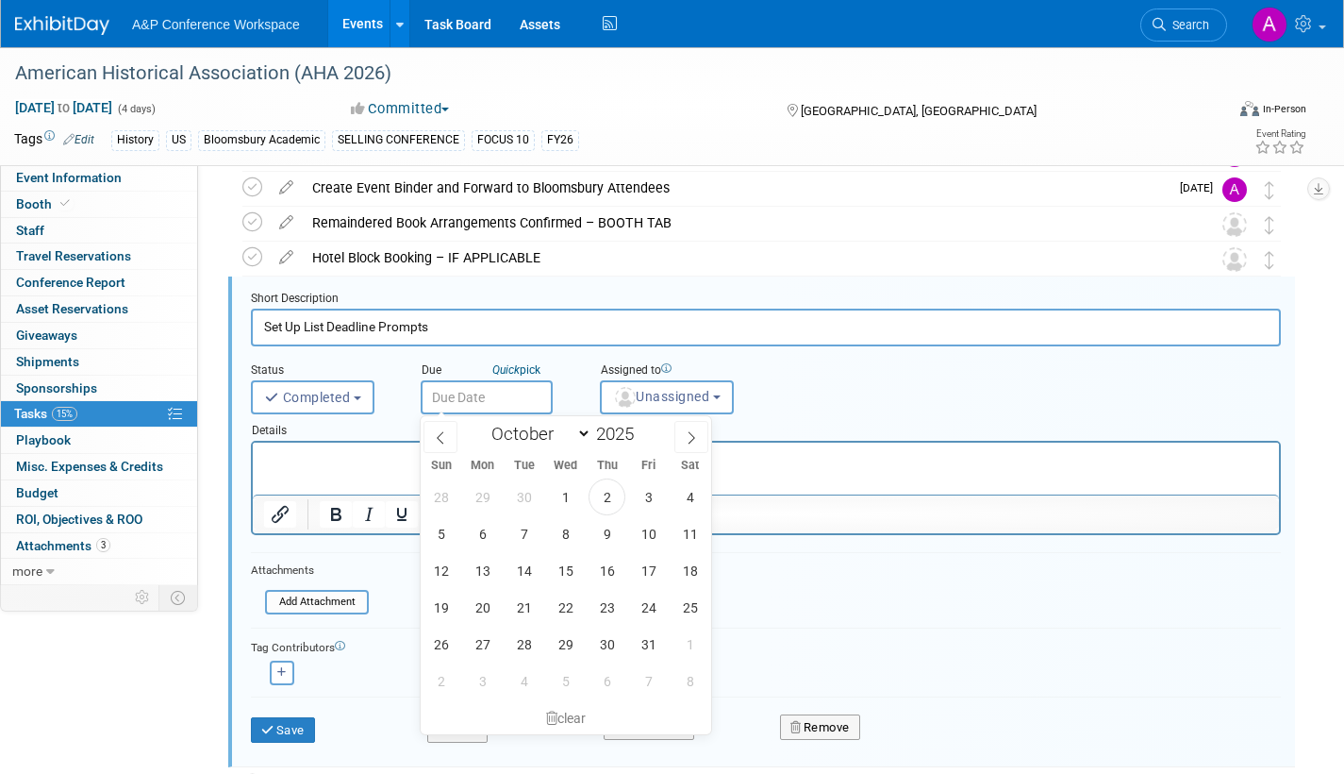
click at [481, 400] on input "text" at bounding box center [487, 397] width 132 height 34
click at [607, 486] on span "2" at bounding box center [607, 496] width 37 height 37
type input "Oct 2, 2025"
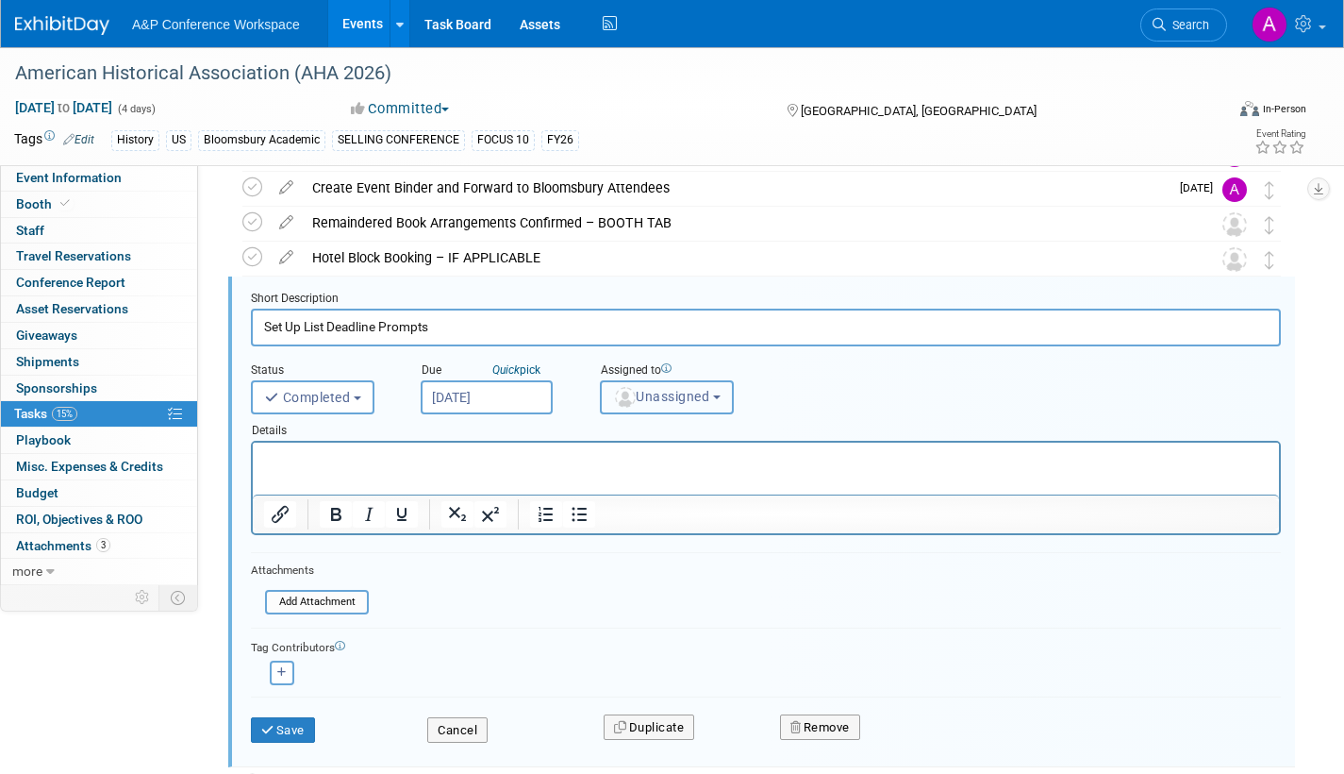
click at [664, 394] on span "Unassigned" at bounding box center [661, 396] width 96 height 15
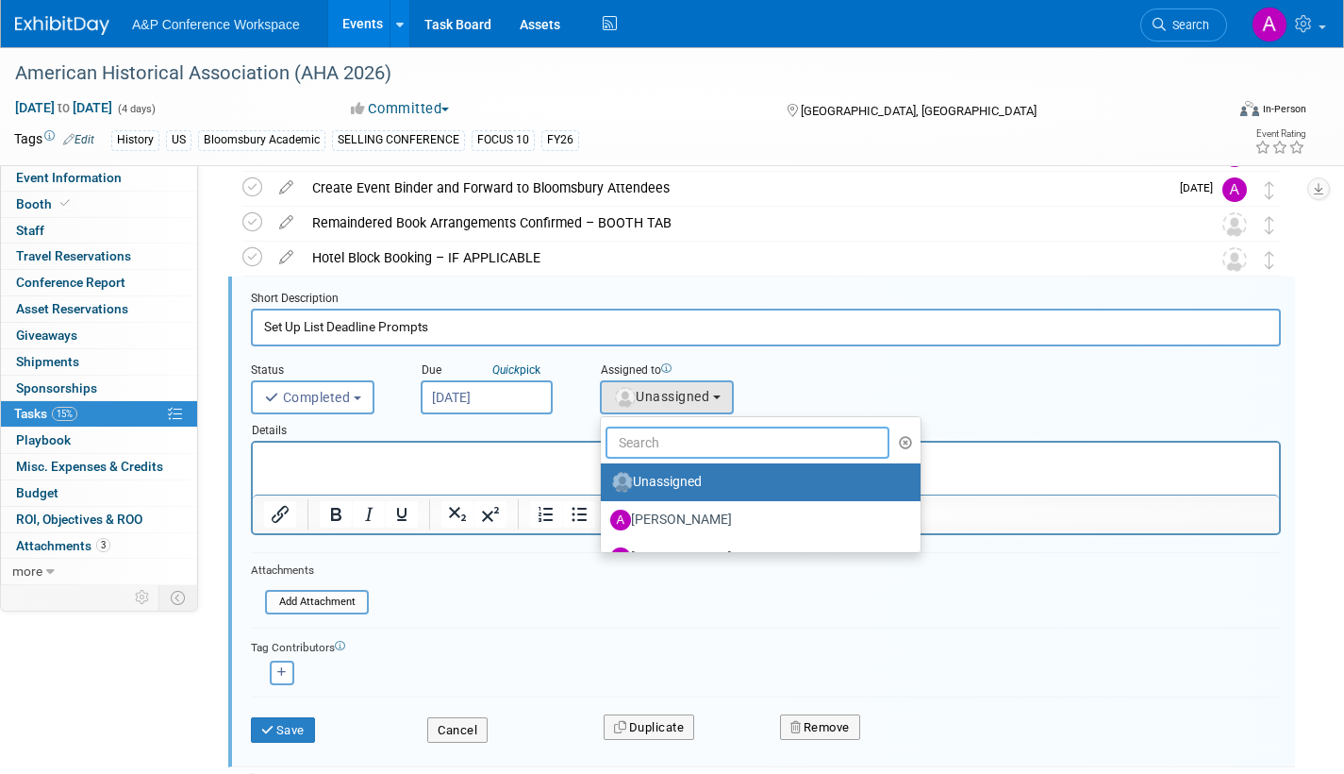
click at [669, 443] on input "text" at bounding box center [748, 442] width 284 height 32
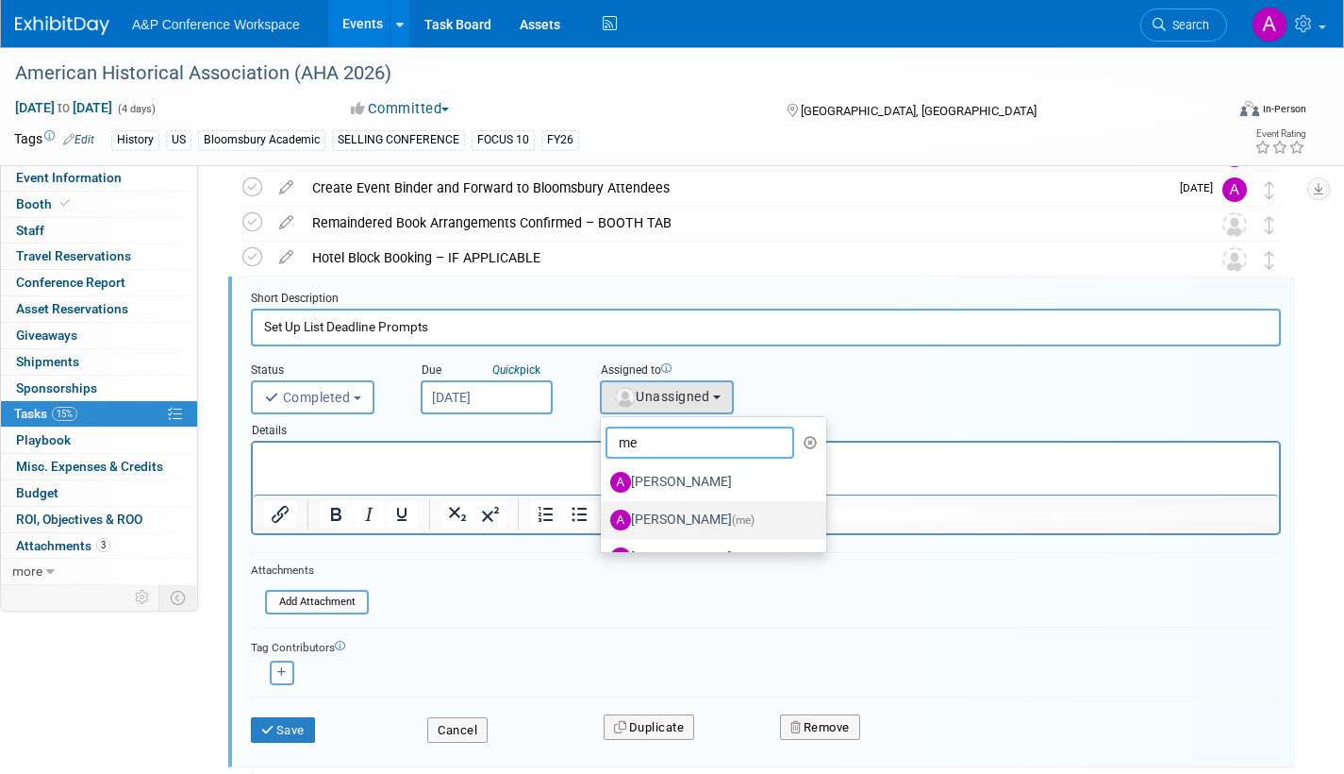
type input "me"
click at [732, 516] on span "(me)" at bounding box center [743, 519] width 23 height 13
click at [604, 516] on input "[PERSON_NAME] (me)" at bounding box center [598, 517] width 12 height 12
select select "3fc68575-f872-4db6-8d2a-11755123f12c"
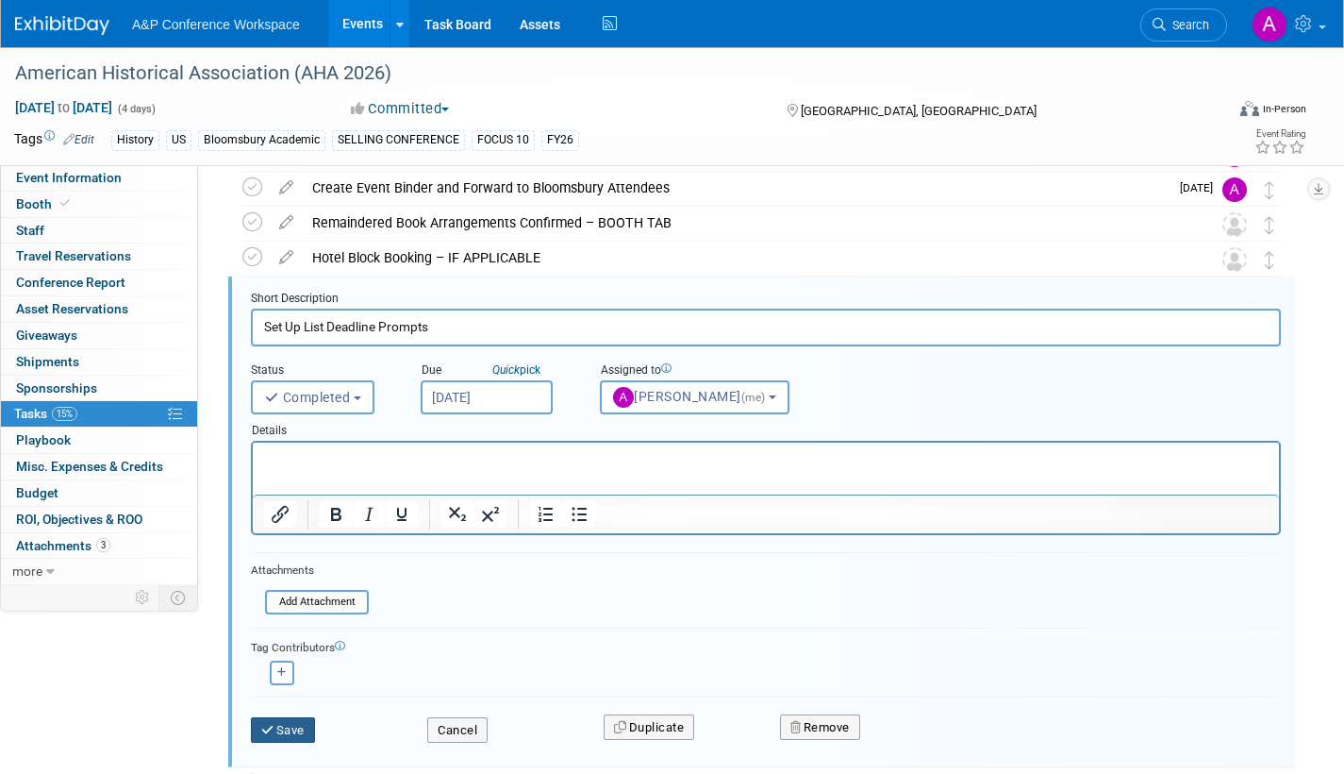
click at [291, 728] on button "Save" at bounding box center [283, 730] width 64 height 26
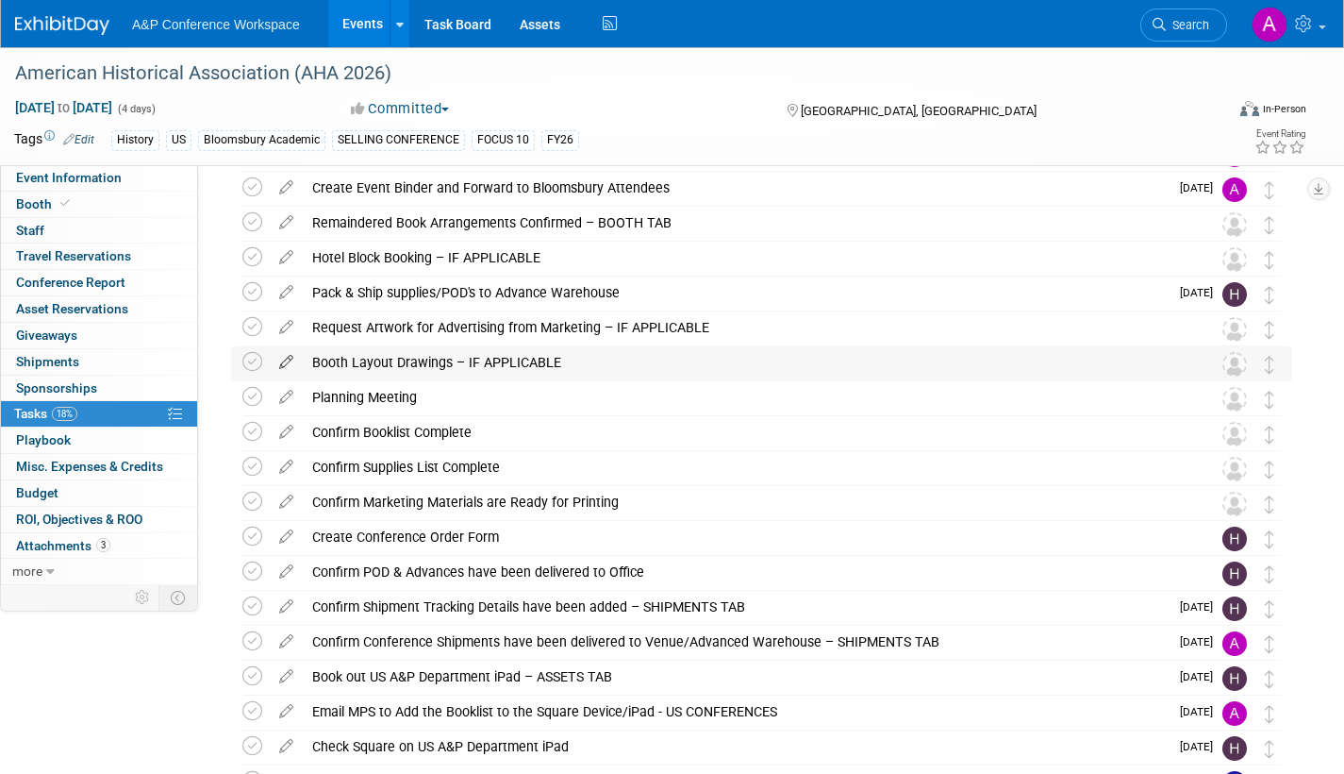
click at [288, 358] on icon at bounding box center [286, 358] width 33 height 24
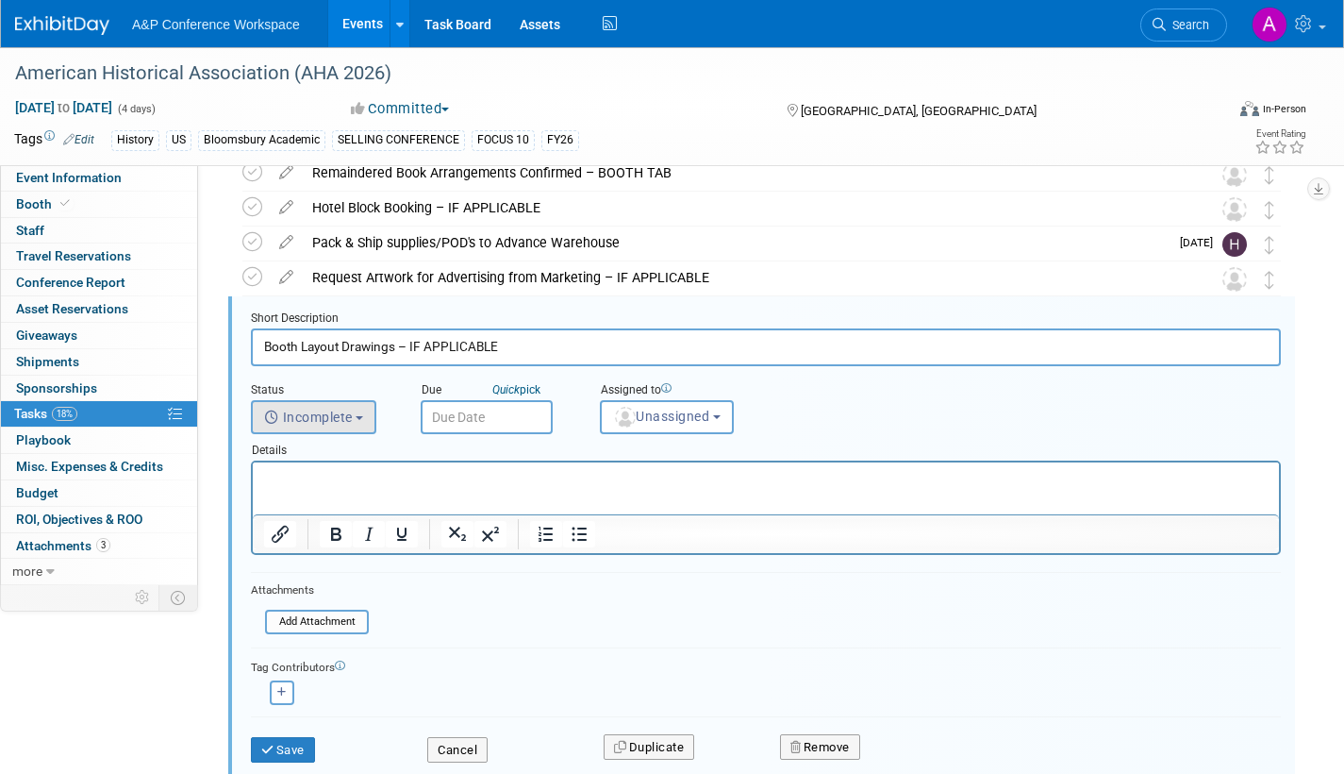
scroll to position [492, 0]
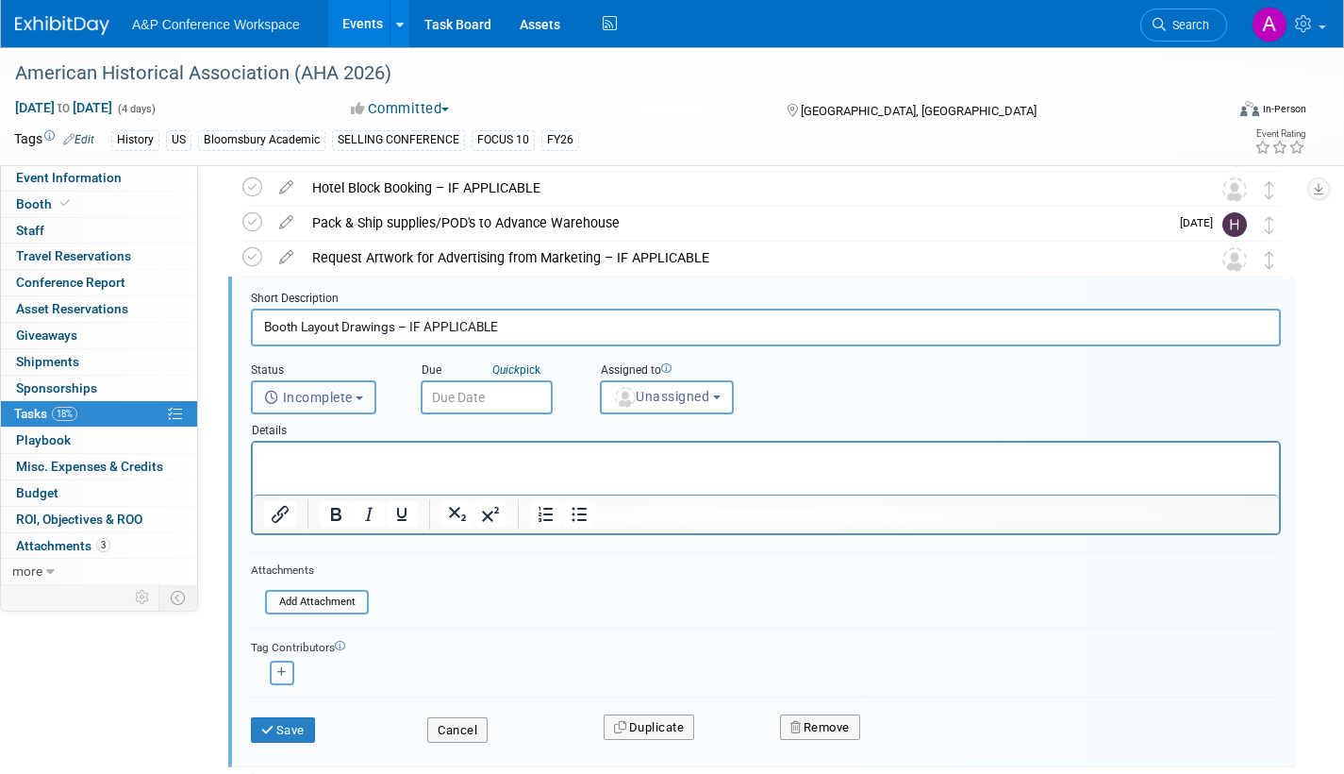
click at [373, 393] on button "Incomplete" at bounding box center [313, 397] width 125 height 34
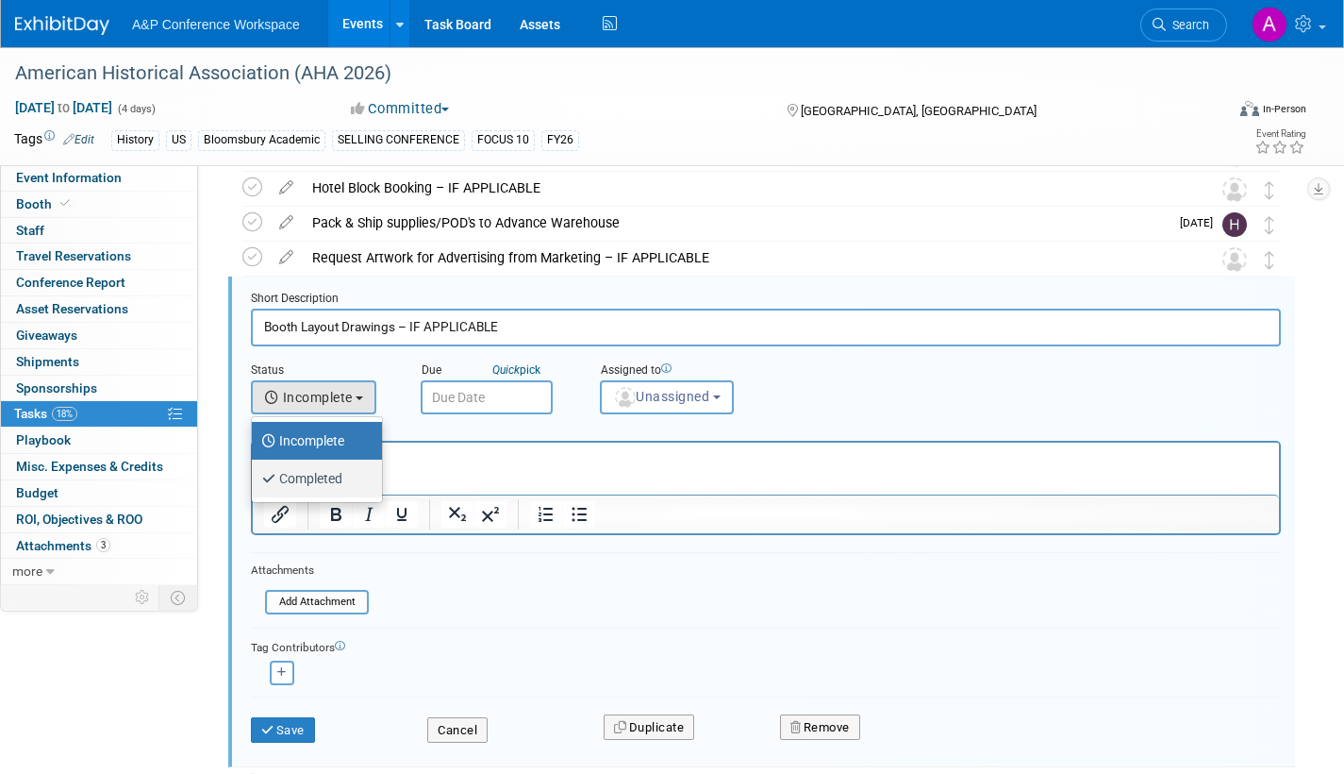
click at [333, 483] on label "Completed" at bounding box center [312, 478] width 102 height 30
click at [255, 482] on input "Completed" at bounding box center [248, 476] width 12 height 12
select select "3"
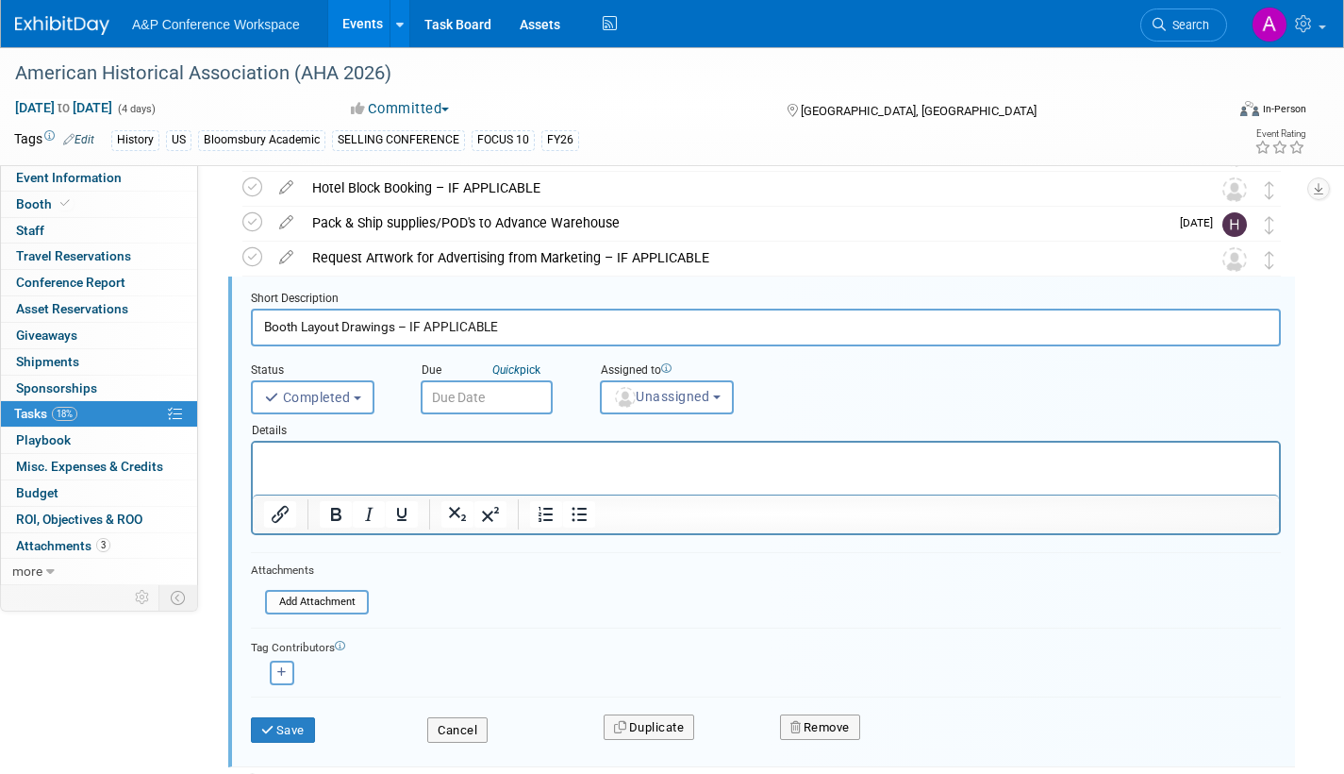
click at [480, 406] on input "text" at bounding box center [487, 397] width 132 height 34
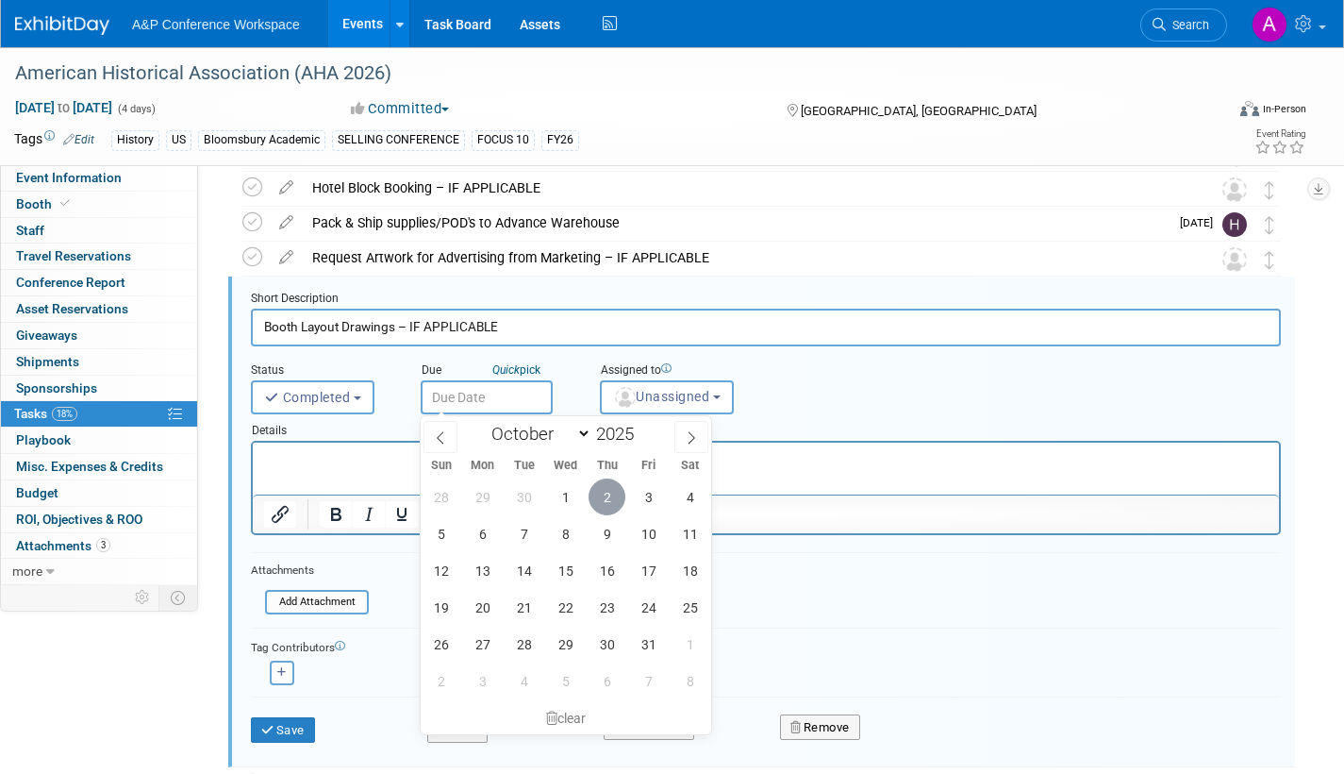
click at [607, 500] on span "2" at bounding box center [607, 496] width 37 height 37
type input "Oct 2, 2025"
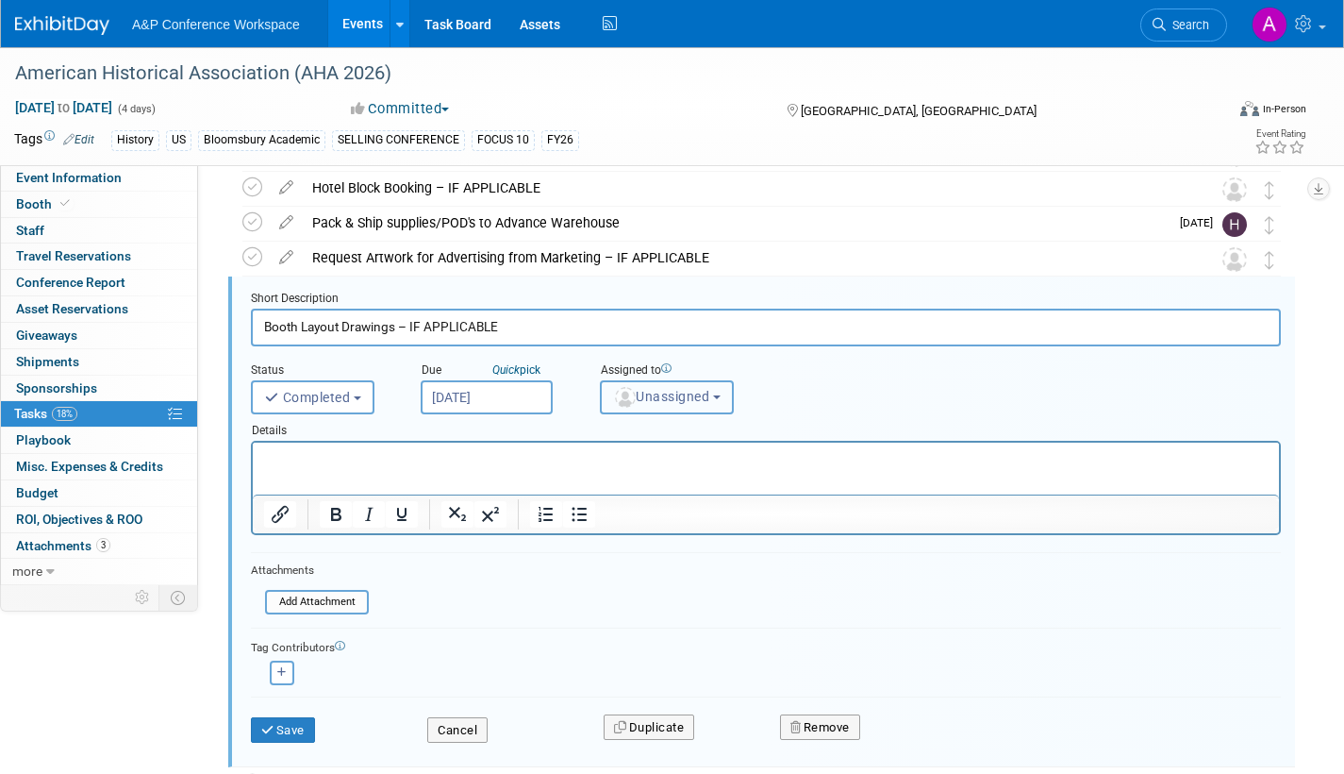
click at [674, 392] on span "Unassigned" at bounding box center [661, 396] width 96 height 15
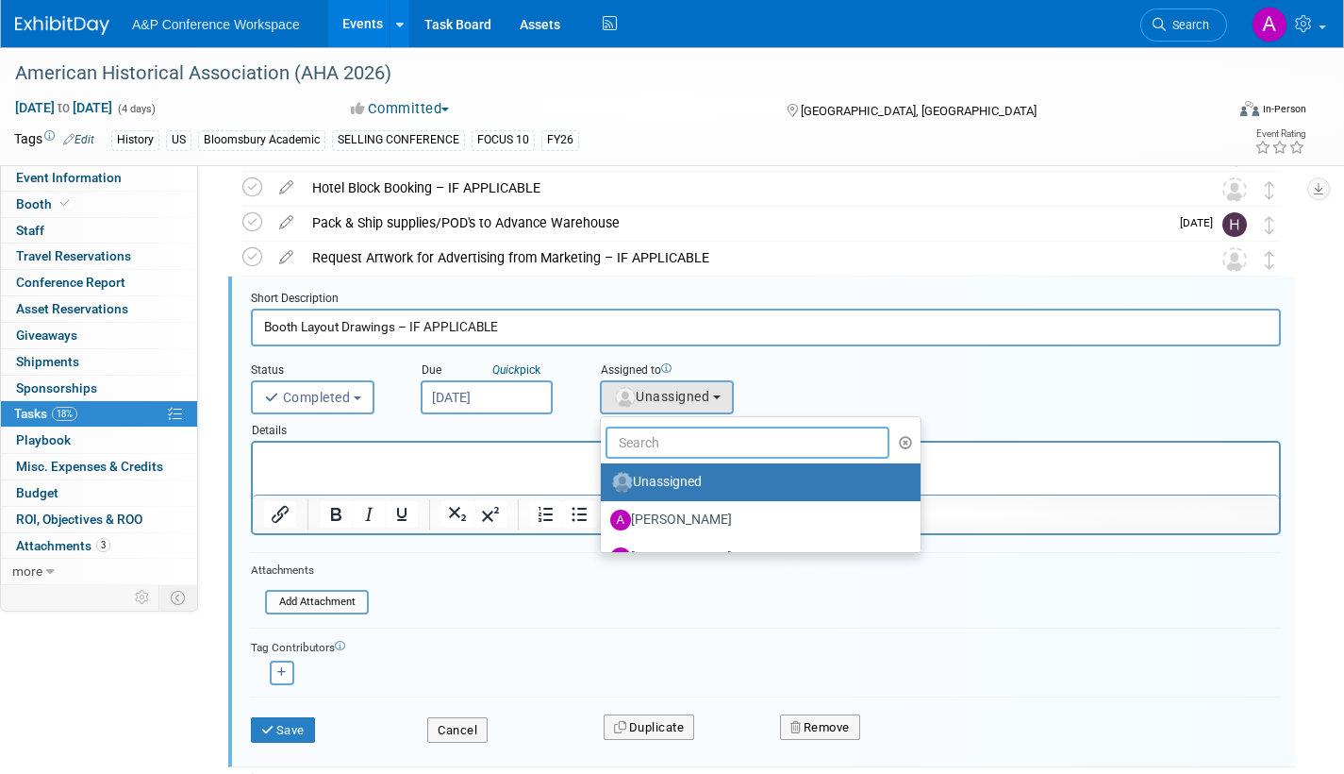
click at [673, 443] on input "text" at bounding box center [748, 442] width 284 height 32
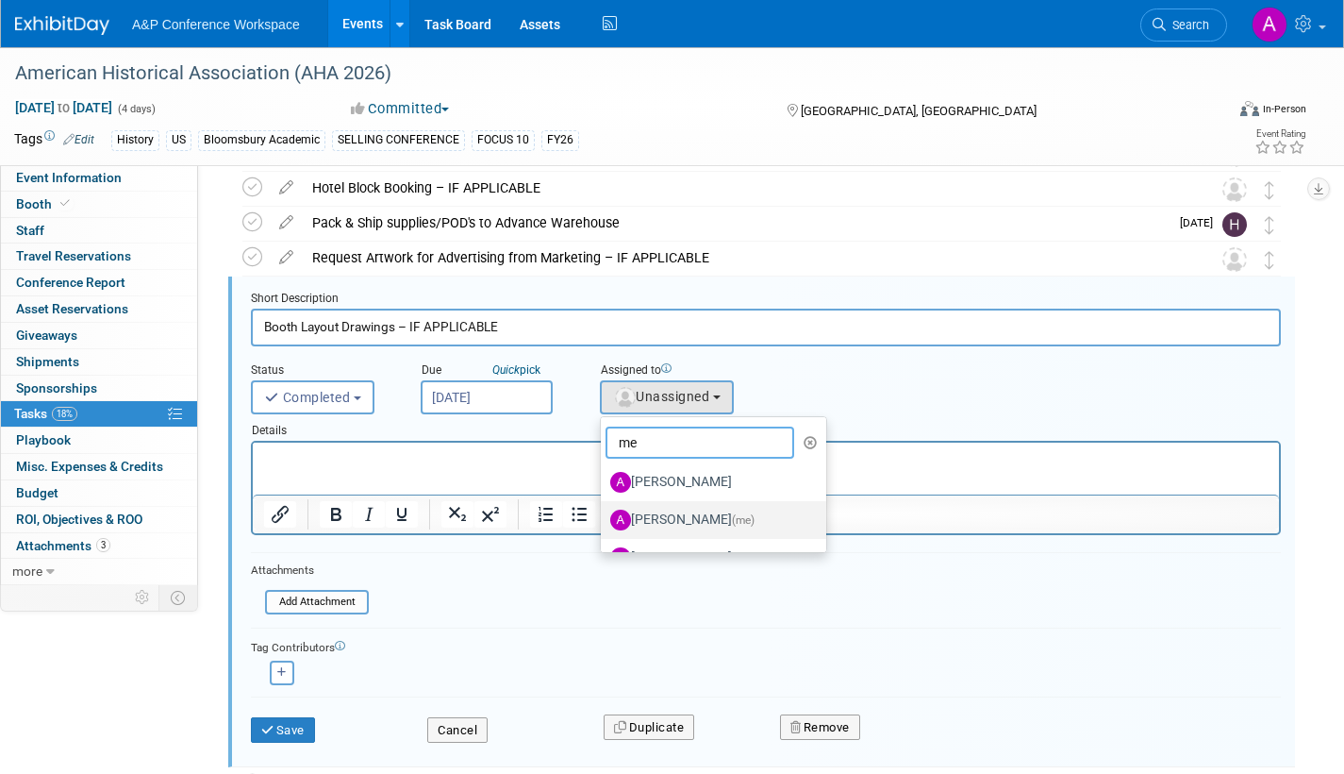
type input "me"
click at [669, 521] on label "[PERSON_NAME] (me)" at bounding box center [708, 520] width 197 height 30
click at [604, 521] on input "[PERSON_NAME] (me)" at bounding box center [598, 517] width 12 height 12
select select "3fc68575-f872-4db6-8d2a-11755123f12c"
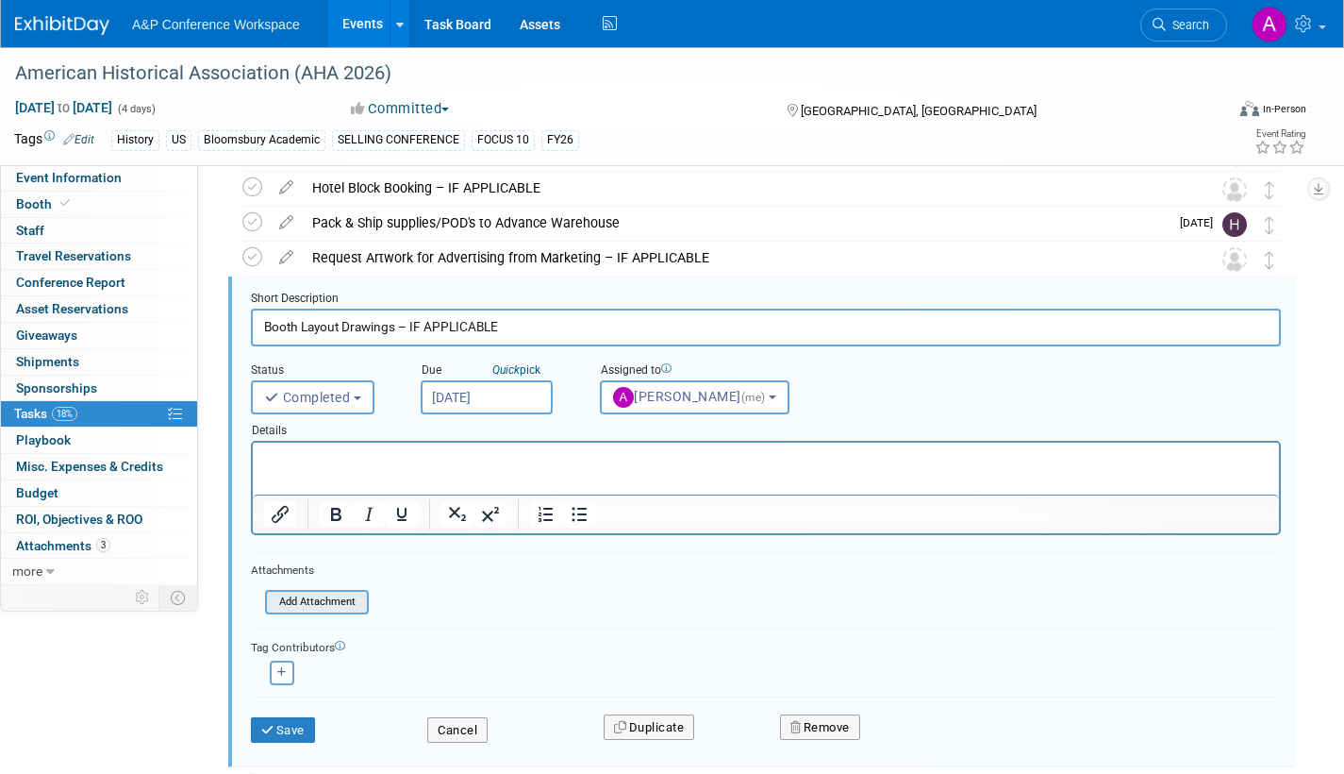
click at [285, 609] on input "file" at bounding box center [271, 602] width 192 height 21
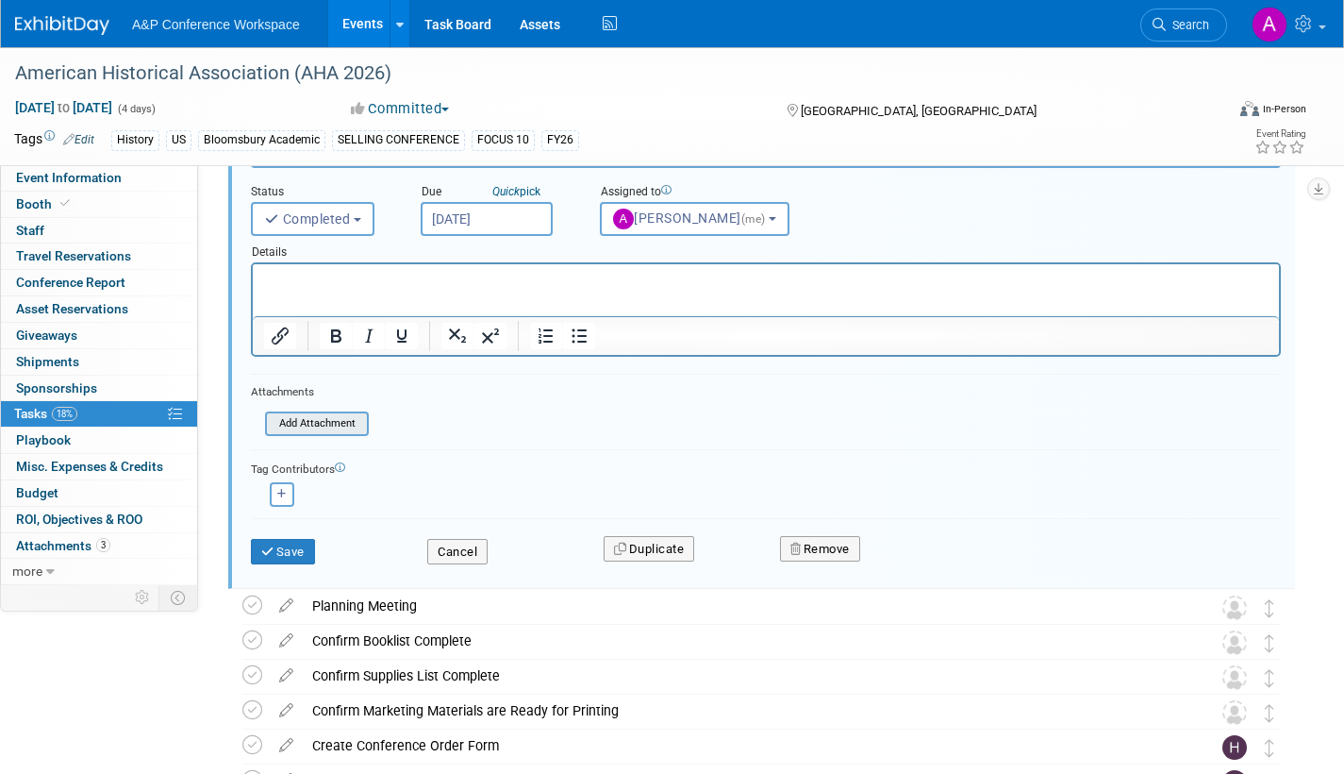
scroll to position [681, 0]
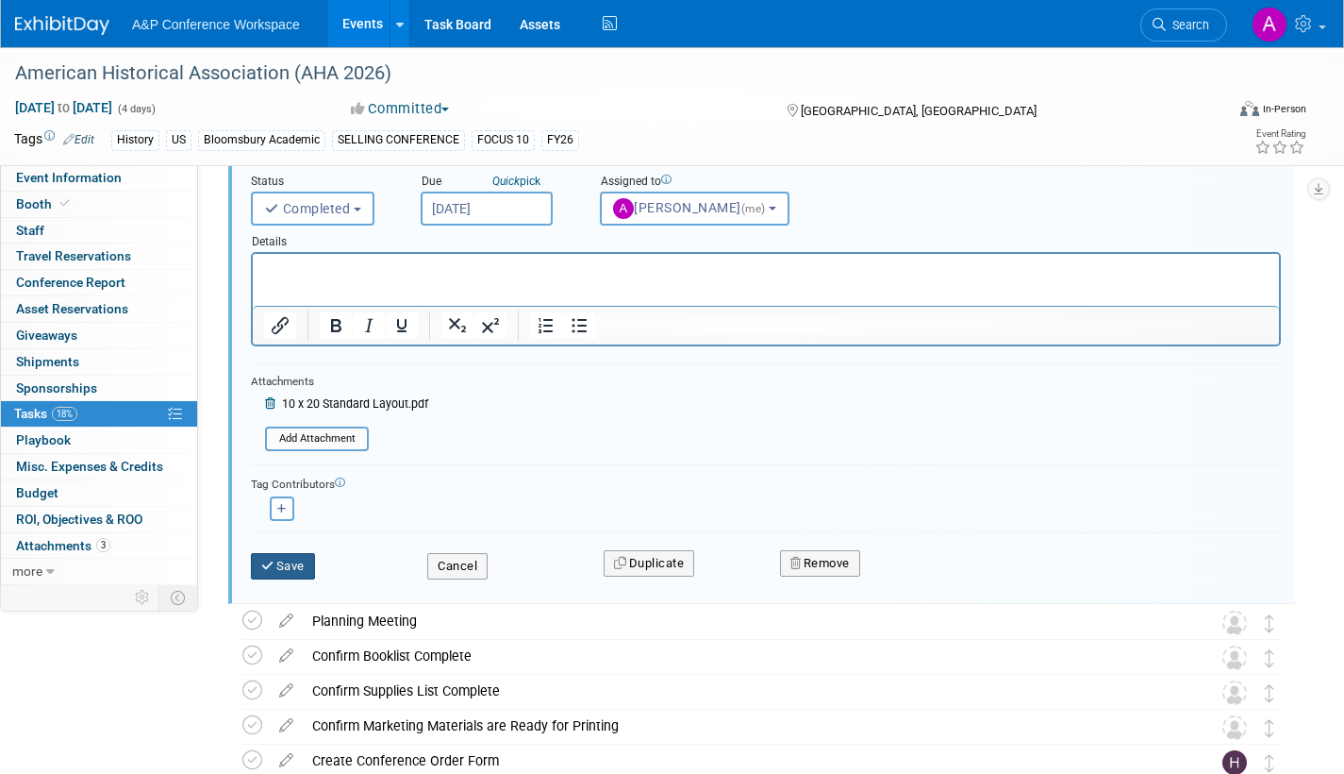
click at [289, 558] on button "Save" at bounding box center [283, 566] width 64 height 26
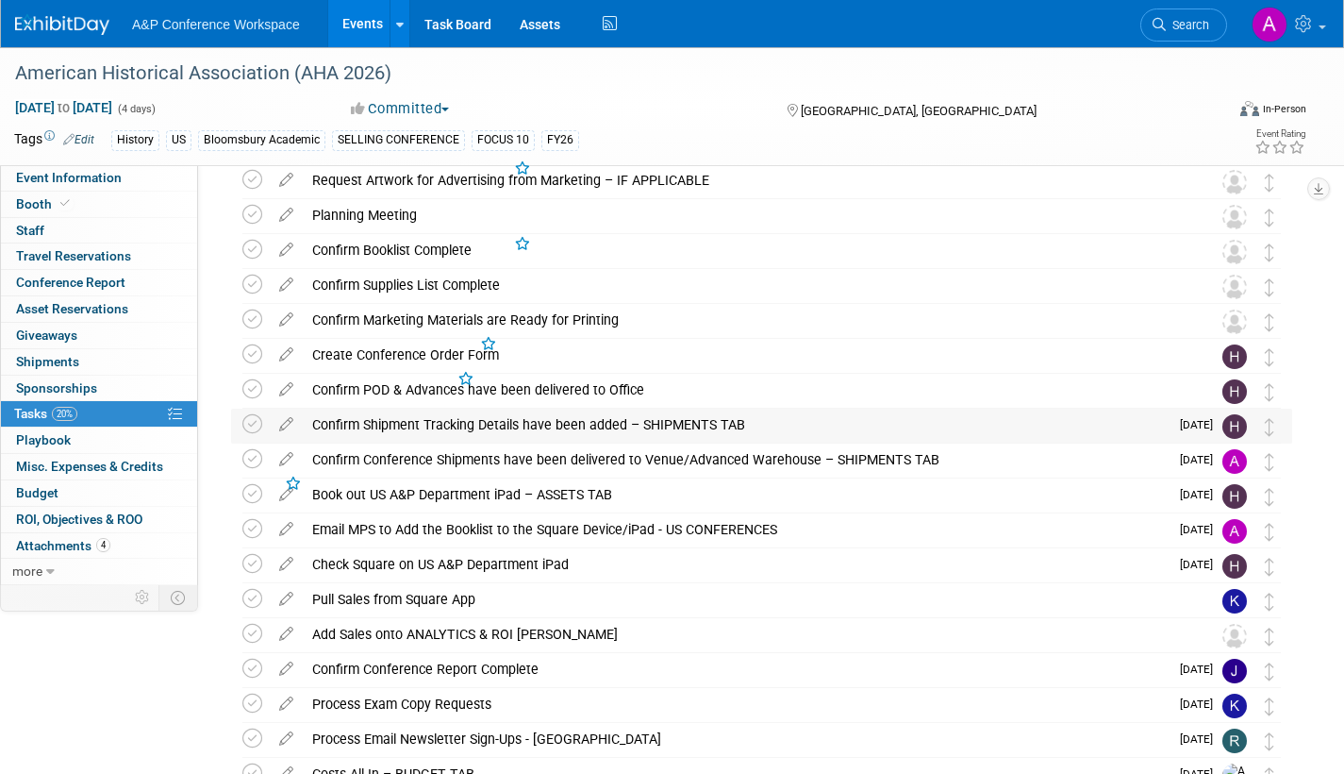
scroll to position [304, 0]
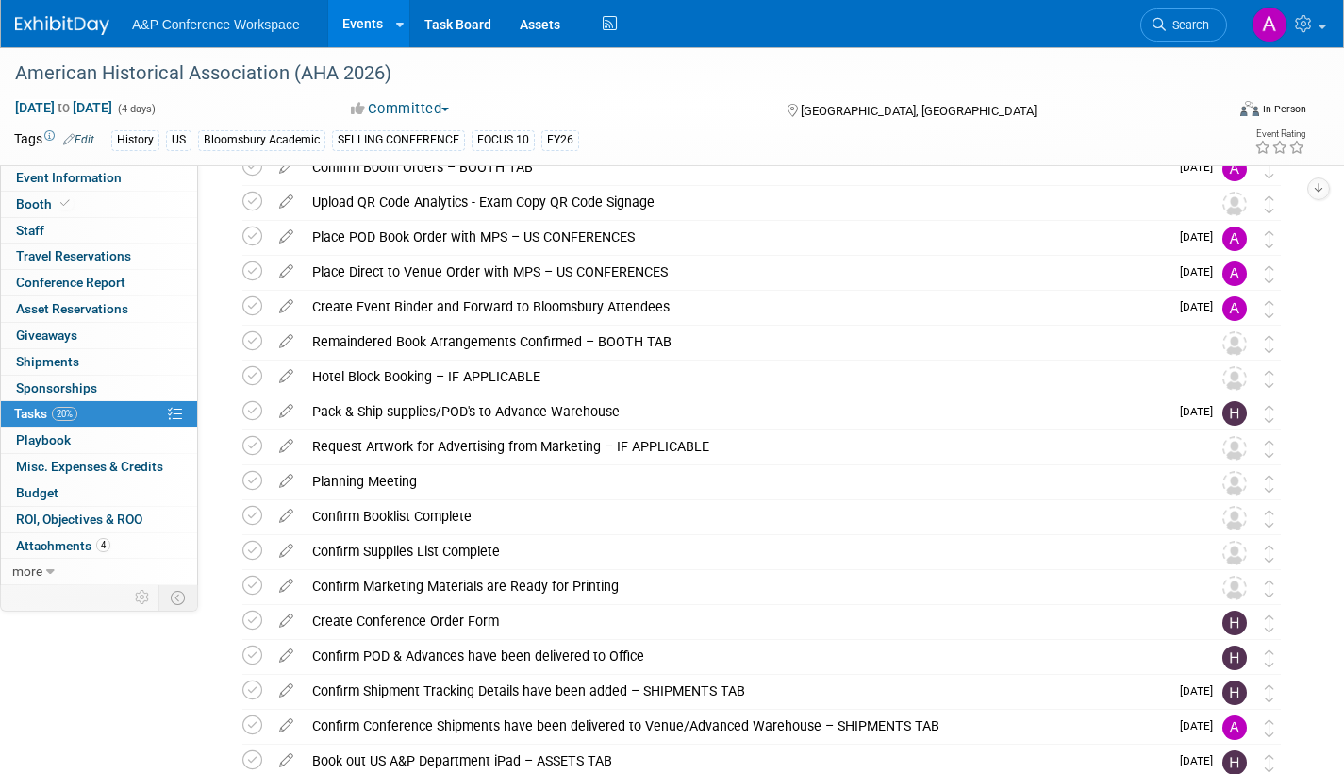
click at [285, 442] on icon at bounding box center [286, 442] width 33 height 24
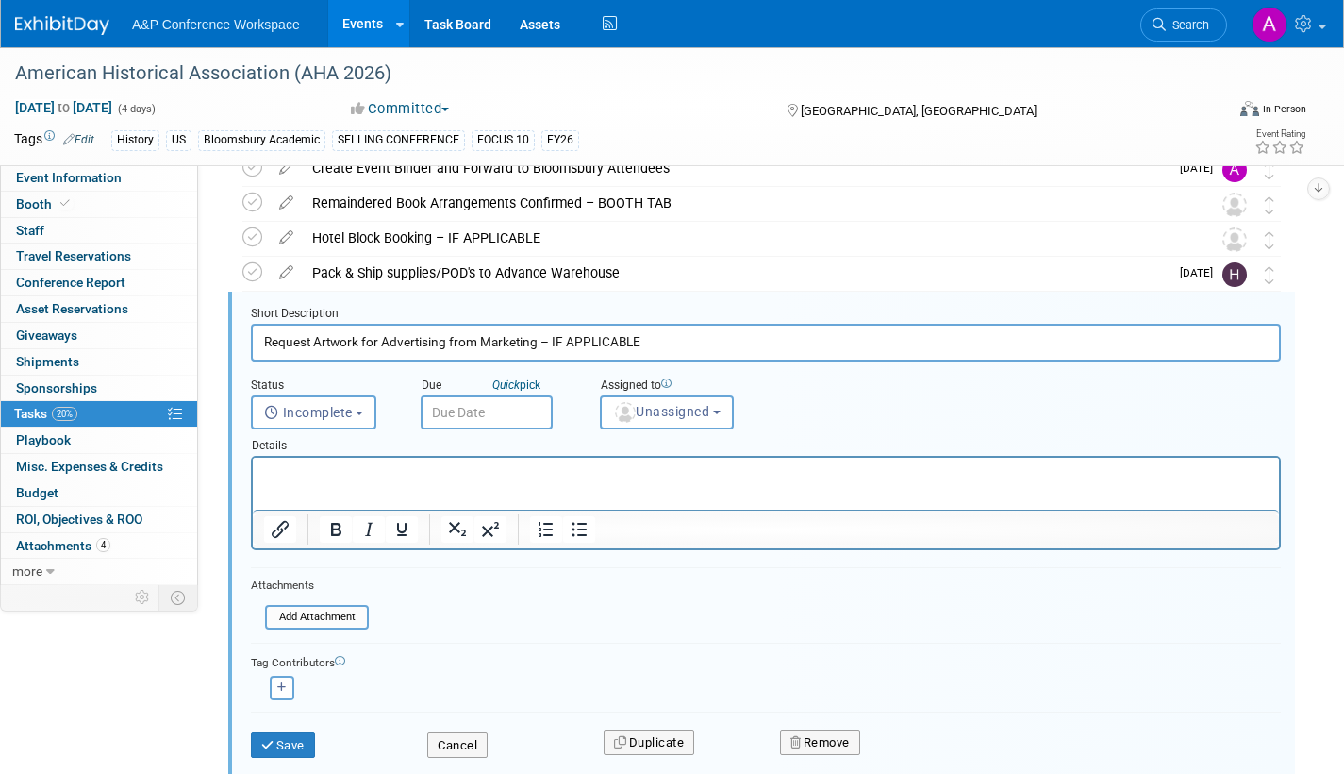
scroll to position [458, 0]
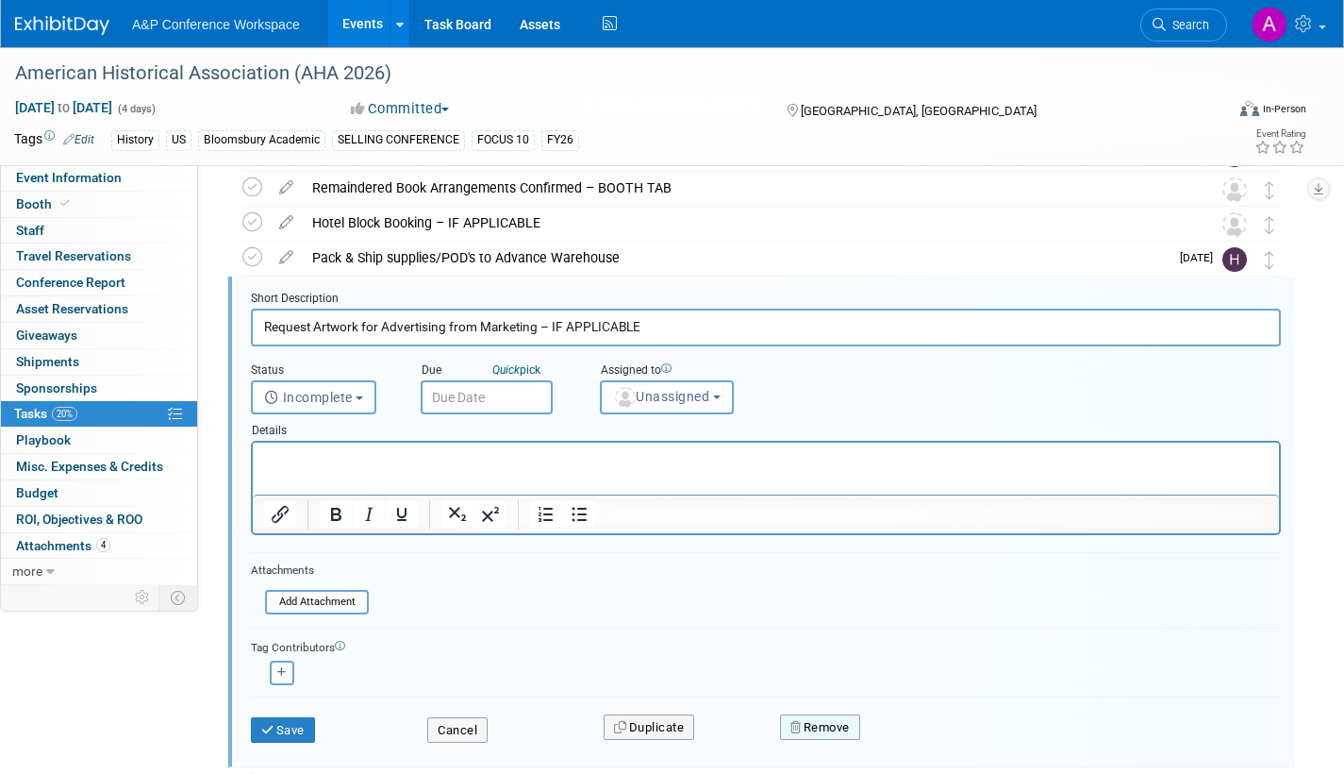
drag, startPoint x: 829, startPoint y: 730, endPoint x: 851, endPoint y: 726, distance: 22.0
click at [831, 730] on button "Remove" at bounding box center [820, 727] width 80 height 26
click at [917, 738] on icon at bounding box center [913, 743] width 11 height 10
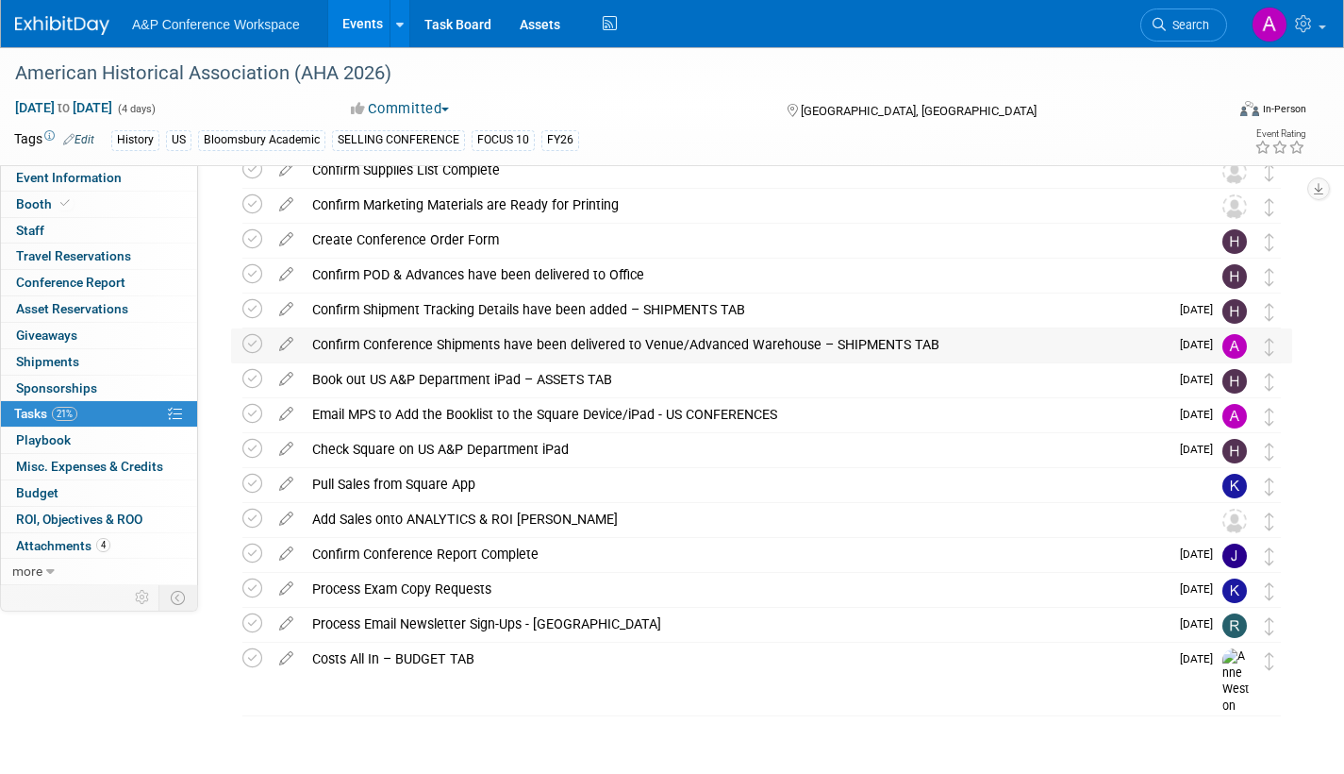
scroll to position [669, 0]
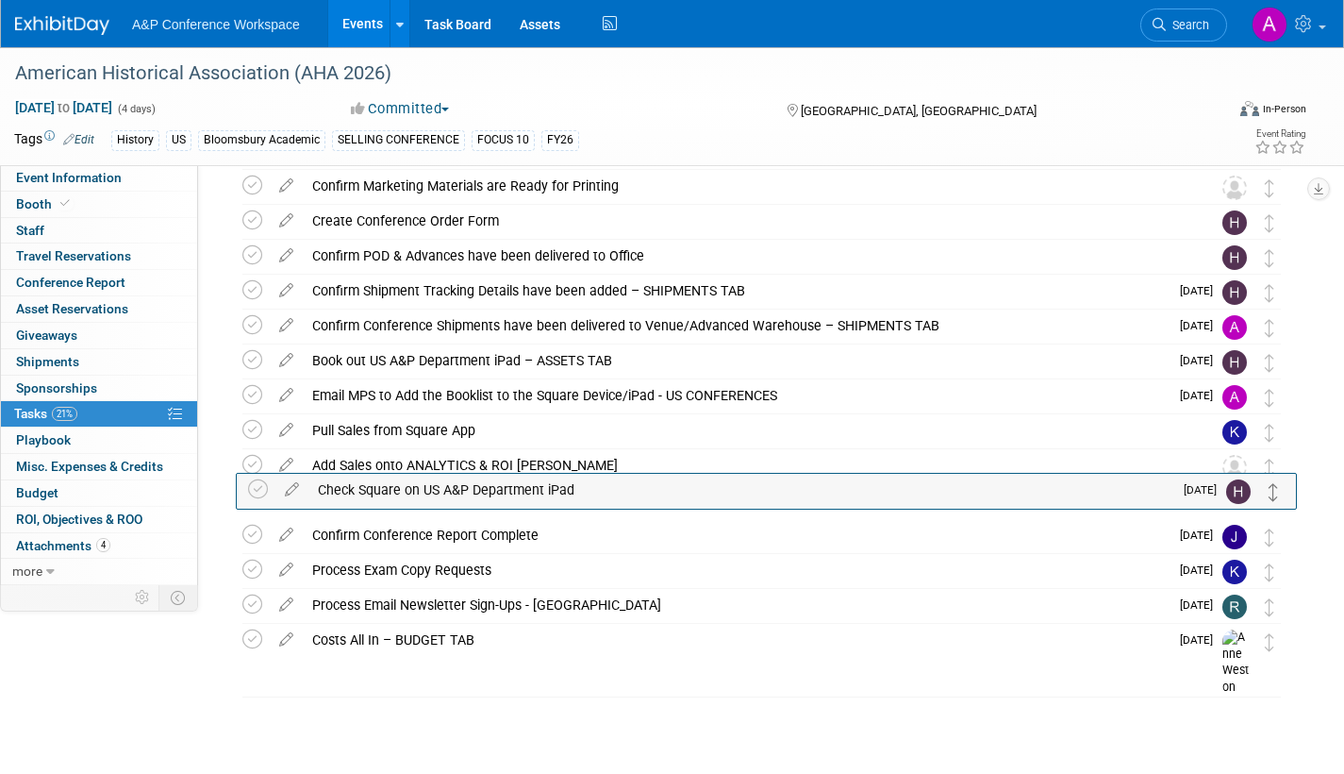
drag, startPoint x: 1269, startPoint y: 440, endPoint x: 1274, endPoint y: 500, distance: 60.6
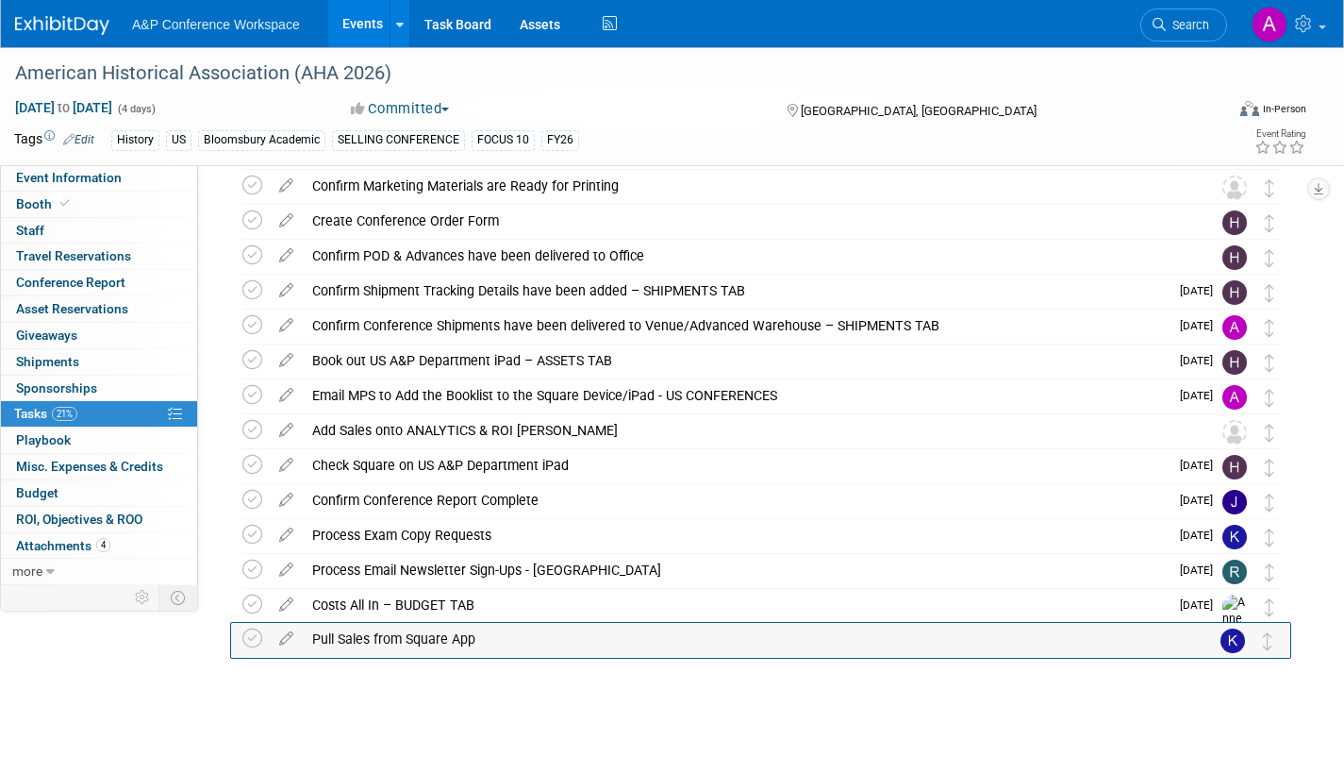
drag, startPoint x: 1274, startPoint y: 440, endPoint x: 1273, endPoint y: 648, distance: 208.5
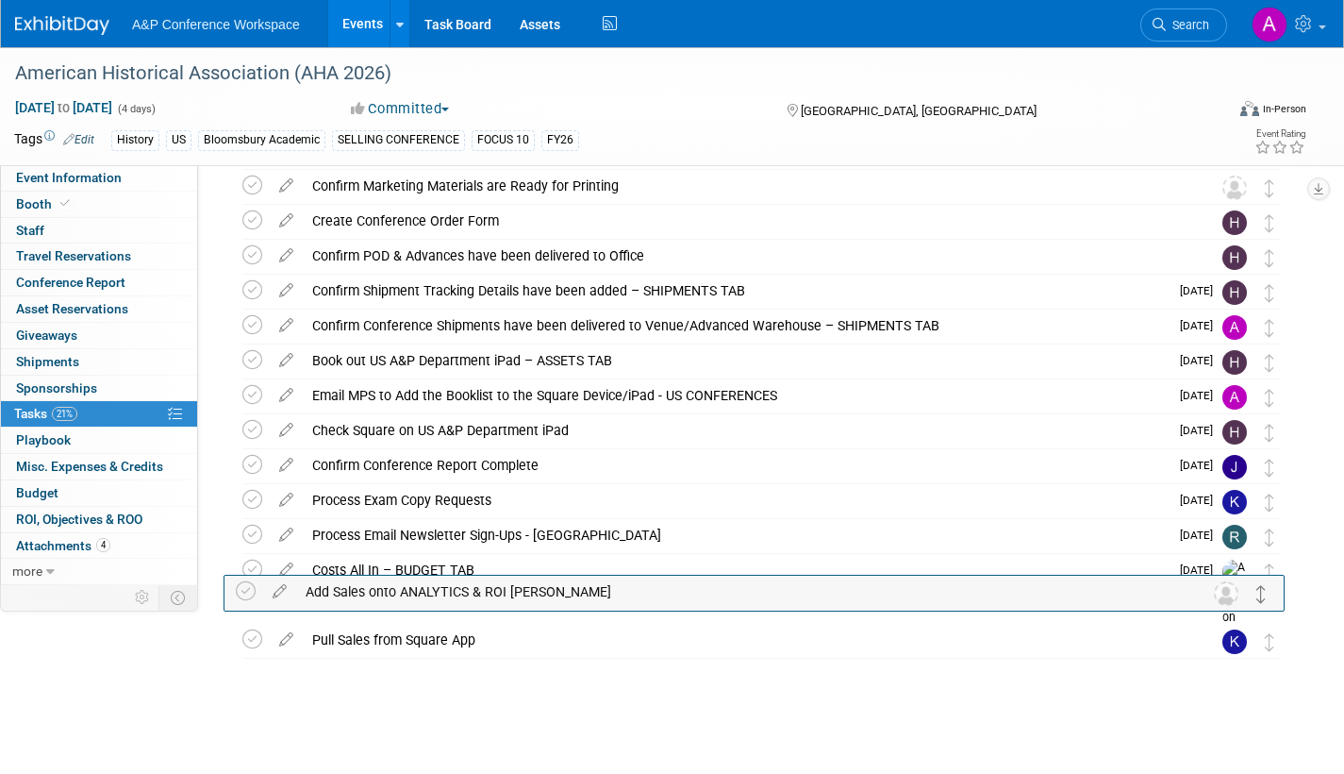
drag, startPoint x: 1270, startPoint y: 436, endPoint x: 1263, endPoint y: 600, distance: 164.3
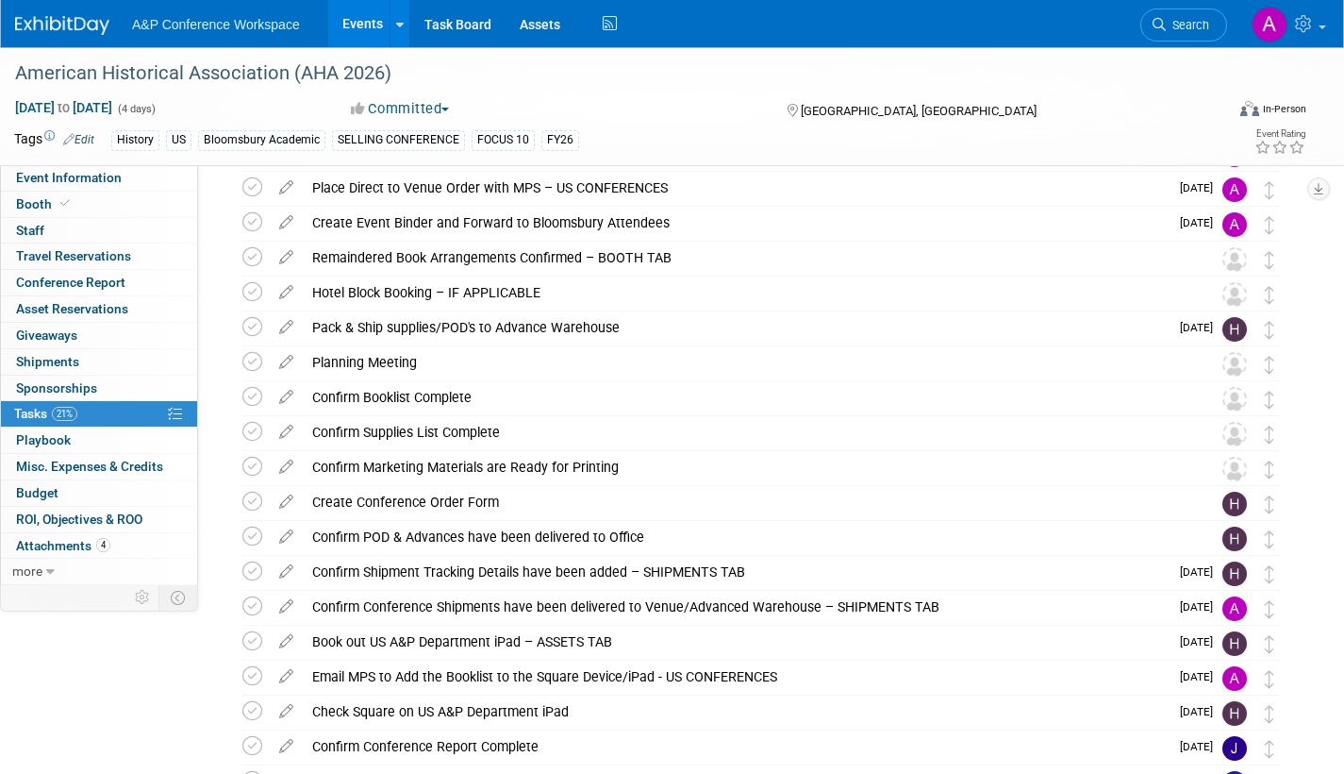
scroll to position [386, 0]
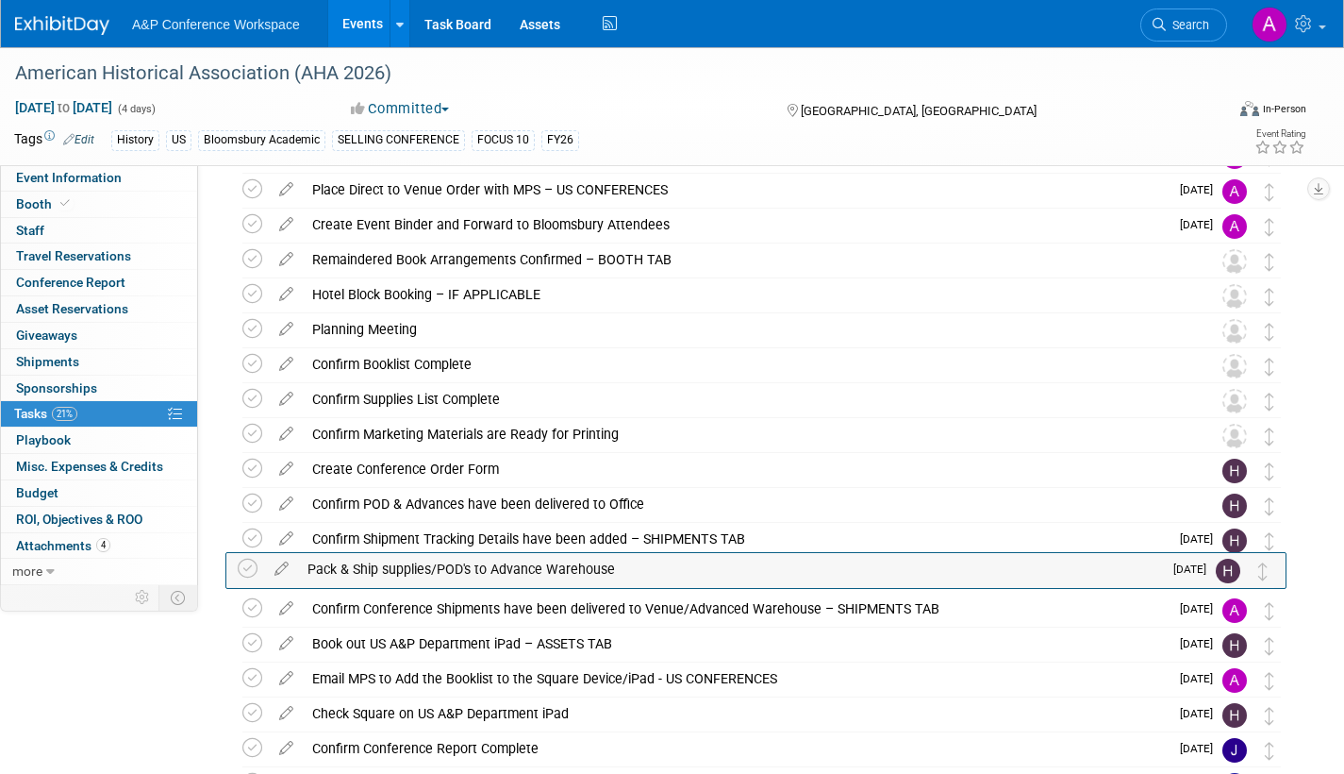
drag, startPoint x: 1274, startPoint y: 338, endPoint x: 1268, endPoint y: 576, distance: 238.7
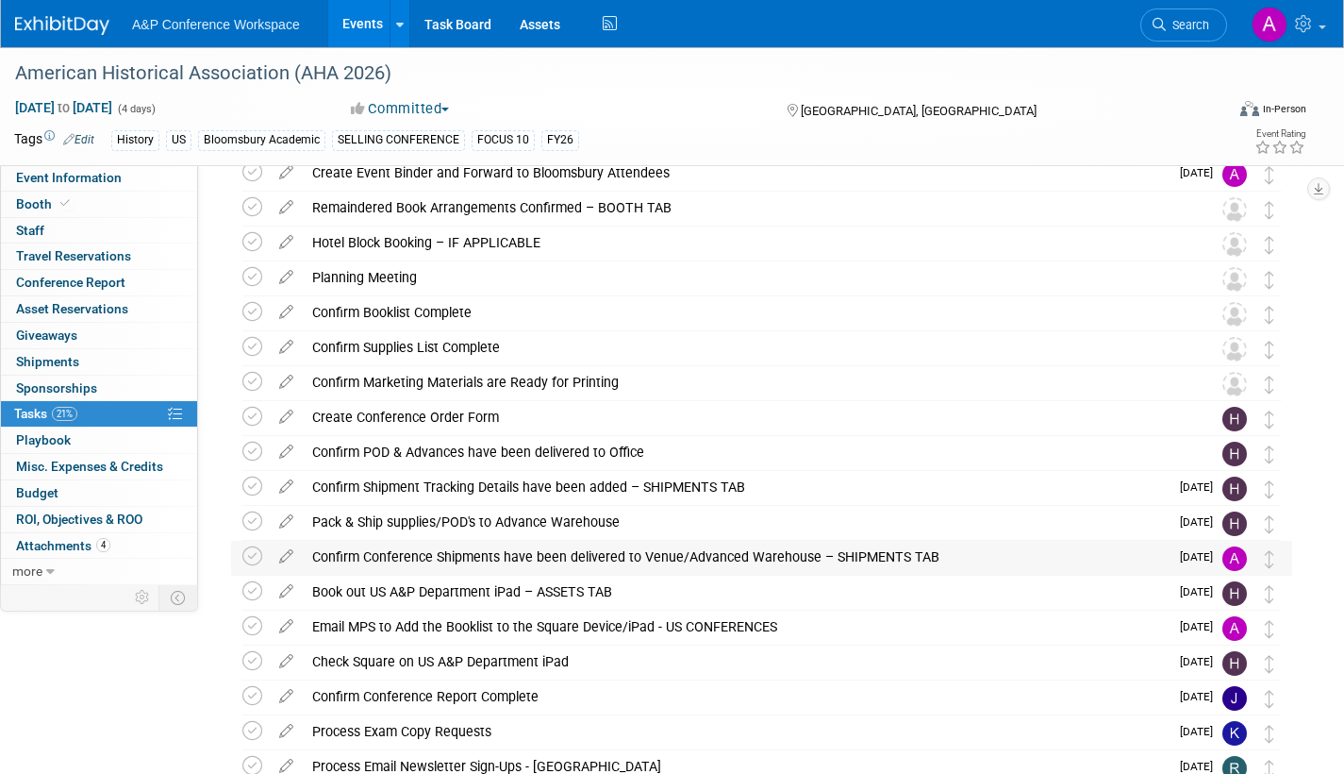
scroll to position [480, 0]
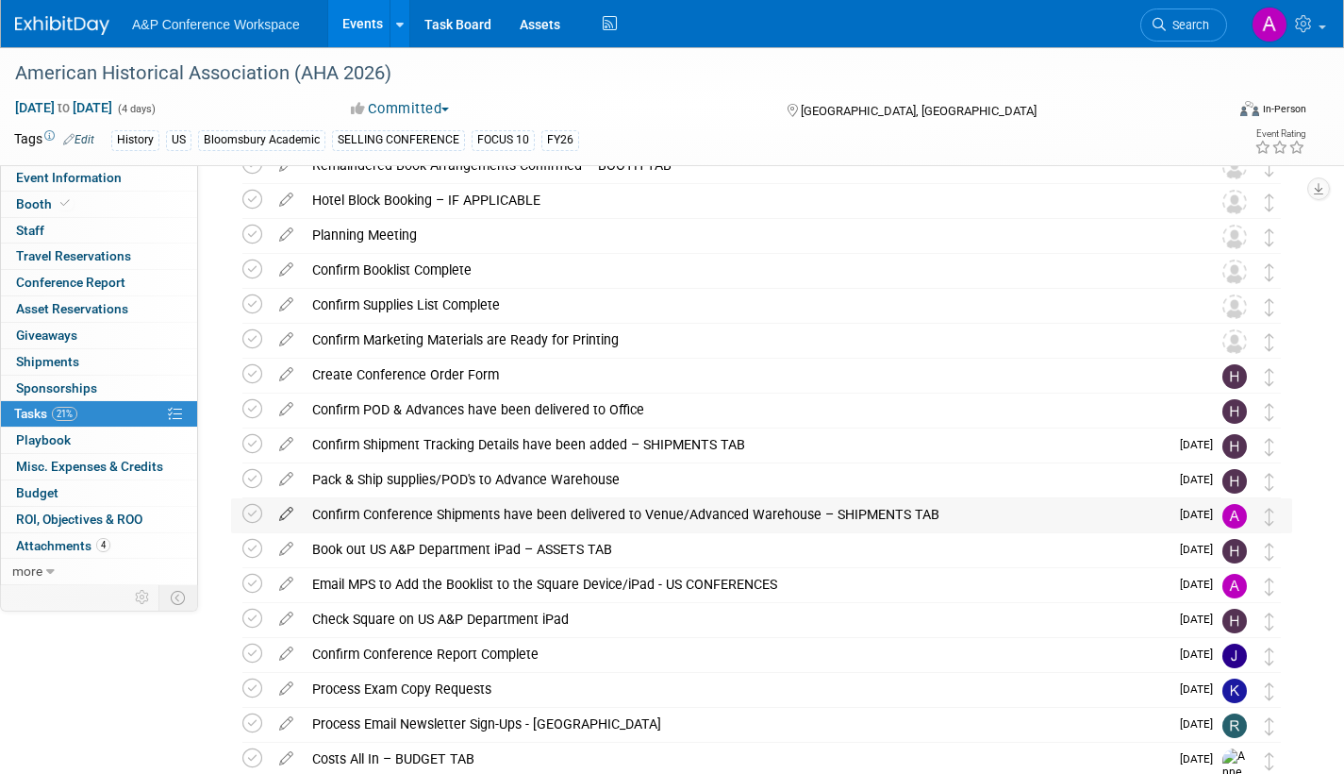
click at [288, 514] on icon at bounding box center [286, 510] width 33 height 24
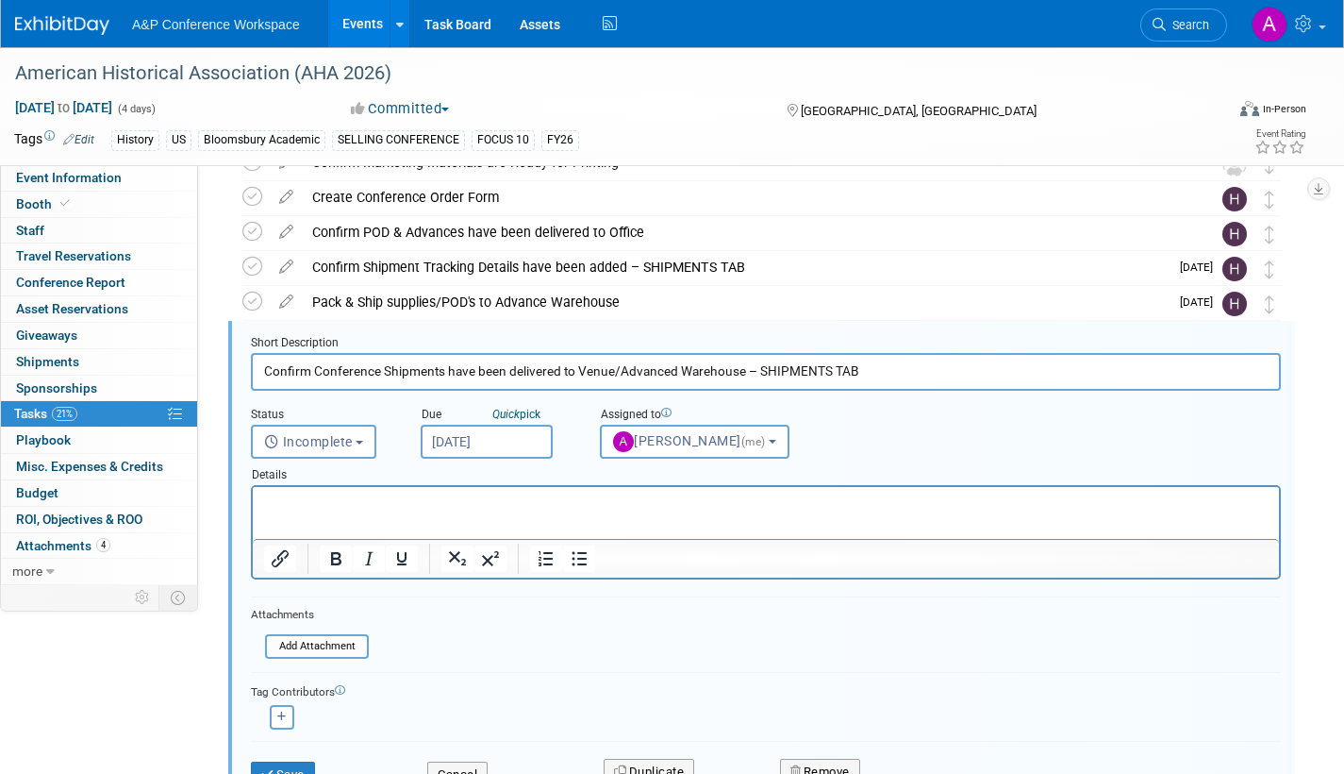
scroll to position [702, 0]
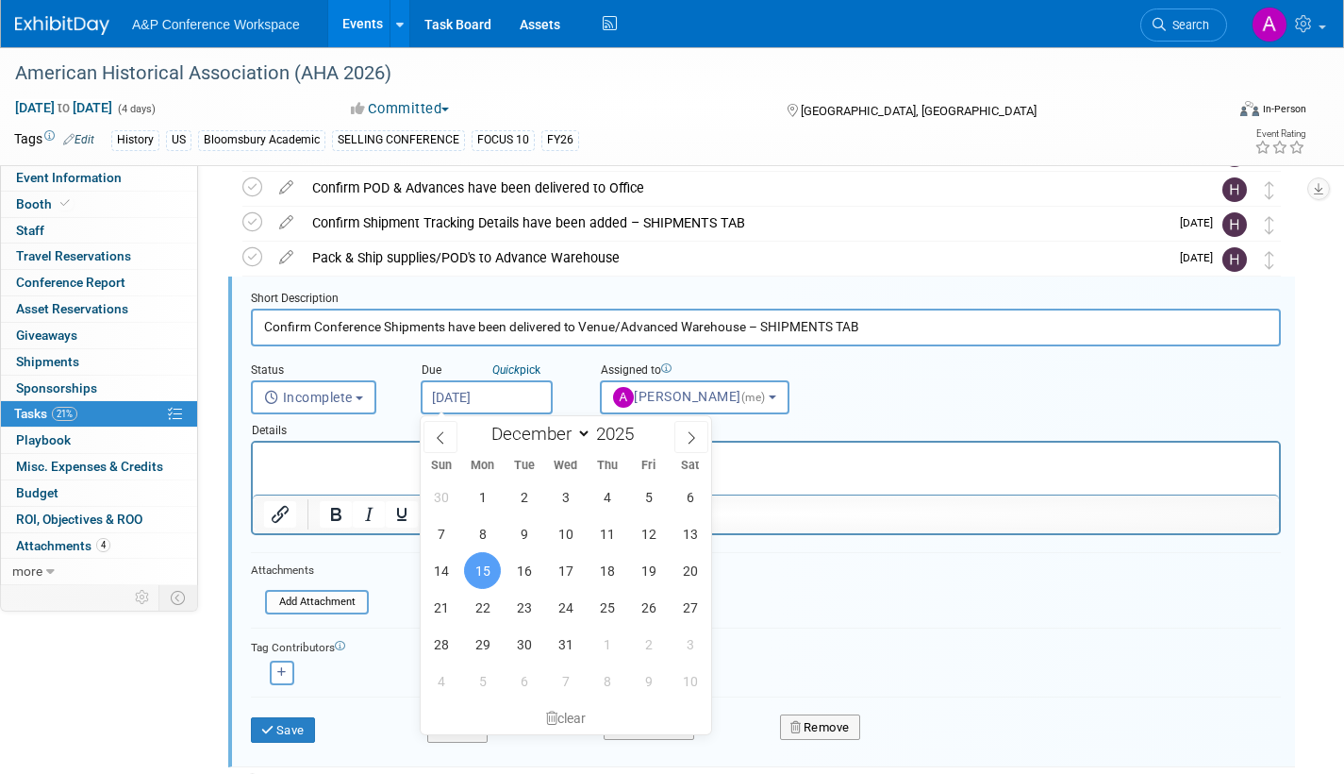
click at [542, 403] on input "Dec 15, 2025" at bounding box center [487, 397] width 132 height 34
click at [658, 568] on span "19" at bounding box center [648, 570] width 37 height 37
type input "Dec 19, 2025"
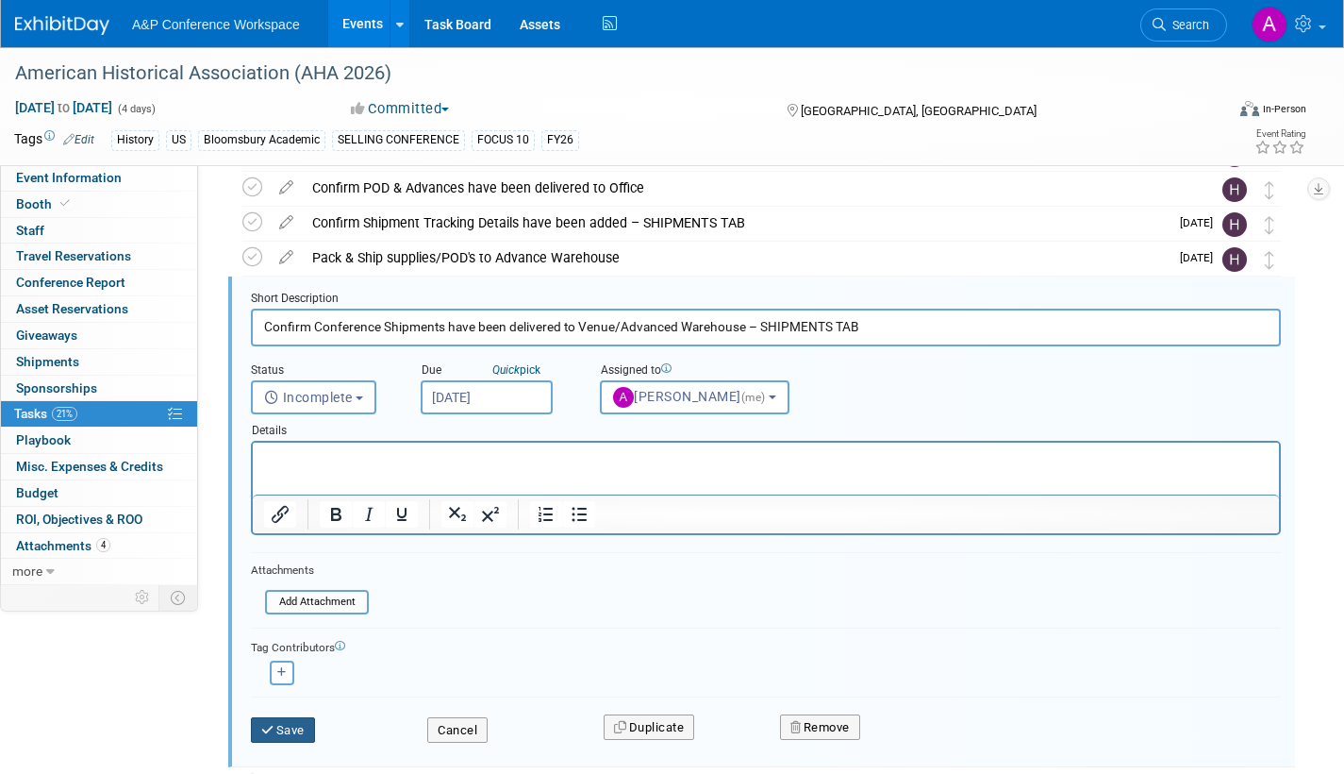
click at [294, 729] on button "Save" at bounding box center [283, 730] width 64 height 26
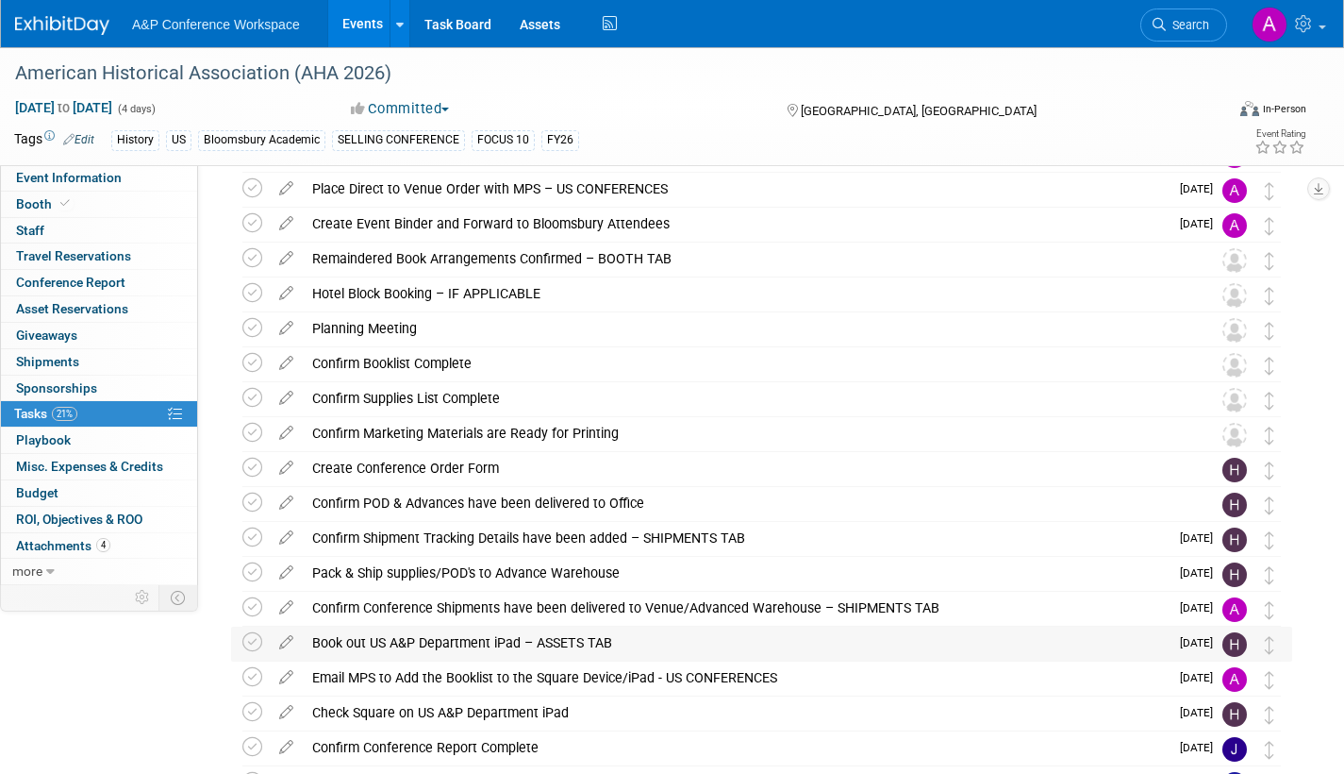
scroll to position [386, 0]
click at [289, 358] on icon at bounding box center [286, 360] width 33 height 24
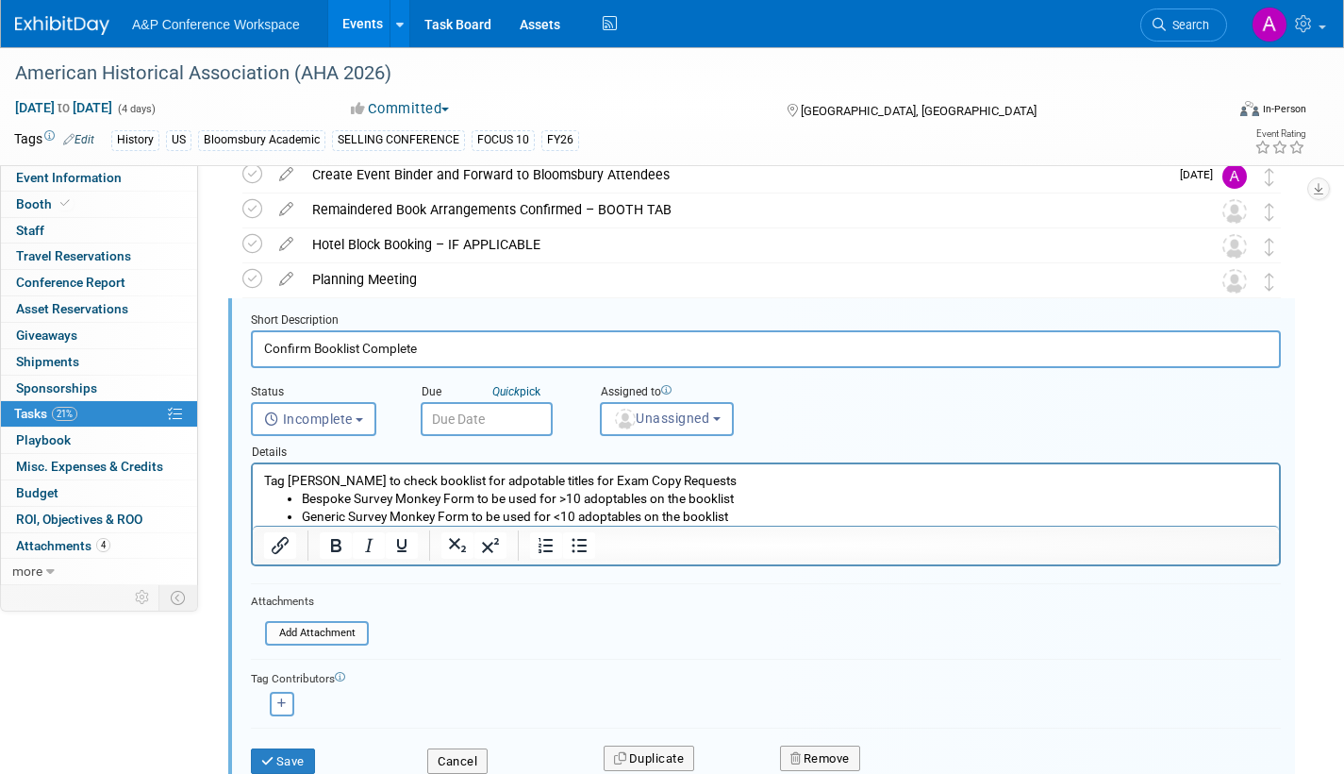
scroll to position [458, 0]
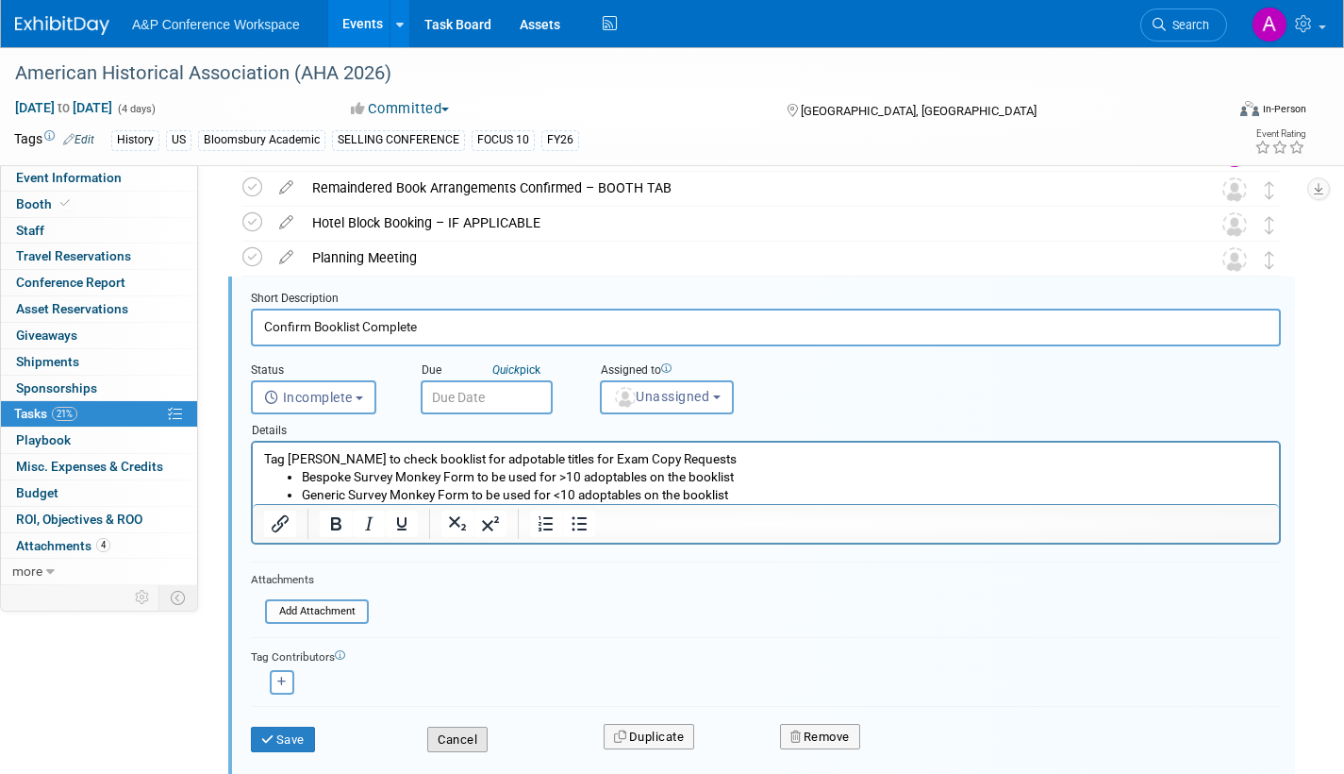
click at [459, 737] on button "Cancel" at bounding box center [457, 739] width 60 height 26
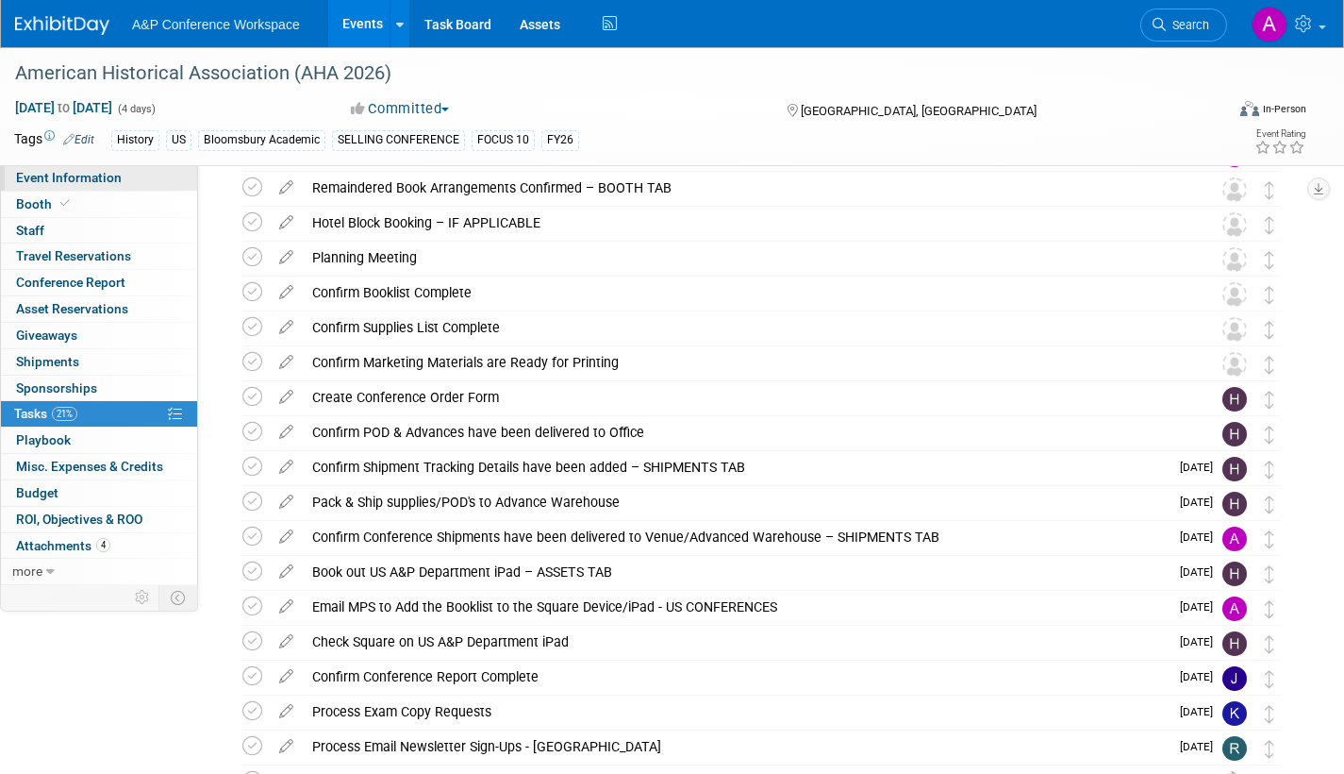
click at [84, 175] on span "Event Information" at bounding box center [69, 177] width 106 height 15
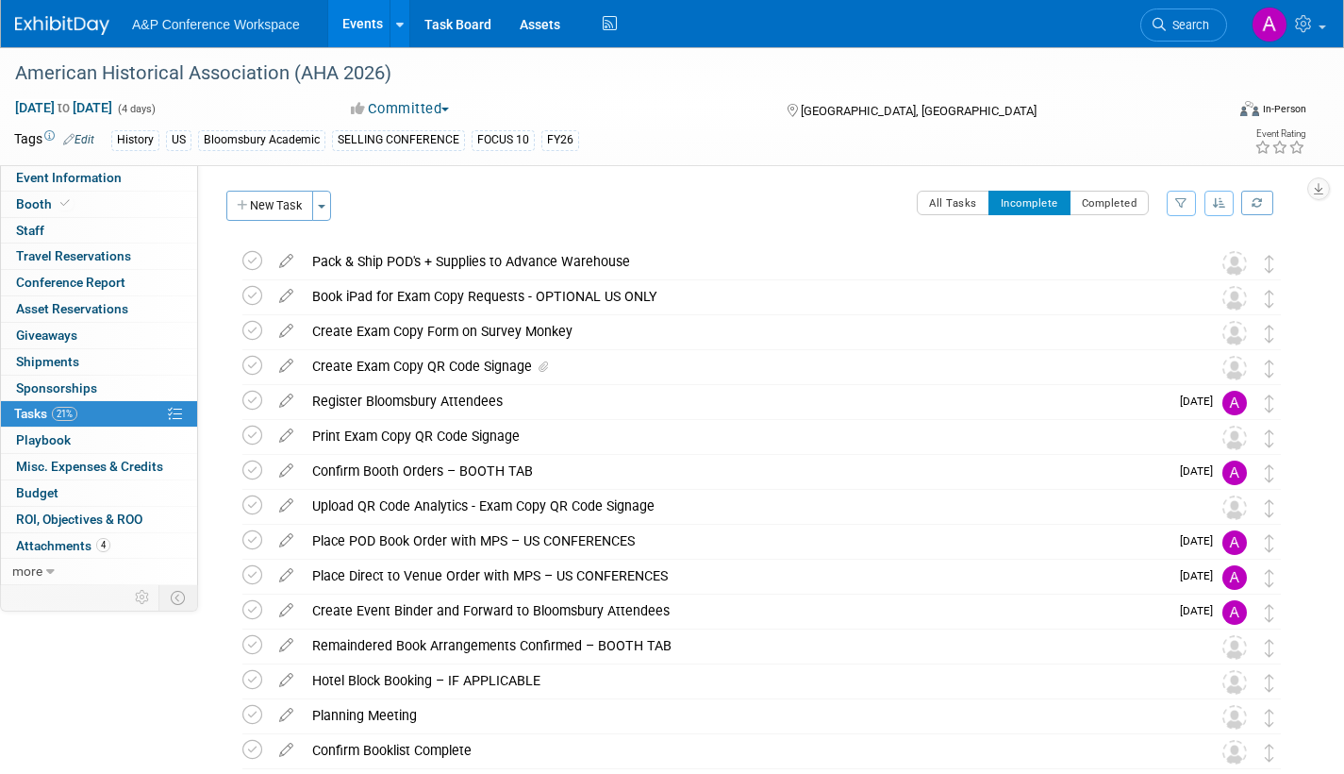
select select "Annual"
select select "Level 1"
select select "In-Person Booth"
select select "History"
select select "Bloomsbury Academic"
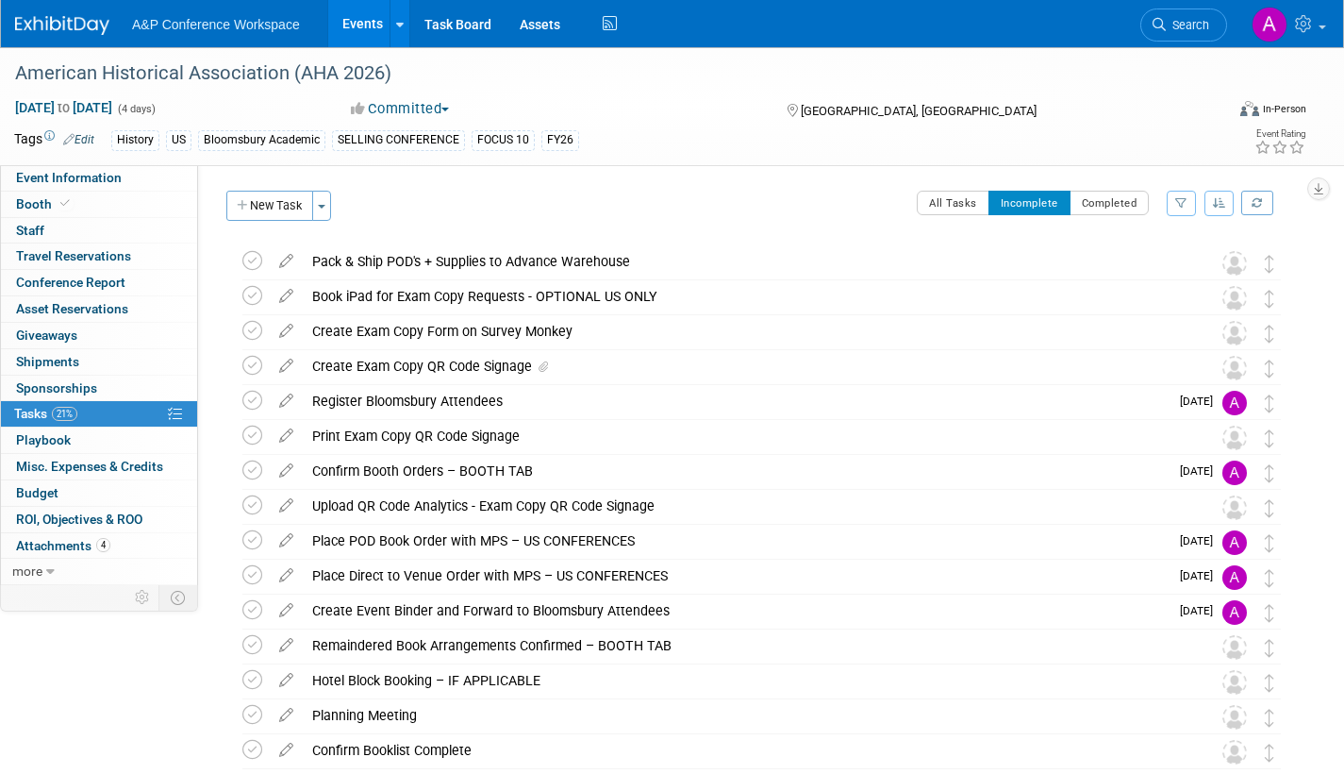
select select "[PERSON_NAME]"
select select "Networking/Commissioning"
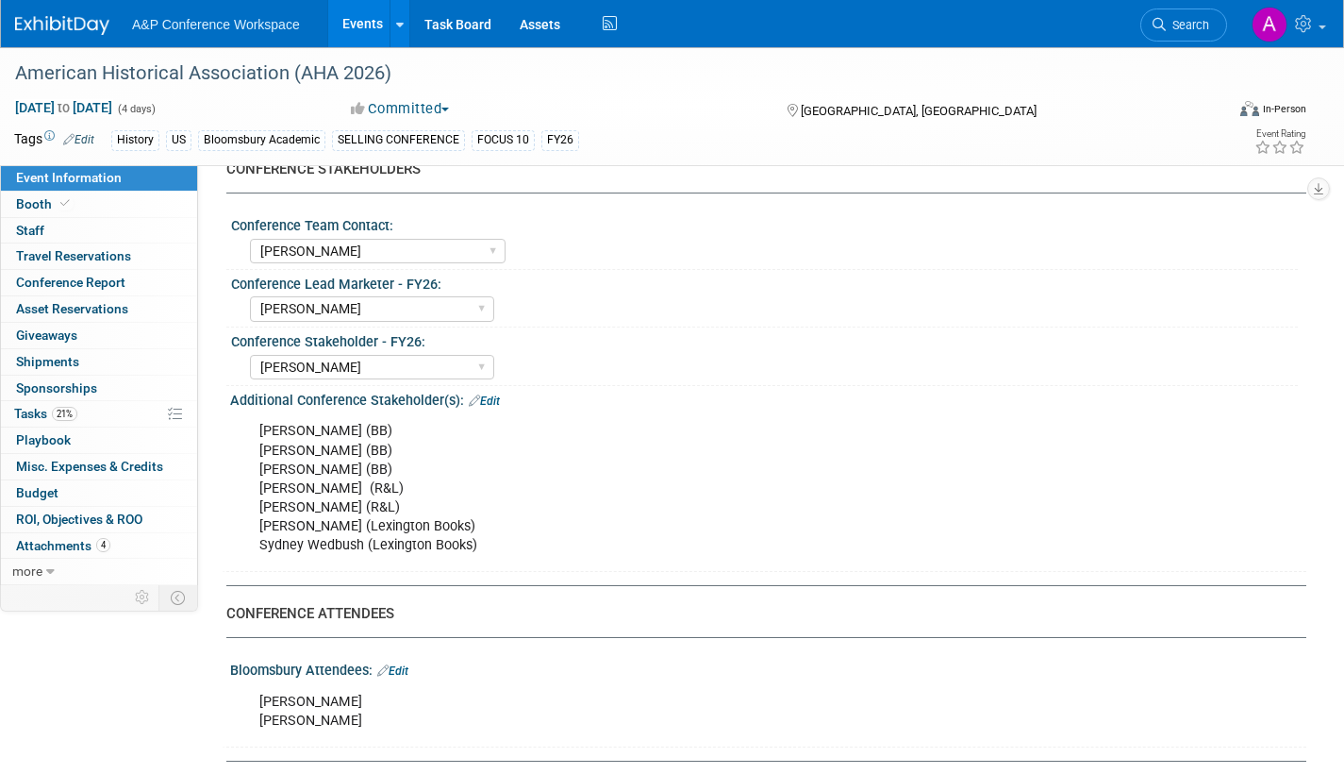
scroll to position [755, 0]
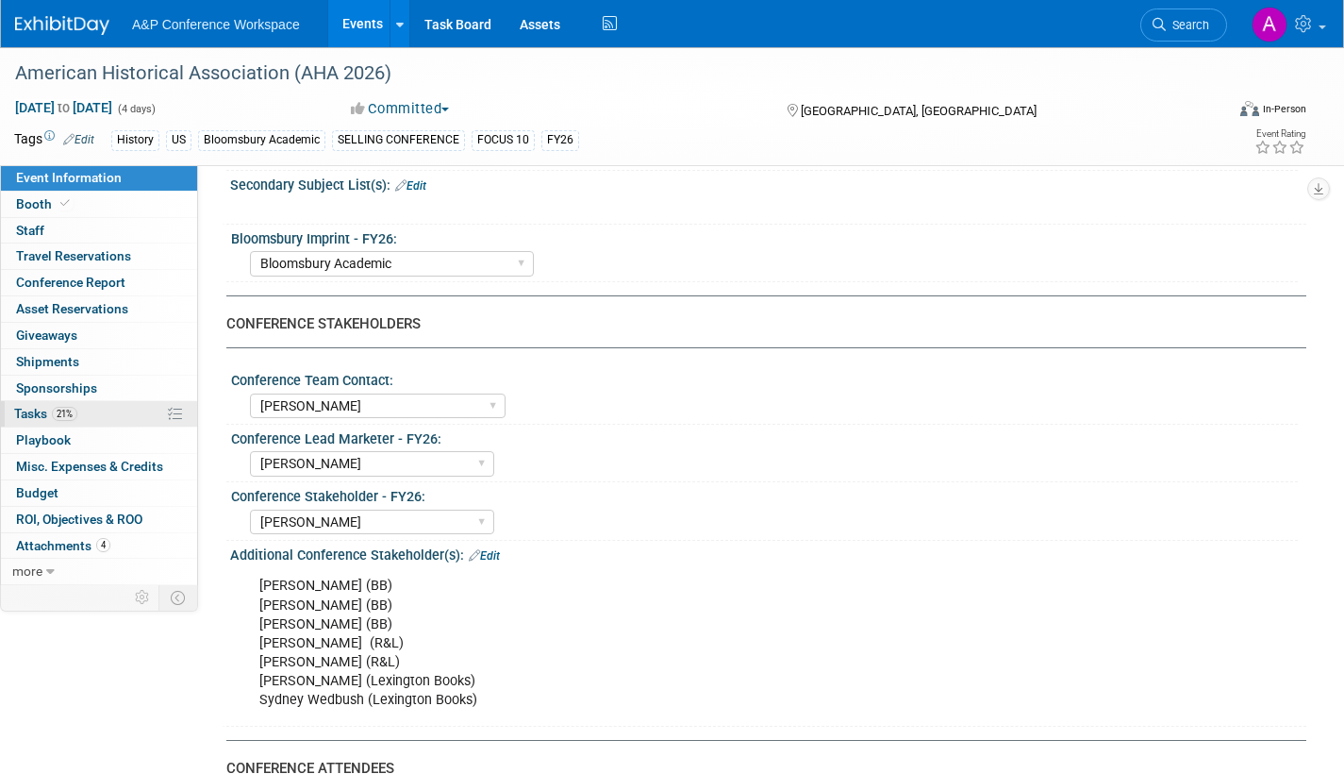
click at [28, 410] on span "Tasks 21%" at bounding box center [45, 413] width 63 height 15
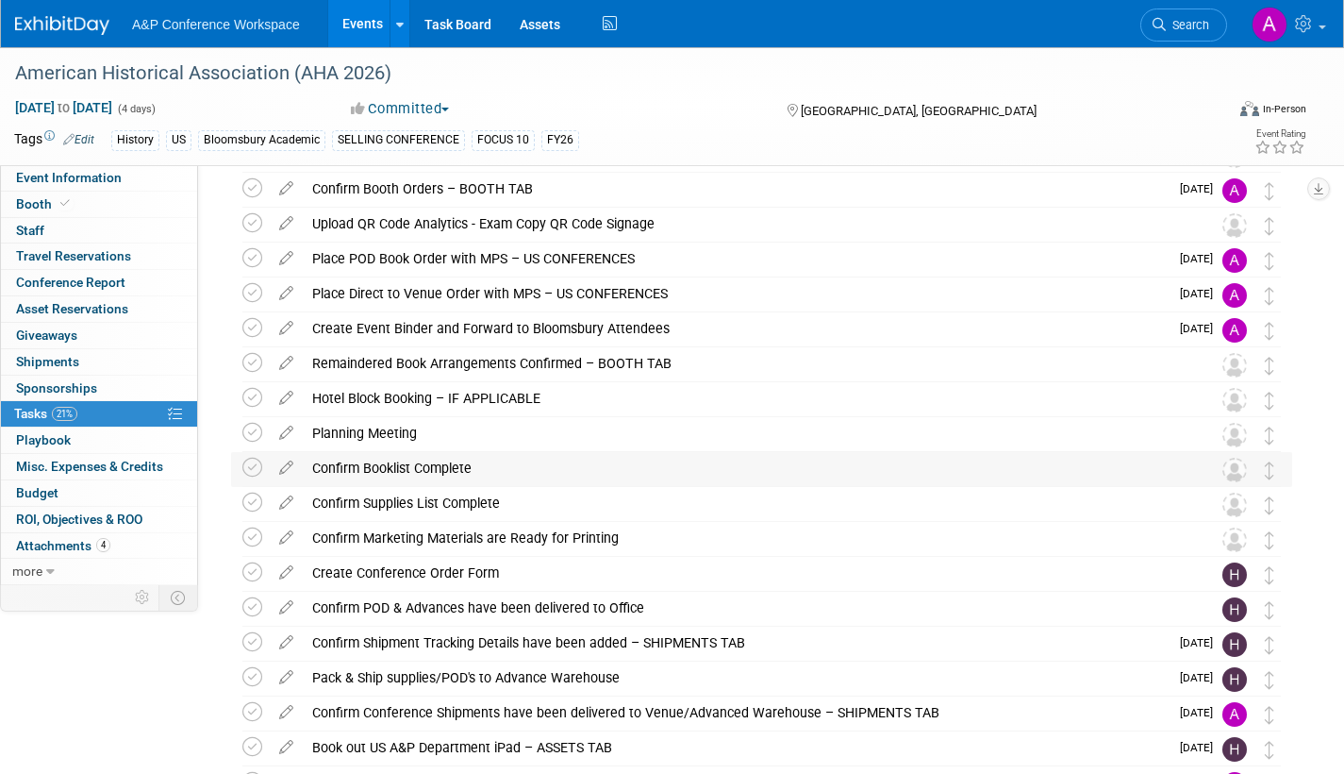
scroll to position [283, 0]
click at [287, 465] on icon at bounding box center [286, 463] width 33 height 24
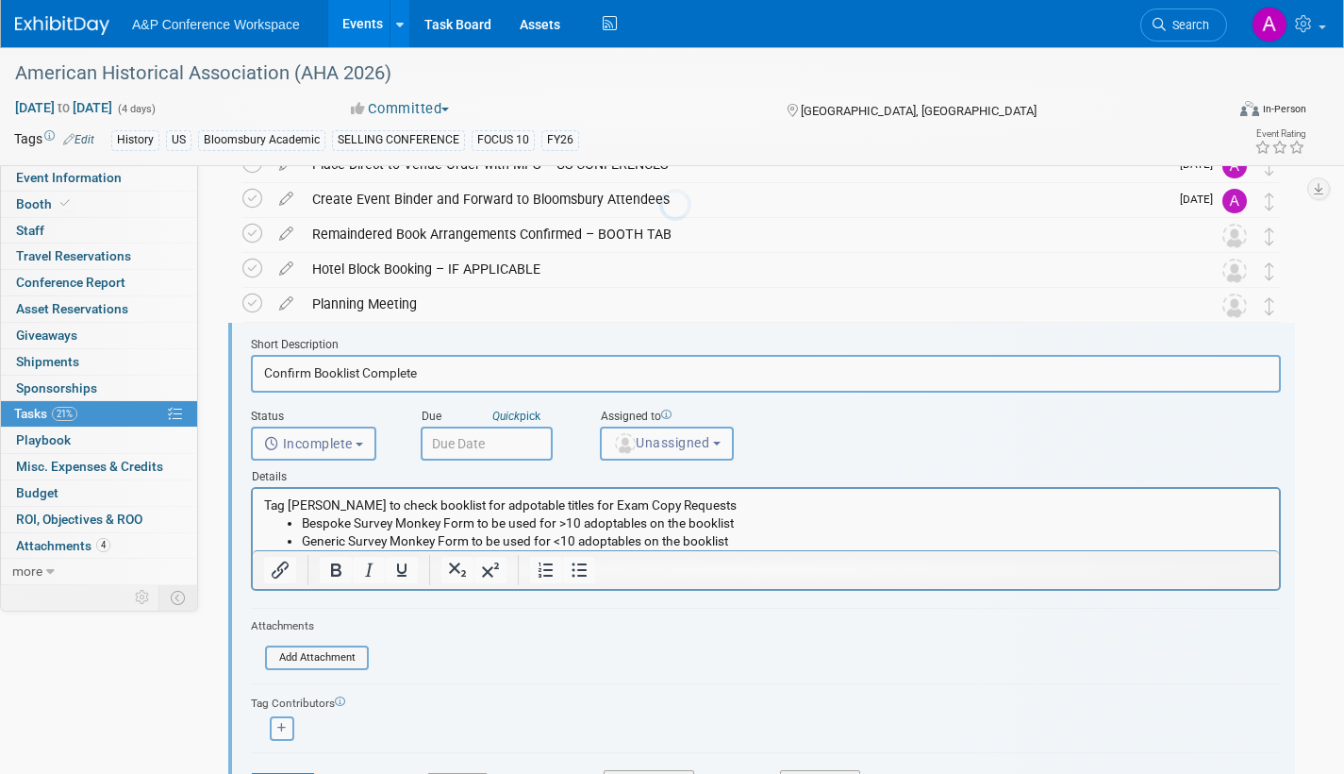
scroll to position [458, 0]
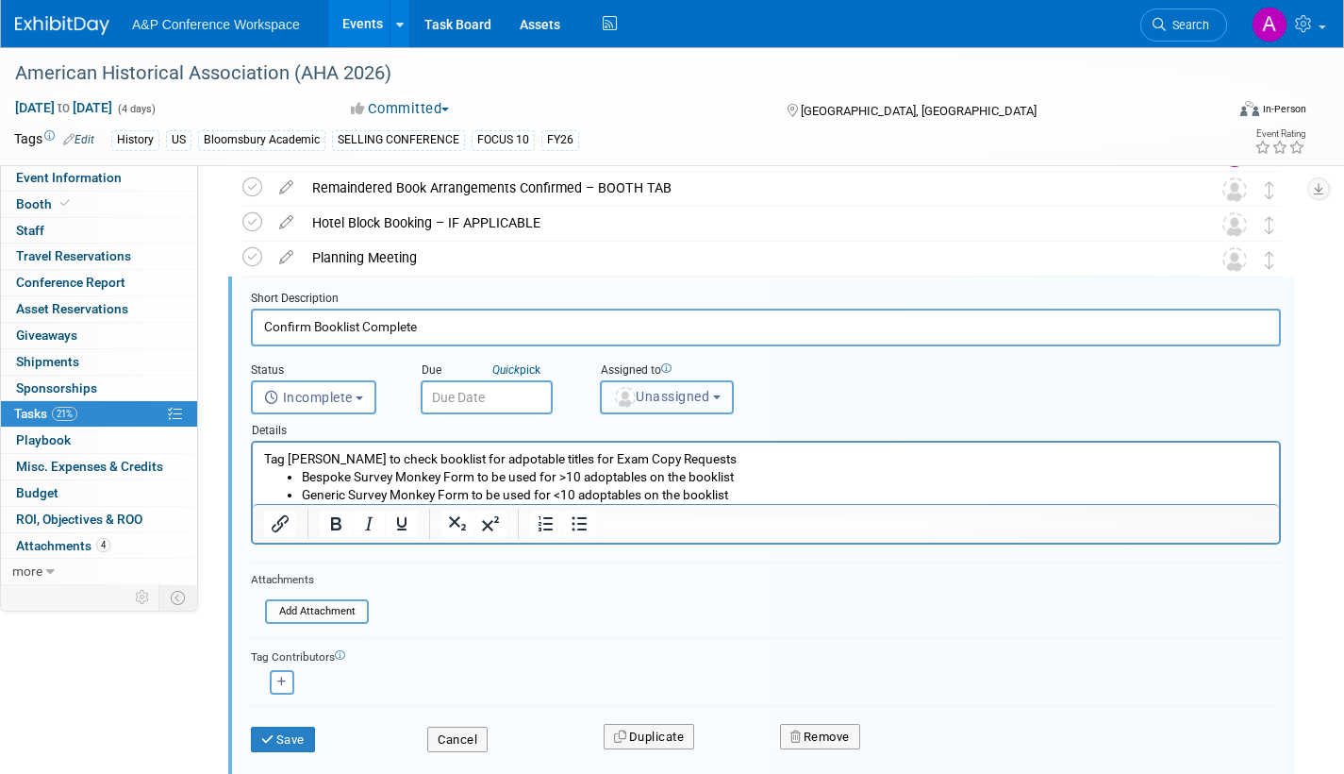
click at [650, 402] on span "Unassigned" at bounding box center [661, 396] width 96 height 15
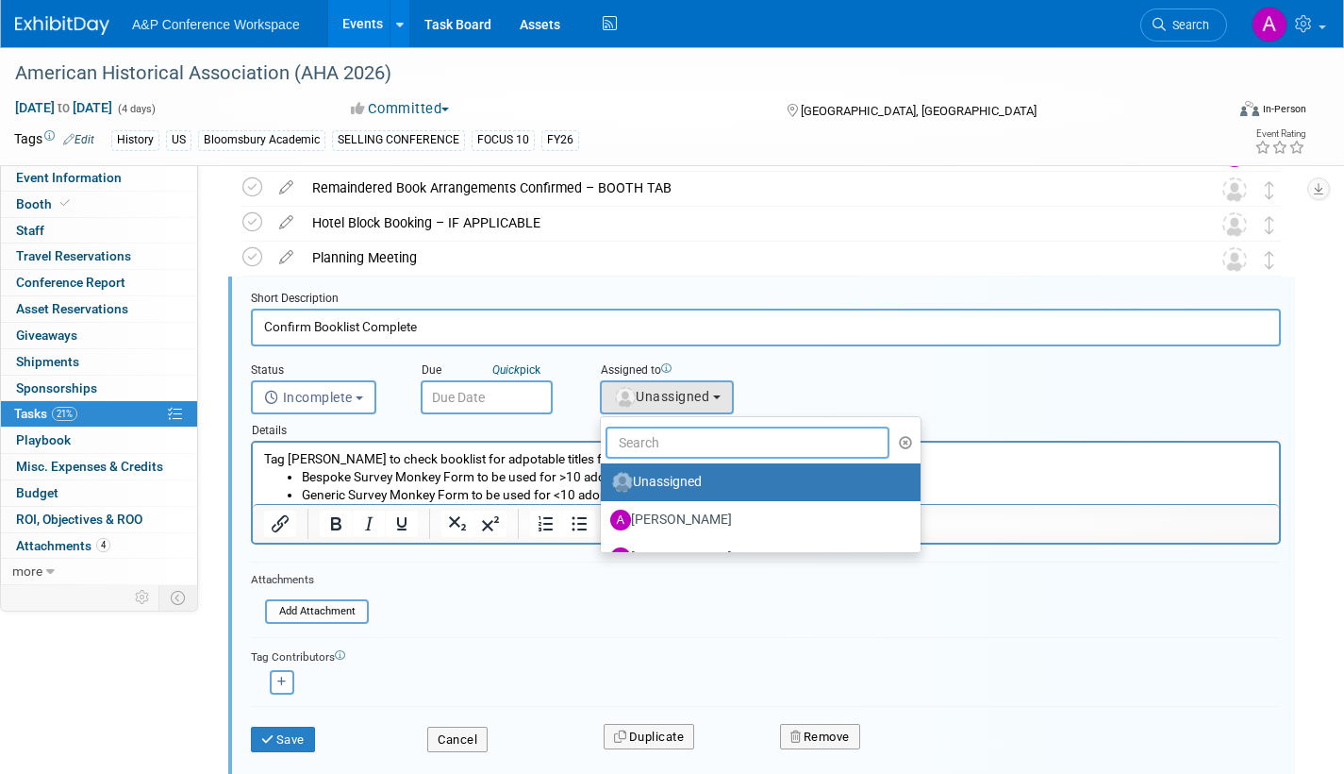
click at [658, 445] on input "text" at bounding box center [748, 442] width 284 height 32
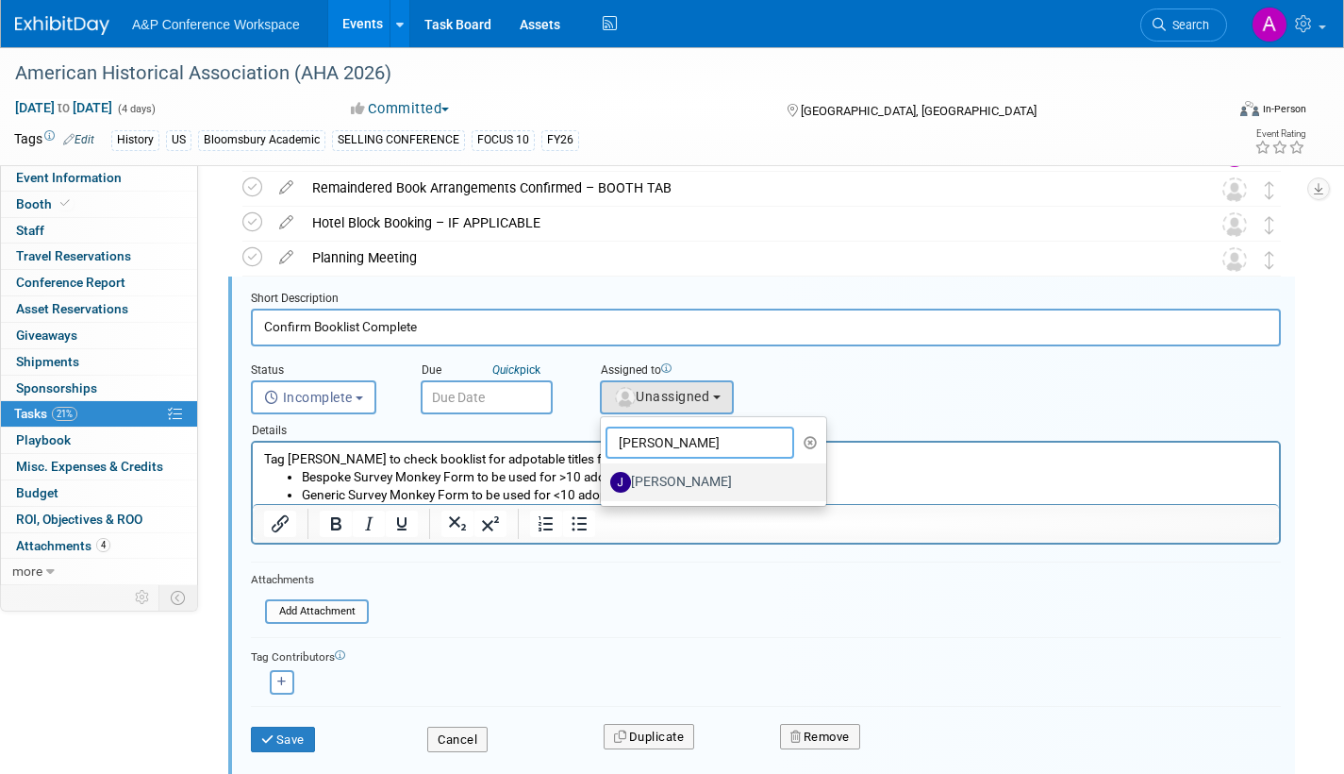
type input "joe"
click at [669, 486] on label "[PERSON_NAME]" at bounding box center [708, 482] width 197 height 30
click at [604, 486] on input "[PERSON_NAME]" at bounding box center [598, 480] width 12 height 12
select select "a498d096-d0cd-42f1-b26a-0242673173b8"
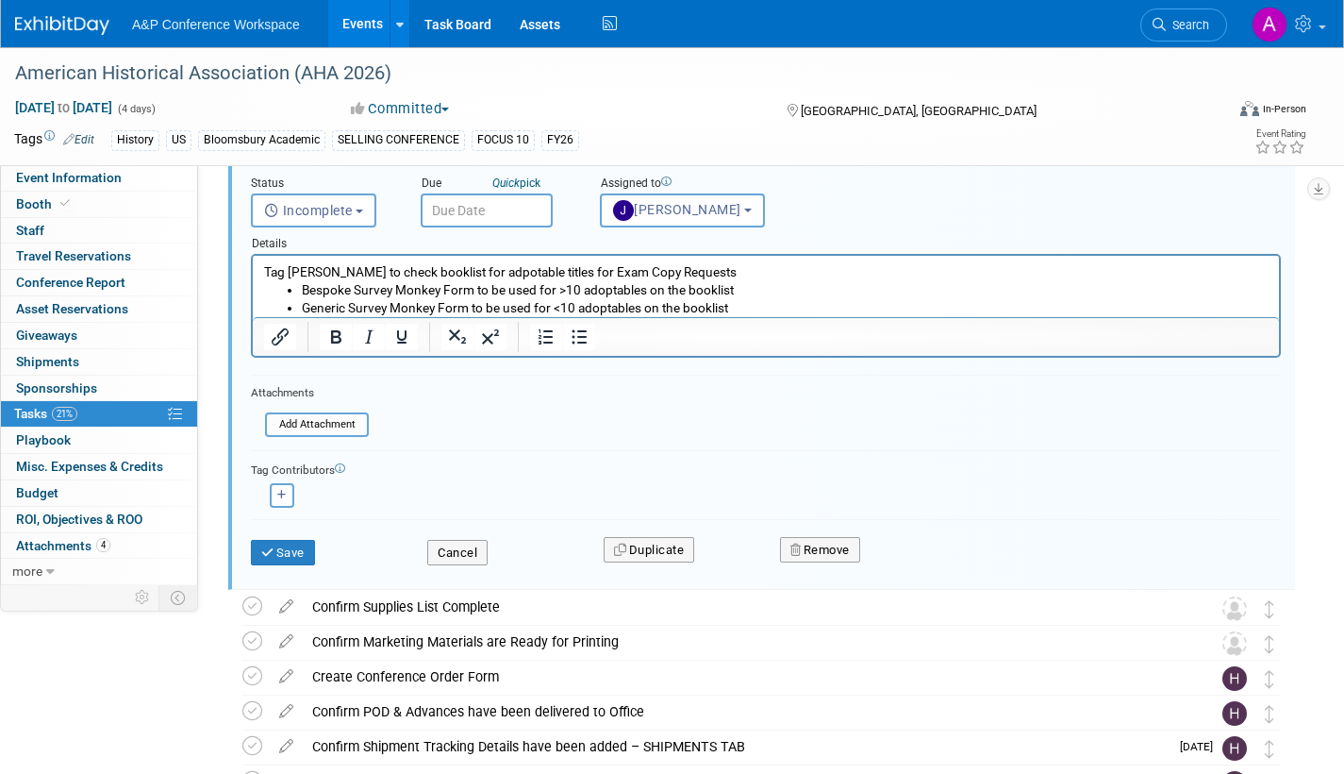
scroll to position [646, 0]
click at [280, 494] on icon "button" at bounding box center [281, 493] width 9 height 10
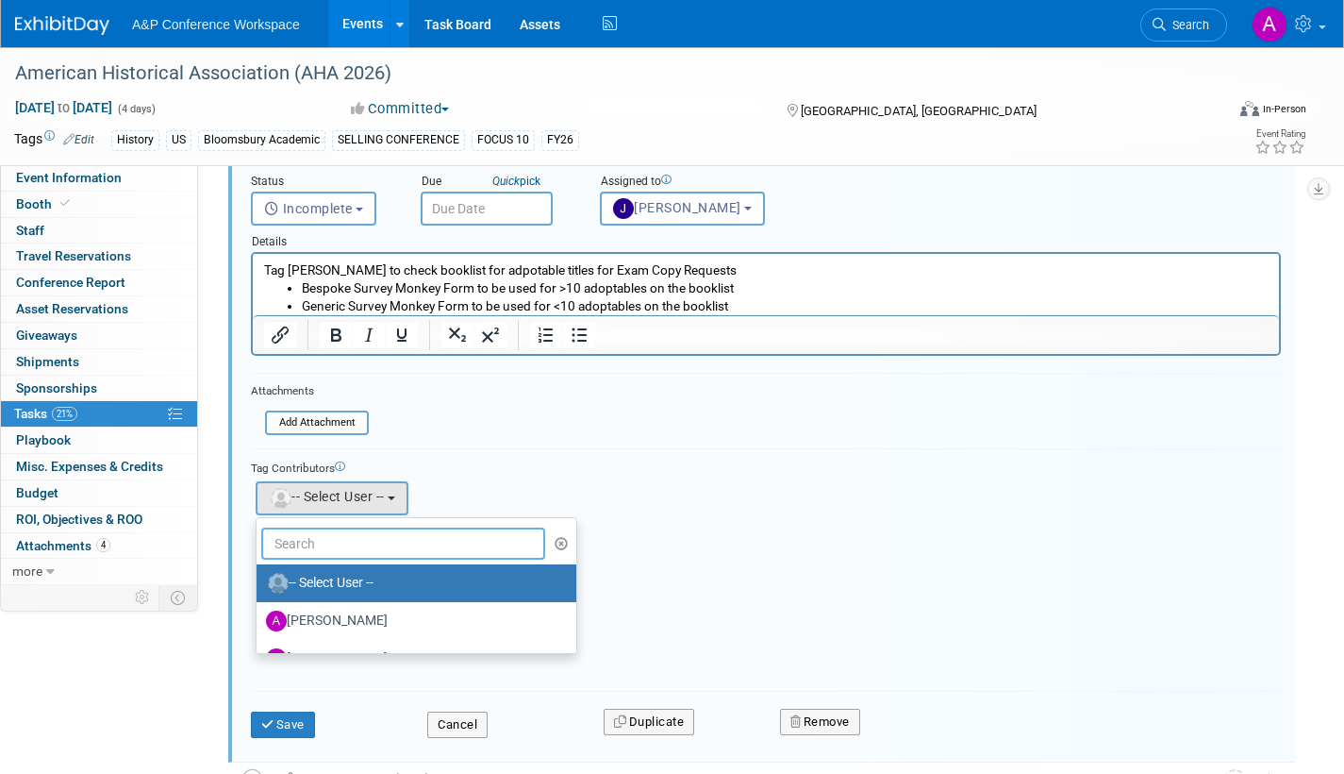
click at [350, 546] on input "text" at bounding box center [403, 543] width 284 height 32
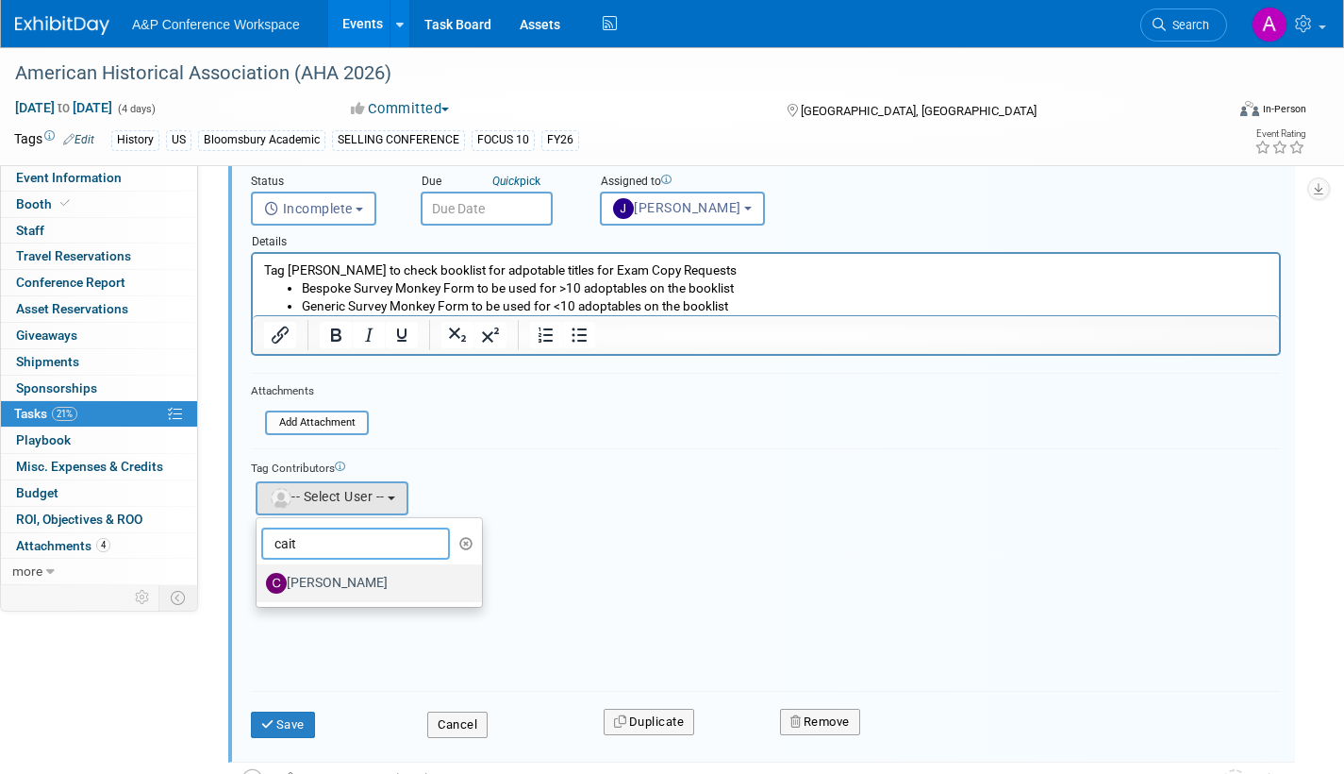
type input "cait"
click at [341, 584] on label "[PERSON_NAME]" at bounding box center [364, 583] width 197 height 30
click at [259, 584] on input "[PERSON_NAME]" at bounding box center [253, 581] width 12 height 12
select select "0c6e270a-abaf-44d0-9fd8-32de9fc60c5b"
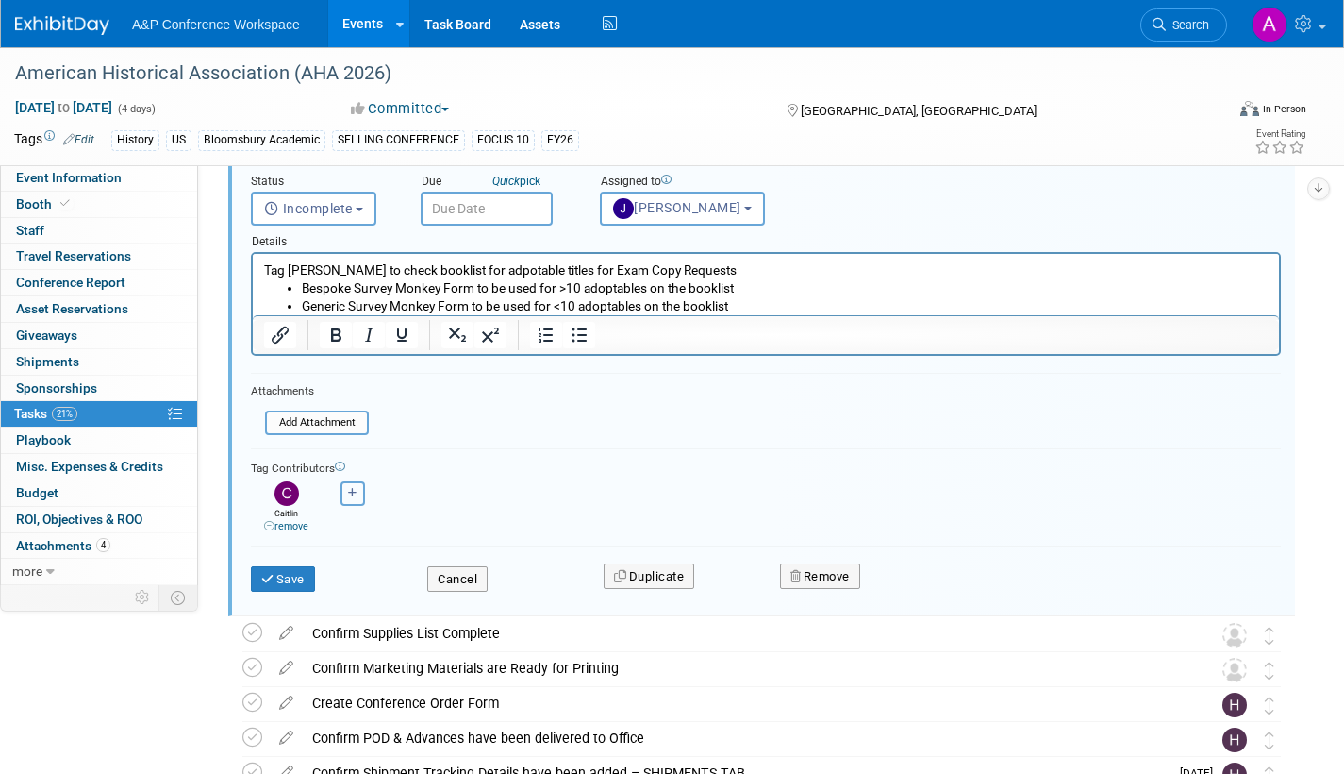
click at [354, 493] on icon "button" at bounding box center [352, 493] width 9 height 10
select select
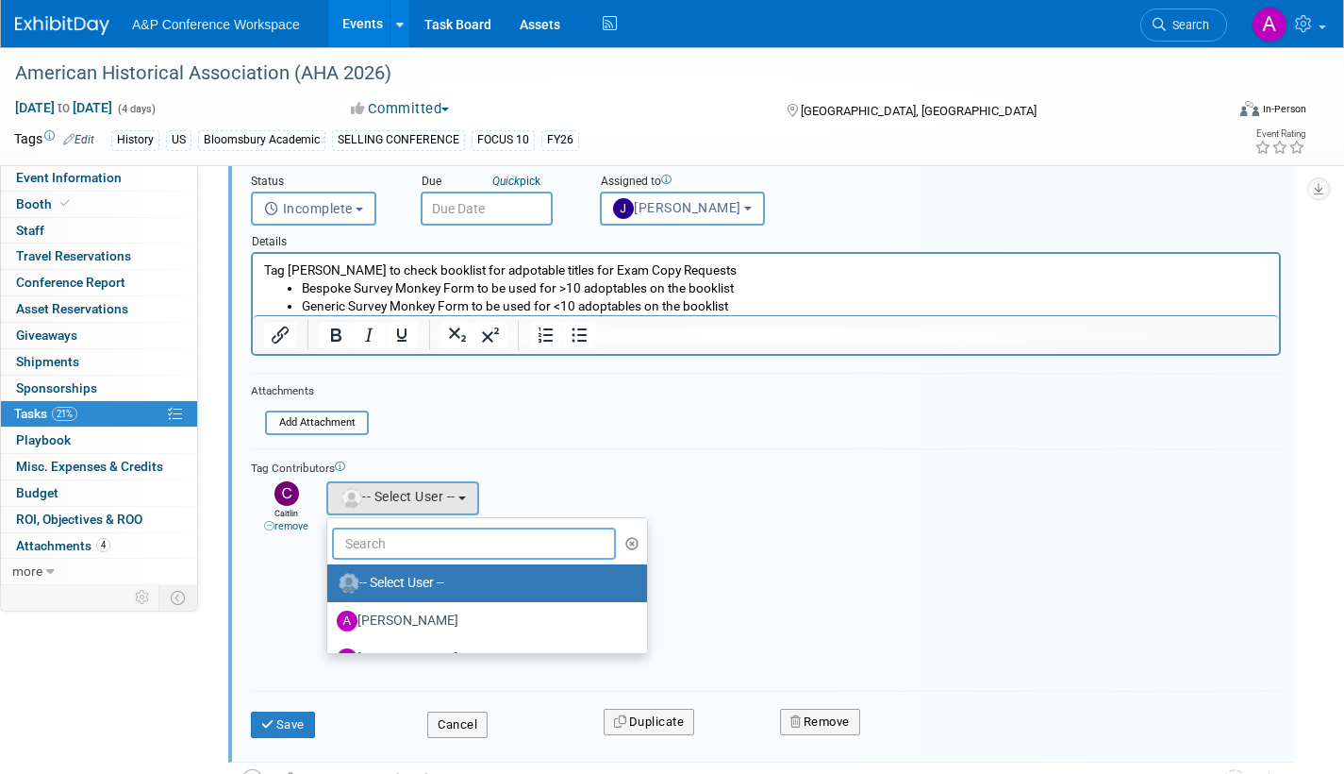
click at [440, 541] on input "text" at bounding box center [474, 543] width 284 height 32
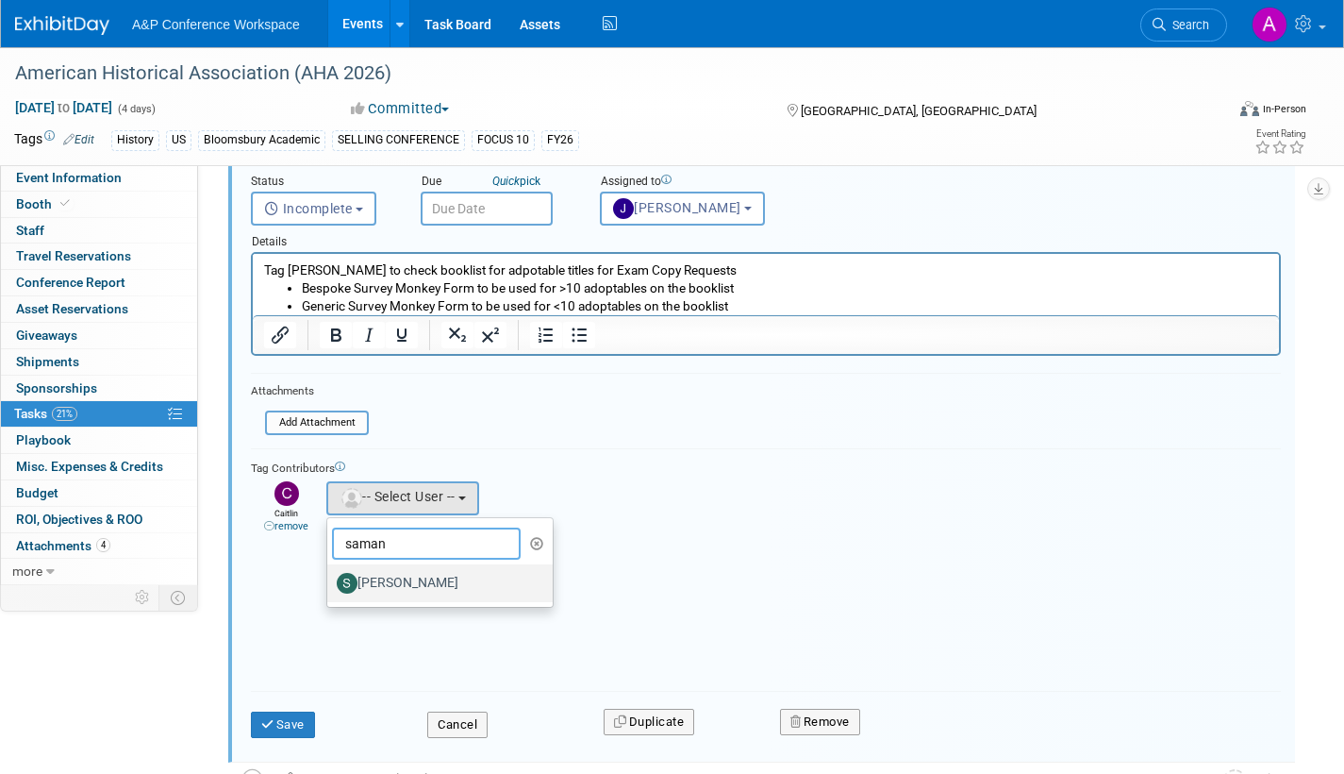
type input "saman"
click at [389, 578] on label "[PERSON_NAME]" at bounding box center [435, 583] width 197 height 30
click at [330, 578] on input "[PERSON_NAME]" at bounding box center [324, 581] width 12 height 12
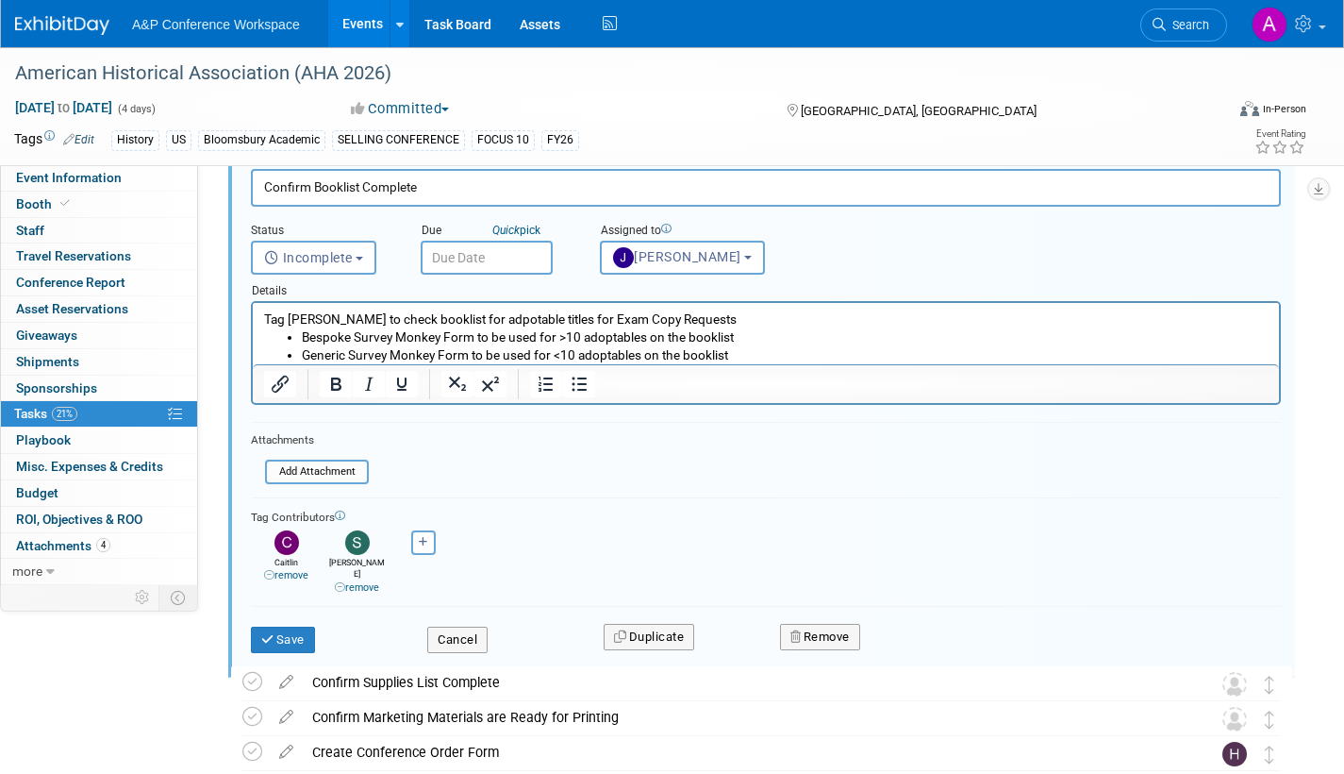
scroll to position [552, 0]
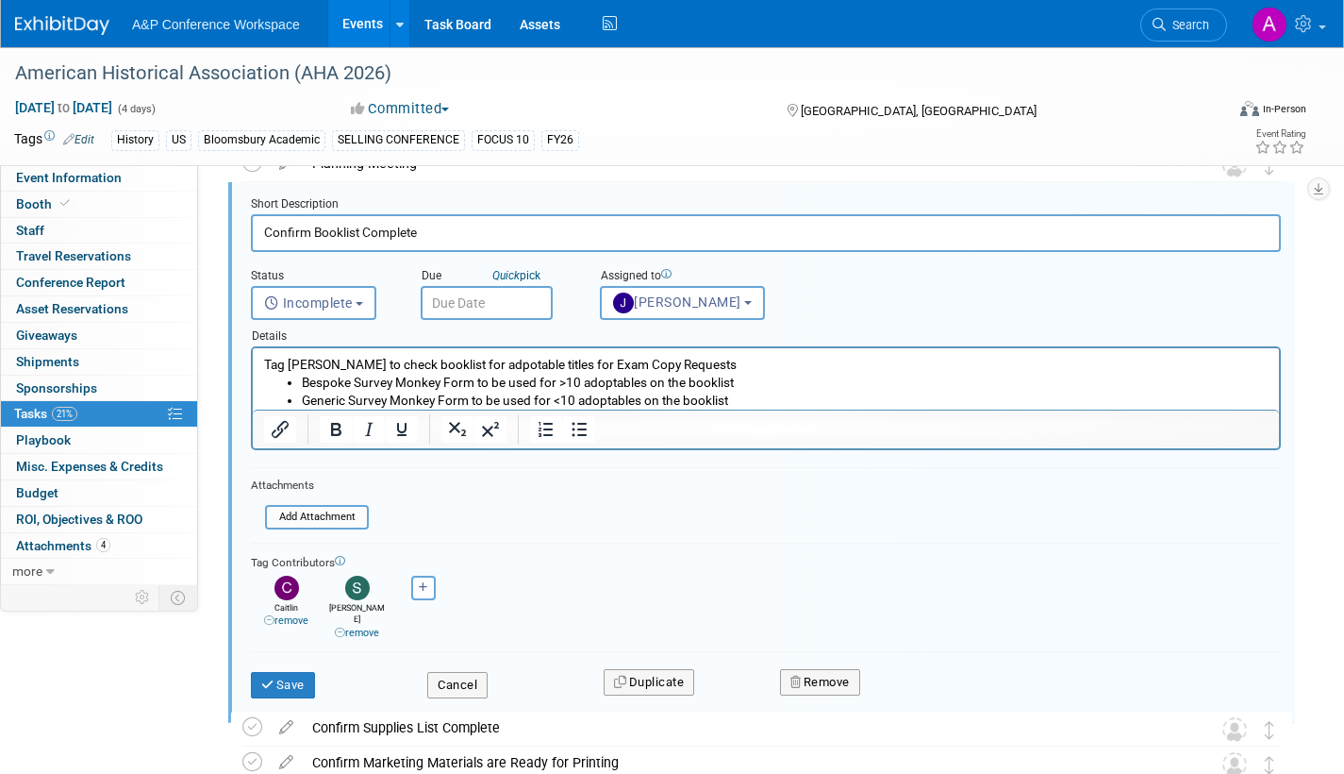
click at [498, 311] on input "text" at bounding box center [487, 303] width 132 height 34
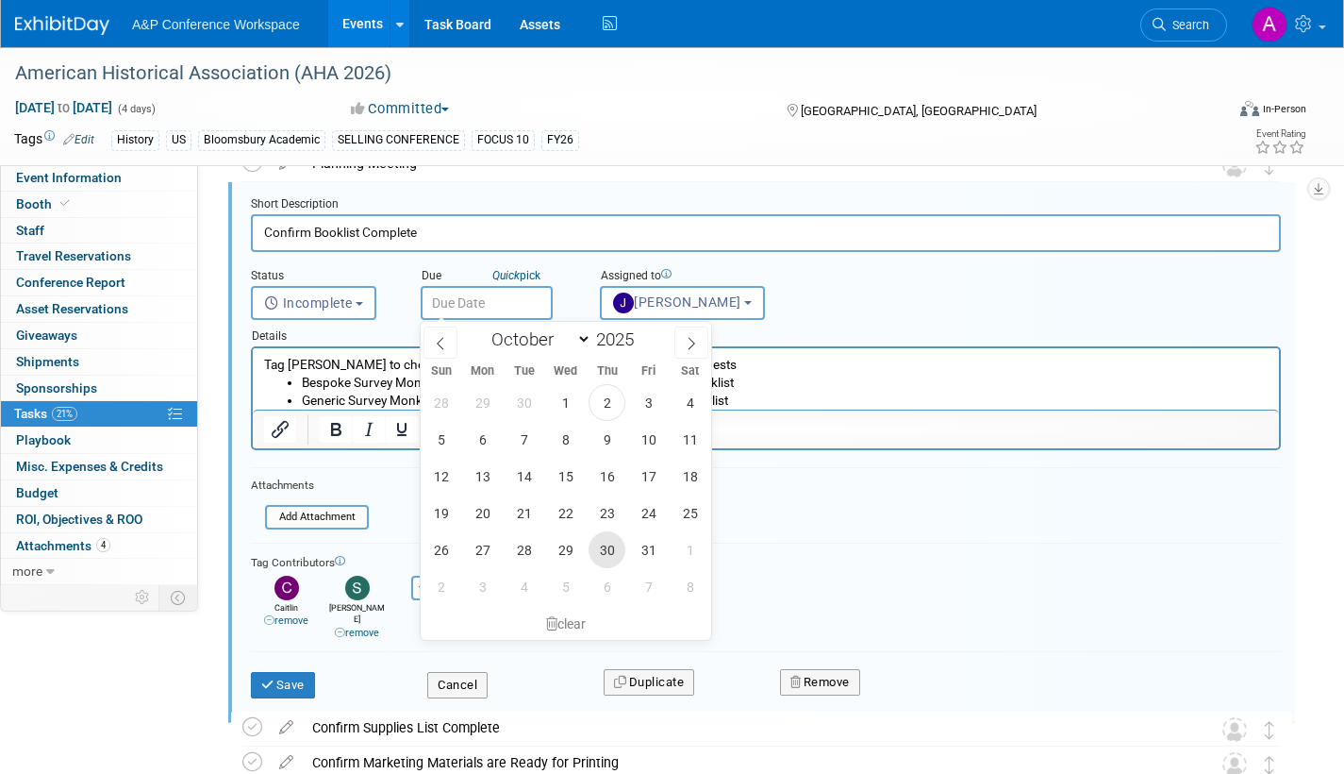
click at [604, 543] on span "30" at bounding box center [607, 549] width 37 height 37
type input "Oct 30, 2025"
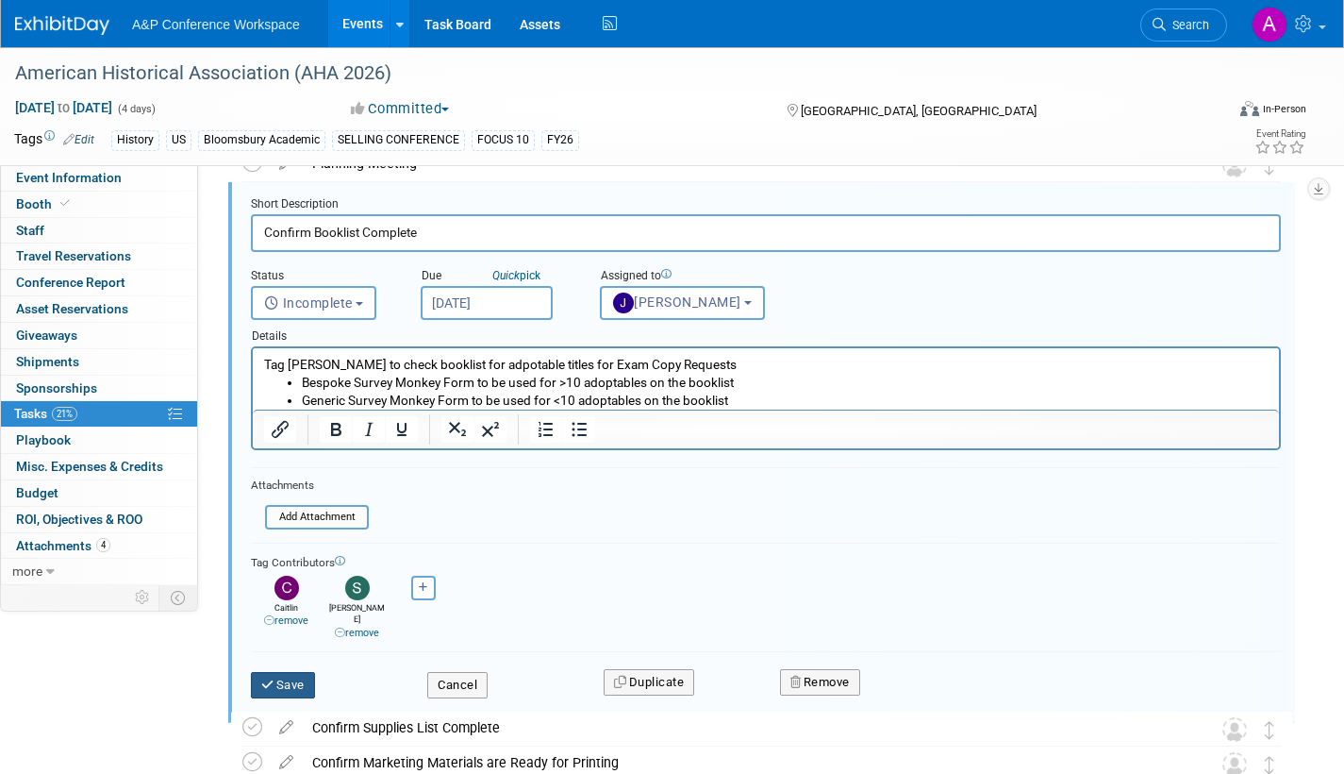
click at [291, 672] on button "Save" at bounding box center [283, 685] width 64 height 26
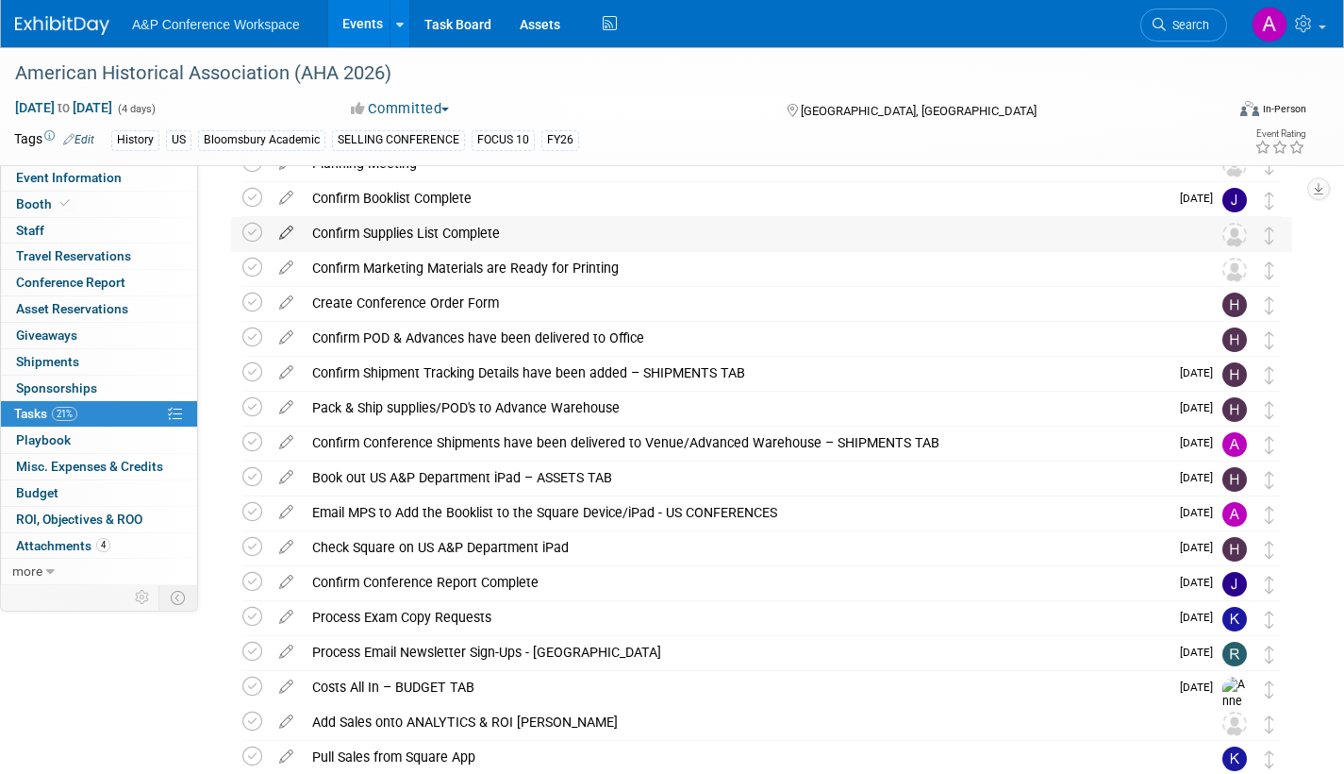
click at [283, 227] on icon at bounding box center [286, 229] width 33 height 24
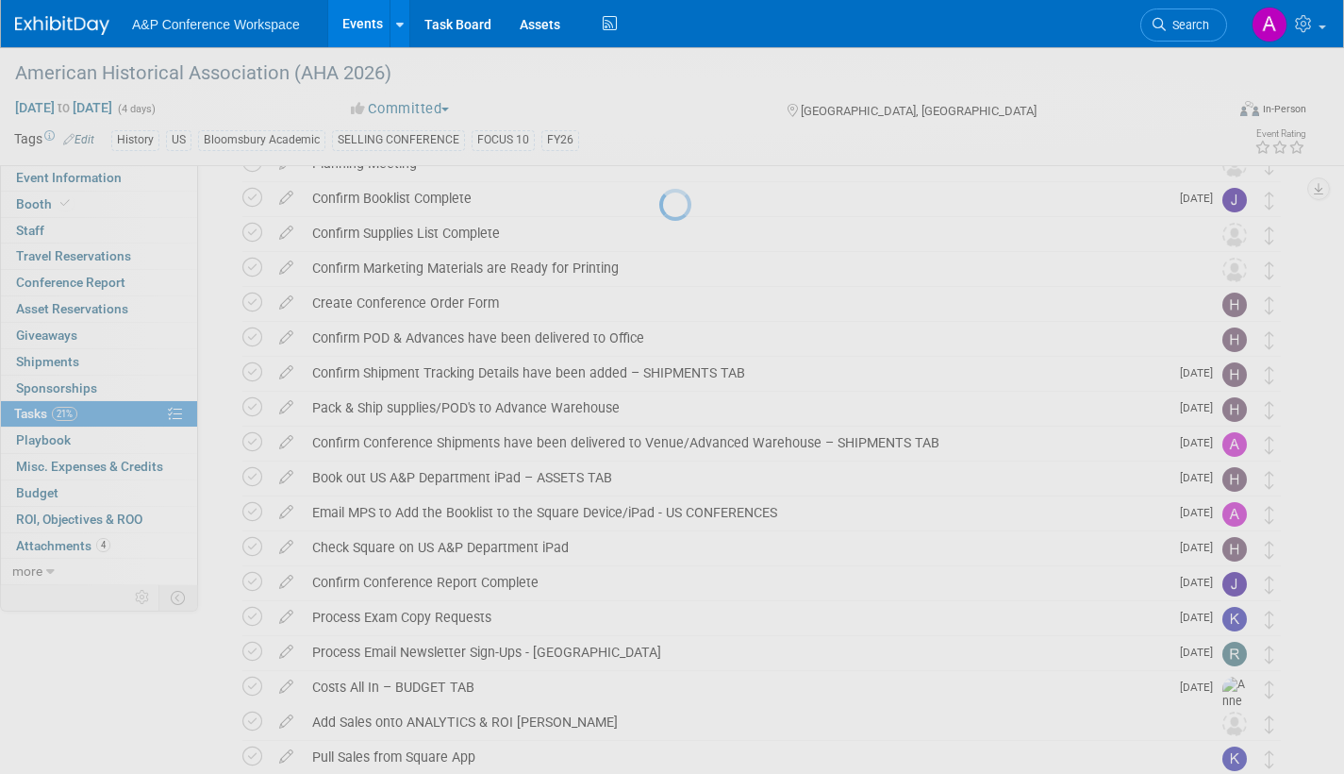
select select "70502f5a-e233-48a7-af51-1db25fd93eb2"
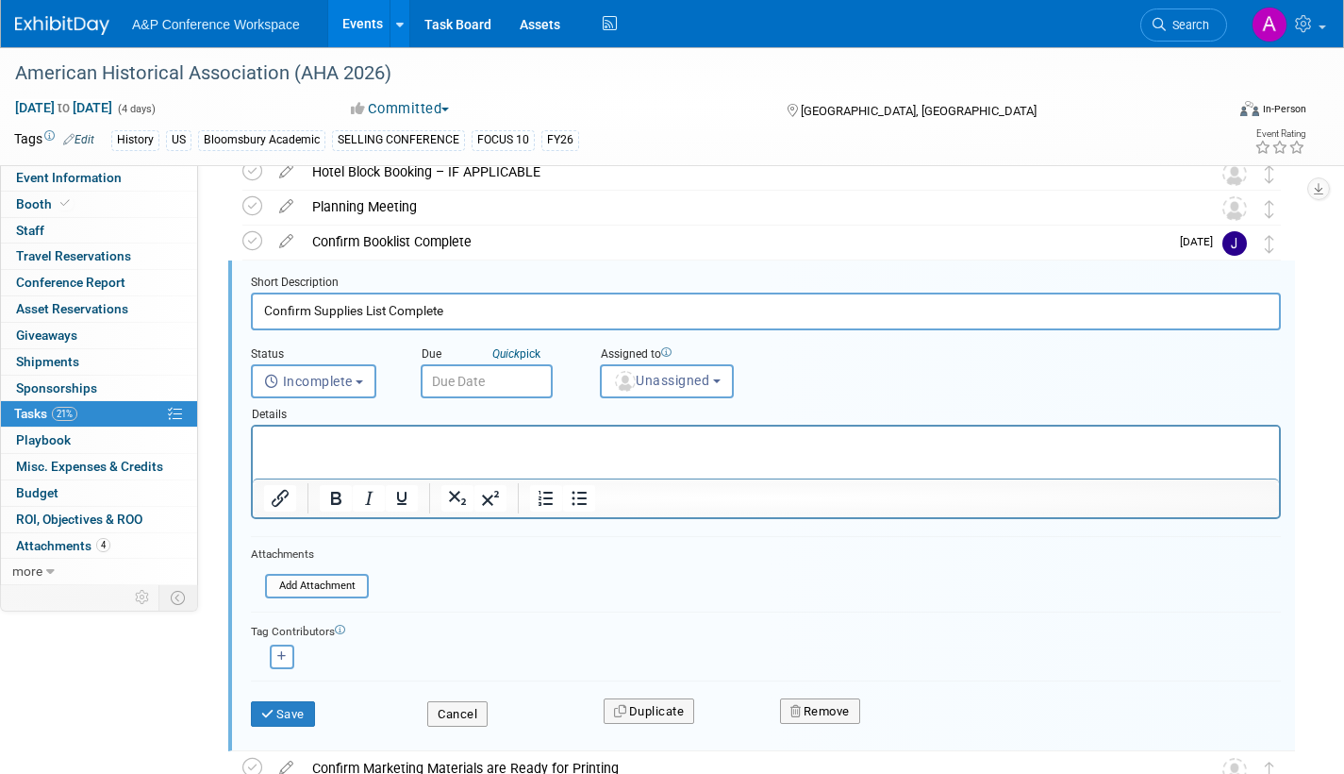
scroll to position [492, 0]
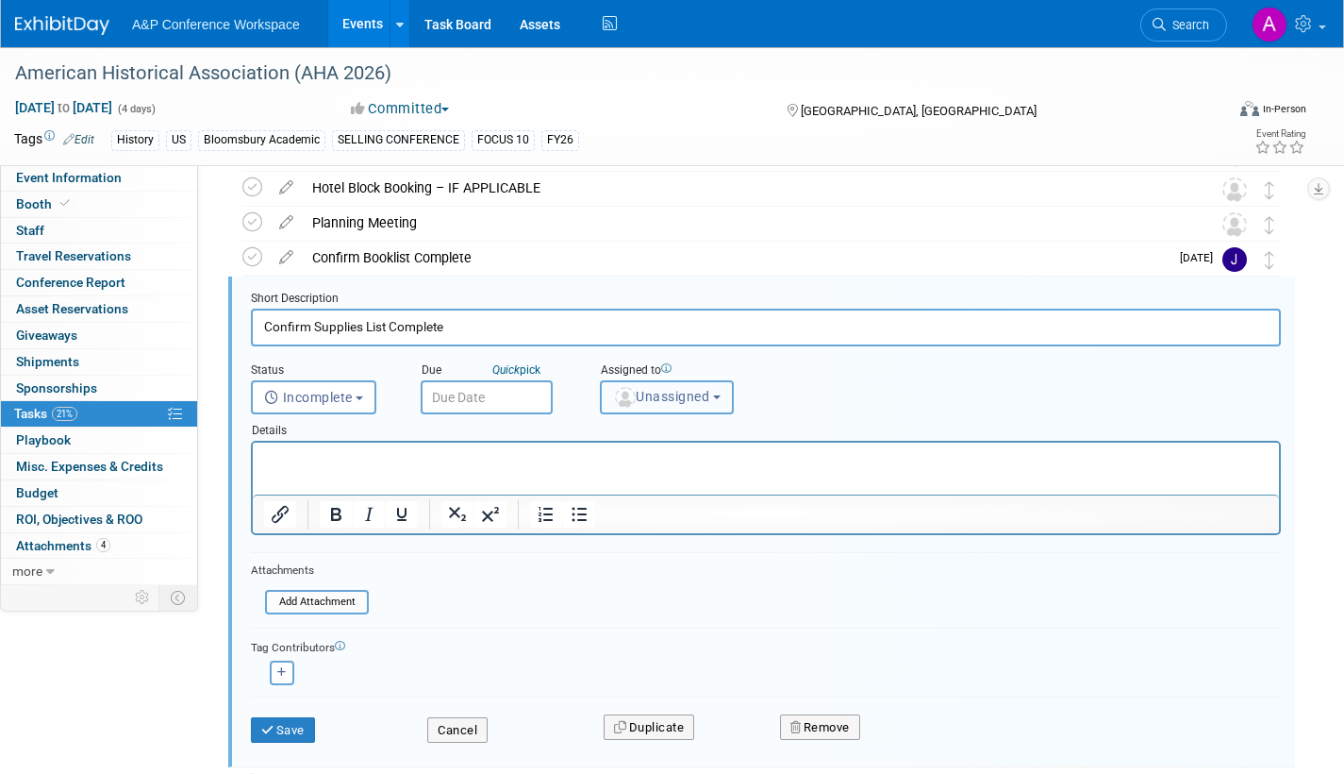
click at [663, 397] on span "Unassigned" at bounding box center [661, 396] width 96 height 15
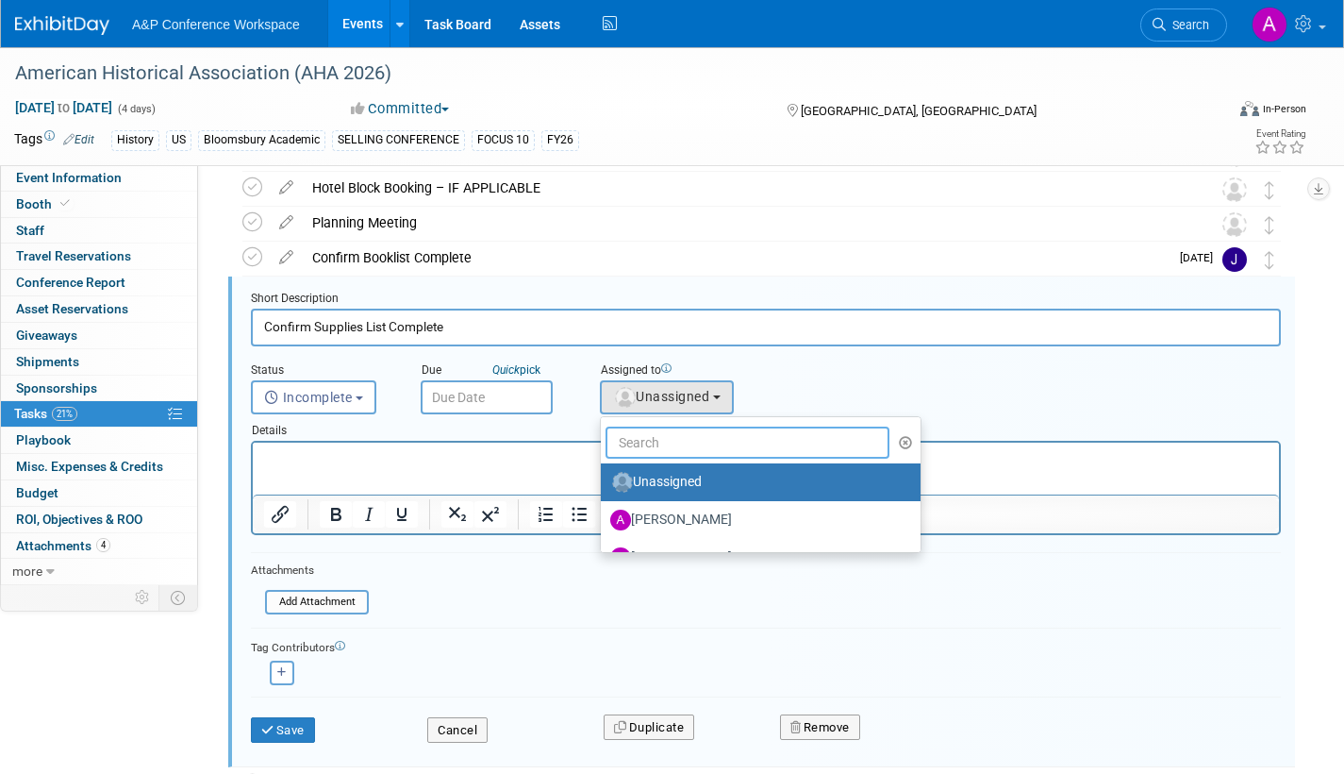
click at [656, 443] on input "text" at bounding box center [748, 442] width 284 height 32
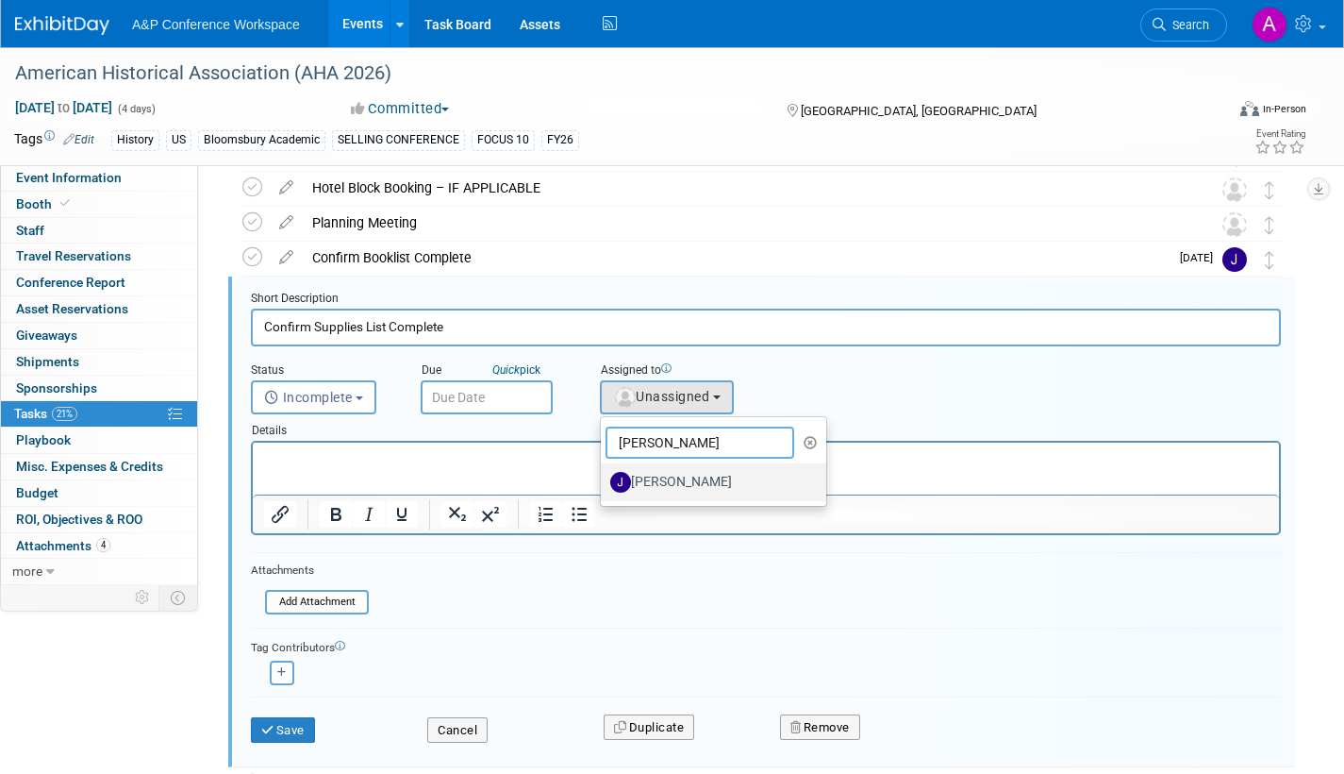
type input "joe"
click at [720, 475] on label "[PERSON_NAME]" at bounding box center [708, 482] width 197 height 30
click at [604, 475] on input "[PERSON_NAME]" at bounding box center [598, 480] width 12 height 12
select select "a498d096-d0cd-42f1-b26a-0242673173b8"
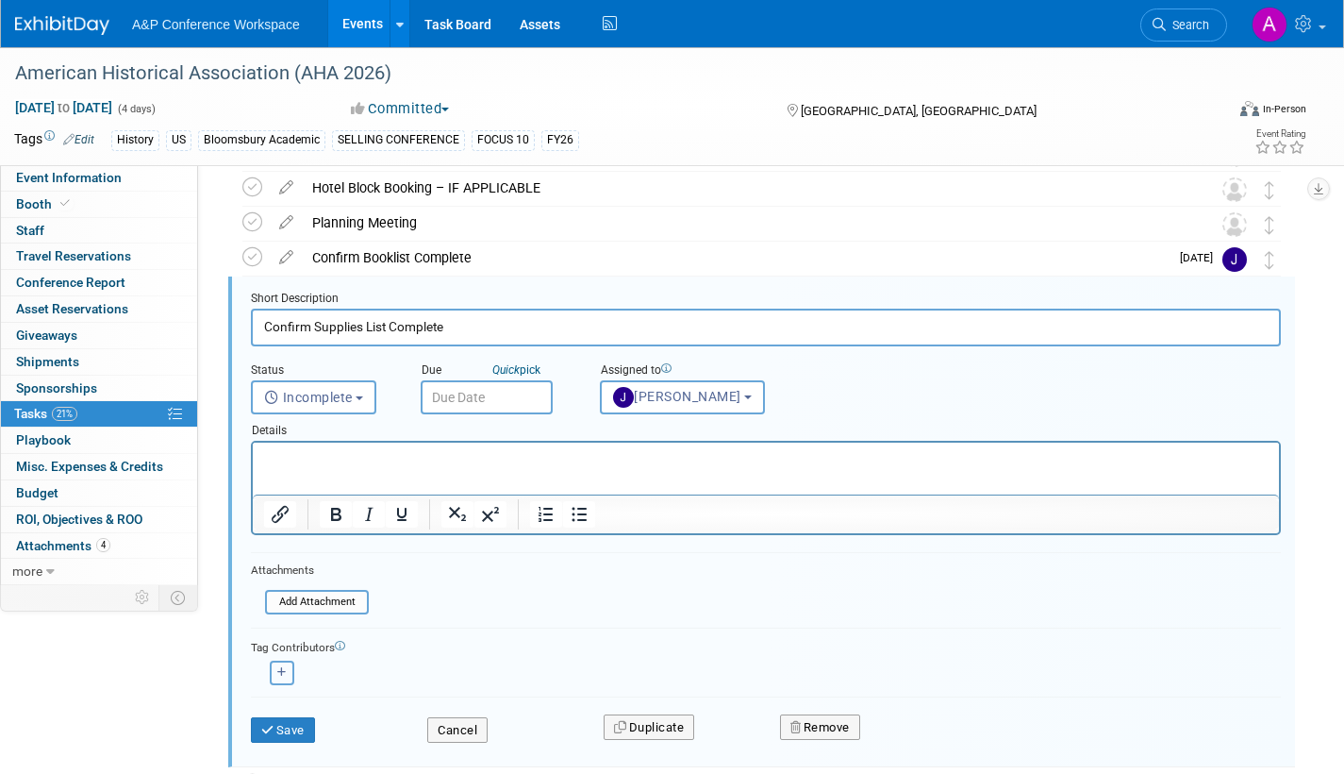
click at [284, 673] on icon "button" at bounding box center [281, 672] width 9 height 10
select select
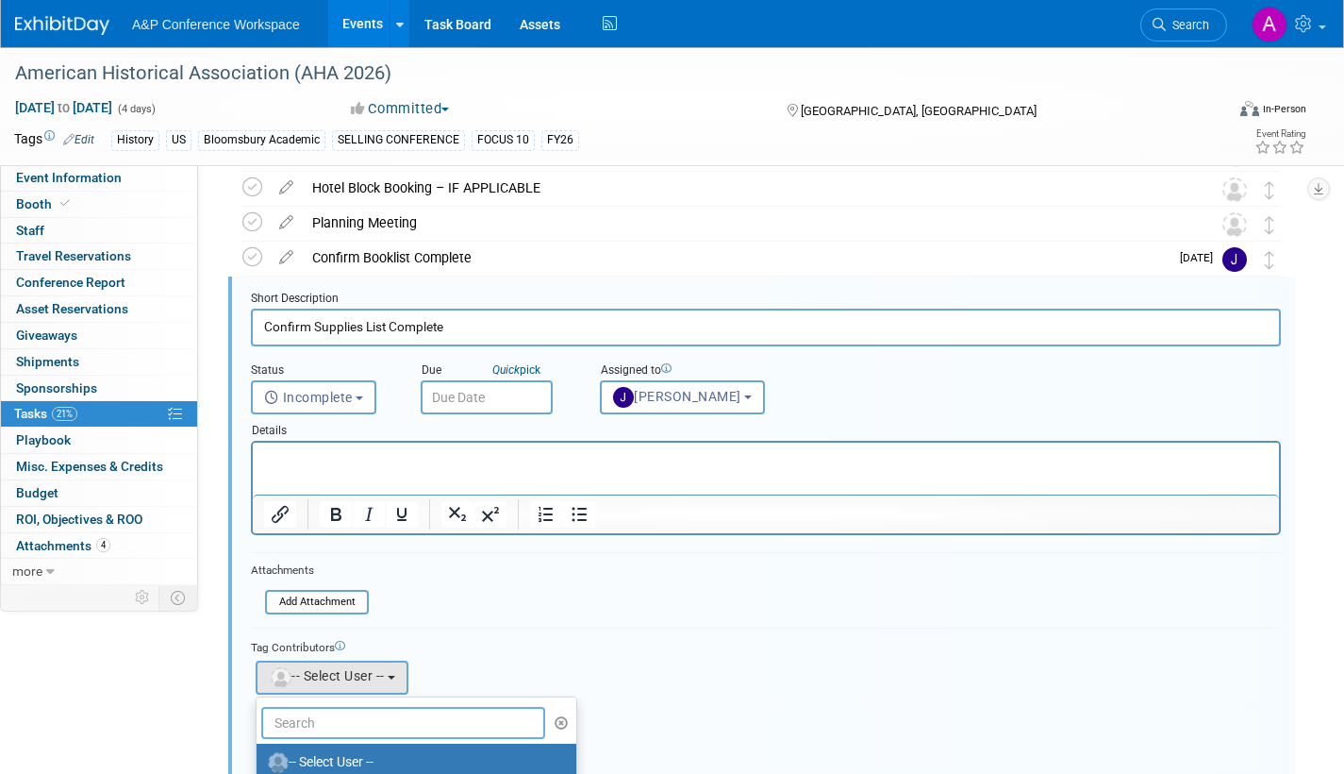
click at [369, 712] on input "text" at bounding box center [403, 723] width 284 height 32
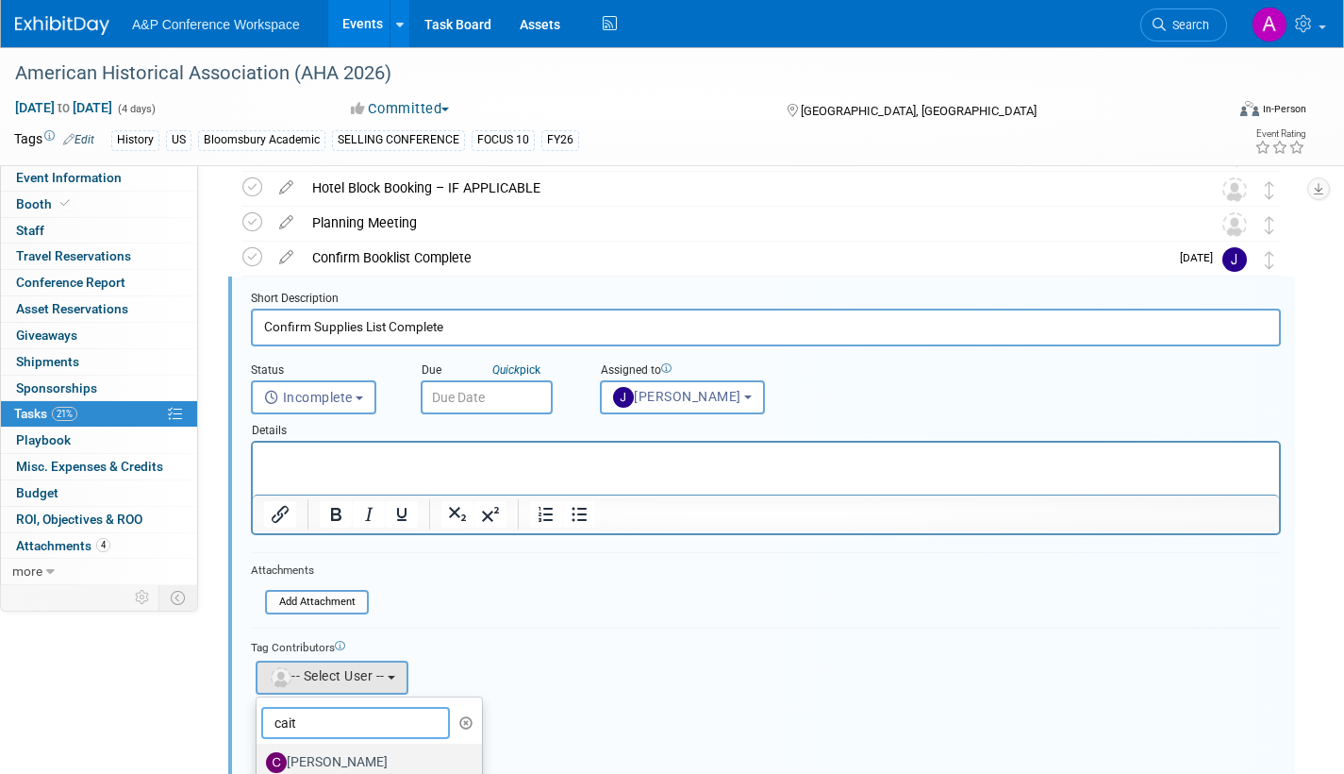
type input "cait"
click at [357, 758] on label "[PERSON_NAME]" at bounding box center [364, 762] width 197 height 30
click at [259, 758] on input "[PERSON_NAME]" at bounding box center [253, 760] width 12 height 12
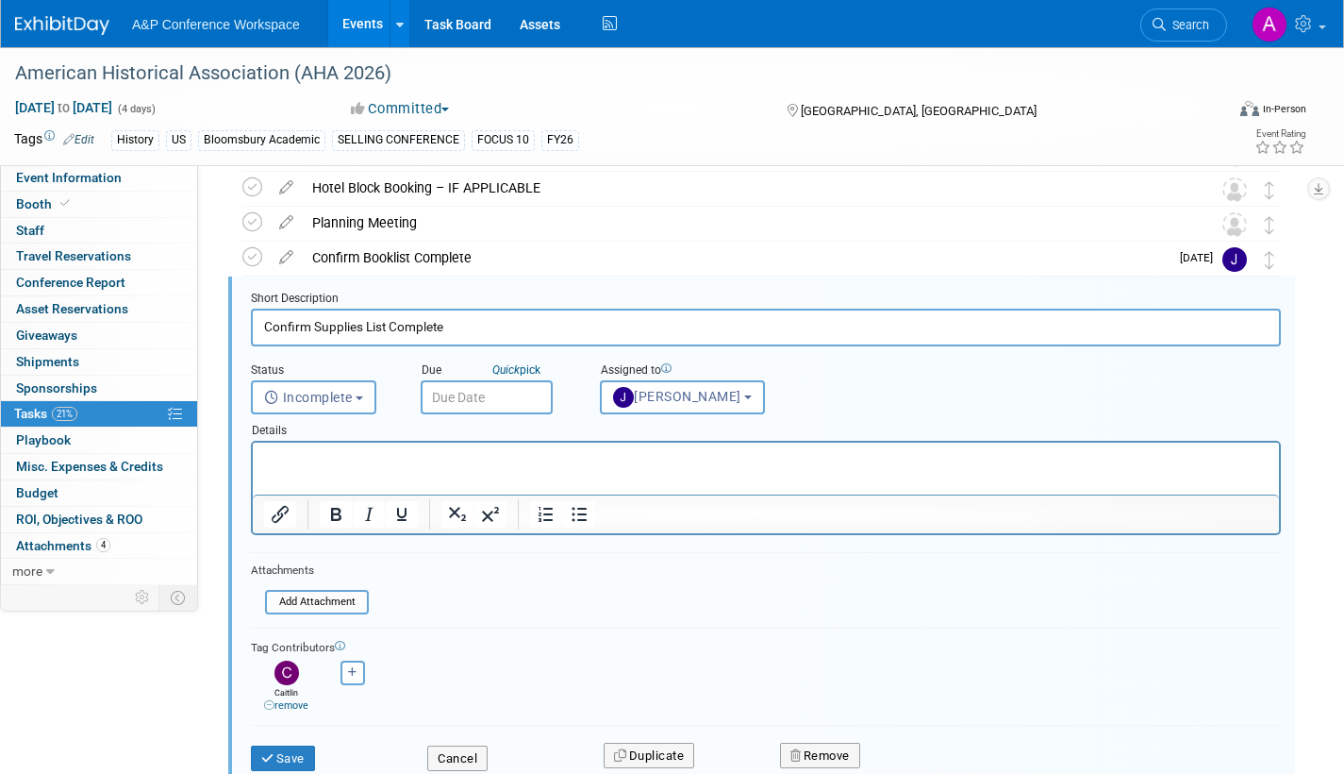
click at [513, 392] on input "text" at bounding box center [487, 397] width 132 height 34
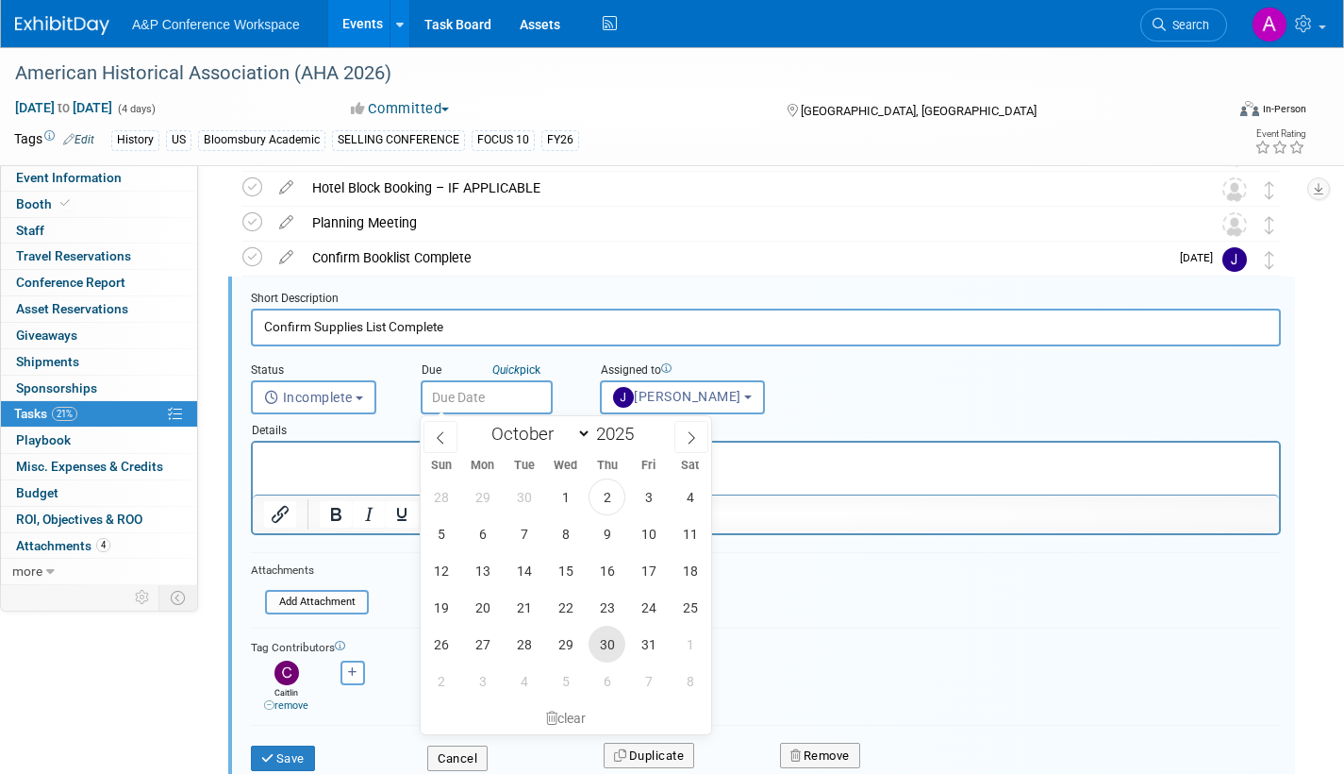
click at [613, 632] on span "30" at bounding box center [607, 643] width 37 height 37
type input "Oct 30, 2025"
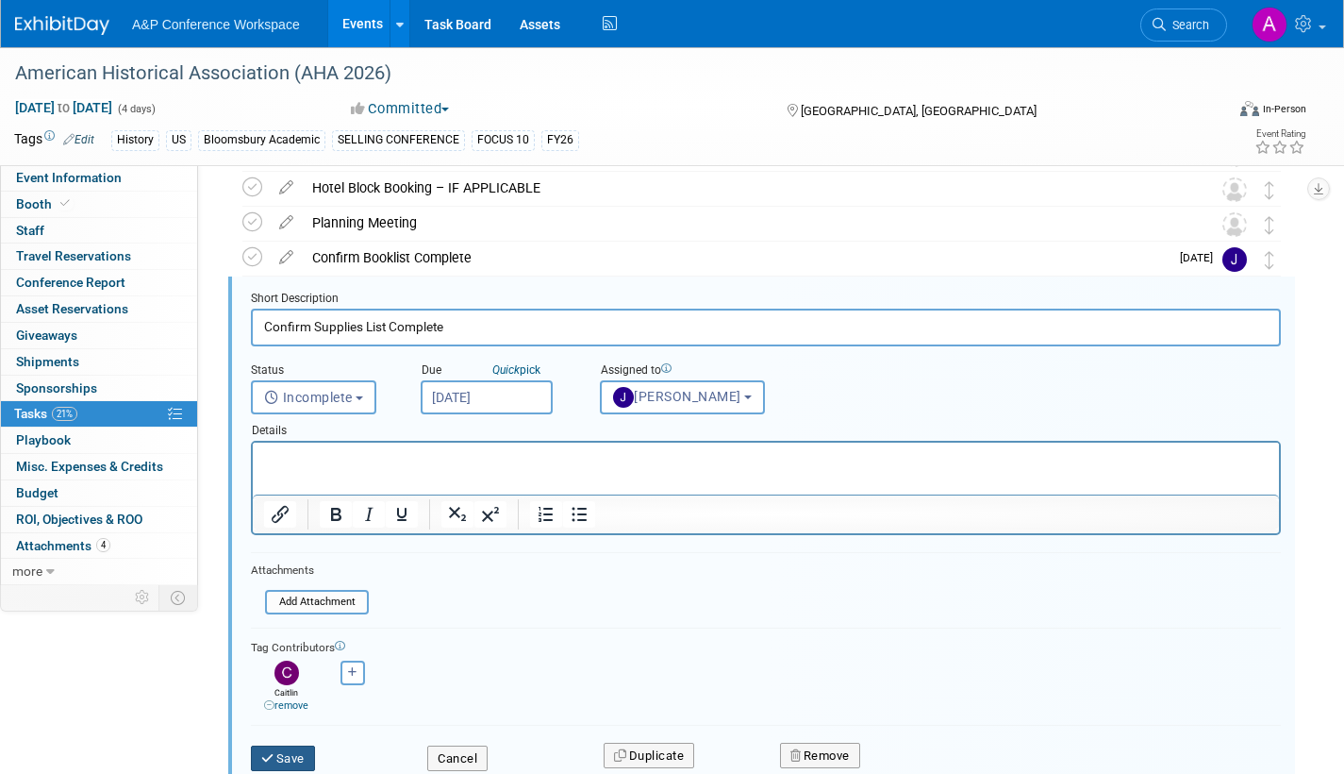
click at [298, 746] on button "Save" at bounding box center [283, 758] width 64 height 26
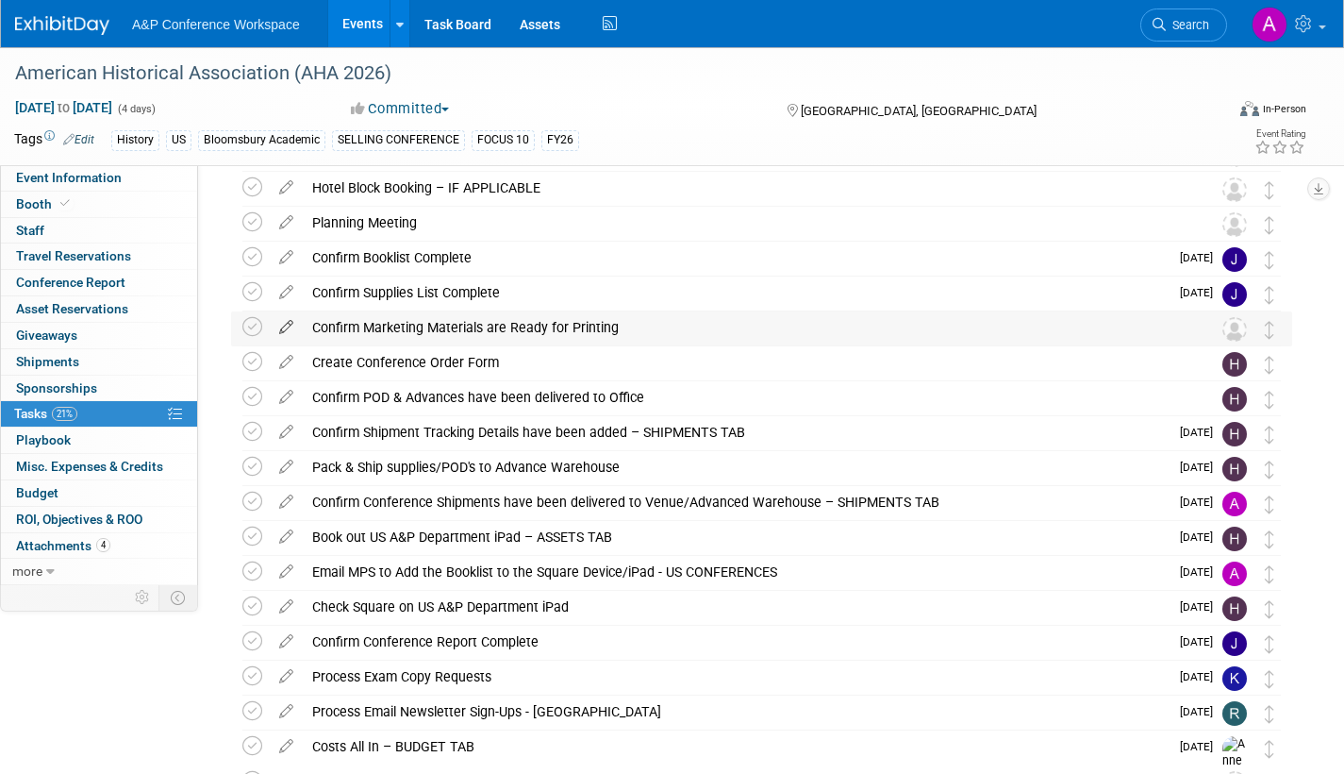
click at [283, 320] on icon at bounding box center [286, 323] width 33 height 24
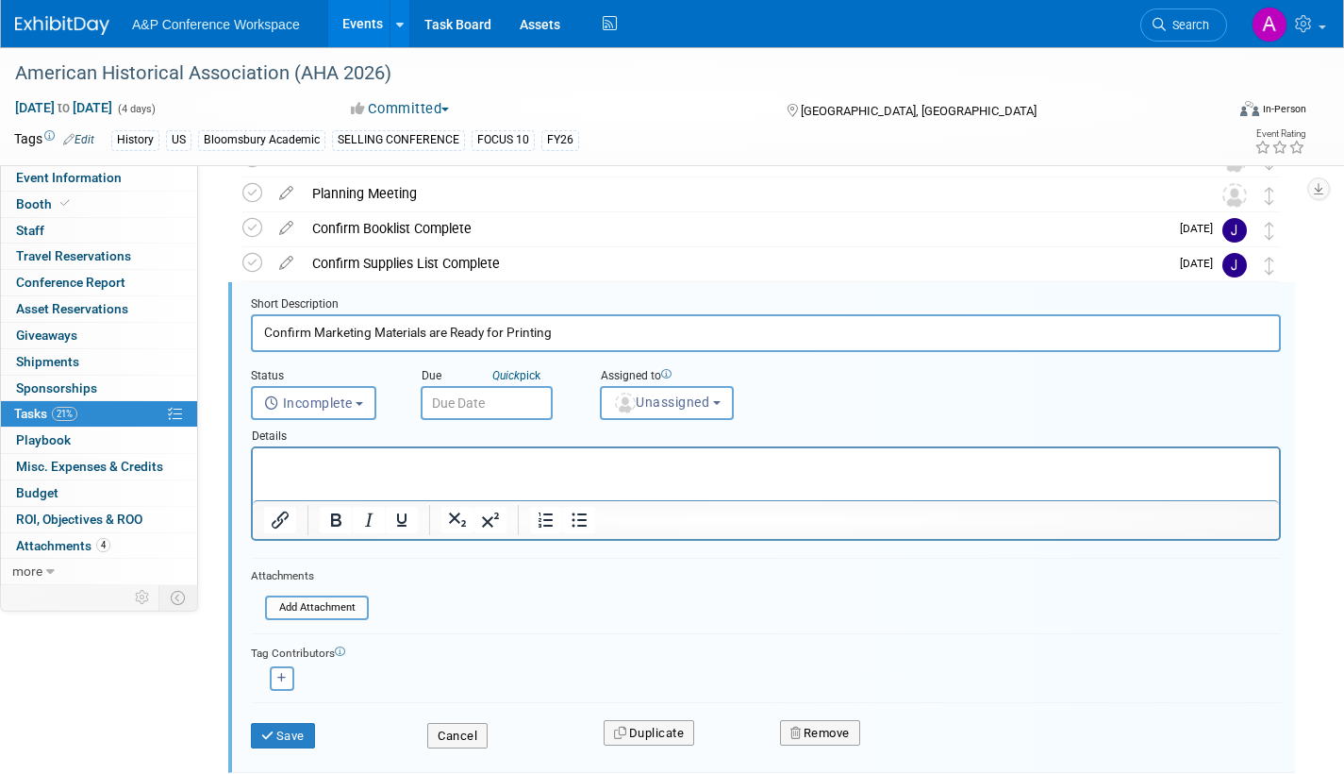
scroll to position [527, 0]
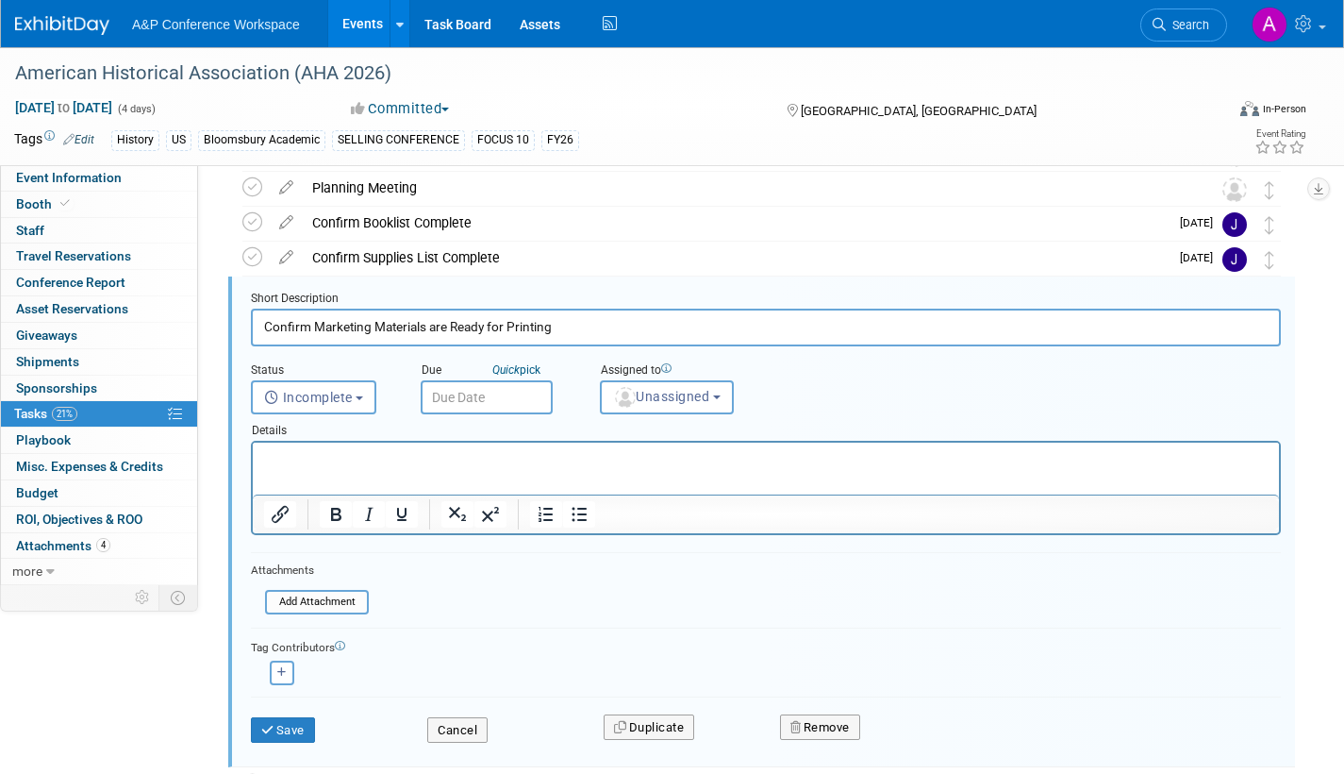
click at [530, 392] on input "text" at bounding box center [487, 397] width 132 height 34
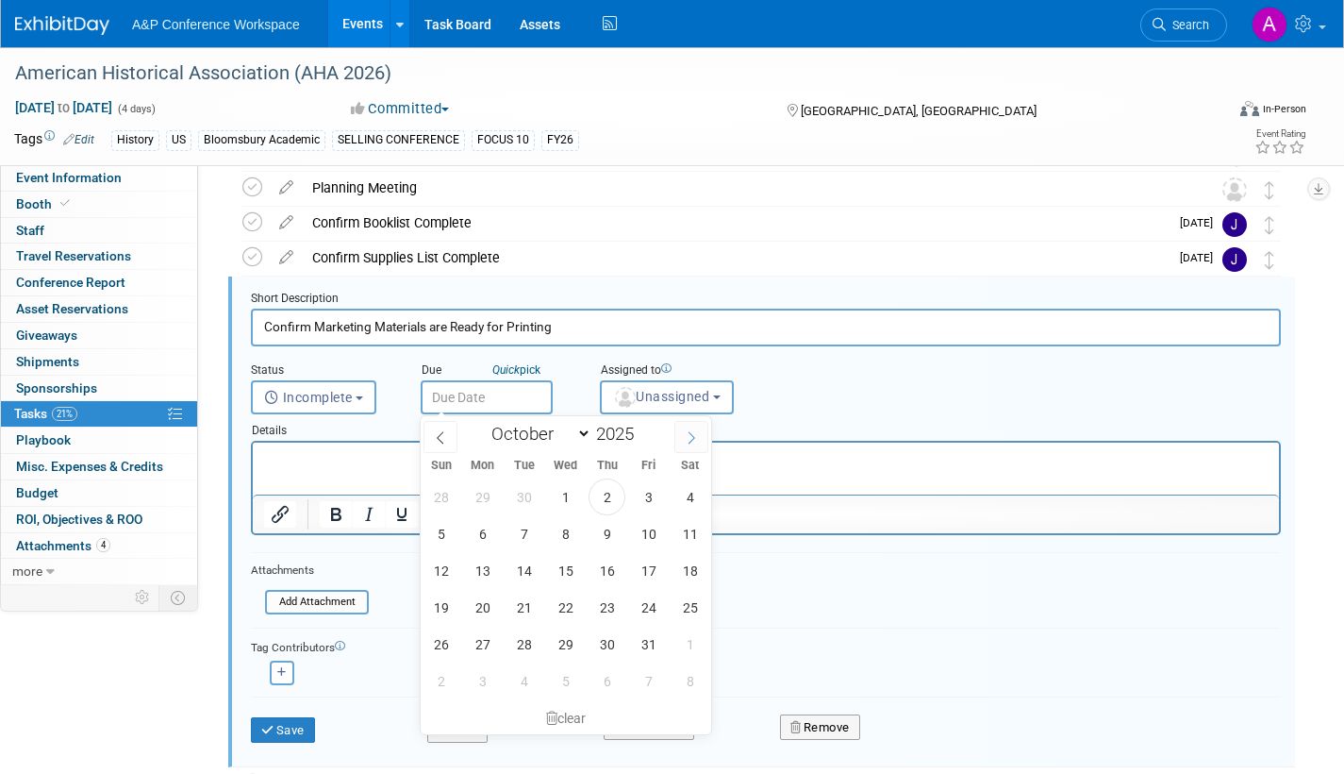
click at [697, 438] on icon at bounding box center [691, 437] width 13 height 13
select select "10"
click at [479, 598] on span "17" at bounding box center [482, 607] width 37 height 37
type input "Nov 17, 2025"
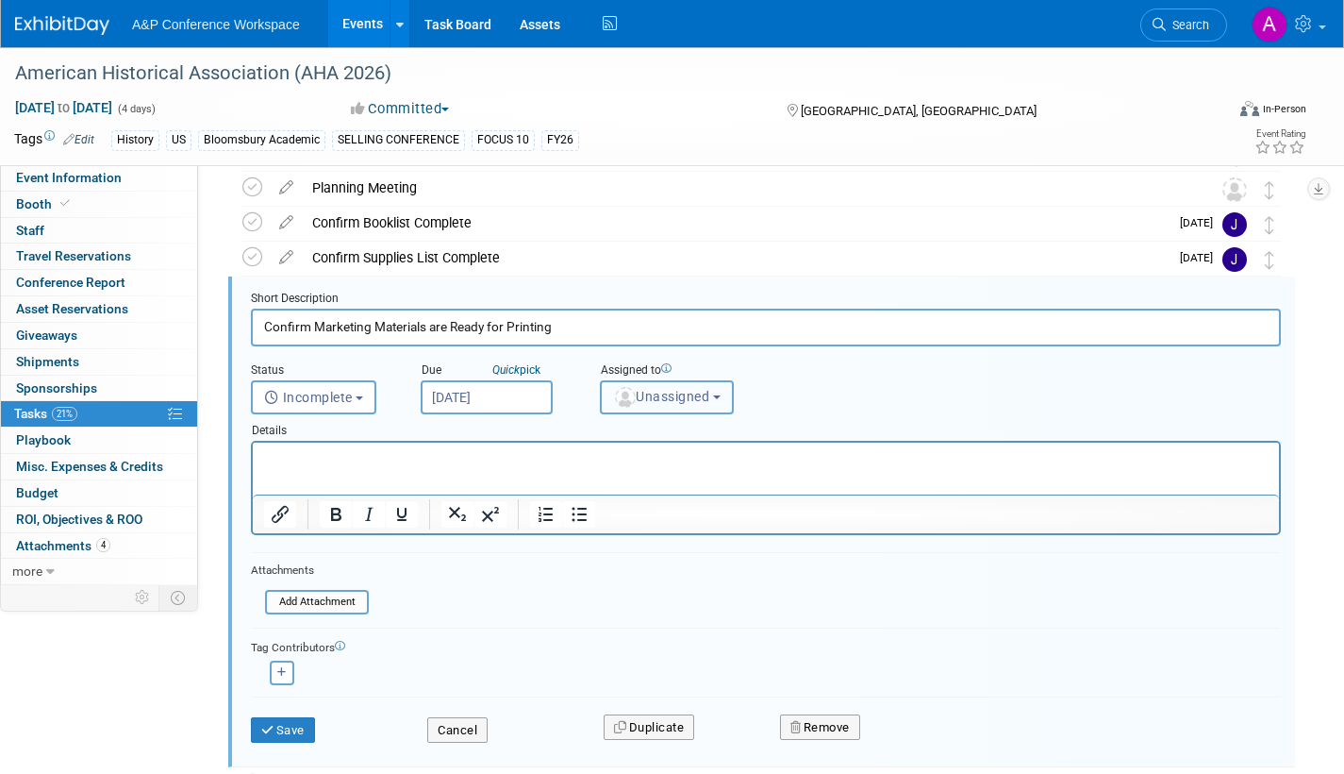
click at [663, 390] on span "Unassigned" at bounding box center [661, 396] width 96 height 15
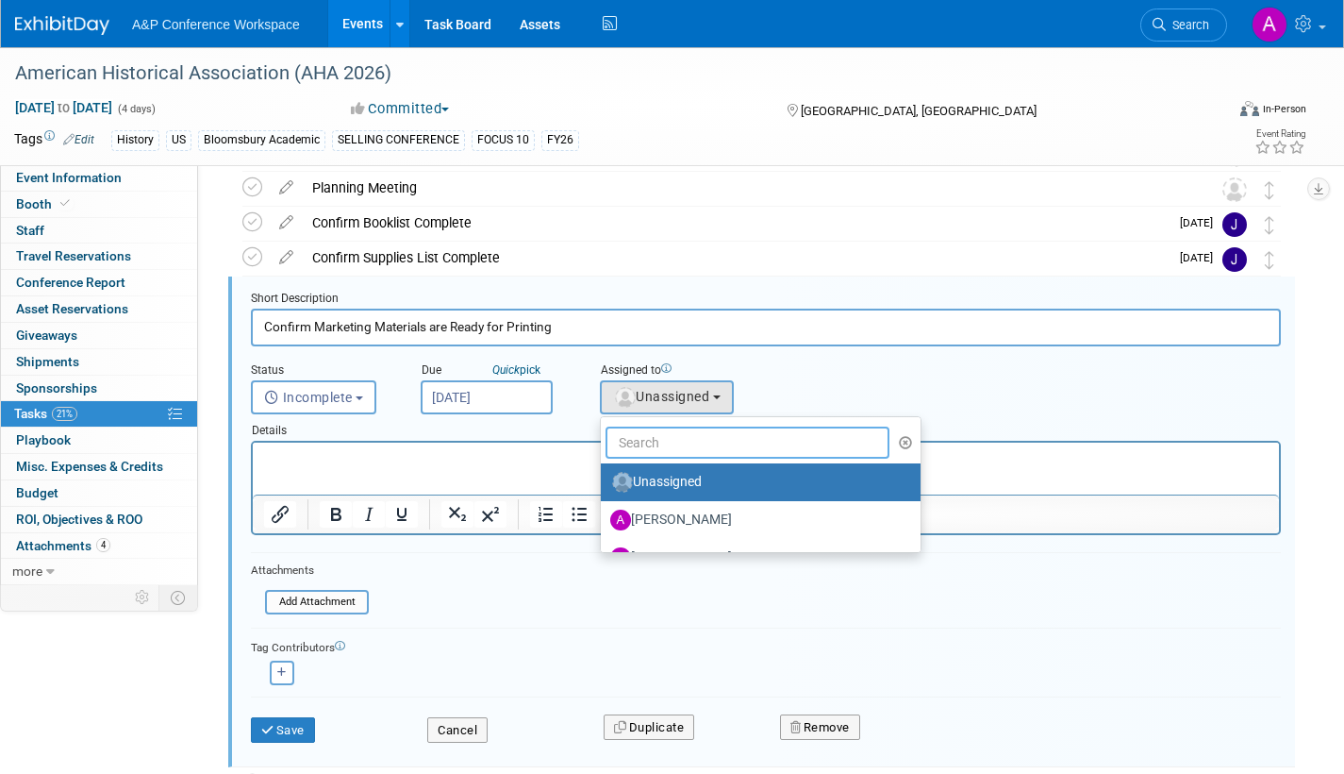
click at [664, 454] on input "text" at bounding box center [748, 442] width 284 height 32
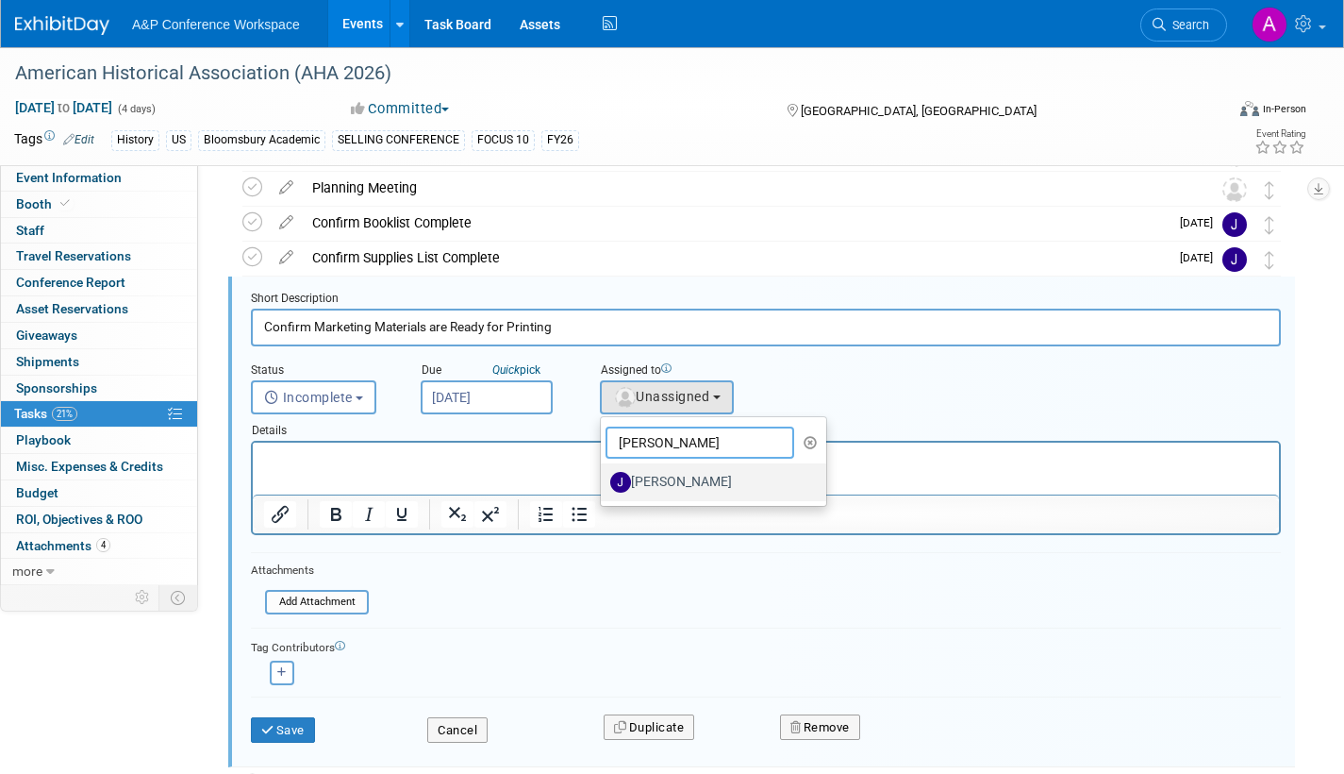
type input "joe"
click at [655, 479] on label "[PERSON_NAME]" at bounding box center [708, 482] width 197 height 30
click at [604, 479] on input "[PERSON_NAME]" at bounding box center [598, 480] width 12 height 12
select select "a498d096-d0cd-42f1-b26a-0242673173b8"
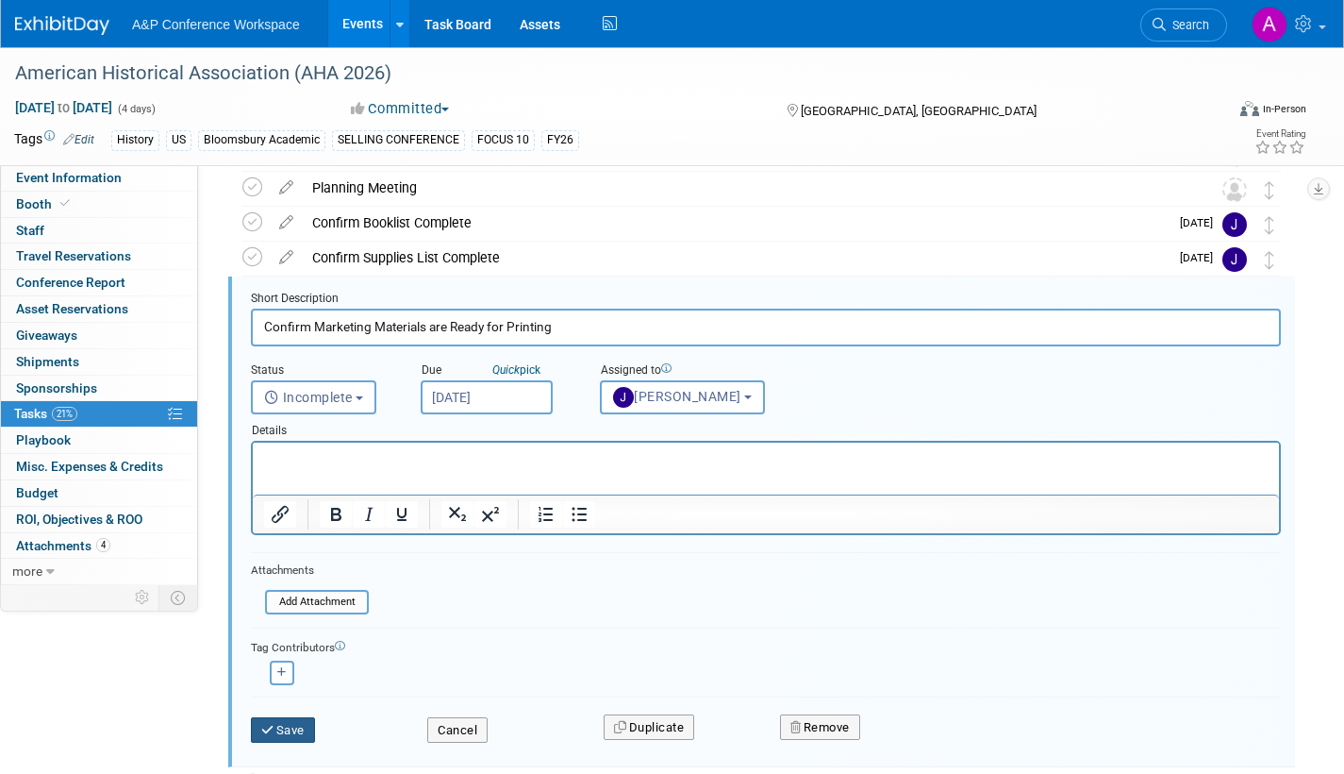
click at [306, 729] on button "Save" at bounding box center [283, 730] width 64 height 26
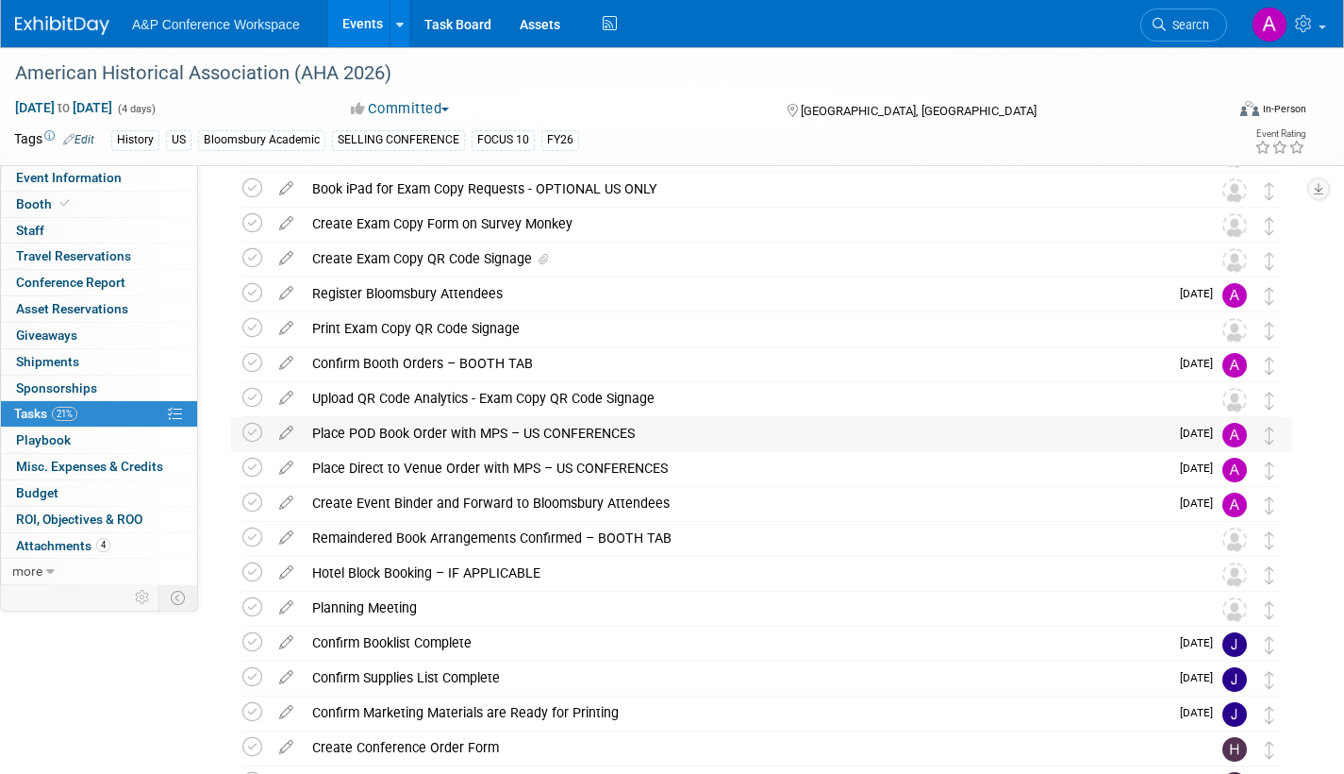
scroll to position [150, 0]
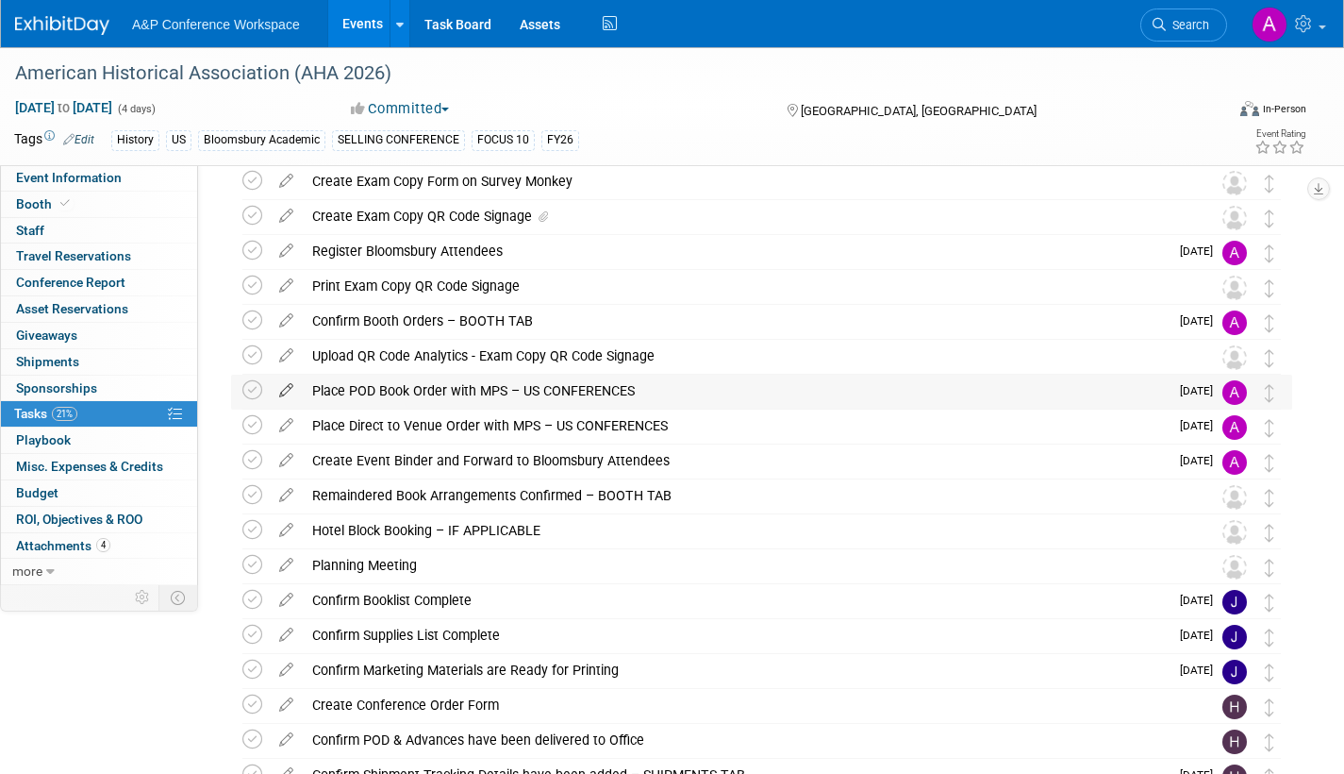
click at [288, 388] on icon at bounding box center [286, 387] width 33 height 24
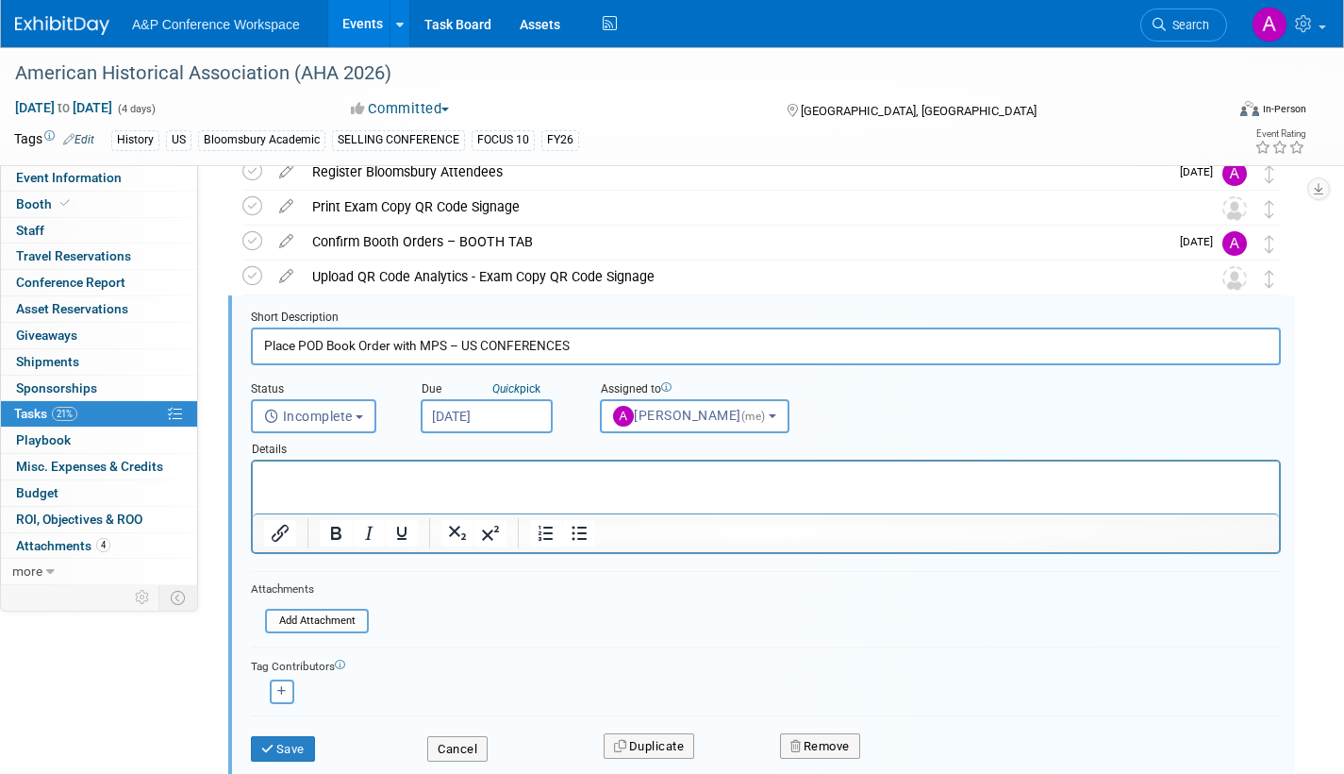
scroll to position [248, 0]
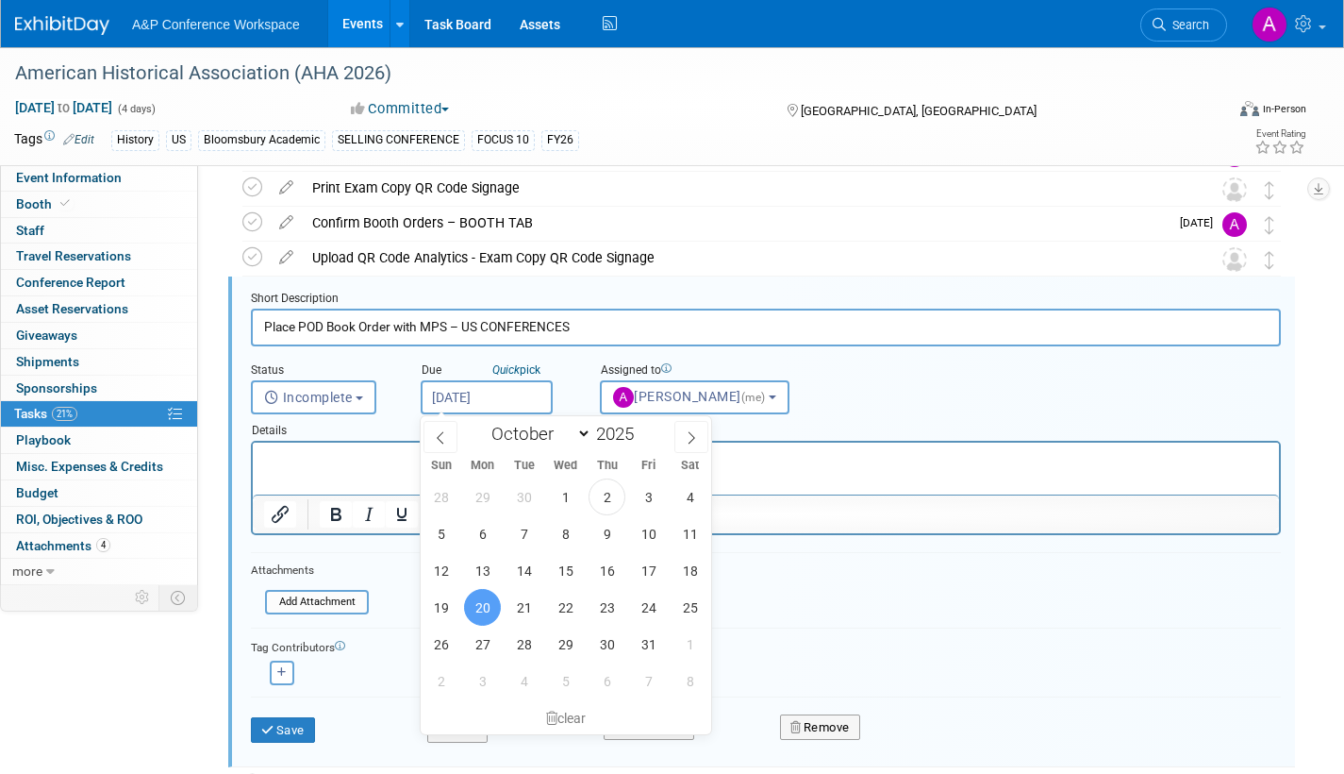
click at [540, 399] on input "Oct 20, 2025" at bounding box center [487, 397] width 132 height 34
click at [687, 436] on icon at bounding box center [691, 437] width 13 height 13
select select "10"
click at [483, 533] on span "3" at bounding box center [482, 533] width 37 height 37
type input "Nov 3, 2025"
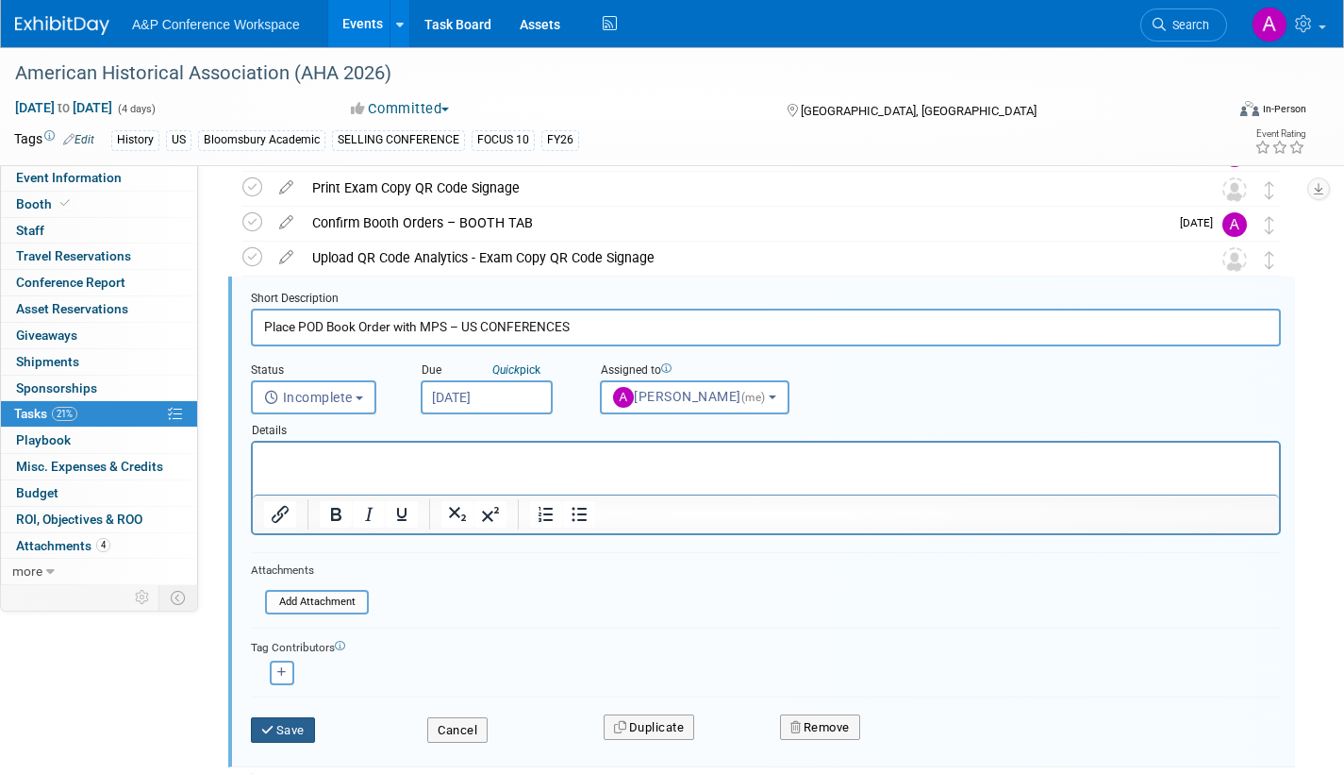
click at [292, 727] on button "Save" at bounding box center [283, 730] width 64 height 26
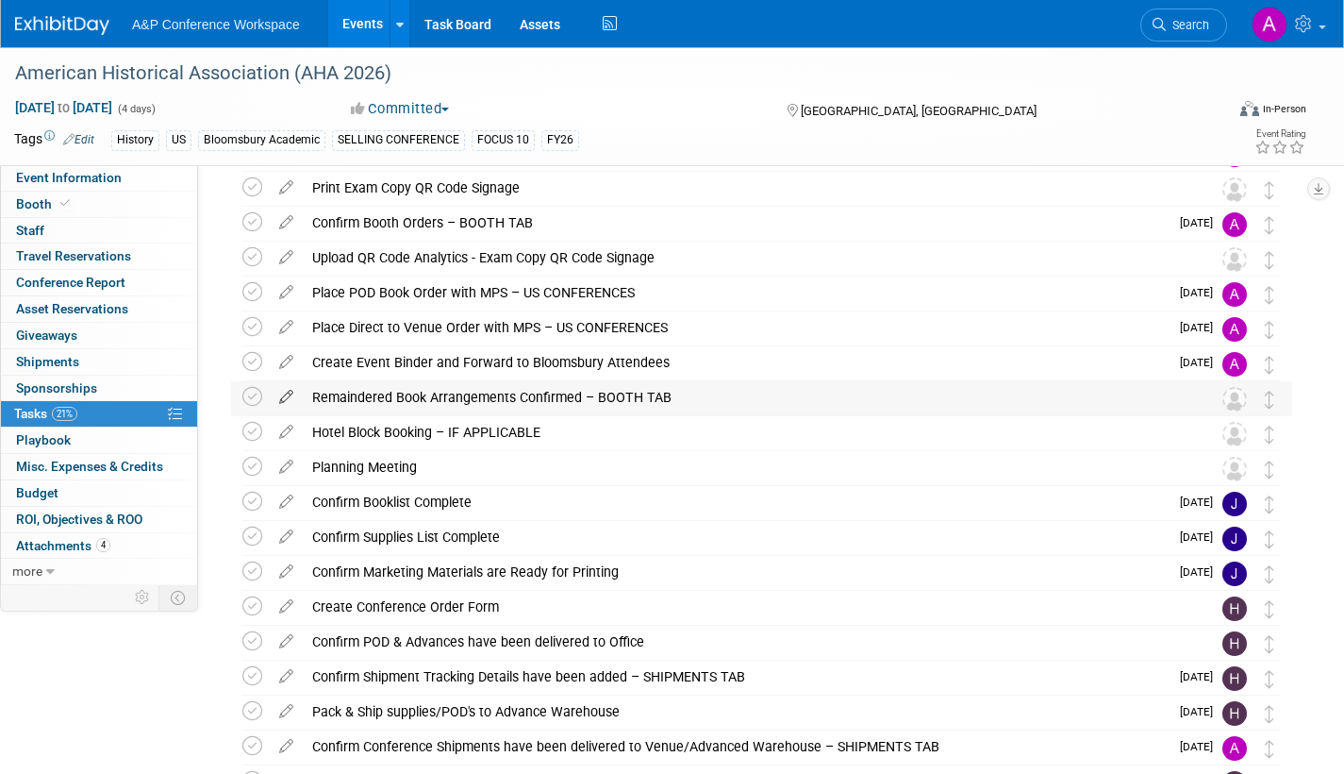
click at [284, 396] on icon at bounding box center [286, 393] width 33 height 24
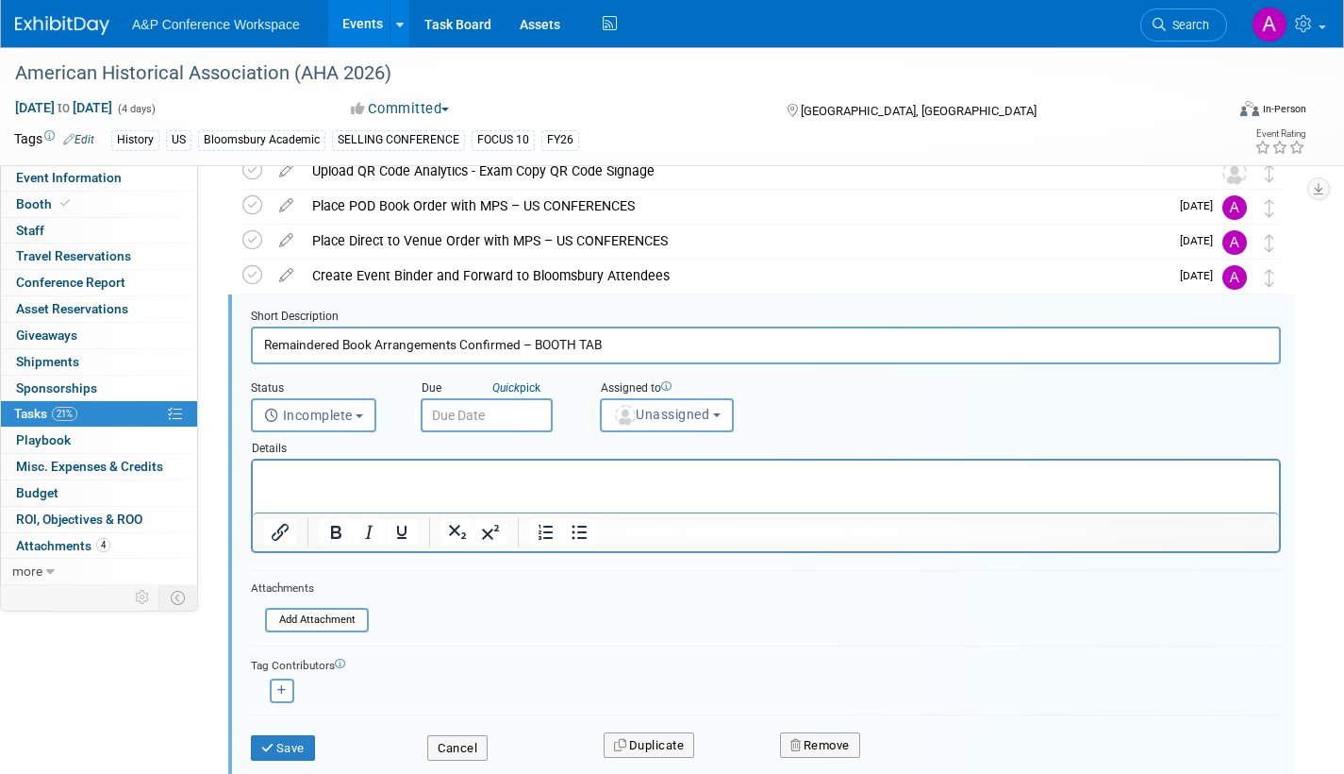
scroll to position [353, 0]
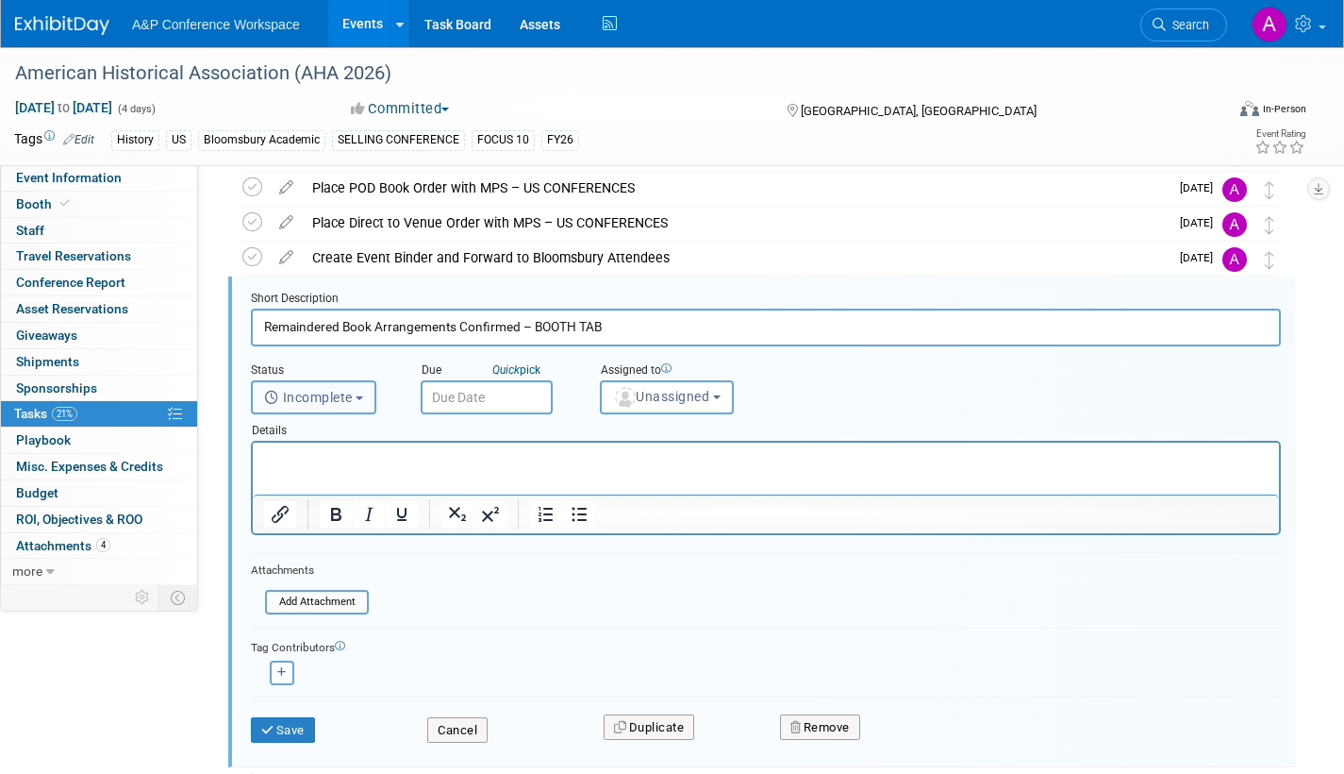
click at [342, 405] on span "Incomplete" at bounding box center [308, 397] width 89 height 15
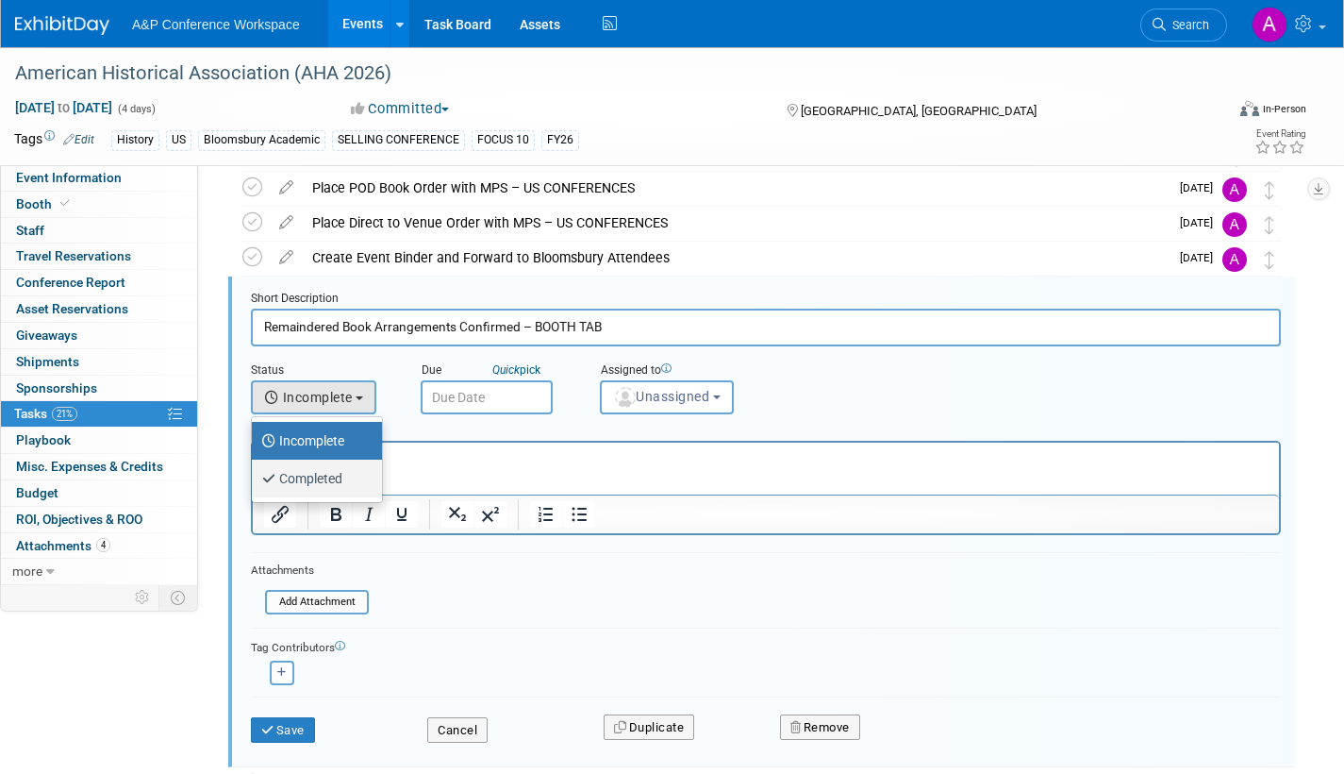
click at [322, 483] on label "Completed" at bounding box center [312, 478] width 102 height 30
click at [255, 482] on input "Completed" at bounding box center [248, 476] width 12 height 12
select select "3"
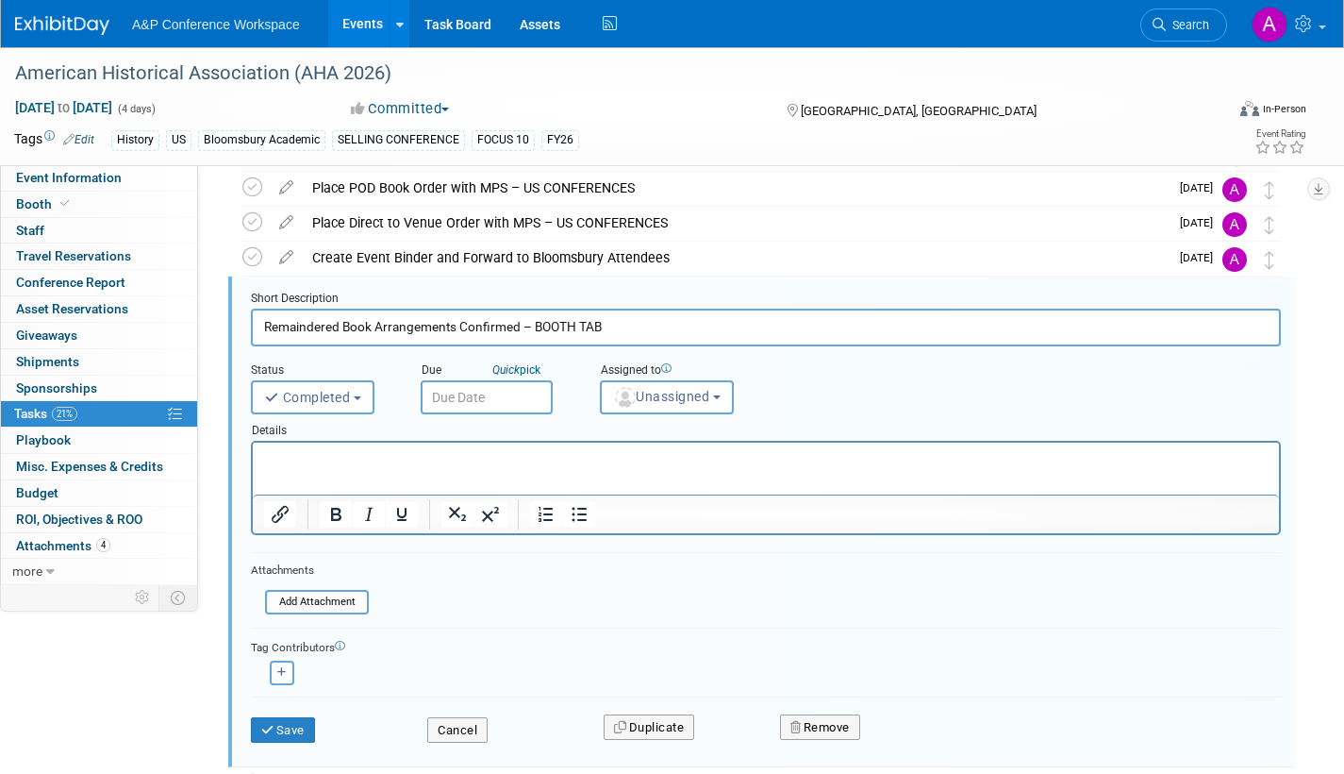
click at [501, 397] on input "text" at bounding box center [487, 397] width 132 height 34
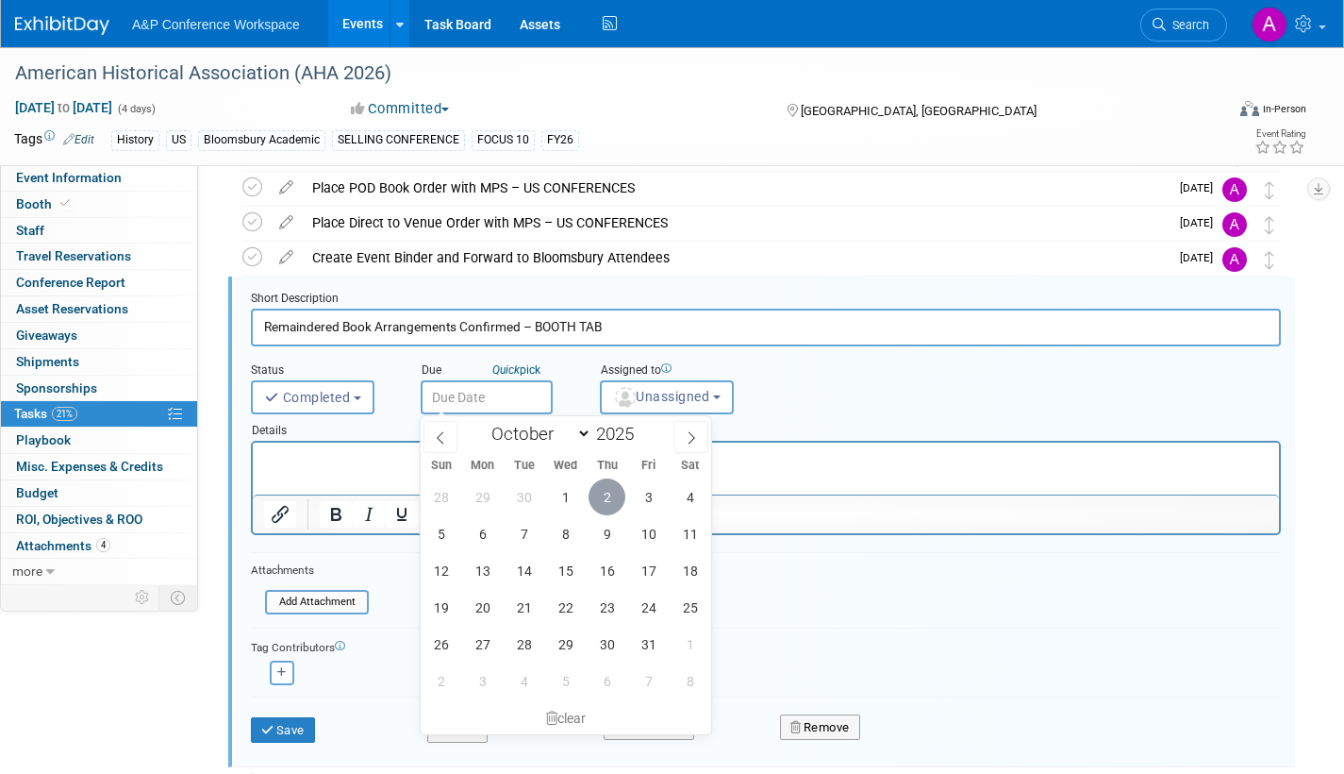
drag, startPoint x: 359, startPoint y: 50, endPoint x: 611, endPoint y: 494, distance: 510.8
click at [611, 494] on span "2" at bounding box center [607, 496] width 37 height 37
type input "Oct 2, 2025"
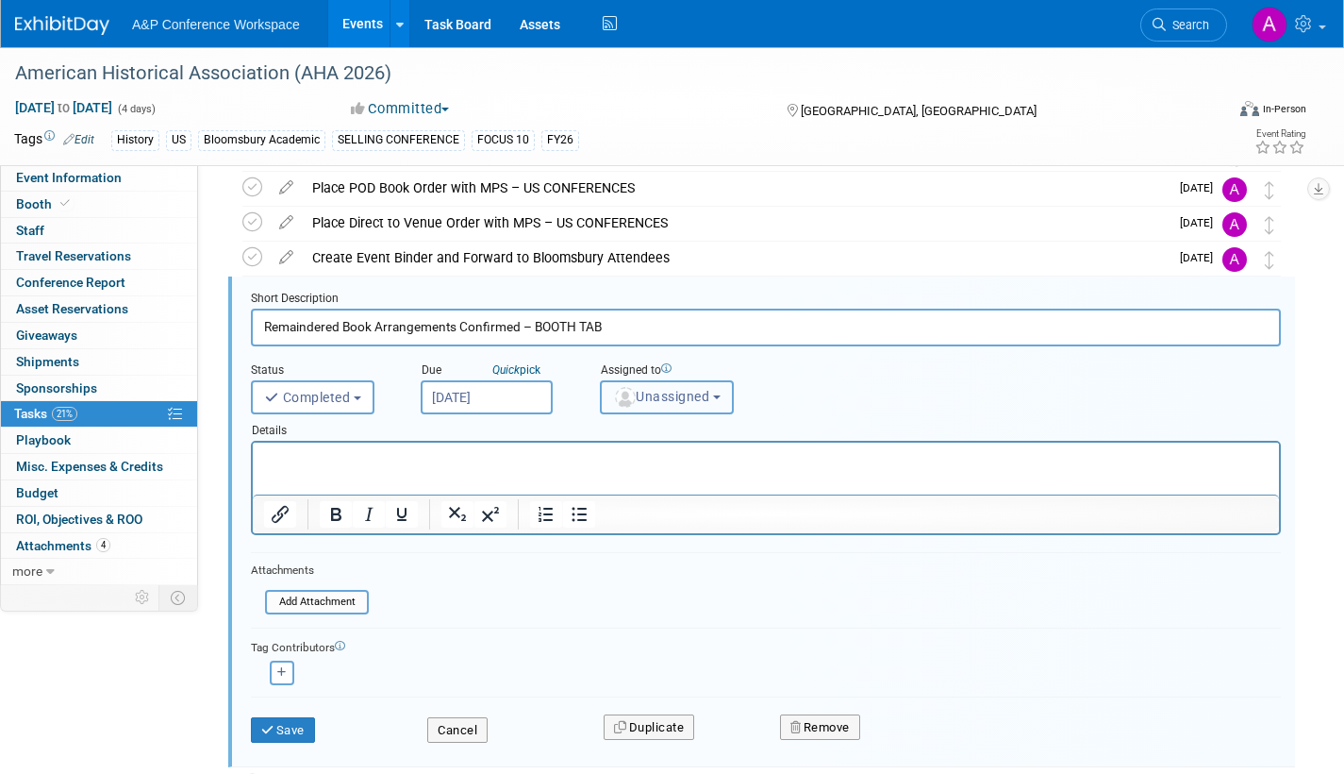
click at [660, 403] on span "Unassigned" at bounding box center [661, 396] width 96 height 15
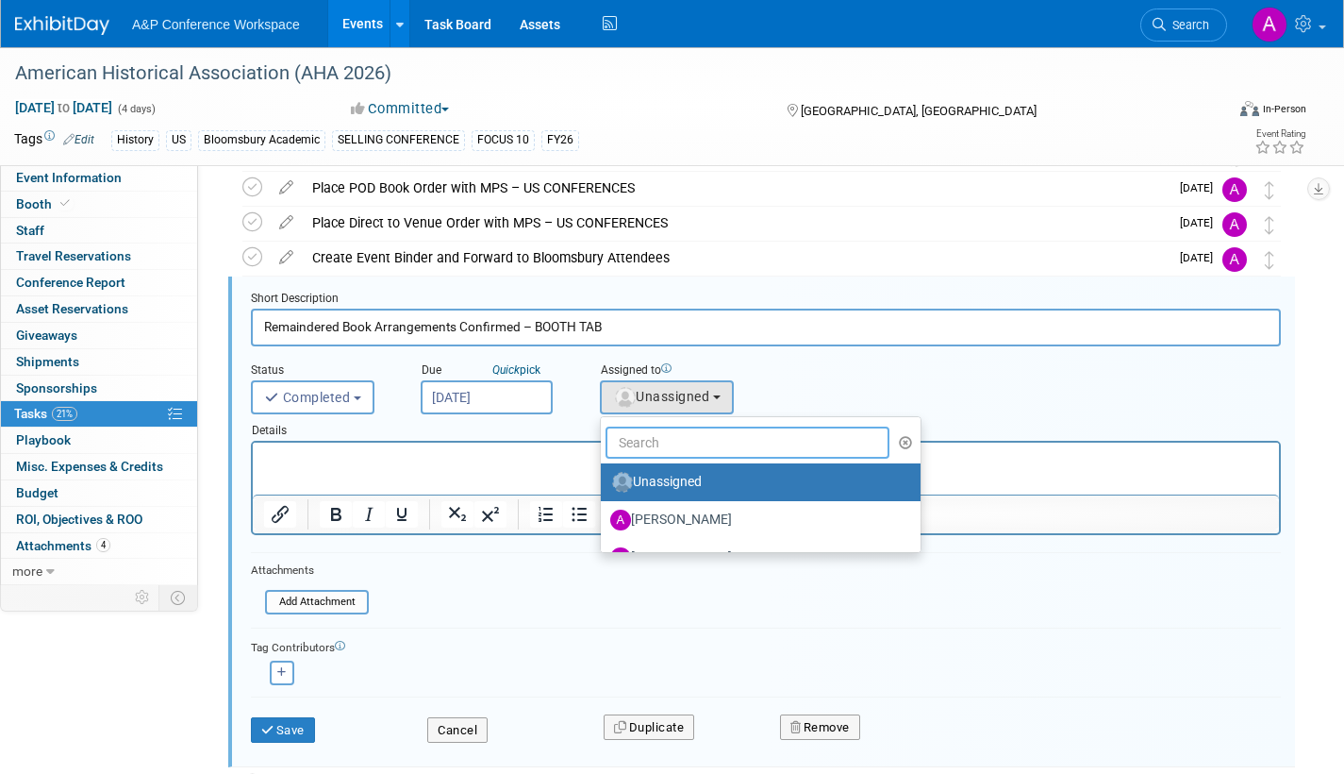
click at [659, 447] on input "text" at bounding box center [748, 442] width 284 height 32
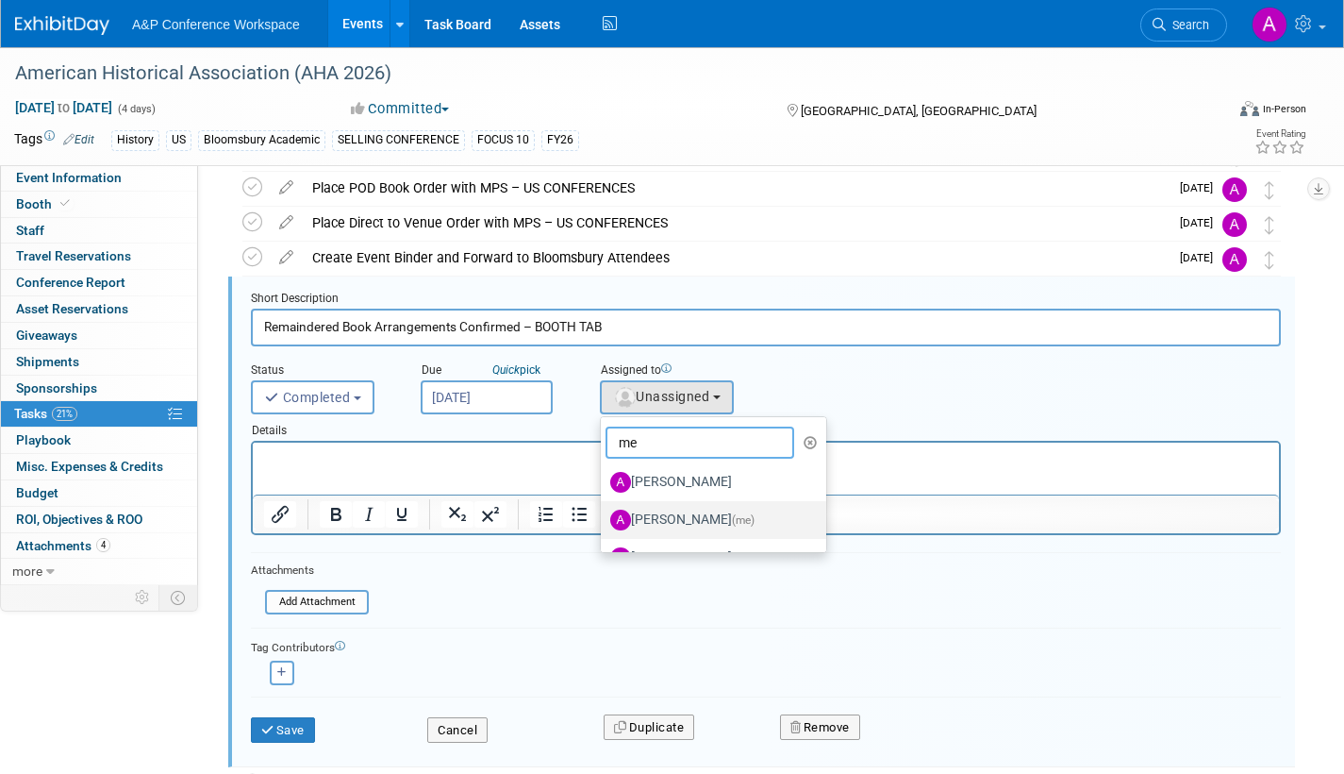
type input "me"
drag, startPoint x: 668, startPoint y: 511, endPoint x: 595, endPoint y: 585, distance: 103.4
click at [668, 512] on label "Amanda Oney (me)" at bounding box center [708, 520] width 197 height 30
click at [604, 512] on input "Amanda Oney (me)" at bounding box center [598, 517] width 12 height 12
select select "3fc68575-f872-4db6-8d2a-11755123f12c"
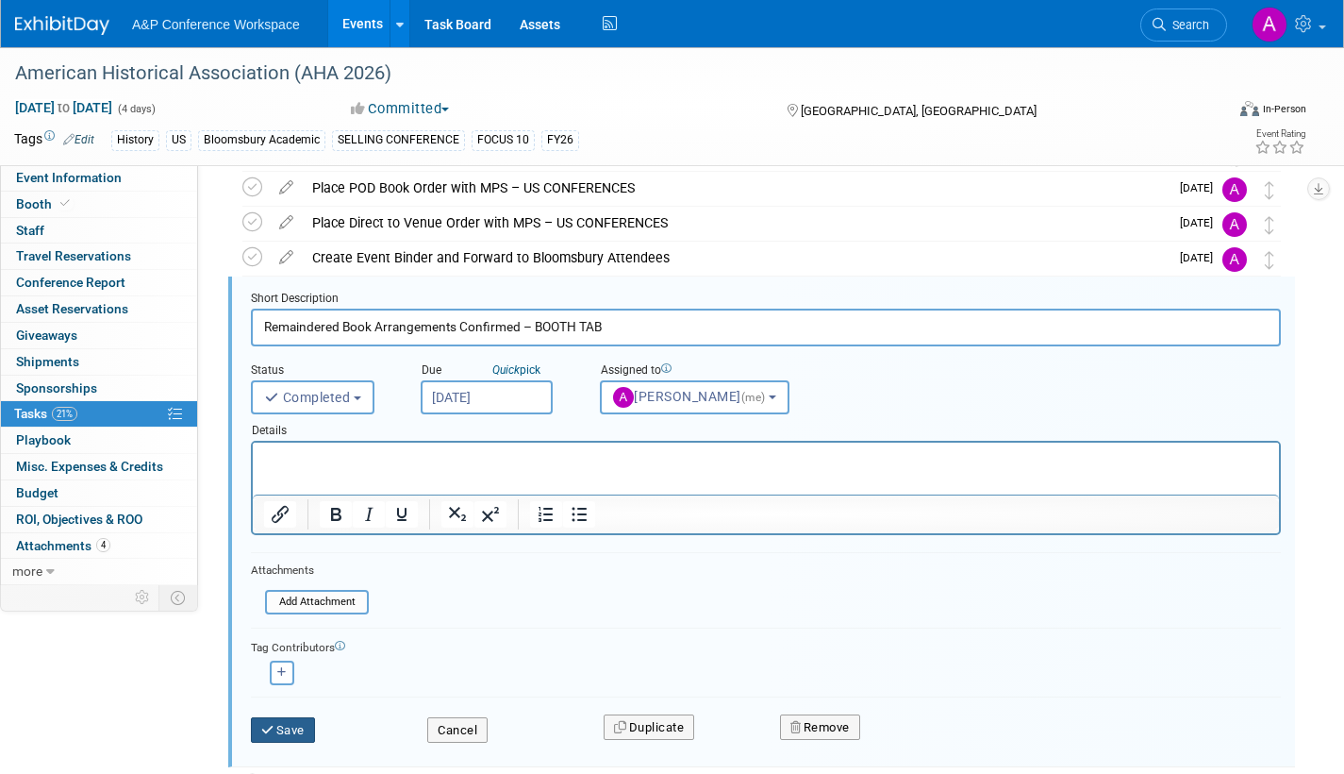
click at [294, 728] on button "Save" at bounding box center [283, 730] width 64 height 26
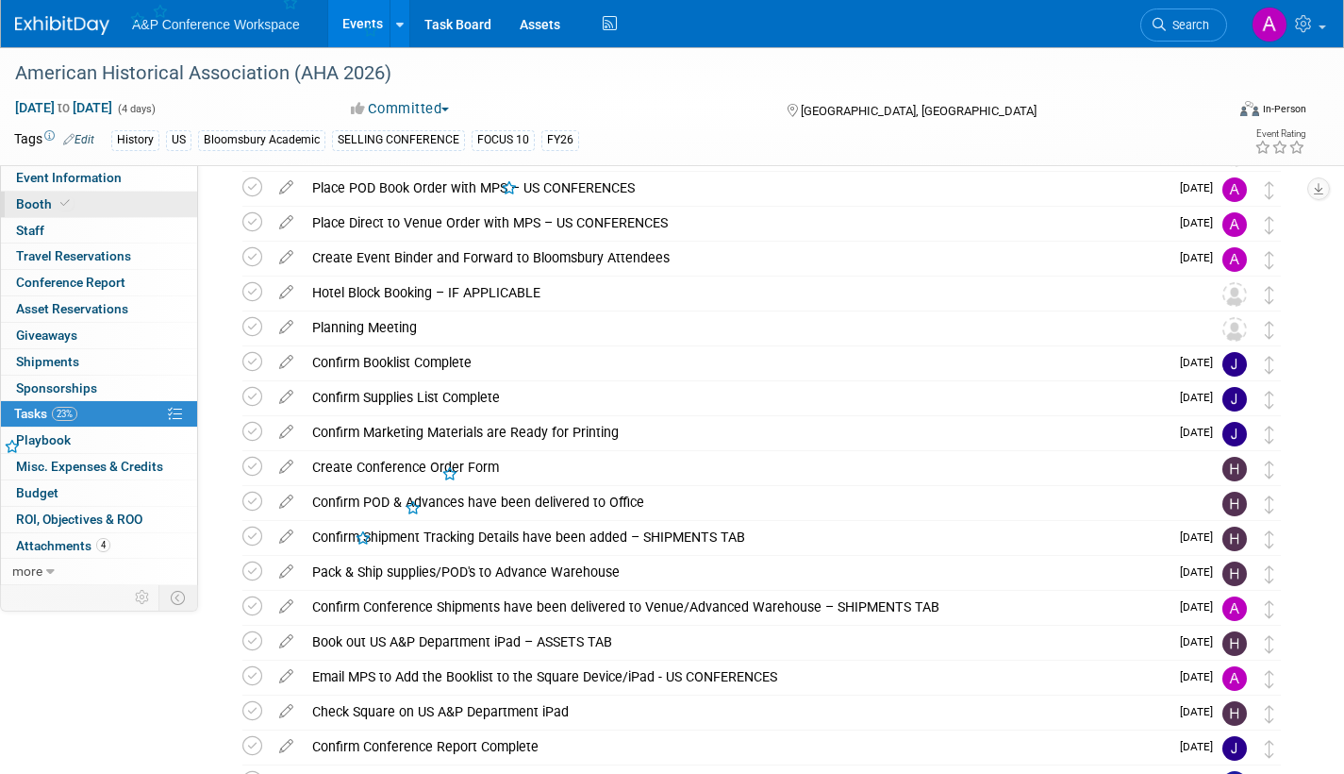
click at [29, 203] on span "Booth" at bounding box center [45, 203] width 58 height 15
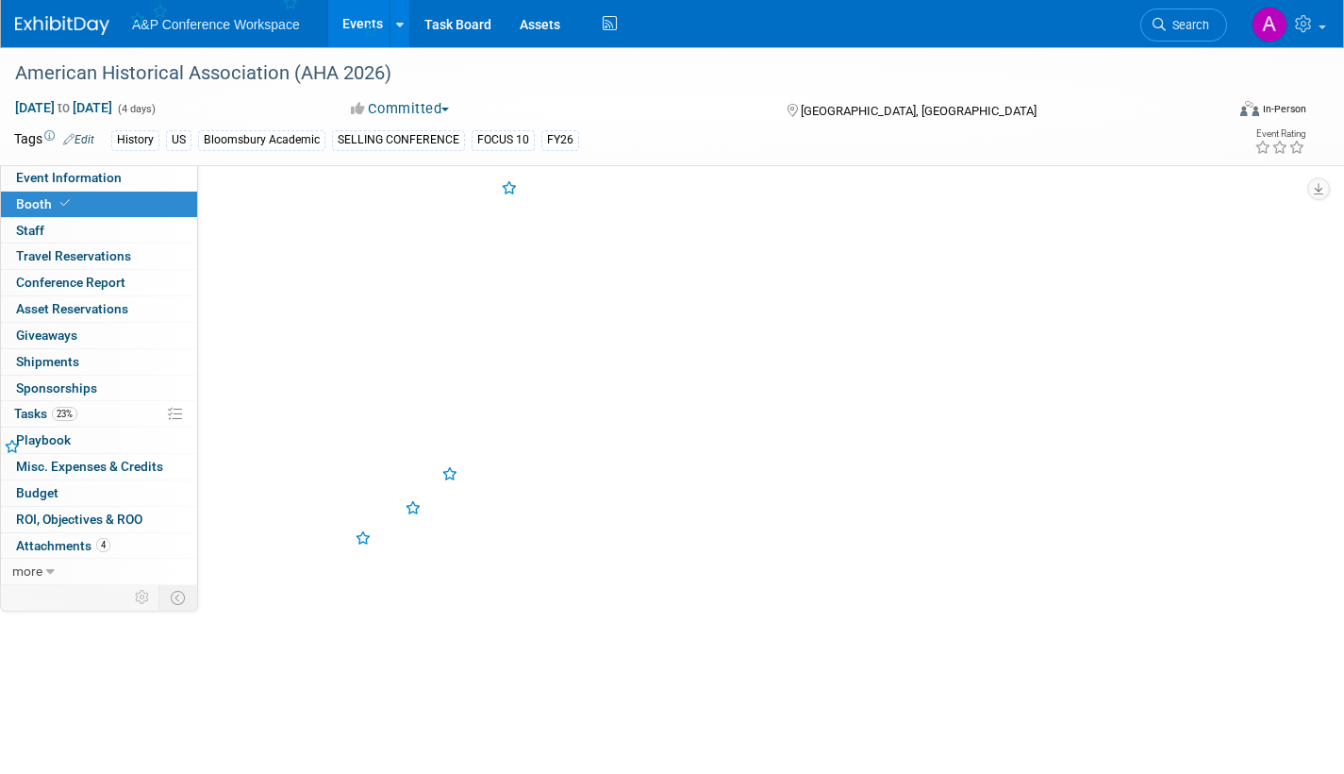
scroll to position [0, 0]
select select "CUAP"
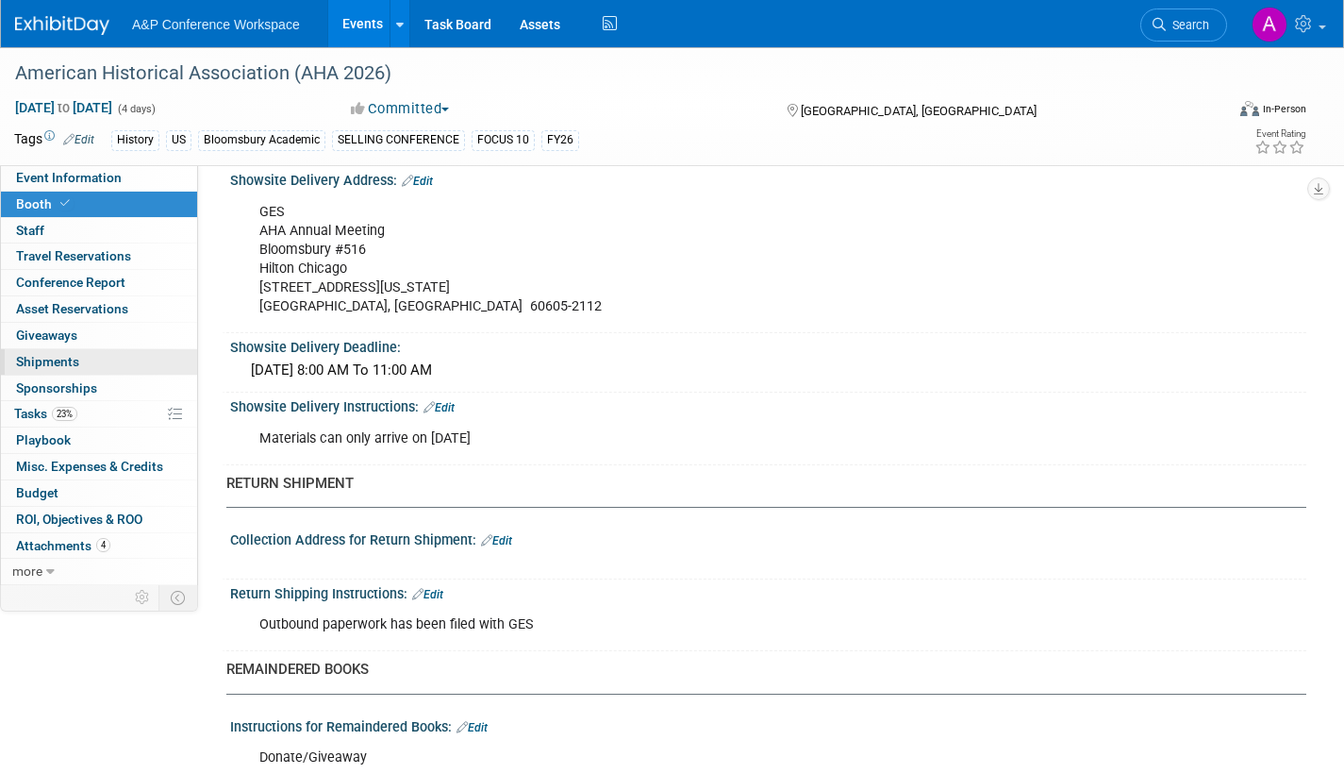
scroll to position [1330, 0]
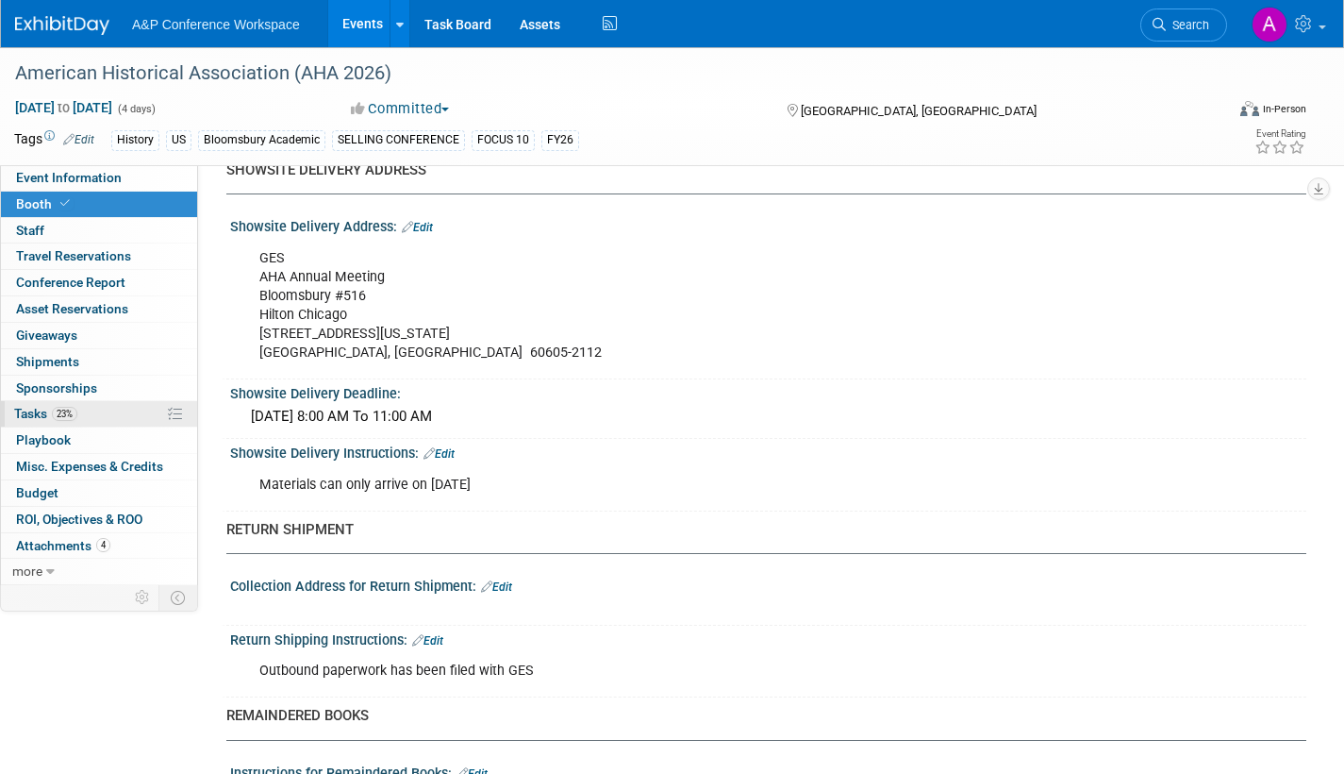
click at [22, 407] on span "Tasks 23%" at bounding box center [45, 413] width 63 height 15
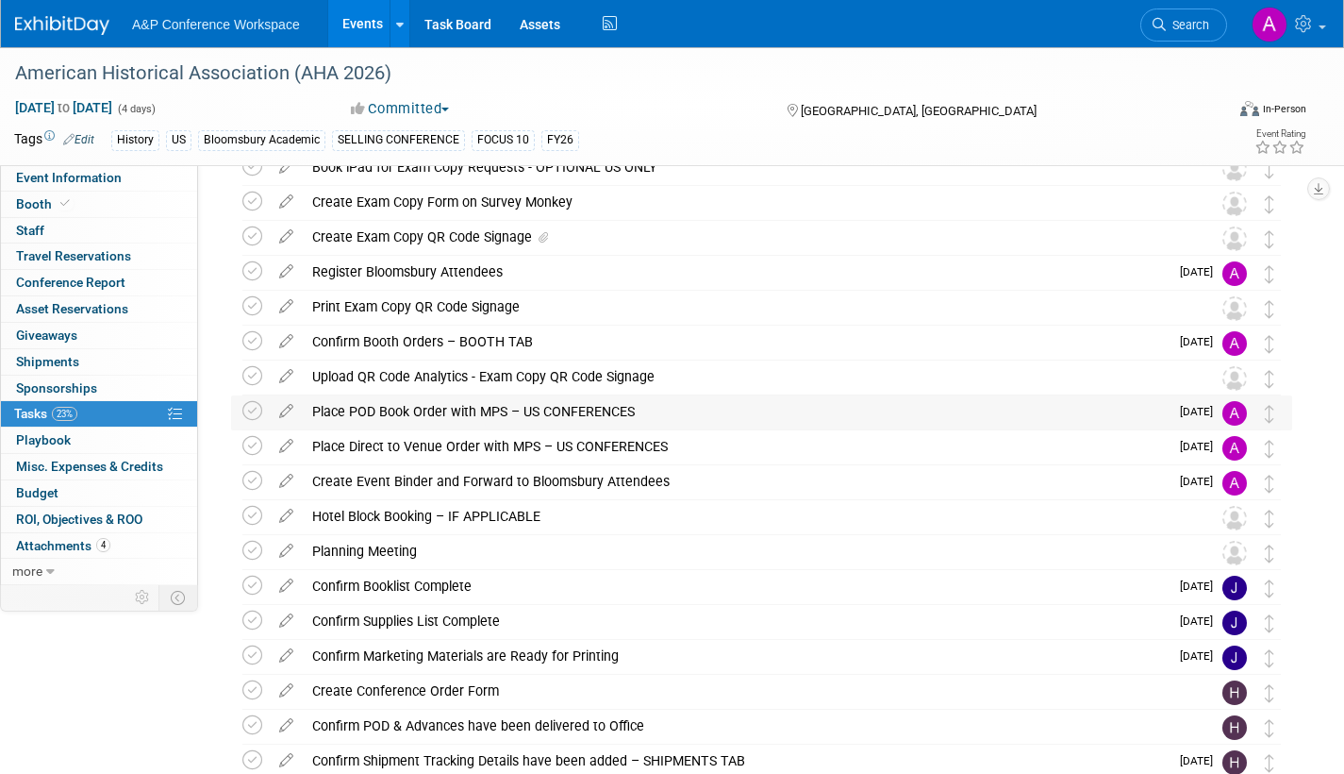
scroll to position [0, 0]
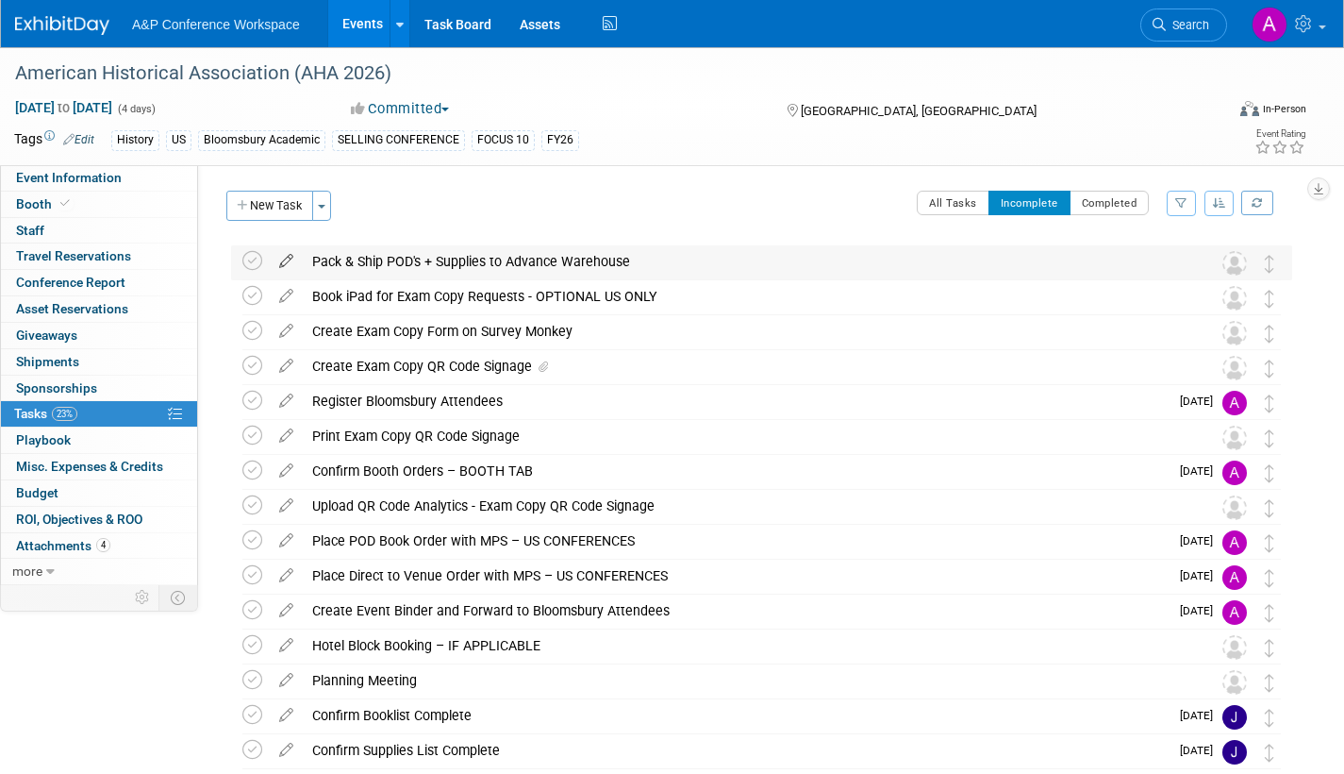
click at [287, 257] on icon at bounding box center [286, 257] width 33 height 24
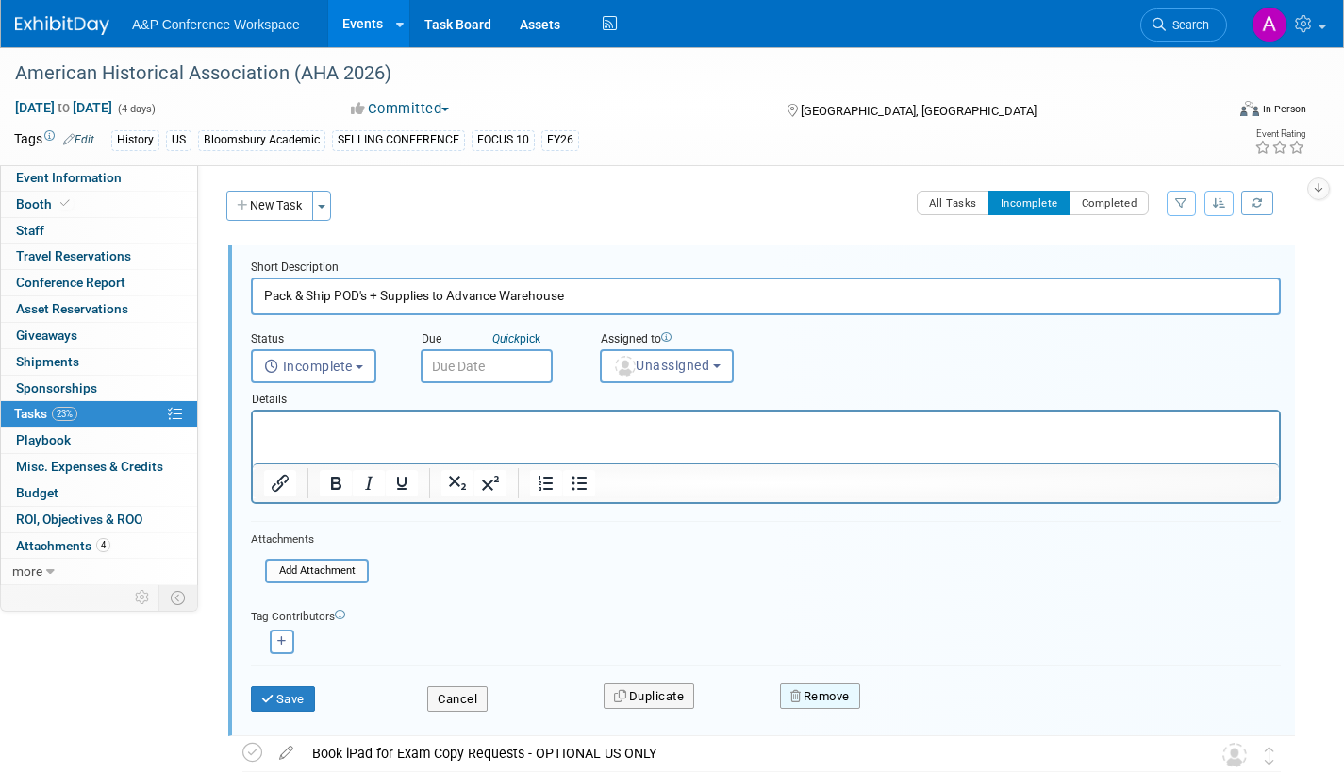
click at [819, 698] on button "Remove" at bounding box center [820, 696] width 80 height 26
click at [922, 713] on link "Yes" at bounding box center [926, 711] width 55 height 30
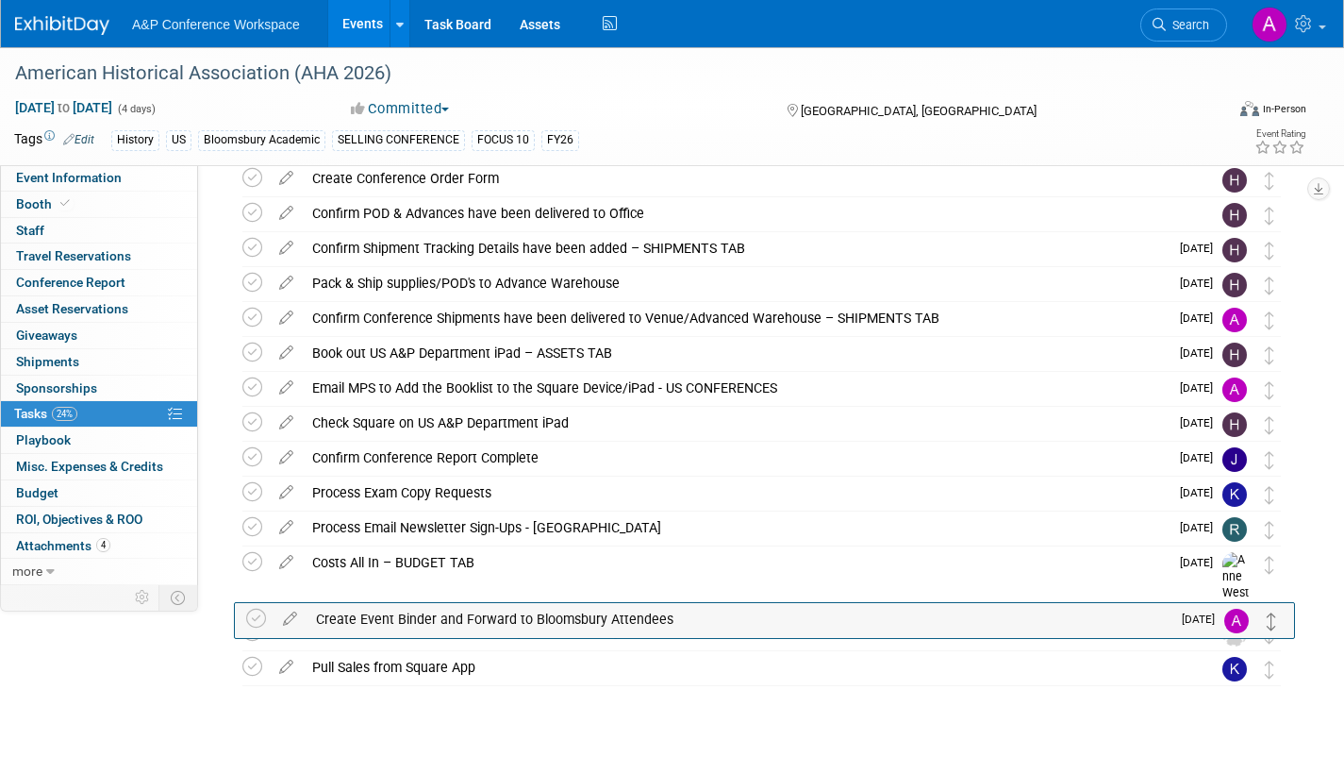
scroll to position [599, 0]
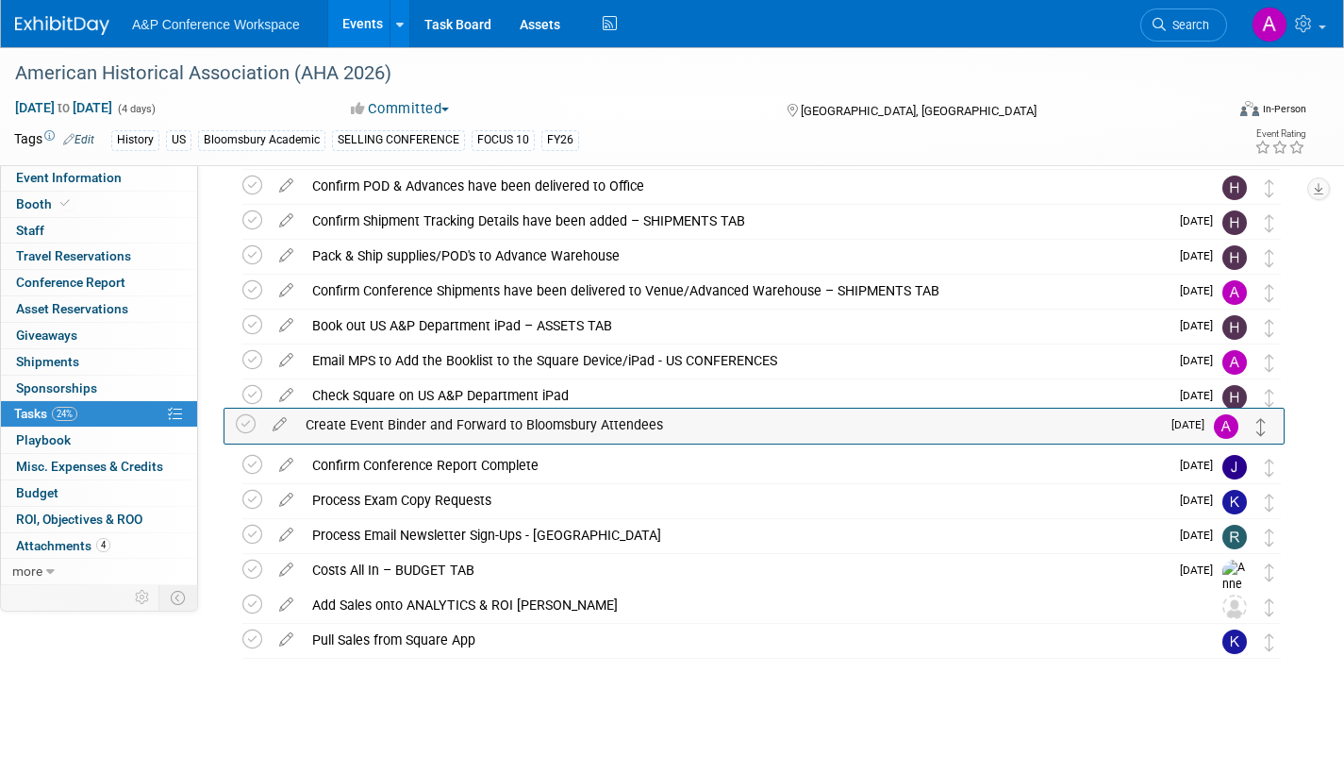
drag, startPoint x: 1271, startPoint y: 358, endPoint x: 1263, endPoint y: 429, distance: 71.2
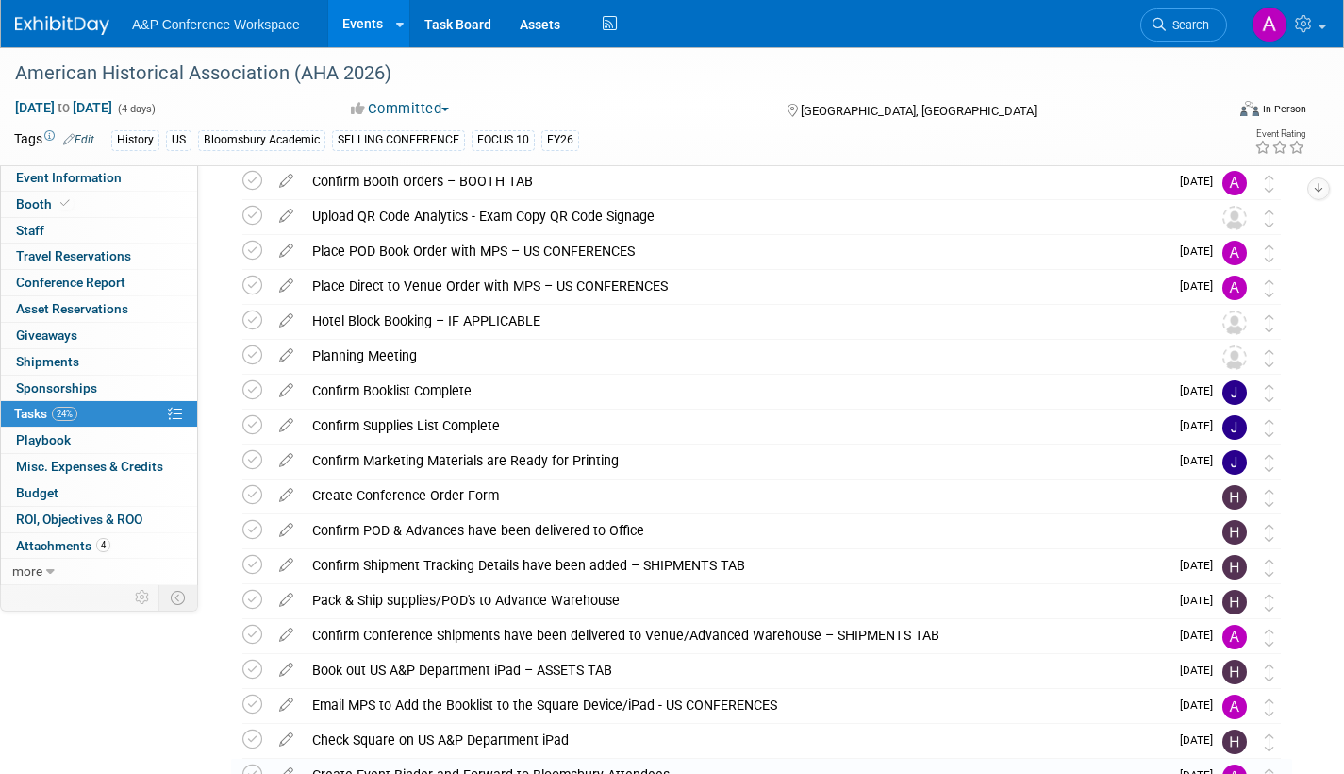
scroll to position [222, 0]
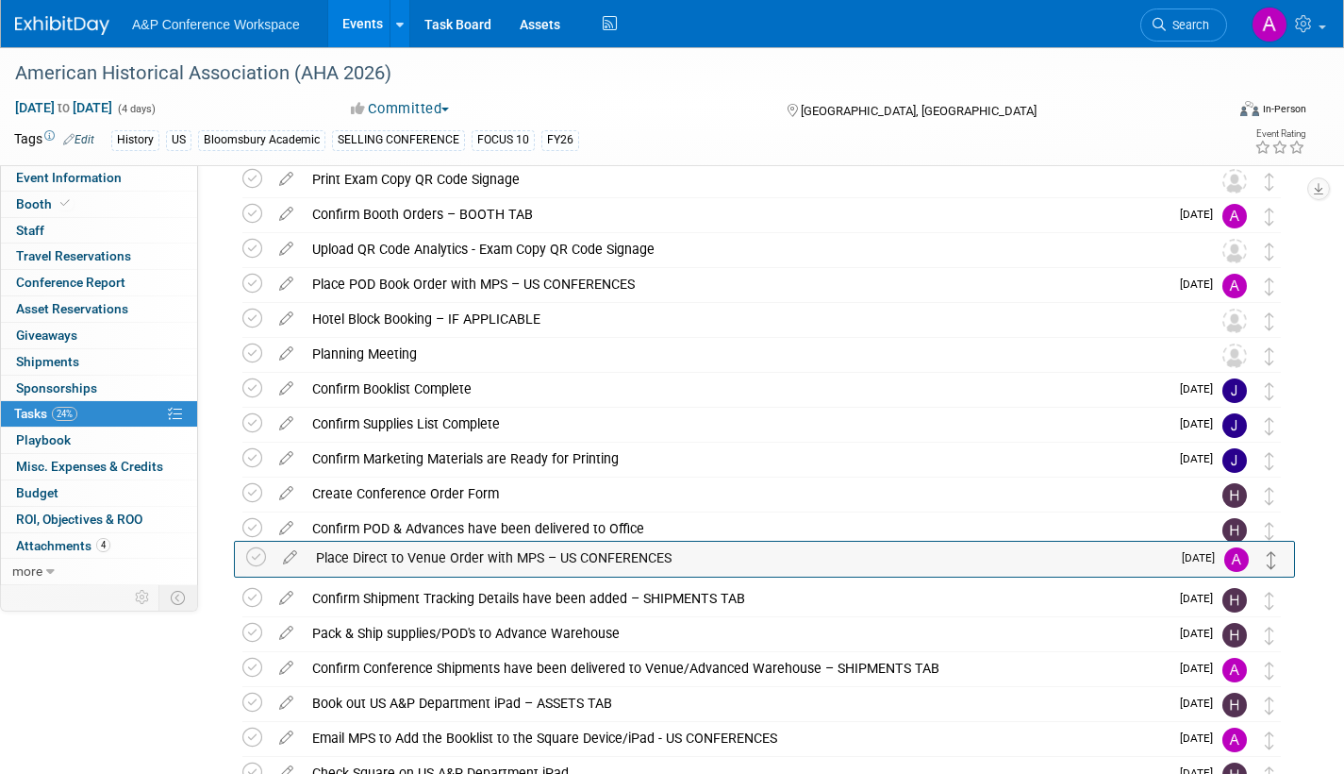
drag, startPoint x: 1271, startPoint y: 319, endPoint x: 1275, endPoint y: 557, distance: 237.8
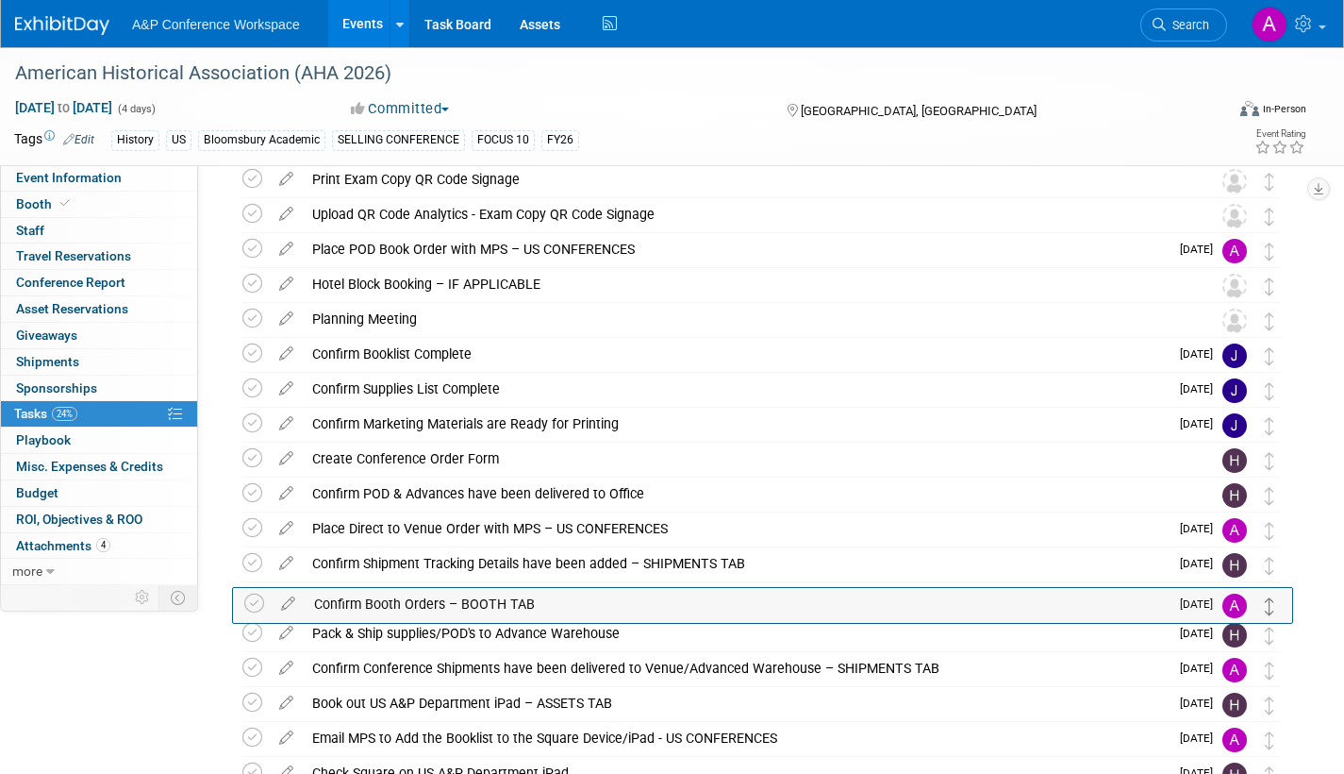
drag, startPoint x: 1271, startPoint y: 223, endPoint x: 1272, endPoint y: 611, distance: 388.7
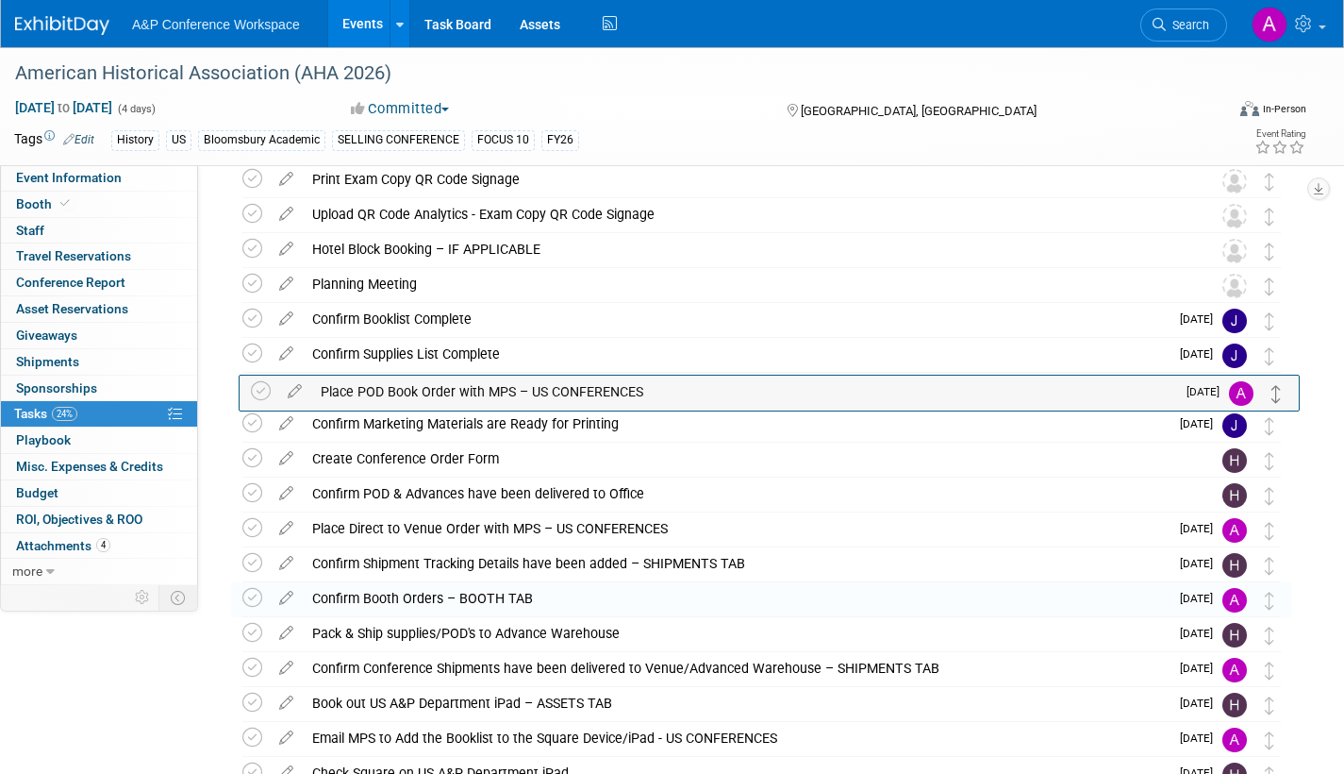
drag, startPoint x: 1270, startPoint y: 256, endPoint x: 1275, endPoint y: 398, distance: 142.6
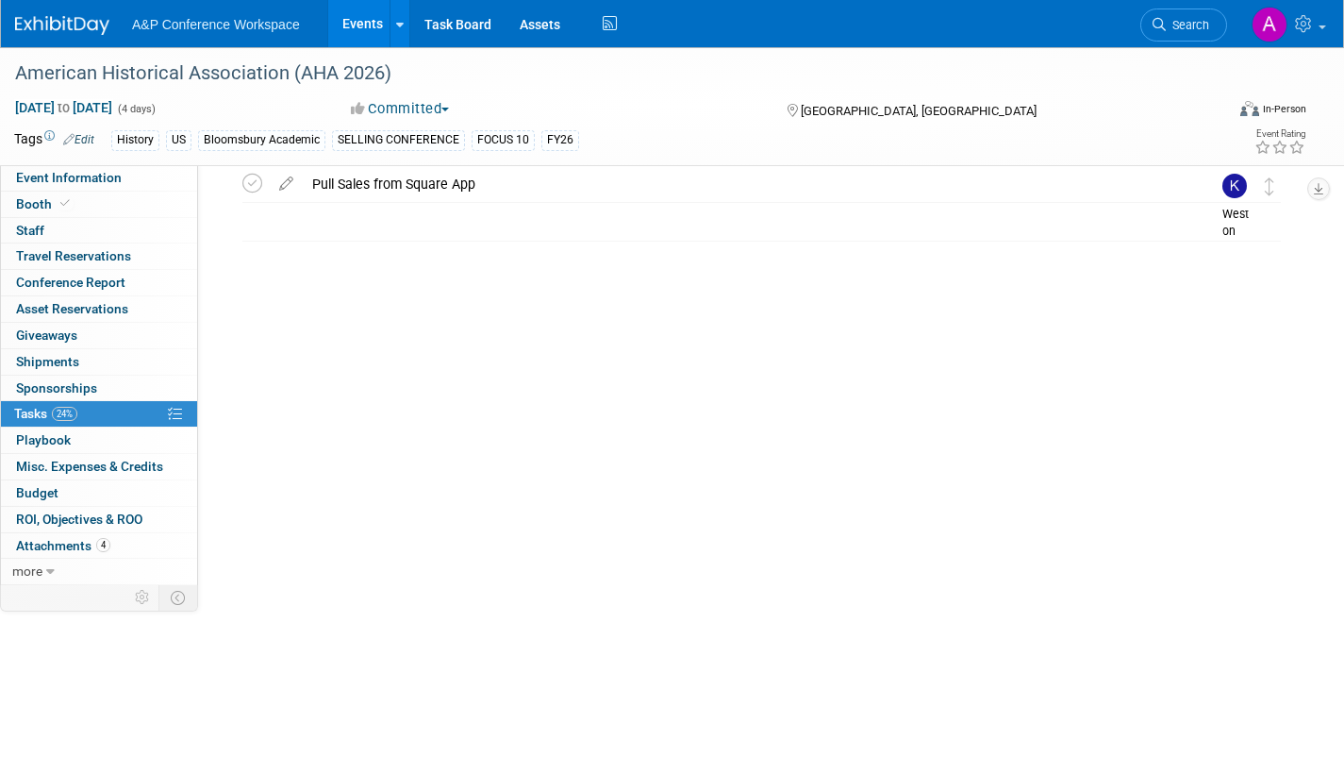
scroll to position [76, 0]
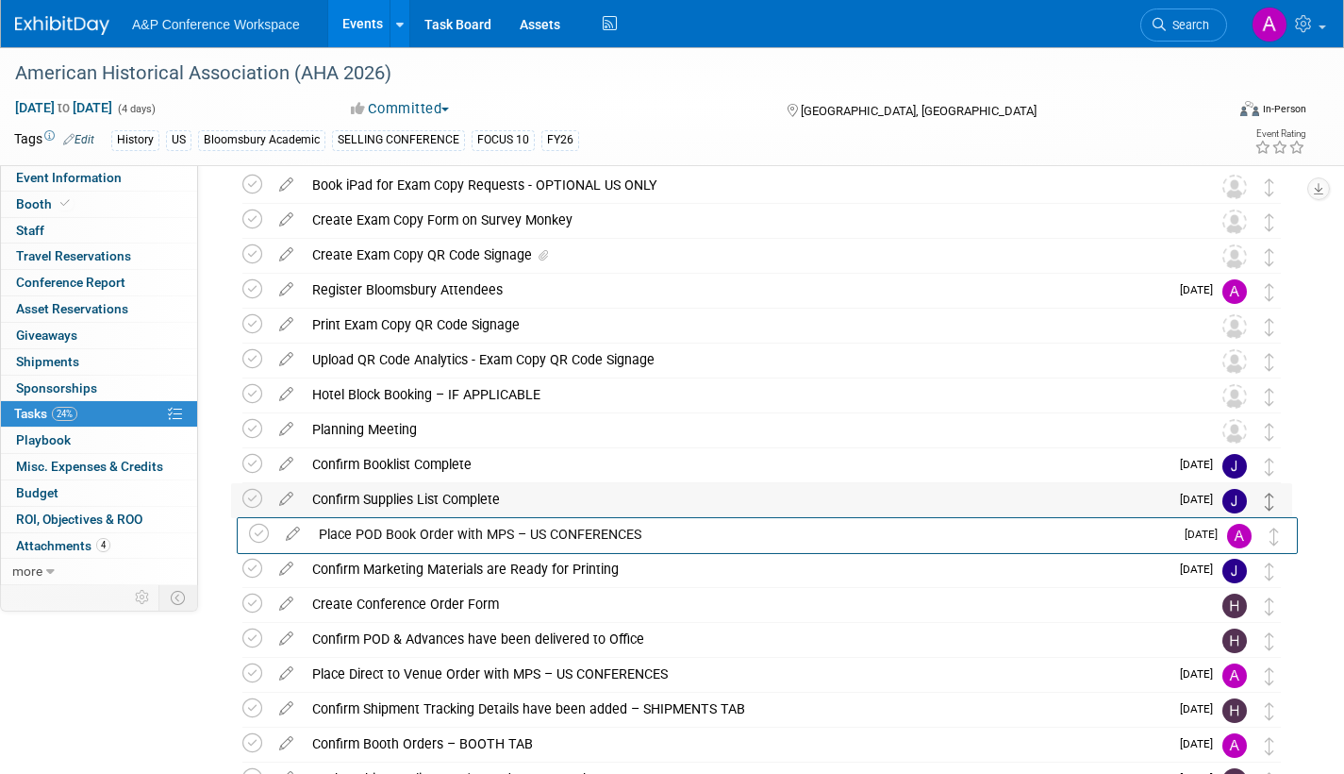
drag, startPoint x: 1266, startPoint y: 400, endPoint x: 1266, endPoint y: 508, distance: 108.5
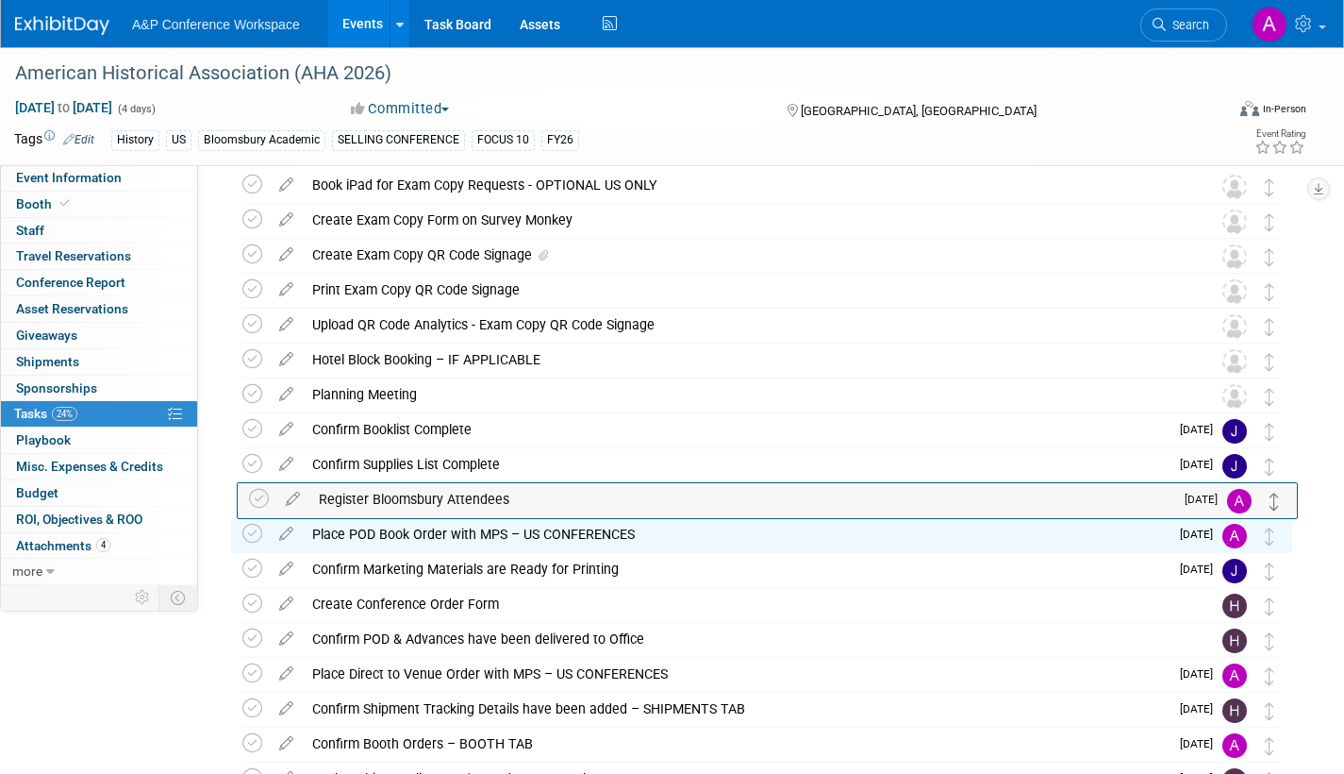
drag, startPoint x: 1271, startPoint y: 301, endPoint x: 1279, endPoint y: 511, distance: 210.5
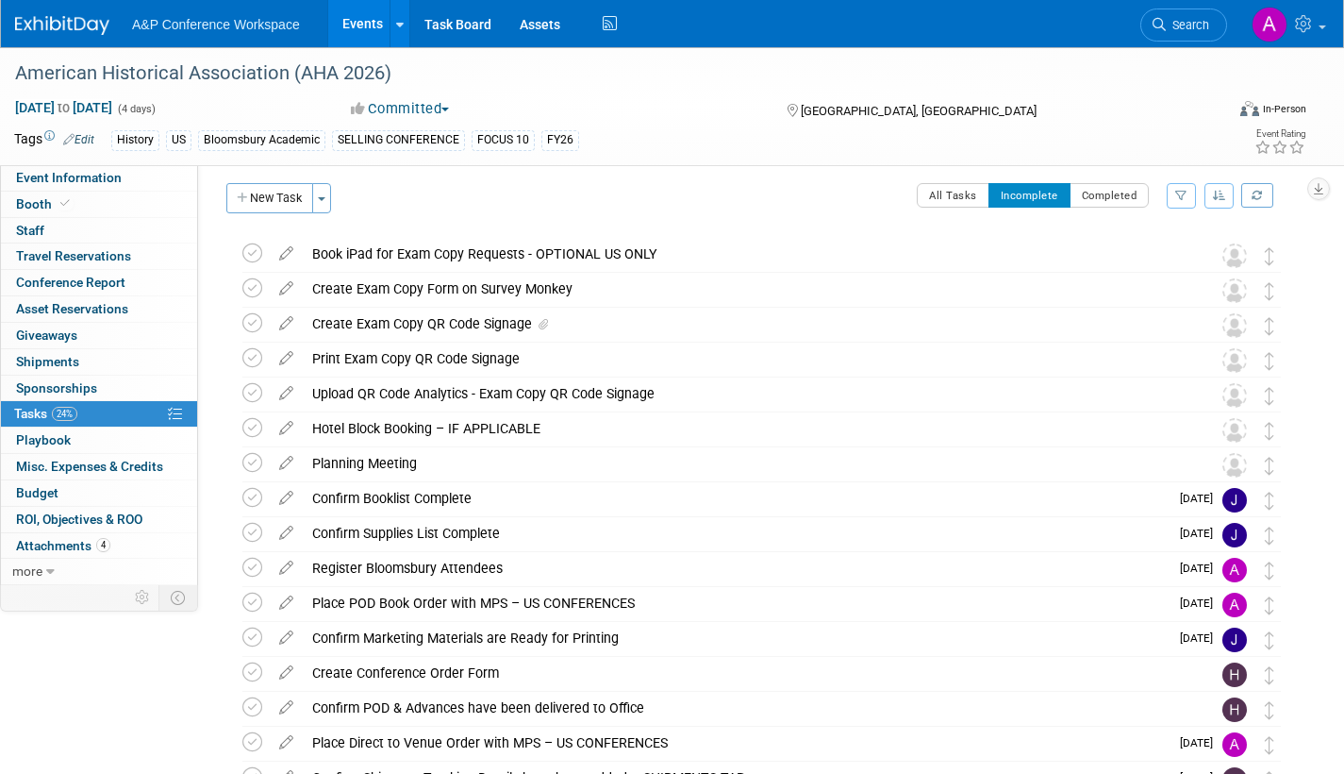
scroll to position [0, 0]
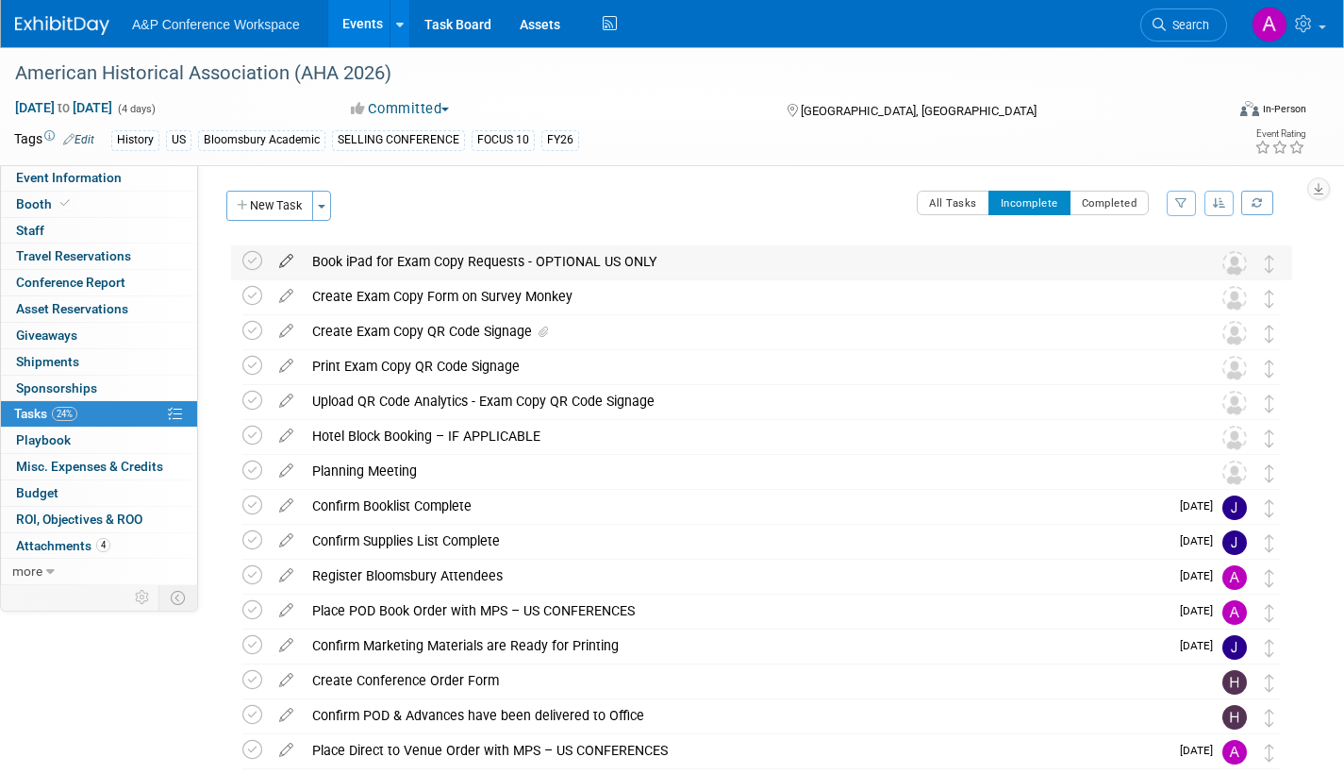
click at [291, 256] on icon at bounding box center [286, 257] width 33 height 24
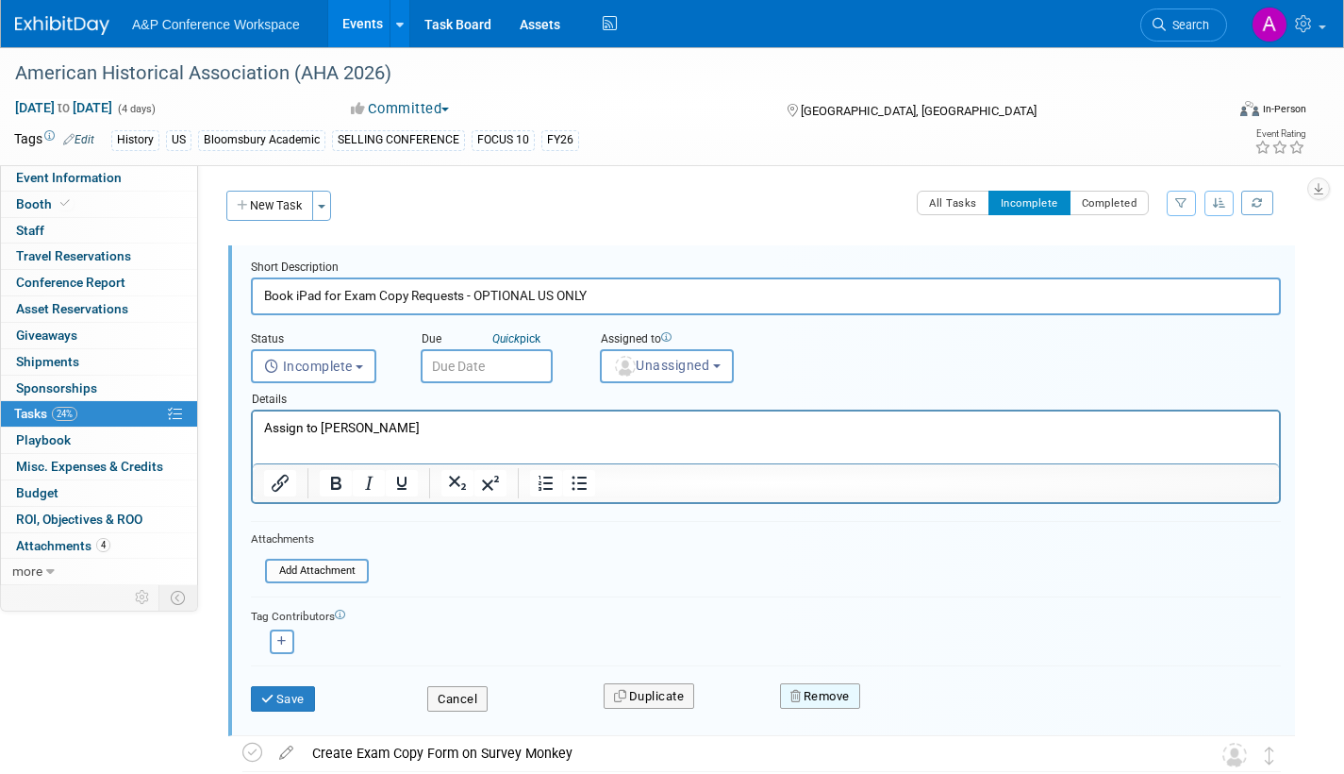
click at [815, 696] on button "Remove" at bounding box center [820, 696] width 80 height 26
click at [921, 710] on link "Yes" at bounding box center [926, 711] width 55 height 30
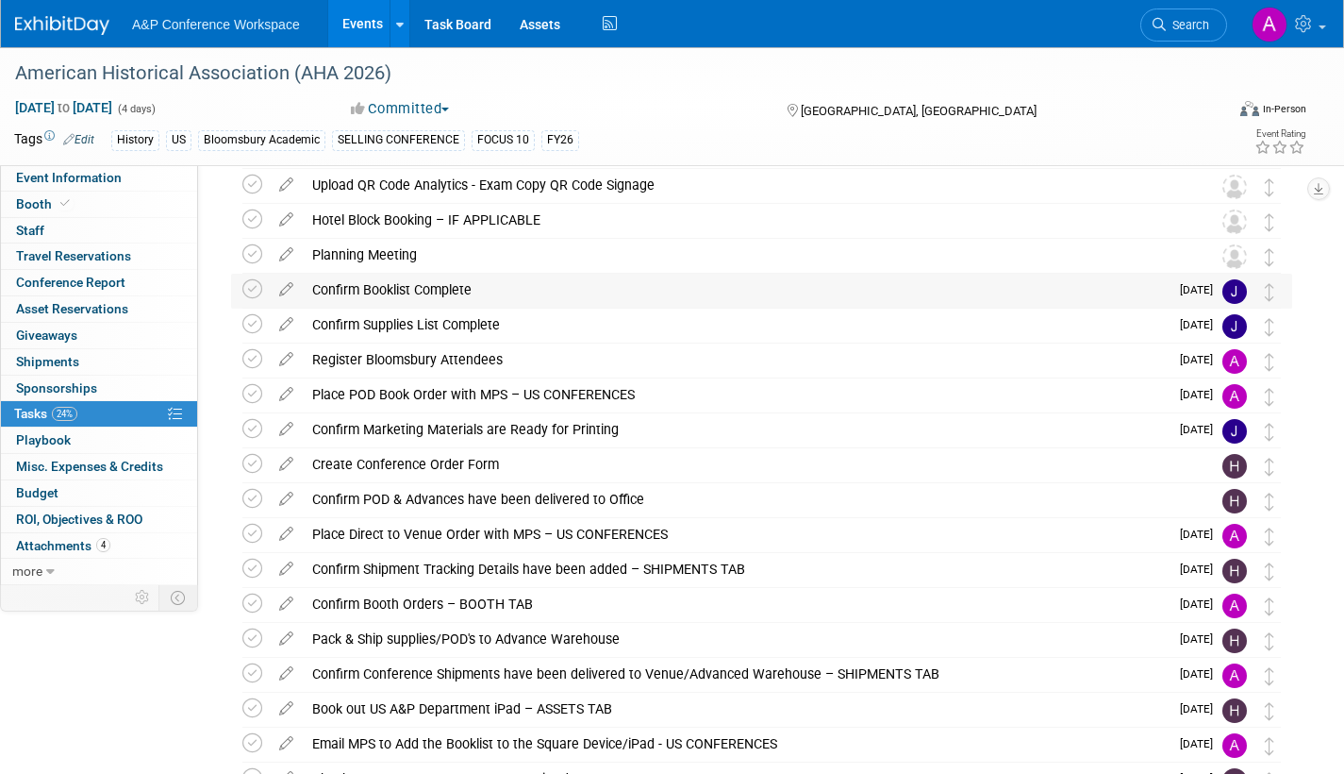
scroll to position [189, 0]
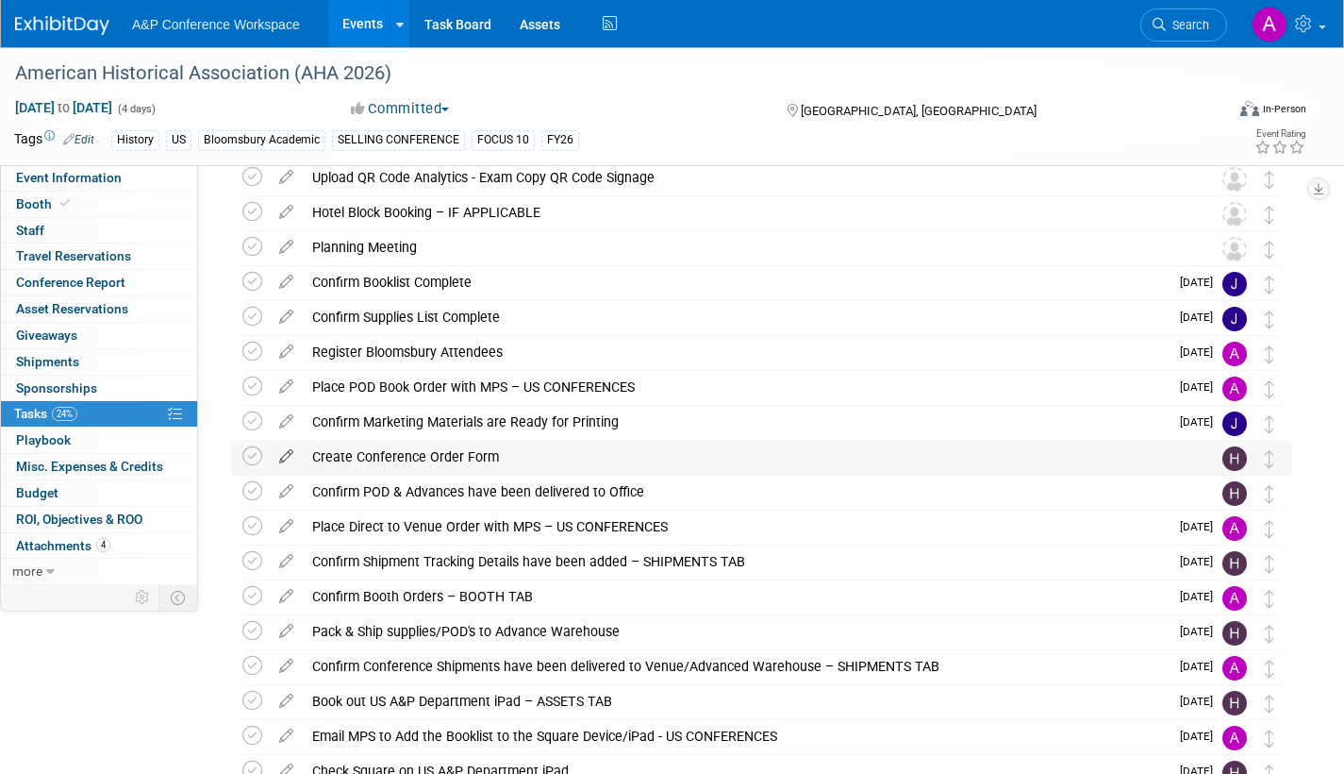
click at [285, 455] on icon at bounding box center [286, 453] width 33 height 24
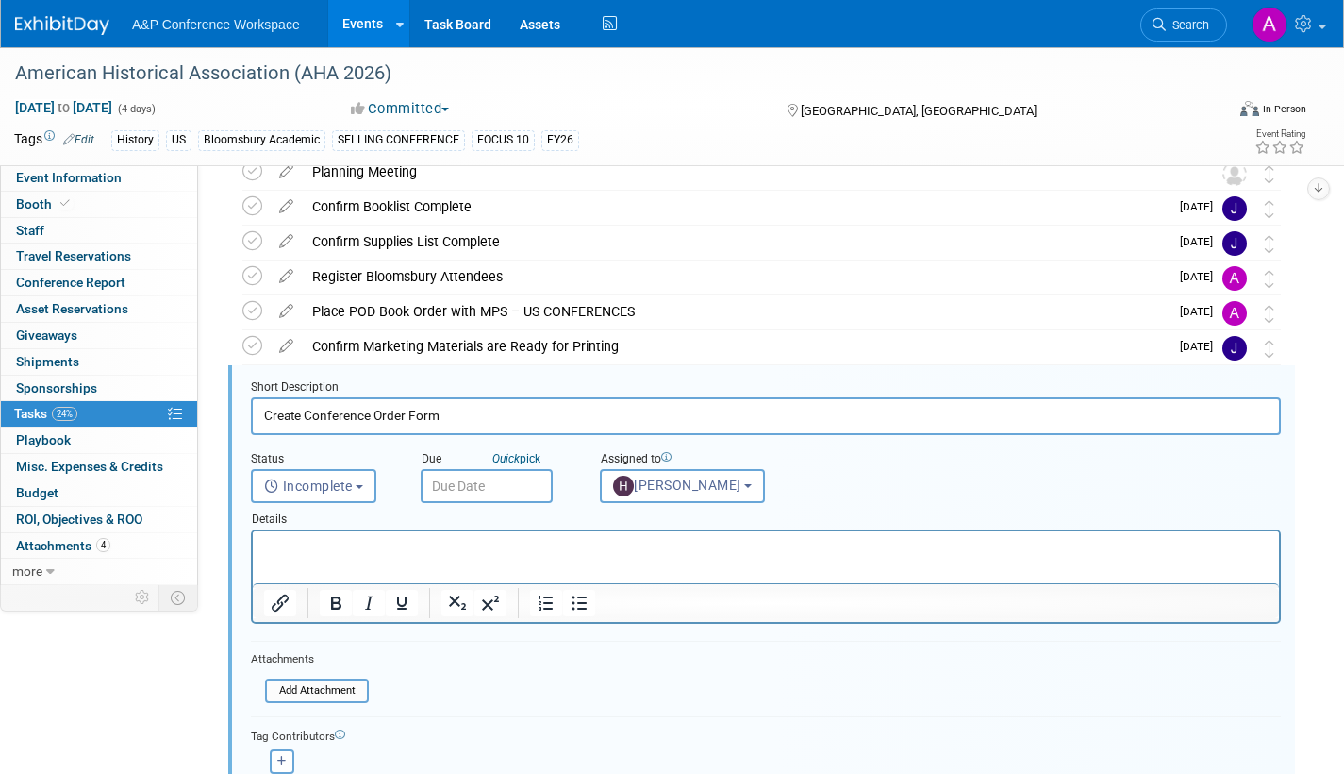
scroll to position [353, 0]
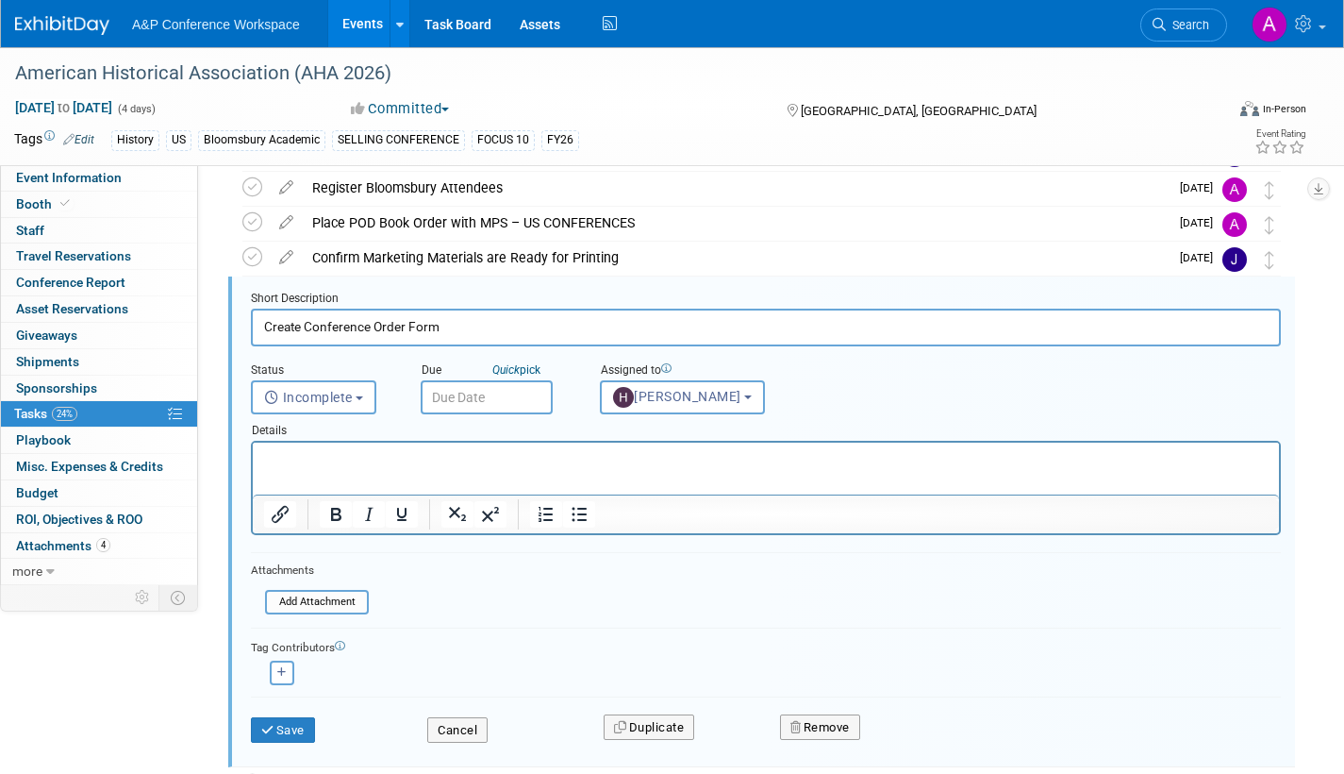
click at [529, 399] on input "text" at bounding box center [487, 397] width 132 height 34
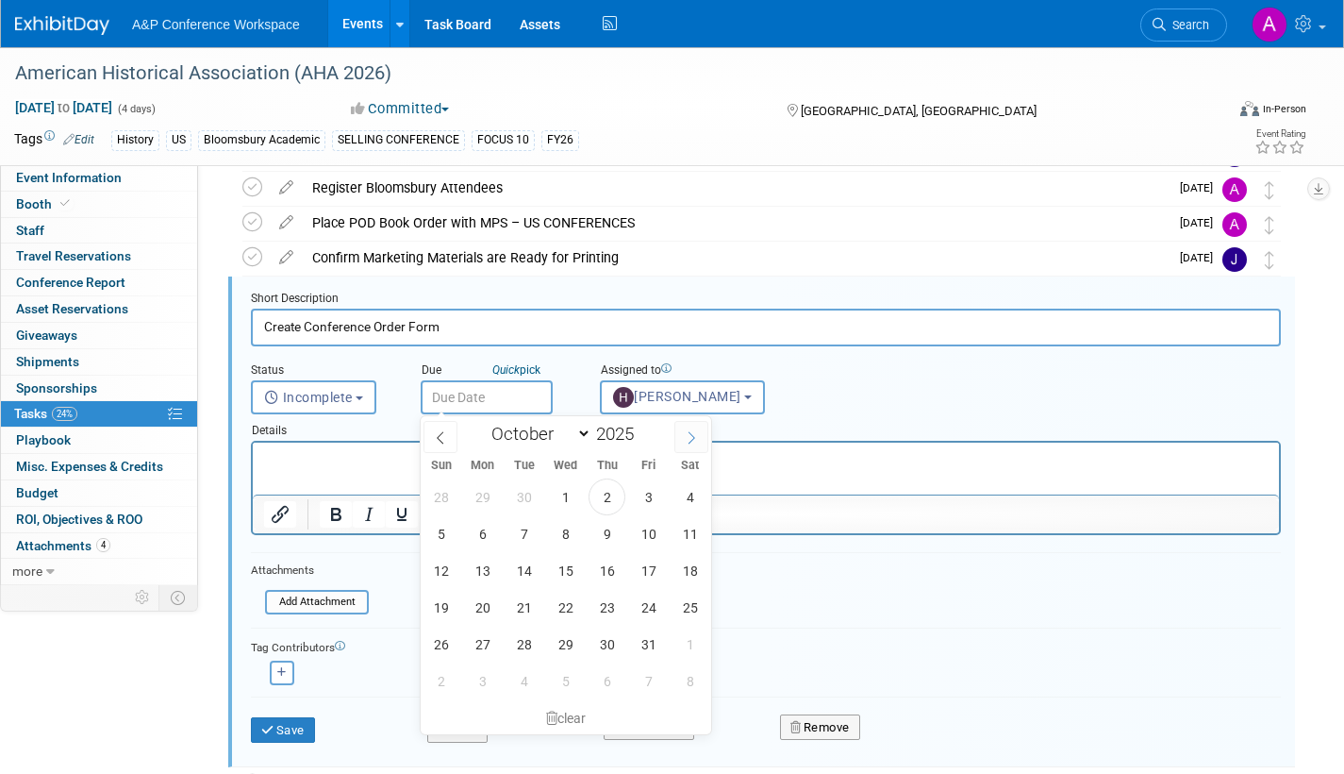
click at [692, 434] on icon at bounding box center [691, 437] width 13 height 13
select select "10"
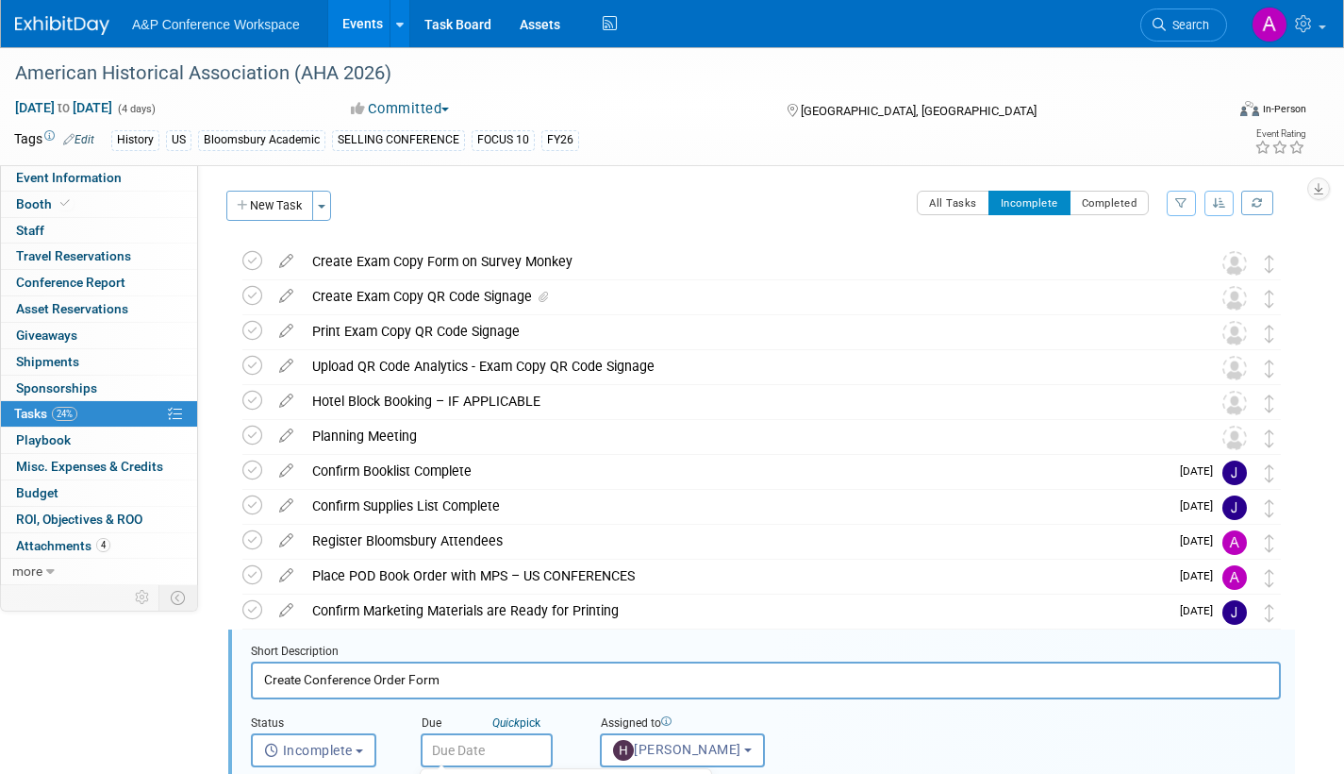
select select "10"
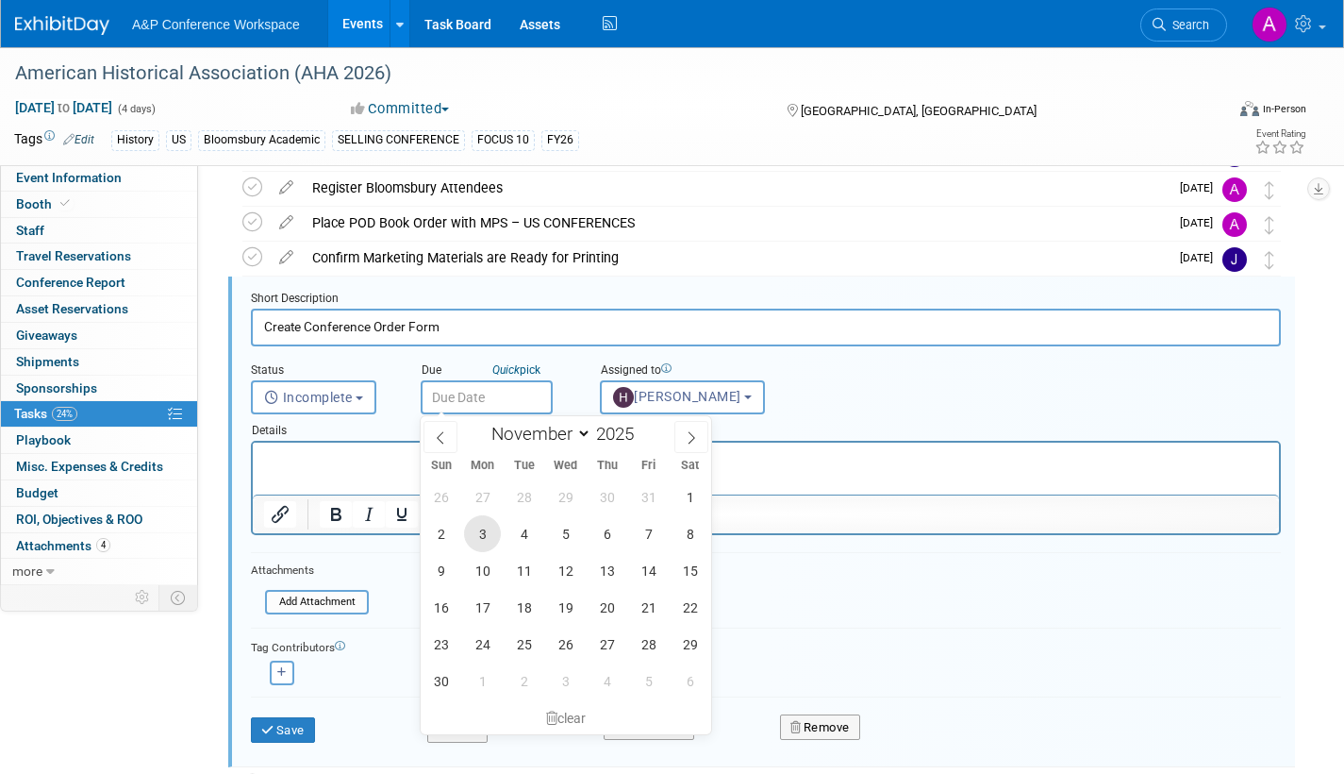
click at [485, 538] on span "3" at bounding box center [482, 533] width 37 height 37
type input "[DATE]"
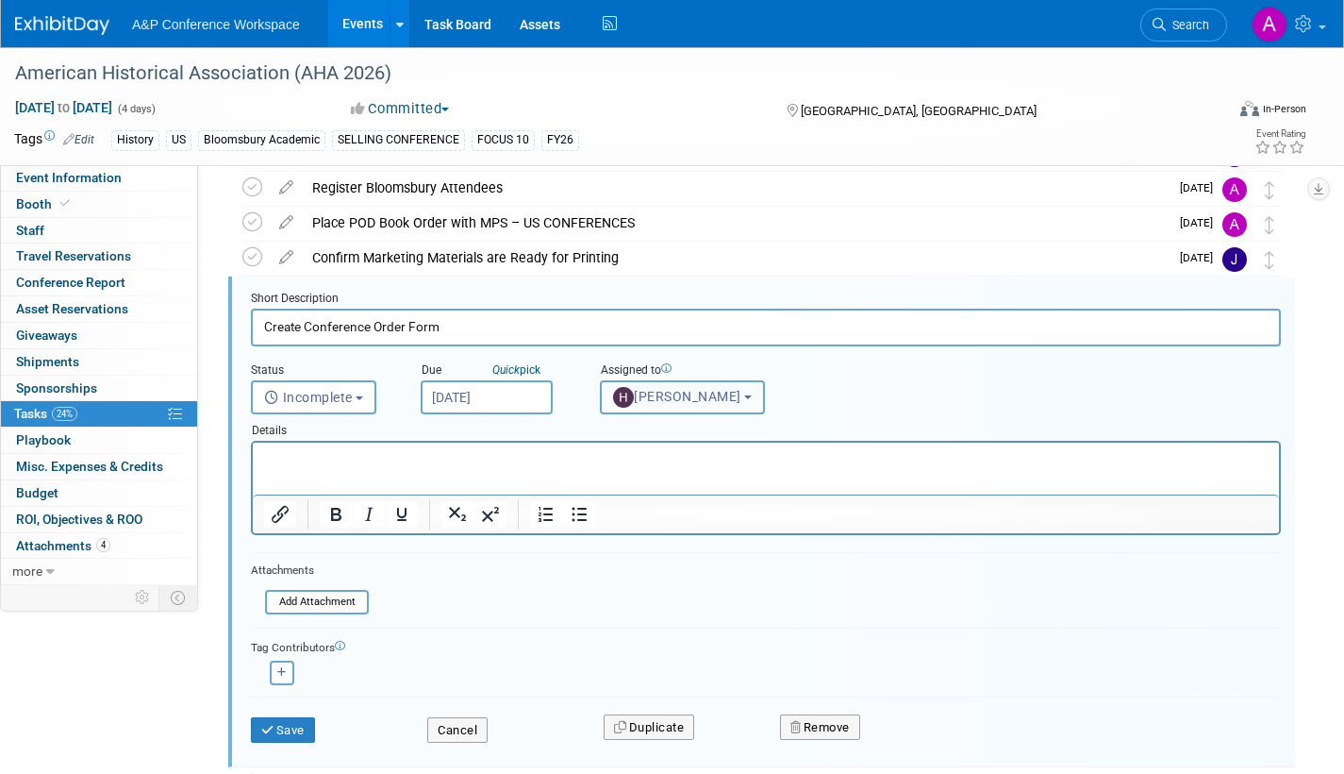
click at [697, 405] on button "[PERSON_NAME]" at bounding box center [682, 397] width 165 height 34
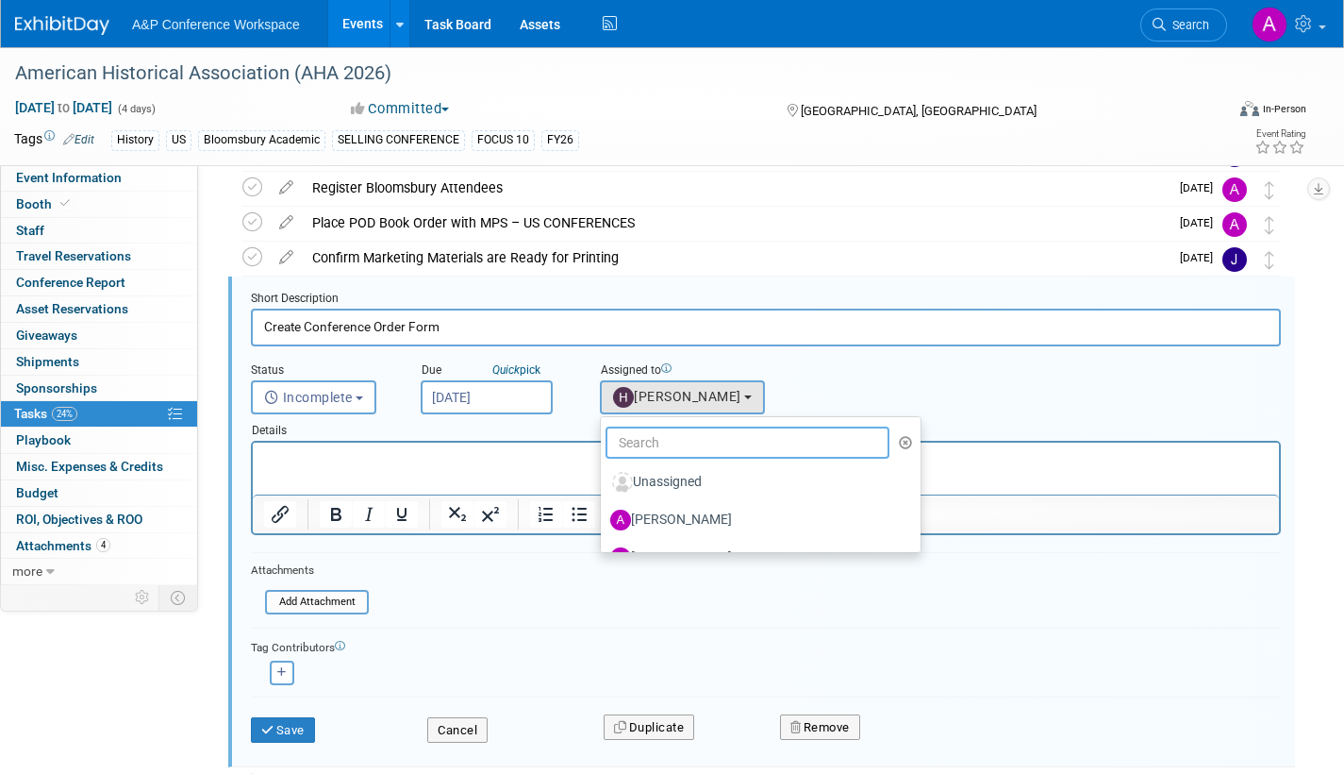
click at [687, 441] on input "text" at bounding box center [748, 442] width 284 height 32
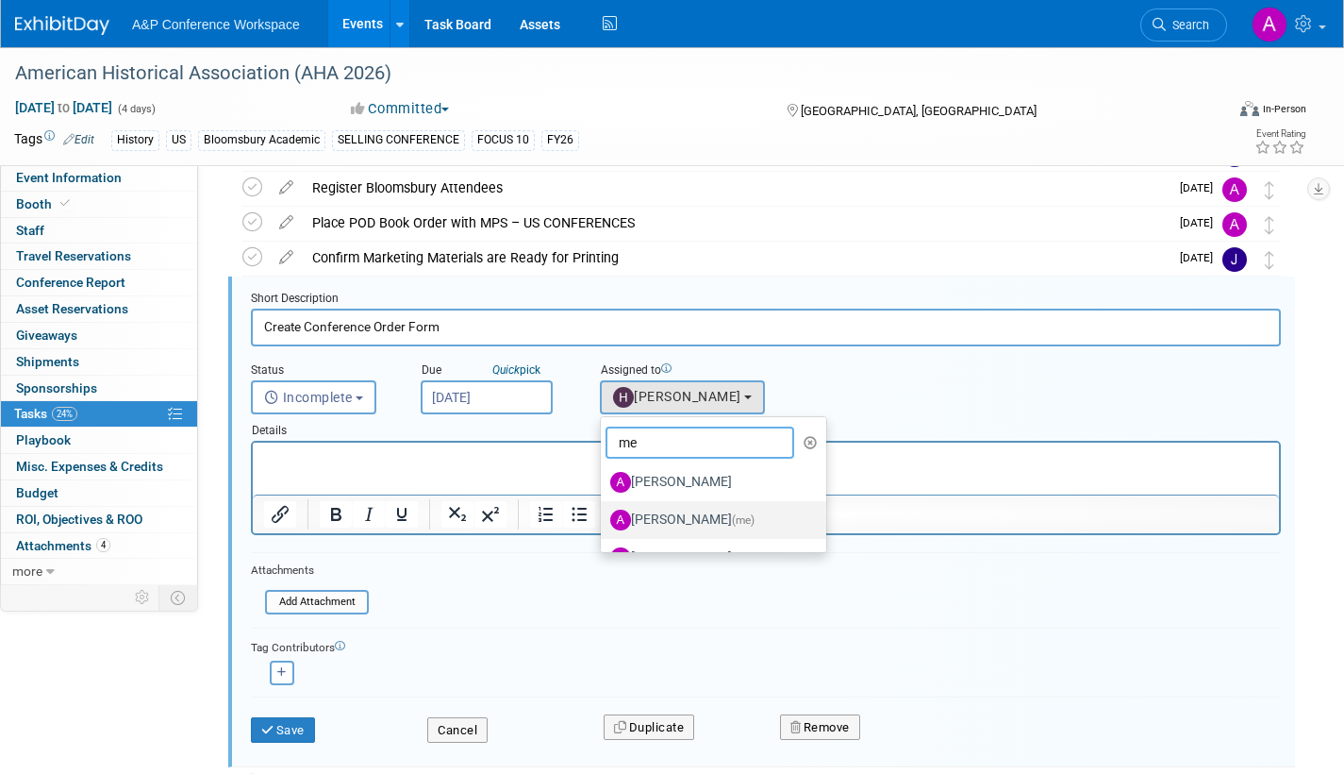
type input "me"
click at [685, 522] on label "[PERSON_NAME] (me)" at bounding box center [708, 520] width 197 height 30
click at [604, 522] on input "[PERSON_NAME] (me)" at bounding box center [598, 517] width 12 height 12
select select "3fc68575-f872-4db6-8d2a-11755123f12c"
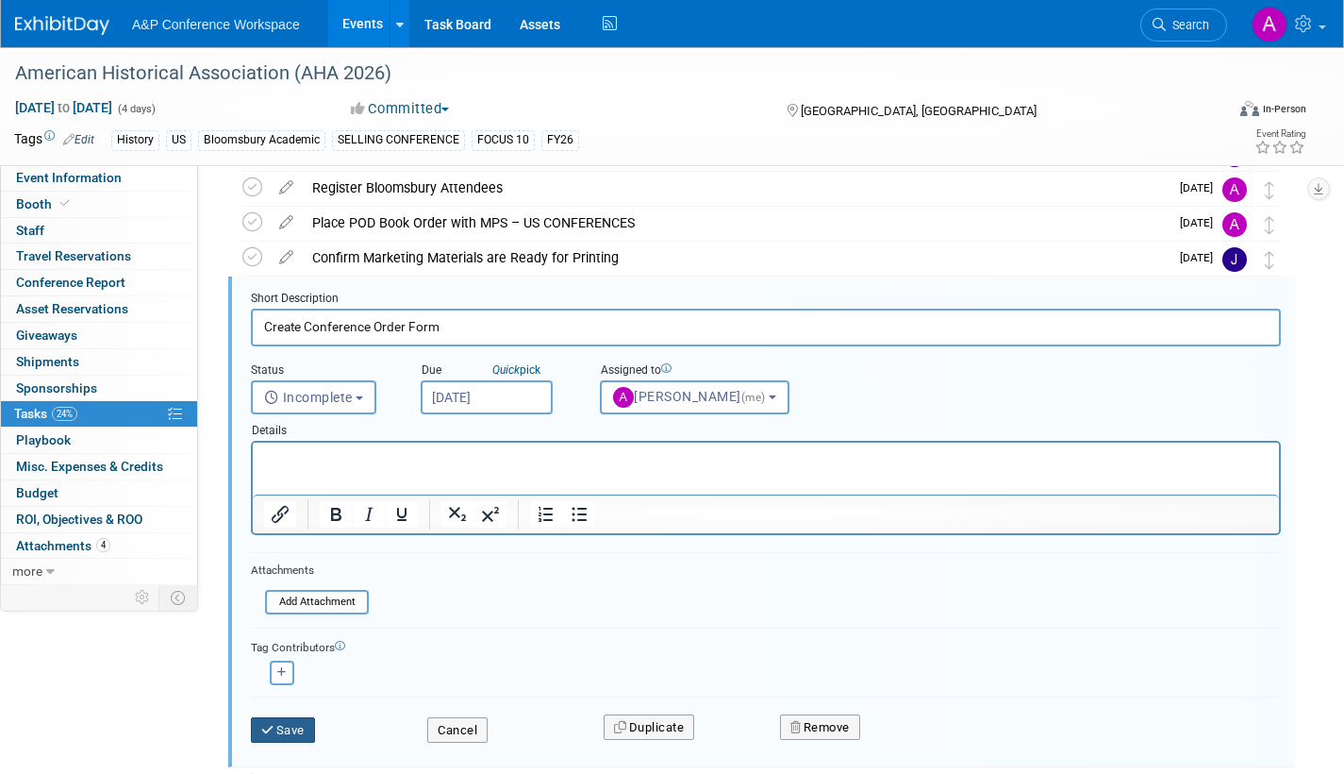
click at [292, 726] on button "Save" at bounding box center [283, 730] width 64 height 26
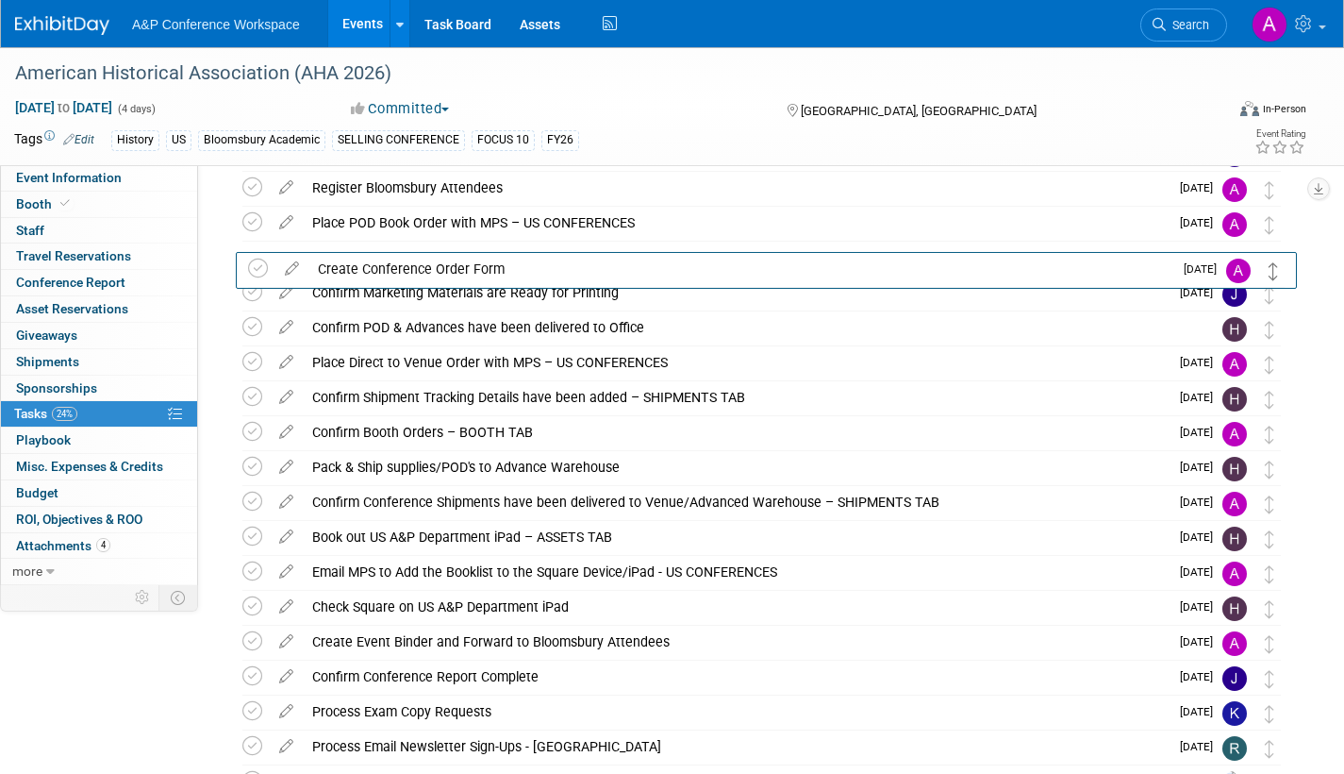
drag, startPoint x: 1271, startPoint y: 296, endPoint x: 1275, endPoint y: 260, distance: 36.2
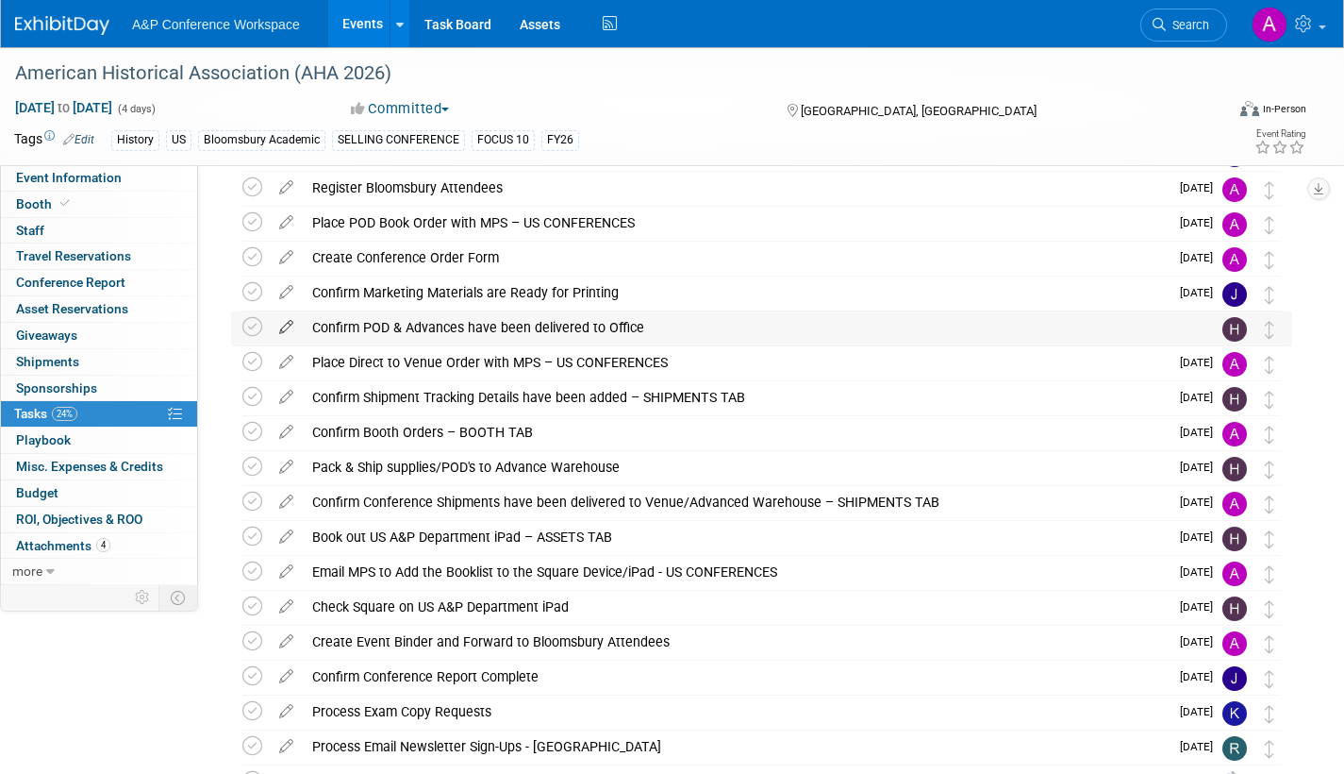
click at [288, 323] on icon at bounding box center [286, 323] width 33 height 24
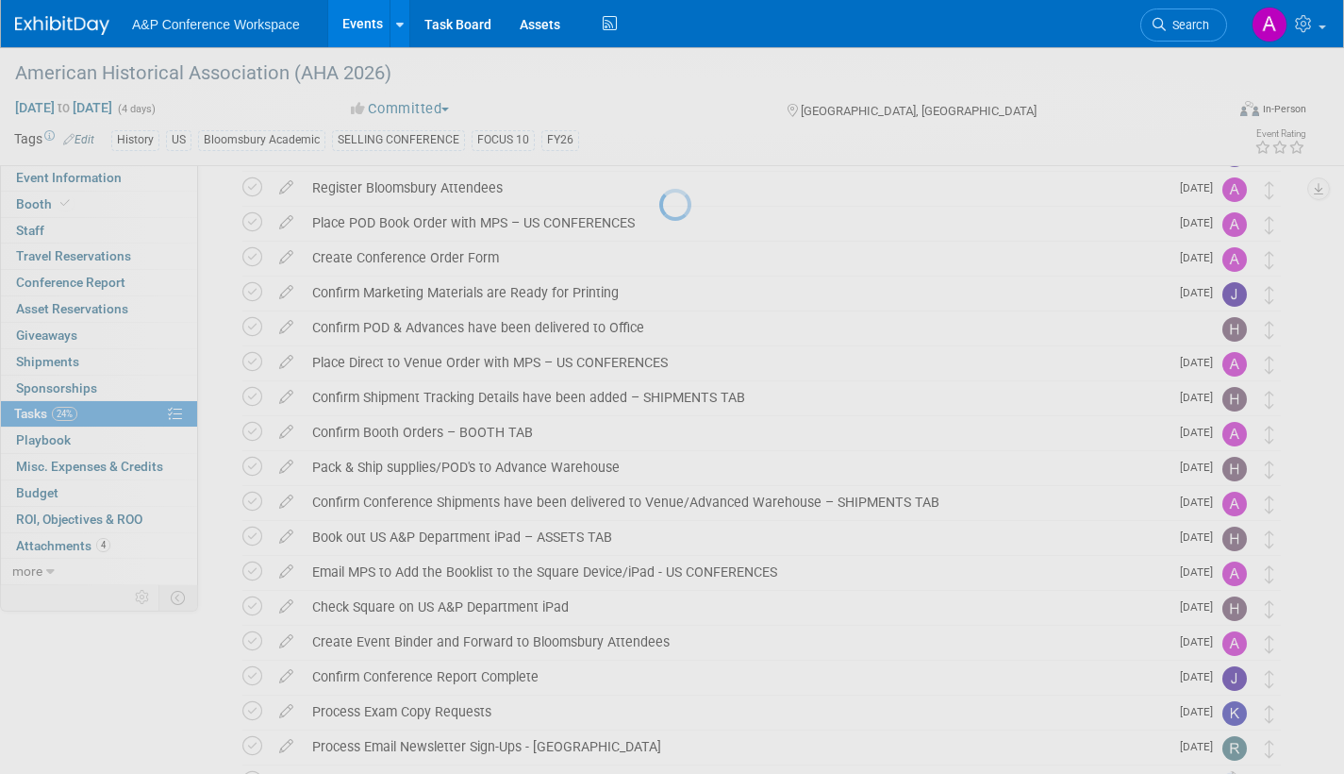
select select "9"
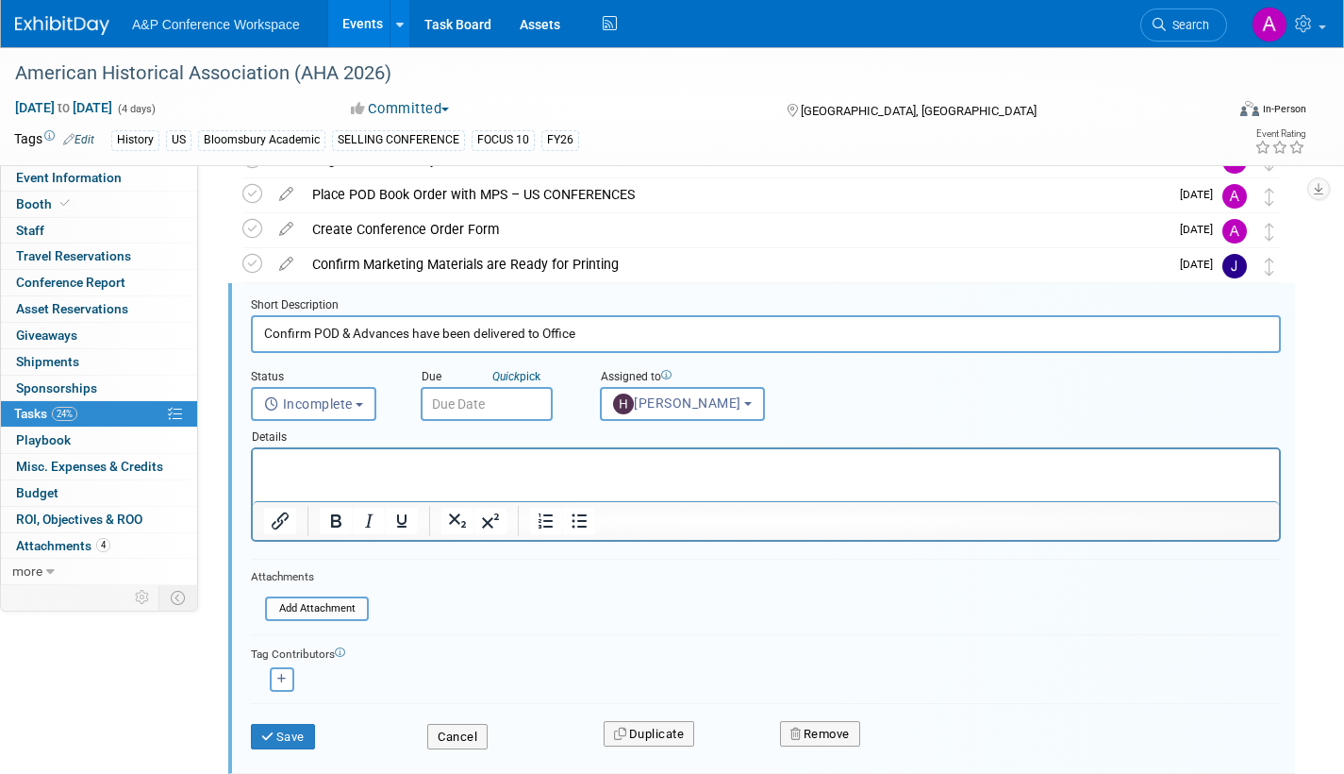
scroll to position [388, 0]
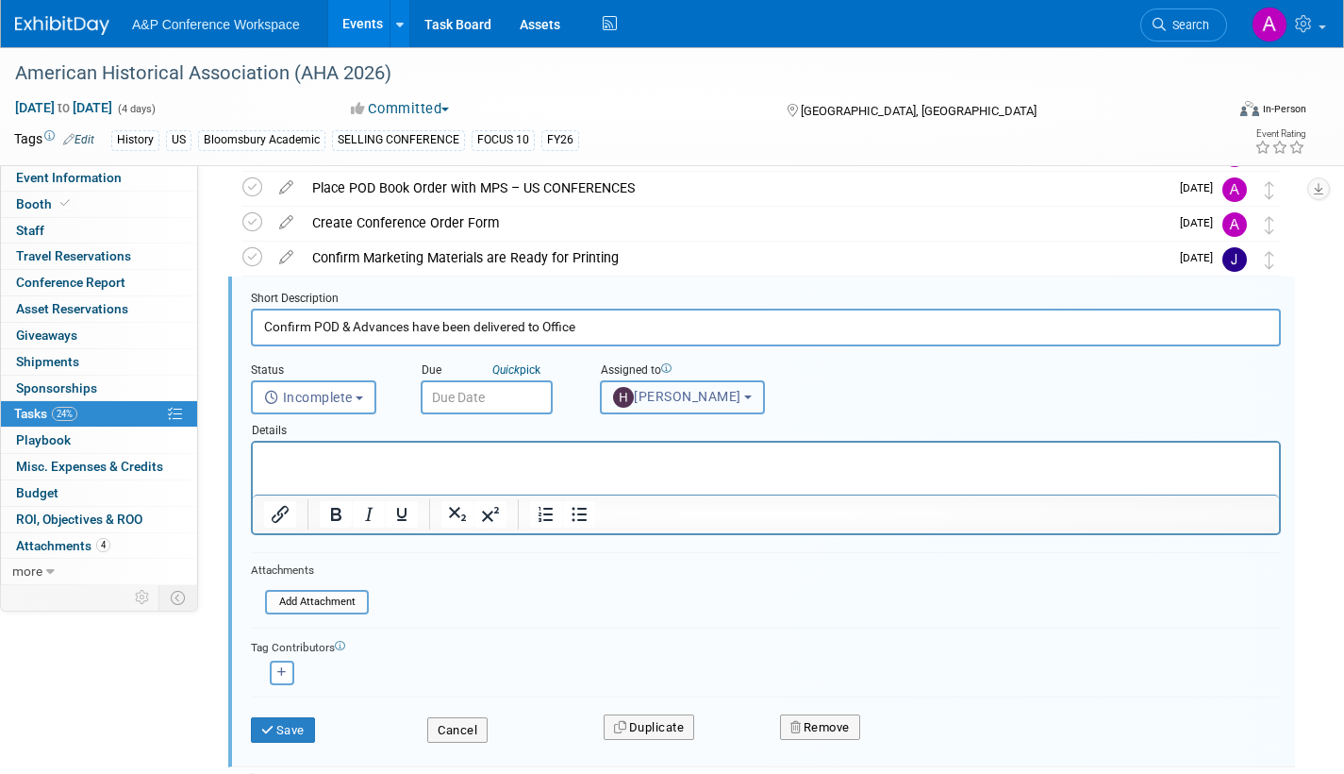
click at [658, 402] on span "[PERSON_NAME]" at bounding box center [677, 396] width 128 height 15
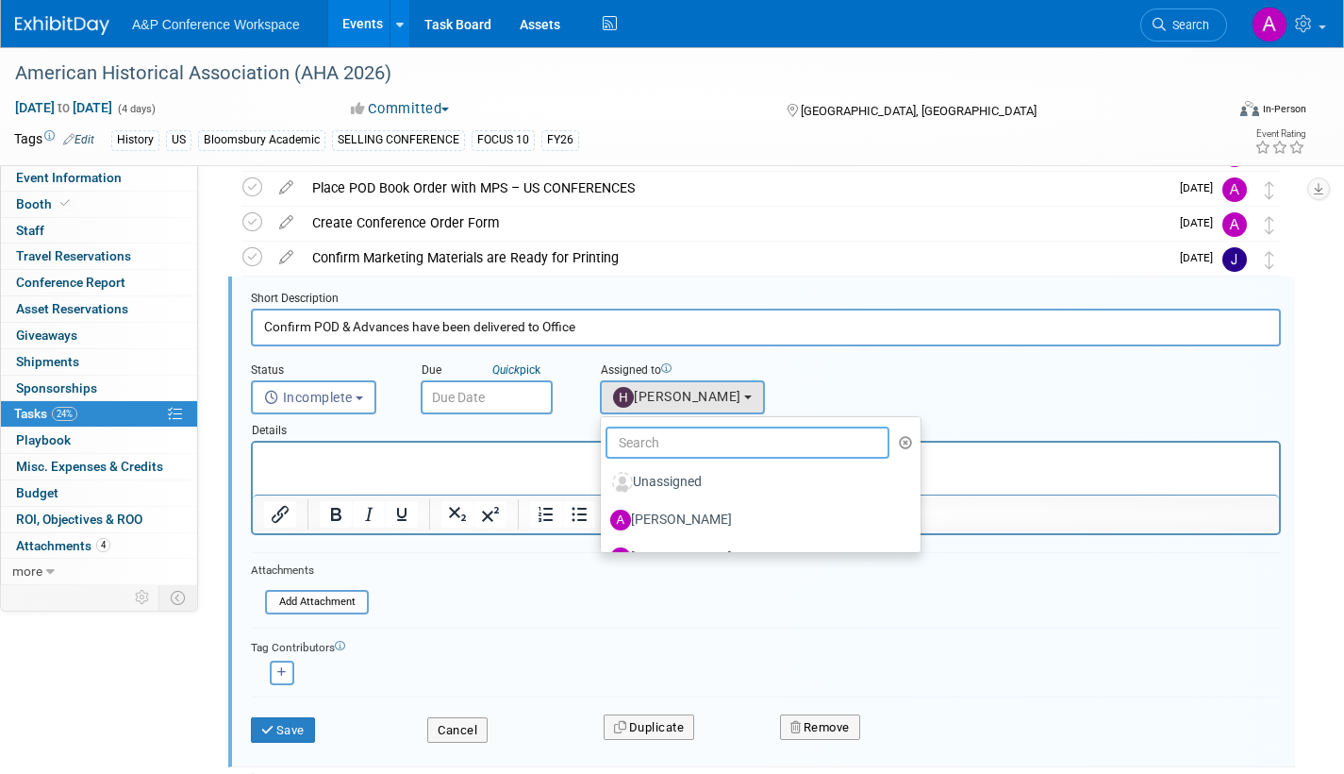
click at [644, 448] on input "text" at bounding box center [748, 442] width 284 height 32
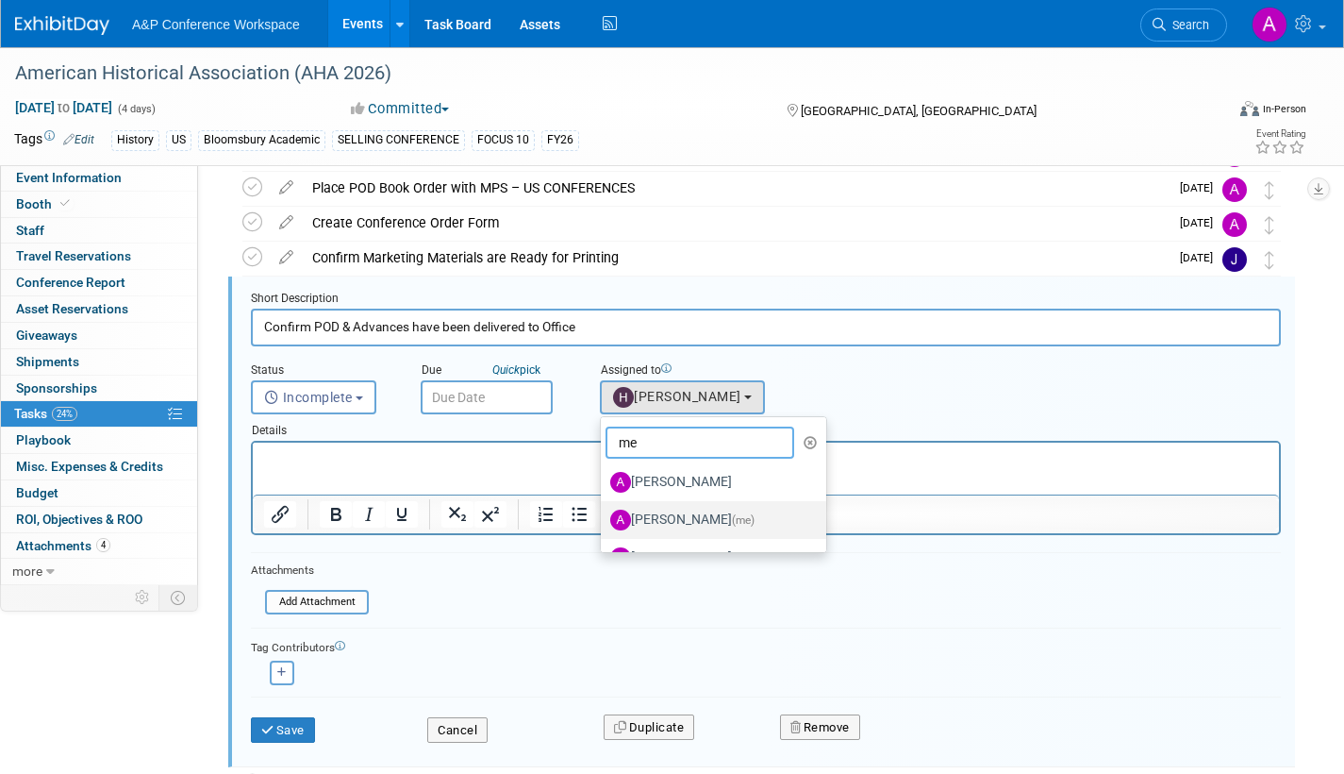
type input "me"
click at [714, 520] on label "[PERSON_NAME] (me)" at bounding box center [708, 520] width 197 height 30
click at [604, 520] on input "[PERSON_NAME] (me)" at bounding box center [598, 517] width 12 height 12
select select "3fc68575-f872-4db6-8d2a-11755123f12c"
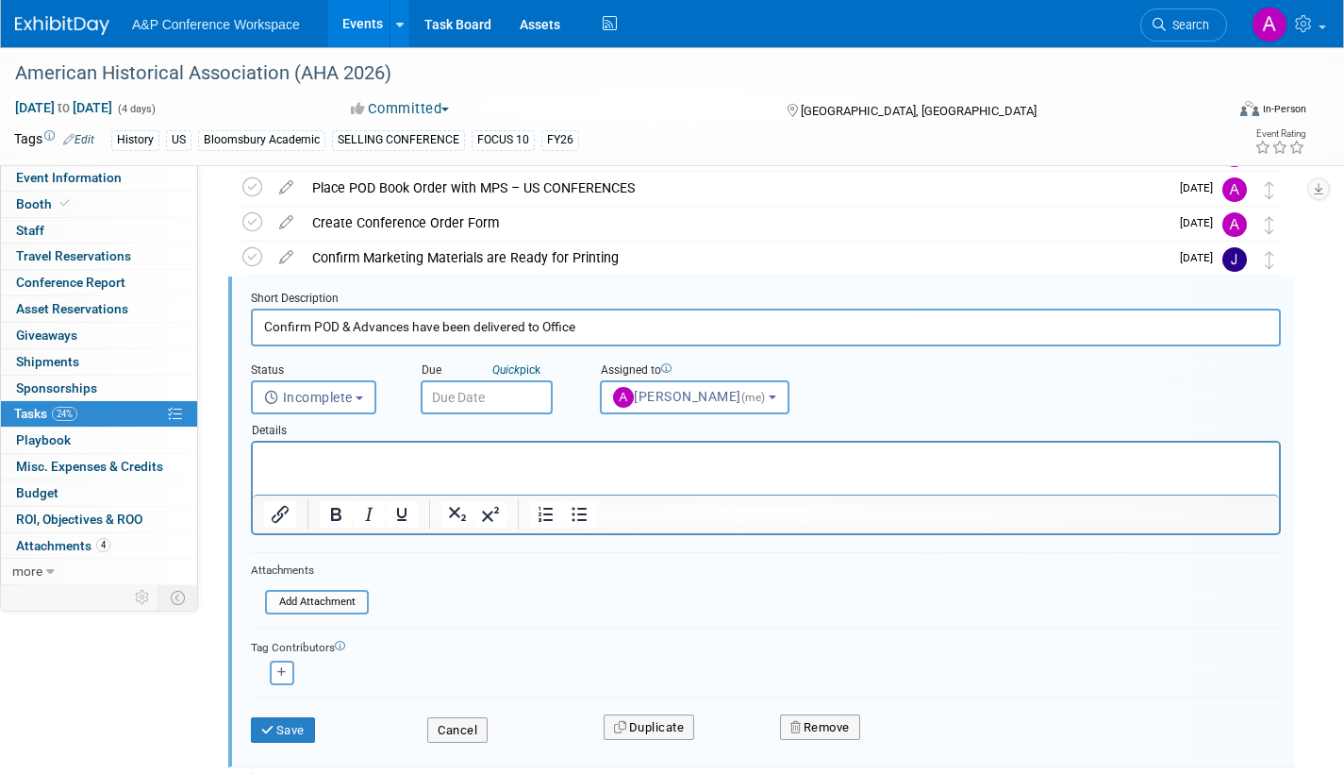
click at [525, 397] on input "text" at bounding box center [487, 397] width 132 height 34
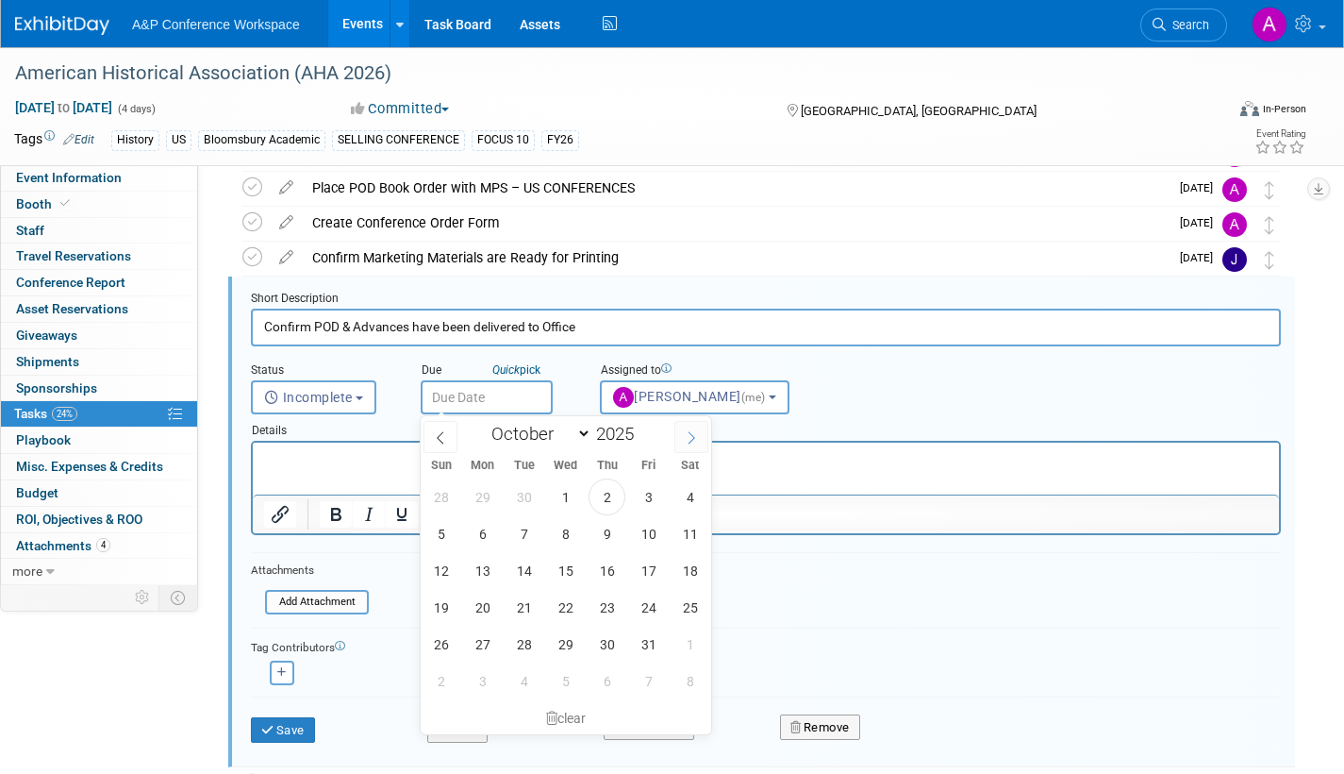
click at [701, 438] on span at bounding box center [692, 437] width 34 height 32
select select "10"
click at [569, 603] on span "19" at bounding box center [565, 607] width 37 height 37
type input "[DATE]"
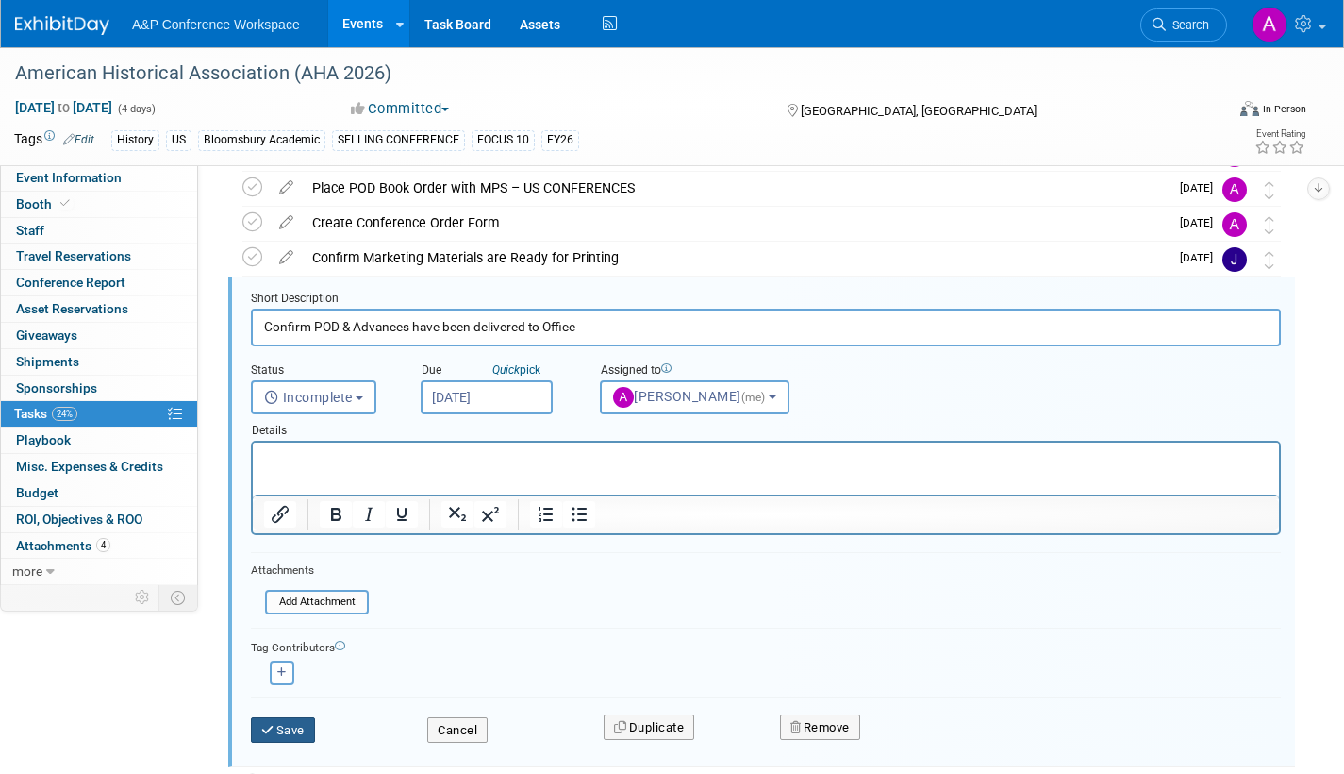
click at [302, 725] on button "Save" at bounding box center [283, 730] width 64 height 26
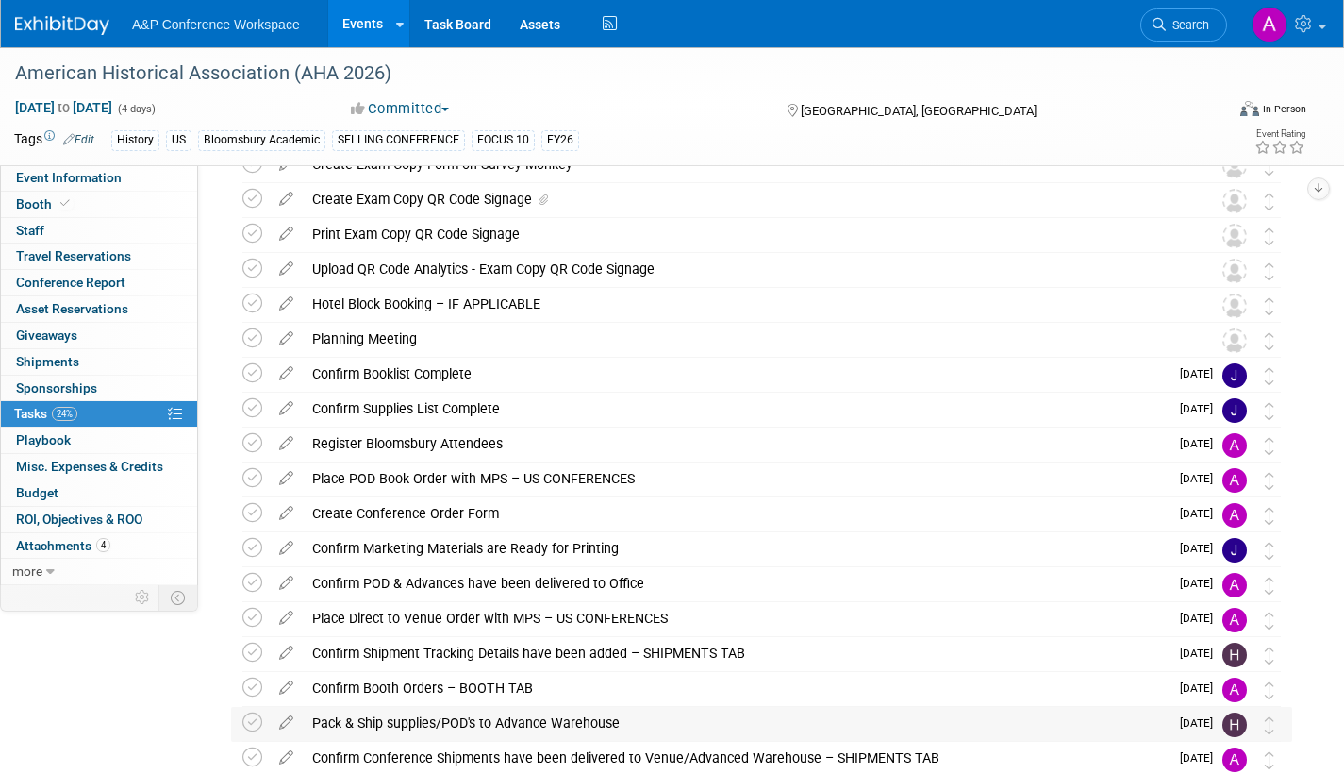
scroll to position [0, 0]
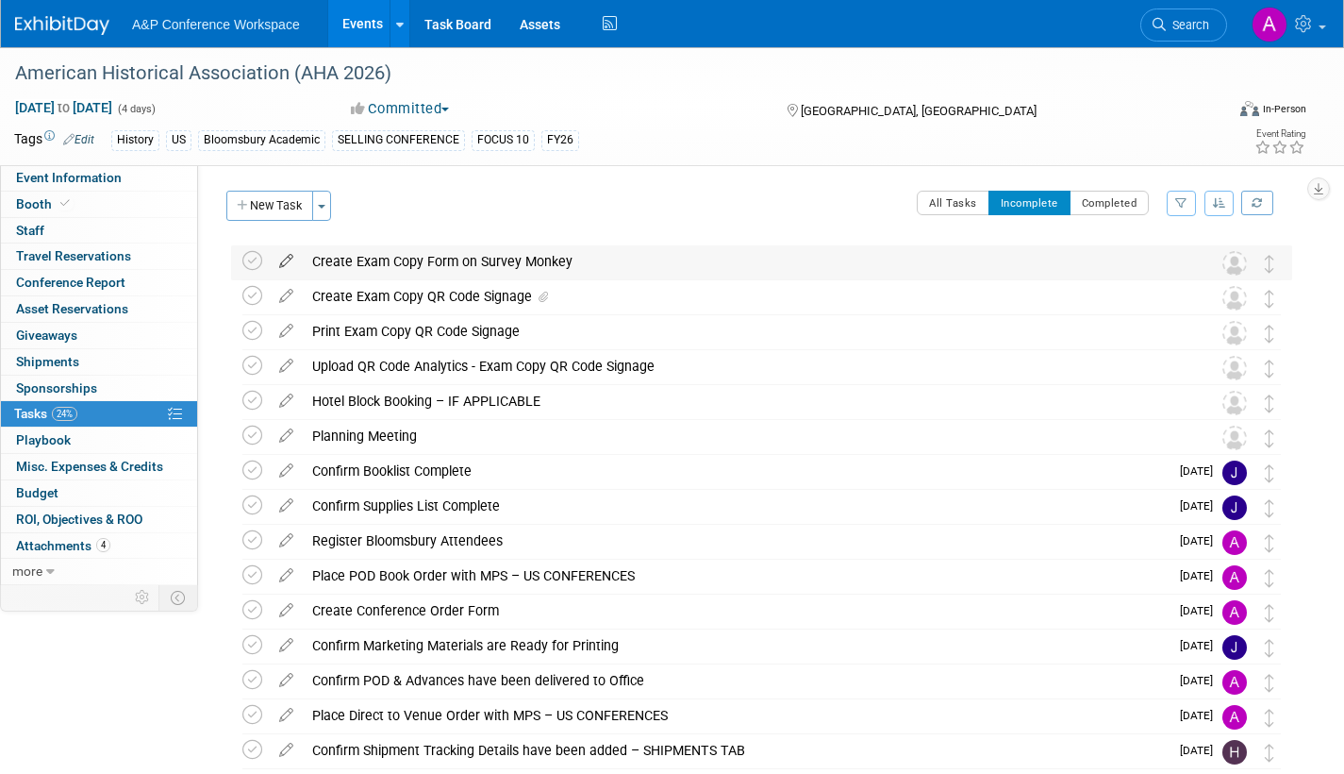
click at [284, 255] on icon at bounding box center [286, 257] width 33 height 24
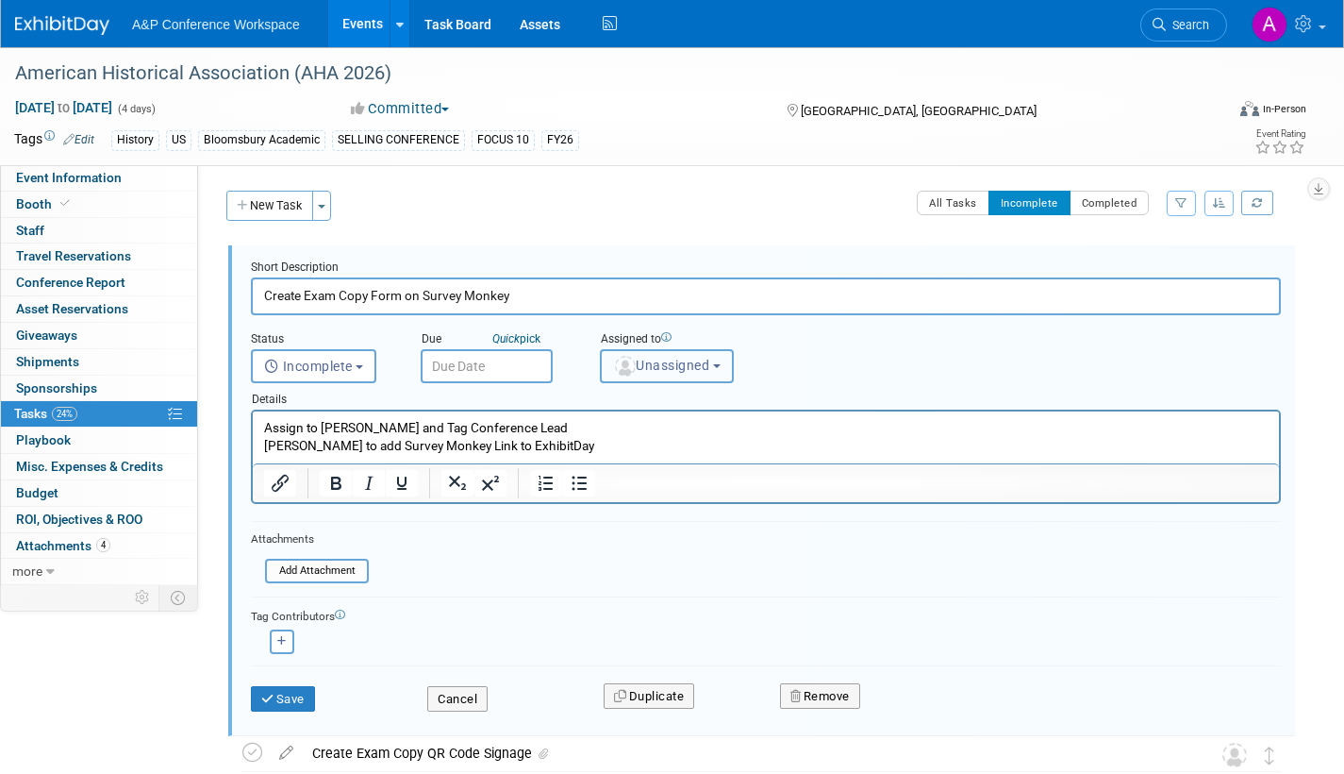
click at [662, 371] on span "Unassigned" at bounding box center [661, 365] width 96 height 15
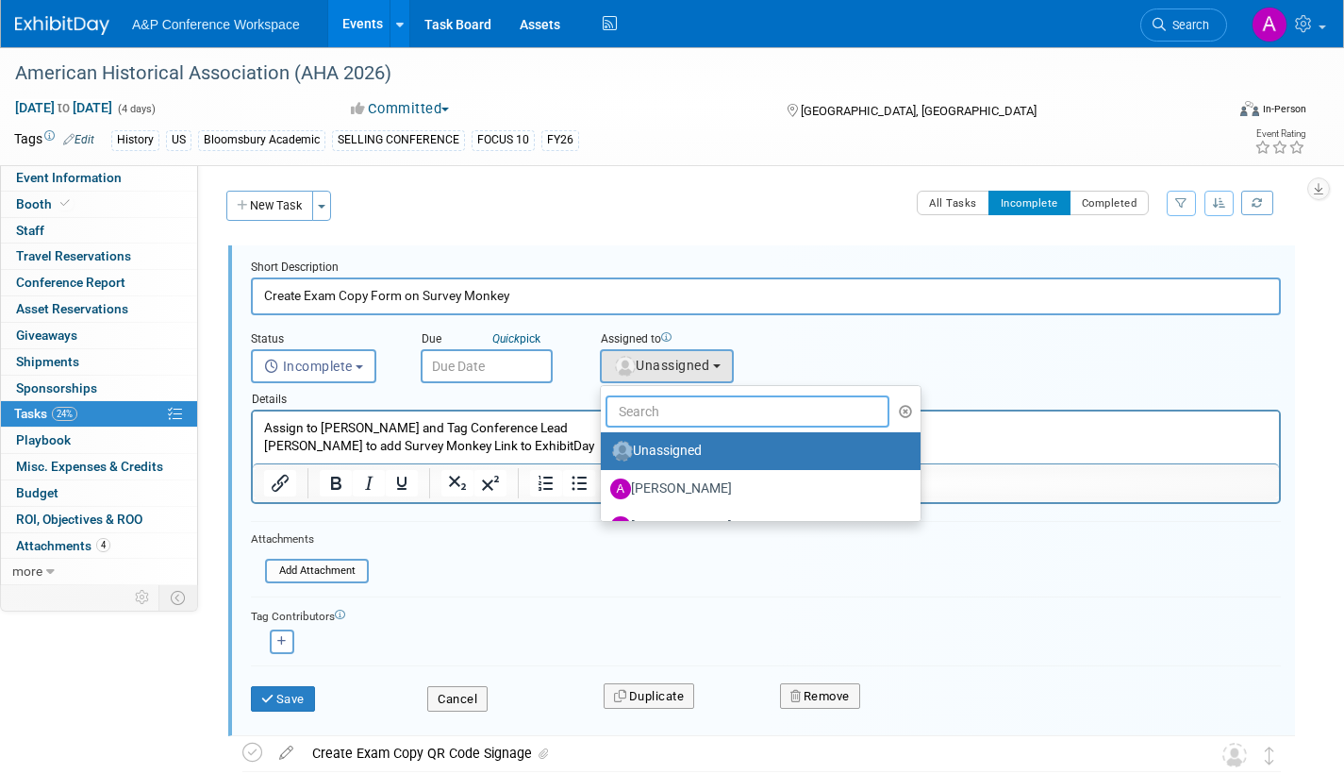
click at [654, 415] on input "text" at bounding box center [748, 411] width 284 height 32
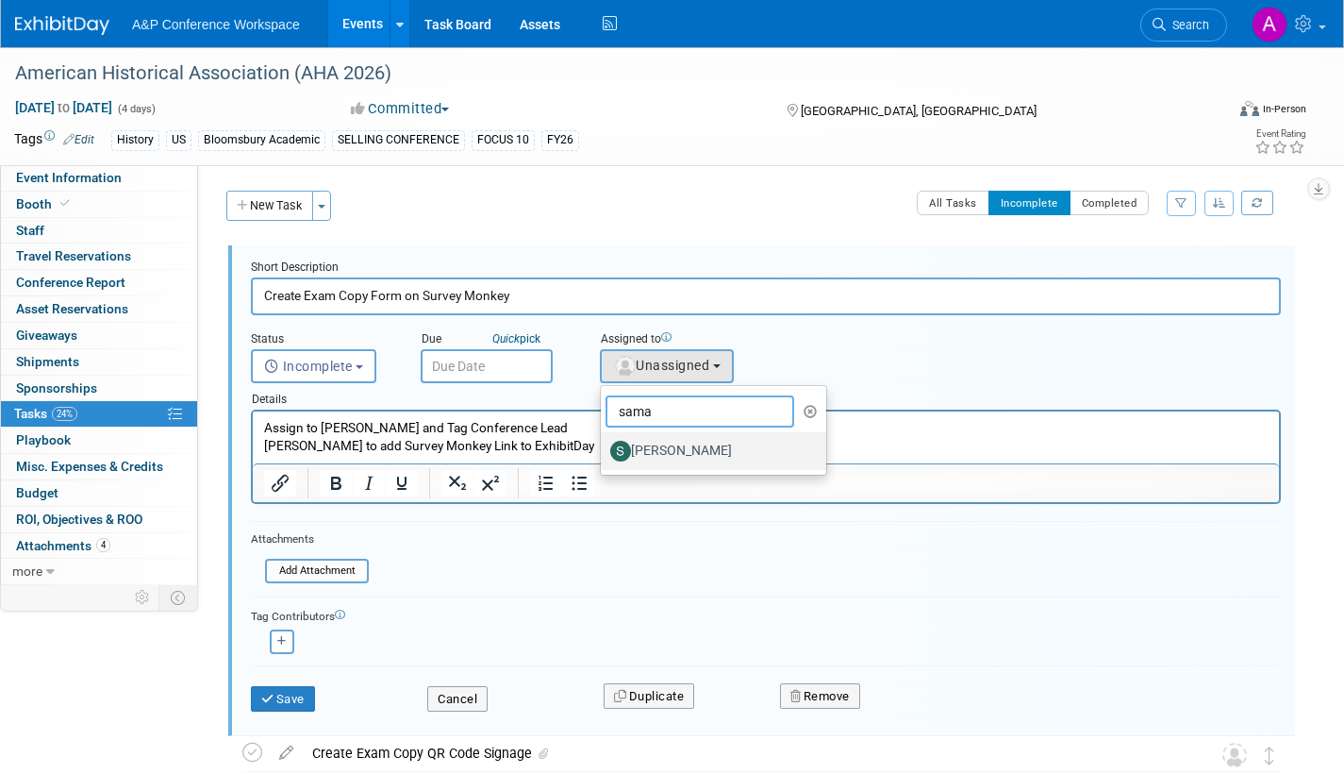
type input "sama"
click at [658, 450] on label "[PERSON_NAME]" at bounding box center [708, 451] width 197 height 30
click at [604, 450] on input "[PERSON_NAME]" at bounding box center [598, 448] width 12 height 12
select select "dd475548-7710-49a5-a511-3269a2e33318"
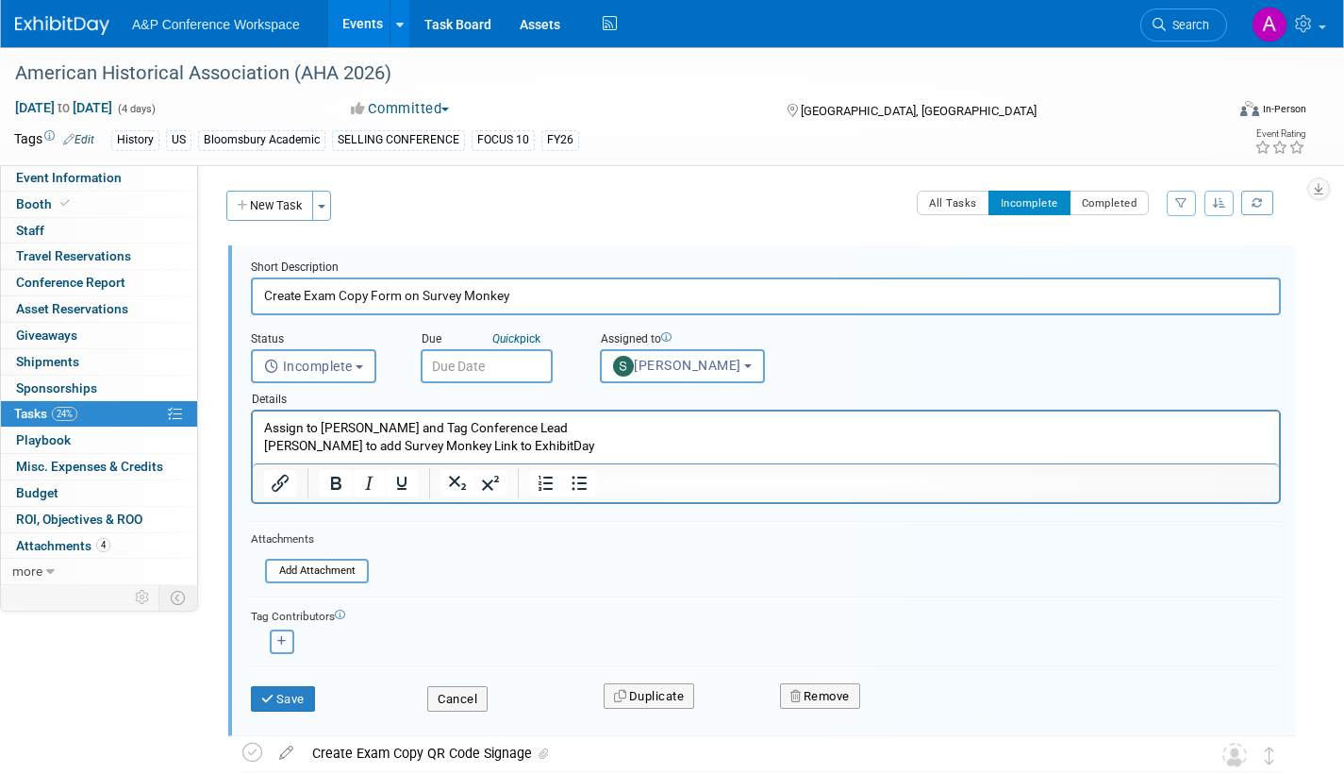
click at [284, 642] on icon "button" at bounding box center [281, 641] width 9 height 10
select select
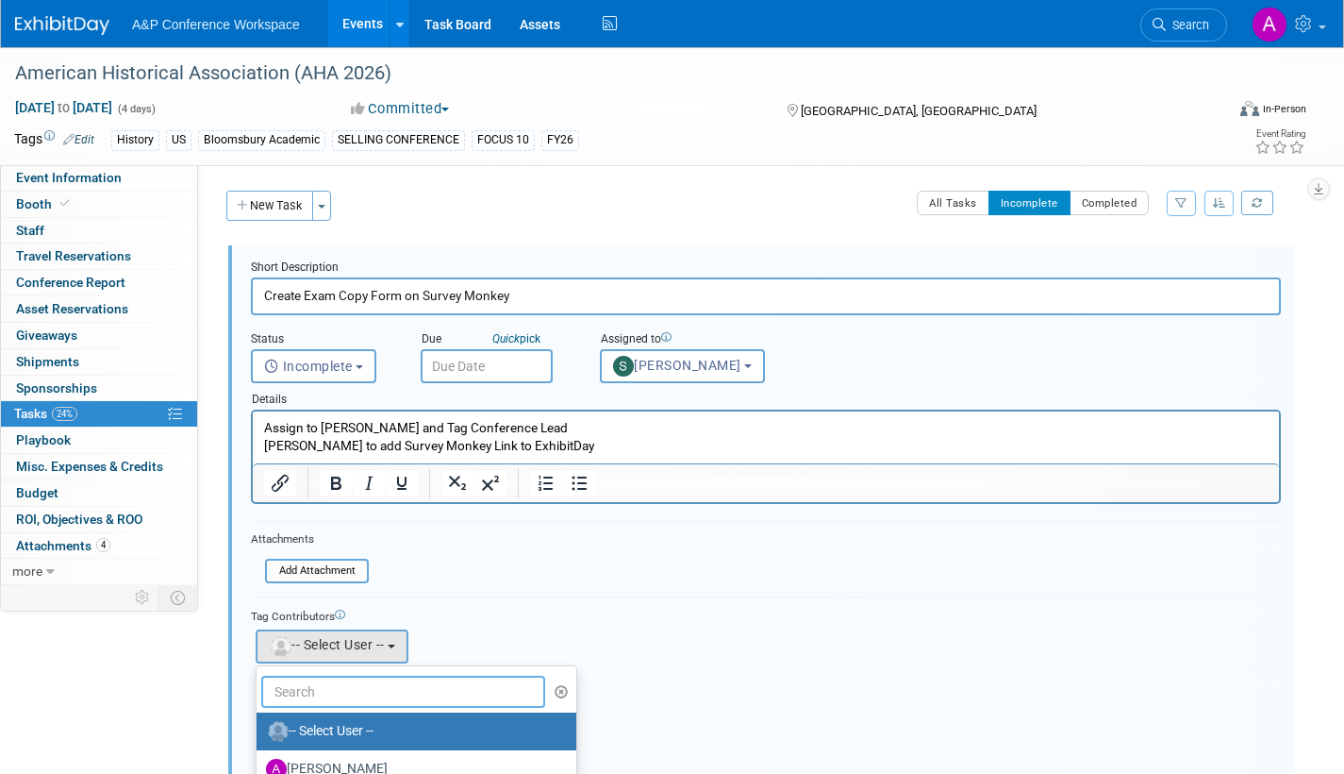
click at [352, 687] on input "text" at bounding box center [403, 691] width 284 height 32
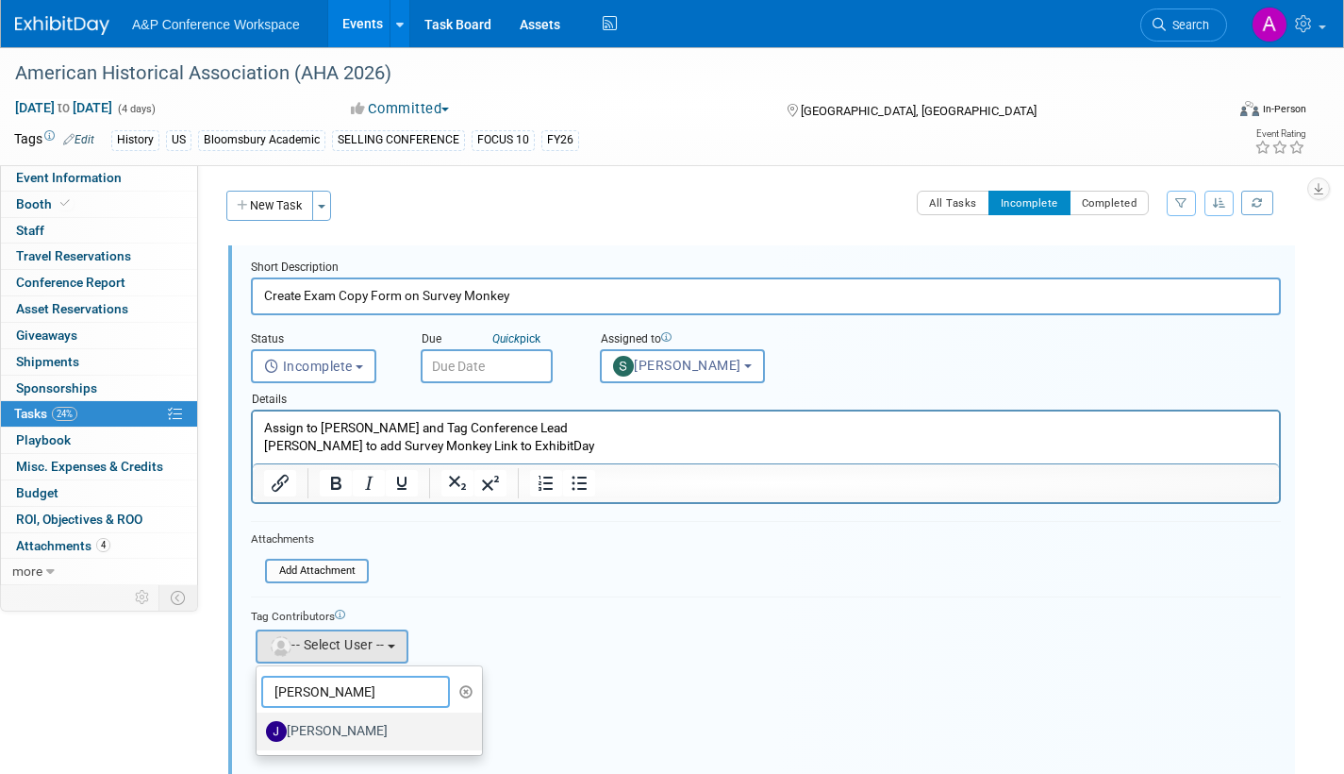
type input "[PERSON_NAME]"
click at [344, 728] on label "[PERSON_NAME]" at bounding box center [364, 731] width 197 height 30
click at [259, 728] on input "[PERSON_NAME]" at bounding box center [253, 729] width 12 height 12
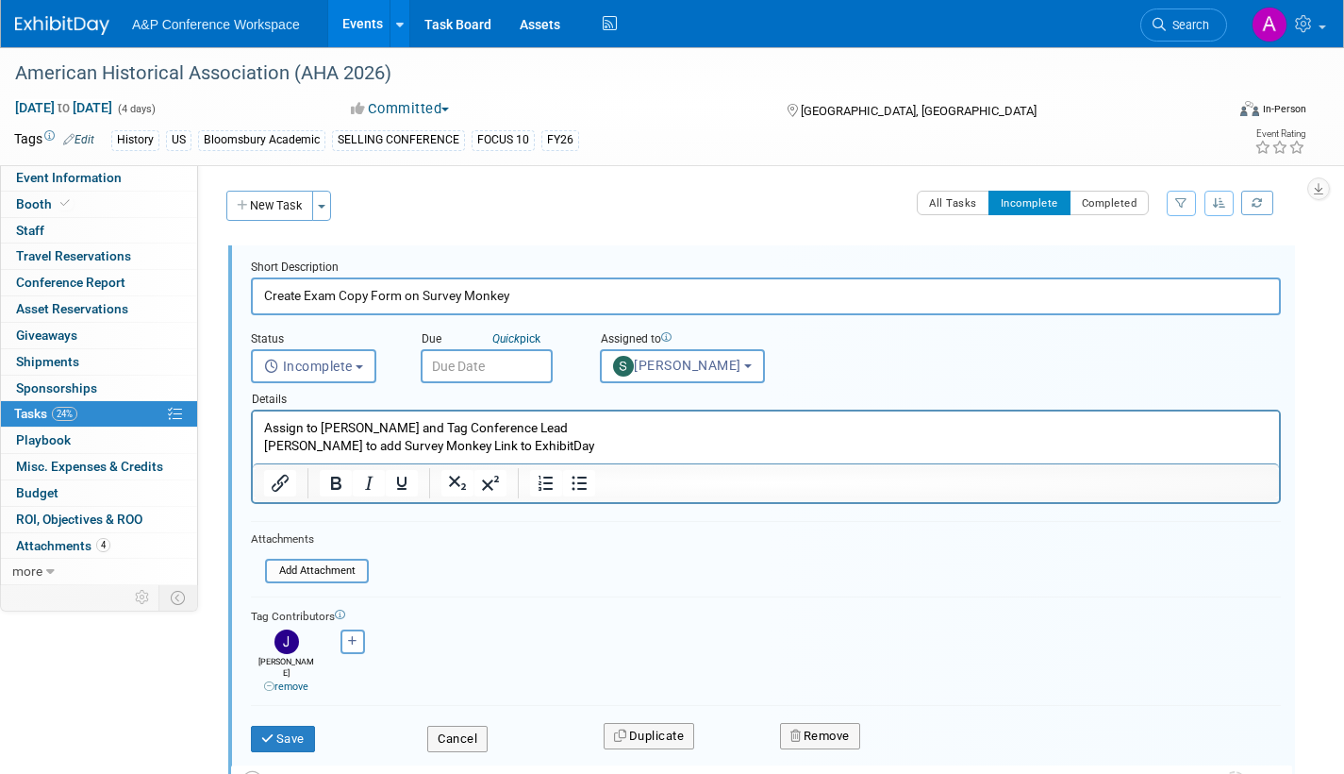
click at [501, 363] on input "text" at bounding box center [487, 366] width 132 height 34
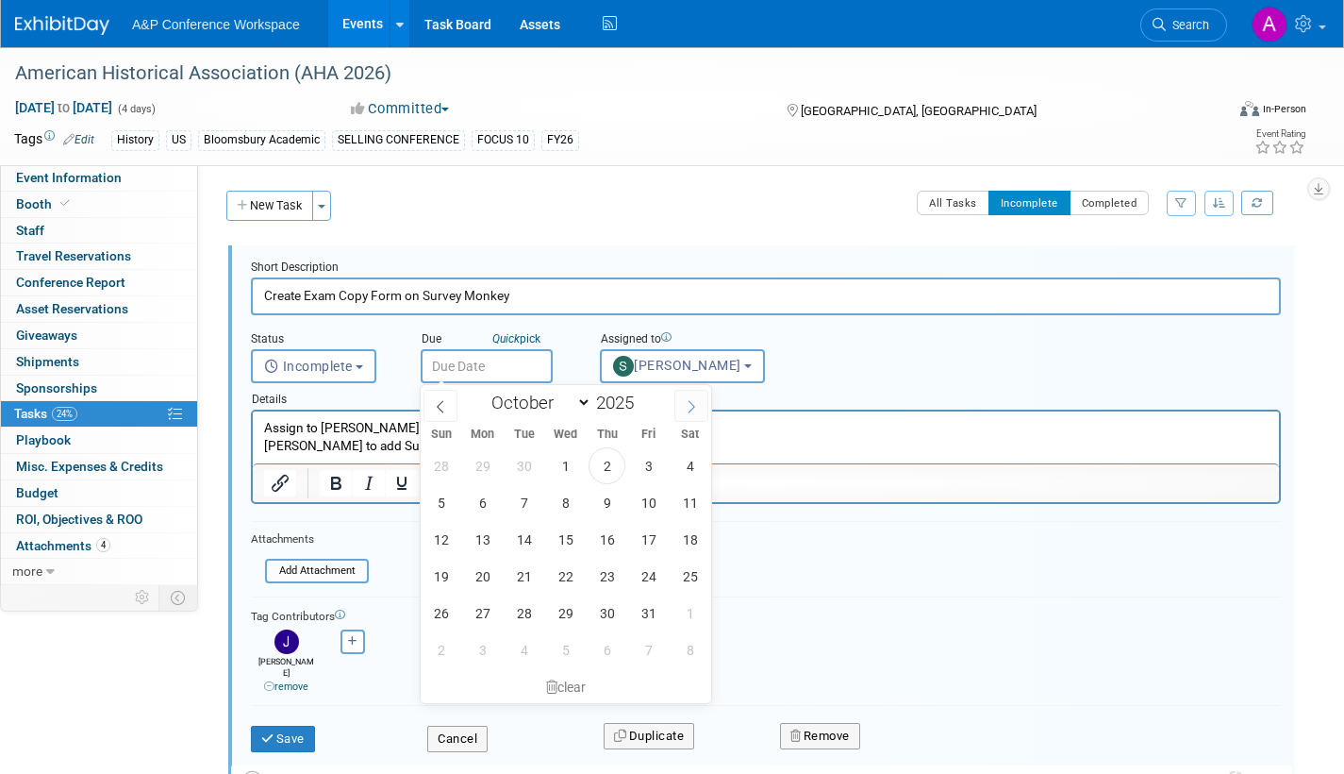
click at [687, 410] on icon at bounding box center [691, 406] width 13 height 13
select select "10"
click at [479, 535] on span "10" at bounding box center [482, 539] width 37 height 37
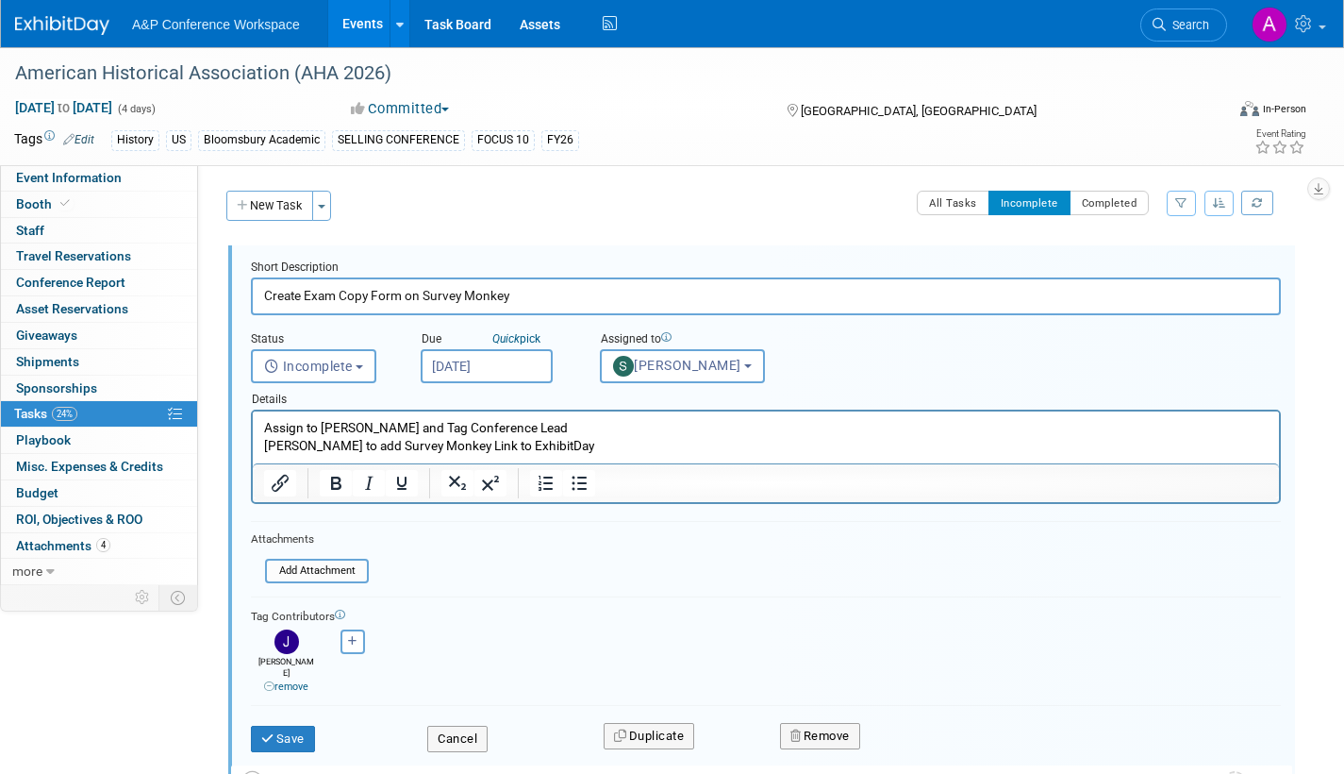
click at [538, 371] on input "[DATE]" at bounding box center [487, 366] width 132 height 34
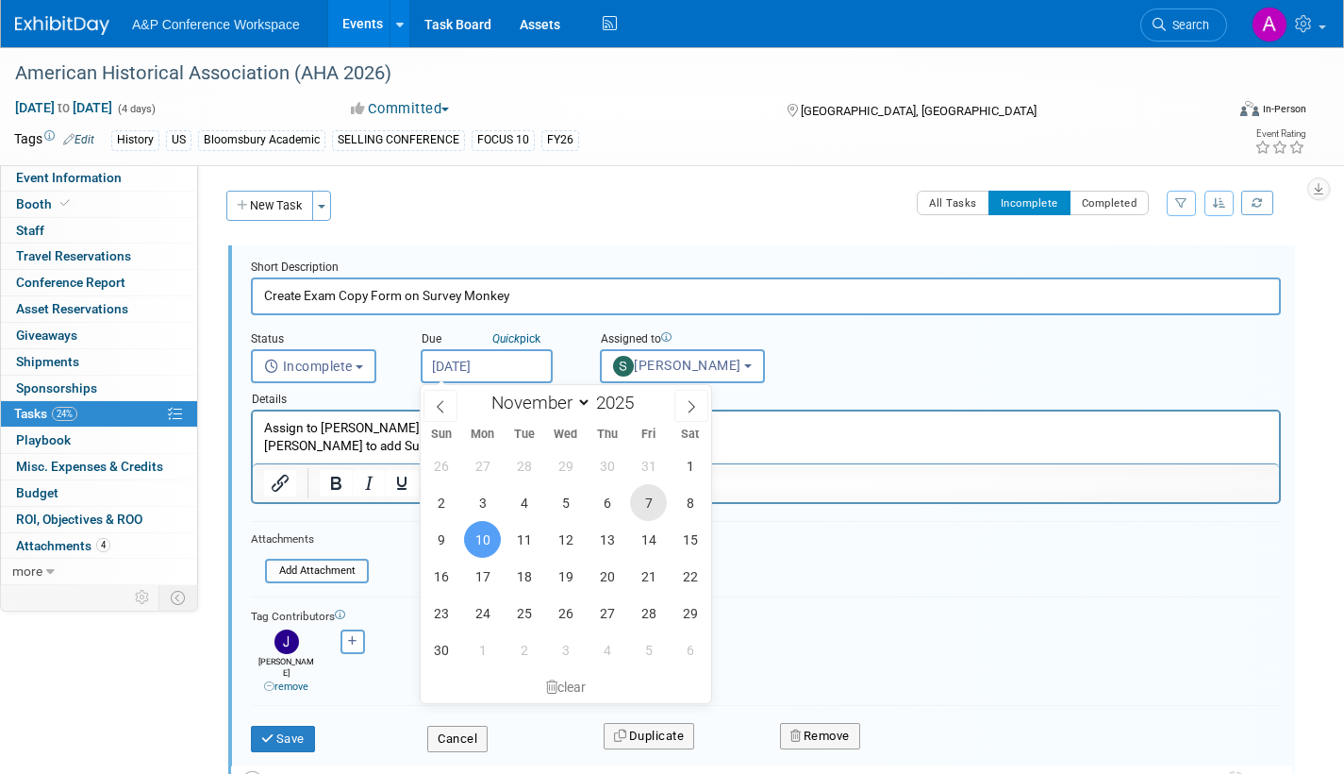
click at [642, 501] on span "7" at bounding box center [648, 502] width 37 height 37
type input "[DATE]"
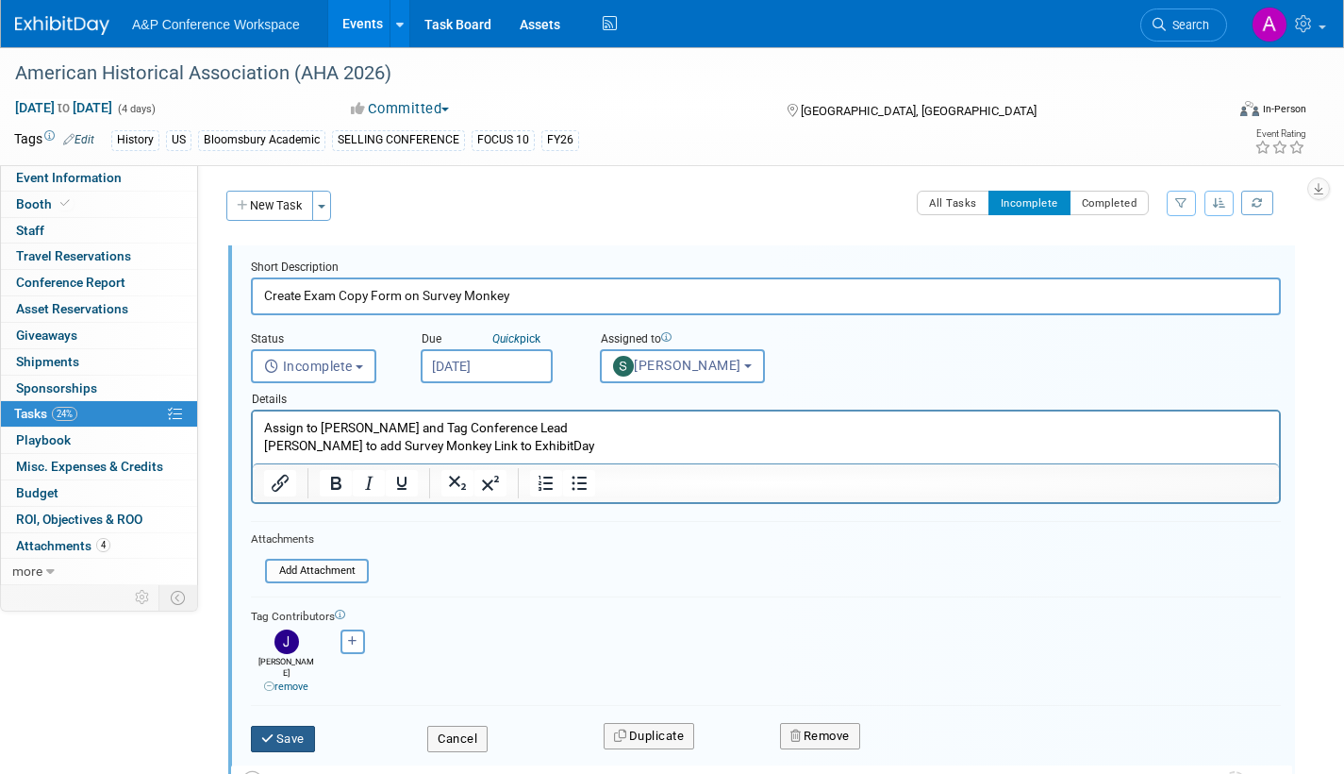
click at [291, 725] on button "Save" at bounding box center [283, 738] width 64 height 26
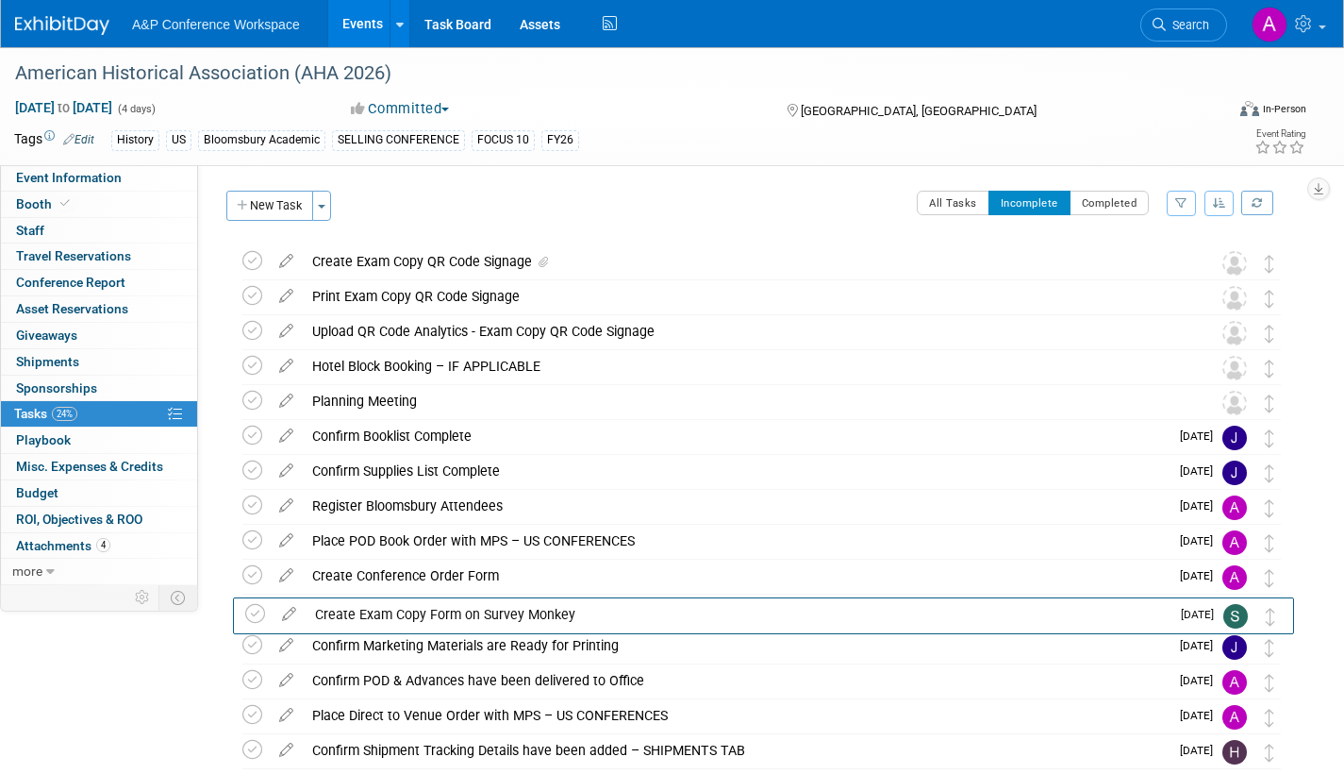
drag, startPoint x: 1275, startPoint y: 268, endPoint x: 1277, endPoint y: 620, distance: 351.9
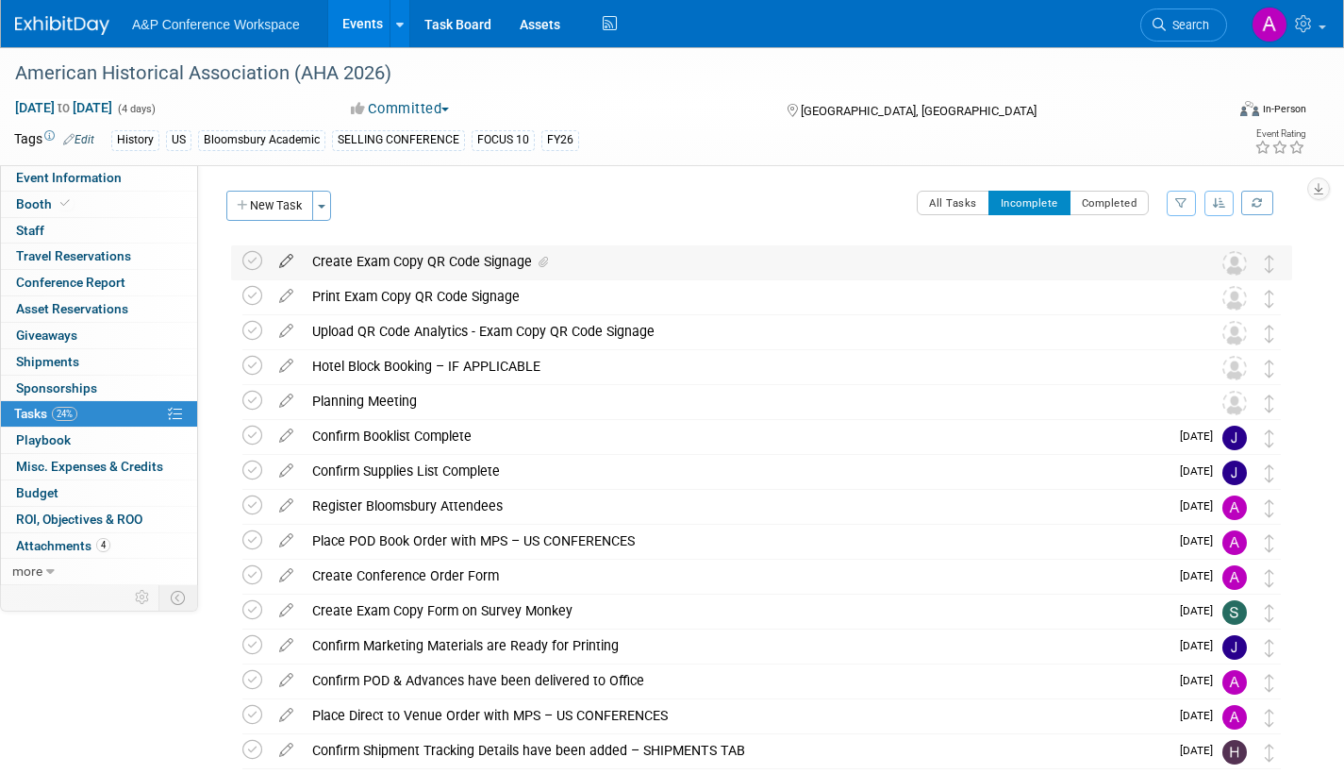
click at [283, 256] on icon at bounding box center [286, 257] width 33 height 24
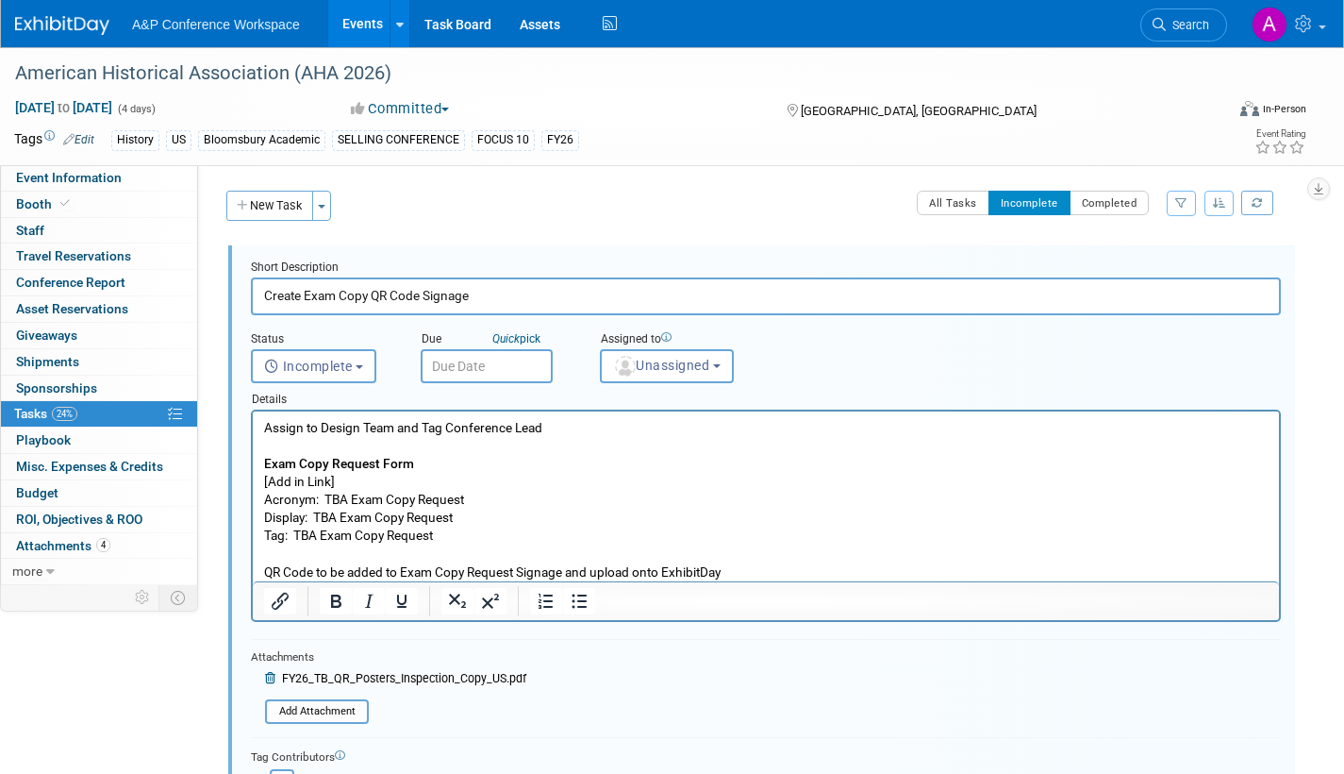
click at [529, 368] on input "text" at bounding box center [487, 366] width 132 height 34
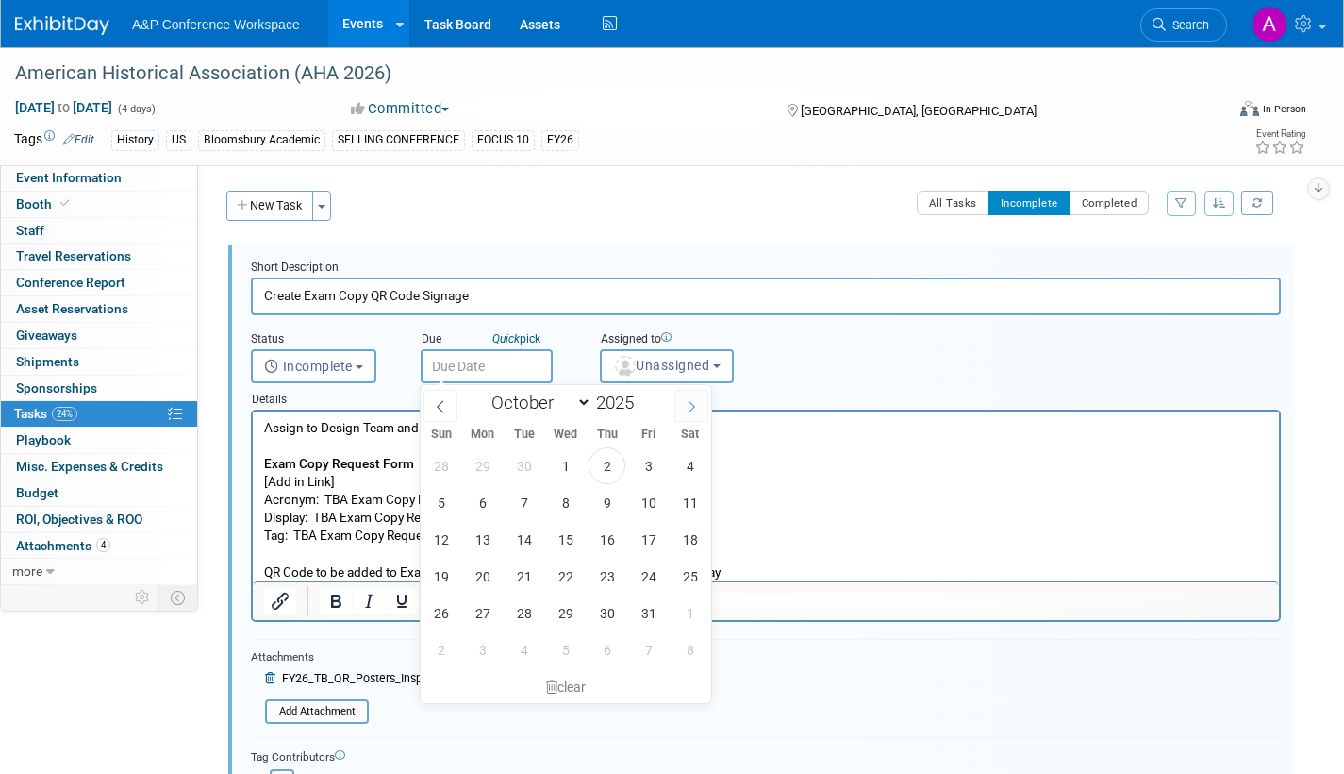
click at [700, 406] on span at bounding box center [692, 406] width 34 height 32
select select "10"
drag, startPoint x: 564, startPoint y: 539, endPoint x: 310, endPoint y: 122, distance: 488.1
click at [564, 539] on span "12" at bounding box center [565, 539] width 37 height 37
type input "[DATE]"
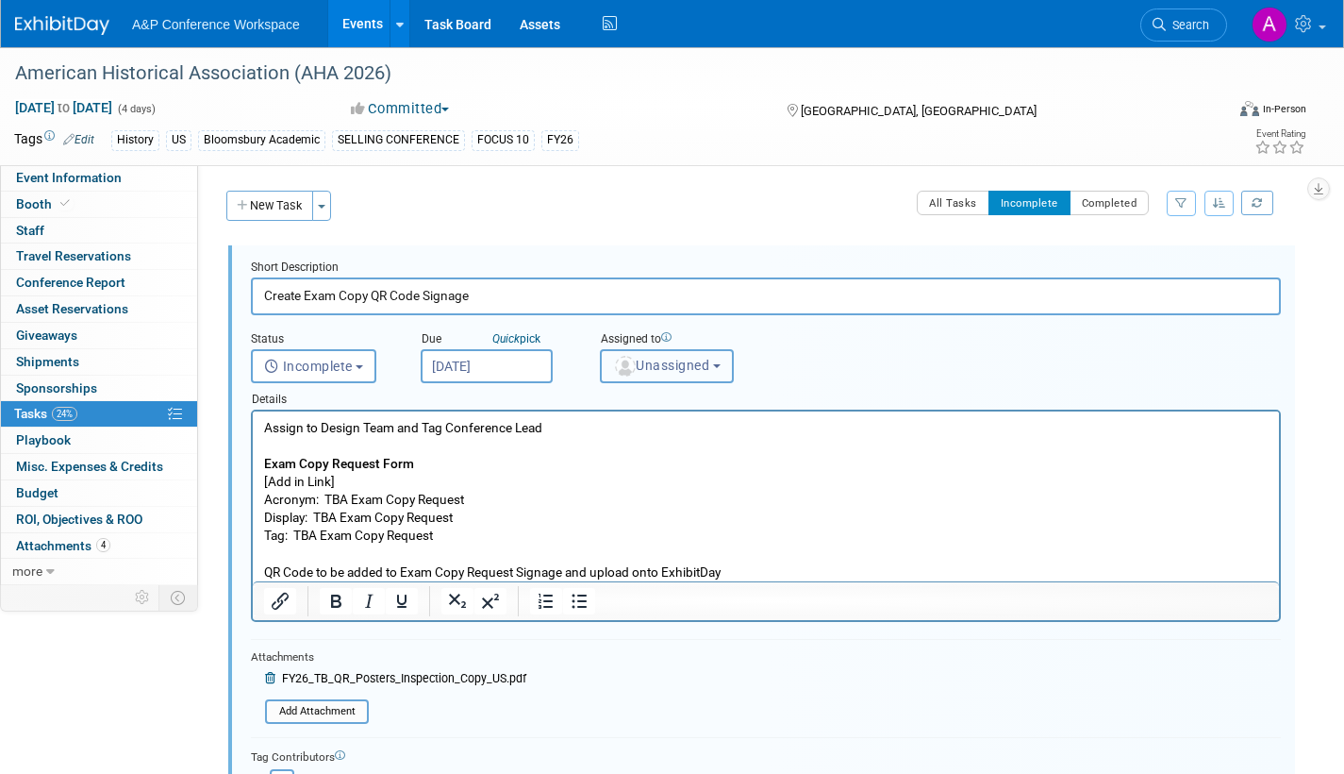
click at [660, 372] on span "Unassigned" at bounding box center [661, 365] width 96 height 15
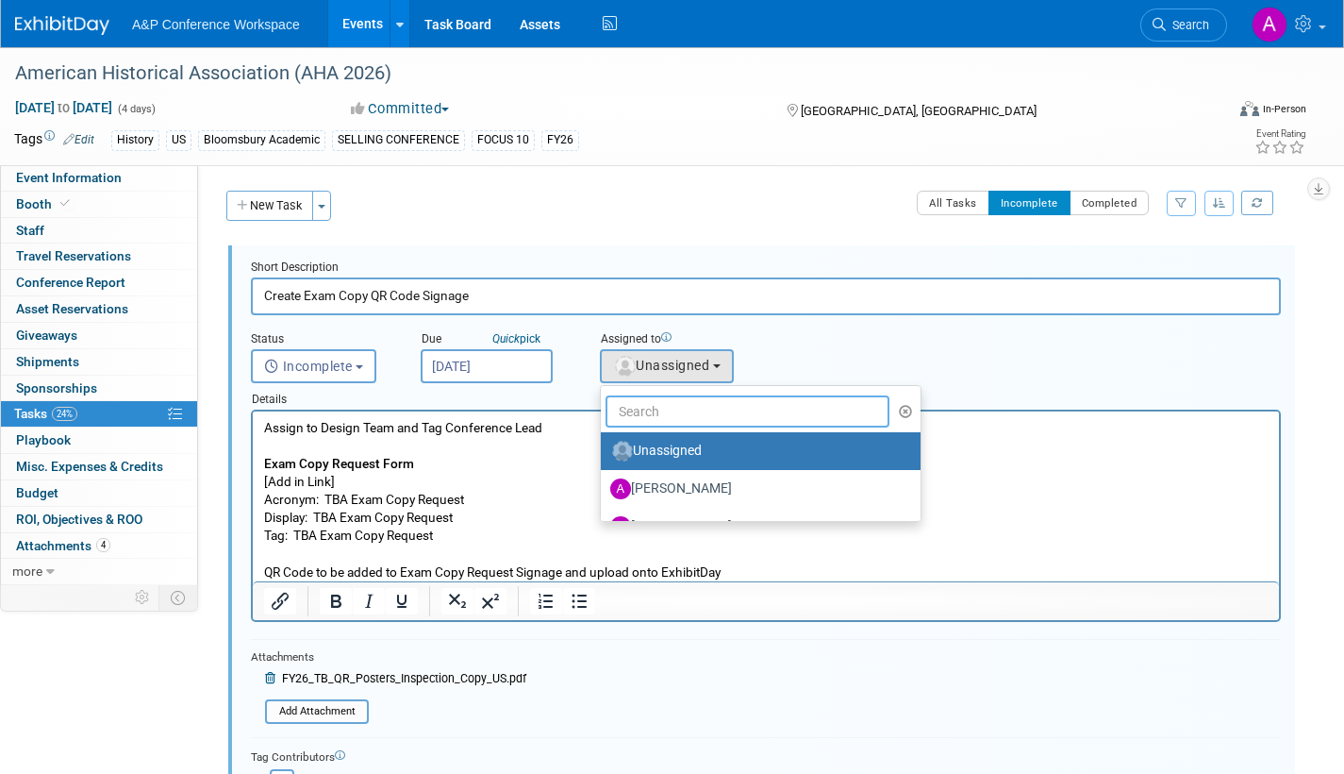
click at [675, 408] on input "text" at bounding box center [748, 411] width 284 height 32
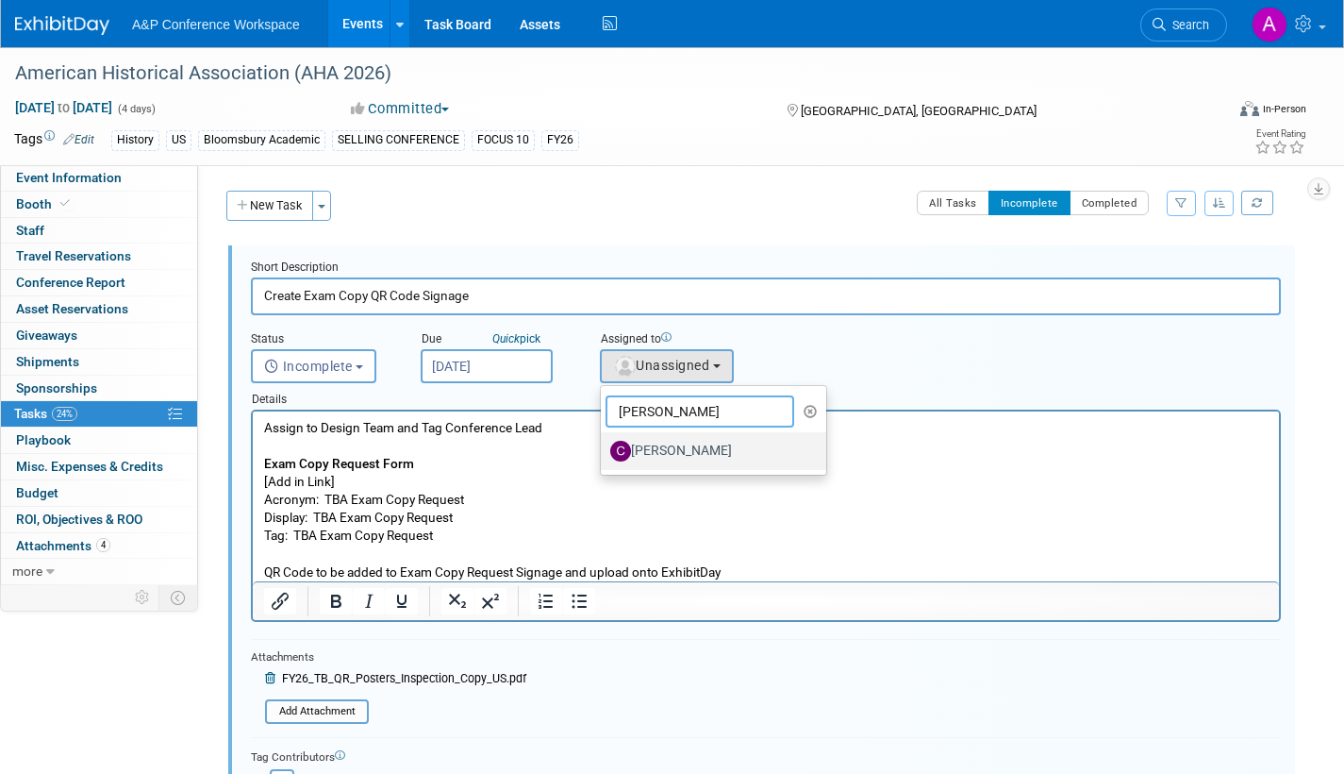
type input "[PERSON_NAME]"
click at [675, 450] on label "[PERSON_NAME]" at bounding box center [708, 451] width 197 height 30
click at [604, 450] on input "[PERSON_NAME]" at bounding box center [598, 448] width 12 height 12
select select "1a58e6ac-2dfa-429d-b54a-9dc2e557f424"
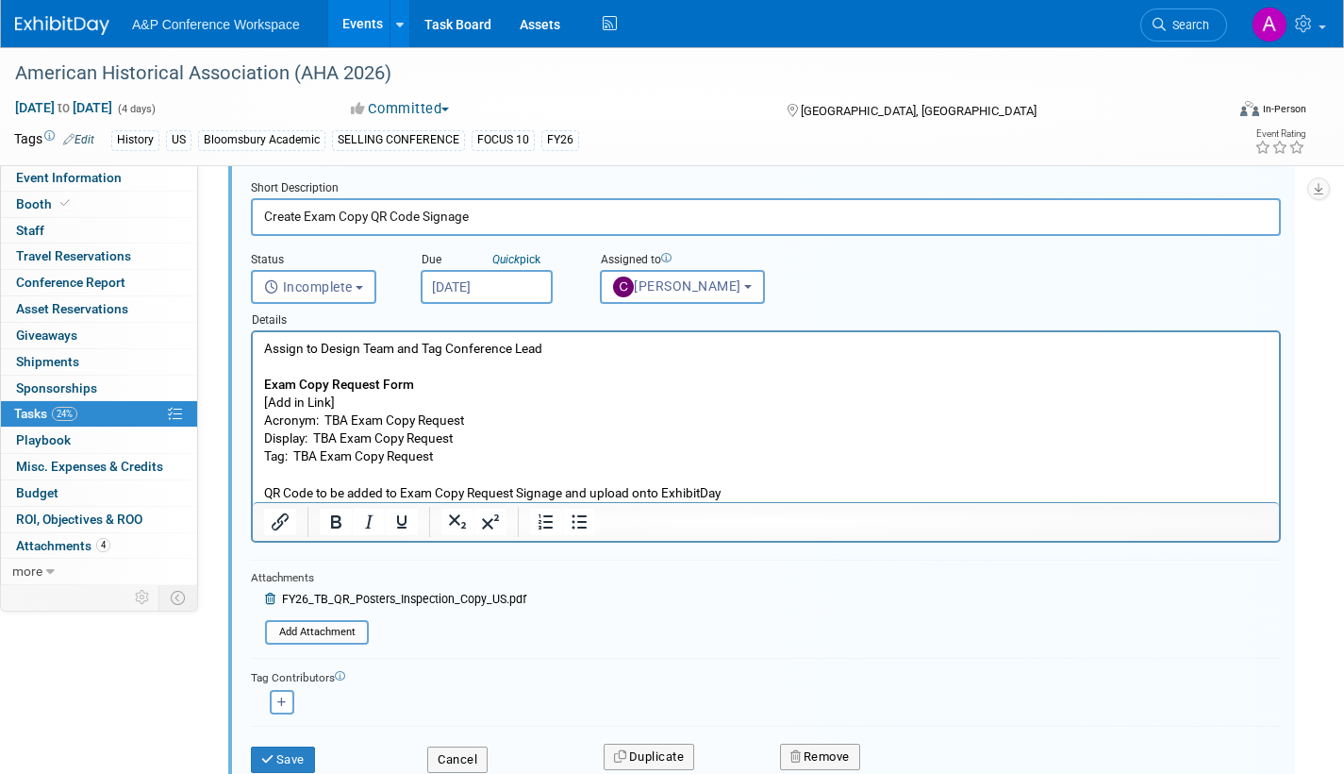
scroll to position [189, 0]
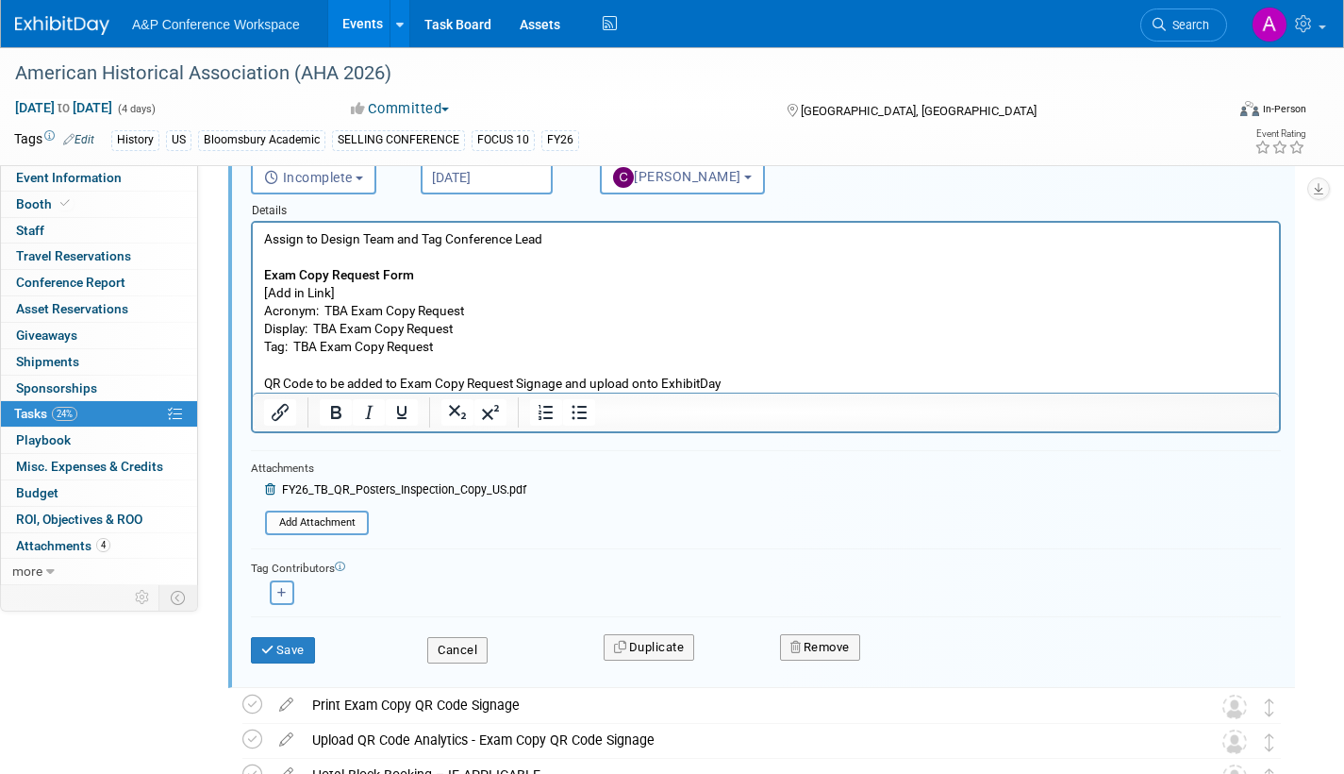
click at [287, 590] on button "button" at bounding box center [282, 592] width 25 height 25
select select
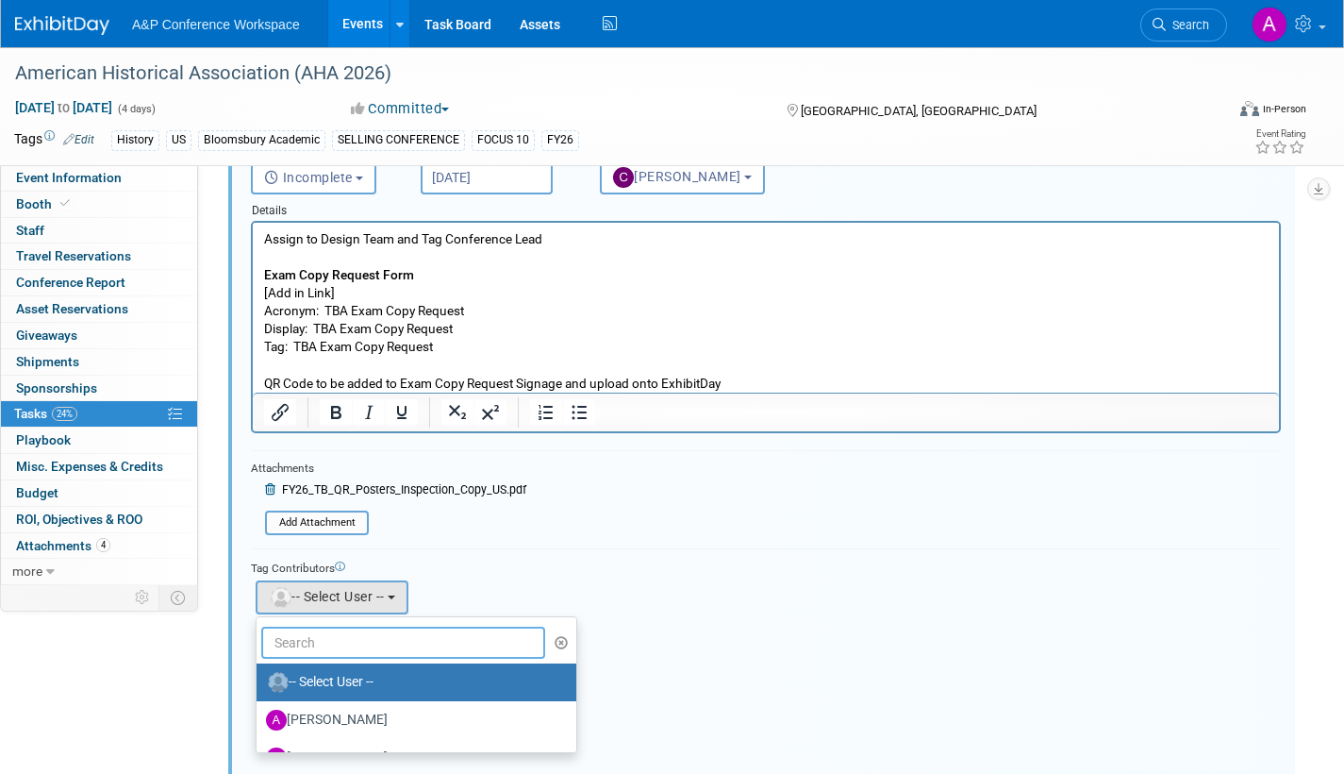
click at [356, 649] on input "text" at bounding box center [403, 642] width 284 height 32
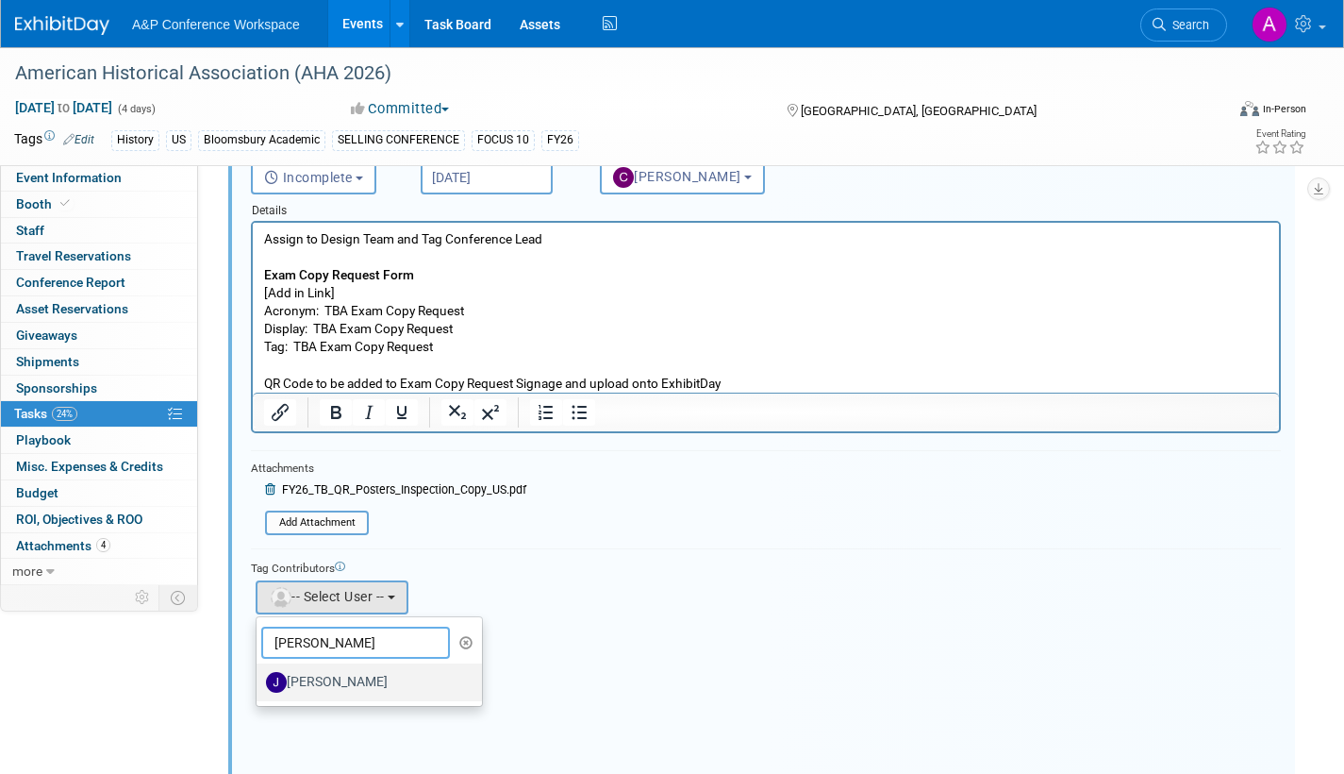
type input "[PERSON_NAME]"
click at [358, 677] on label "[PERSON_NAME]" at bounding box center [364, 682] width 197 height 30
click at [259, 677] on input "[PERSON_NAME]" at bounding box center [253, 680] width 12 height 12
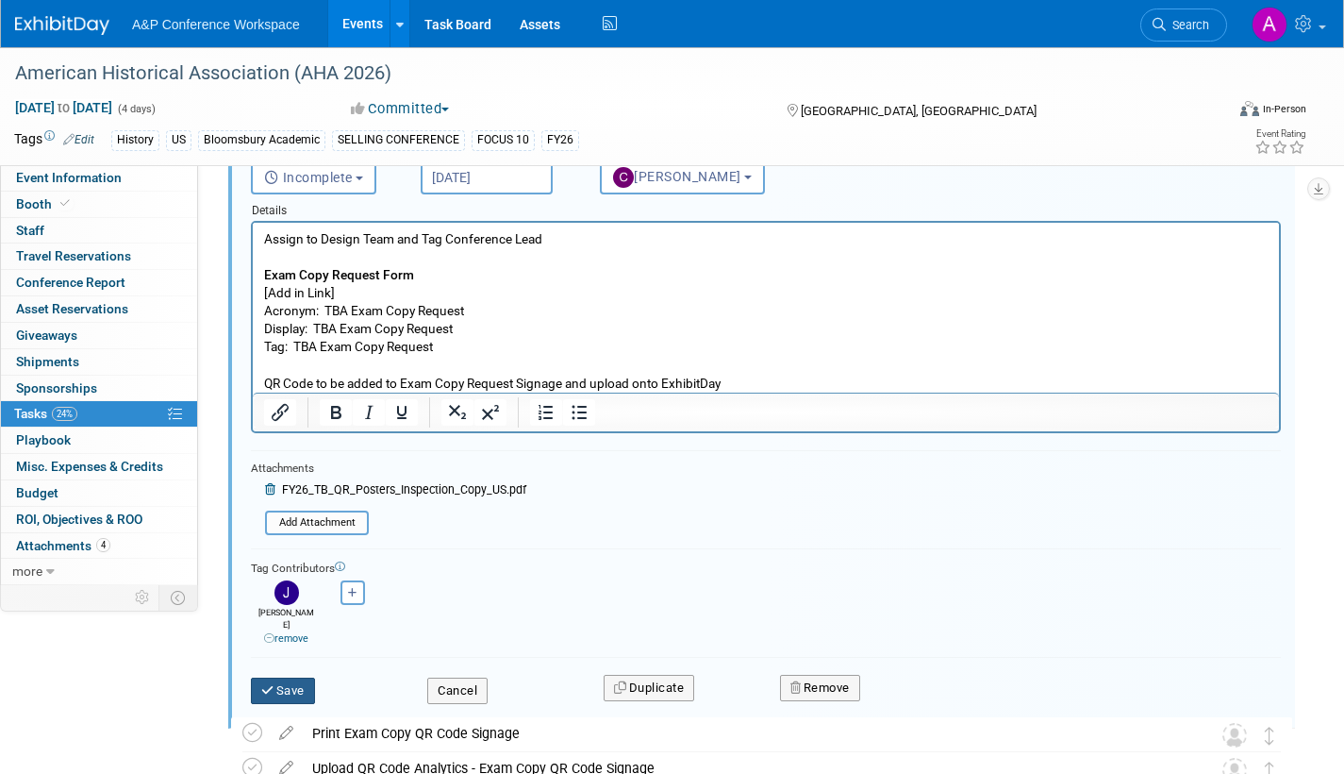
click at [291, 677] on button "Save" at bounding box center [283, 690] width 64 height 26
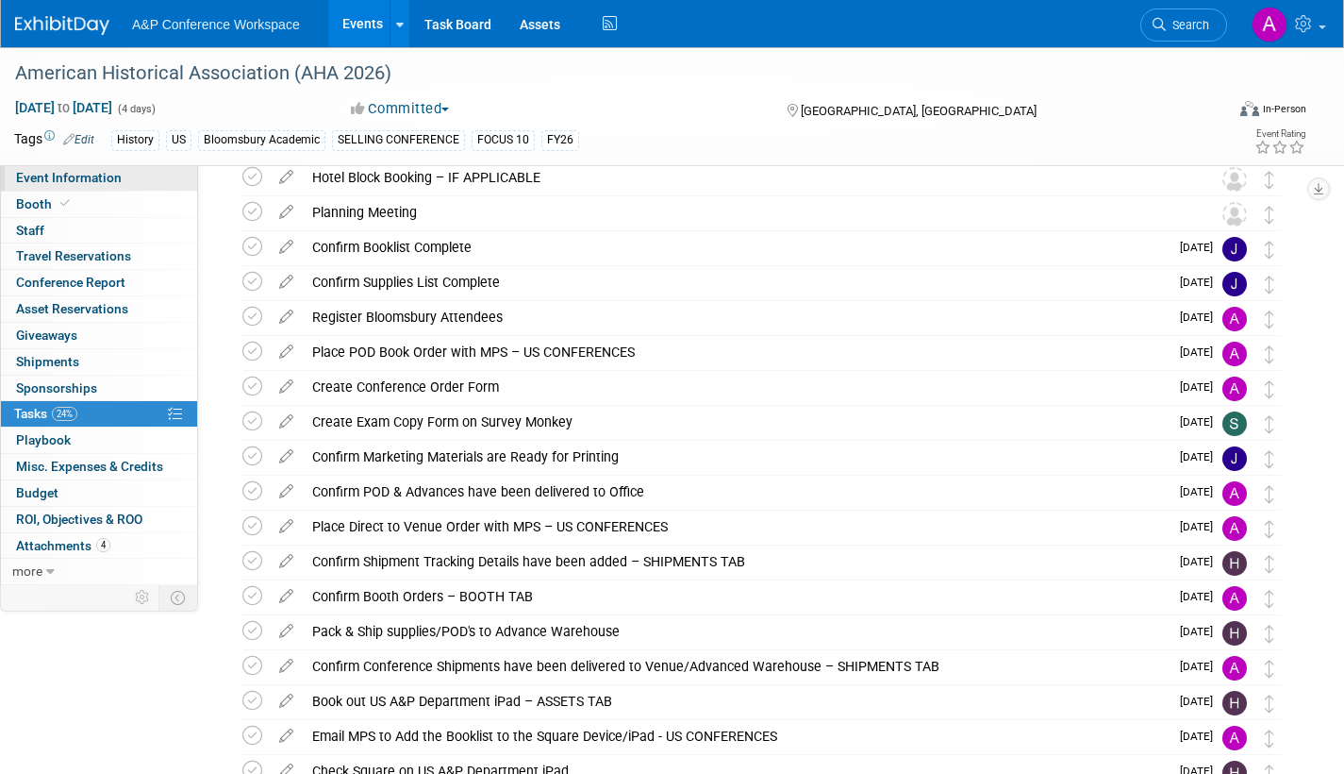
click at [72, 178] on span "Event Information" at bounding box center [69, 177] width 106 height 15
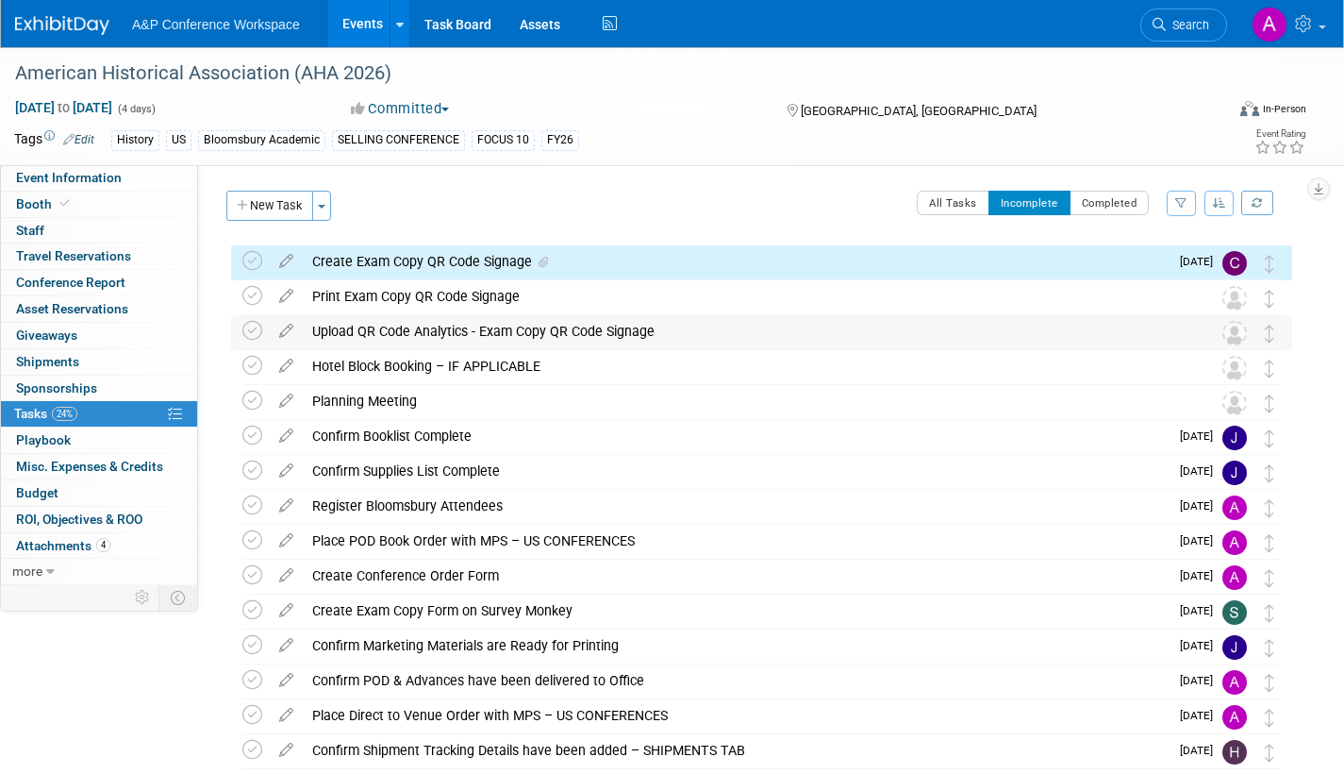
select select "Annual"
select select "Level 1"
select select "In-Person Booth"
select select "History"
select select "Bloomsbury Academic"
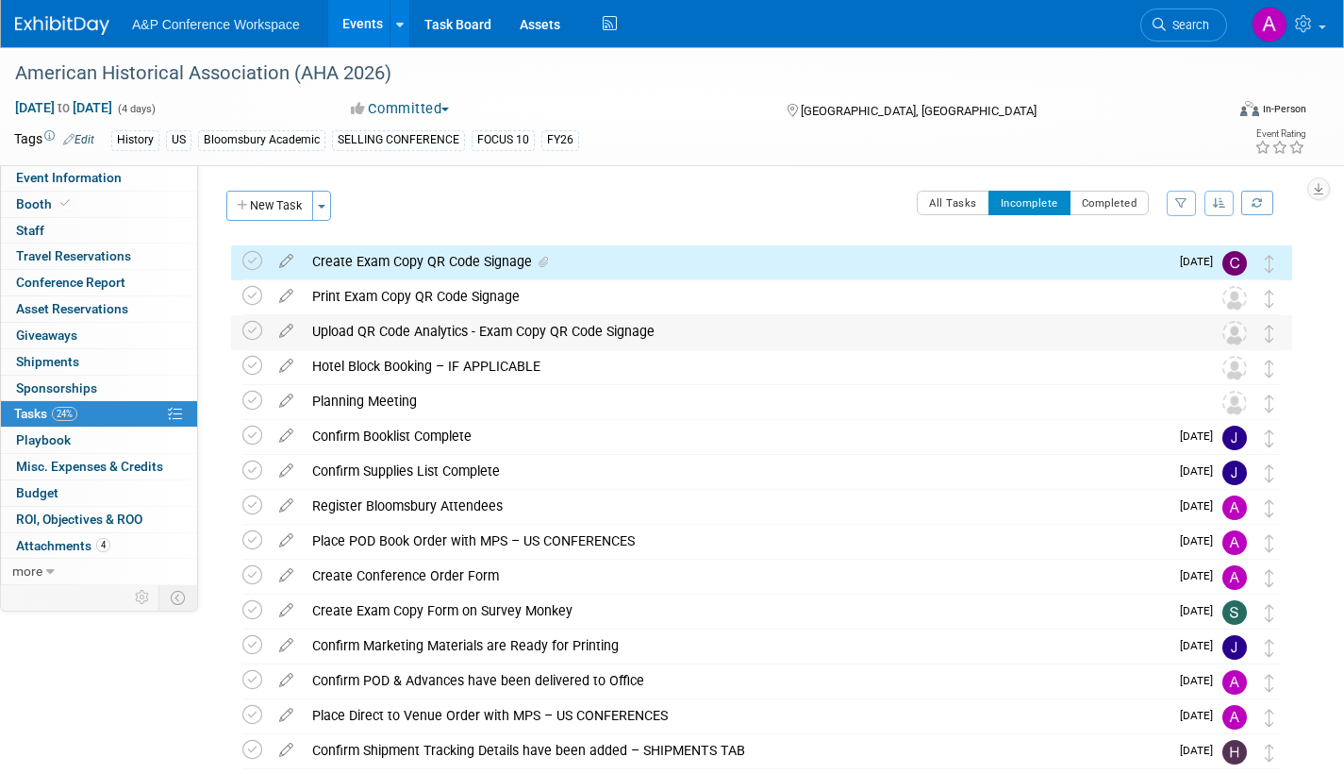
select select "[PERSON_NAME]"
select select "Networking/Commissioning"
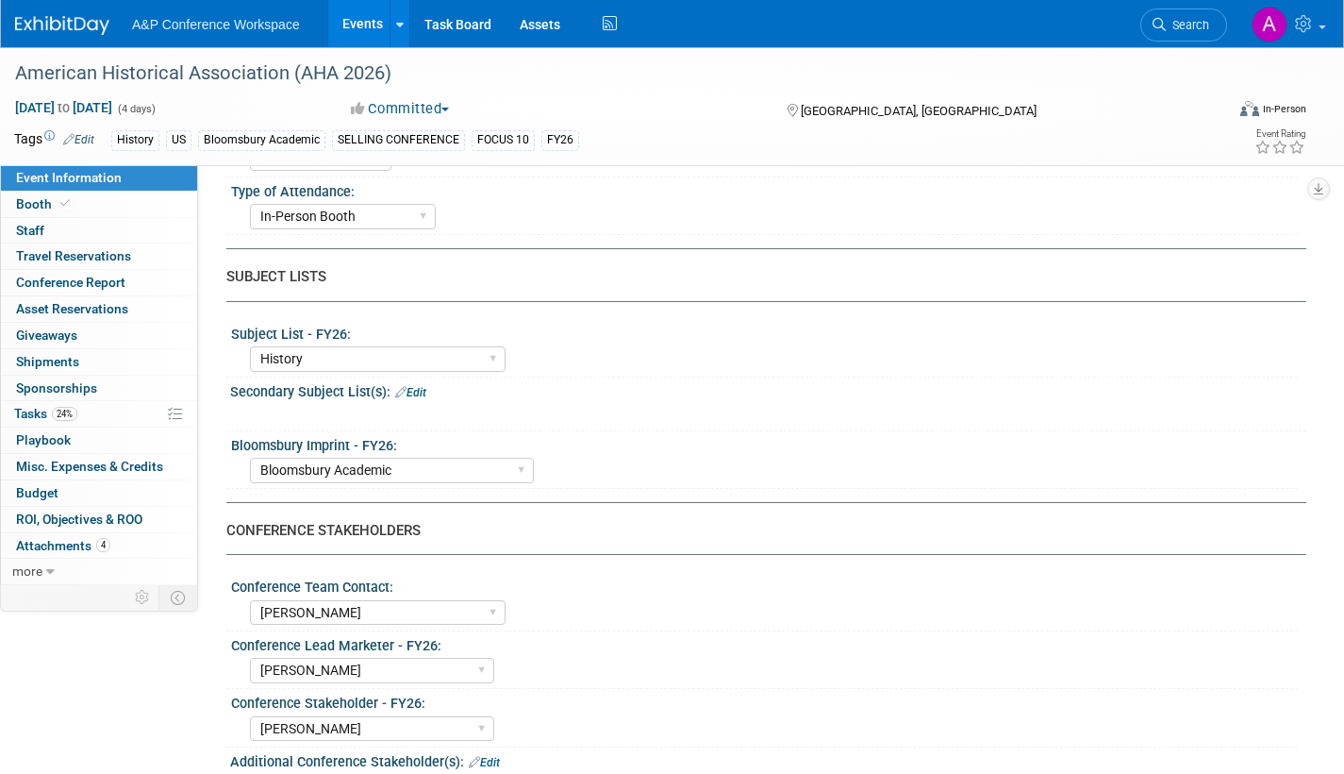
scroll to position [660, 0]
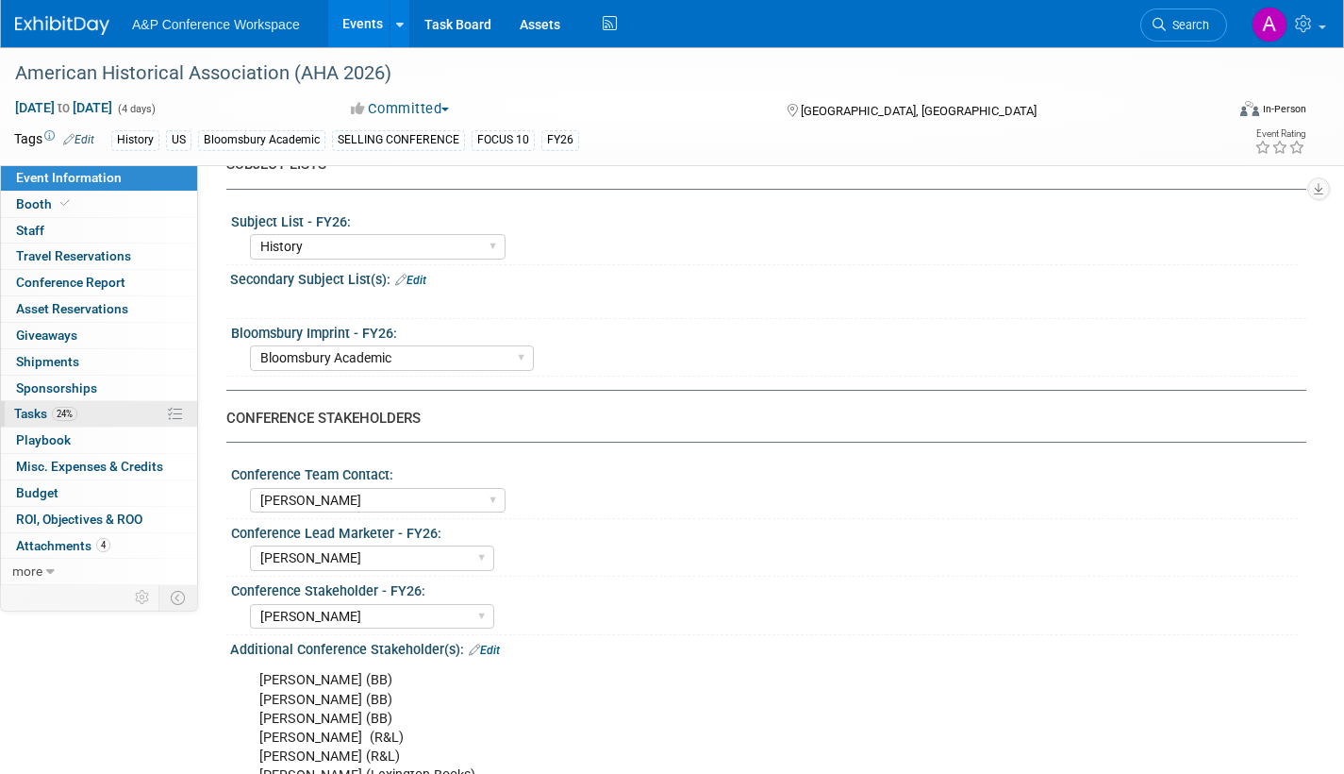
click at [25, 410] on span "Tasks 24%" at bounding box center [45, 413] width 63 height 15
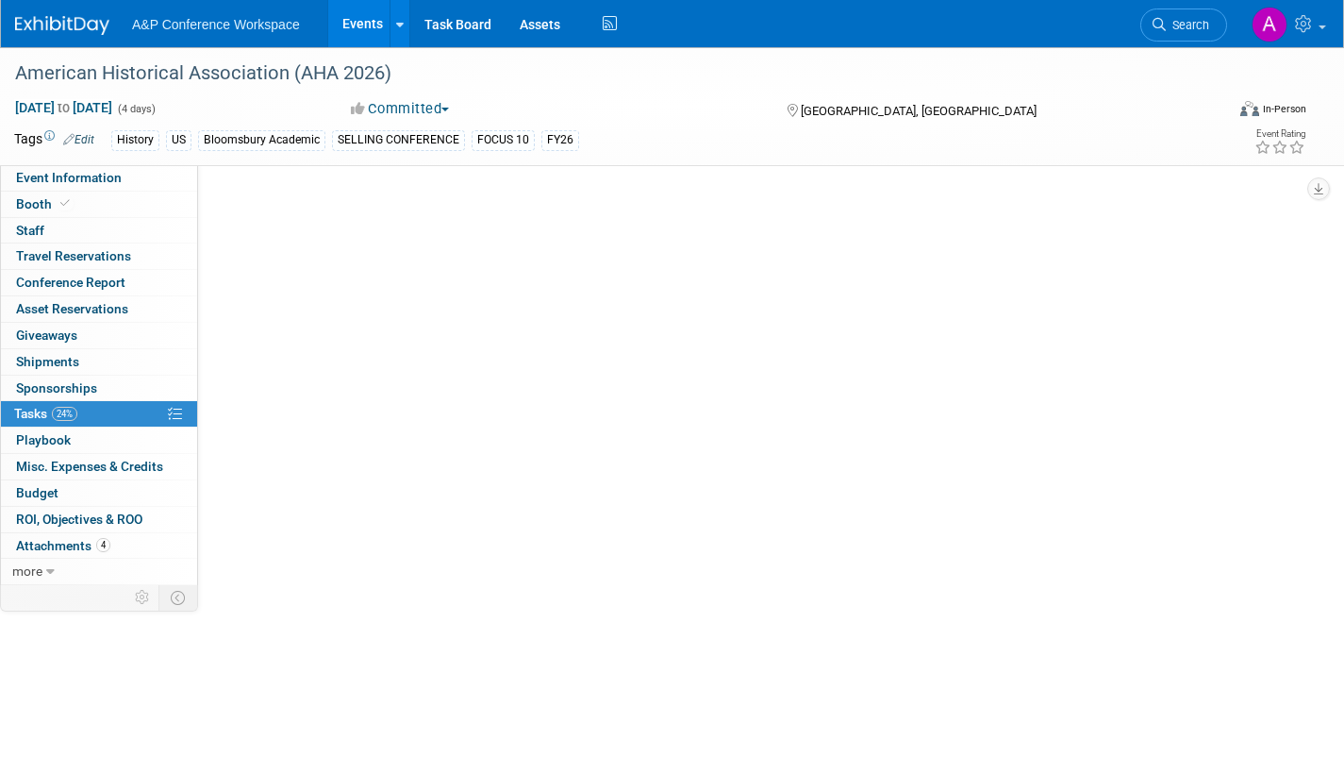
scroll to position [0, 0]
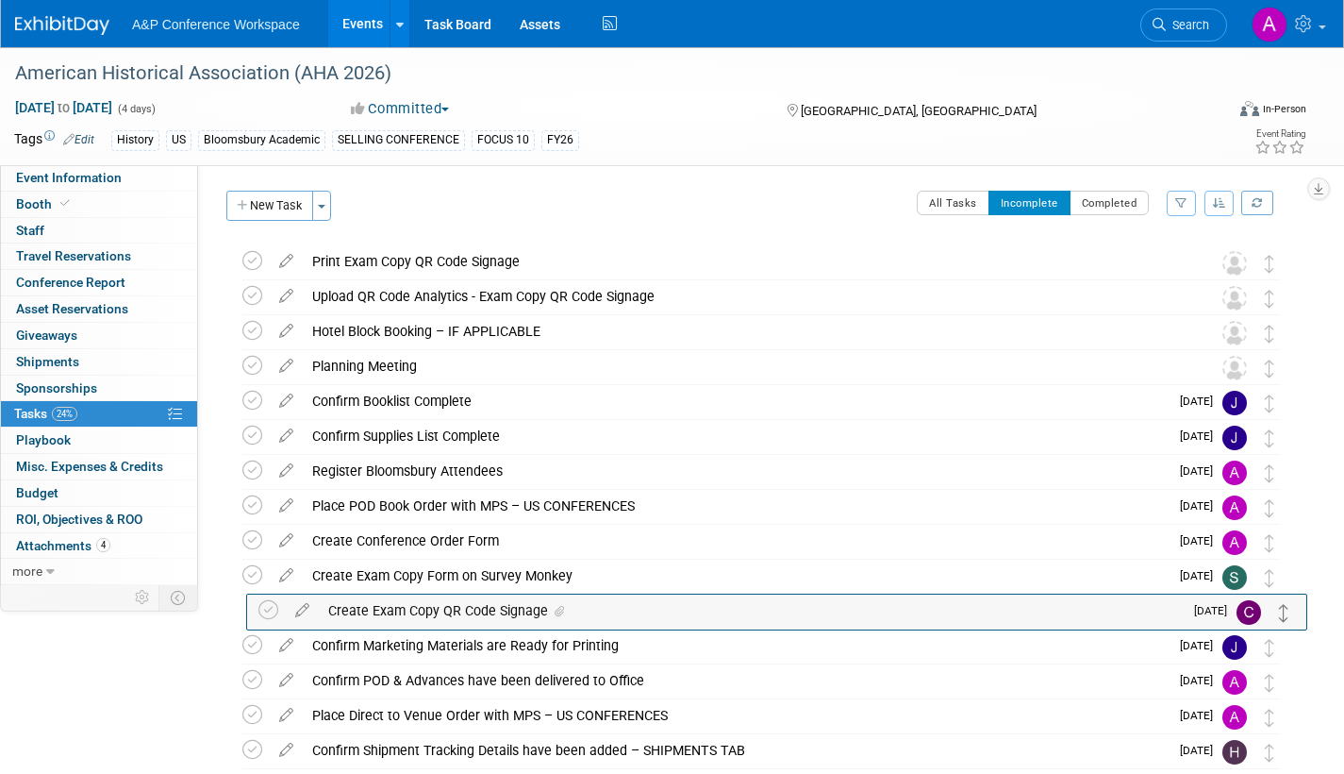
drag, startPoint x: 1270, startPoint y: 273, endPoint x: 1284, endPoint y: 625, distance: 353.1
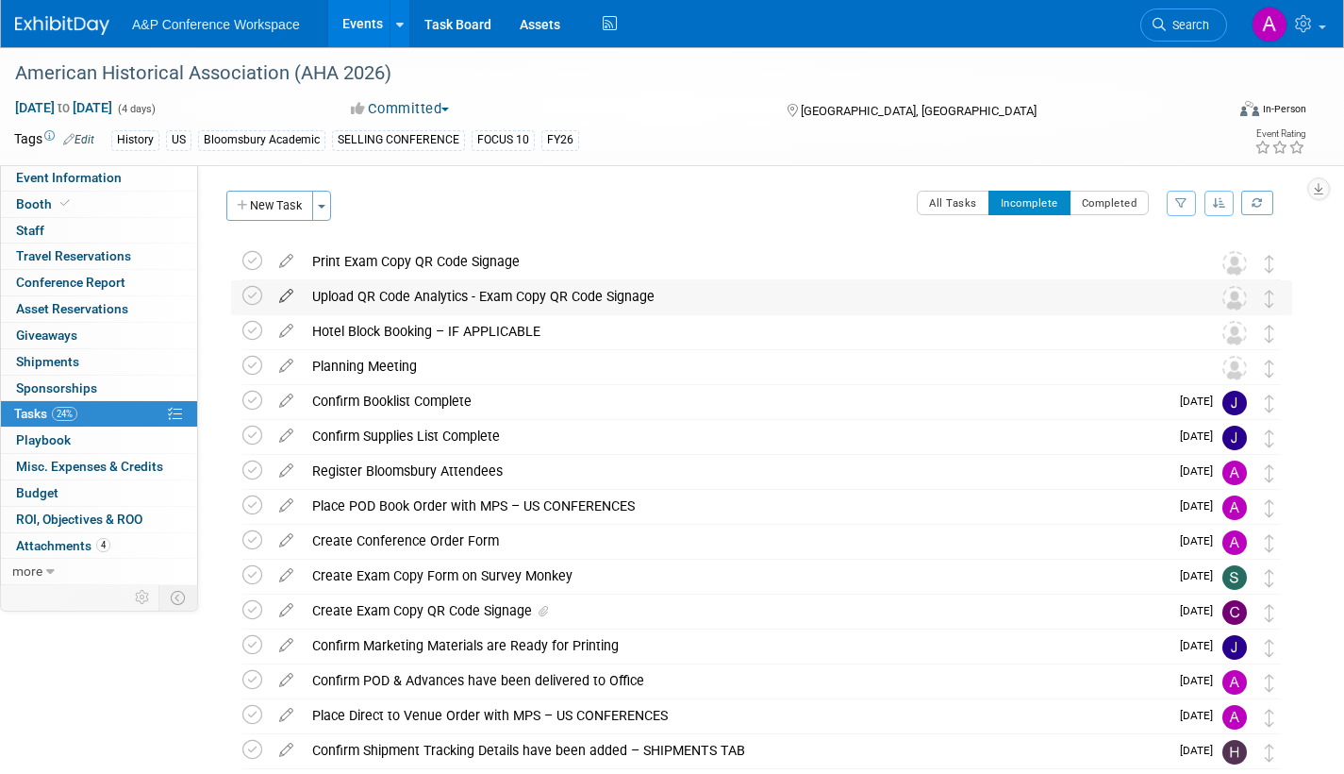
click at [287, 292] on icon at bounding box center [286, 292] width 33 height 24
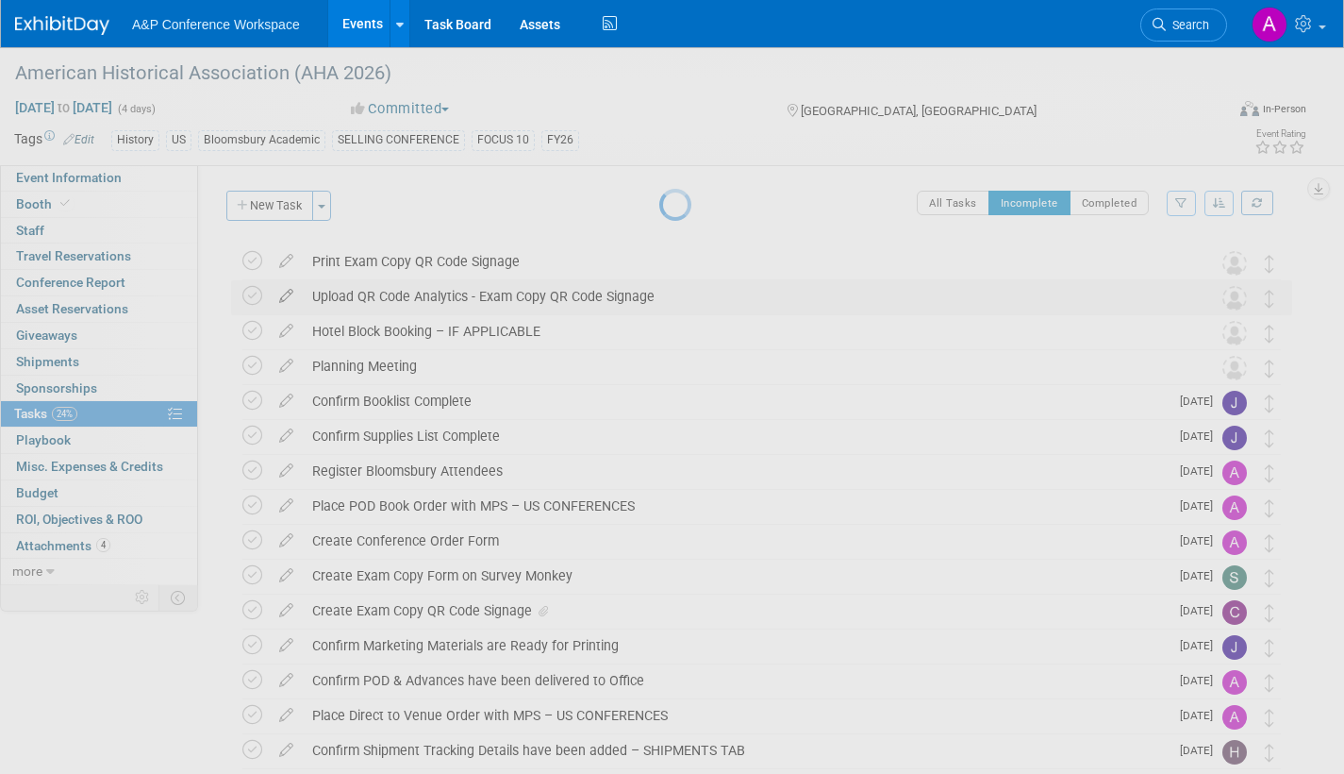
select select "9"
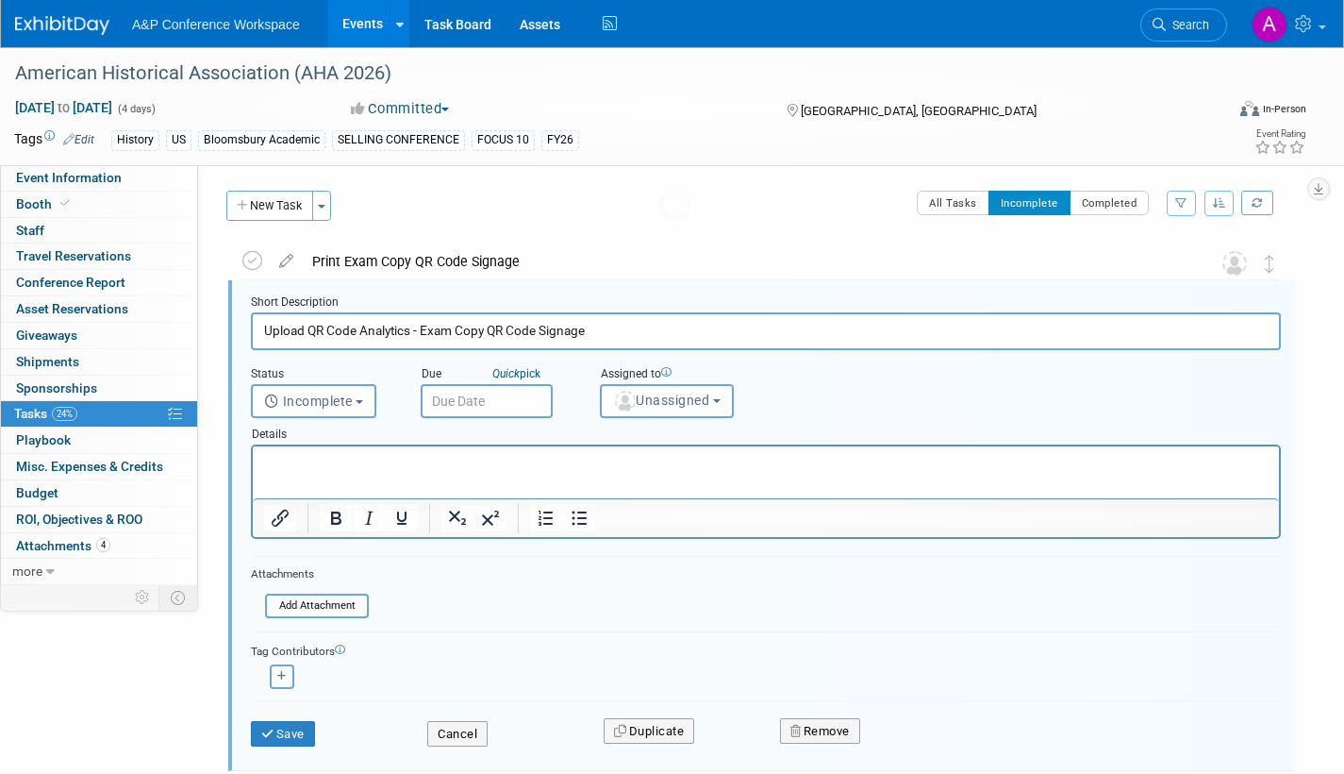
scroll to position [4, 0]
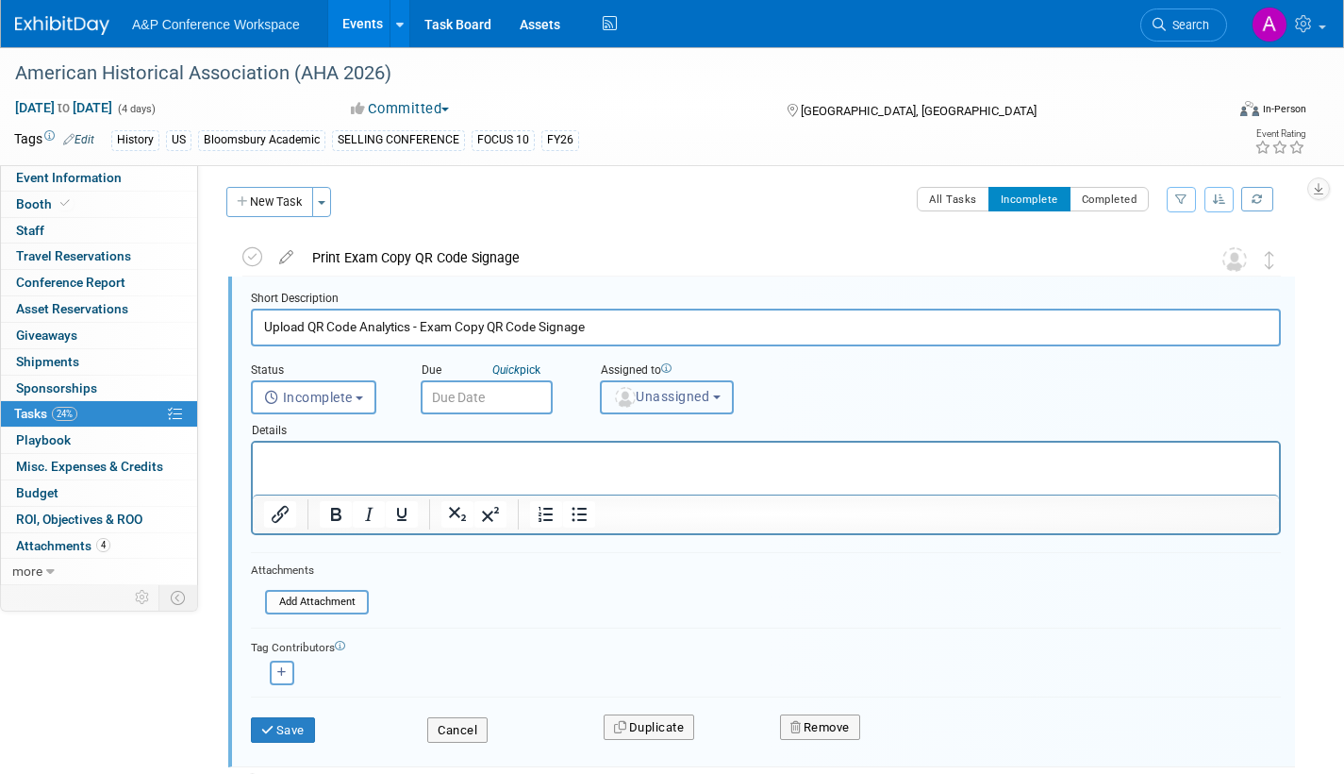
click at [654, 399] on span "Unassigned" at bounding box center [661, 396] width 96 height 15
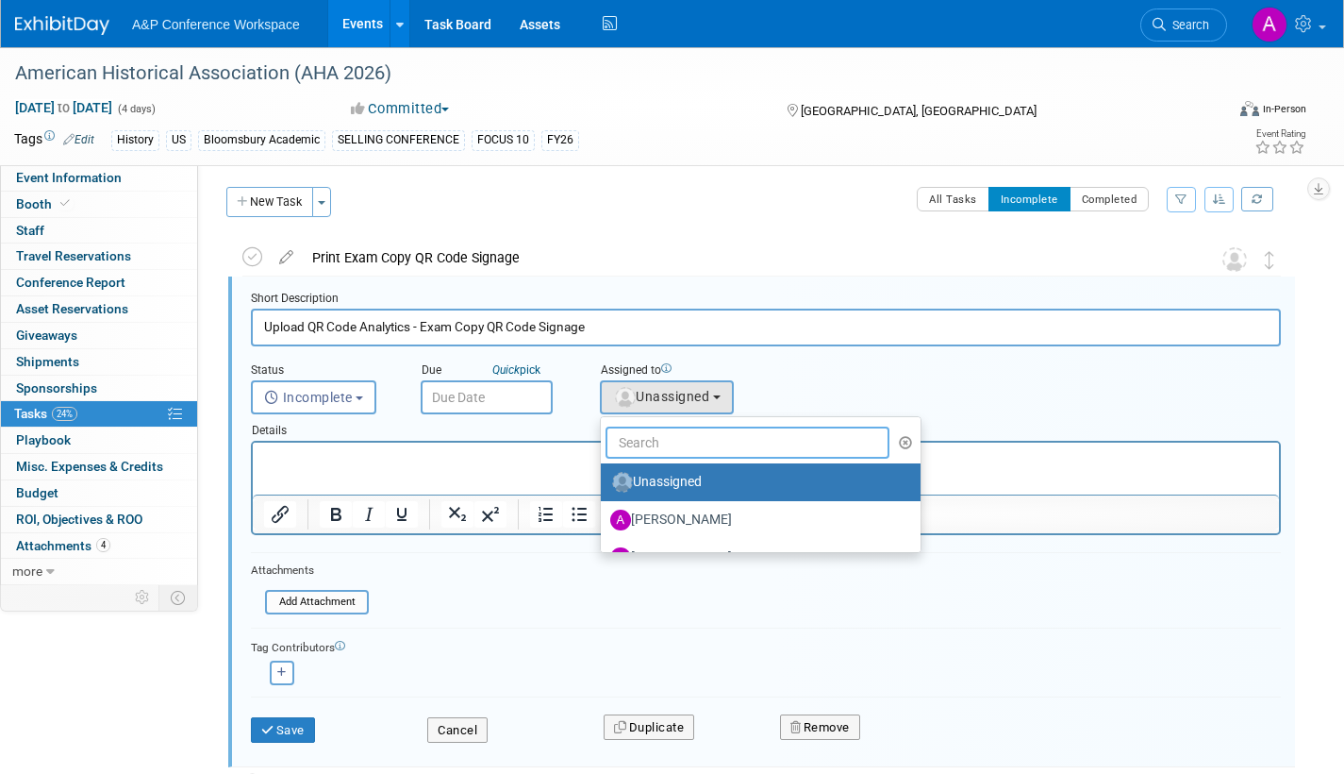
click at [653, 436] on input "text" at bounding box center [748, 442] width 284 height 32
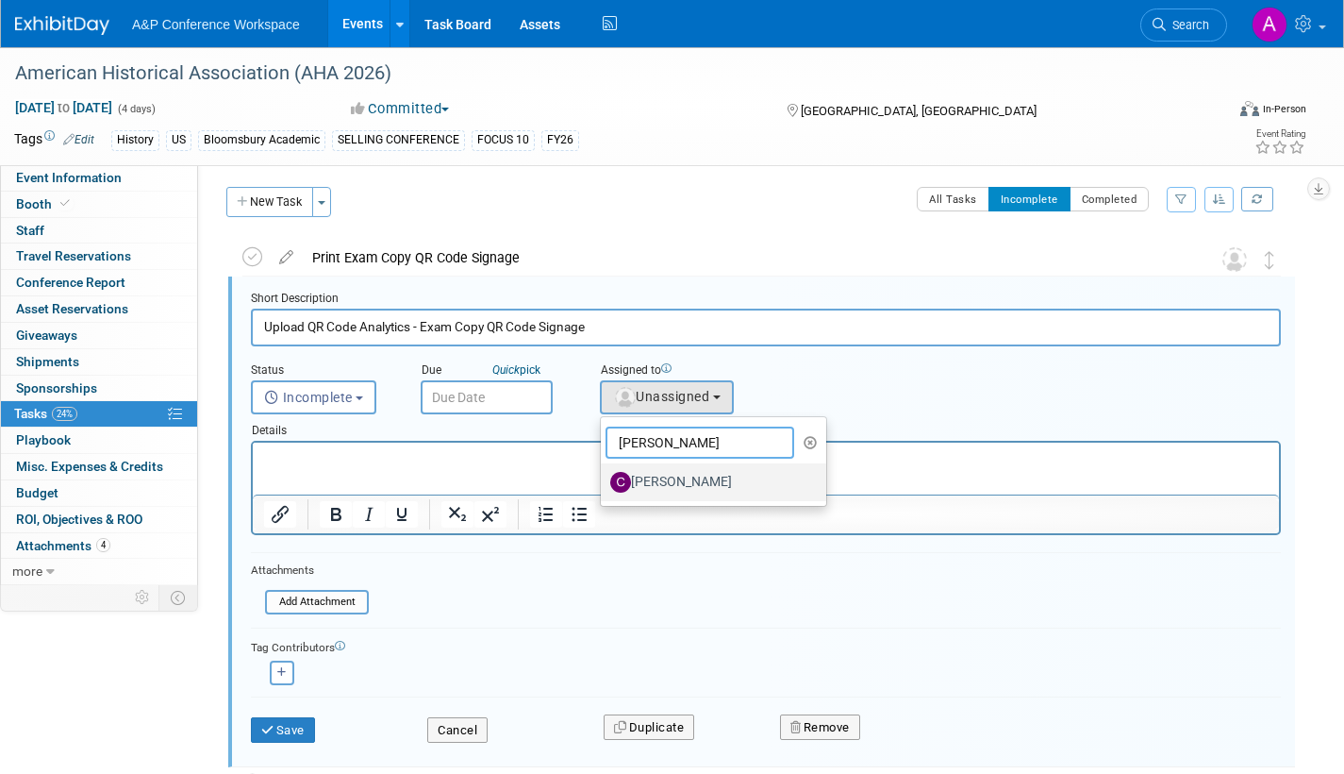
type input "[PERSON_NAME]"
click at [693, 488] on label "[PERSON_NAME]" at bounding box center [708, 482] width 197 height 30
click at [604, 486] on input "[PERSON_NAME]" at bounding box center [598, 480] width 12 height 12
select select "1a58e6ac-2dfa-429d-b54a-9dc2e557f424"
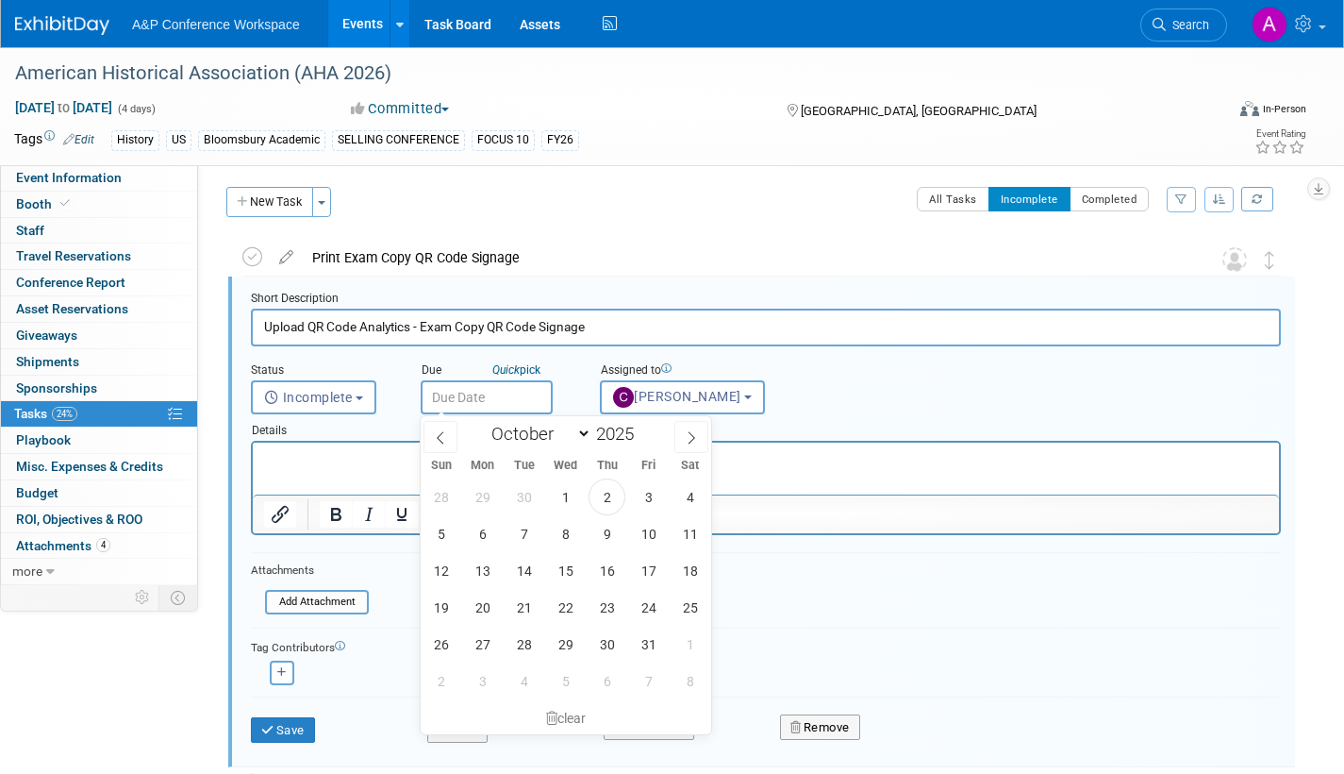
click at [523, 388] on input "text" at bounding box center [487, 397] width 132 height 34
click at [694, 438] on icon at bounding box center [691, 437] width 13 height 13
select select "11"
click at [694, 438] on icon at bounding box center [691, 437] width 13 height 13
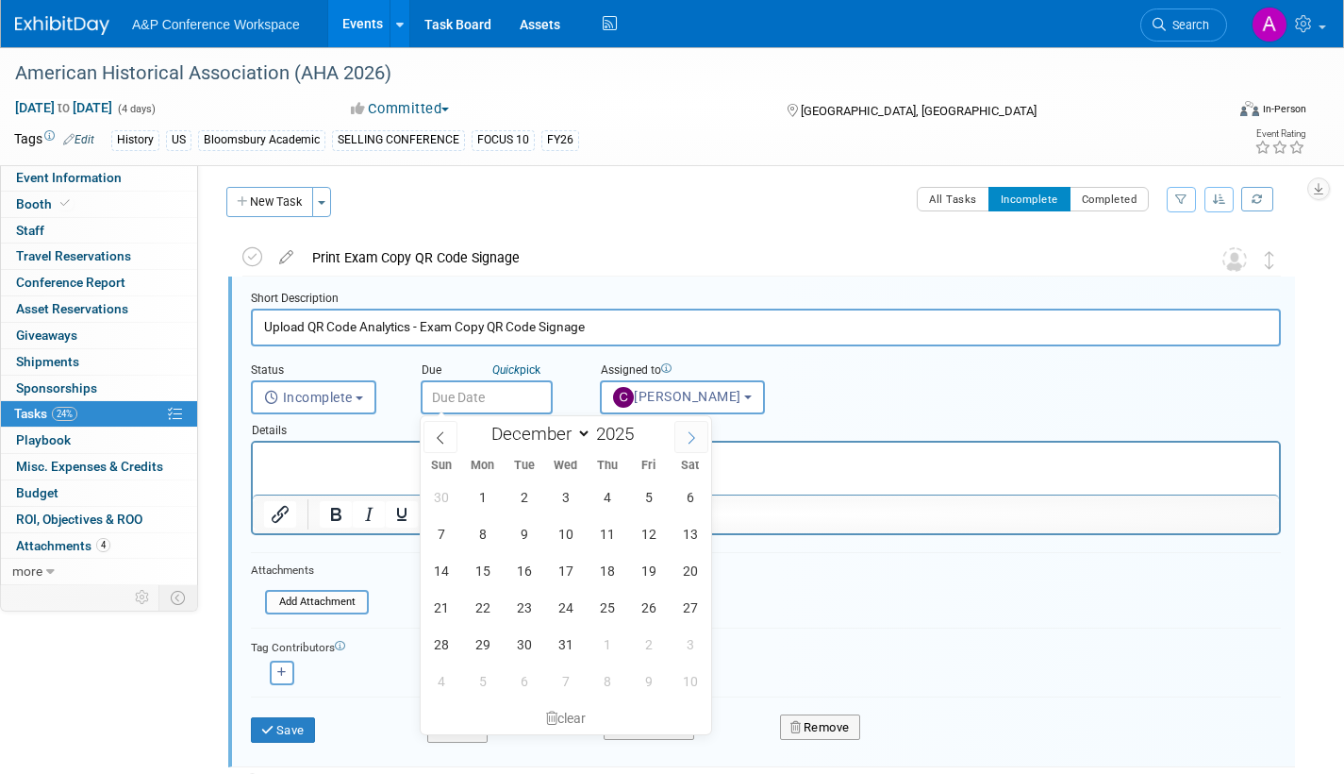
type input "2026"
select select "0"
click at [650, 611] on span "23" at bounding box center [648, 607] width 37 height 37
type input "Jan 23, 2026"
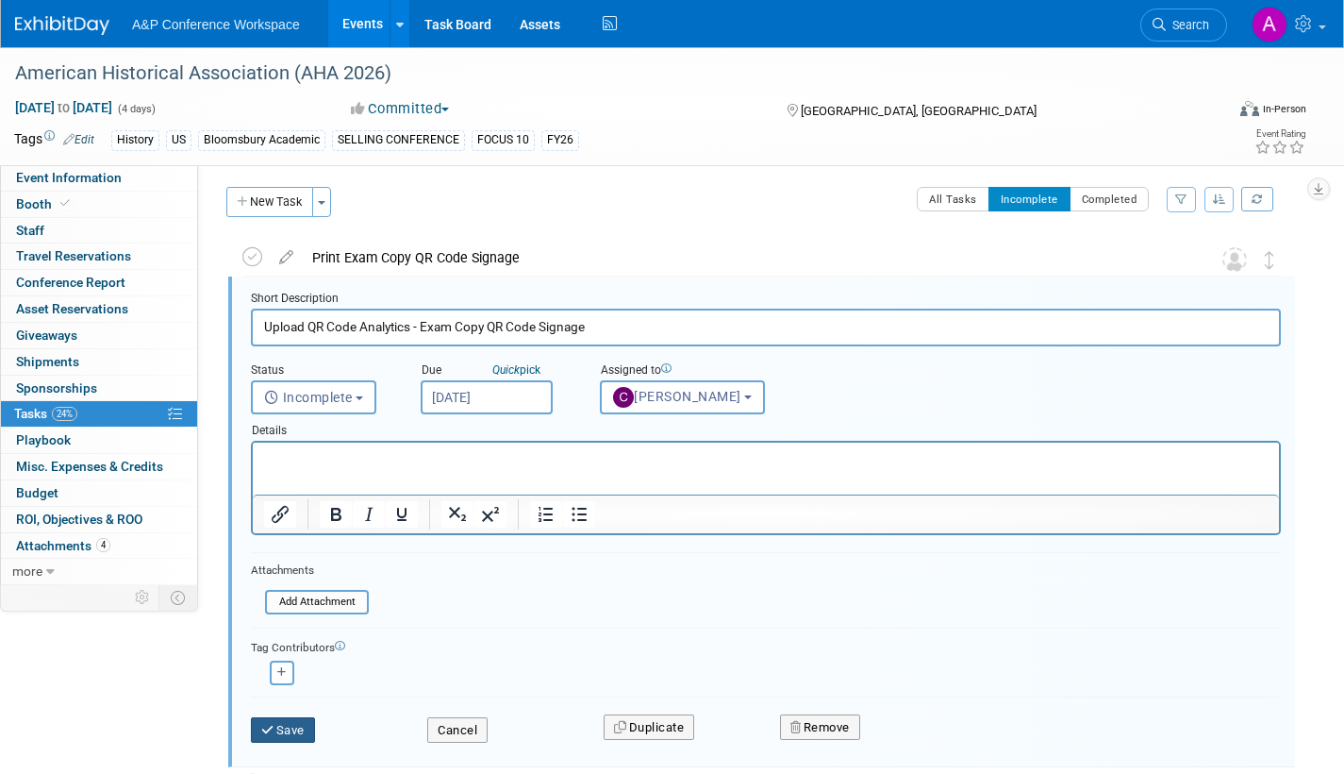
click at [302, 726] on button "Save" at bounding box center [283, 730] width 64 height 26
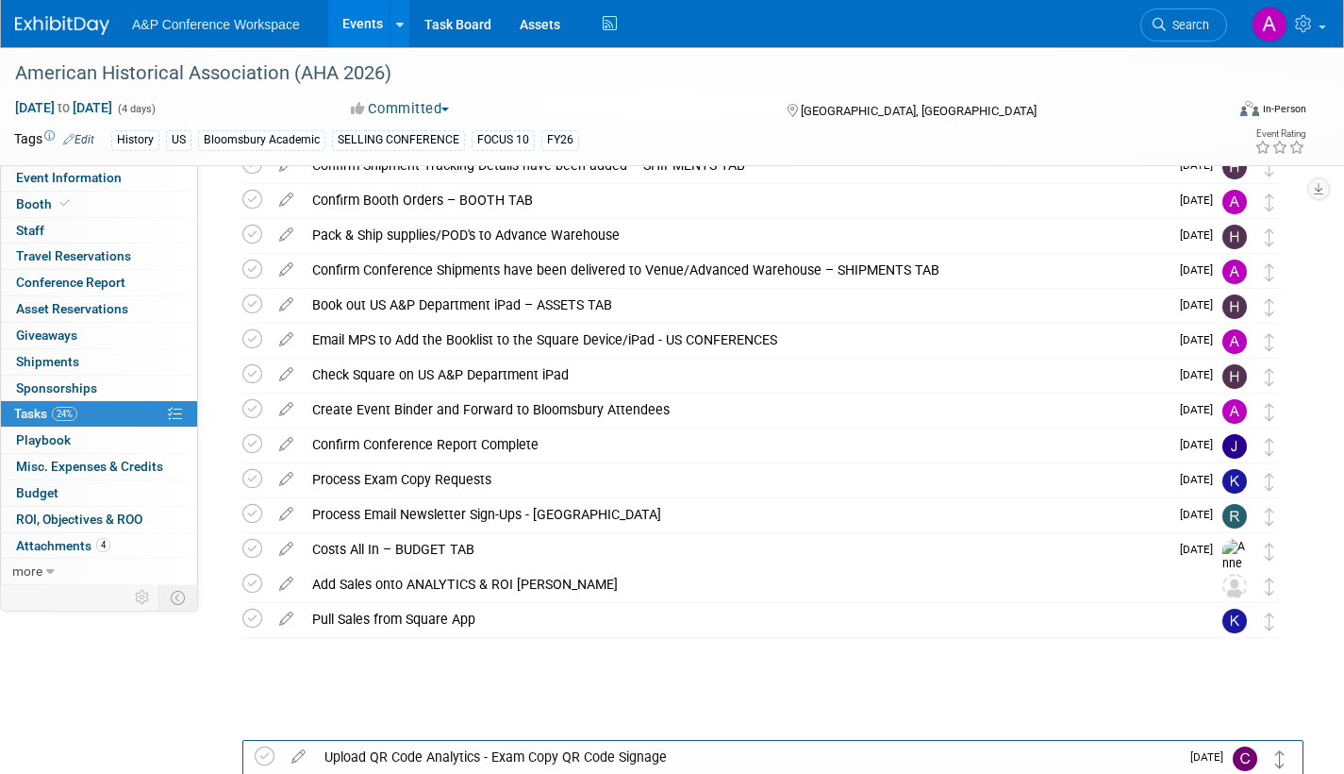
scroll to position [564, 0]
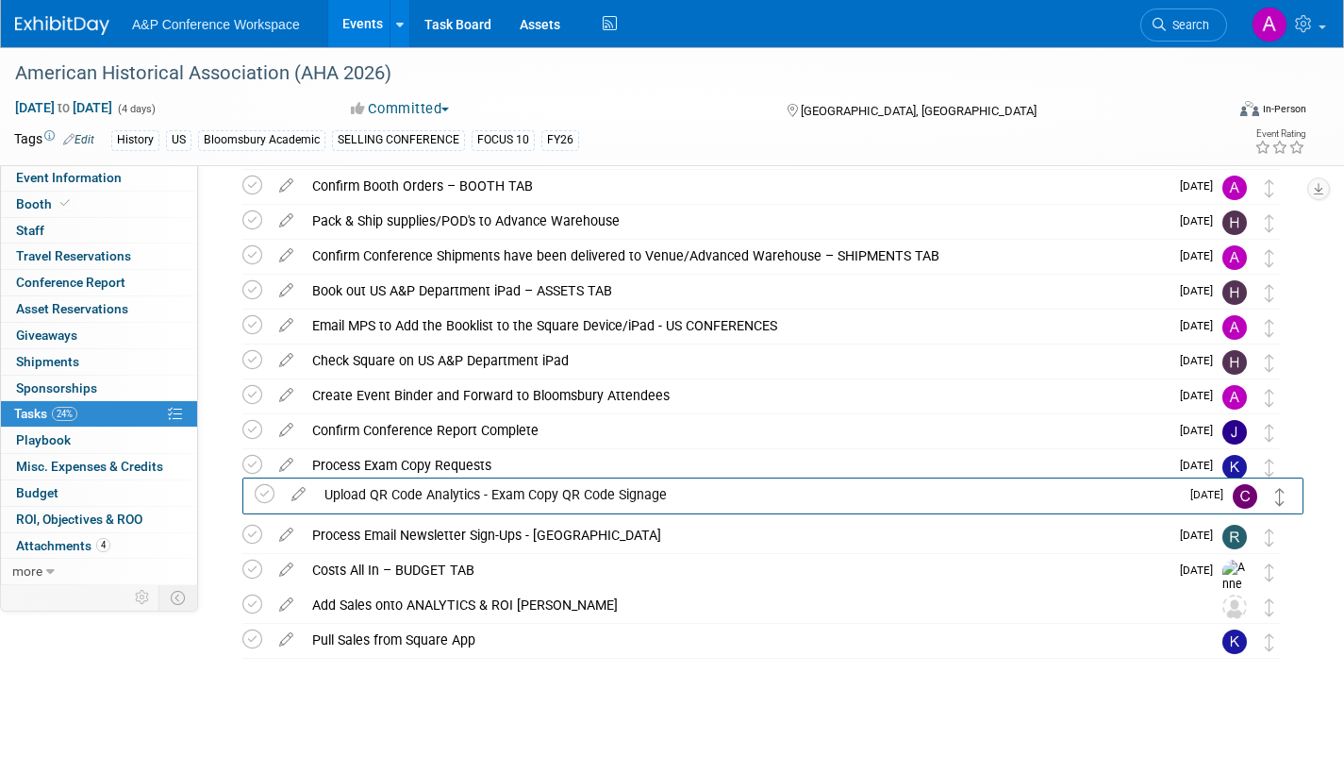
drag, startPoint x: 1270, startPoint y: 303, endPoint x: 1281, endPoint y: 505, distance: 202.2
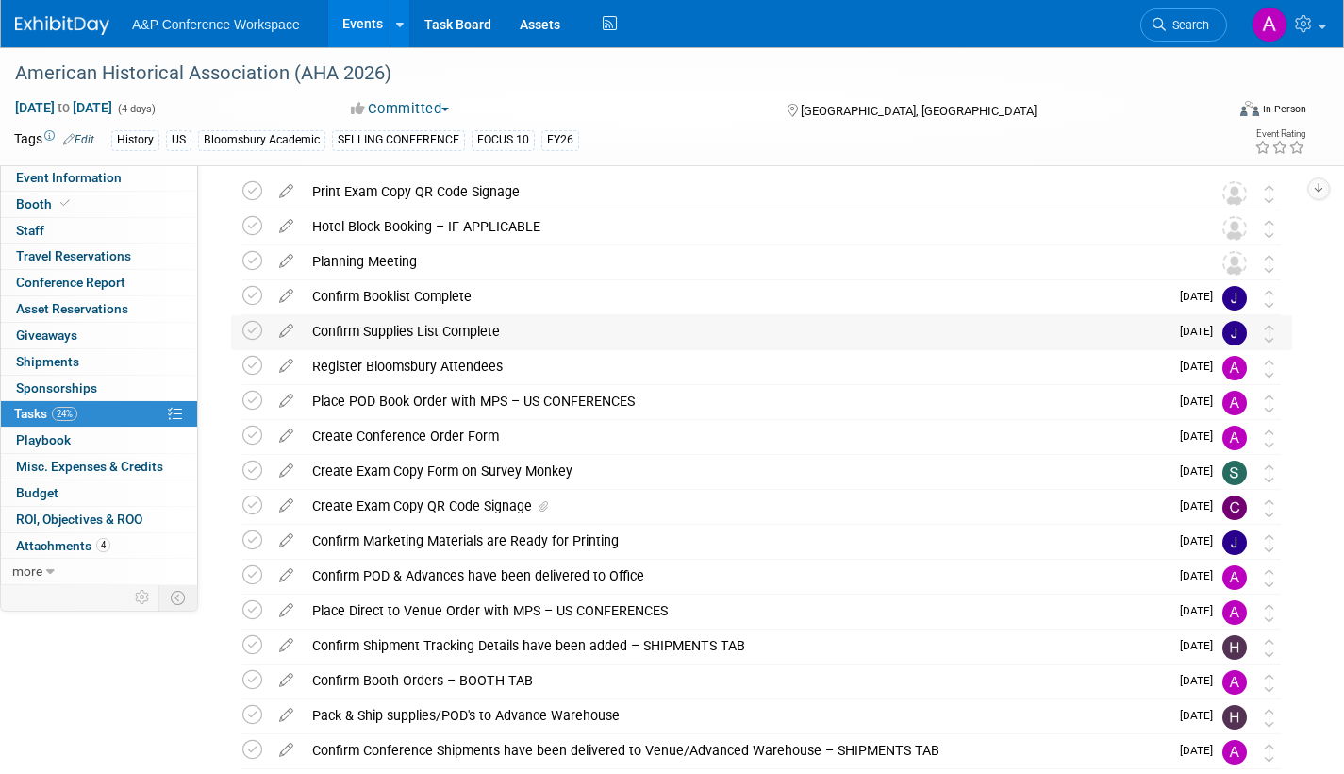
scroll to position [0, 0]
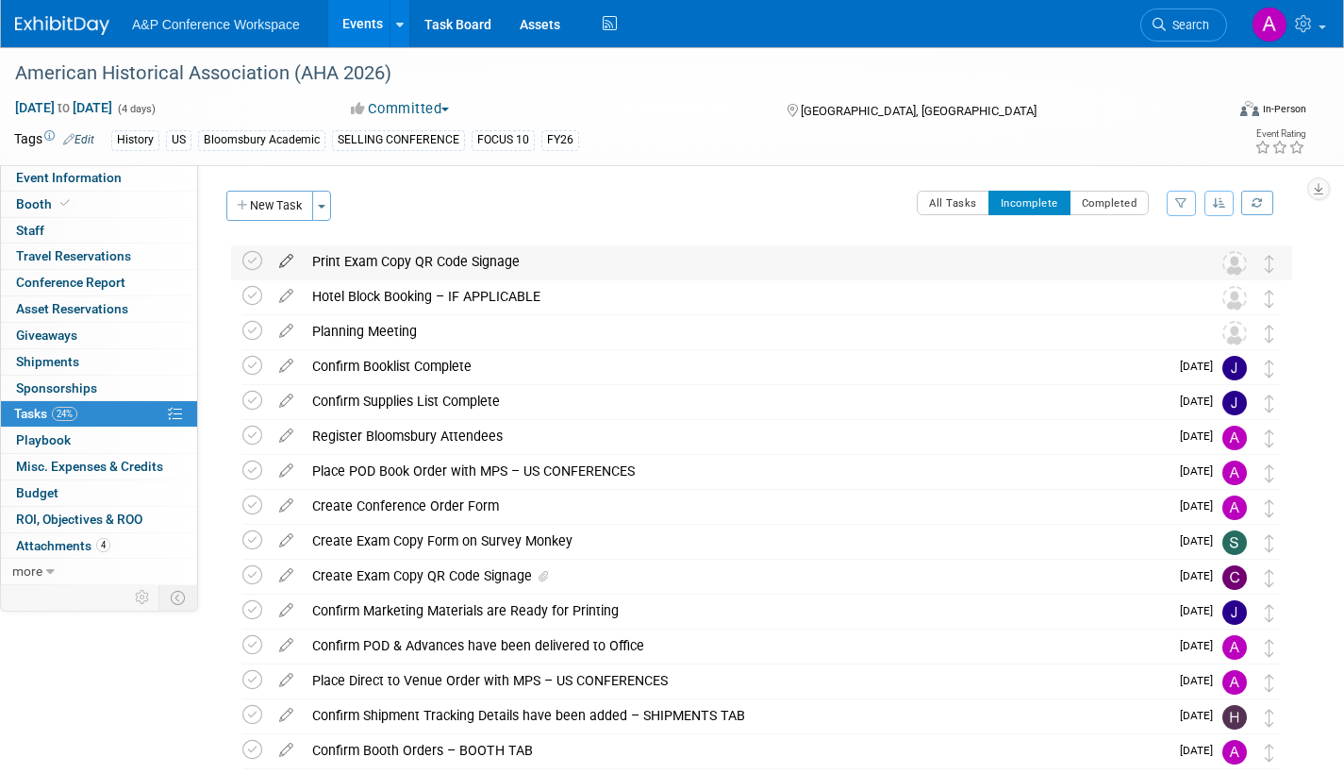
click at [288, 258] on icon at bounding box center [286, 257] width 33 height 24
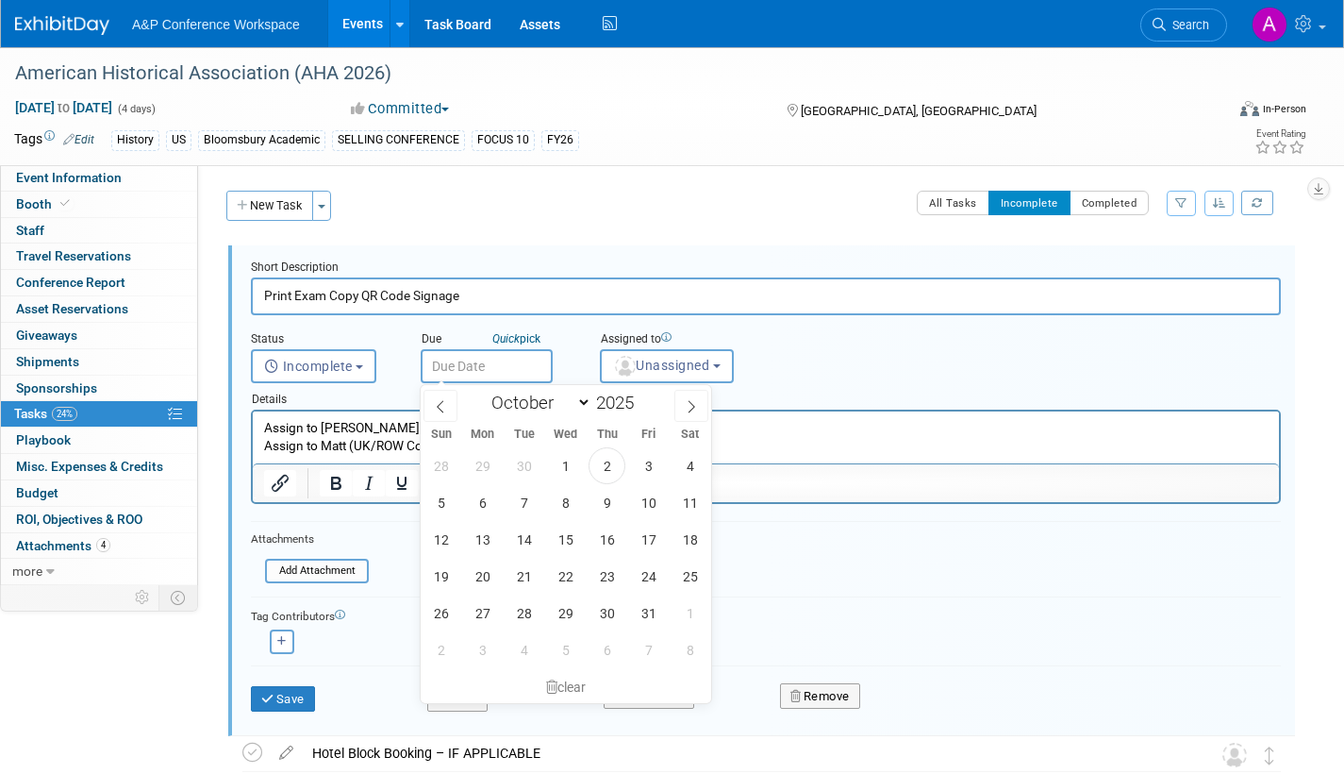
click at [530, 369] on input "text" at bounding box center [487, 366] width 132 height 34
click at [692, 401] on icon at bounding box center [691, 406] width 13 height 13
click at [693, 401] on icon at bounding box center [691, 406] width 13 height 13
select select "11"
click at [485, 534] on span "15" at bounding box center [482, 539] width 37 height 37
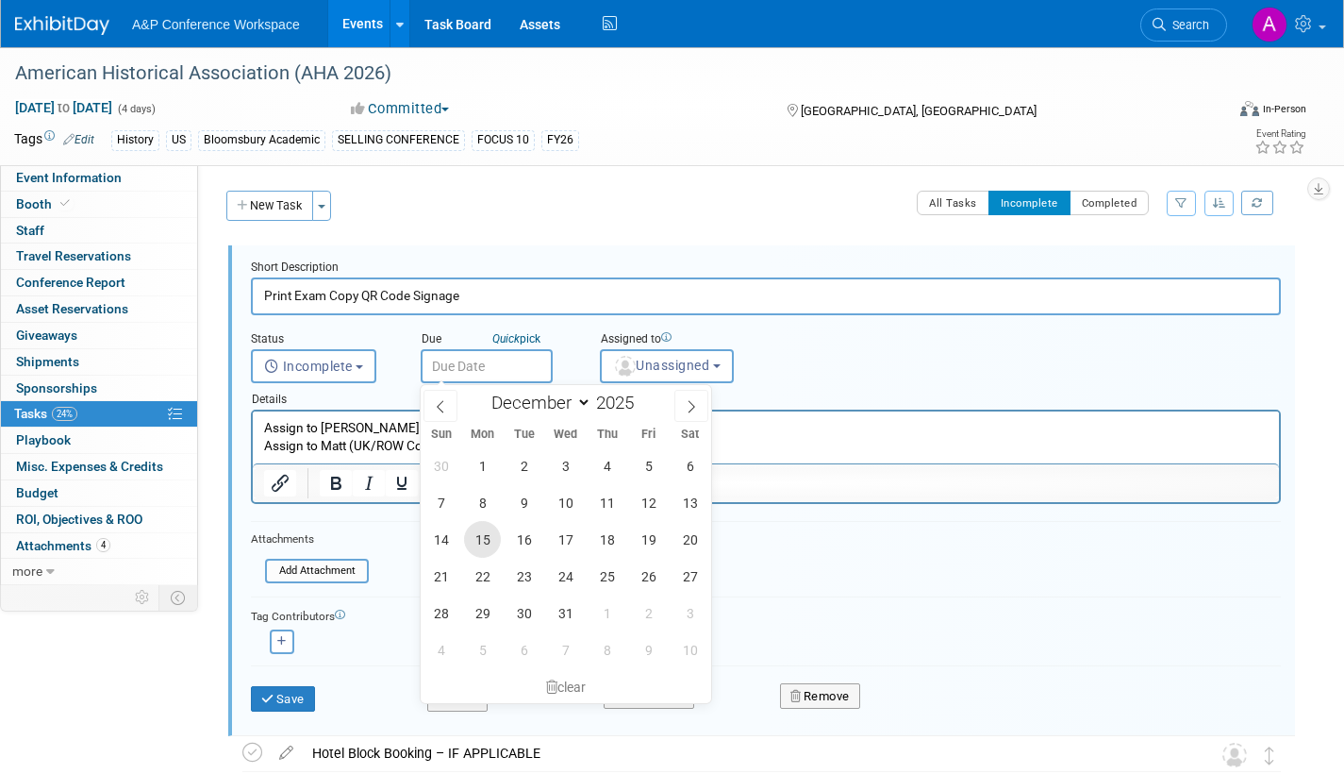
type input "Dec 15, 2025"
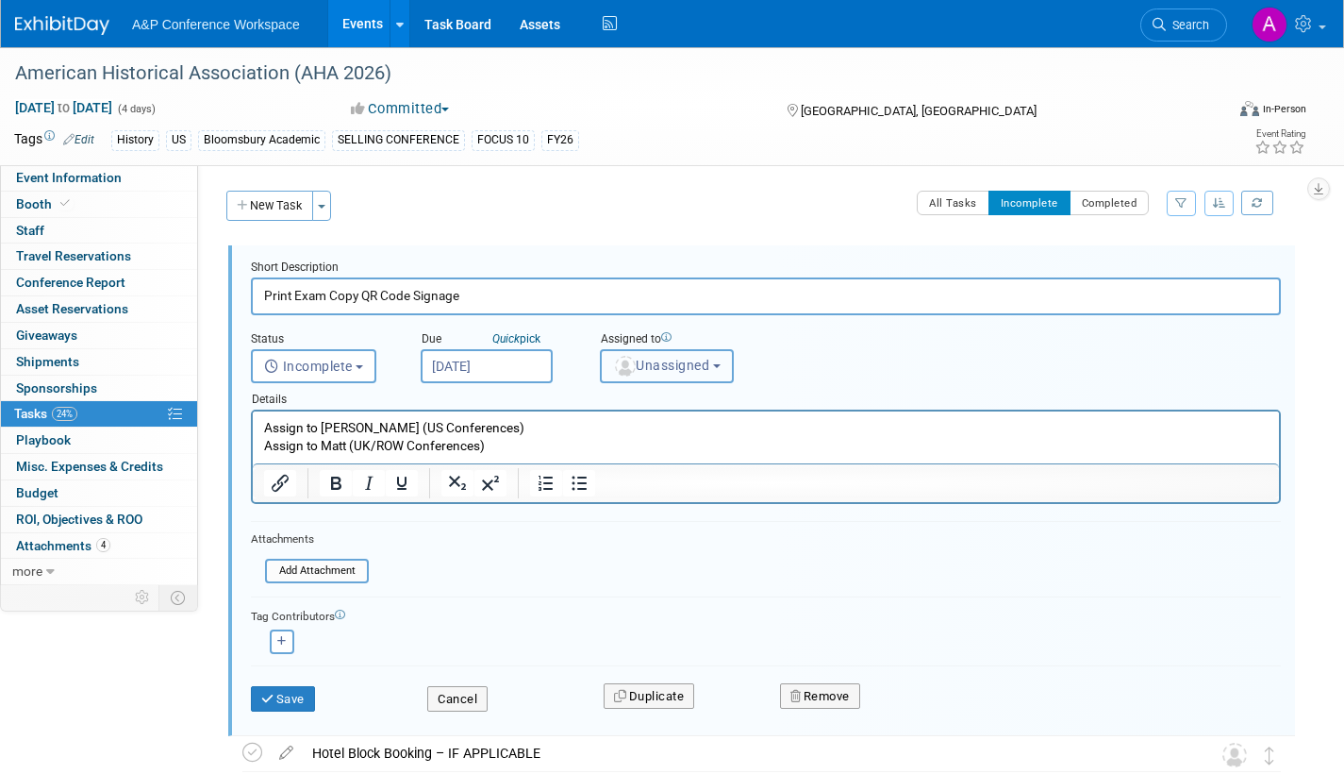
click at [650, 359] on span "Unassigned" at bounding box center [661, 365] width 96 height 15
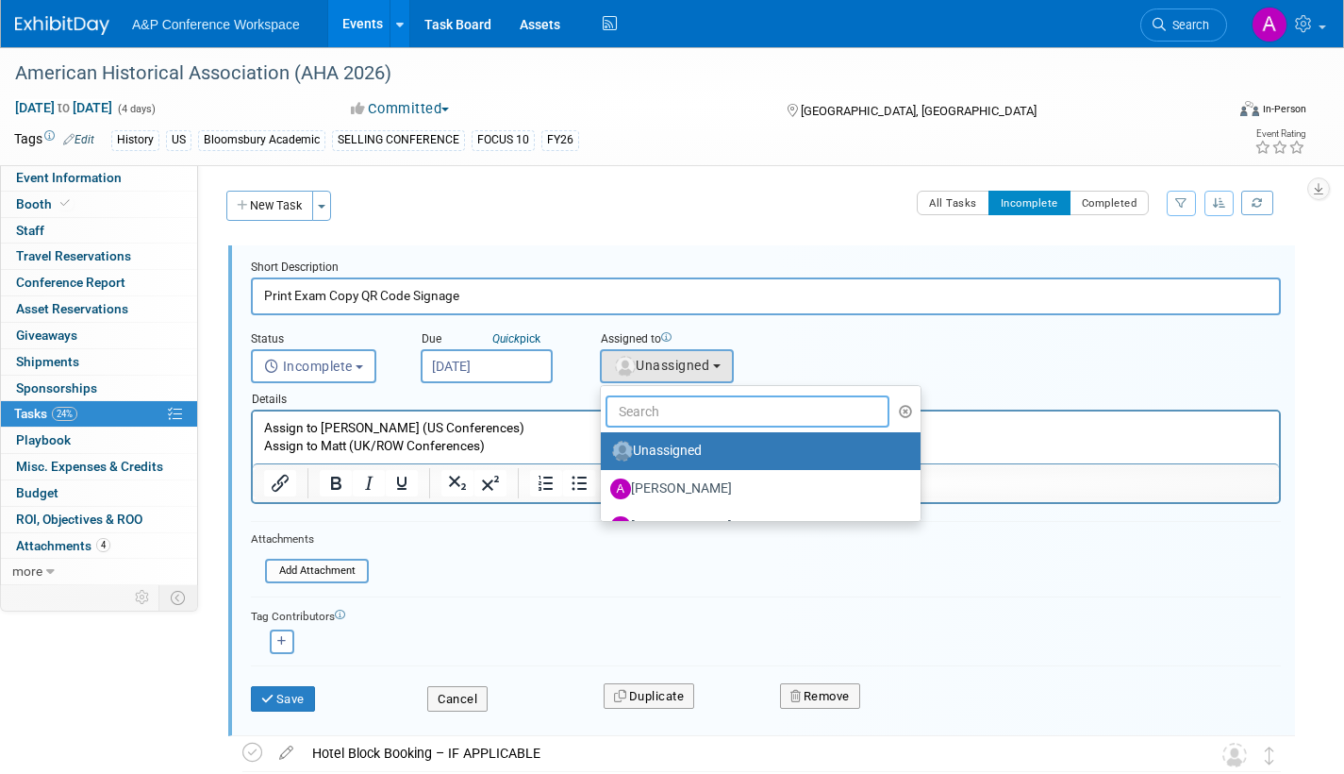
click at [654, 410] on input "text" at bounding box center [748, 411] width 284 height 32
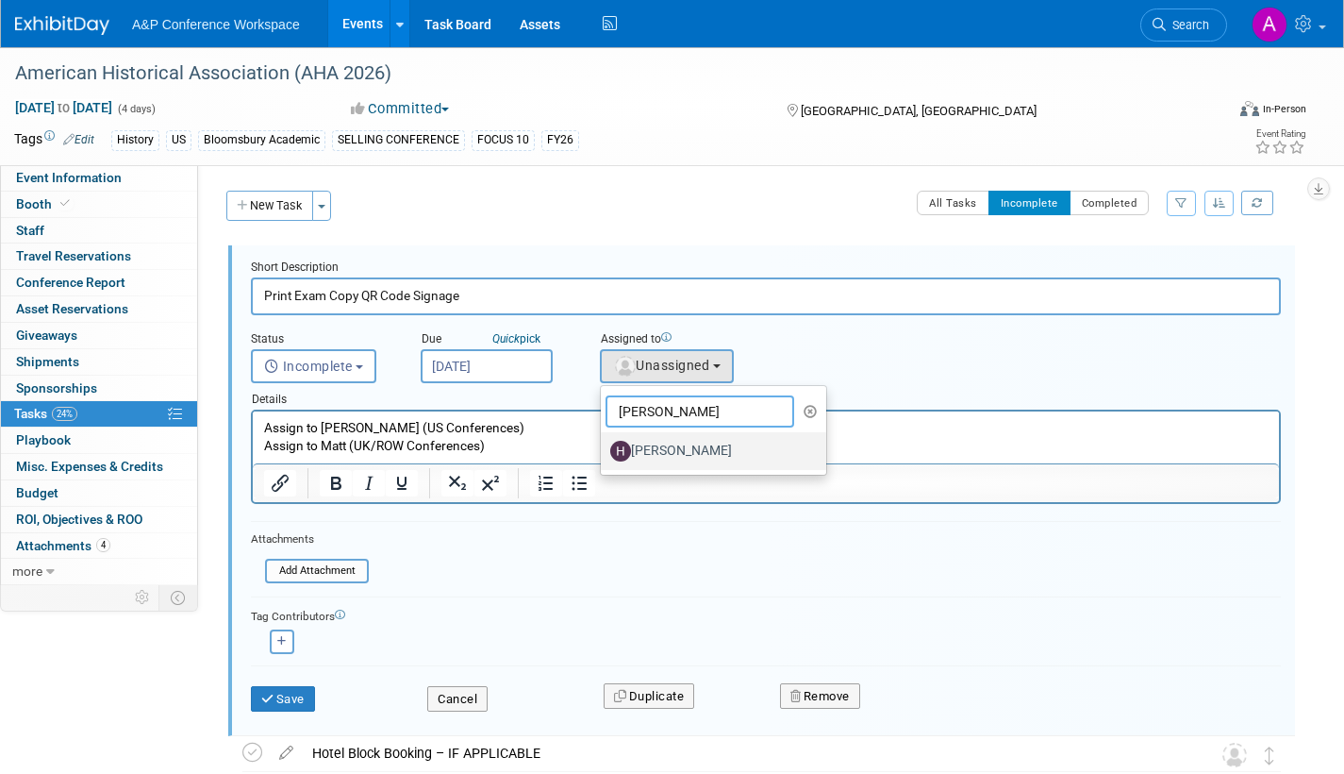
type input "hann"
click at [670, 446] on label "[PERSON_NAME]" at bounding box center [708, 451] width 197 height 30
click at [604, 446] on input "[PERSON_NAME]" at bounding box center [598, 448] width 12 height 12
select select "f47d5110-dff9-4952-99f5-c640fdae2d00"
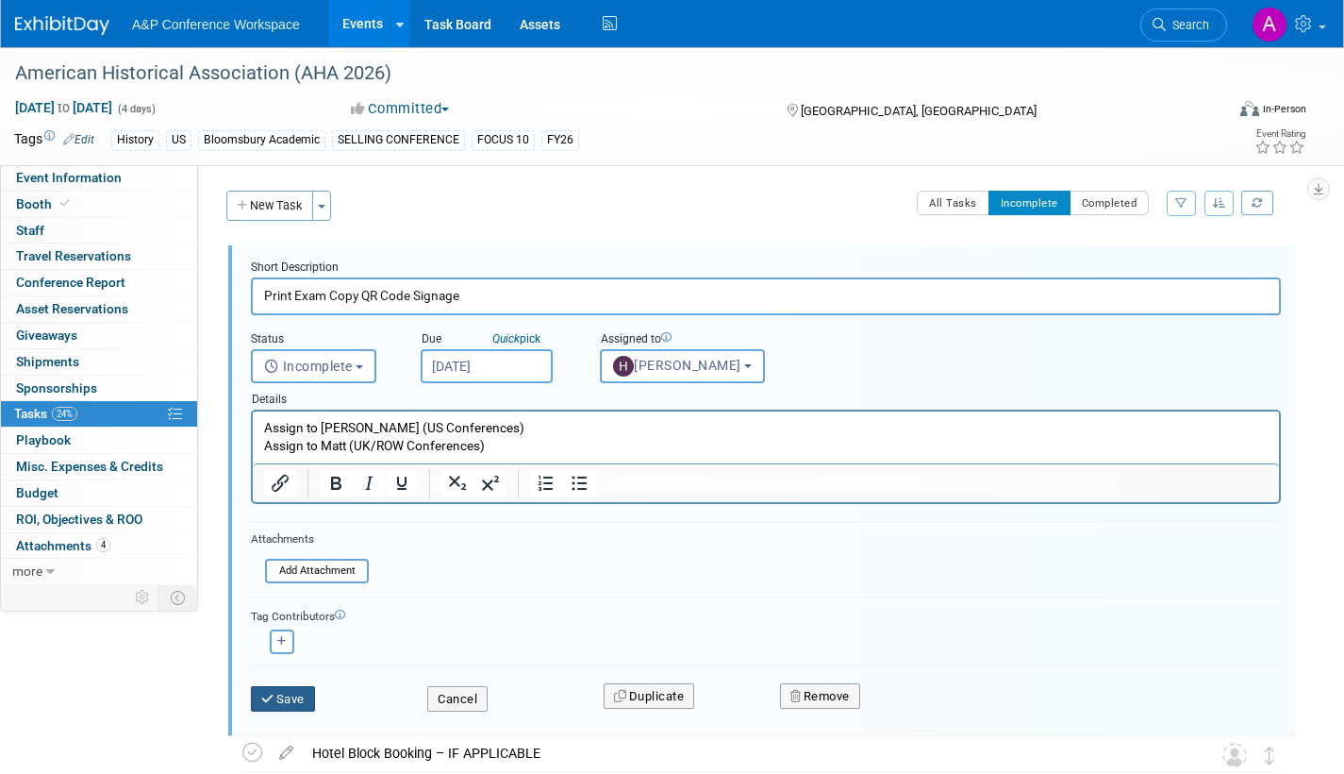
click at [285, 697] on button "Save" at bounding box center [283, 699] width 64 height 26
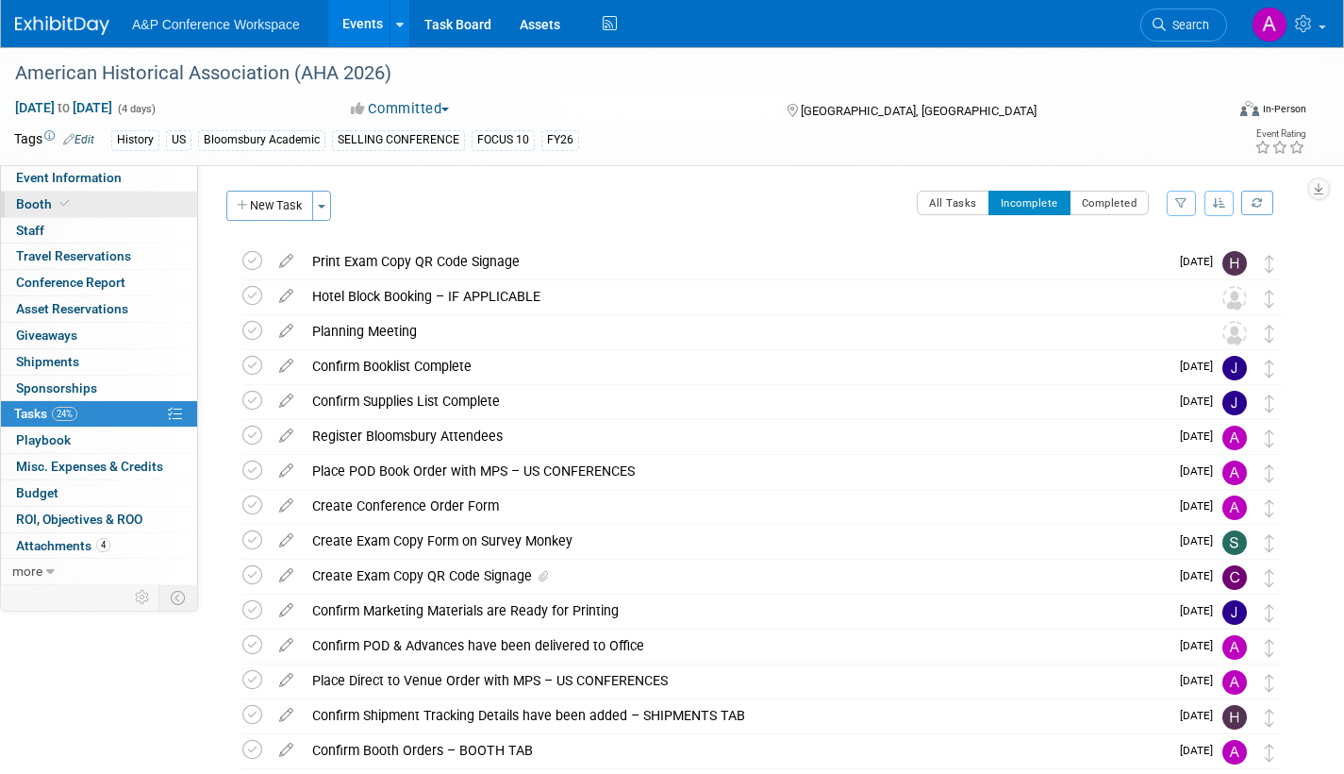
click at [42, 198] on span "Booth" at bounding box center [45, 203] width 58 height 15
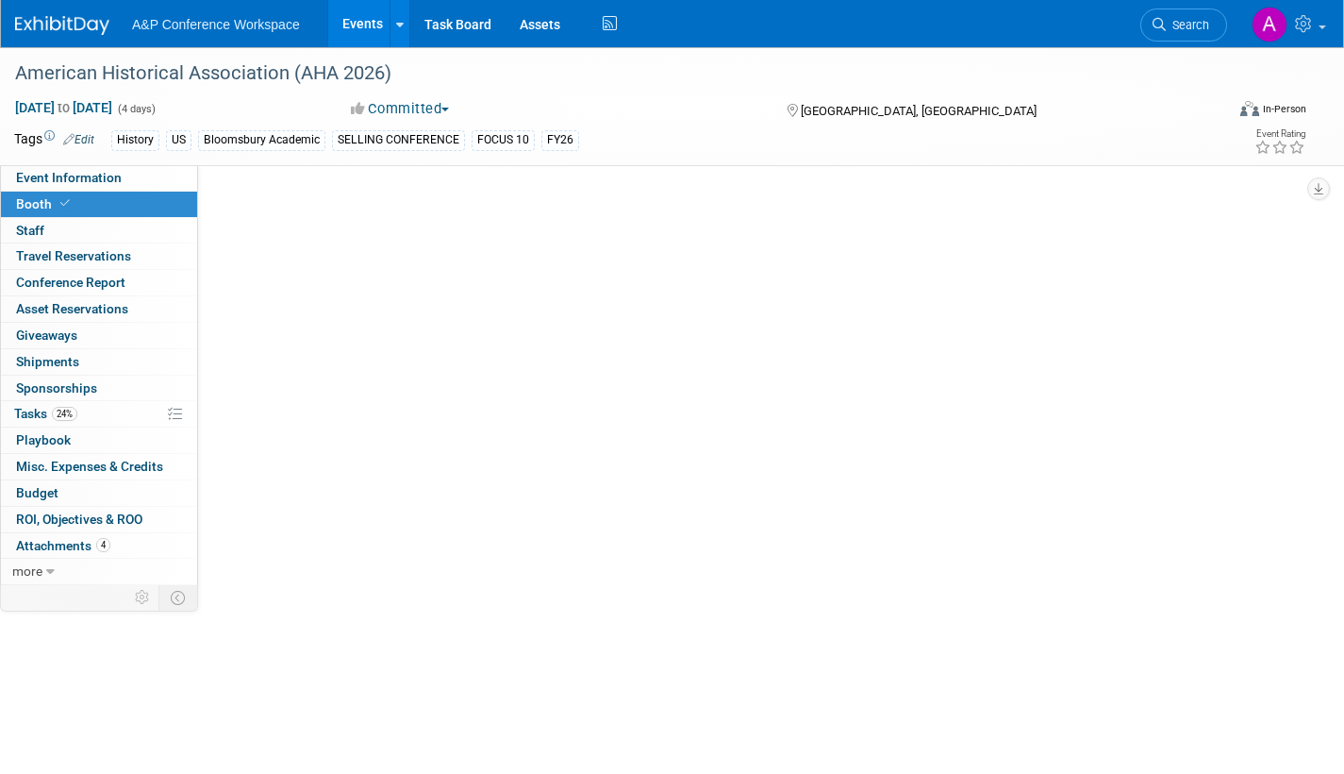
select select "CUAP"
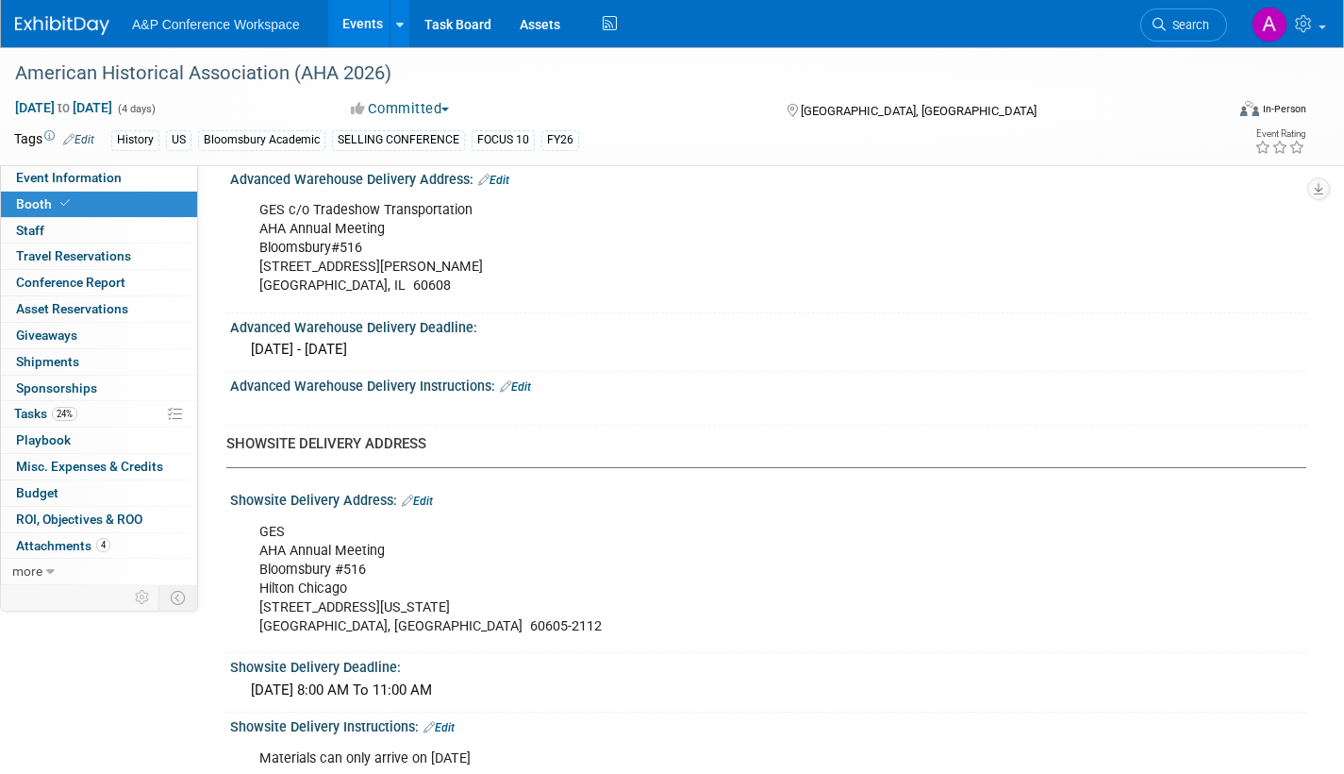
scroll to position [943, 0]
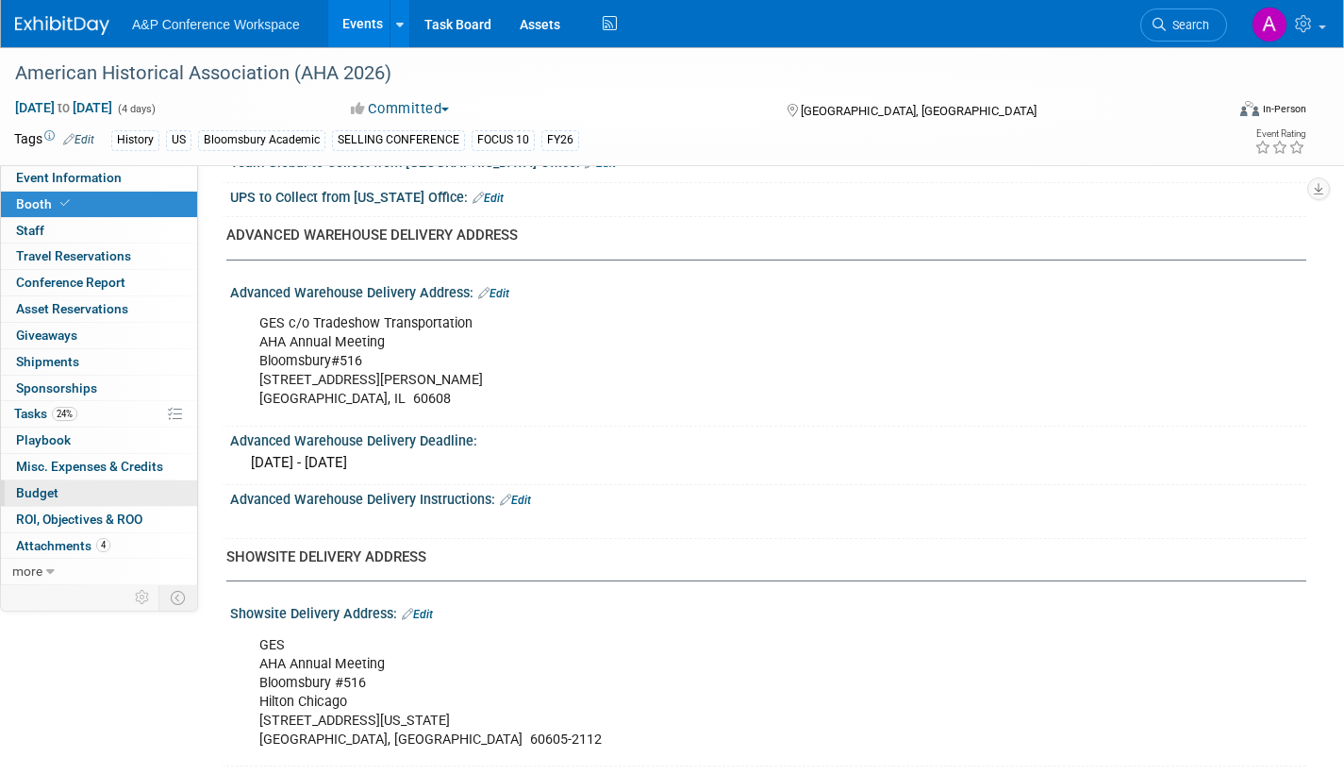
drag, startPoint x: 27, startPoint y: 408, endPoint x: 187, endPoint y: 481, distance: 175.2
click at [27, 409] on span "Tasks 24%" at bounding box center [45, 413] width 63 height 15
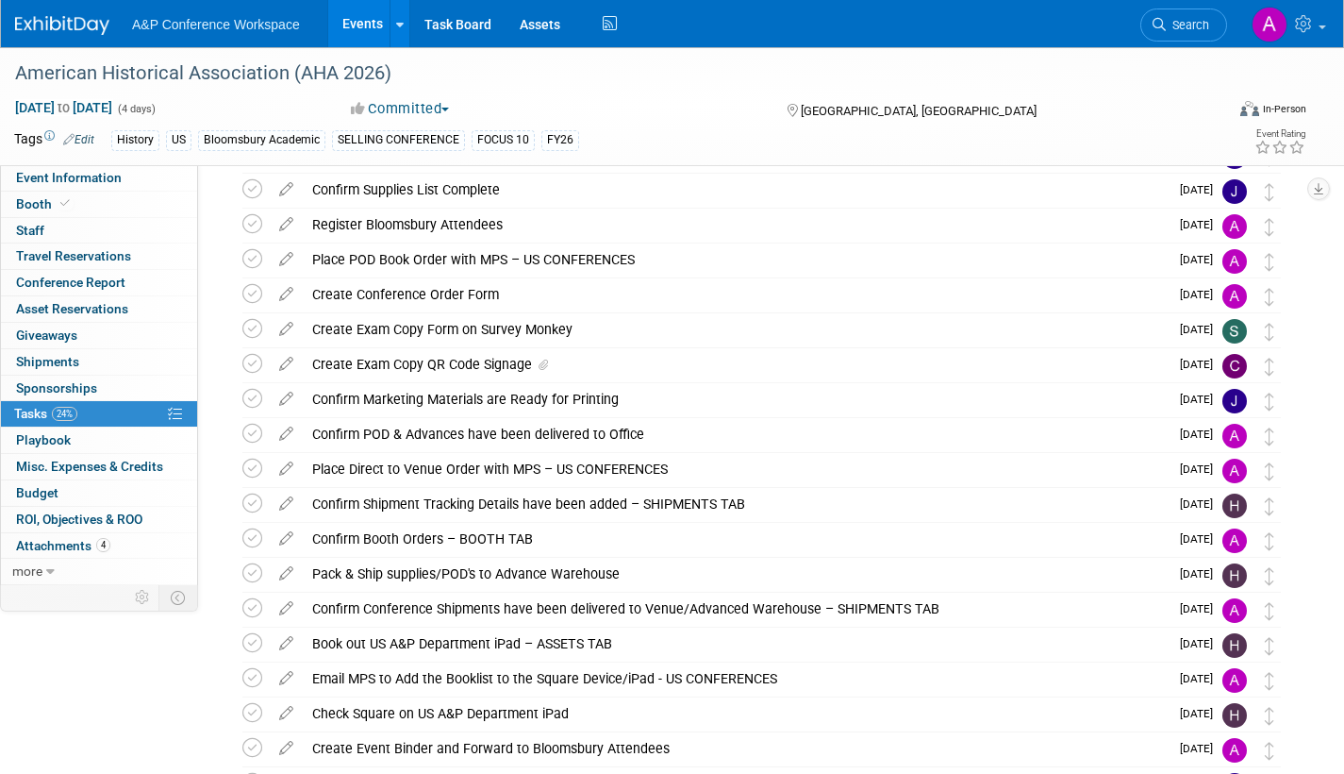
scroll to position [305, 0]
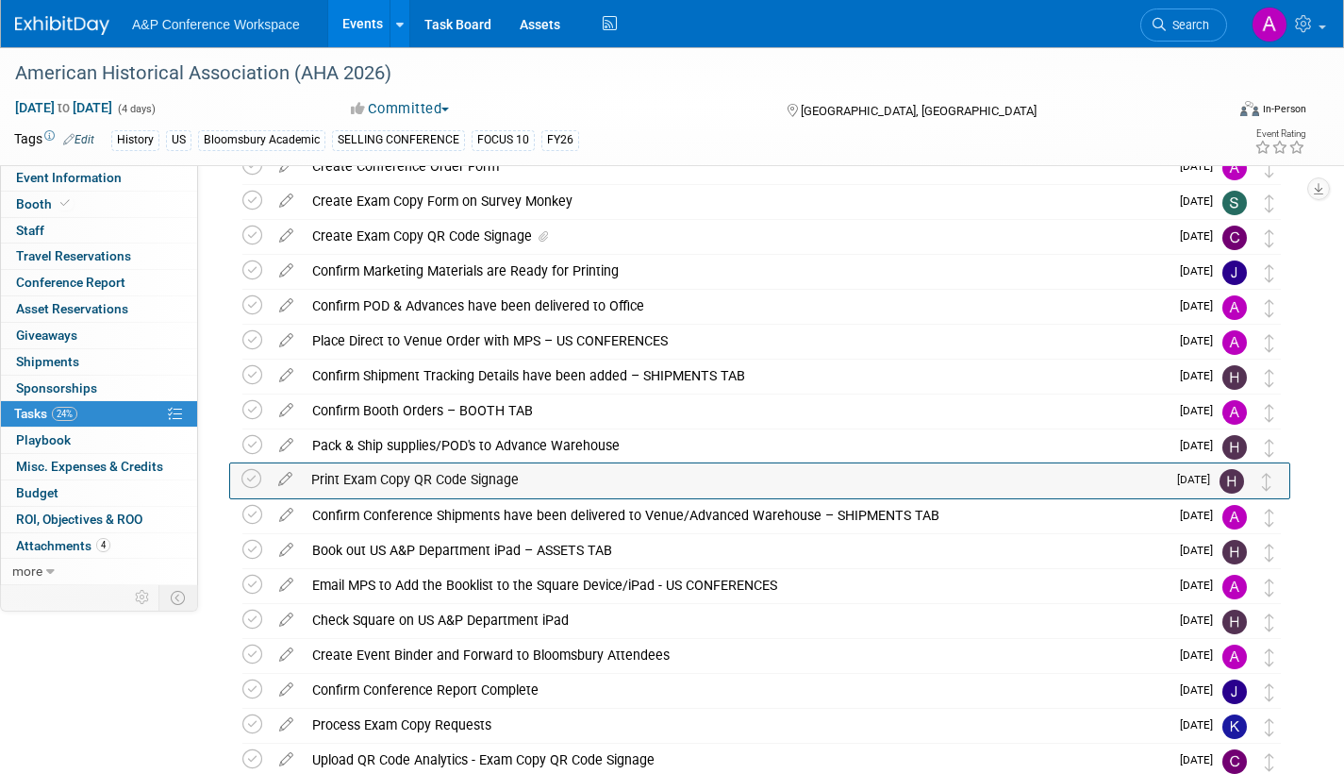
drag, startPoint x: 1275, startPoint y: 272, endPoint x: 1273, endPoint y: 493, distance: 221.7
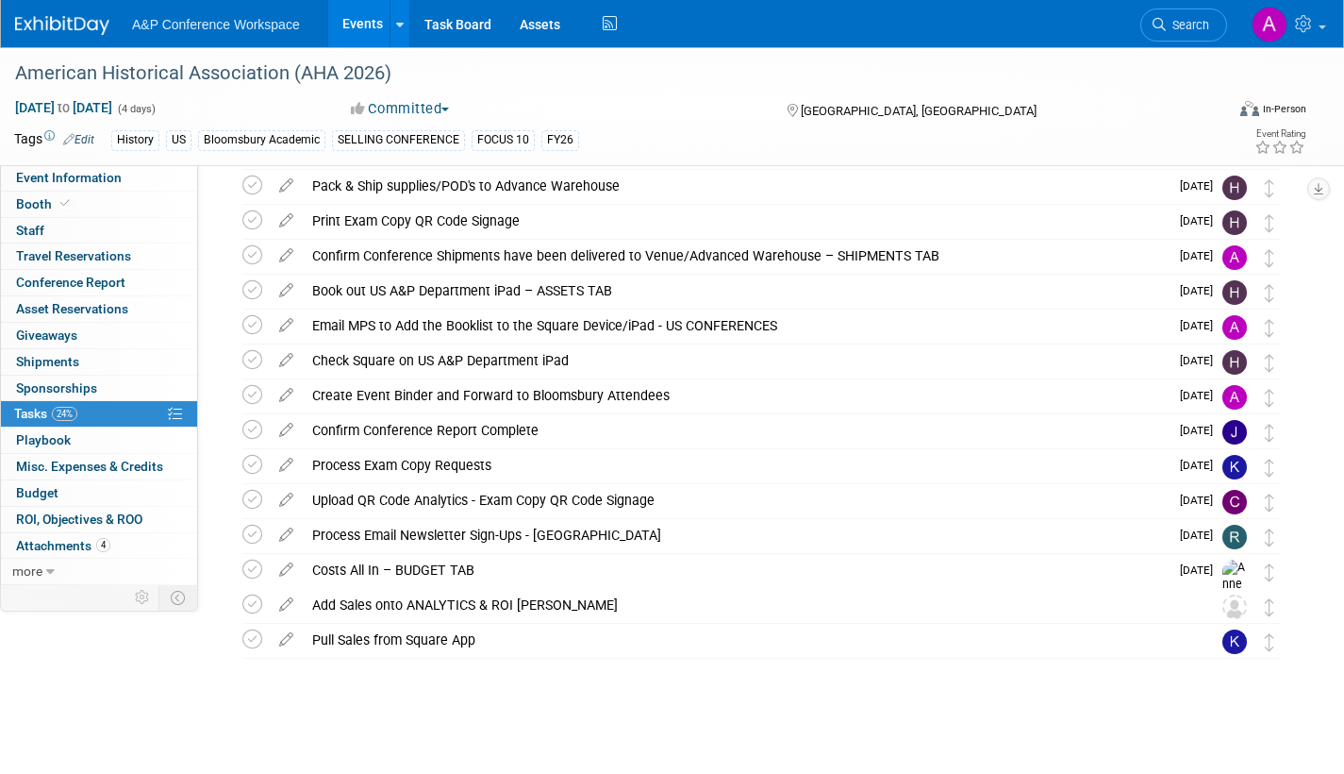
scroll to position [0, 0]
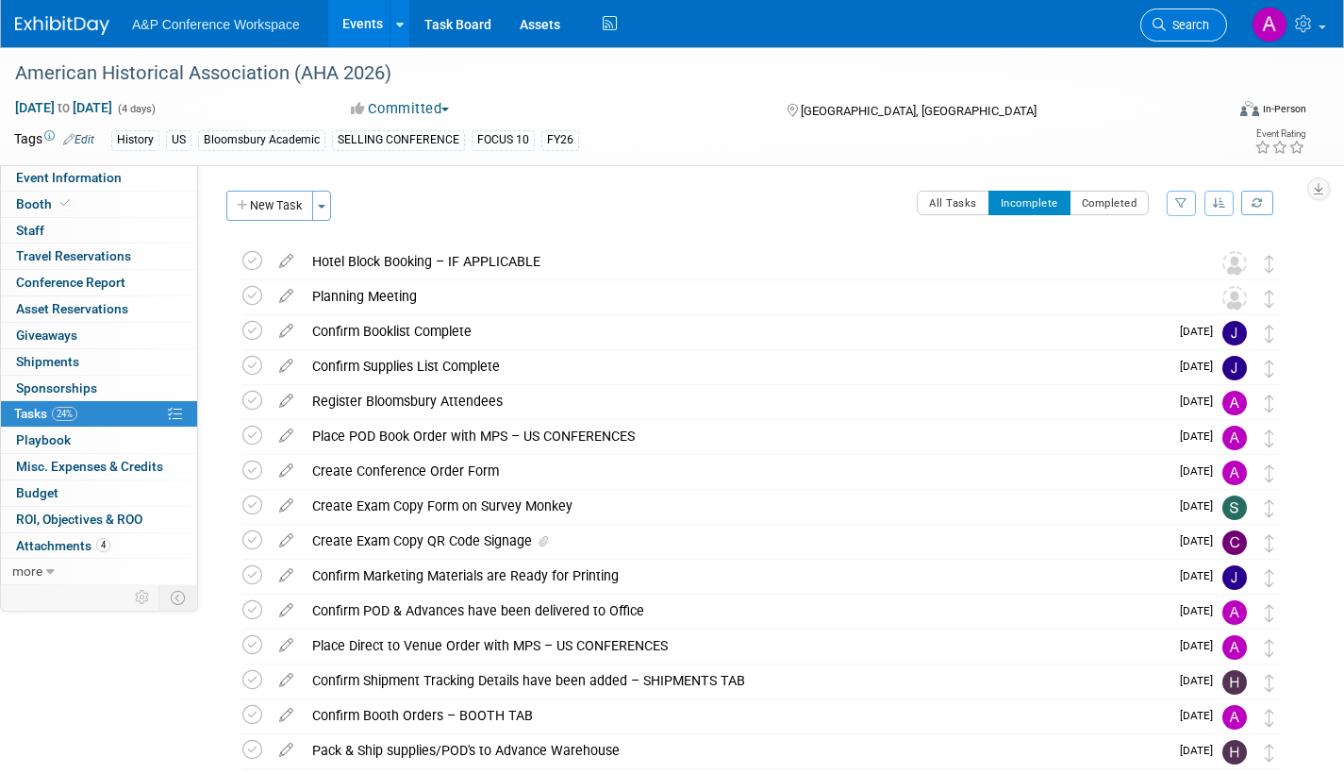
click at [1184, 27] on span "Search" at bounding box center [1187, 25] width 43 height 14
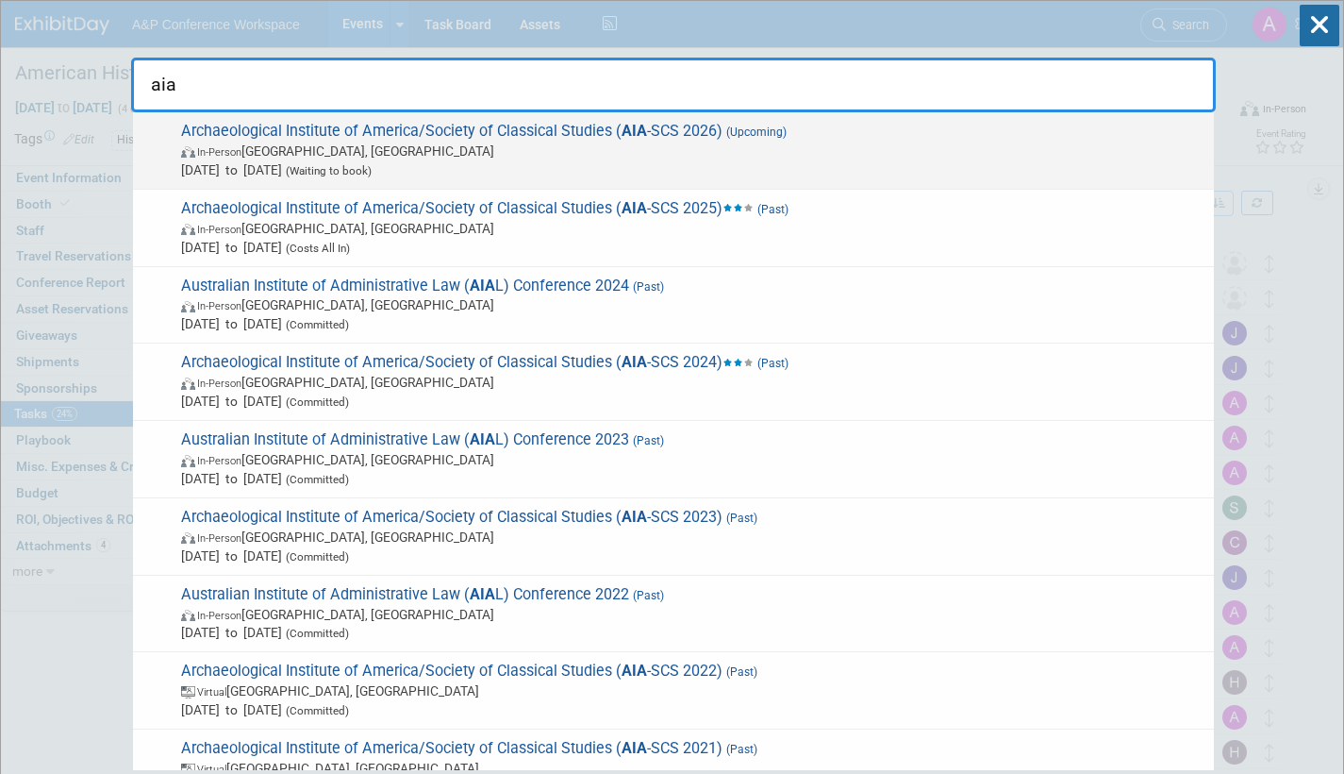
type input "aia"
click at [840, 147] on span "In-Person San Francisco, CA" at bounding box center [693, 151] width 1024 height 19
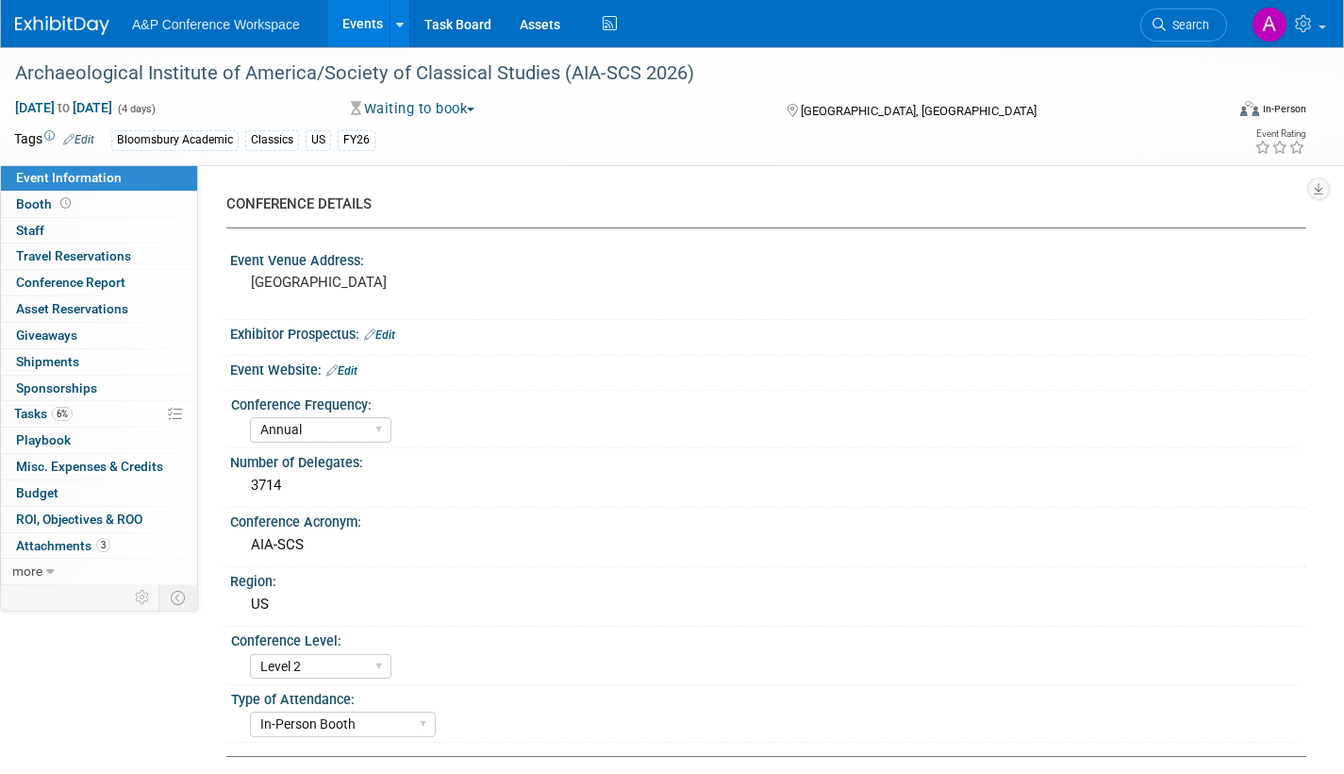
select select "Annual"
select select "Level 2"
select select "In-Person Booth"
select select "Classical Studies"
select select "Bloomsbury Academic"
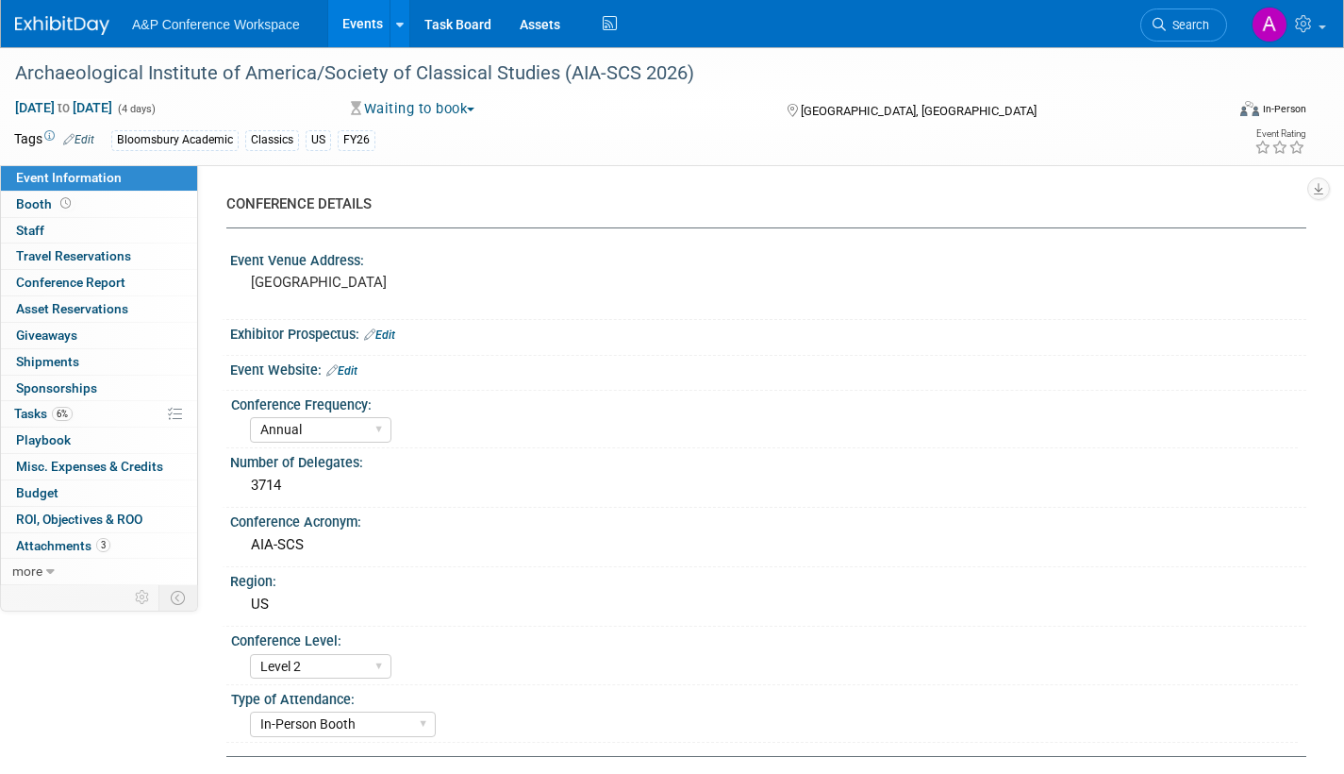
select select "[PERSON_NAME]"
select select "Networking/Commissioning"
click at [31, 412] on span "Tasks 6%" at bounding box center [43, 413] width 58 height 15
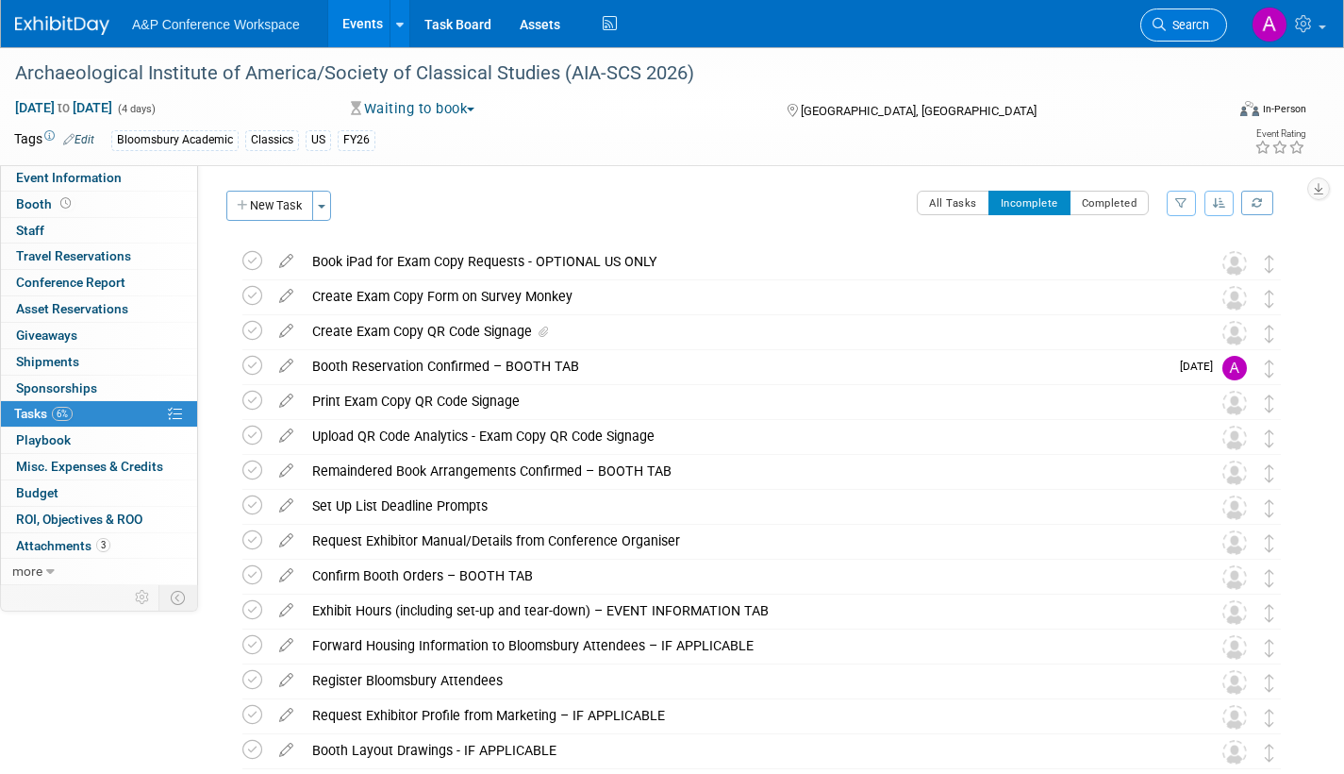
click at [1179, 28] on span "Search" at bounding box center [1187, 25] width 43 height 14
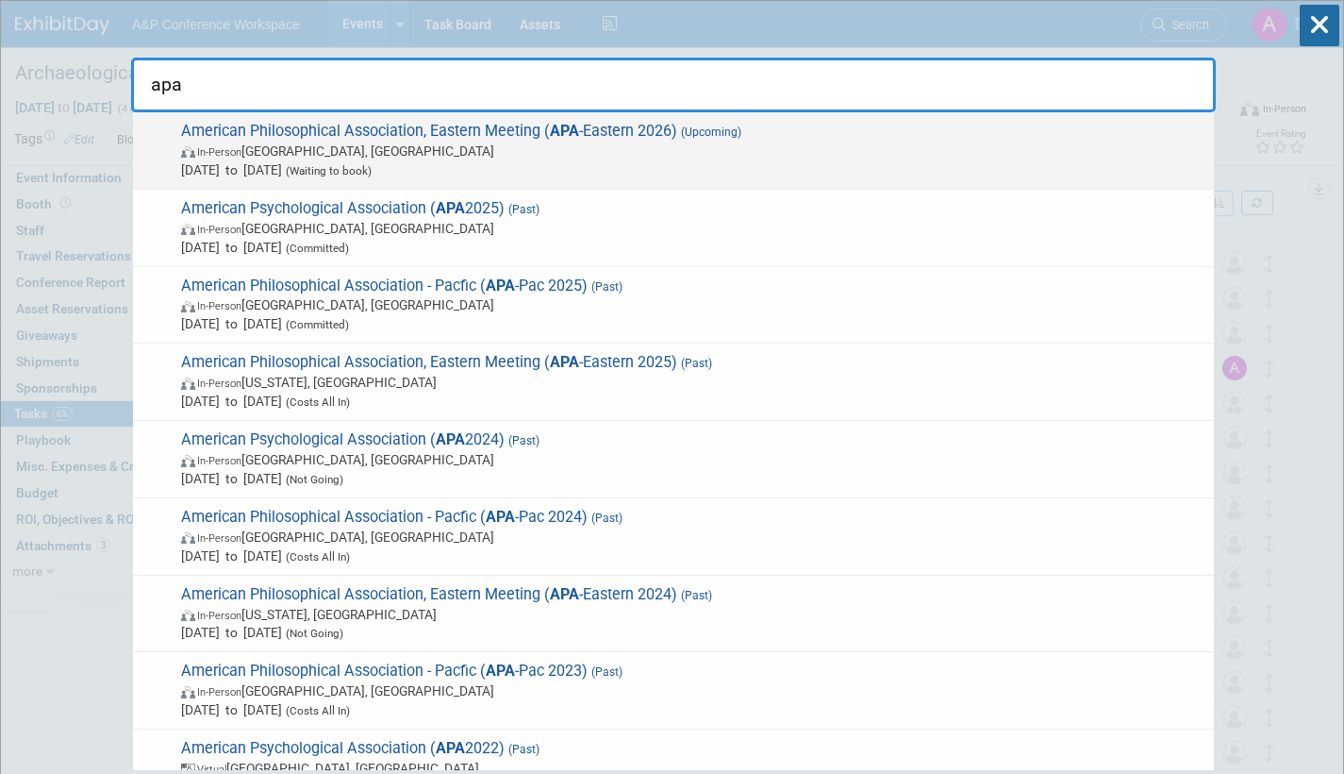
type input "apa"
click at [829, 153] on span "In-Person [GEOGRAPHIC_DATA], [GEOGRAPHIC_DATA]" at bounding box center [693, 151] width 1024 height 19
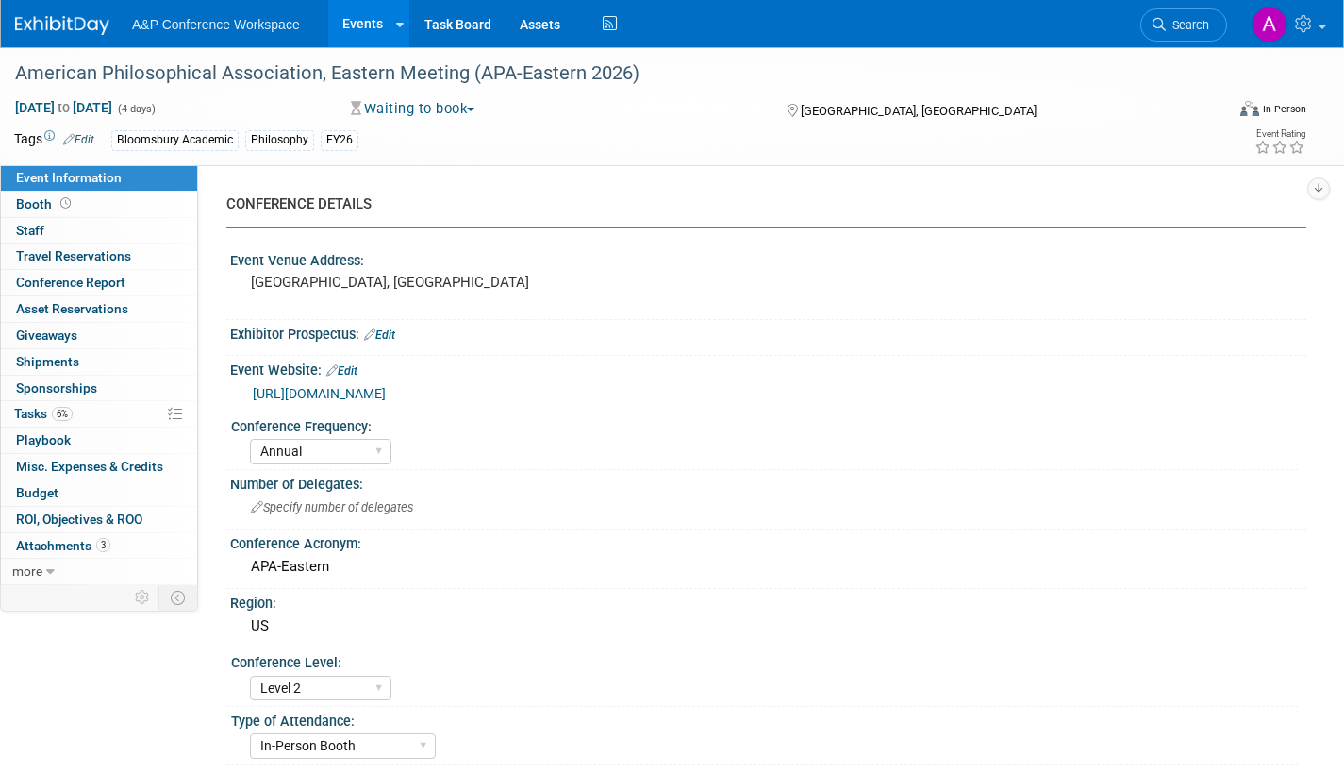
select select "Annual"
select select "Level 2"
select select "In-Person Booth"
select select "Philosophy"
select select "Bloomsbury Academic"
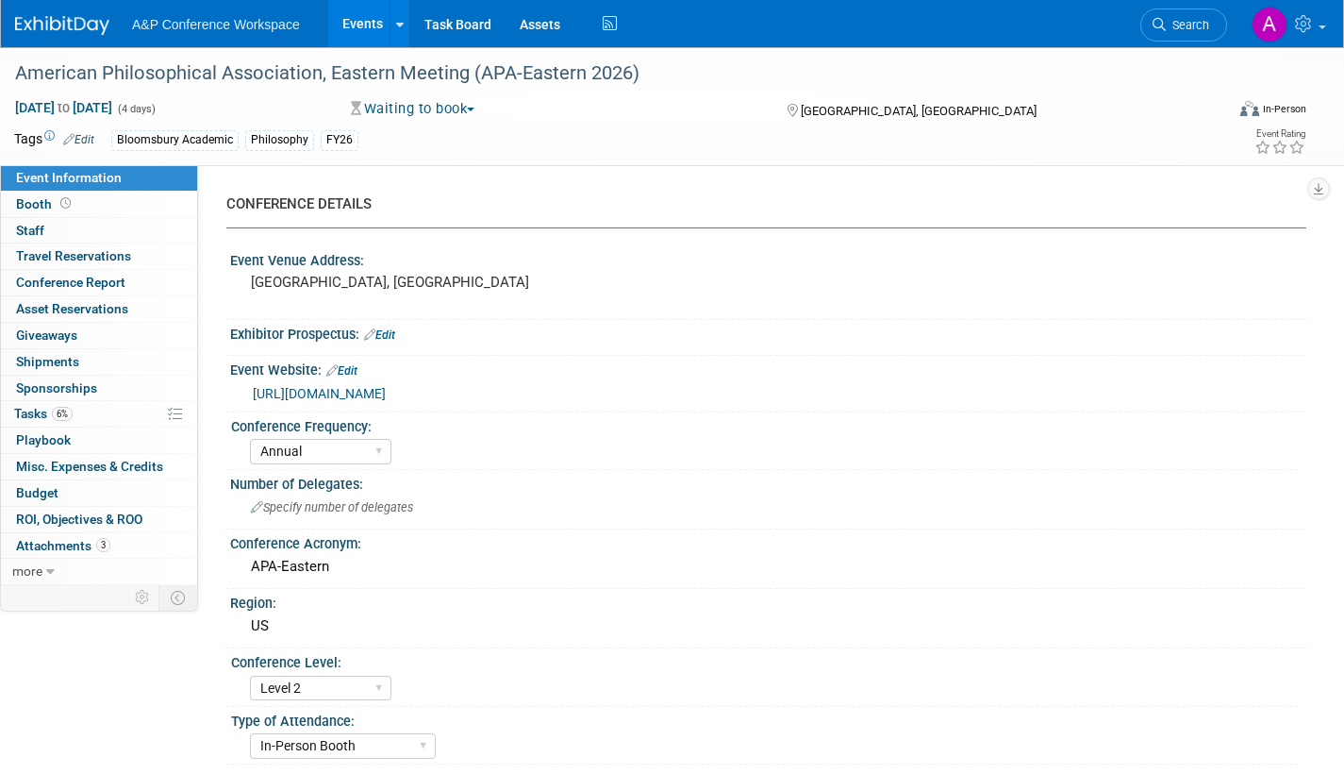
select select "[PERSON_NAME]"
select select "Networking/Commissioning"
click at [24, 411] on span "Tasks 6%" at bounding box center [43, 413] width 58 height 15
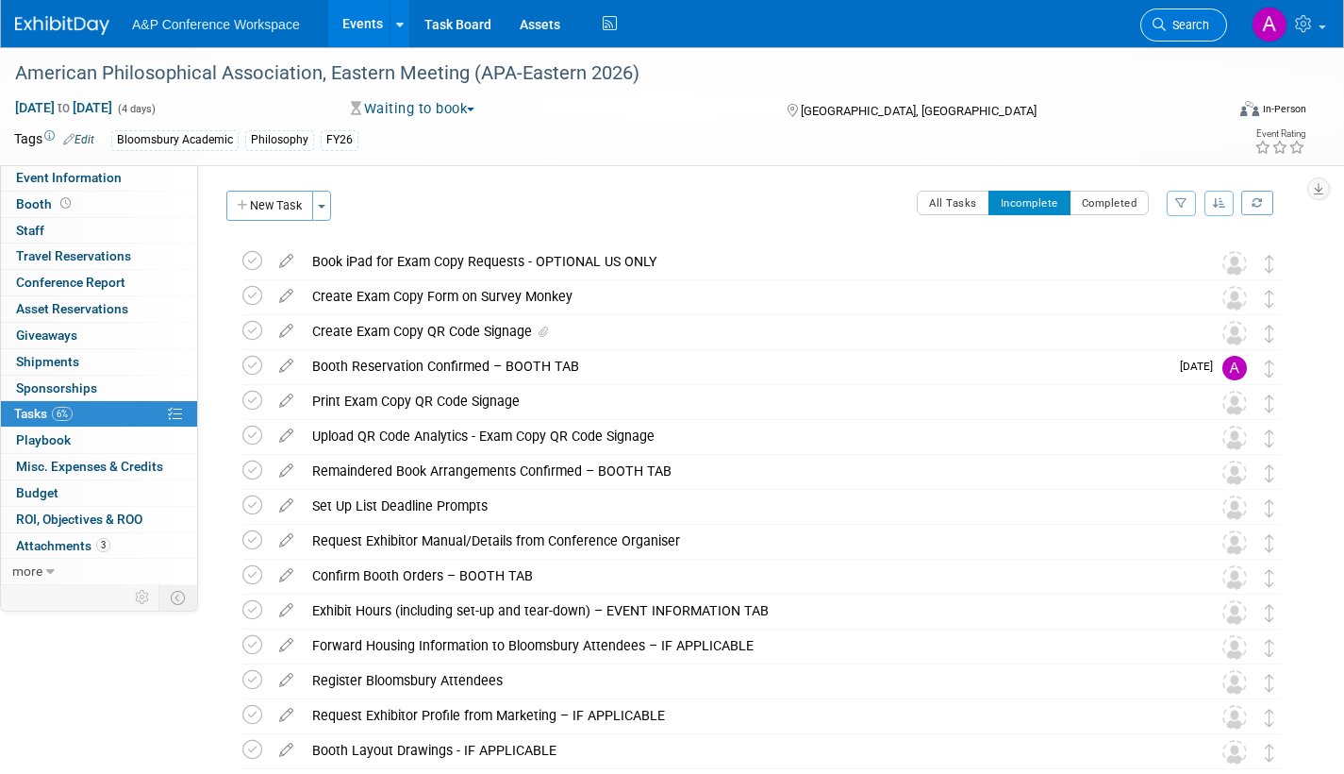
click at [1181, 26] on span "Search" at bounding box center [1187, 25] width 43 height 14
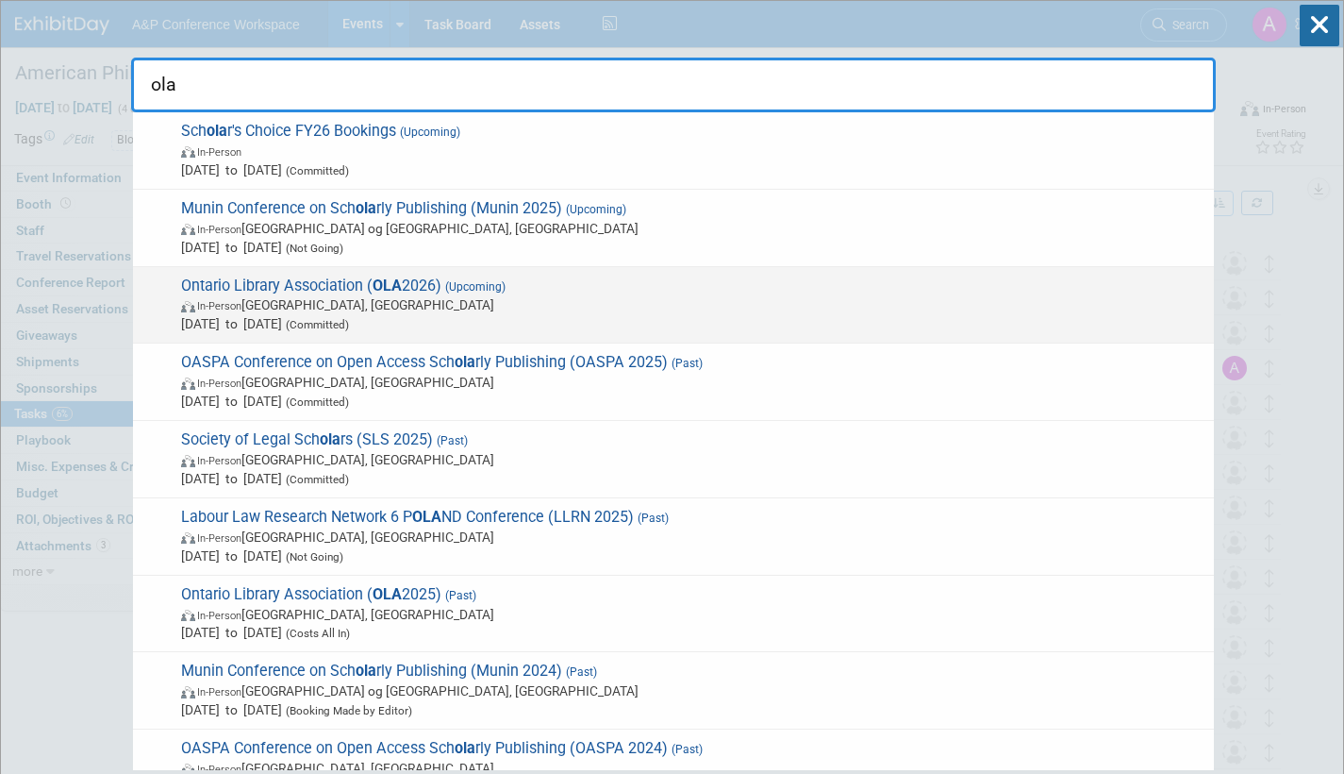
type input "ola"
click at [500, 289] on span "(Upcoming)" at bounding box center [474, 286] width 64 height 13
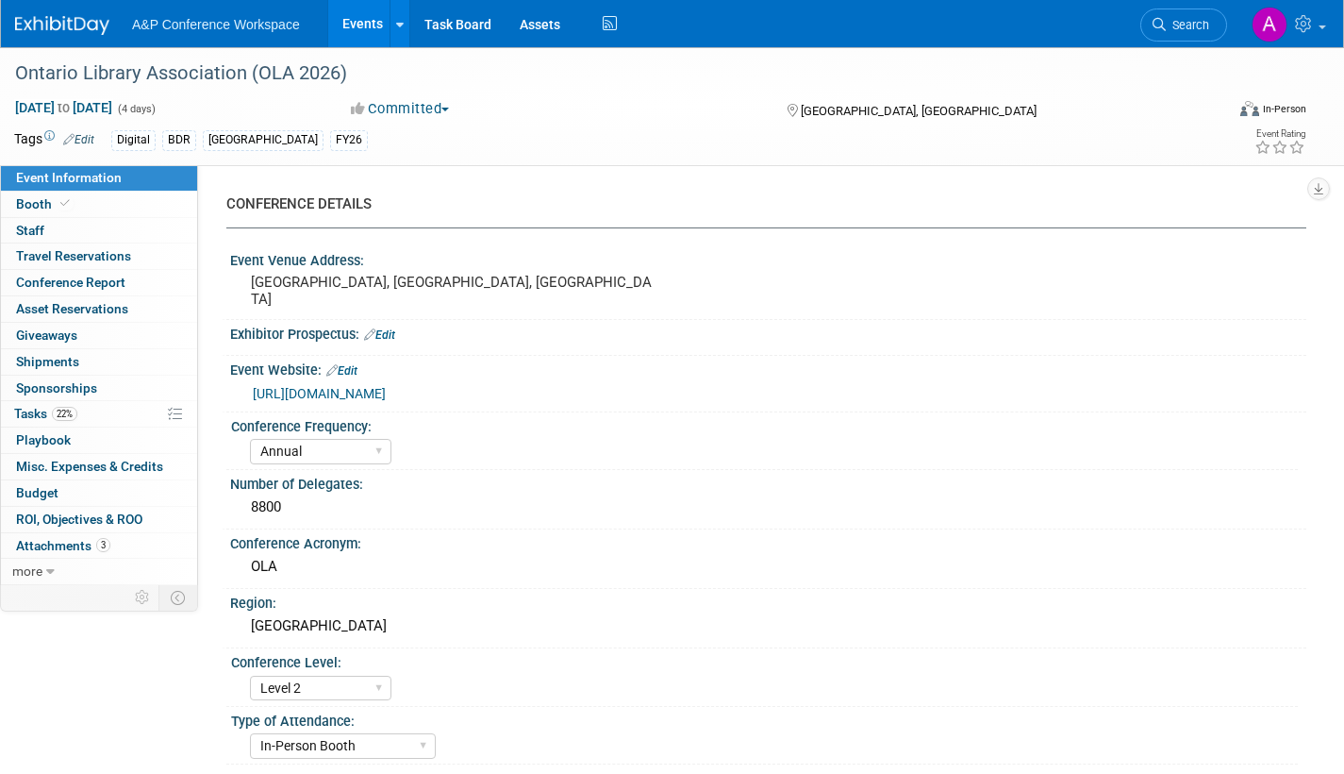
select select "Annual"
select select "Level 2"
select select "In-Person Booth"
select select "Libraries"
select select "Bloomsbury Digital Resources"
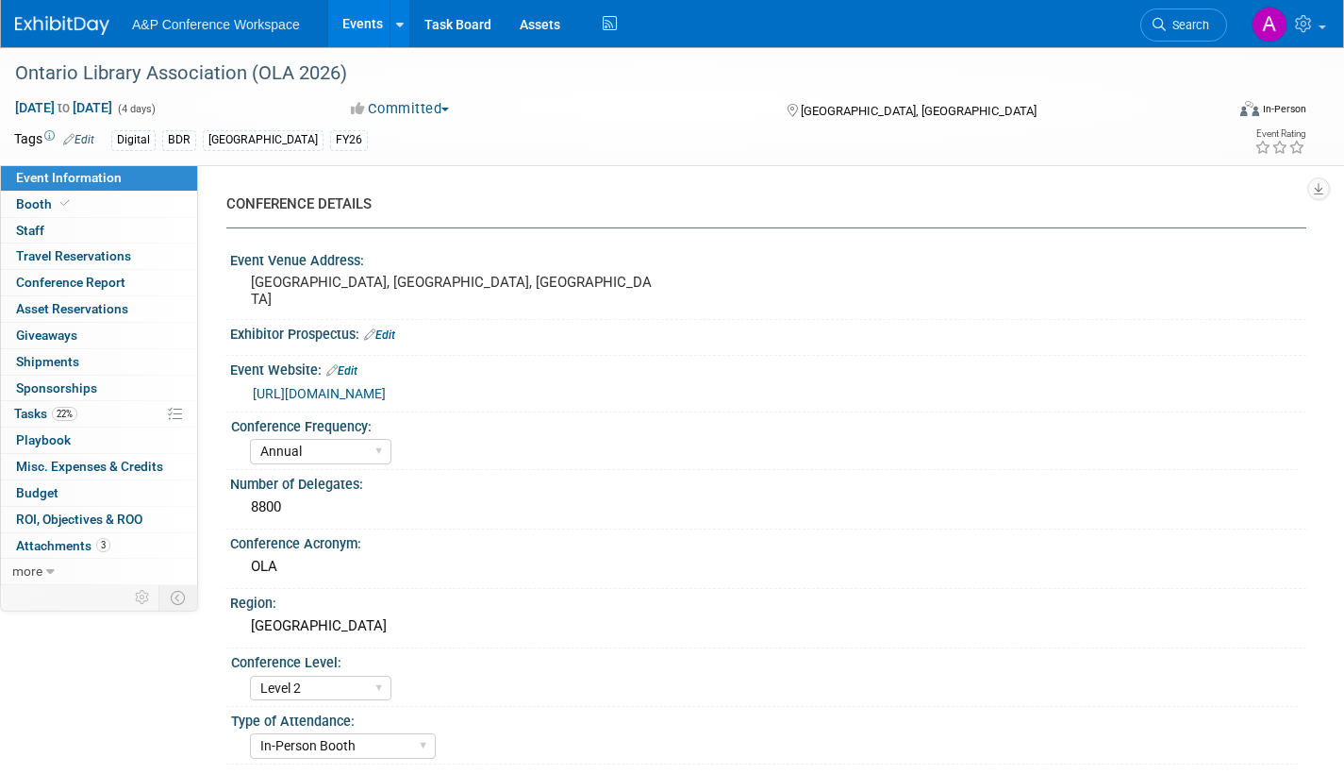
select select "[PERSON_NAME]"
select select "BDR Product Awareness and Trial Generation​"
drag, startPoint x: 32, startPoint y: 413, endPoint x: 123, endPoint y: 424, distance: 91.2
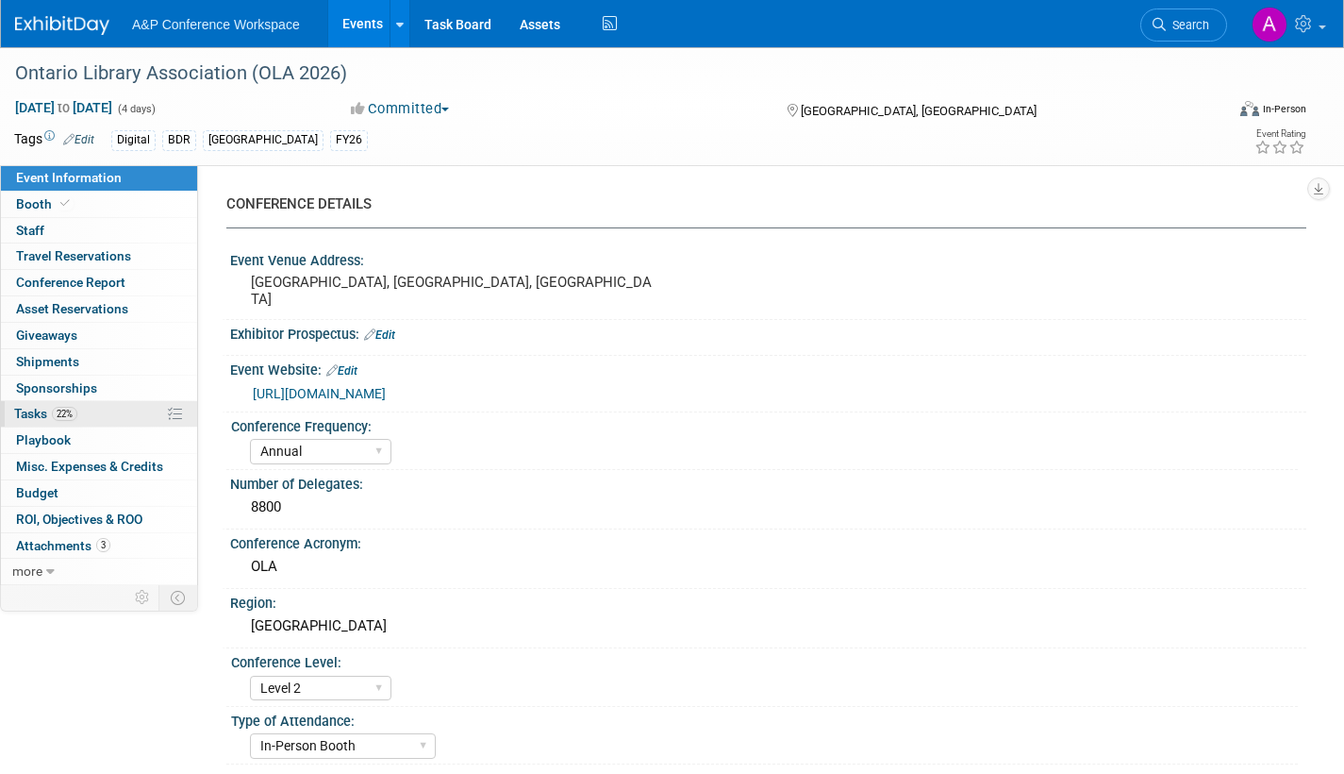
click at [31, 413] on span "Tasks 22%" at bounding box center [45, 413] width 63 height 15
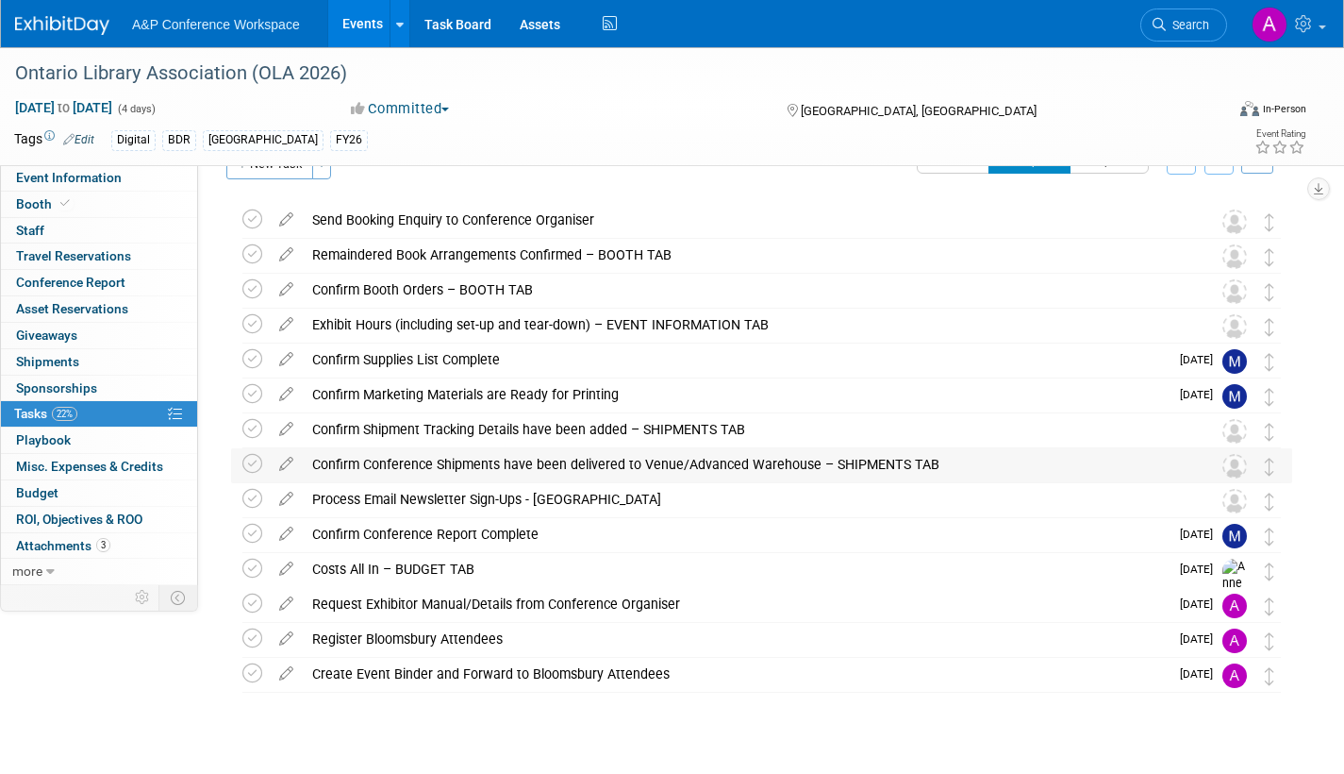
scroll to position [75, 0]
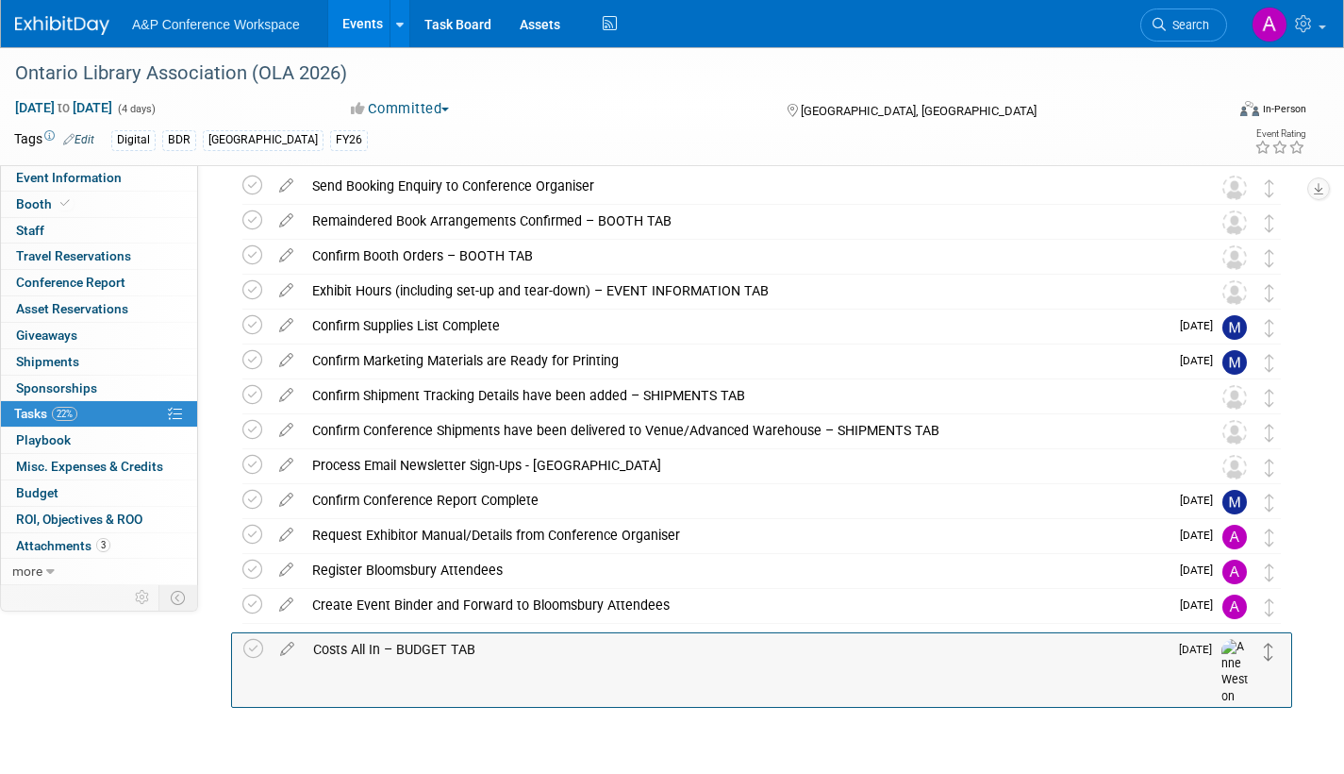
drag, startPoint x: 1271, startPoint y: 539, endPoint x: 1271, endPoint y: 652, distance: 113.2
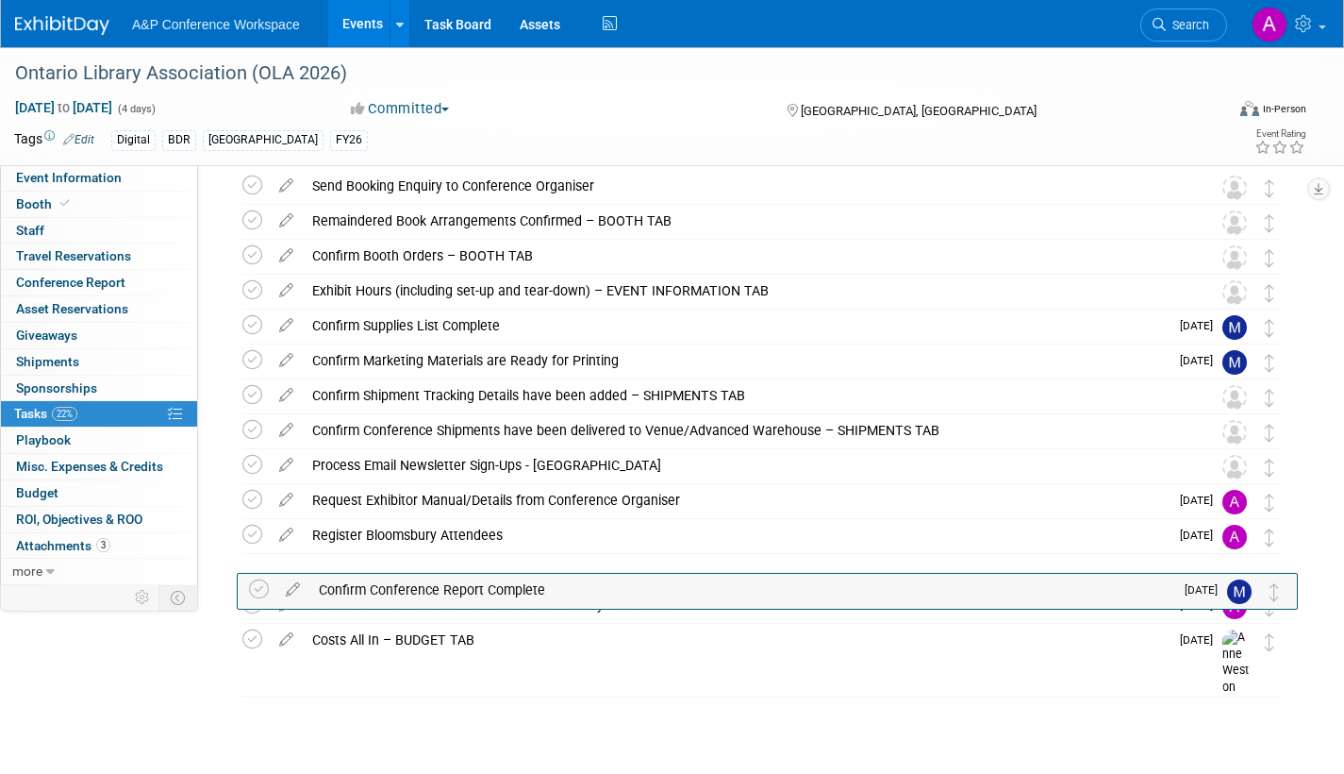
drag, startPoint x: 1275, startPoint y: 503, endPoint x: 1277, endPoint y: 601, distance: 98.2
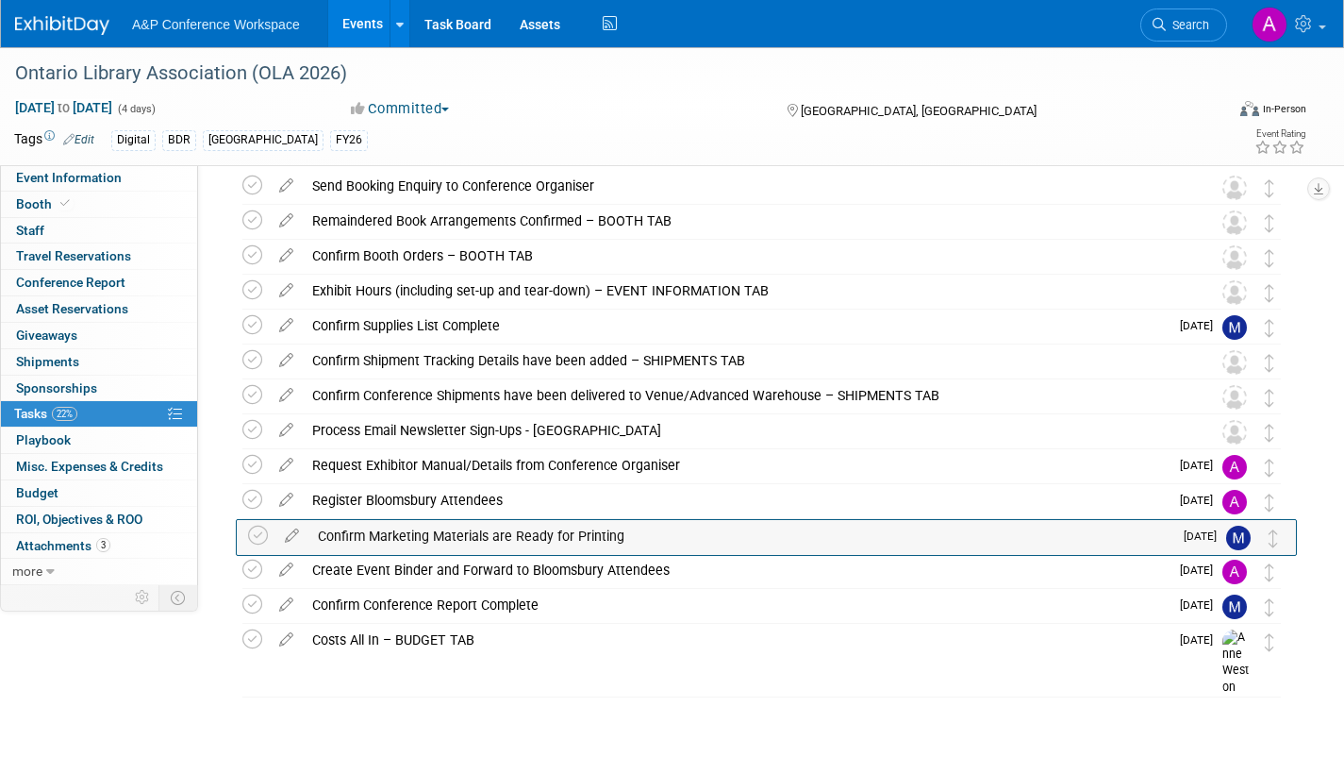
drag, startPoint x: 1276, startPoint y: 369, endPoint x: 1281, endPoint y: 547, distance: 178.4
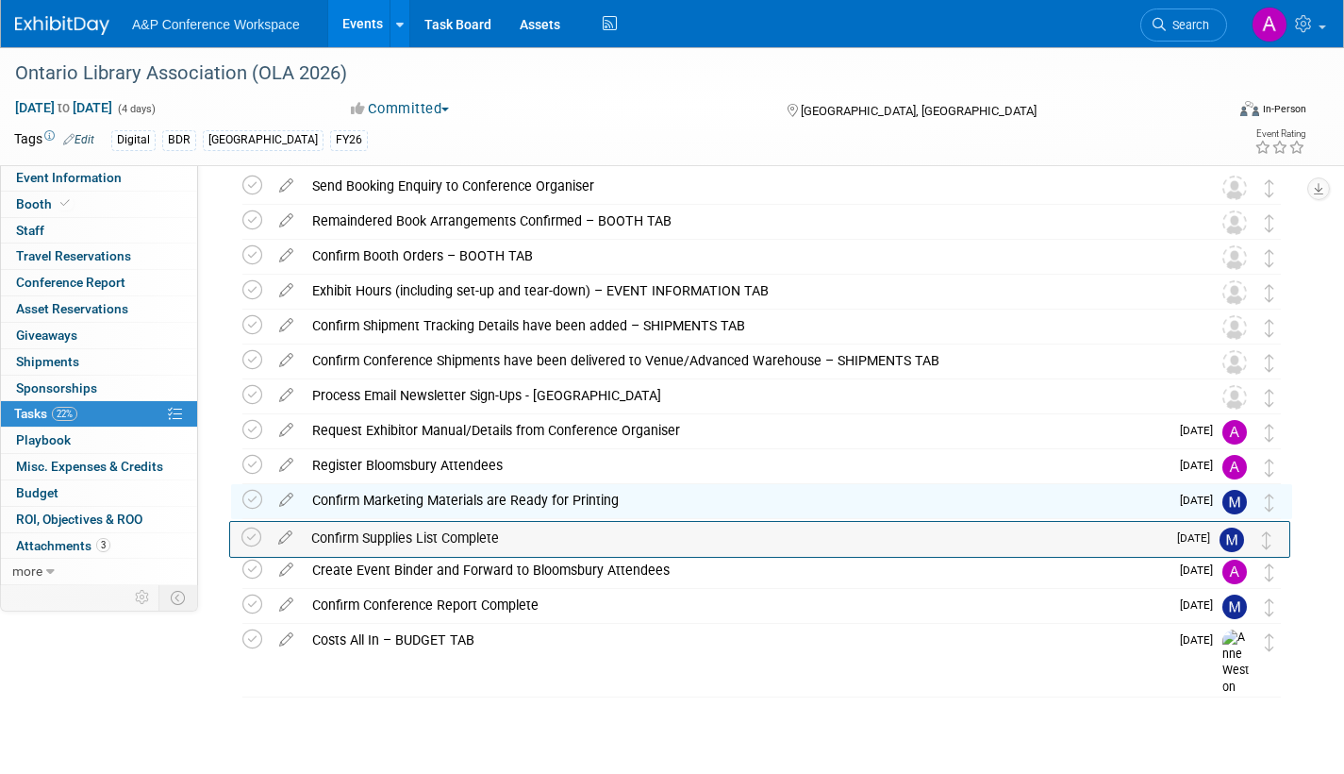
drag, startPoint x: 1274, startPoint y: 329, endPoint x: 1272, endPoint y: 542, distance: 213.2
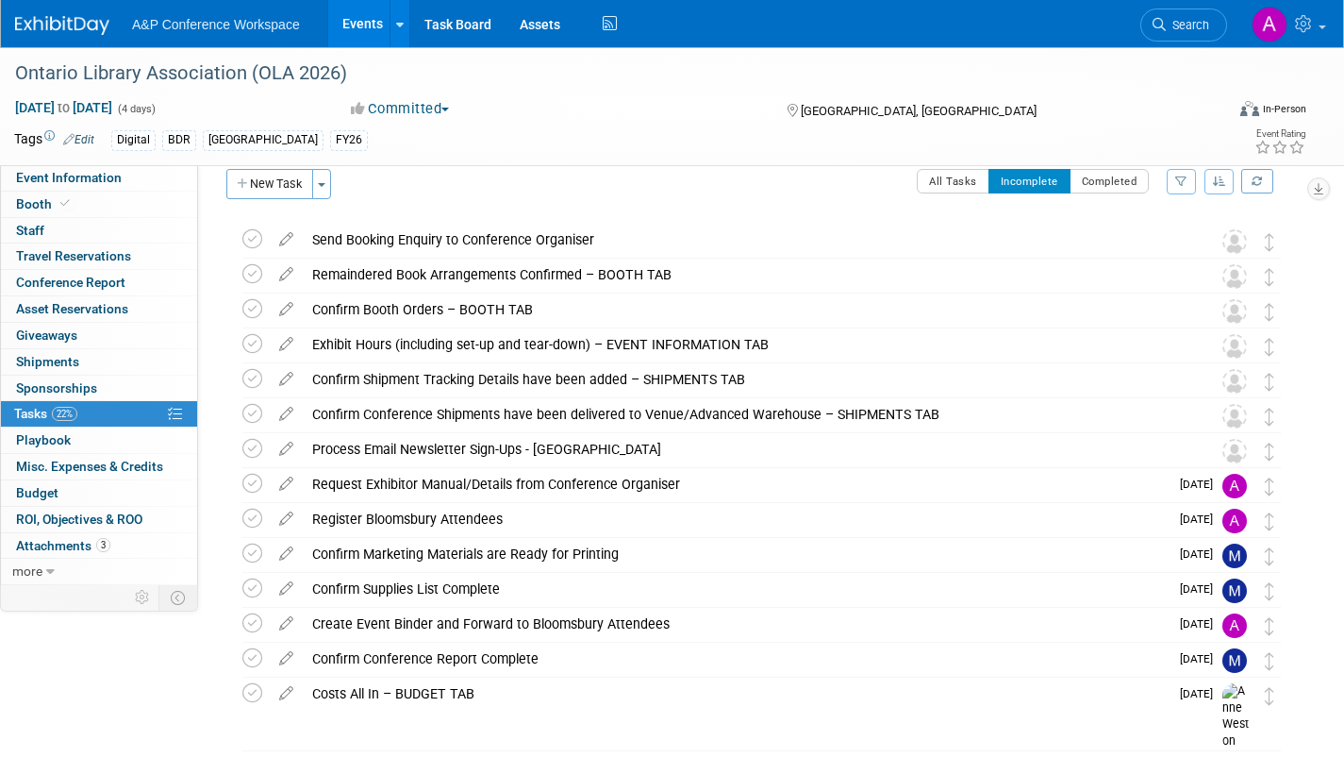
scroll to position [0, 0]
